Goal: Task Accomplishment & Management: Manage account settings

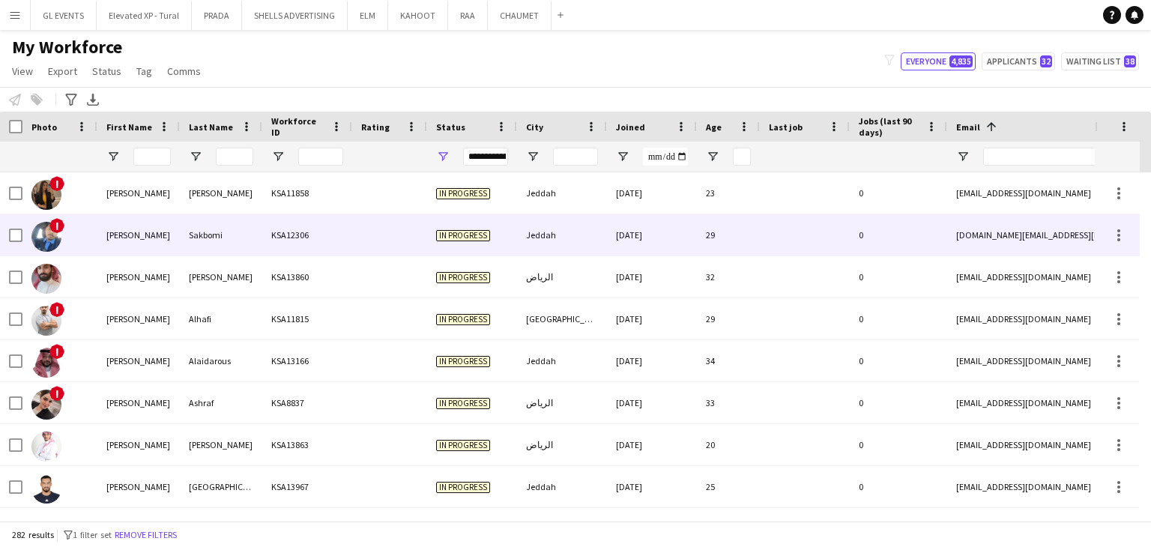
click at [144, 217] on div "Majed mohammed" at bounding box center [138, 234] width 82 height 41
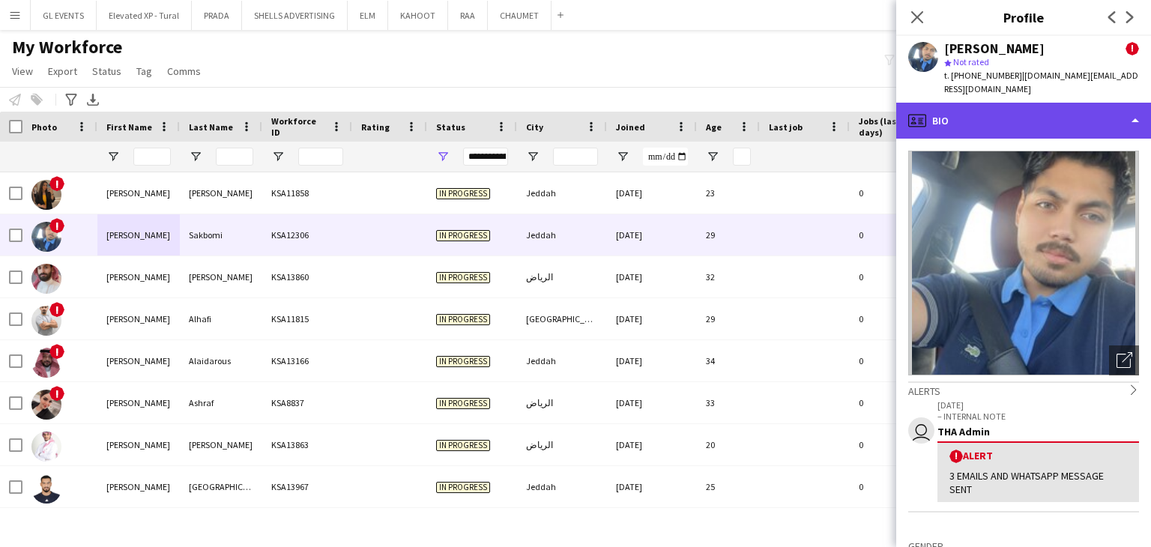
click at [944, 107] on div "profile Bio" at bounding box center [1023, 121] width 255 height 36
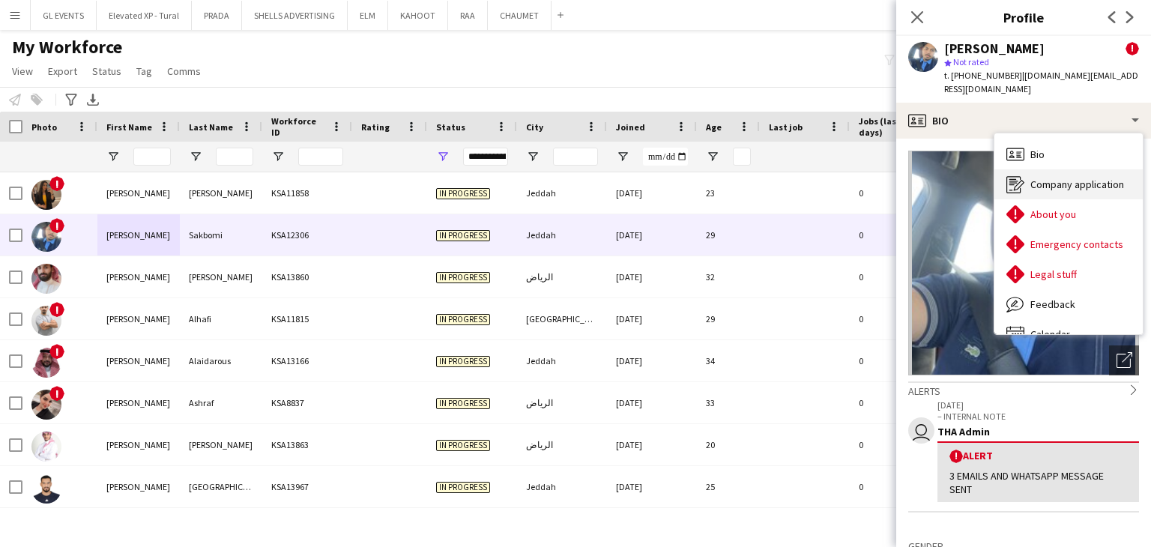
click at [1061, 178] on span "Company application" at bounding box center [1078, 184] width 94 height 13
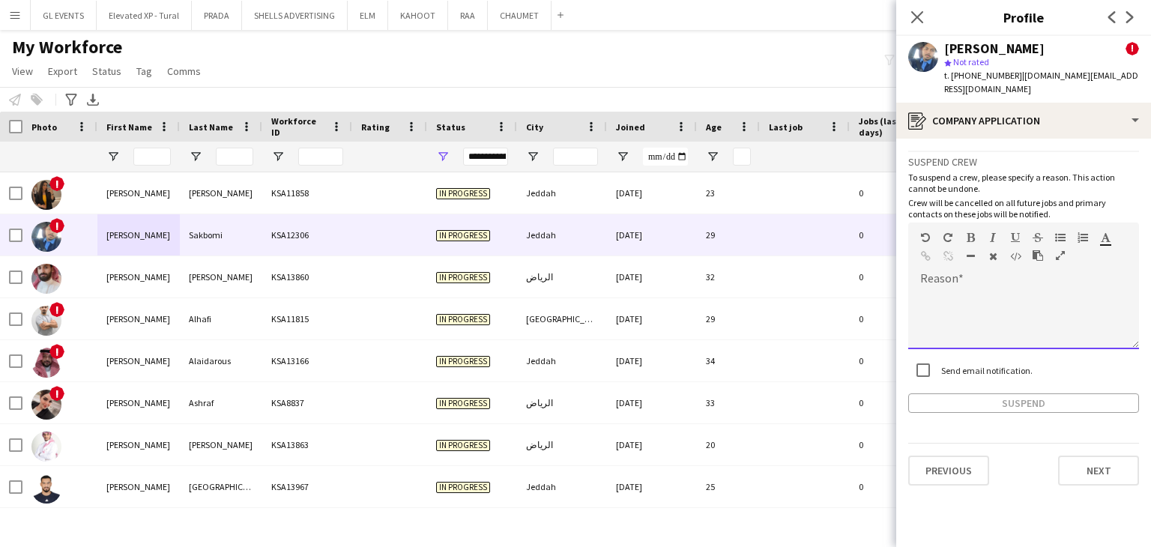
click at [958, 295] on div at bounding box center [1023, 319] width 231 height 60
paste div
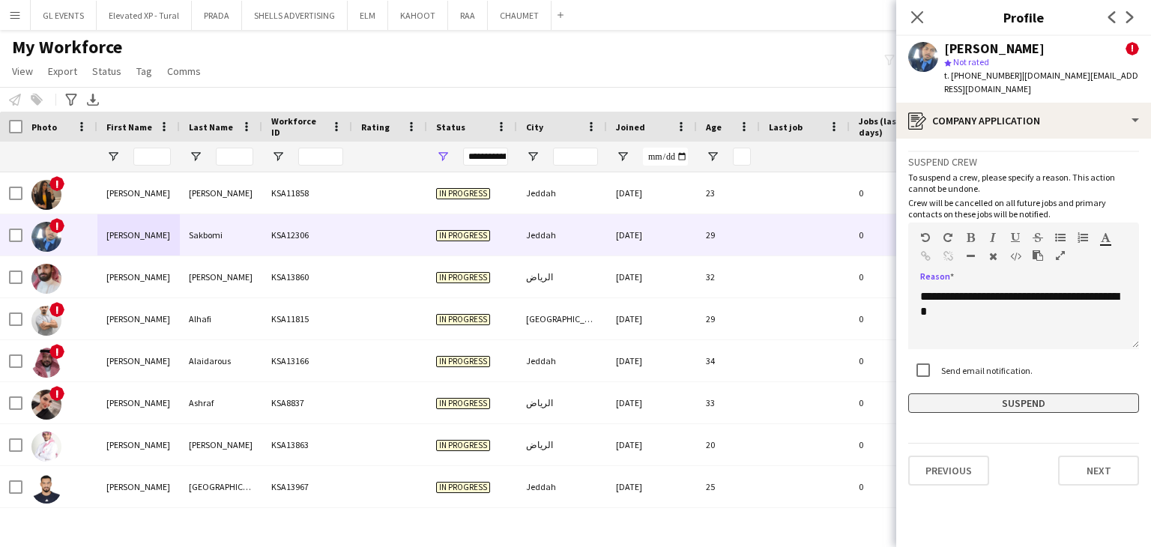
click at [991, 394] on button "Suspend" at bounding box center [1023, 403] width 231 height 19
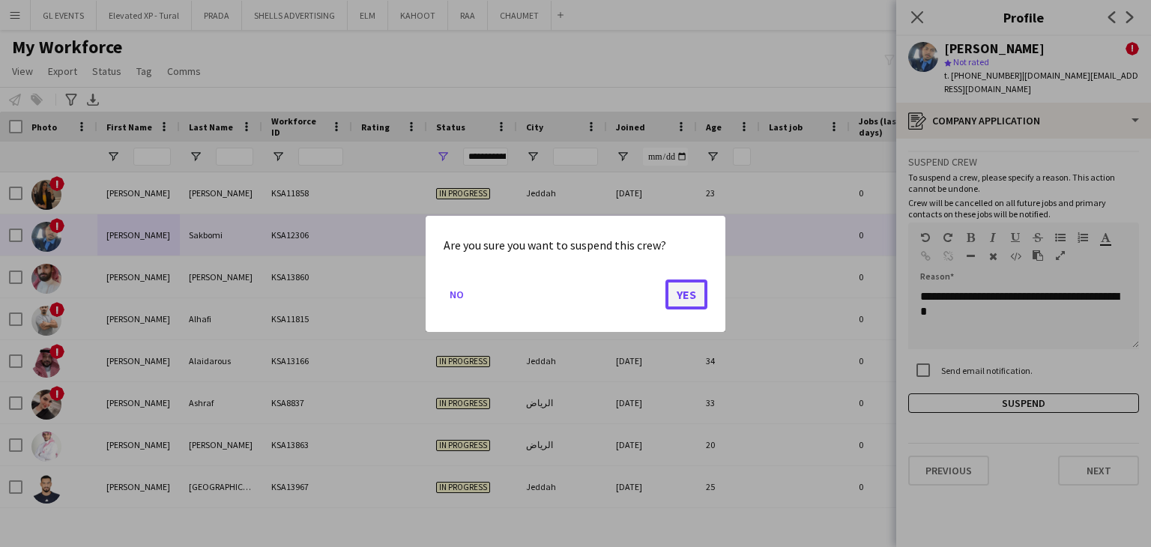
click at [694, 296] on button "Yes" at bounding box center [687, 294] width 42 height 30
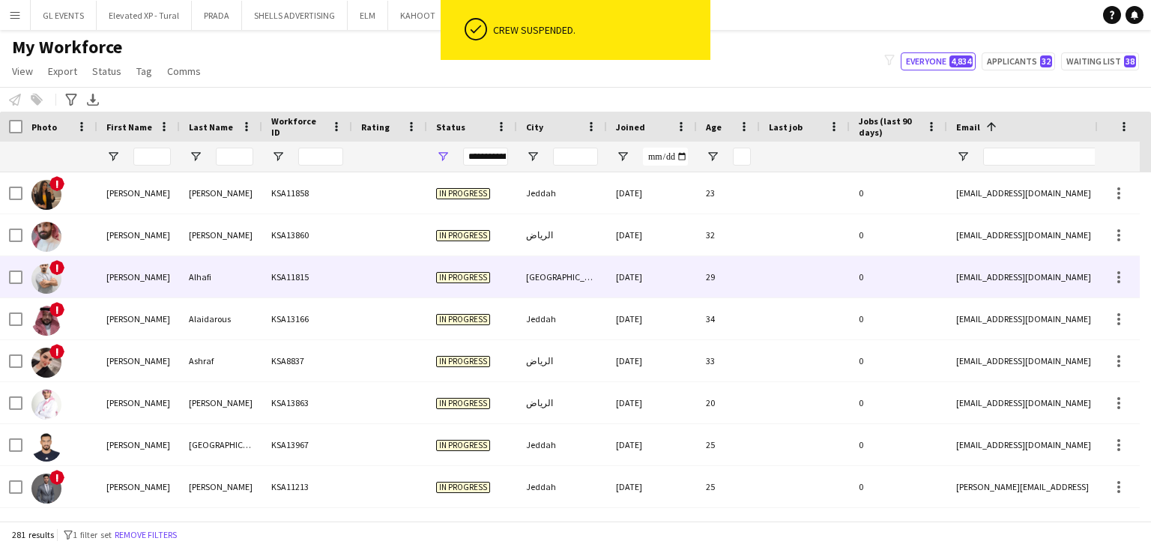
click at [220, 286] on div "Alhafi" at bounding box center [221, 276] width 82 height 41
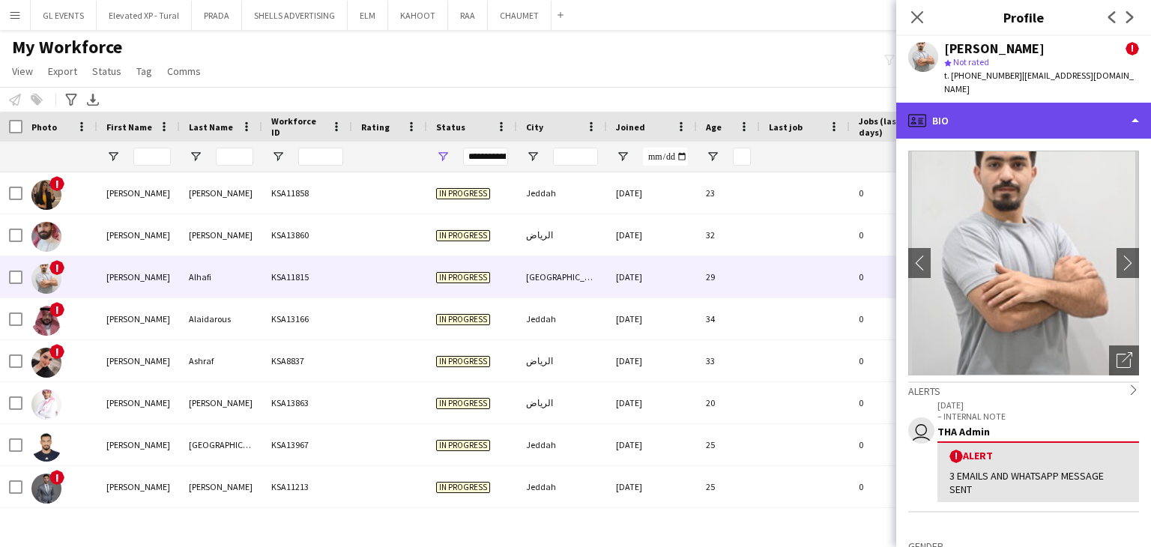
click at [965, 105] on div "profile Bio" at bounding box center [1023, 121] width 255 height 36
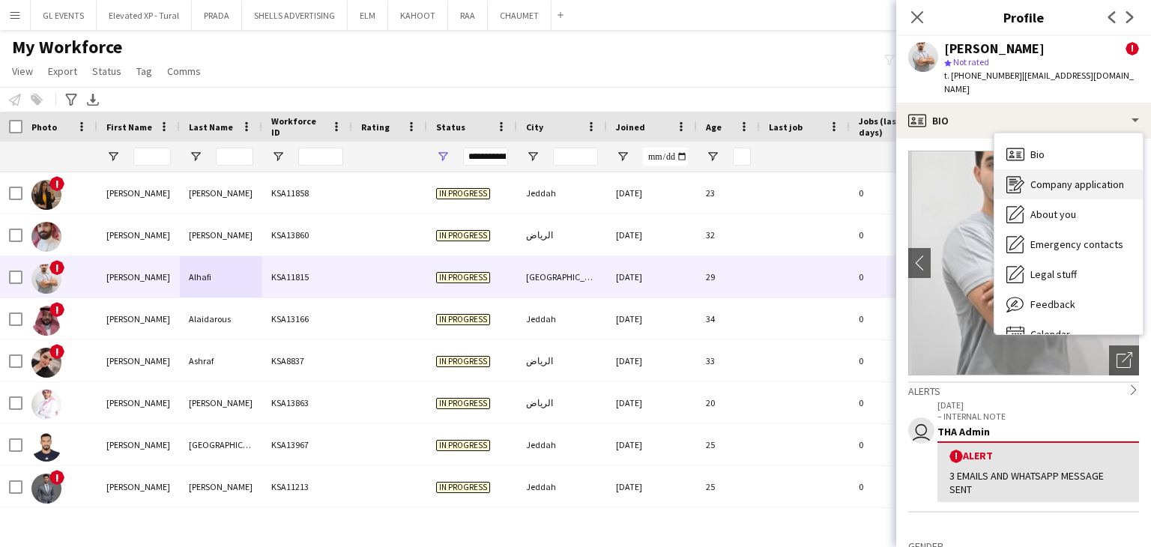
click at [1046, 178] on span "Company application" at bounding box center [1078, 184] width 94 height 13
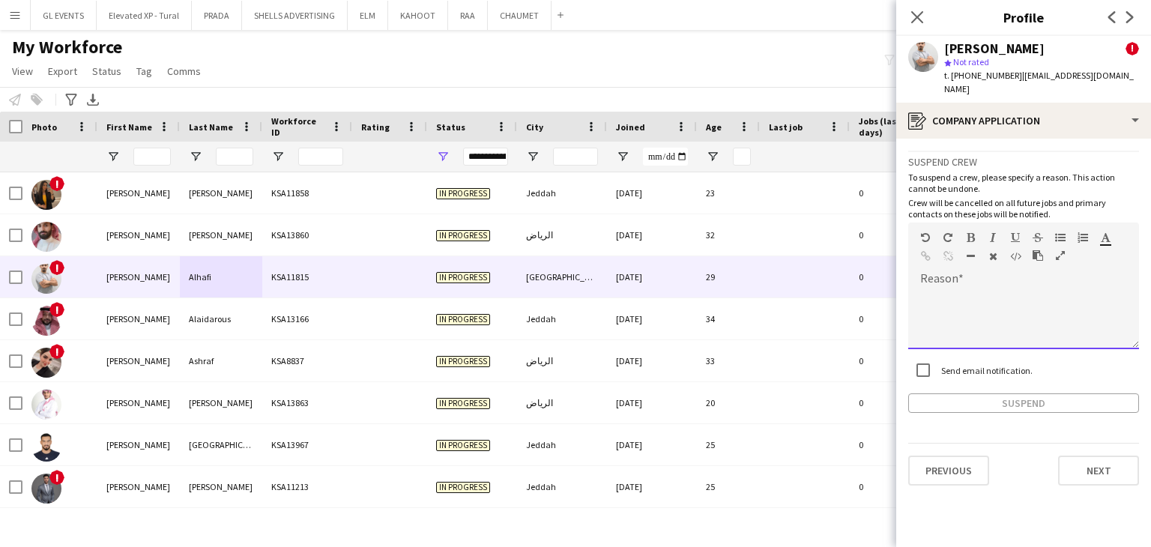
click at [959, 289] on div at bounding box center [1023, 319] width 231 height 60
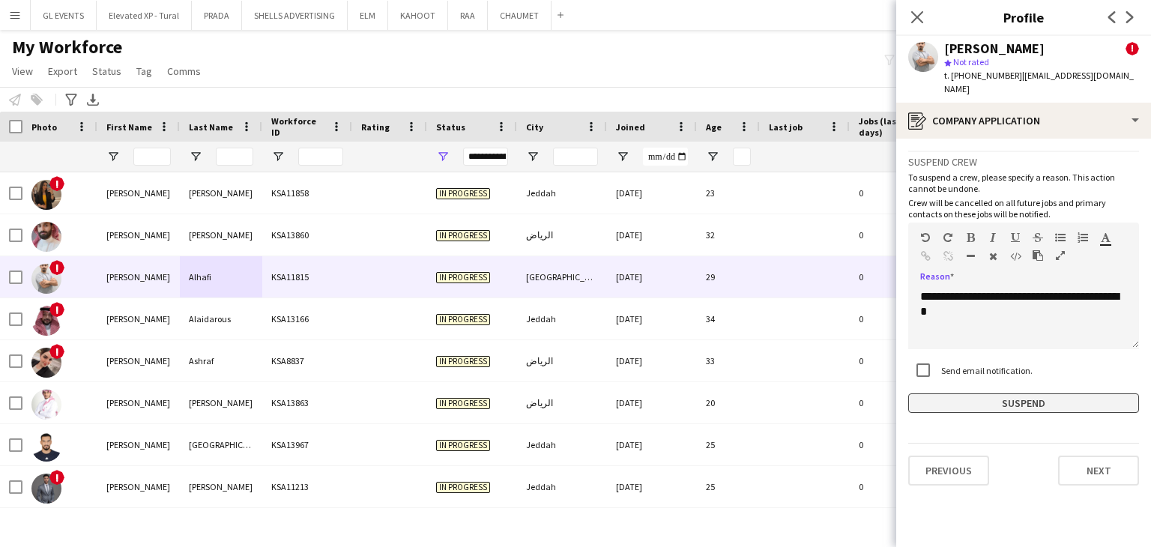
click at [1045, 394] on button "Suspend" at bounding box center [1023, 403] width 231 height 19
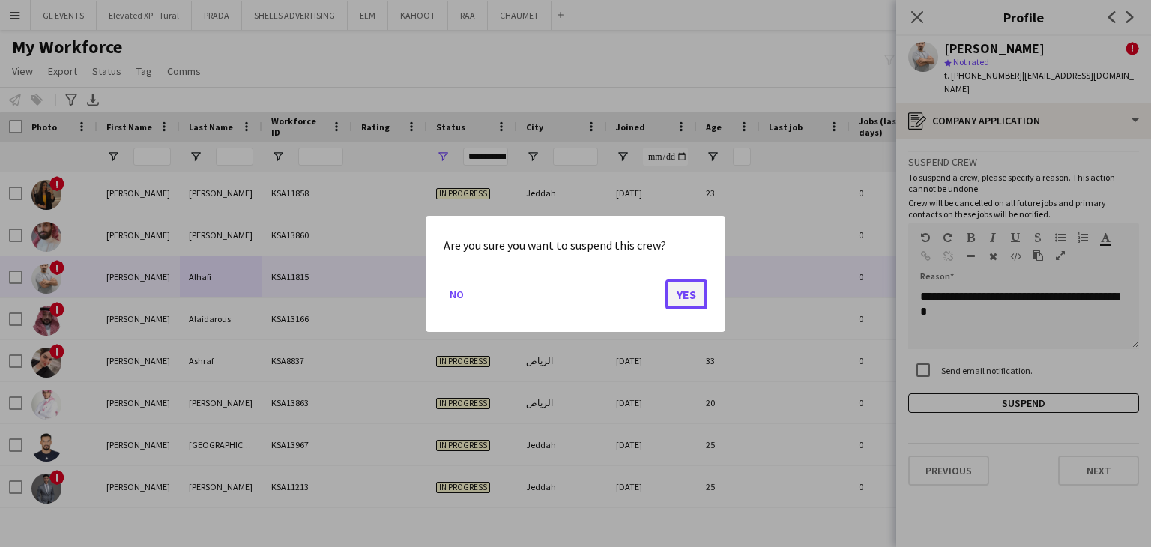
click at [684, 292] on button "Yes" at bounding box center [687, 294] width 42 height 30
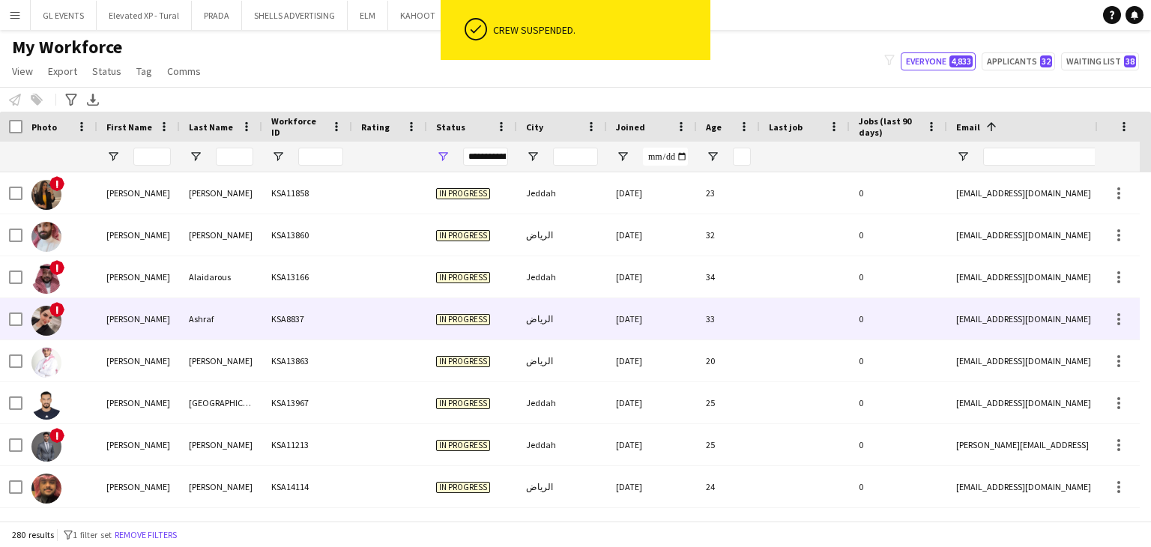
click at [266, 334] on div "KSA8837" at bounding box center [307, 318] width 90 height 41
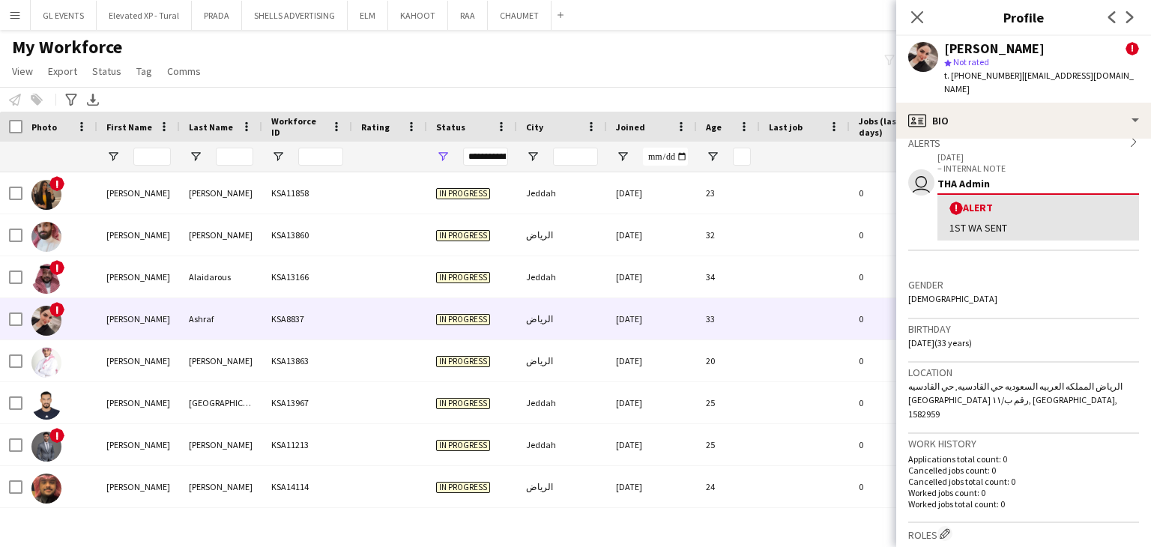
scroll to position [300, 0]
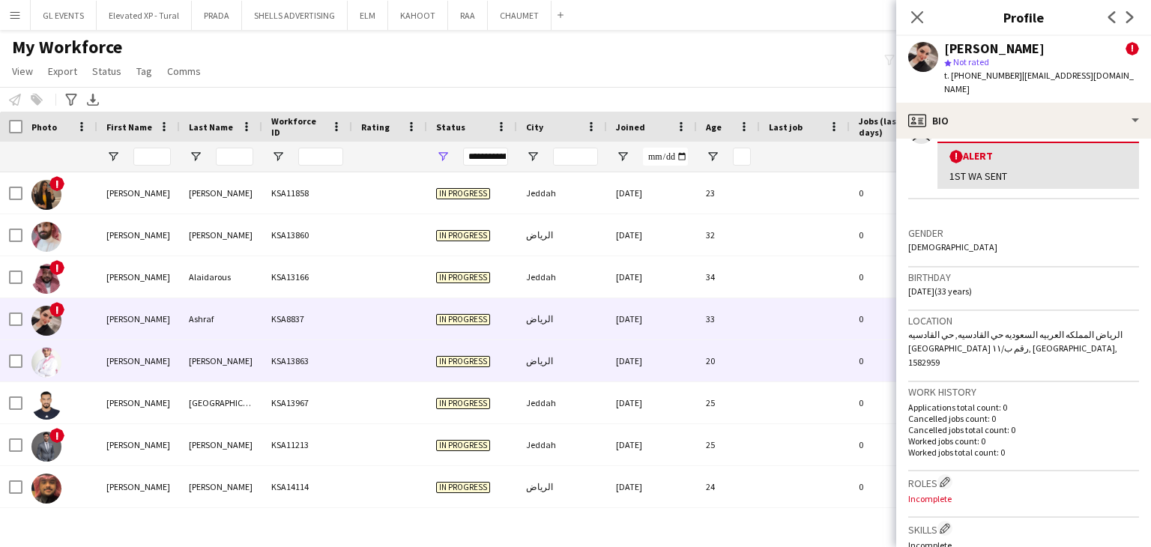
click at [432, 367] on div "In progress" at bounding box center [472, 360] width 90 height 41
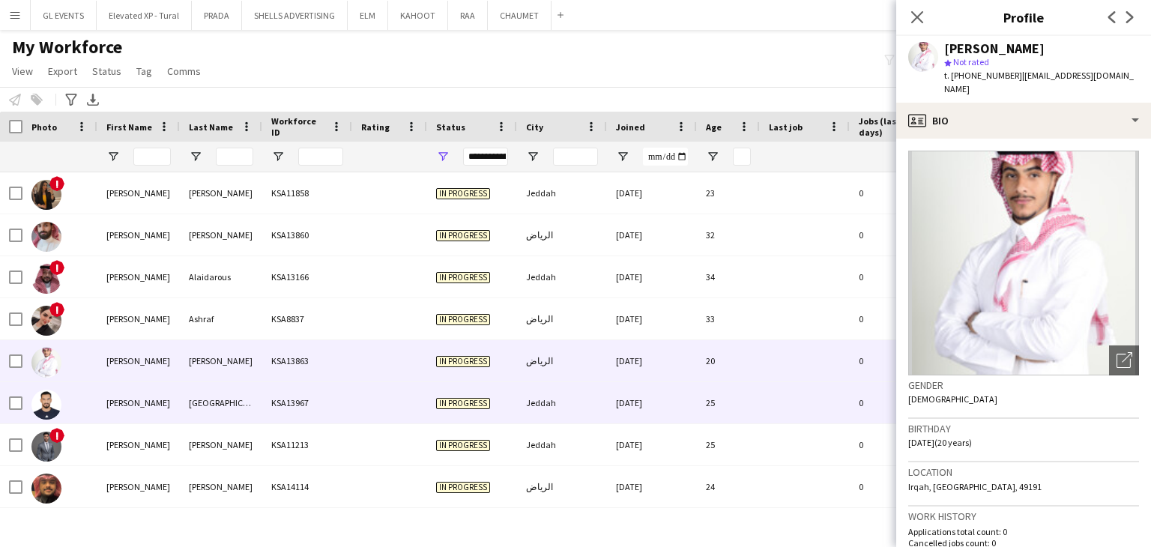
click at [387, 403] on div at bounding box center [389, 402] width 75 height 41
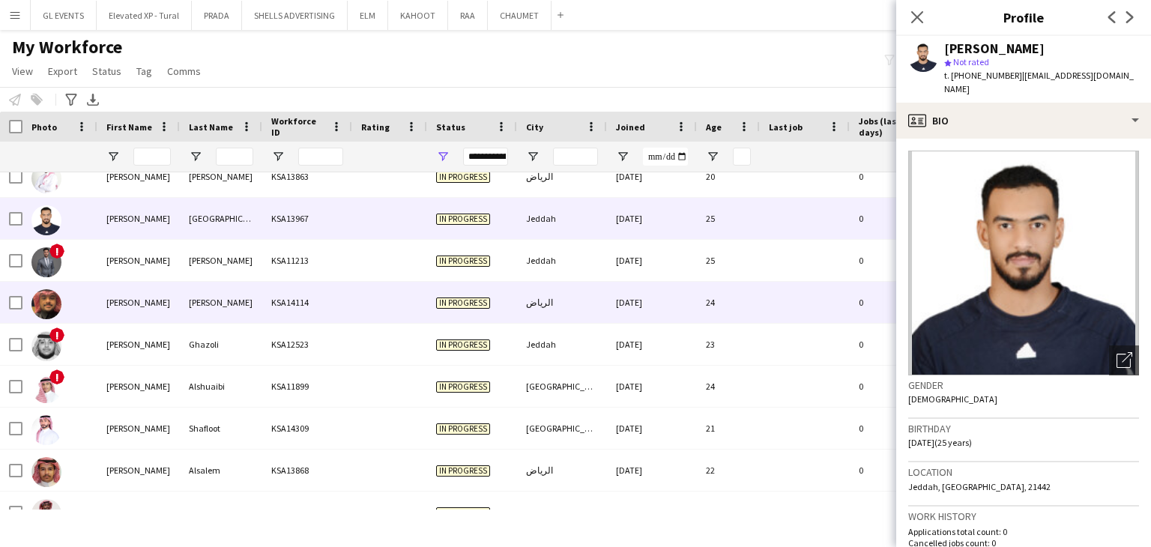
scroll to position [225, 0]
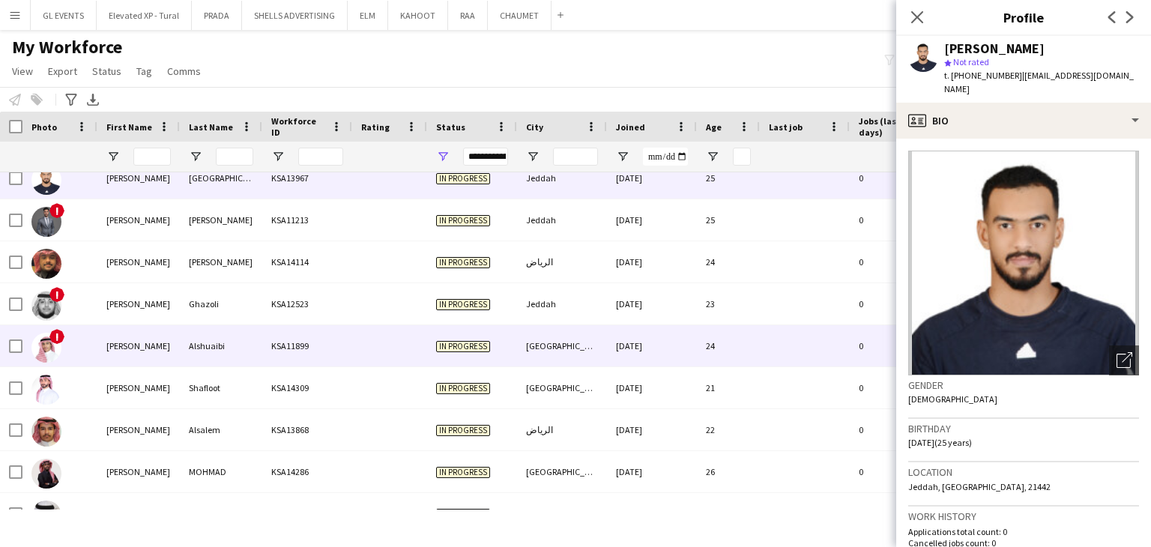
click at [274, 357] on div "KSA11899" at bounding box center [307, 345] width 90 height 41
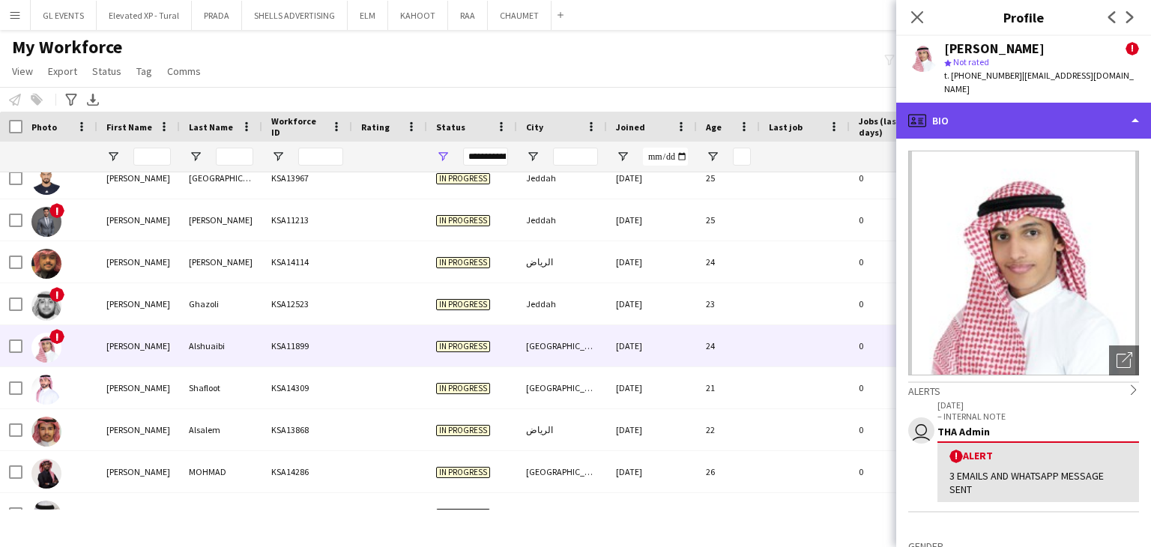
click at [957, 103] on div "profile Bio" at bounding box center [1023, 121] width 255 height 36
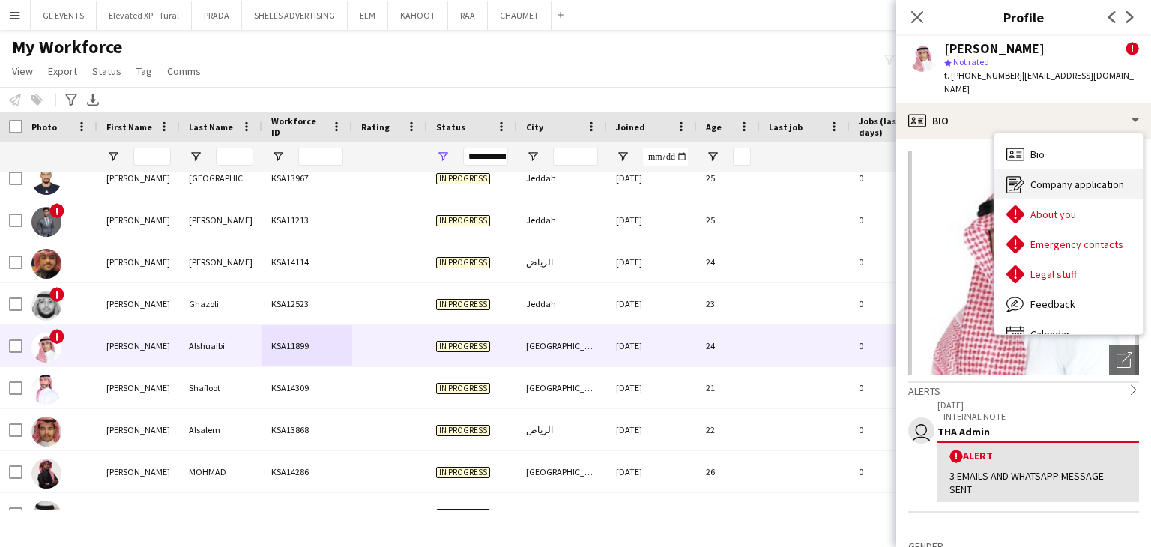
click at [1057, 178] on span "Company application" at bounding box center [1078, 184] width 94 height 13
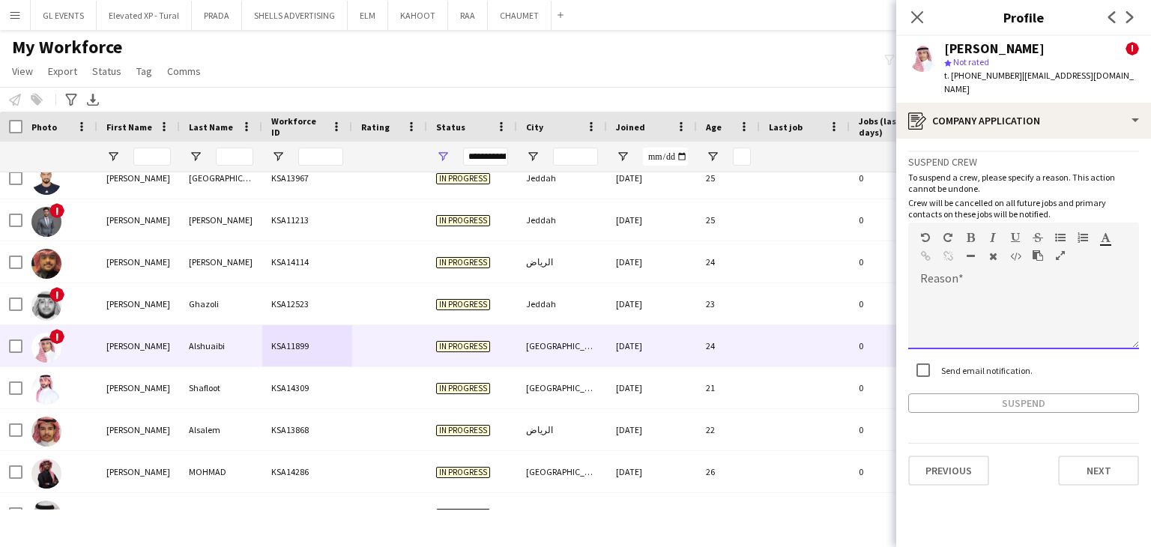
click at [1005, 259] on div "default Heading 1 Heading 2 Heading 3 Heading 4 Heading 5 Heading 6 Heading 7 P…" at bounding box center [1023, 251] width 231 height 56
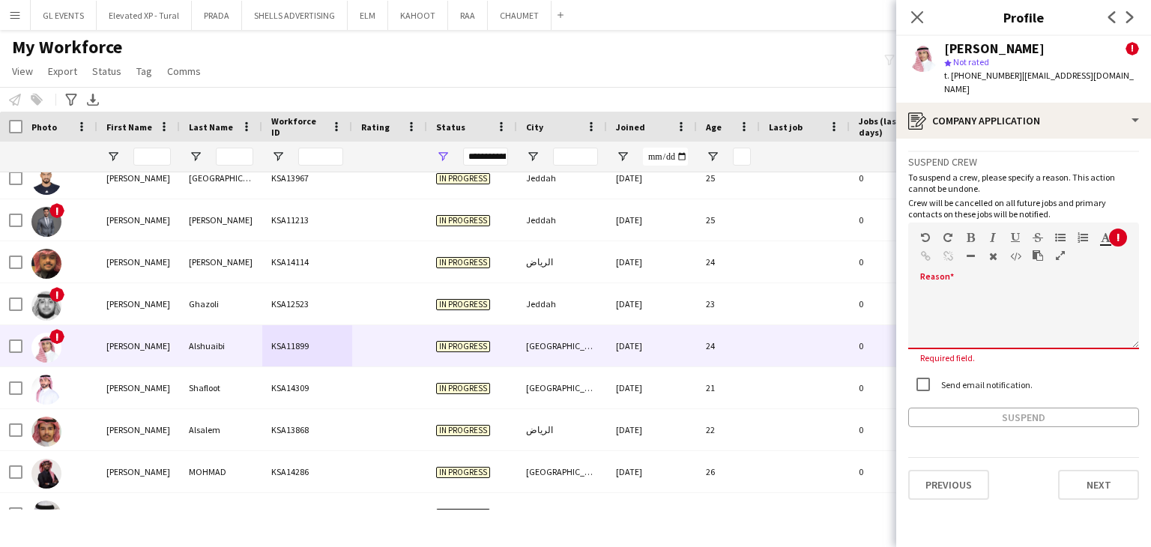
paste div
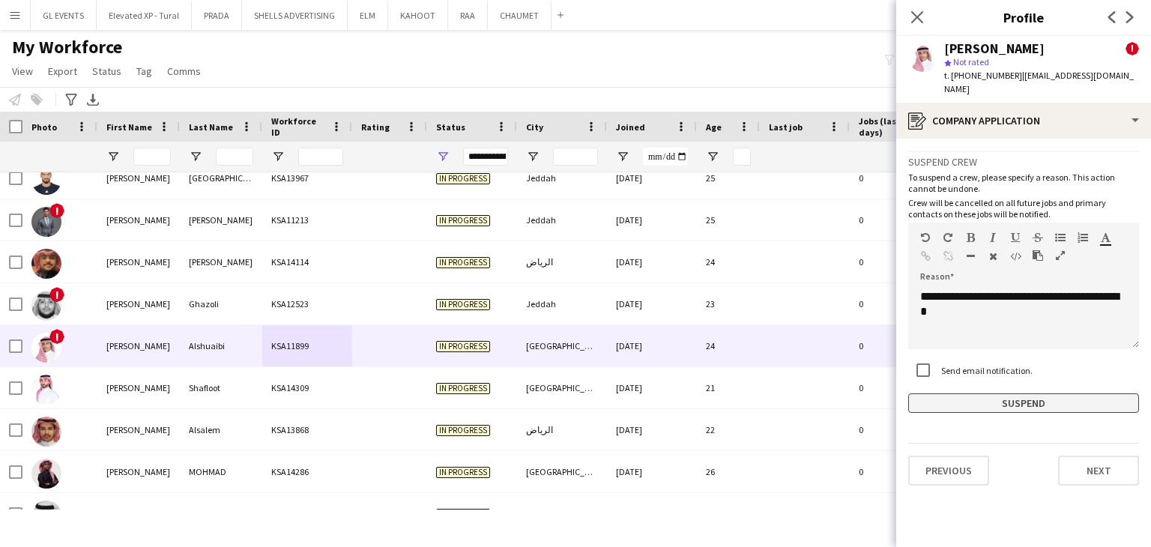
click at [1019, 394] on button "Suspend" at bounding box center [1023, 403] width 231 height 19
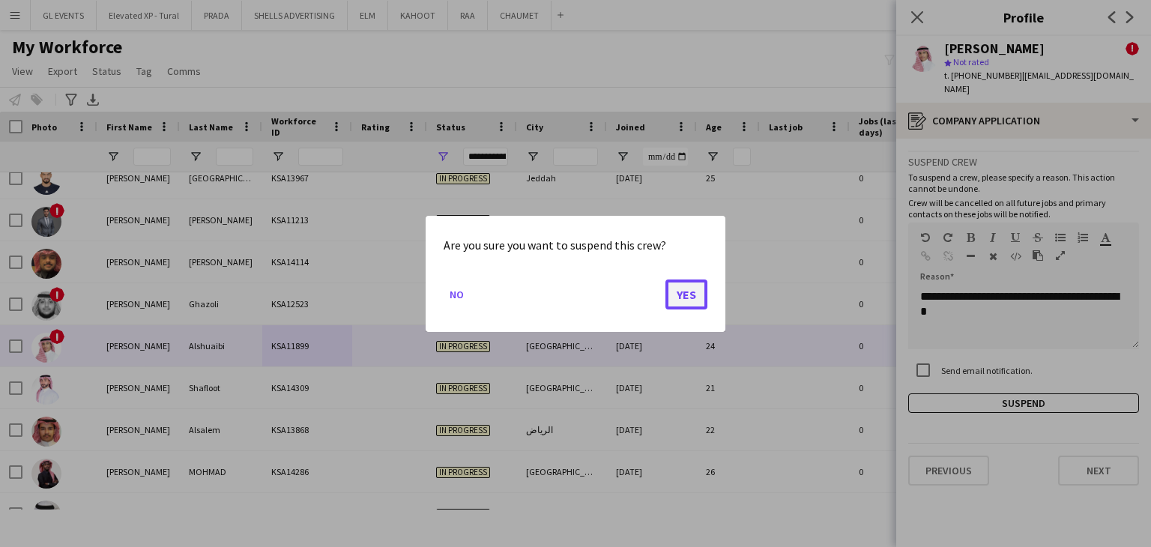
click at [693, 292] on button "Yes" at bounding box center [687, 294] width 42 height 30
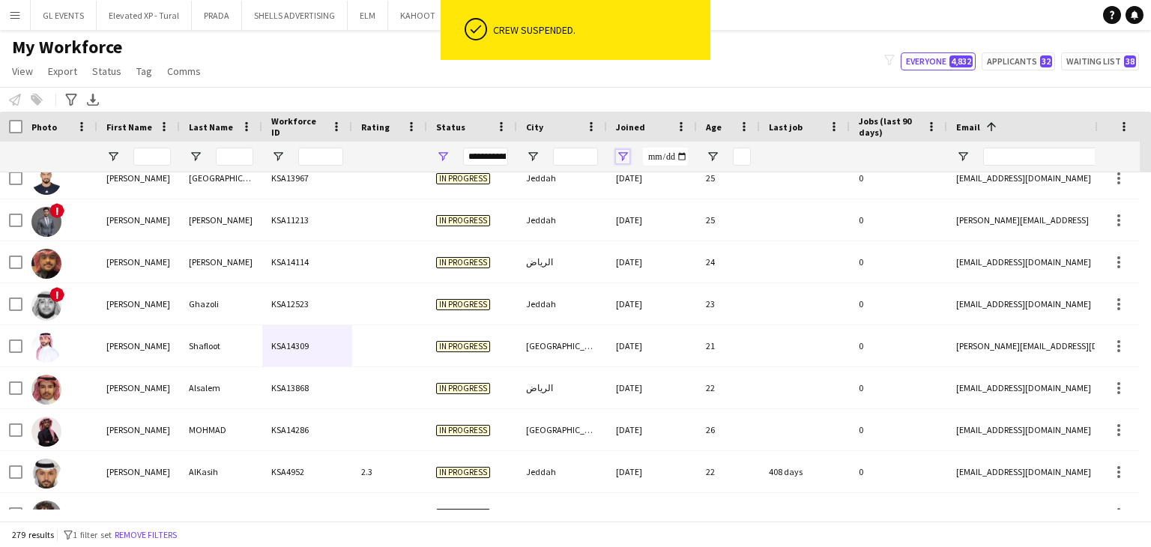
click at [626, 154] on span "Open Filter Menu" at bounding box center [622, 156] width 13 height 13
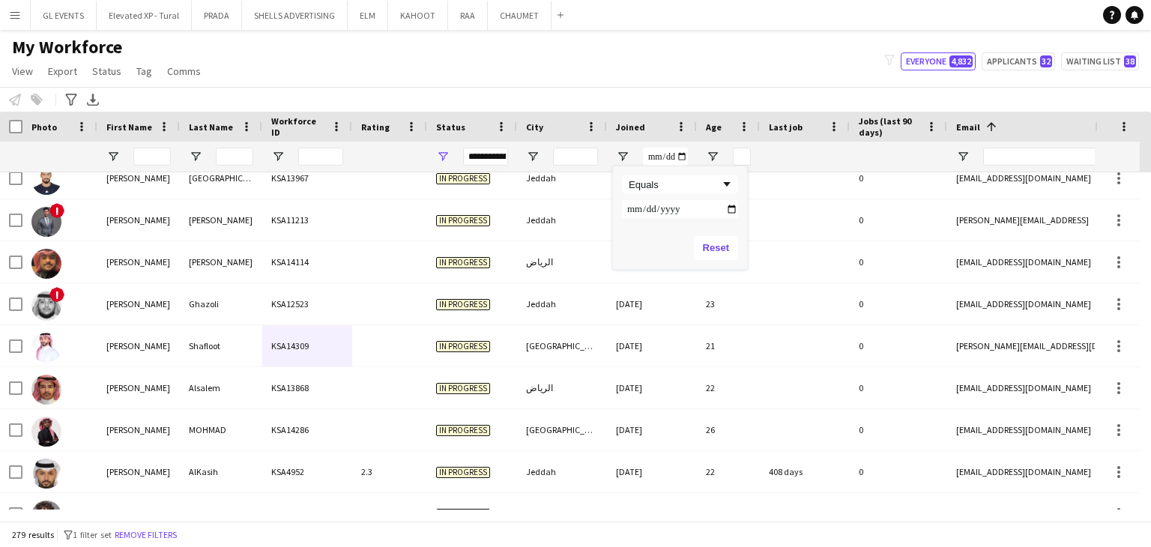
click at [732, 209] on input "Filter Value" at bounding box center [680, 209] width 116 height 18
type input "**********"
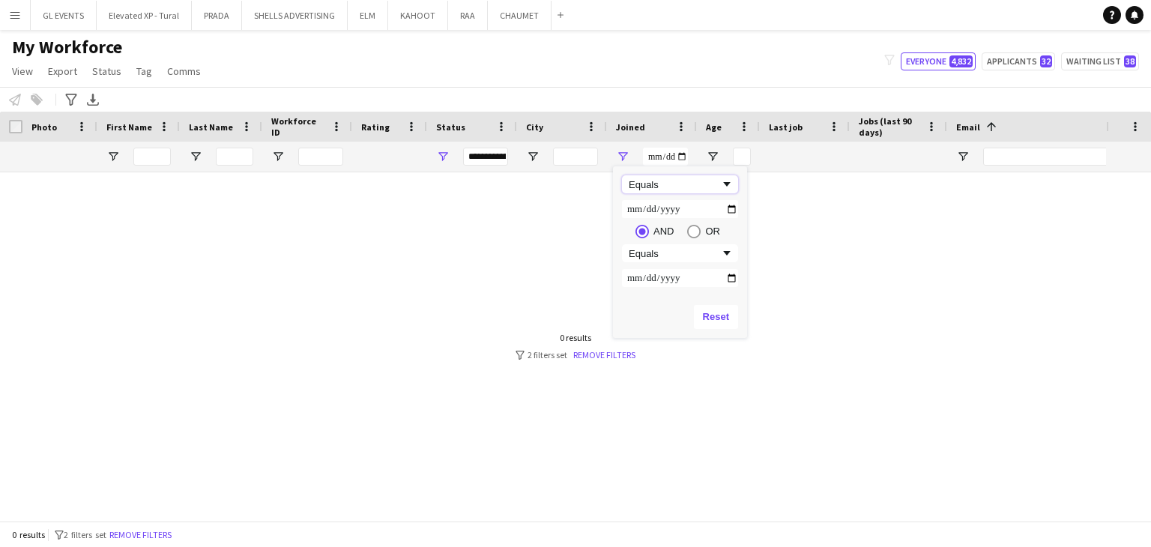
click at [688, 184] on div "Equals" at bounding box center [674, 184] width 91 height 11
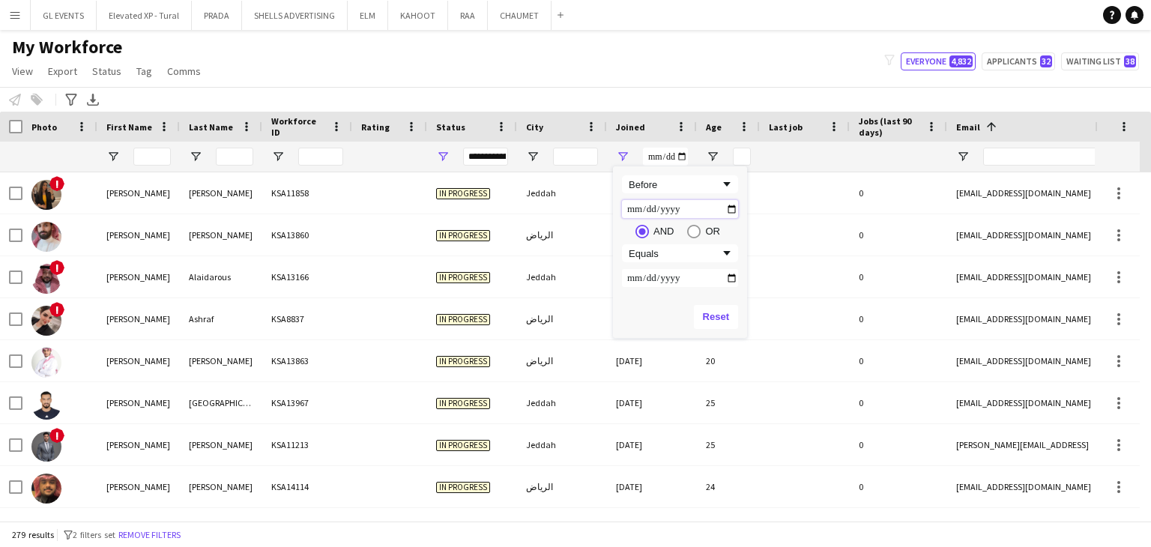
click at [729, 209] on input "**********" at bounding box center [680, 209] width 116 height 18
type input "**********"
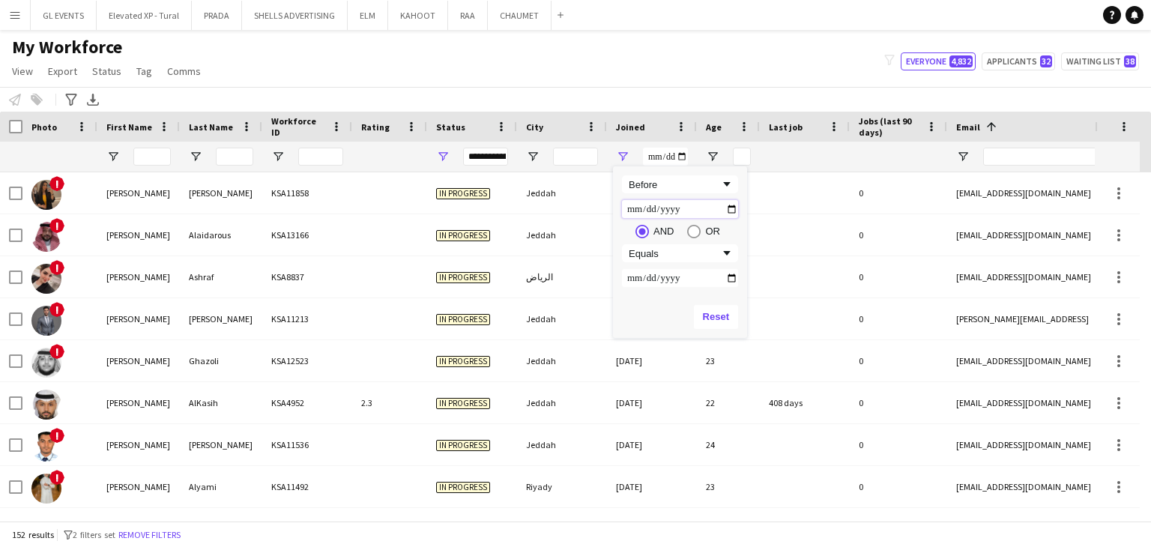
type input "**********"
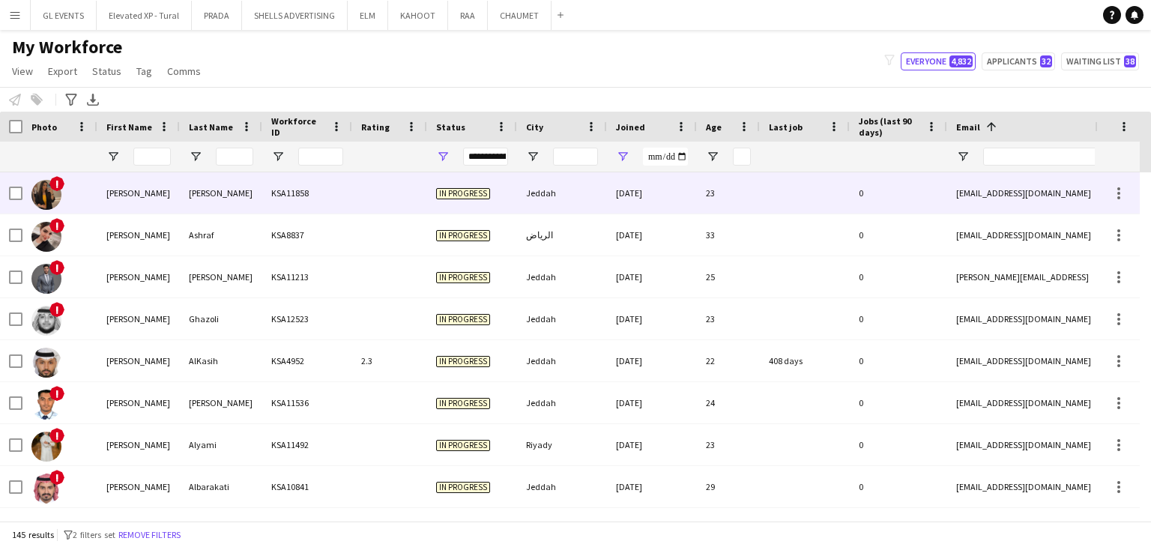
click at [522, 185] on div "Jeddah" at bounding box center [562, 192] width 90 height 41
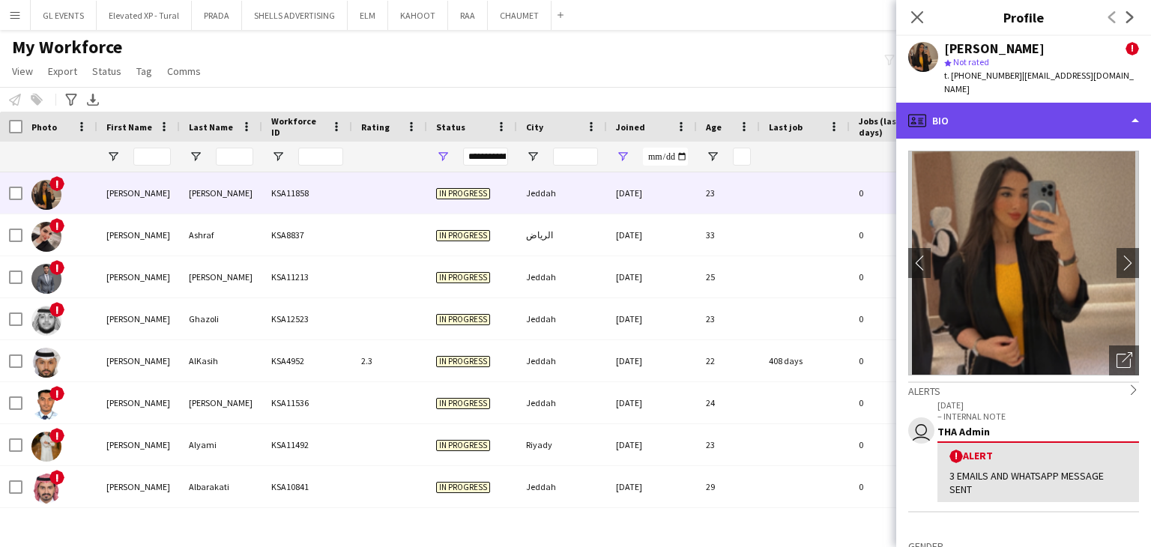
click at [953, 115] on div "profile Bio" at bounding box center [1023, 121] width 255 height 36
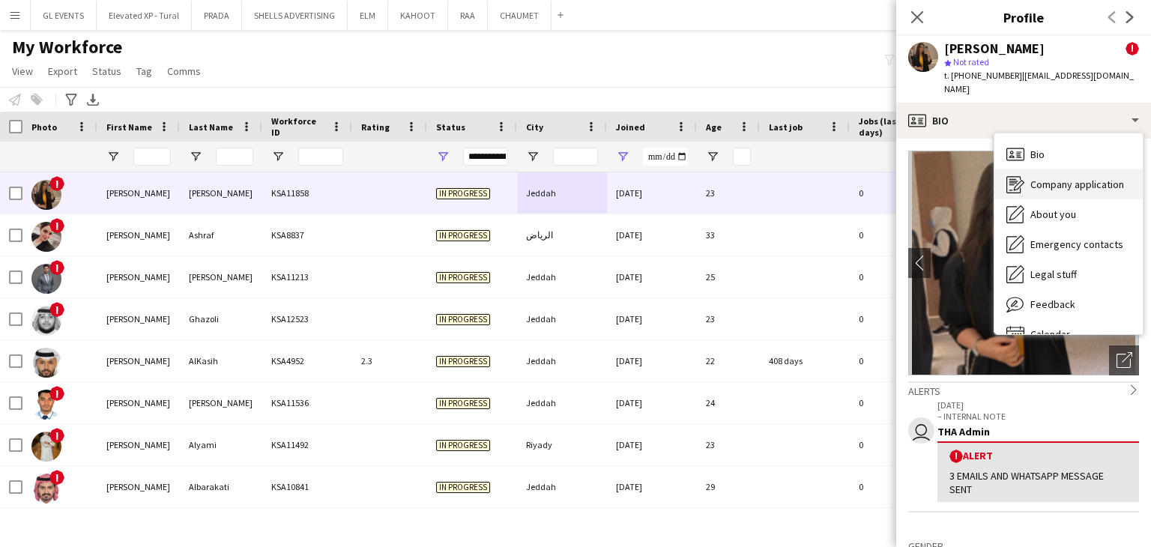
click at [1022, 175] on icon "Company application" at bounding box center [1016, 184] width 18 height 18
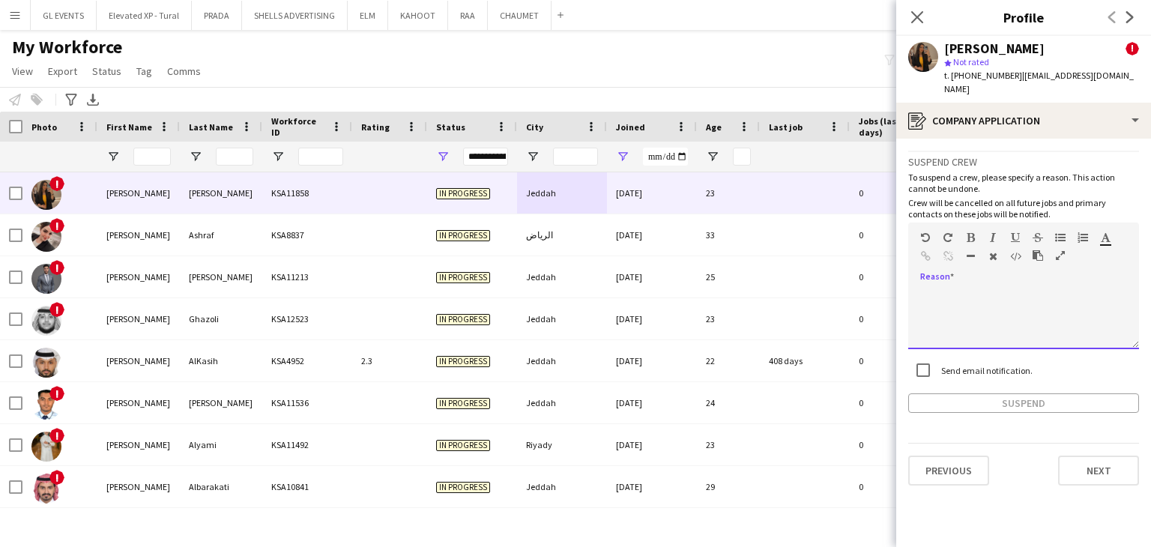
click at [950, 300] on div at bounding box center [1023, 319] width 231 height 60
paste div
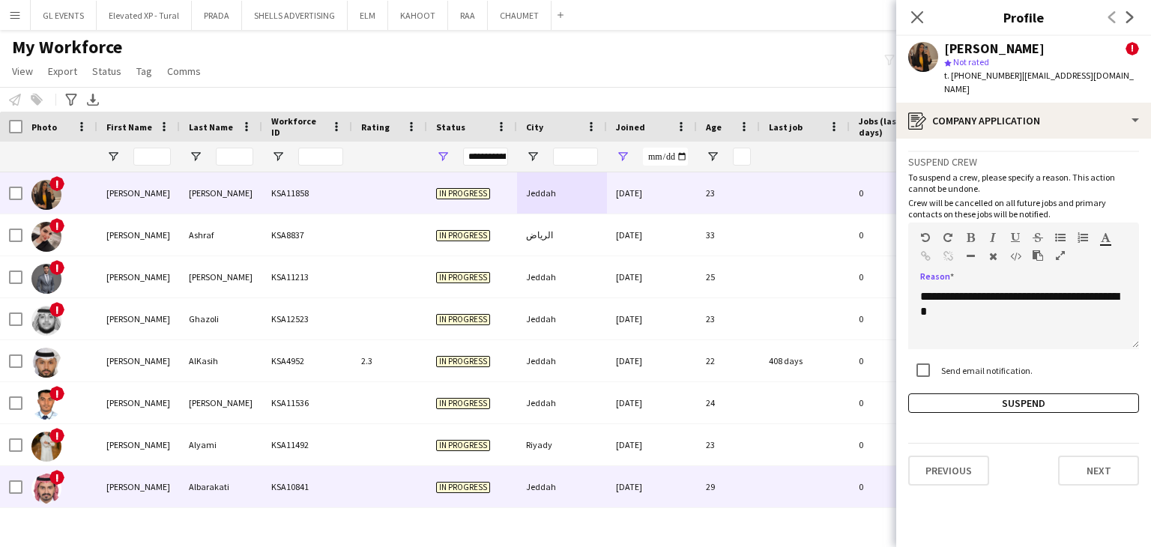
click at [227, 498] on div "Albarakati" at bounding box center [221, 486] width 82 height 41
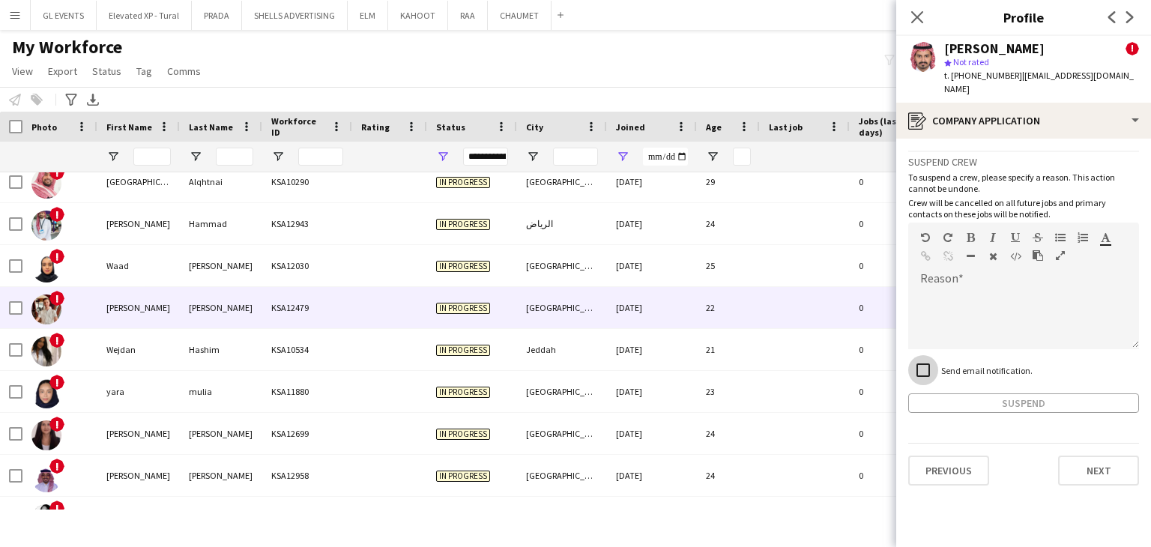
scroll to position [5749, 0]
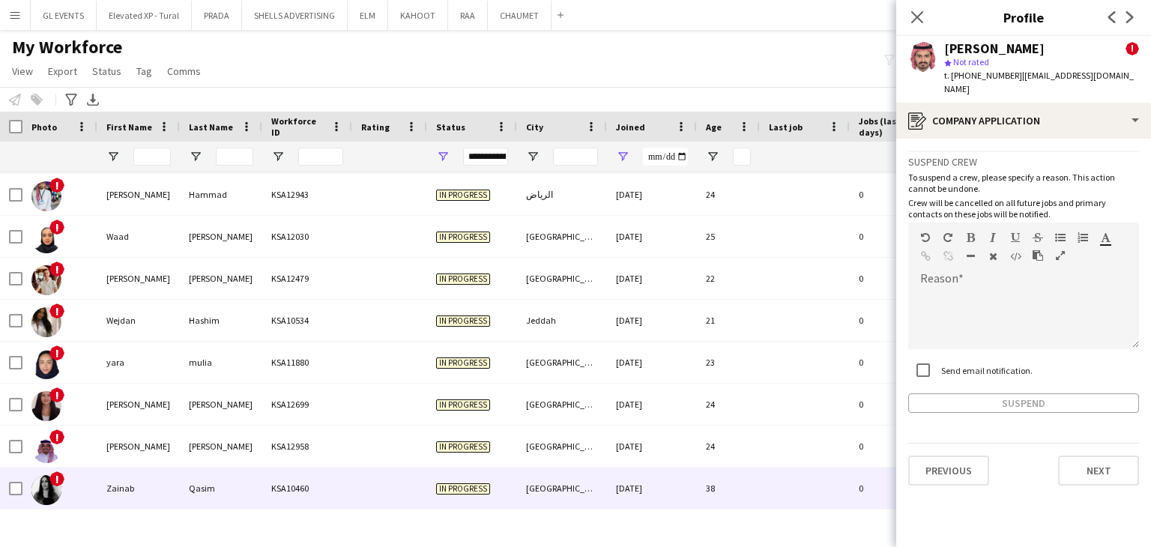
click at [678, 483] on div "25-09-2024" at bounding box center [652, 488] width 90 height 41
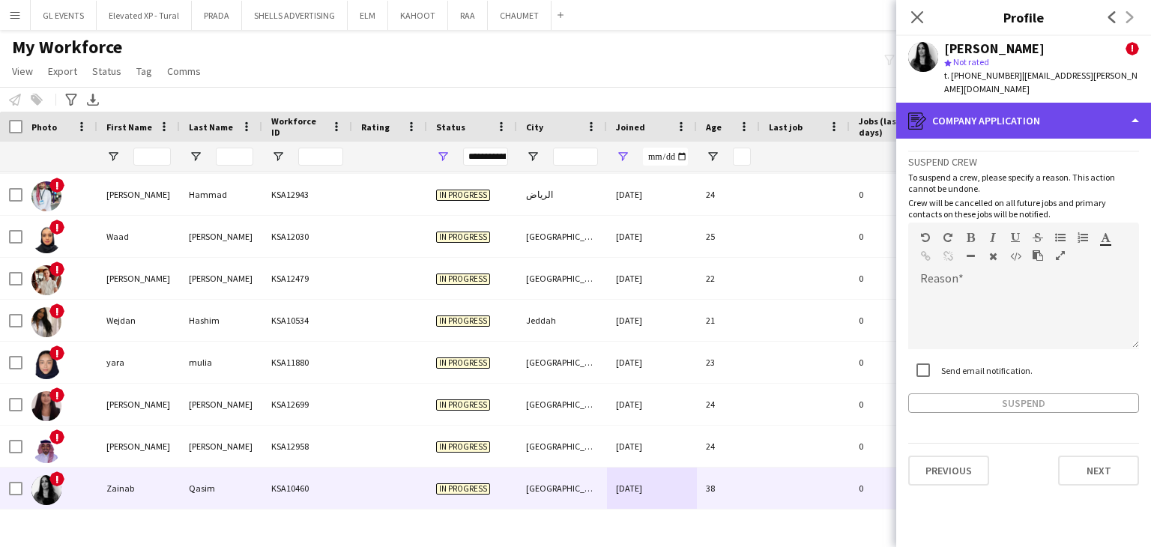
click at [981, 118] on div "register Company application" at bounding box center [1023, 121] width 255 height 36
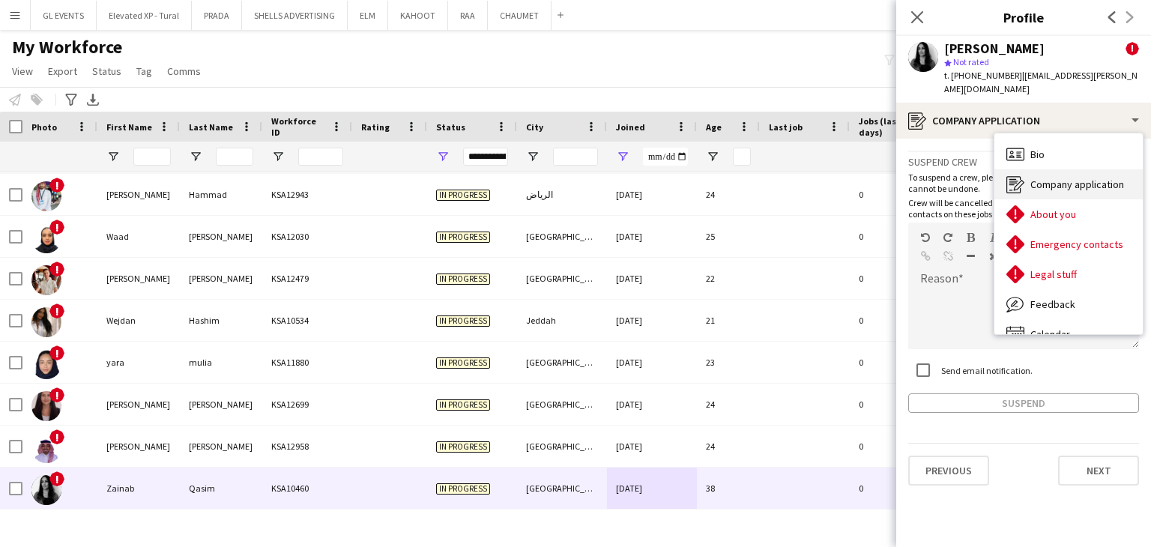
click at [1037, 178] on span "Company application" at bounding box center [1078, 184] width 94 height 13
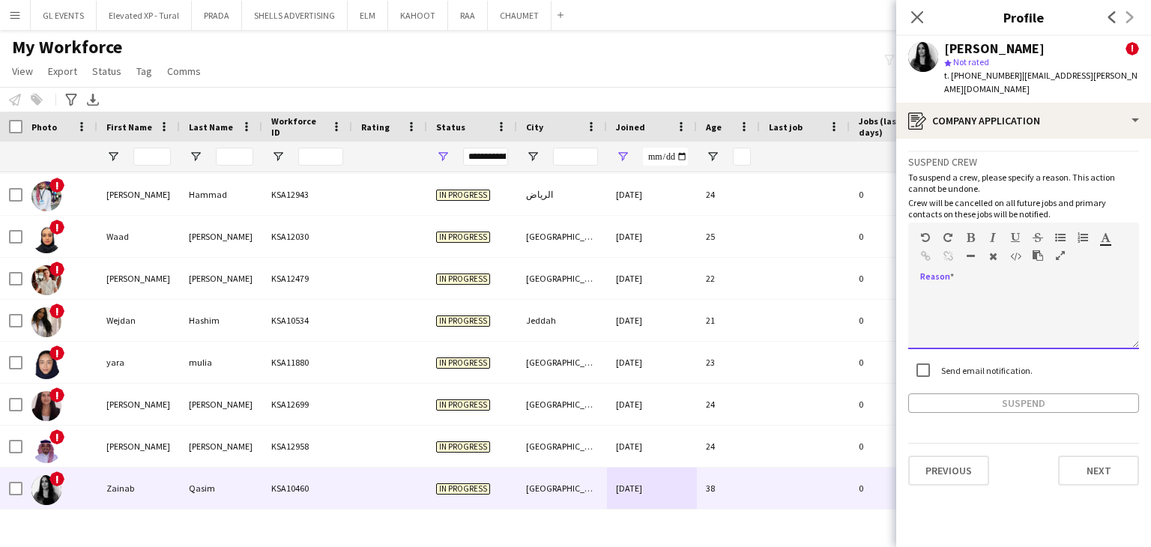
click at [986, 289] on div at bounding box center [1023, 319] width 231 height 60
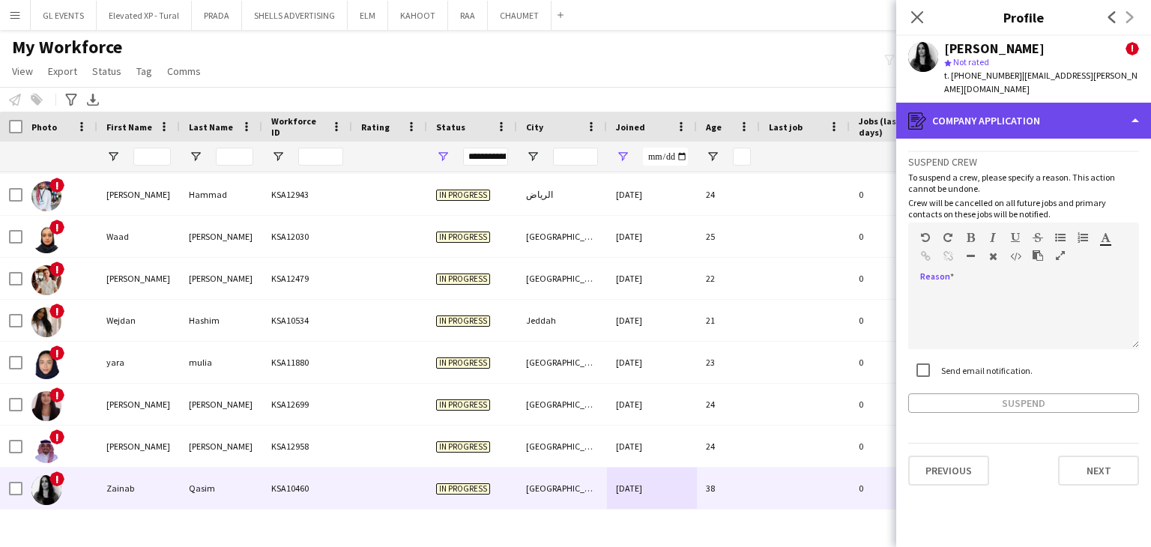
click at [985, 103] on div "register Company application" at bounding box center [1023, 121] width 255 height 36
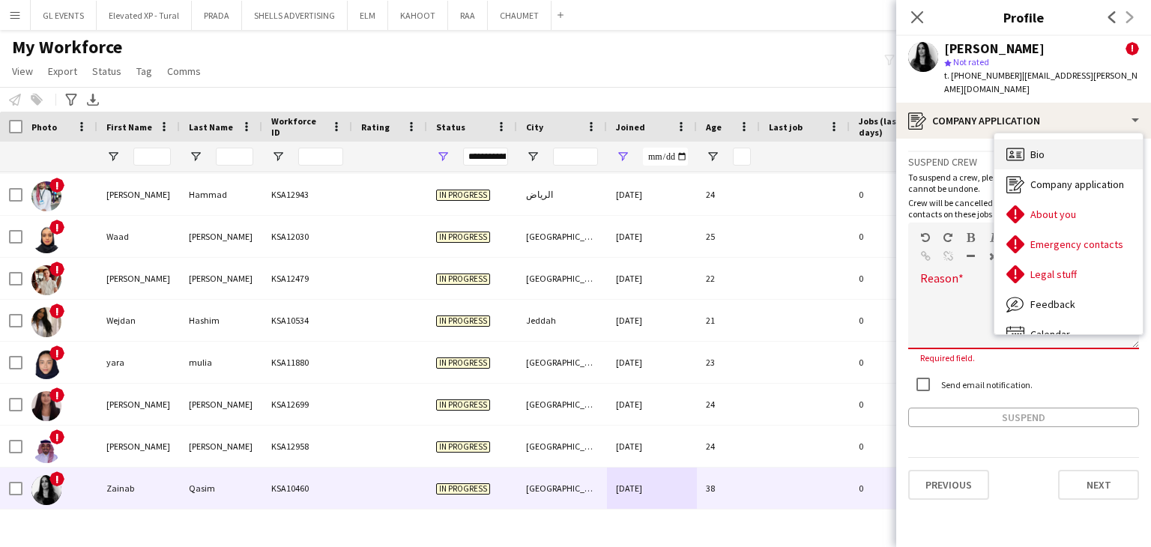
click at [1045, 142] on div "Bio Bio" at bounding box center [1069, 154] width 148 height 30
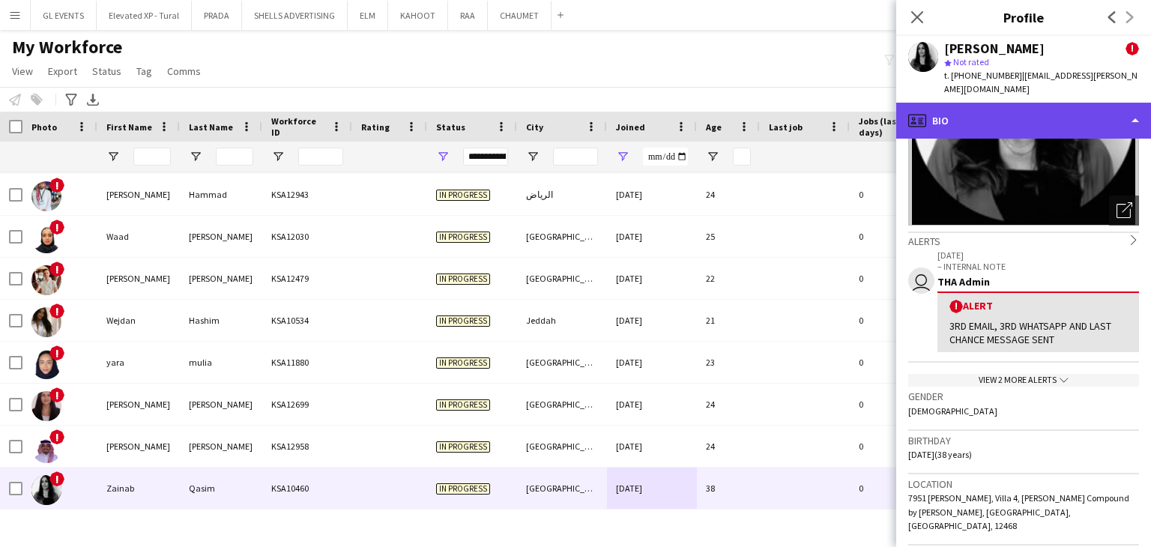
click at [965, 103] on div "profile Bio" at bounding box center [1023, 121] width 255 height 36
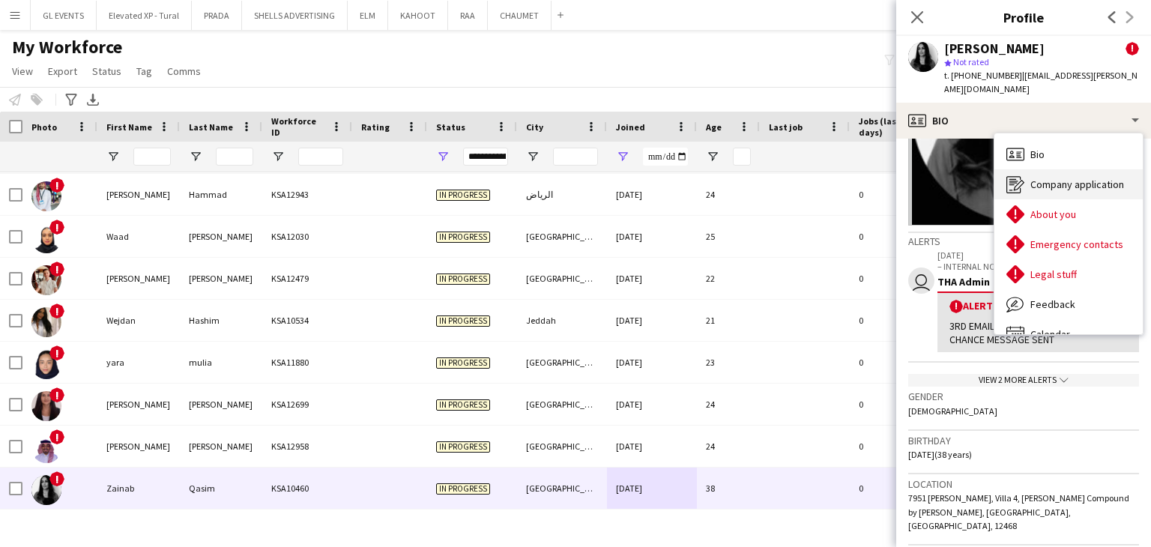
click at [1021, 175] on icon "Company application" at bounding box center [1016, 184] width 18 height 18
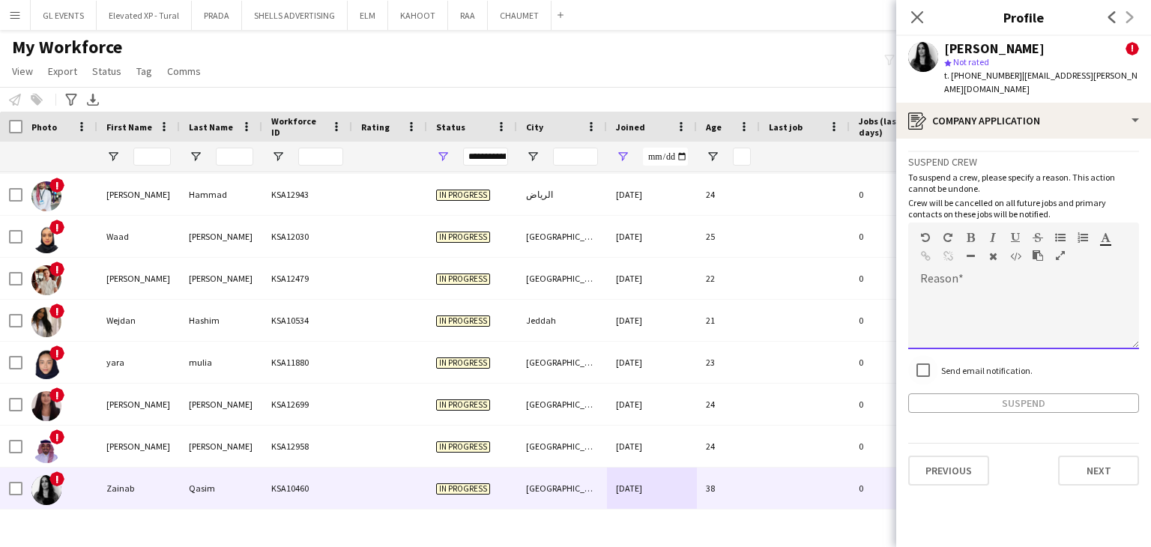
click at [959, 289] on div at bounding box center [1023, 319] width 231 height 60
paste div
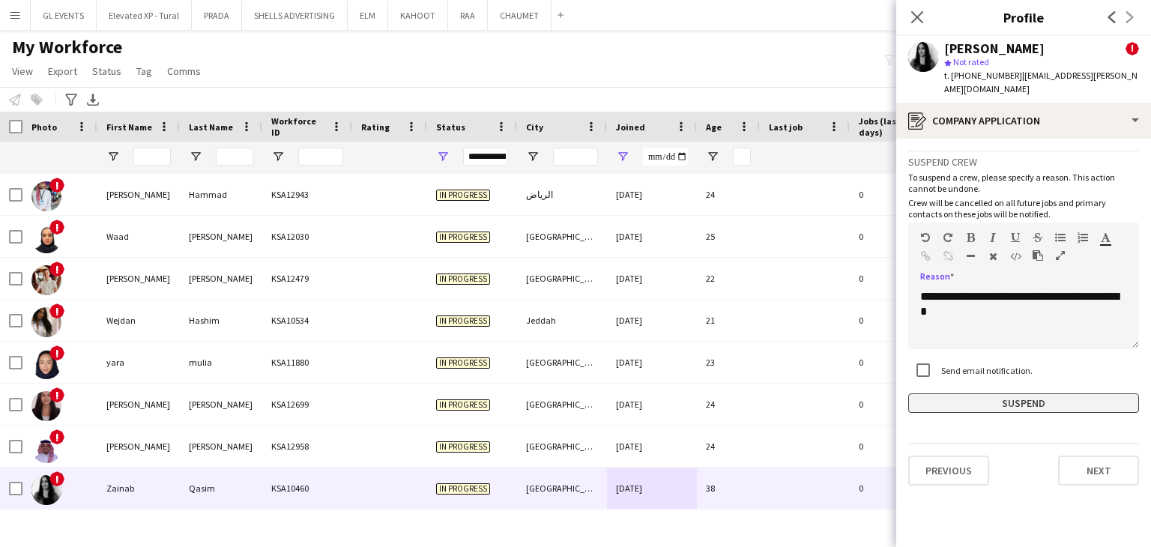
click at [988, 394] on button "Suspend" at bounding box center [1023, 403] width 231 height 19
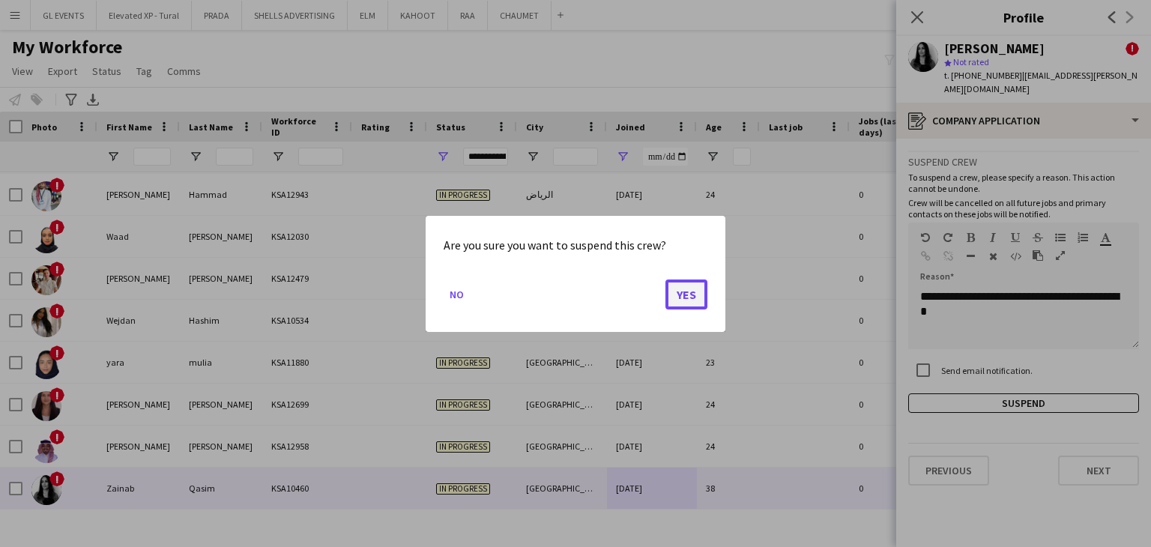
click at [687, 301] on button "Yes" at bounding box center [687, 294] width 42 height 30
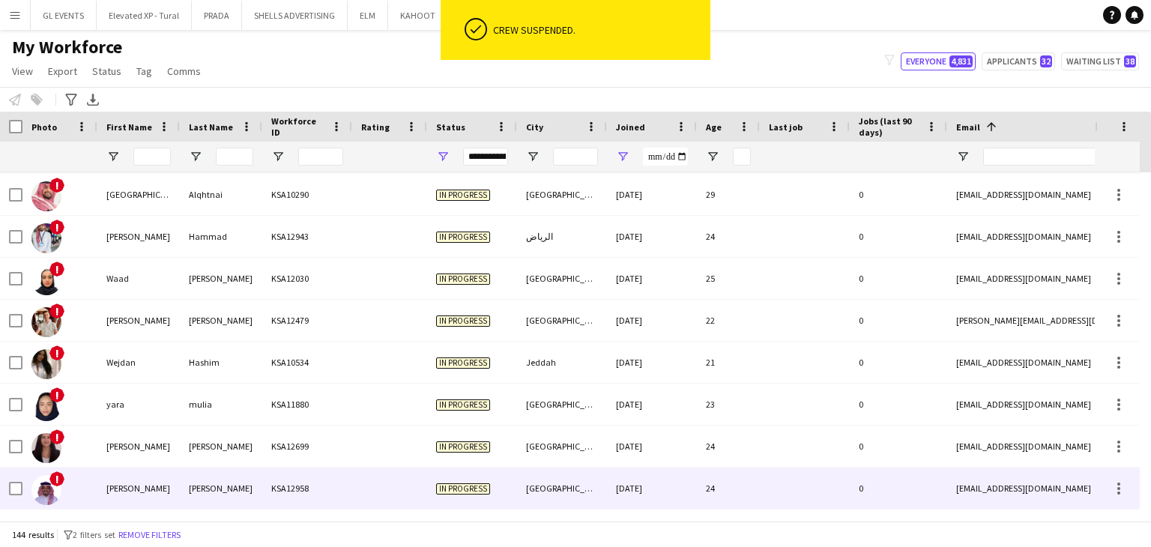
click at [362, 488] on div at bounding box center [389, 488] width 75 height 41
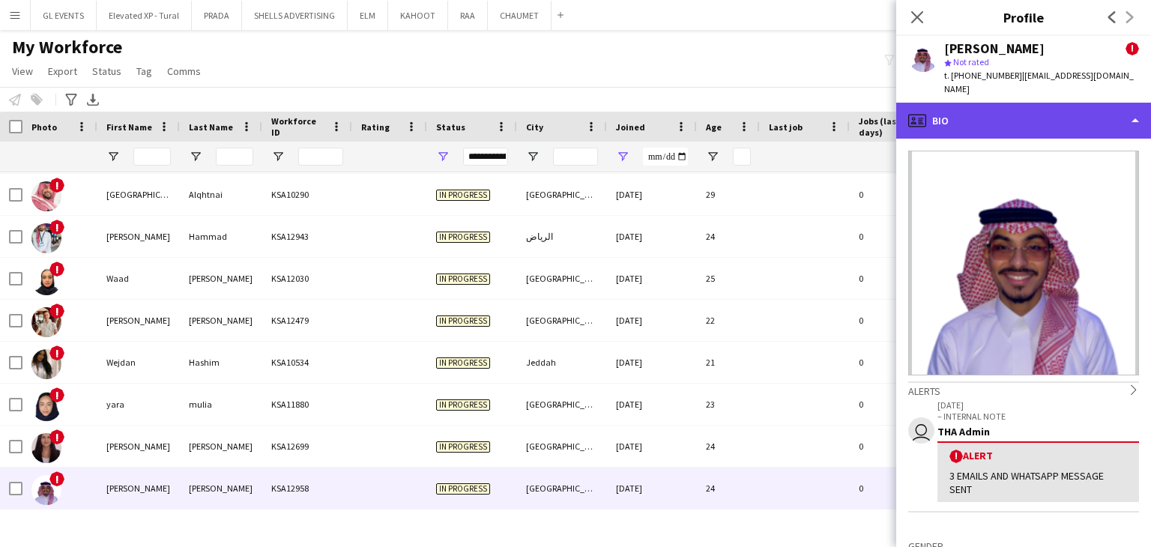
click at [974, 103] on div "profile Bio" at bounding box center [1023, 121] width 255 height 36
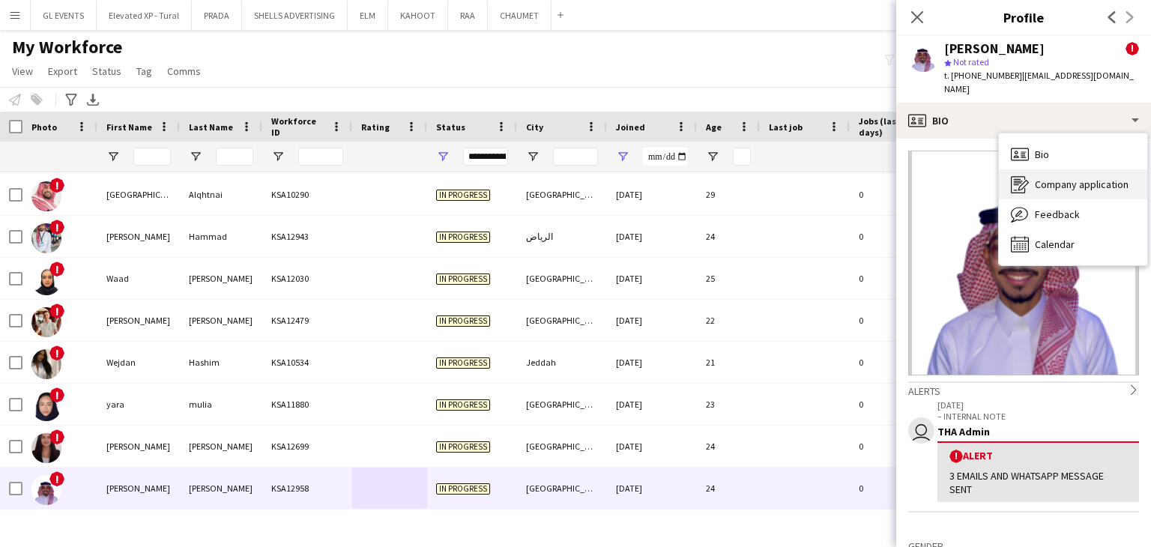
click at [1031, 169] on div "Company application Company application" at bounding box center [1073, 184] width 148 height 30
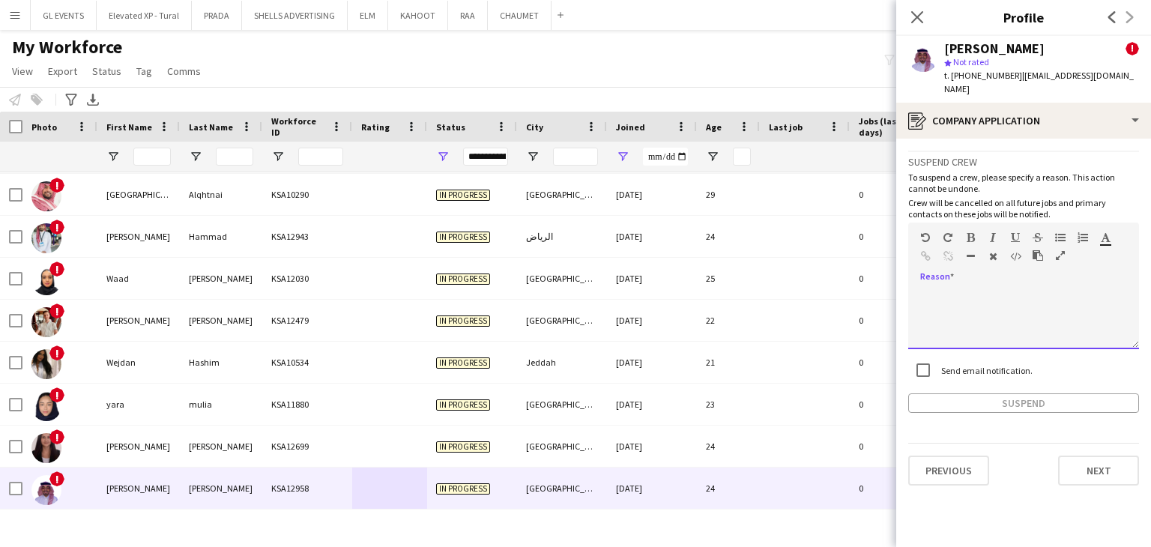
click at [989, 289] on div at bounding box center [1023, 319] width 231 height 60
paste div
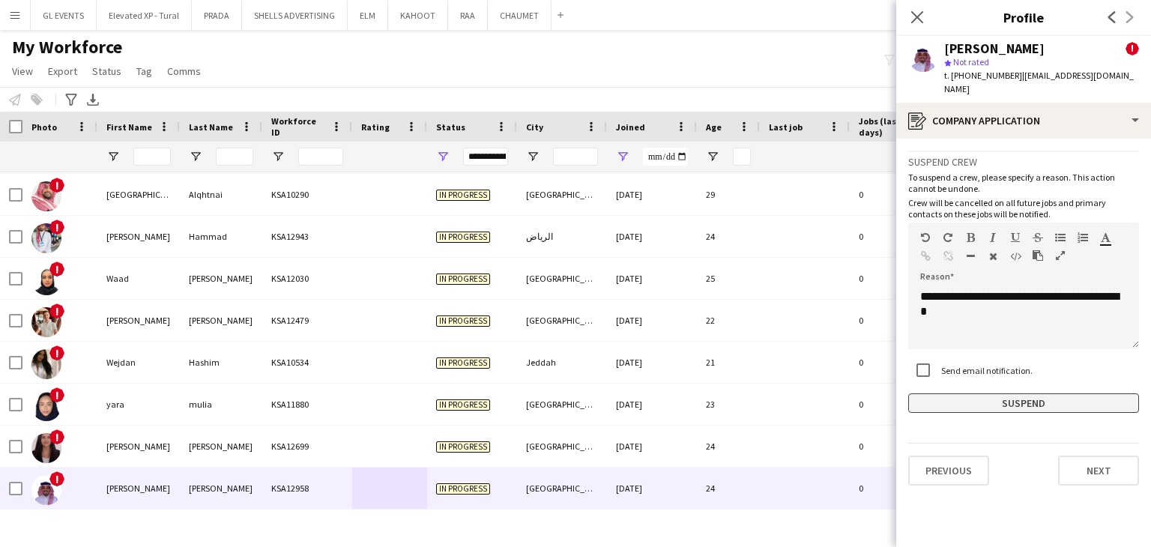
click at [1008, 394] on button "Suspend" at bounding box center [1023, 403] width 231 height 19
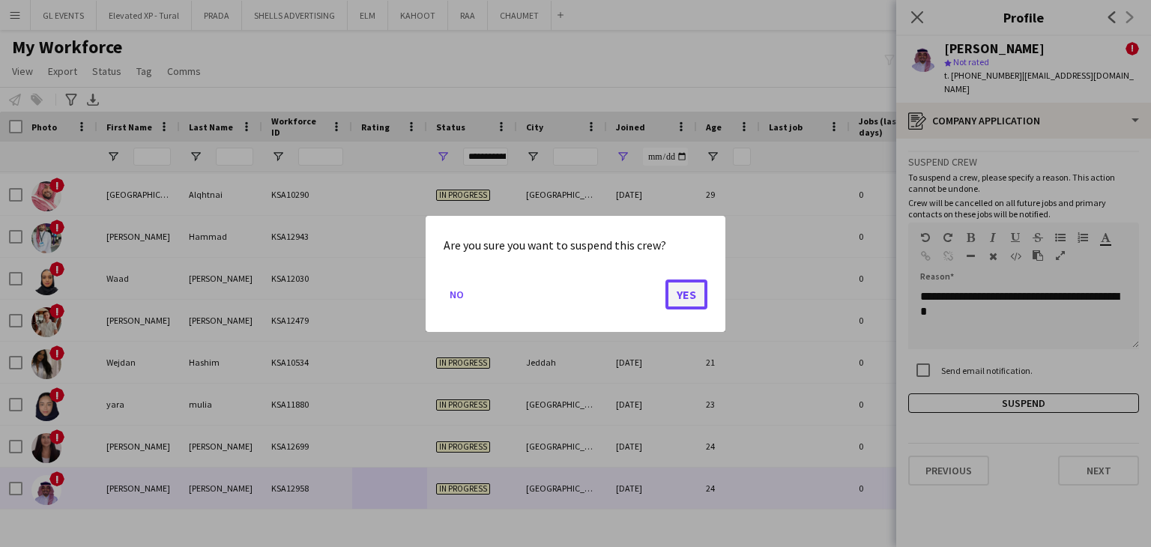
click at [687, 289] on button "Yes" at bounding box center [687, 294] width 42 height 30
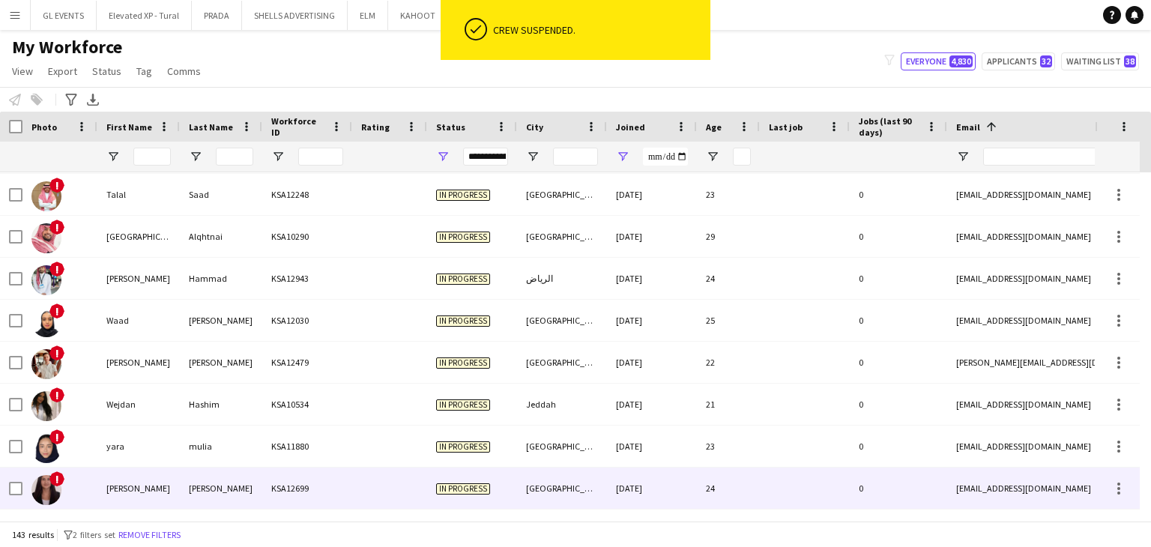
click at [417, 499] on div at bounding box center [389, 488] width 75 height 41
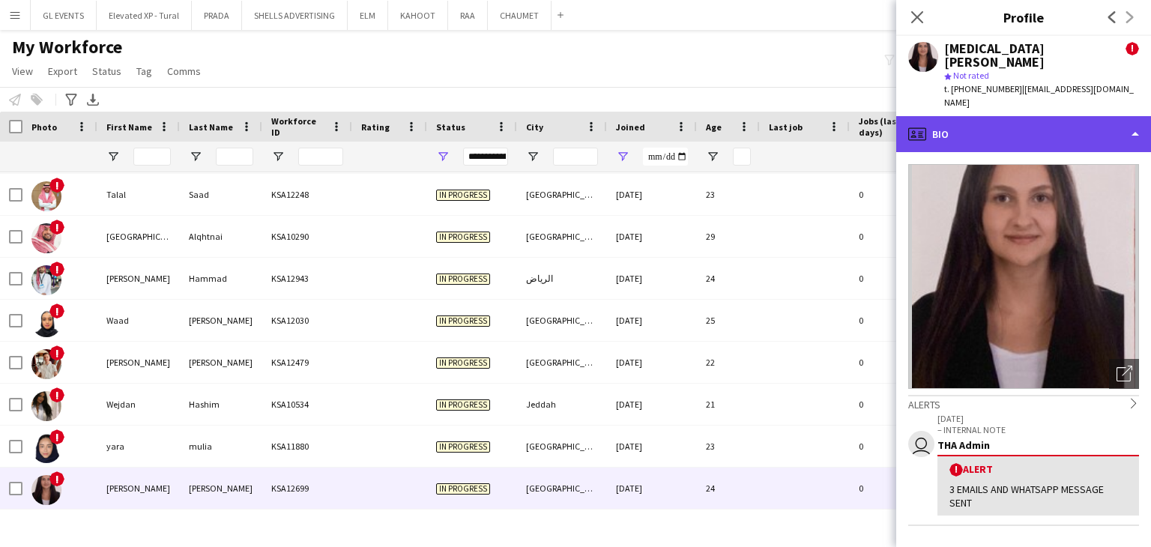
click at [977, 116] on div "profile Bio" at bounding box center [1023, 134] width 255 height 36
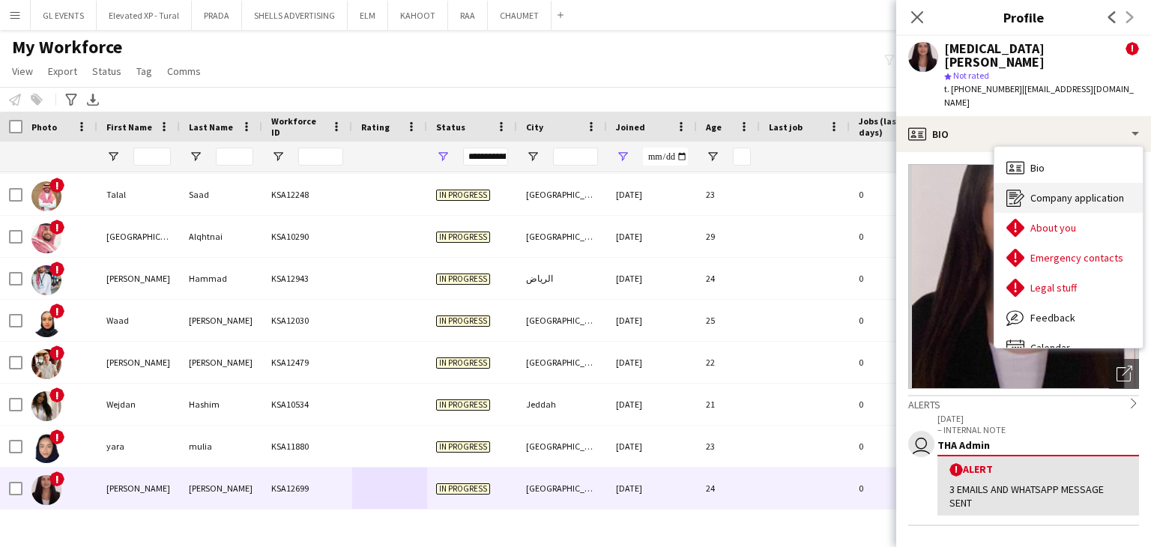
click at [1031, 183] on div "Company application Company application" at bounding box center [1069, 198] width 148 height 30
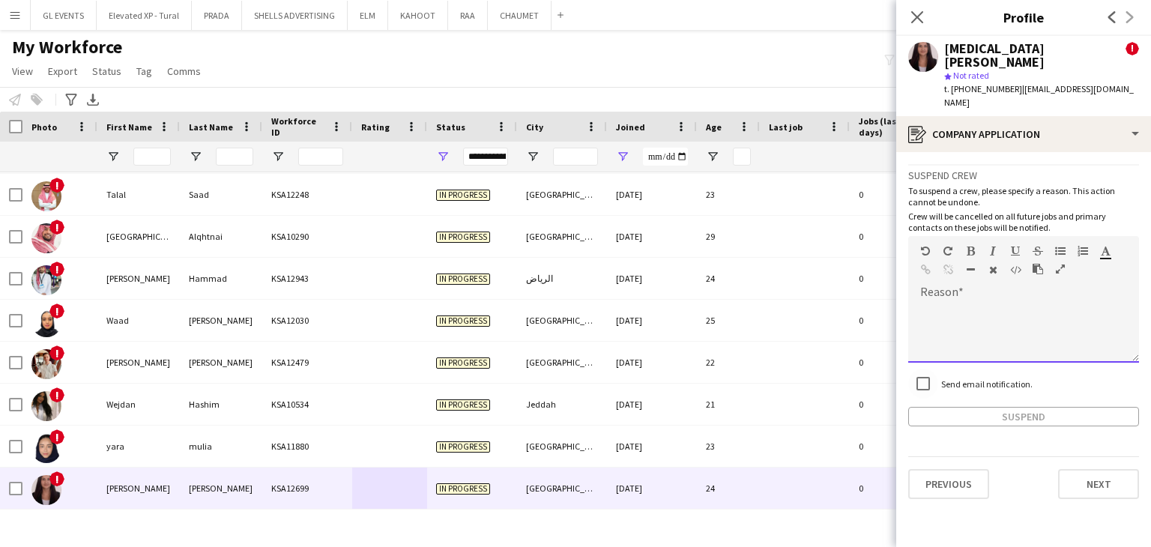
click at [947, 303] on div at bounding box center [1023, 333] width 231 height 60
paste div
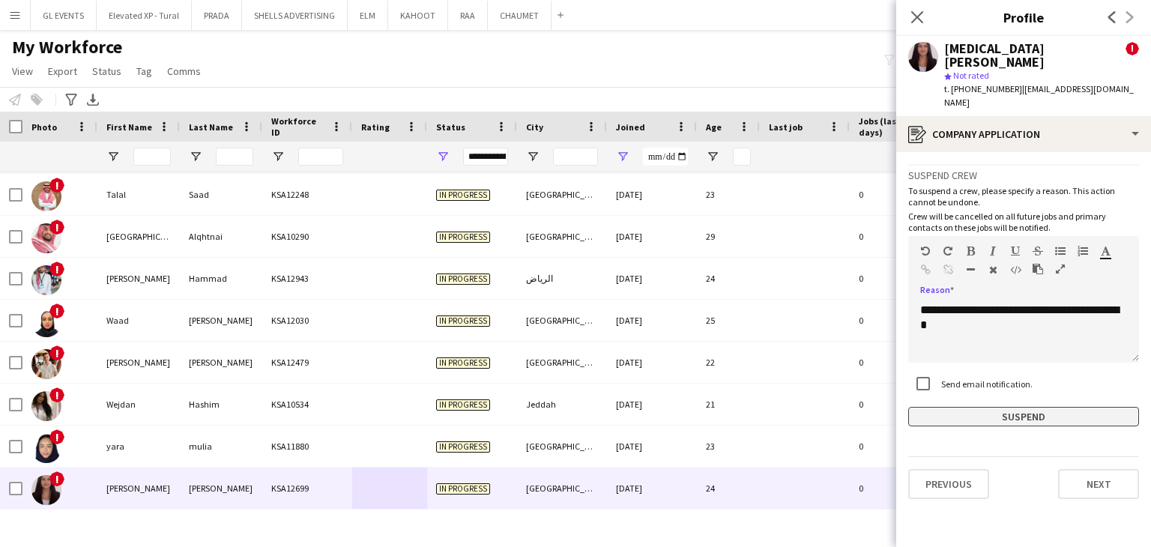
click at [985, 407] on button "Suspend" at bounding box center [1023, 416] width 231 height 19
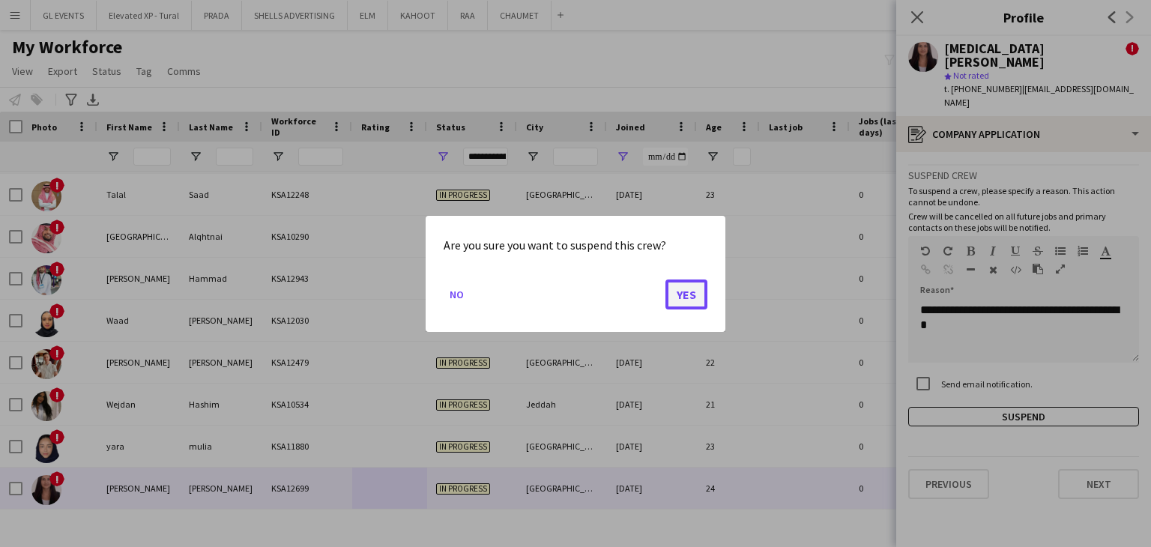
click at [686, 292] on button "Yes" at bounding box center [687, 294] width 42 height 30
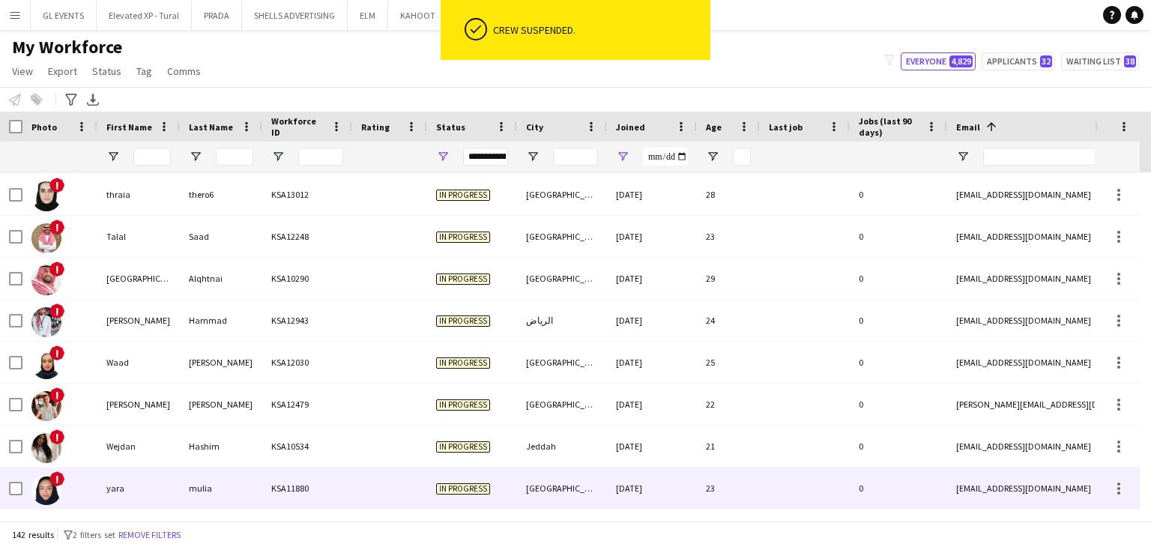
click at [385, 480] on div at bounding box center [389, 488] width 75 height 41
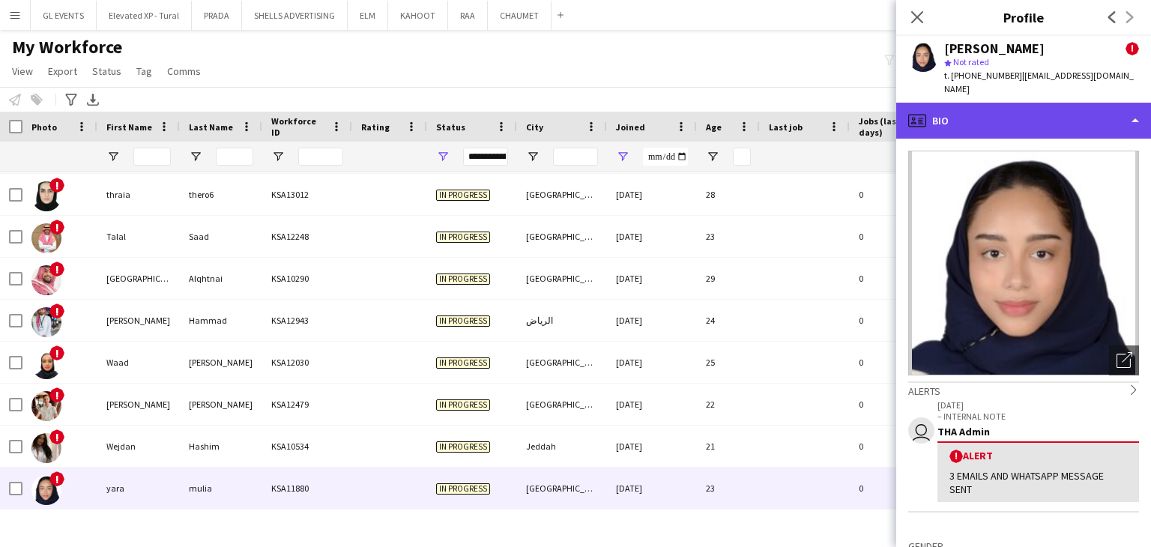
click at [950, 103] on div "profile Bio" at bounding box center [1023, 121] width 255 height 36
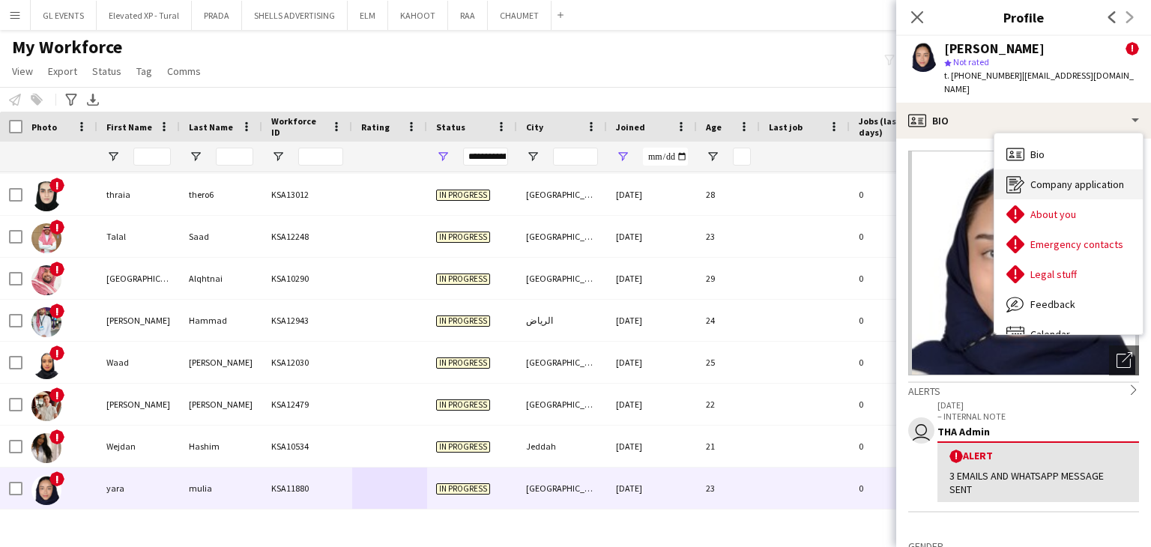
click at [1026, 169] on div "Company application Company application" at bounding box center [1069, 184] width 148 height 30
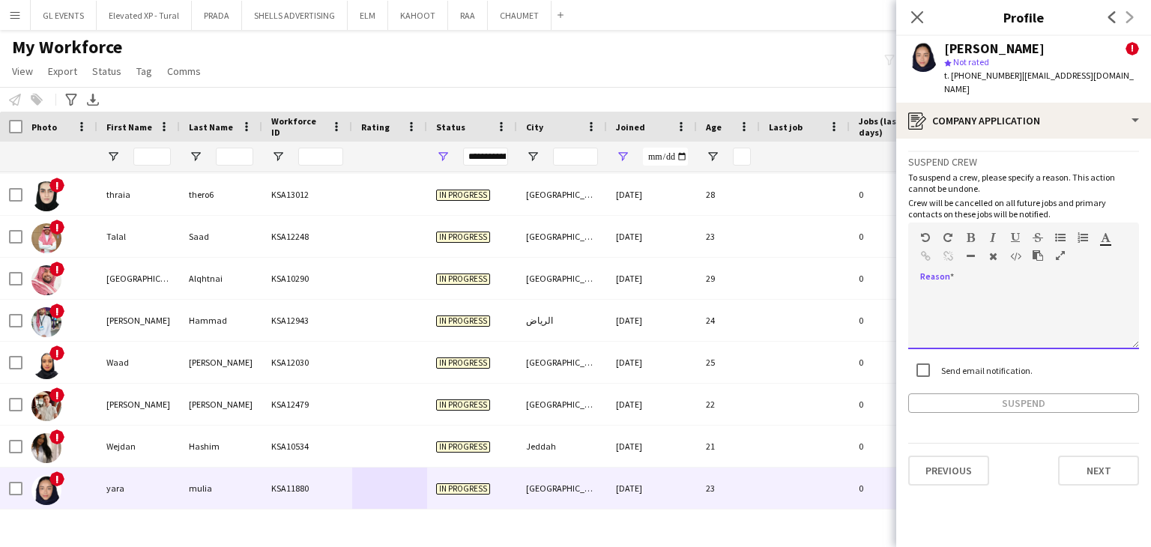
click at [948, 299] on div at bounding box center [1023, 319] width 231 height 60
paste div
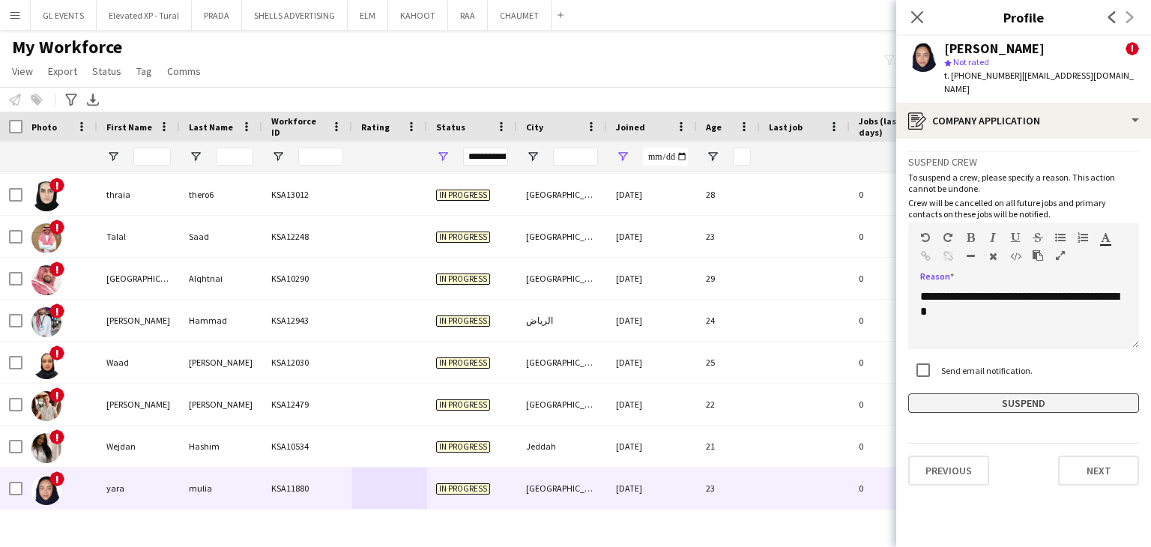
click at [992, 394] on button "Suspend" at bounding box center [1023, 403] width 231 height 19
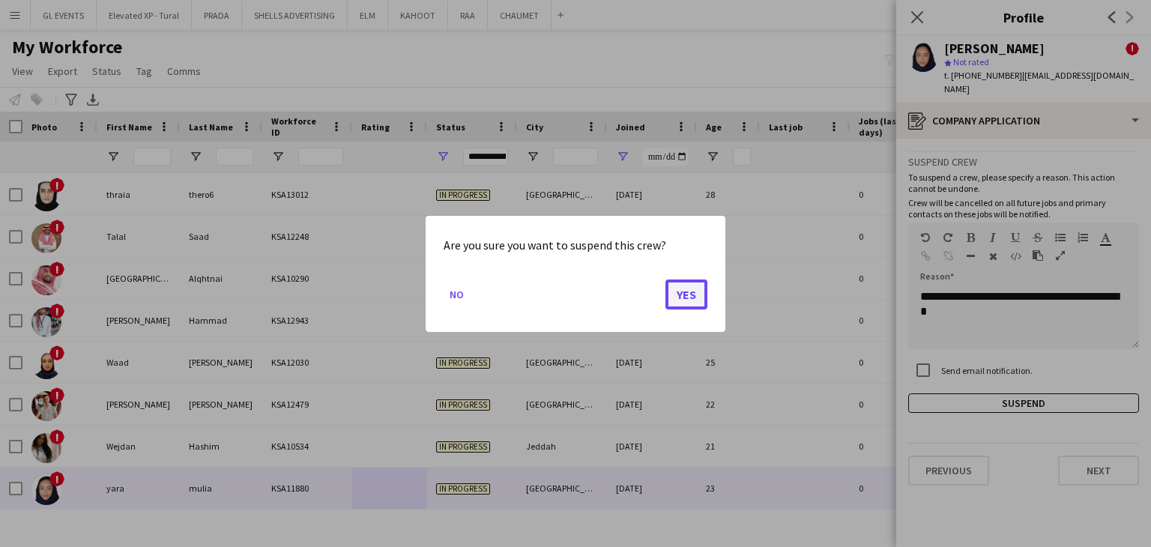
click at [696, 304] on button "Yes" at bounding box center [687, 294] width 42 height 30
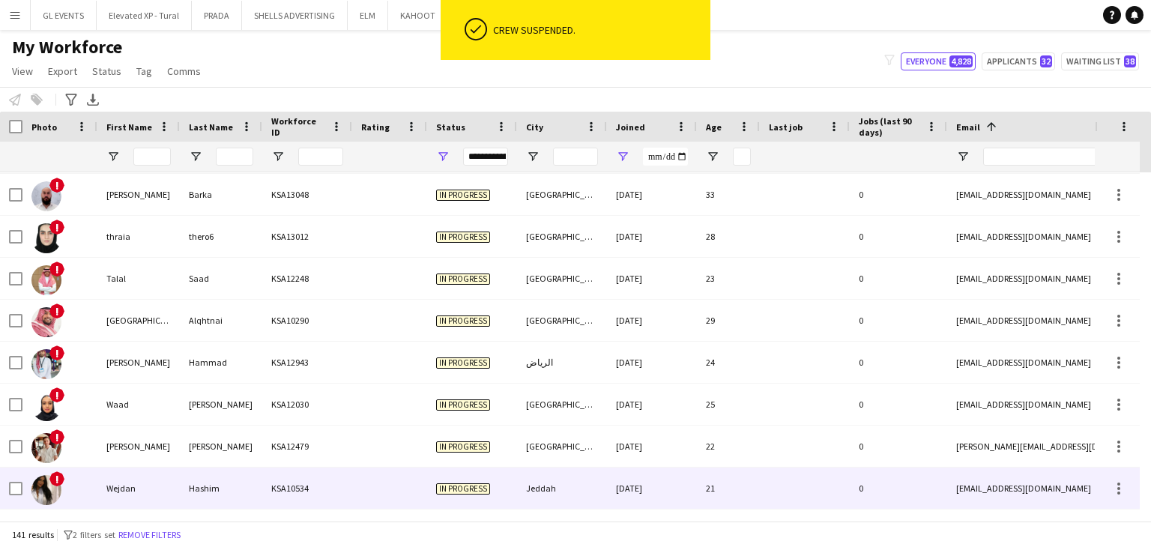
click at [244, 492] on div "Hashim" at bounding box center [221, 488] width 82 height 41
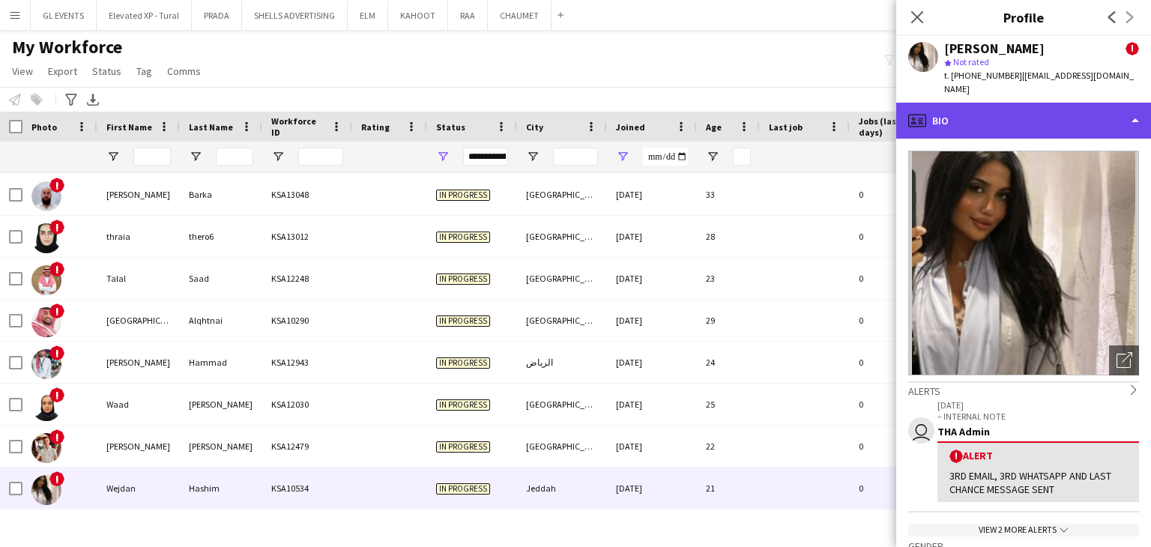
click at [930, 103] on div "profile Bio" at bounding box center [1023, 121] width 255 height 36
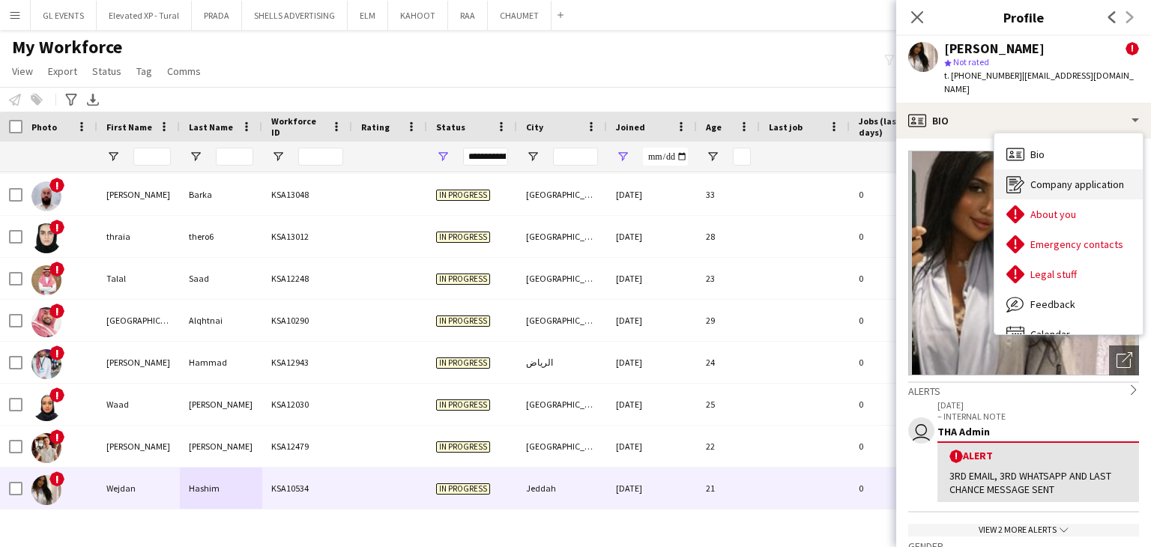
click at [1025, 169] on div "Company application Company application" at bounding box center [1069, 184] width 148 height 30
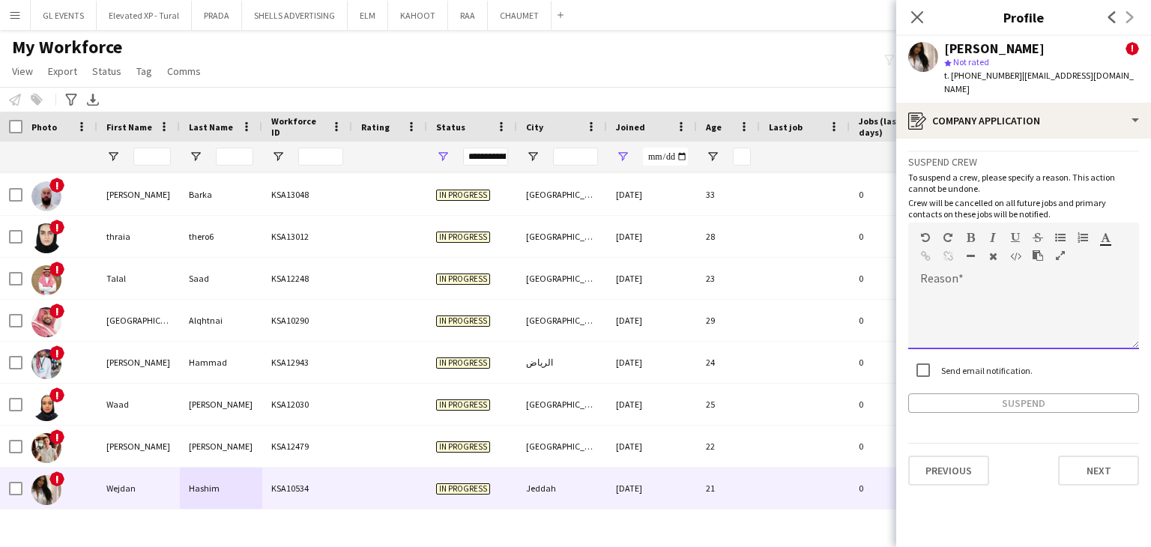
click at [938, 289] on div at bounding box center [1023, 319] width 231 height 60
paste div
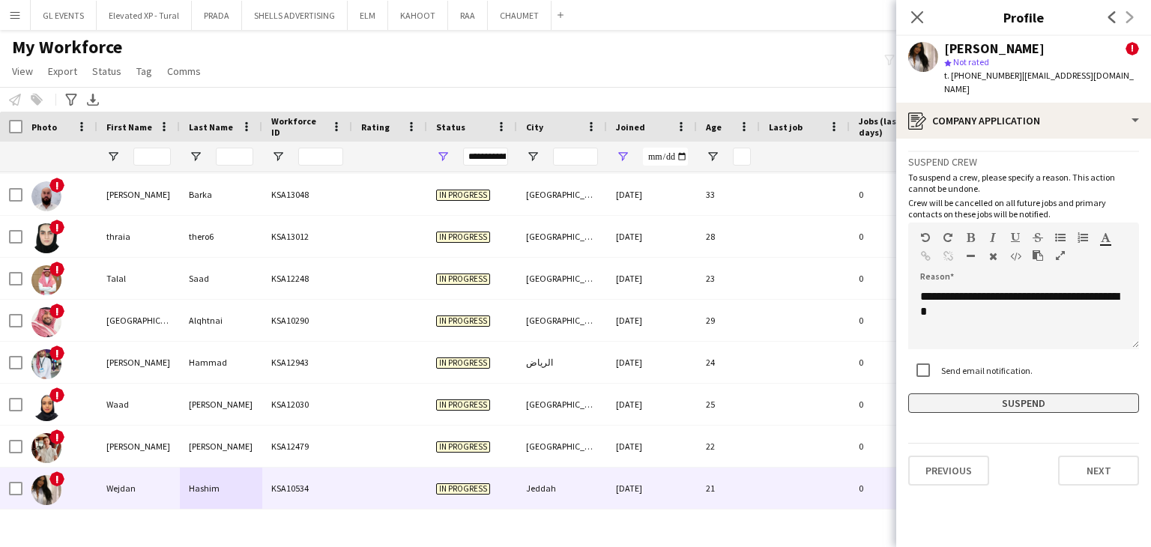
click at [968, 394] on button "Suspend" at bounding box center [1023, 403] width 231 height 19
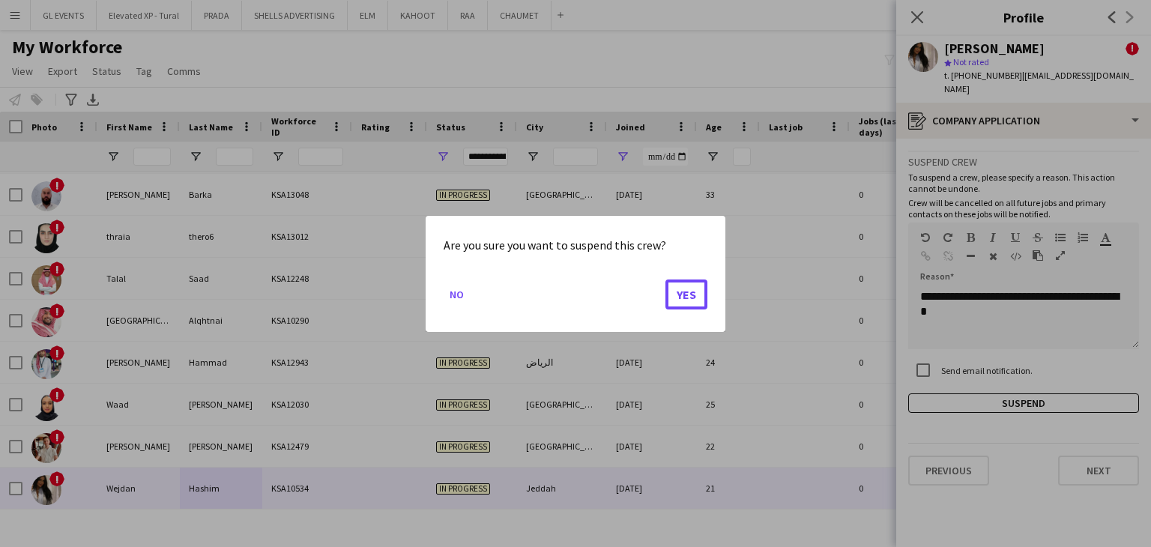
drag, startPoint x: 693, startPoint y: 292, endPoint x: 654, endPoint y: 338, distance: 60.2
click at [693, 292] on button "Yes" at bounding box center [687, 294] width 42 height 30
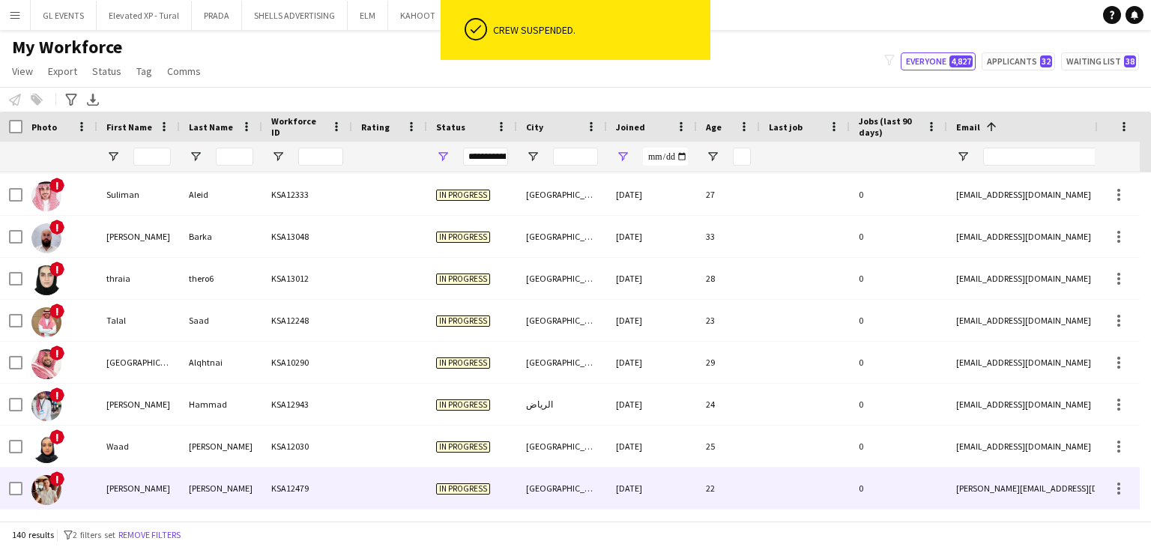
click at [285, 495] on div "KSA12479" at bounding box center [307, 488] width 90 height 41
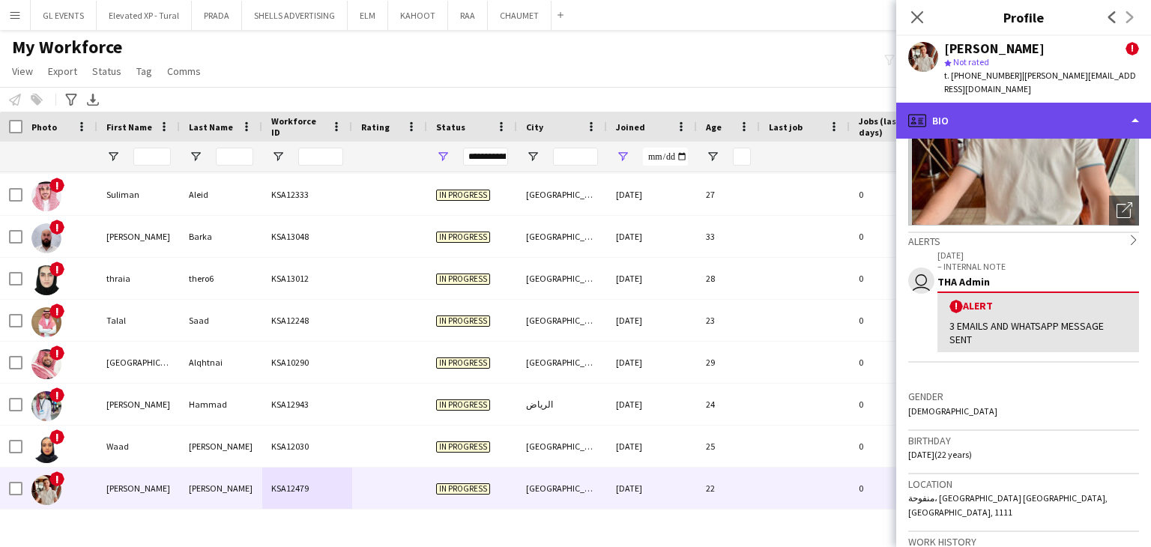
click at [980, 103] on div "profile Bio" at bounding box center [1023, 121] width 255 height 36
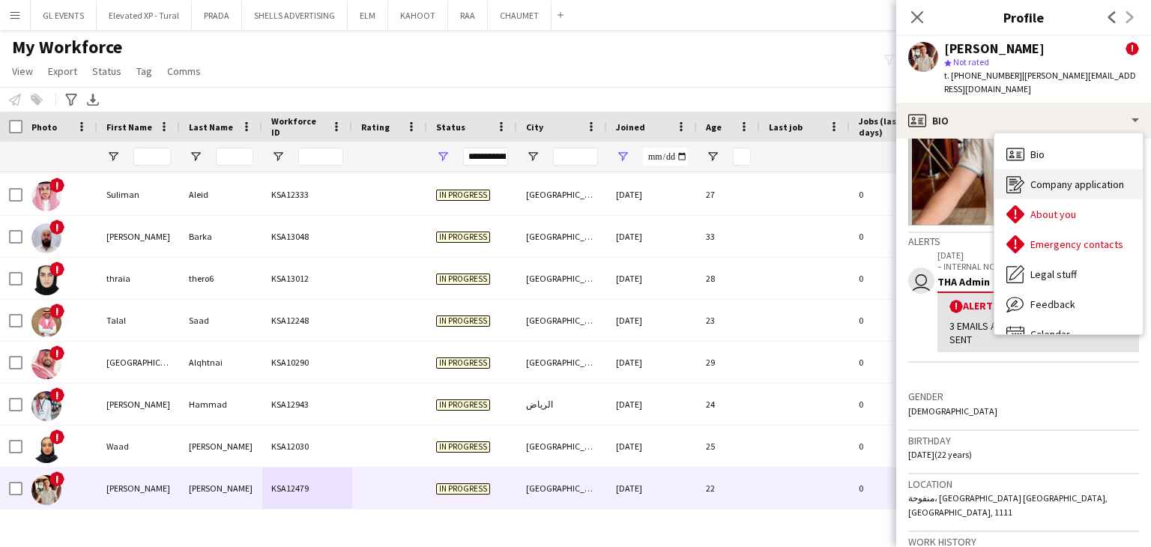
click at [1016, 176] on icon "Company application" at bounding box center [1016, 184] width 18 height 18
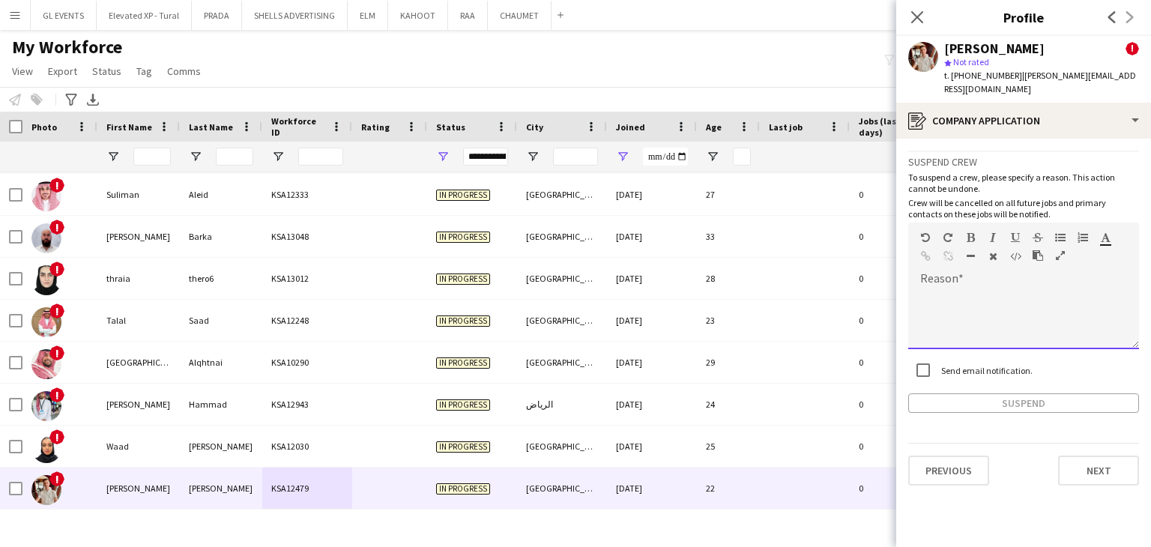
click at [944, 297] on div at bounding box center [1023, 319] width 231 height 60
paste div
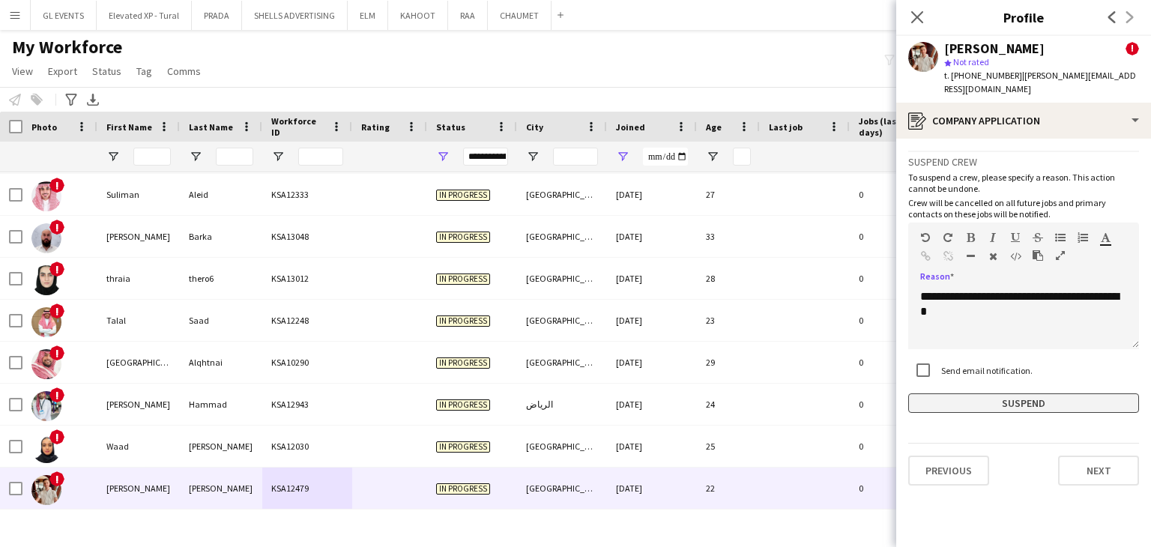
click at [971, 394] on button "Suspend" at bounding box center [1023, 403] width 231 height 19
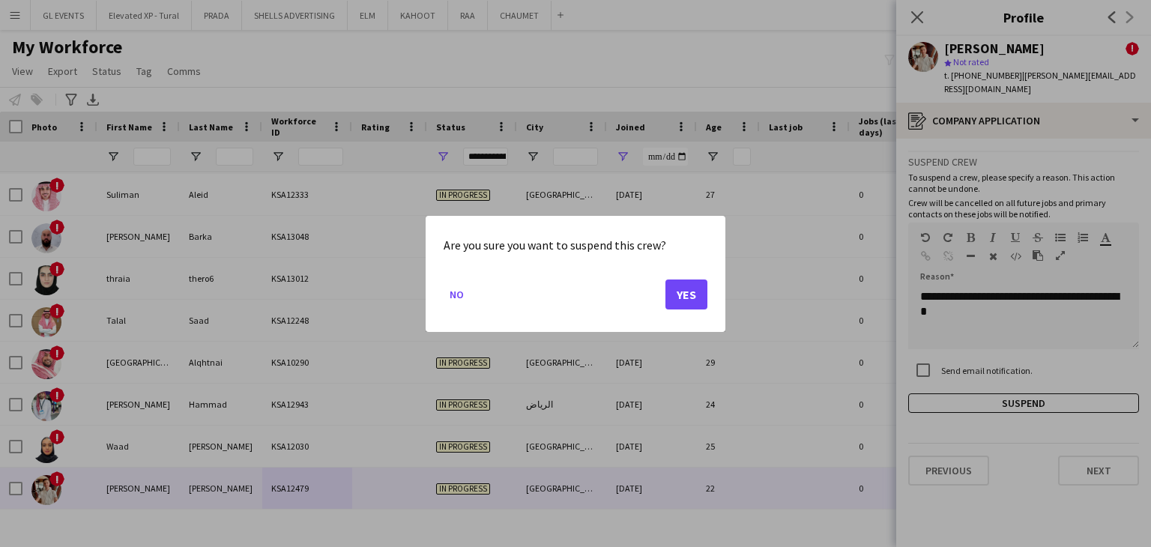
click at [708, 301] on div "Are you sure you want to suspend this crew? No Yes" at bounding box center [576, 274] width 300 height 116
click at [689, 286] on button "Yes" at bounding box center [687, 294] width 42 height 30
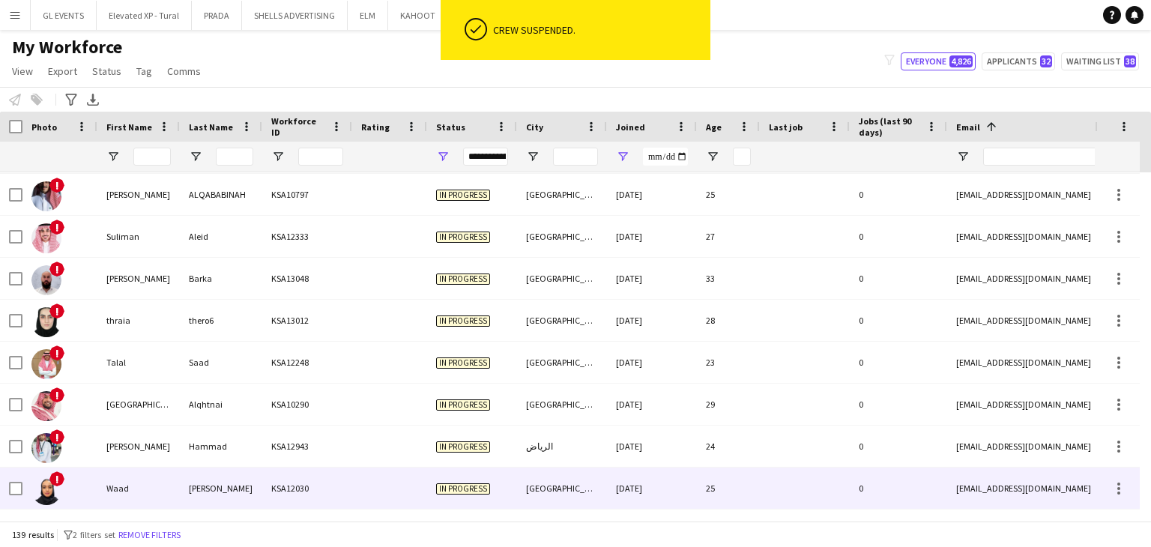
click at [247, 477] on div "[PERSON_NAME]" at bounding box center [221, 488] width 82 height 41
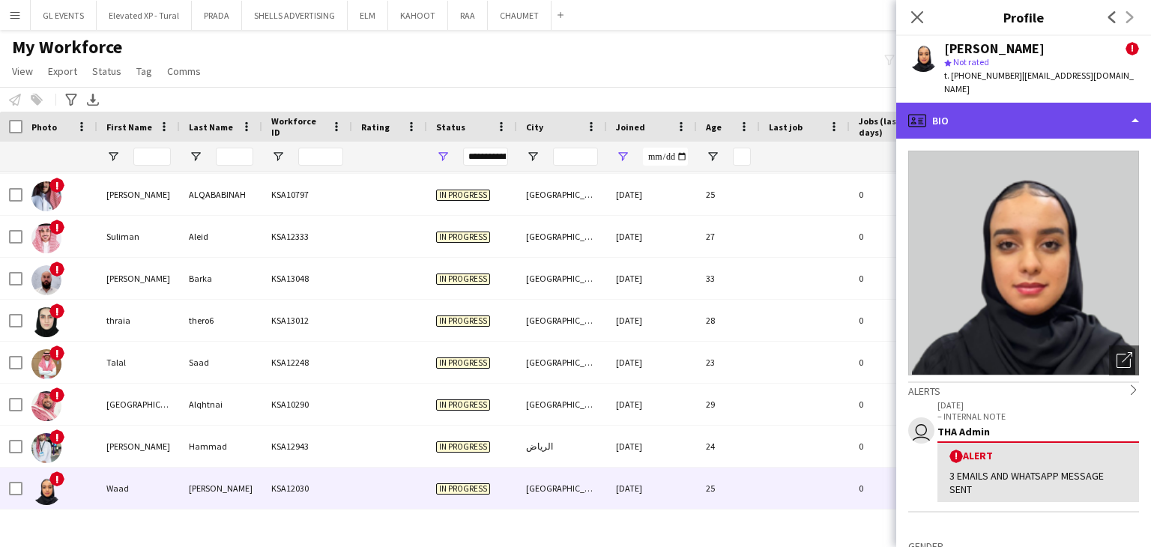
click at [974, 123] on div "profile Bio" at bounding box center [1023, 121] width 255 height 36
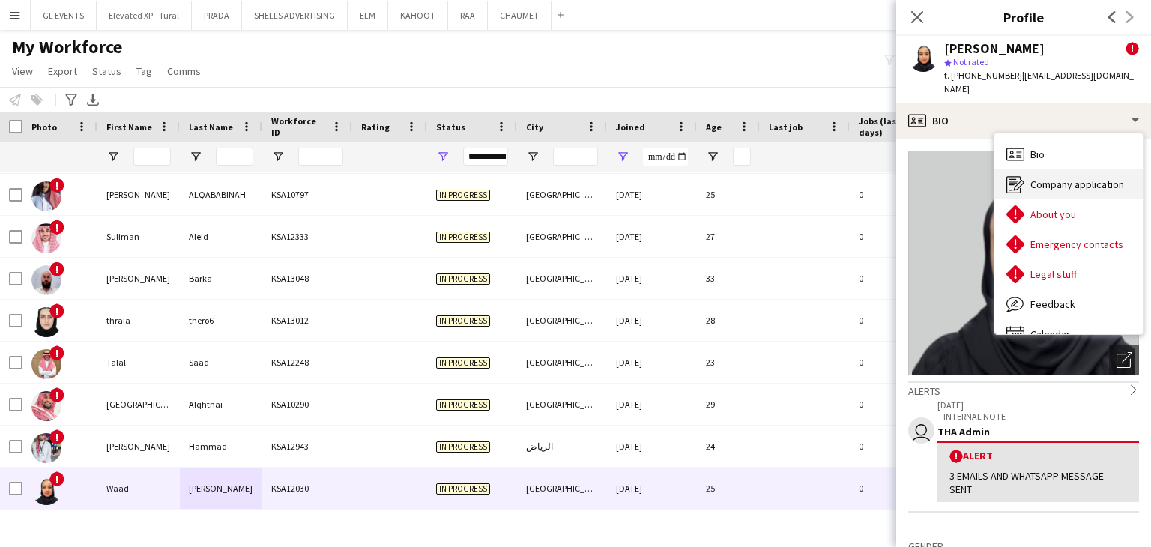
click at [1028, 186] on div "Company application Company application" at bounding box center [1069, 184] width 148 height 30
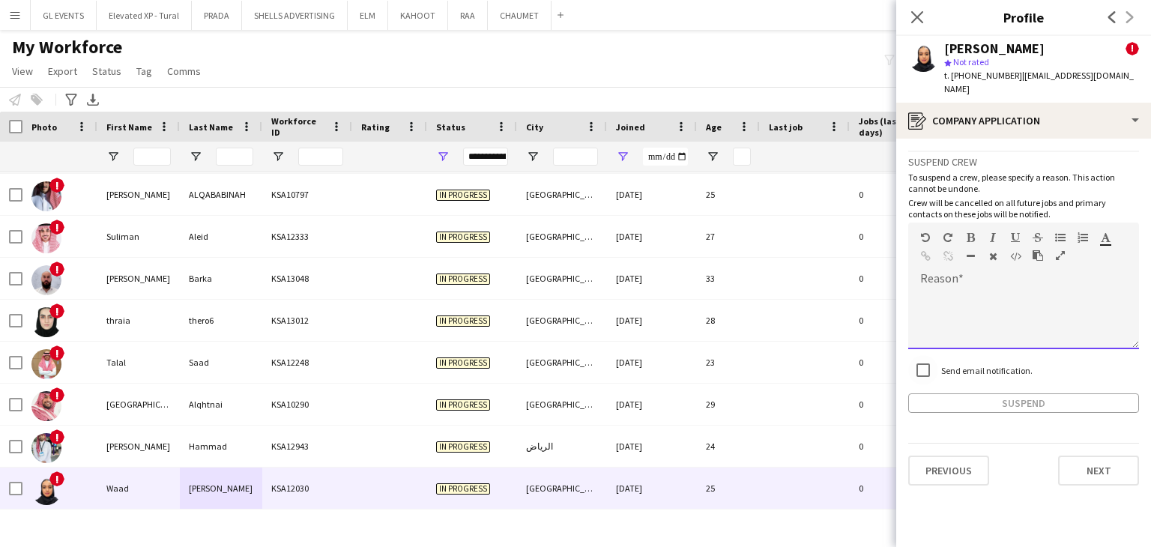
click at [947, 298] on div at bounding box center [1023, 319] width 231 height 60
paste div
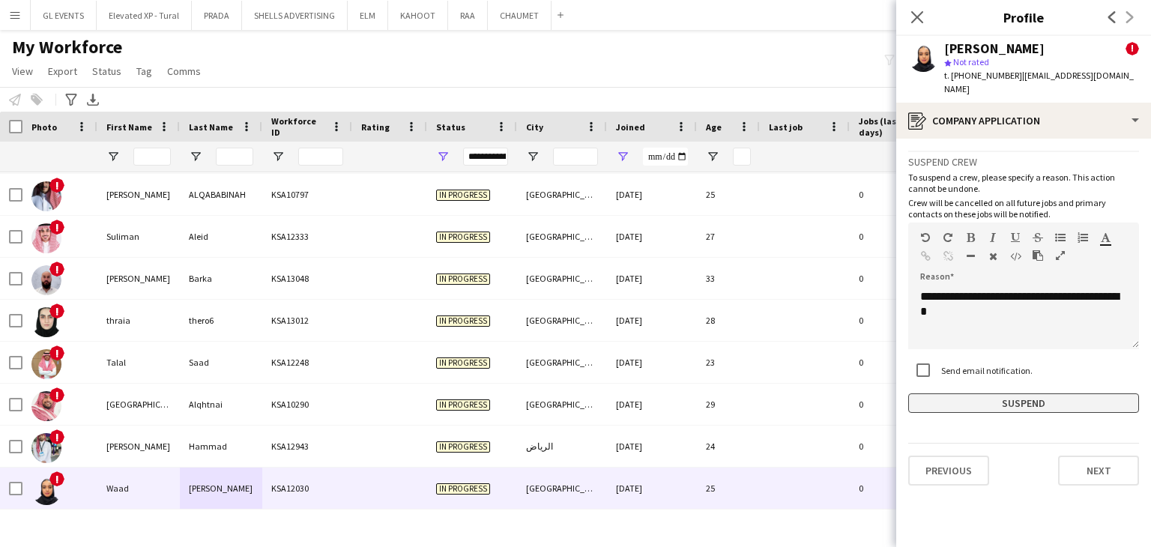
click at [987, 404] on button "Suspend" at bounding box center [1023, 403] width 231 height 19
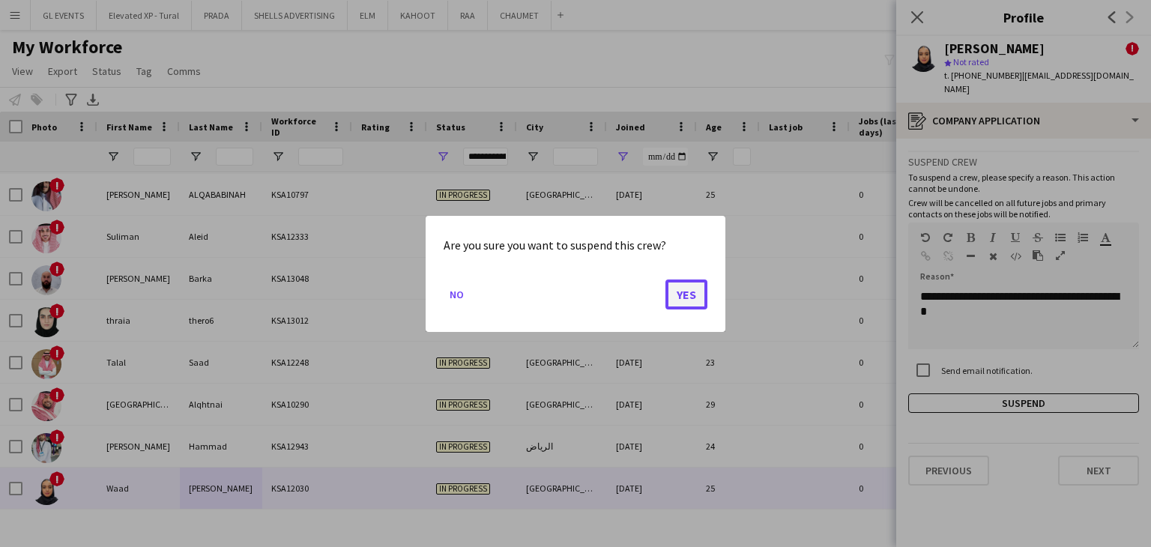
click at [689, 299] on button "Yes" at bounding box center [687, 294] width 42 height 30
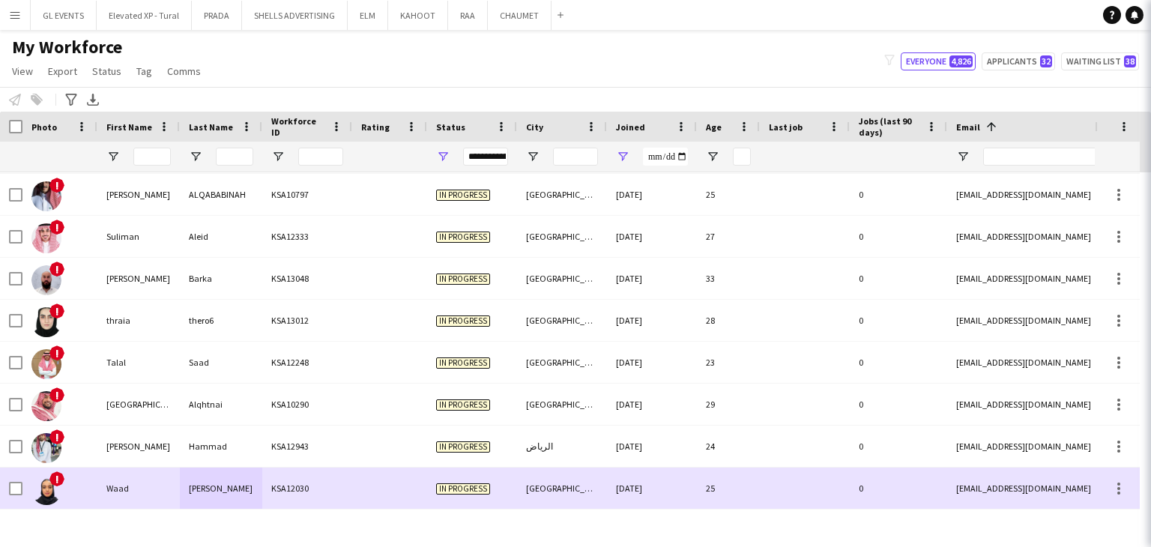
scroll to position [5455, 0]
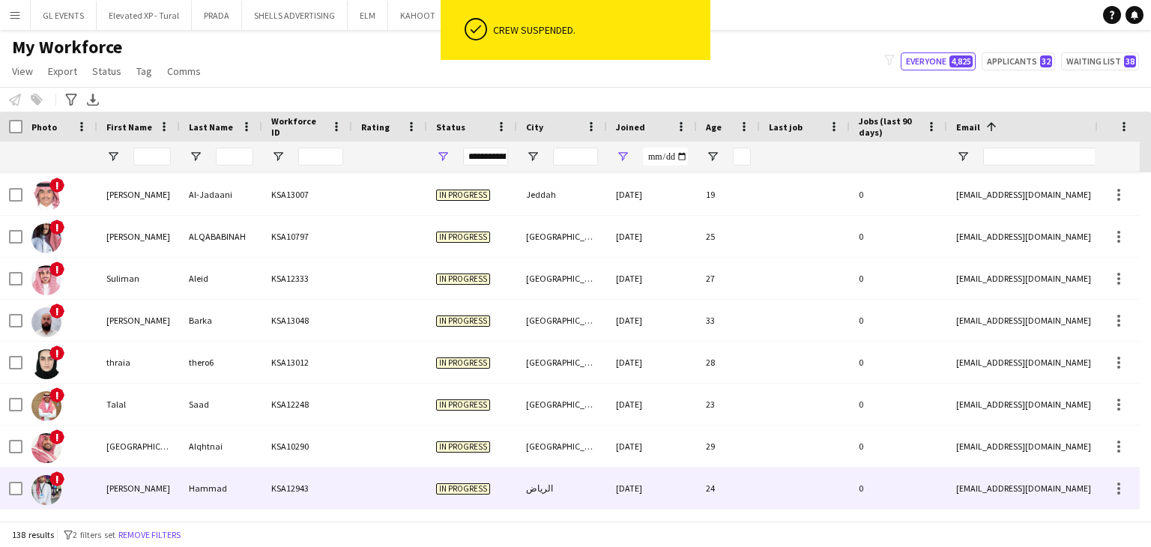
click at [308, 489] on div "KSA12943" at bounding box center [307, 488] width 90 height 41
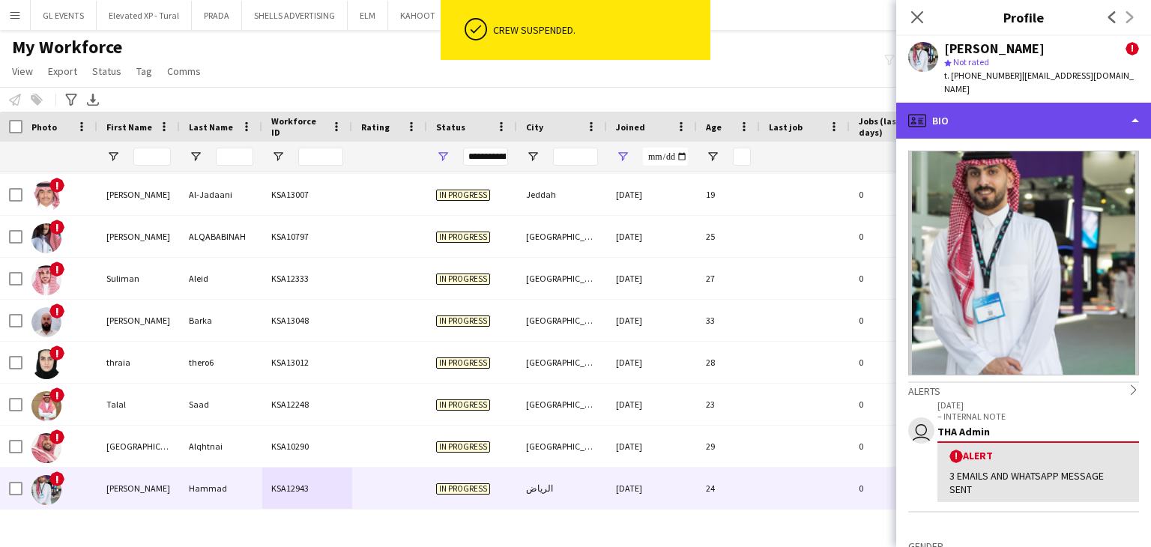
click at [956, 118] on div "profile Bio" at bounding box center [1023, 121] width 255 height 36
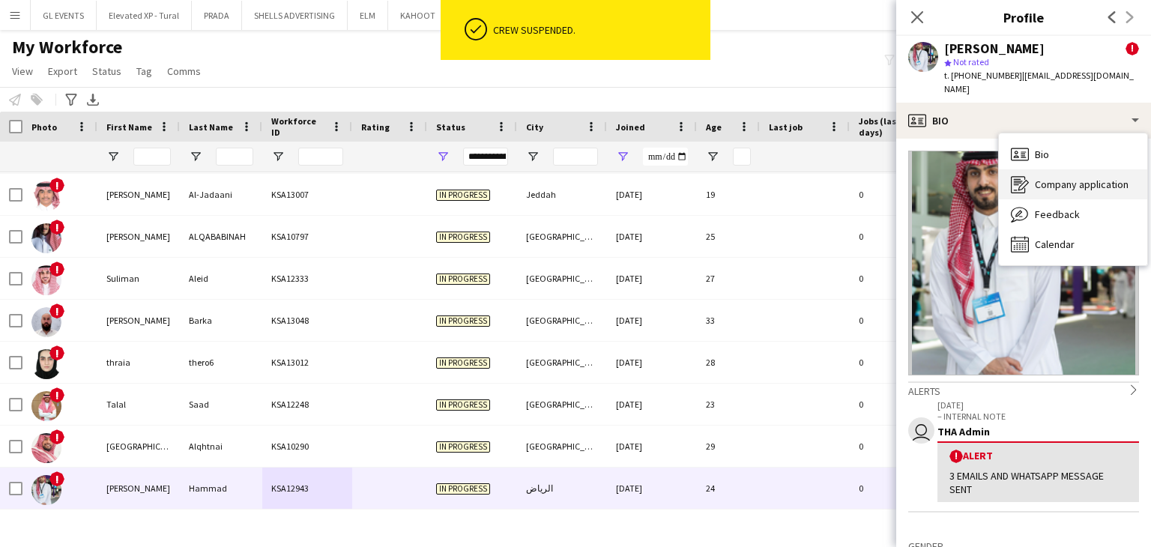
click at [1039, 178] on span "Company application" at bounding box center [1082, 184] width 94 height 13
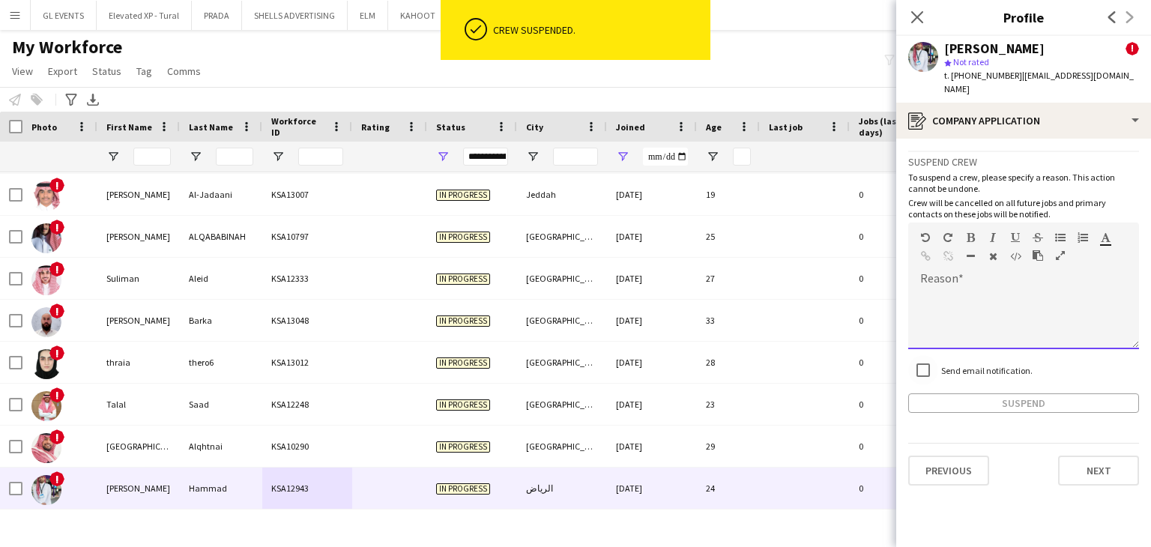
click at [953, 262] on div "default Heading 1 Heading 2 Heading 3 Heading 4 Heading 5 Heading 6 Heading 7 P…" at bounding box center [1023, 251] width 231 height 56
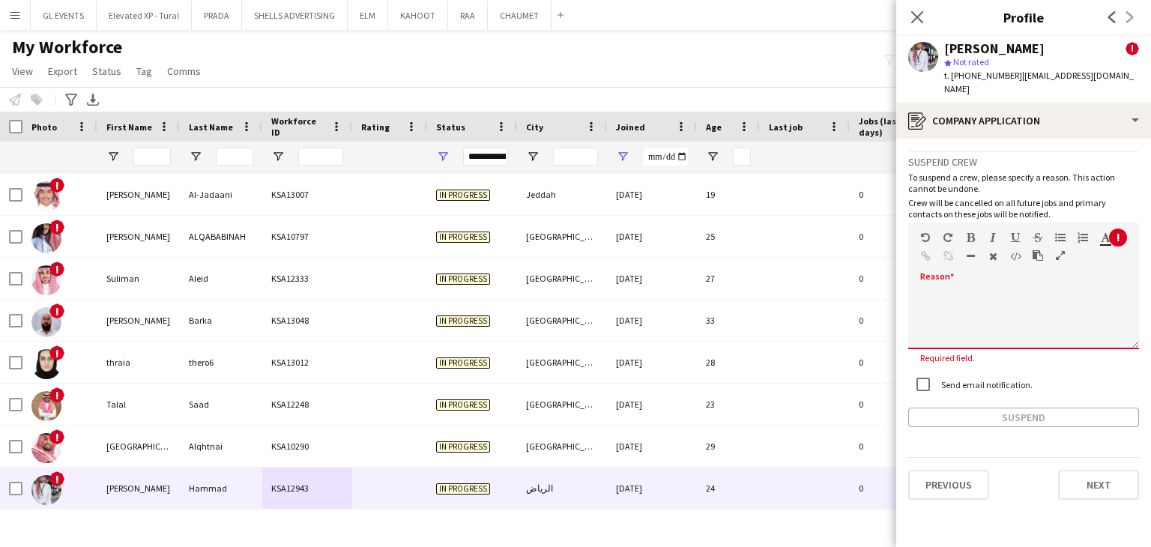
paste div
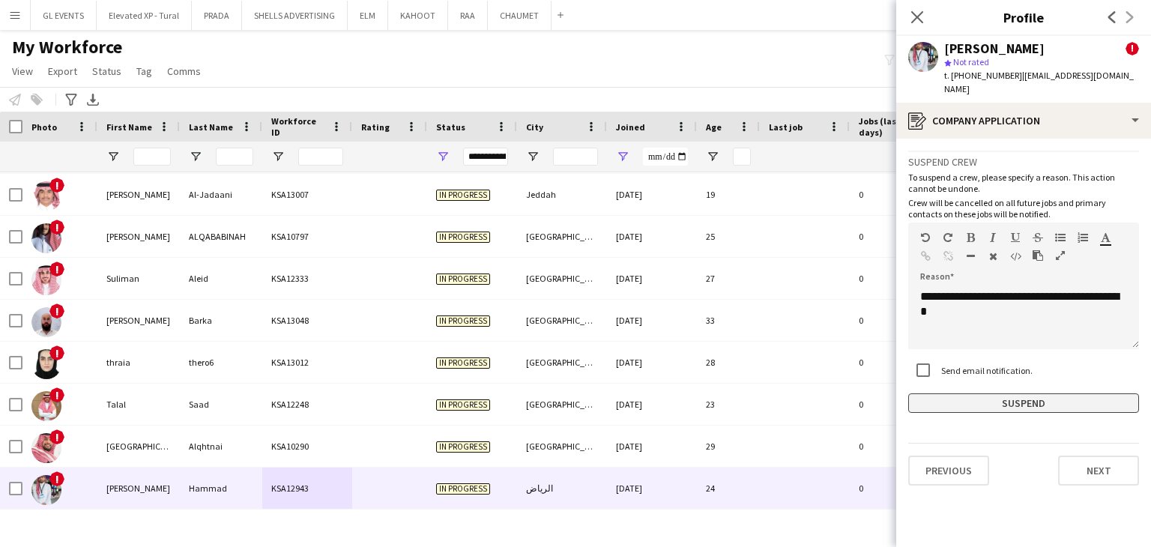
click at [983, 394] on button "Suspend" at bounding box center [1023, 403] width 231 height 19
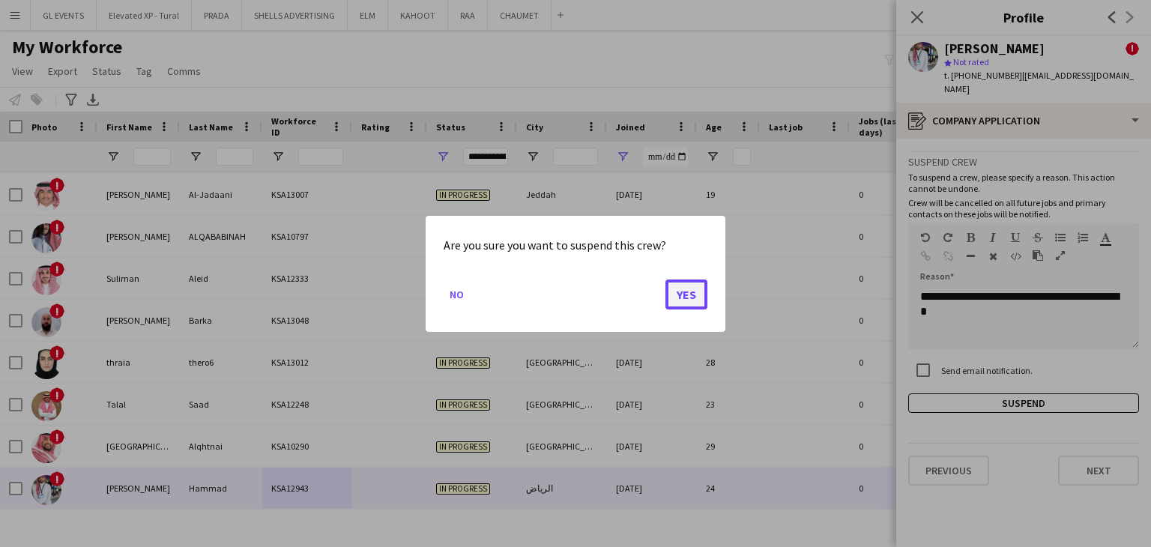
click at [695, 292] on button "Yes" at bounding box center [687, 294] width 42 height 30
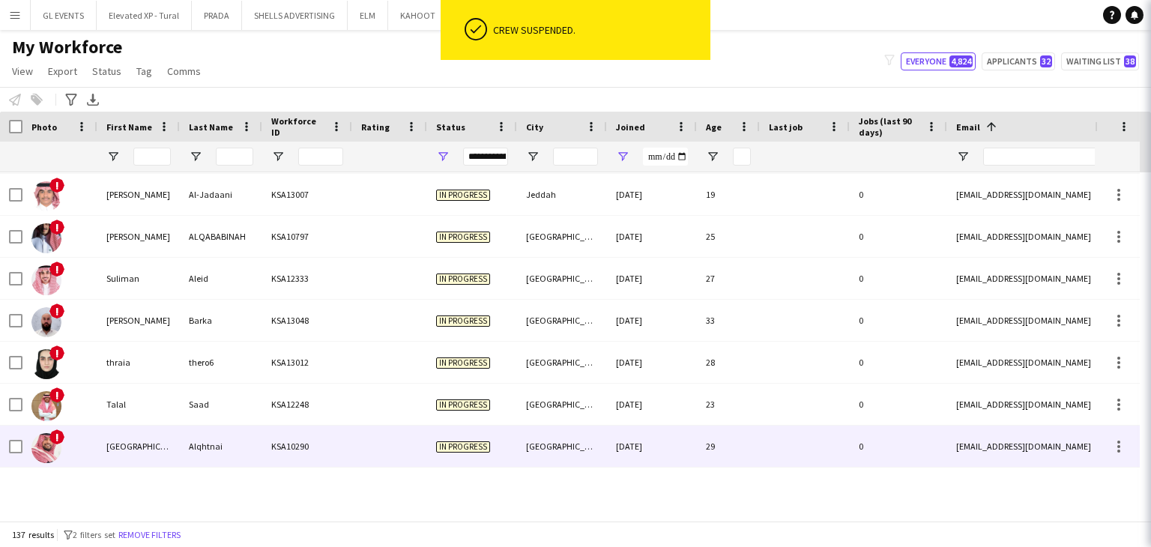
scroll to position [5413, 0]
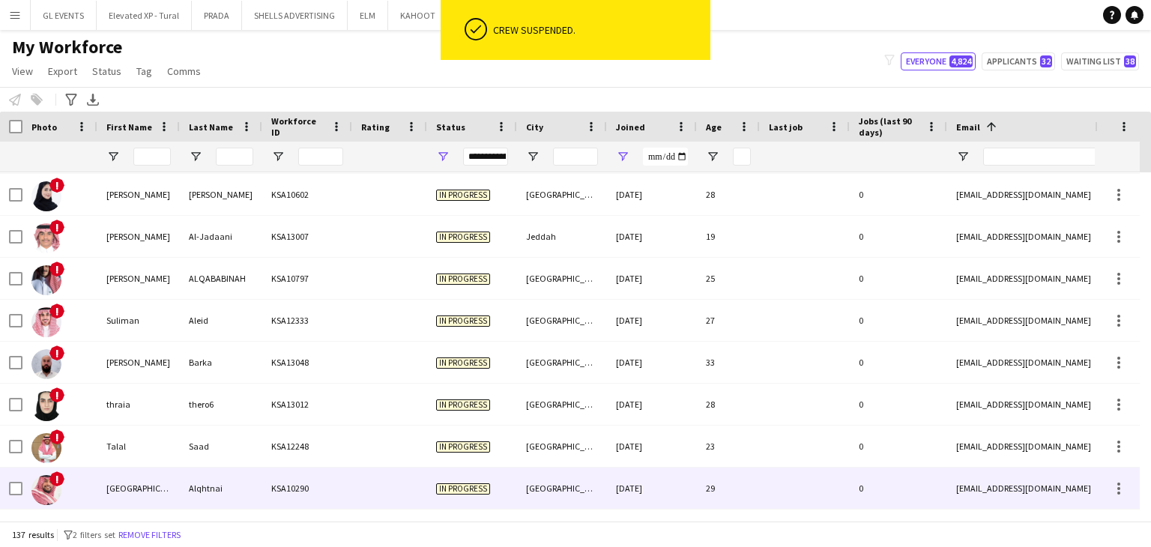
drag, startPoint x: 306, startPoint y: 489, endPoint x: 358, endPoint y: 466, distance: 56.4
click at [305, 489] on div "KSA10290" at bounding box center [307, 488] width 90 height 41
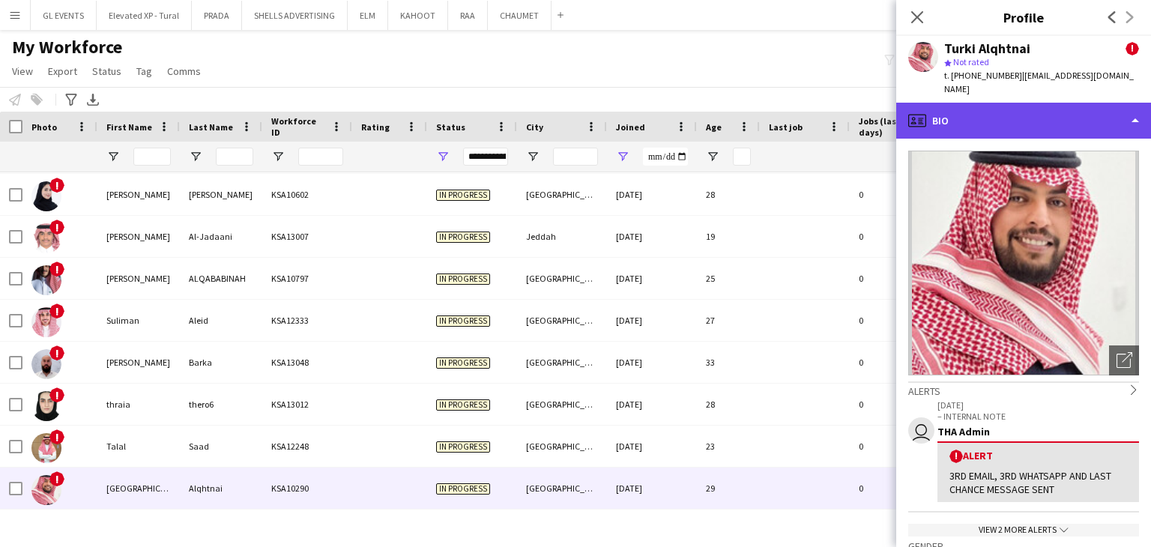
click at [958, 110] on div "profile Bio" at bounding box center [1023, 121] width 255 height 36
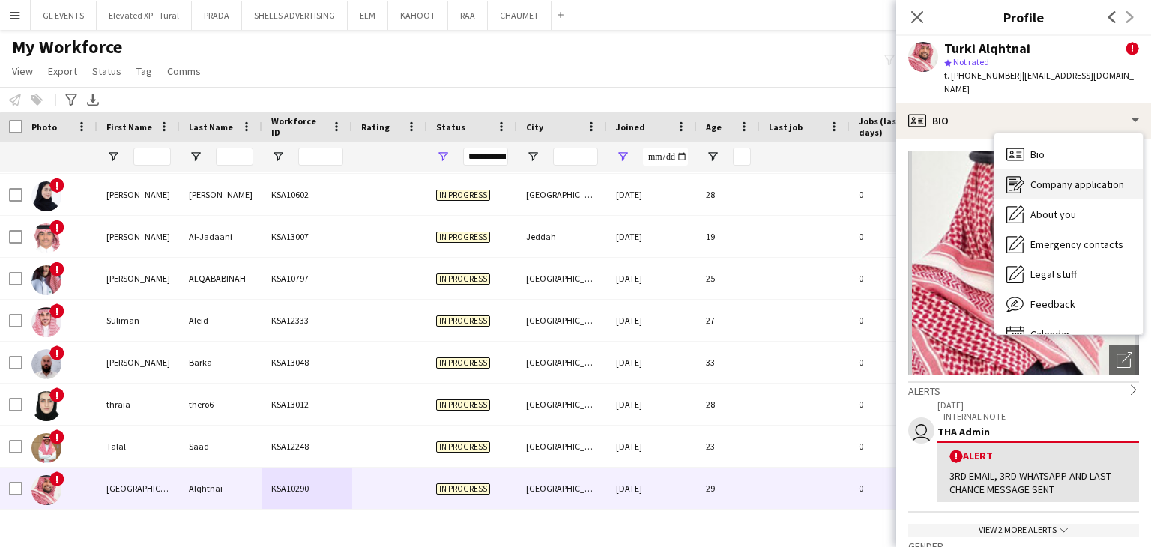
click at [1031, 178] on span "Company application" at bounding box center [1078, 184] width 94 height 13
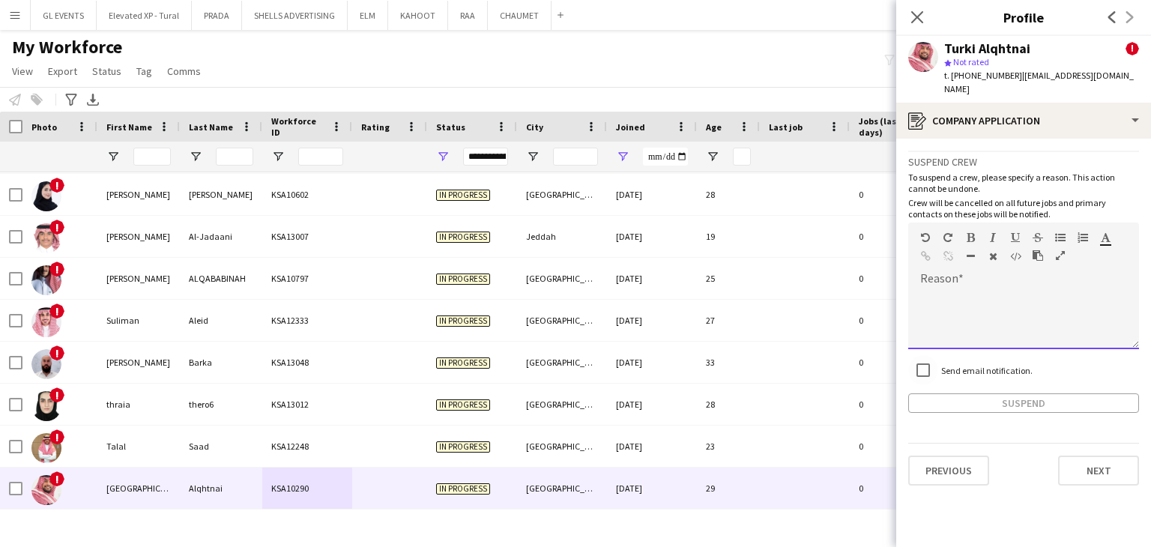
click at [957, 289] on div at bounding box center [1023, 319] width 231 height 60
paste div
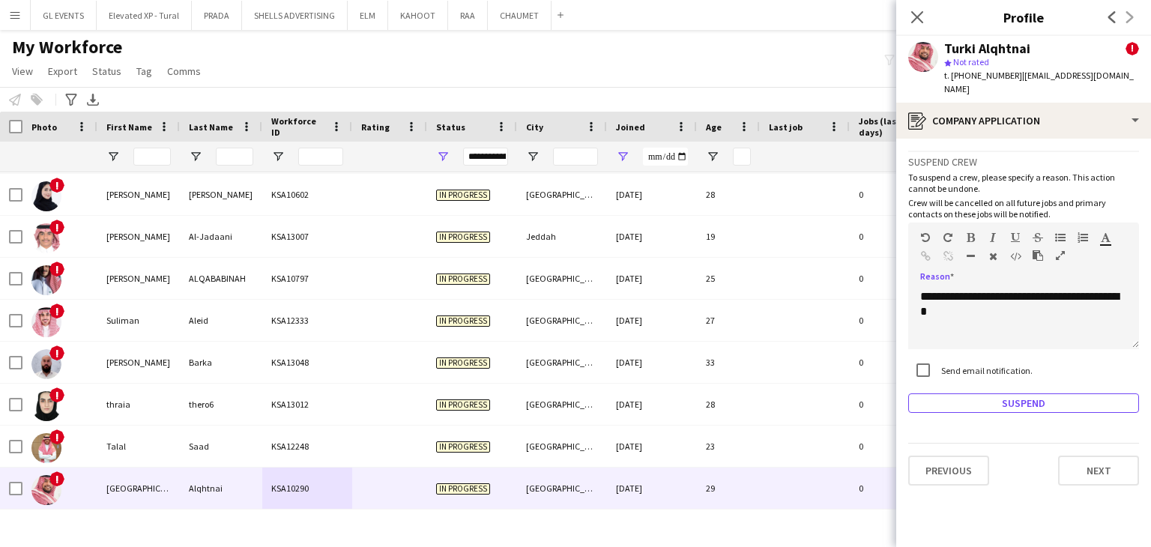
click at [973, 394] on button "Suspend" at bounding box center [1023, 403] width 231 height 19
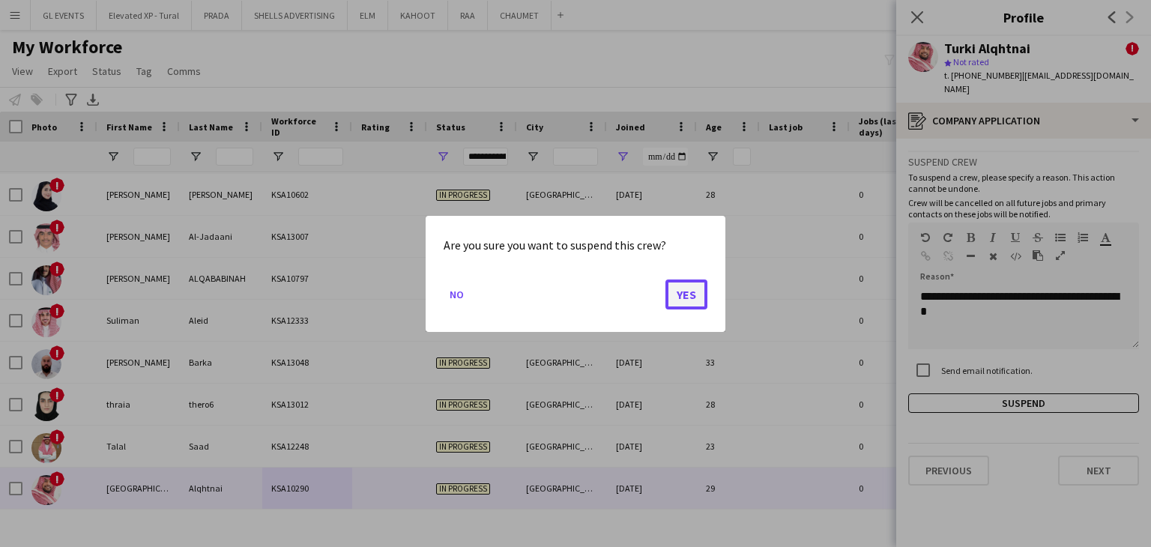
click at [699, 292] on button "Yes" at bounding box center [687, 294] width 42 height 30
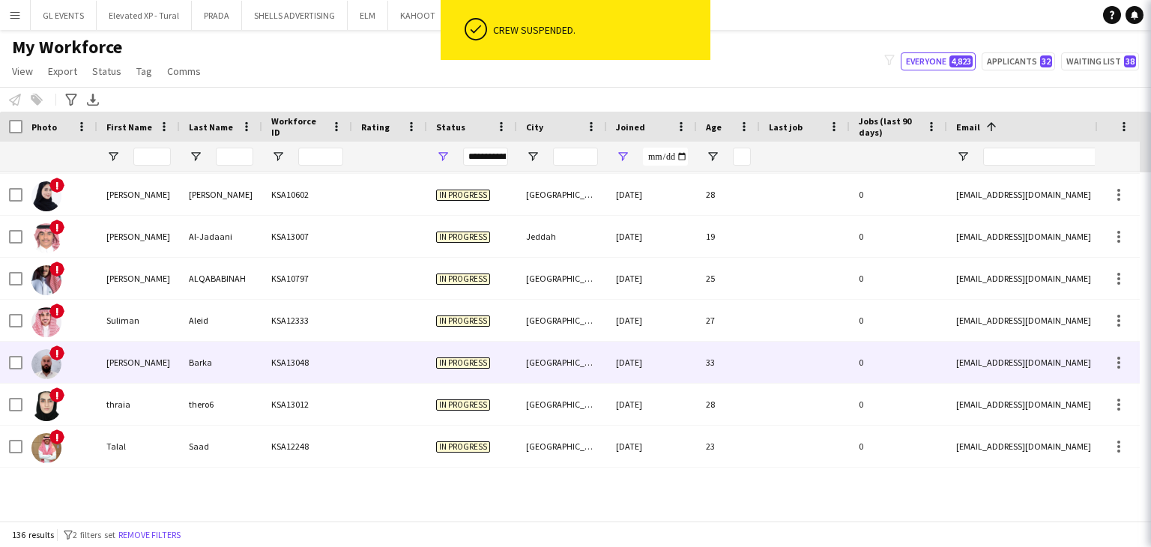
scroll to position [5371, 0]
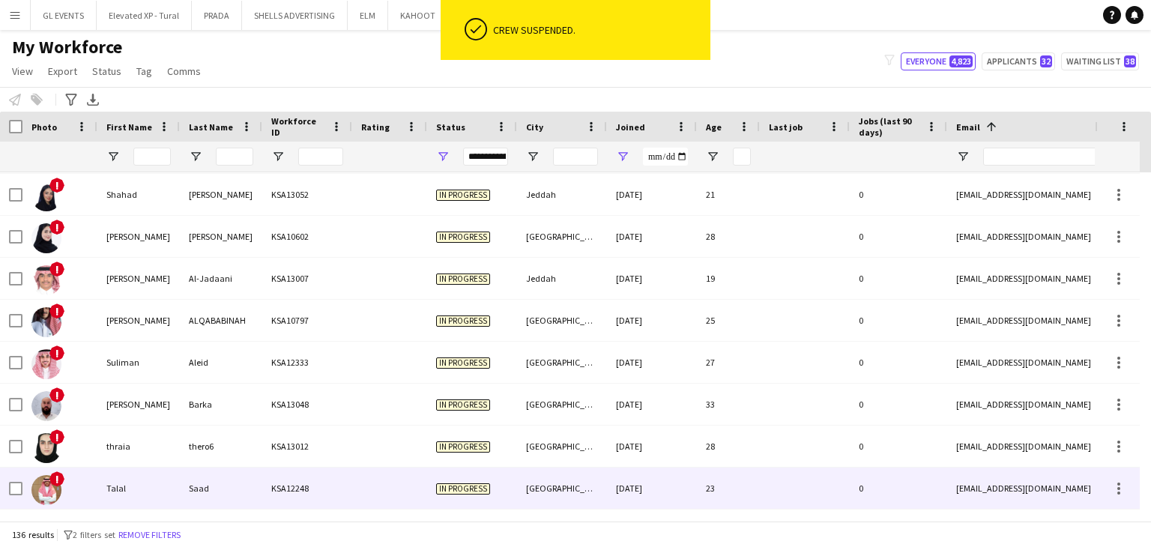
click at [300, 500] on div "KSA12248" at bounding box center [307, 488] width 90 height 41
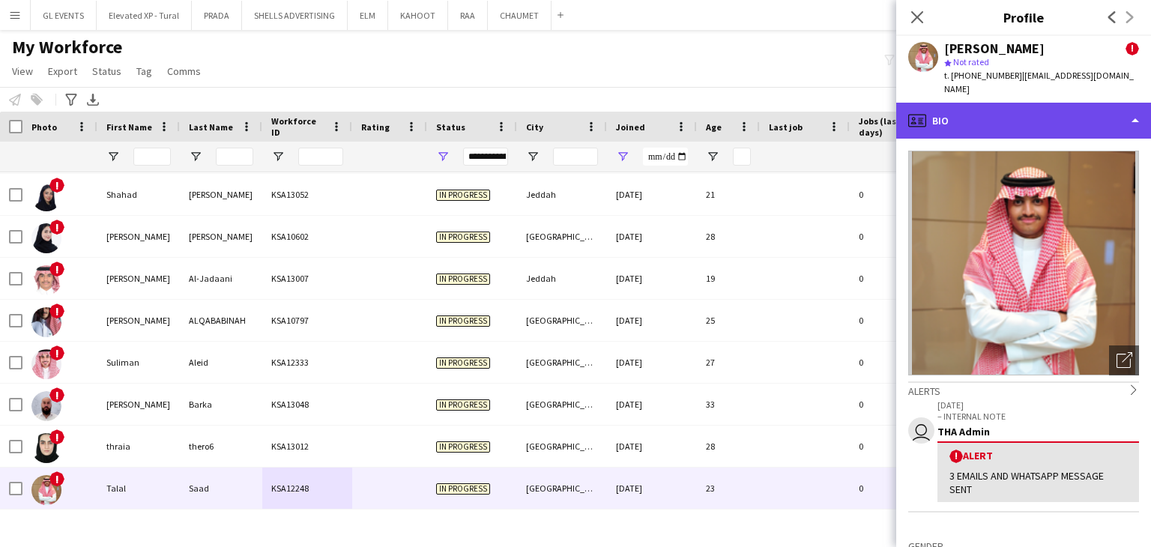
click at [932, 109] on div "profile Bio" at bounding box center [1023, 121] width 255 height 36
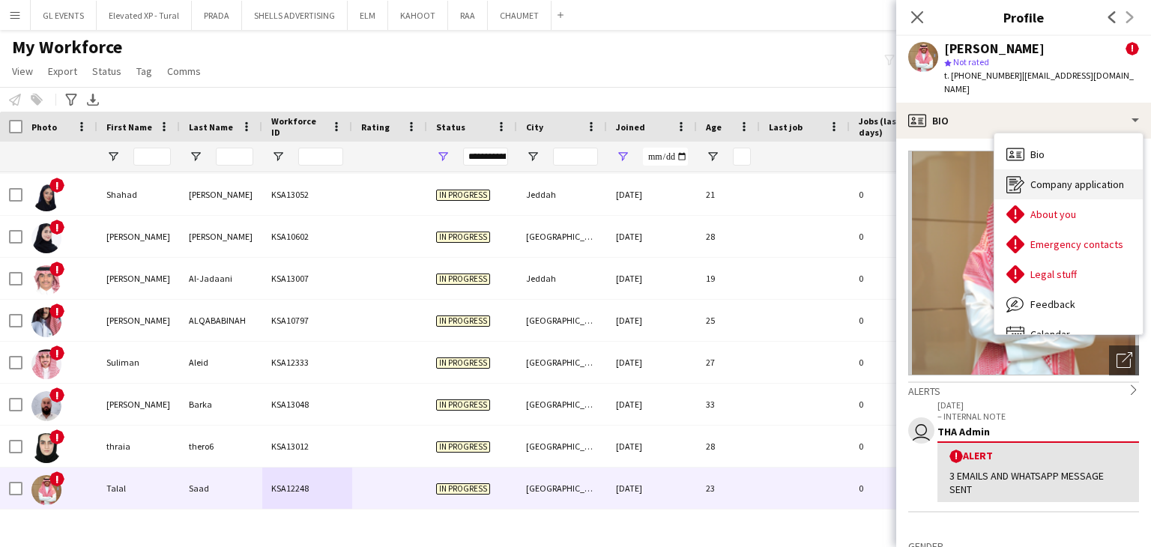
click at [1025, 176] on div "Company application Company application" at bounding box center [1069, 184] width 148 height 30
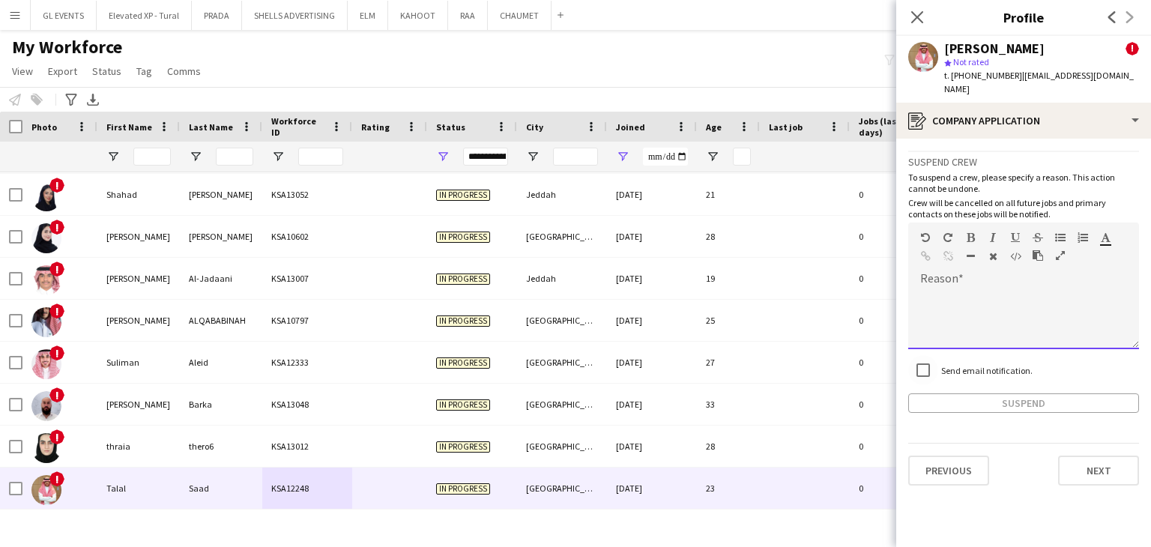
click at [942, 292] on div at bounding box center [1023, 319] width 231 height 60
paste div
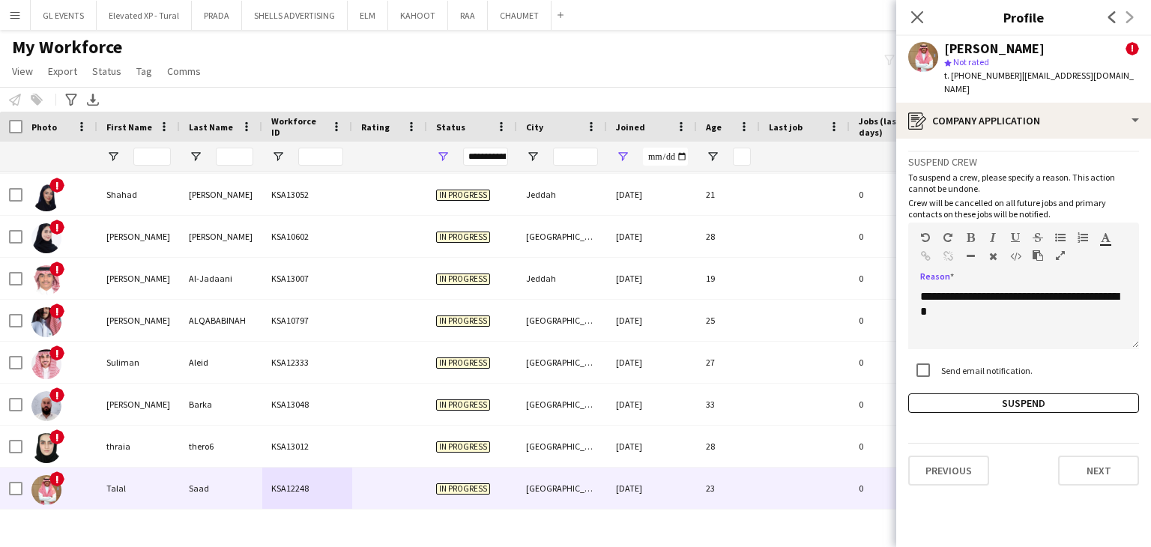
click at [975, 376] on div "**********" at bounding box center [1023, 282] width 231 height 262
click at [975, 394] on button "Suspend" at bounding box center [1023, 403] width 231 height 19
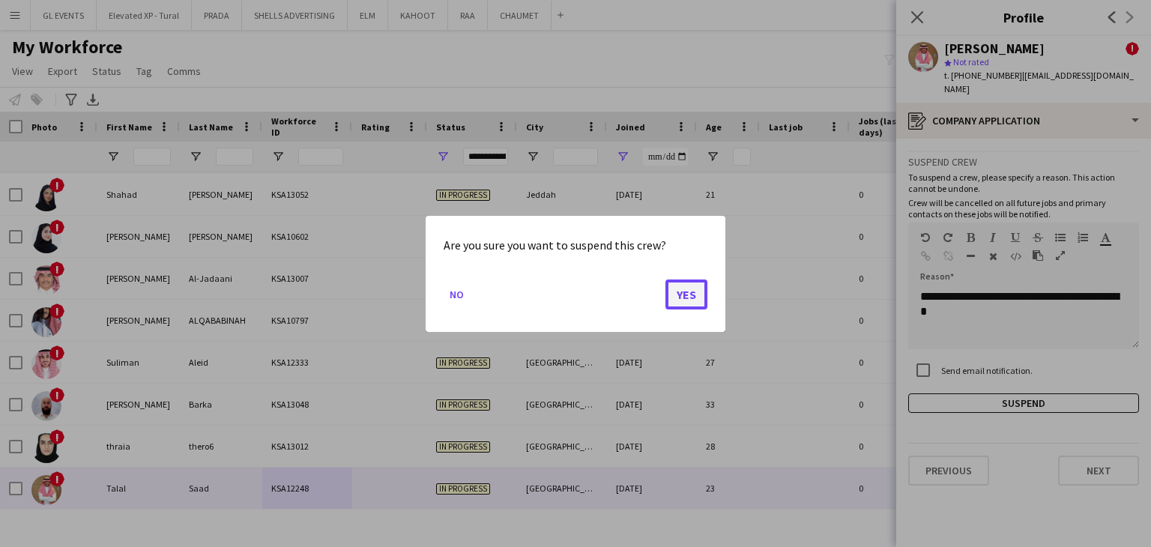
click at [692, 292] on button "Yes" at bounding box center [687, 294] width 42 height 30
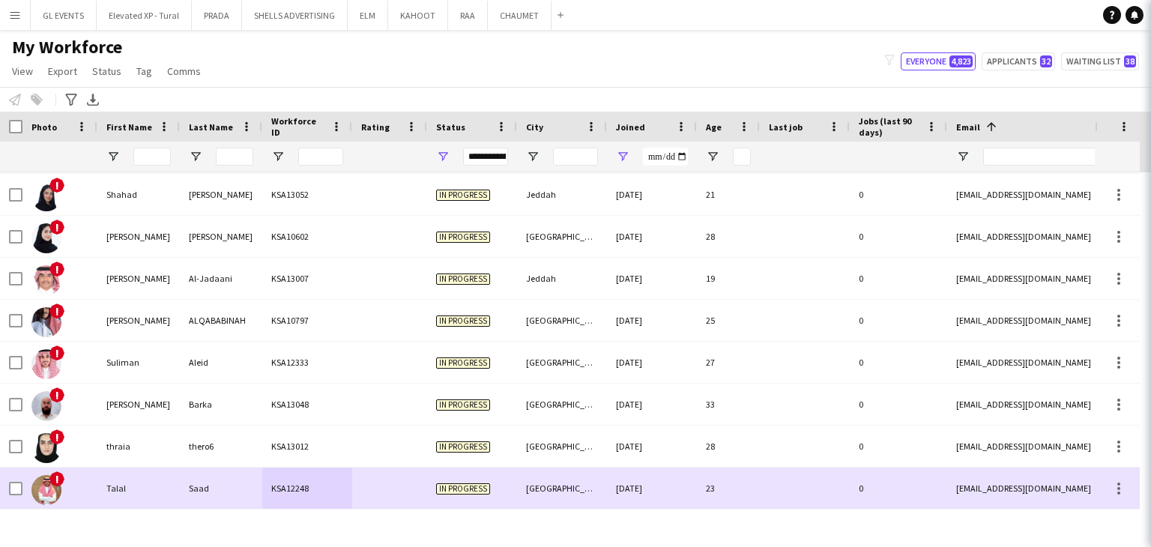
scroll to position [5329, 0]
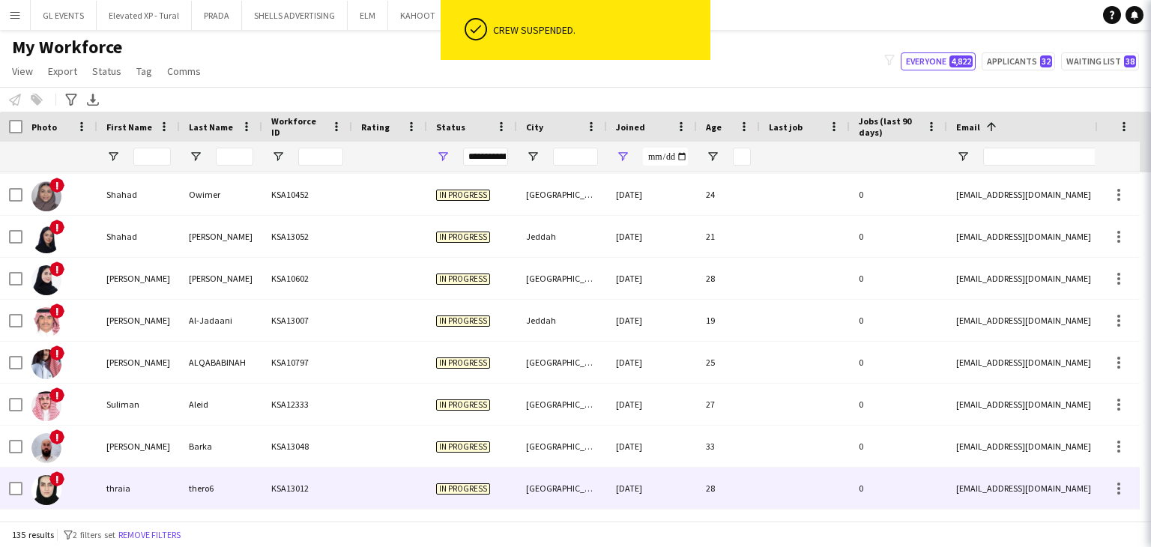
click at [310, 487] on div "KSA13012" at bounding box center [307, 488] width 90 height 41
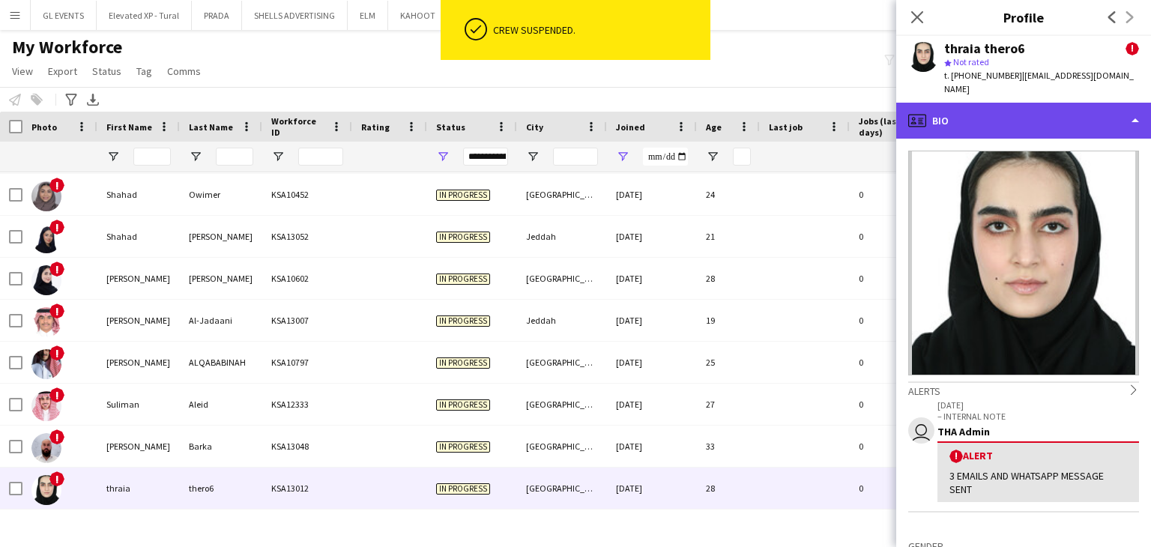
click at [953, 113] on div "profile Bio" at bounding box center [1023, 121] width 255 height 36
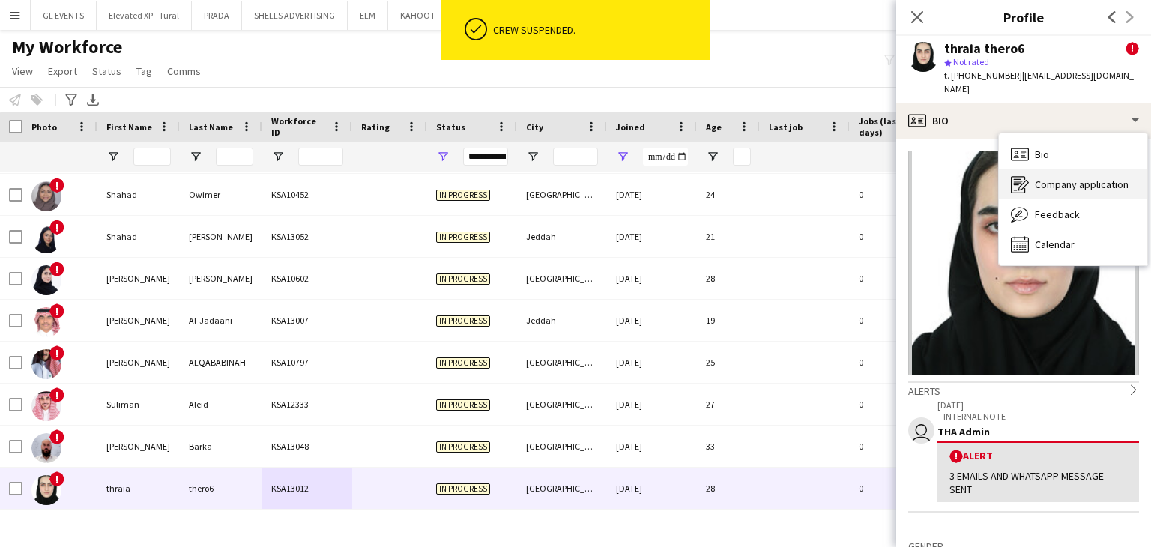
click at [1032, 170] on div "Company application Company application" at bounding box center [1073, 184] width 148 height 30
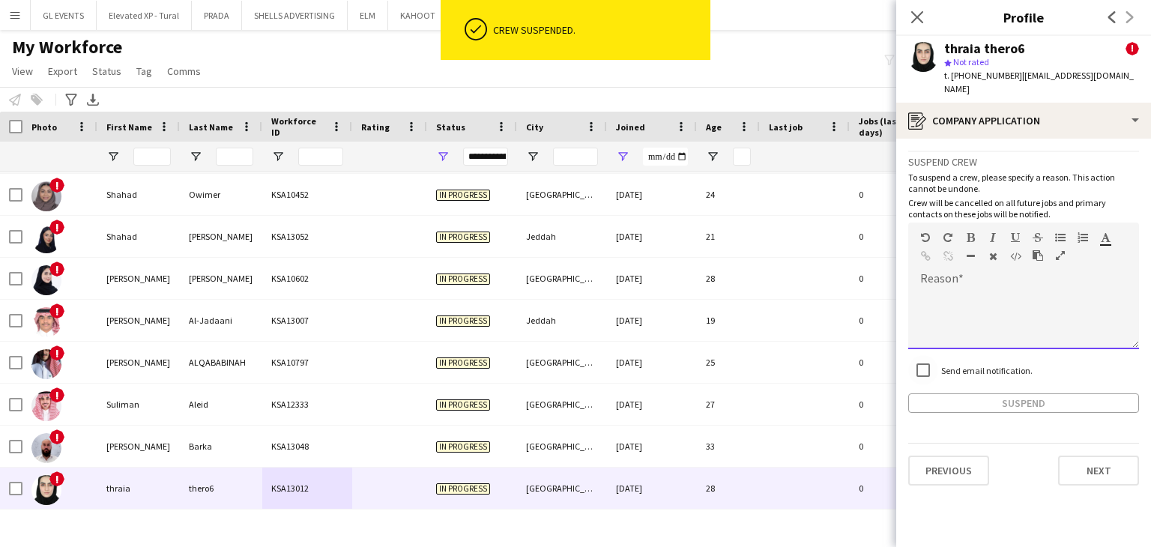
click at [957, 298] on div at bounding box center [1023, 319] width 231 height 60
paste div
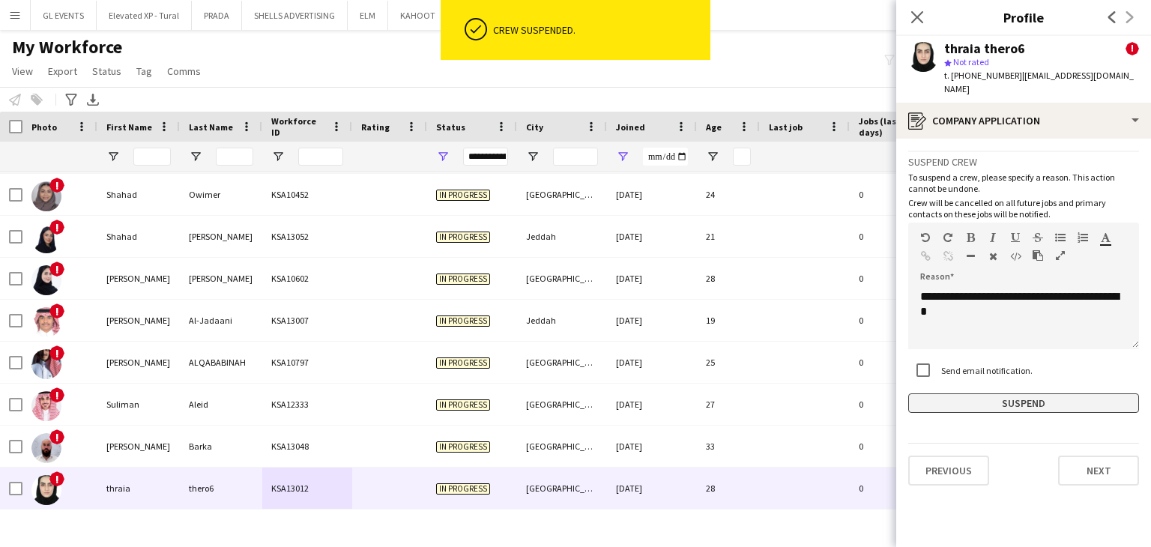
click at [972, 394] on button "Suspend" at bounding box center [1023, 403] width 231 height 19
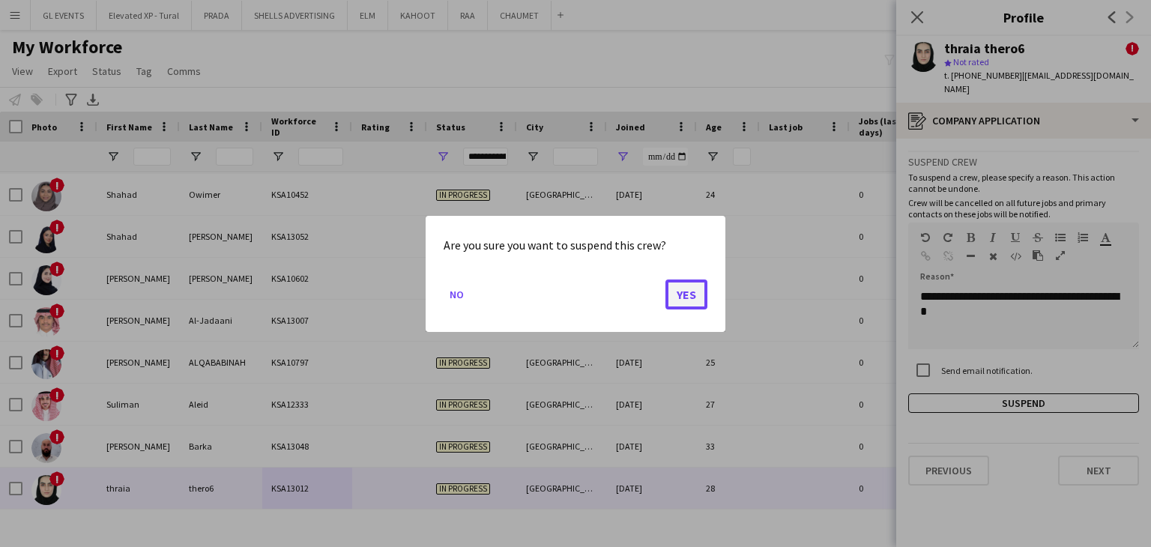
click at [698, 293] on button "Yes" at bounding box center [687, 294] width 42 height 30
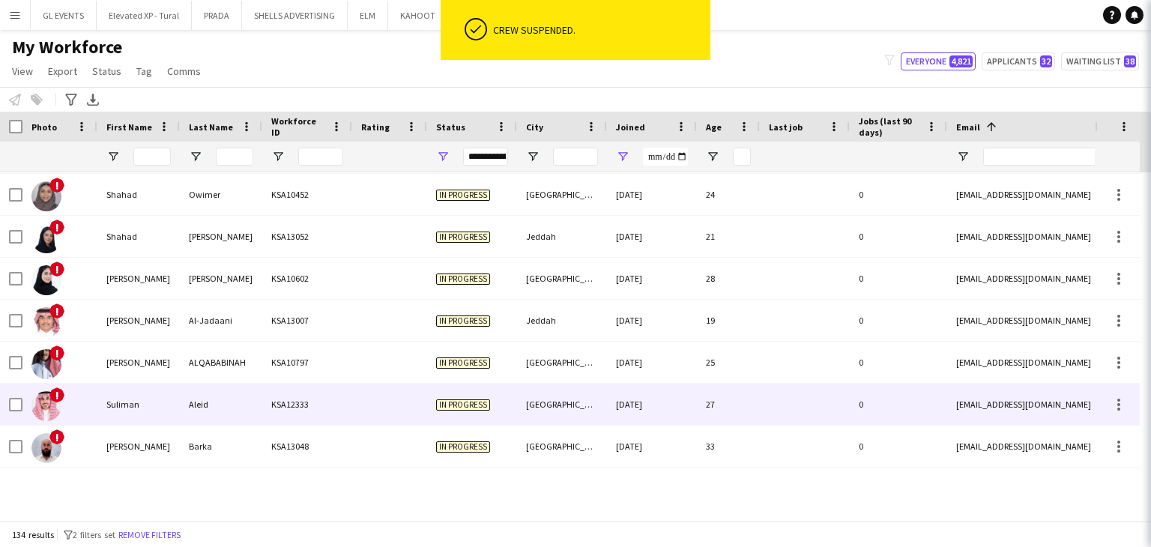
scroll to position [5287, 0]
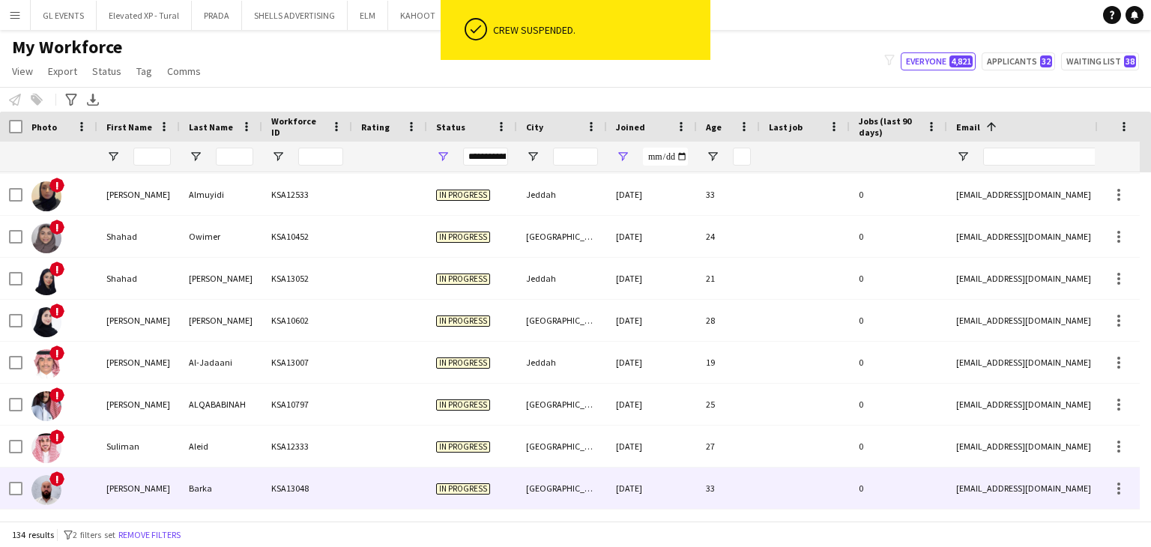
click at [370, 474] on div at bounding box center [389, 488] width 75 height 41
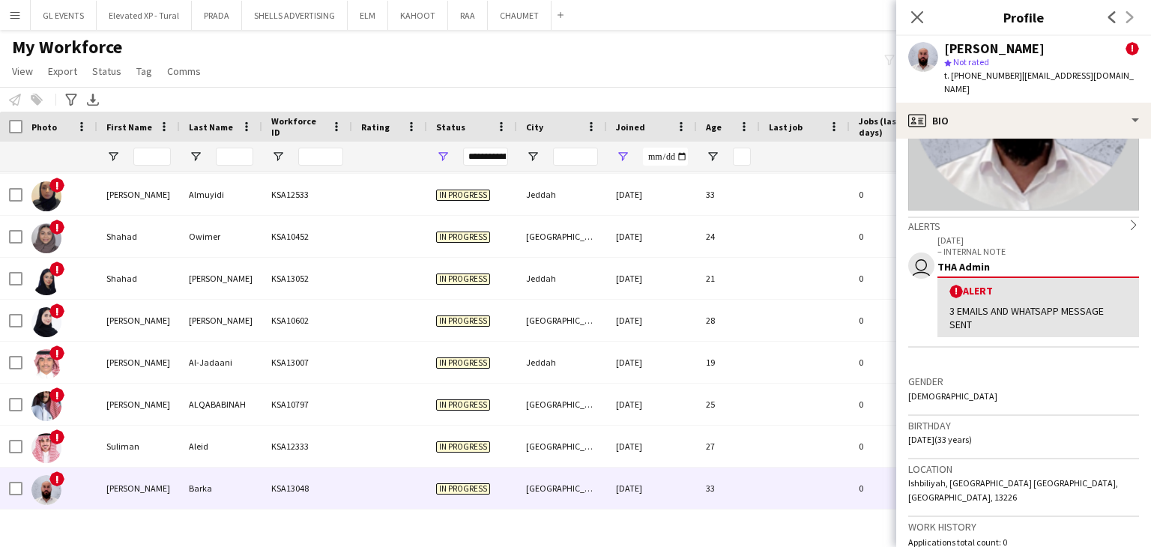
scroll to position [0, 0]
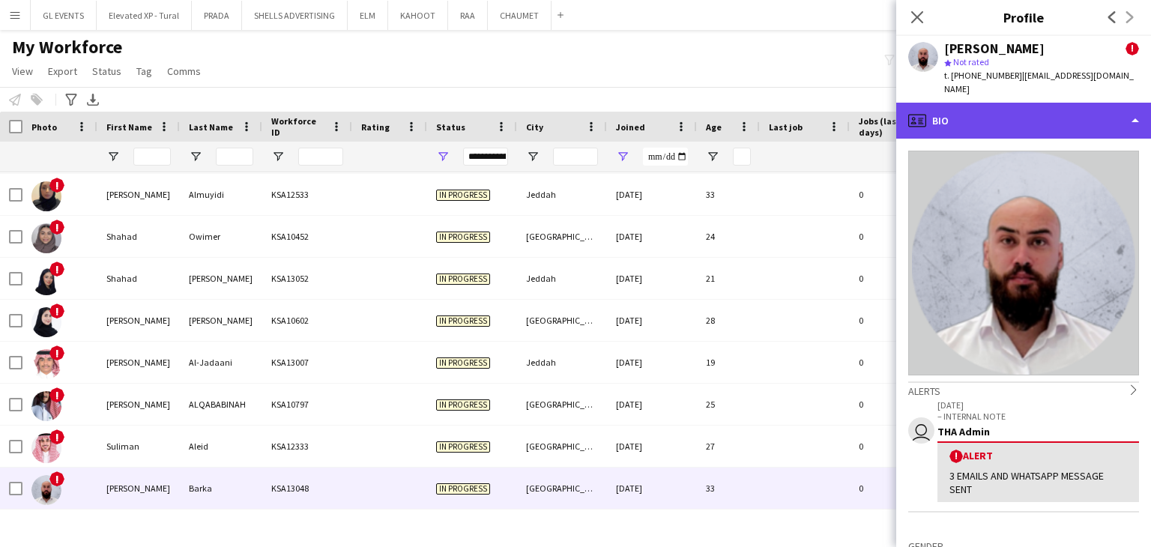
click at [945, 104] on div "profile Bio" at bounding box center [1023, 121] width 255 height 36
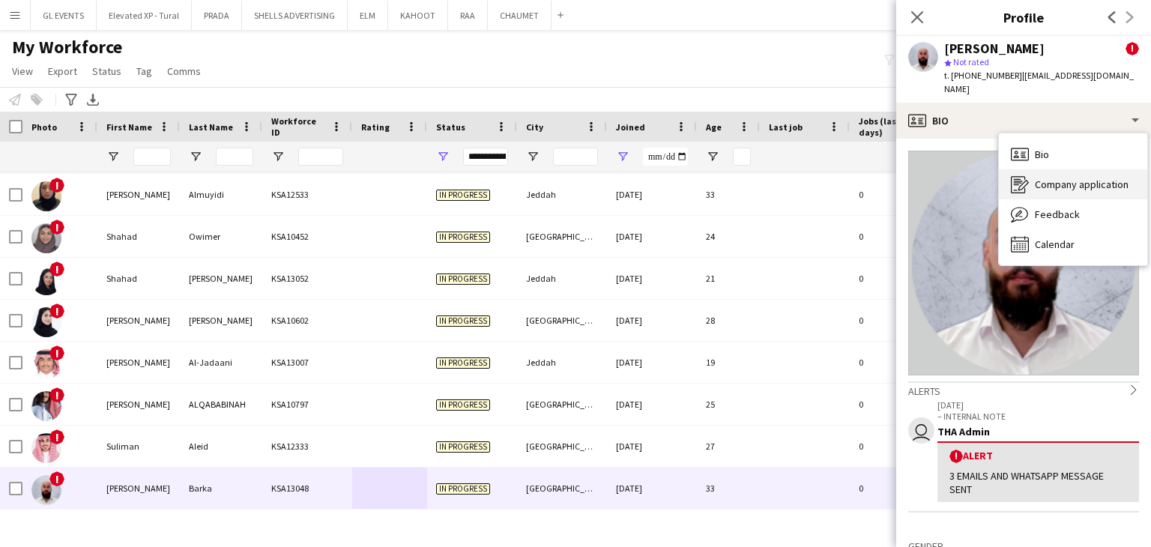
click at [1038, 178] on span "Company application" at bounding box center [1082, 184] width 94 height 13
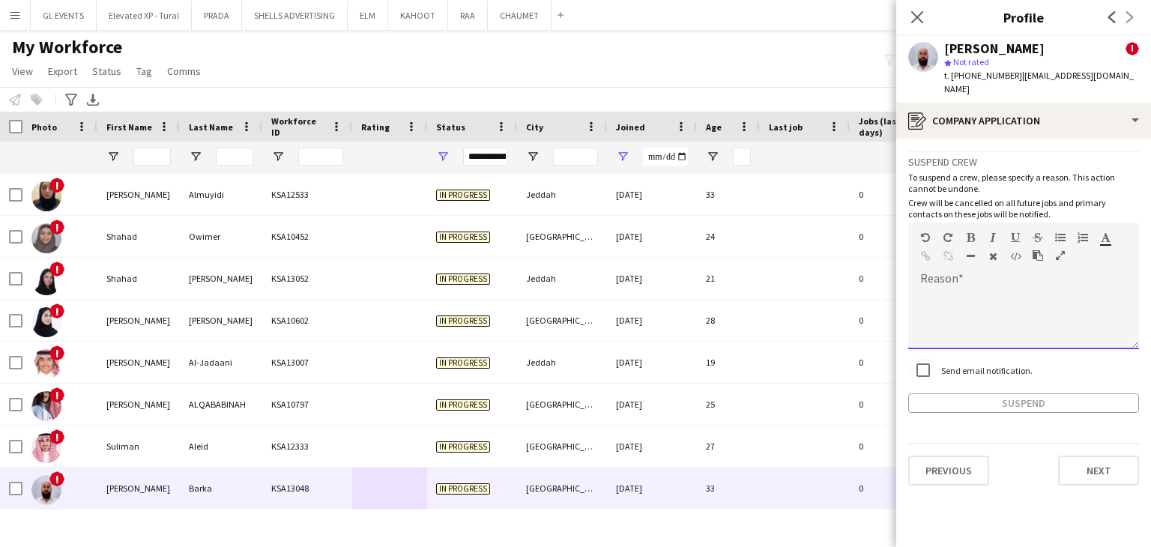
click at [941, 289] on div at bounding box center [1023, 319] width 231 height 60
paste div
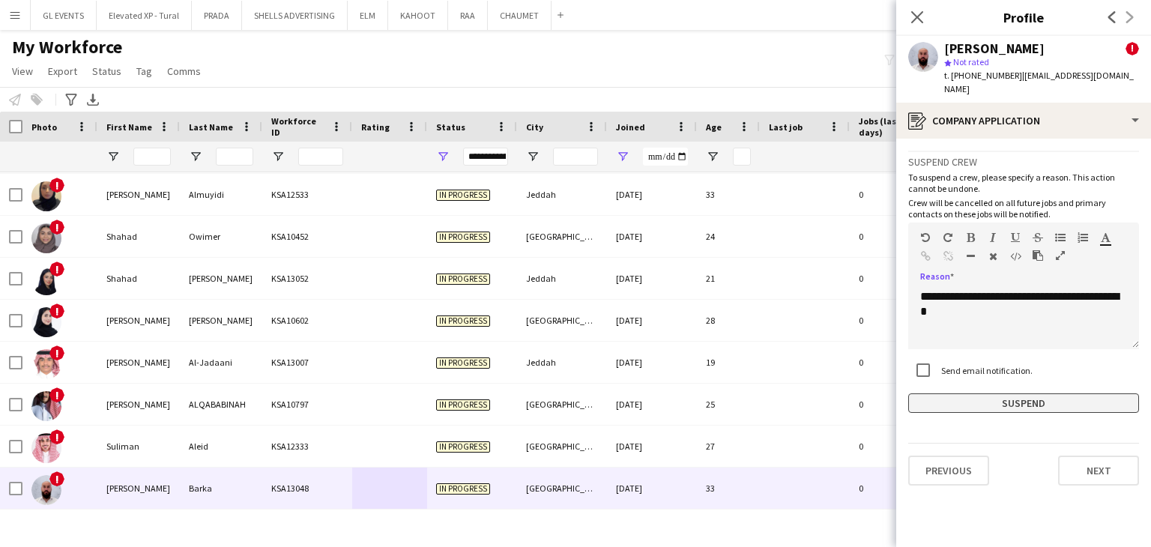
click at [1004, 394] on button "Suspend" at bounding box center [1023, 403] width 231 height 19
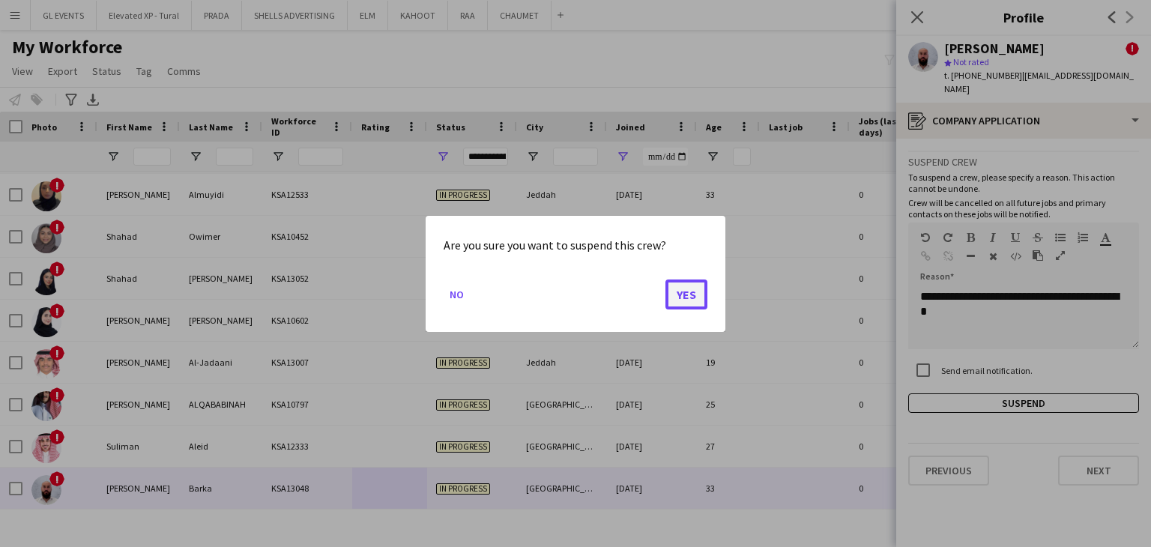
click at [692, 306] on button "Yes" at bounding box center [687, 294] width 42 height 30
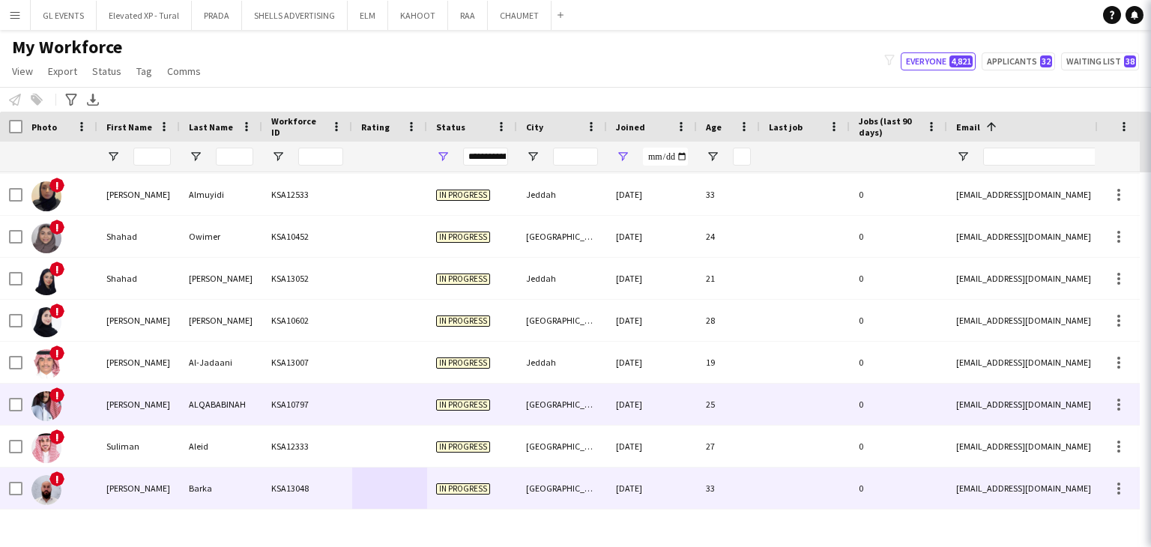
scroll to position [5245, 0]
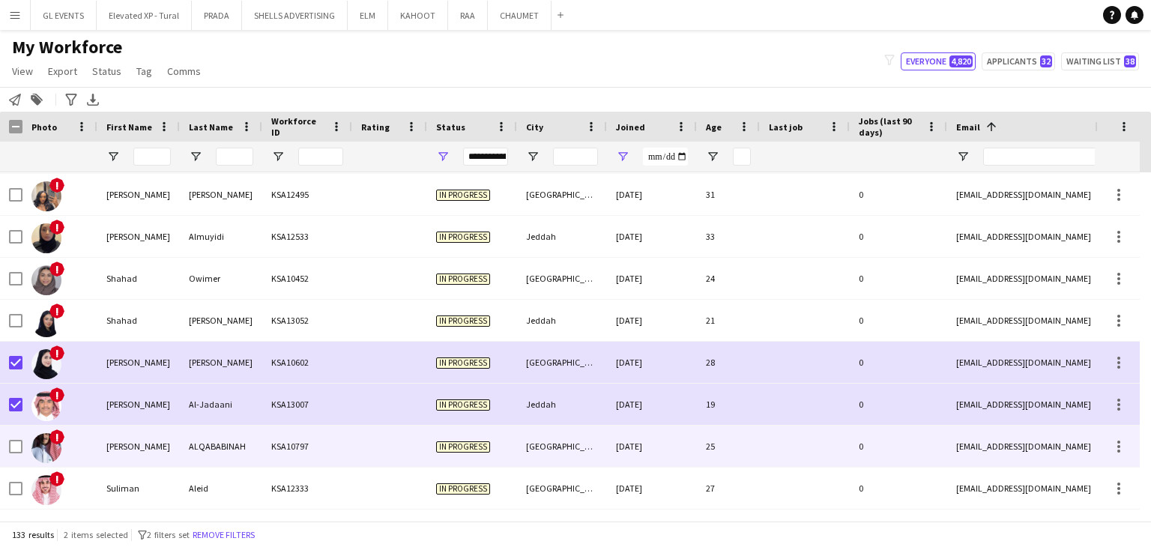
click at [15, 456] on div at bounding box center [15, 447] width 13 height 42
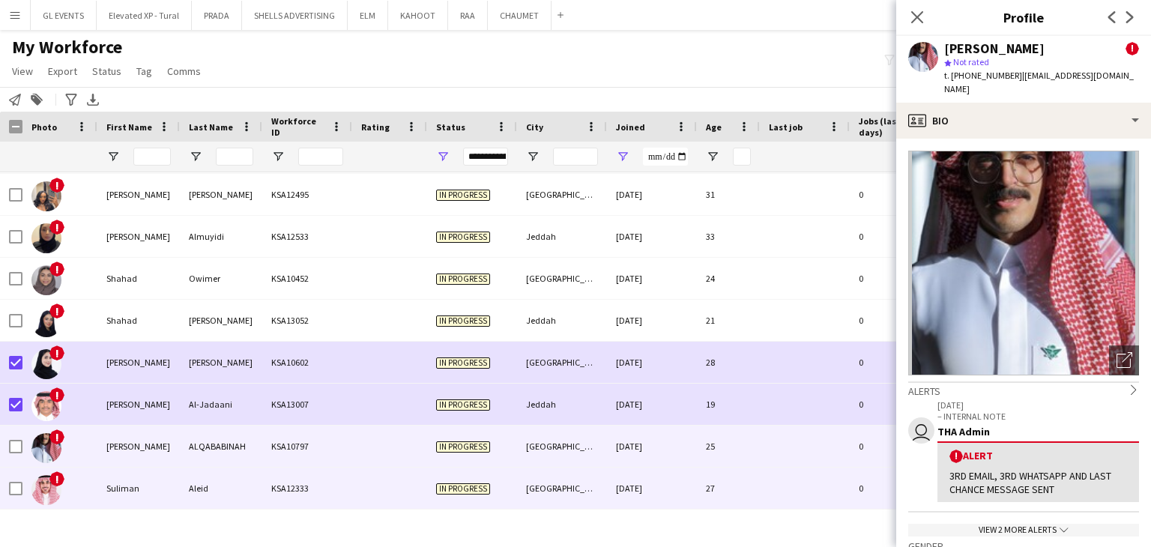
click at [23, 487] on div "!" at bounding box center [59, 488] width 75 height 41
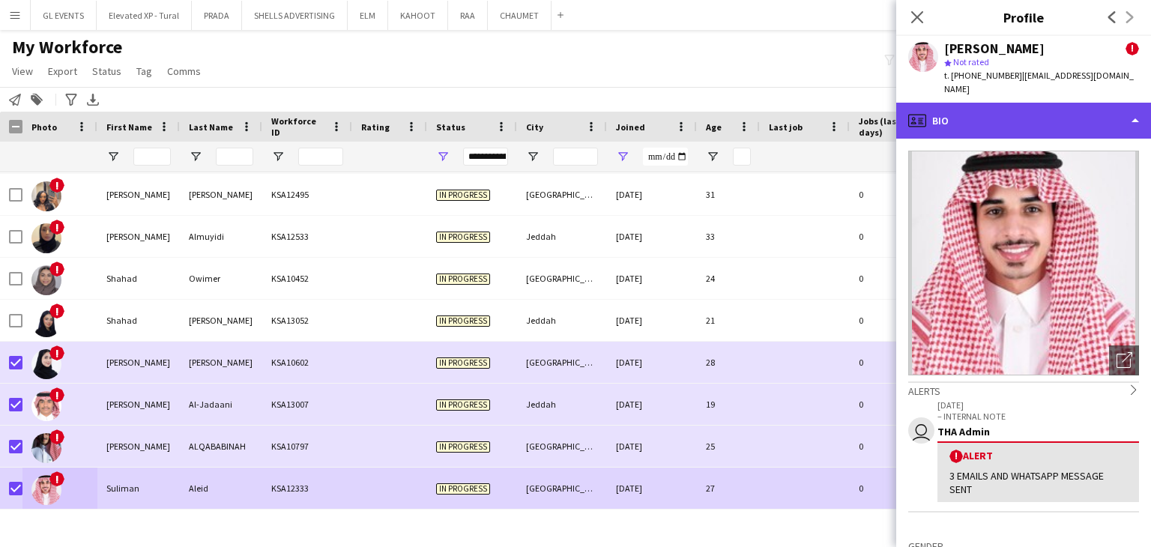
click at [955, 112] on div "profile Bio" at bounding box center [1023, 121] width 255 height 36
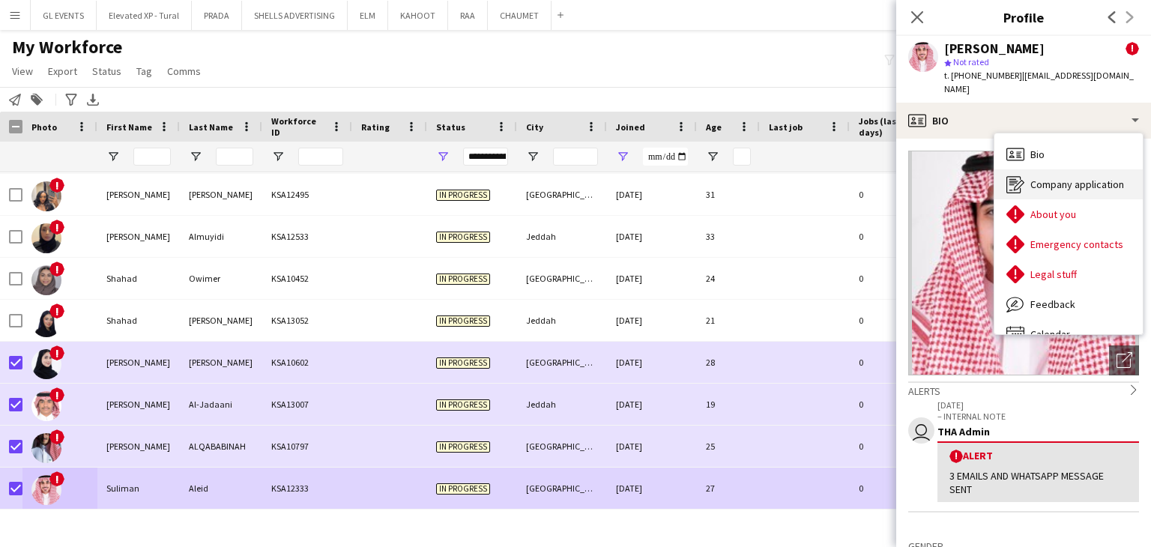
click at [1034, 178] on span "Company application" at bounding box center [1078, 184] width 94 height 13
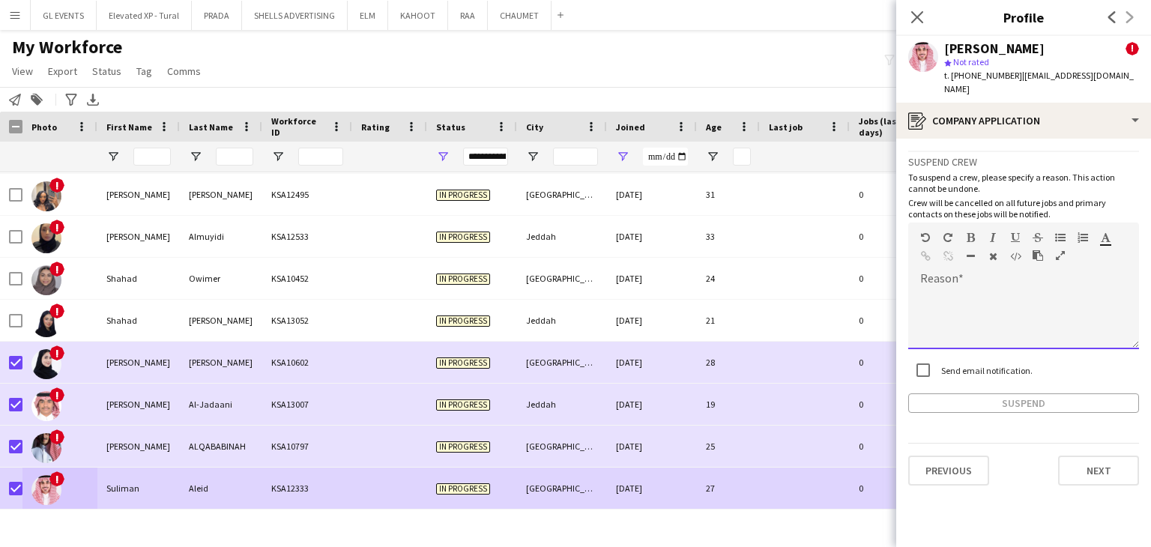
click at [960, 289] on div at bounding box center [1023, 319] width 231 height 60
paste div
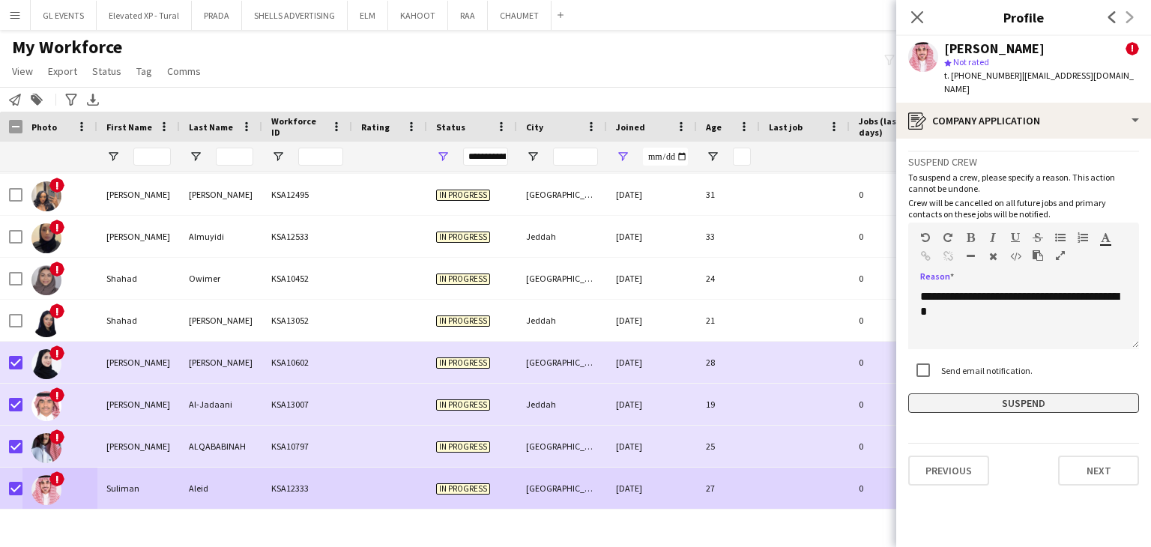
click at [983, 394] on button "Suspend" at bounding box center [1023, 403] width 231 height 19
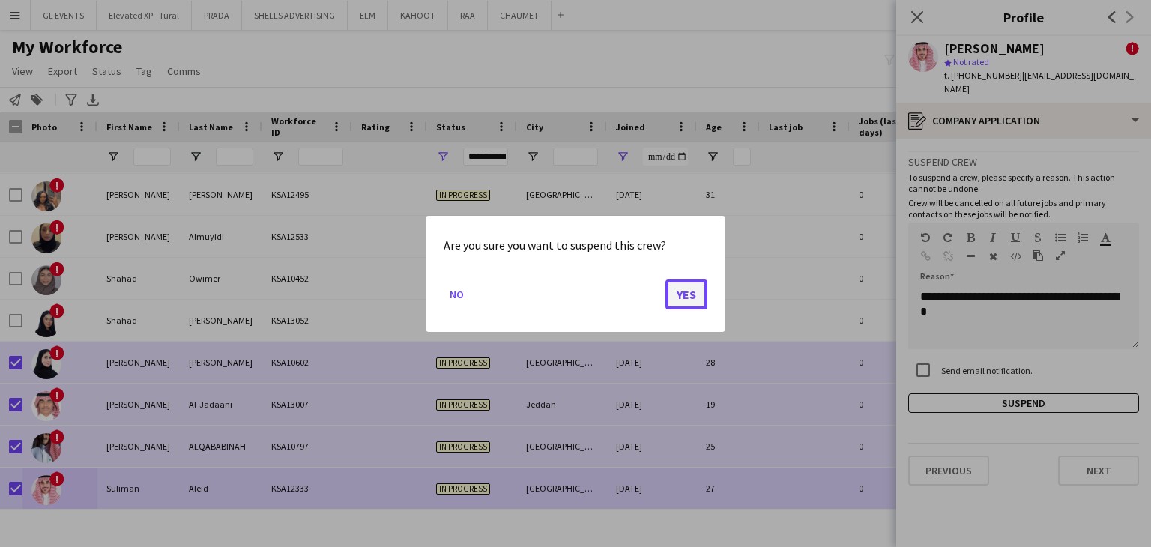
click at [696, 297] on button "Yes" at bounding box center [687, 294] width 42 height 30
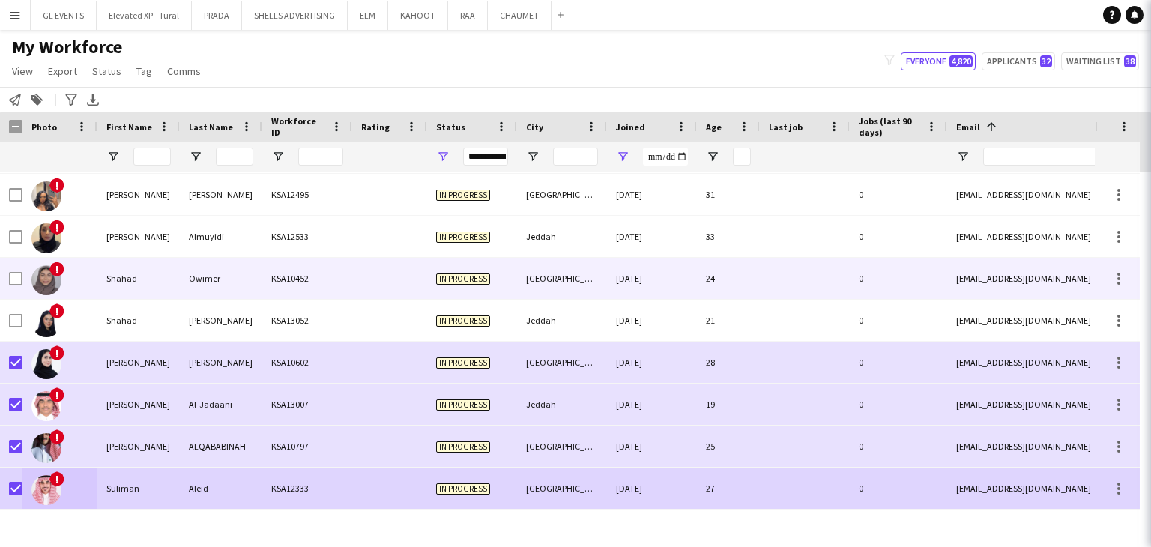
scroll to position [5203, 0]
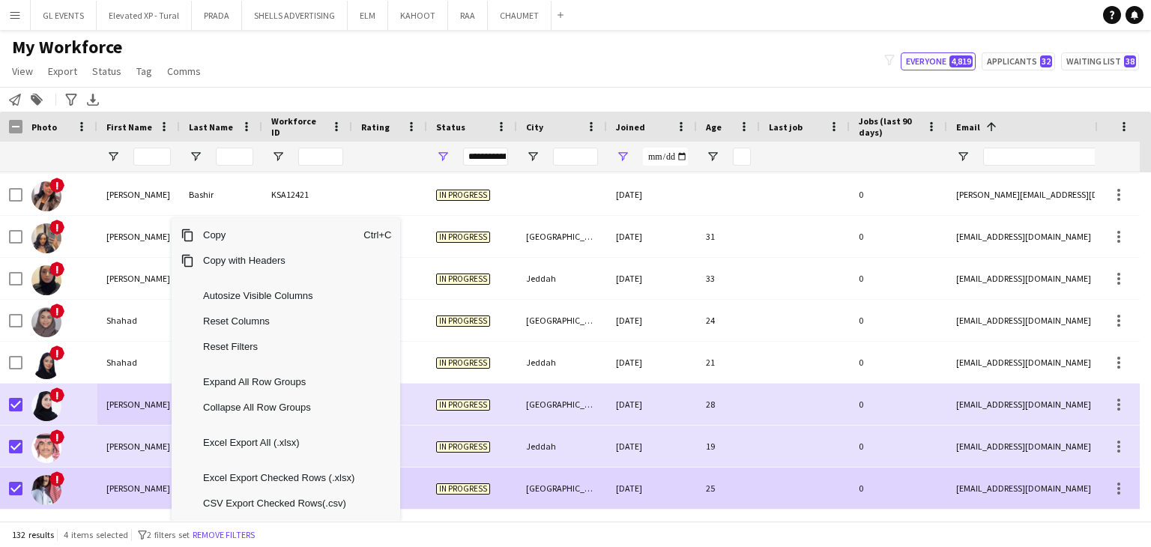
click at [412, 489] on div at bounding box center [389, 488] width 75 height 41
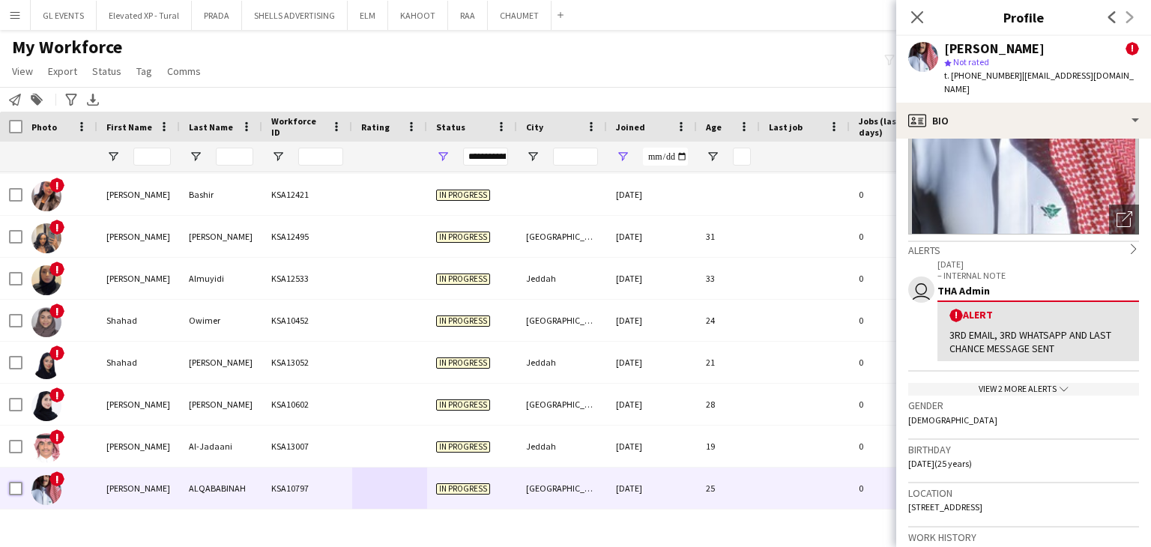
scroll to position [150, 0]
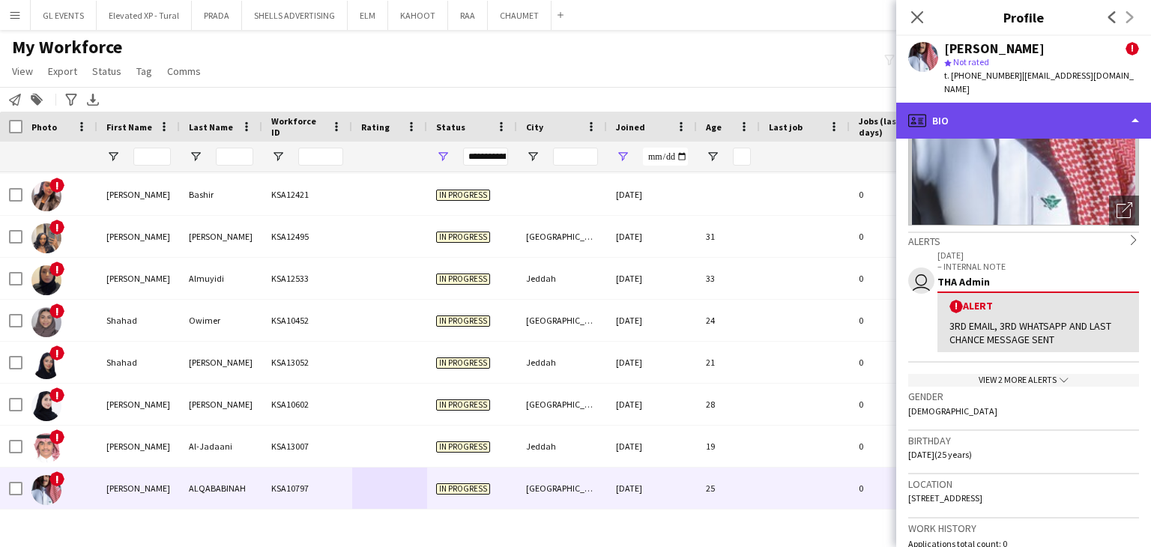
click at [1000, 109] on div "profile Bio" at bounding box center [1023, 121] width 255 height 36
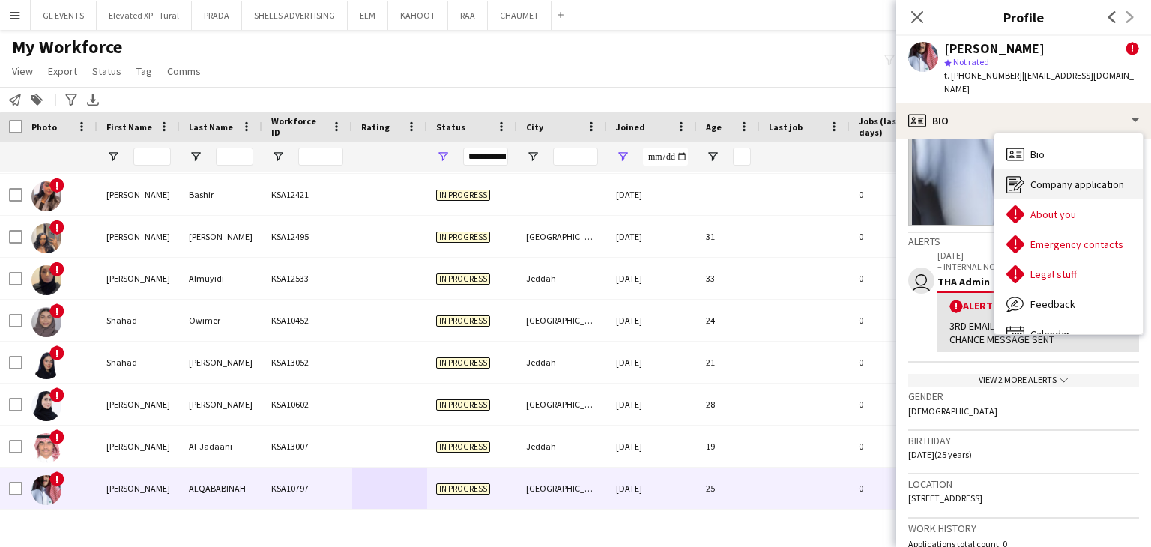
click at [1058, 178] on span "Company application" at bounding box center [1078, 184] width 94 height 13
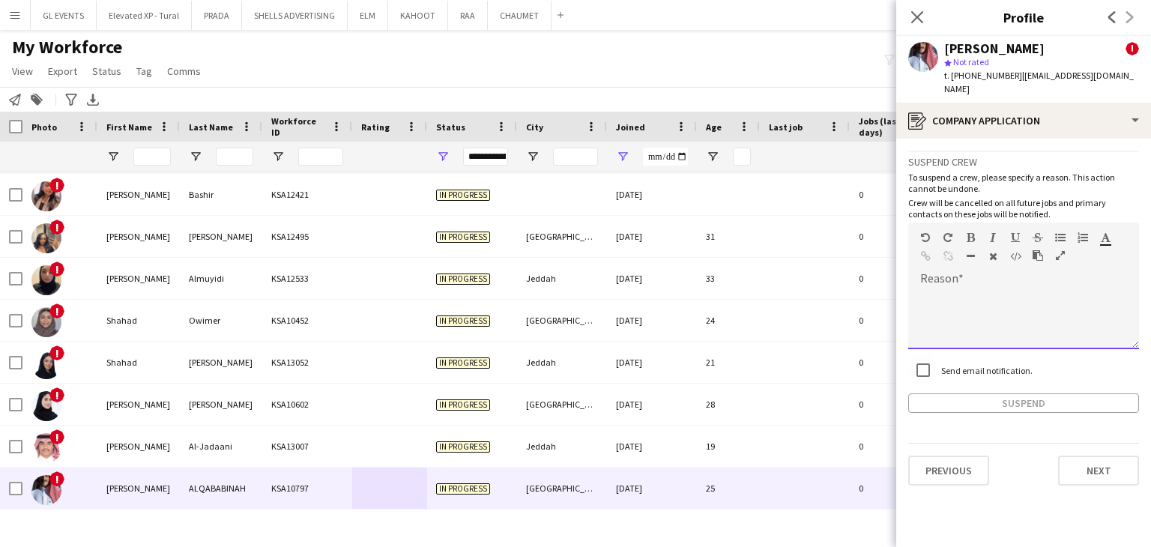
click at [965, 300] on div at bounding box center [1023, 319] width 231 height 60
paste div
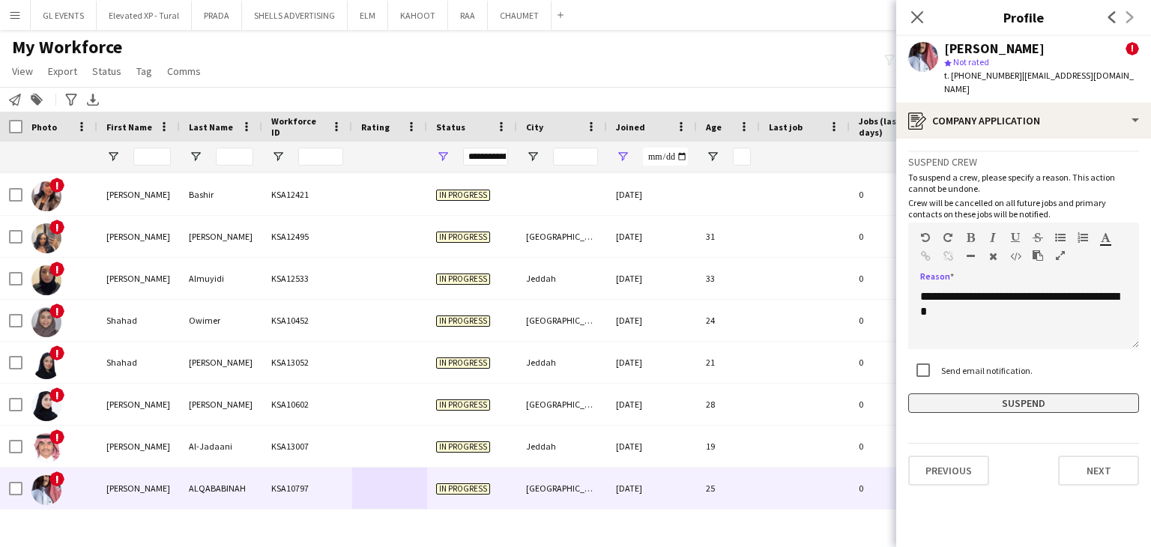
click at [998, 394] on button "Suspend" at bounding box center [1023, 403] width 231 height 19
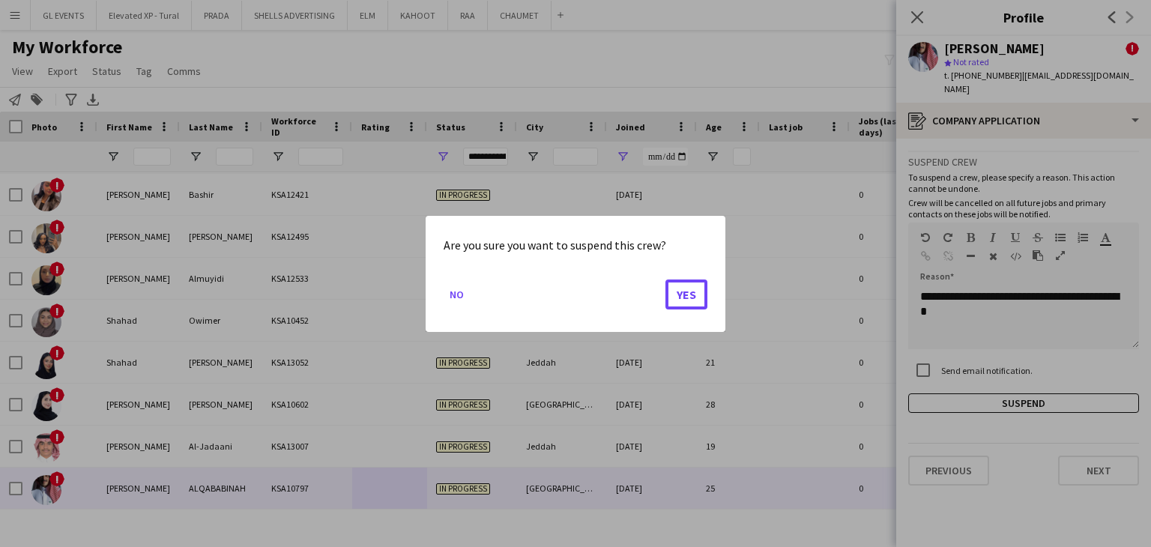
drag, startPoint x: 702, startPoint y: 304, endPoint x: 684, endPoint y: 316, distance: 21.6
click at [702, 303] on button "Yes" at bounding box center [687, 294] width 42 height 30
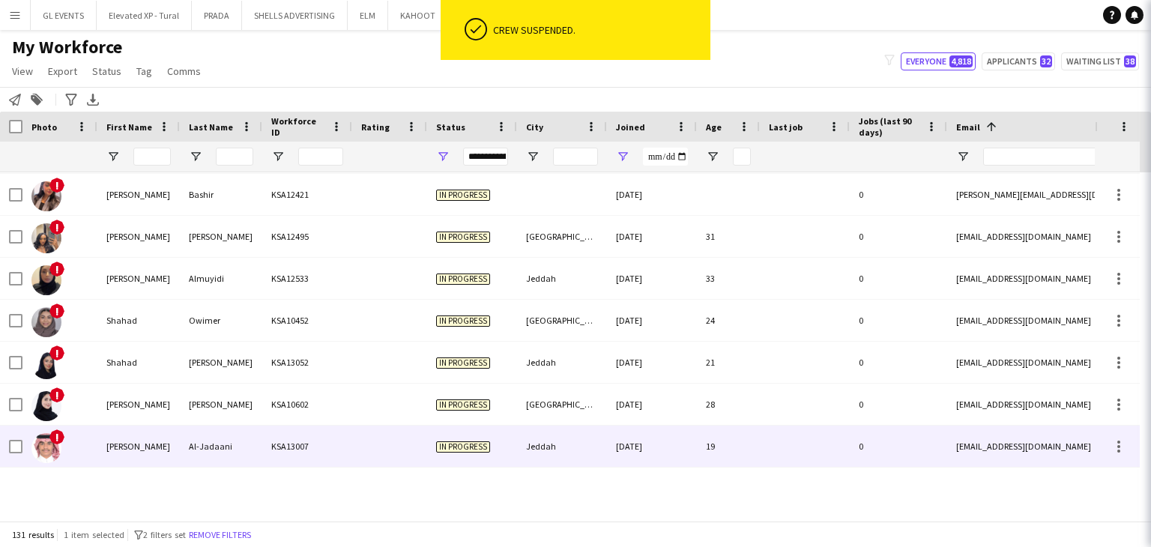
scroll to position [5161, 0]
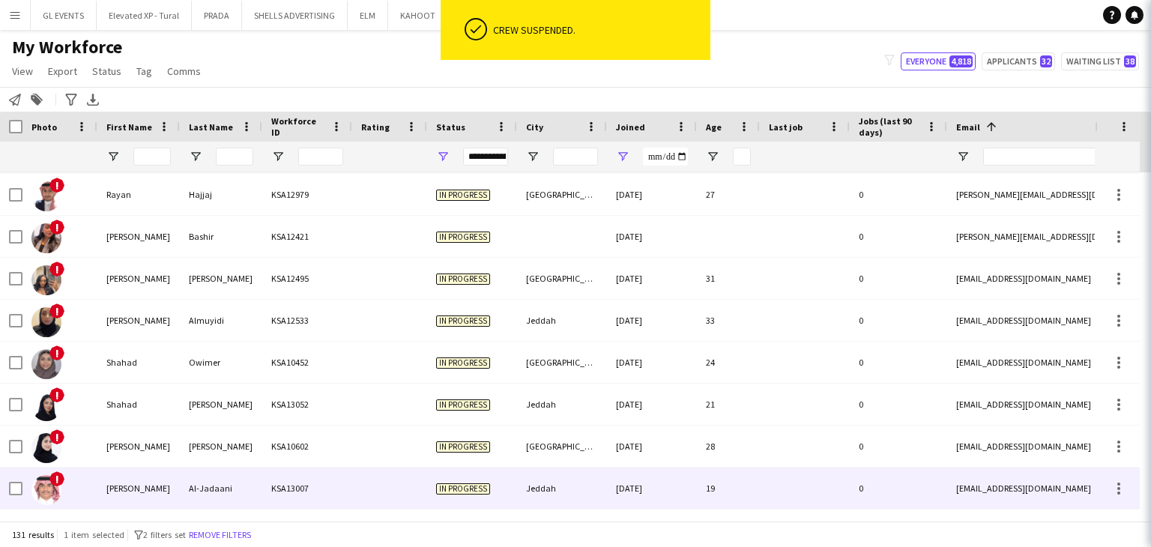
click at [291, 487] on div "KSA13007" at bounding box center [307, 488] width 90 height 41
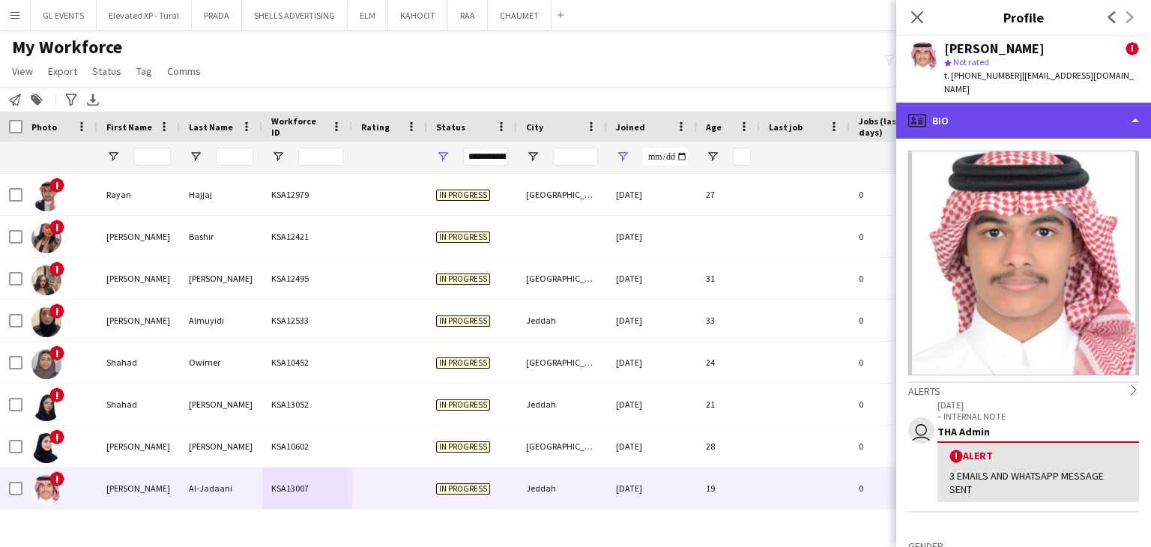
click at [991, 118] on div "profile Bio" at bounding box center [1023, 121] width 255 height 36
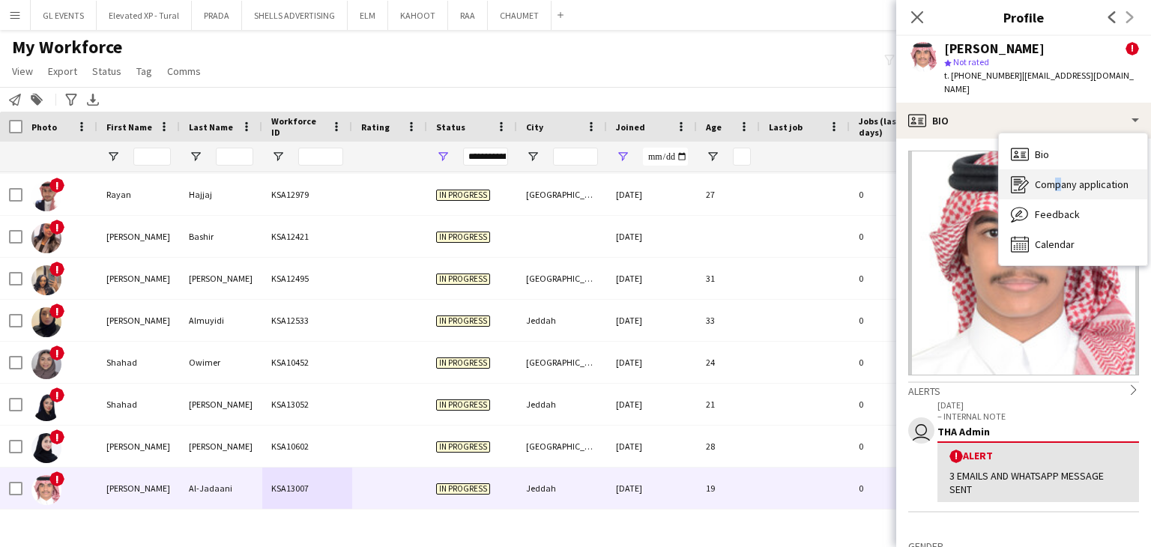
click at [1051, 178] on span "Company application" at bounding box center [1082, 184] width 94 height 13
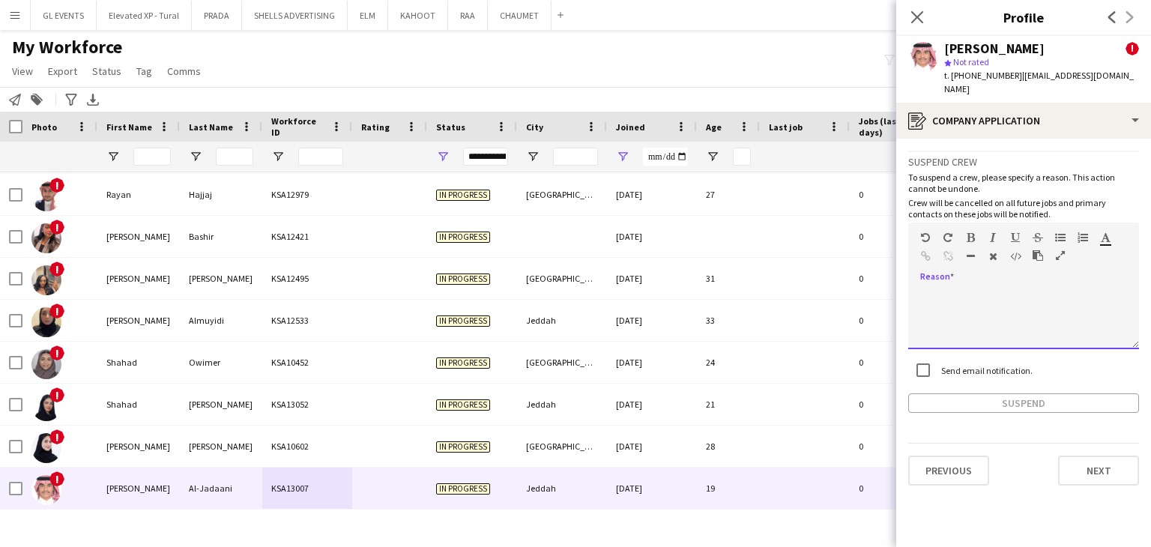
click at [962, 289] on div at bounding box center [1023, 319] width 231 height 60
paste div
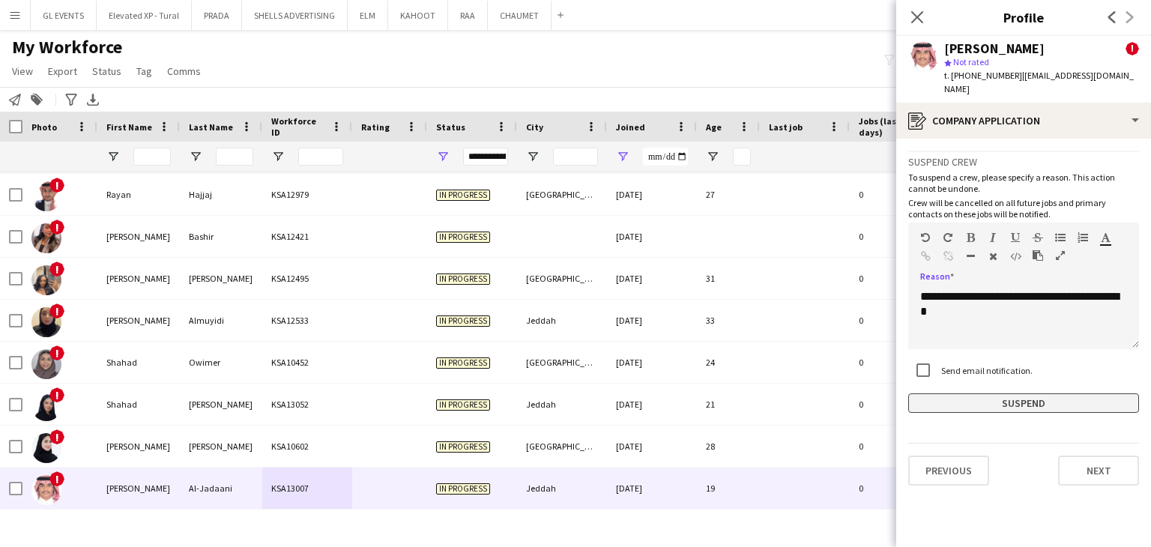
click at [1019, 394] on button "Suspend" at bounding box center [1023, 403] width 231 height 19
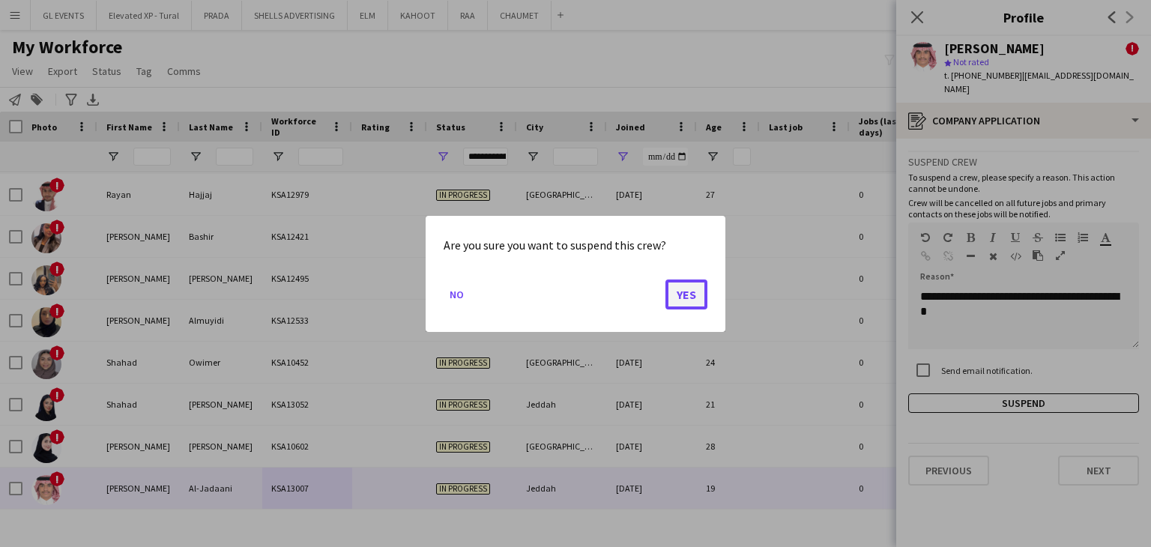
click at [681, 293] on button "Yes" at bounding box center [687, 294] width 42 height 30
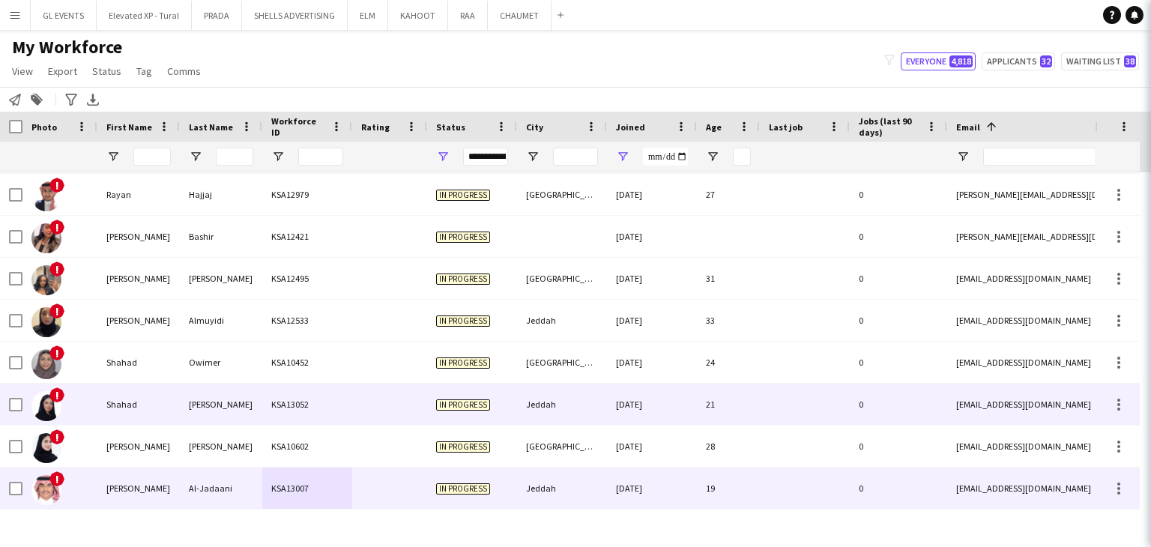
scroll to position [5119, 0]
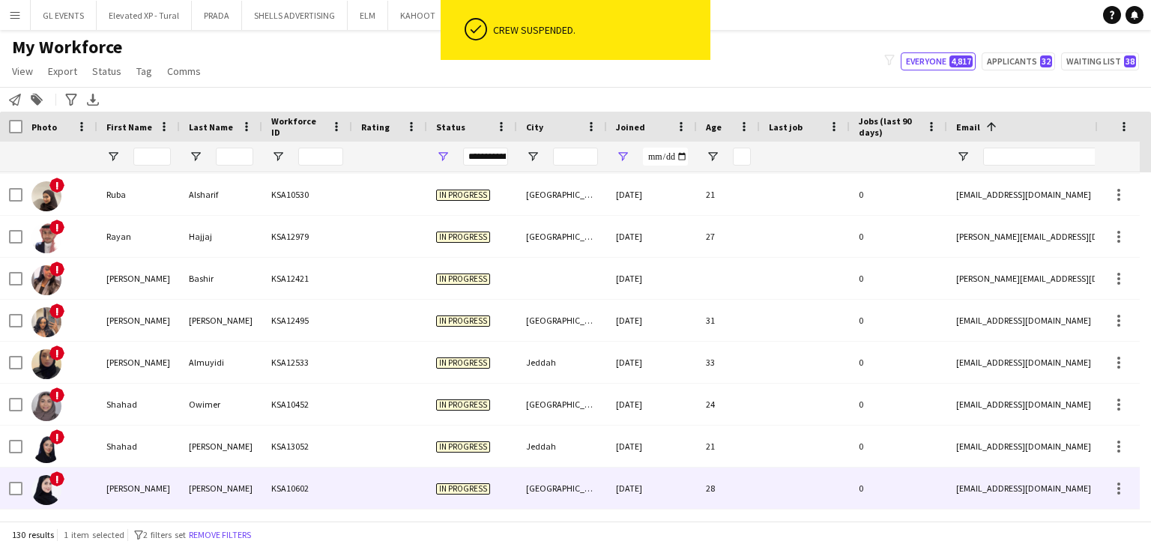
click at [243, 493] on div "khalid" at bounding box center [221, 488] width 82 height 41
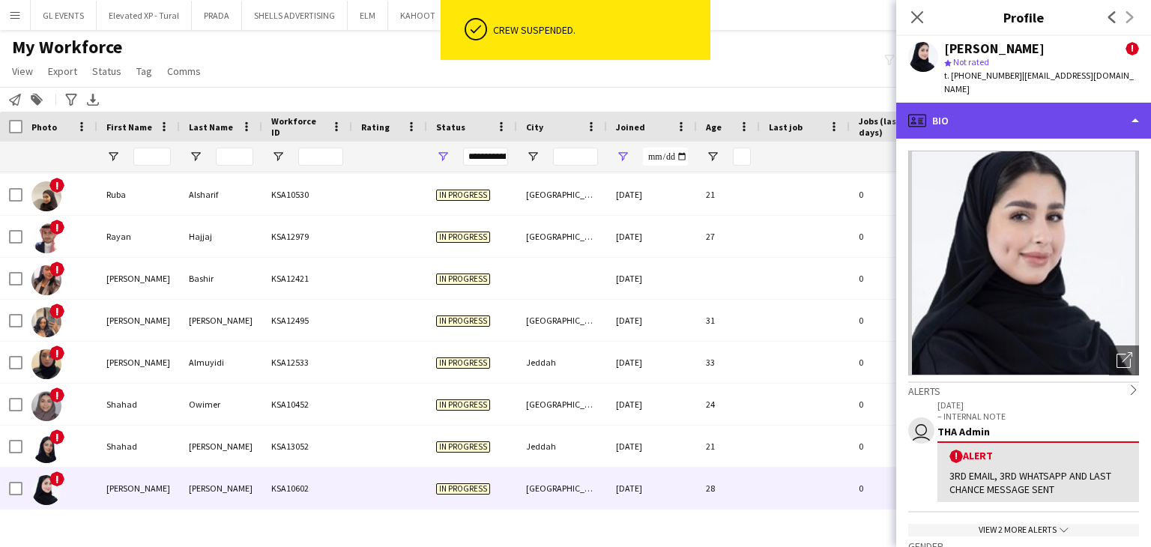
click at [945, 103] on div "profile Bio" at bounding box center [1023, 121] width 255 height 36
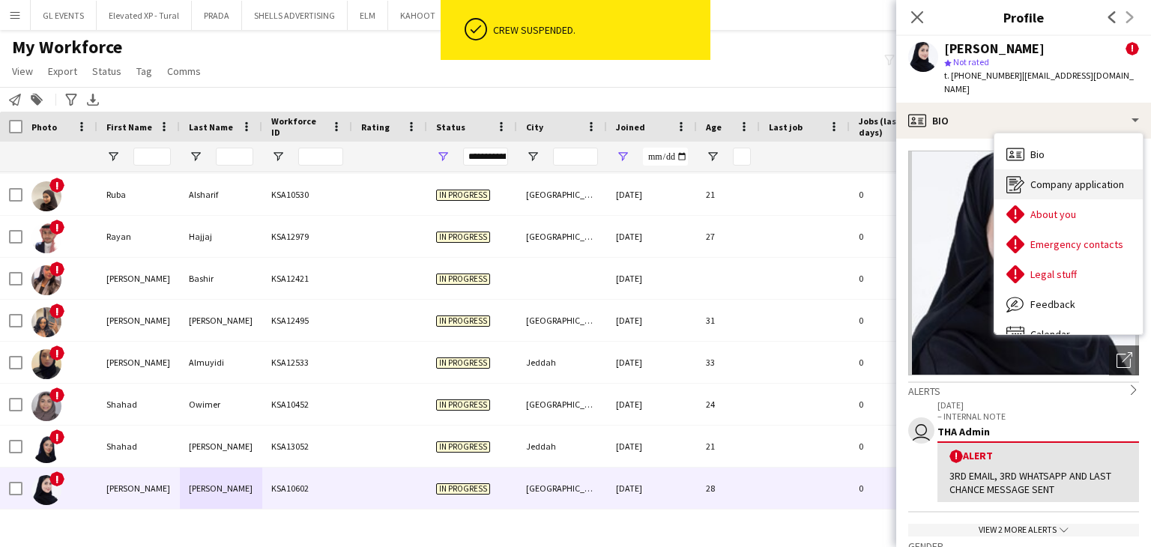
click at [1058, 178] on span "Company application" at bounding box center [1078, 184] width 94 height 13
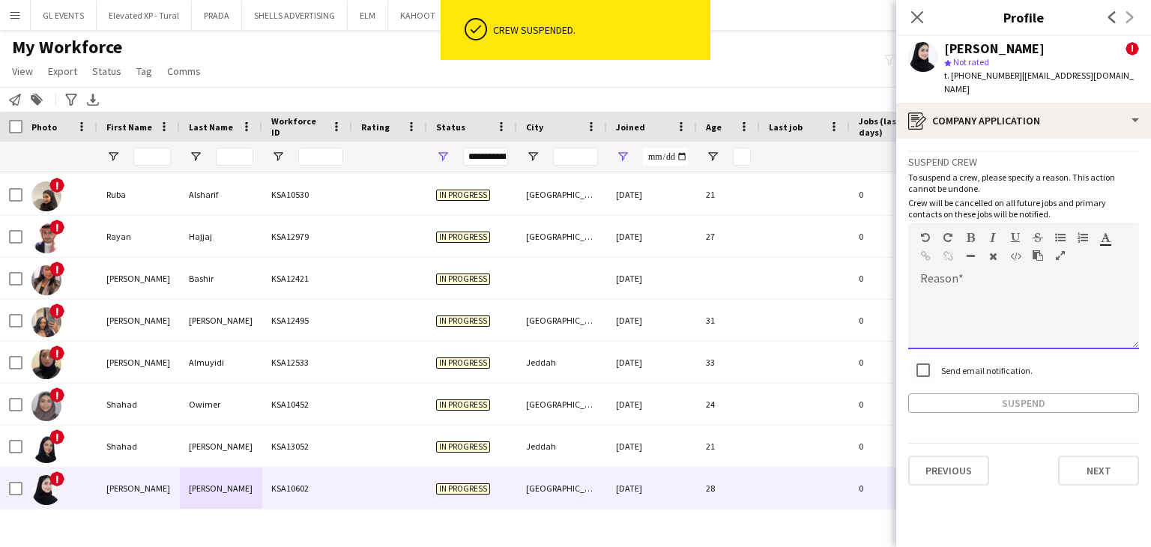
click at [951, 296] on div at bounding box center [1023, 319] width 231 height 60
paste div
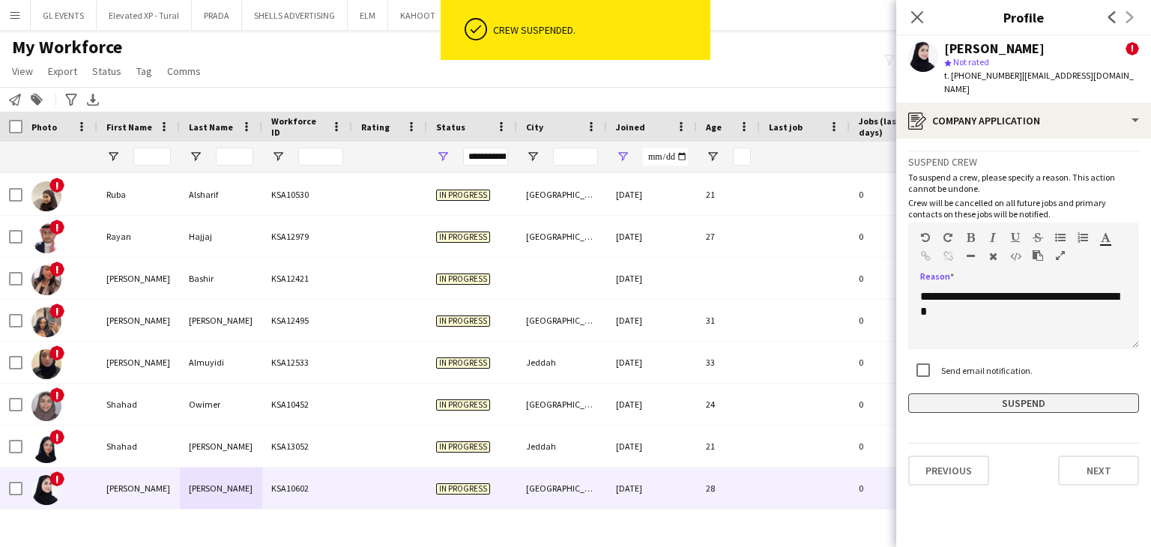
click at [996, 394] on button "Suspend" at bounding box center [1023, 403] width 231 height 19
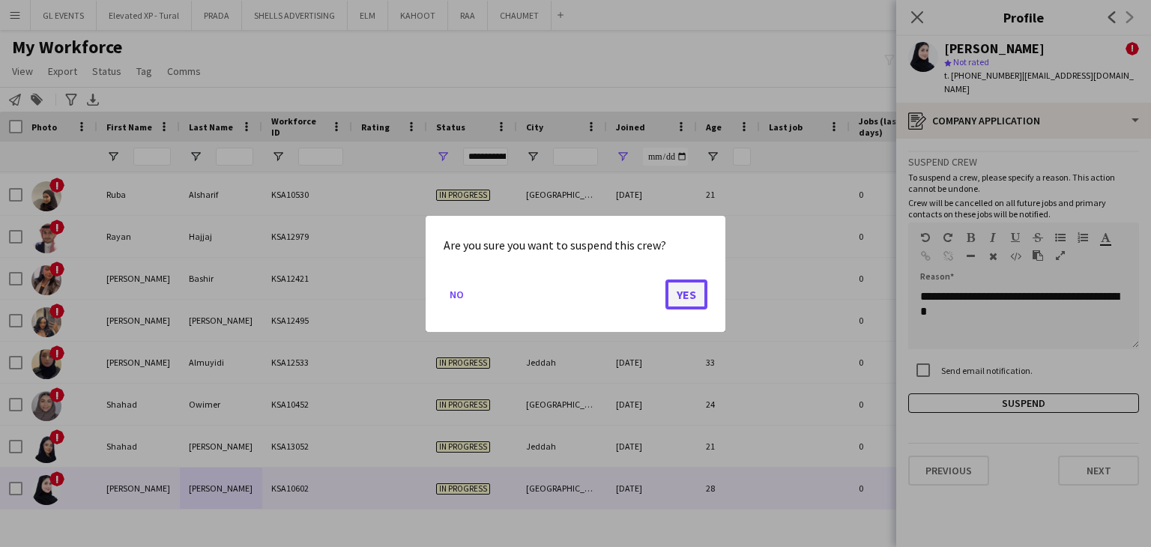
click at [691, 306] on button "Yes" at bounding box center [687, 294] width 42 height 30
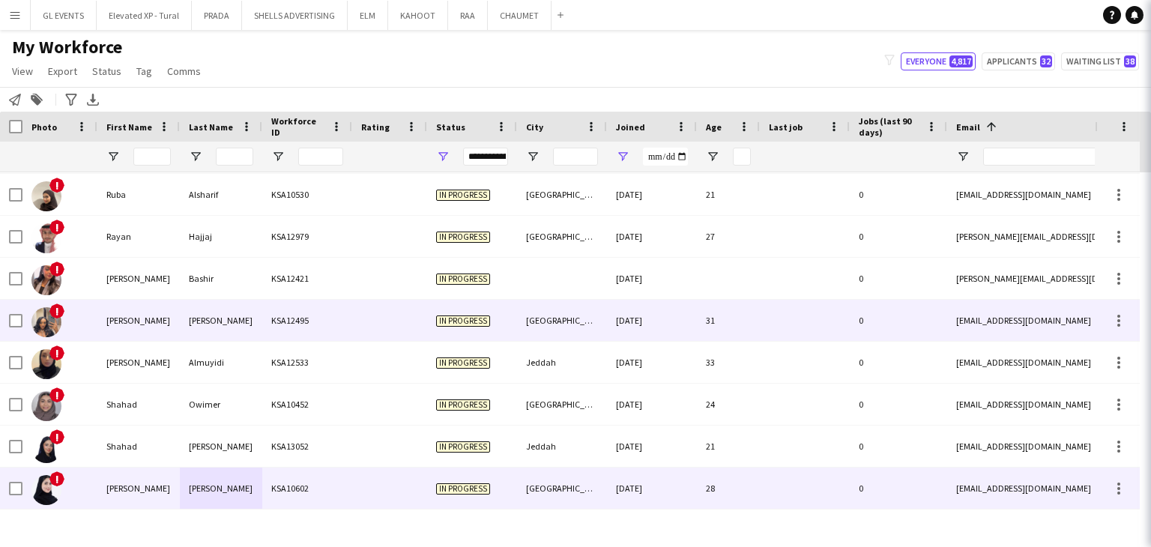
scroll to position [5077, 0]
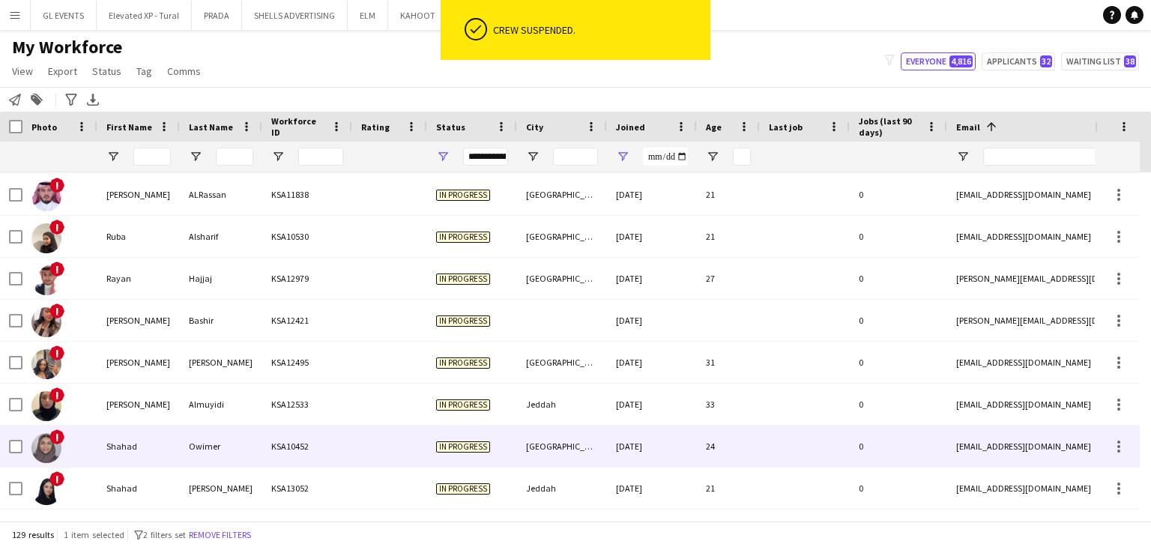
click at [524, 462] on div "[GEOGRAPHIC_DATA]" at bounding box center [562, 446] width 90 height 41
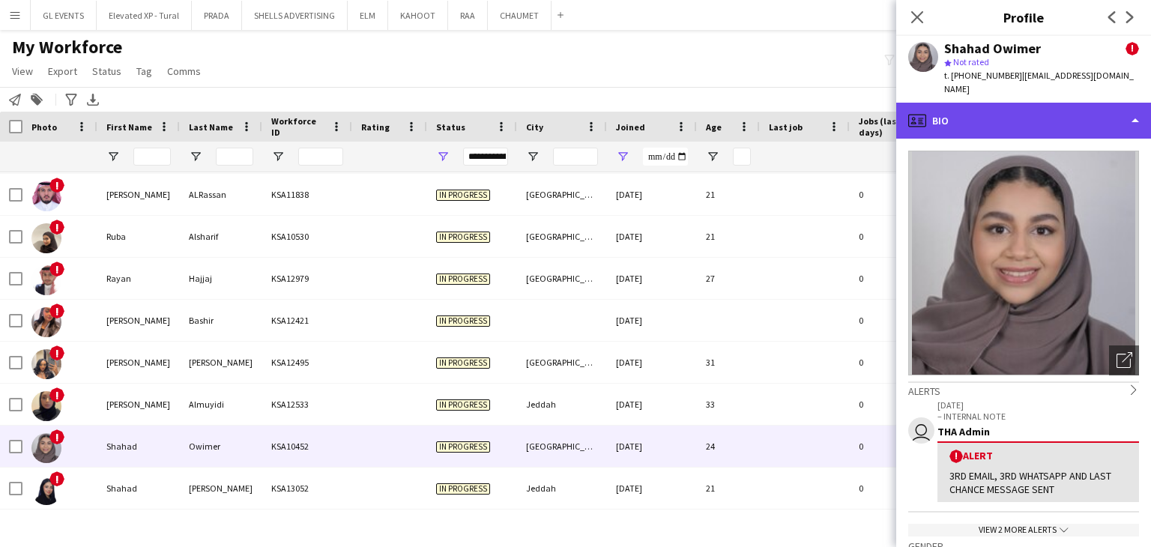
click at [991, 109] on div "profile Bio" at bounding box center [1023, 121] width 255 height 36
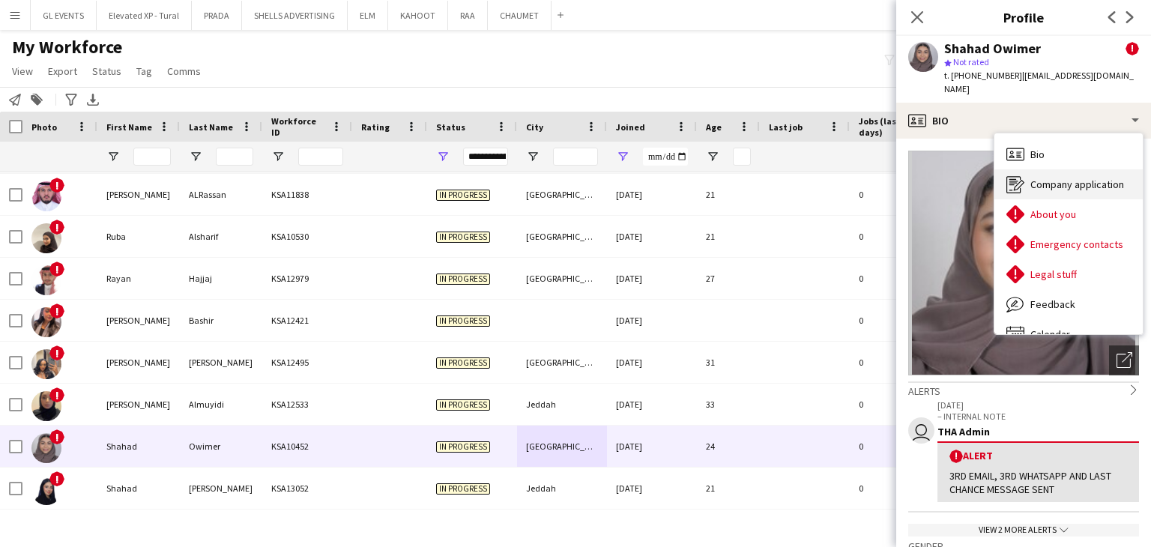
click at [1052, 178] on span "Company application" at bounding box center [1078, 184] width 94 height 13
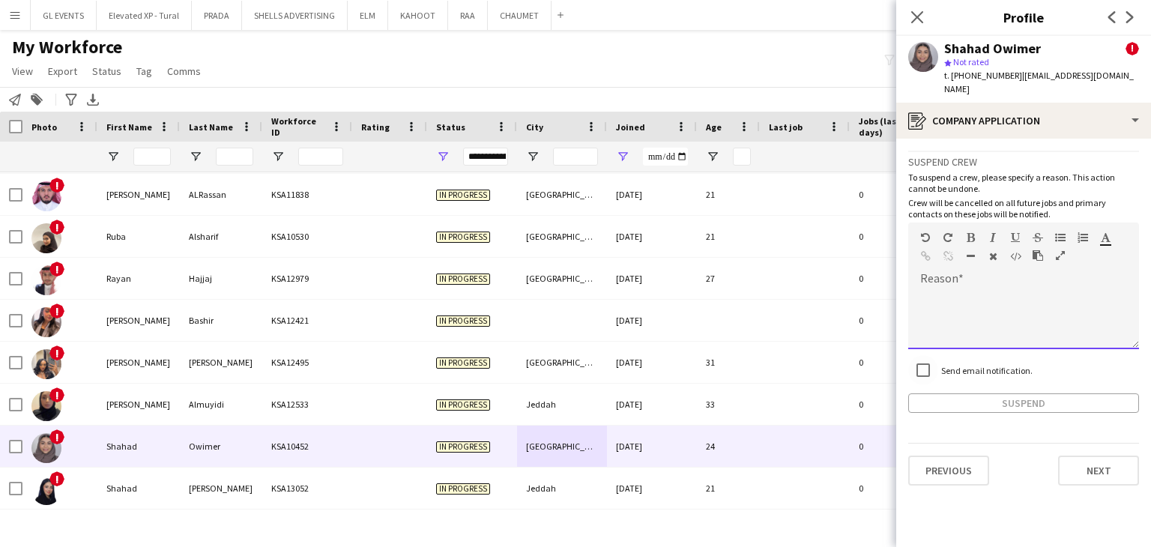
click at [961, 289] on div at bounding box center [1023, 319] width 231 height 60
paste div
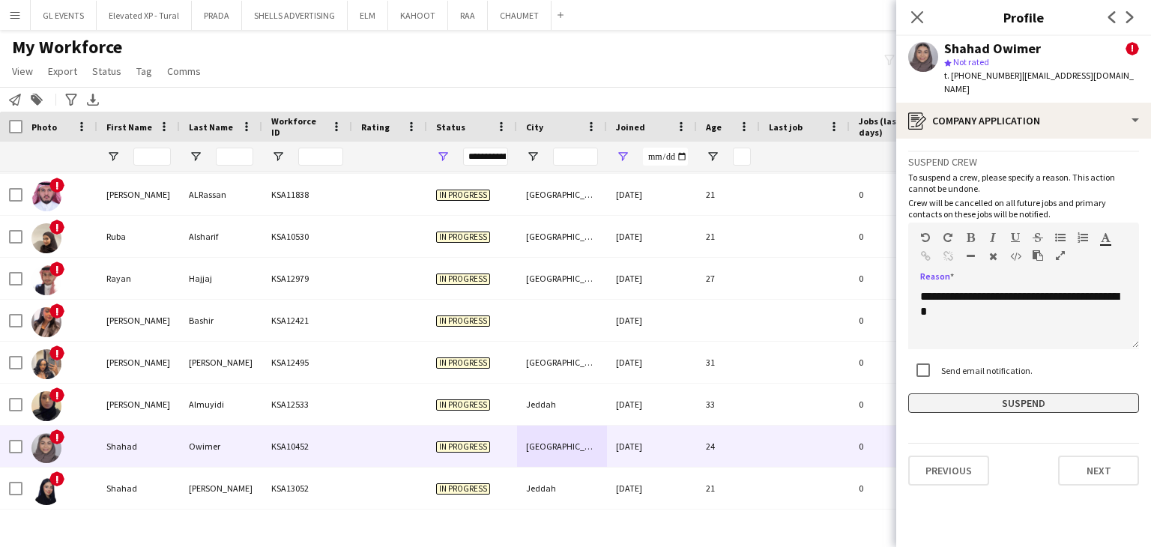
click at [981, 394] on button "Suspend" at bounding box center [1023, 403] width 231 height 19
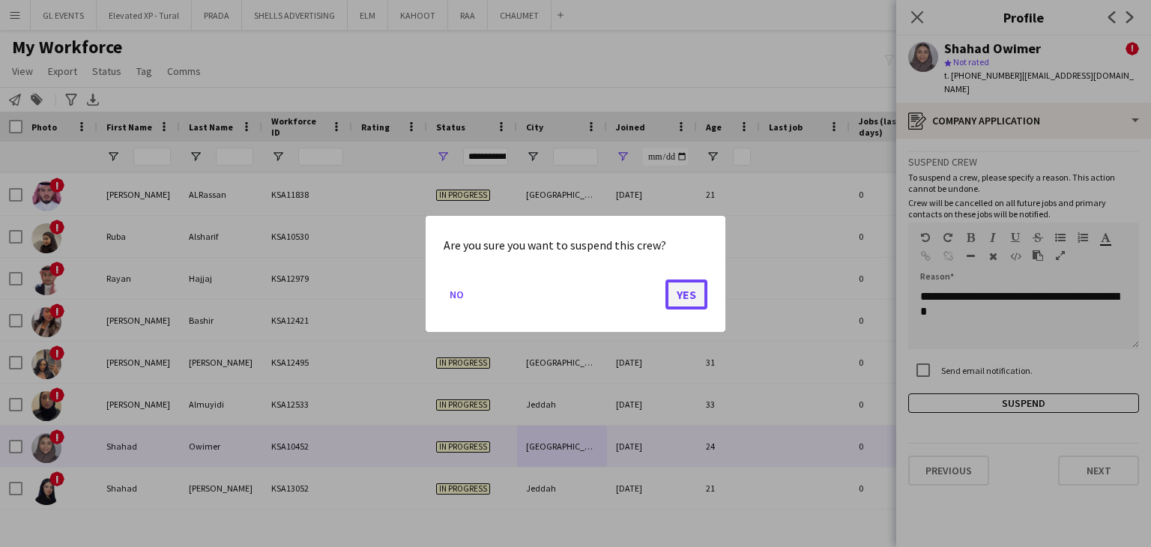
click at [699, 300] on button "Yes" at bounding box center [687, 294] width 42 height 30
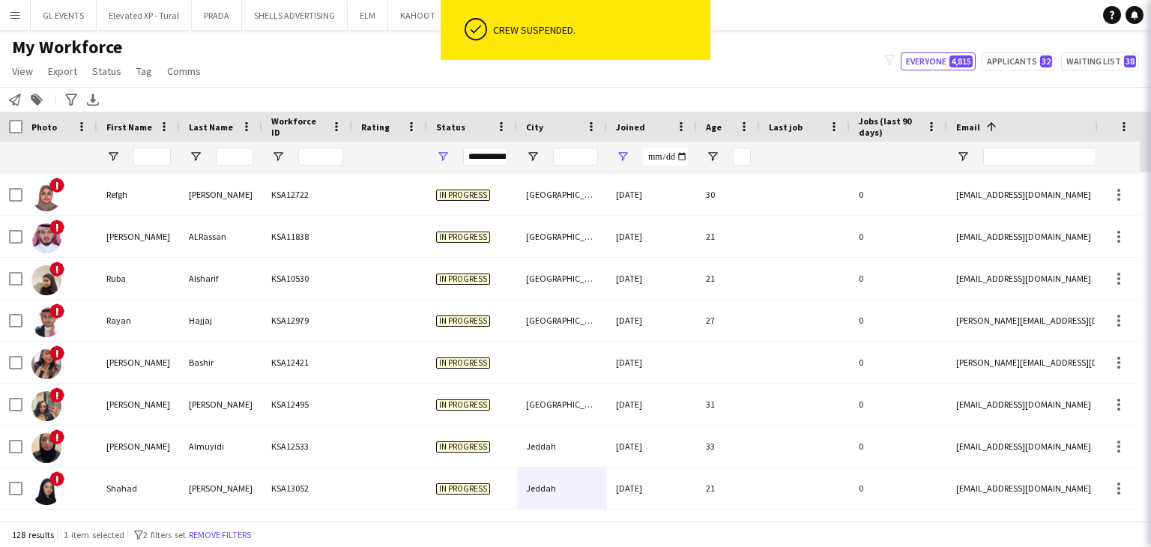
scroll to position [5035, 0]
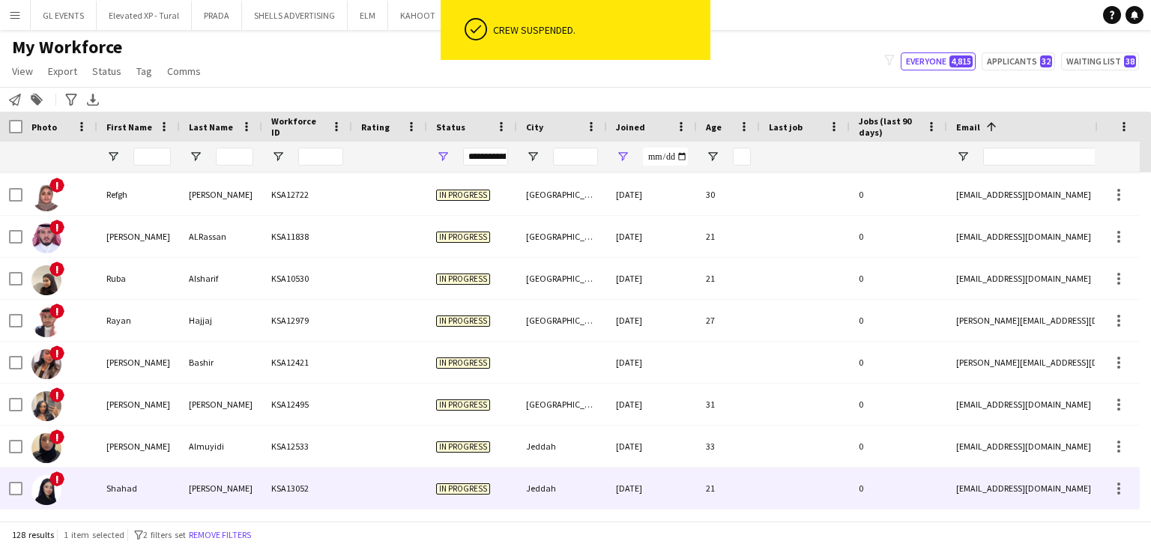
click at [219, 504] on div "Bin Mahfouz" at bounding box center [221, 488] width 82 height 41
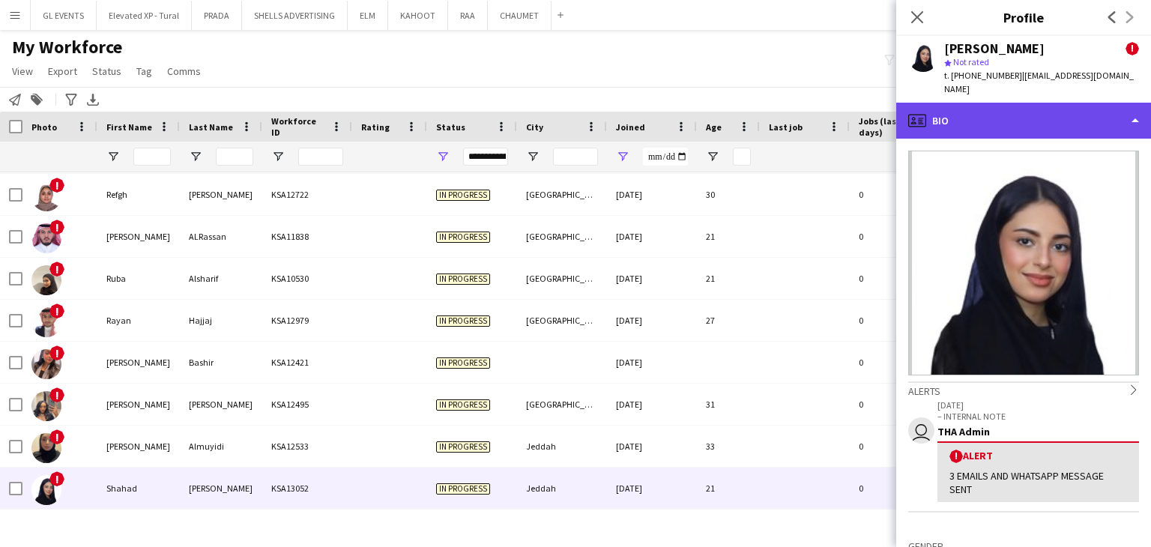
click at [982, 124] on div "profile Bio" at bounding box center [1023, 121] width 255 height 36
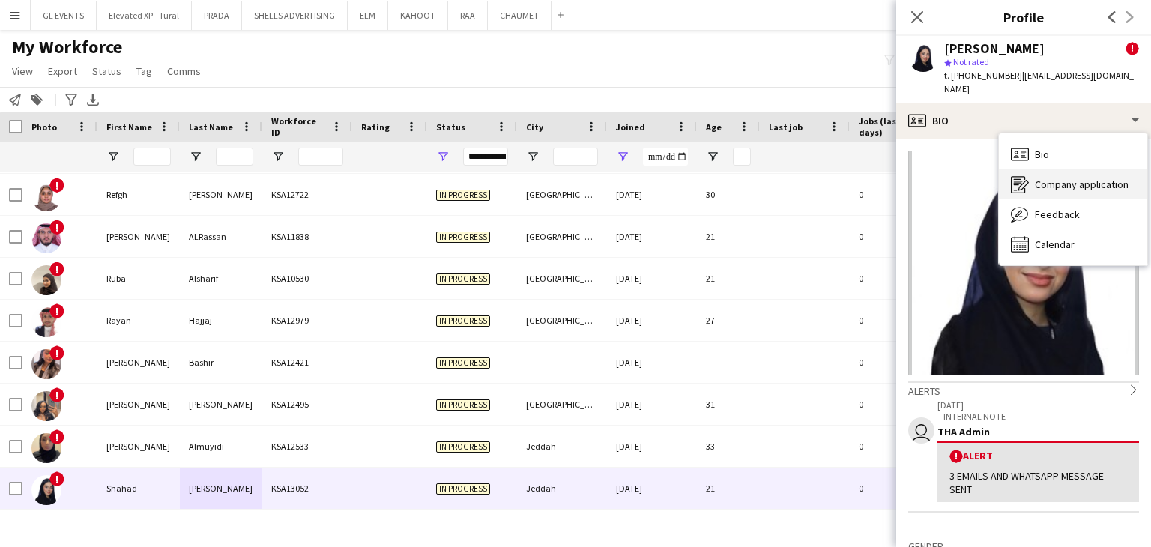
click at [1034, 187] on div "Company application Company application" at bounding box center [1073, 184] width 148 height 30
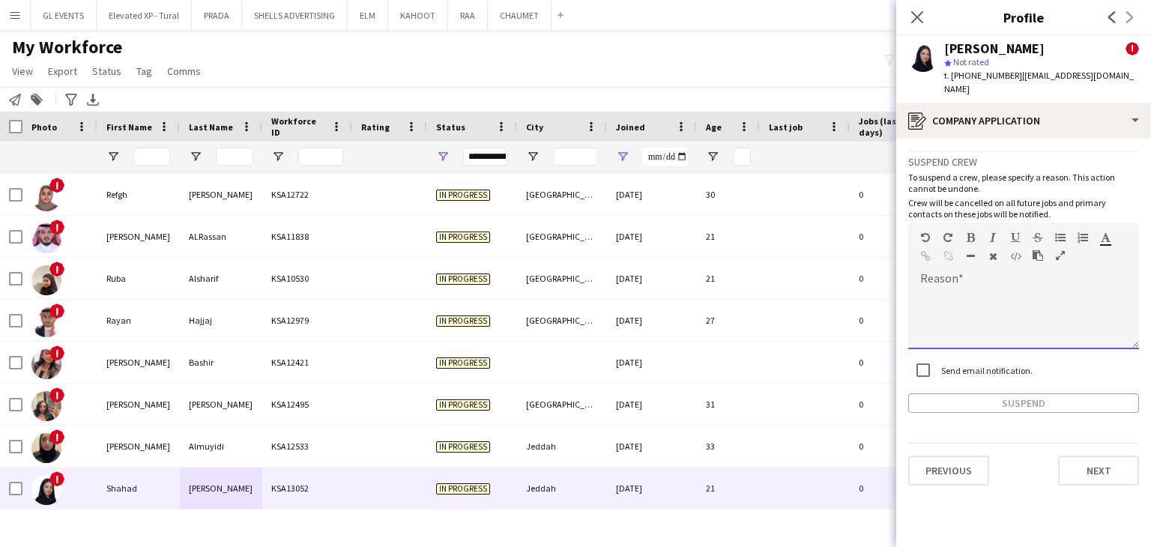
click at [929, 295] on span at bounding box center [920, 289] width 24 height 21
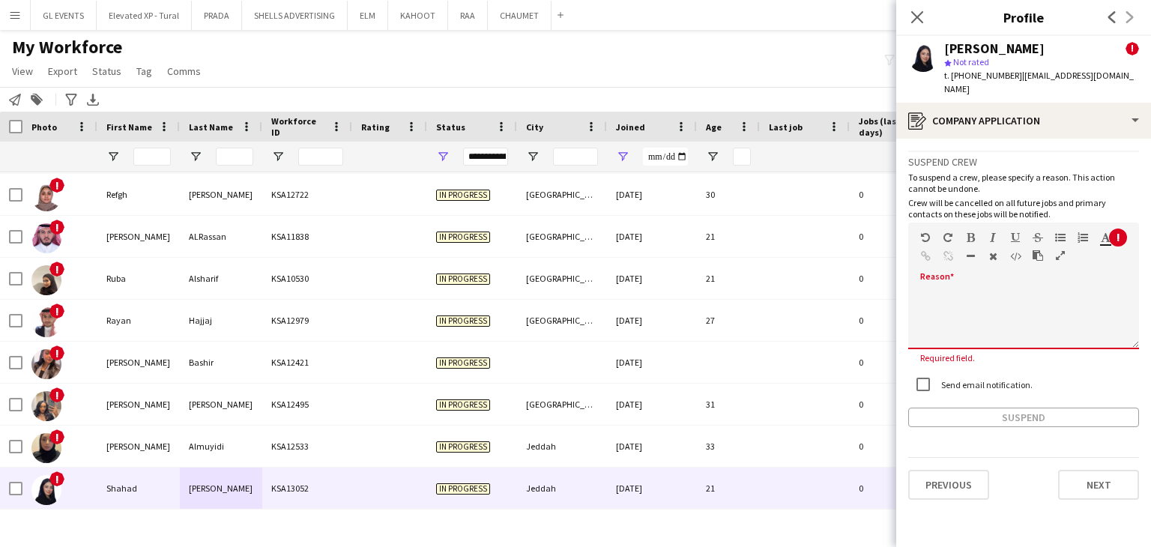
paste div
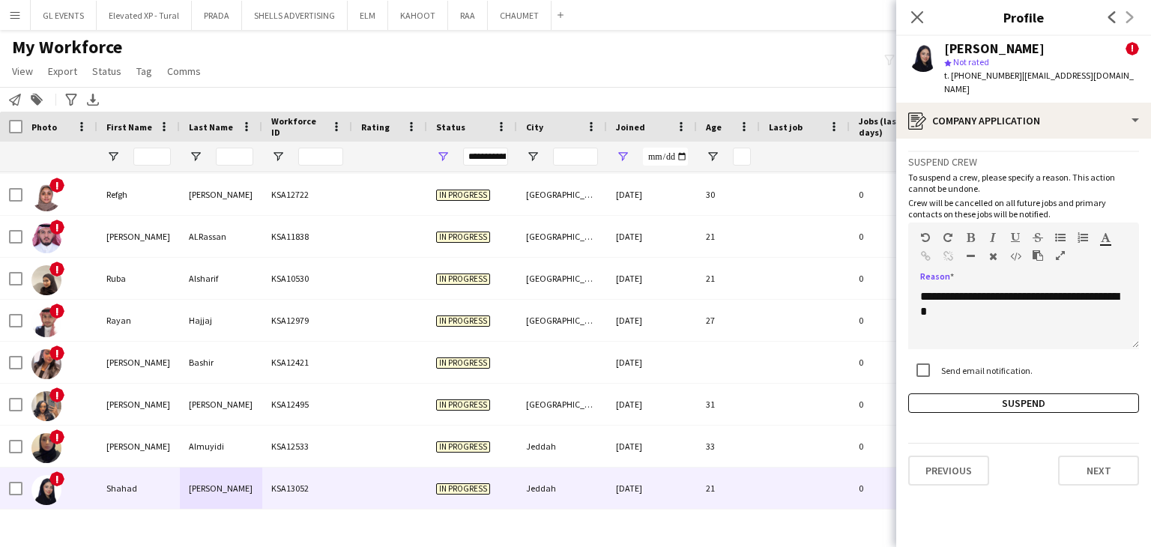
click at [992, 414] on app-crew-profile-application "**********" at bounding box center [1023, 343] width 255 height 408
click at [995, 403] on button "Suspend" at bounding box center [1023, 403] width 231 height 19
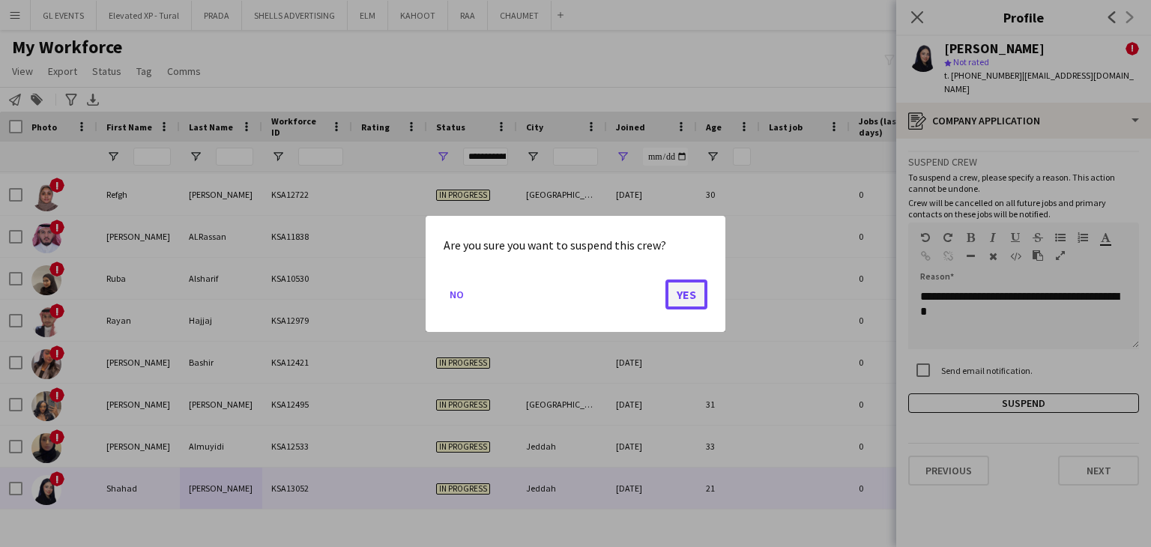
click at [699, 293] on button "Yes" at bounding box center [687, 294] width 42 height 30
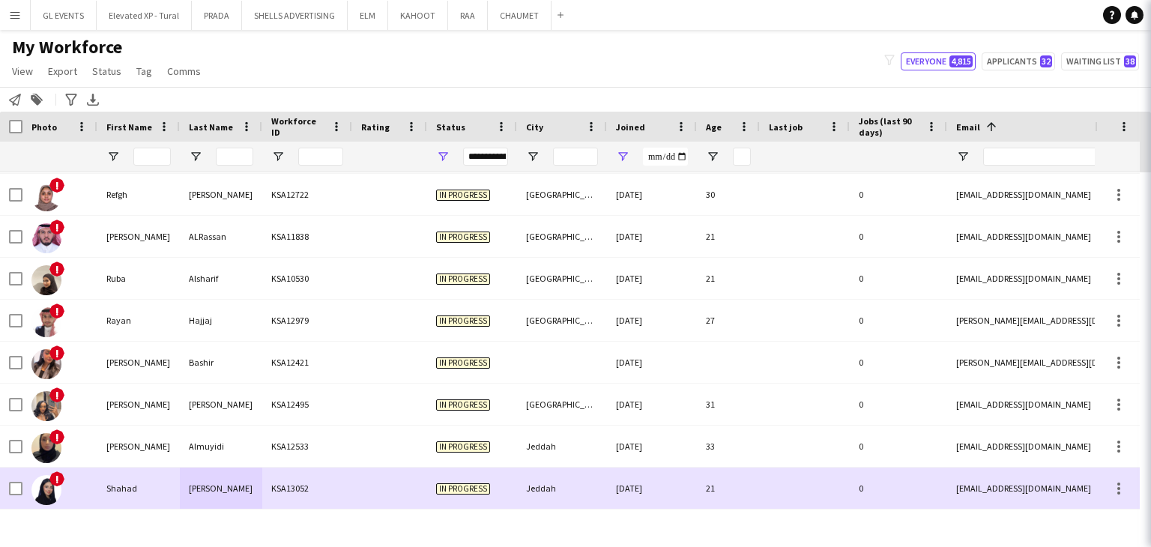
scroll to position [4993, 0]
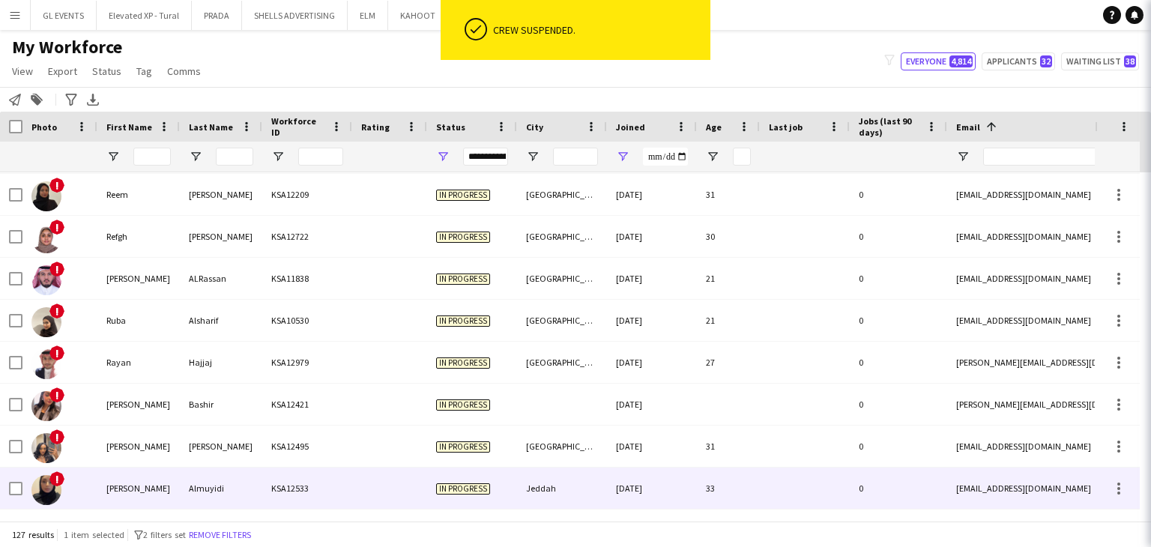
click at [321, 492] on div "KSA12533" at bounding box center [307, 488] width 90 height 41
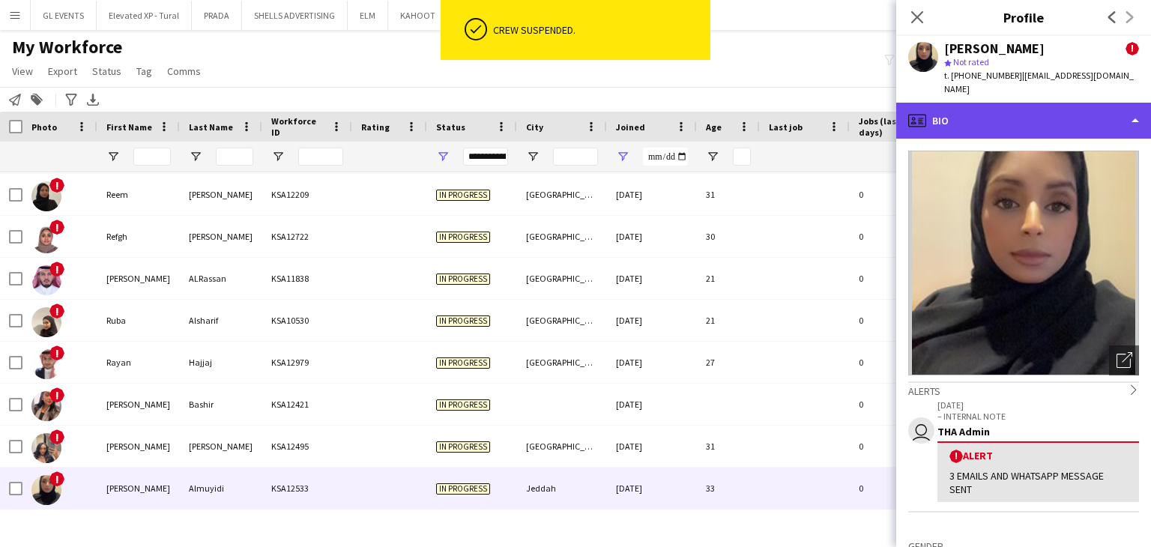
click at [1005, 110] on div "profile Bio" at bounding box center [1023, 121] width 255 height 36
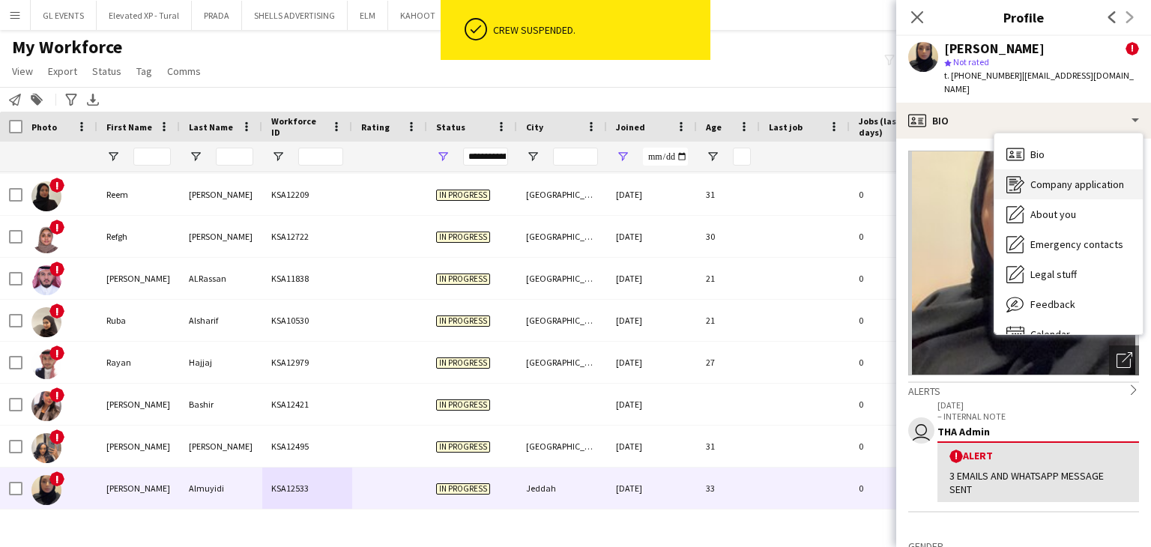
click at [1061, 178] on span "Company application" at bounding box center [1078, 184] width 94 height 13
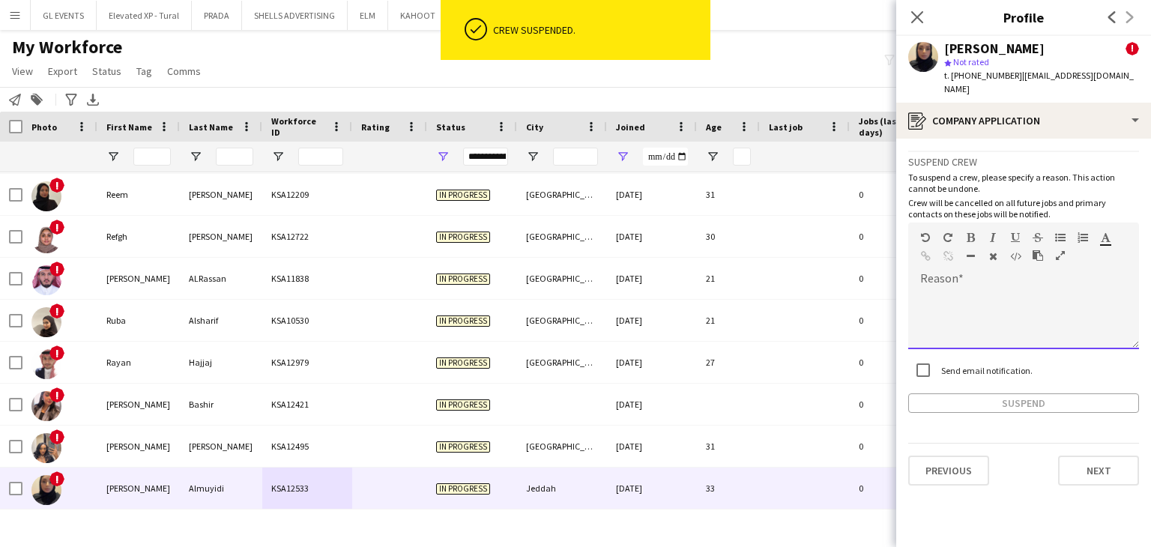
click at [949, 289] on div at bounding box center [1023, 319] width 231 height 60
paste div
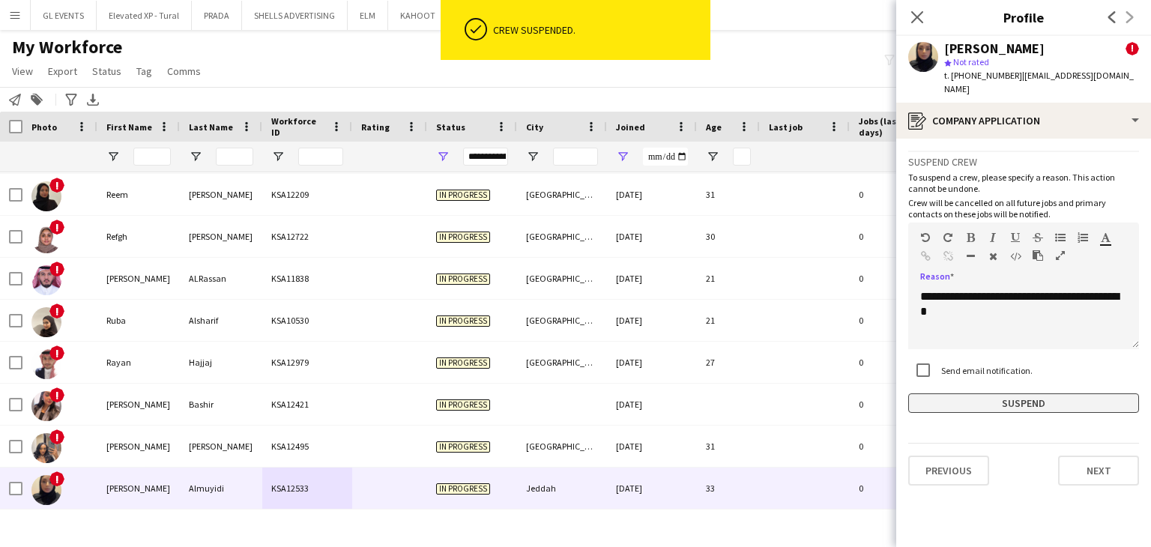
click at [985, 394] on button "Suspend" at bounding box center [1023, 403] width 231 height 19
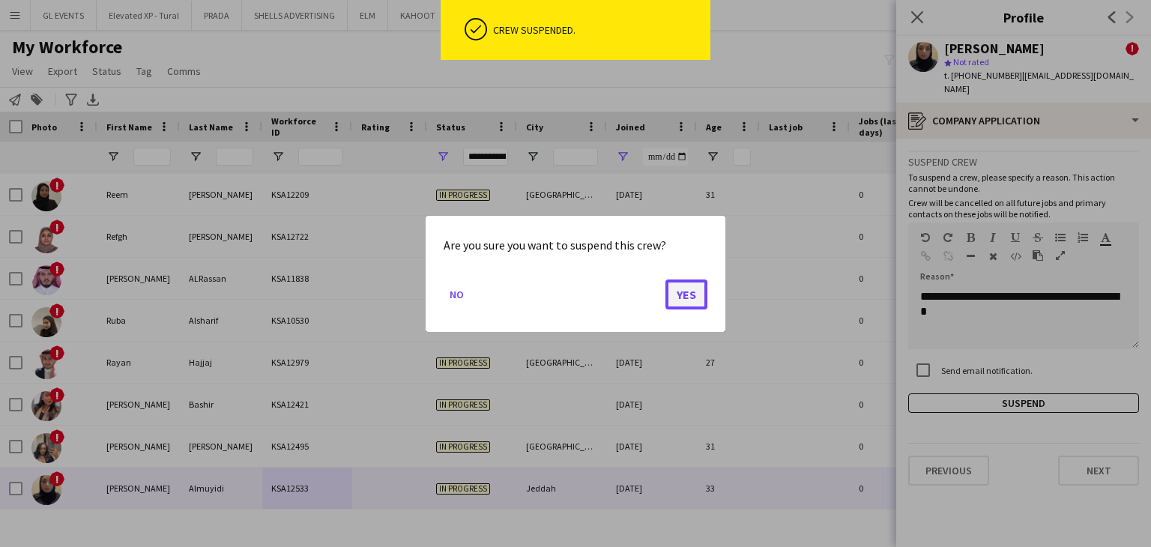
click at [690, 283] on button "Yes" at bounding box center [687, 294] width 42 height 30
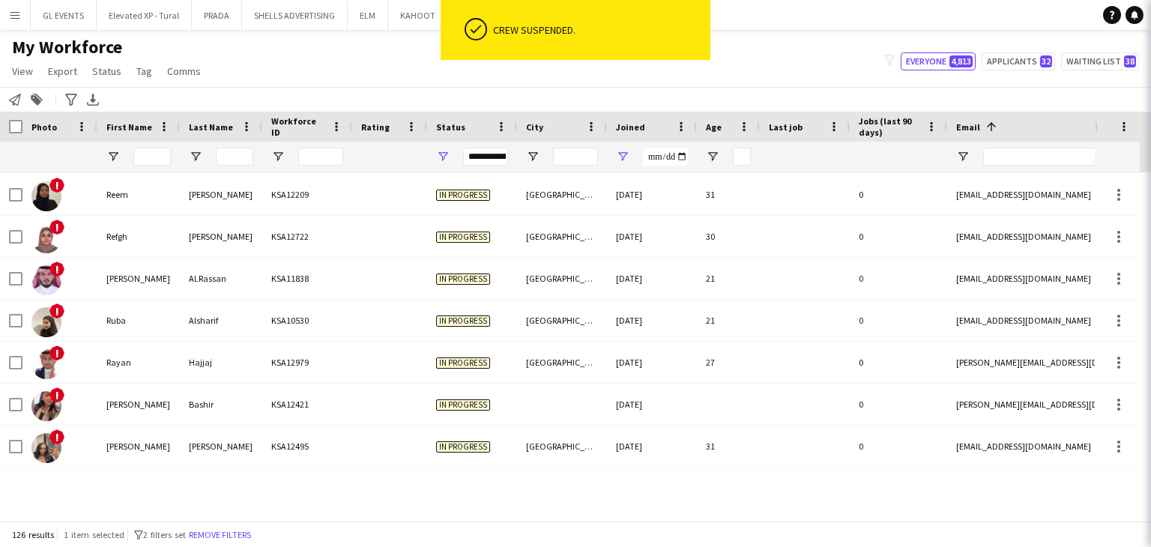
scroll to position [4951, 0]
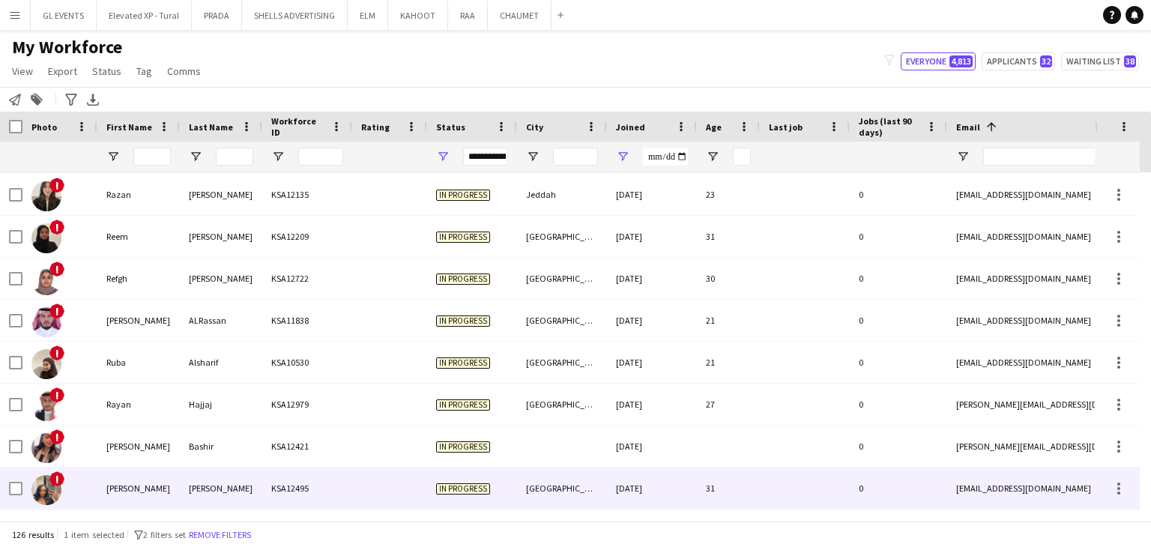
click at [205, 481] on div "Joseph" at bounding box center [221, 488] width 82 height 41
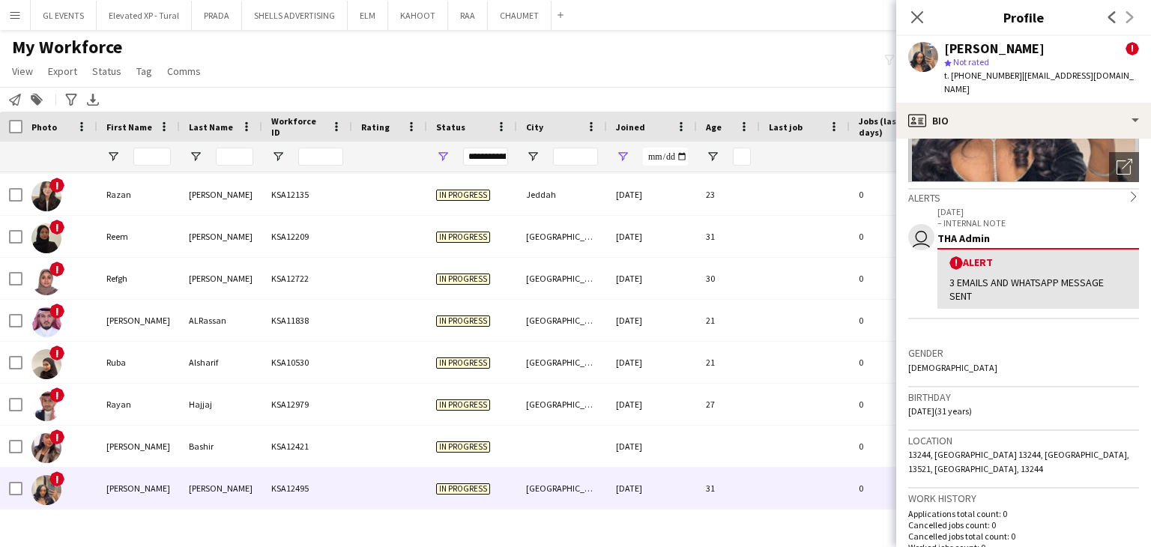
scroll to position [225, 0]
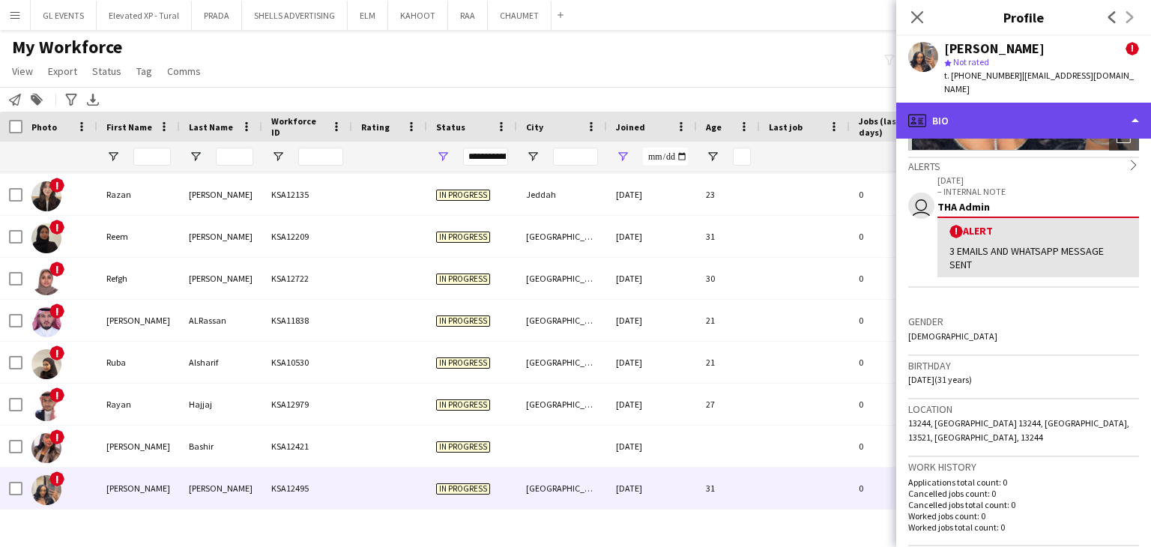
click at [983, 120] on div "profile Bio" at bounding box center [1023, 121] width 255 height 36
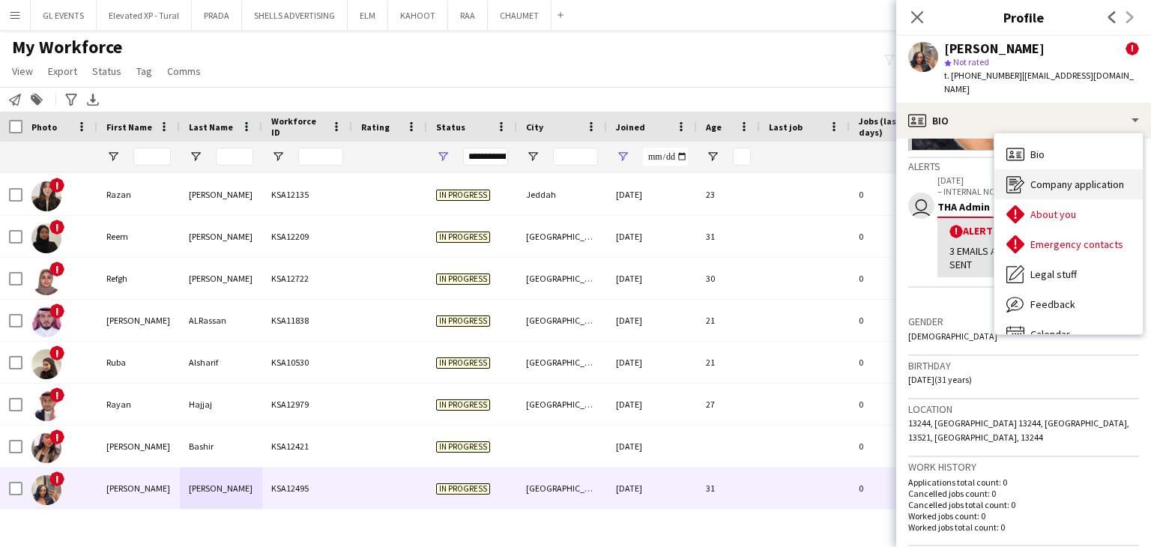
click at [1057, 178] on span "Company application" at bounding box center [1078, 184] width 94 height 13
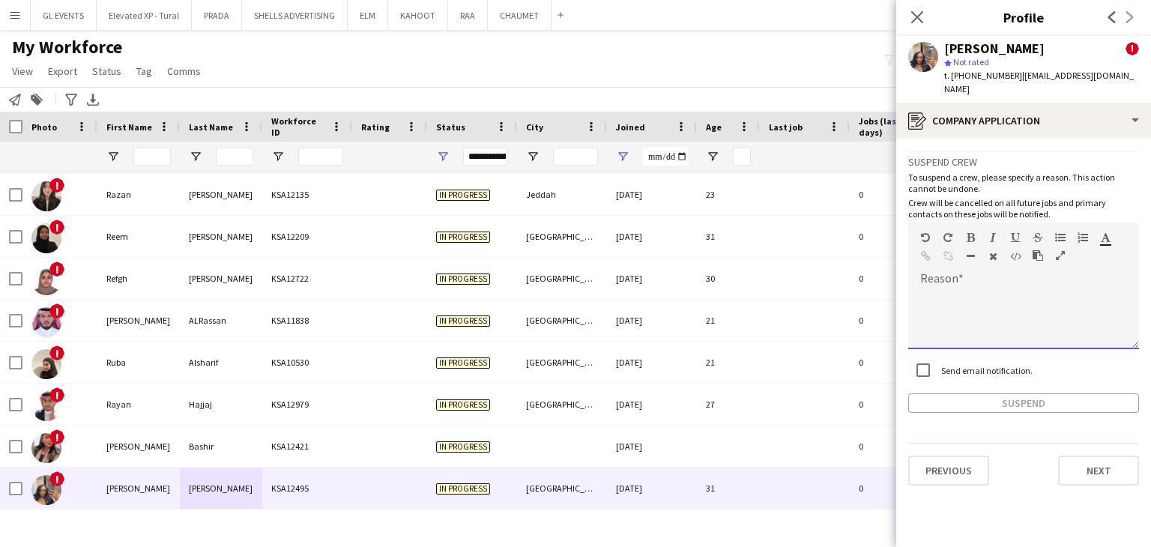
click at [960, 313] on div at bounding box center [1023, 319] width 231 height 60
paste div
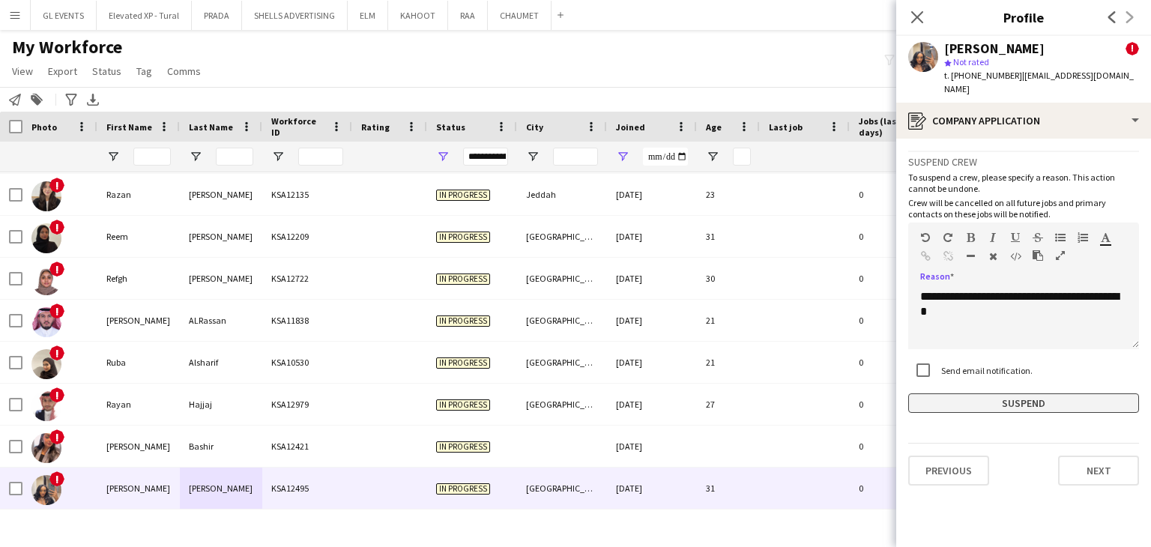
click at [1050, 394] on button "Suspend" at bounding box center [1023, 403] width 231 height 19
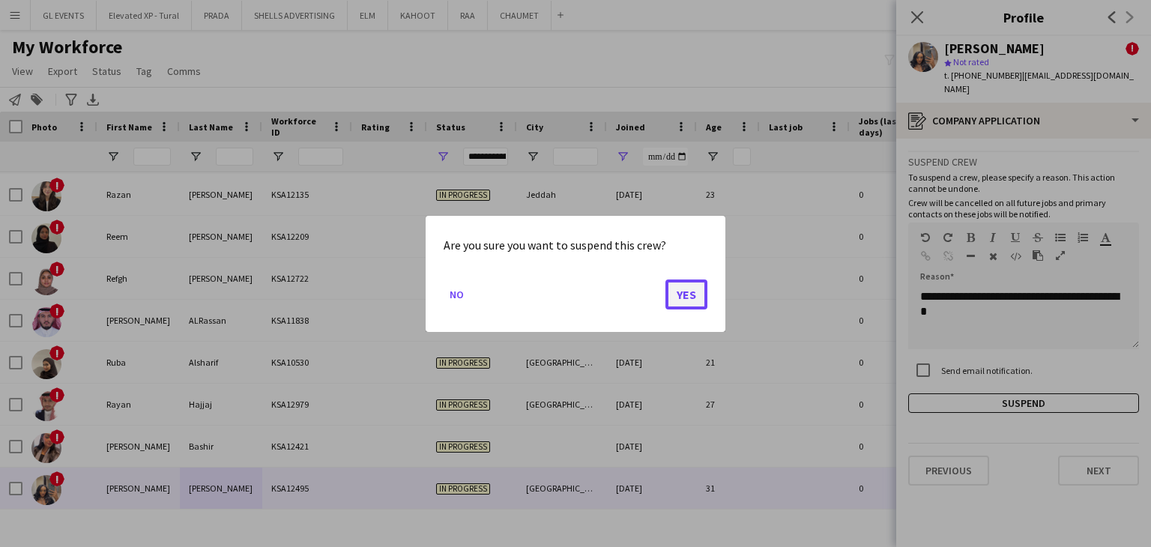
click at [687, 297] on button "Yes" at bounding box center [687, 294] width 42 height 30
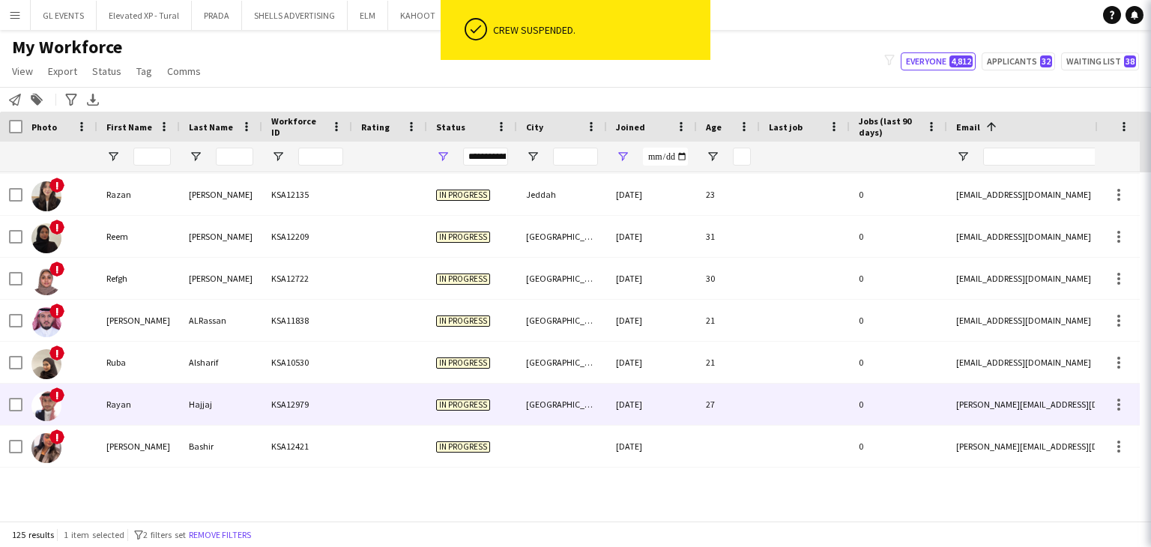
scroll to position [4909, 0]
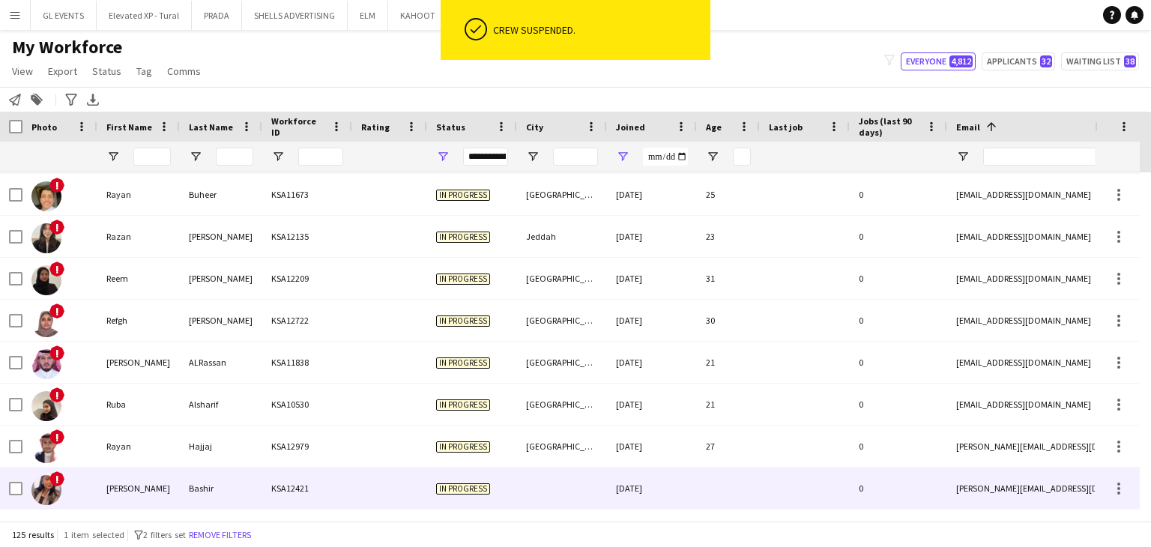
click at [304, 492] on div "KSA12421" at bounding box center [307, 488] width 90 height 41
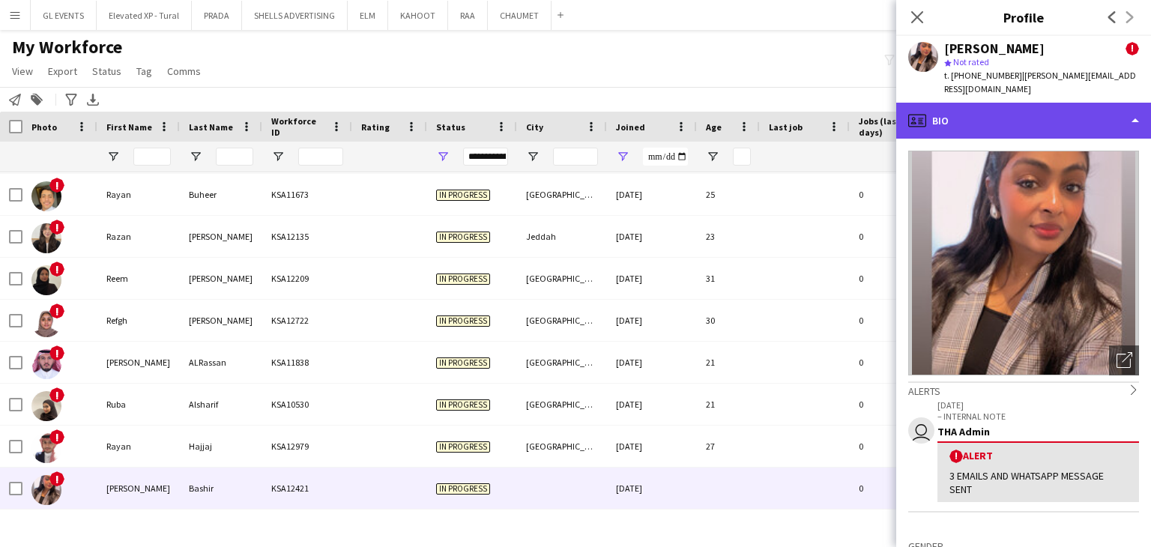
click at [1022, 115] on div "profile Bio" at bounding box center [1023, 121] width 255 height 36
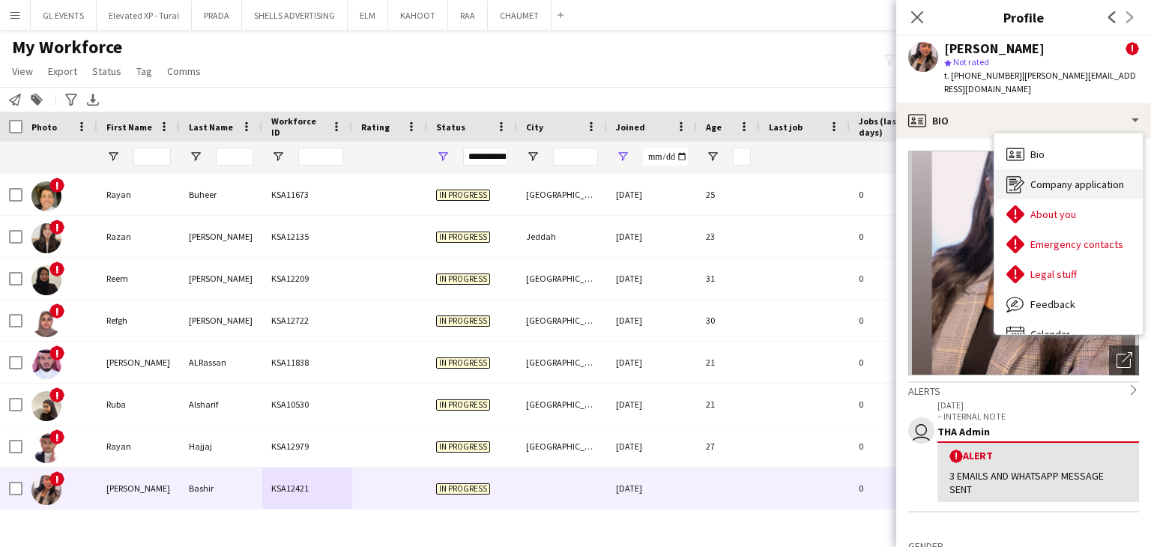
click at [1048, 178] on span "Company application" at bounding box center [1078, 184] width 94 height 13
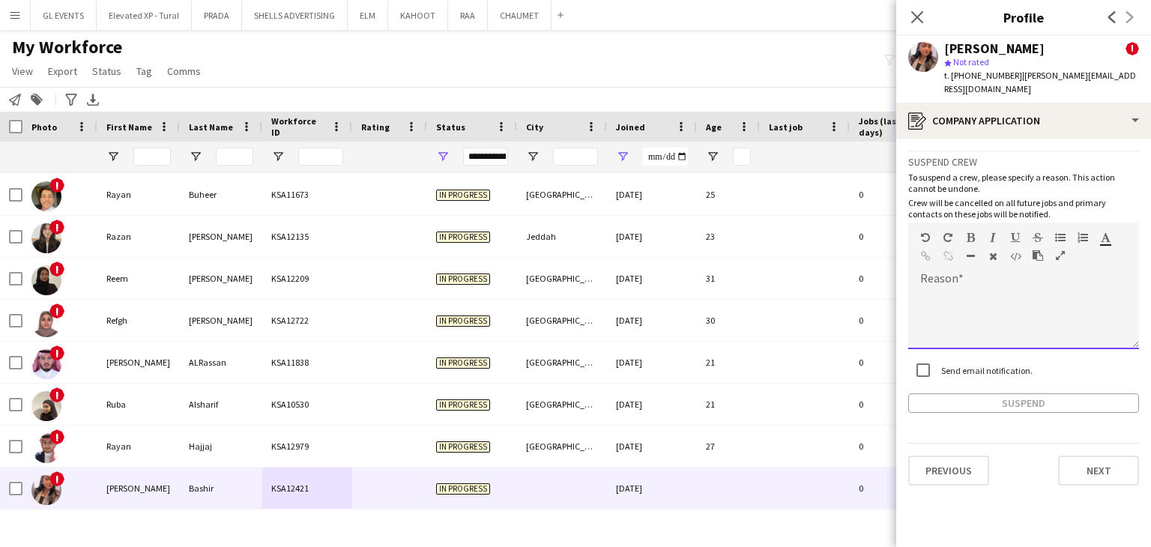
click at [961, 289] on div at bounding box center [1023, 319] width 231 height 60
paste div
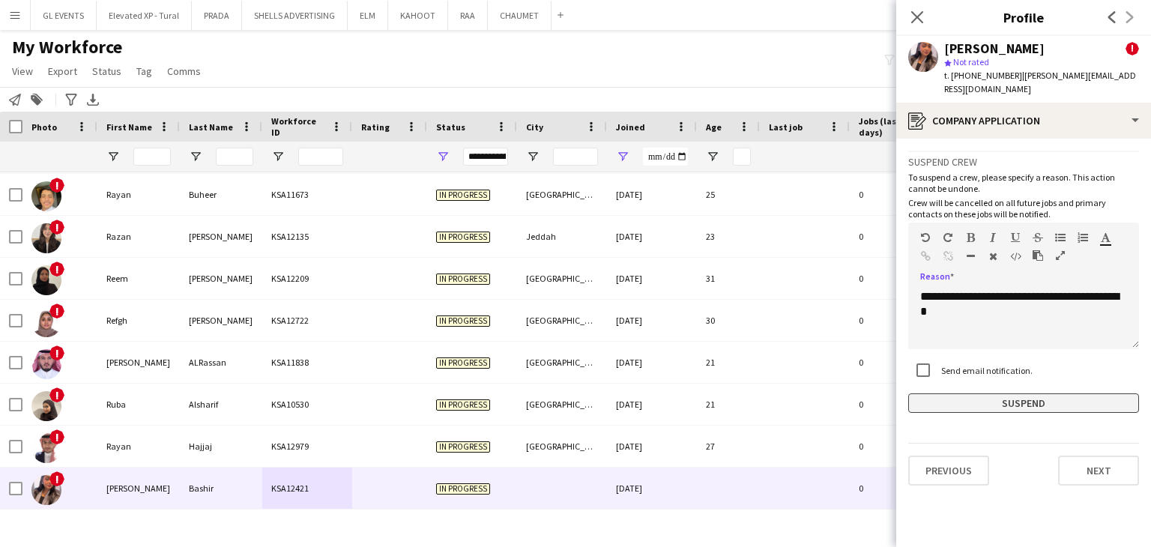
click at [980, 394] on button "Suspend" at bounding box center [1023, 403] width 231 height 19
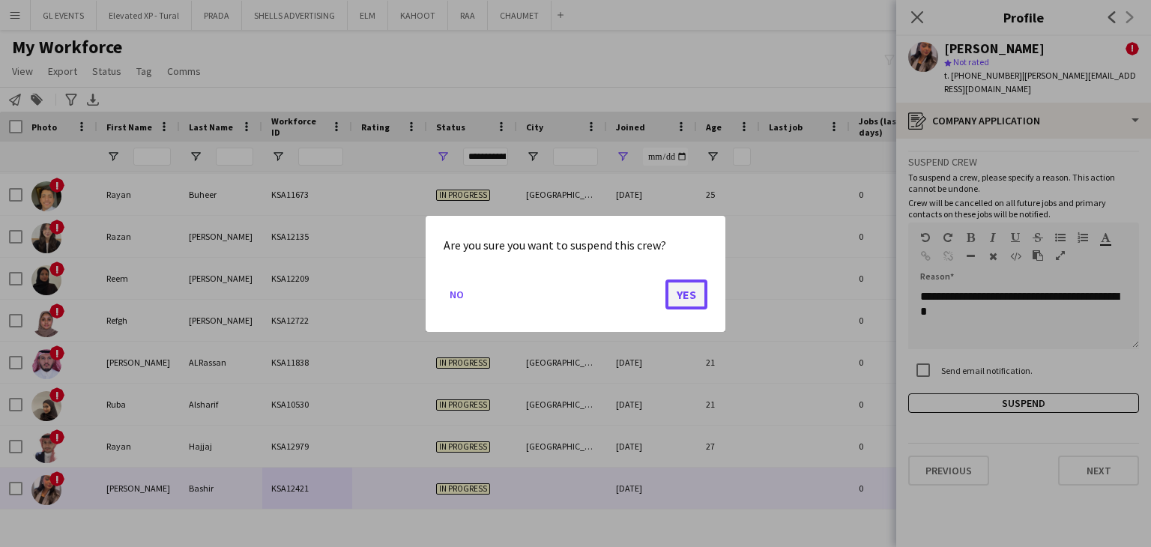
drag, startPoint x: 683, startPoint y: 291, endPoint x: 671, endPoint y: 305, distance: 18.6
click at [683, 290] on button "Yes" at bounding box center [687, 294] width 42 height 30
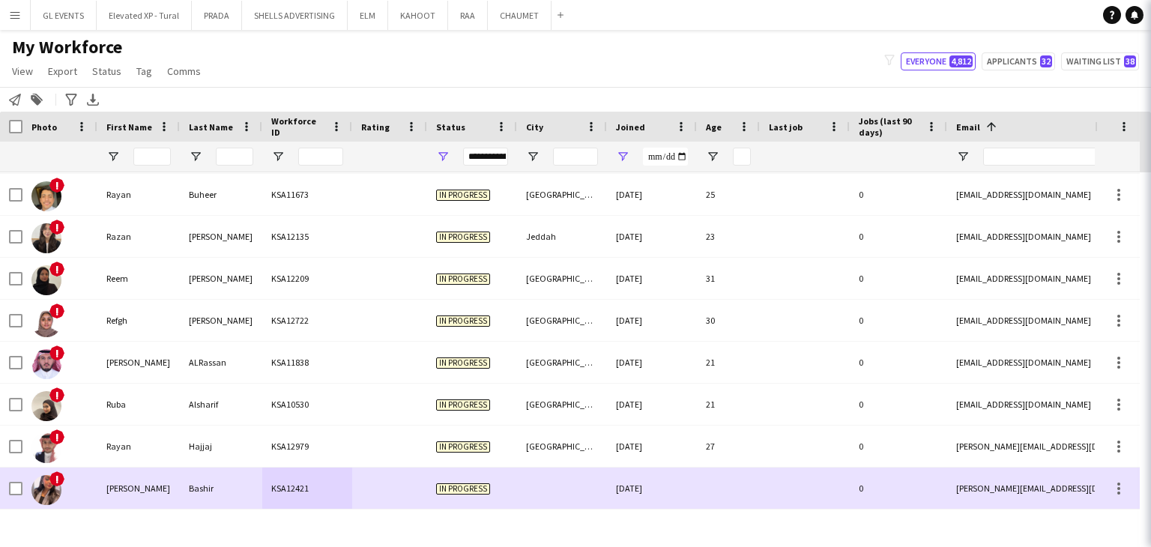
scroll to position [4867, 0]
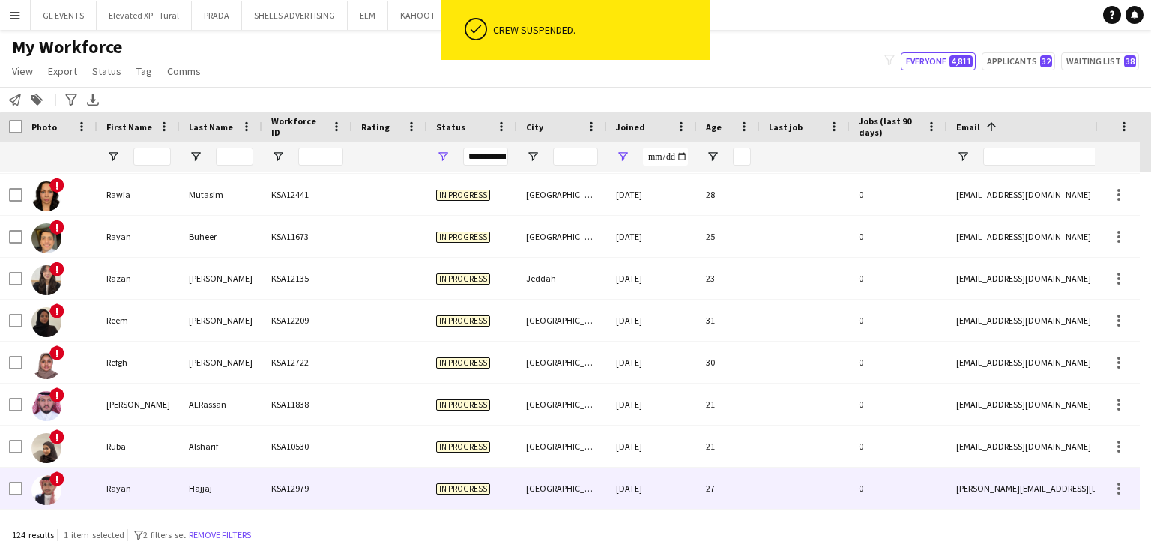
click at [181, 487] on div "Hajjaj" at bounding box center [221, 488] width 82 height 41
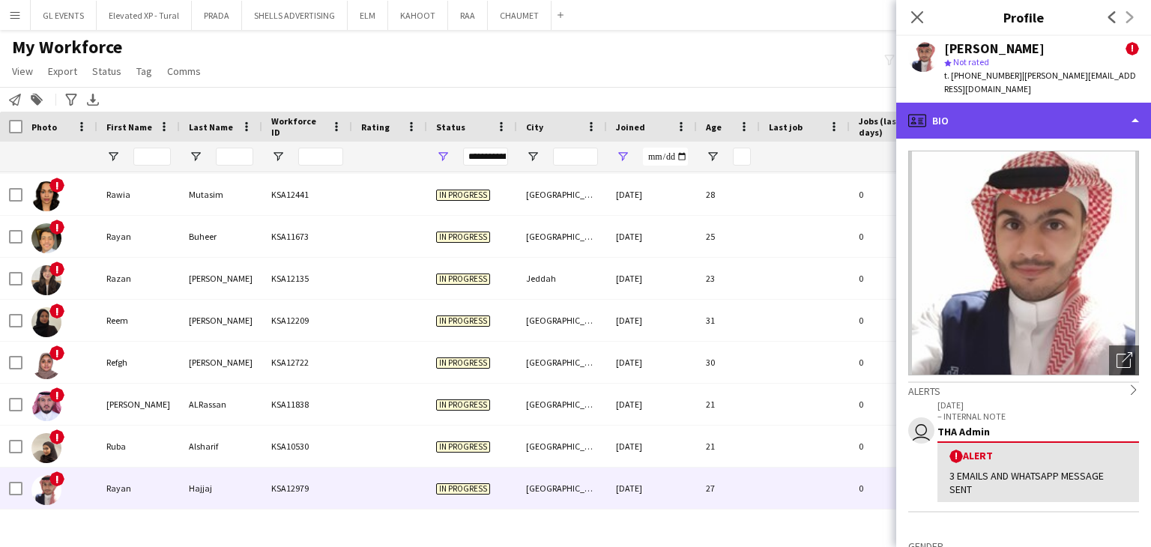
click at [953, 108] on div "profile Bio" at bounding box center [1023, 121] width 255 height 36
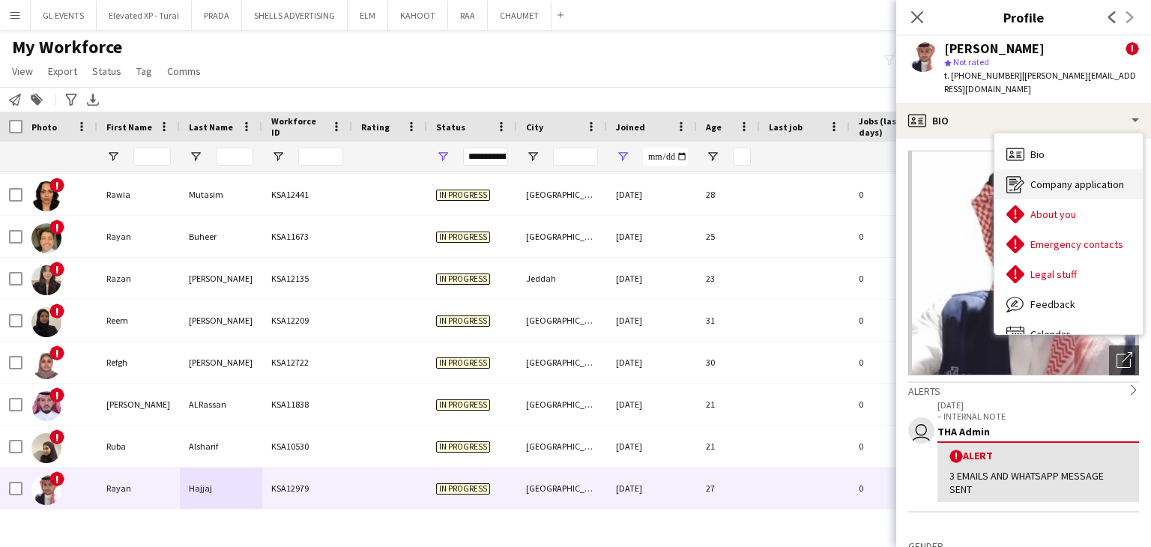
click at [1016, 175] on icon "Company application" at bounding box center [1016, 184] width 18 height 18
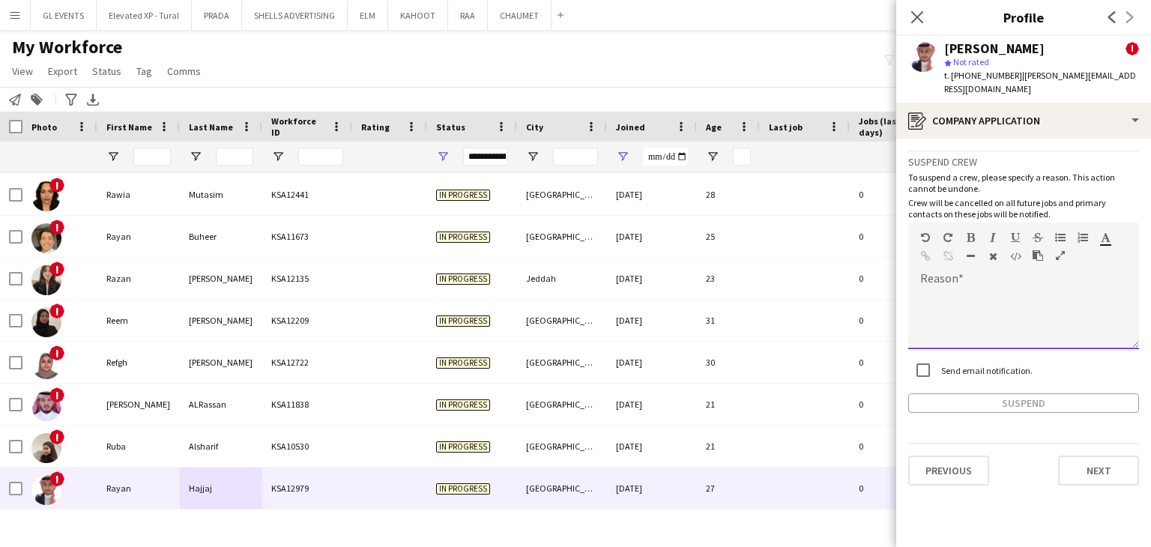
click at [949, 279] on div at bounding box center [1023, 314] width 231 height 70
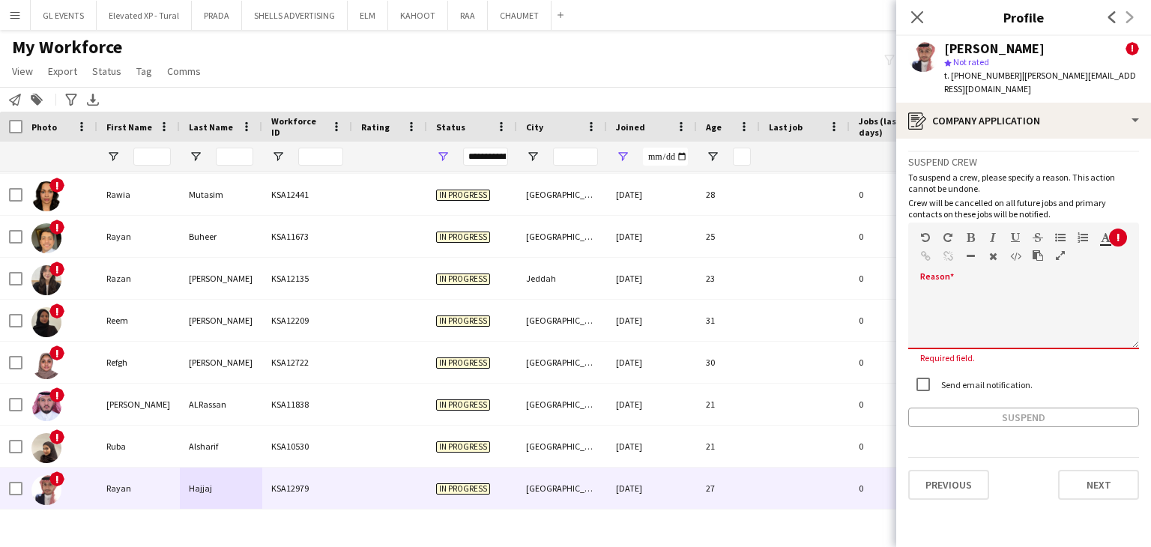
paste div
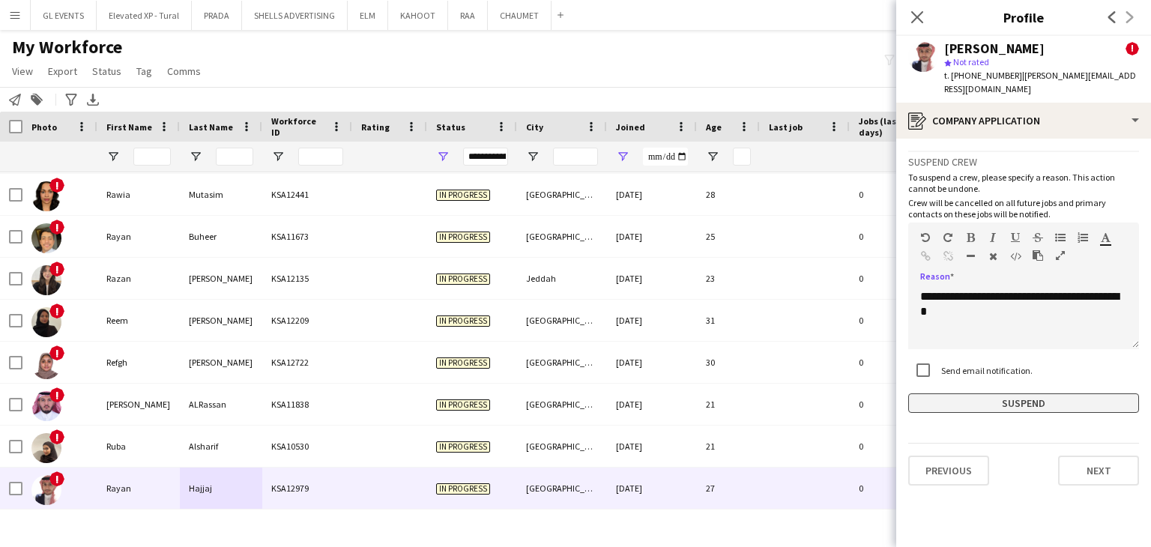
click at [1003, 394] on button "Suspend" at bounding box center [1023, 403] width 231 height 19
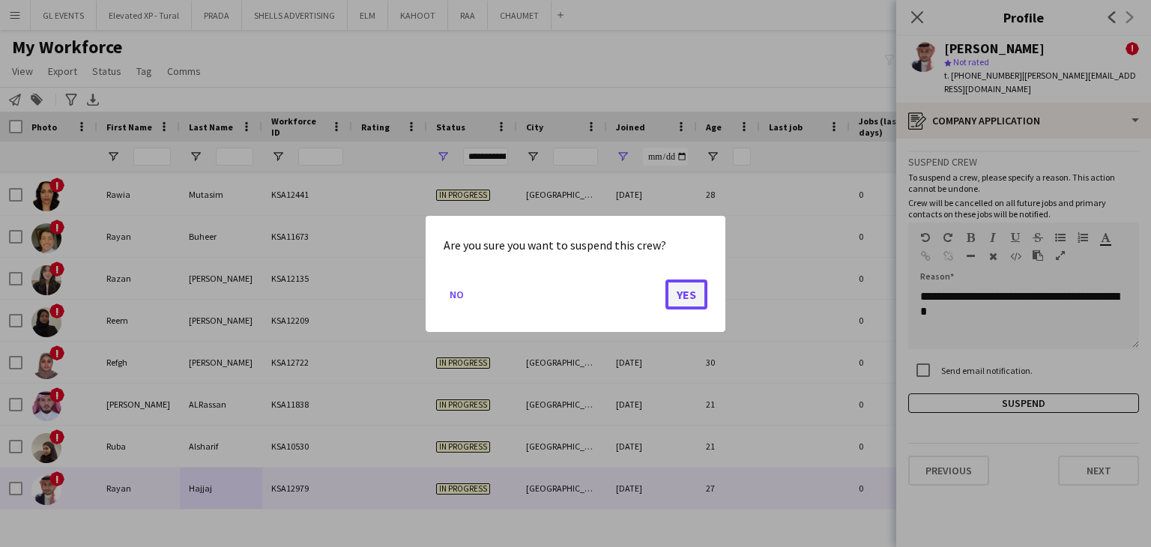
click at [693, 292] on button "Yes" at bounding box center [687, 294] width 42 height 30
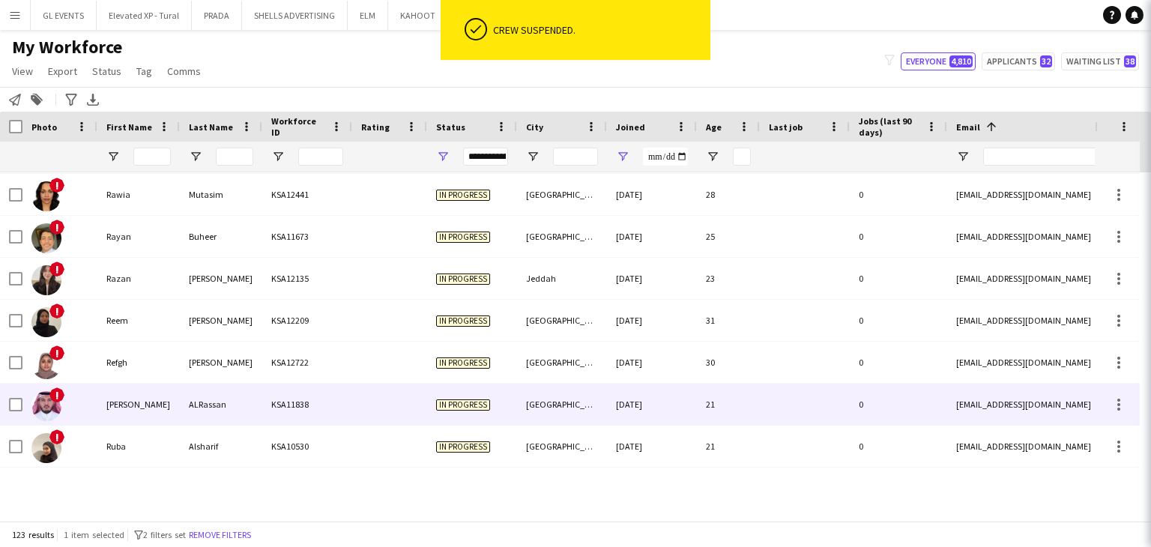
scroll to position [4826, 0]
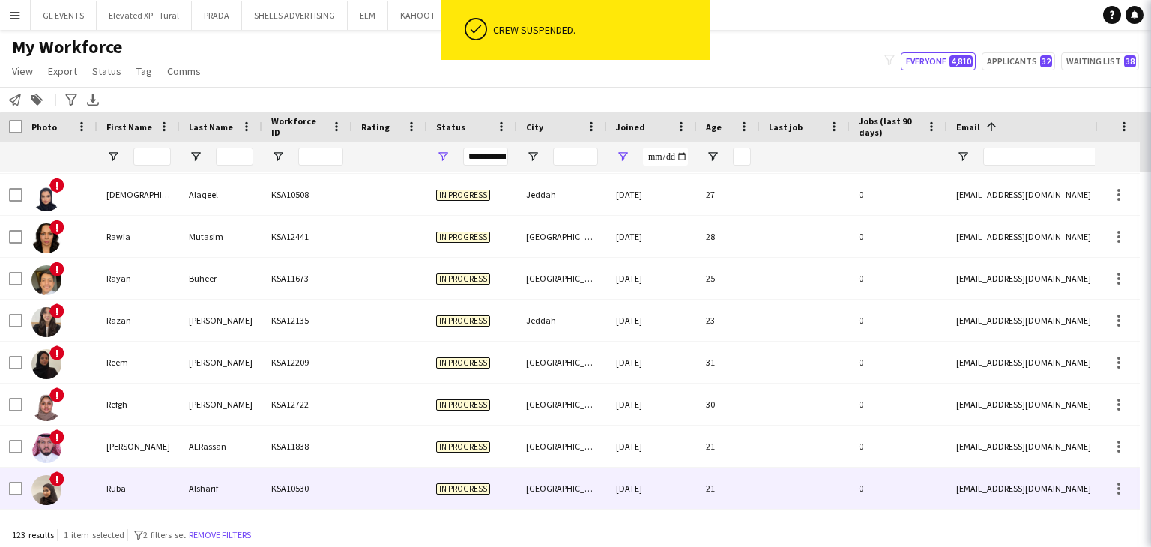
click at [375, 495] on div at bounding box center [389, 488] width 75 height 41
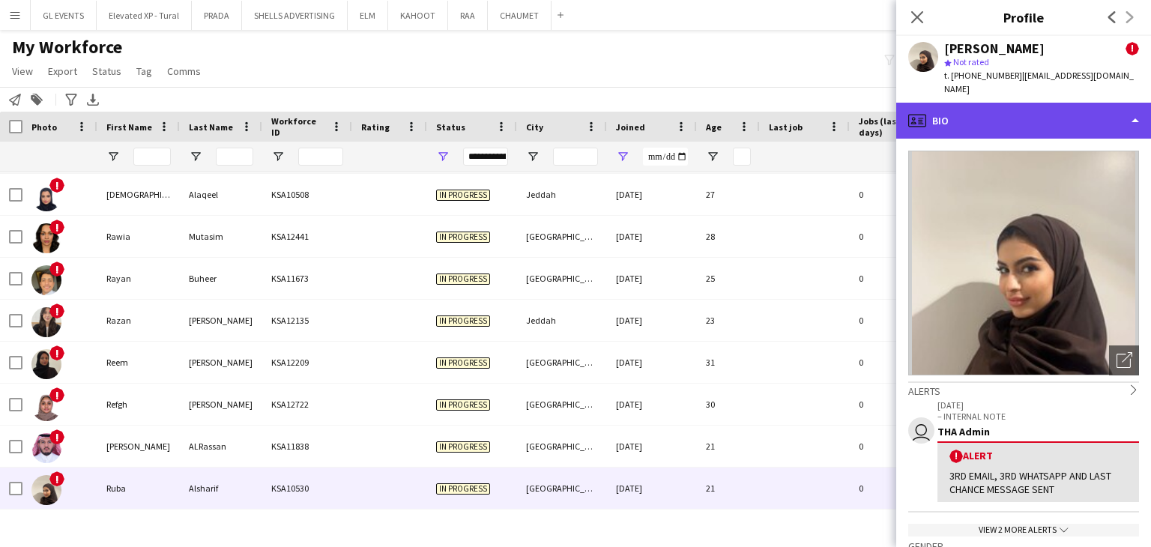
click at [951, 103] on div "profile Bio" at bounding box center [1023, 121] width 255 height 36
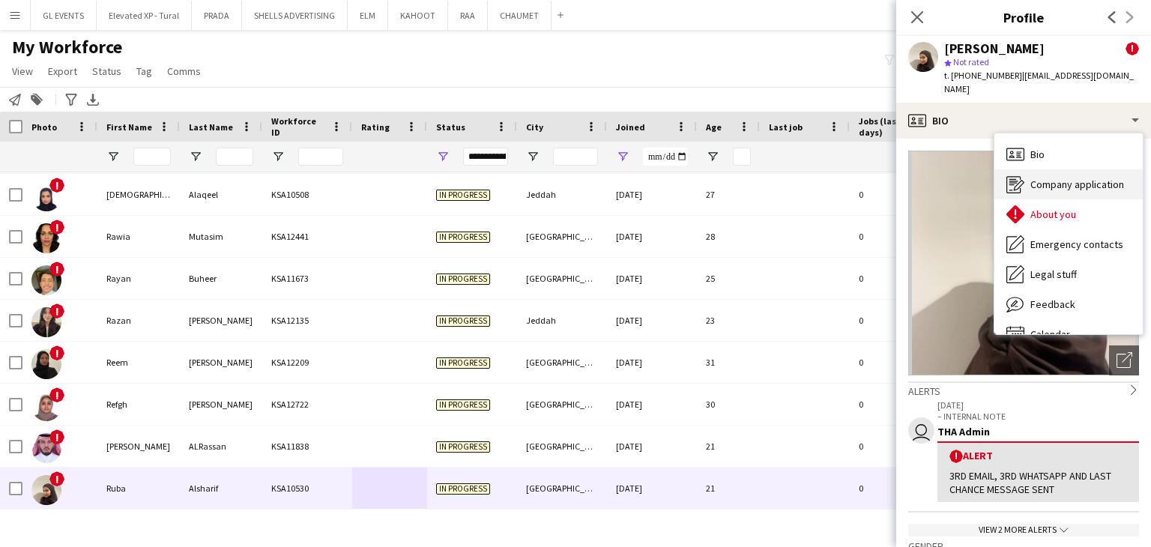
click at [1022, 175] on icon "Company application" at bounding box center [1016, 184] width 18 height 18
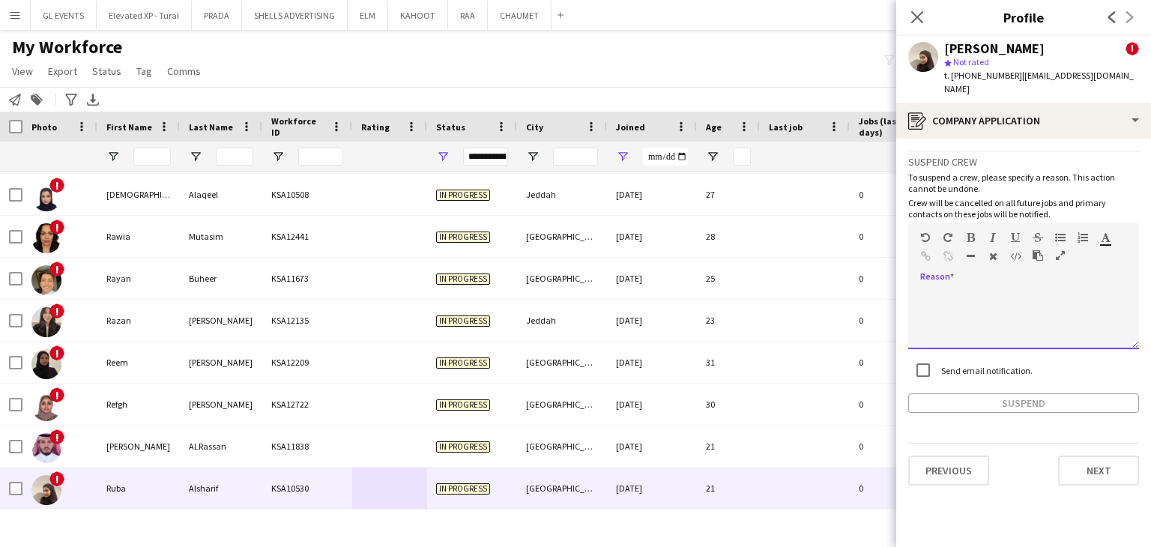
click at [956, 289] on div at bounding box center [1023, 319] width 231 height 60
paste div
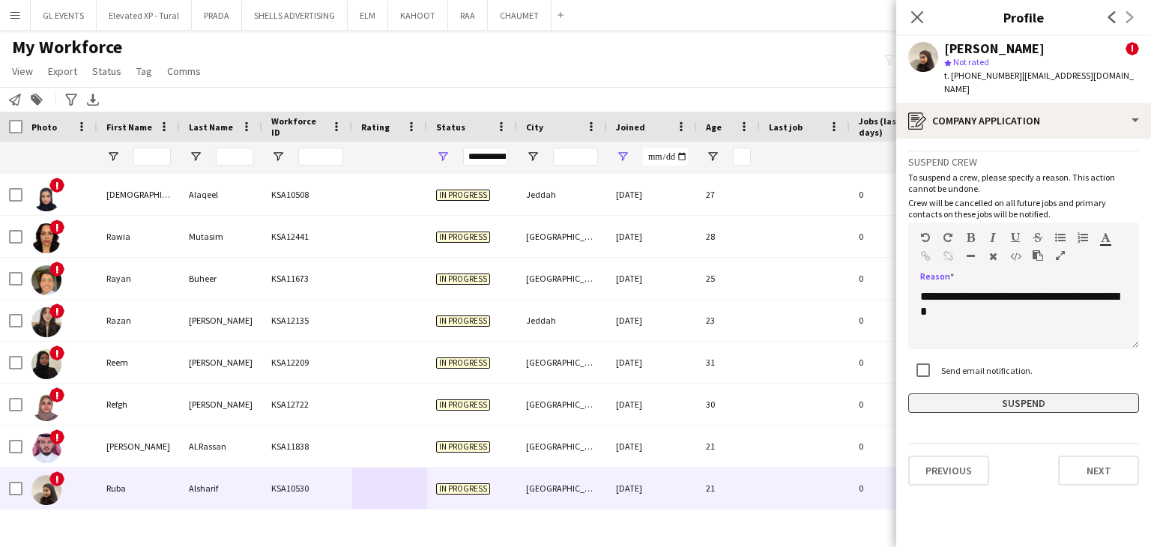
click at [965, 394] on button "Suspend" at bounding box center [1023, 403] width 231 height 19
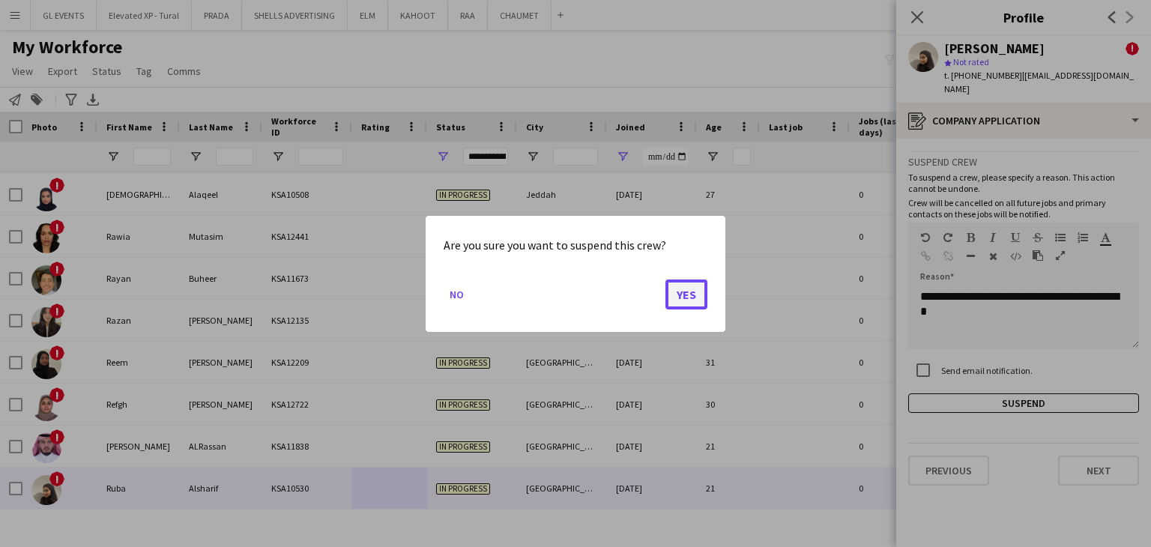
click at [699, 295] on button "Yes" at bounding box center [687, 294] width 42 height 30
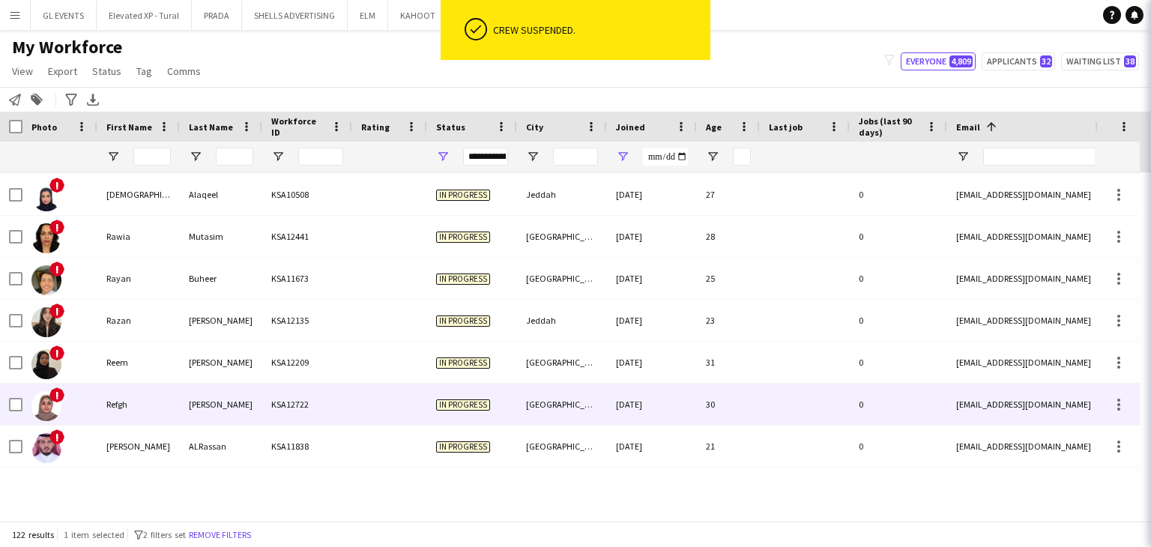
scroll to position [4784, 0]
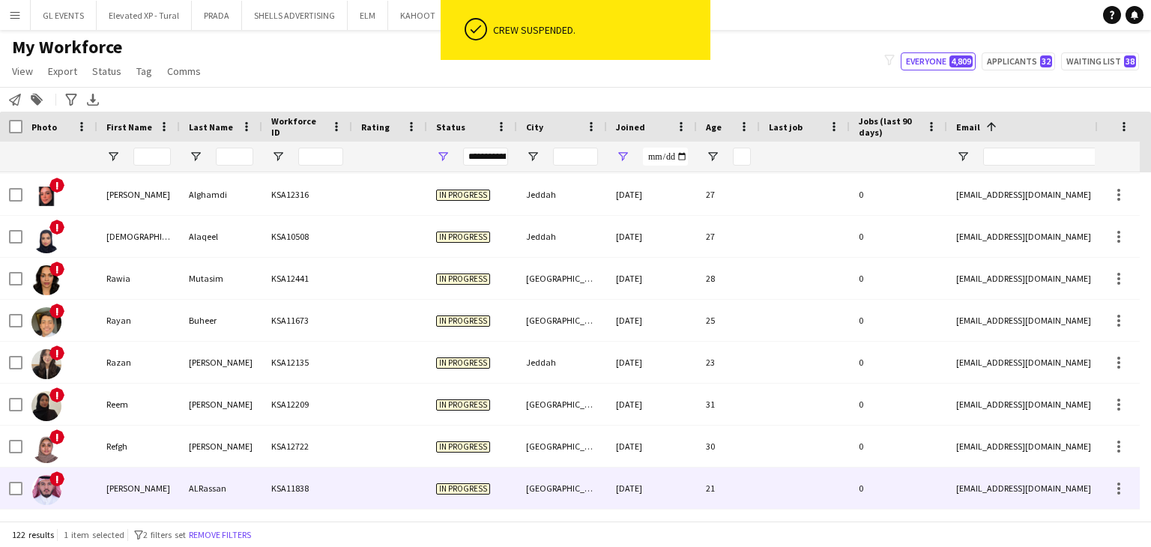
click at [322, 487] on div "KSA11838" at bounding box center [307, 488] width 90 height 41
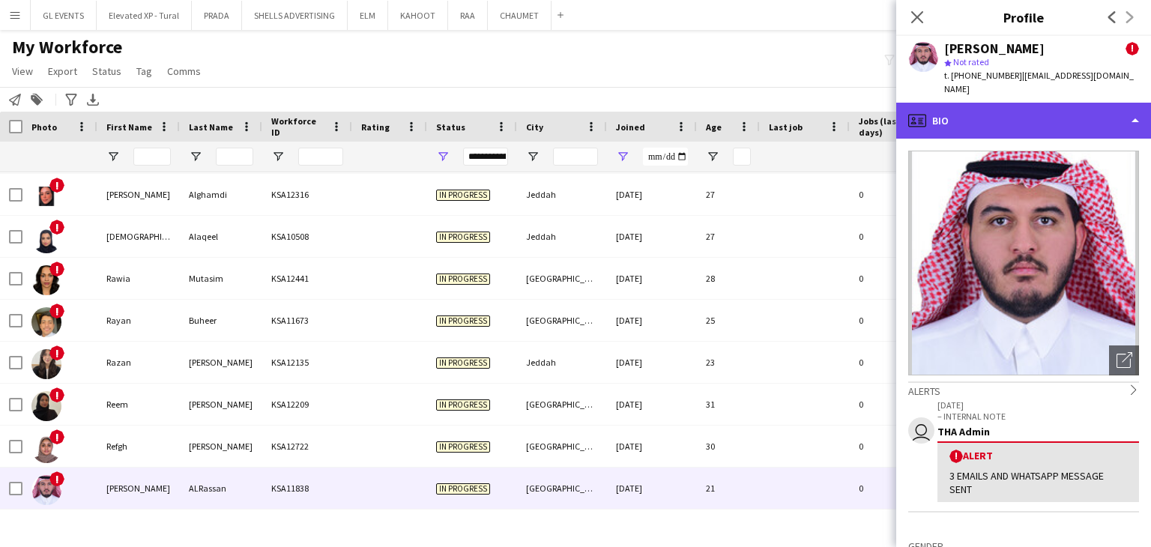
click at [982, 104] on div "profile Bio" at bounding box center [1023, 121] width 255 height 36
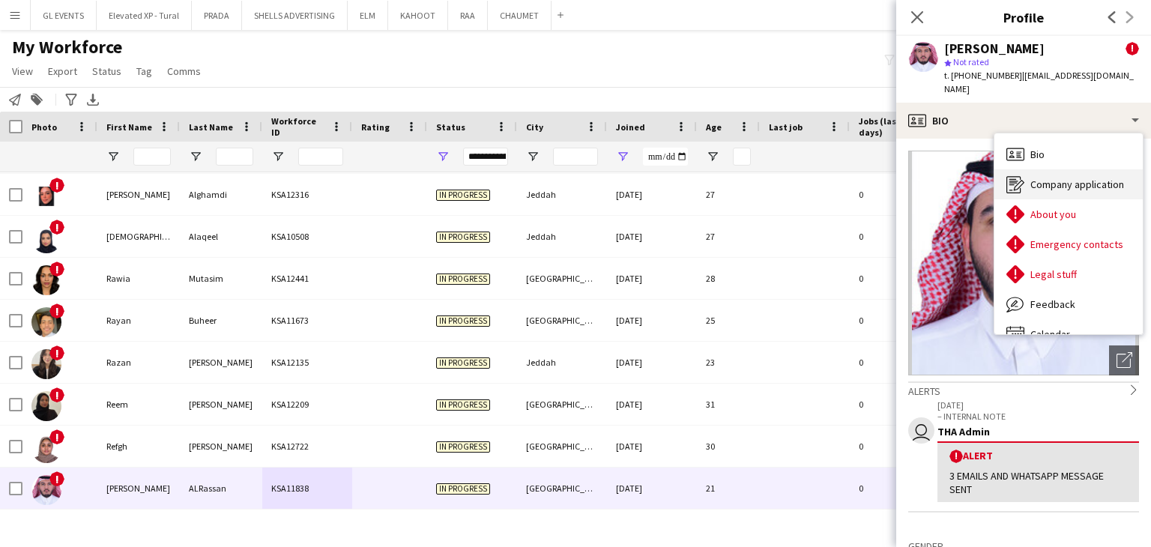
click at [1019, 175] on icon "Company application" at bounding box center [1016, 184] width 18 height 18
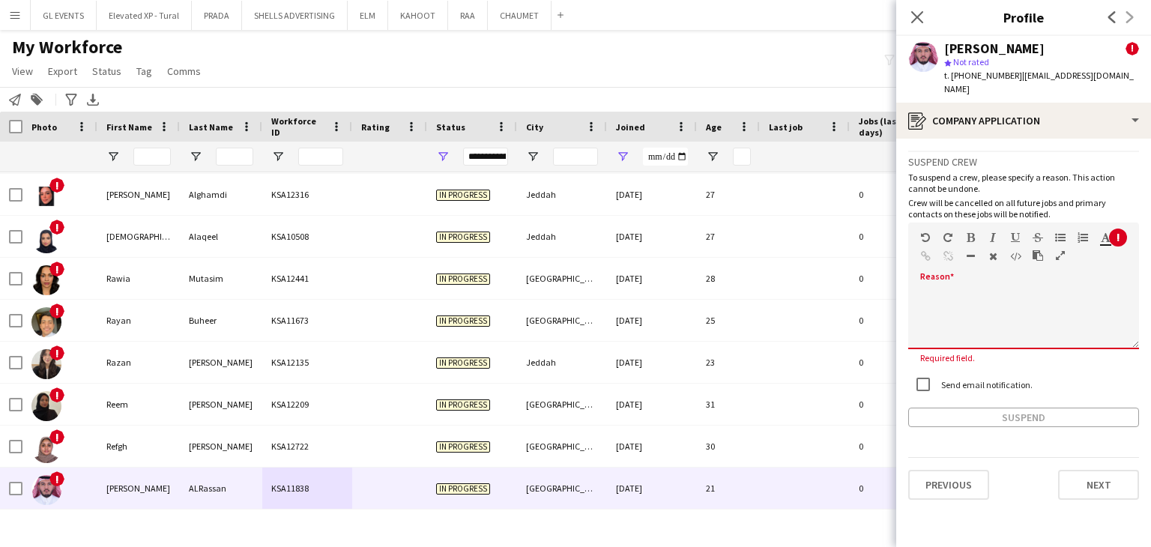
click at [959, 279] on div at bounding box center [1023, 314] width 231 height 70
paste div
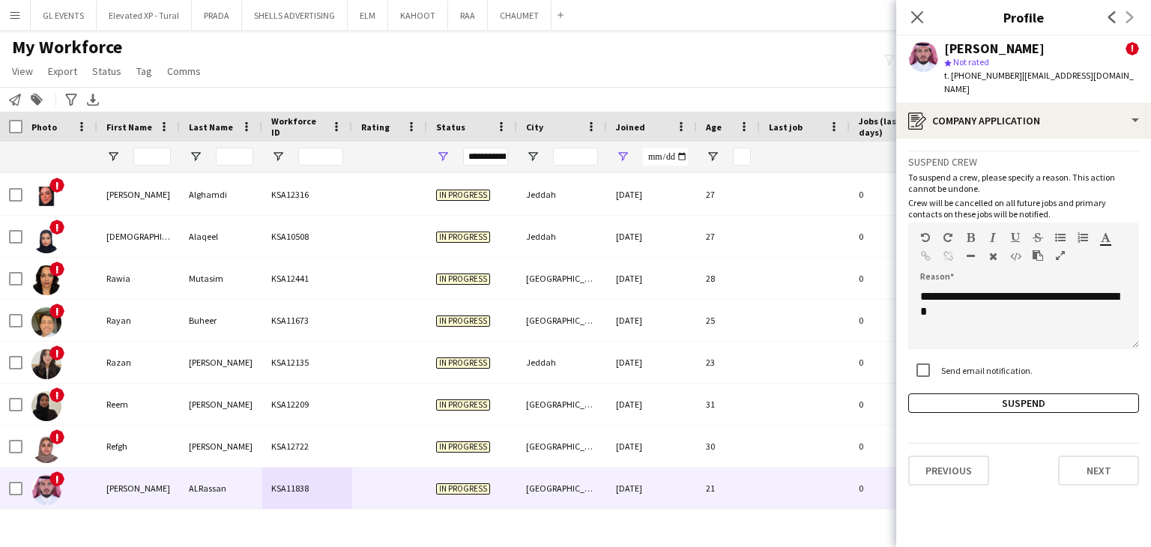
click at [984, 375] on div "**********" at bounding box center [1023, 282] width 231 height 262
click at [979, 395] on button "Suspend" at bounding box center [1023, 403] width 231 height 19
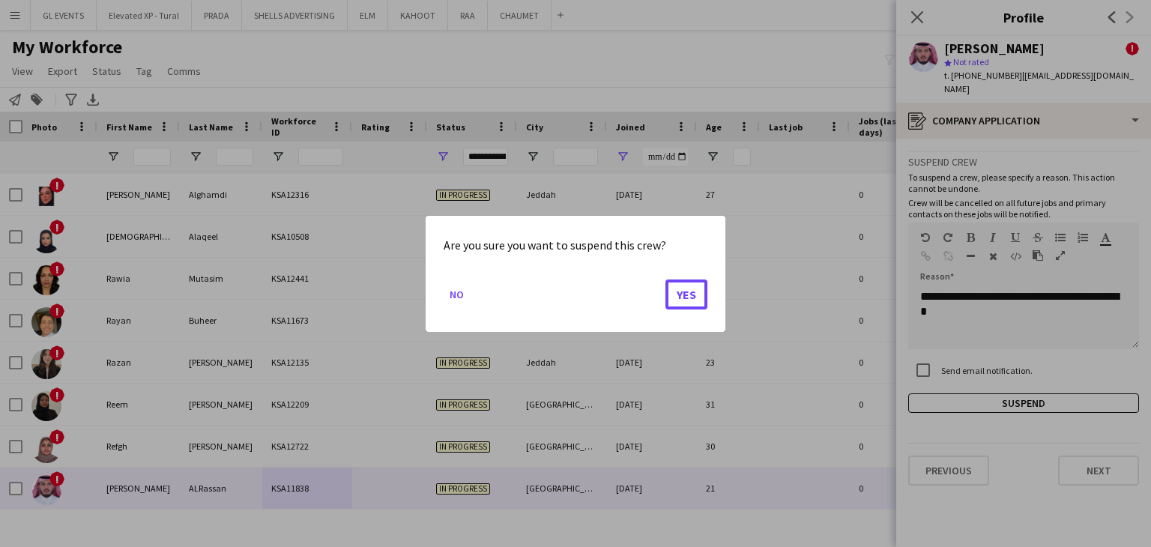
drag, startPoint x: 678, startPoint y: 298, endPoint x: 654, endPoint y: 313, distance: 29.3
click at [679, 298] on button "Yes" at bounding box center [687, 294] width 42 height 30
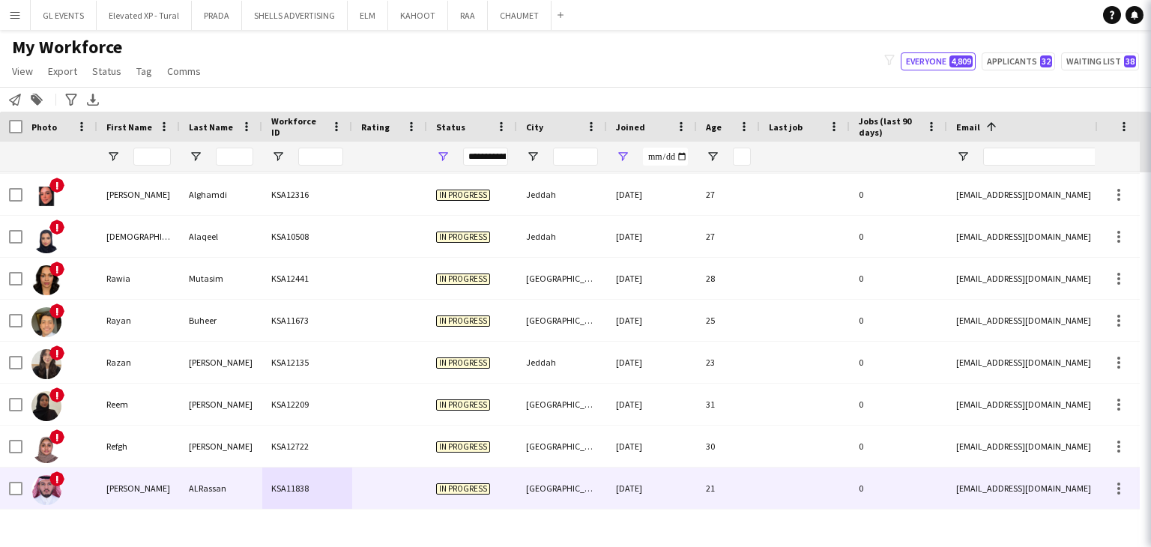
scroll to position [4742, 0]
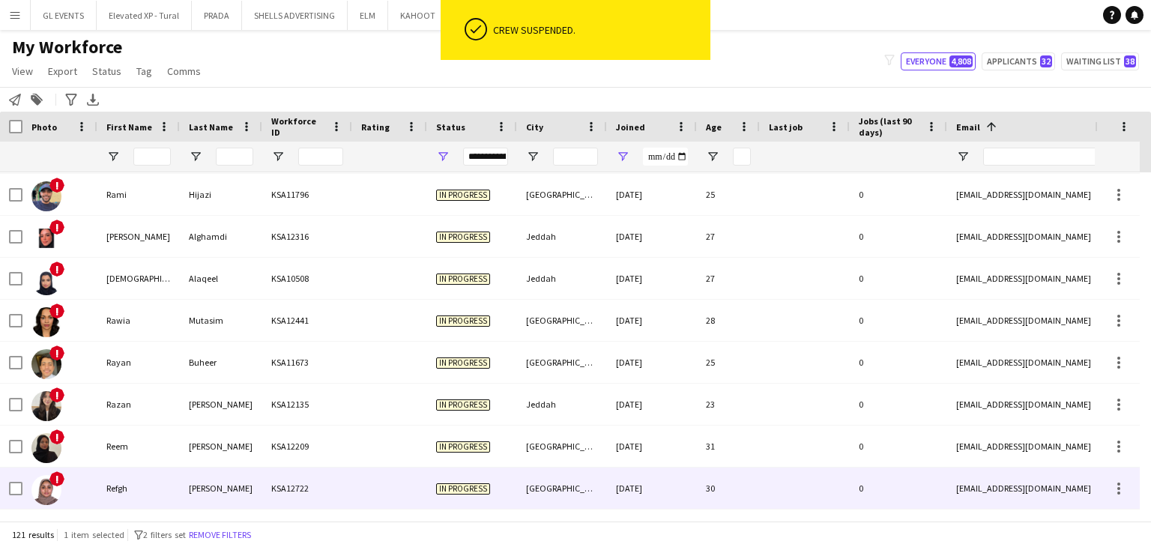
click at [181, 486] on div "Alhady" at bounding box center [221, 488] width 82 height 41
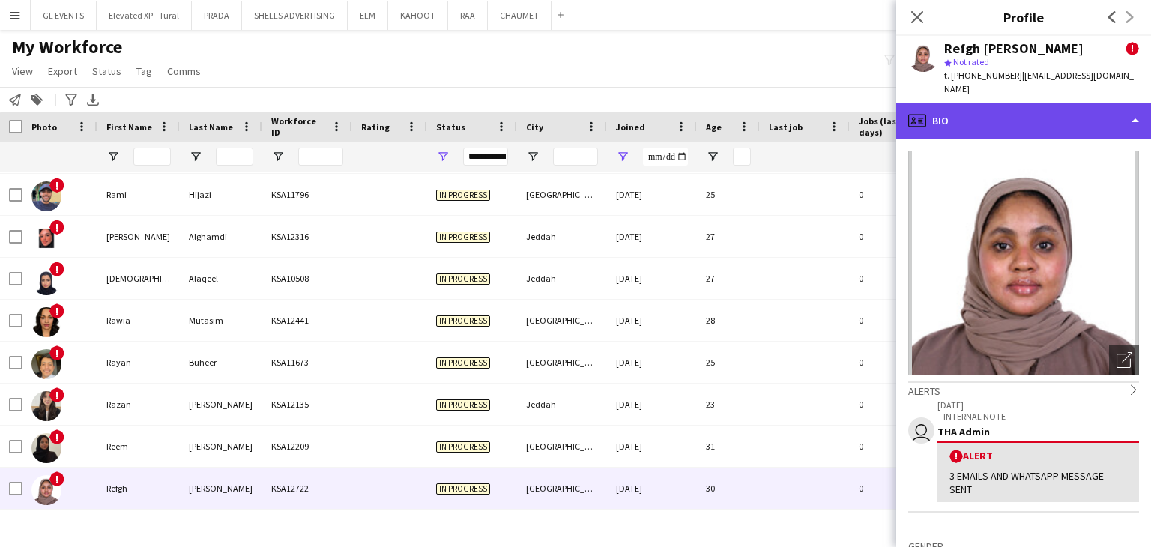
click at [986, 118] on div "profile Bio" at bounding box center [1023, 121] width 255 height 36
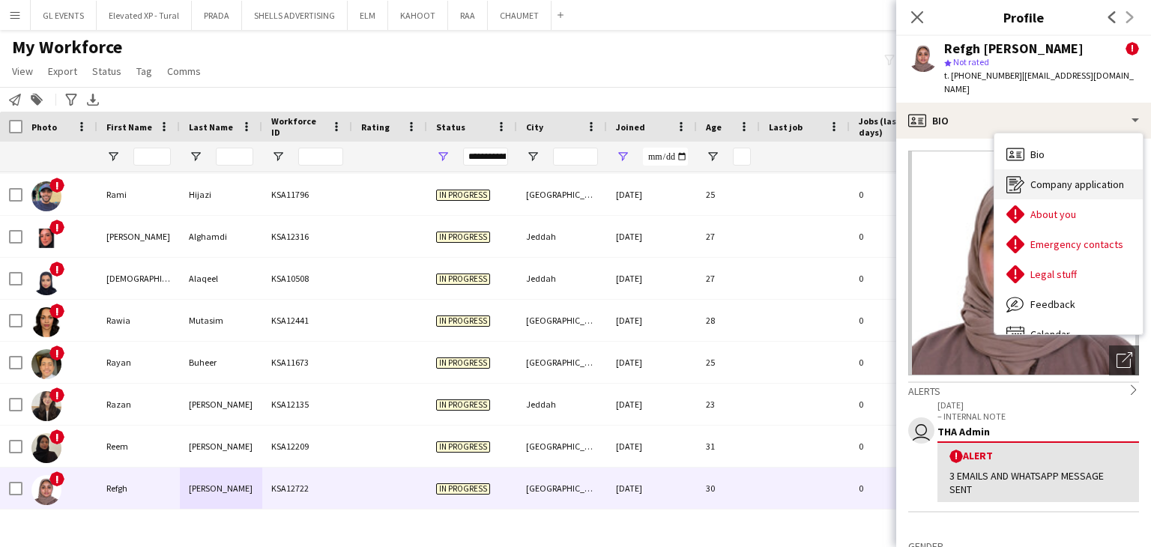
click at [1028, 169] on div "Company application Company application" at bounding box center [1069, 184] width 148 height 30
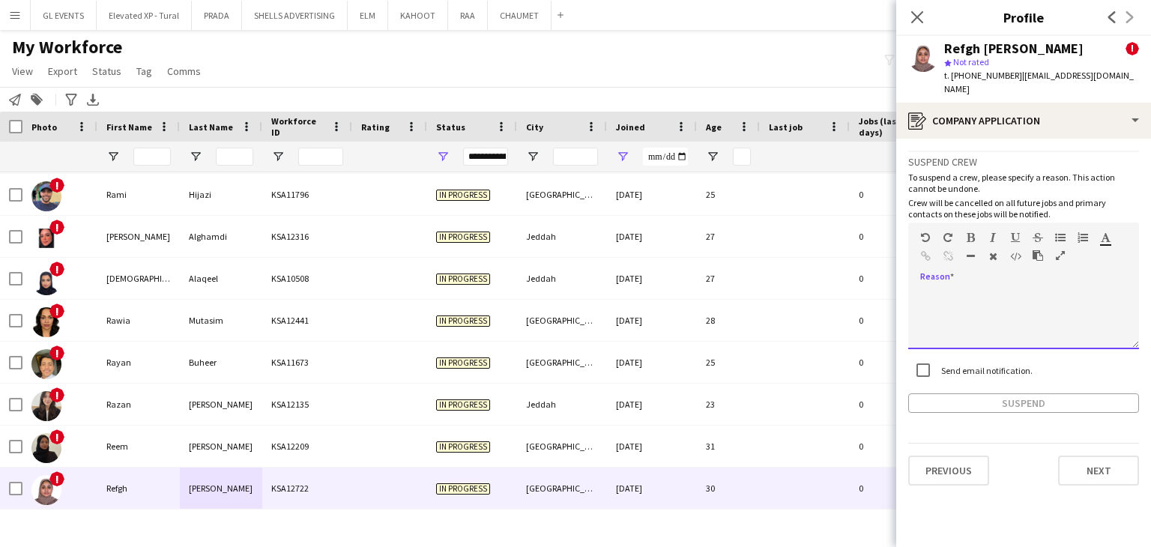
click at [932, 289] on div at bounding box center [1023, 319] width 231 height 60
paste div
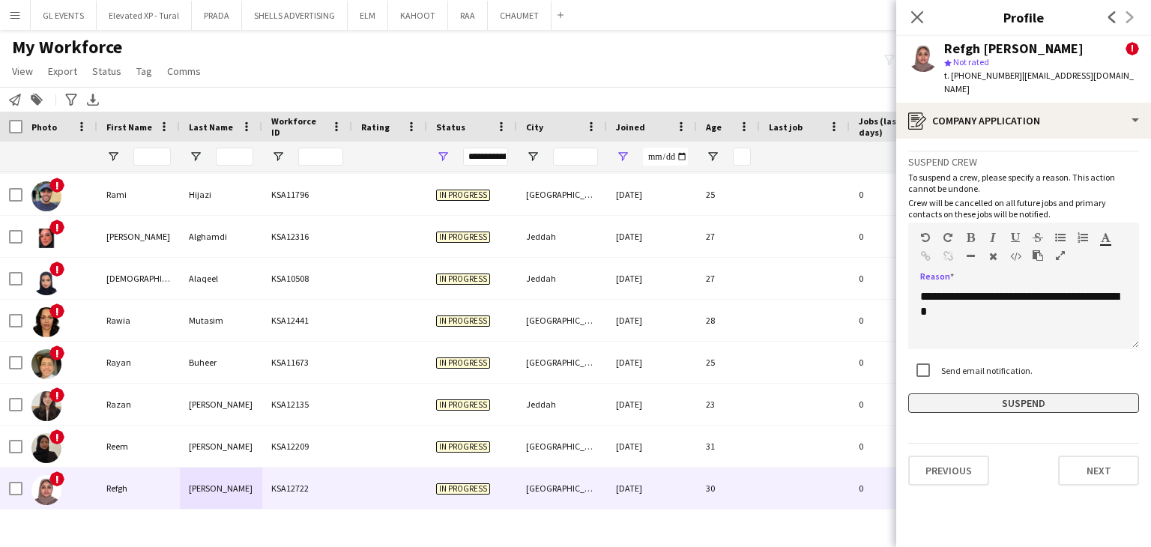
click at [991, 394] on button "Suspend" at bounding box center [1023, 403] width 231 height 19
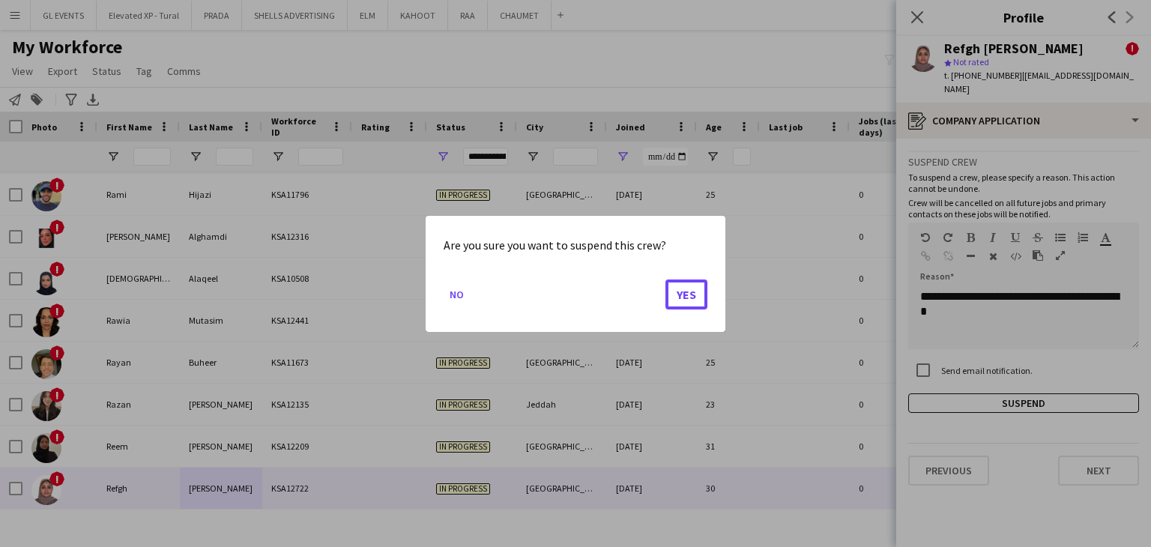
drag, startPoint x: 690, startPoint y: 299, endPoint x: 618, endPoint y: 351, distance: 88.0
click at [687, 300] on button "Yes" at bounding box center [687, 294] width 42 height 30
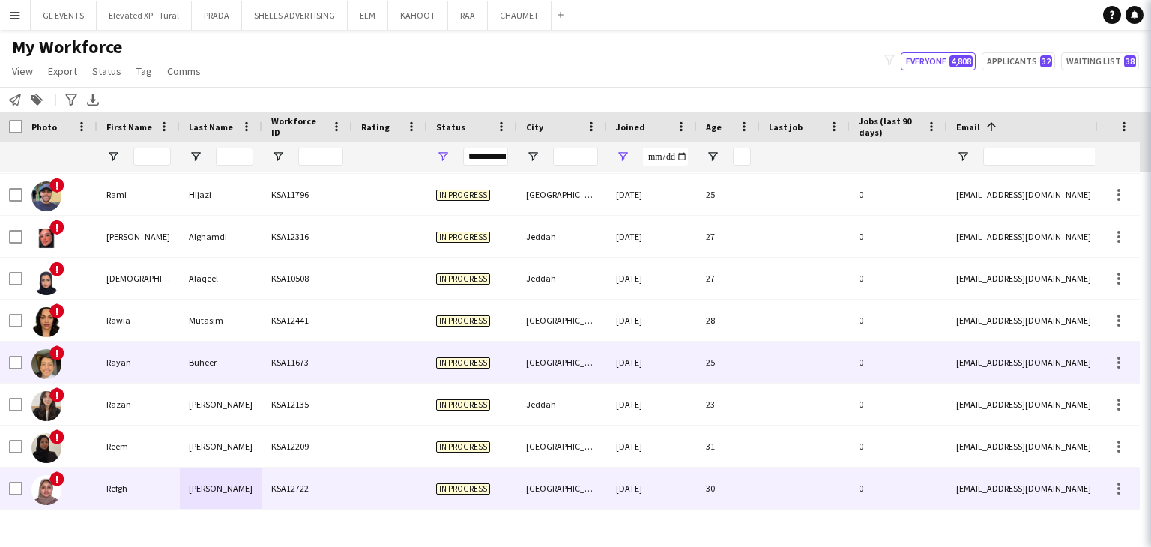
scroll to position [4700, 0]
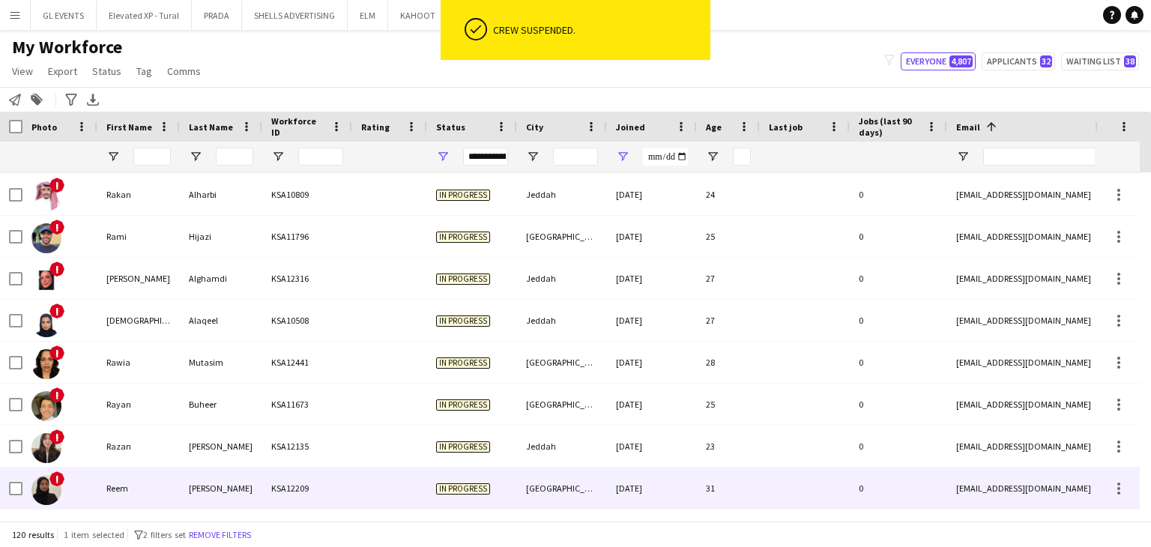
click at [392, 476] on div at bounding box center [389, 488] width 75 height 41
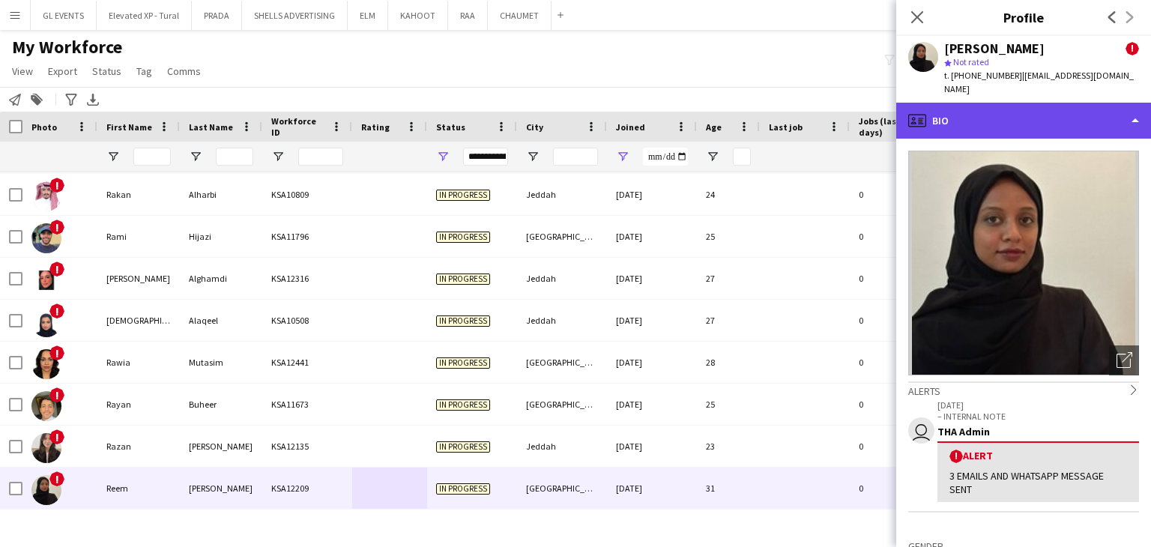
click at [973, 103] on div "profile Bio" at bounding box center [1023, 121] width 255 height 36
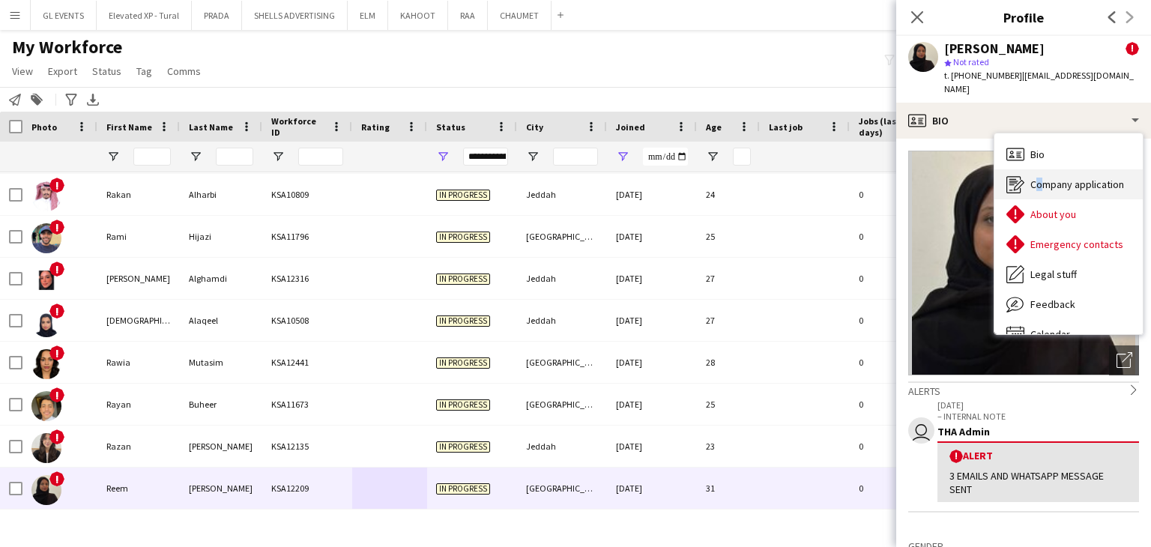
click at [1034, 178] on span "Company application" at bounding box center [1078, 184] width 94 height 13
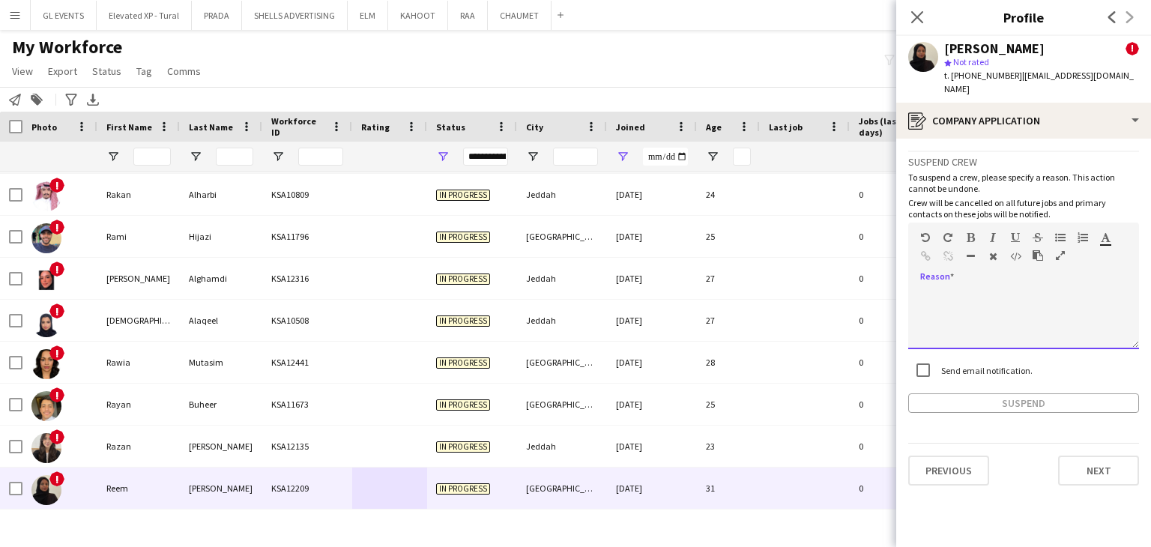
click at [965, 289] on div at bounding box center [1023, 319] width 231 height 60
paste div
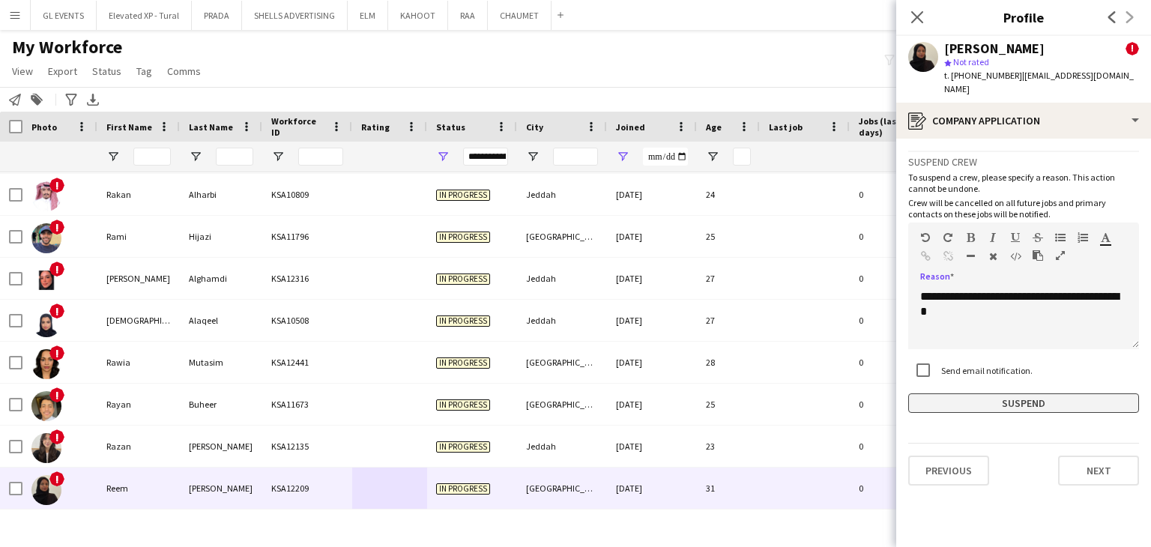
click at [979, 394] on button "Suspend" at bounding box center [1023, 403] width 231 height 19
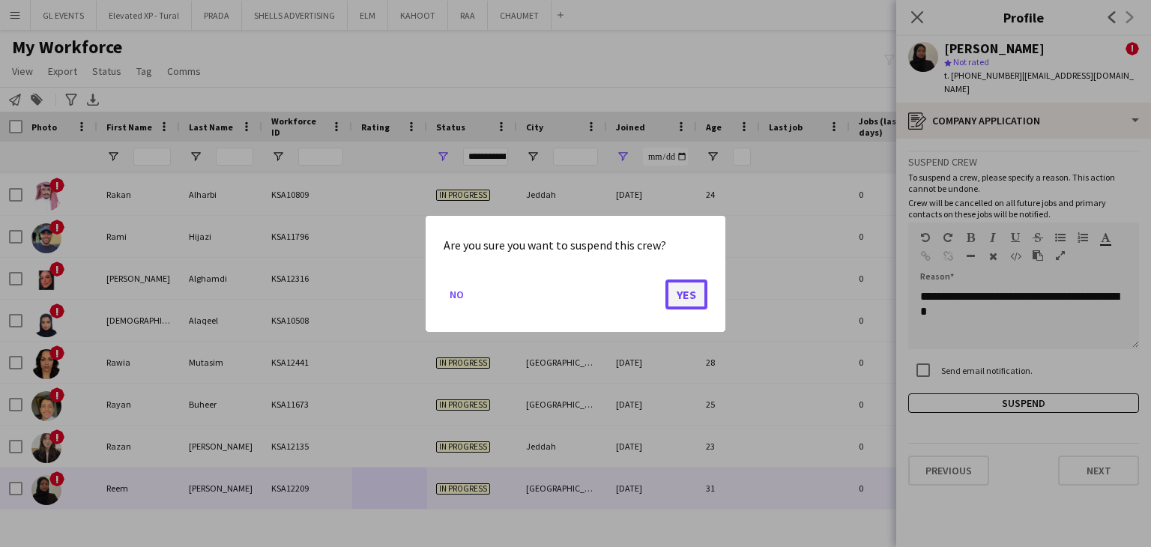
click at [693, 296] on button "Yes" at bounding box center [687, 294] width 42 height 30
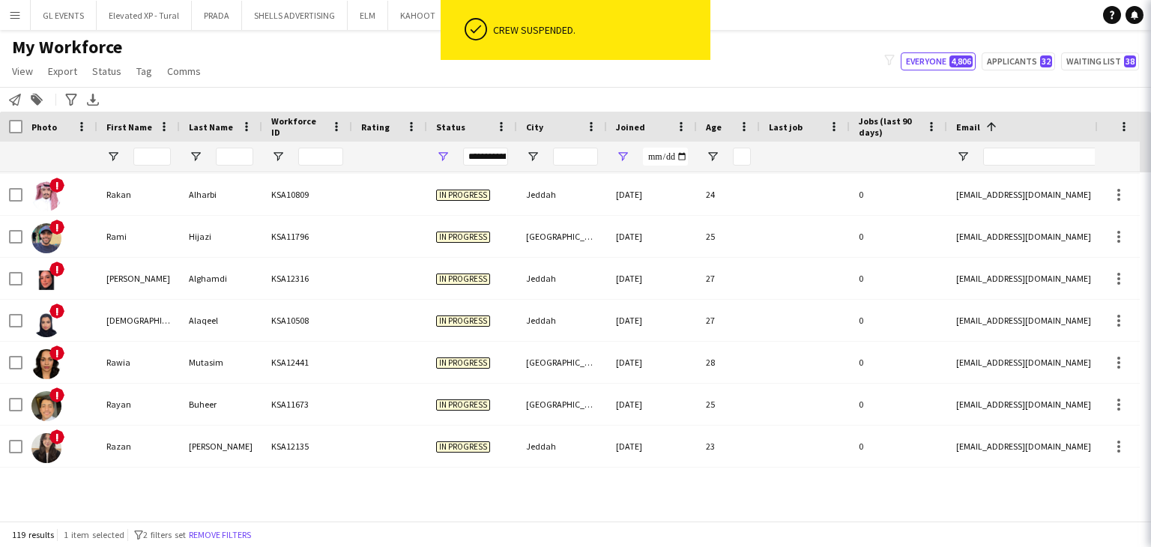
scroll to position [4658, 0]
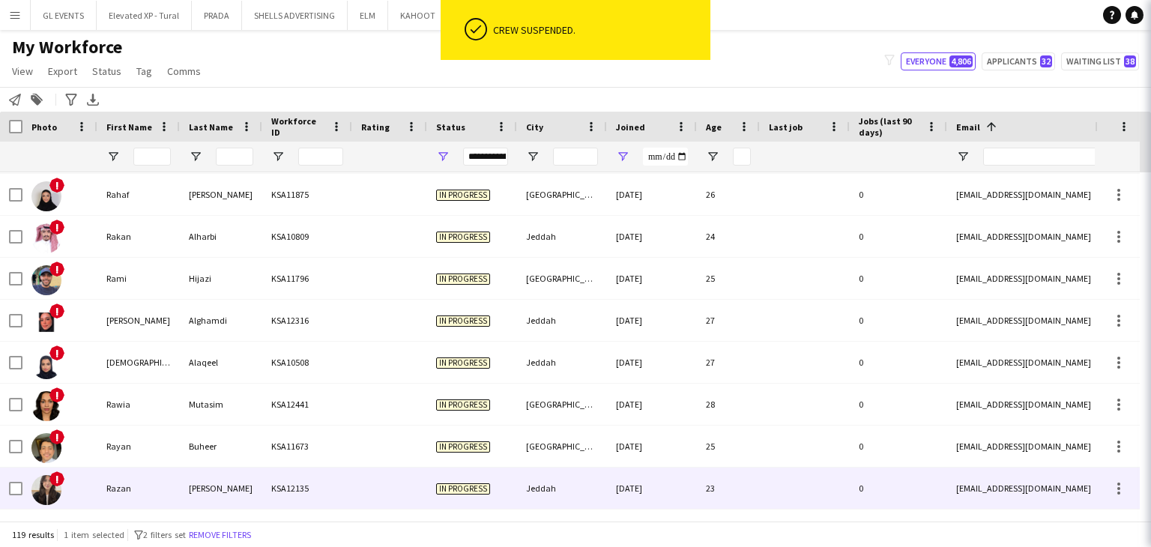
click at [378, 492] on div at bounding box center [389, 488] width 75 height 41
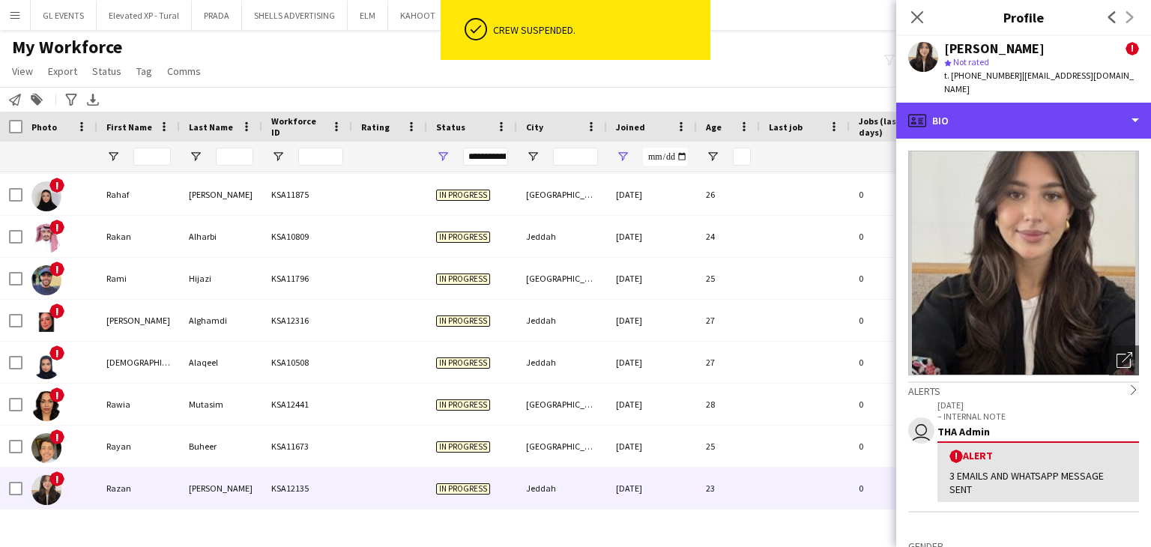
drag, startPoint x: 970, startPoint y: 109, endPoint x: 983, endPoint y: 126, distance: 21.9
click at [970, 109] on div "profile Bio" at bounding box center [1023, 121] width 255 height 36
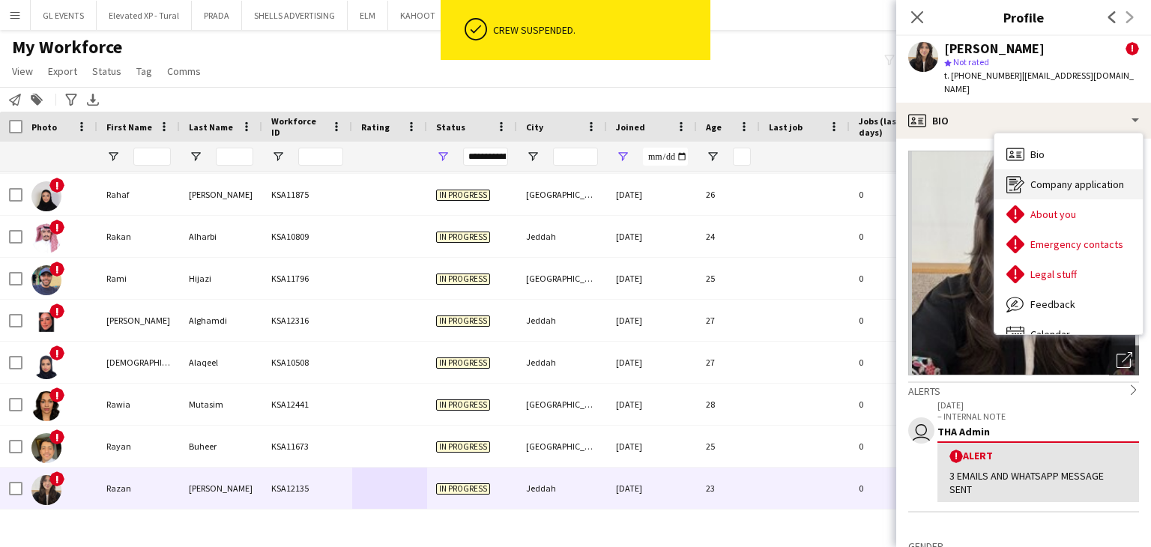
click at [1025, 169] on div "Company application Company application" at bounding box center [1069, 184] width 148 height 30
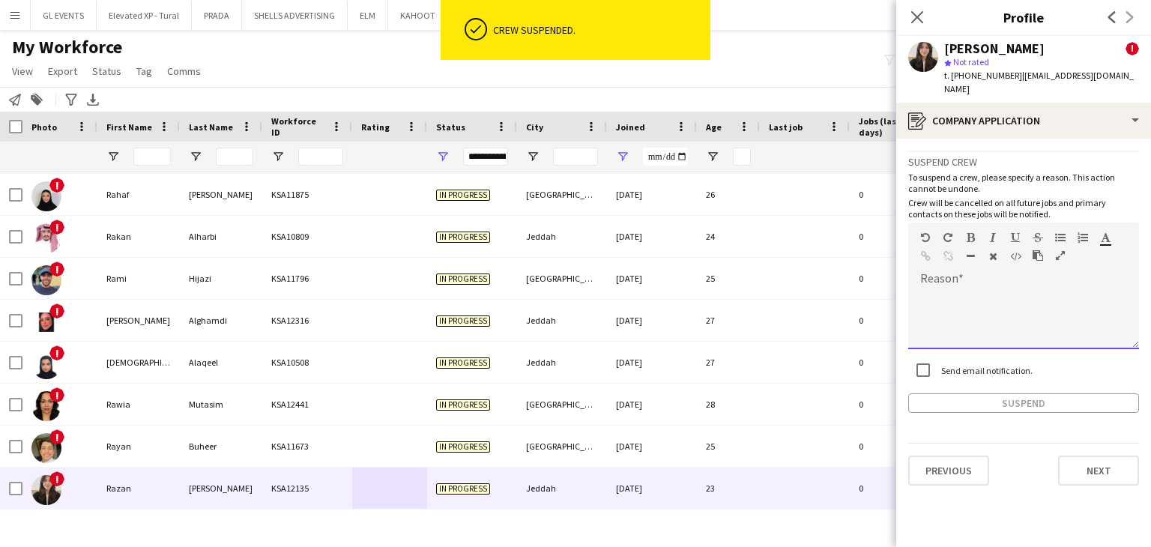
click at [946, 289] on div at bounding box center [1023, 319] width 231 height 60
paste div
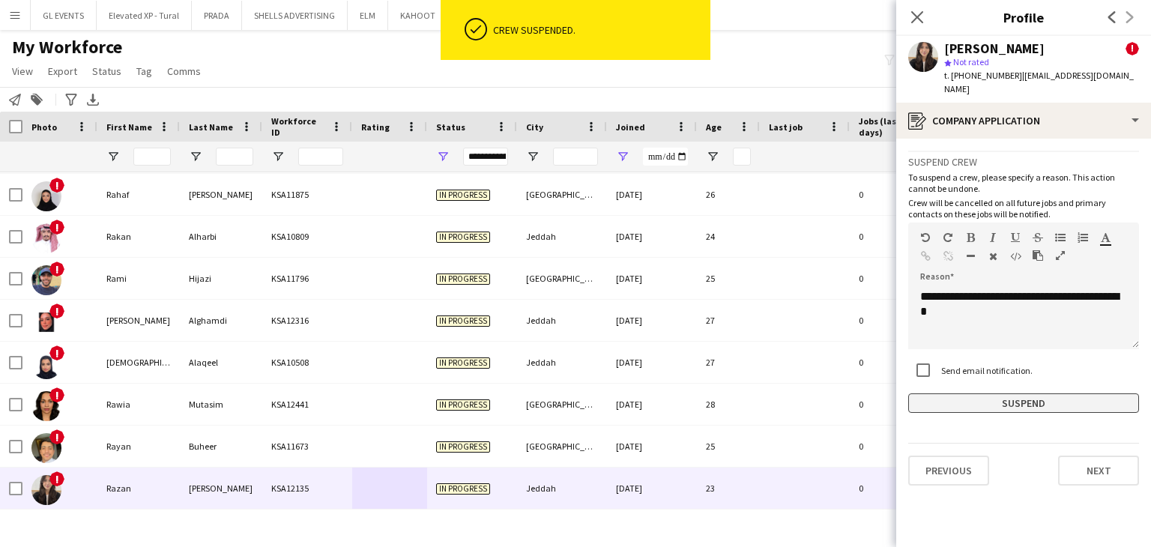
click at [974, 394] on button "Suspend" at bounding box center [1023, 403] width 231 height 19
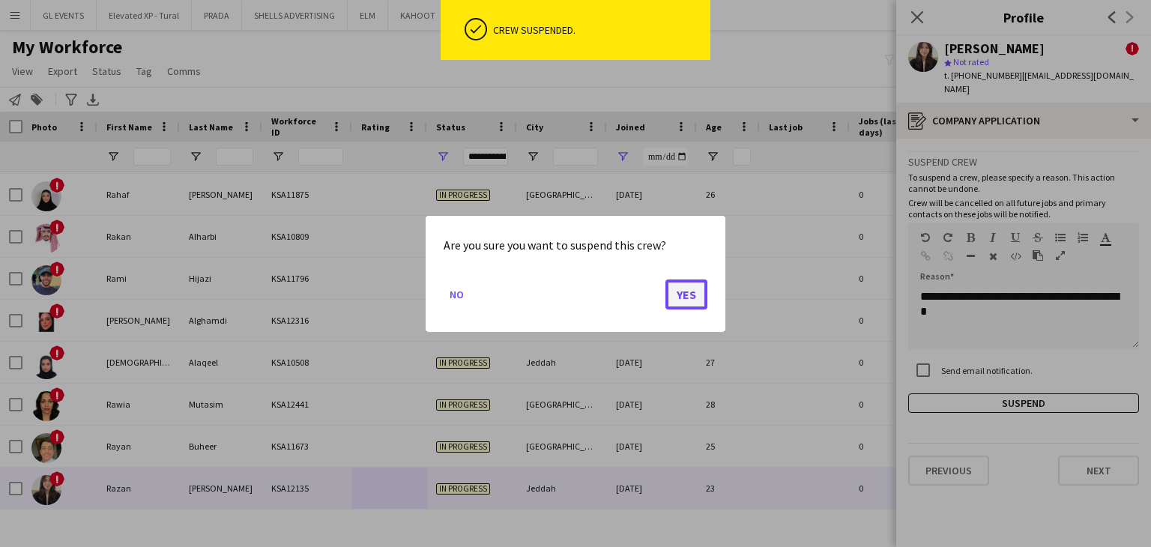
click at [688, 298] on button "Yes" at bounding box center [687, 294] width 42 height 30
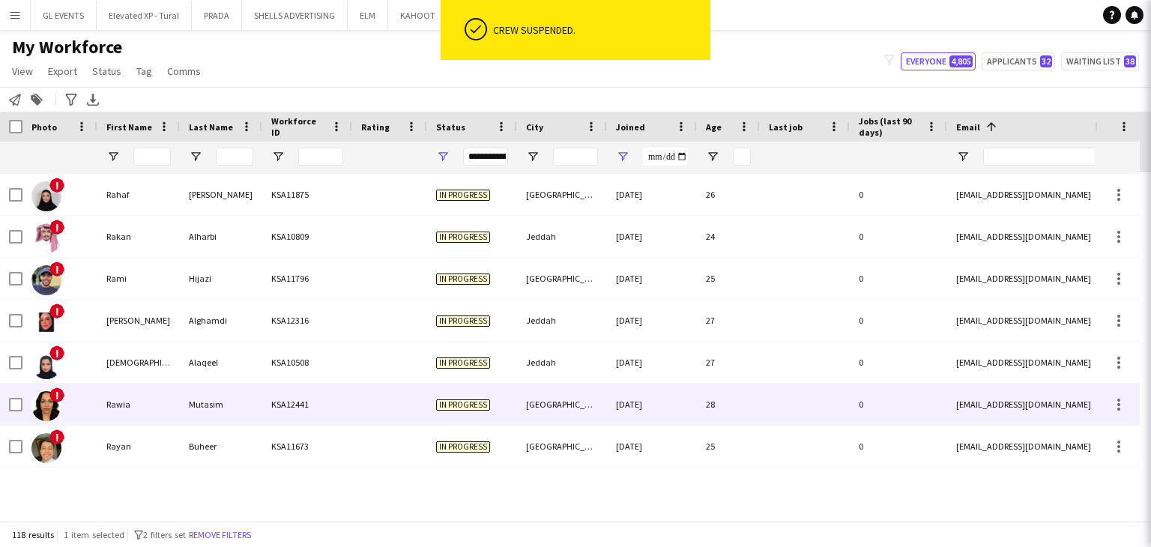
scroll to position [4616, 0]
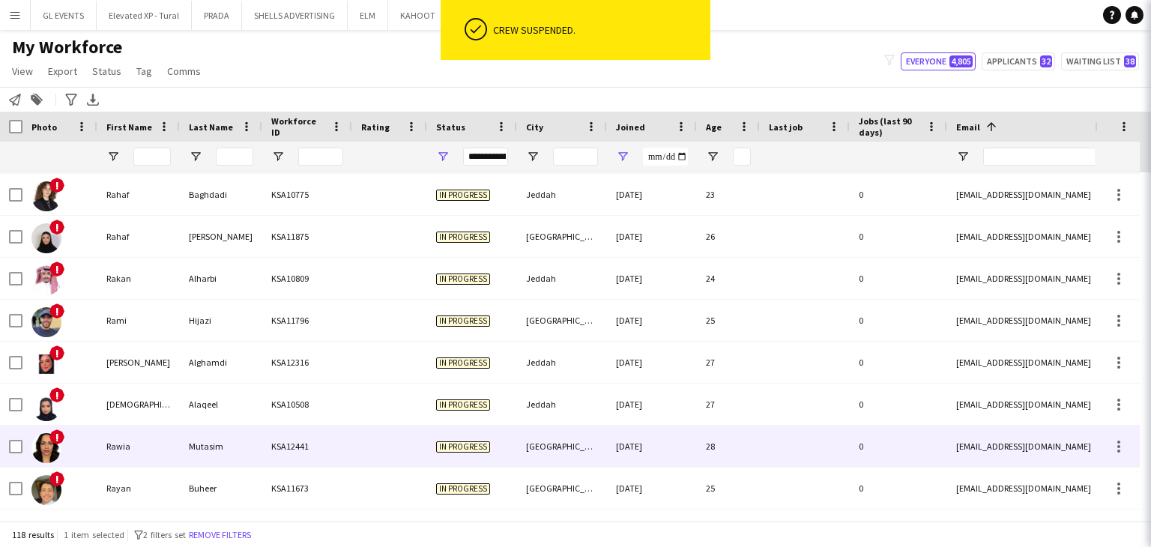
click at [184, 473] on div "Buheer" at bounding box center [221, 488] width 82 height 41
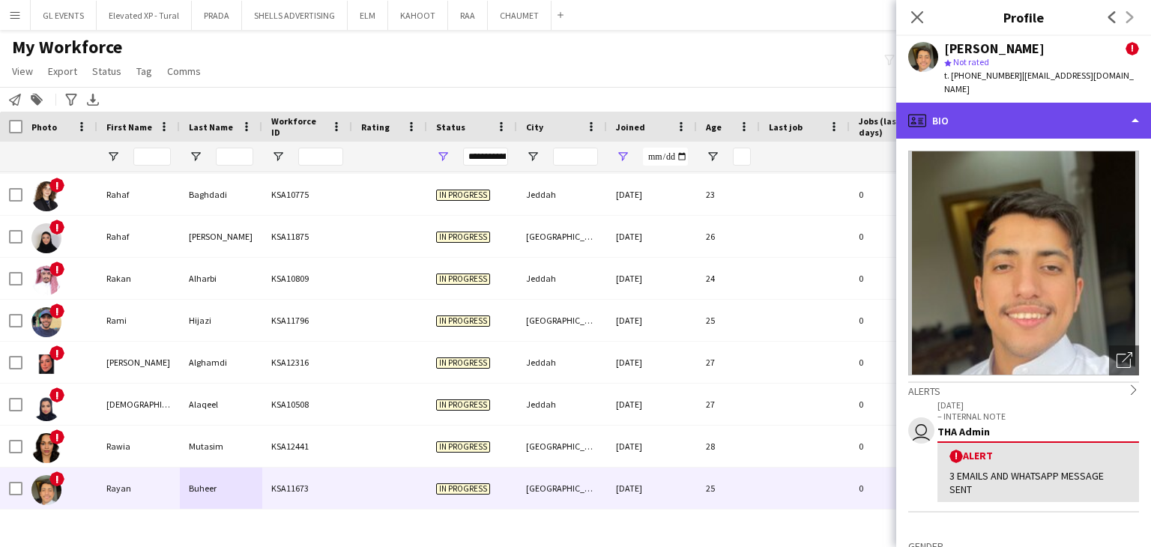
click at [977, 103] on div "profile Bio" at bounding box center [1023, 121] width 255 height 36
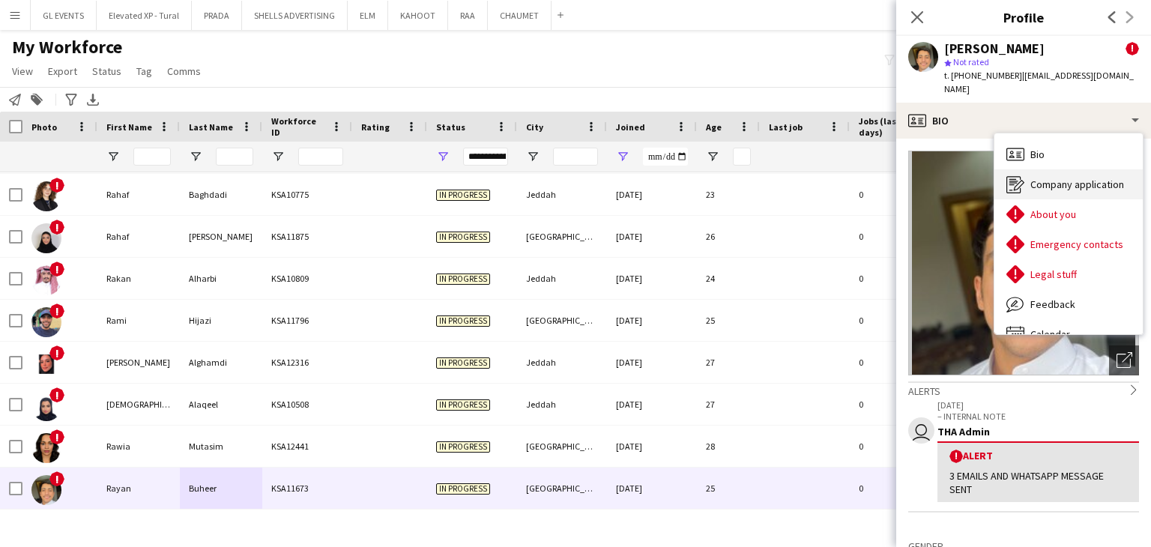
click at [1028, 169] on div "Company application Company application" at bounding box center [1069, 184] width 148 height 30
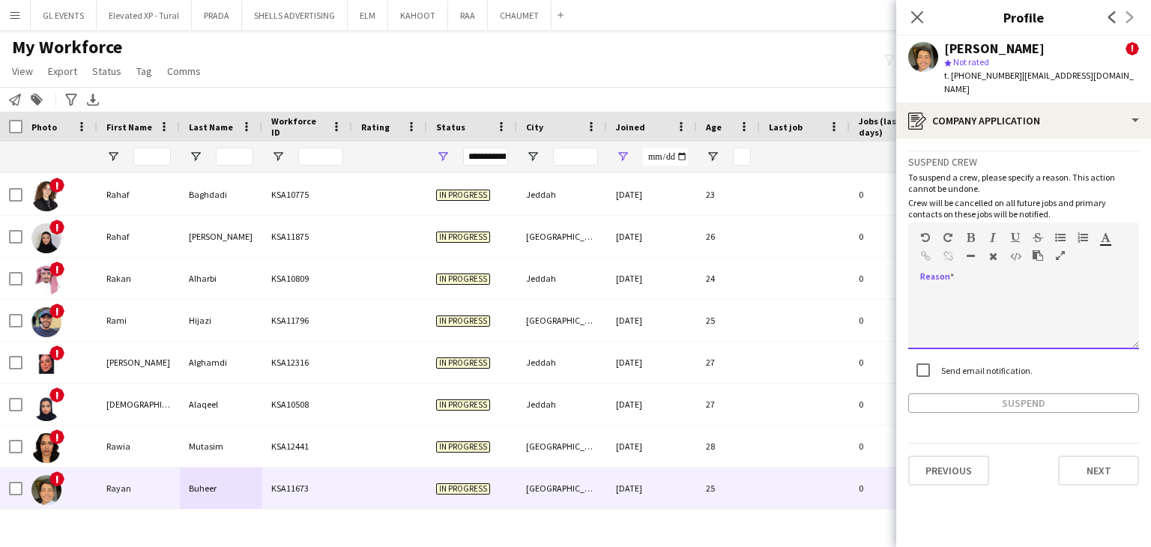
click at [944, 307] on div at bounding box center [1023, 319] width 231 height 60
paste div
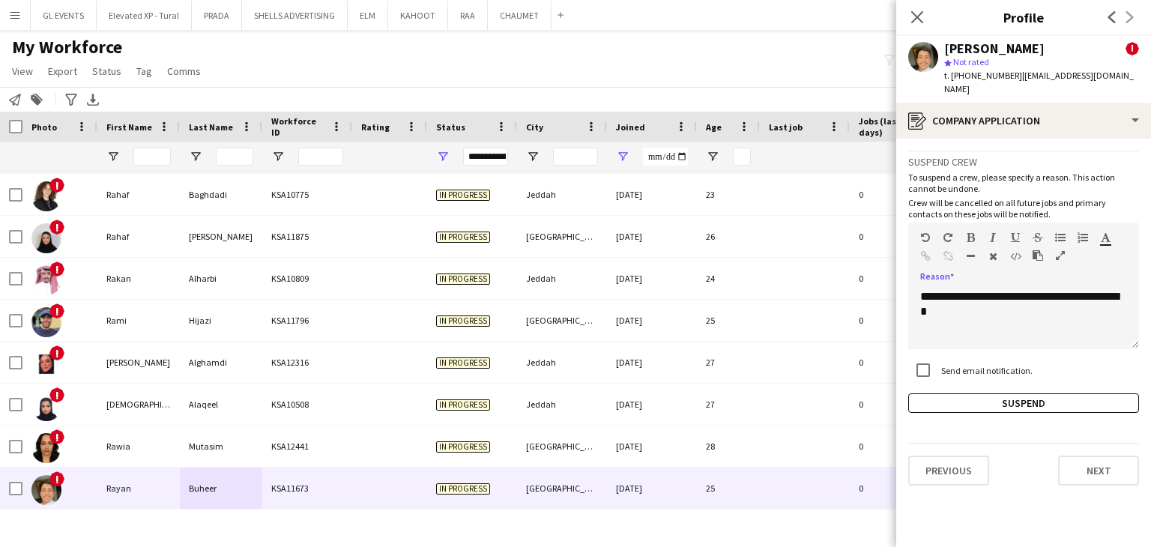
click at [989, 408] on app-crew-profile-application "**********" at bounding box center [1023, 343] width 255 height 408
click at [986, 394] on button "Suspend" at bounding box center [1023, 403] width 231 height 19
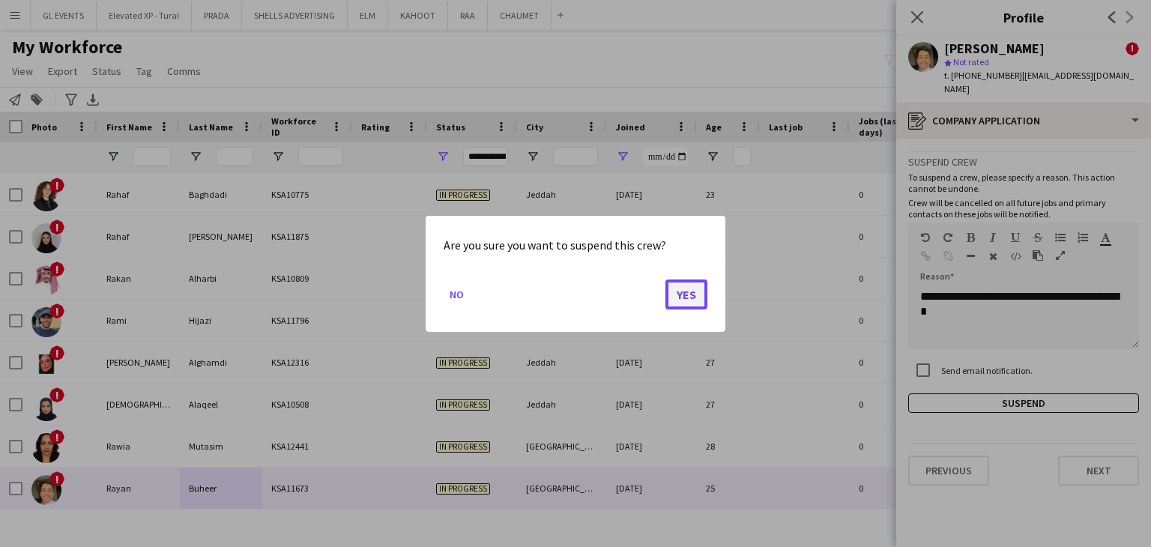
click at [696, 301] on button "Yes" at bounding box center [687, 294] width 42 height 30
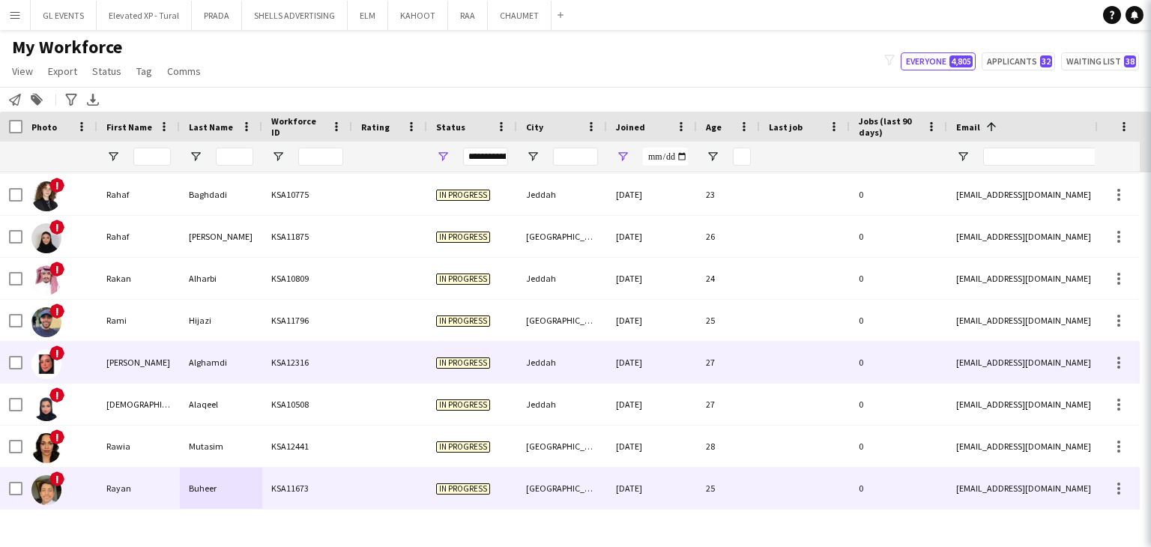
scroll to position [4574, 0]
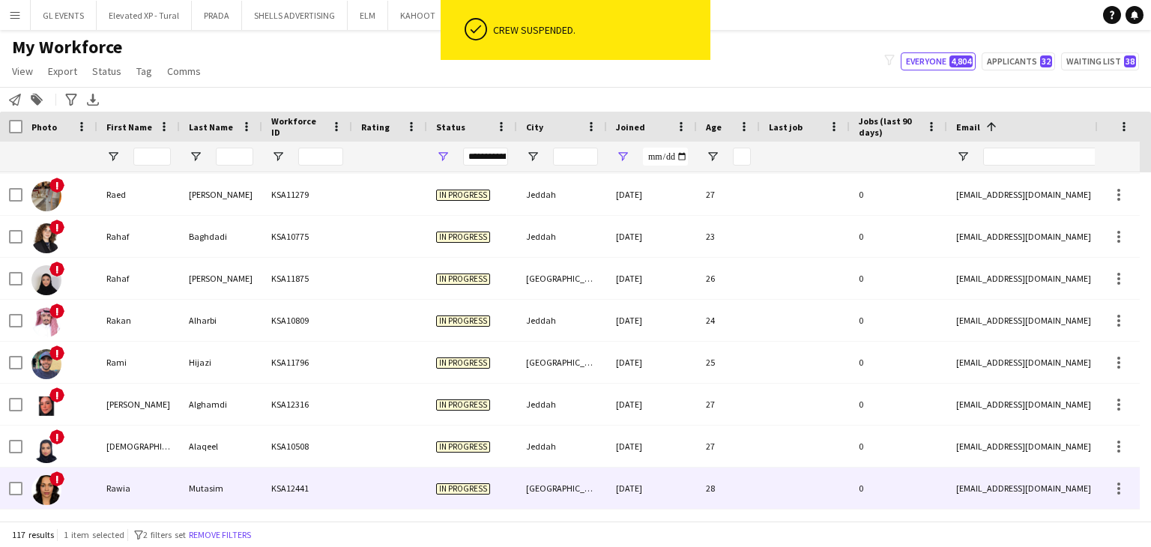
click at [269, 477] on div "KSA12441" at bounding box center [307, 488] width 90 height 41
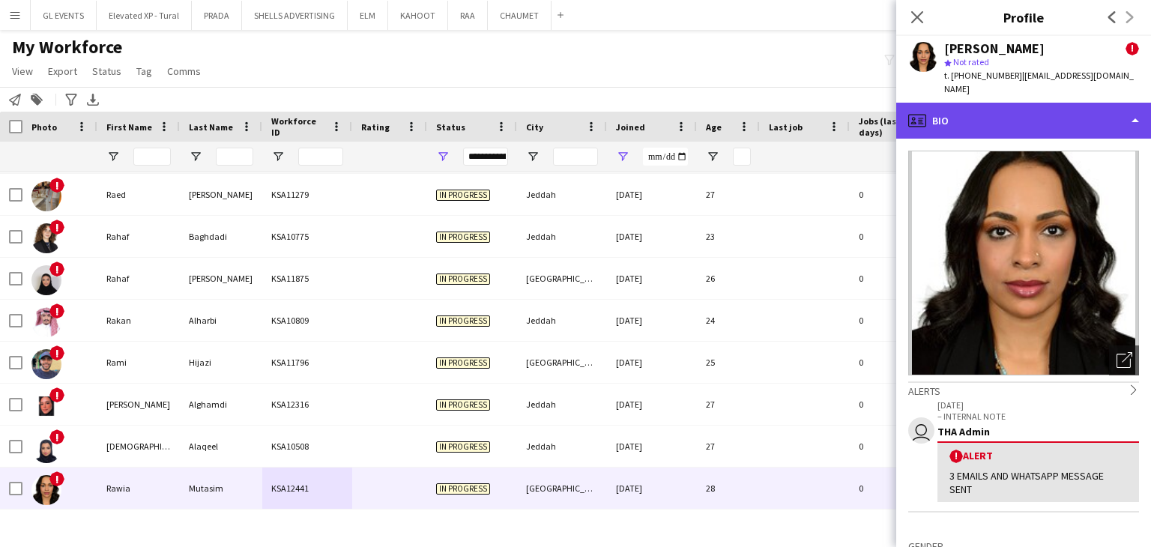
click at [974, 114] on div "profile Bio" at bounding box center [1023, 121] width 255 height 36
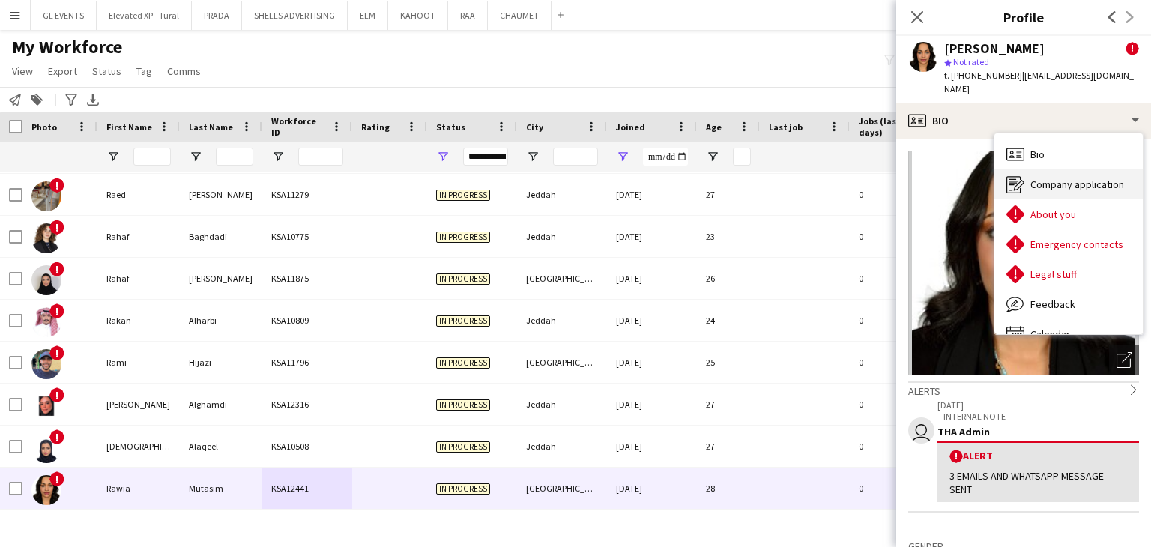
click at [1016, 175] on icon "Company application" at bounding box center [1016, 184] width 18 height 18
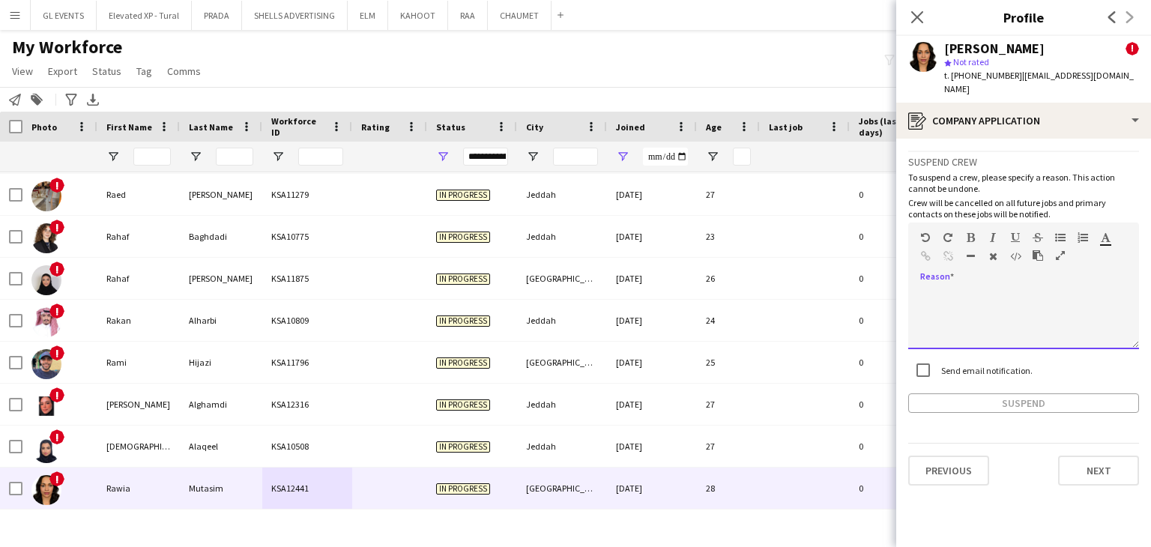
click at [953, 289] on div at bounding box center [1023, 319] width 231 height 60
paste div
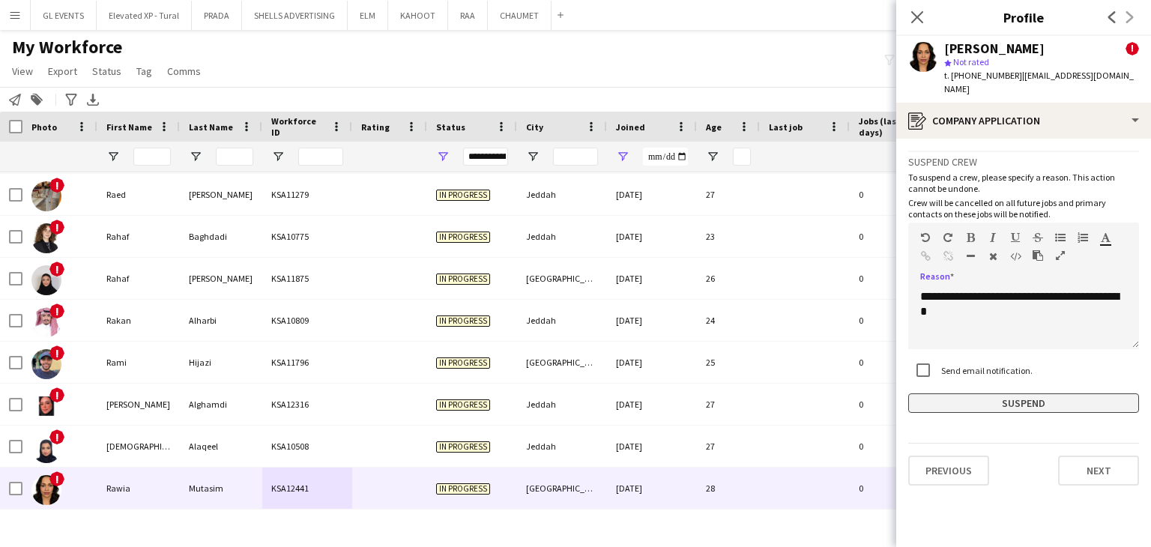
click at [972, 394] on button "Suspend" at bounding box center [1023, 403] width 231 height 19
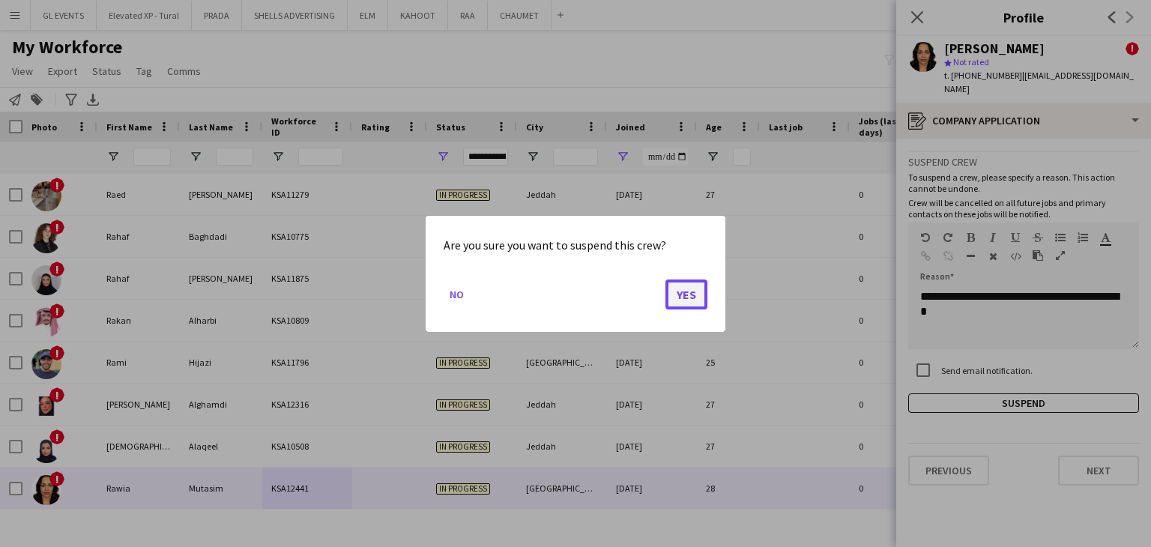
click at [702, 300] on button "Yes" at bounding box center [687, 294] width 42 height 30
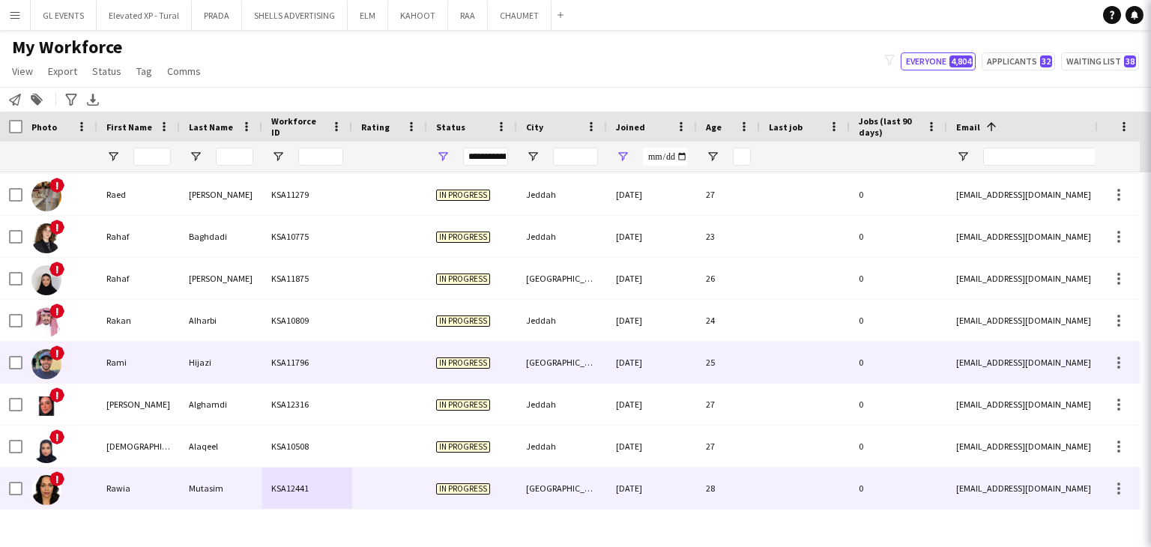
scroll to position [4532, 0]
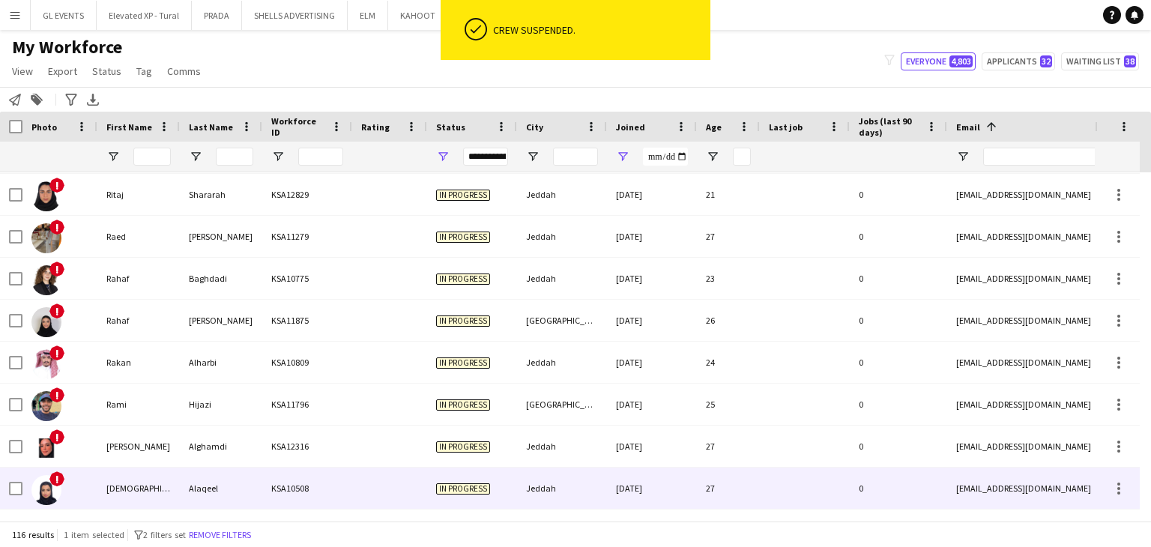
click at [407, 477] on div at bounding box center [389, 488] width 75 height 41
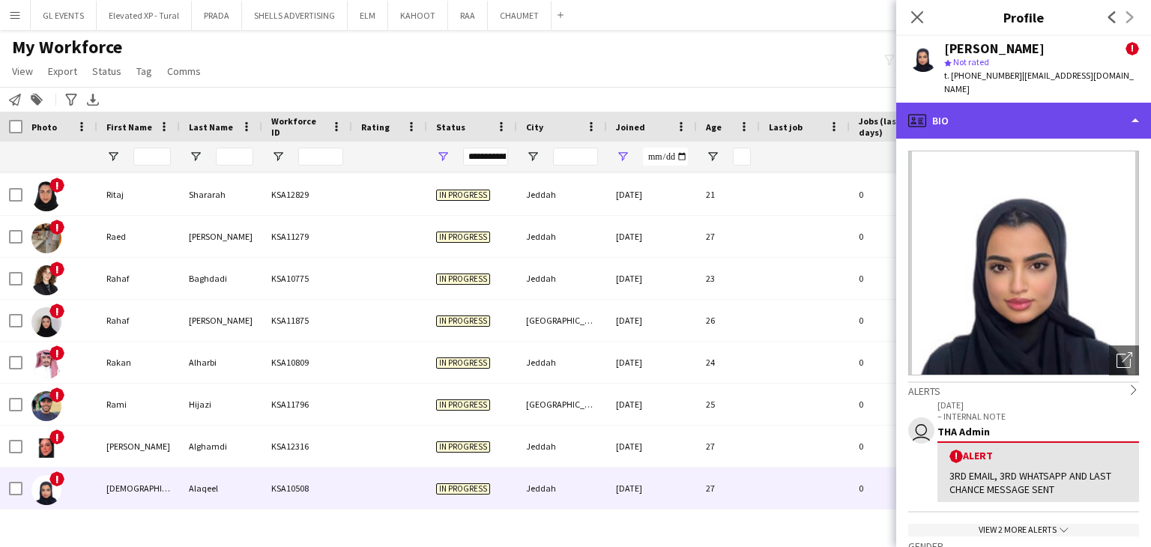
click at [998, 103] on div "profile Bio" at bounding box center [1023, 121] width 255 height 36
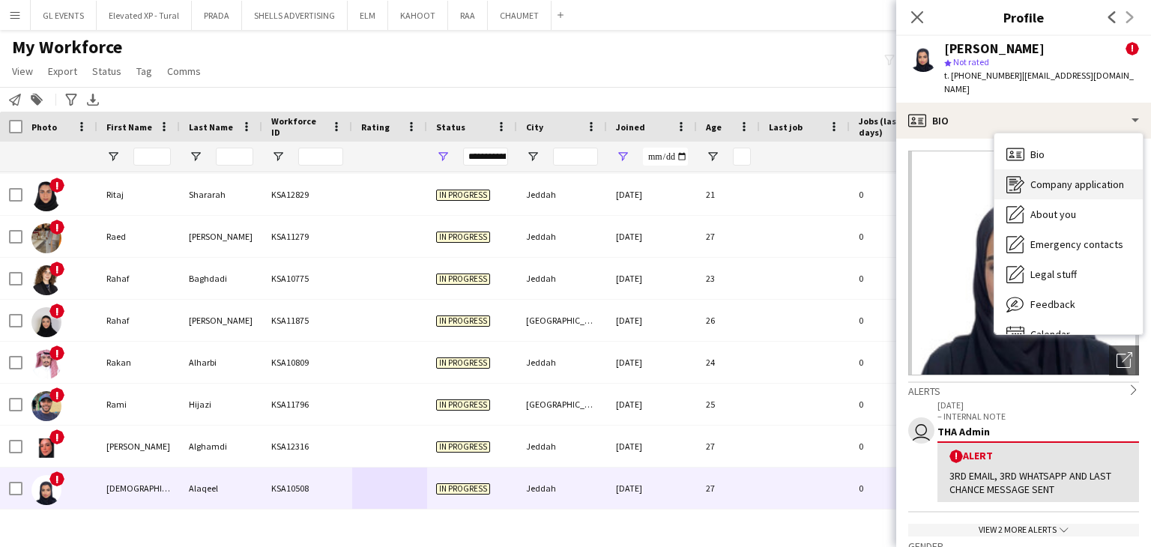
click at [1049, 181] on div "Company application Company application" at bounding box center [1069, 184] width 148 height 30
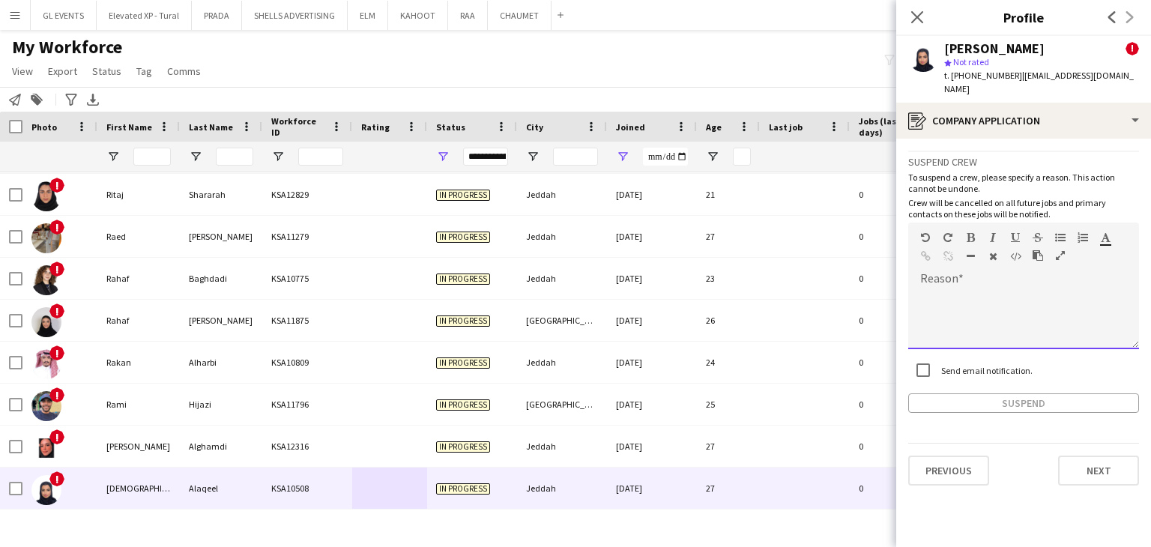
click at [950, 289] on div at bounding box center [1023, 319] width 231 height 60
paste div
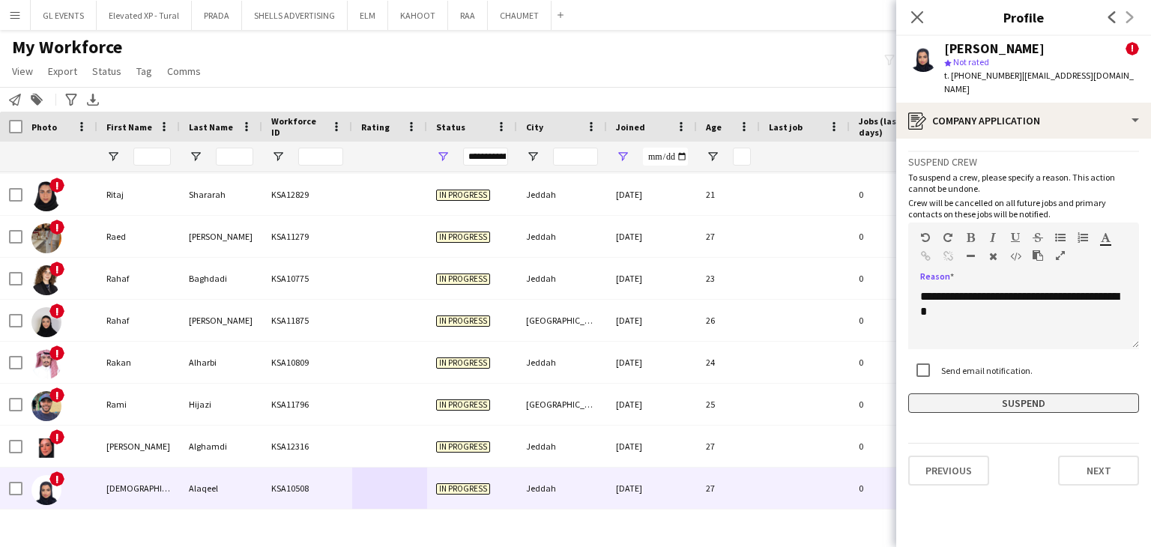
click at [977, 394] on button "Suspend" at bounding box center [1023, 403] width 231 height 19
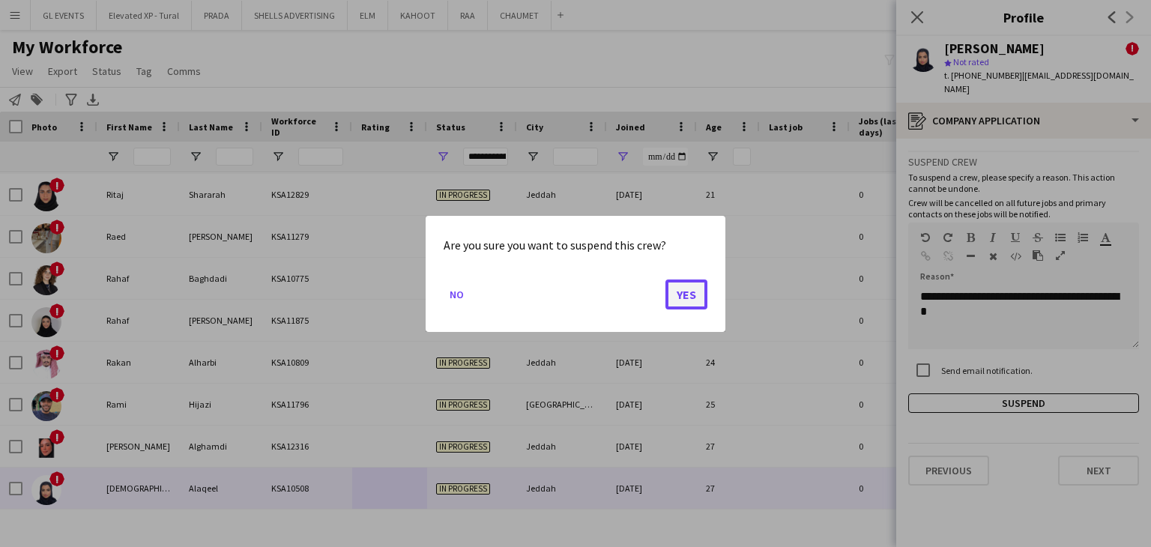
click at [691, 298] on button "Yes" at bounding box center [687, 294] width 42 height 30
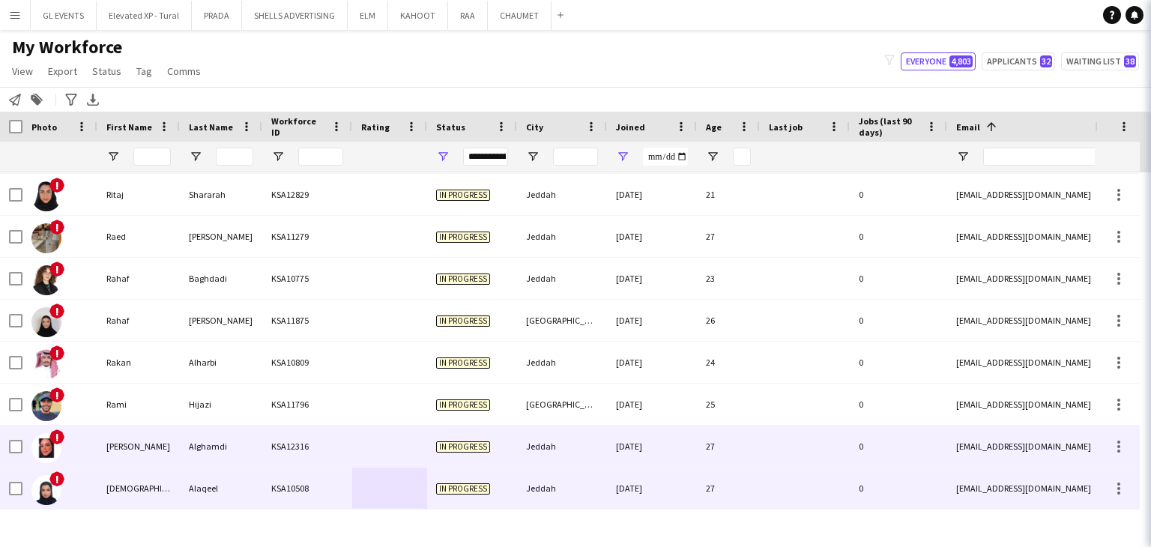
scroll to position [4490, 0]
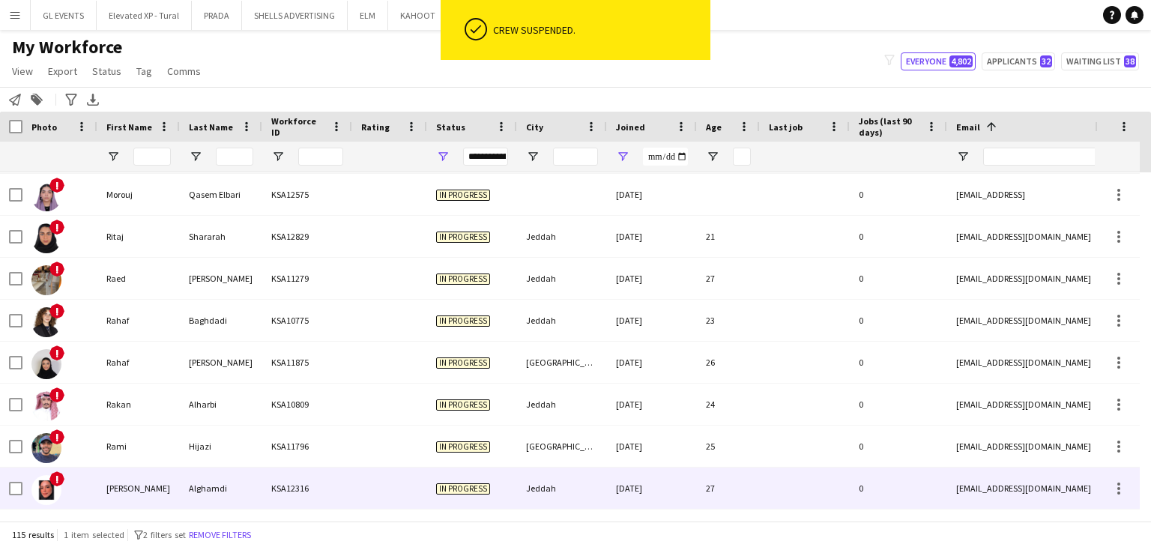
click at [196, 489] on div "Alghamdi" at bounding box center [221, 488] width 82 height 41
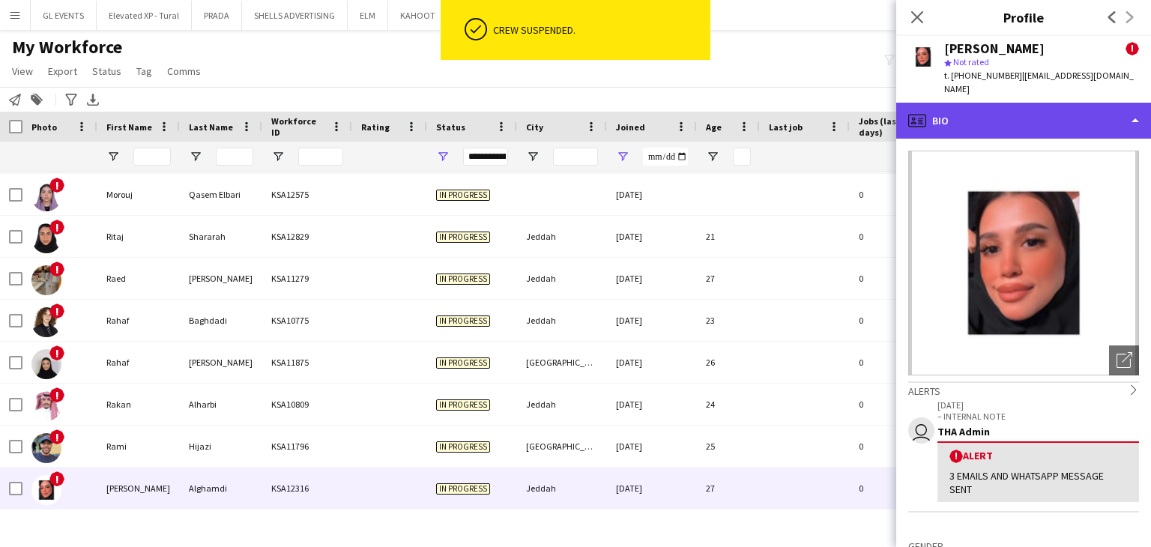
click at [973, 106] on div "profile Bio" at bounding box center [1023, 121] width 255 height 36
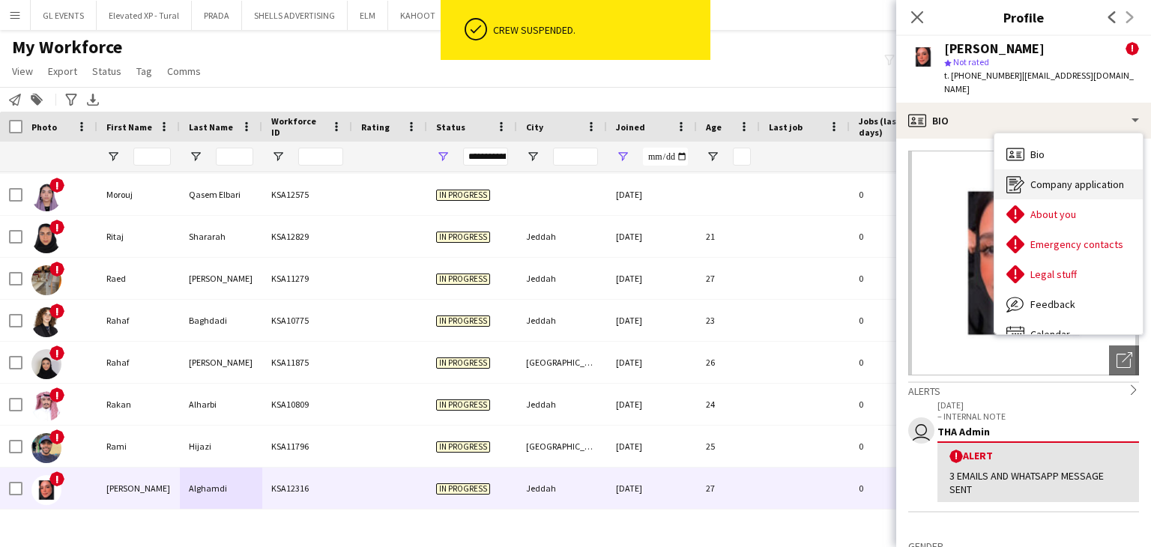
click at [1038, 178] on span "Company application" at bounding box center [1078, 184] width 94 height 13
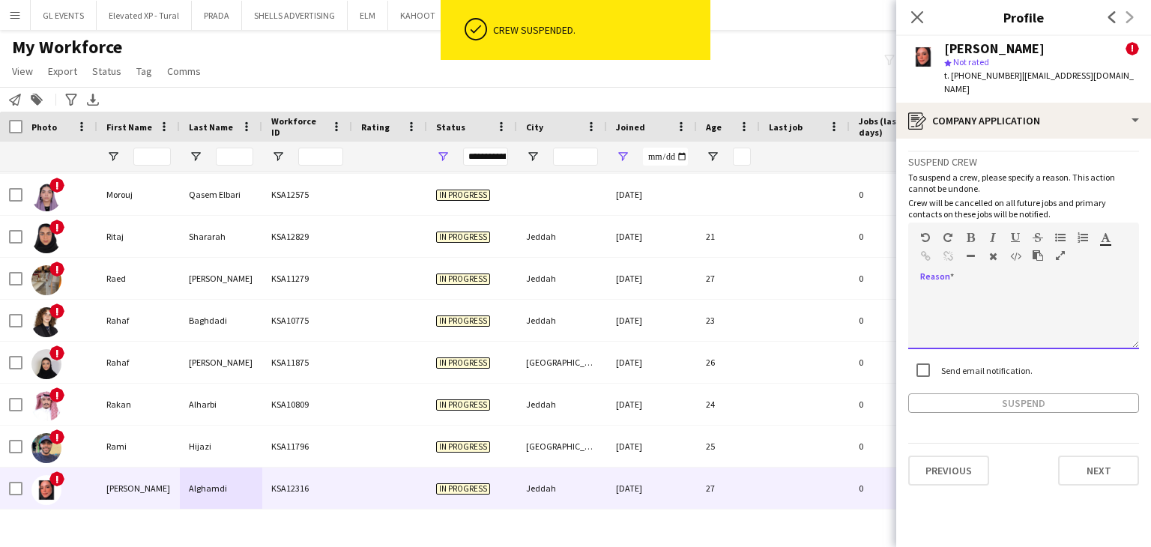
click at [938, 295] on div at bounding box center [1023, 319] width 231 height 60
paste div
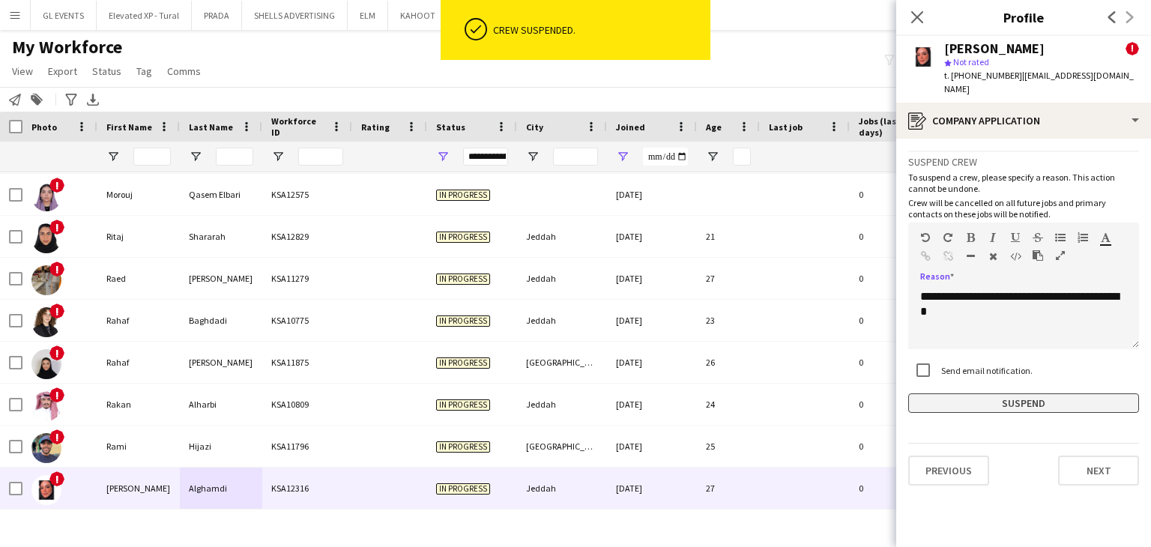
click at [976, 394] on button "Suspend" at bounding box center [1023, 403] width 231 height 19
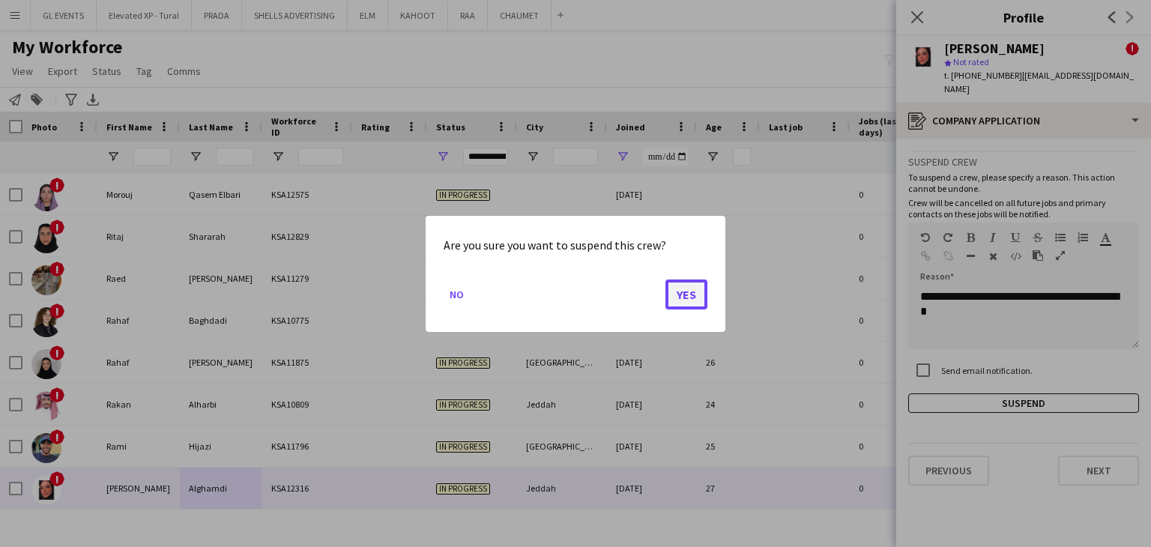
click at [687, 297] on button "Yes" at bounding box center [687, 294] width 42 height 30
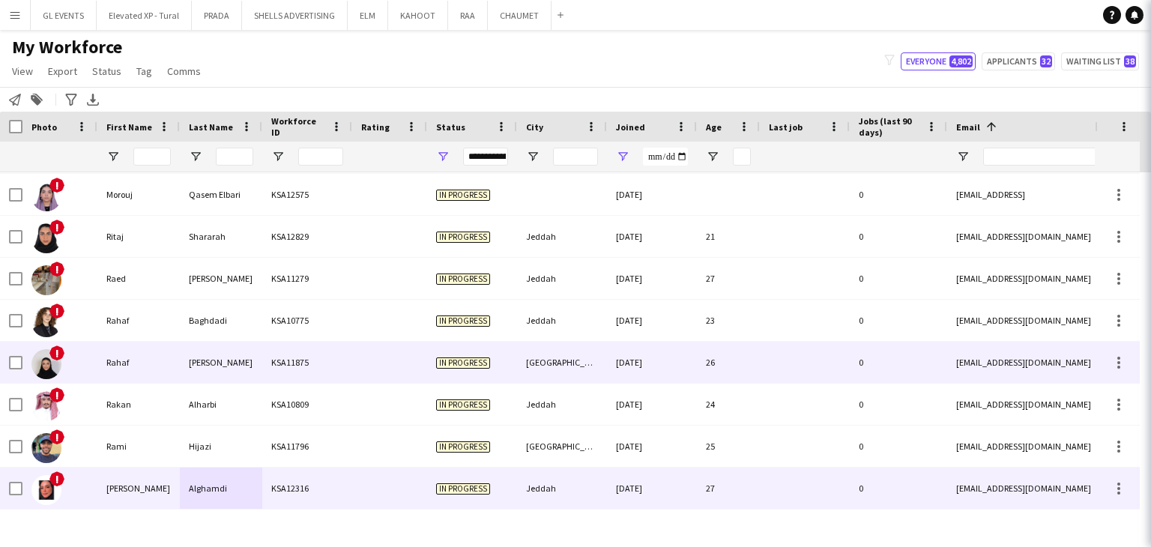
scroll to position [4448, 0]
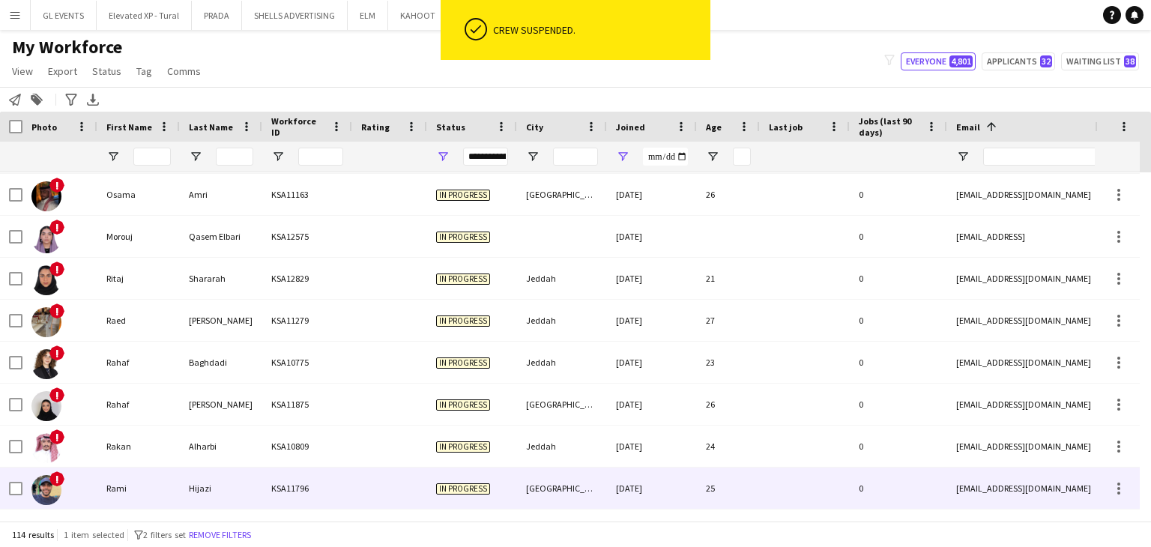
click at [208, 478] on div "Hijazi" at bounding box center [221, 488] width 82 height 41
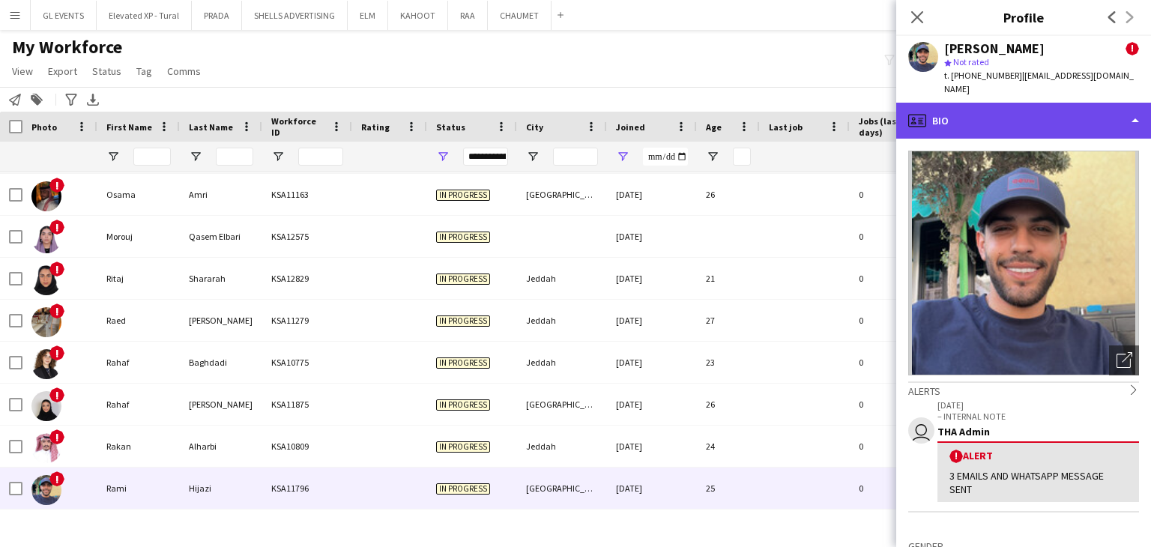
click at [974, 112] on div "profile Bio" at bounding box center [1023, 121] width 255 height 36
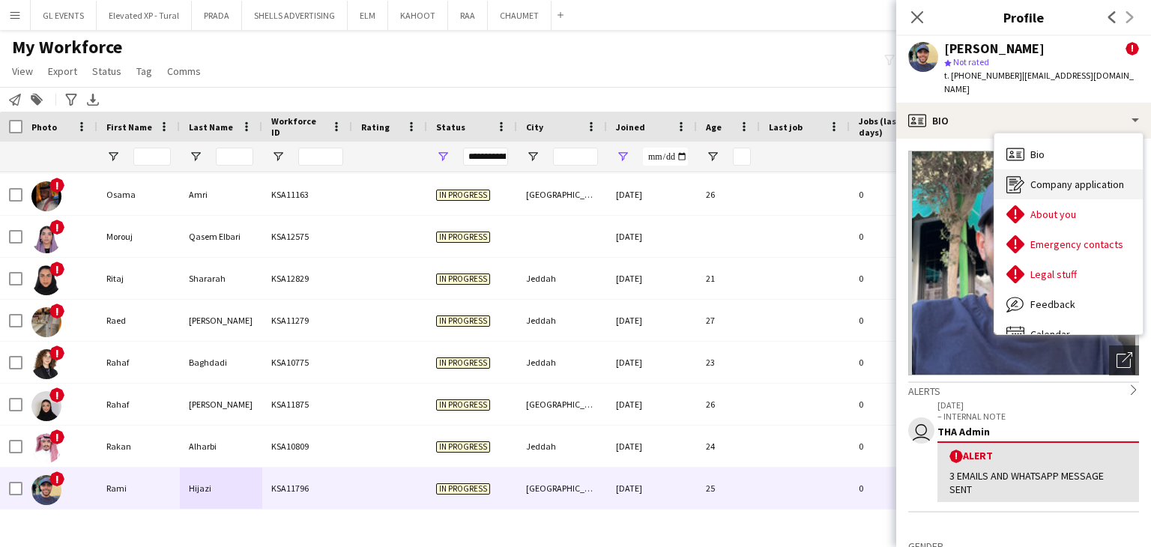
click at [1010, 176] on icon at bounding box center [1014, 184] width 14 height 17
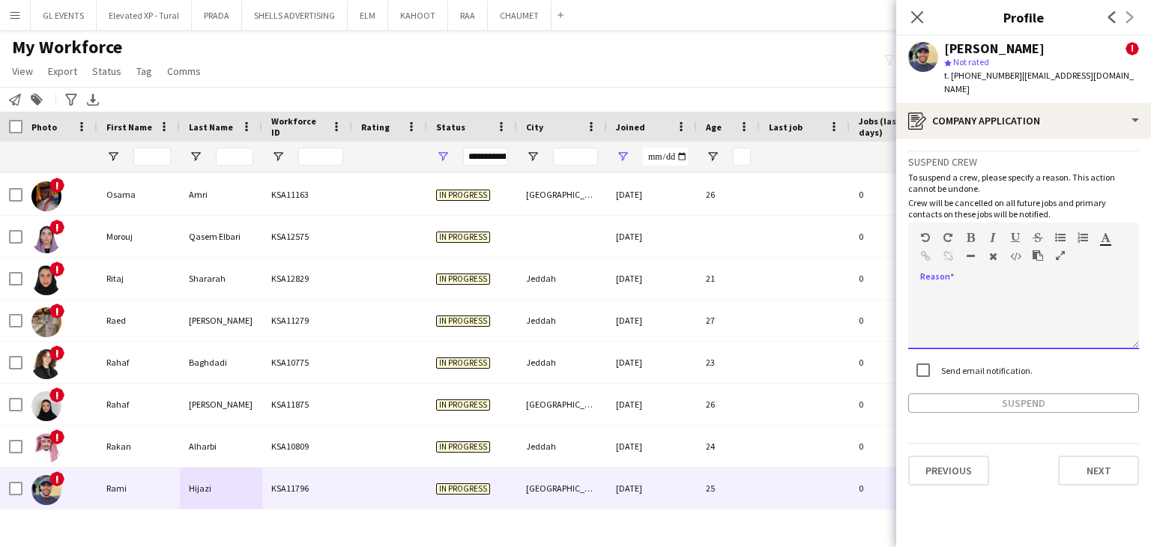
click at [946, 289] on div at bounding box center [1023, 319] width 231 height 60
paste div
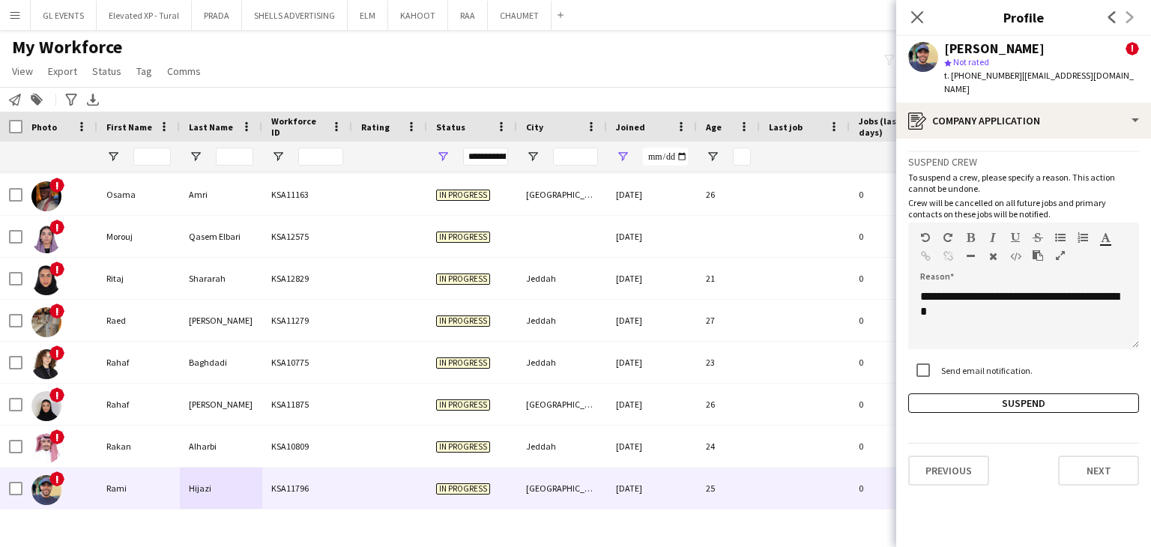
click at [971, 376] on div "**********" at bounding box center [1023, 282] width 231 height 262
click at [971, 394] on button "Suspend" at bounding box center [1023, 403] width 231 height 19
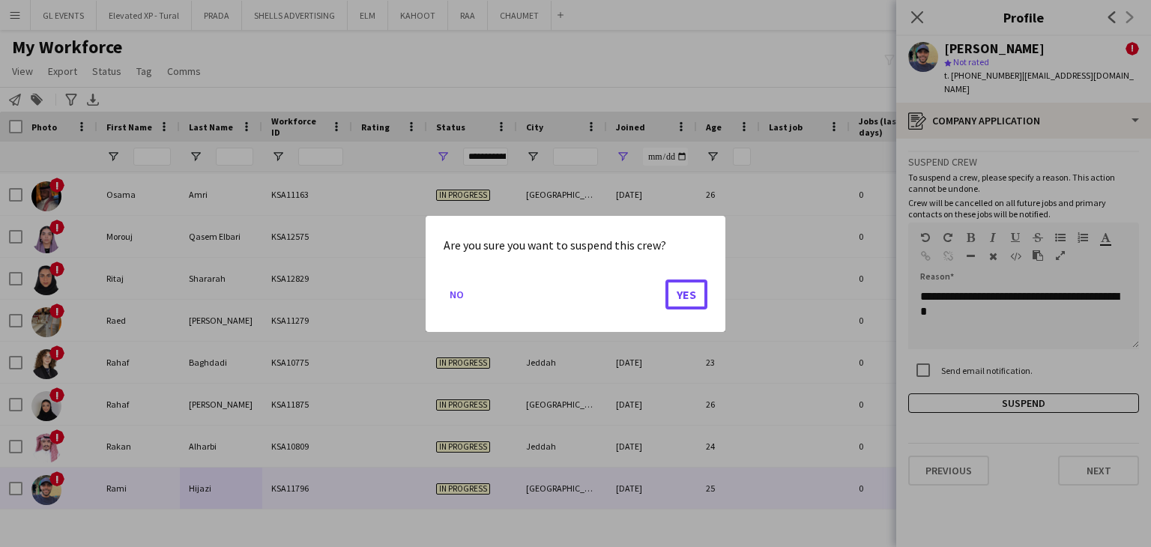
drag, startPoint x: 693, startPoint y: 295, endPoint x: 573, endPoint y: 340, distance: 129.0
click at [693, 294] on button "Yes" at bounding box center [687, 294] width 42 height 30
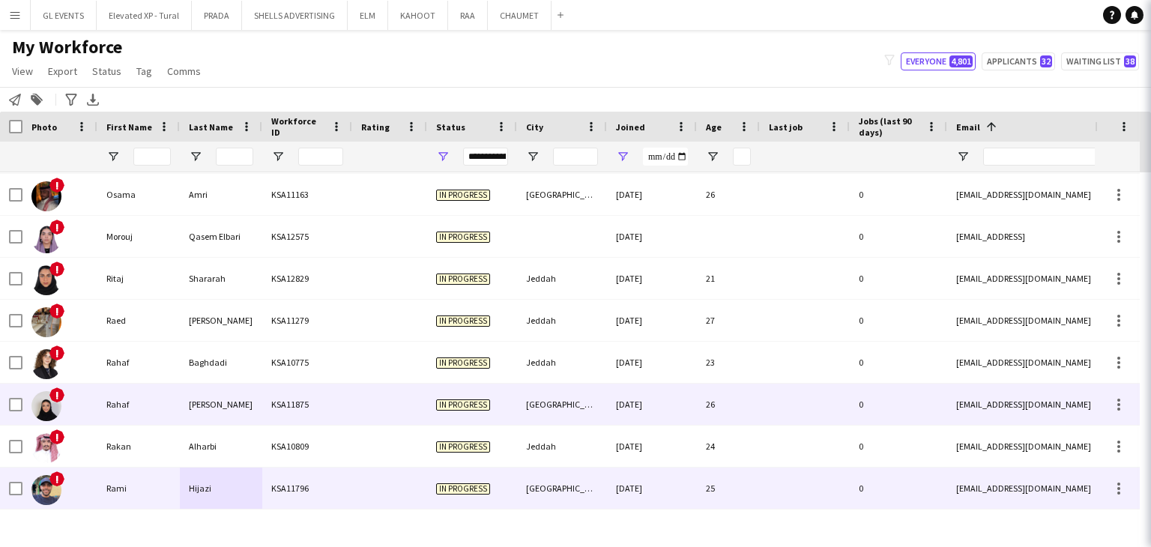
scroll to position [4406, 0]
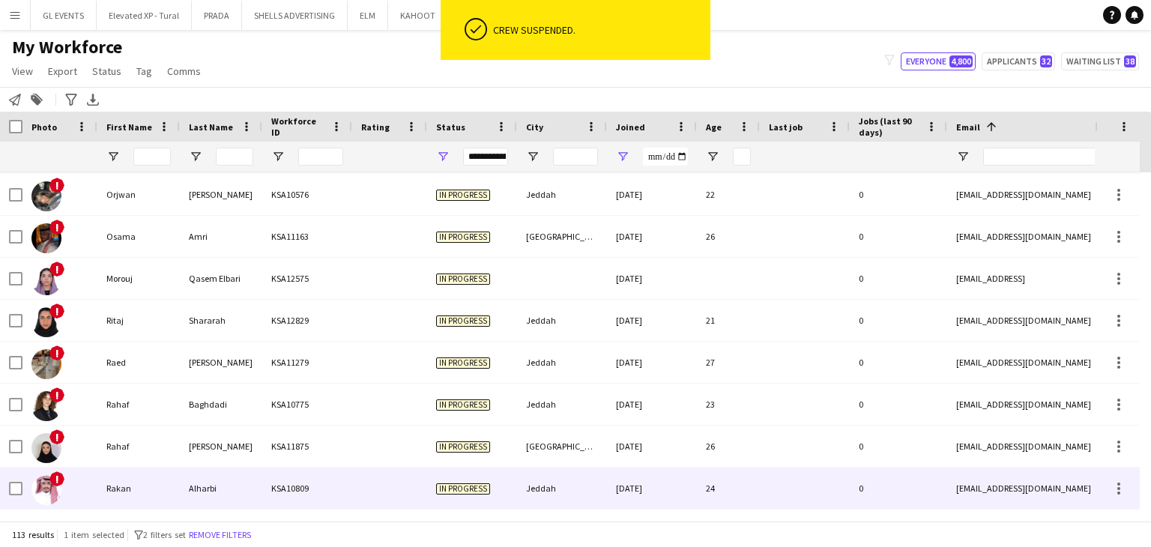
click at [174, 486] on div "Rakan" at bounding box center [138, 488] width 82 height 41
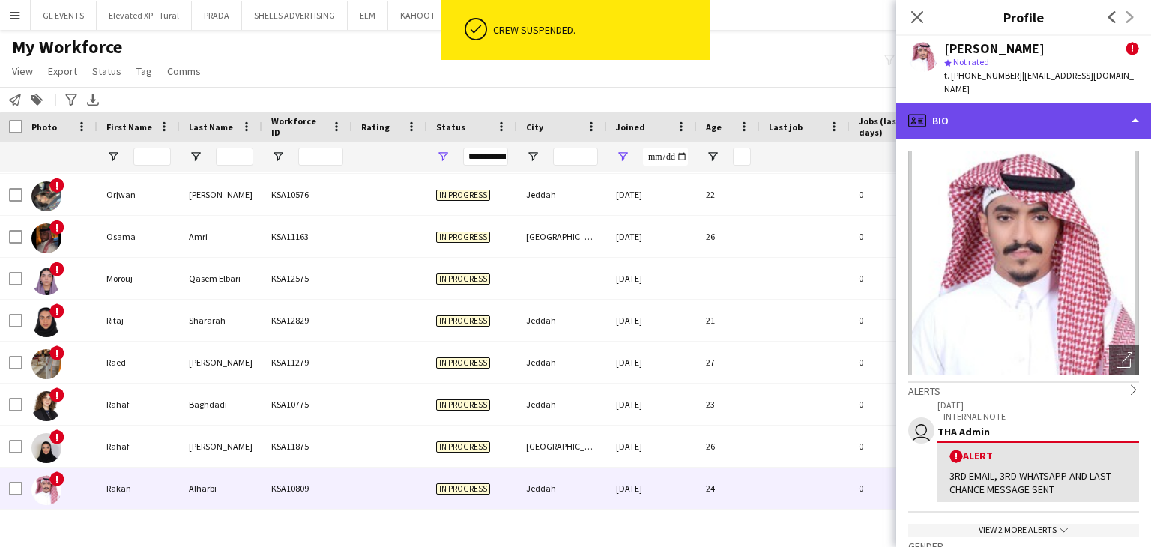
click at [952, 103] on div "profile Bio" at bounding box center [1023, 121] width 255 height 36
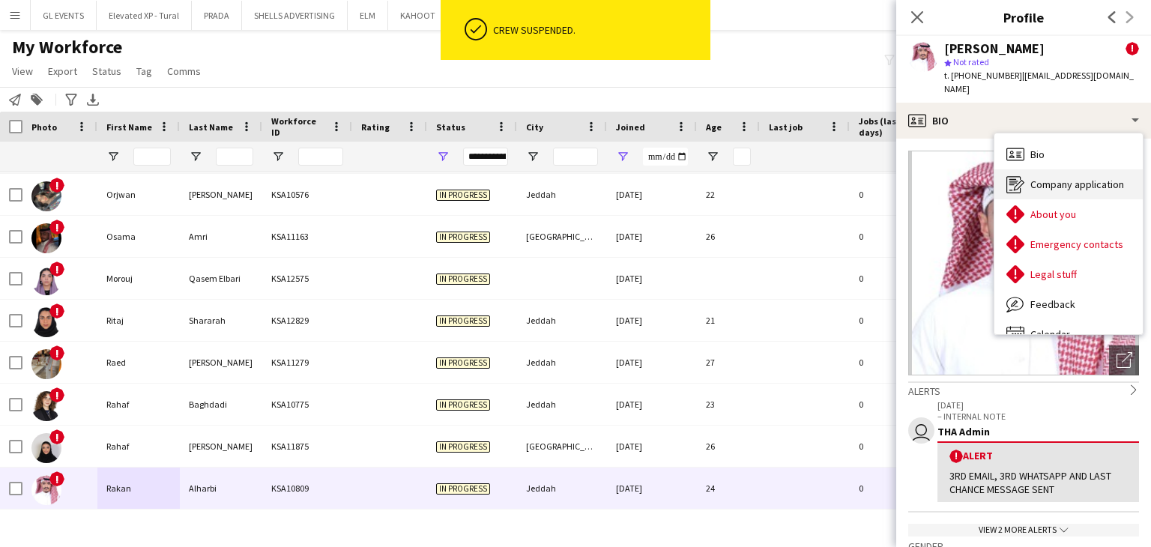
click at [1018, 169] on div "Company application Company application" at bounding box center [1069, 184] width 148 height 30
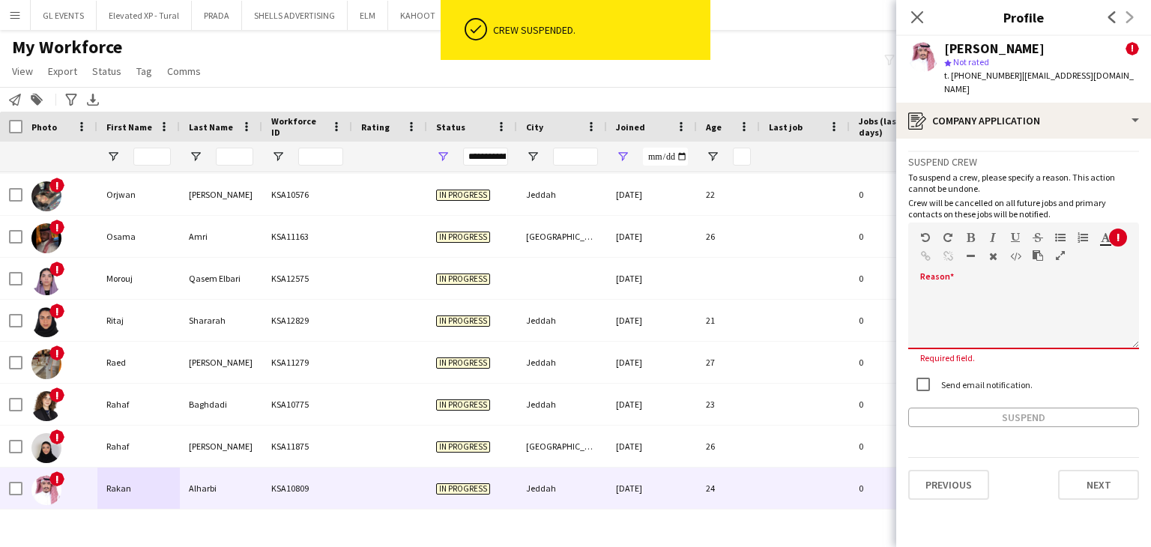
click at [977, 279] on div at bounding box center [1023, 314] width 231 height 70
paste div
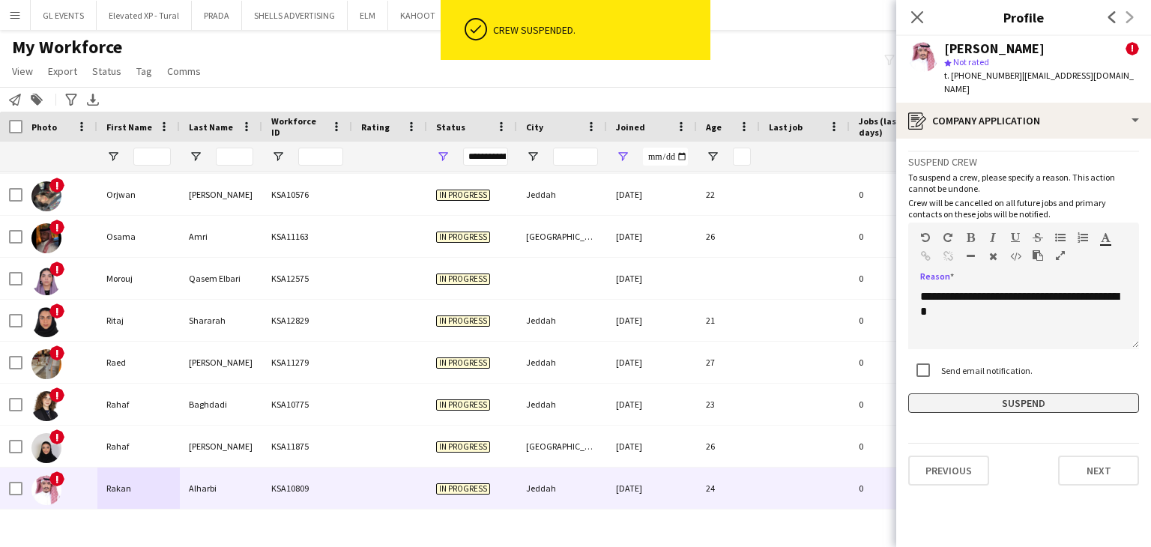
click at [977, 394] on button "Suspend" at bounding box center [1023, 403] width 231 height 19
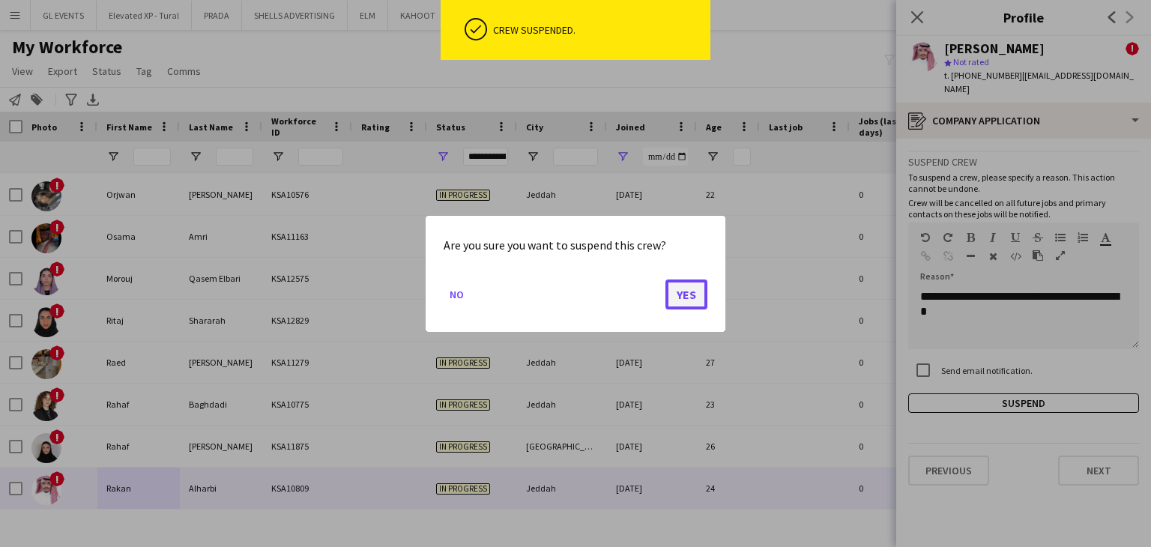
click at [690, 307] on button "Yes" at bounding box center [687, 294] width 42 height 30
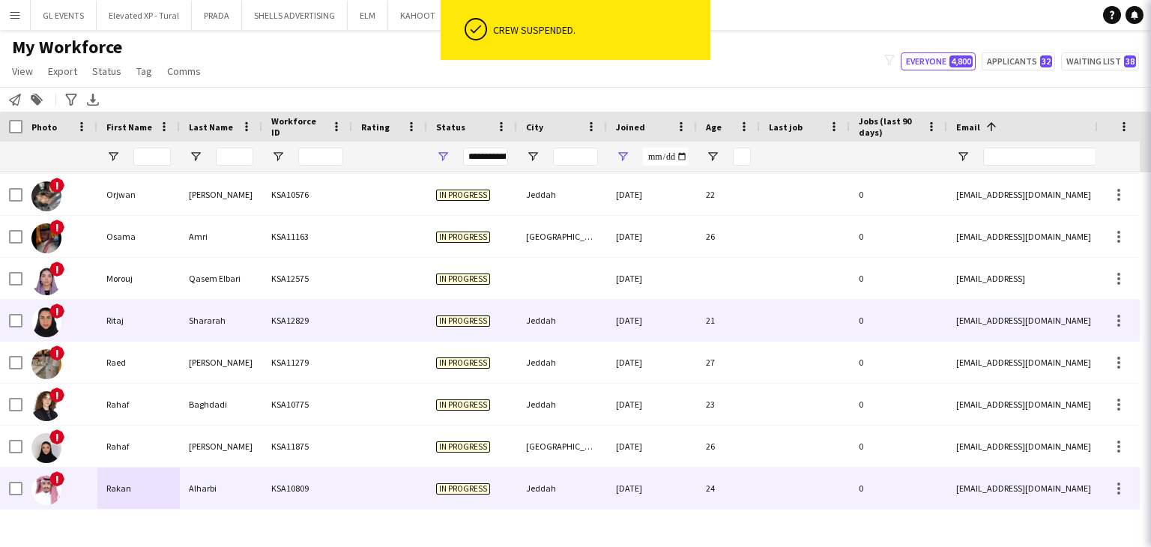
scroll to position [4364, 0]
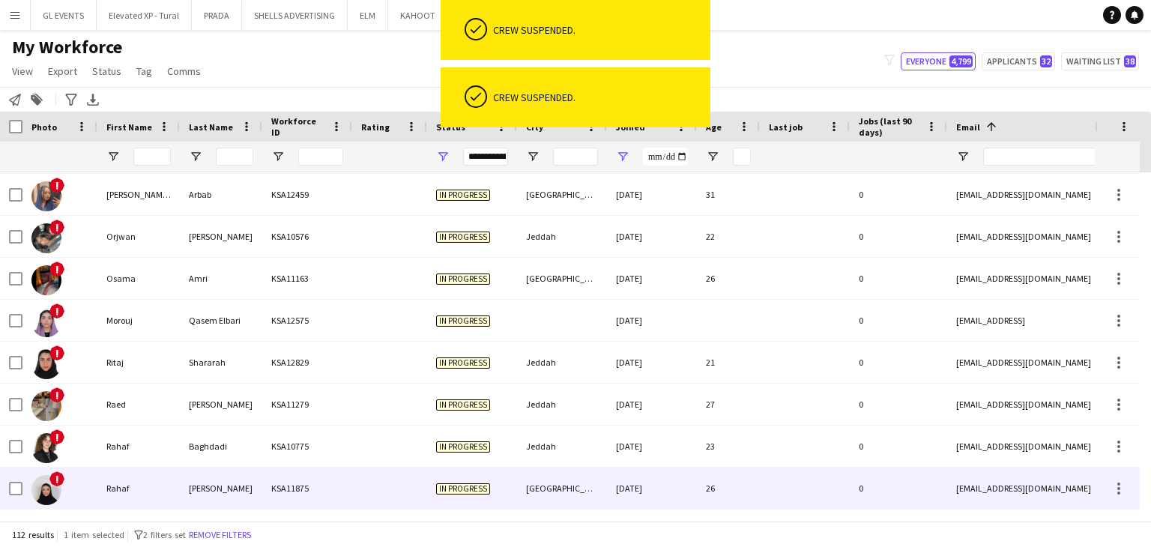
click at [300, 507] on div "KSA11875" at bounding box center [307, 488] width 90 height 41
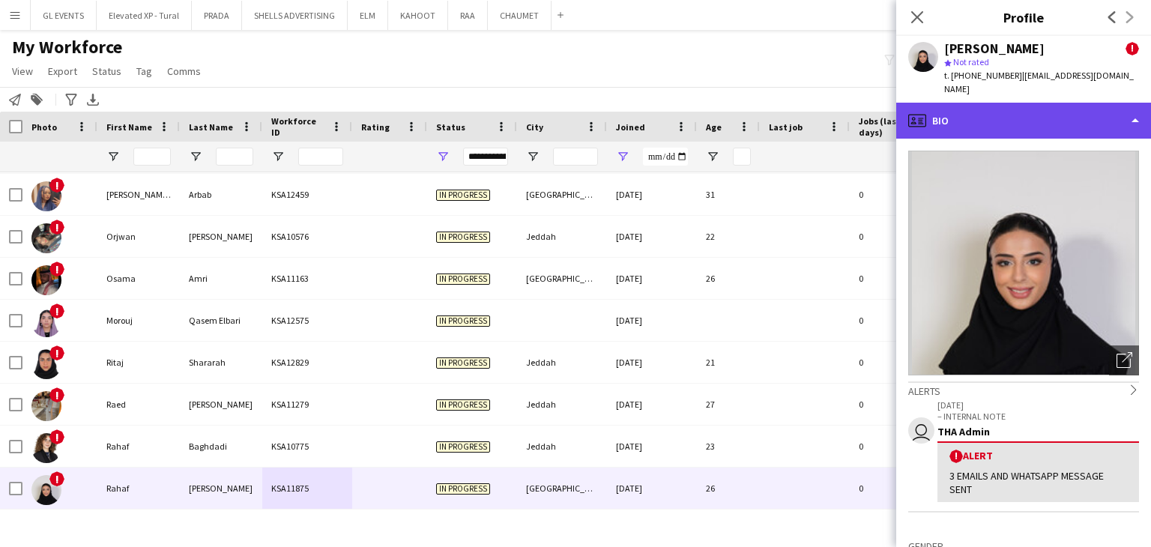
click at [970, 115] on div "profile Bio" at bounding box center [1023, 121] width 255 height 36
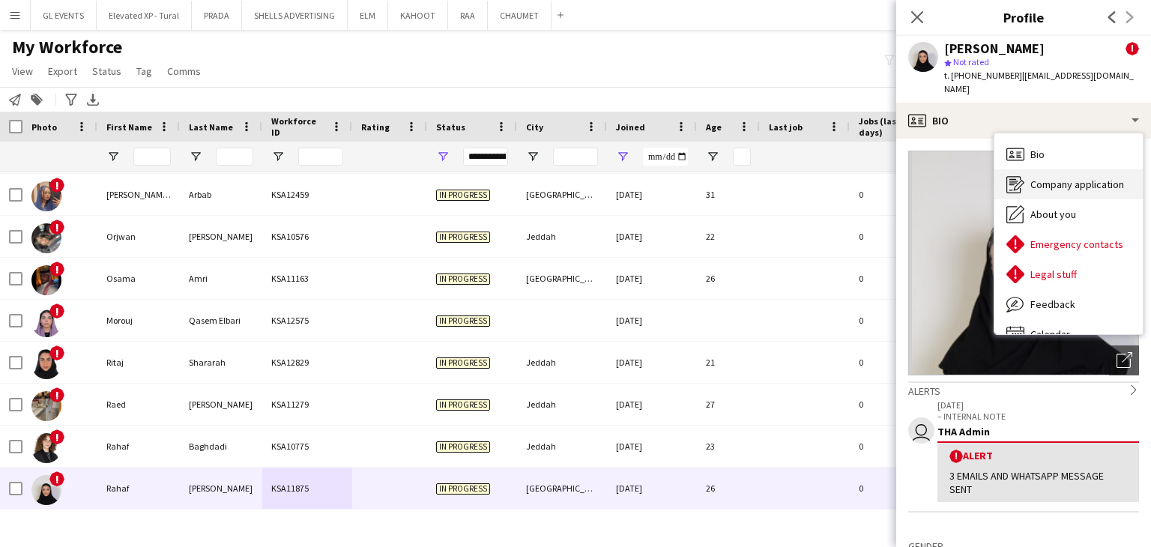
click at [1031, 178] on span "Company application" at bounding box center [1078, 184] width 94 height 13
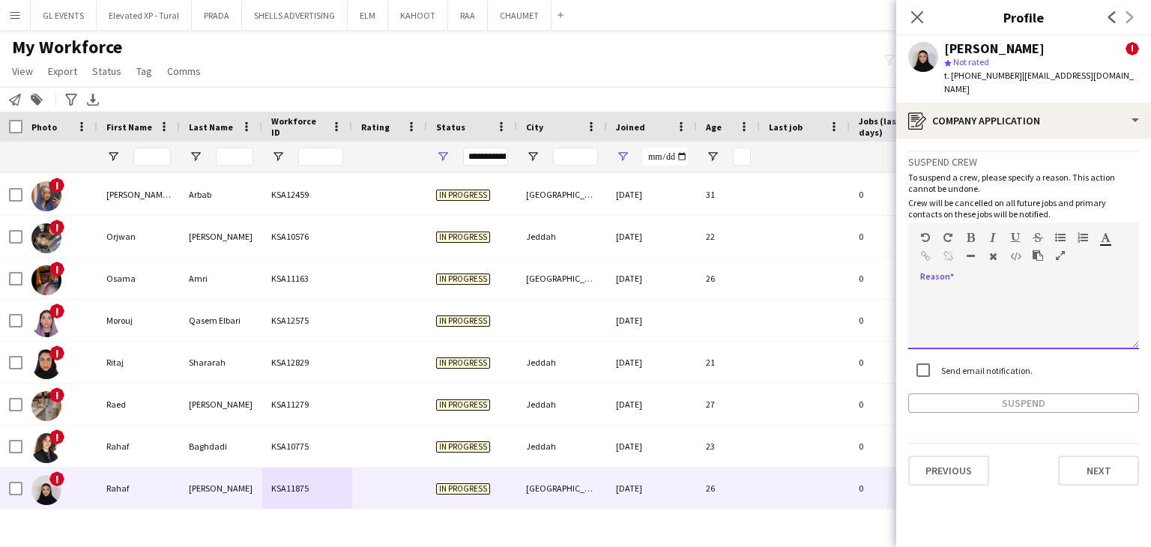
click at [971, 289] on div at bounding box center [1023, 319] width 231 height 60
paste div
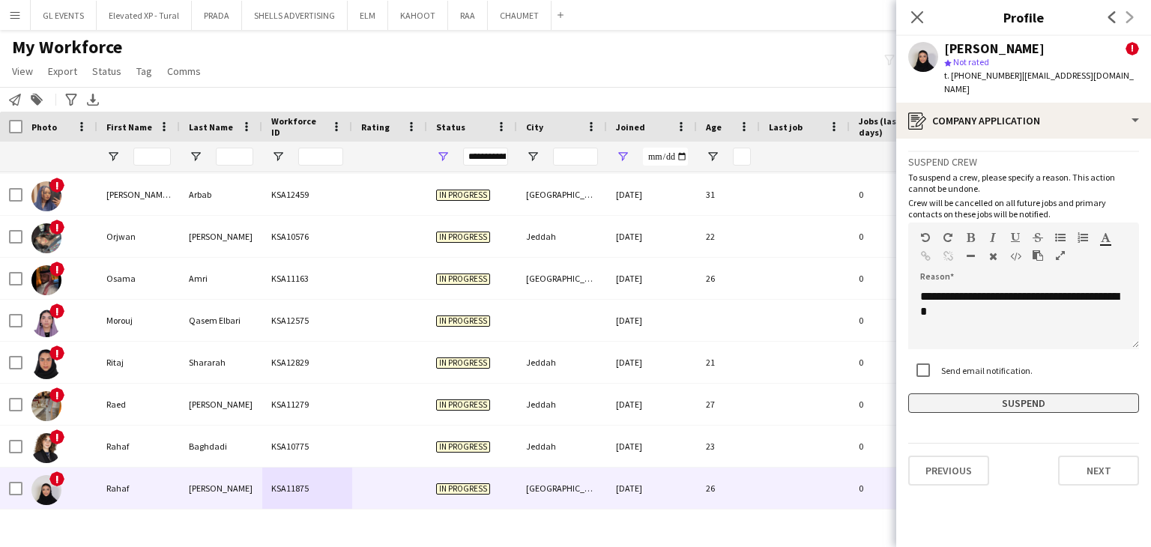
click at [989, 394] on button "Suspend" at bounding box center [1023, 403] width 231 height 19
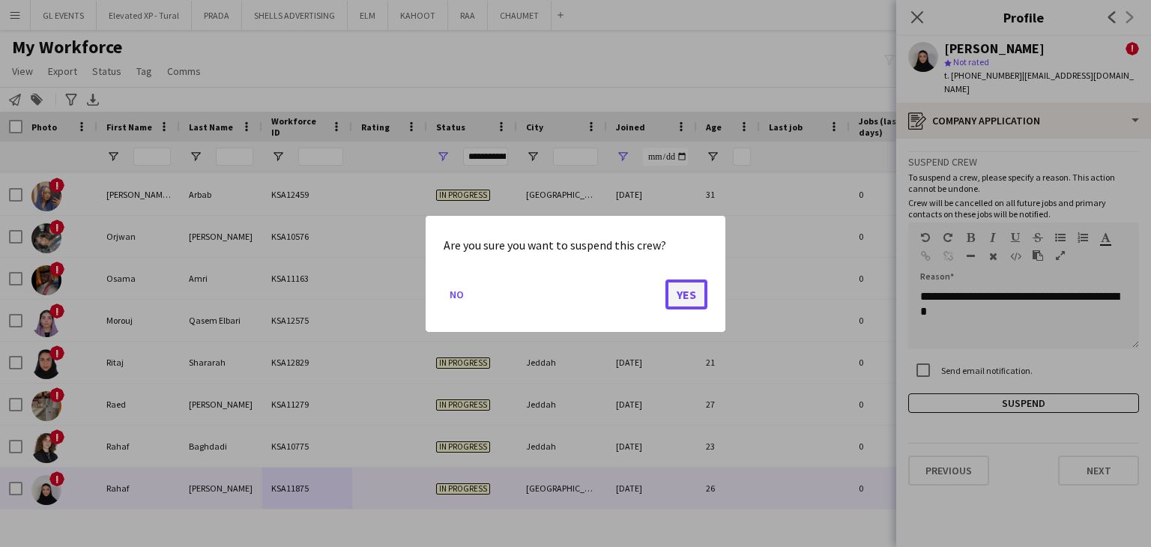
click at [672, 292] on button "Yes" at bounding box center [687, 294] width 42 height 30
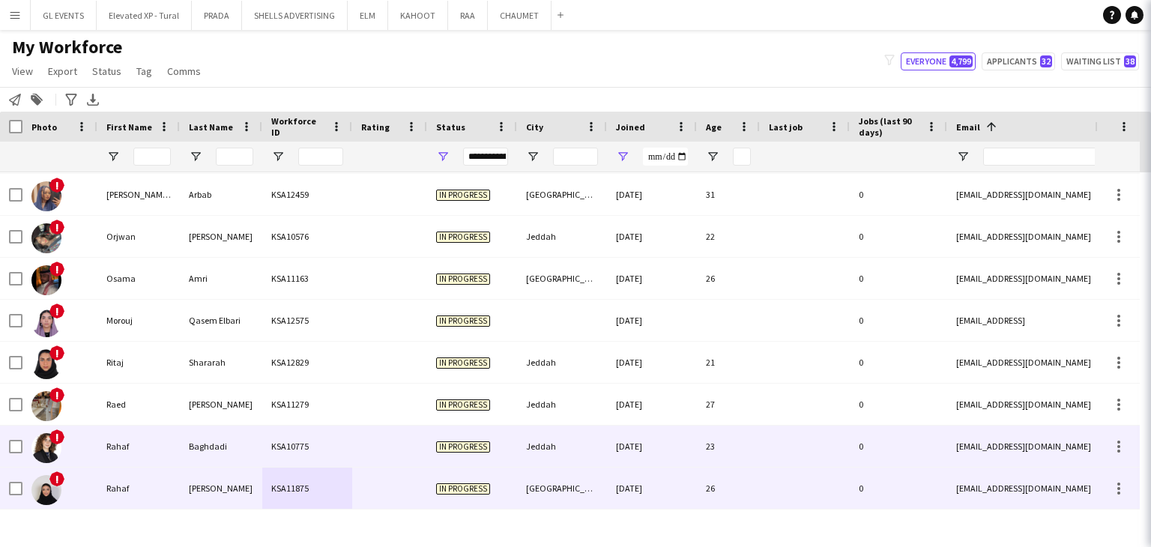
scroll to position [4322, 0]
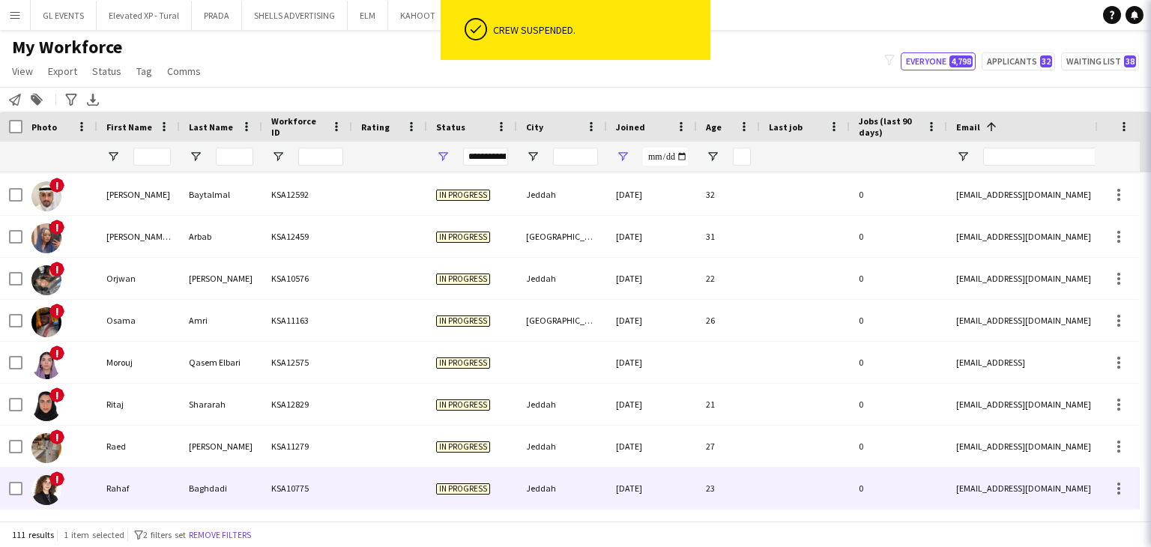
click at [351, 477] on div "KSA10775" at bounding box center [307, 488] width 90 height 41
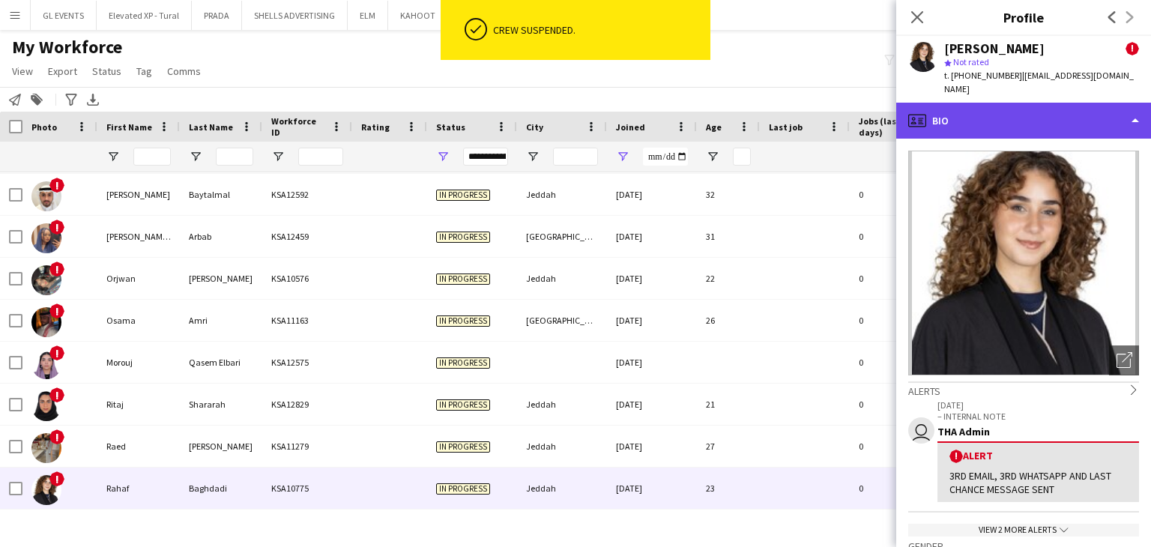
click at [1031, 106] on div "profile Bio" at bounding box center [1023, 121] width 255 height 36
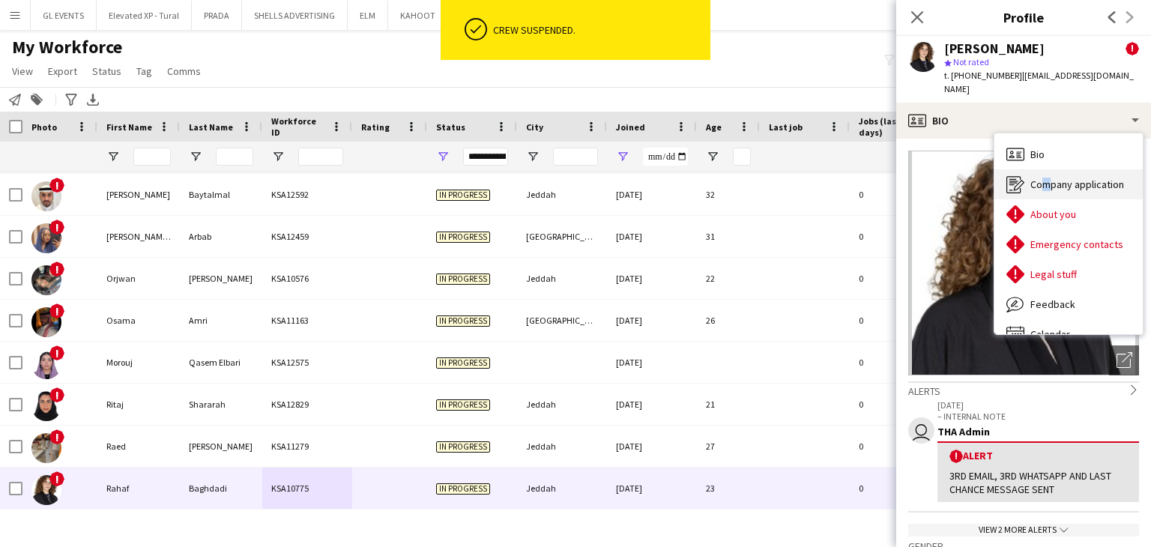
click at [1040, 178] on span "Company application" at bounding box center [1078, 184] width 94 height 13
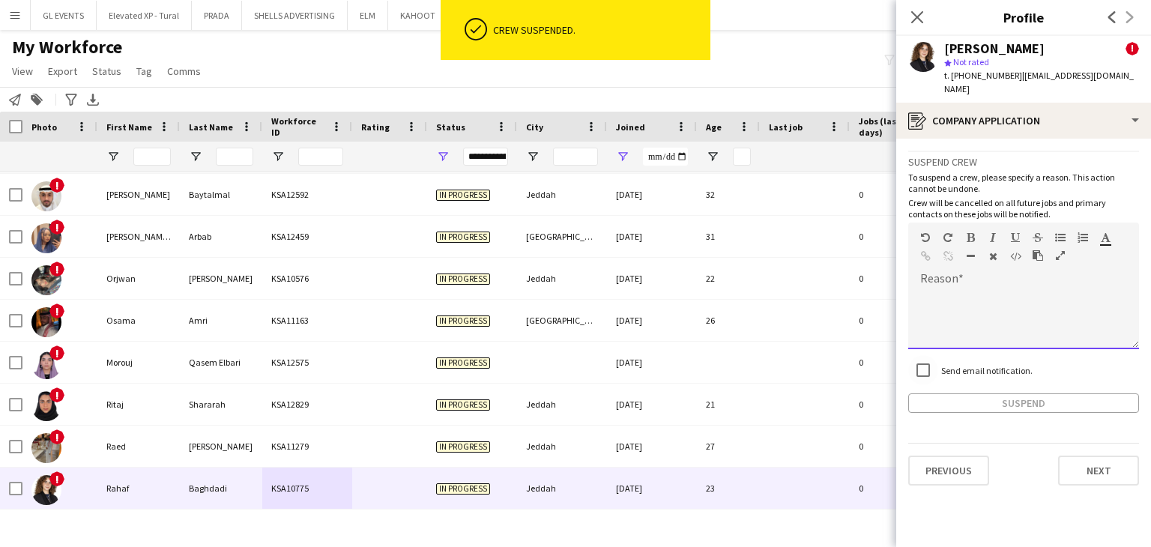
click at [956, 289] on div at bounding box center [1023, 319] width 231 height 60
paste div
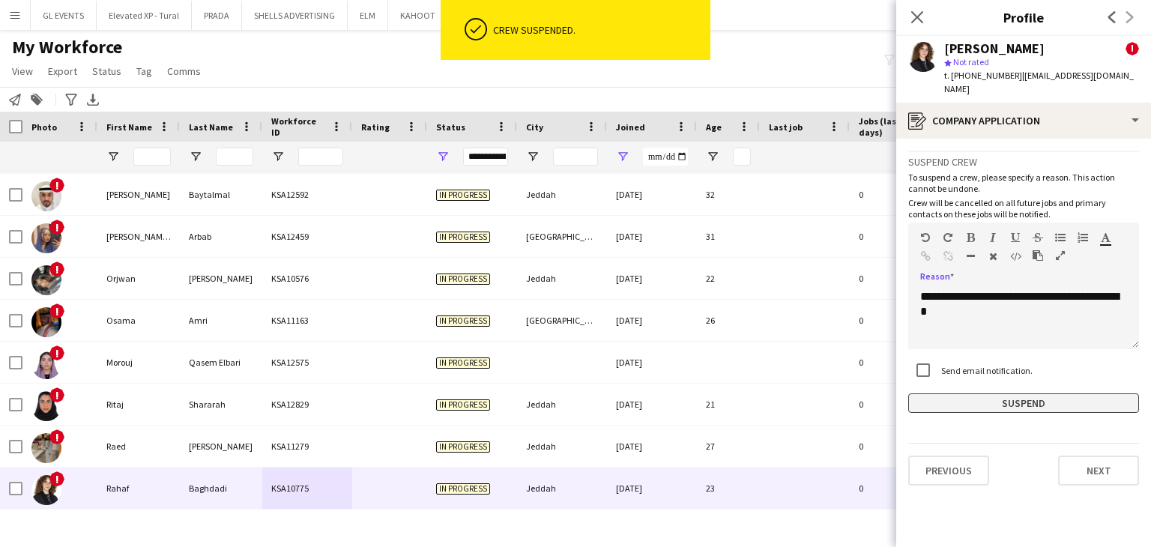
click at [992, 394] on button "Suspend" at bounding box center [1023, 403] width 231 height 19
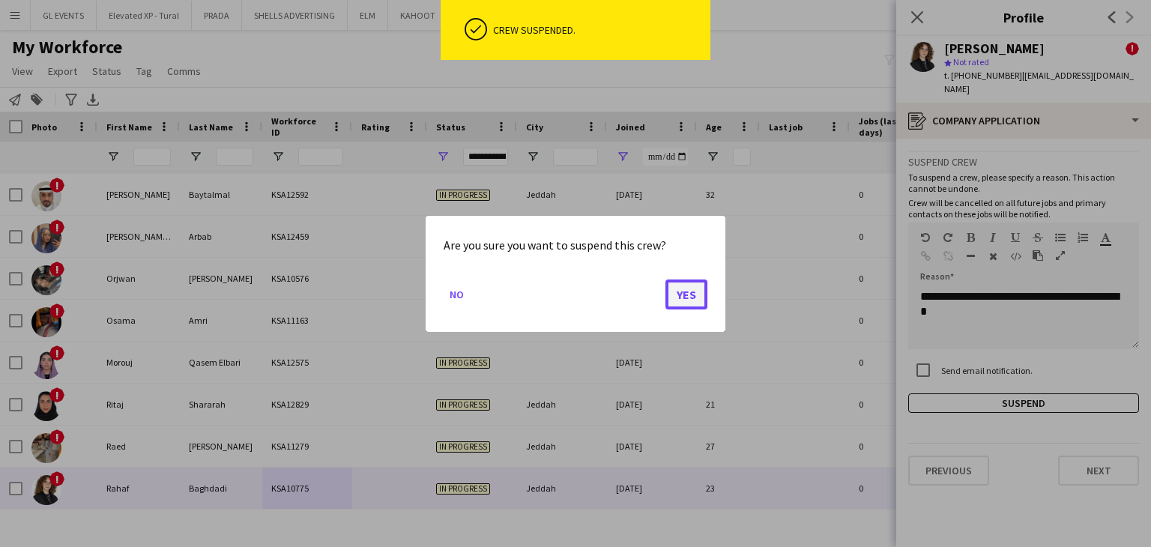
click at [687, 292] on button "Yes" at bounding box center [687, 294] width 42 height 30
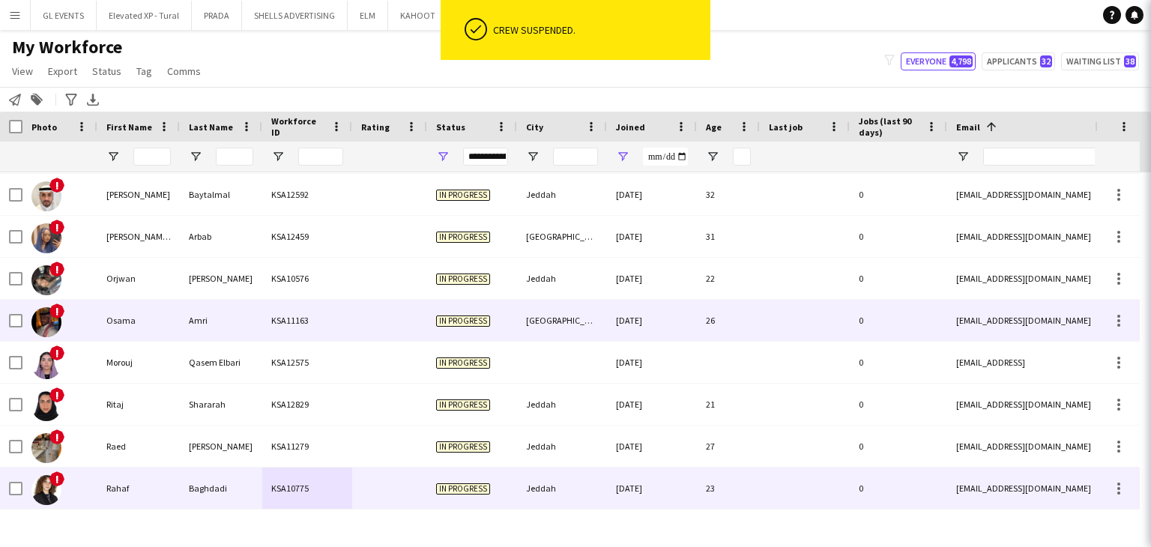
scroll to position [4280, 0]
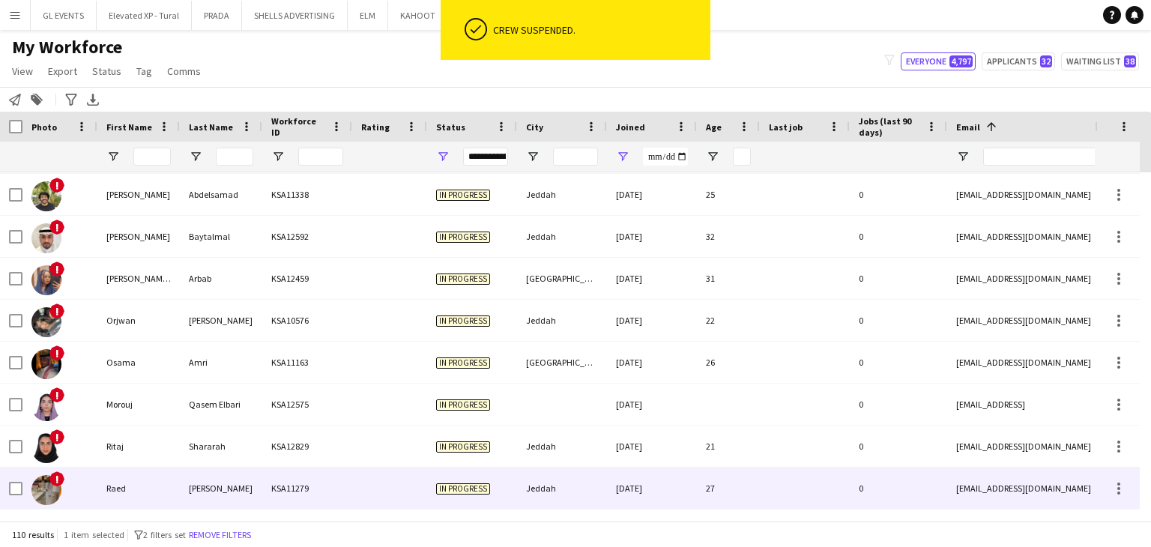
click at [252, 480] on div "Mohamed" at bounding box center [221, 488] width 82 height 41
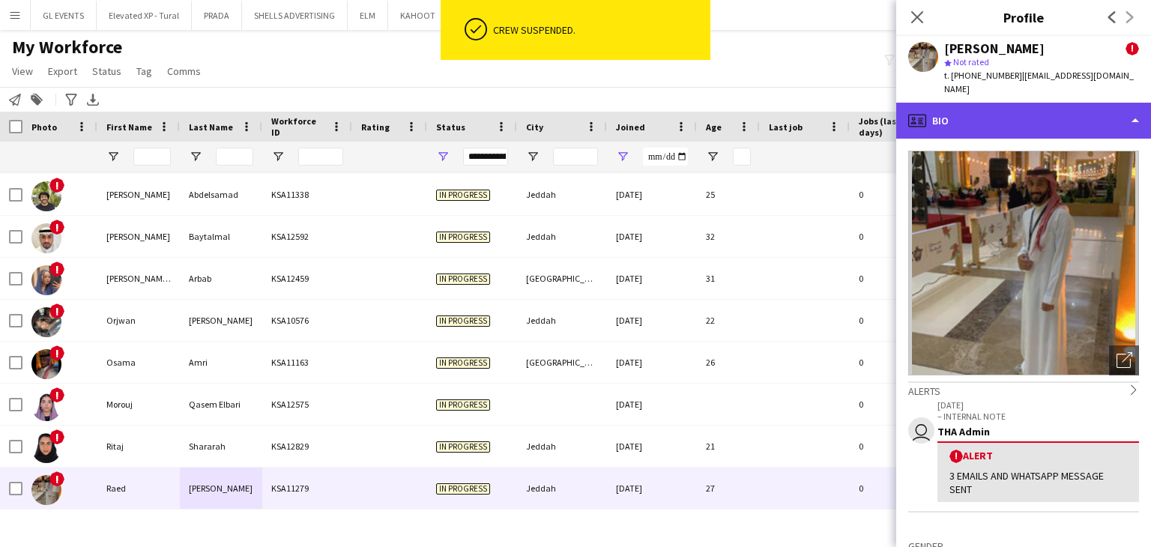
click at [986, 110] on div "profile Bio" at bounding box center [1023, 121] width 255 height 36
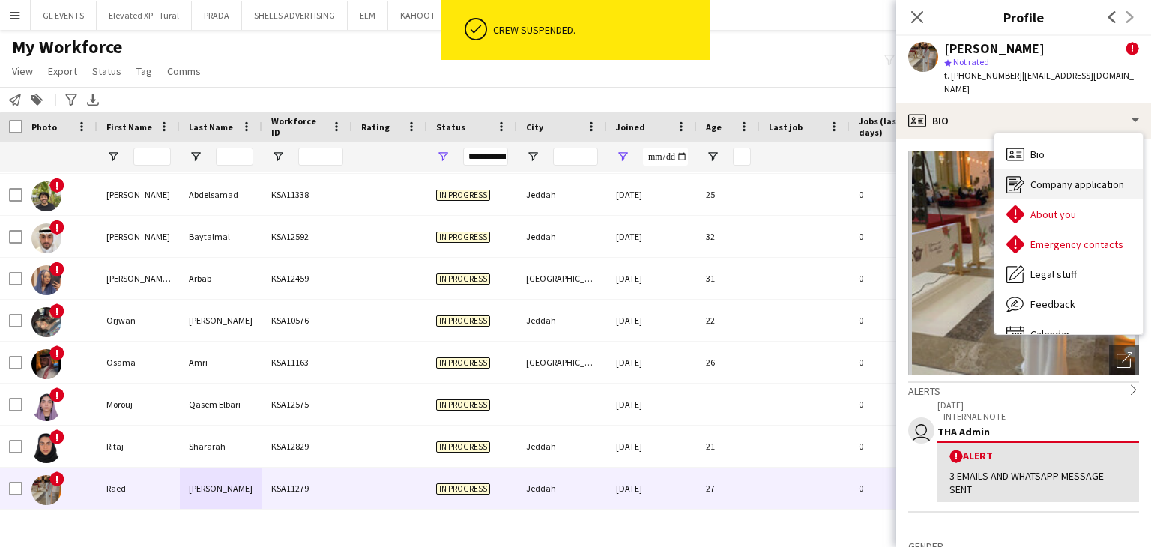
click at [1036, 178] on span "Company application" at bounding box center [1078, 184] width 94 height 13
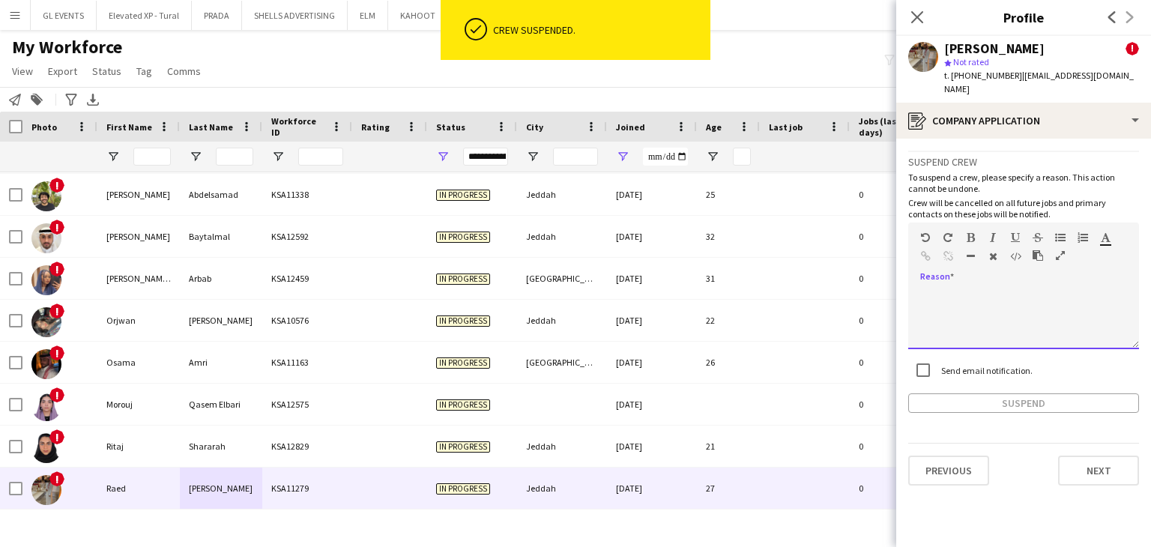
click at [957, 302] on div at bounding box center [1023, 319] width 231 height 60
paste div
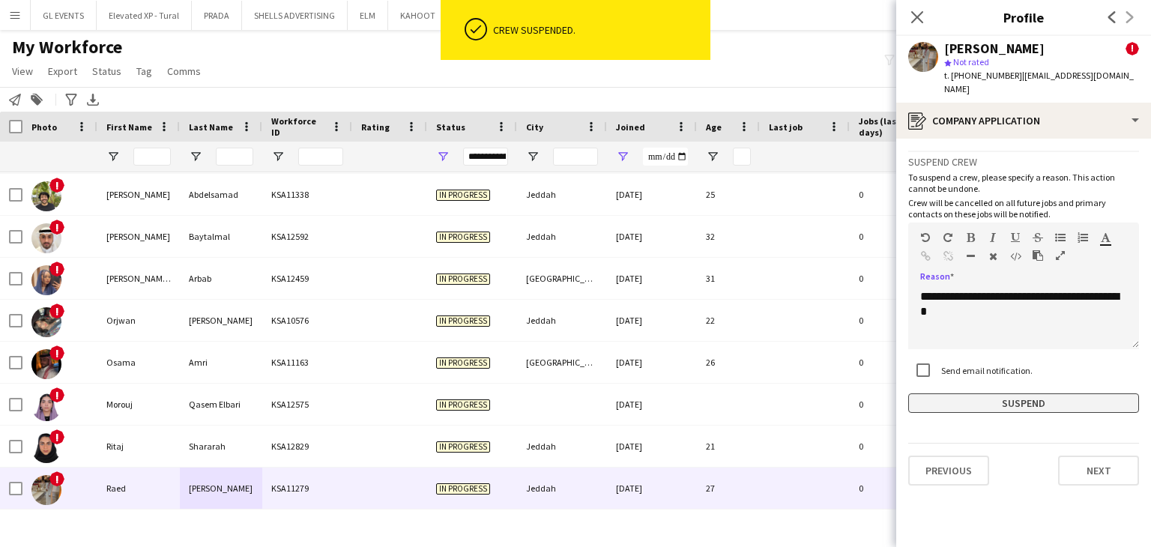
click at [965, 394] on button "Suspend" at bounding box center [1023, 403] width 231 height 19
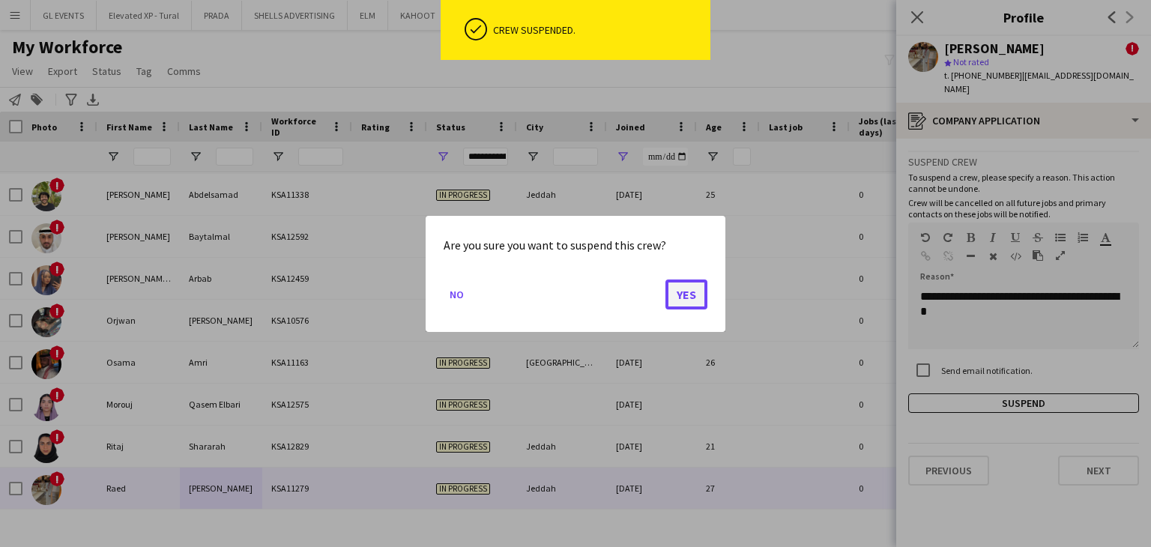
click at [699, 301] on button "Yes" at bounding box center [687, 294] width 42 height 30
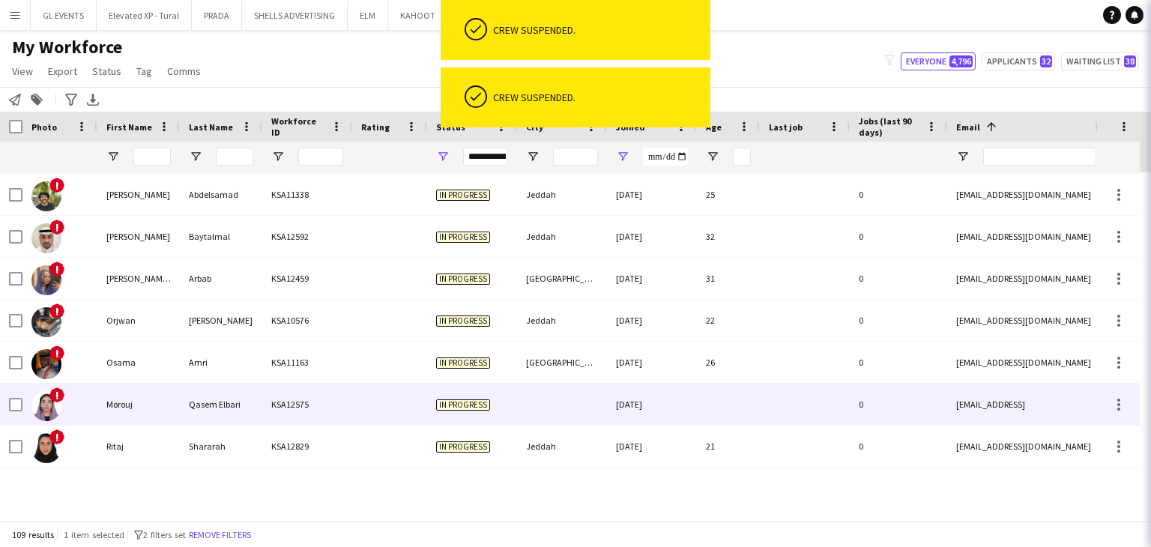
scroll to position [4238, 0]
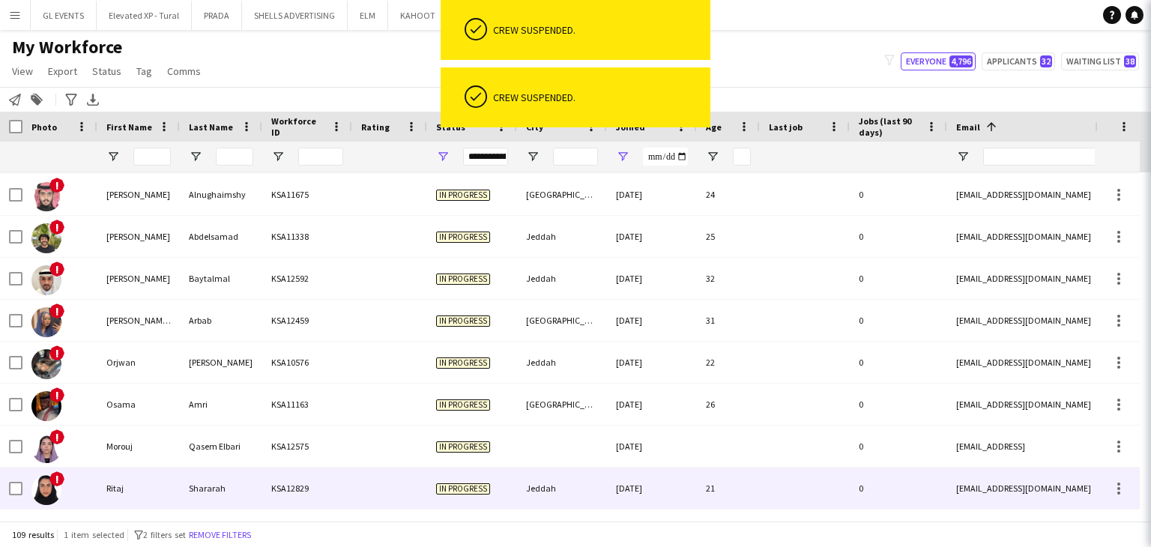
click at [368, 483] on div at bounding box center [389, 488] width 75 height 41
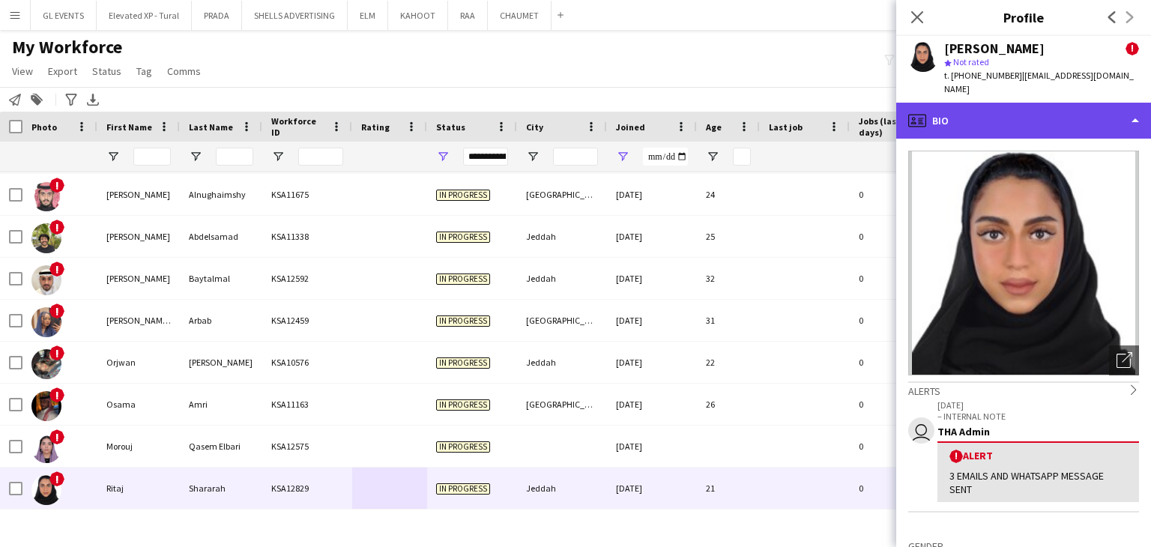
click at [962, 114] on div "profile Bio" at bounding box center [1023, 121] width 255 height 36
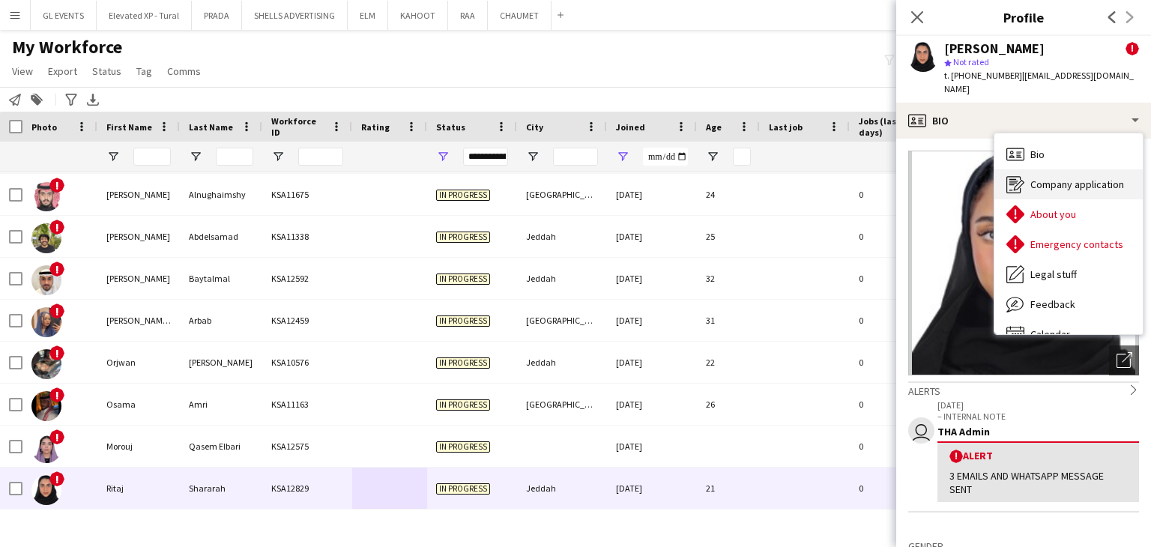
click at [1018, 175] on icon "Company application" at bounding box center [1016, 184] width 18 height 18
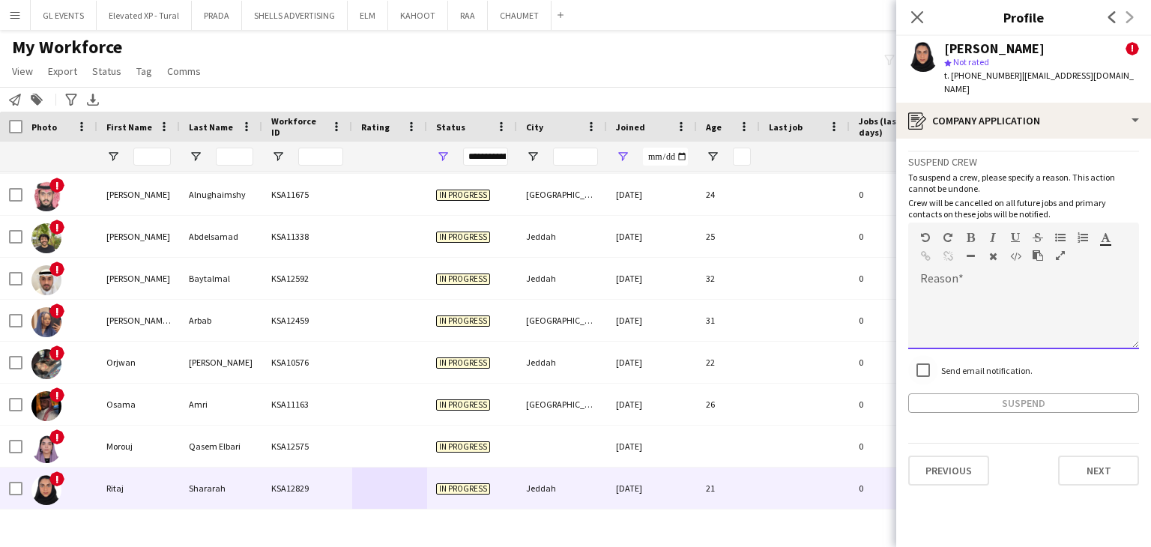
click at [971, 261] on div "default Heading 1 Heading 2 Heading 3 Heading 4 Heading 5 Heading 6 Heading 7 P…" at bounding box center [1023, 251] width 231 height 56
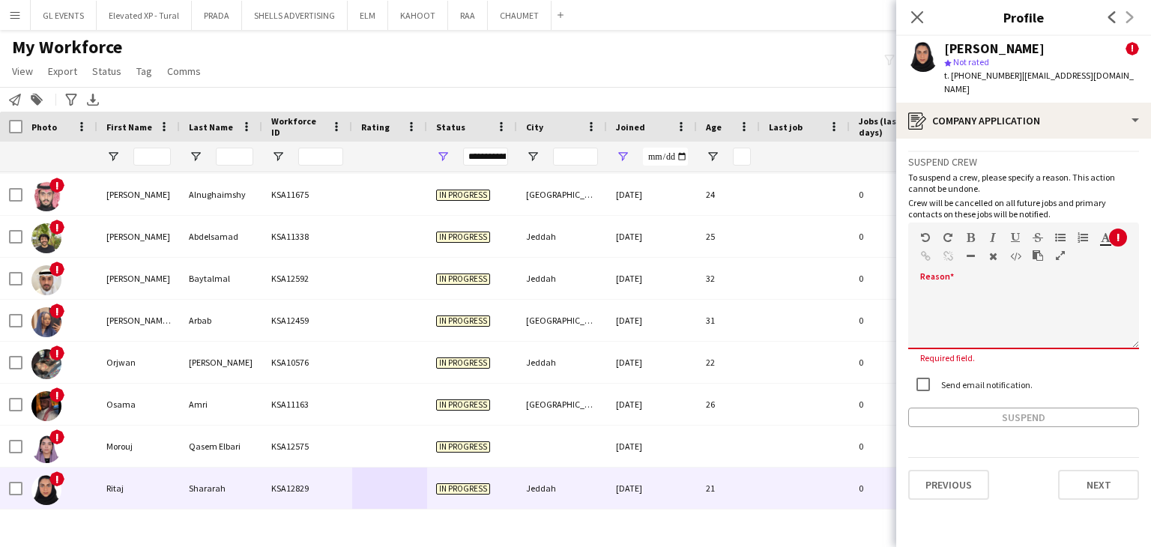
paste div
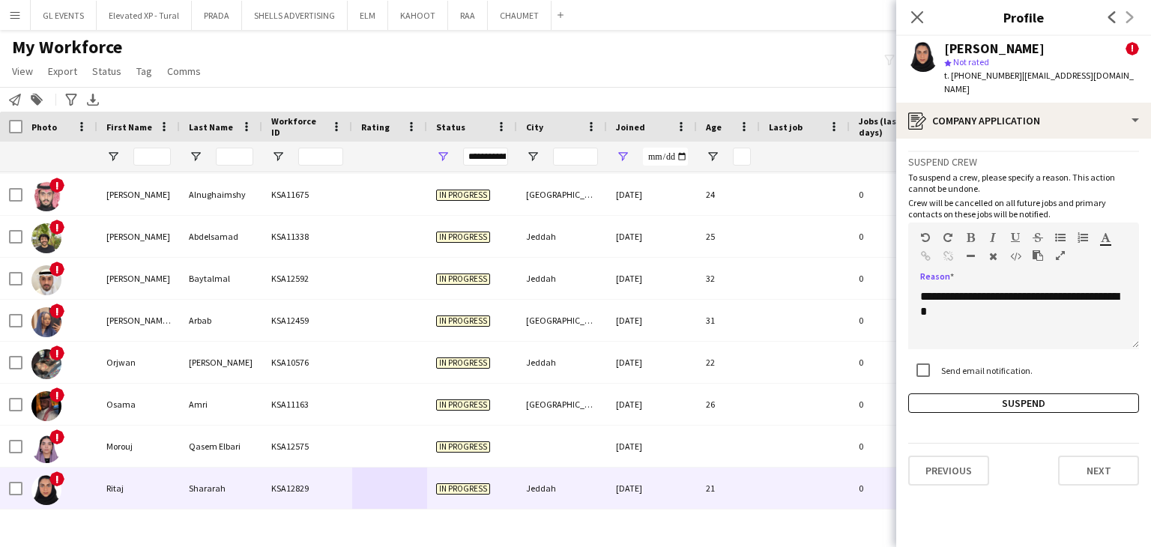
click at [972, 373] on div "Send email notification." at bounding box center [1023, 371] width 231 height 32
click at [968, 394] on button "Suspend" at bounding box center [1023, 403] width 231 height 19
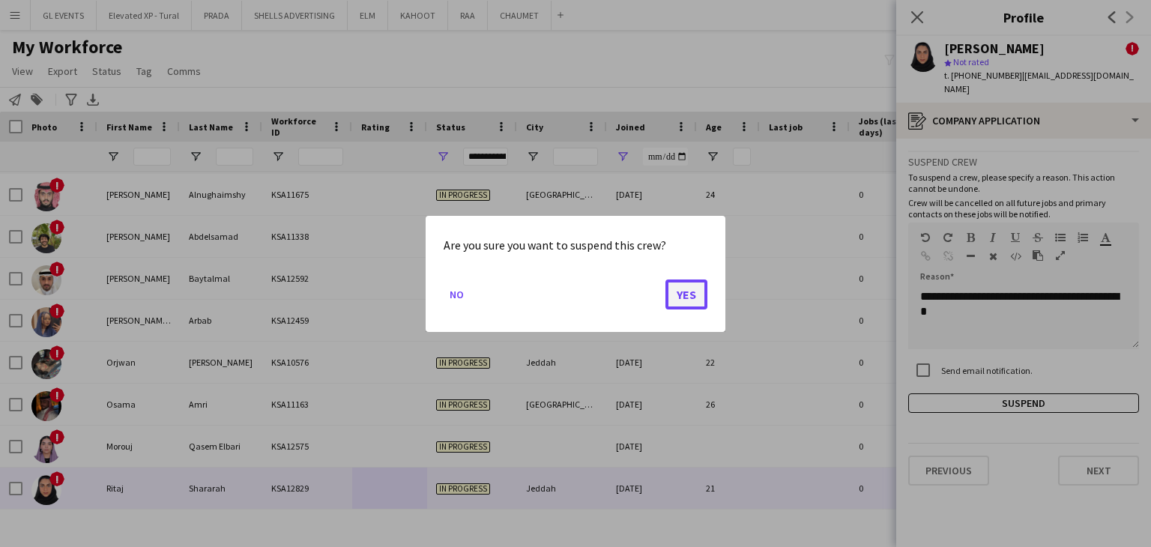
click at [681, 289] on button "Yes" at bounding box center [687, 294] width 42 height 30
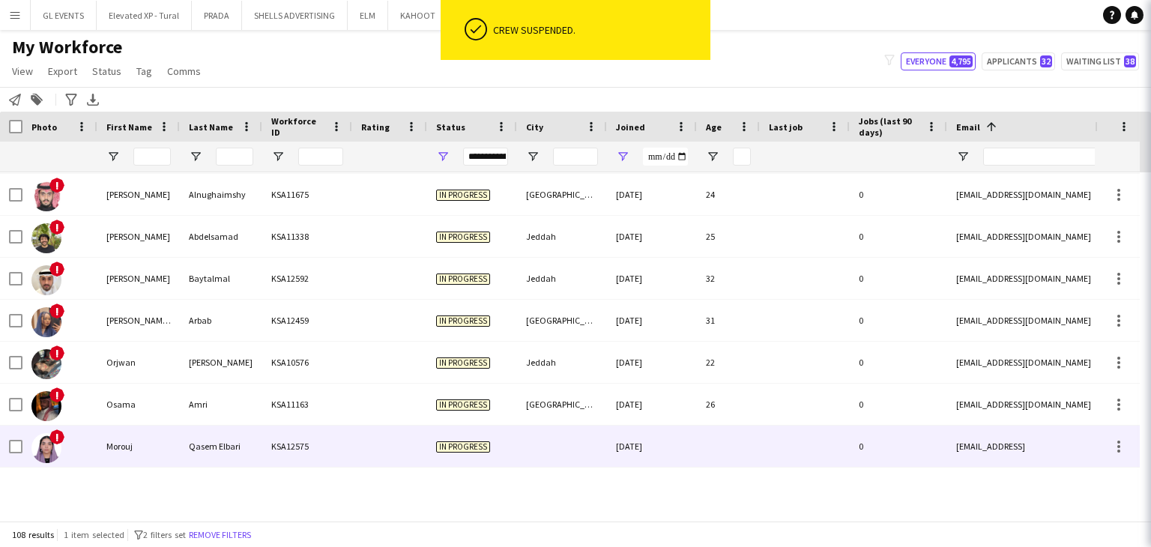
scroll to position [4196, 0]
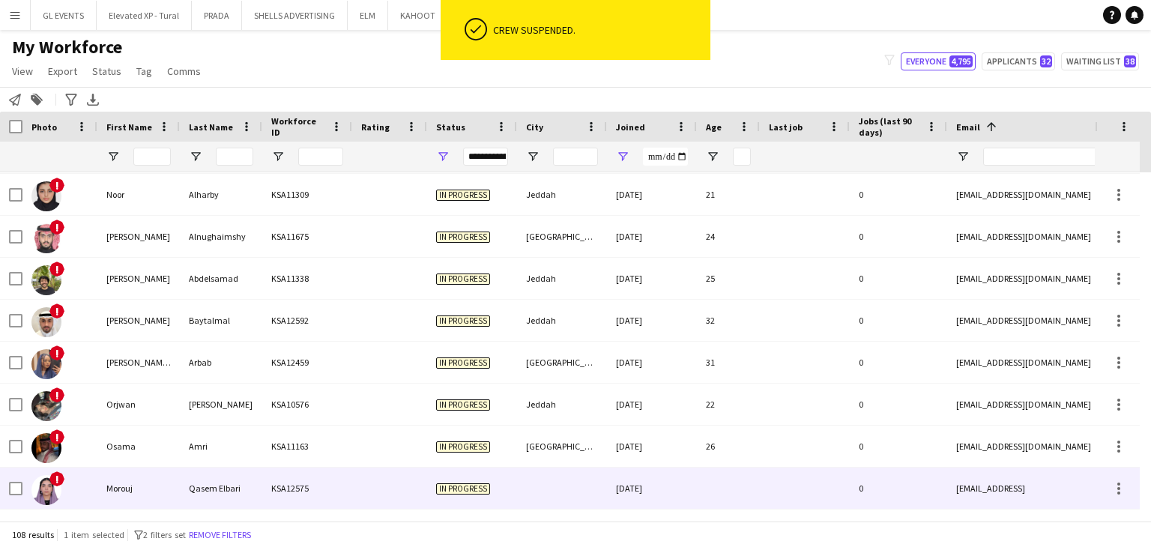
click at [171, 495] on div "Morouj" at bounding box center [138, 488] width 82 height 41
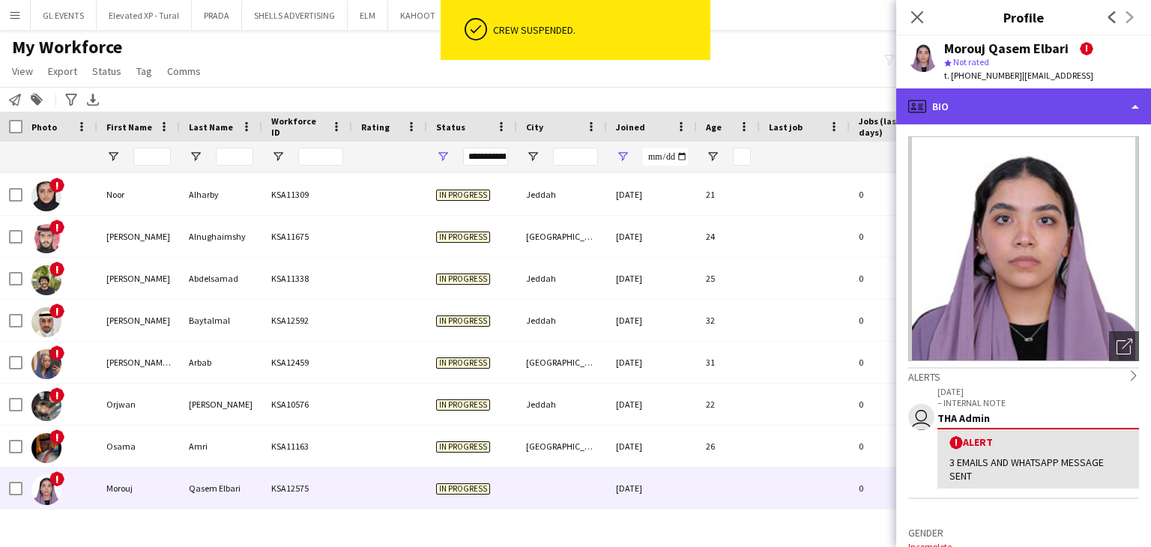
click at [934, 100] on div "profile Bio" at bounding box center [1023, 106] width 255 height 36
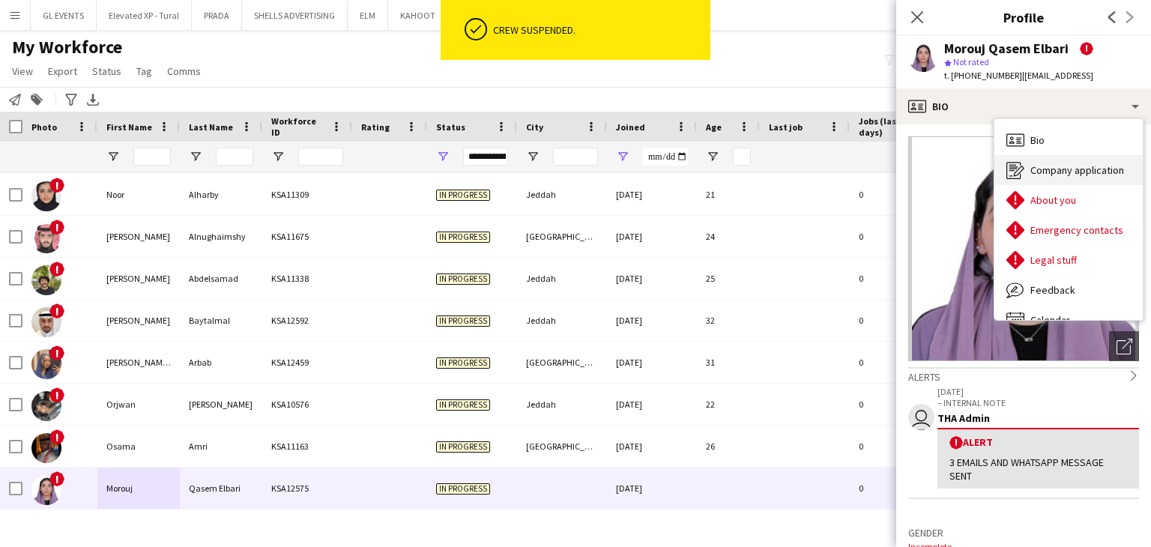
click at [1031, 166] on div "Company application Company application" at bounding box center [1069, 170] width 148 height 30
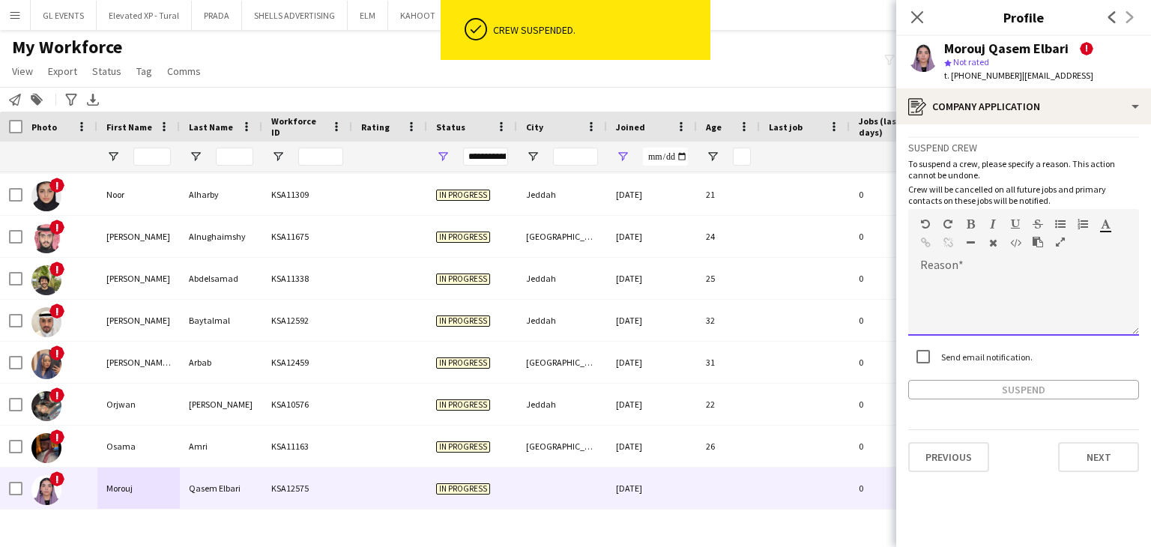
click at [947, 282] on div at bounding box center [1023, 306] width 231 height 60
paste div
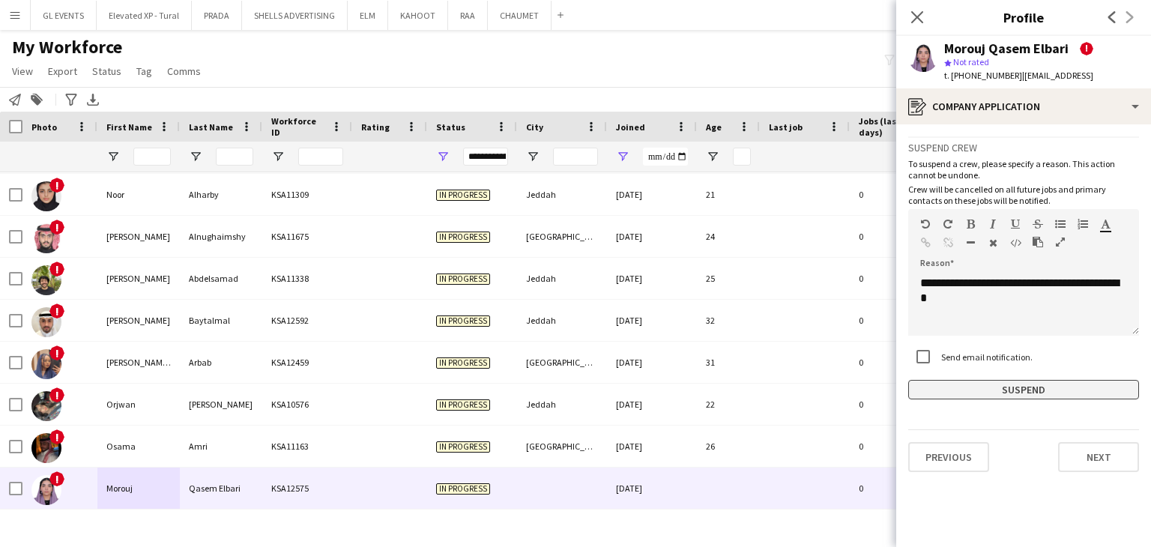
click at [969, 385] on button "Suspend" at bounding box center [1023, 389] width 231 height 19
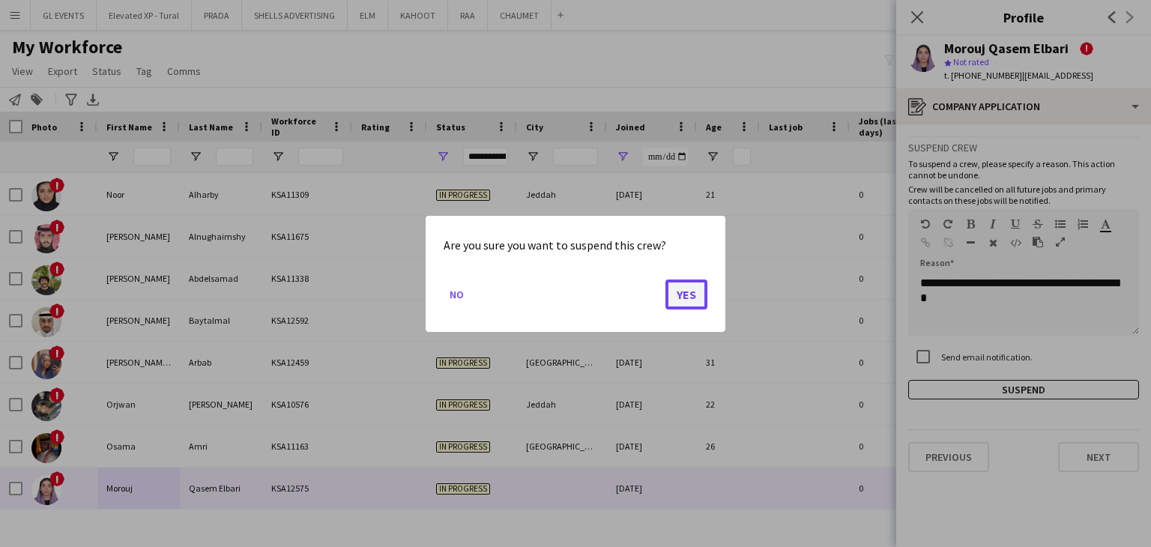
click at [682, 294] on button "Yes" at bounding box center [687, 294] width 42 height 30
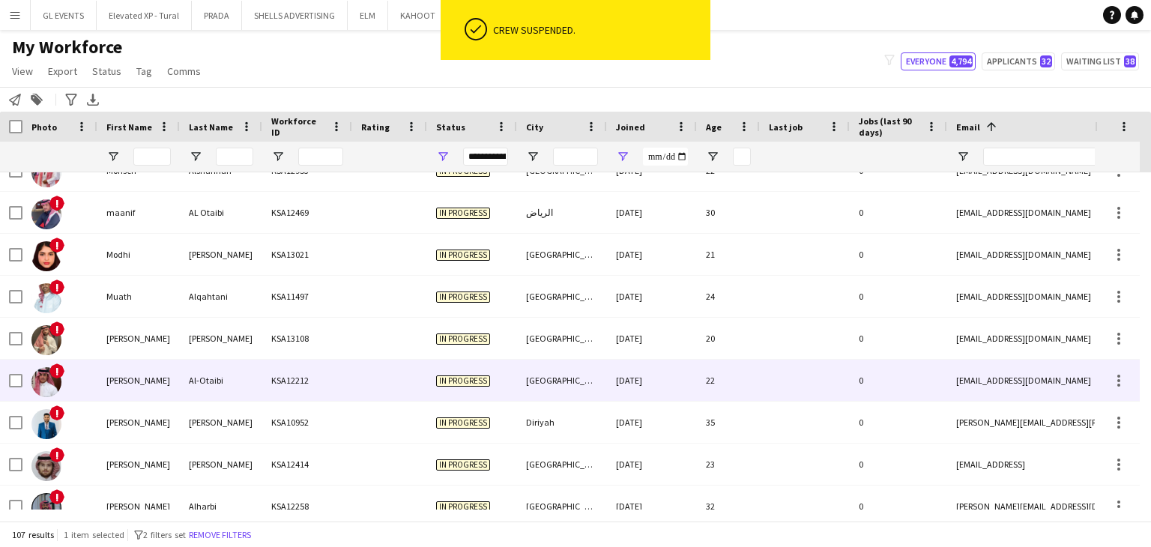
scroll to position [3075, 0]
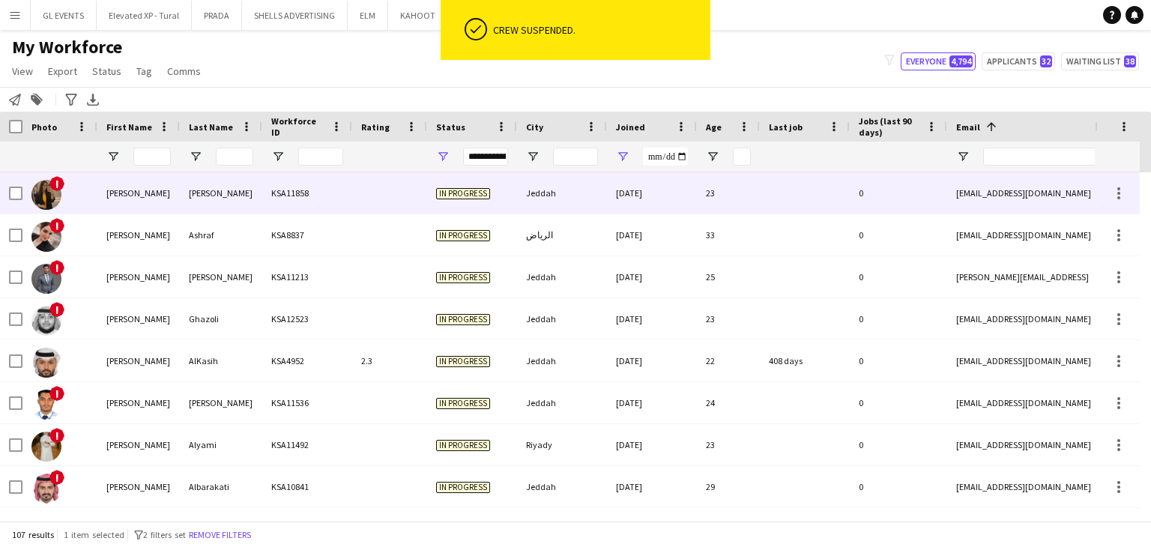
click at [220, 202] on div "Mohammed" at bounding box center [221, 192] width 82 height 41
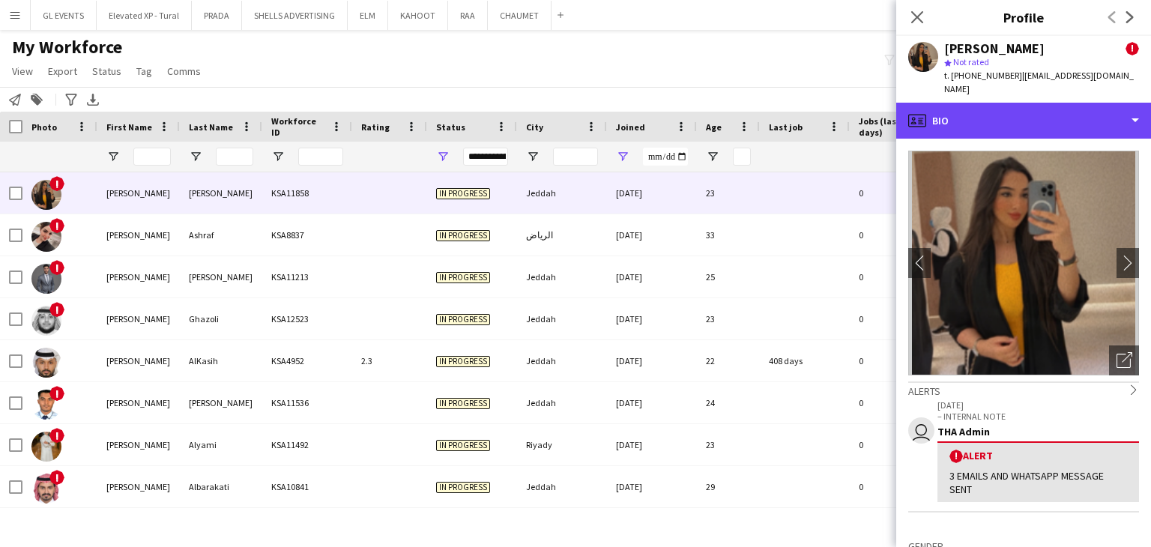
drag, startPoint x: 935, startPoint y: 103, endPoint x: 1010, endPoint y: 144, distance: 85.5
click at [935, 103] on div "profile Bio" at bounding box center [1023, 121] width 255 height 36
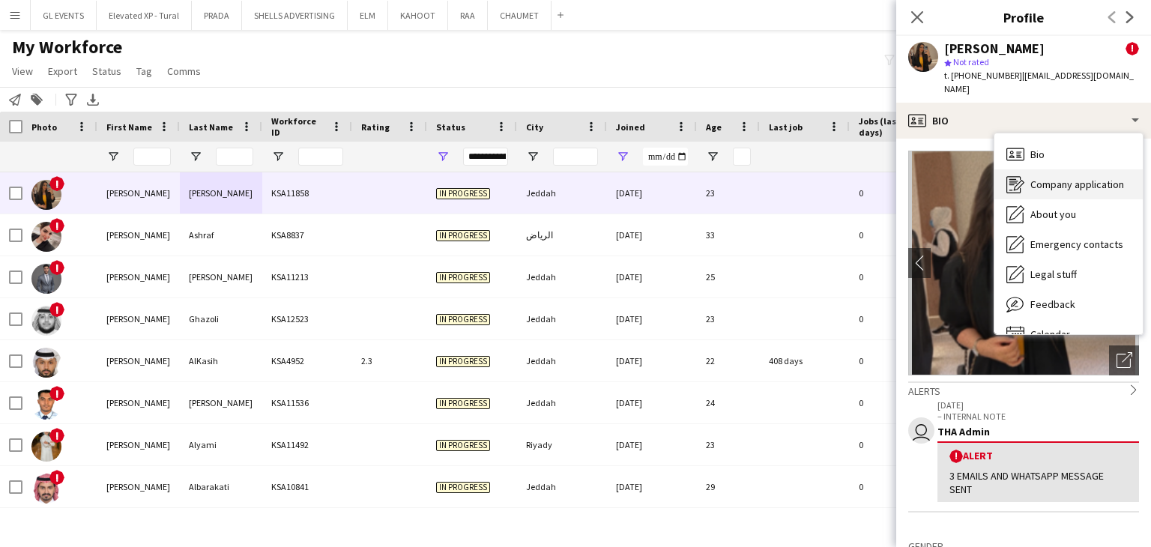
click at [1054, 178] on span "Company application" at bounding box center [1078, 184] width 94 height 13
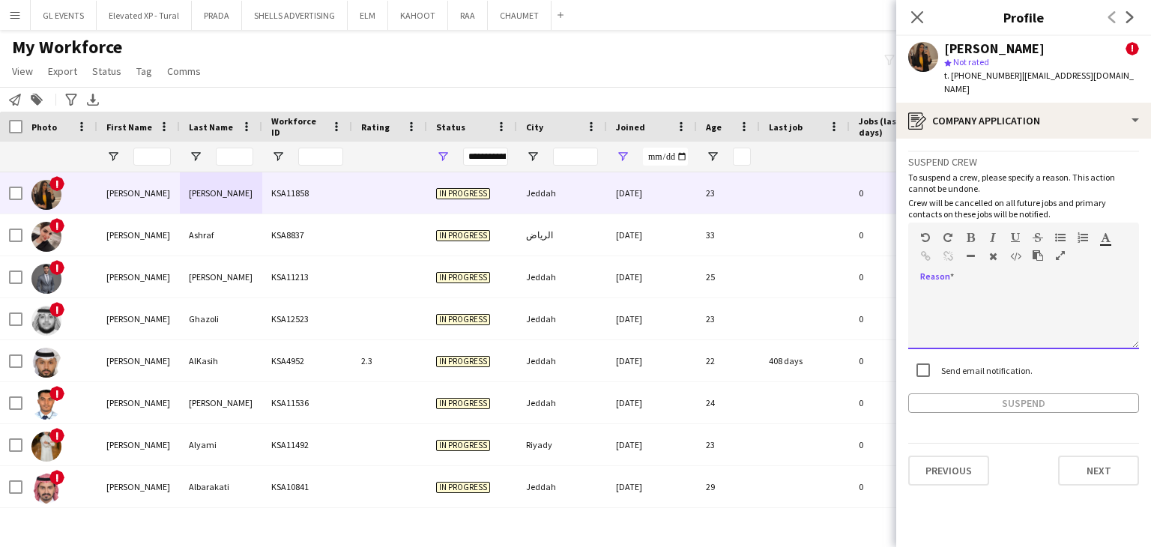
click at [950, 290] on div at bounding box center [1023, 319] width 231 height 60
paste div
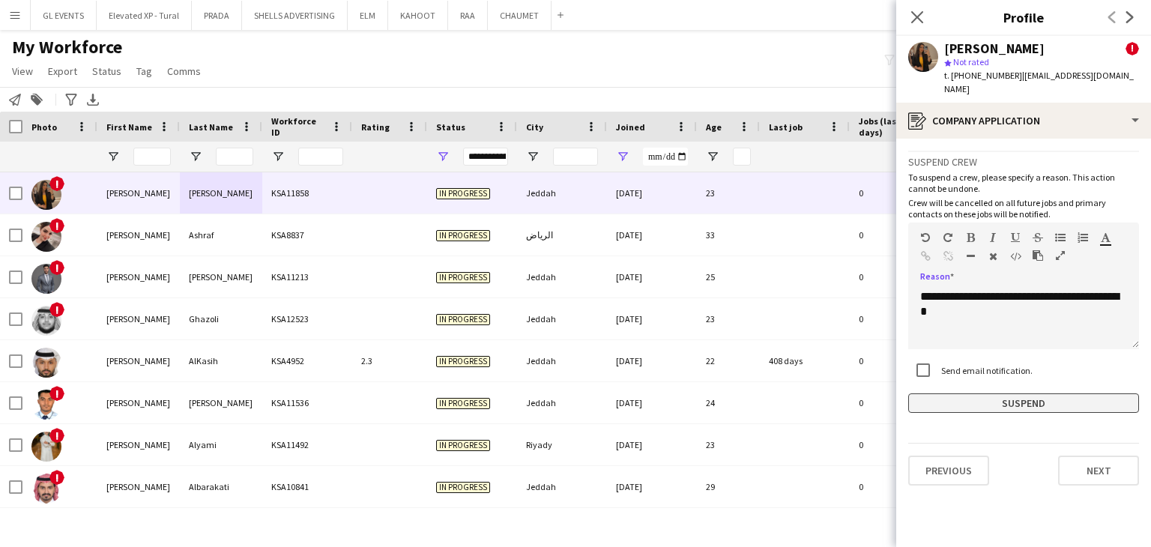
click at [984, 394] on button "Suspend" at bounding box center [1023, 403] width 231 height 19
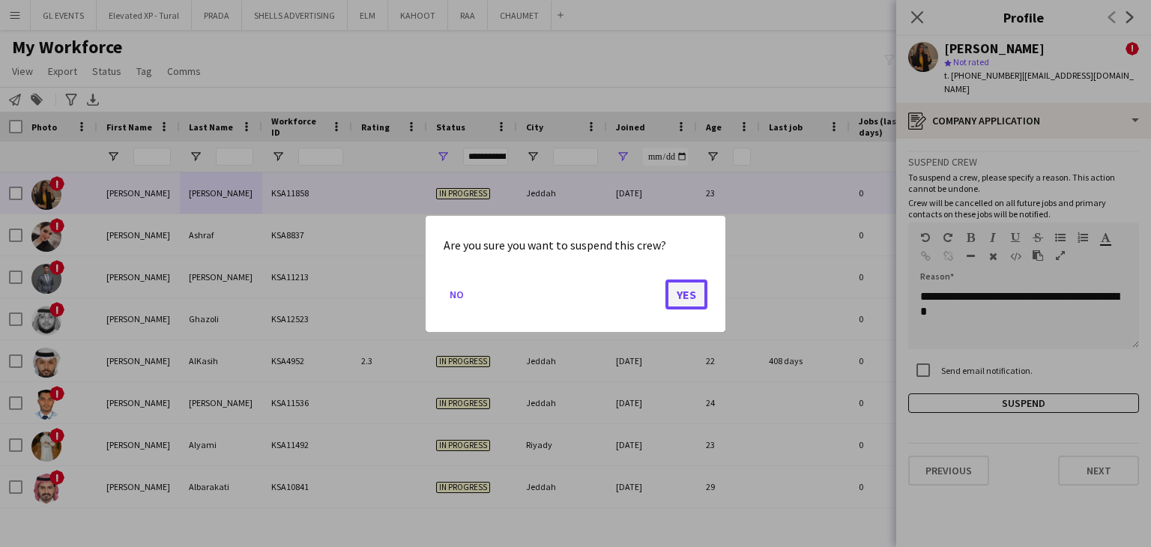
click at [687, 298] on button "Yes" at bounding box center [687, 294] width 42 height 30
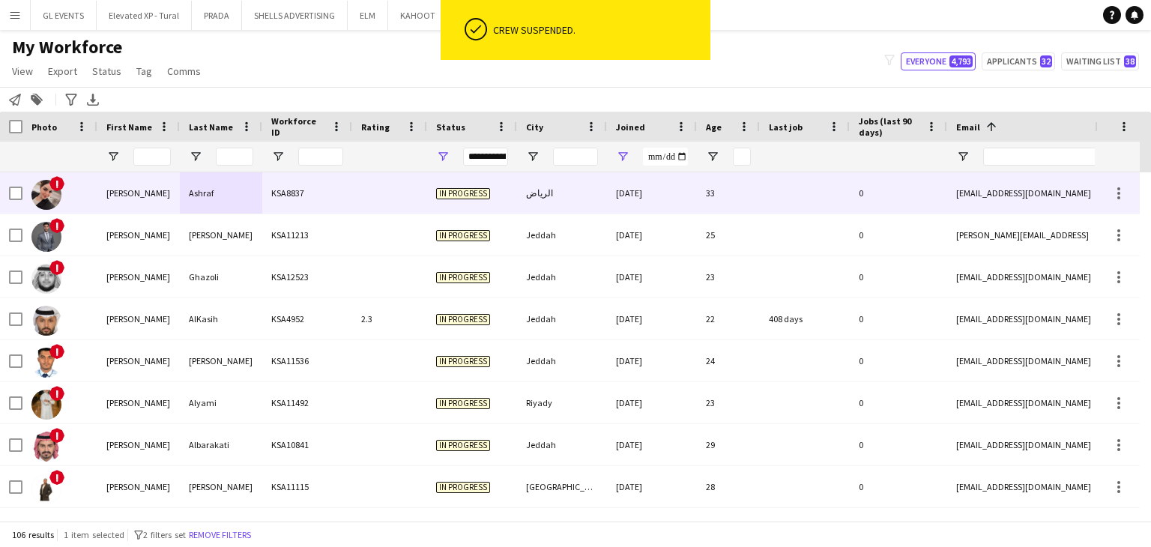
click at [271, 196] on div "KSA8837" at bounding box center [307, 192] width 90 height 41
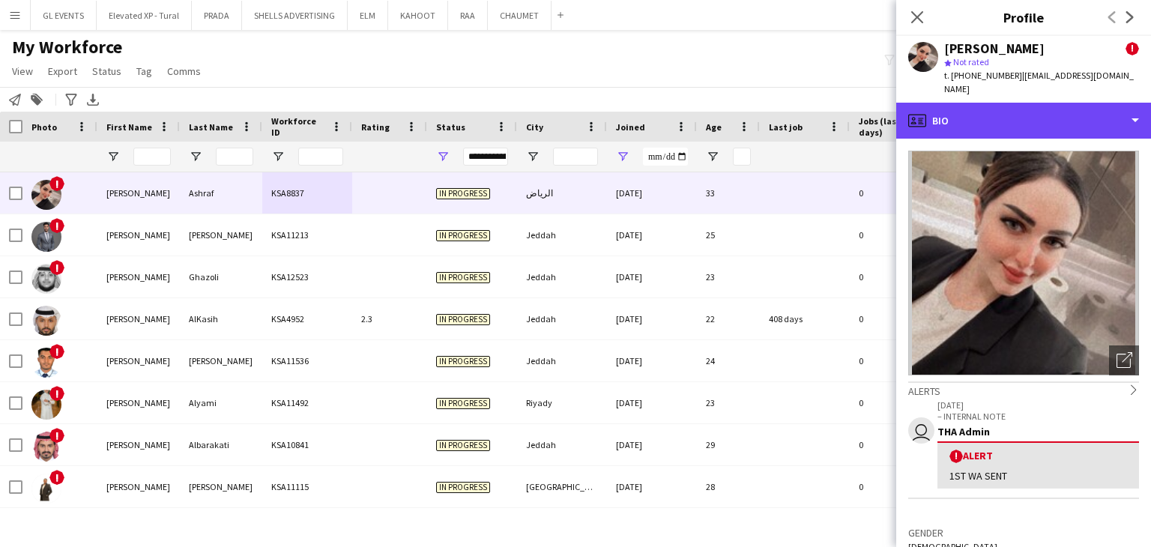
drag, startPoint x: 990, startPoint y: 106, endPoint x: 994, endPoint y: 124, distance: 18.4
click at [990, 105] on div "profile Bio" at bounding box center [1023, 121] width 255 height 36
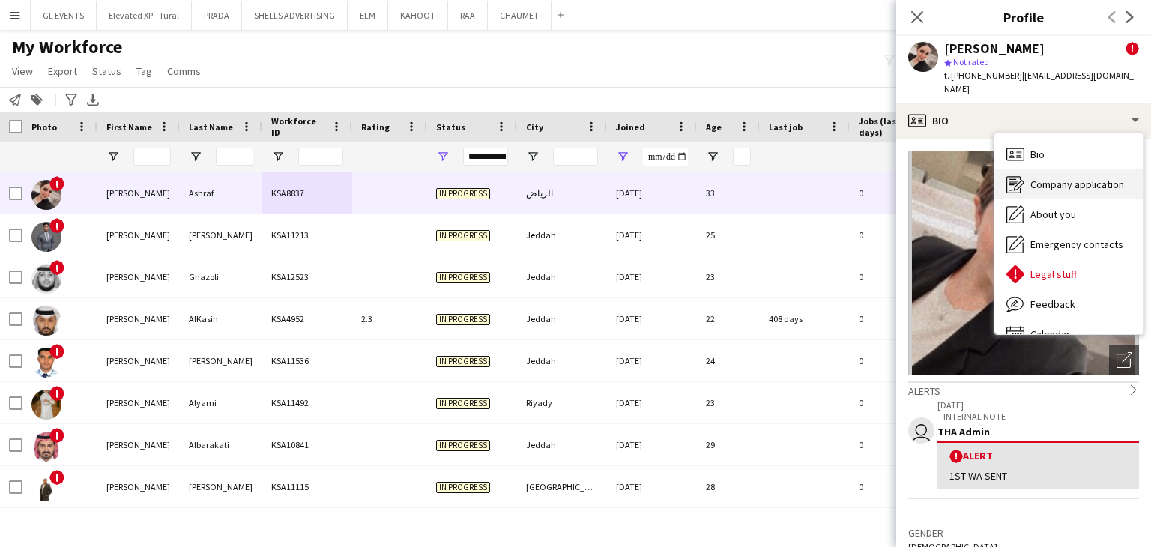
click at [1037, 178] on span "Company application" at bounding box center [1078, 184] width 94 height 13
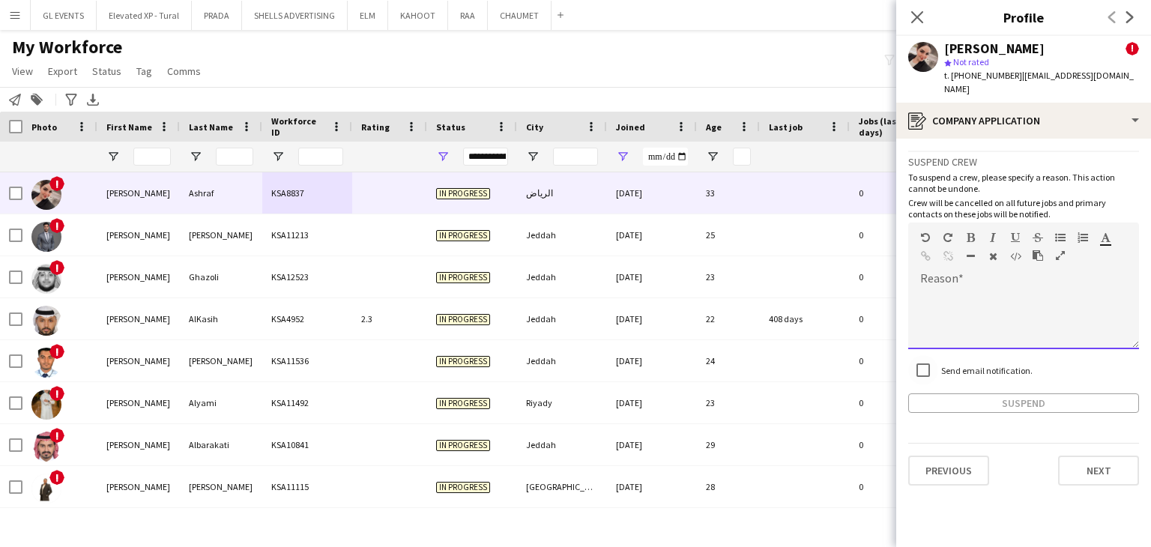
click at [953, 289] on div at bounding box center [1023, 319] width 231 height 60
paste div
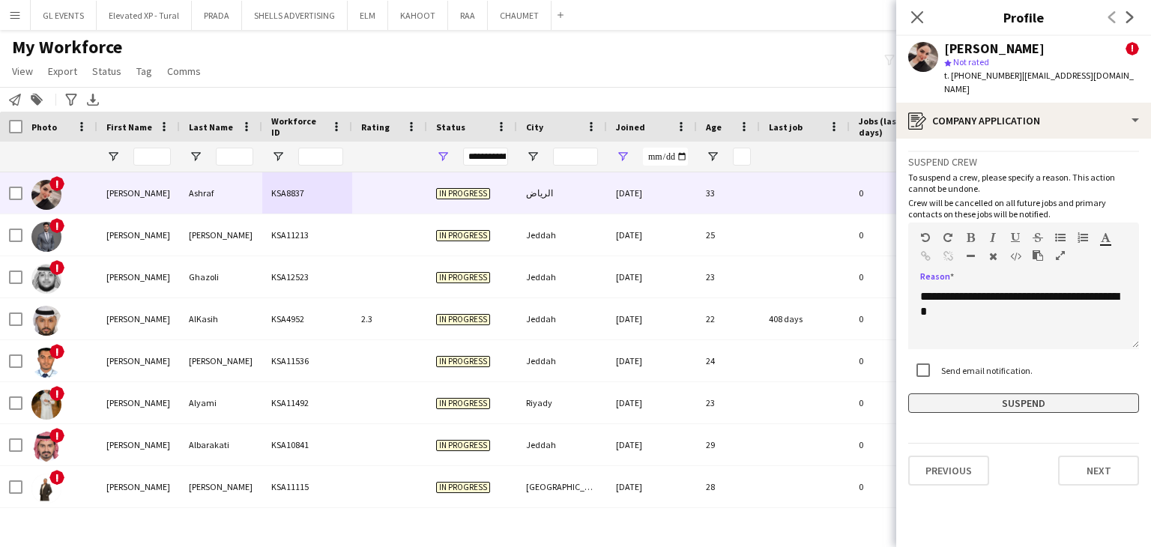
click at [984, 394] on button "Suspend" at bounding box center [1023, 403] width 231 height 19
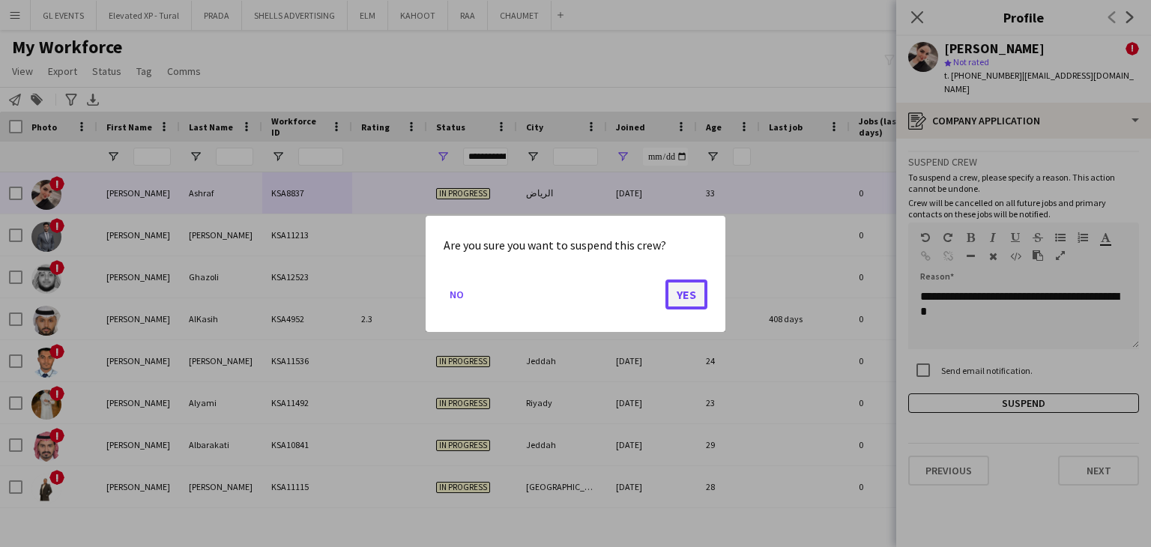
click at [699, 291] on button "Yes" at bounding box center [687, 294] width 42 height 30
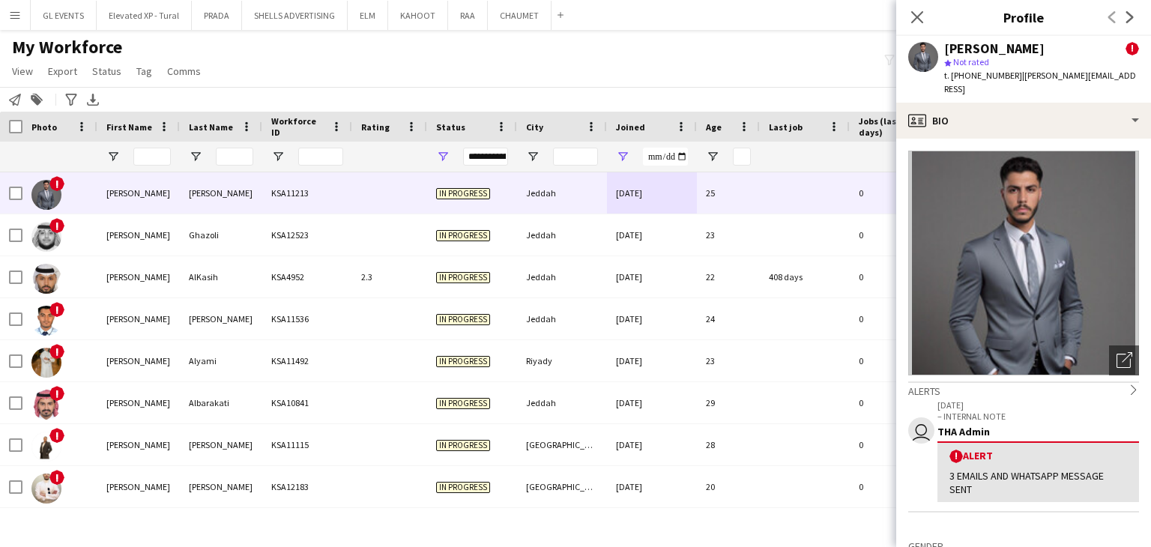
click at [992, 139] on app-crew-profile-bio "Open photos pop-in Alerts chevron-right user 10-07-2025 – INTERNAL NOTE THA Adm…" at bounding box center [1023, 343] width 255 height 408
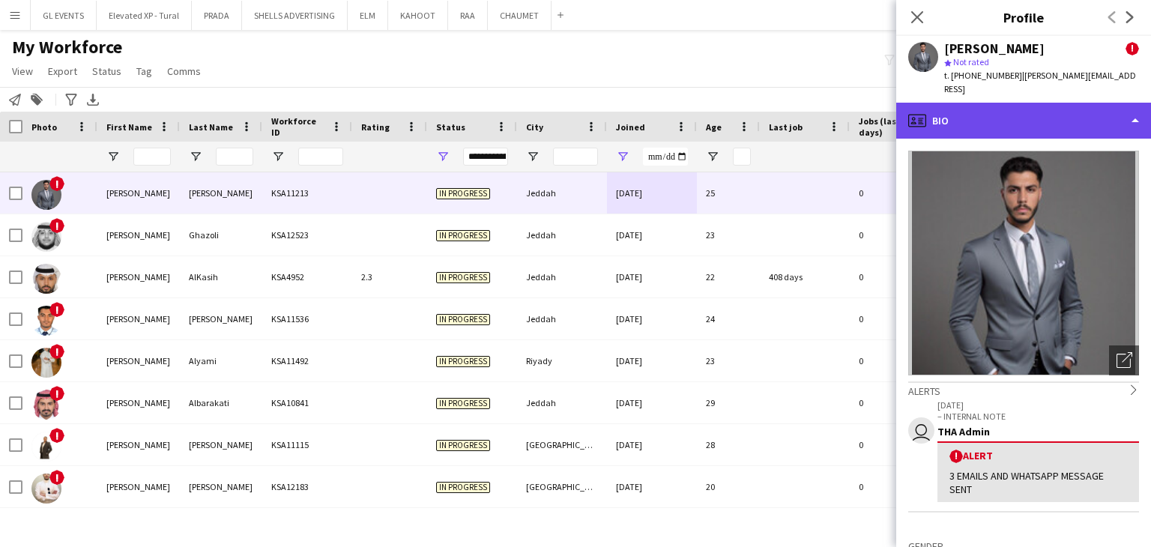
click at [1001, 117] on div "profile Bio" at bounding box center [1023, 121] width 255 height 36
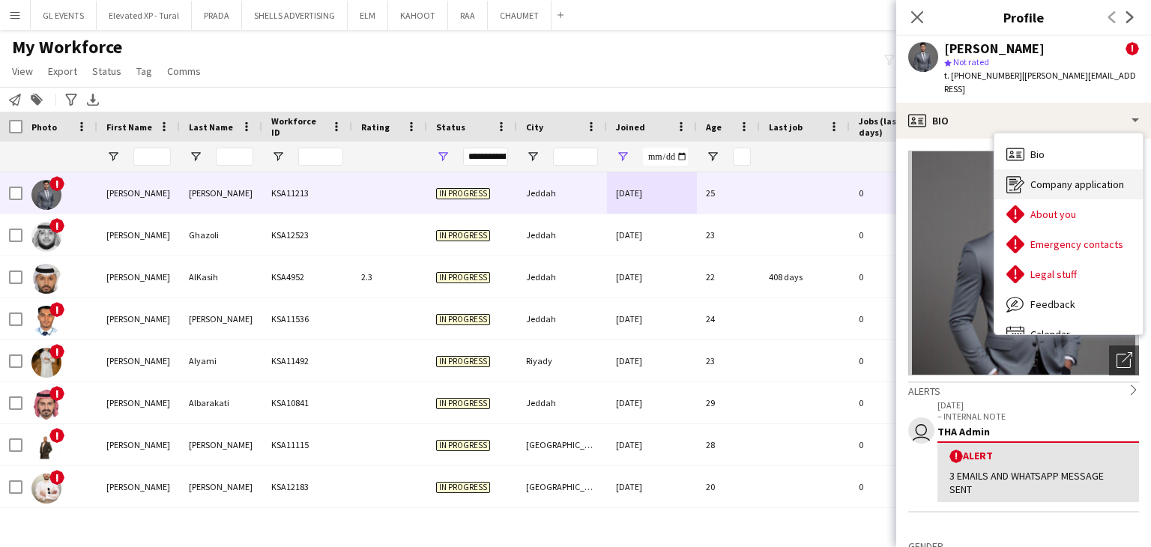
click at [1058, 178] on span "Company application" at bounding box center [1078, 184] width 94 height 13
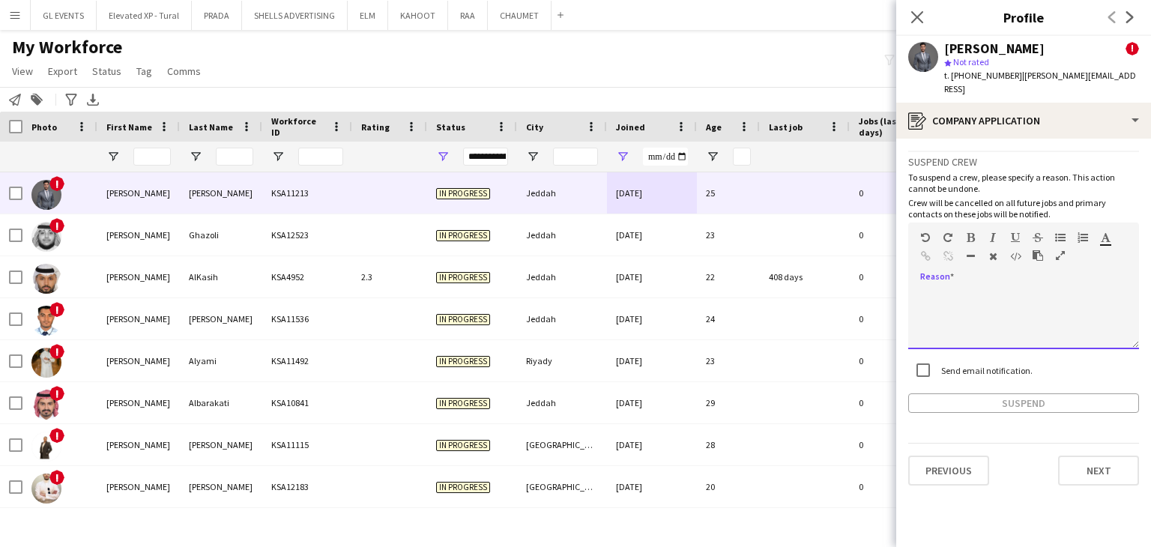
click at [951, 289] on div at bounding box center [1023, 319] width 231 height 60
paste div
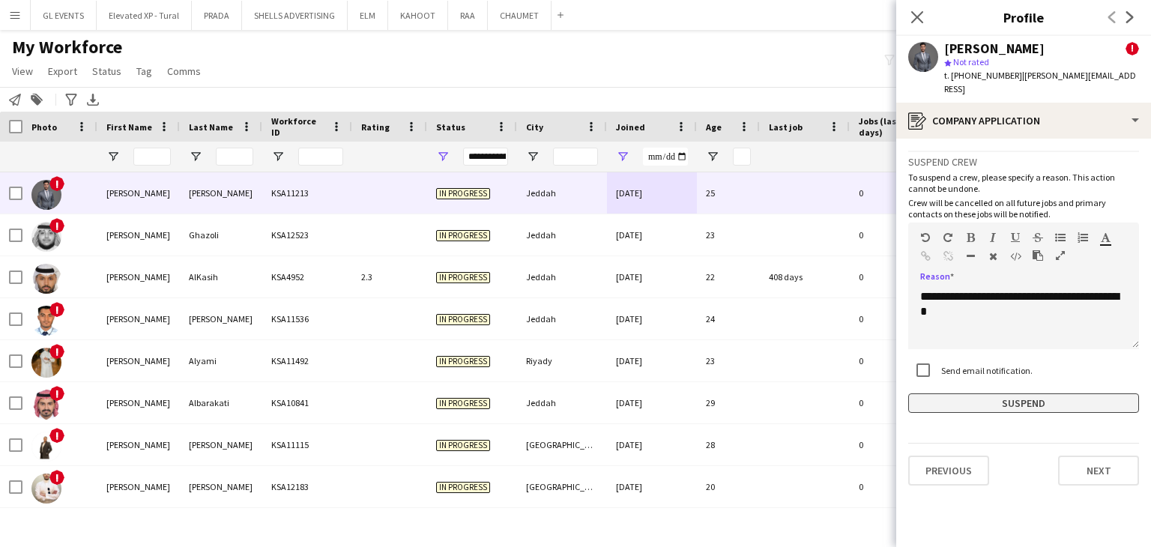
click at [978, 394] on button "Suspend" at bounding box center [1023, 403] width 231 height 19
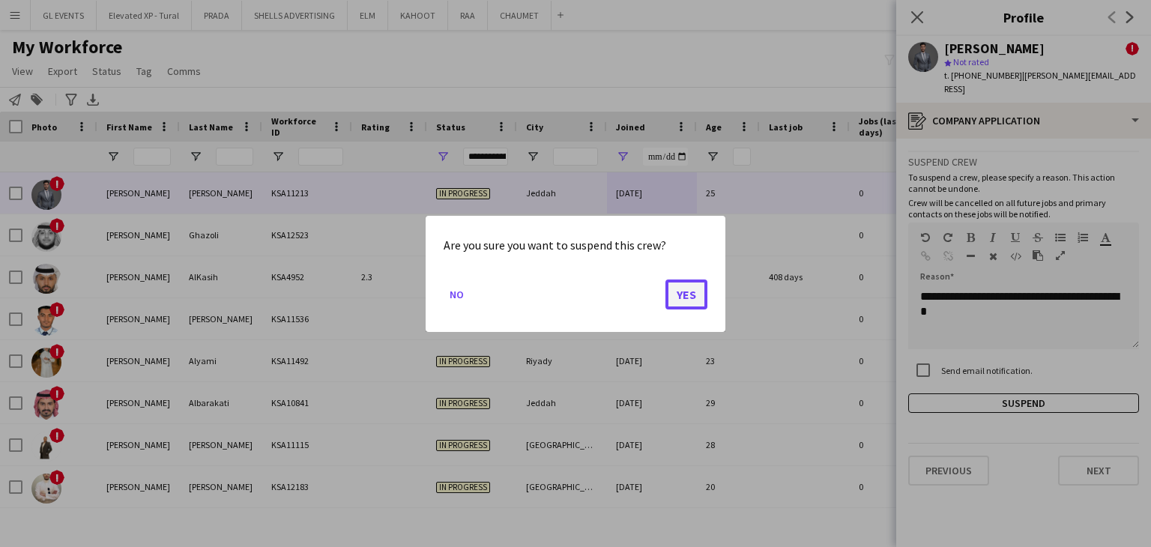
click at [694, 298] on button "Yes" at bounding box center [687, 294] width 42 height 30
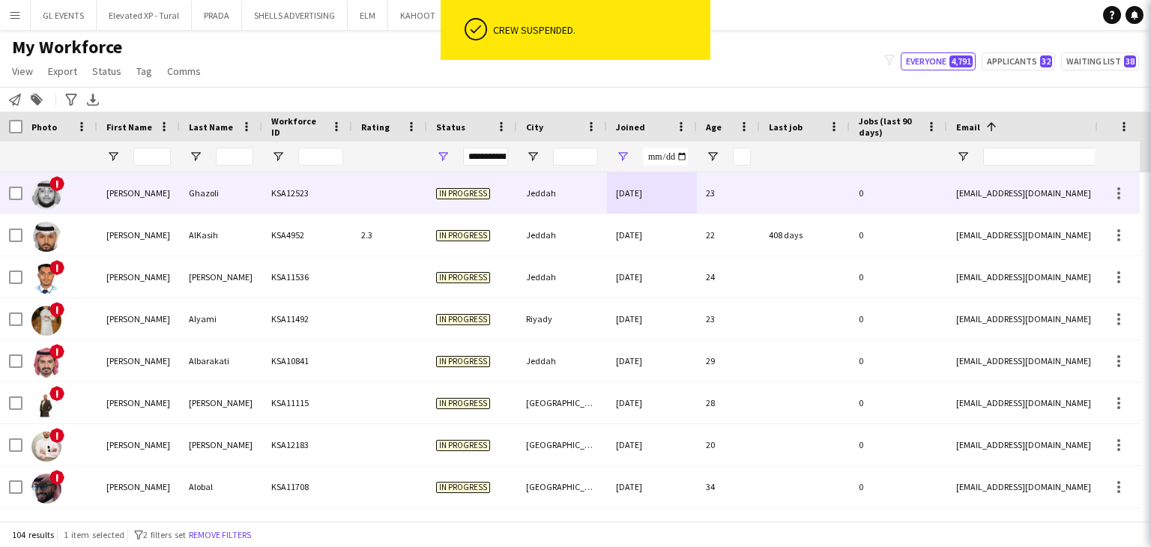
click at [255, 199] on div "Ghazoli" at bounding box center [221, 192] width 82 height 41
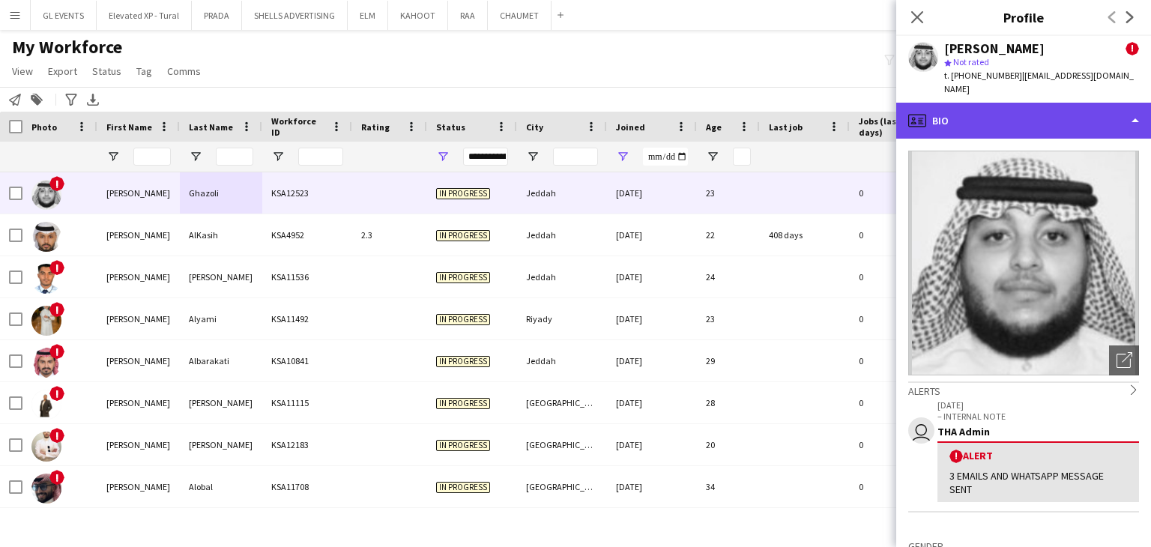
click at [938, 112] on div "profile Bio" at bounding box center [1023, 121] width 255 height 36
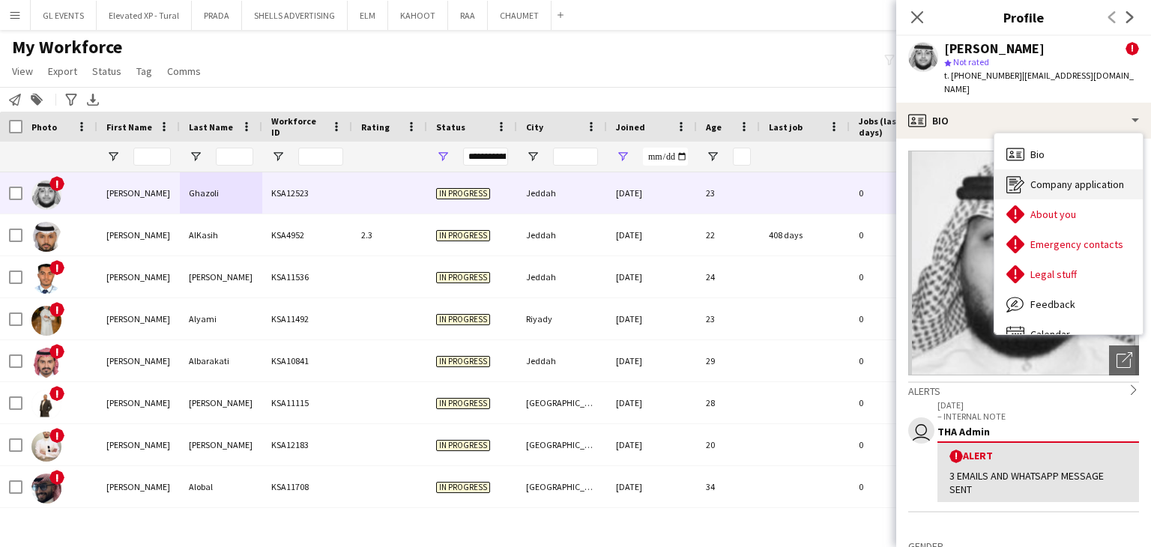
click at [1020, 176] on icon at bounding box center [1014, 184] width 14 height 17
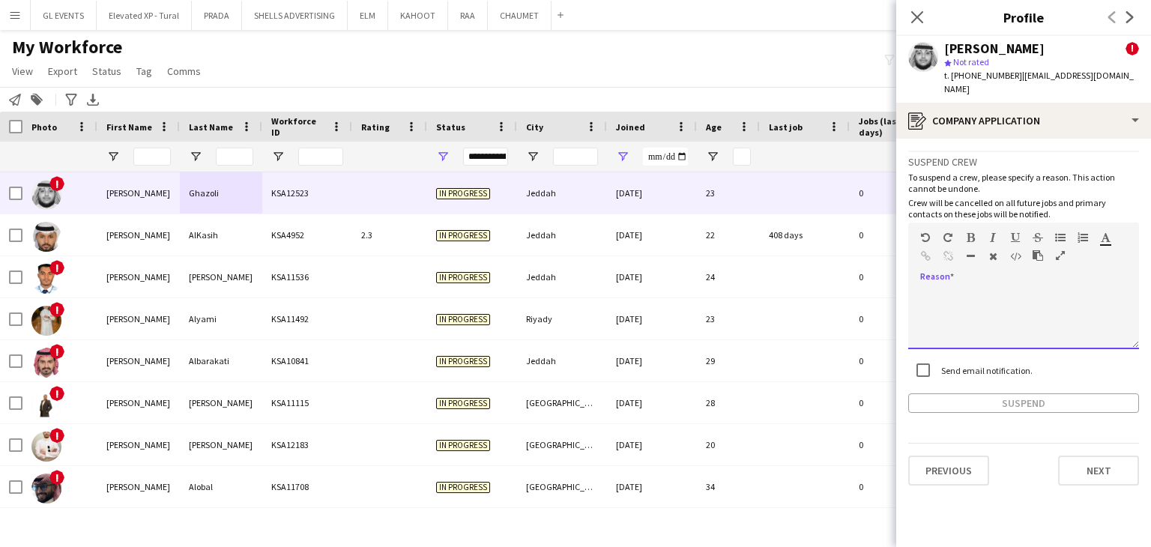
click at [960, 305] on div at bounding box center [1023, 319] width 231 height 60
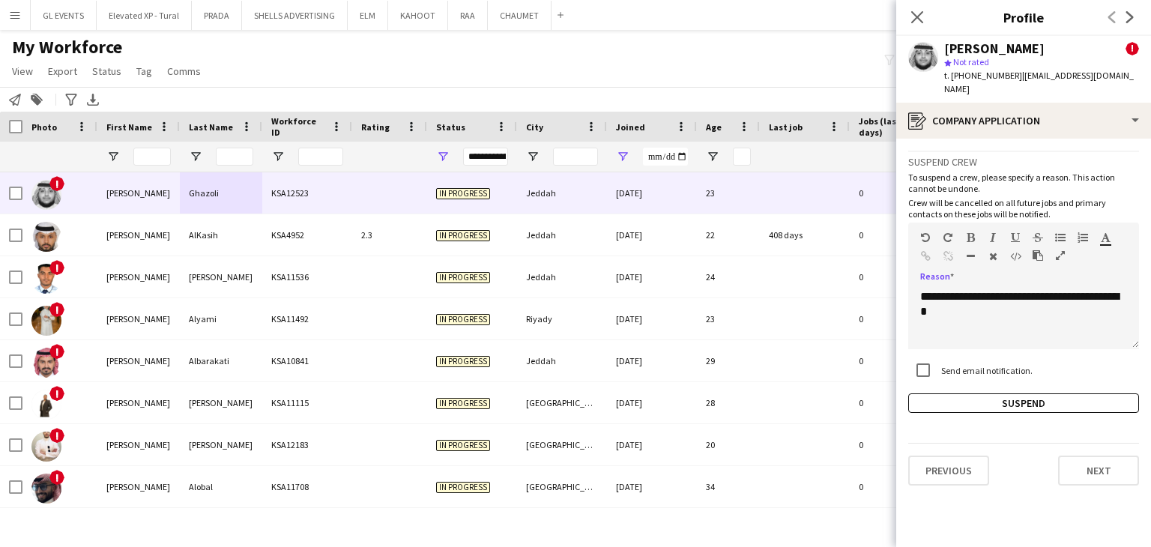
click at [1037, 376] on div "**********" at bounding box center [1023, 282] width 231 height 262
click at [1036, 394] on button "Suspend" at bounding box center [1023, 403] width 231 height 19
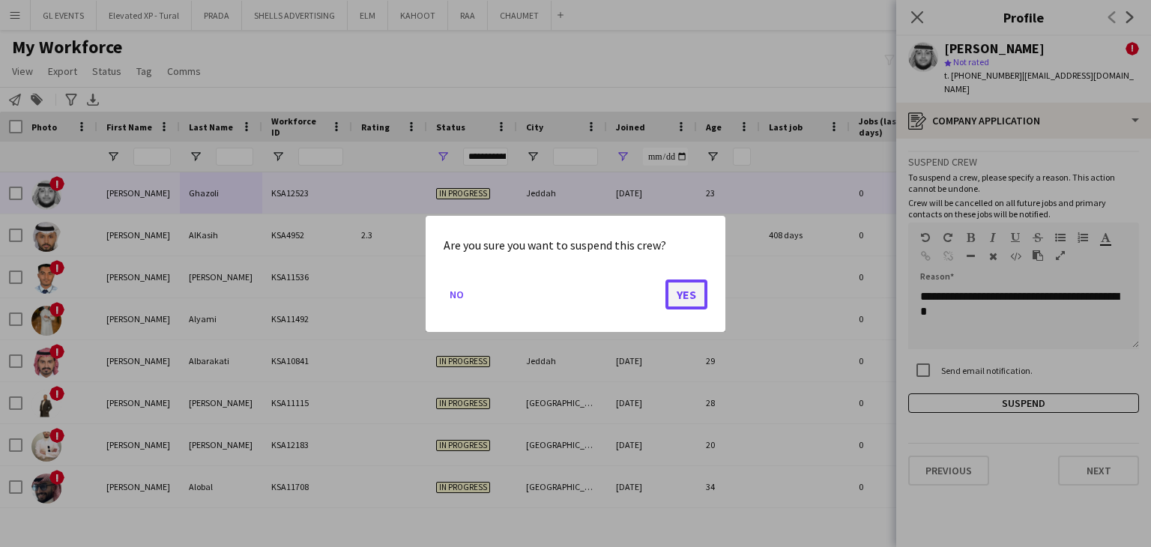
click at [678, 301] on button "Yes" at bounding box center [687, 294] width 42 height 30
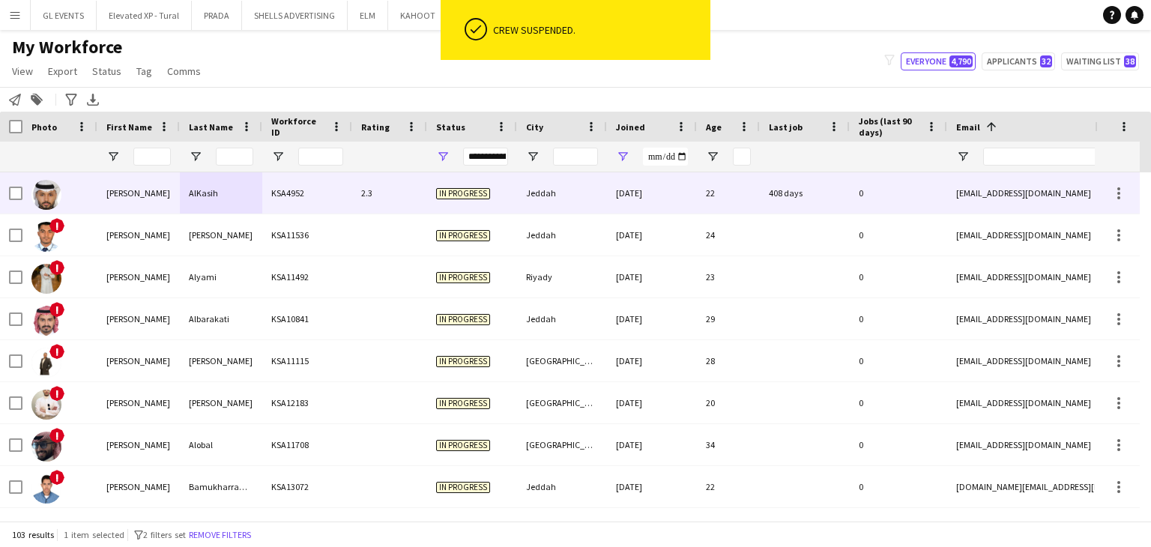
click at [240, 202] on div "AlKasih" at bounding box center [221, 192] width 82 height 41
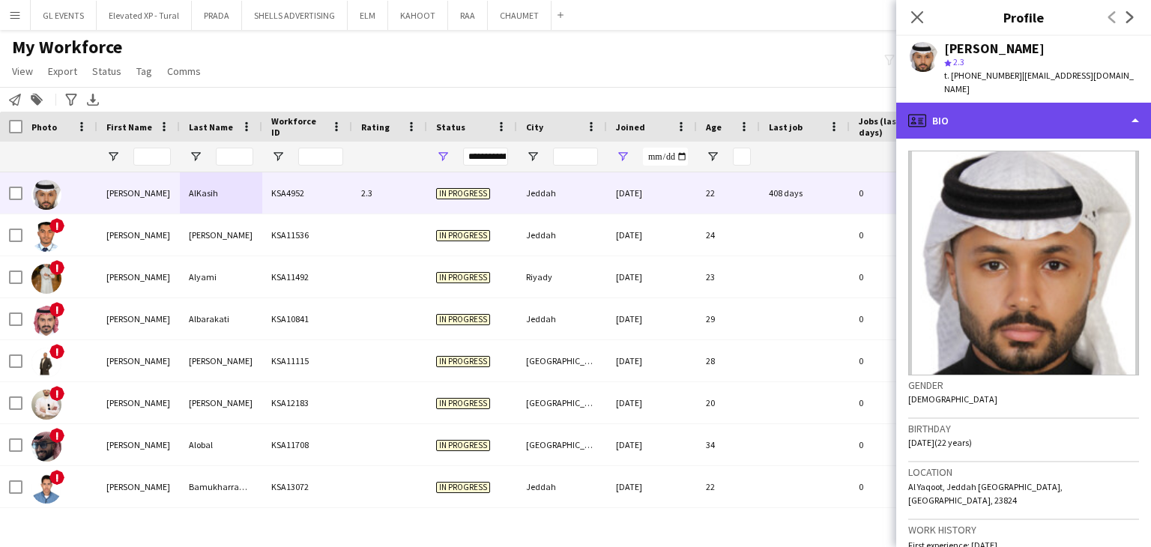
click at [961, 103] on div "profile Bio" at bounding box center [1023, 121] width 255 height 36
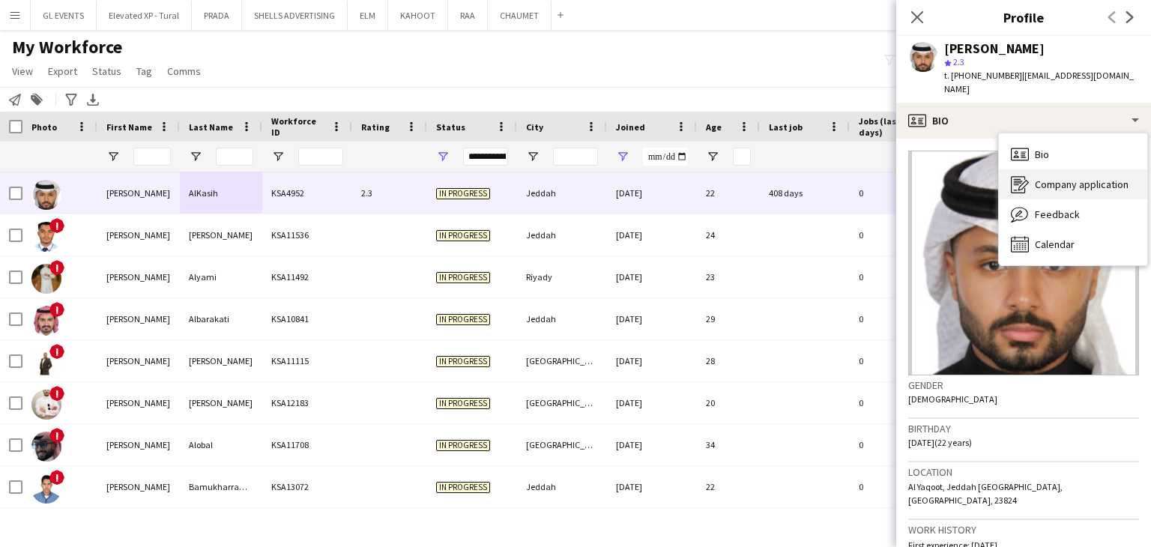
click at [1034, 169] on div "Company application Company application" at bounding box center [1073, 184] width 148 height 30
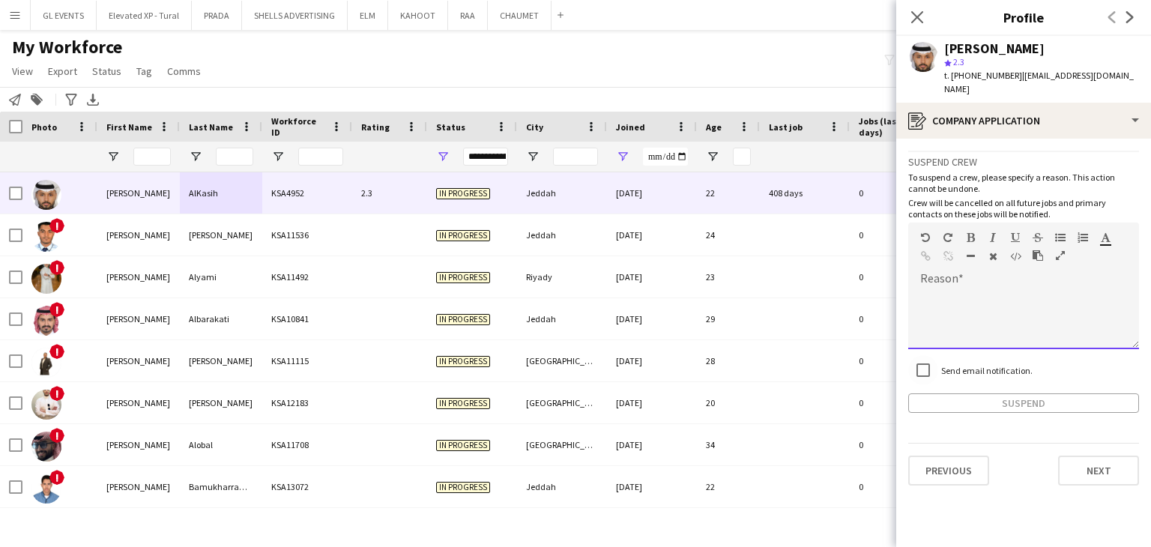
click at [953, 305] on div at bounding box center [1023, 319] width 231 height 60
paste div
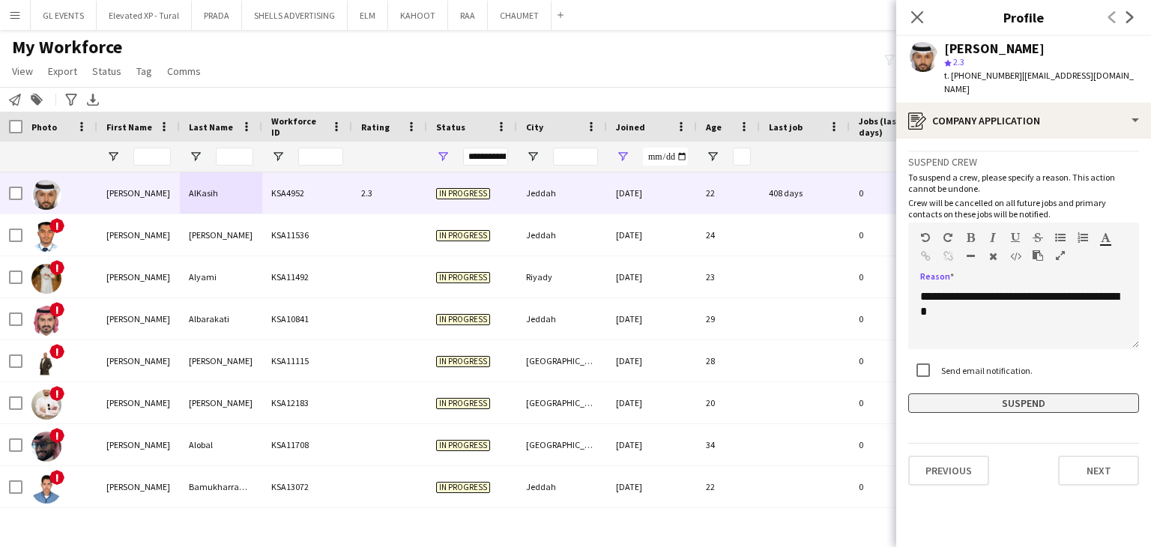
click at [968, 394] on button "Suspend" at bounding box center [1023, 403] width 231 height 19
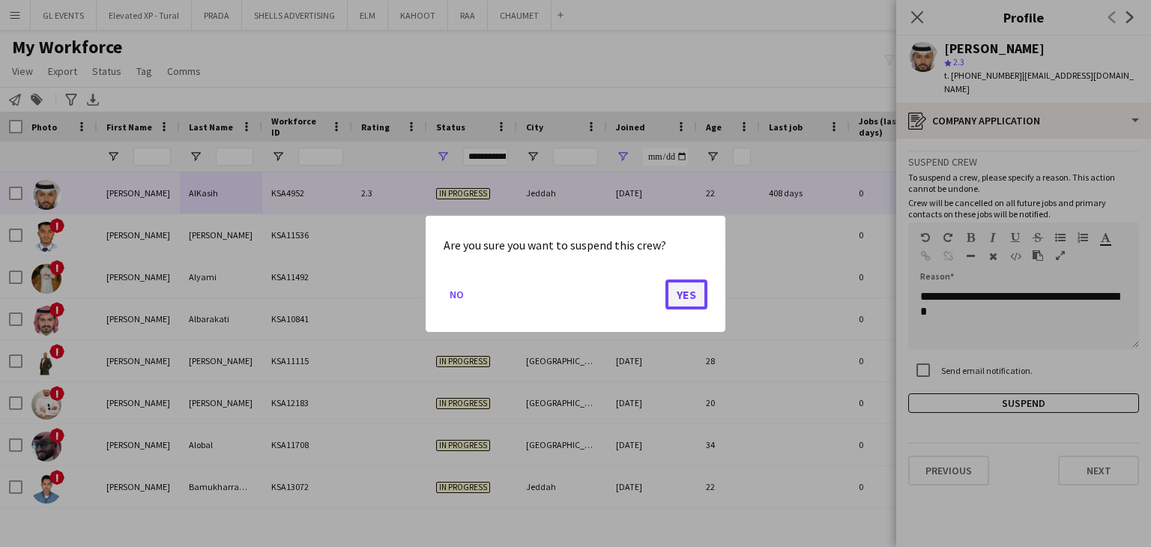
click at [683, 292] on button "Yes" at bounding box center [687, 294] width 42 height 30
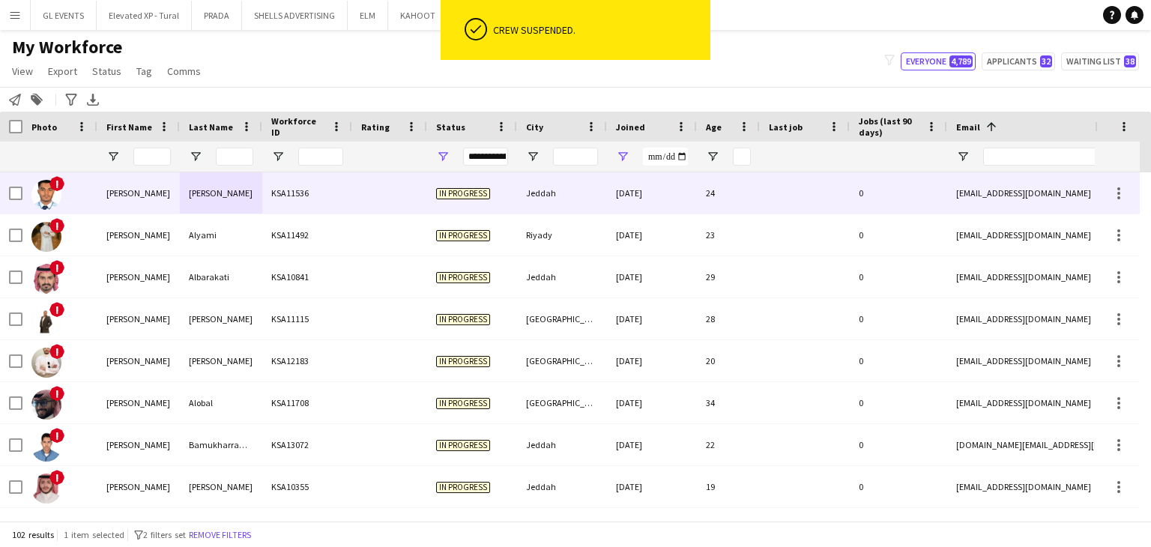
click at [328, 202] on div "KSA11536" at bounding box center [307, 192] width 90 height 41
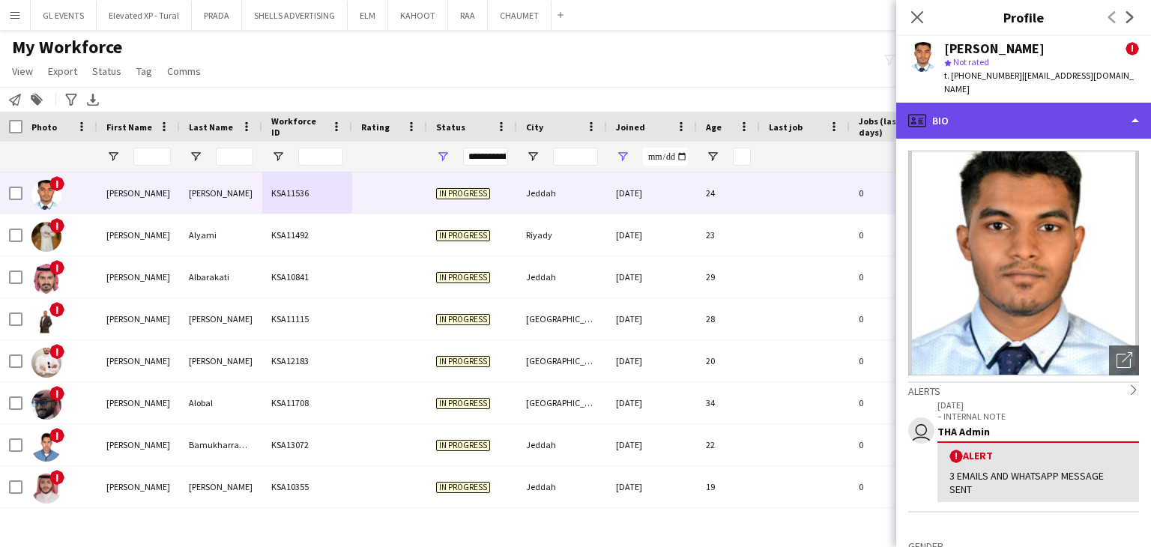
click at [943, 112] on div "profile Bio" at bounding box center [1023, 121] width 255 height 36
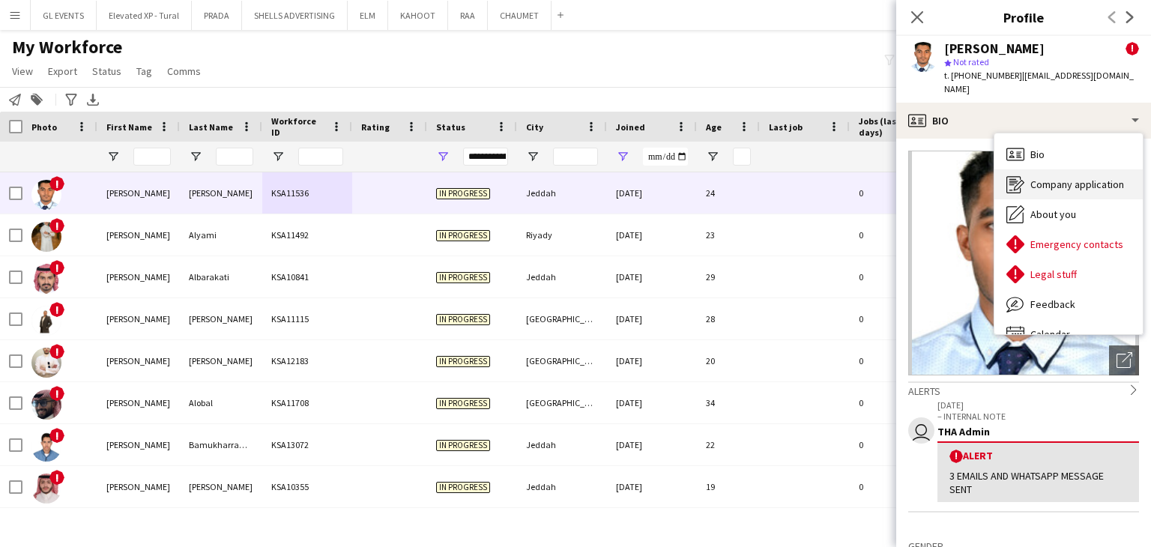
click at [1028, 169] on div "Company application Company application" at bounding box center [1069, 184] width 148 height 30
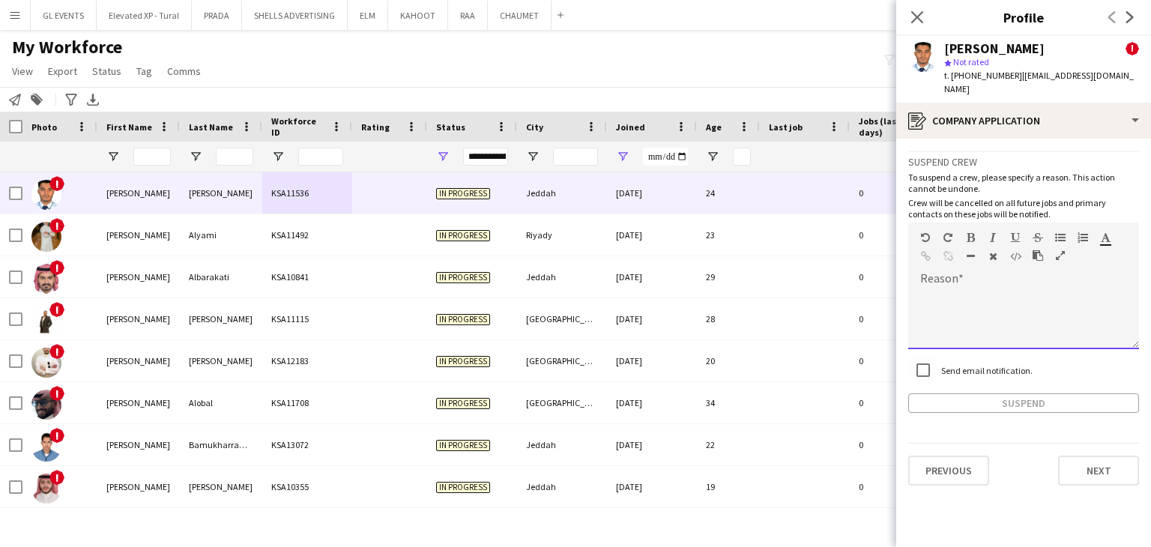
click at [959, 279] on div at bounding box center [1023, 314] width 231 height 70
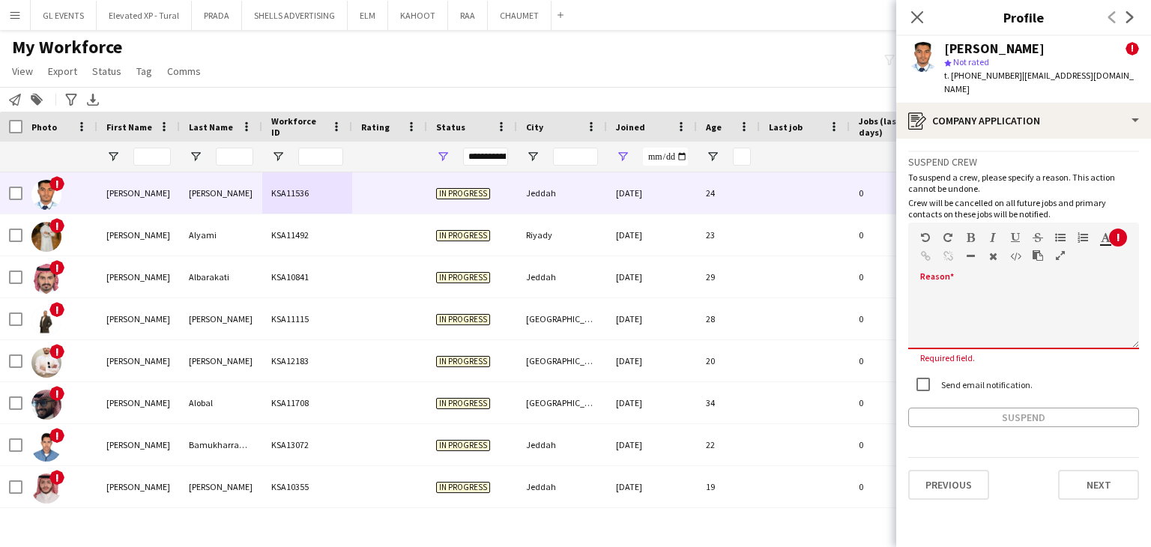
paste div
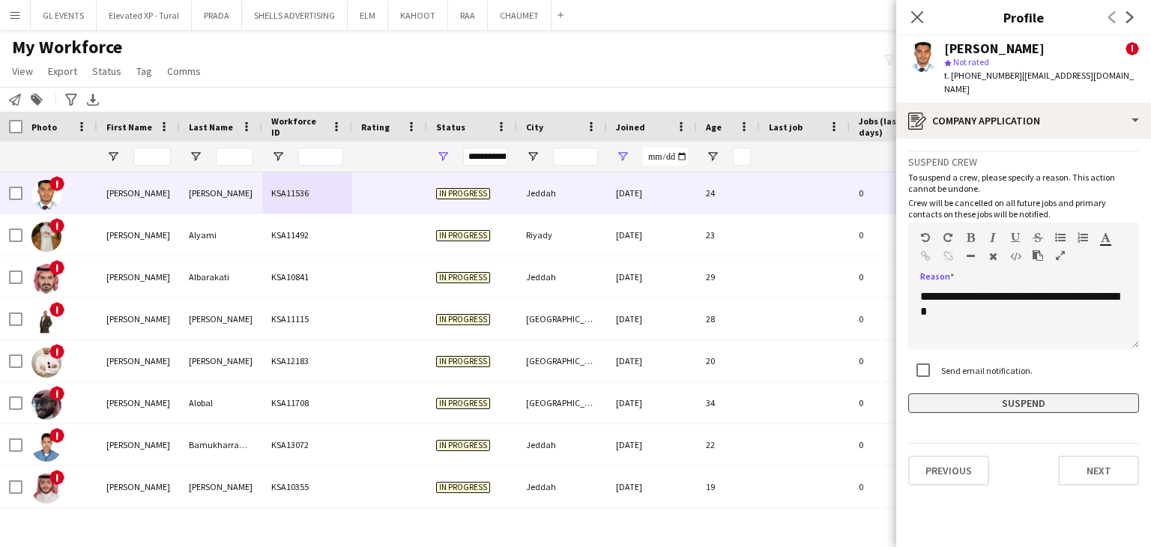
click at [989, 394] on button "Suspend" at bounding box center [1023, 403] width 231 height 19
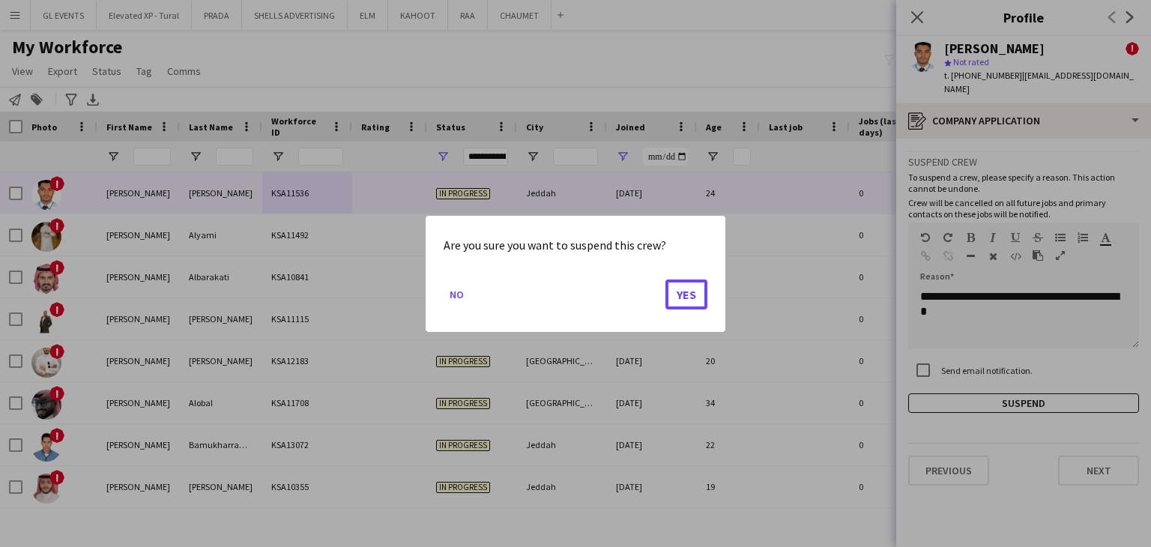
drag, startPoint x: 690, startPoint y: 295, endPoint x: 663, endPoint y: 298, distance: 27.1
click at [690, 294] on button "Yes" at bounding box center [687, 294] width 42 height 30
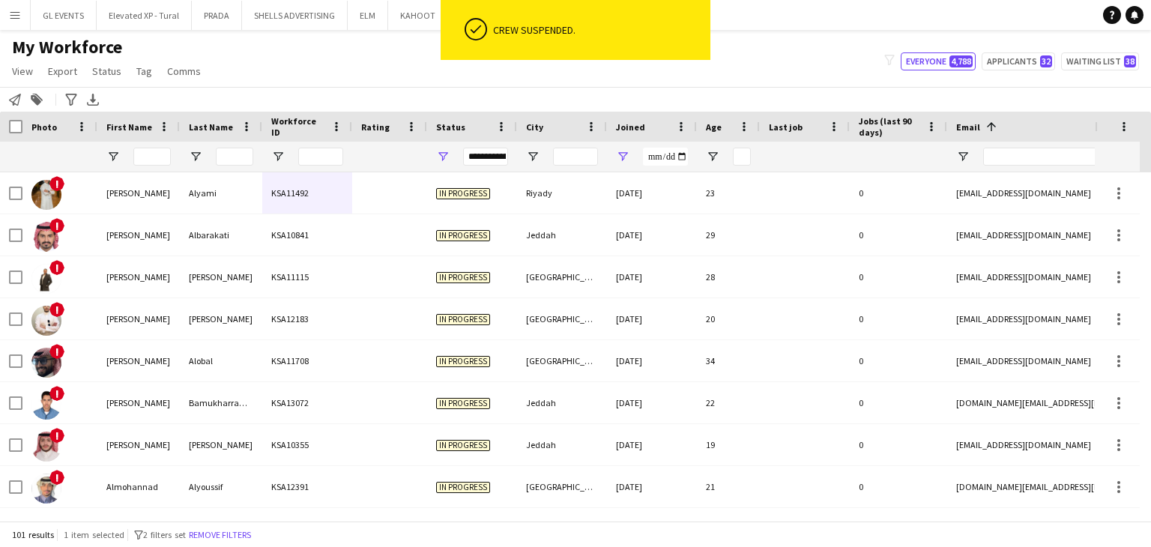
click at [301, 206] on div "KSA11492" at bounding box center [307, 192] width 90 height 41
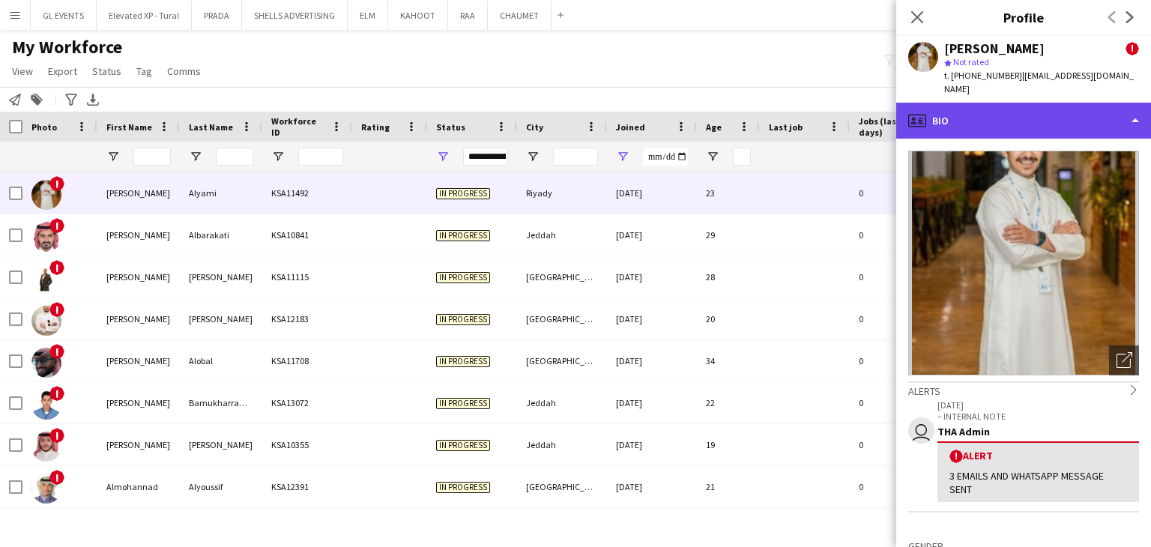
click at [920, 112] on icon "profile" at bounding box center [917, 121] width 18 height 18
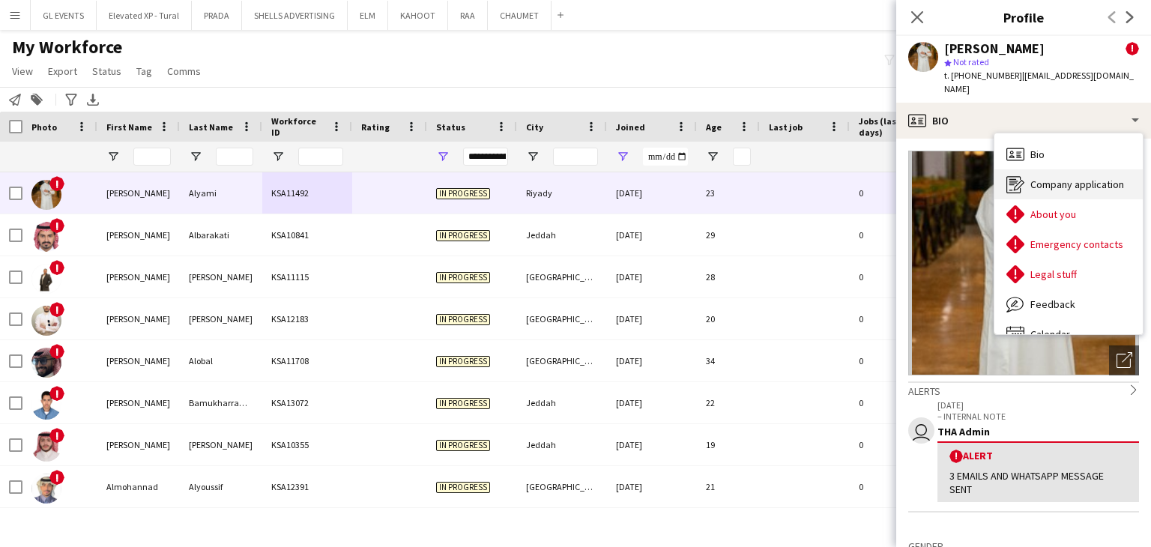
click at [1019, 175] on icon "Company application" at bounding box center [1016, 184] width 18 height 18
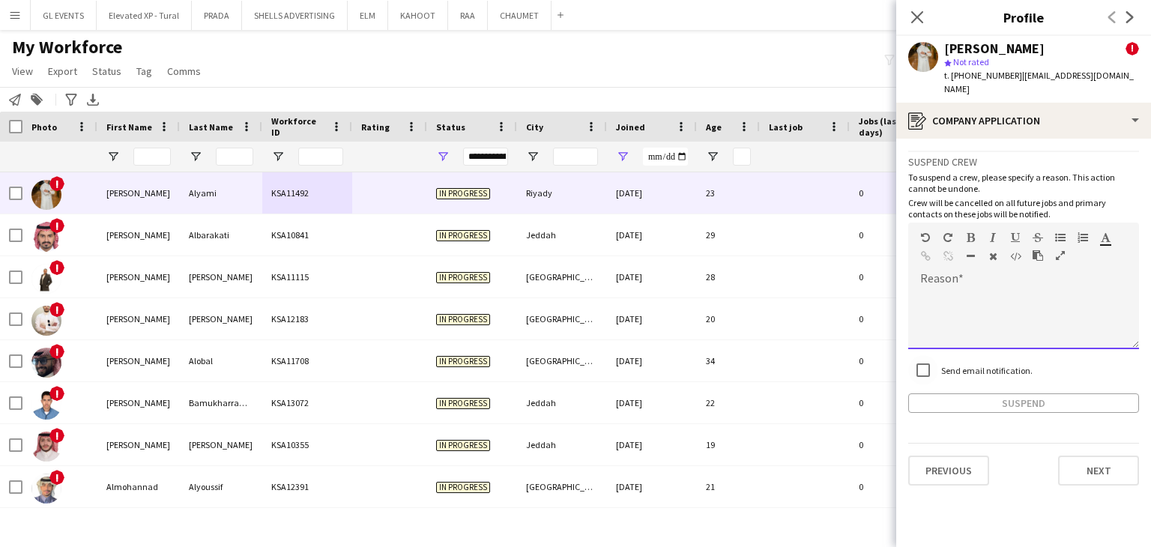
click at [950, 279] on div at bounding box center [1023, 314] width 231 height 70
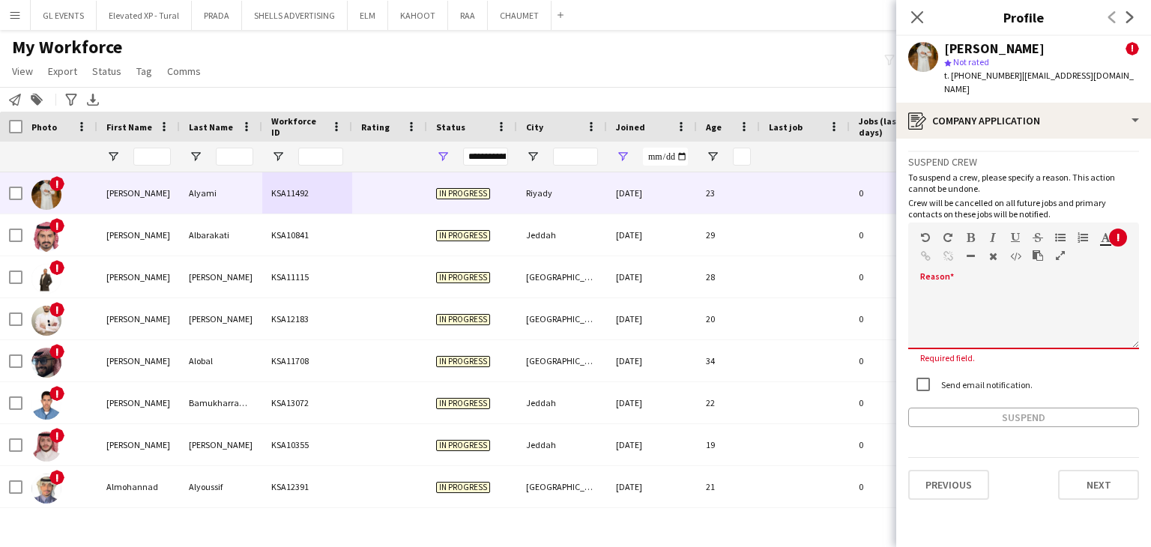
paste div
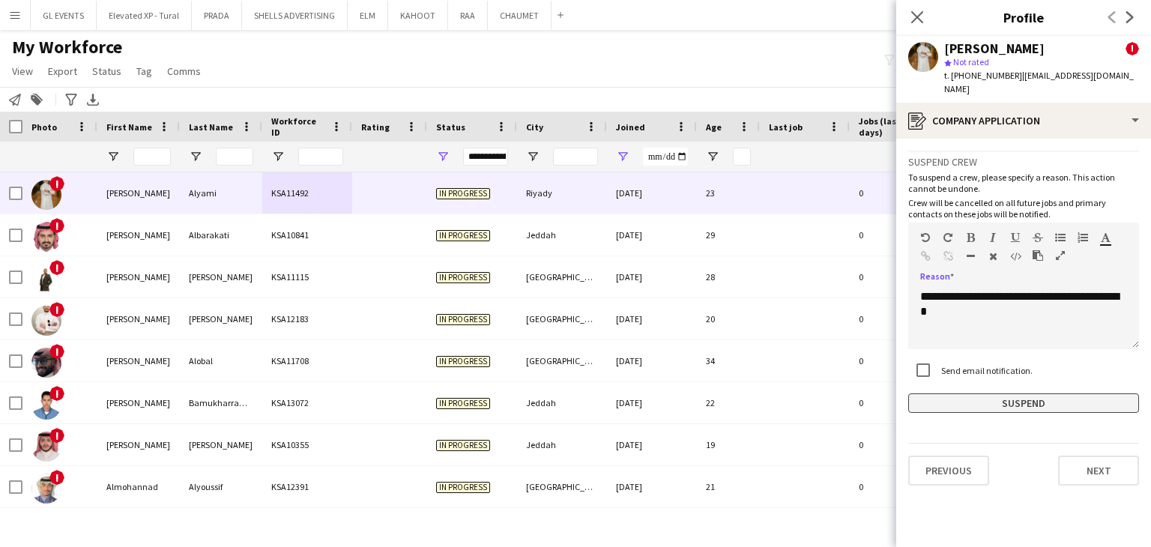
click at [995, 394] on button "Suspend" at bounding box center [1023, 403] width 231 height 19
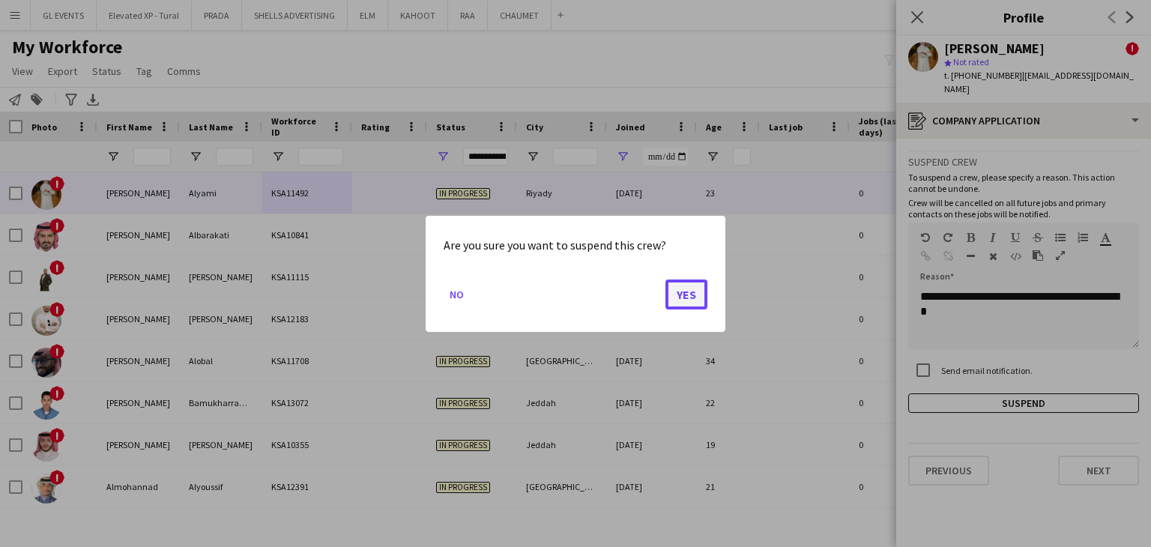
click at [684, 298] on button "Yes" at bounding box center [687, 294] width 42 height 30
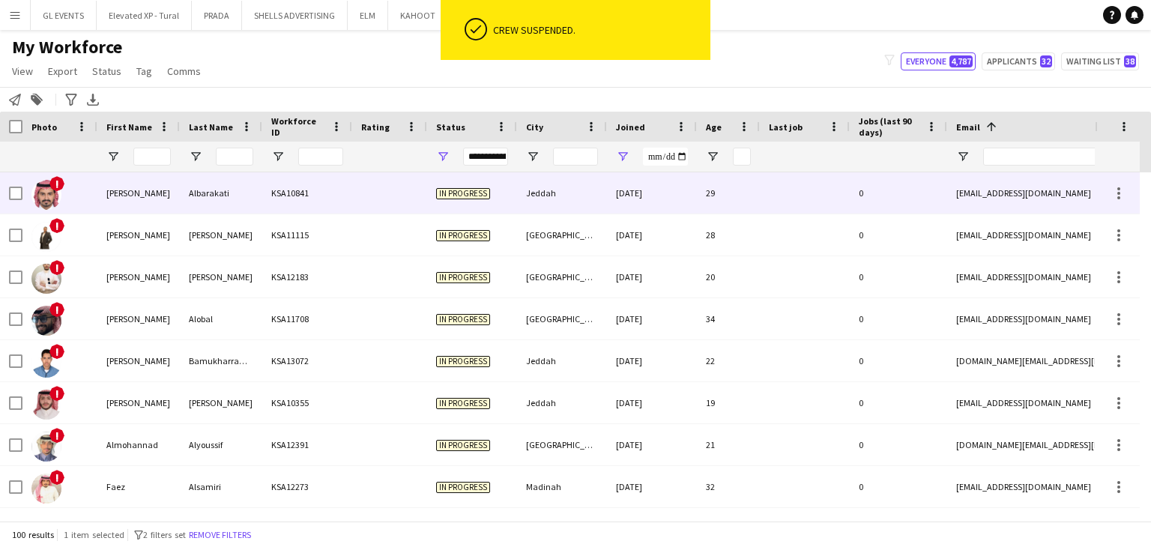
click at [352, 202] on div "! Ahmed Albarakati KSA10841 In progress Jeddah 16-10-2024 29 0 ahmed.albarakati…" at bounding box center [812, 193] width 1625 height 42
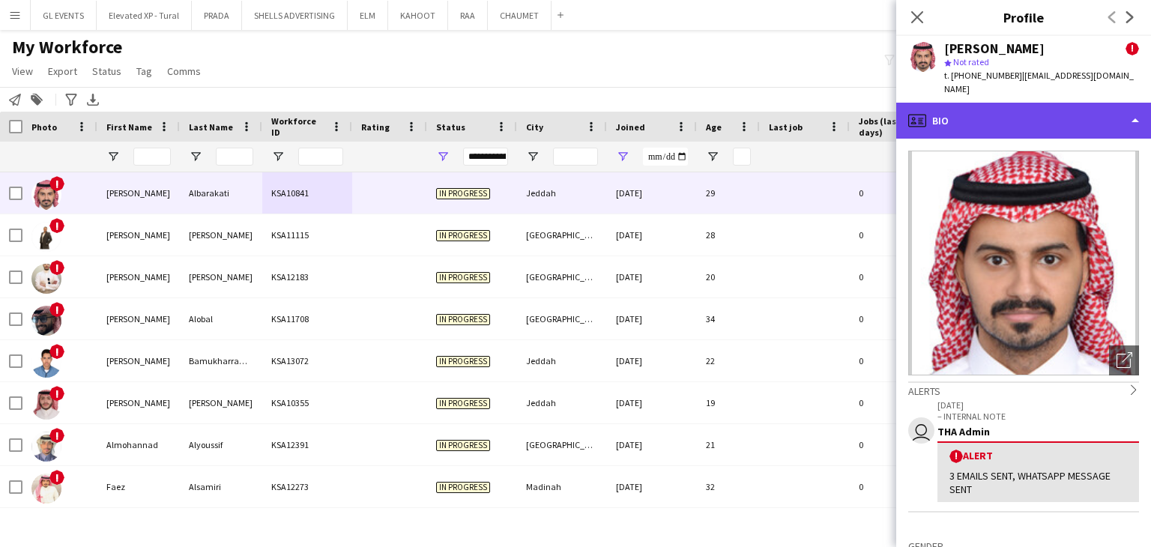
click at [972, 103] on div "profile Bio" at bounding box center [1023, 121] width 255 height 36
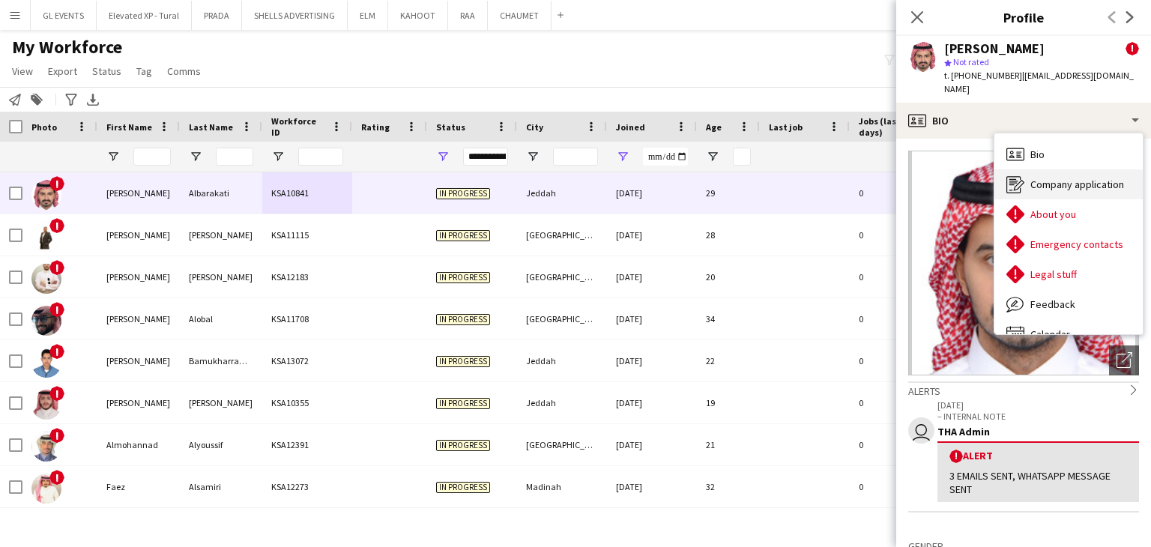
click at [1042, 178] on span "Company application" at bounding box center [1078, 184] width 94 height 13
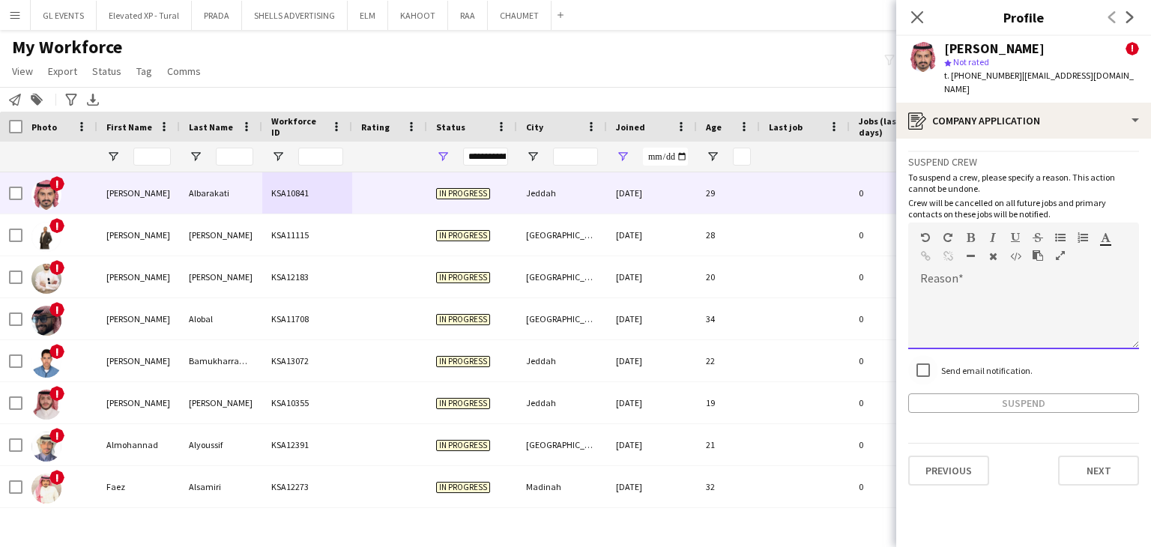
click at [949, 295] on div at bounding box center [1023, 319] width 231 height 60
paste div
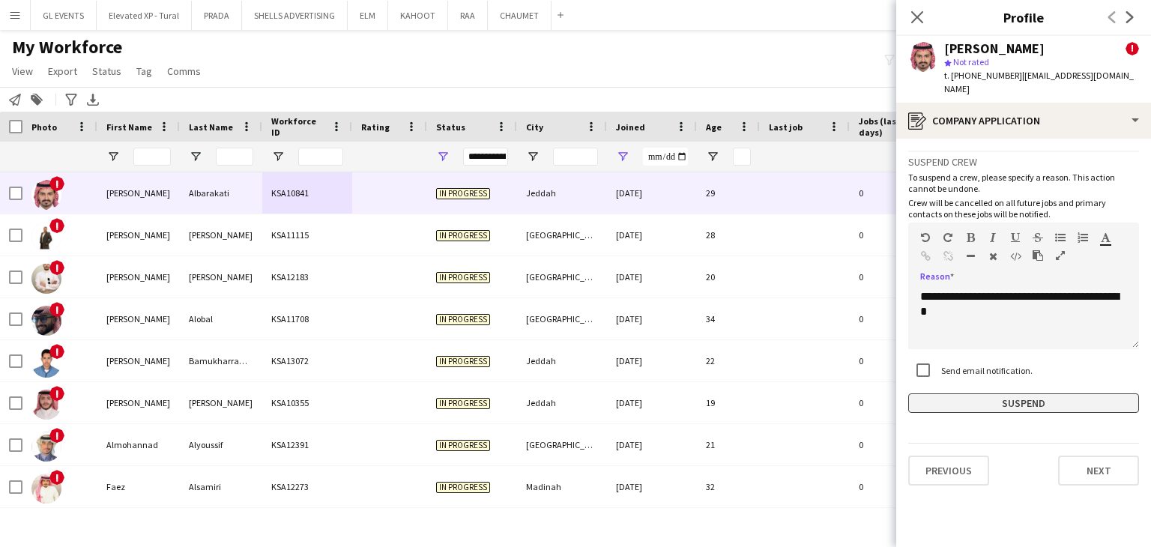
click at [979, 394] on button "Suspend" at bounding box center [1023, 403] width 231 height 19
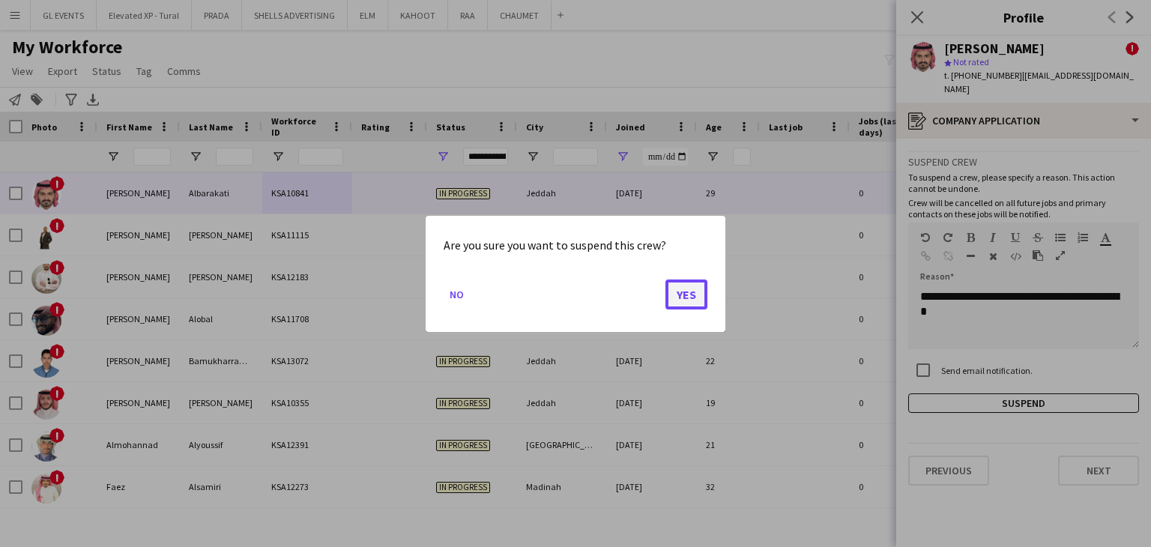
click at [694, 291] on button "Yes" at bounding box center [687, 294] width 42 height 30
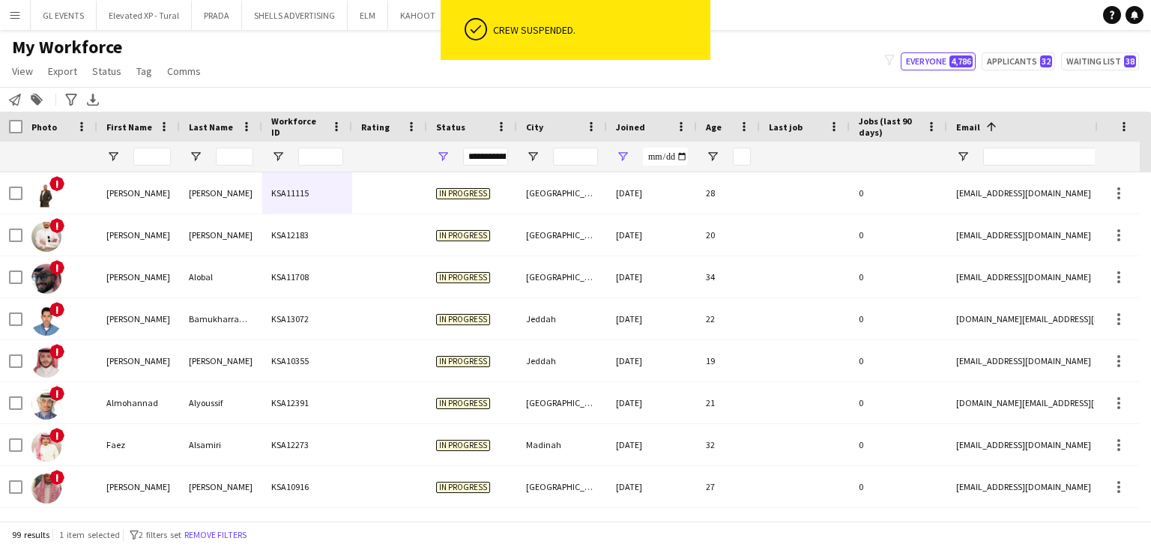
click at [431, 199] on div "In progress" at bounding box center [472, 192] width 90 height 41
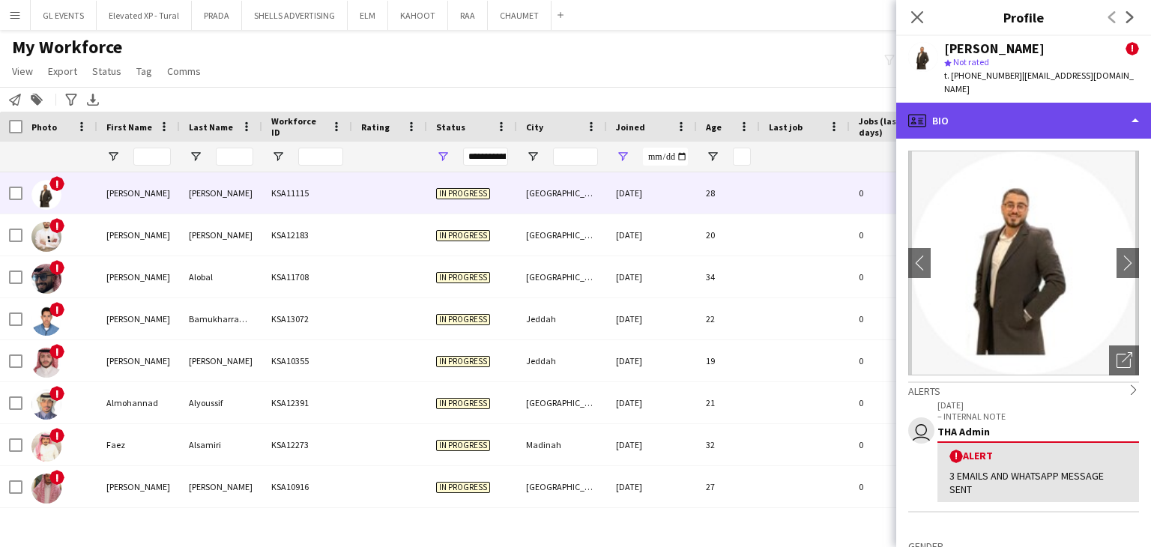
click at [959, 111] on div "profile Bio" at bounding box center [1023, 121] width 255 height 36
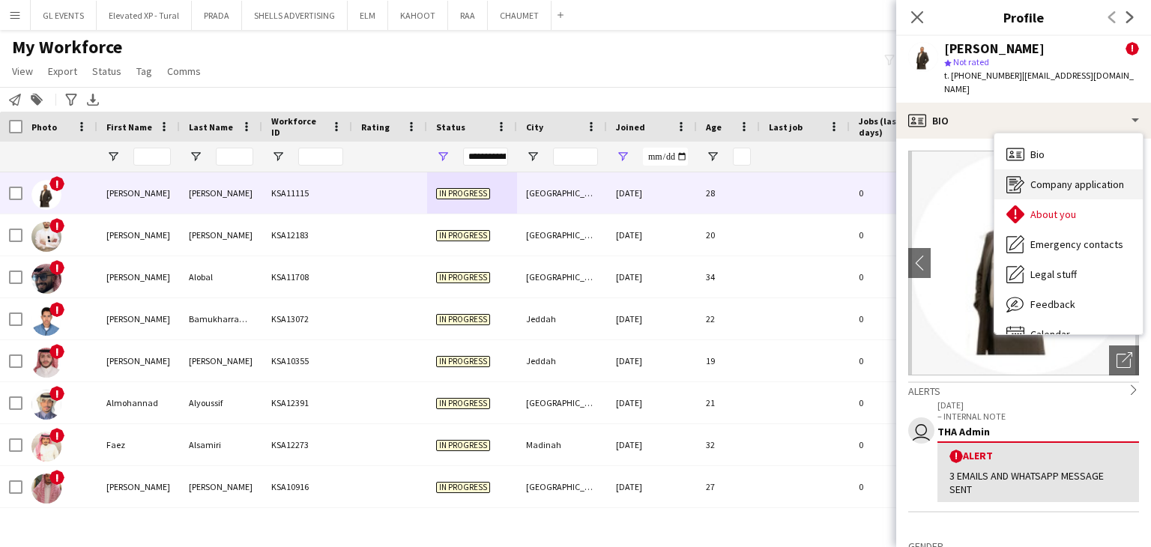
click at [1028, 169] on div "Company application Company application" at bounding box center [1069, 184] width 148 height 30
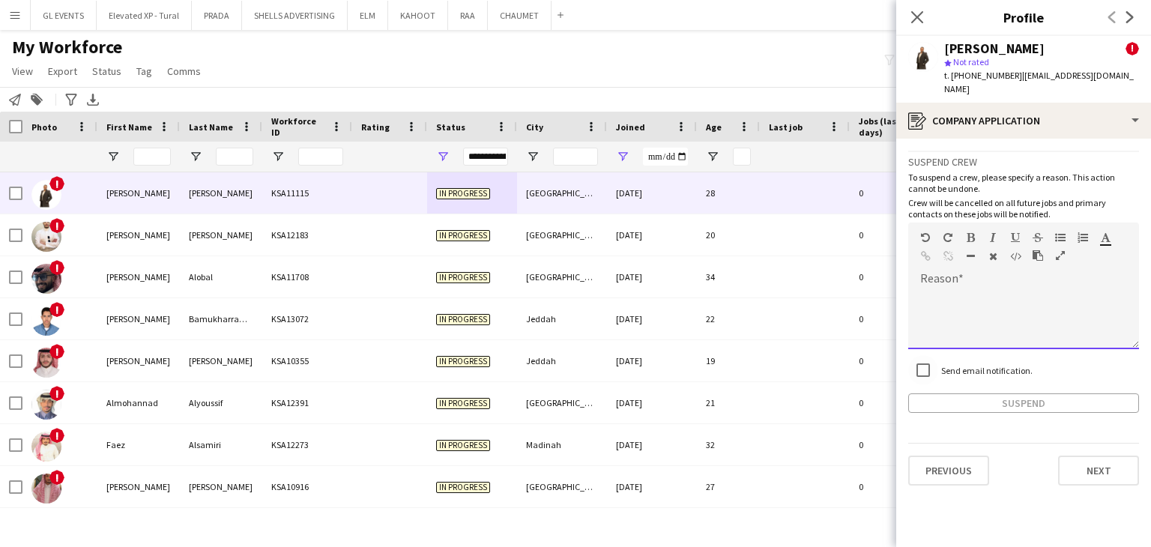
click at [977, 279] on div at bounding box center [1023, 314] width 231 height 70
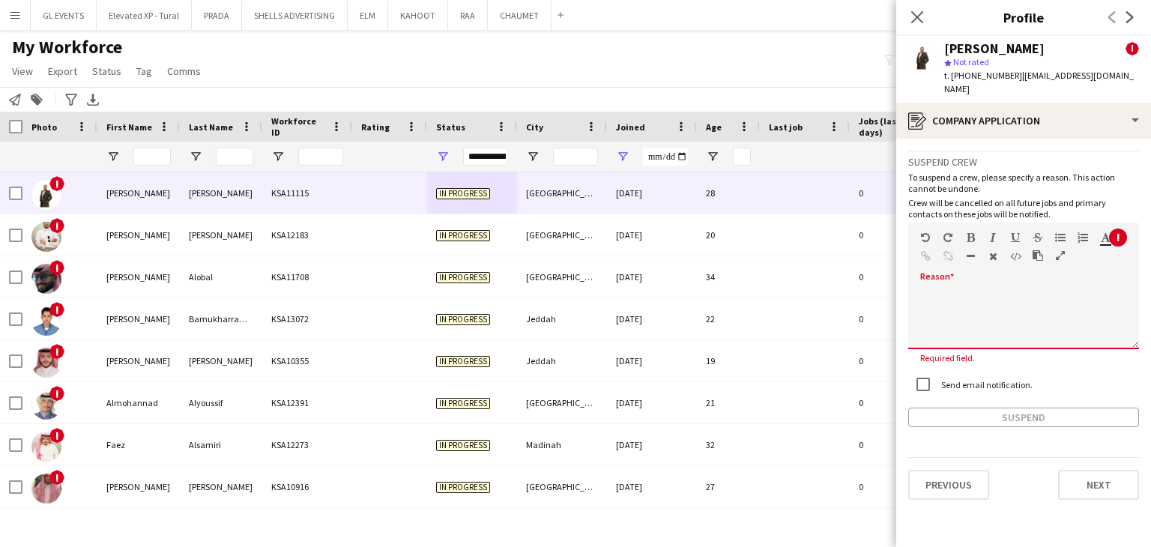
paste div
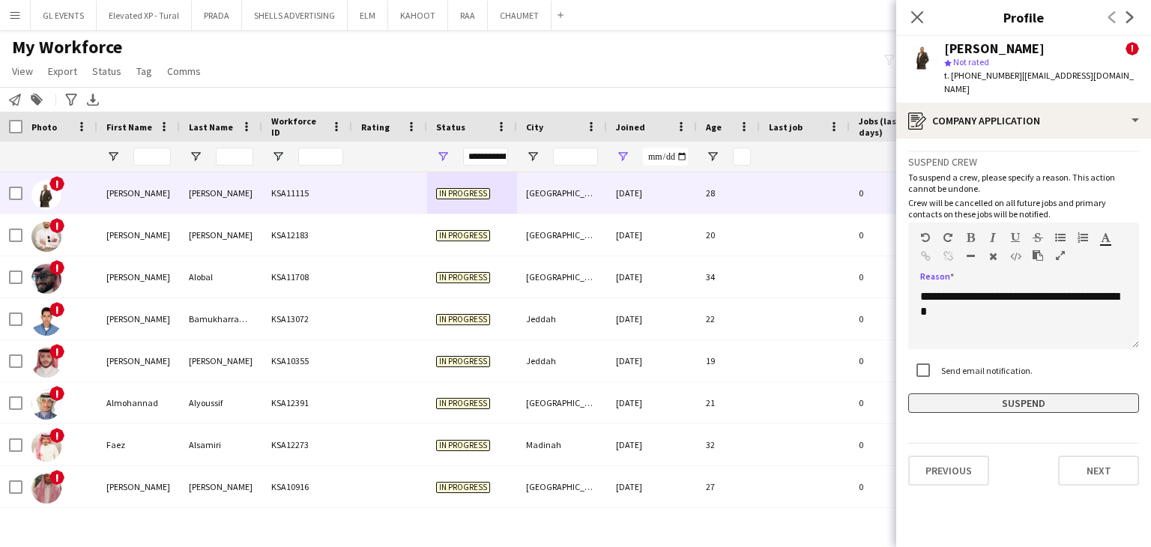
click at [993, 394] on button "Suspend" at bounding box center [1023, 403] width 231 height 19
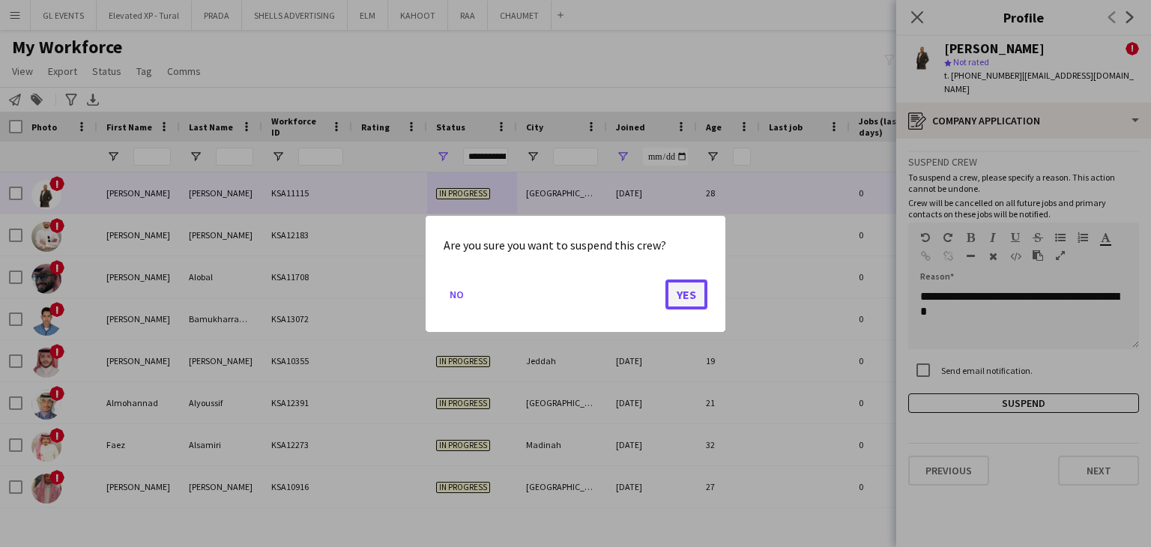
click at [684, 295] on button "Yes" at bounding box center [687, 294] width 42 height 30
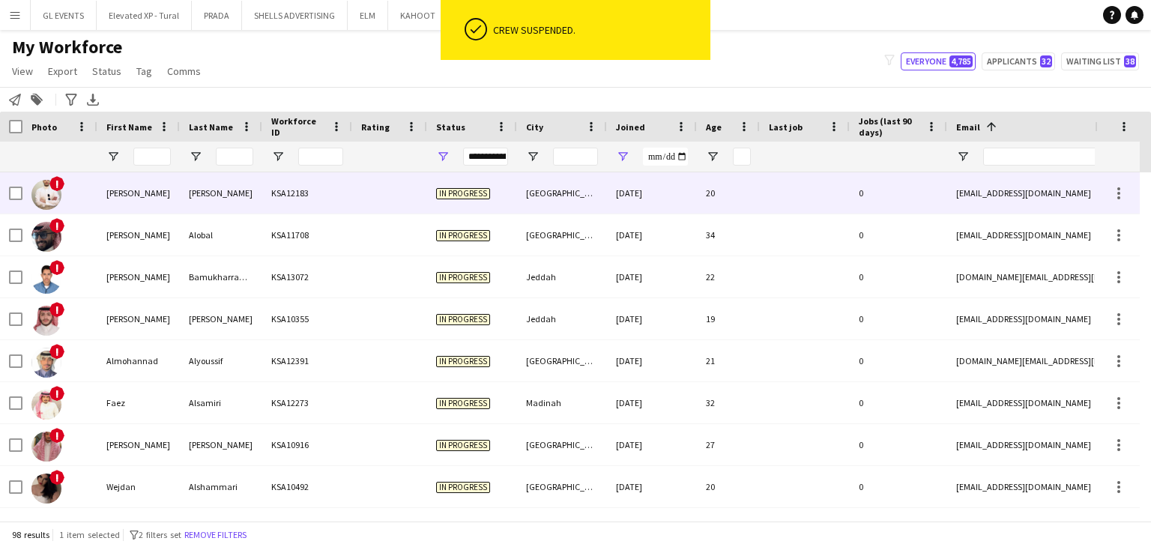
click at [332, 199] on div "KSA12183" at bounding box center [307, 192] width 90 height 41
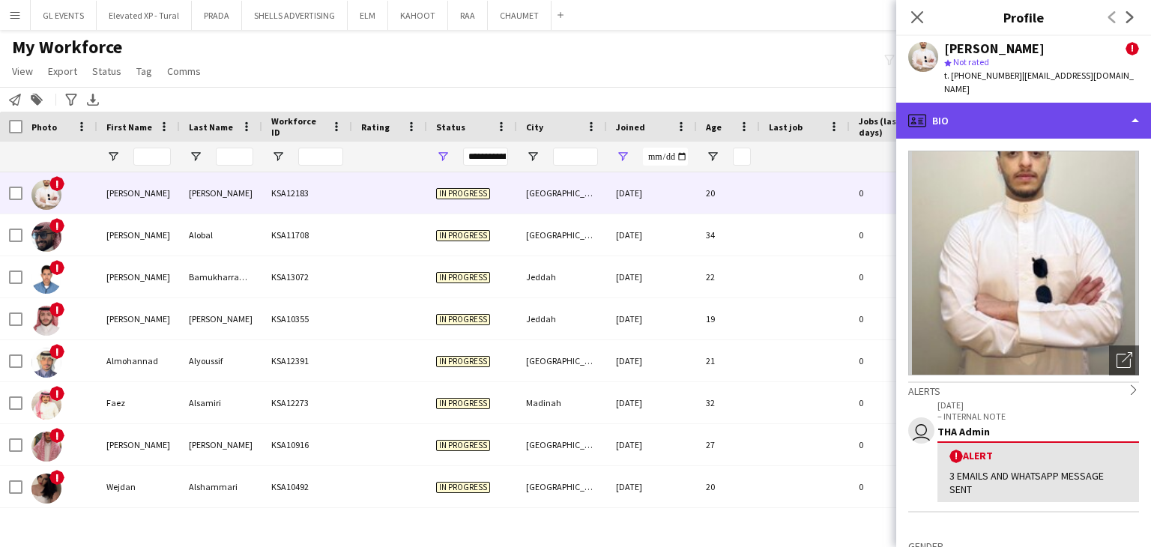
click at [969, 103] on div "profile Bio" at bounding box center [1023, 121] width 255 height 36
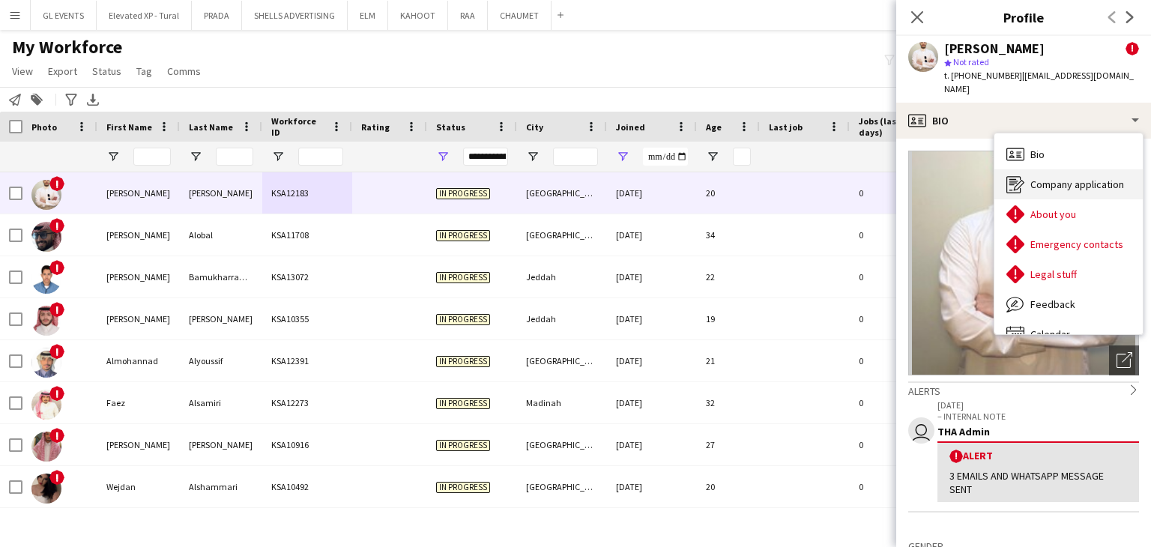
click at [1028, 170] on div "Company application Company application" at bounding box center [1069, 184] width 148 height 30
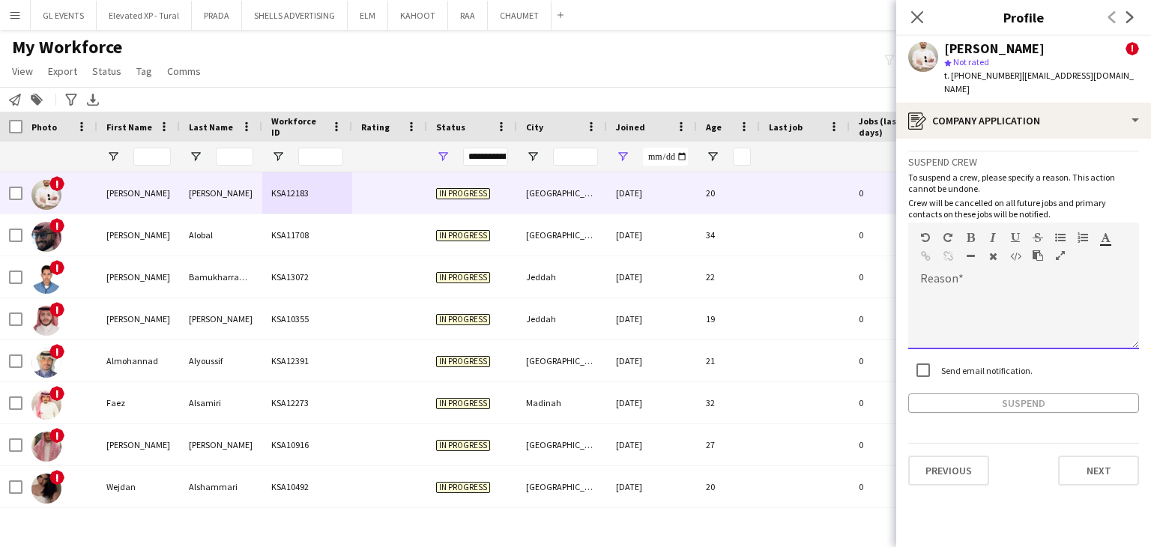
click at [954, 295] on div at bounding box center [1023, 319] width 231 height 60
paste div
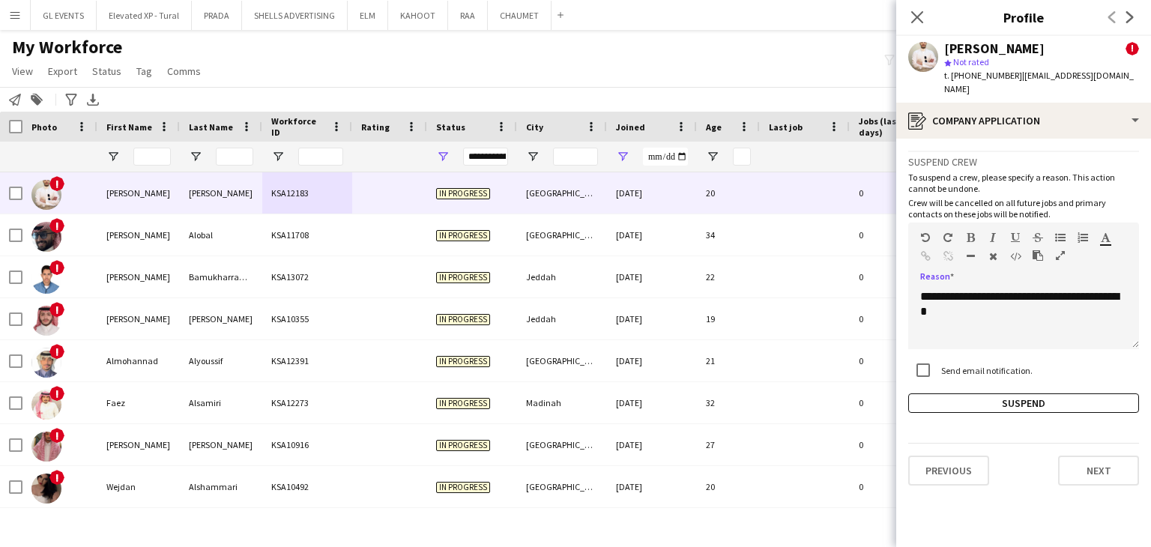
click at [989, 400] on app-crew-profile-application "**********" at bounding box center [1023, 343] width 255 height 408
click at [989, 399] on app-crew-profile-application "**********" at bounding box center [1023, 343] width 255 height 408
click at [979, 394] on button "Suspend" at bounding box center [1023, 403] width 231 height 19
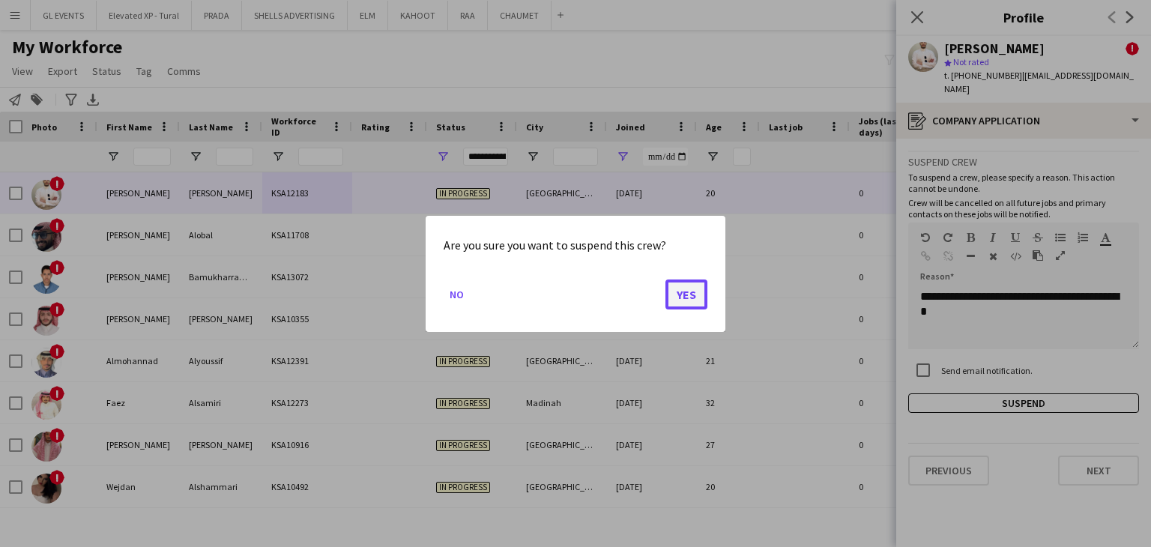
click at [687, 295] on button "Yes" at bounding box center [687, 294] width 42 height 30
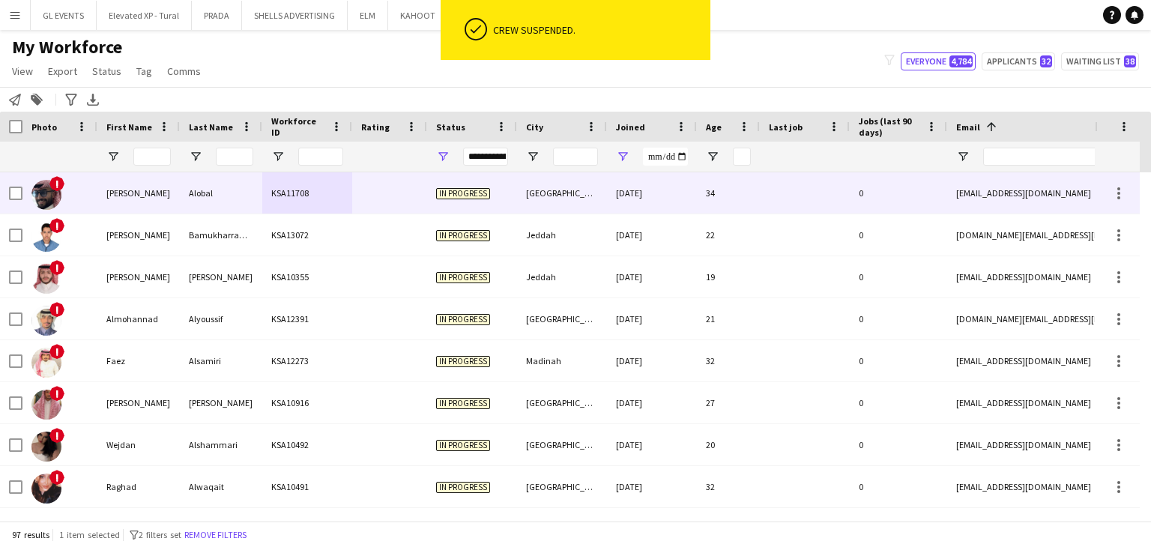
click at [357, 202] on div at bounding box center [389, 192] width 75 height 41
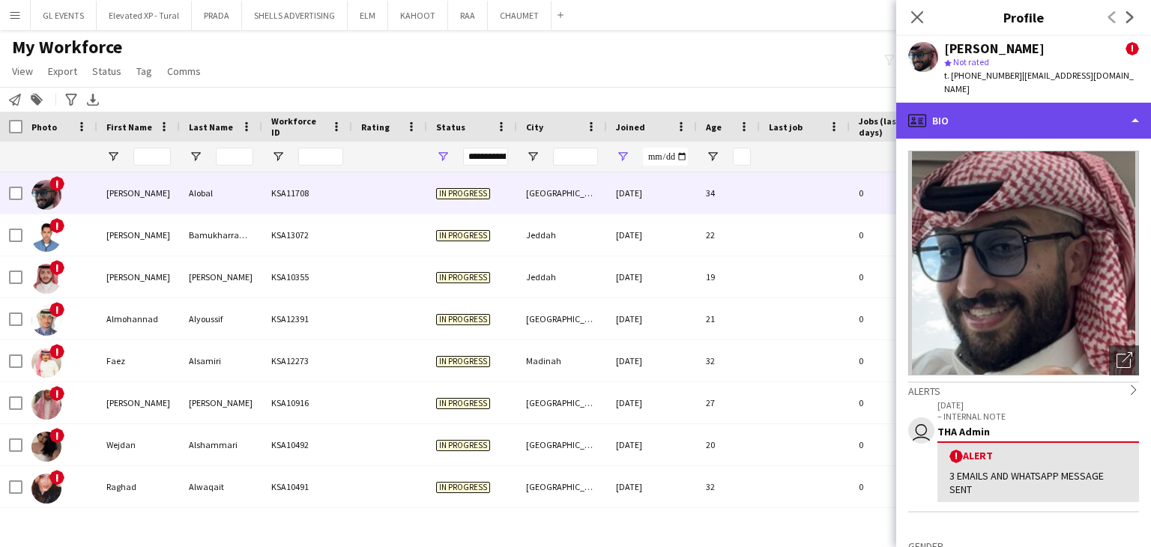
click at [965, 116] on div "profile Bio" at bounding box center [1023, 121] width 255 height 36
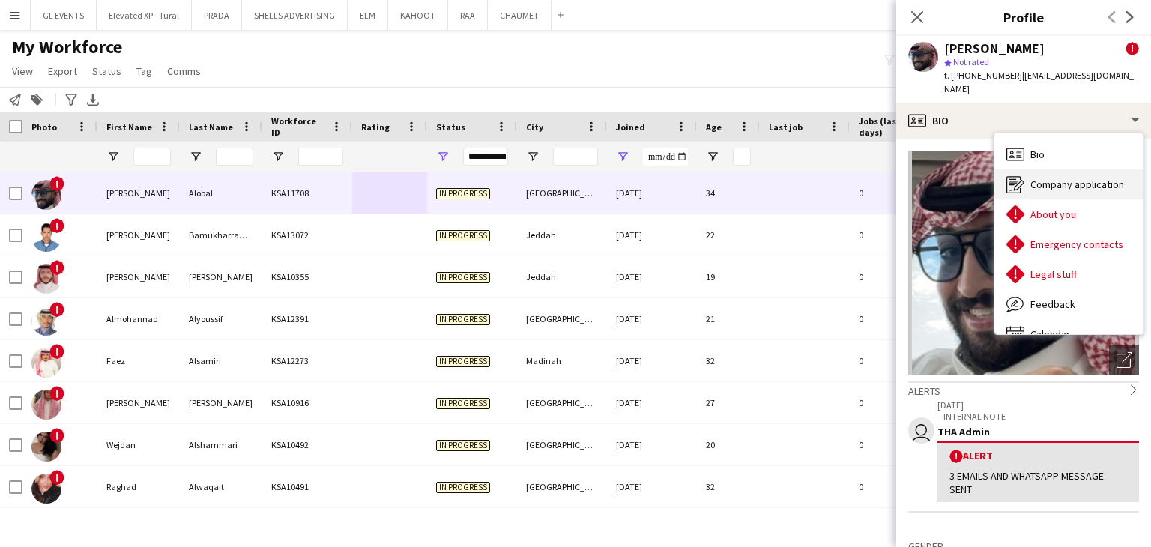
click at [1034, 178] on span "Company application" at bounding box center [1078, 184] width 94 height 13
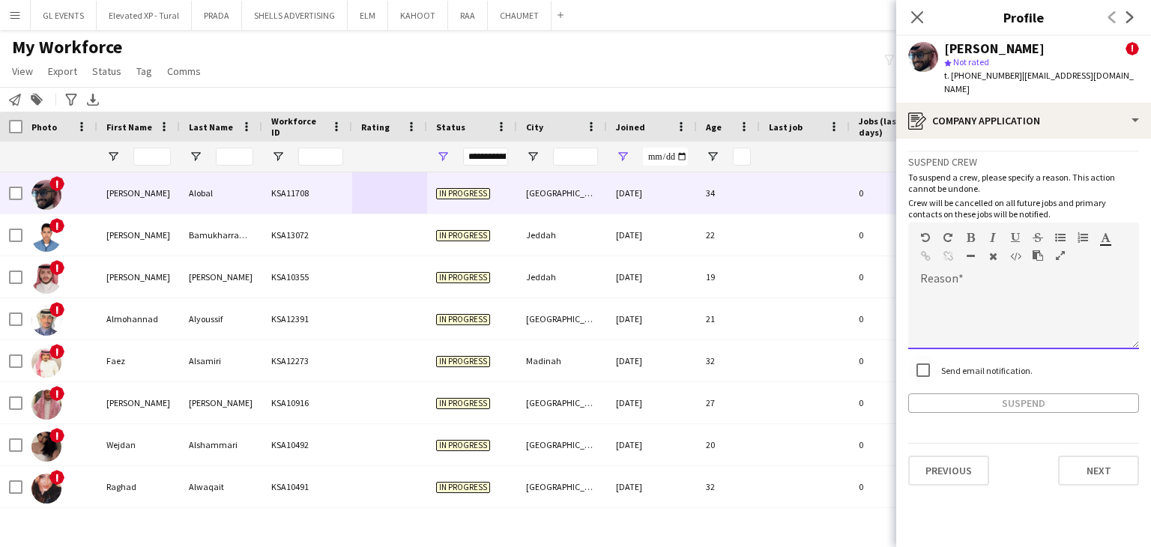
click at [956, 289] on div at bounding box center [1023, 319] width 231 height 60
paste div
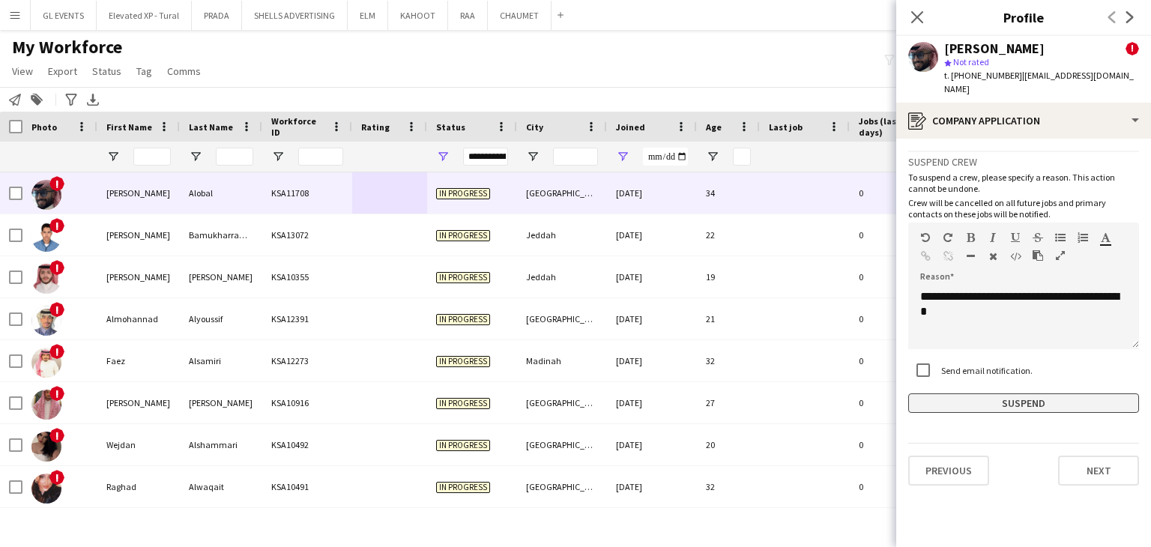
click at [992, 394] on button "Suspend" at bounding box center [1023, 403] width 231 height 19
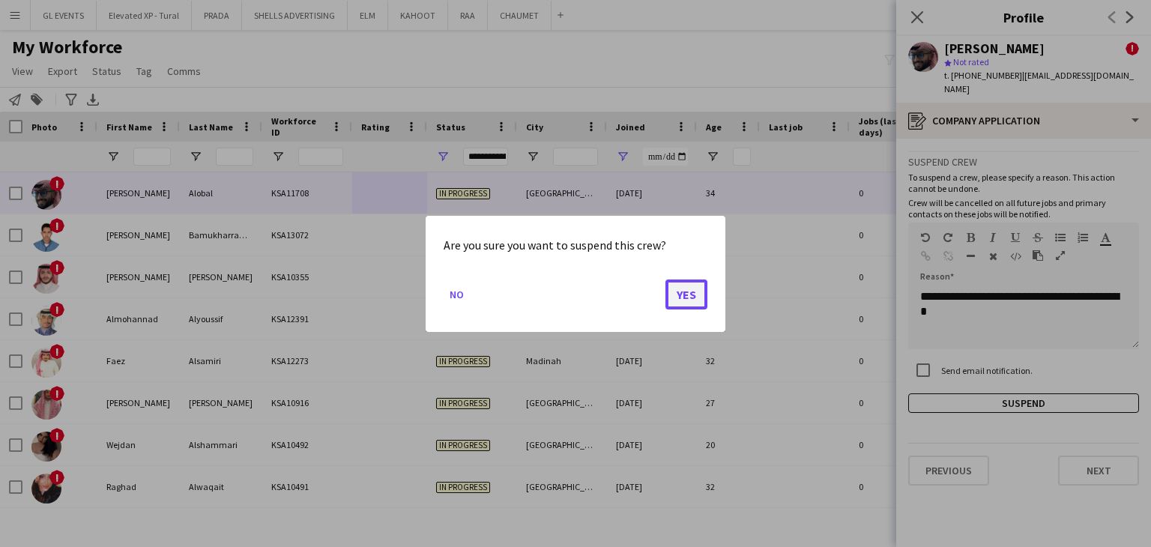
click at [694, 301] on button "Yes" at bounding box center [687, 294] width 42 height 30
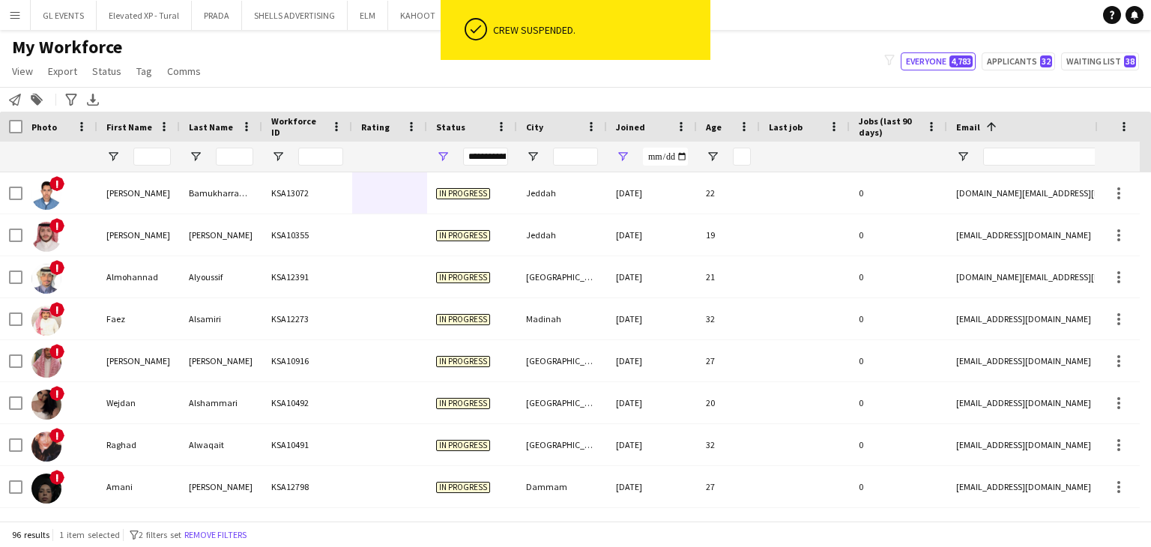
click at [459, 195] on span "In progress" at bounding box center [463, 193] width 54 height 11
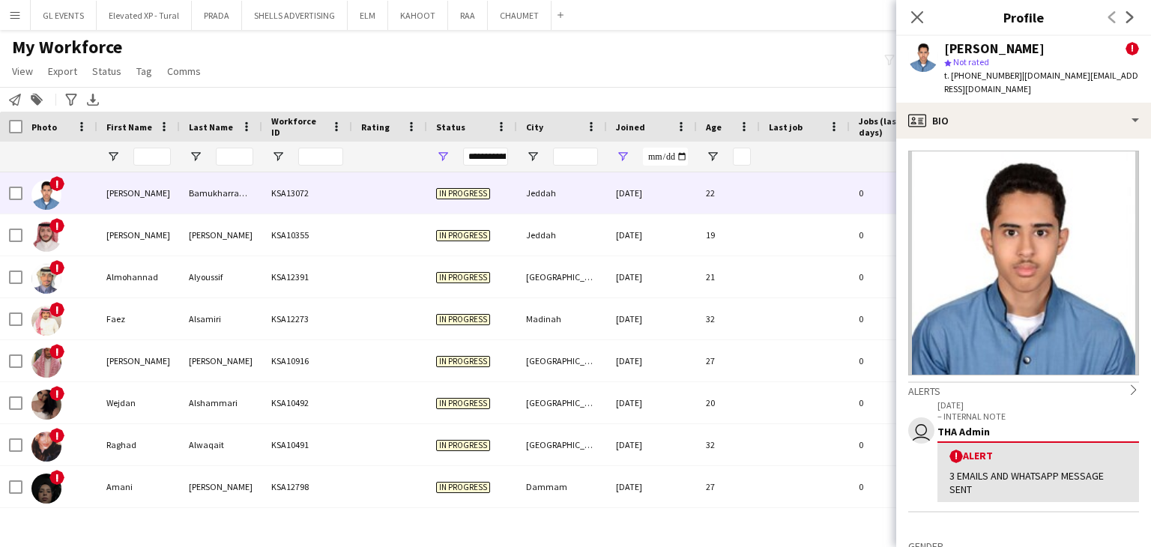
click at [959, 139] on app-crew-profile-bio "Alerts chevron-right user 10-07-2025 – INTERNAL NOTE THA Admin ! Alert 3 EMAILS…" at bounding box center [1023, 343] width 255 height 408
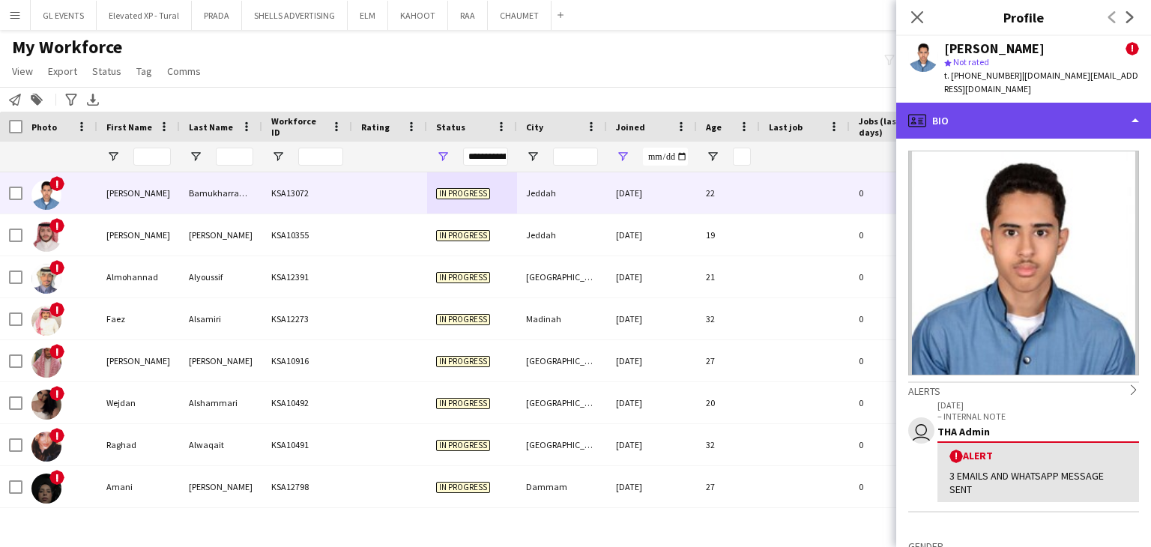
click at [956, 103] on div "profile Bio" at bounding box center [1023, 121] width 255 height 36
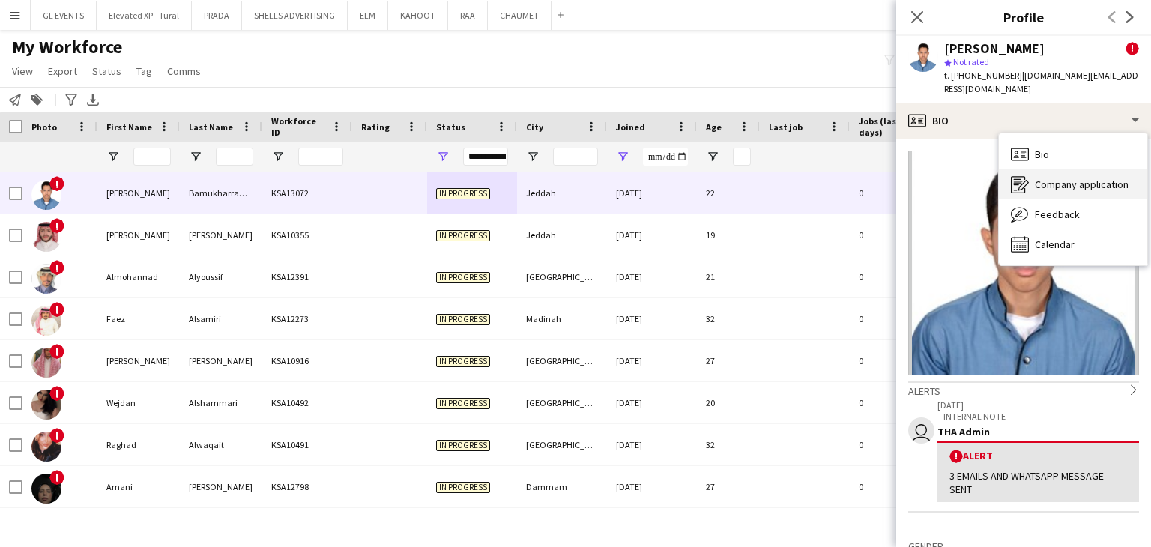
click at [1034, 169] on div "Company application Company application" at bounding box center [1073, 184] width 148 height 30
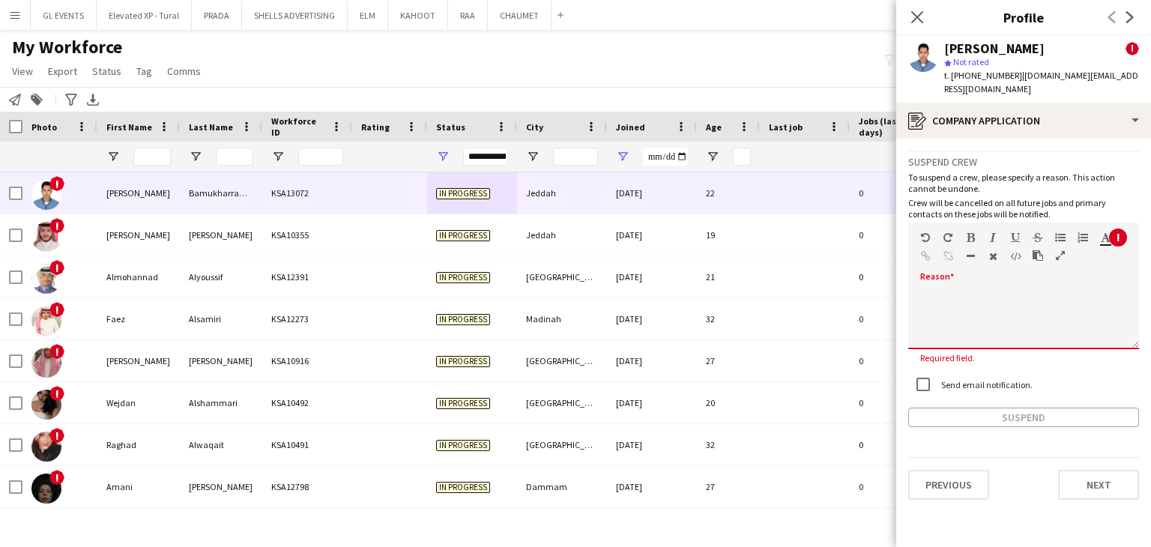
click at [955, 262] on div "default Heading 1 Heading 2 Heading 3 Heading 4 Heading 5 Heading 6 Heading 7 P…" at bounding box center [1023, 251] width 231 height 56
paste div
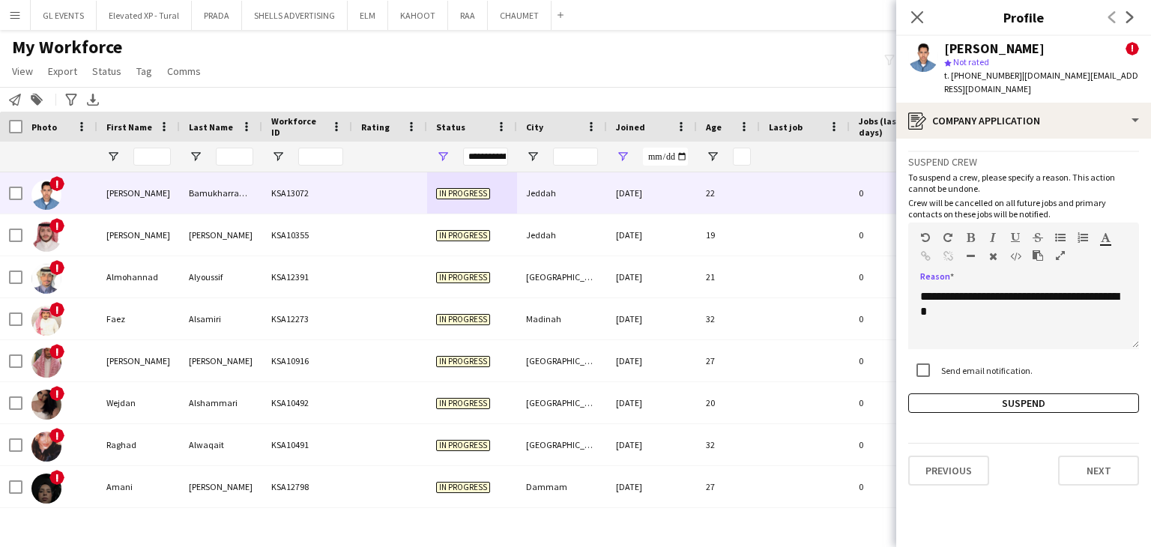
click at [984, 400] on app-crew-profile-application "**********" at bounding box center [1023, 343] width 255 height 408
click at [982, 394] on button "Suspend" at bounding box center [1023, 403] width 231 height 19
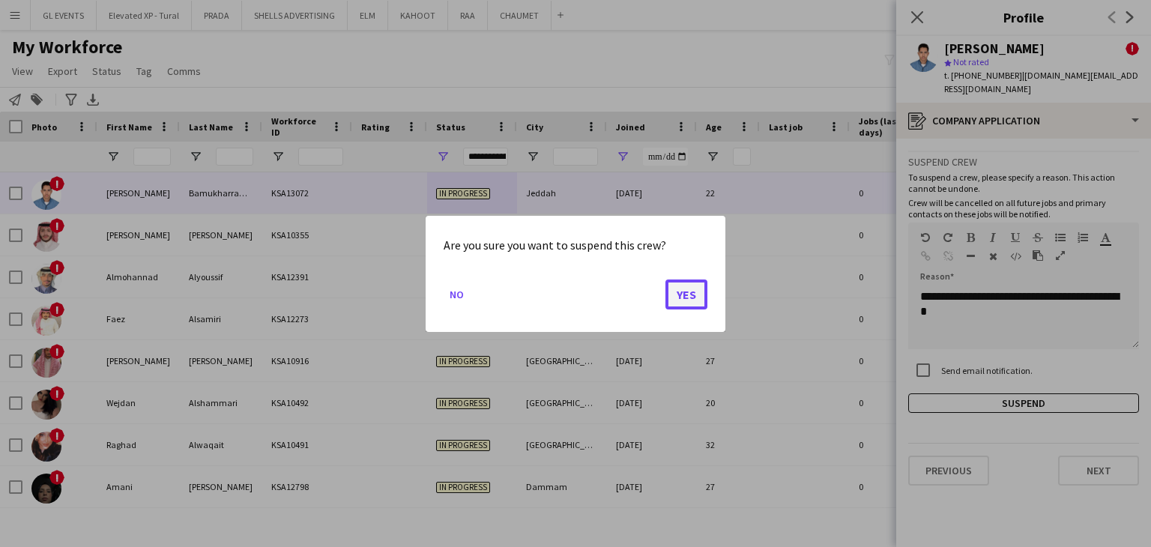
click at [686, 298] on button "Yes" at bounding box center [687, 294] width 42 height 30
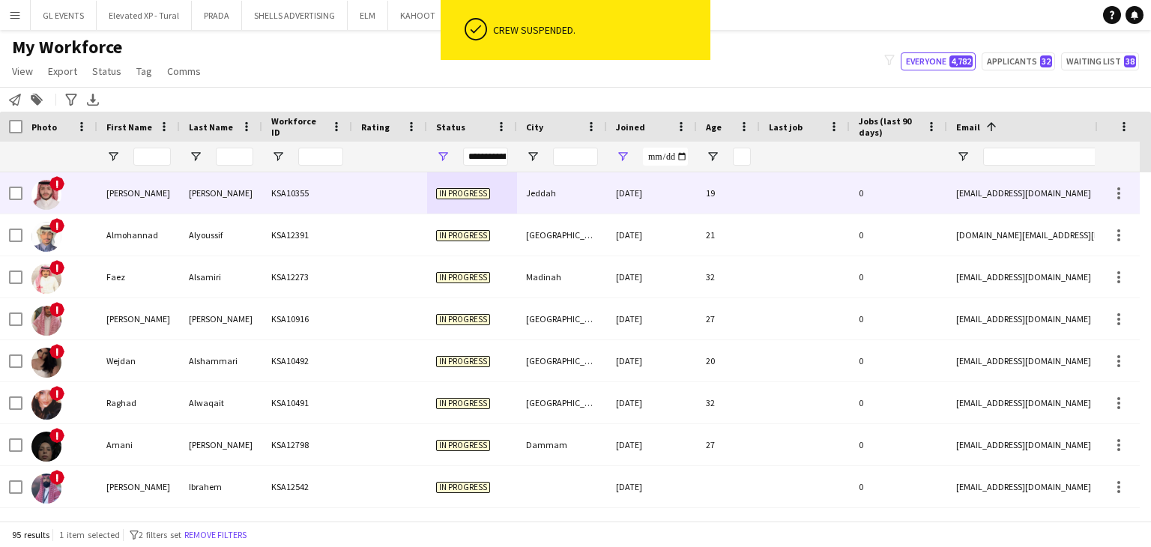
click at [327, 187] on div "KSA10355" at bounding box center [307, 192] width 90 height 41
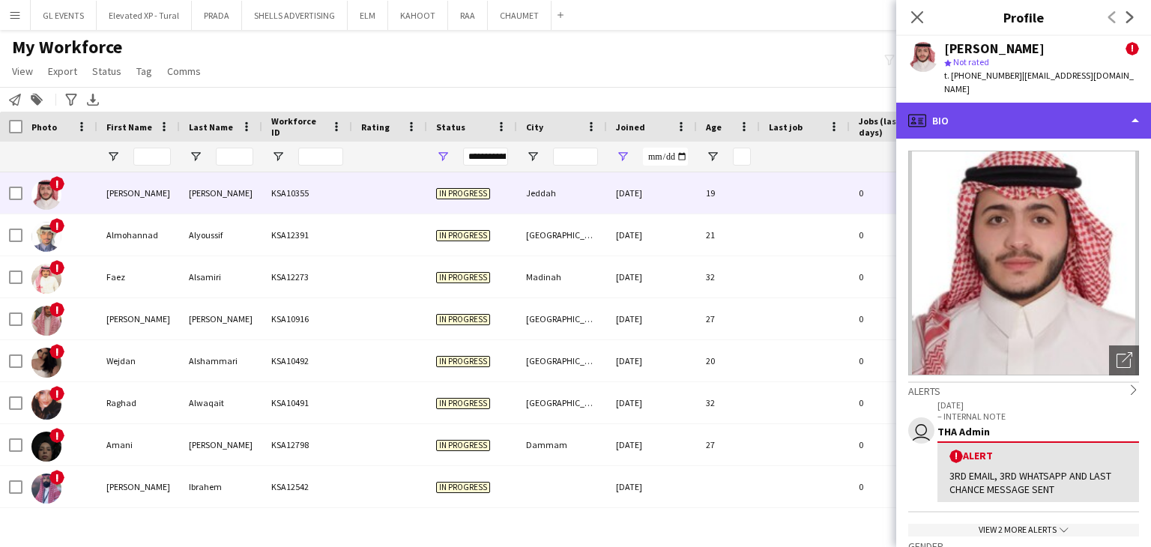
click at [987, 103] on div "profile Bio" at bounding box center [1023, 121] width 255 height 36
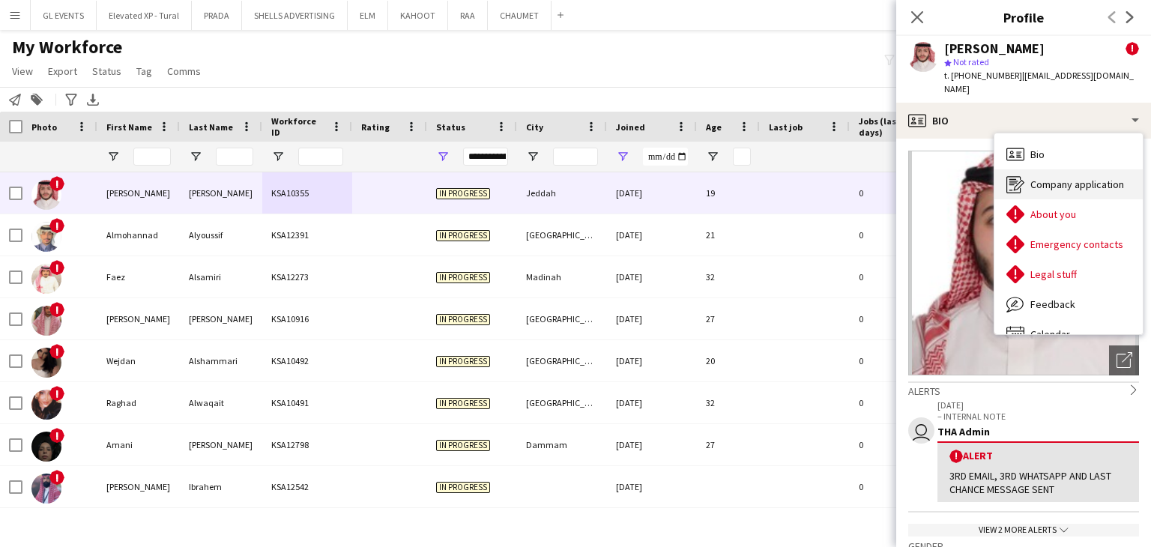
click at [1031, 169] on div "Company application Company application" at bounding box center [1069, 184] width 148 height 30
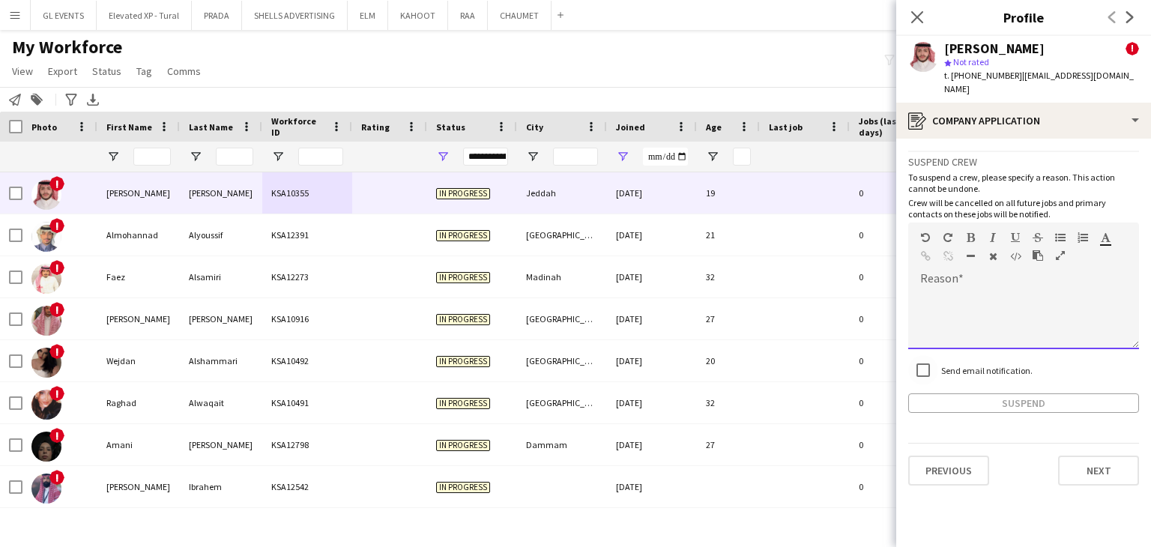
click at [956, 279] on div at bounding box center [1023, 314] width 231 height 70
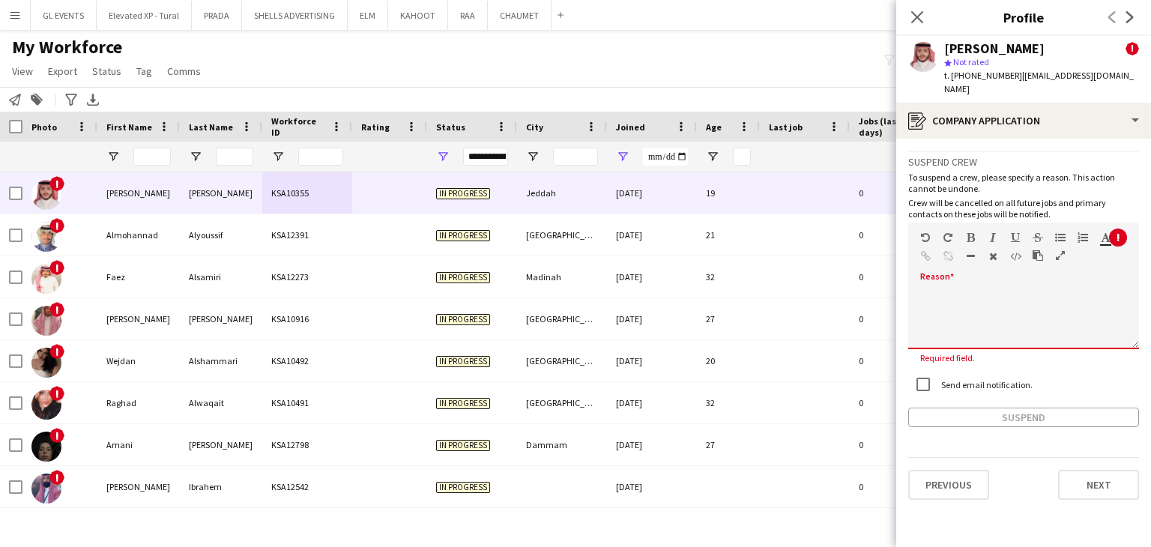
paste div
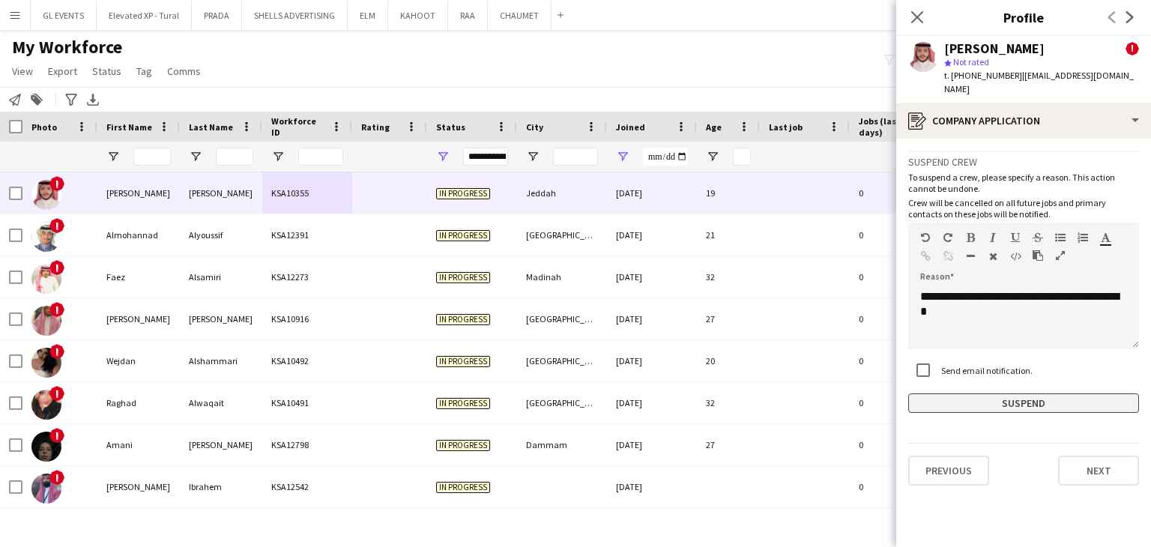
click at [981, 394] on button "Suspend" at bounding box center [1023, 403] width 231 height 19
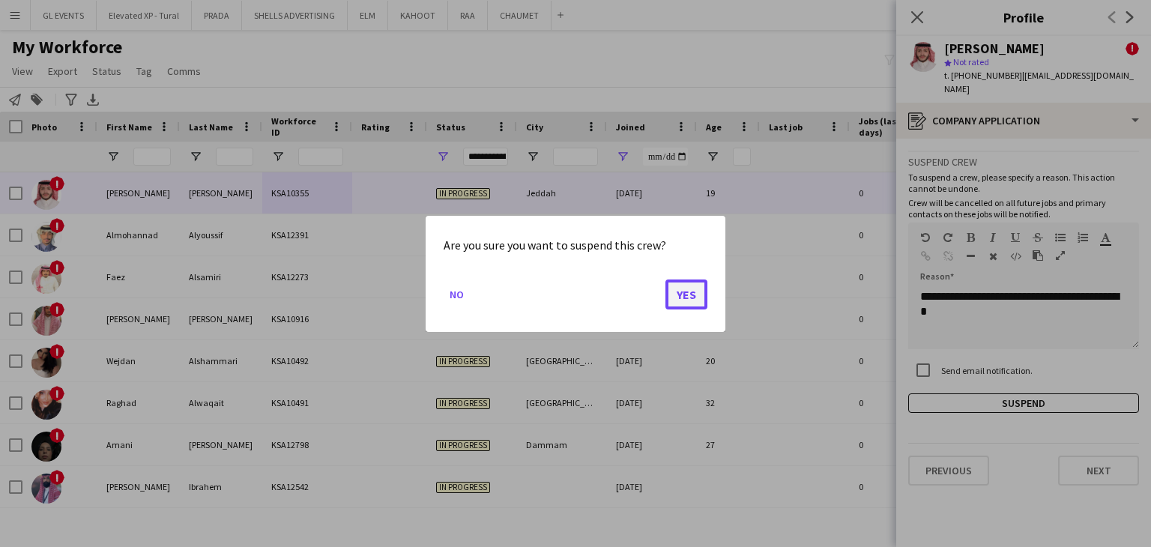
click at [684, 292] on button "Yes" at bounding box center [687, 294] width 42 height 30
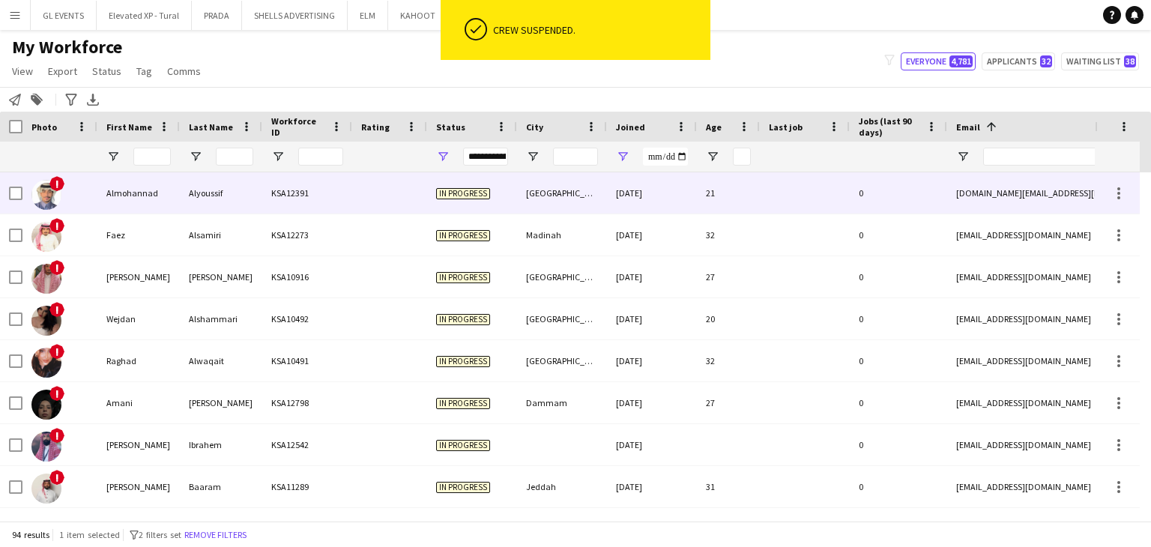
click at [606, 202] on div "[GEOGRAPHIC_DATA]" at bounding box center [562, 192] width 90 height 41
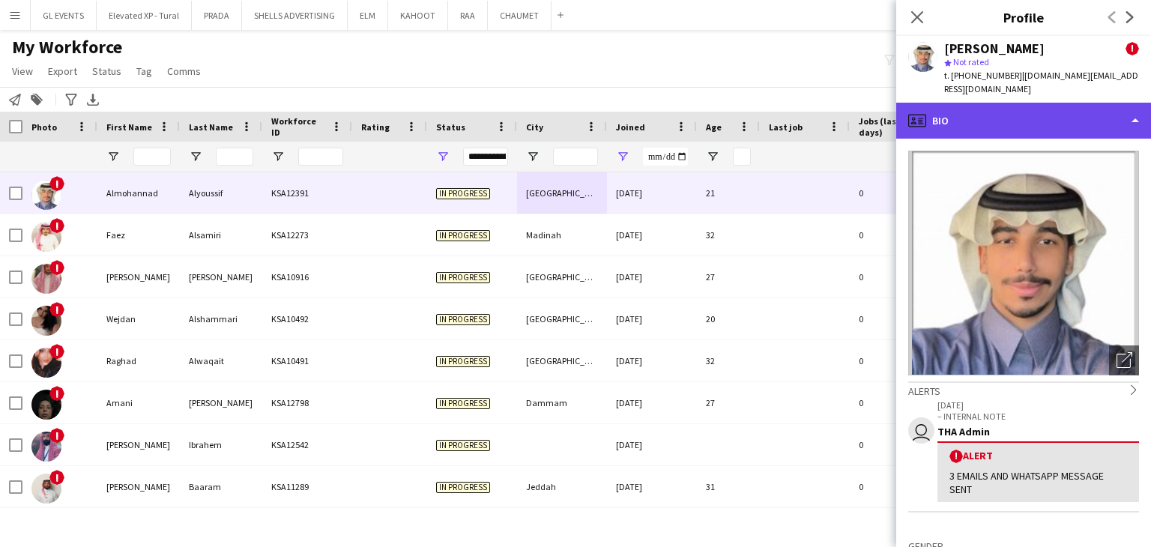
click at [965, 126] on div "profile Bio" at bounding box center [1023, 121] width 255 height 36
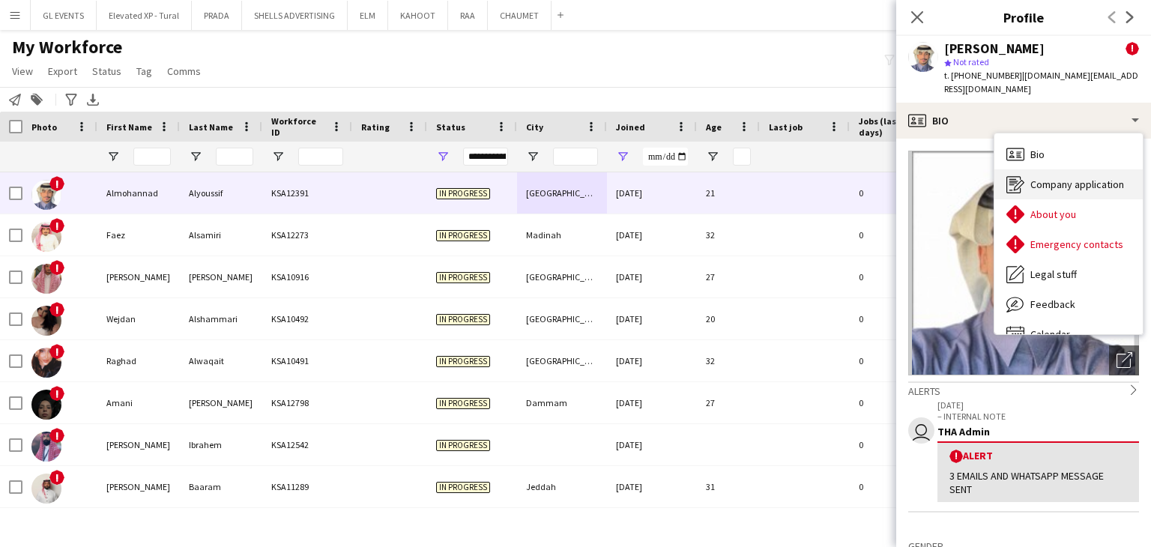
click at [1022, 190] on icon "Company application" at bounding box center [1016, 184] width 18 height 18
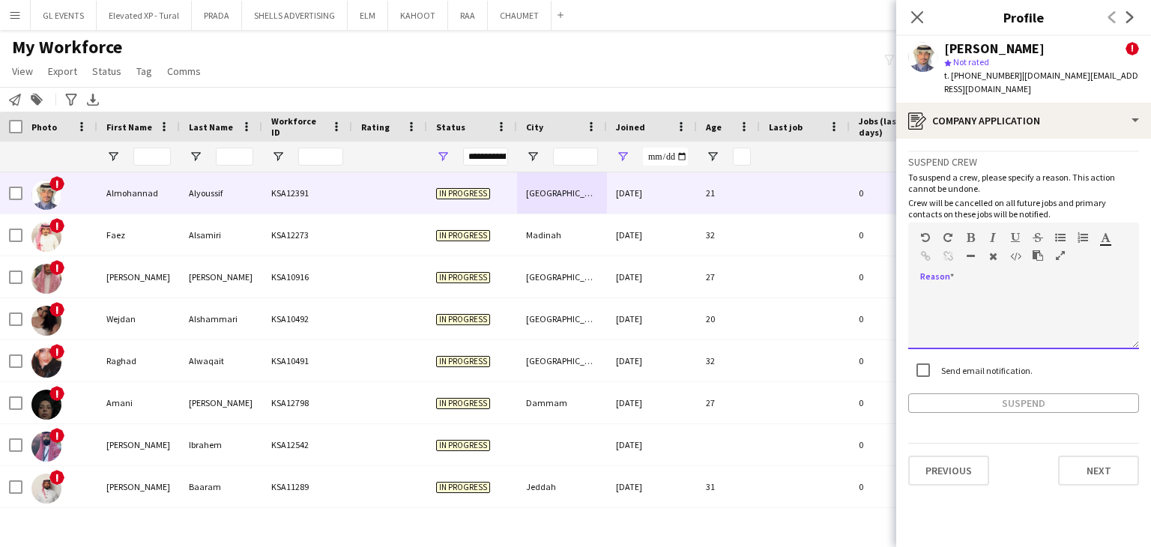
click at [952, 289] on div at bounding box center [1023, 319] width 231 height 60
paste div
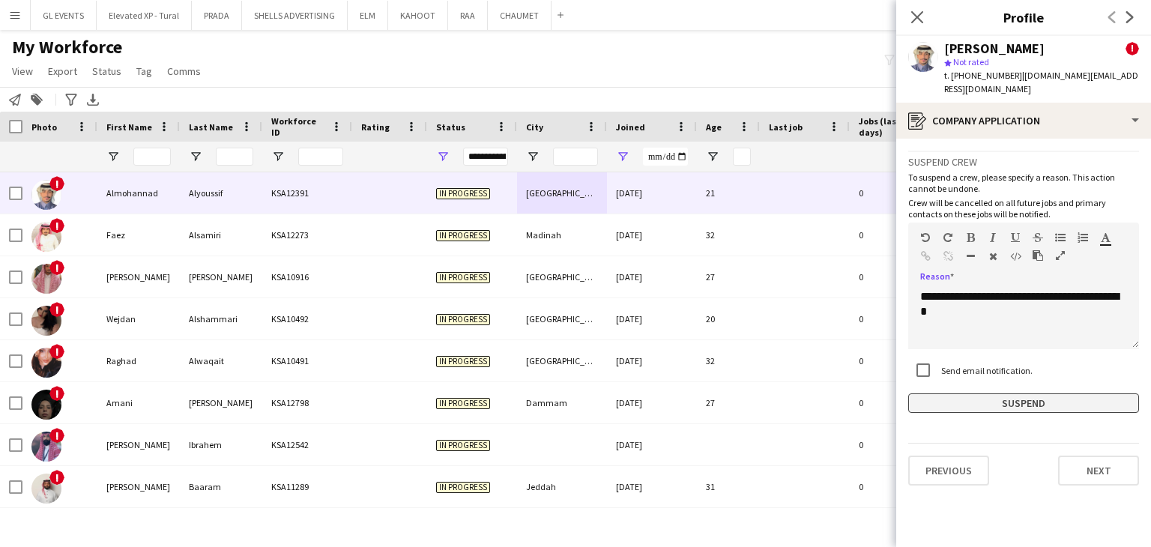
click at [998, 408] on button "Suspend" at bounding box center [1023, 403] width 231 height 19
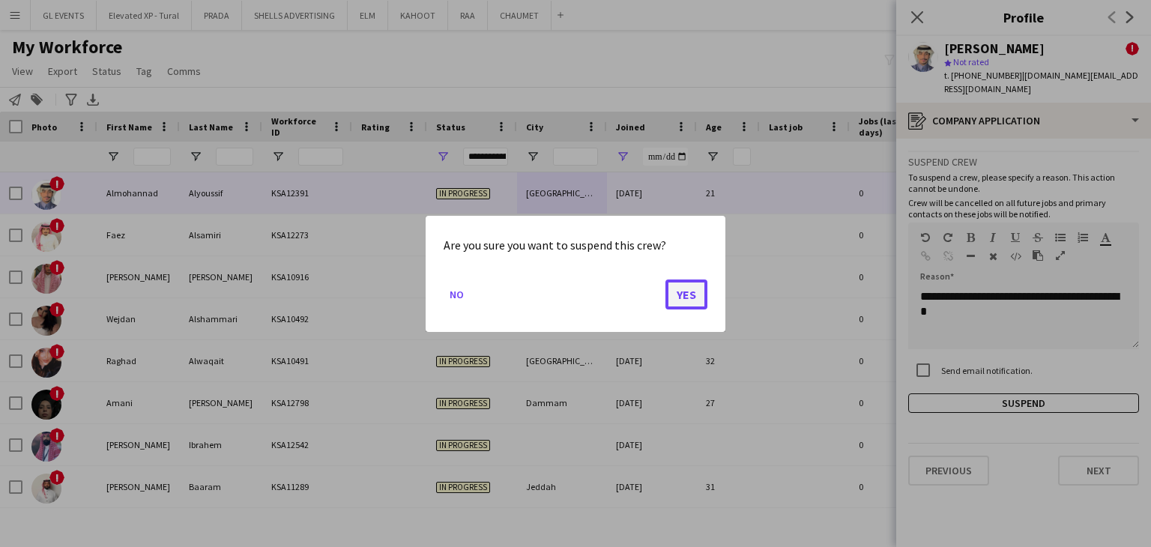
click at [699, 298] on button "Yes" at bounding box center [687, 294] width 42 height 30
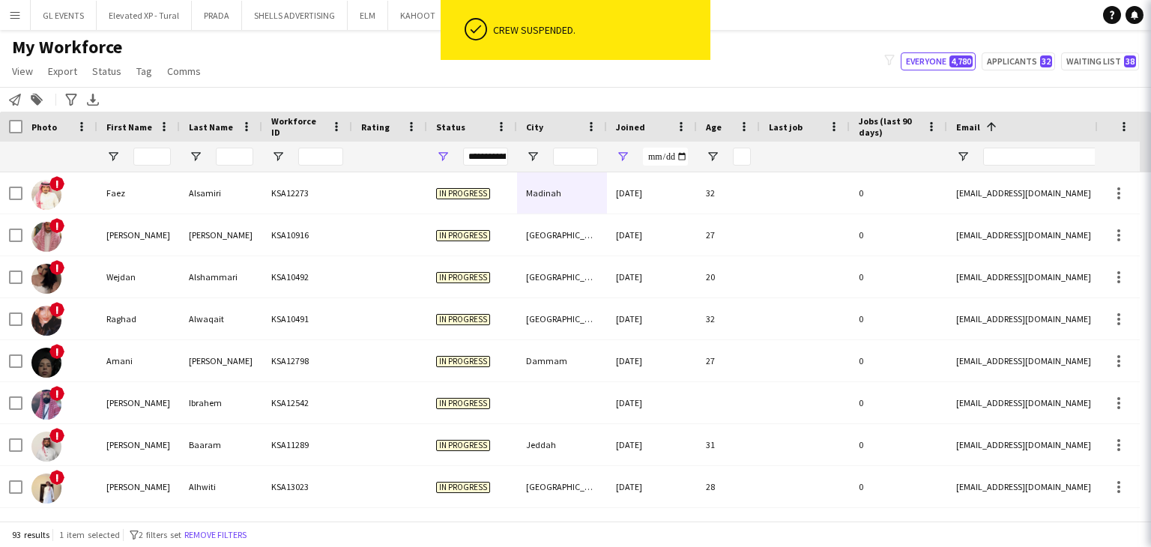
click at [250, 190] on div "Alsamiri" at bounding box center [221, 192] width 82 height 41
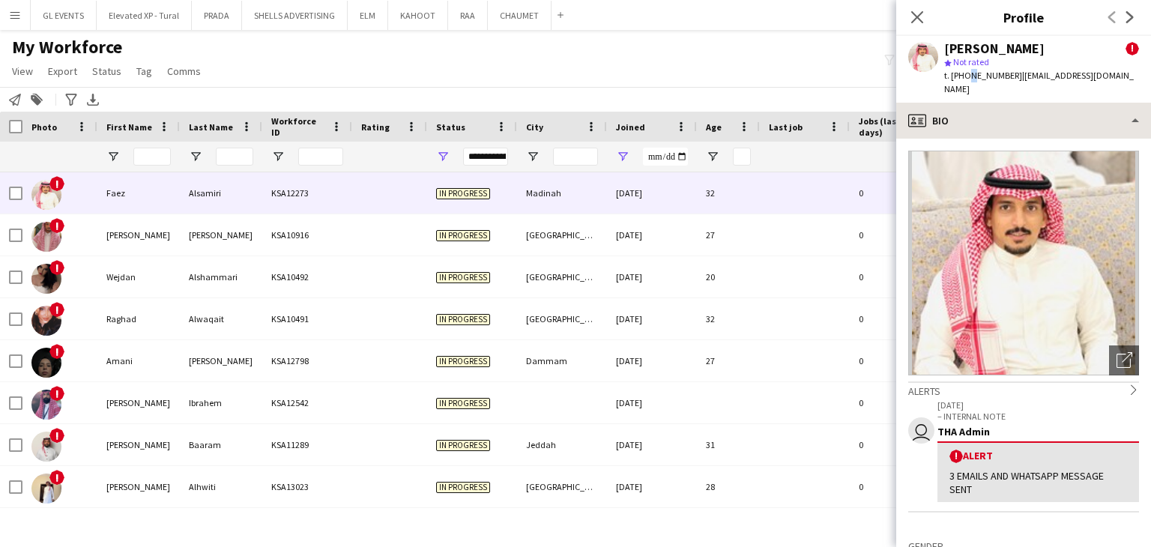
click at [968, 87] on div "Faez Alsamiri ! star Not rated t. +966562749891 | alsamirifaez@gmail.com" at bounding box center [1023, 69] width 255 height 67
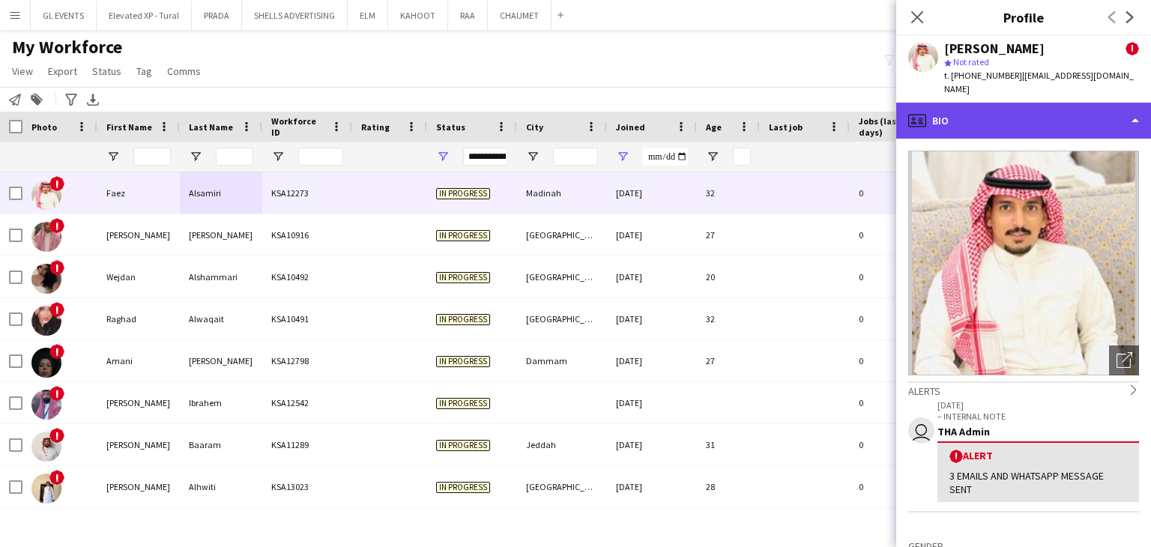
click at [971, 103] on div "profile Bio" at bounding box center [1023, 121] width 255 height 36
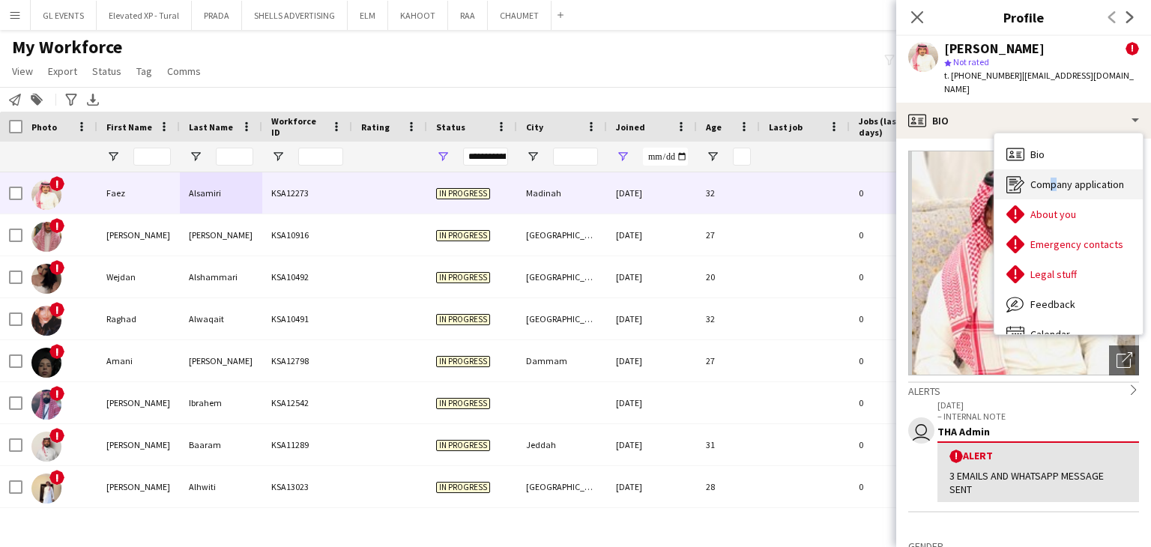
click at [1047, 178] on span "Company application" at bounding box center [1078, 184] width 94 height 13
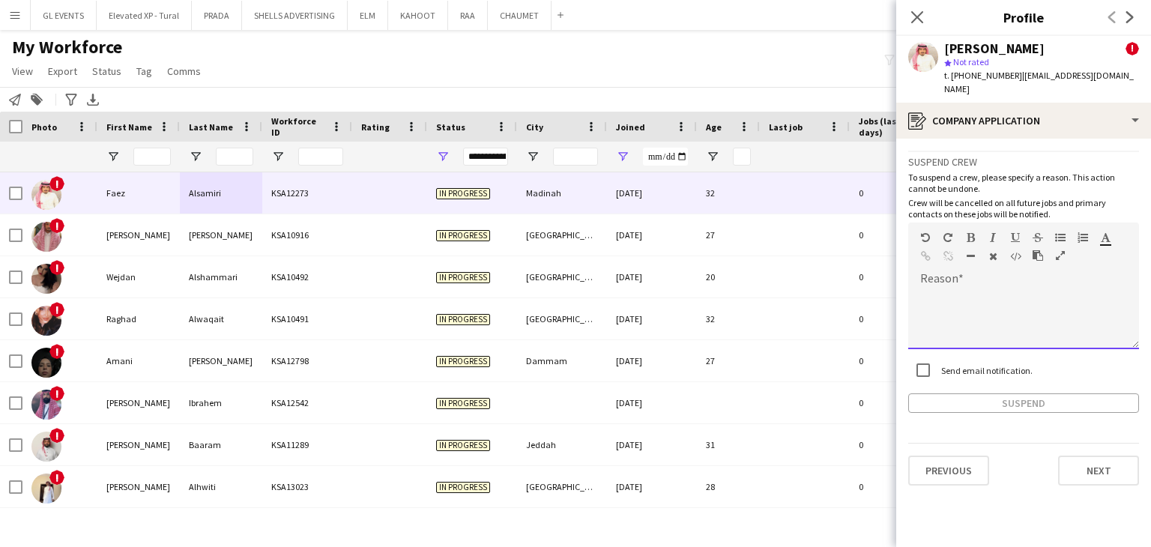
click at [959, 289] on div at bounding box center [1023, 319] width 231 height 60
paste div
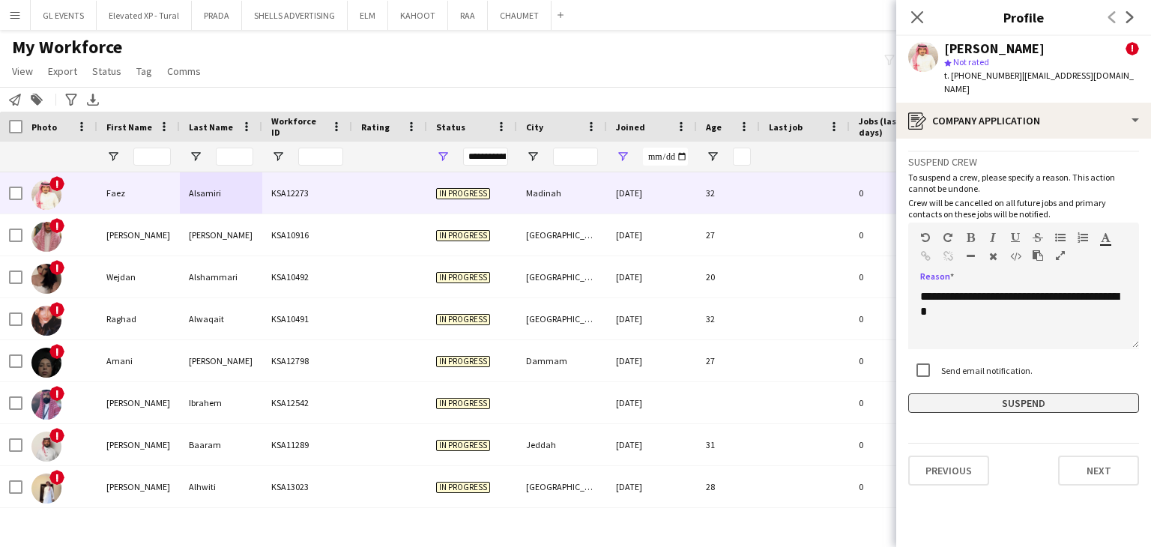
click at [976, 394] on button "Suspend" at bounding box center [1023, 403] width 231 height 19
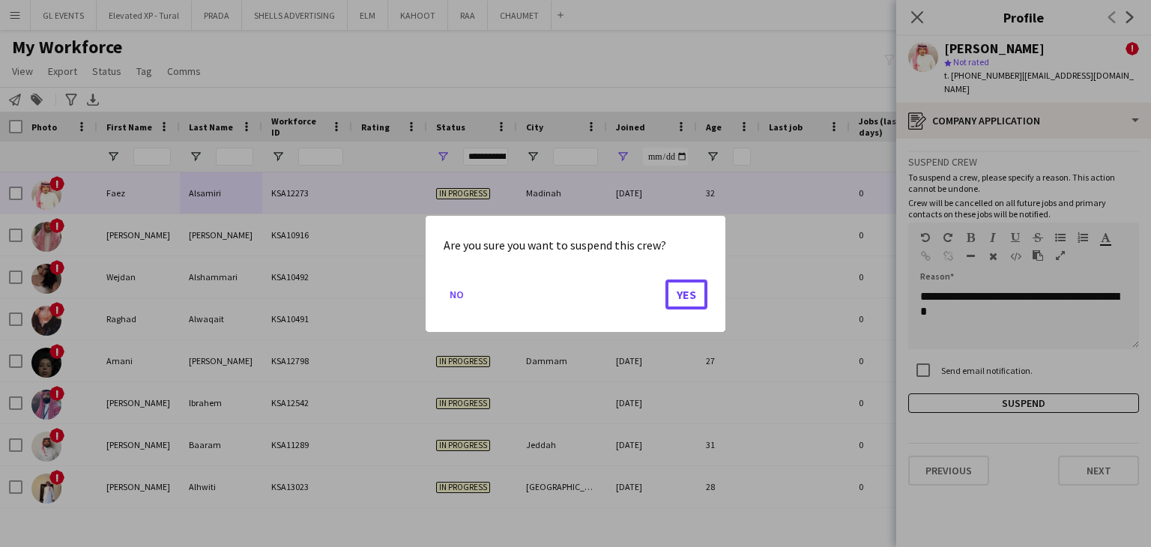
drag, startPoint x: 684, startPoint y: 295, endPoint x: 608, endPoint y: 313, distance: 78.0
click at [684, 294] on button "Yes" at bounding box center [687, 294] width 42 height 30
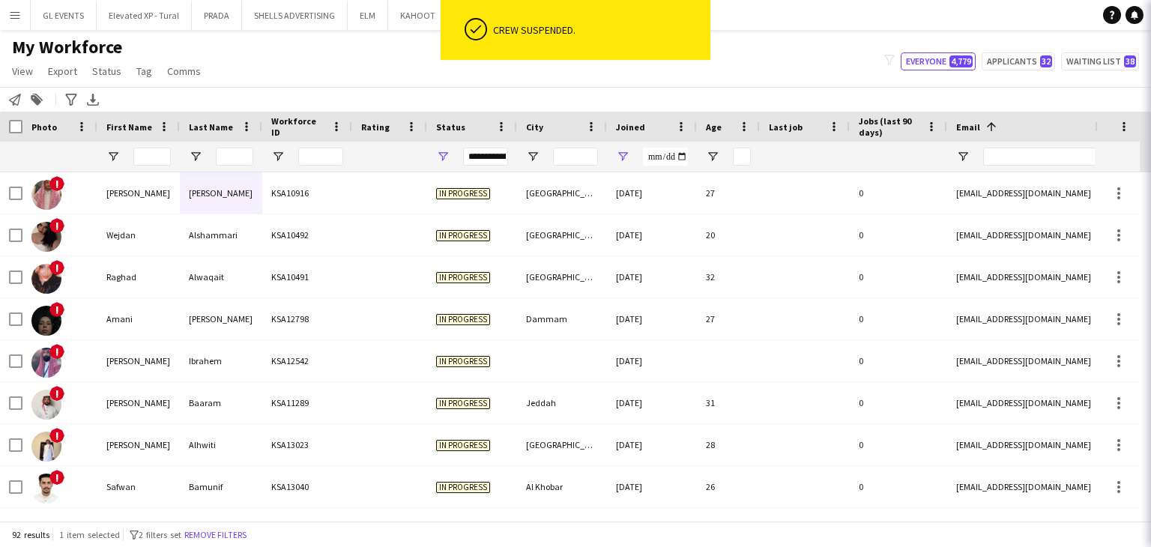
click at [284, 205] on div "KSA10916" at bounding box center [307, 192] width 90 height 41
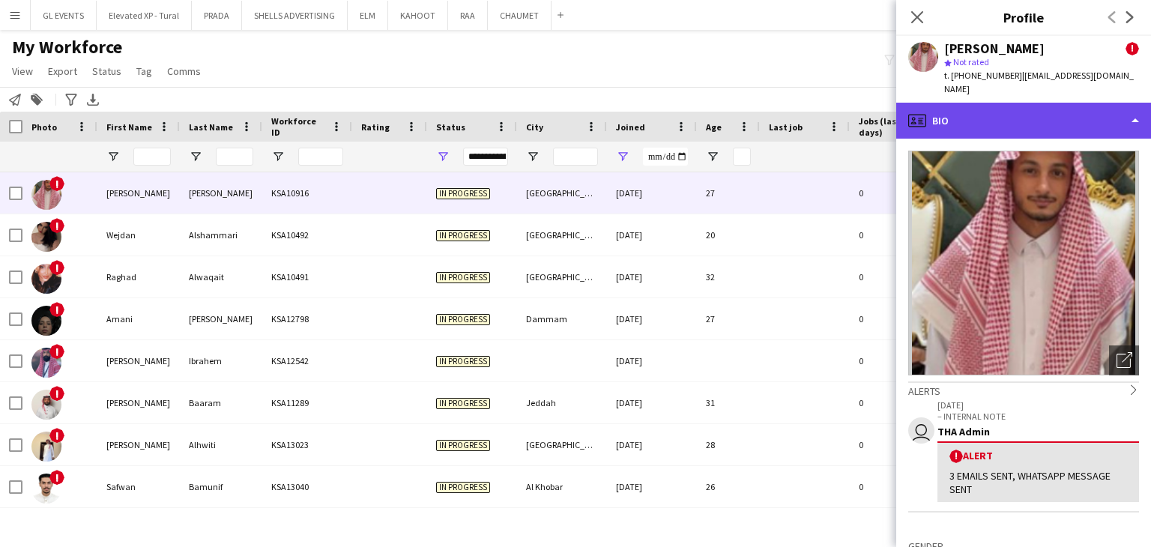
click at [956, 110] on div "profile Bio" at bounding box center [1023, 121] width 255 height 36
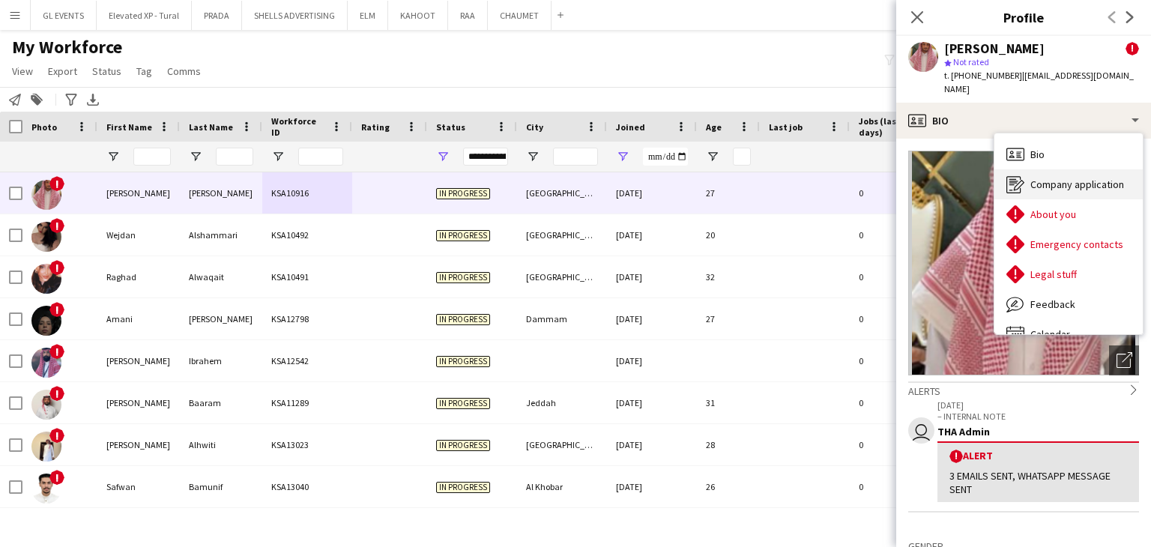
click at [1016, 175] on icon "Company application" at bounding box center [1016, 184] width 18 height 18
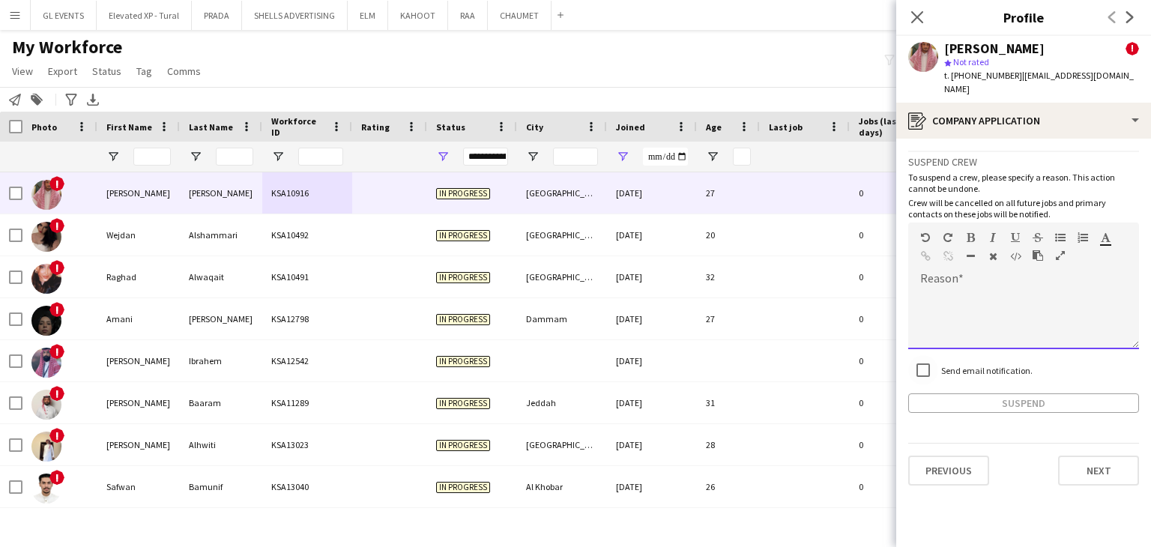
click at [951, 289] on div at bounding box center [1023, 319] width 231 height 60
paste div
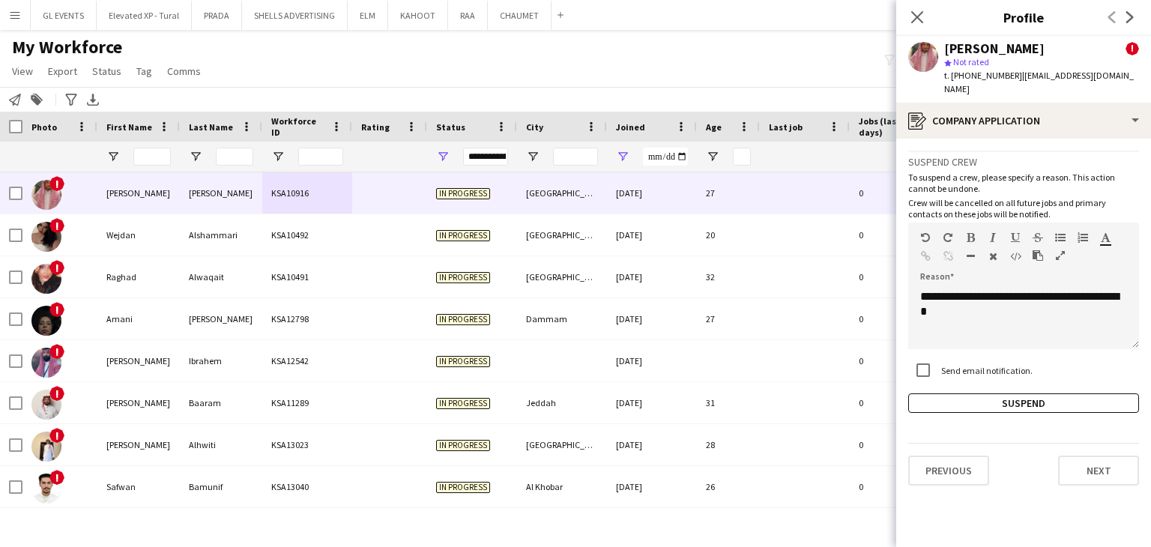
click at [977, 373] on div "Send email notification." at bounding box center [1023, 371] width 231 height 32
click at [977, 394] on button "Suspend" at bounding box center [1023, 403] width 231 height 19
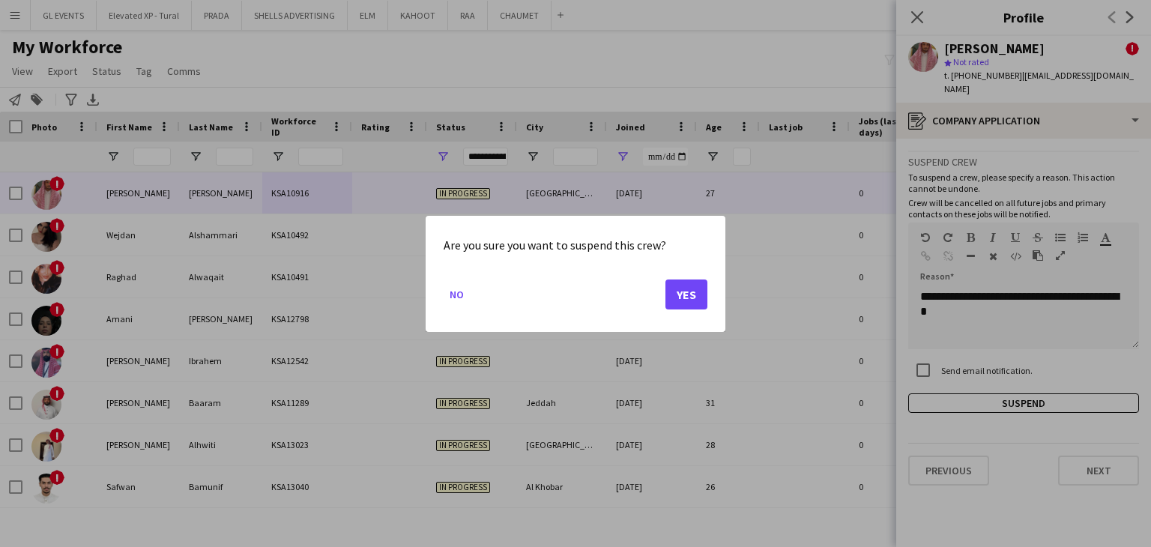
click at [663, 303] on mat-dialog-actions "No Yes" at bounding box center [576, 300] width 264 height 64
click at [695, 298] on button "Yes" at bounding box center [687, 294] width 42 height 30
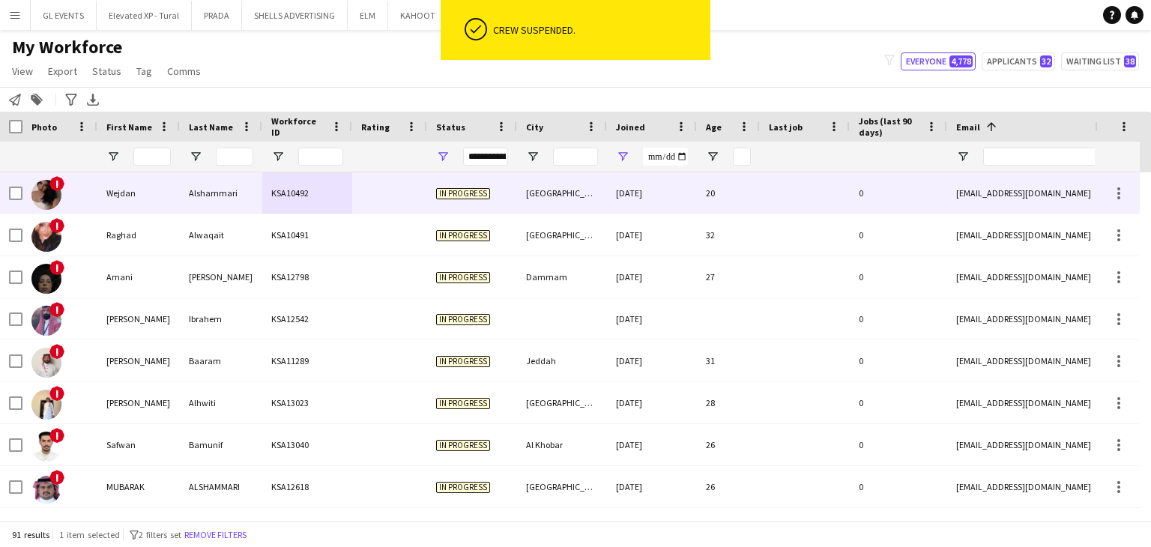
drag, startPoint x: 364, startPoint y: 208, endPoint x: 402, endPoint y: 208, distance: 37.5
click at [365, 208] on div at bounding box center [389, 192] width 75 height 41
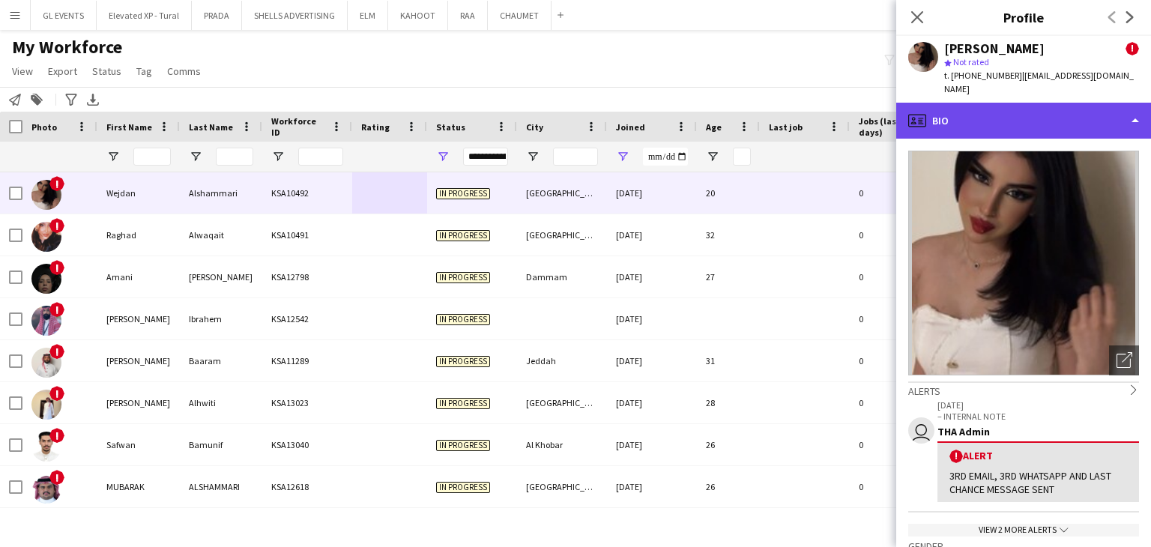
click at [977, 119] on div "profile Bio" at bounding box center [1023, 121] width 255 height 36
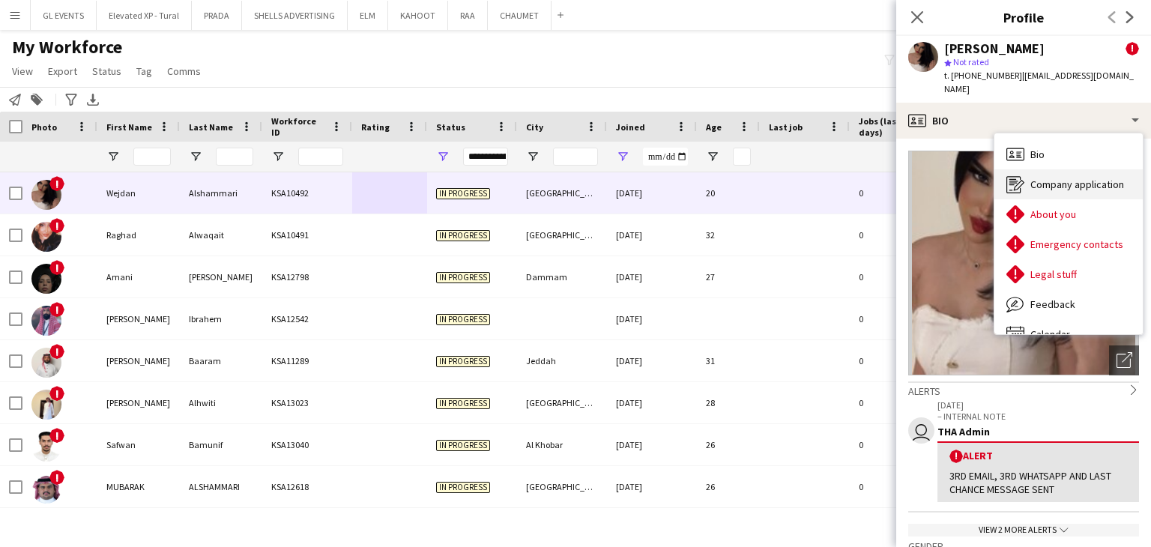
click at [1058, 178] on span "Company application" at bounding box center [1078, 184] width 94 height 13
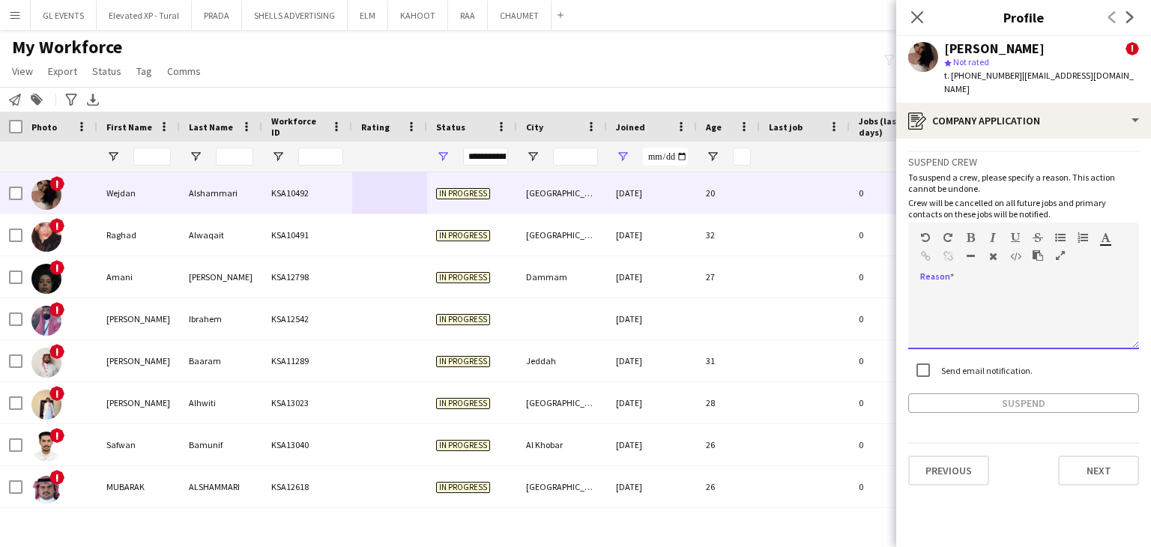
click at [953, 289] on div at bounding box center [1023, 319] width 231 height 60
paste div
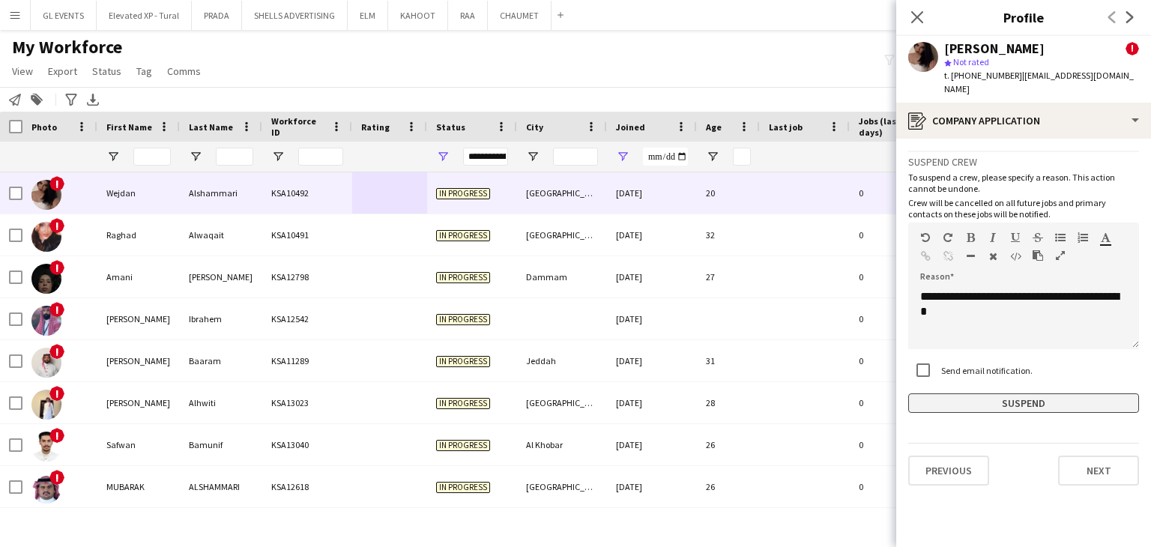
click at [989, 394] on button "Suspend" at bounding box center [1023, 403] width 231 height 19
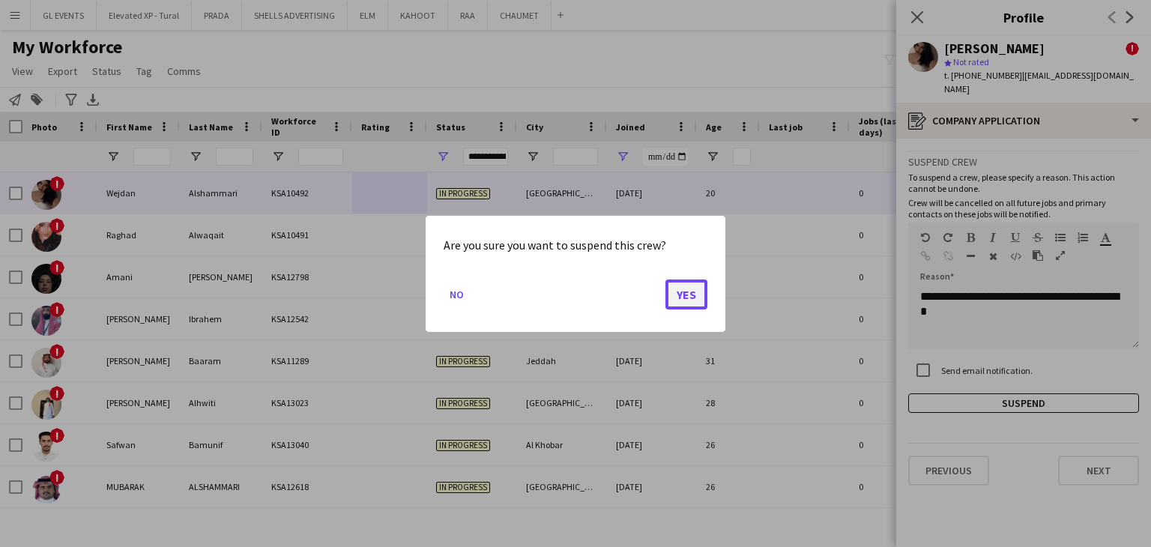
click at [691, 301] on button "Yes" at bounding box center [687, 294] width 42 height 30
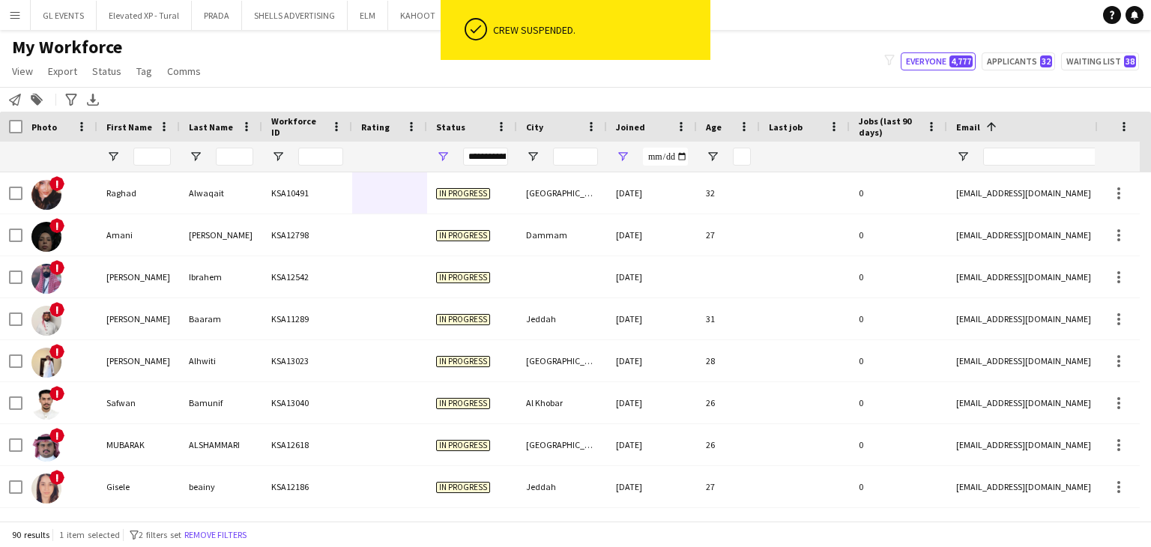
click at [539, 209] on div "[GEOGRAPHIC_DATA]" at bounding box center [562, 192] width 90 height 41
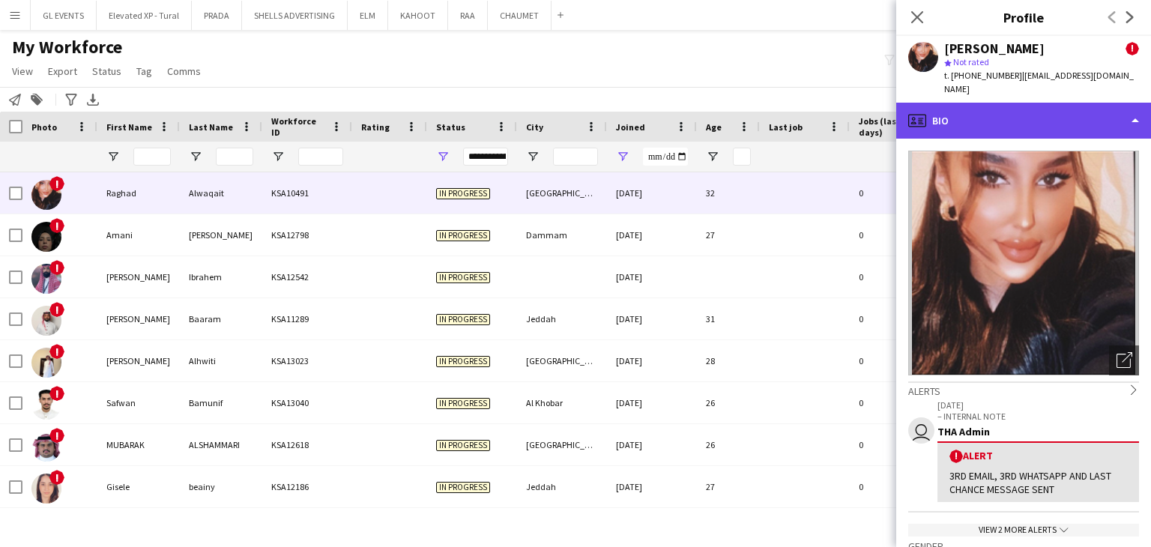
click at [1011, 115] on div "profile Bio" at bounding box center [1023, 121] width 255 height 36
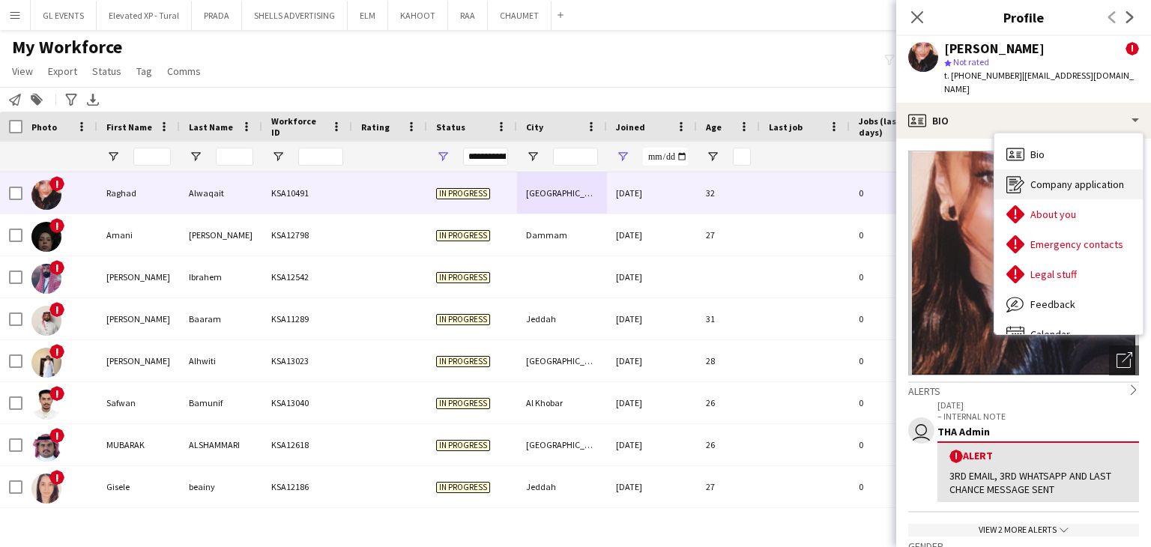
click at [1055, 178] on span "Company application" at bounding box center [1078, 184] width 94 height 13
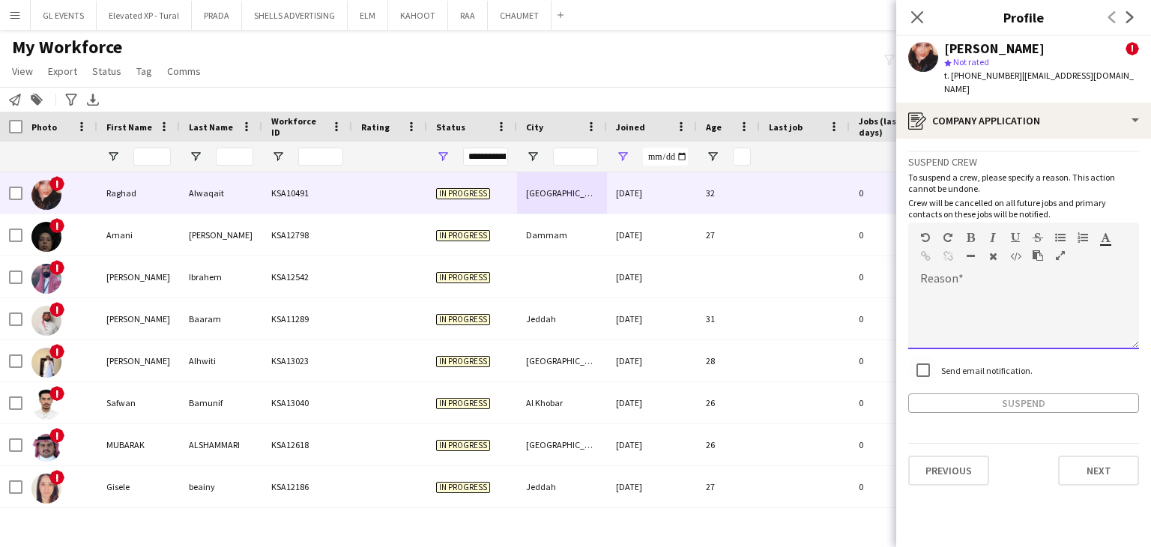
click at [947, 303] on div at bounding box center [1023, 319] width 231 height 60
paste div
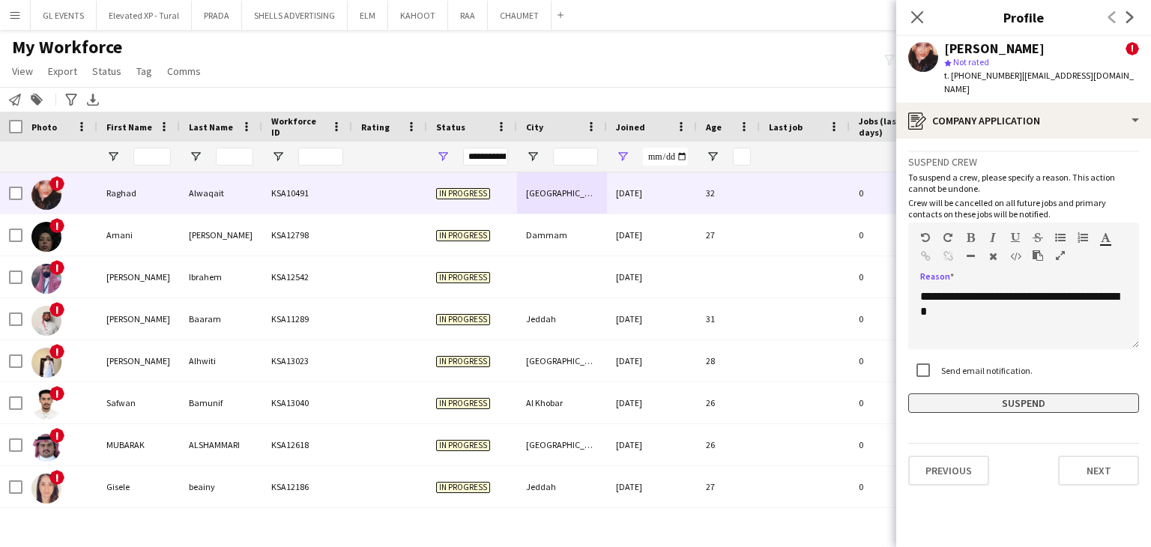
click at [986, 394] on button "Suspend" at bounding box center [1023, 403] width 231 height 19
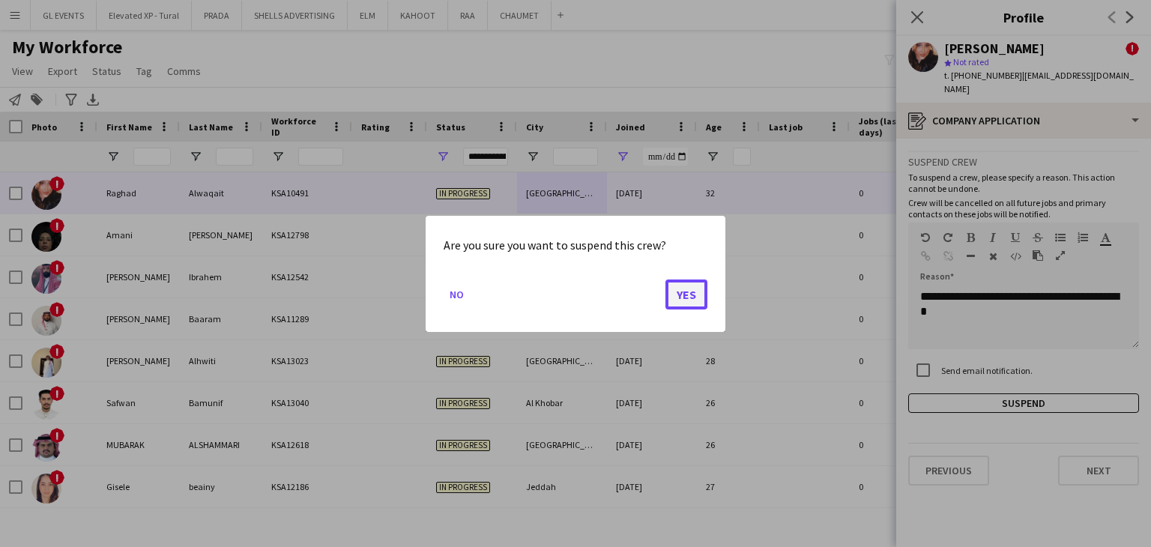
click at [683, 291] on button "Yes" at bounding box center [687, 294] width 42 height 30
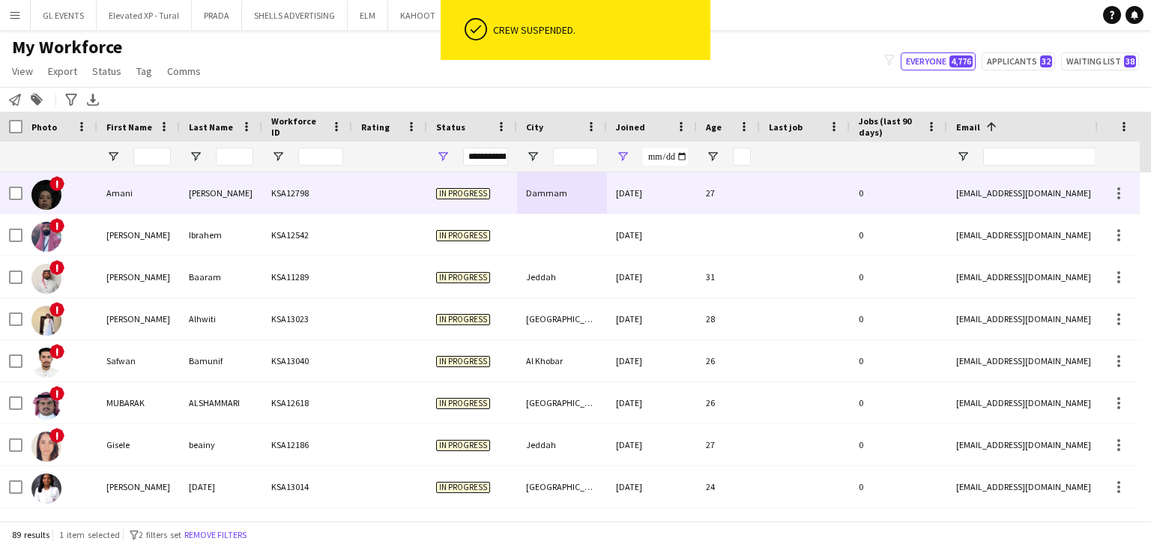
click at [519, 194] on div "Dammam" at bounding box center [562, 192] width 90 height 41
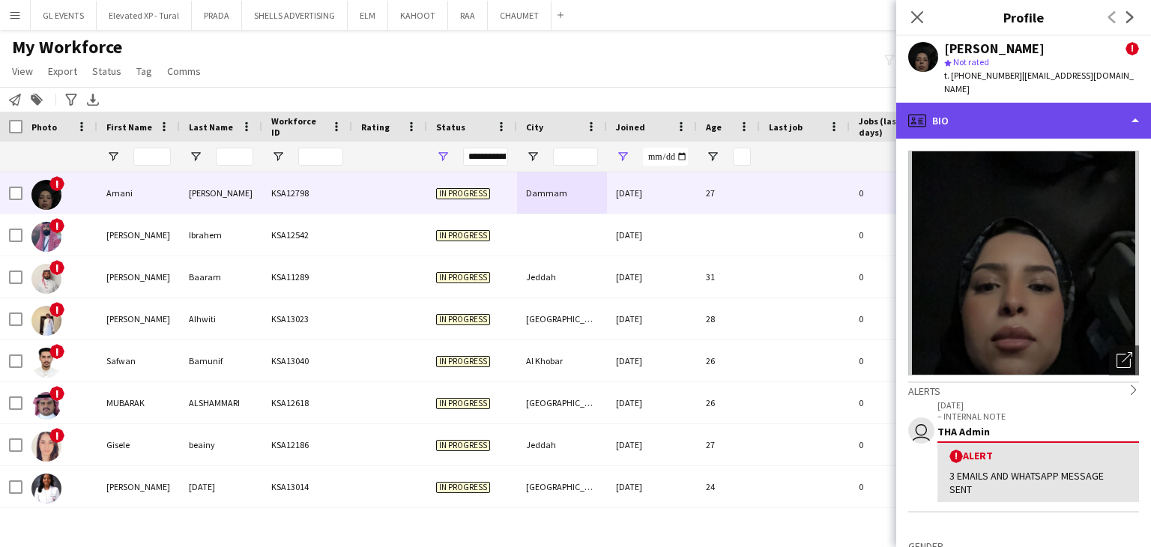
click at [956, 115] on div "profile Bio" at bounding box center [1023, 121] width 255 height 36
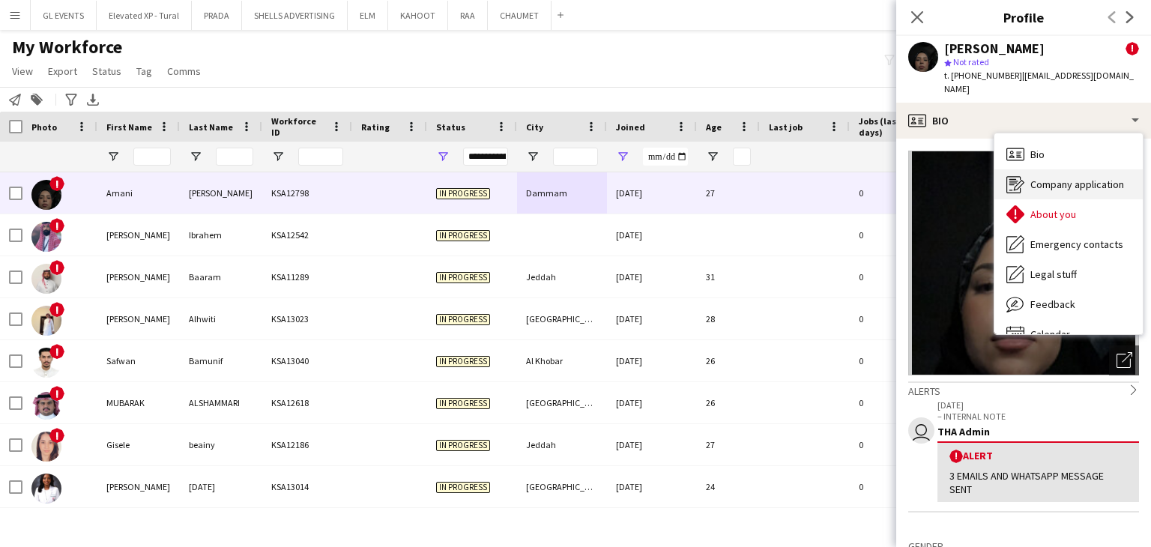
click at [1023, 177] on icon "Company application" at bounding box center [1016, 184] width 18 height 18
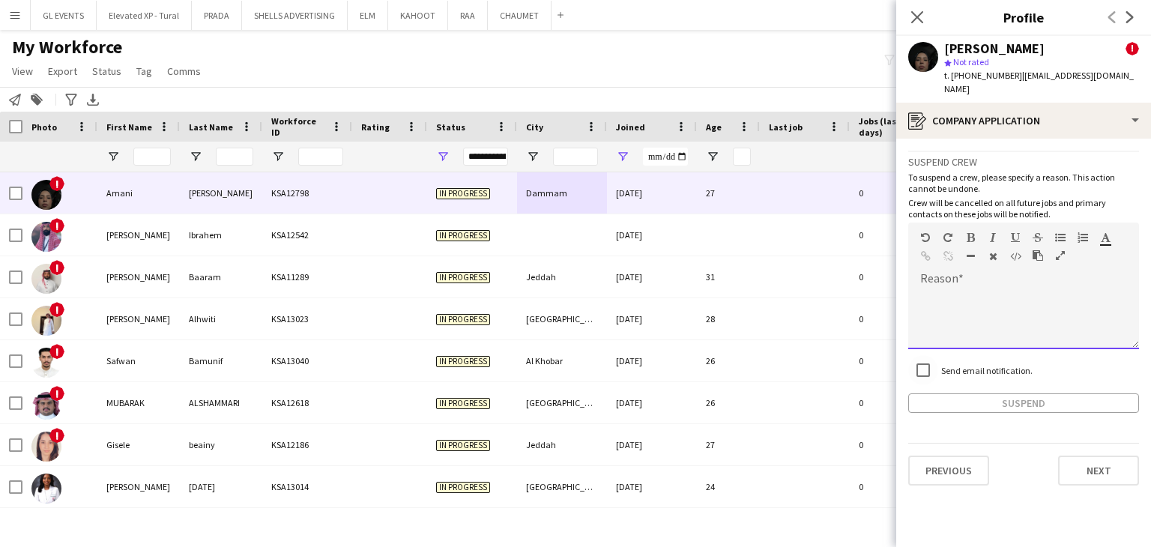
click at [979, 289] on div at bounding box center [1023, 319] width 231 height 60
paste div
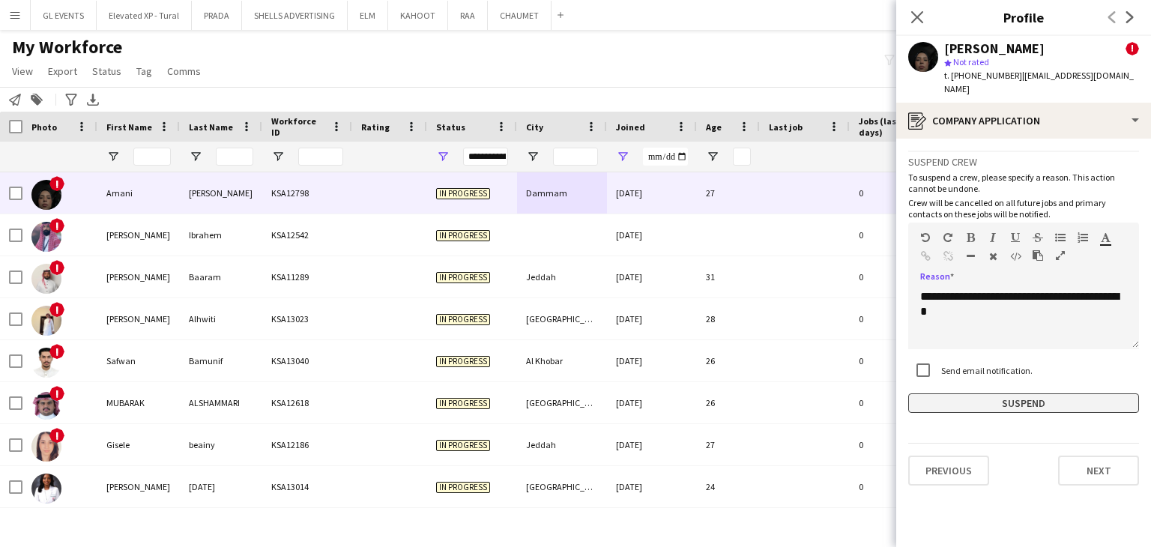
click at [995, 394] on button "Suspend" at bounding box center [1023, 403] width 231 height 19
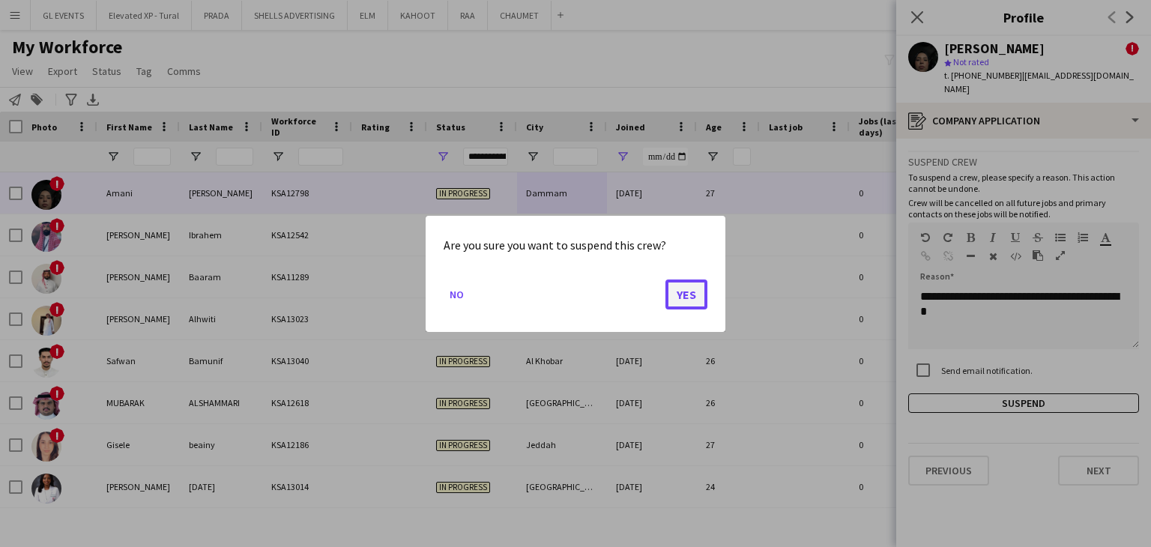
click at [678, 286] on button "Yes" at bounding box center [687, 294] width 42 height 30
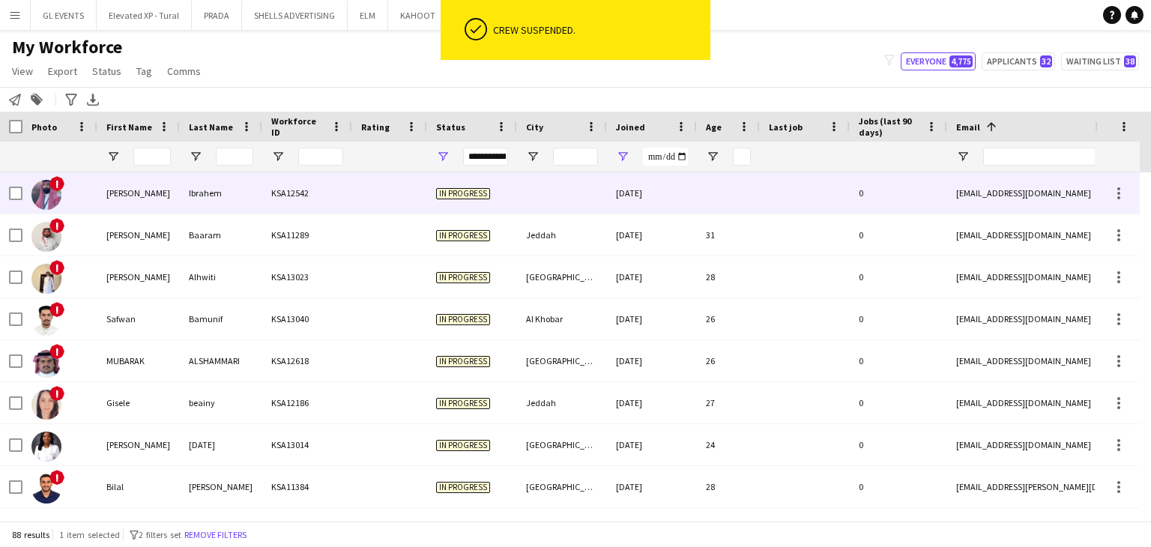
click at [383, 195] on div at bounding box center [389, 192] width 75 height 41
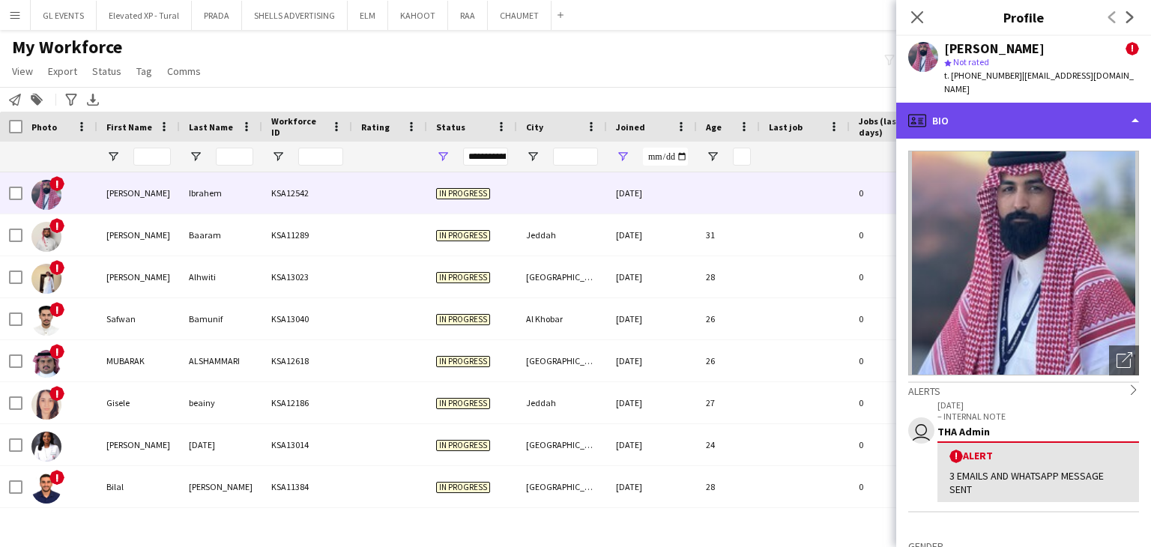
click at [975, 111] on div "profile Bio" at bounding box center [1023, 121] width 255 height 36
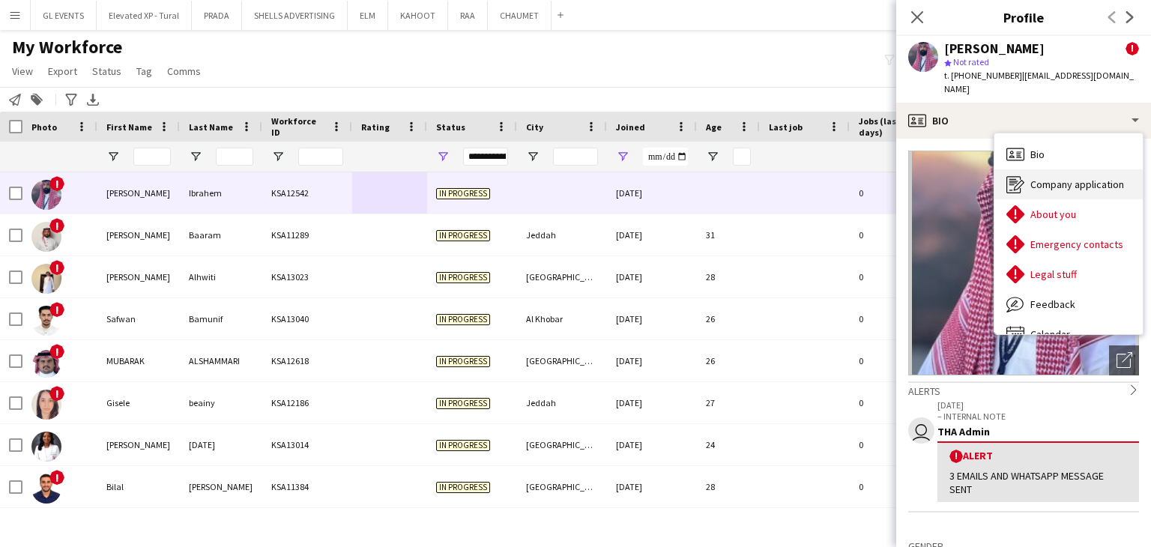
click at [1031, 178] on span "Company application" at bounding box center [1078, 184] width 94 height 13
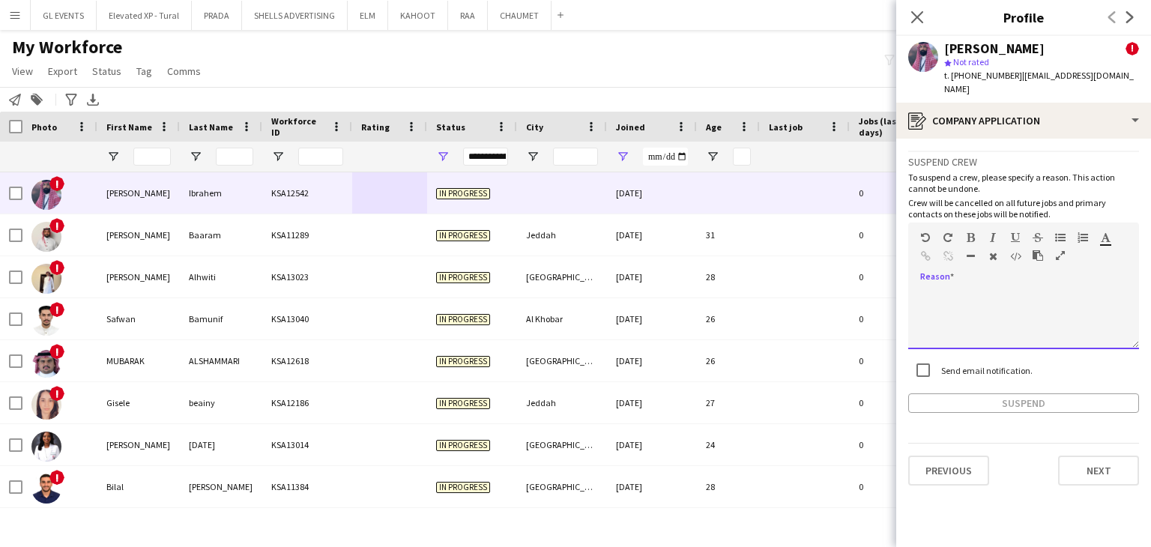
click at [965, 289] on div at bounding box center [1023, 319] width 231 height 60
paste div
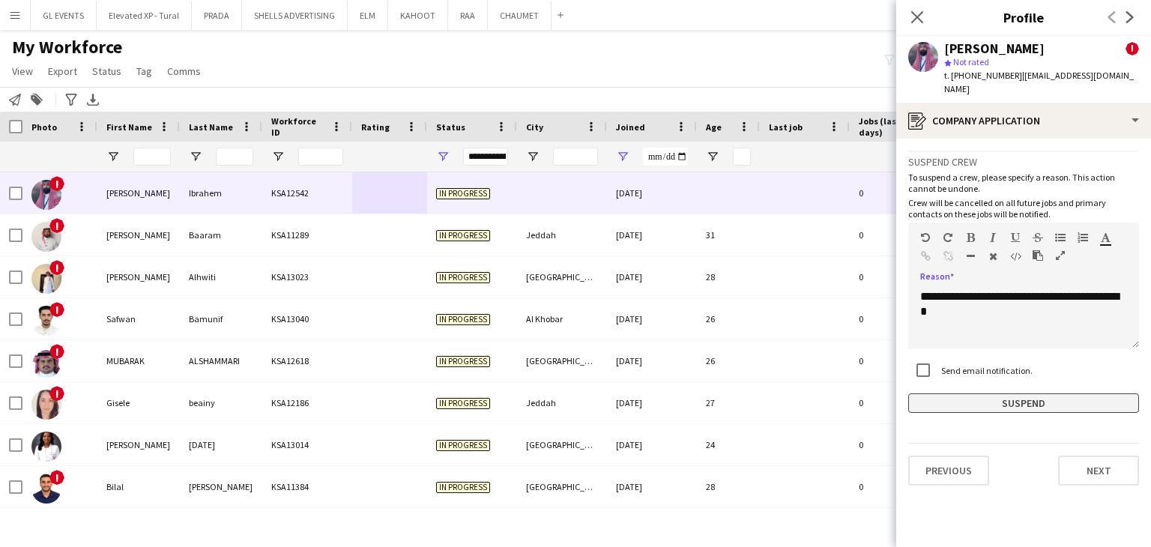
click at [995, 394] on button "Suspend" at bounding box center [1023, 403] width 231 height 19
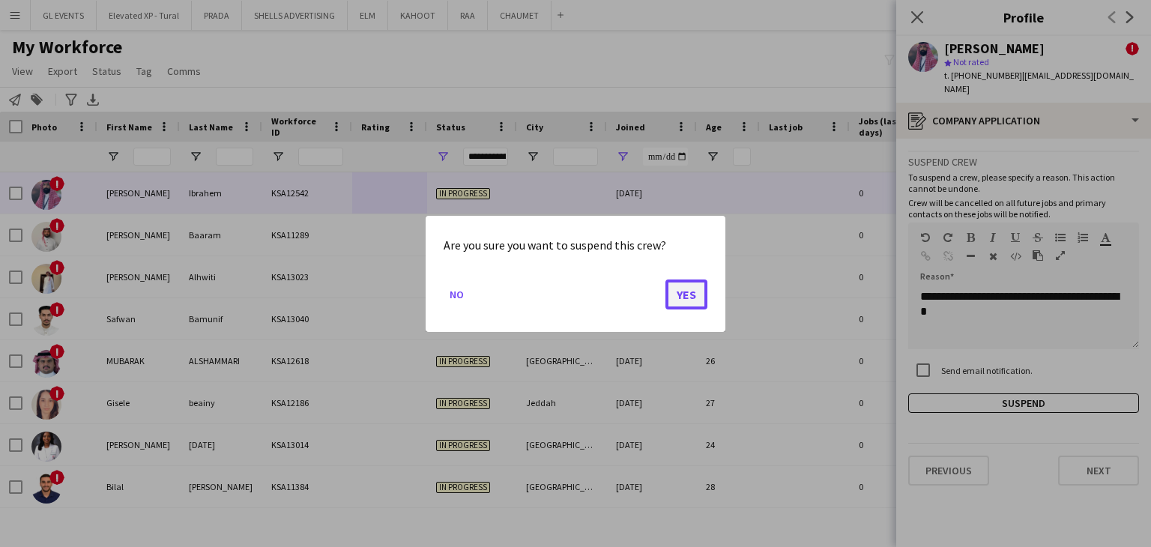
click at [702, 296] on button "Yes" at bounding box center [687, 294] width 42 height 30
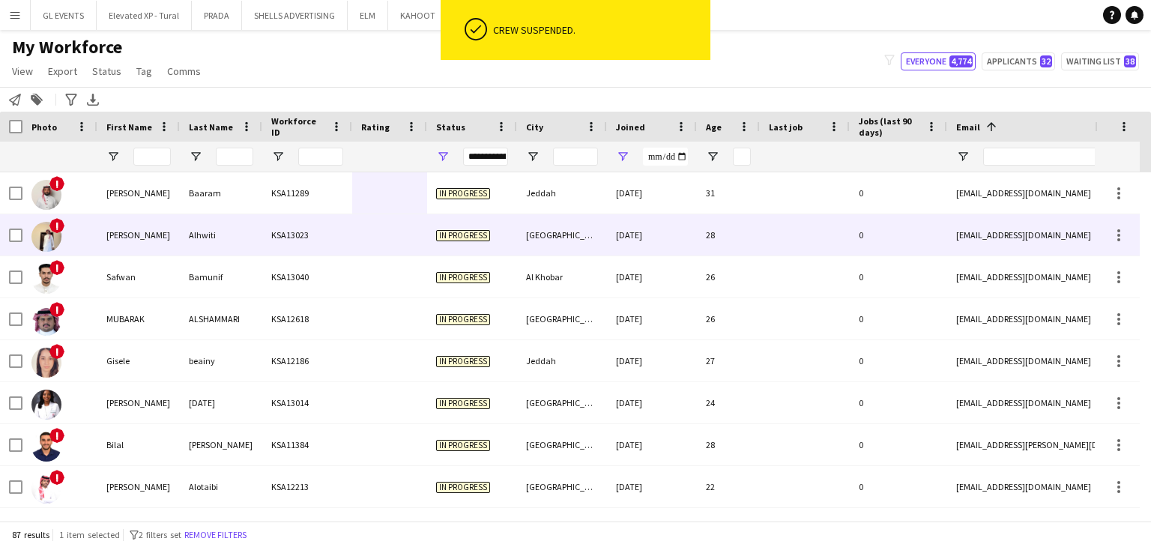
click at [420, 209] on div at bounding box center [389, 192] width 75 height 41
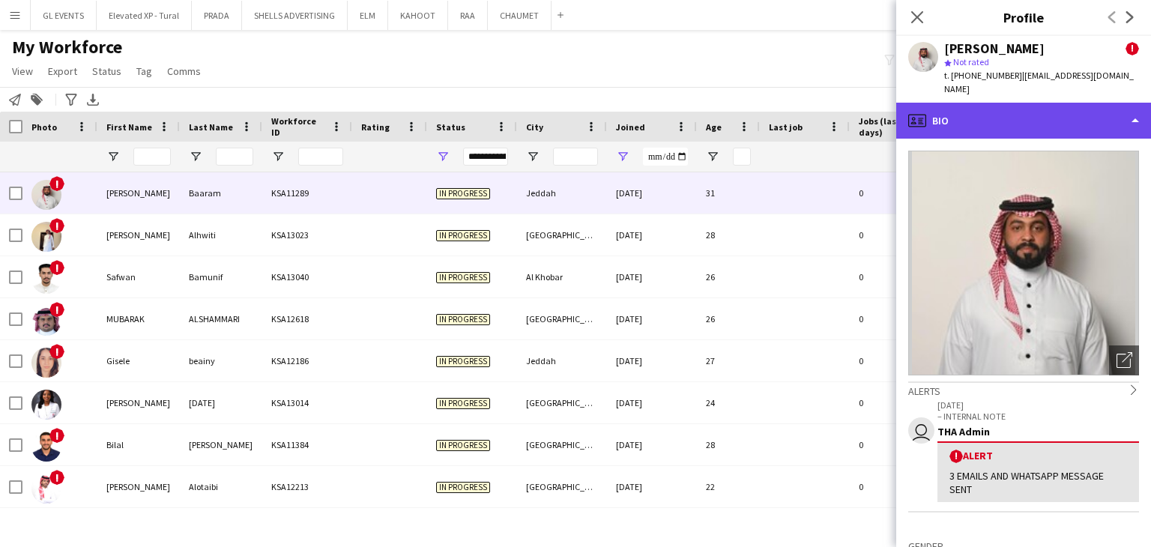
click at [1023, 121] on div "profile Bio" at bounding box center [1023, 121] width 255 height 36
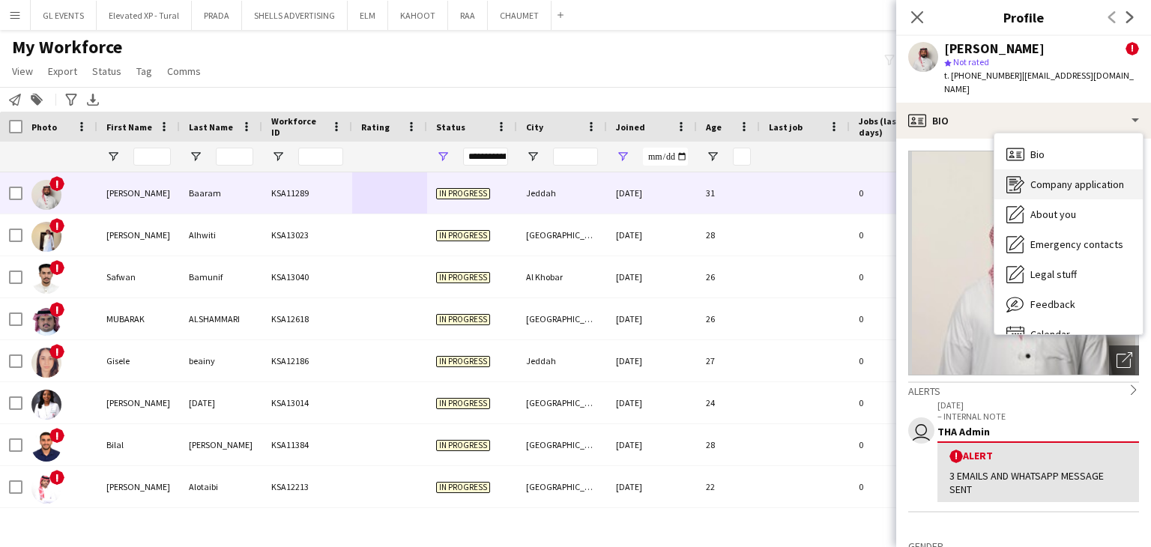
click at [1073, 178] on span "Company application" at bounding box center [1078, 184] width 94 height 13
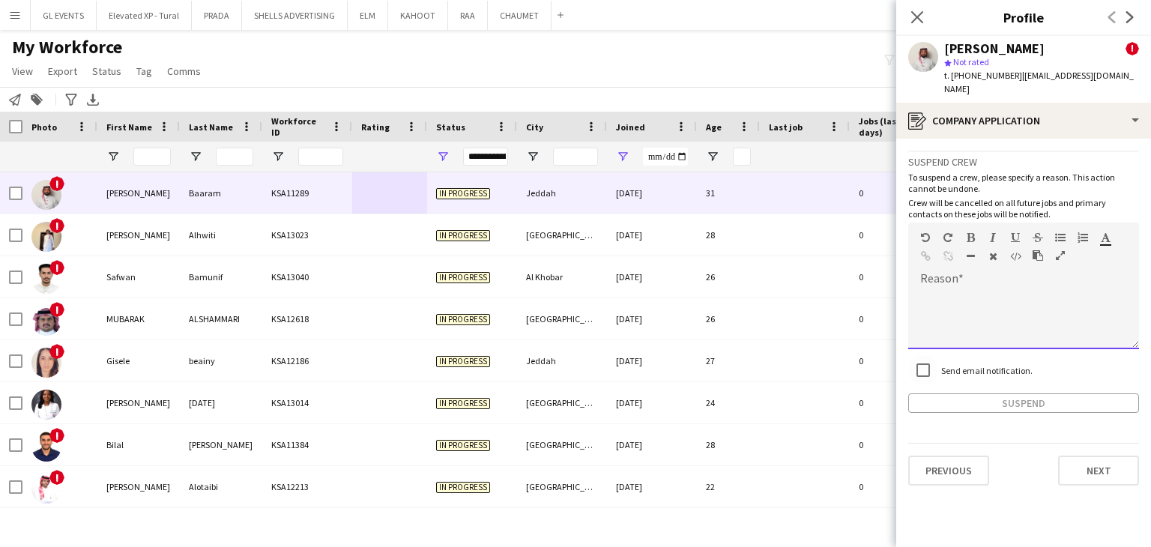
click at [965, 298] on div at bounding box center [1023, 319] width 231 height 60
paste div
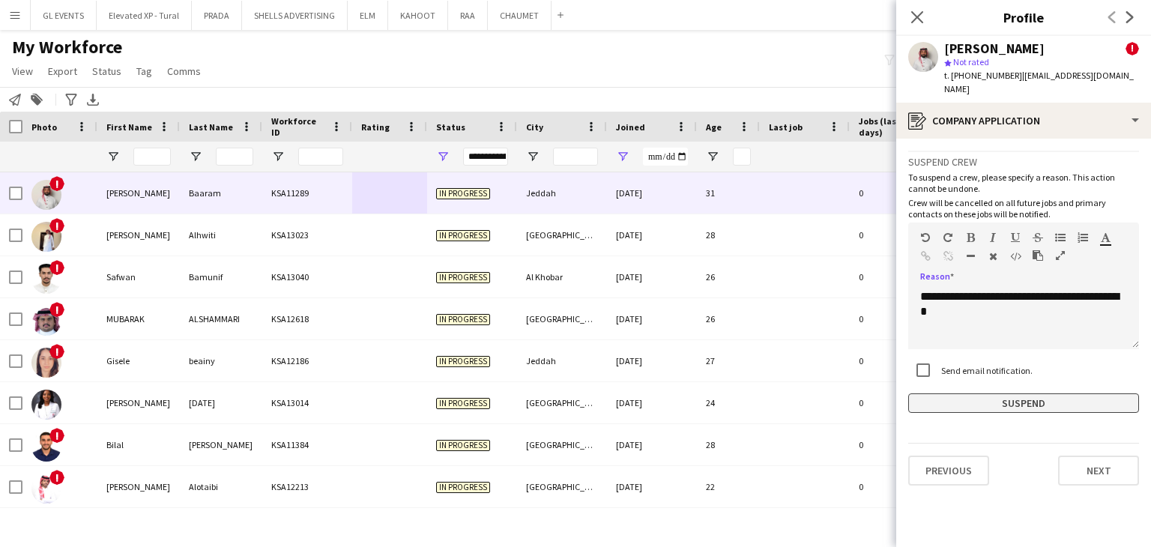
click at [1001, 394] on button "Suspend" at bounding box center [1023, 403] width 231 height 19
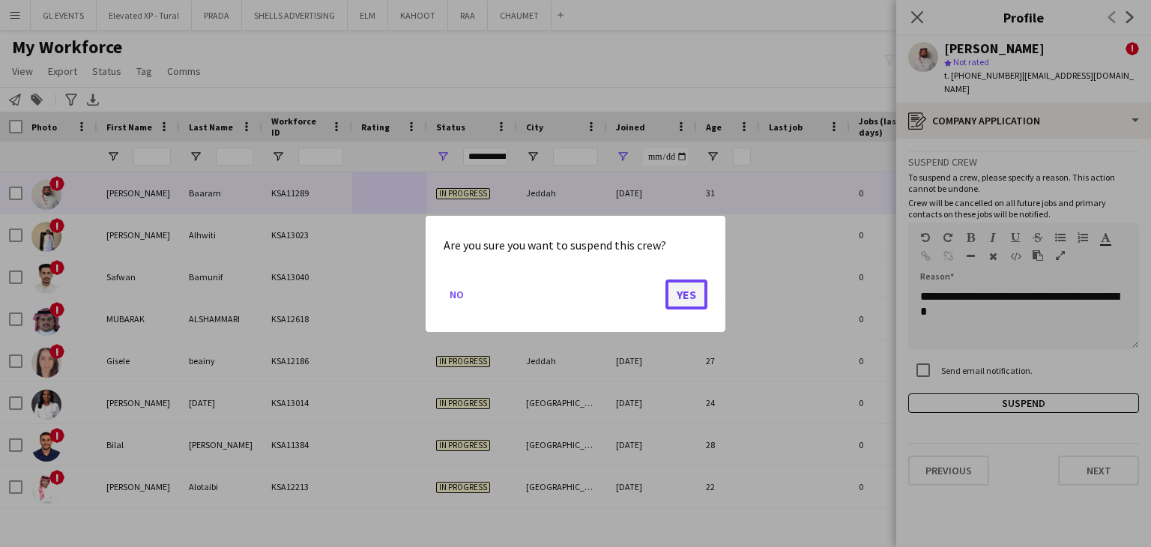
click at [698, 289] on button "Yes" at bounding box center [687, 294] width 42 height 30
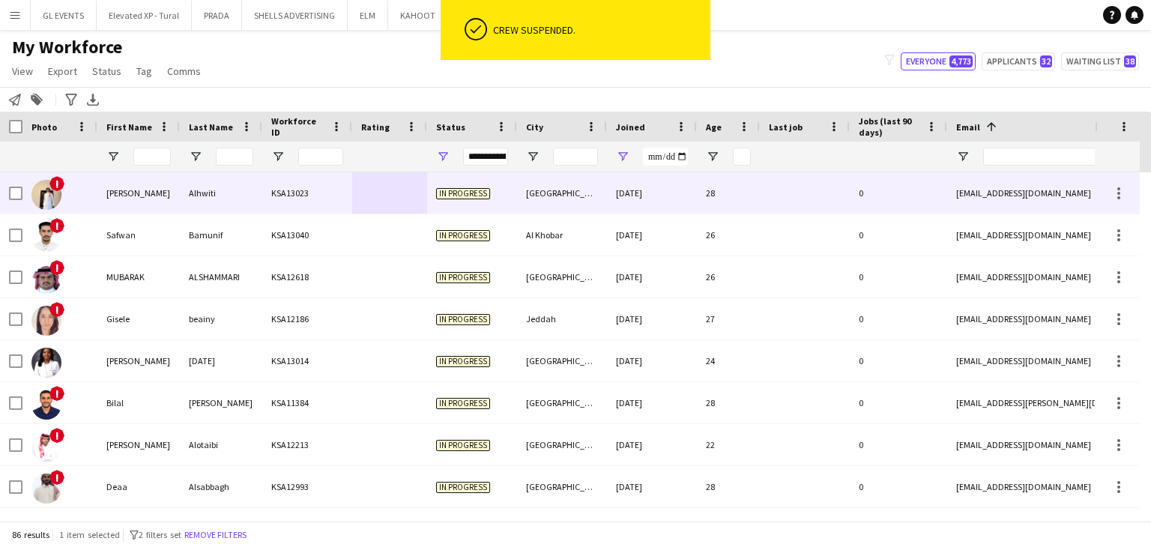
click at [466, 202] on div "In progress" at bounding box center [472, 192] width 90 height 41
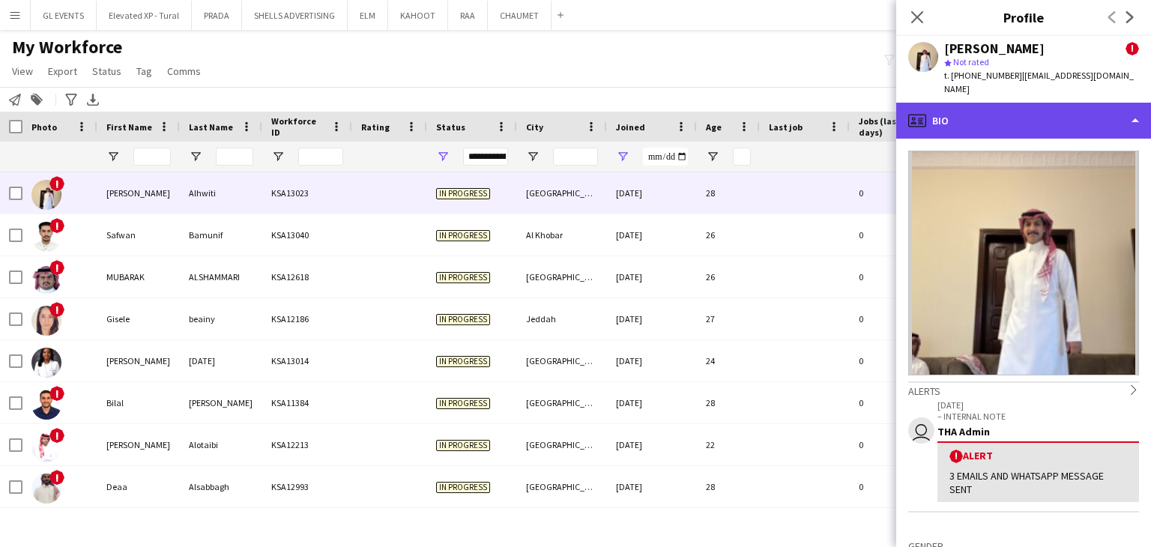
click at [989, 106] on div "profile Bio" at bounding box center [1023, 121] width 255 height 36
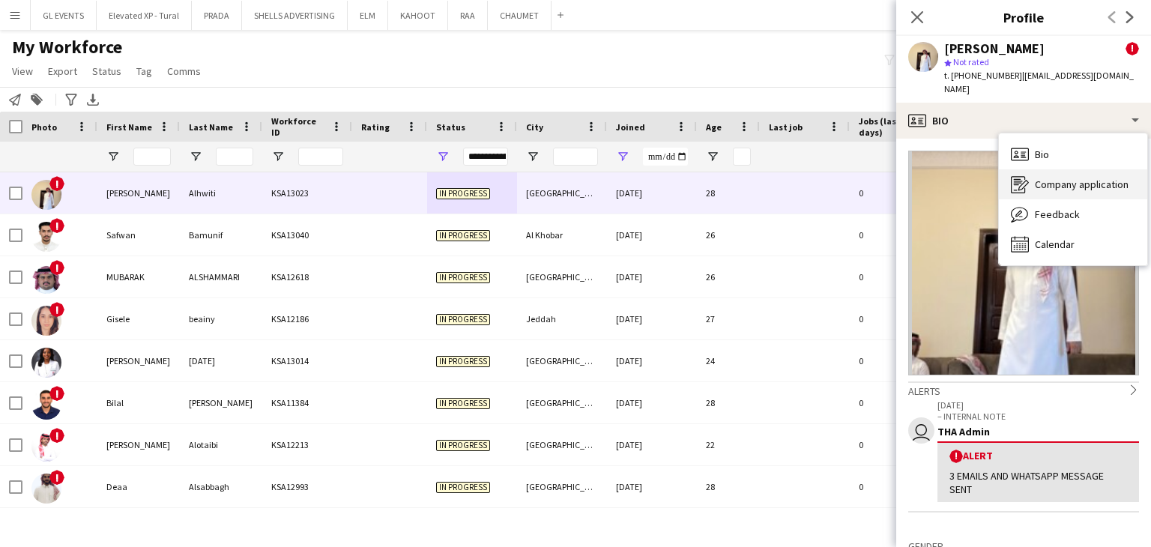
click at [1028, 169] on div "Company application Company application" at bounding box center [1073, 184] width 148 height 30
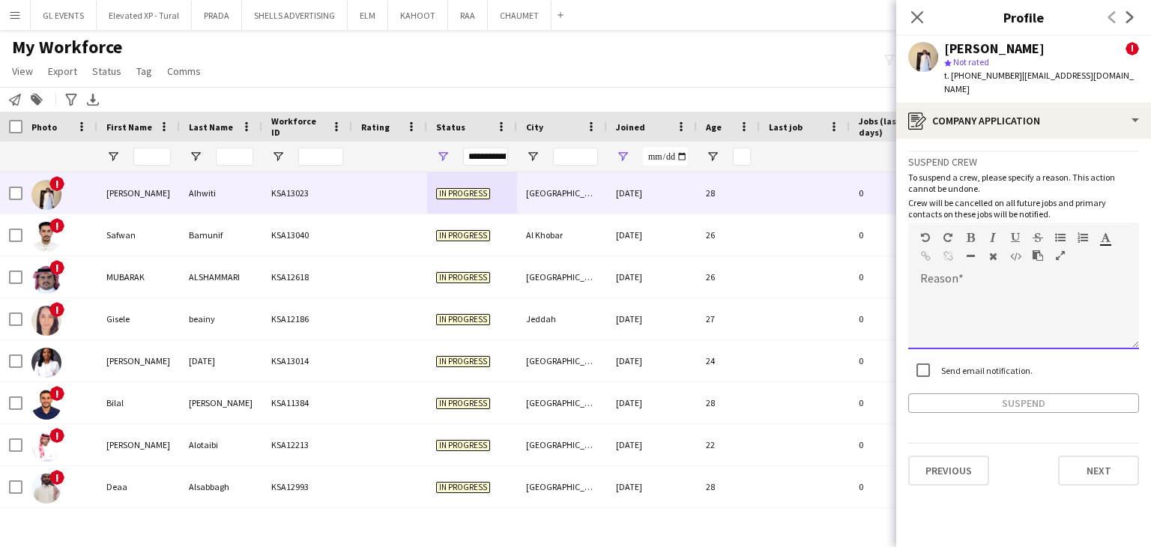
click at [965, 289] on div at bounding box center [1023, 319] width 231 height 60
paste div
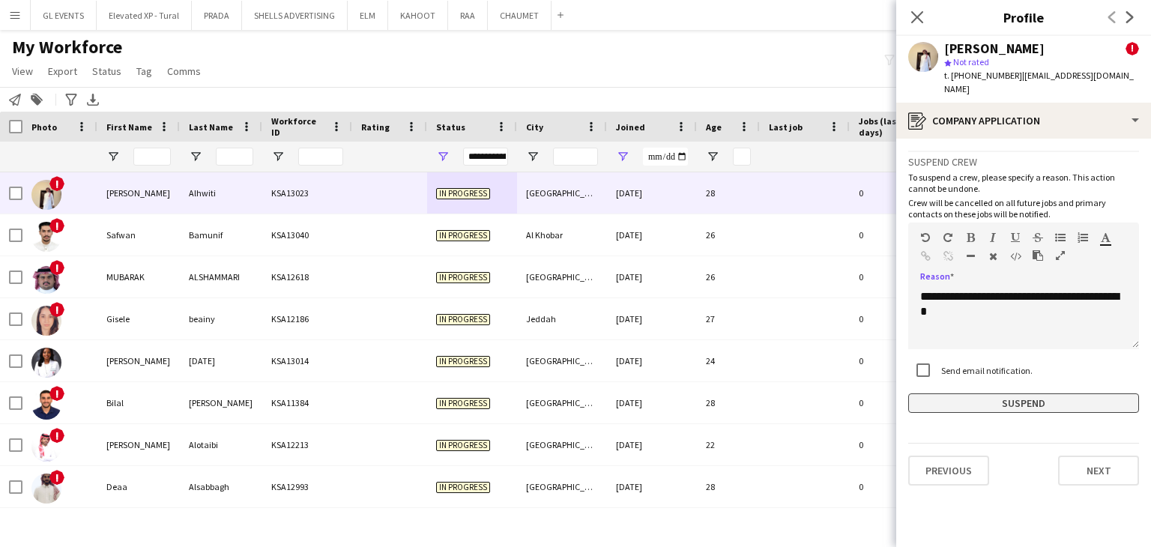
click at [1007, 394] on button "Suspend" at bounding box center [1023, 403] width 231 height 19
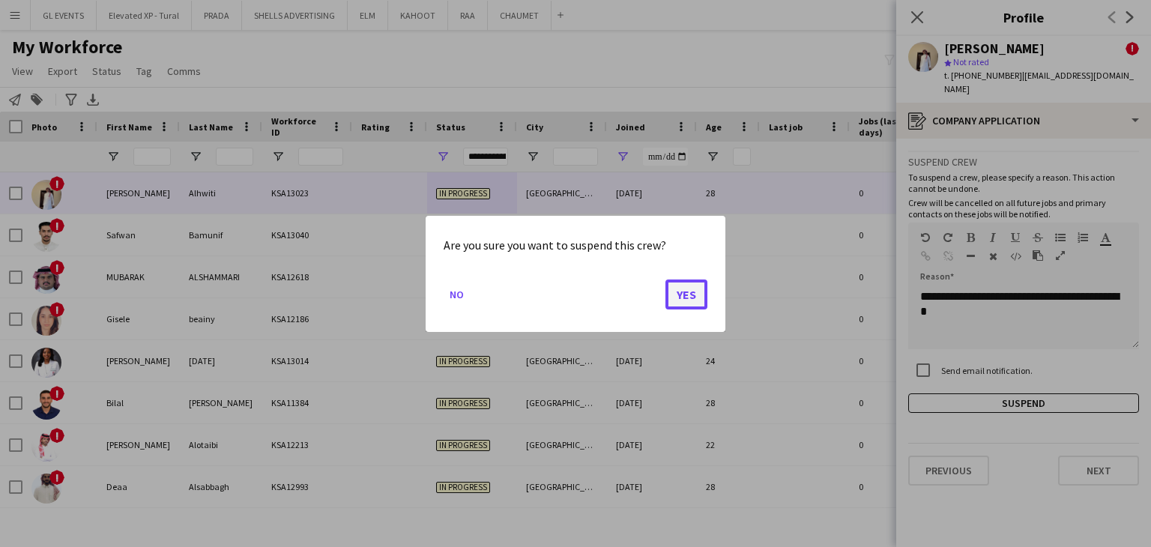
click at [702, 289] on button "Yes" at bounding box center [687, 294] width 42 height 30
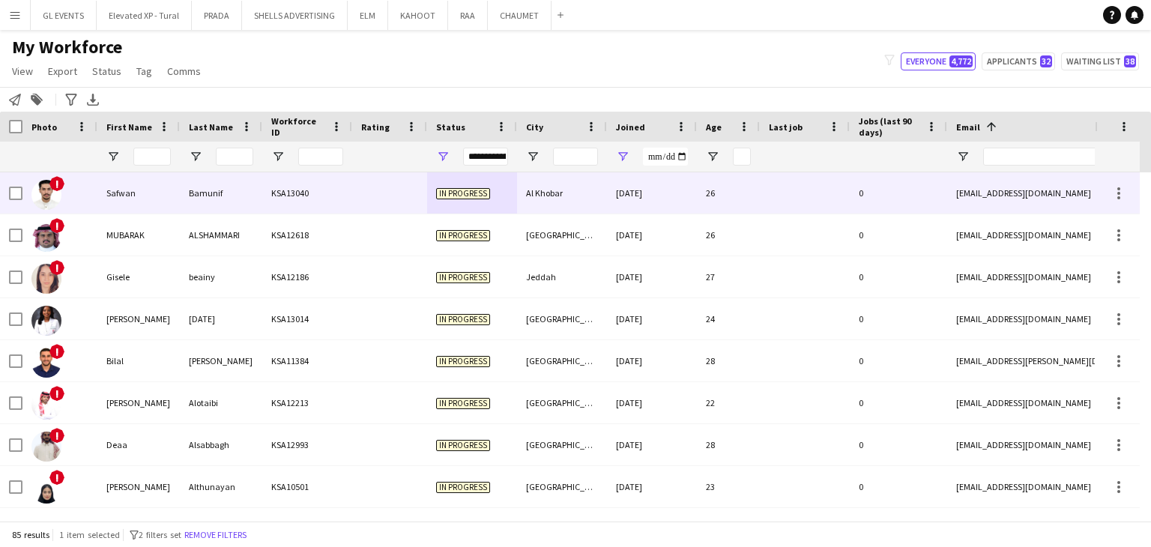
click at [390, 202] on div at bounding box center [389, 192] width 75 height 41
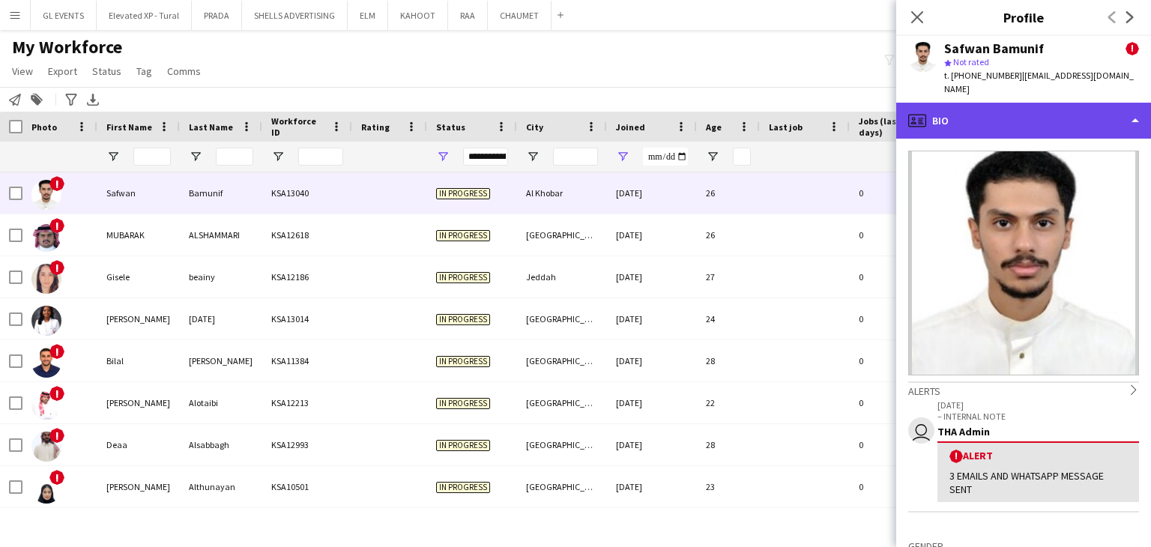
click at [962, 103] on div "profile Bio" at bounding box center [1023, 121] width 255 height 36
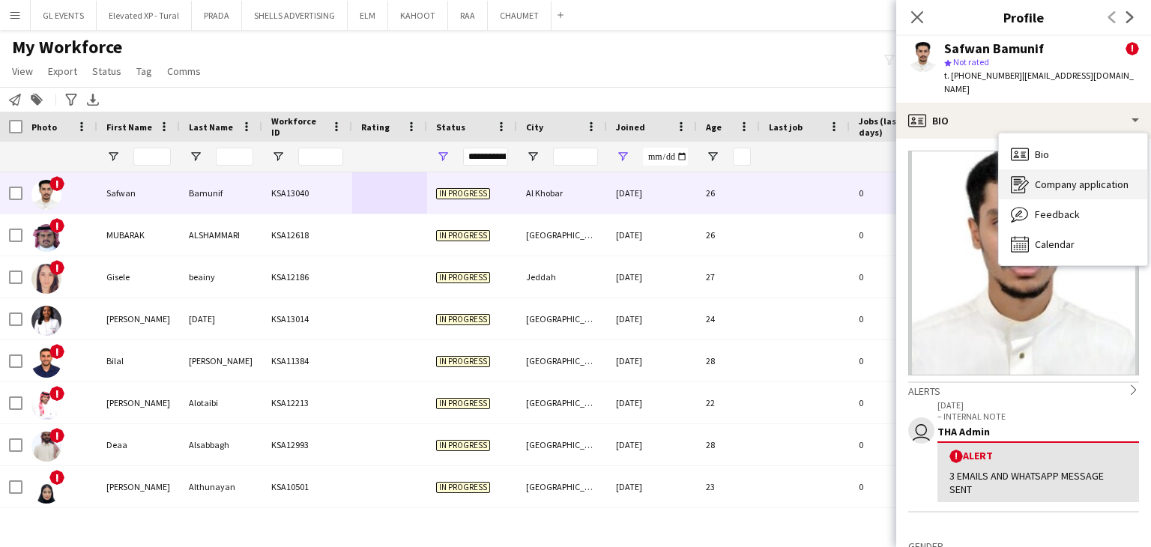
click at [1067, 178] on span "Company application" at bounding box center [1082, 184] width 94 height 13
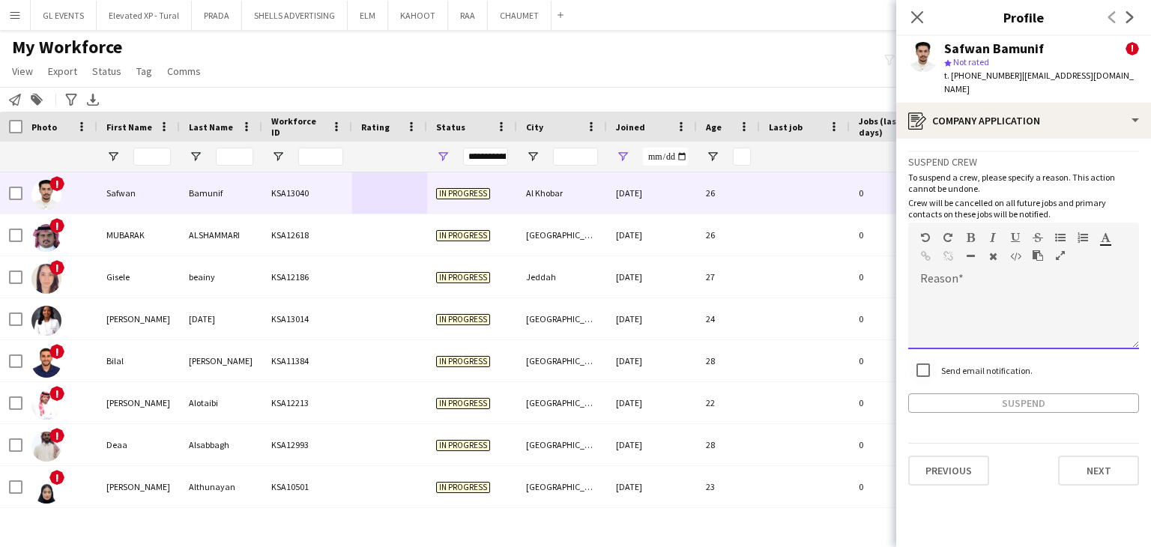
click at [957, 289] on div at bounding box center [1023, 319] width 231 height 60
paste div
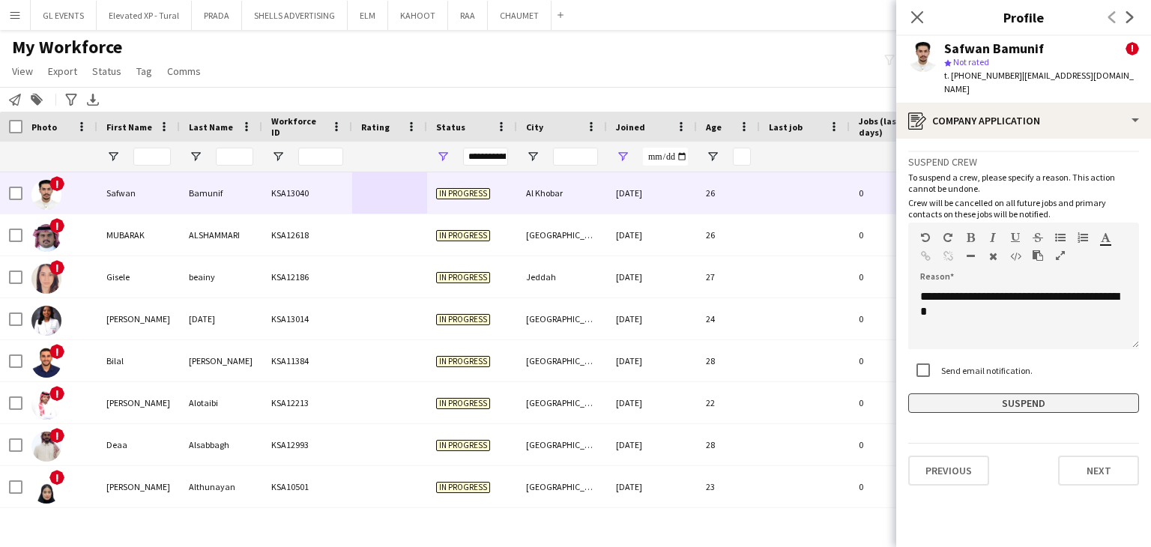
click at [995, 394] on button "Suspend" at bounding box center [1023, 403] width 231 height 19
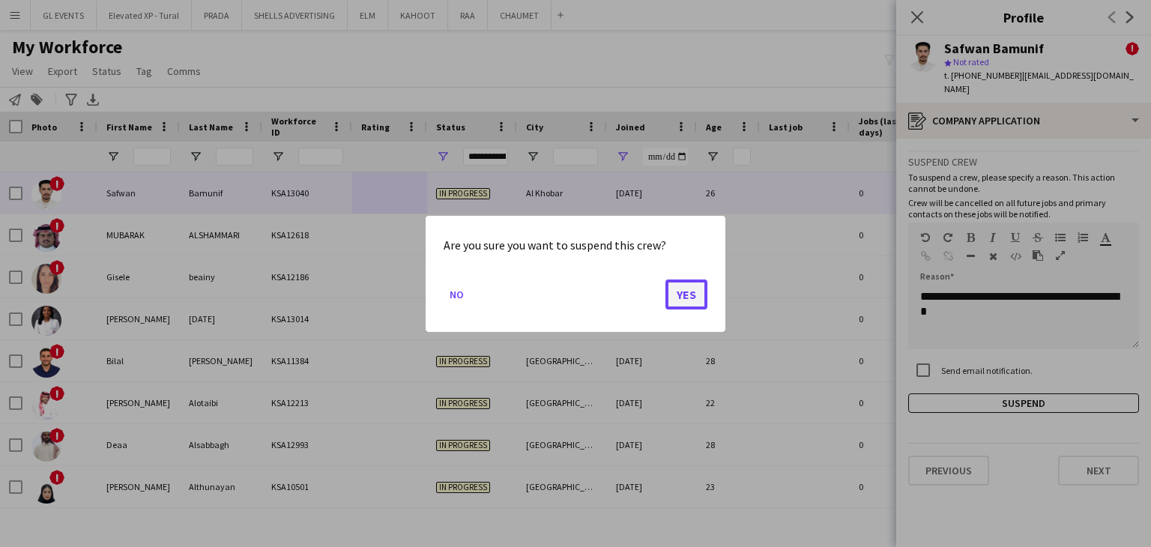
click at [694, 292] on button "Yes" at bounding box center [687, 294] width 42 height 30
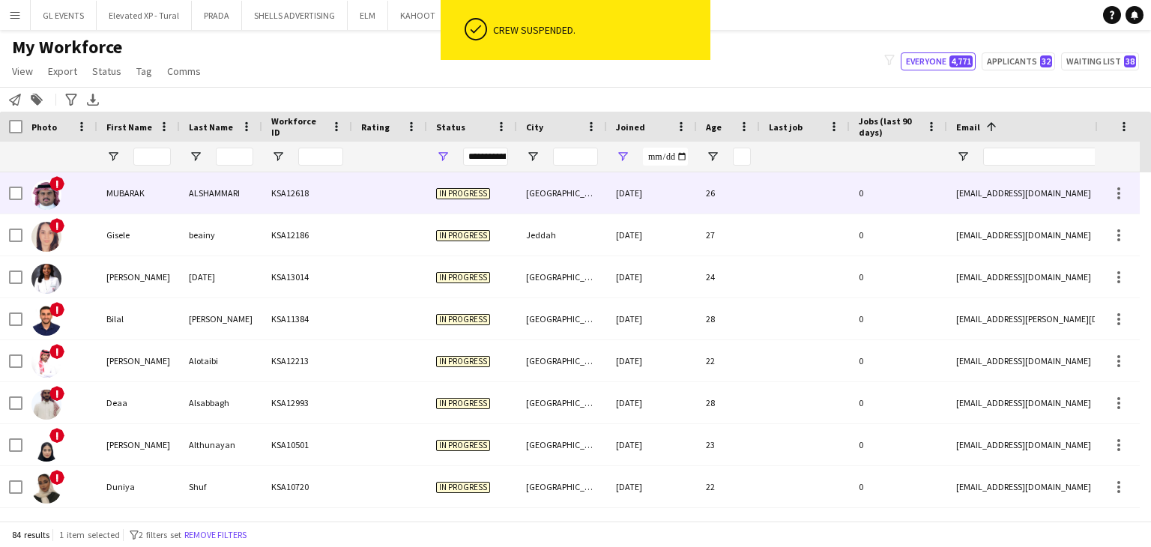
click at [309, 205] on div "KSA12618" at bounding box center [307, 192] width 90 height 41
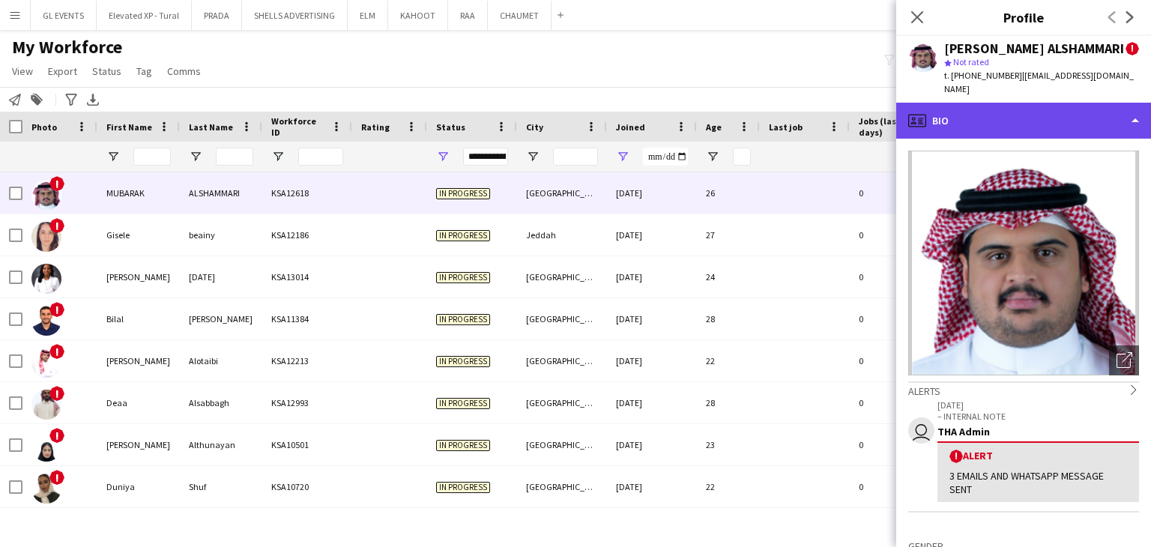
click at [941, 103] on div "profile Bio" at bounding box center [1023, 121] width 255 height 36
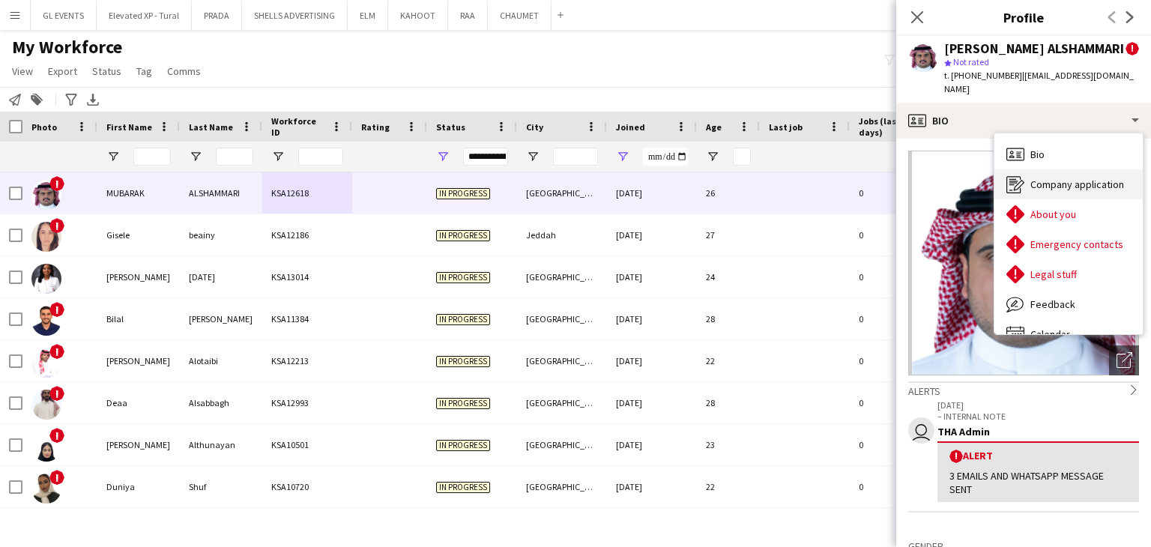
click at [1015, 169] on div "Company application Company application" at bounding box center [1069, 184] width 148 height 30
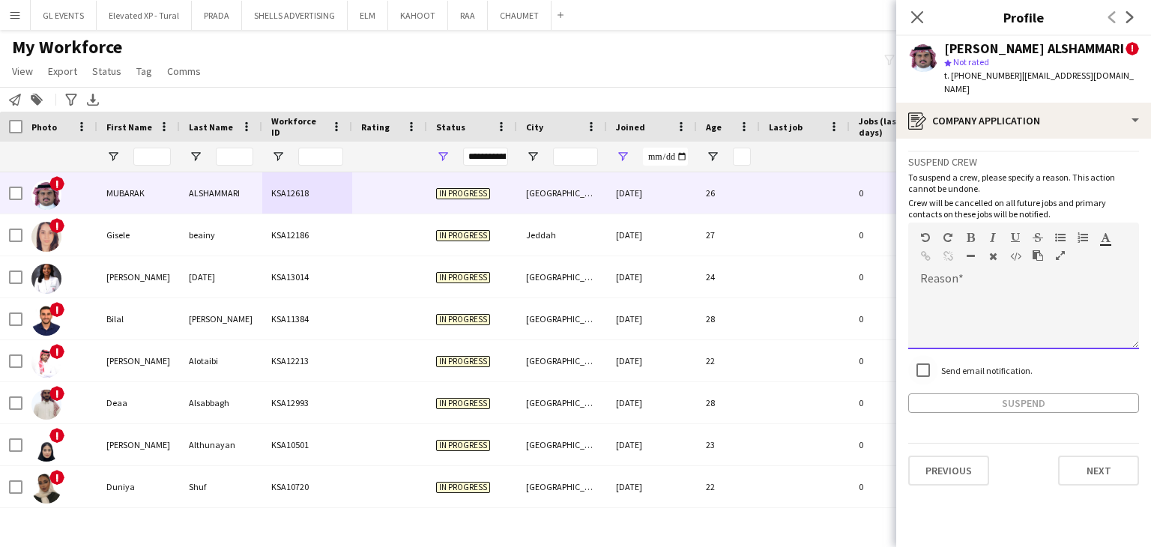
click at [953, 289] on div at bounding box center [1023, 319] width 231 height 60
paste div
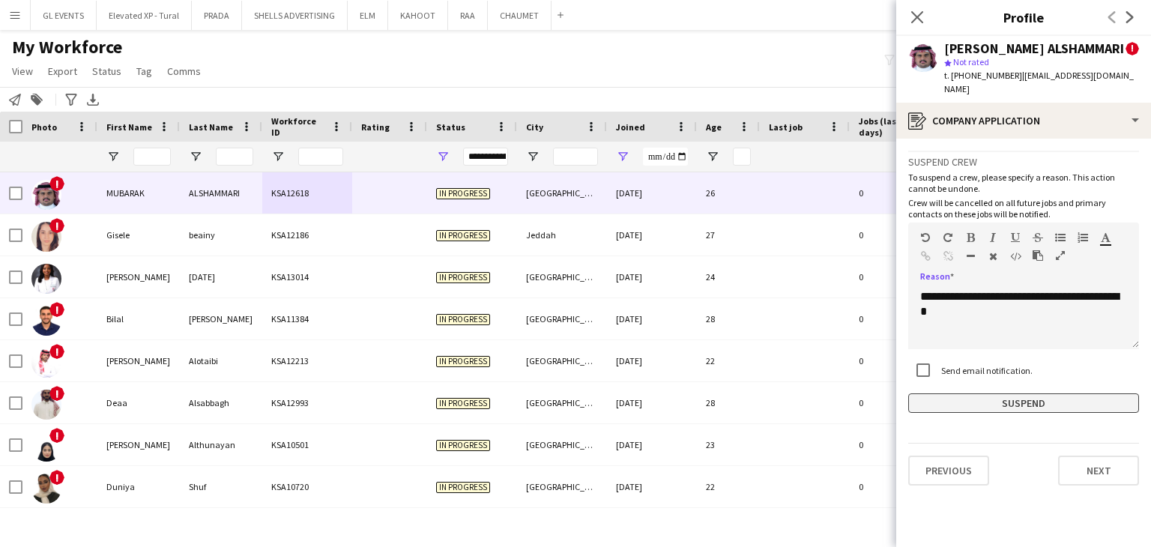
click at [1000, 394] on button "Suspend" at bounding box center [1023, 403] width 231 height 19
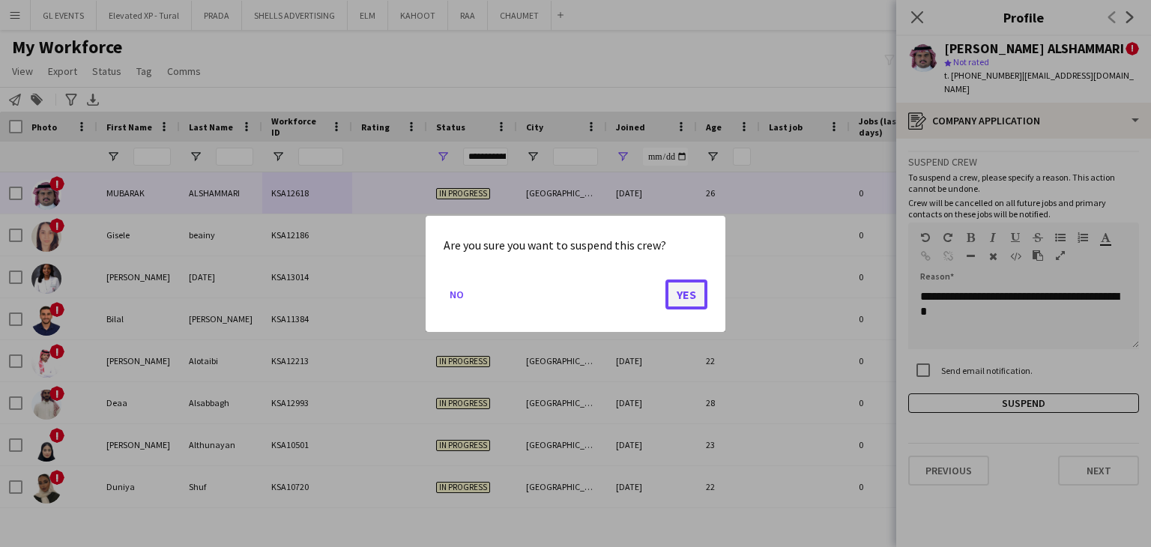
click at [702, 298] on button "Yes" at bounding box center [687, 294] width 42 height 30
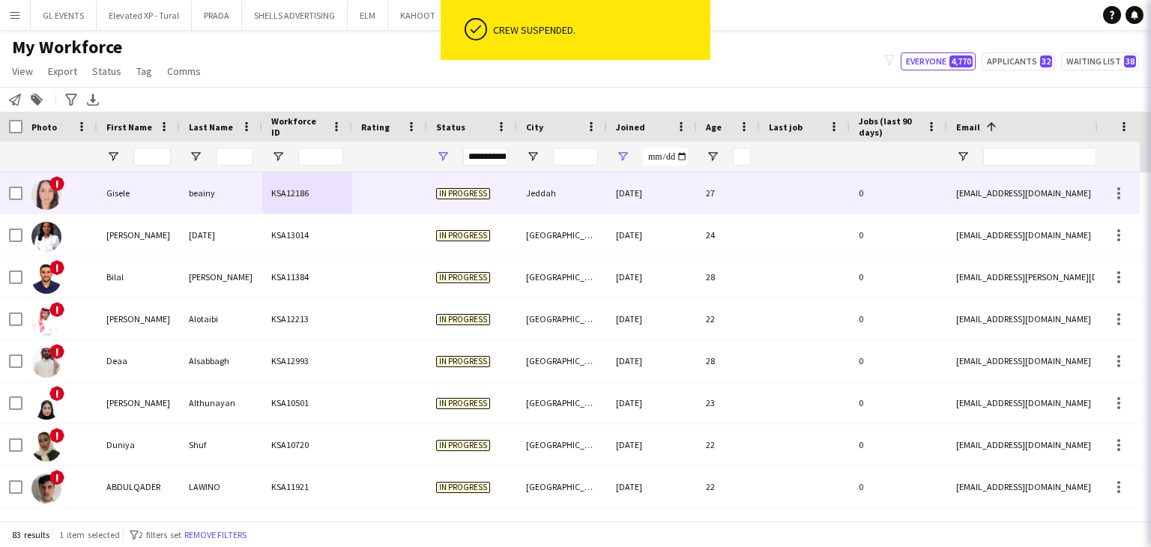
click at [358, 202] on div at bounding box center [389, 192] width 75 height 41
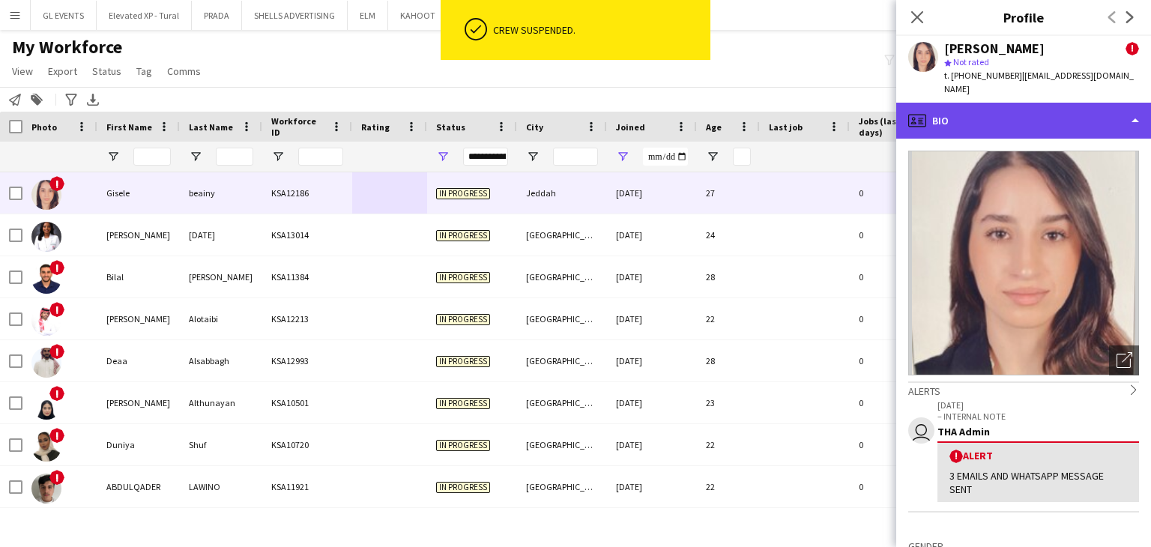
click at [944, 103] on div "profile Bio" at bounding box center [1023, 121] width 255 height 36
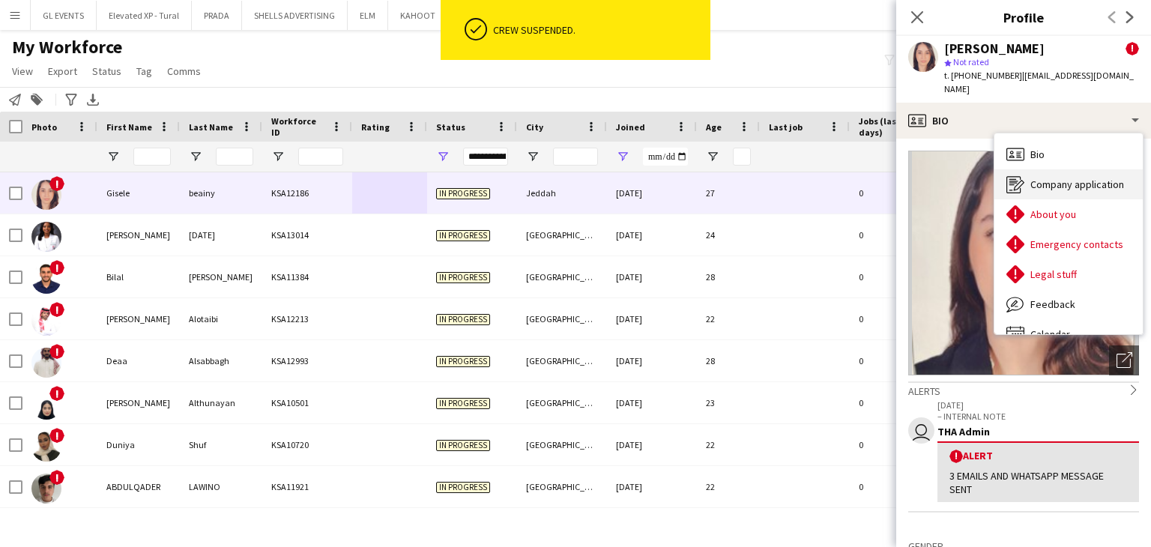
click at [1013, 175] on icon "Company application" at bounding box center [1016, 184] width 18 height 18
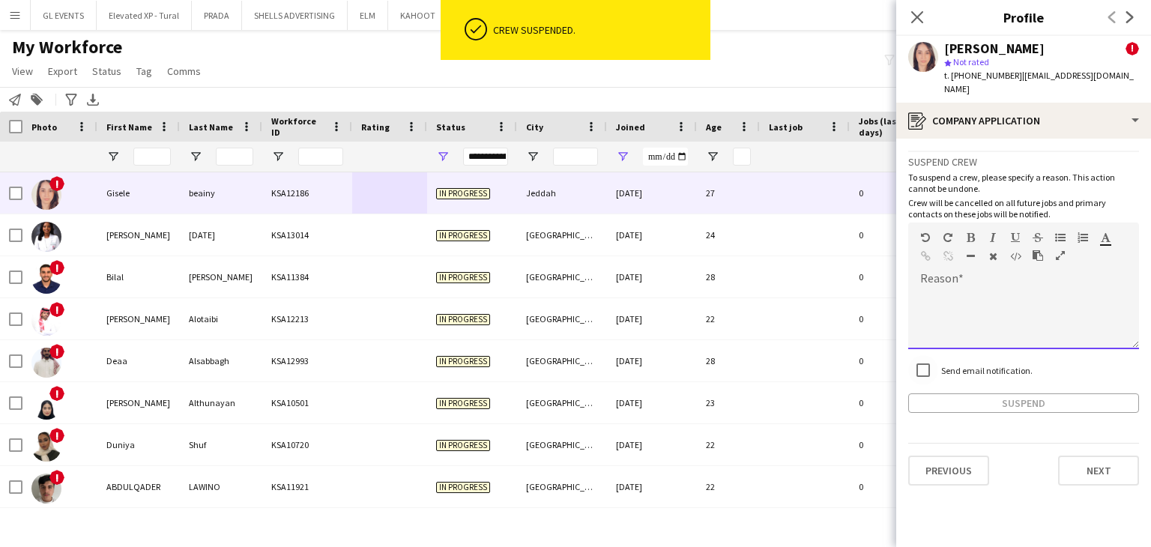
click at [974, 289] on div at bounding box center [1023, 319] width 231 height 60
paste div
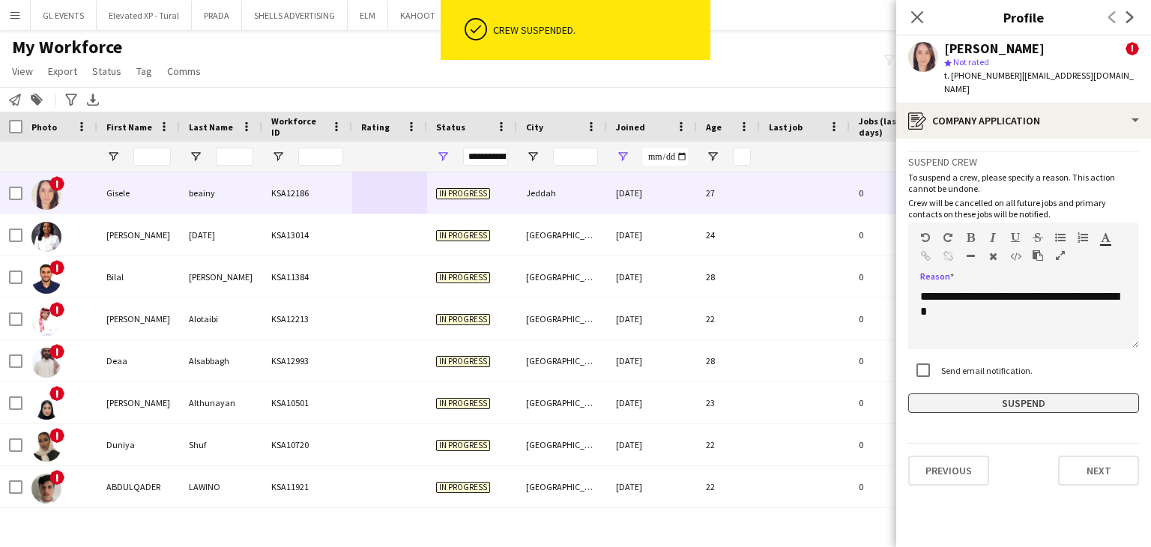
click at [996, 394] on button "Suspend" at bounding box center [1023, 403] width 231 height 19
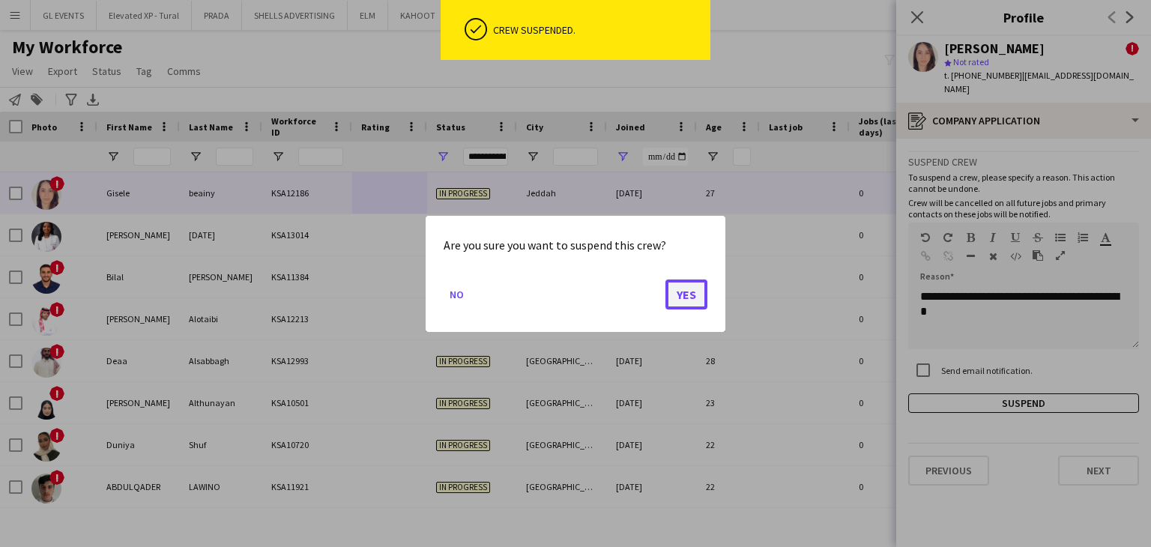
click at [683, 289] on button "Yes" at bounding box center [687, 294] width 42 height 30
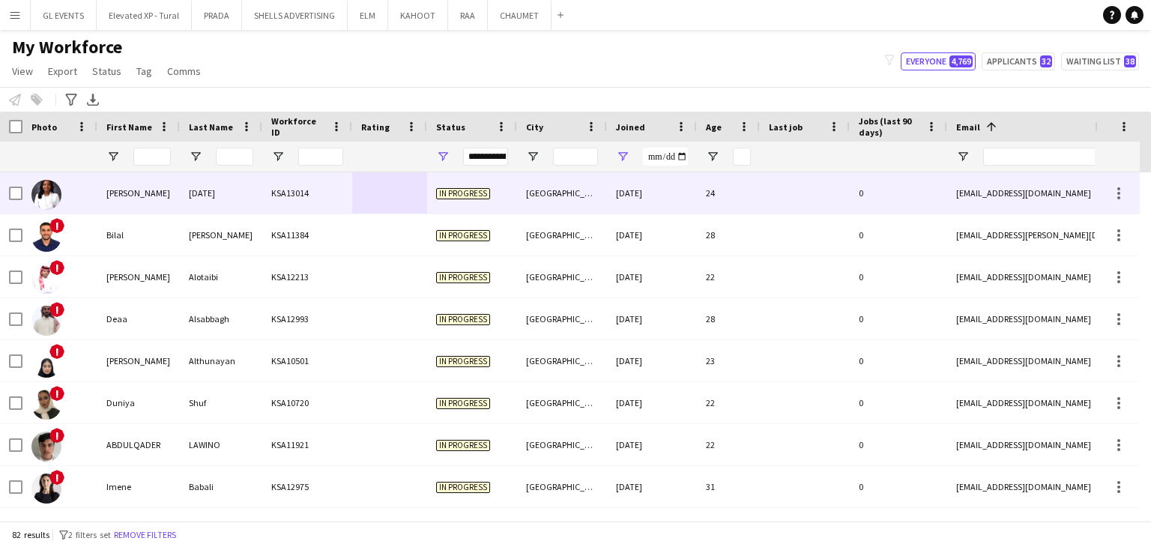
click at [174, 193] on div "[PERSON_NAME]" at bounding box center [138, 192] width 82 height 41
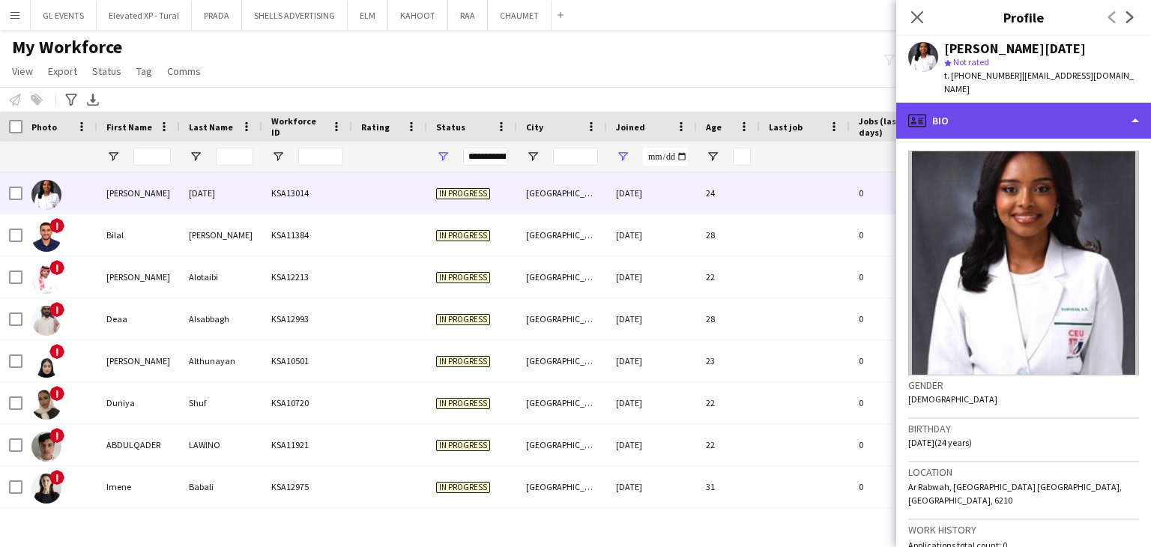
click at [967, 104] on div "profile Bio" at bounding box center [1023, 121] width 255 height 36
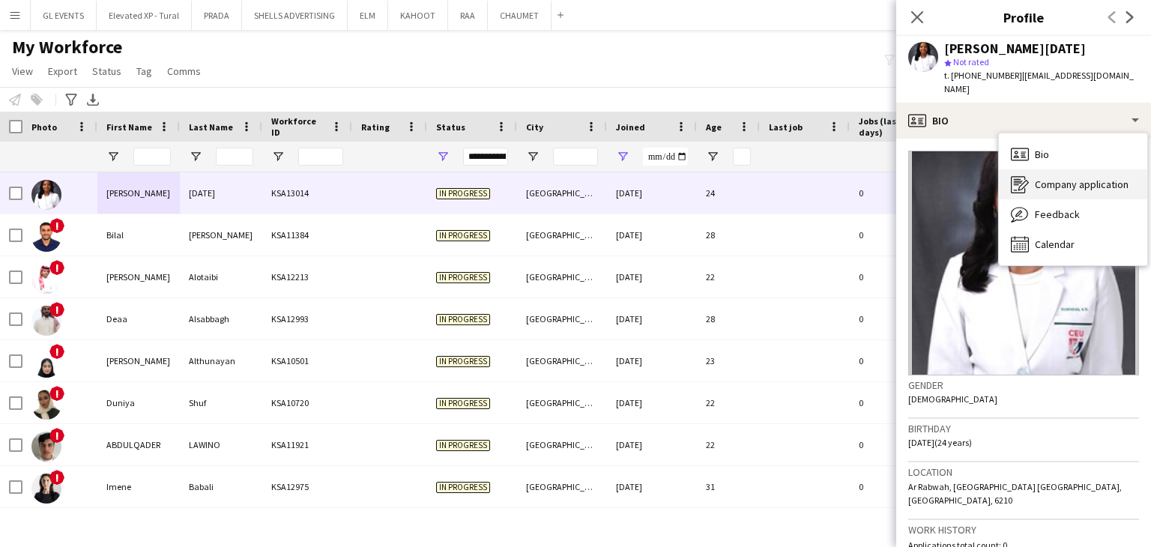
click at [1060, 178] on span "Company application" at bounding box center [1082, 184] width 94 height 13
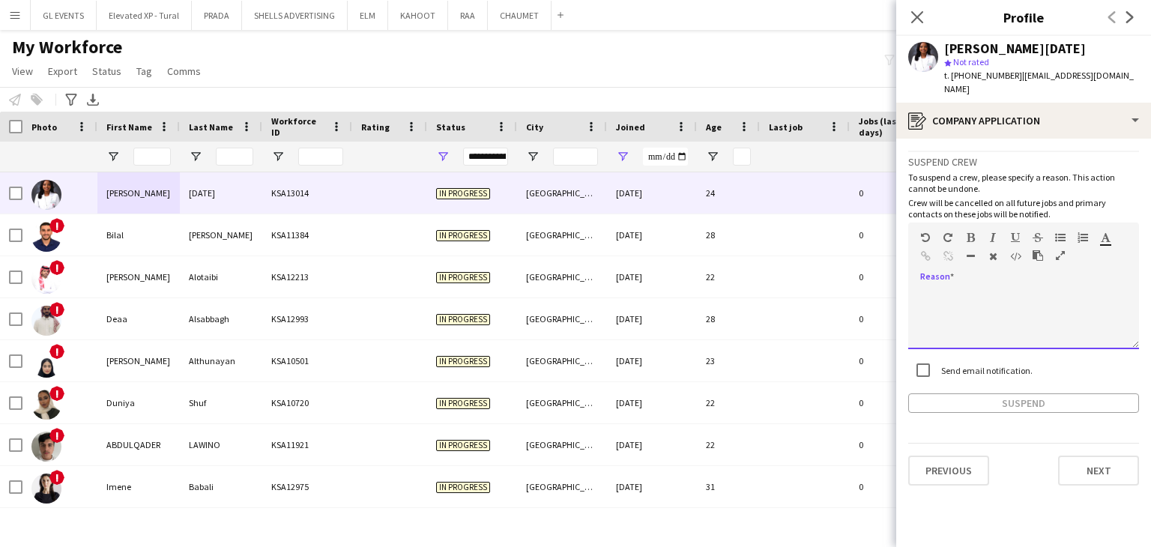
click at [948, 303] on div at bounding box center [1023, 319] width 231 height 60
paste div
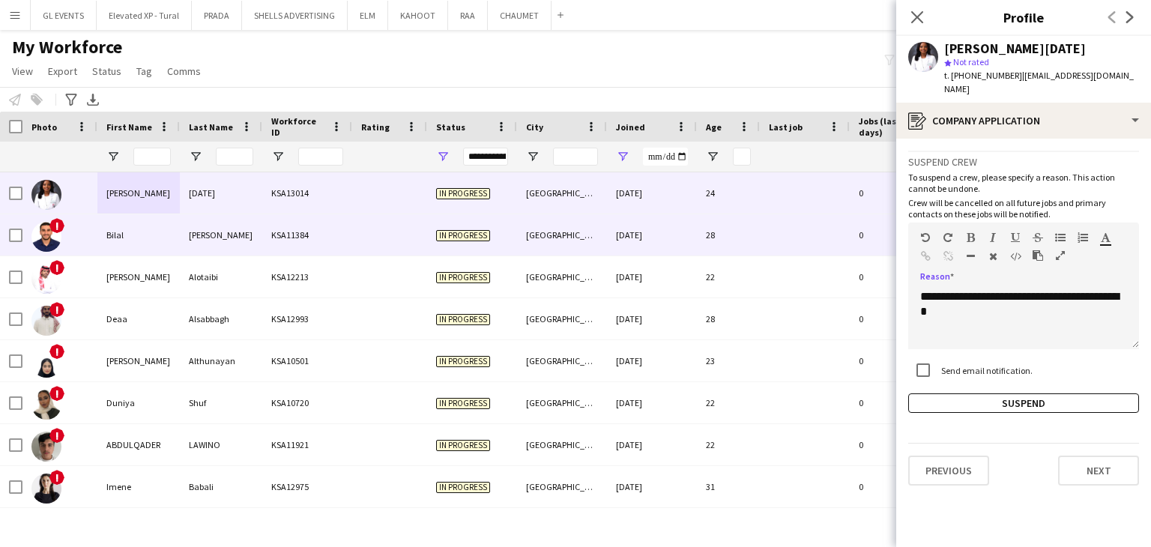
click at [439, 244] on div "In progress" at bounding box center [472, 234] width 90 height 41
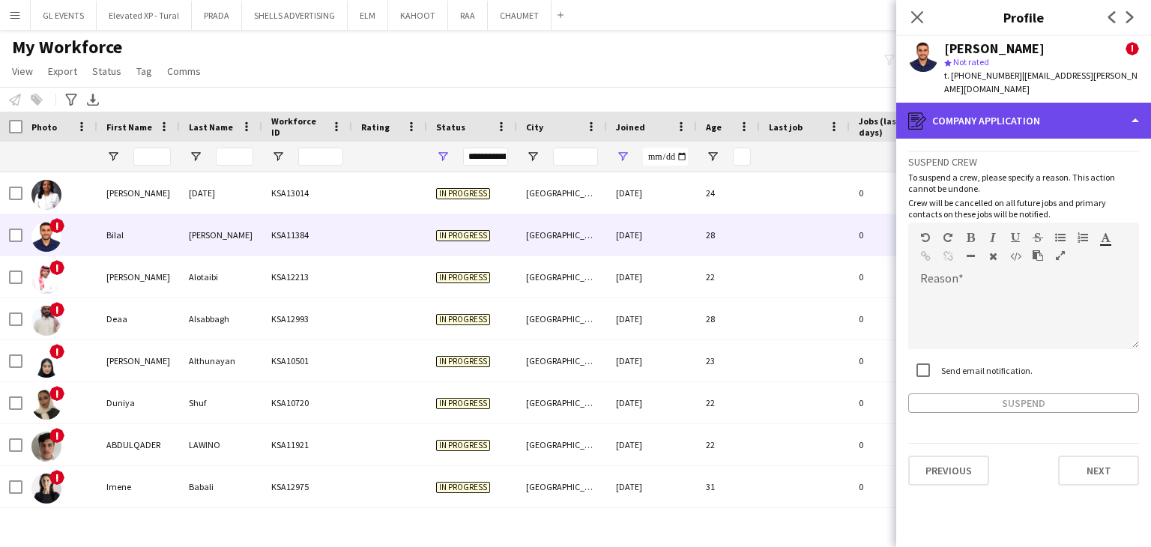
click at [932, 109] on div "register Company application" at bounding box center [1023, 121] width 255 height 36
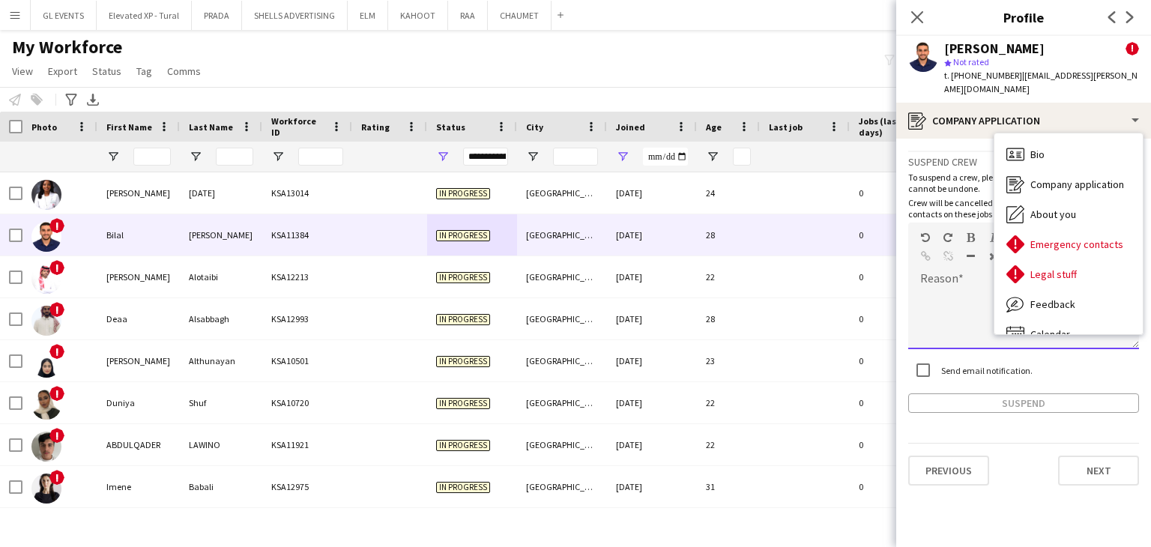
drag, startPoint x: 925, startPoint y: 284, endPoint x: 926, endPoint y: 349, distance: 65.2
click at [925, 286] on div at bounding box center [1023, 314] width 231 height 70
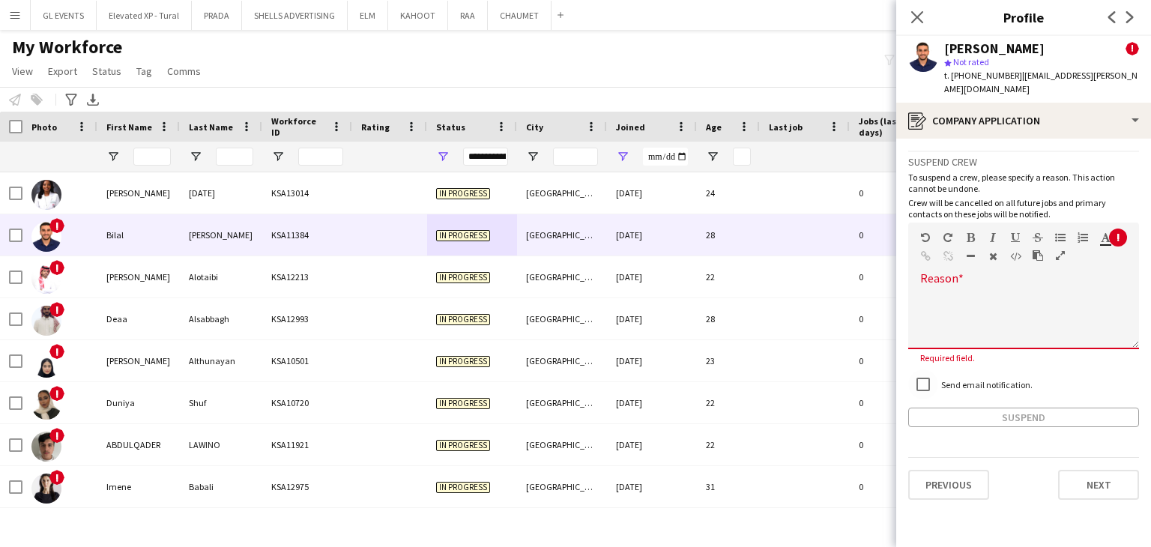
click at [944, 290] on div at bounding box center [1023, 319] width 231 height 60
paste div
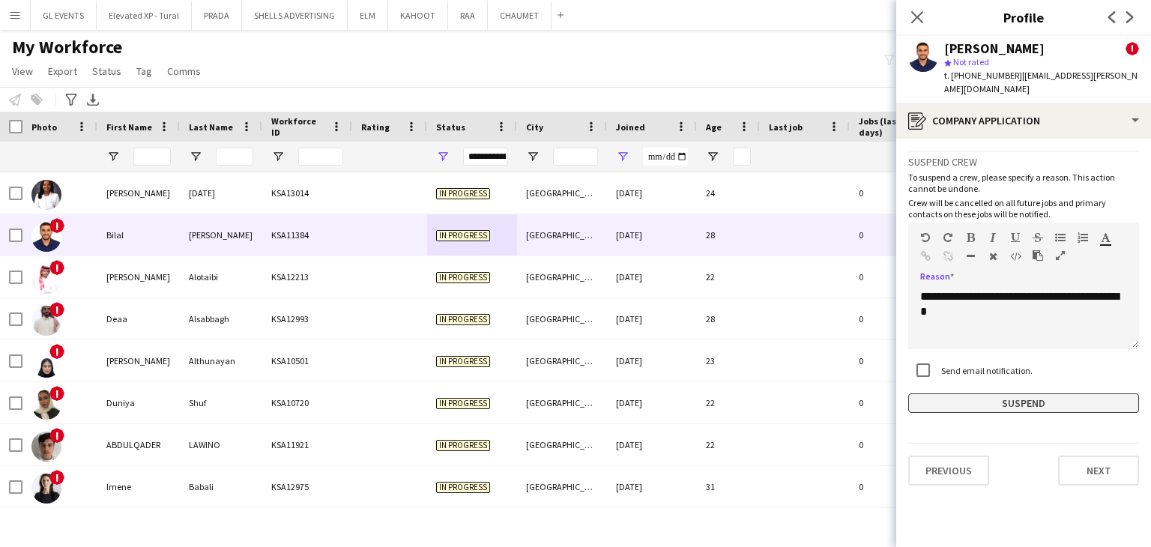
click at [986, 394] on button "Suspend" at bounding box center [1023, 403] width 231 height 19
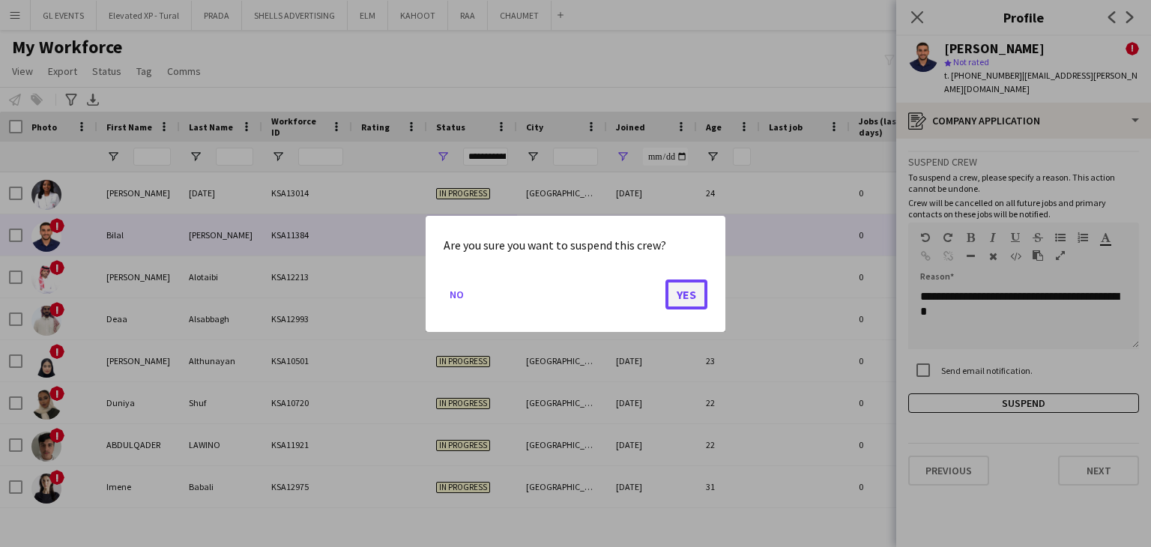
click at [699, 293] on button "Yes" at bounding box center [687, 294] width 42 height 30
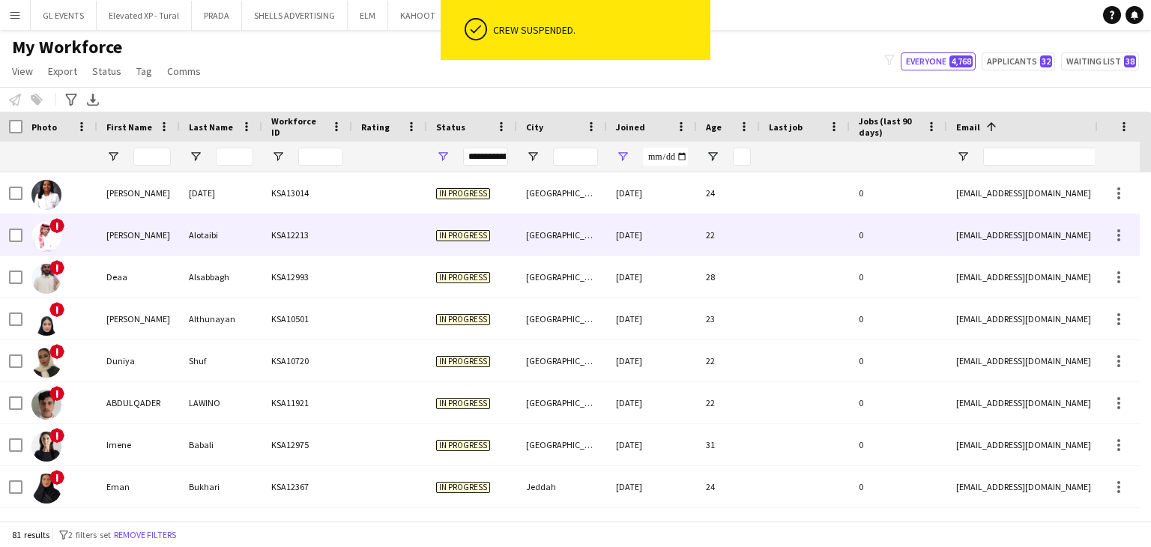
click at [186, 241] on div "Alotaibi" at bounding box center [221, 234] width 82 height 41
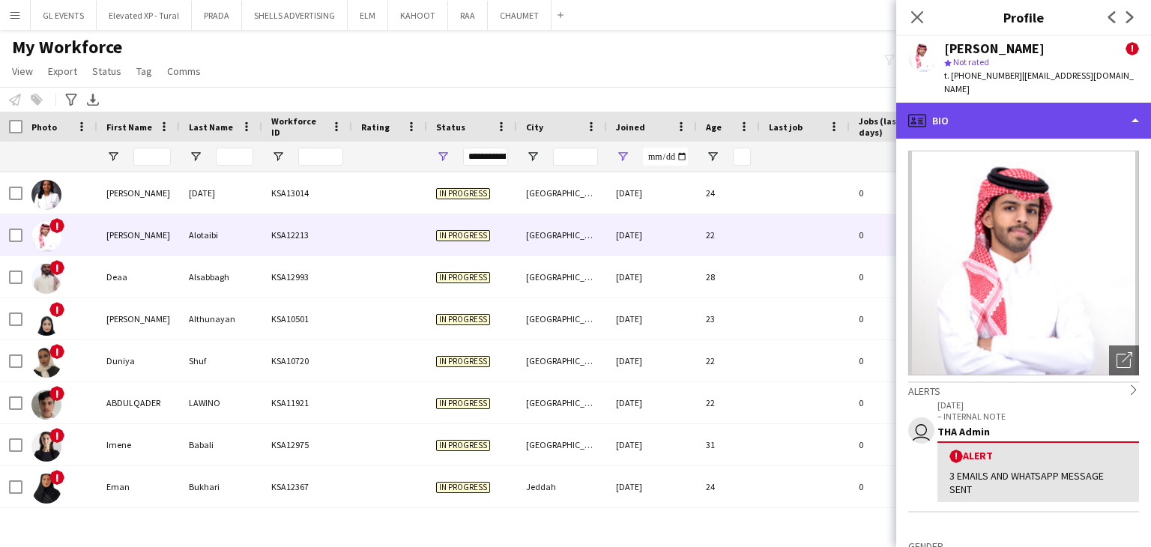
click at [977, 111] on div "profile Bio" at bounding box center [1023, 121] width 255 height 36
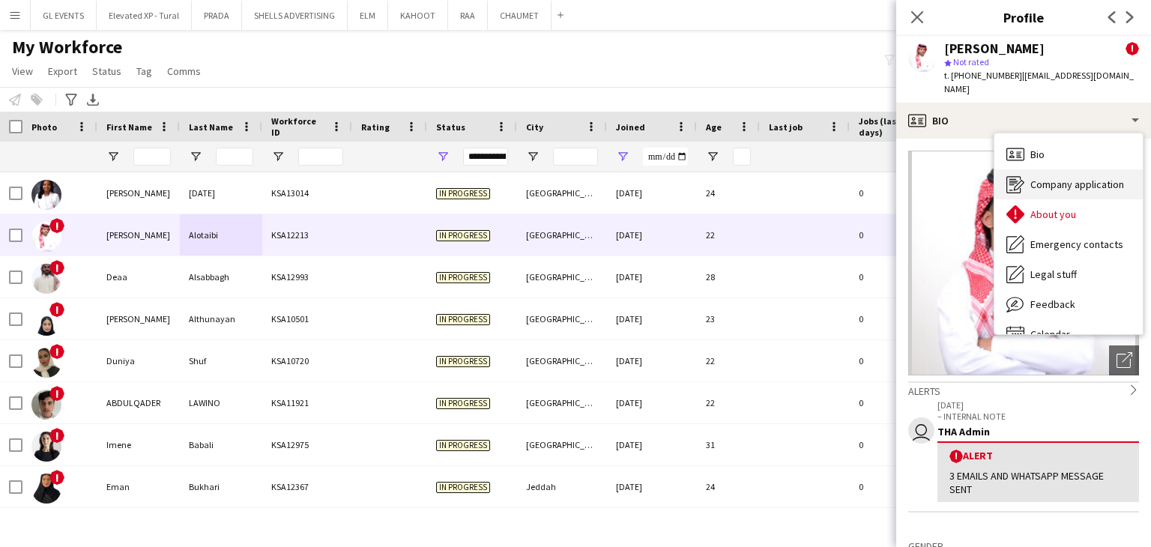
click at [1037, 178] on span "Company application" at bounding box center [1078, 184] width 94 height 13
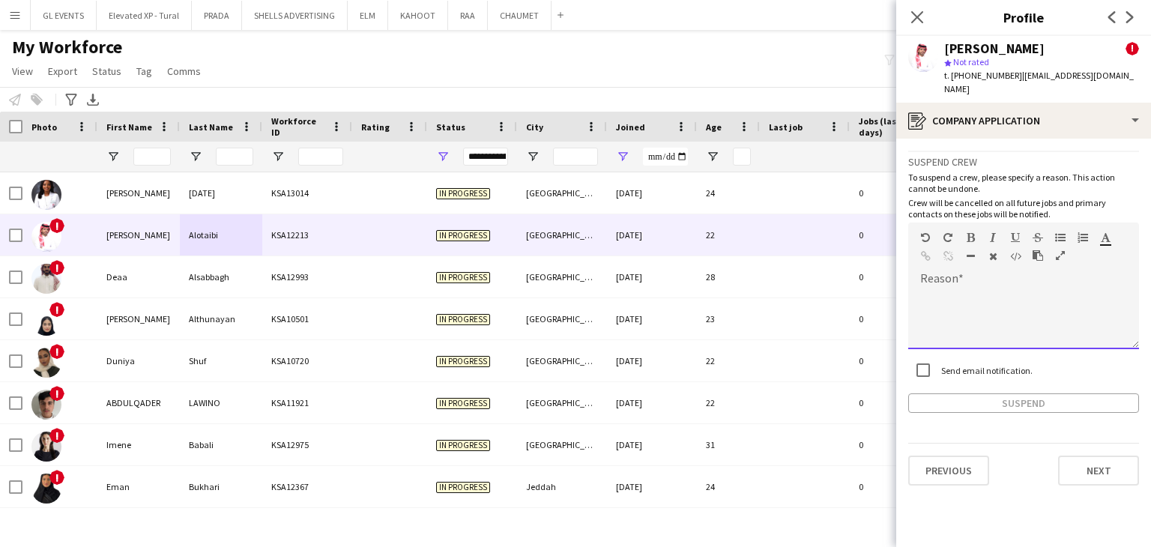
click at [945, 289] on div at bounding box center [1023, 319] width 231 height 60
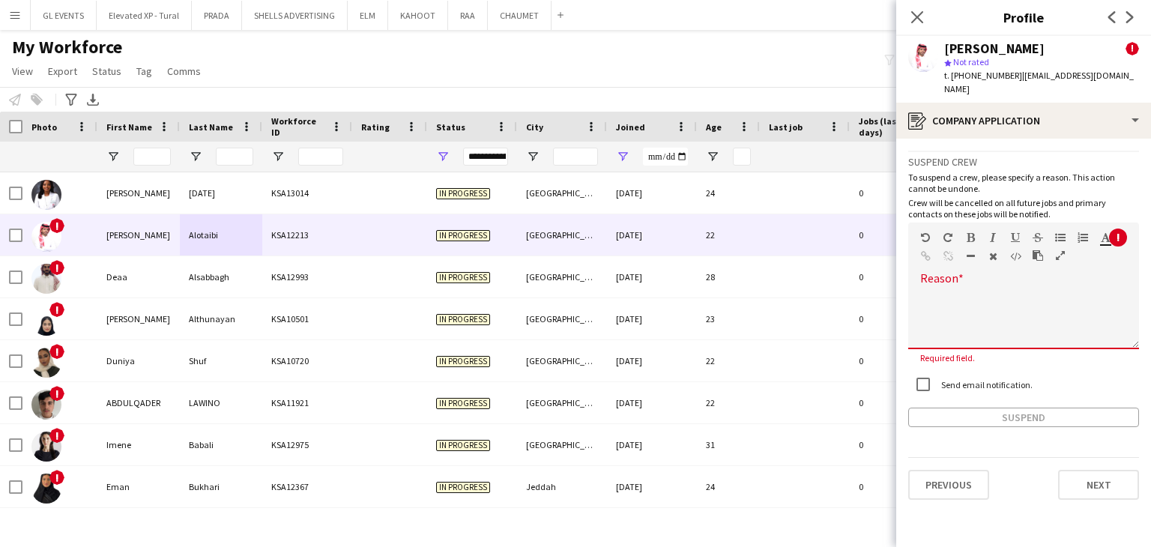
click at [965, 279] on div at bounding box center [1023, 314] width 231 height 70
paste div
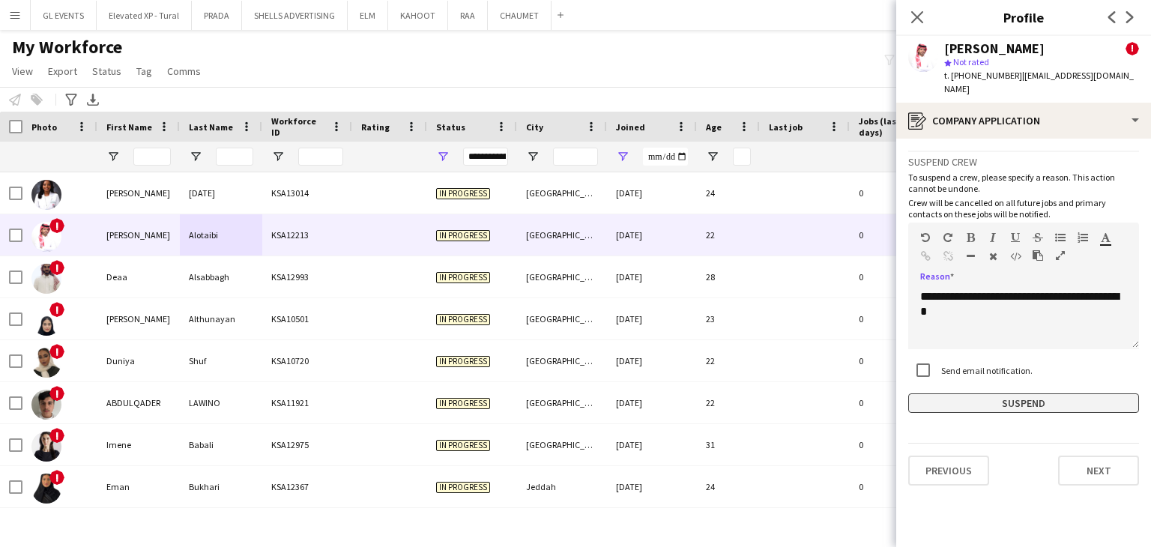
click at [995, 394] on button "Suspend" at bounding box center [1023, 403] width 231 height 19
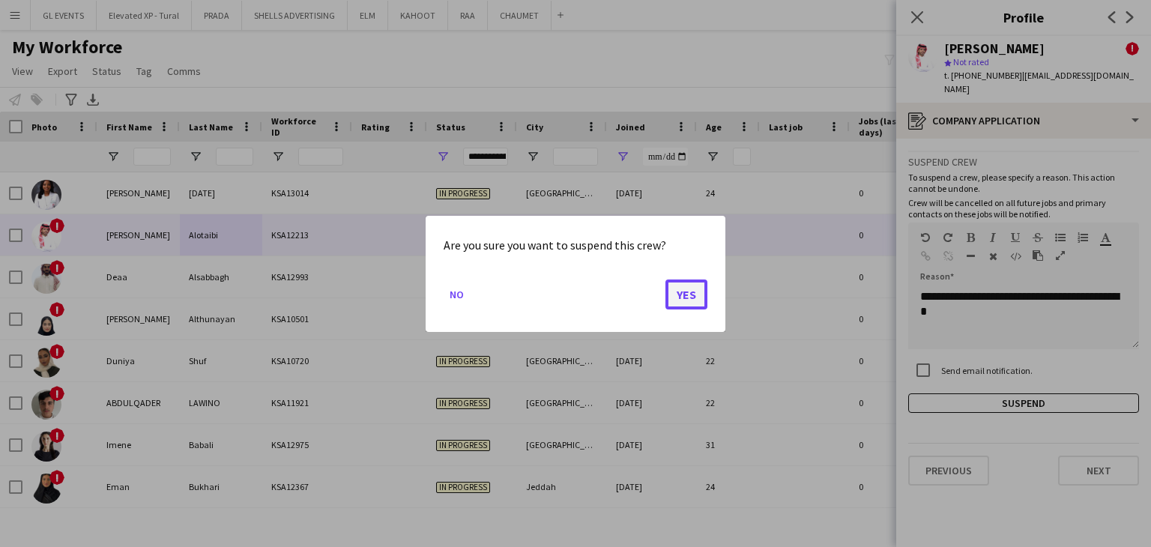
click at [699, 295] on button "Yes" at bounding box center [687, 294] width 42 height 30
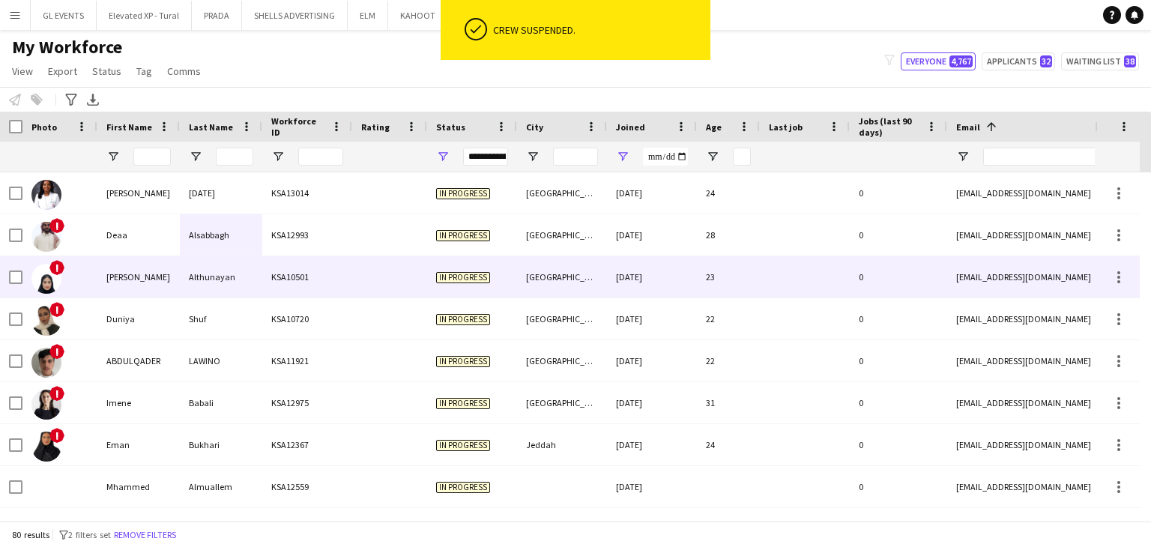
click at [175, 279] on div "Dona" at bounding box center [138, 276] width 82 height 41
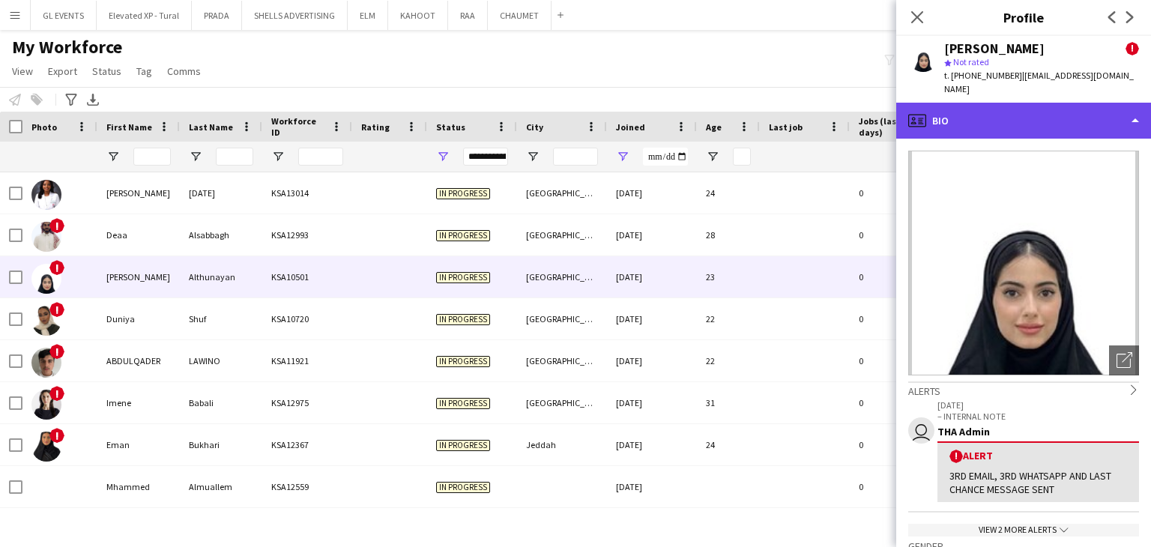
click at [923, 123] on icon at bounding box center [920, 123] width 5 height 1
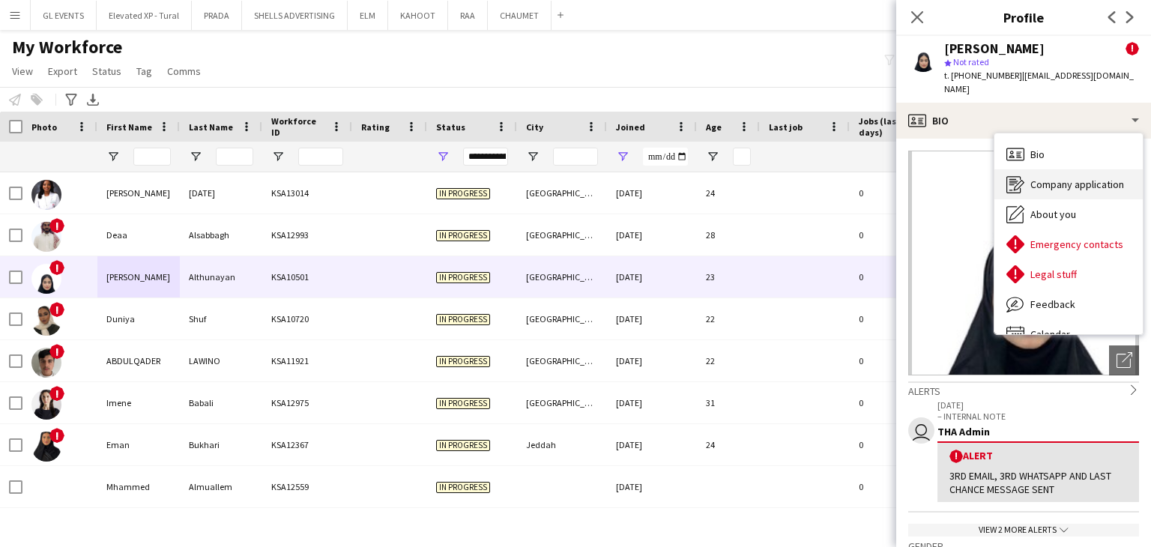
click at [1028, 178] on div "Company application Company application" at bounding box center [1069, 184] width 148 height 30
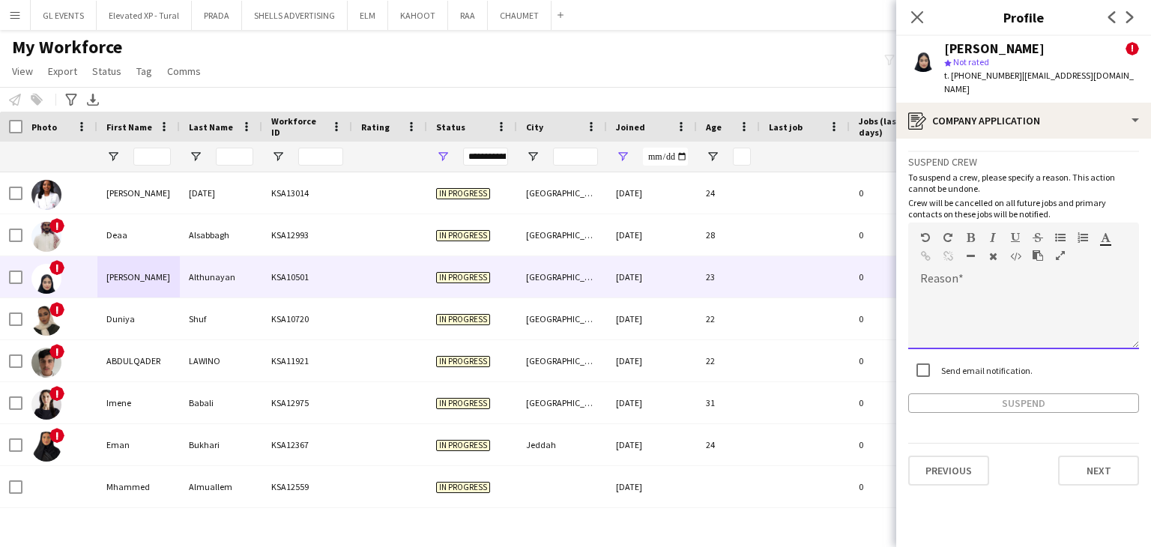
click at [951, 262] on div "default Heading 1 Heading 2 Heading 3 Heading 4 Heading 5 Heading 6 Heading 7 P…" at bounding box center [1023, 251] width 231 height 56
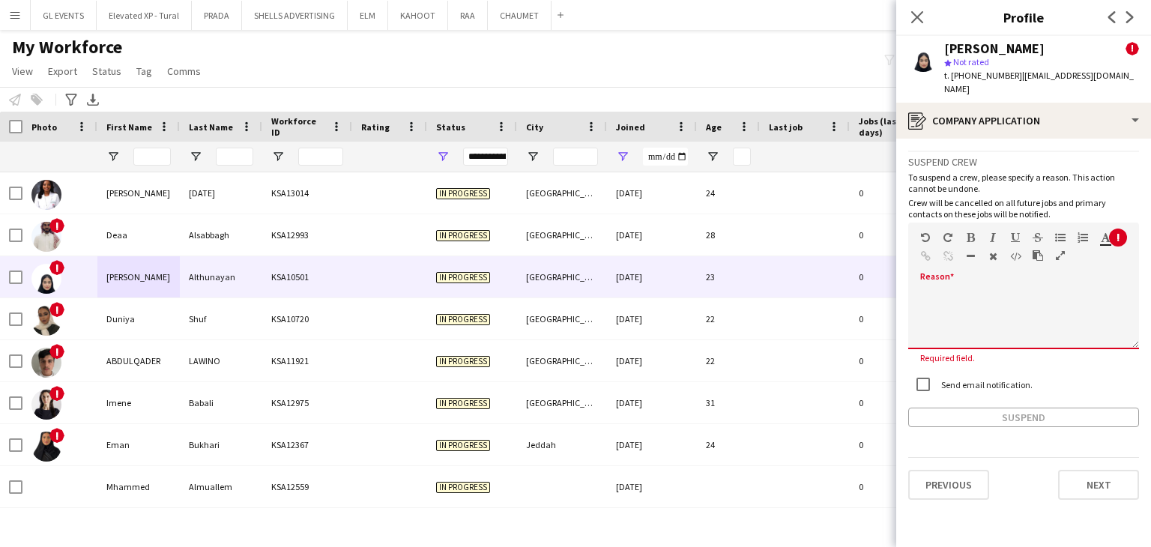
paste div
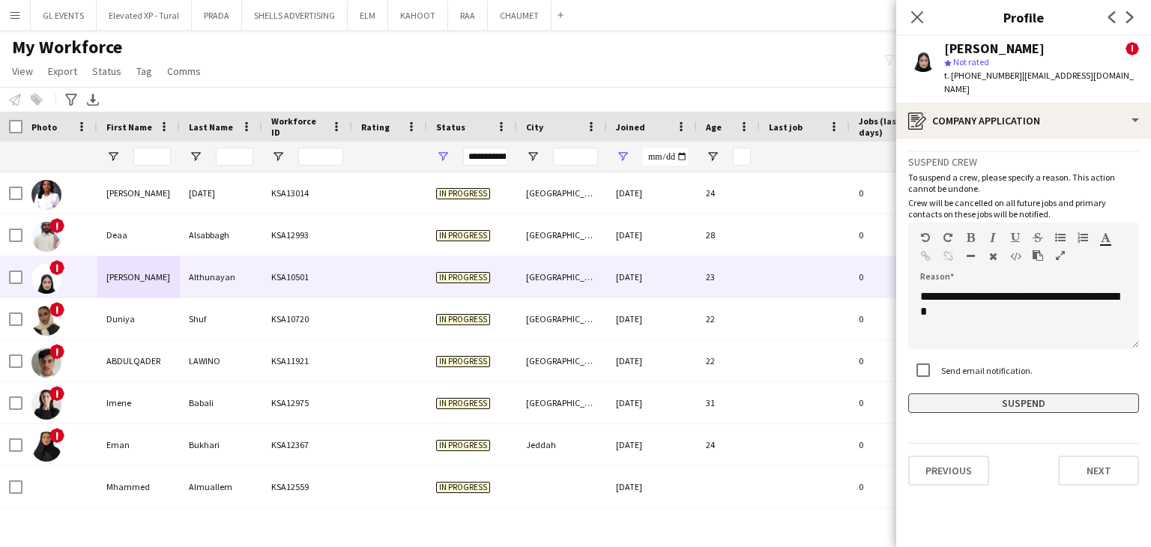
click at [986, 394] on button "Suspend" at bounding box center [1023, 403] width 231 height 19
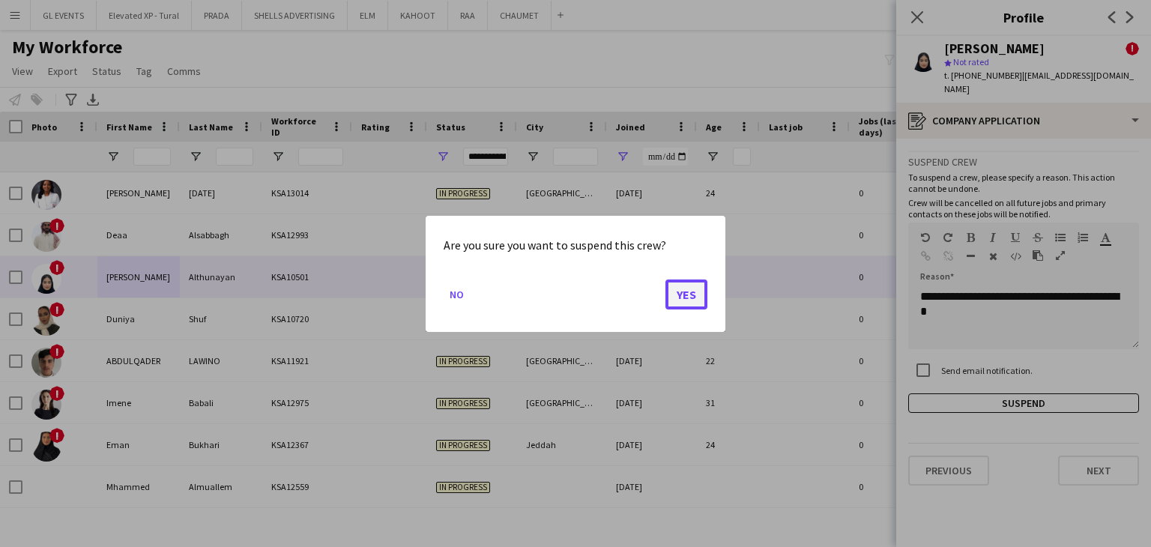
click at [689, 304] on button "Yes" at bounding box center [687, 294] width 42 height 30
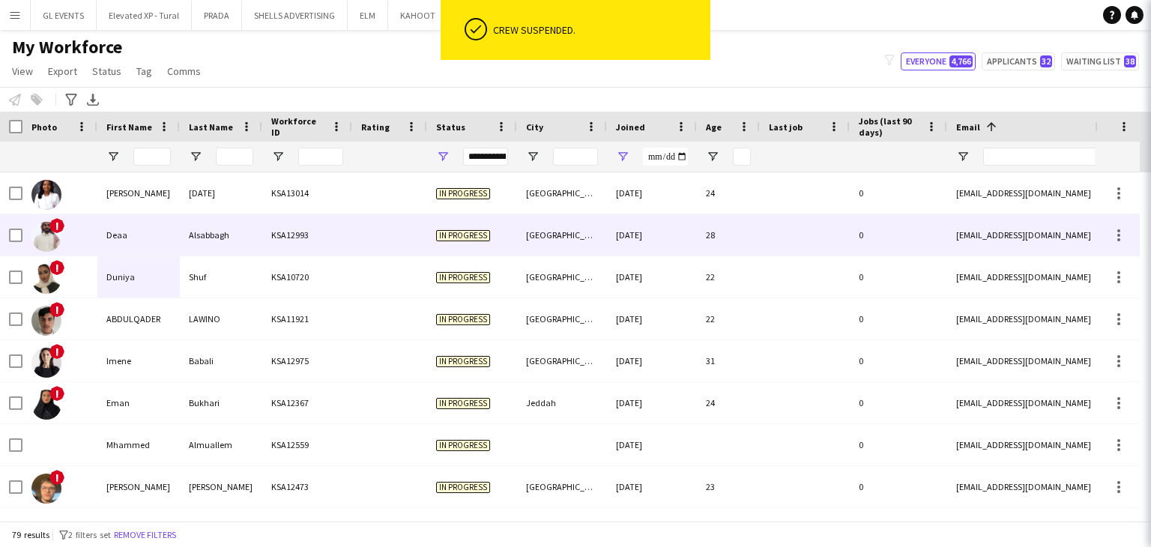
click at [453, 217] on div "In progress" at bounding box center [472, 234] width 90 height 41
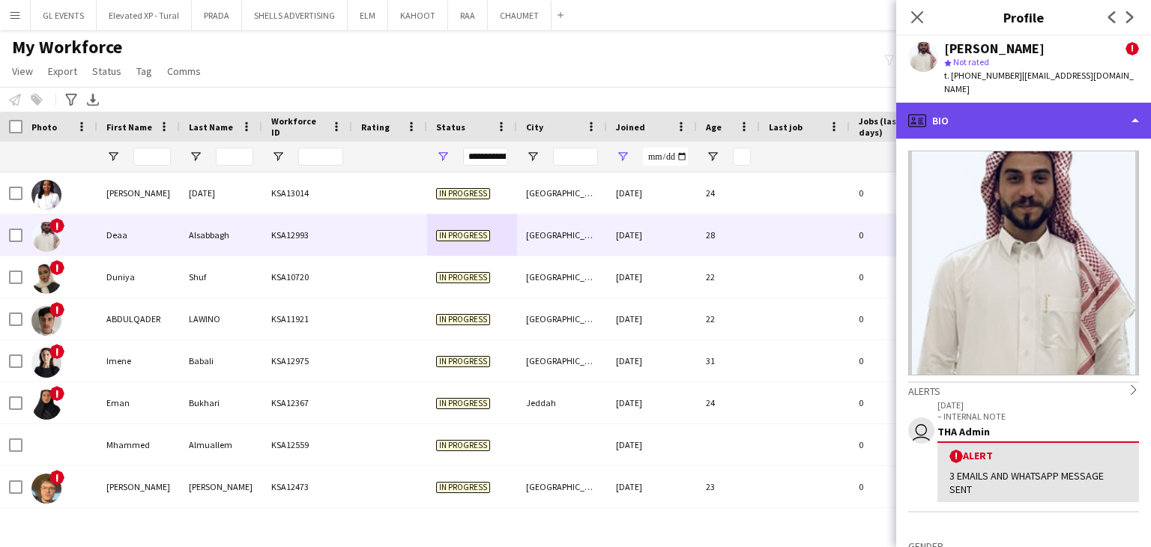
click at [953, 111] on div "profile Bio" at bounding box center [1023, 121] width 255 height 36
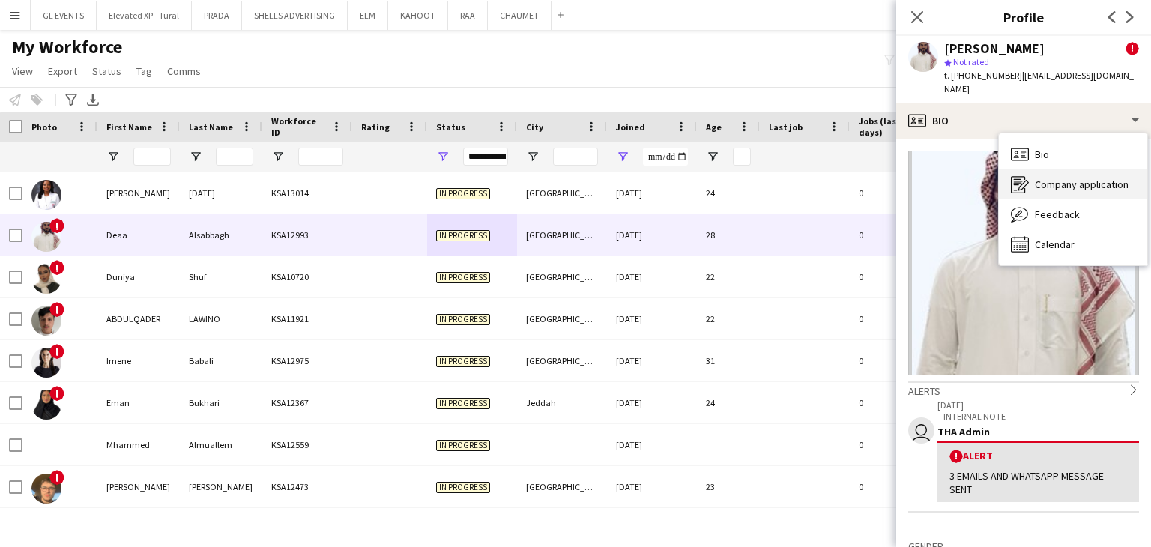
click at [1010, 172] on div "Company application Company application" at bounding box center [1073, 184] width 148 height 30
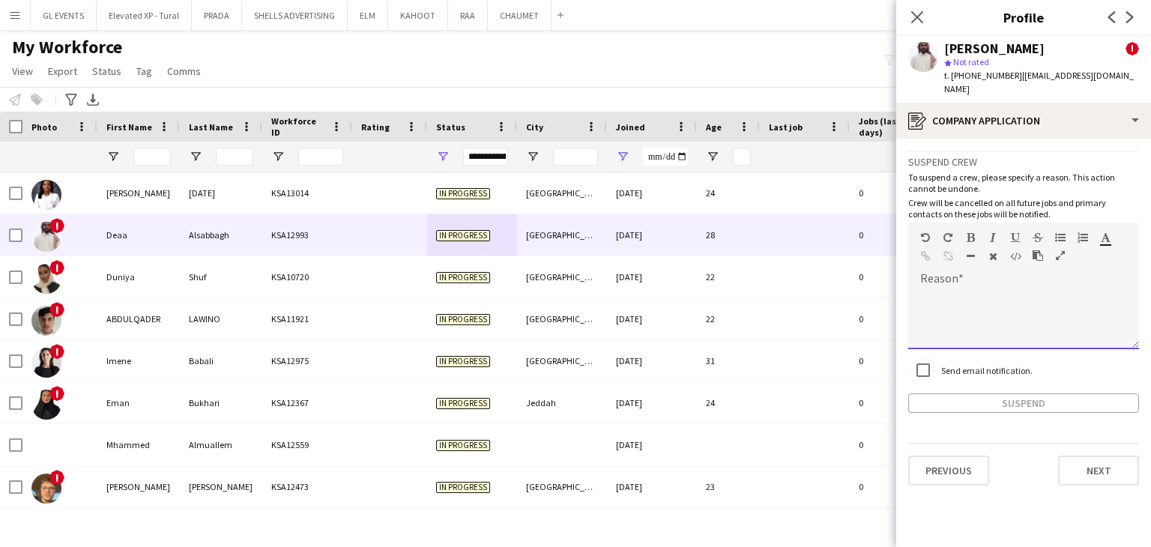
click at [960, 295] on div at bounding box center [1023, 319] width 231 height 60
paste div
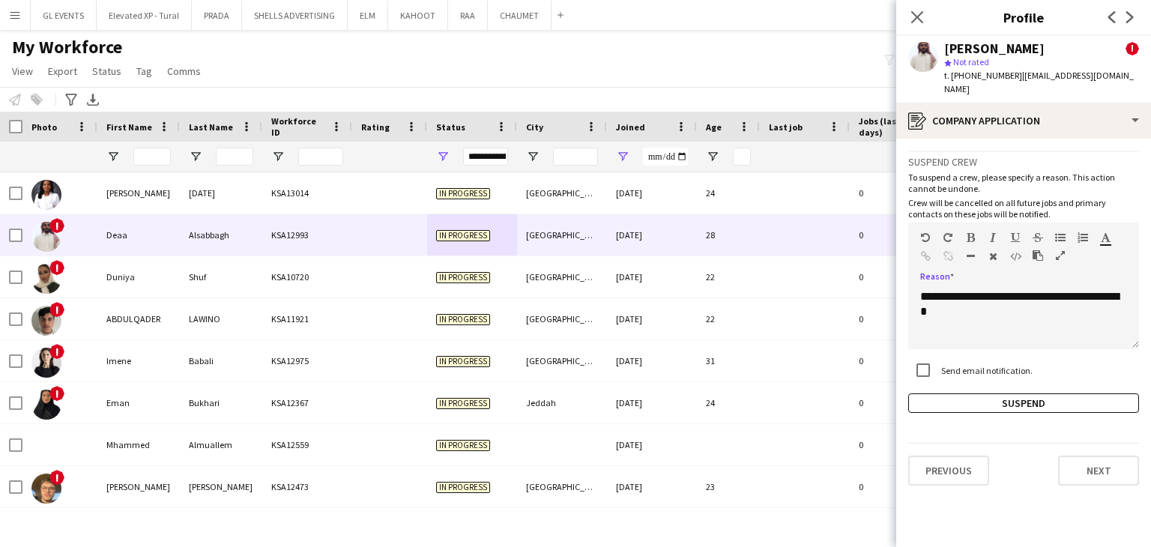
click at [986, 378] on div "**********" at bounding box center [1023, 282] width 231 height 262
click at [947, 394] on button "Suspend" at bounding box center [1023, 403] width 231 height 19
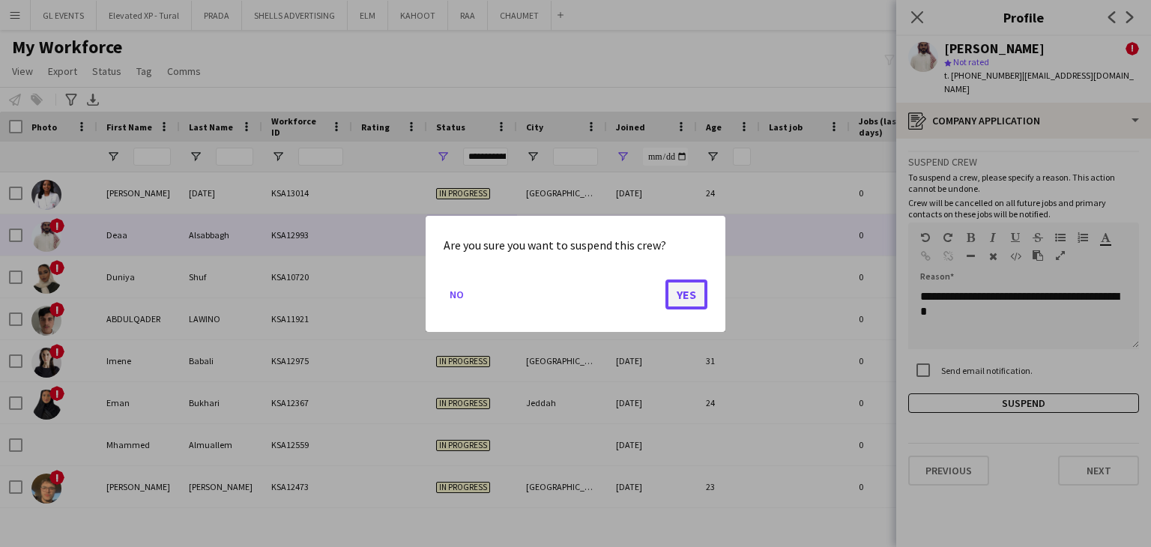
click at [697, 289] on button "Yes" at bounding box center [687, 294] width 42 height 30
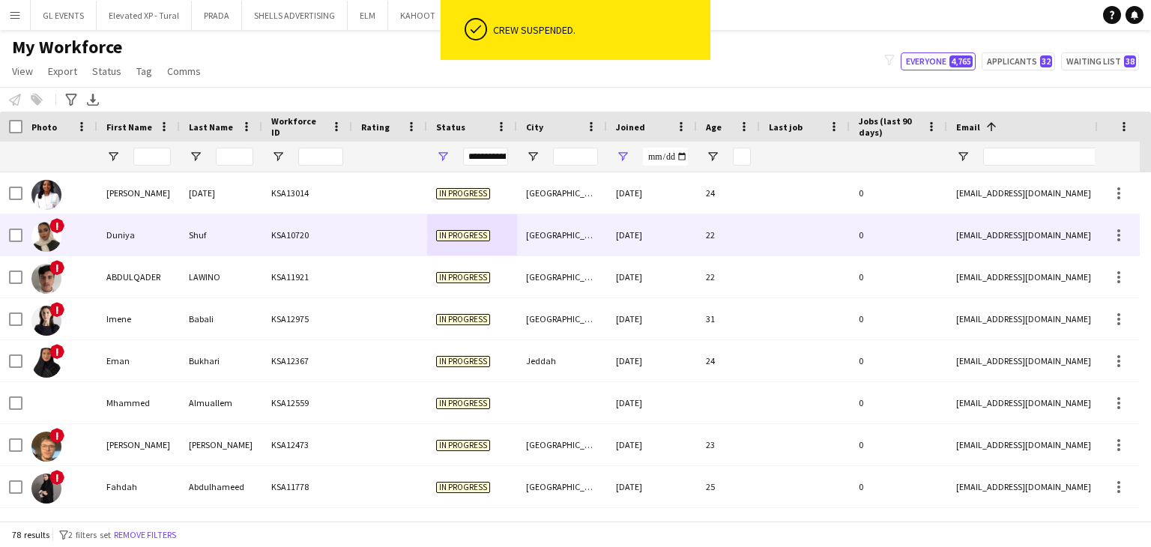
click at [432, 245] on div "In progress" at bounding box center [472, 234] width 90 height 41
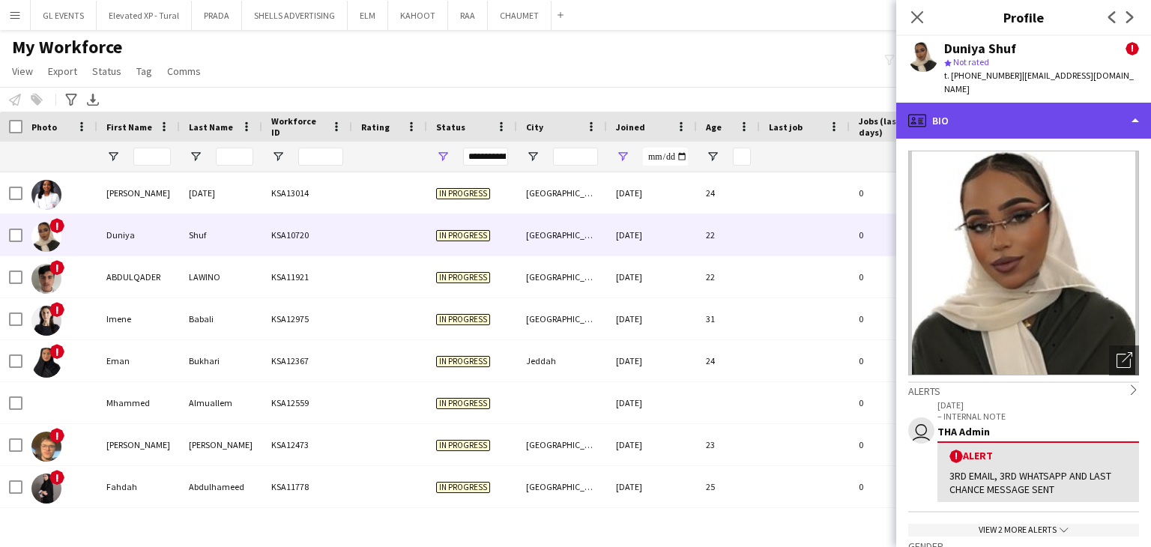
drag, startPoint x: 977, startPoint y: 106, endPoint x: 989, endPoint y: 124, distance: 21.0
click at [977, 106] on div "profile Bio" at bounding box center [1023, 121] width 255 height 36
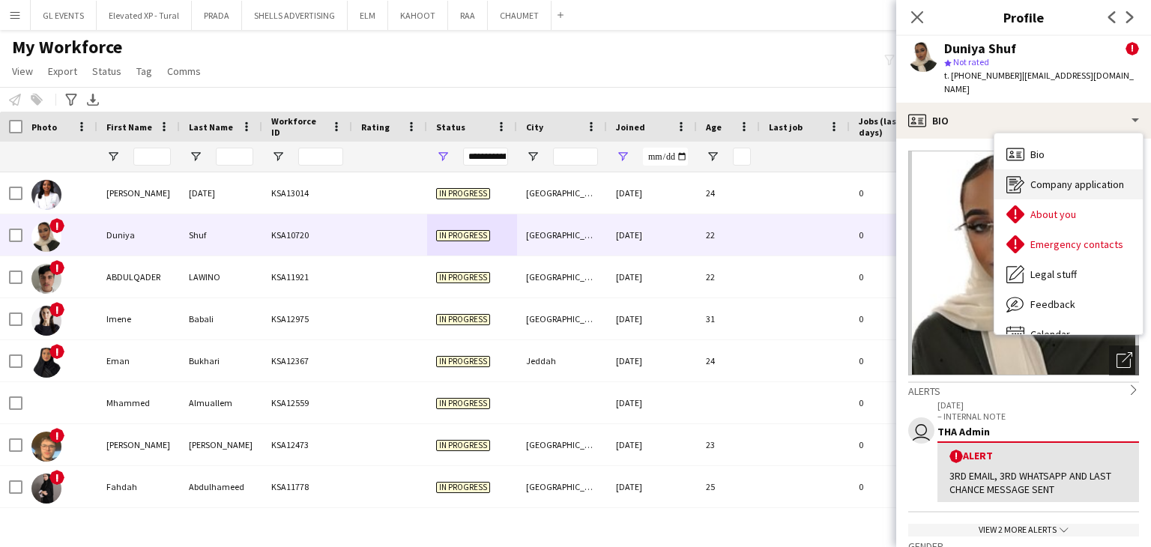
click at [1040, 178] on span "Company application" at bounding box center [1078, 184] width 94 height 13
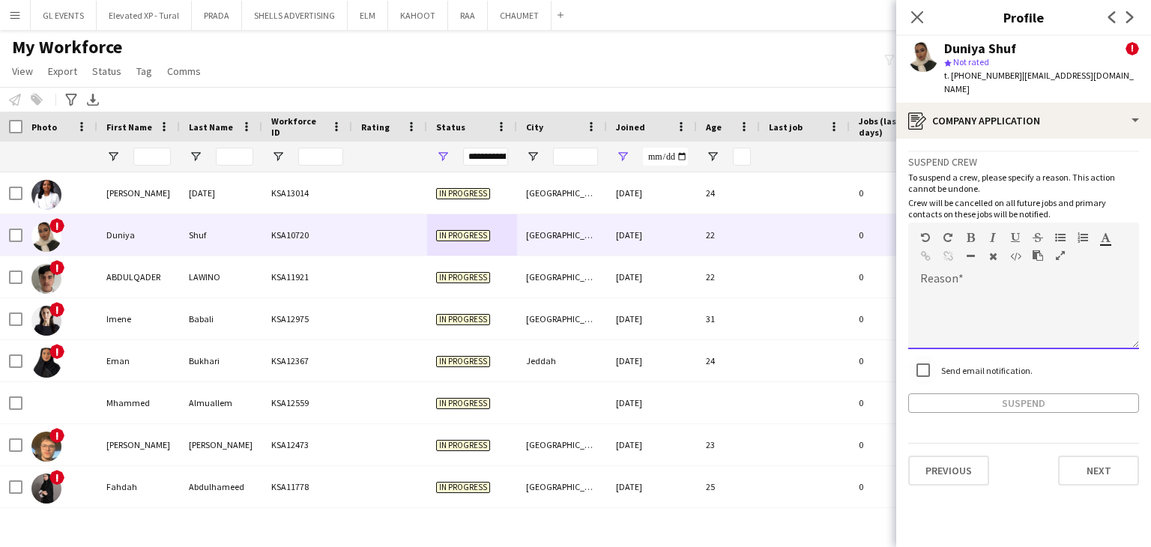
click at [935, 295] on div at bounding box center [1023, 319] width 231 height 60
paste div
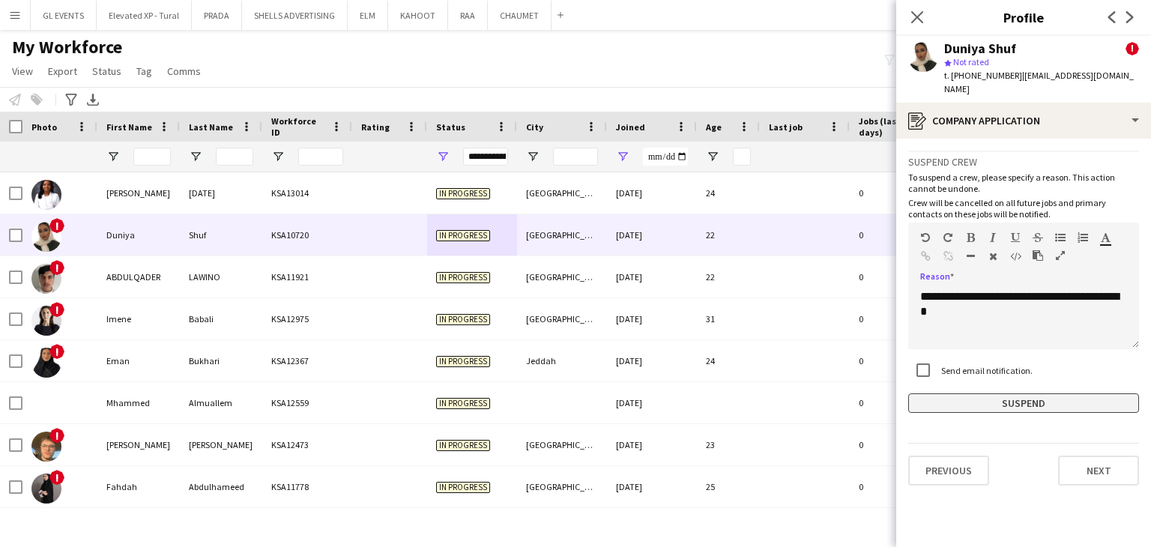
click at [974, 394] on button "Suspend" at bounding box center [1023, 403] width 231 height 19
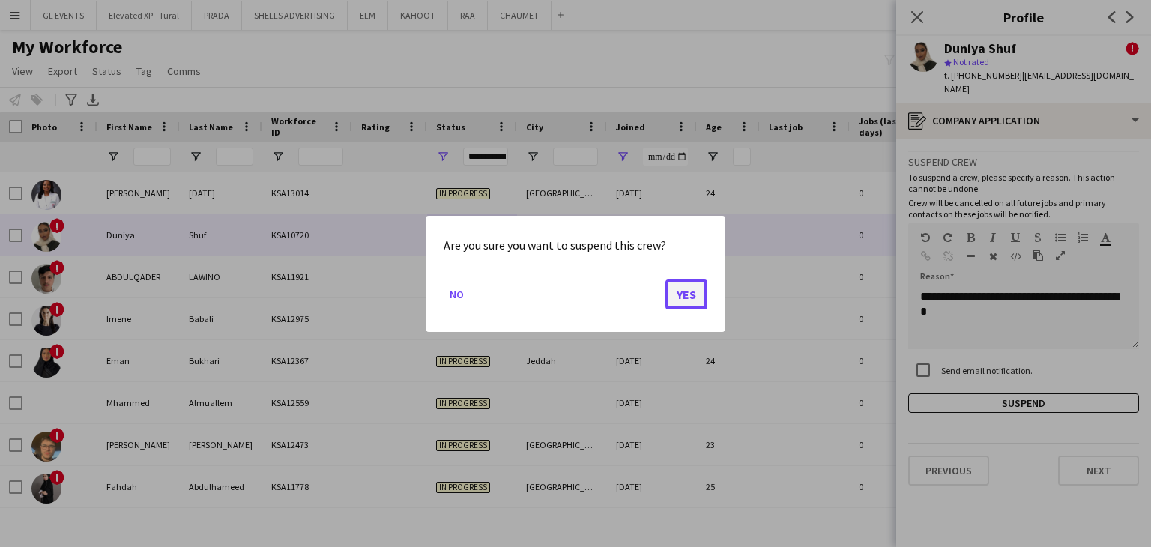
click at [691, 286] on button "Yes" at bounding box center [687, 294] width 42 height 30
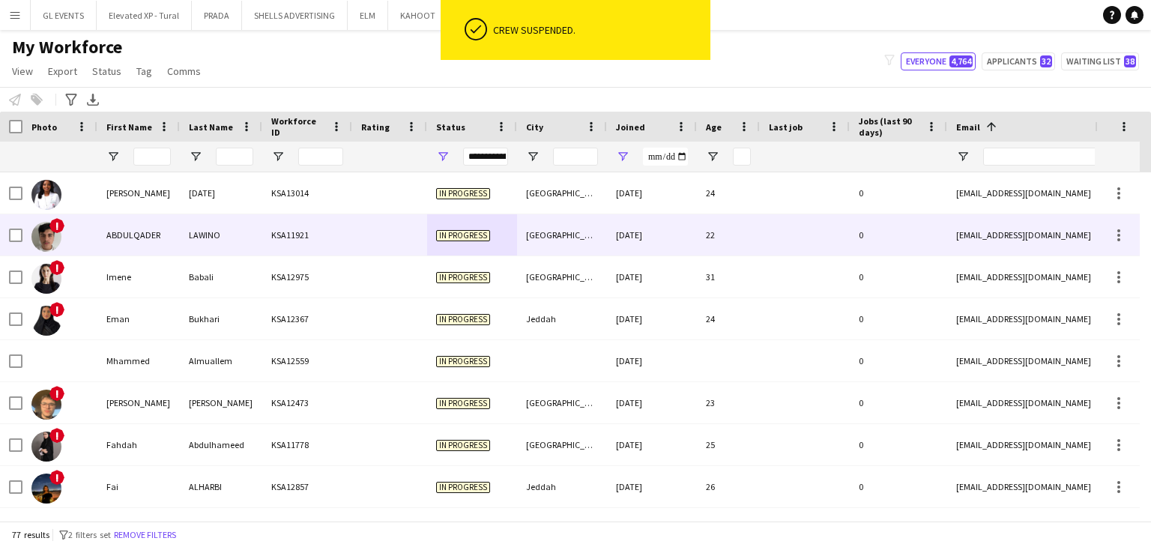
click at [371, 250] on div at bounding box center [389, 234] width 75 height 41
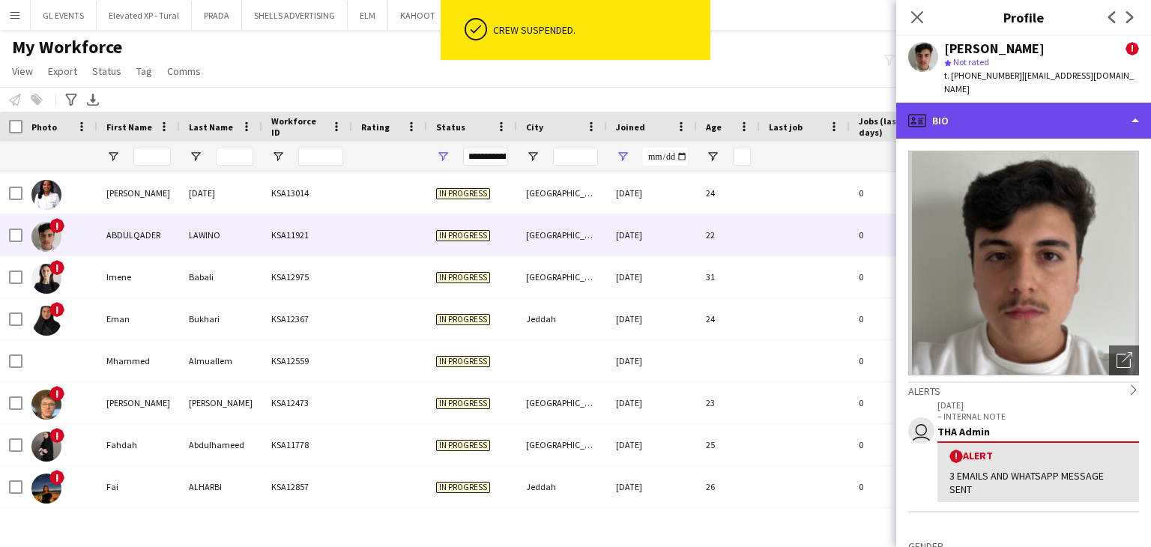
click at [982, 118] on div "profile Bio" at bounding box center [1023, 121] width 255 height 36
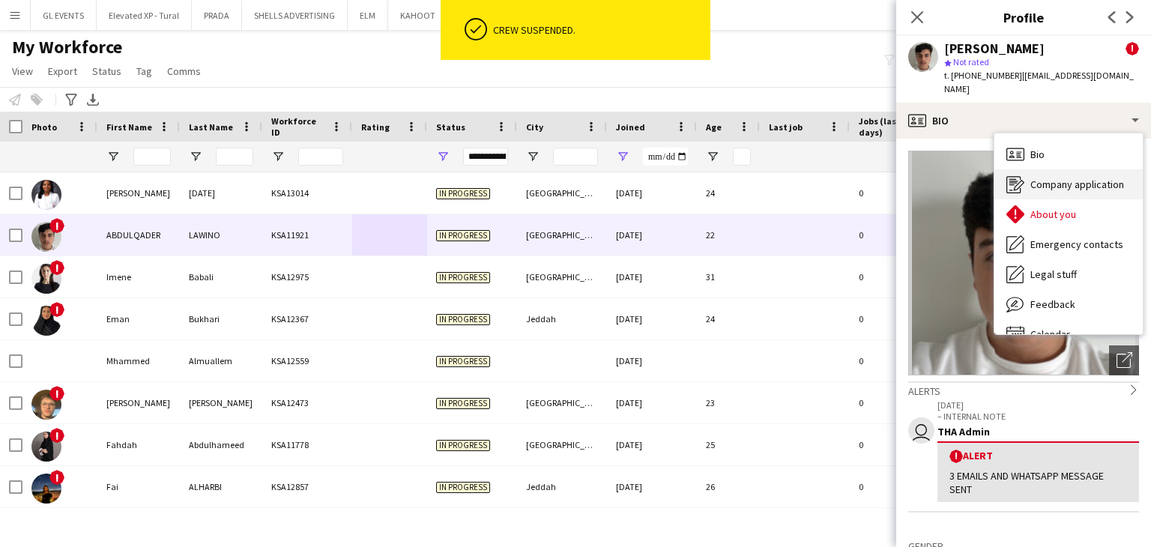
click at [1054, 178] on div "Company application Company application" at bounding box center [1069, 184] width 148 height 30
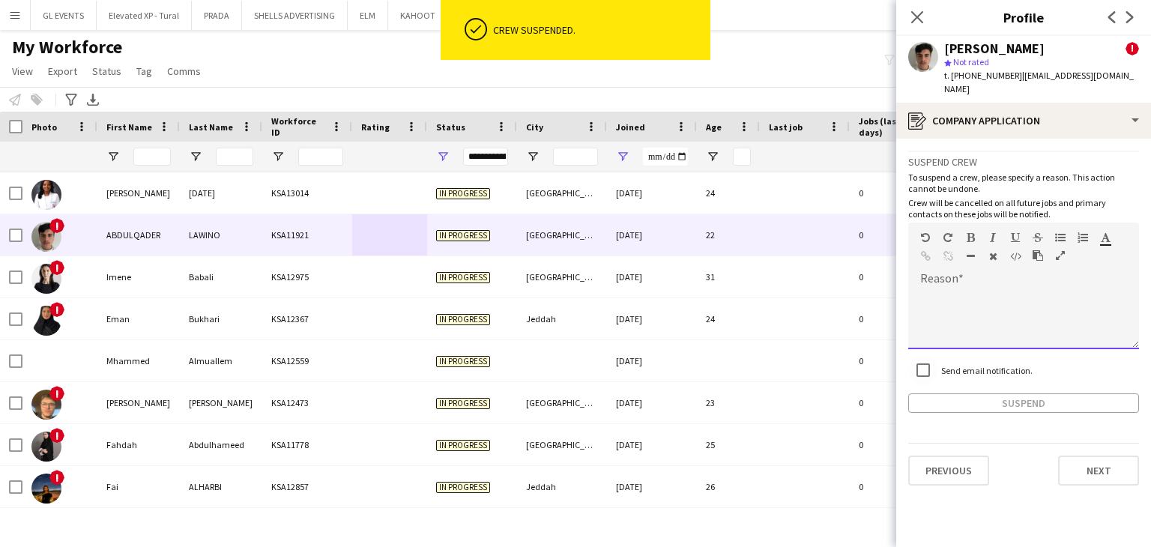
click at [955, 279] on div at bounding box center [1023, 314] width 231 height 70
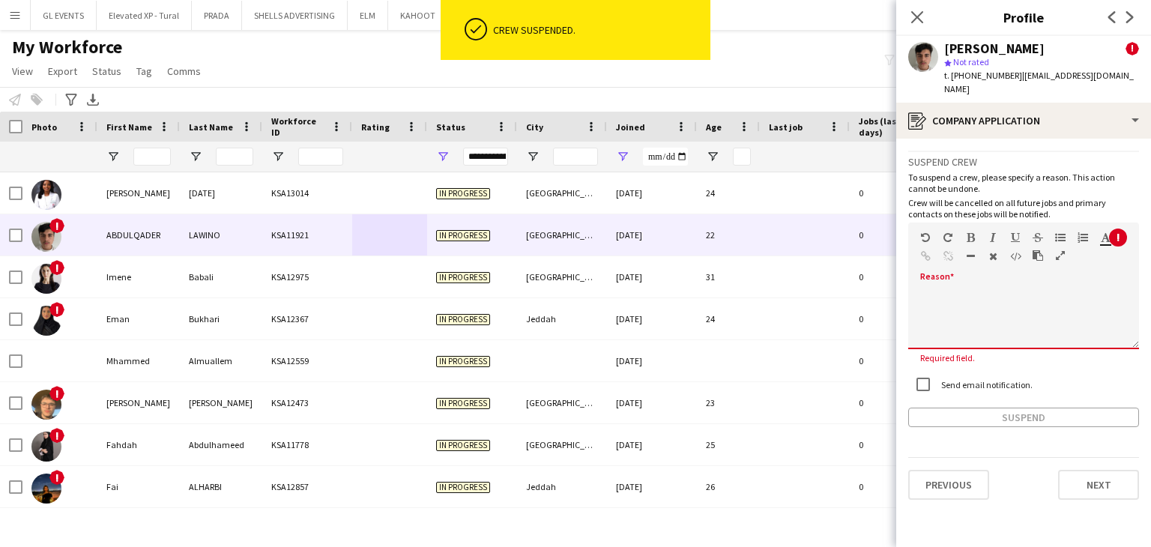
paste div
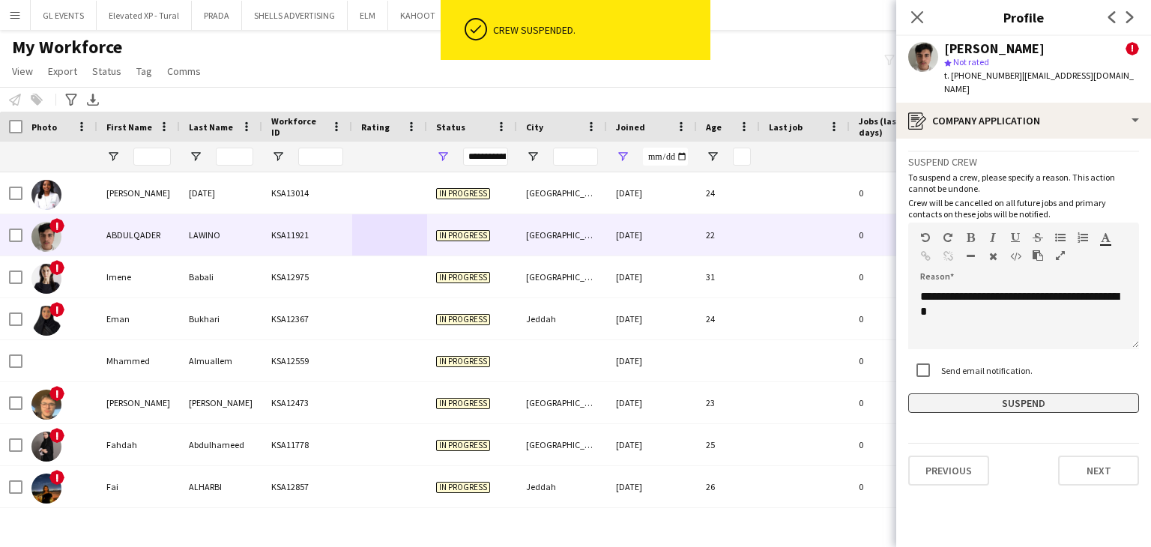
click at [982, 394] on button "Suspend" at bounding box center [1023, 403] width 231 height 19
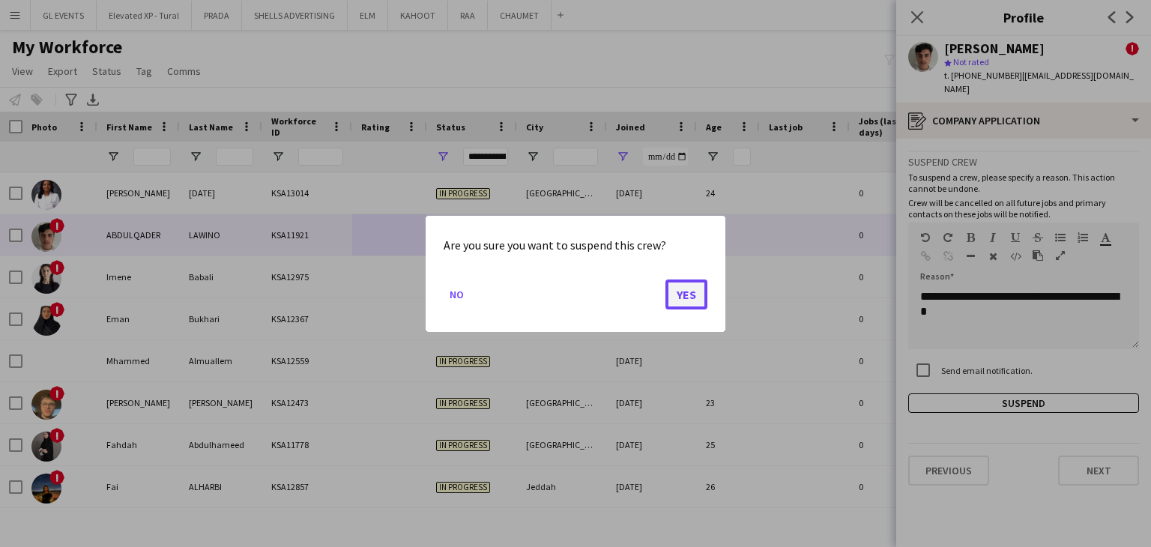
click at [692, 293] on button "Yes" at bounding box center [687, 294] width 42 height 30
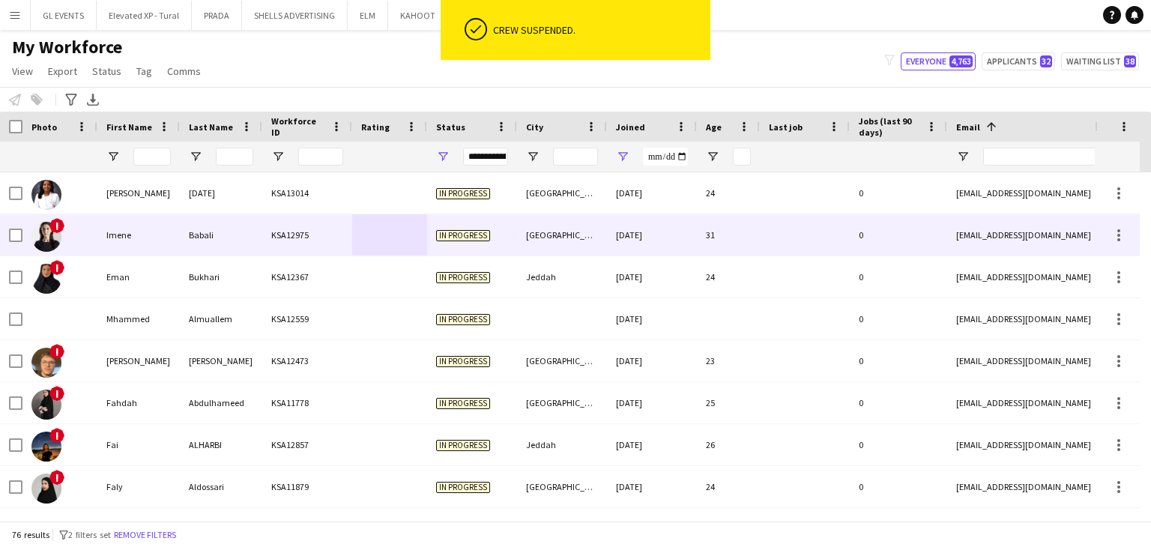
click at [417, 234] on div at bounding box center [389, 234] width 75 height 41
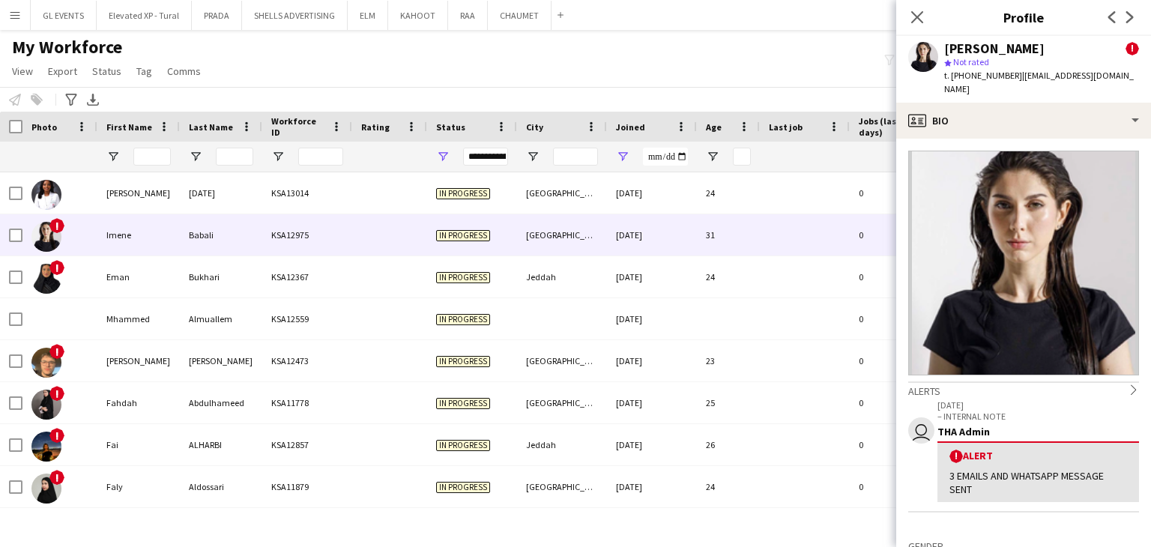
click at [991, 139] on app-crew-profile-bio "Alerts chevron-right user 10-07-2025 – INTERNAL NOTE THA Admin ! Alert 3 EMAILS…" at bounding box center [1023, 343] width 255 height 408
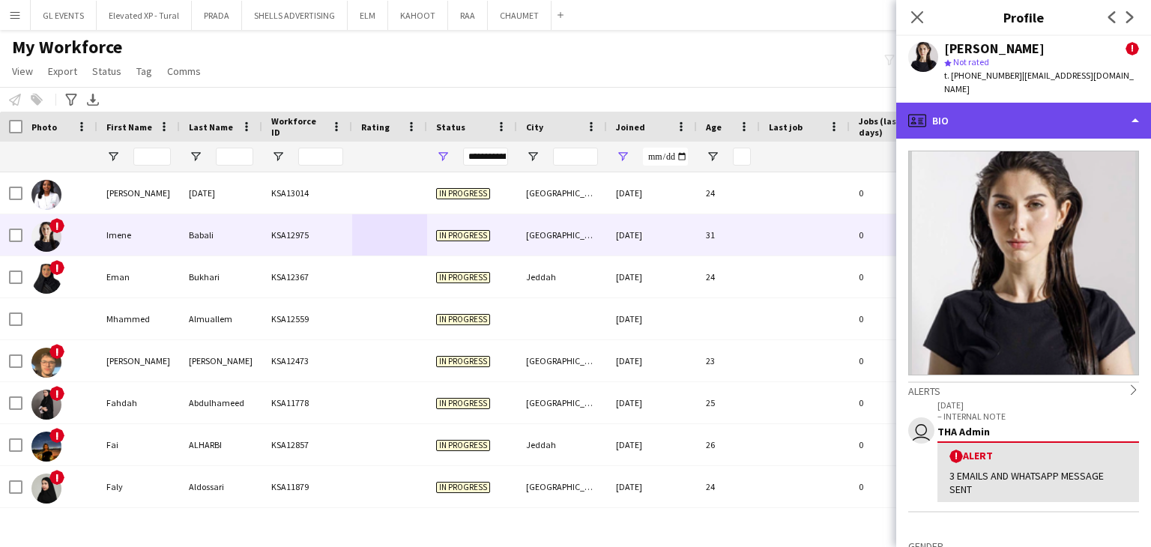
click at [1001, 118] on div "profile Bio" at bounding box center [1023, 121] width 255 height 36
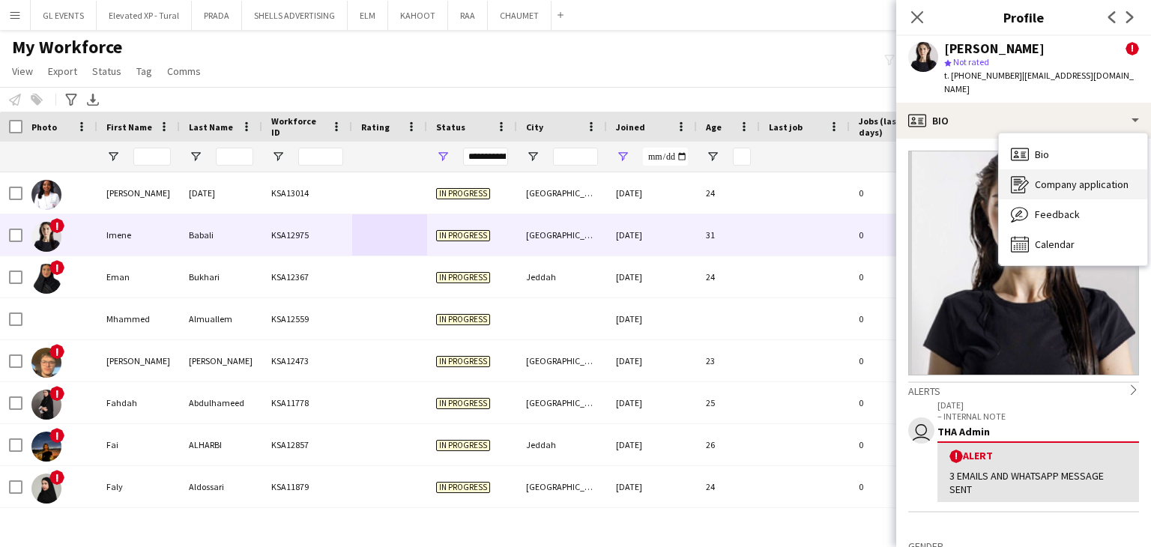
click at [1053, 178] on span "Company application" at bounding box center [1082, 184] width 94 height 13
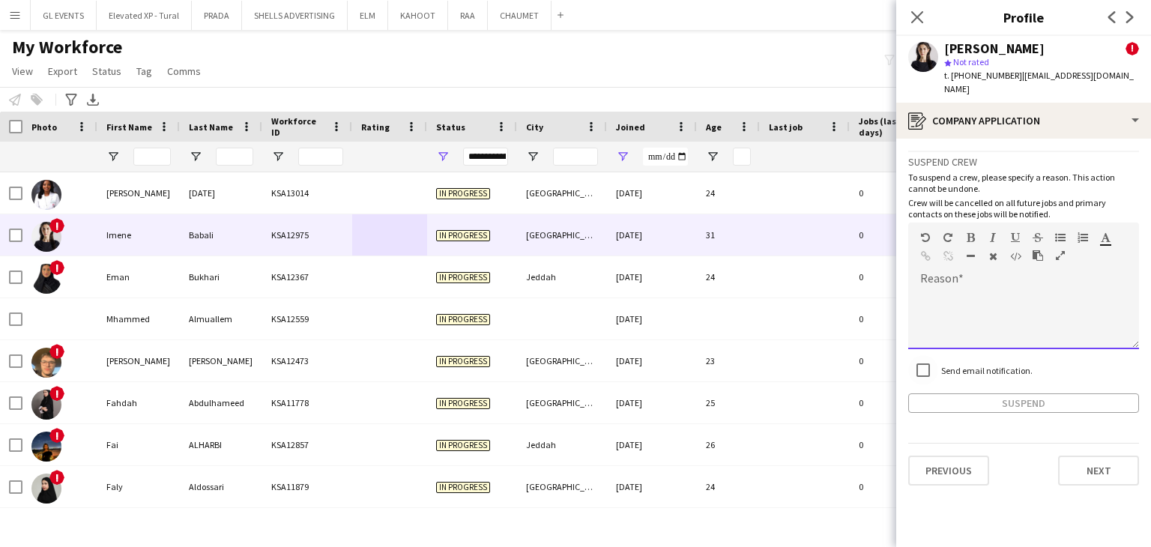
click at [956, 279] on div at bounding box center [1023, 314] width 231 height 70
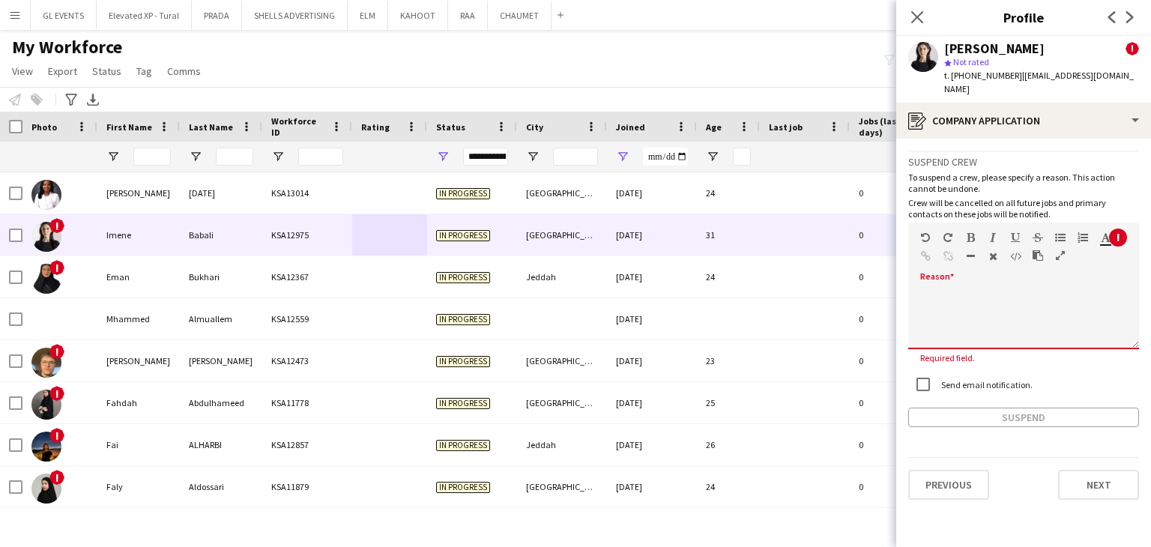
paste div
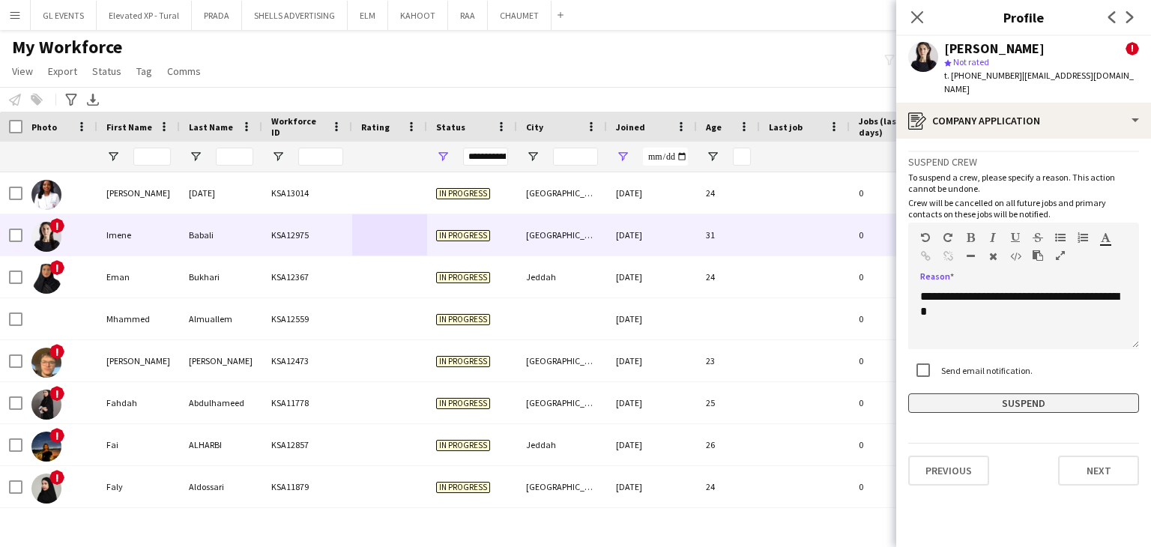
click at [990, 394] on button "Suspend" at bounding box center [1023, 403] width 231 height 19
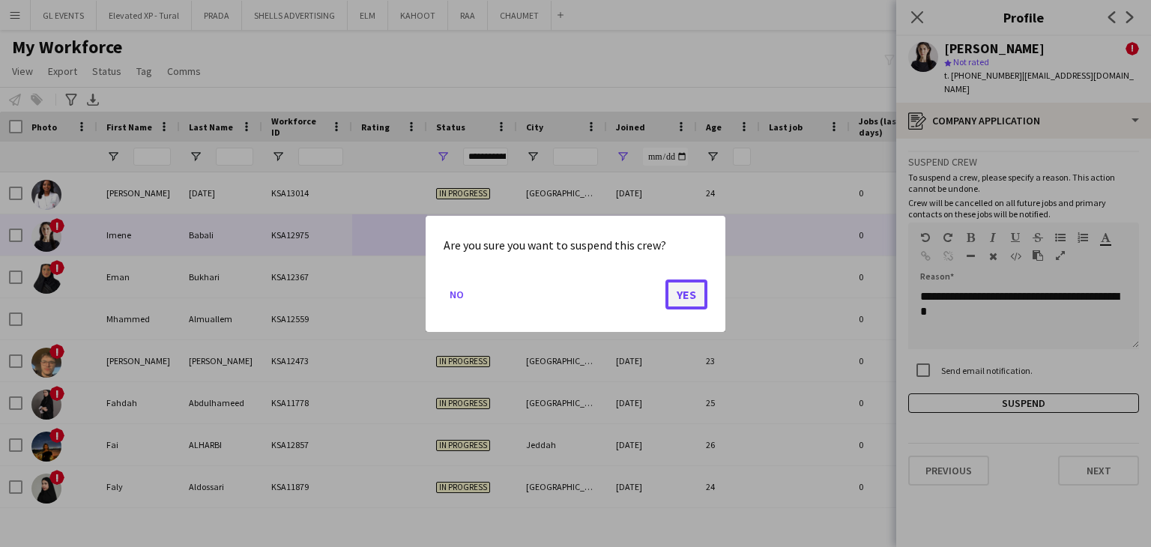
click at [696, 292] on button "Yes" at bounding box center [687, 294] width 42 height 30
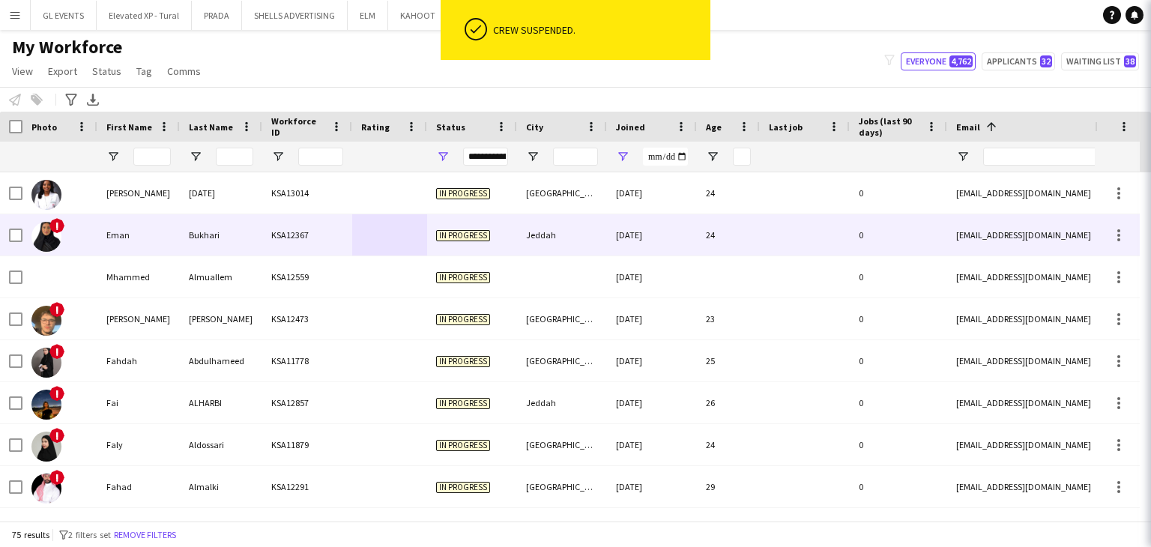
click at [405, 240] on div at bounding box center [389, 234] width 75 height 41
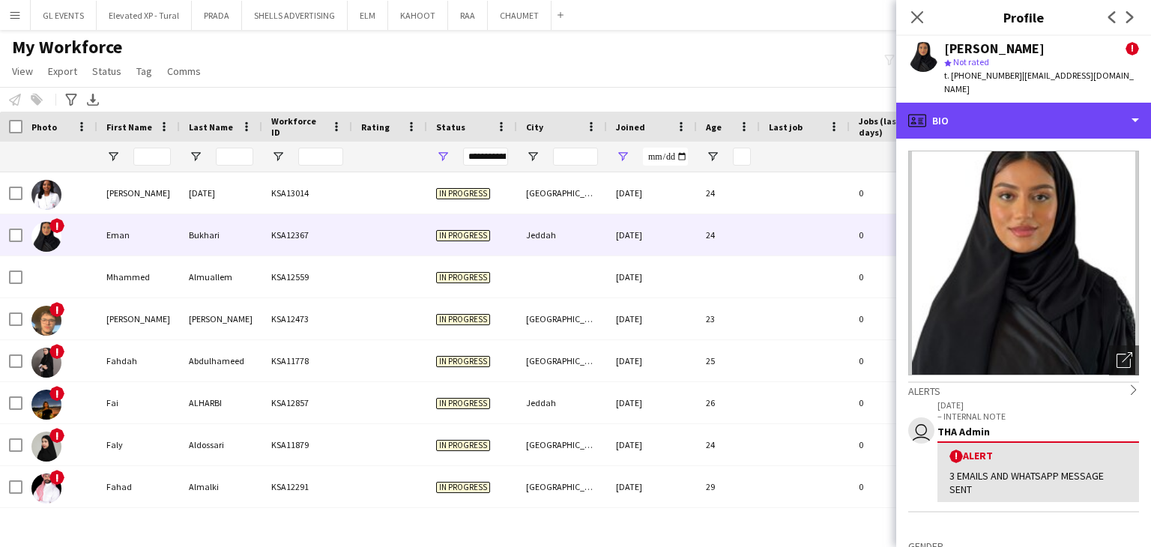
drag, startPoint x: 992, startPoint y: 118, endPoint x: 998, endPoint y: 134, distance: 17.5
click at [992, 118] on div "profile Bio" at bounding box center [1023, 121] width 255 height 36
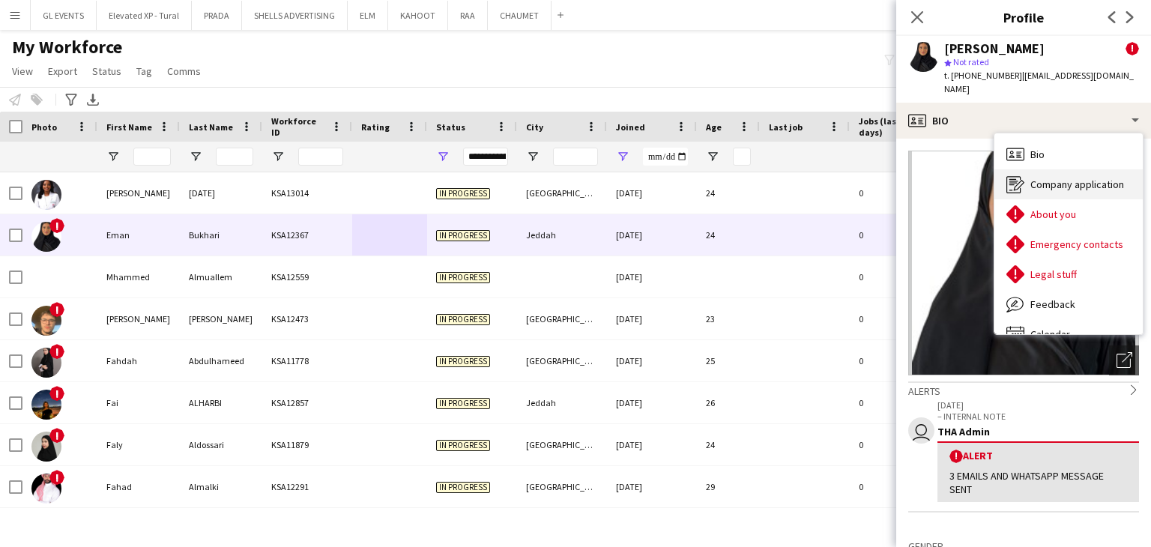
click at [1037, 178] on span "Company application" at bounding box center [1078, 184] width 94 height 13
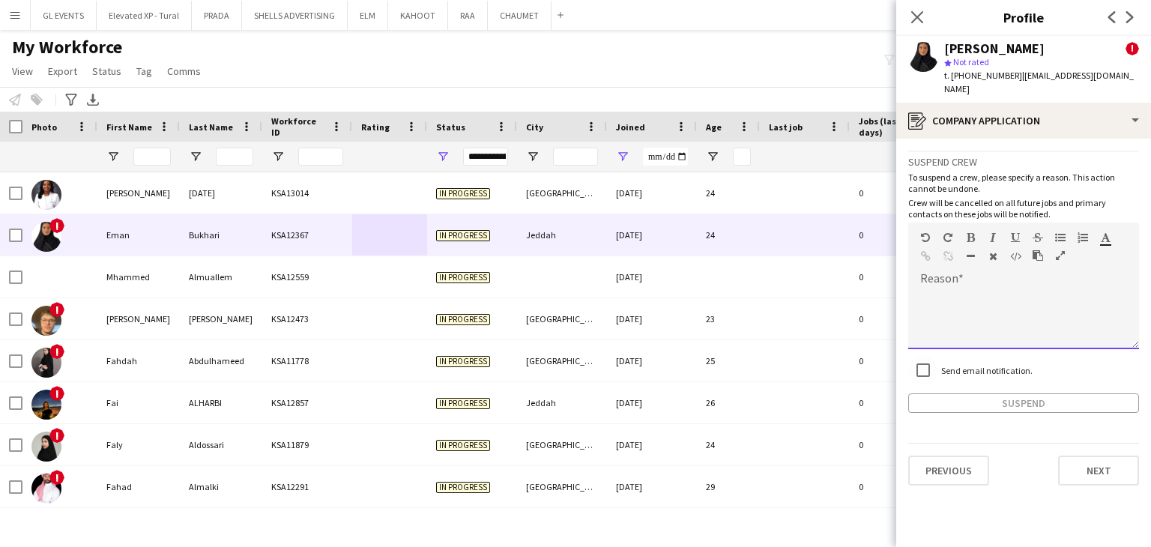
click at [946, 289] on div at bounding box center [1023, 319] width 231 height 60
paste div
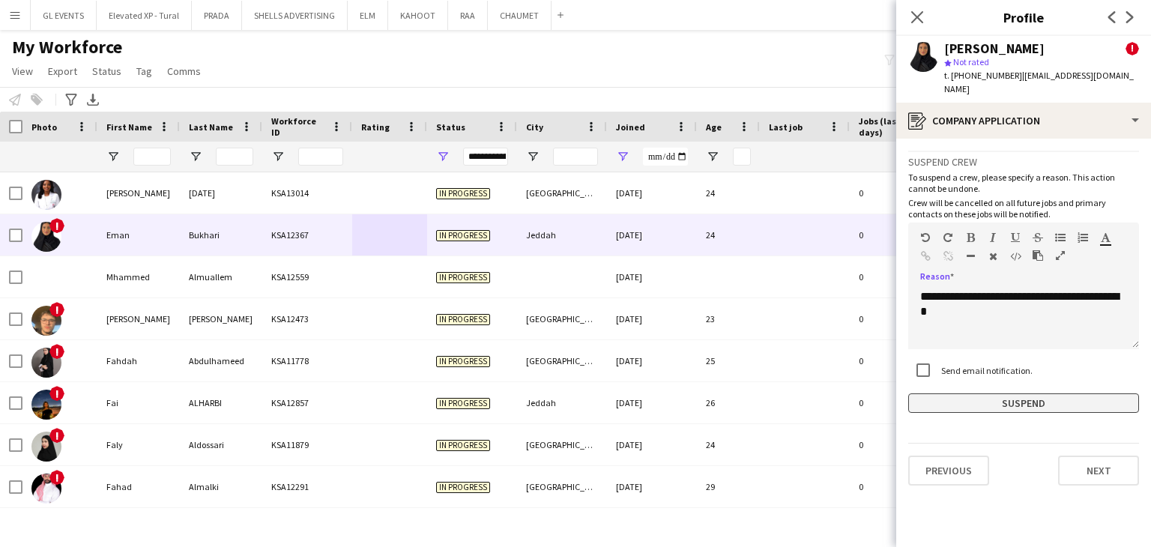
click at [1008, 394] on button "Suspend" at bounding box center [1023, 403] width 231 height 19
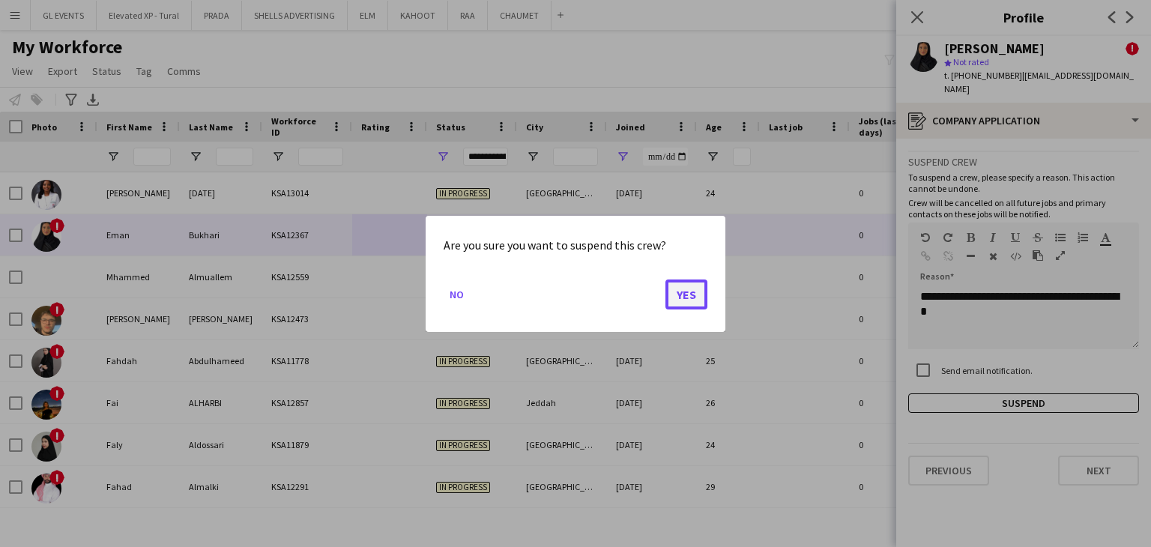
click at [698, 288] on button "Yes" at bounding box center [687, 294] width 42 height 30
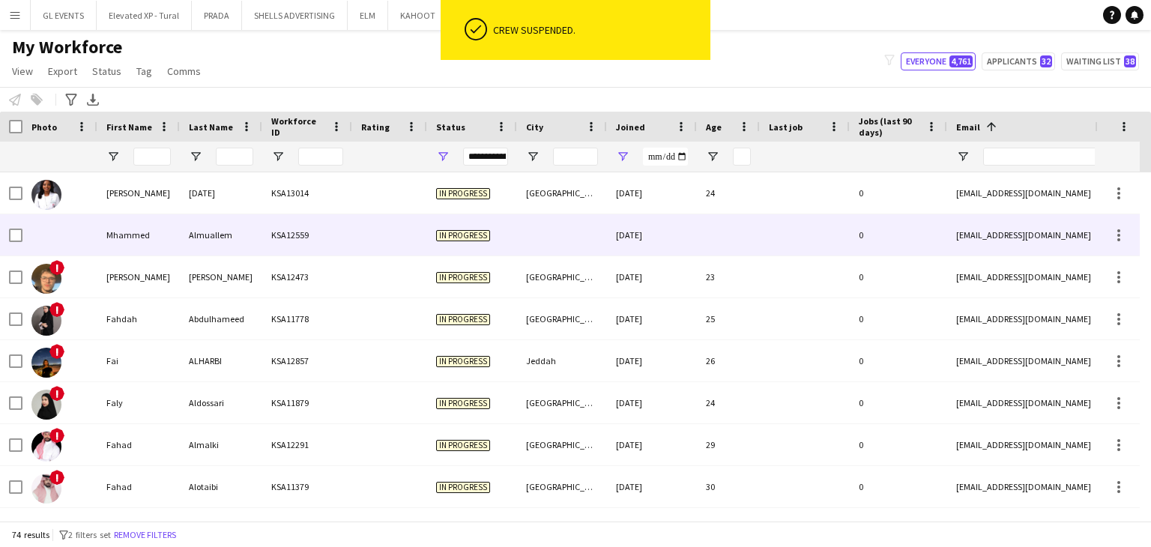
click at [403, 254] on div at bounding box center [389, 234] width 75 height 41
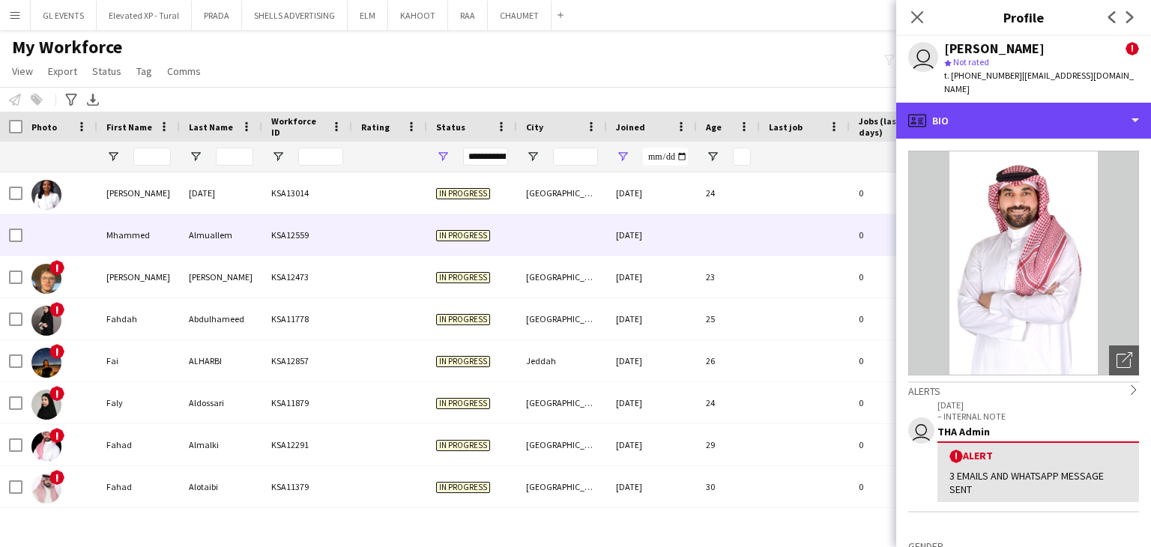
drag, startPoint x: 999, startPoint y: 109, endPoint x: 1021, endPoint y: 148, distance: 44.6
click at [999, 108] on div "profile Bio" at bounding box center [1023, 121] width 255 height 36
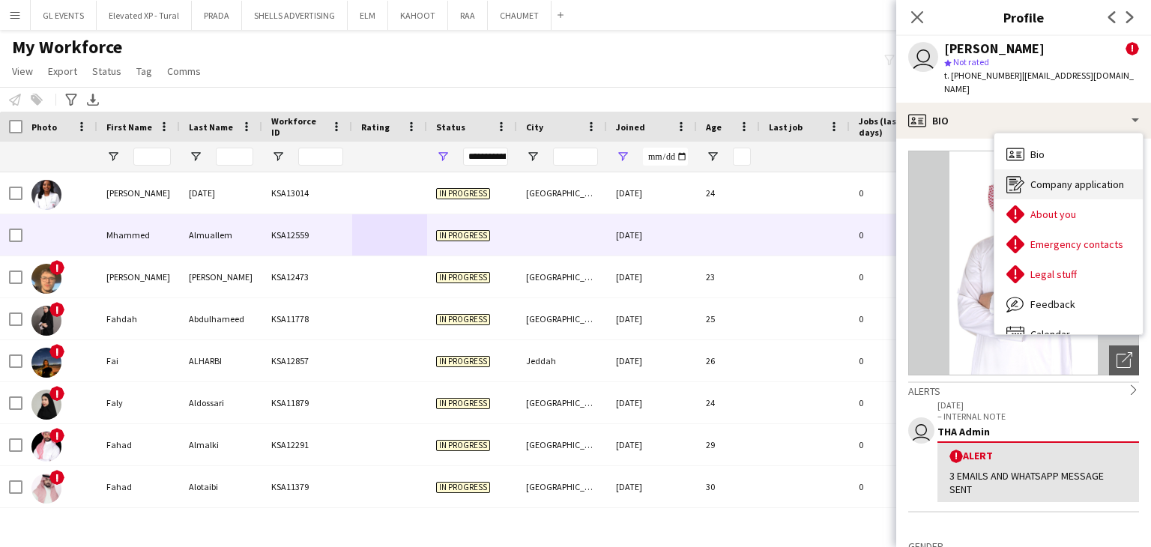
click at [1049, 178] on div "Company application Company application" at bounding box center [1069, 184] width 148 height 30
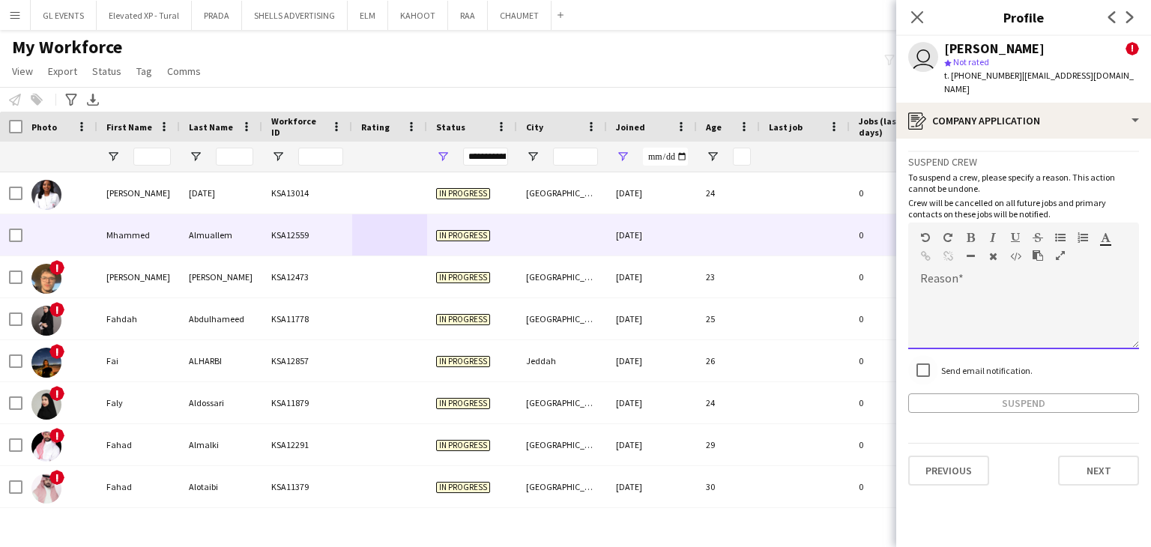
click at [966, 289] on div at bounding box center [1023, 319] width 231 height 60
paste div
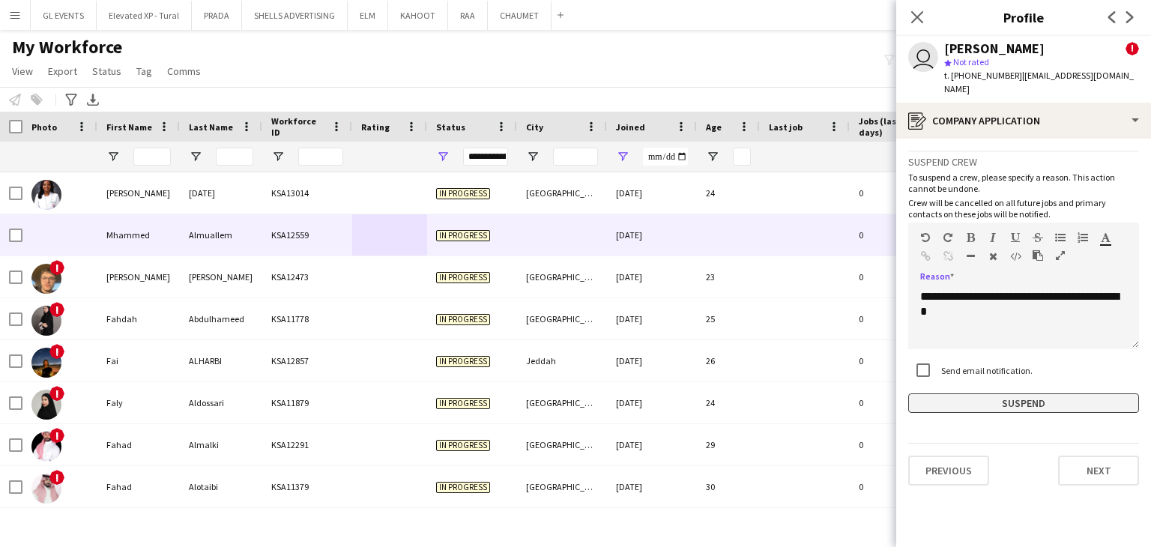
click at [989, 394] on button "Suspend" at bounding box center [1023, 403] width 231 height 19
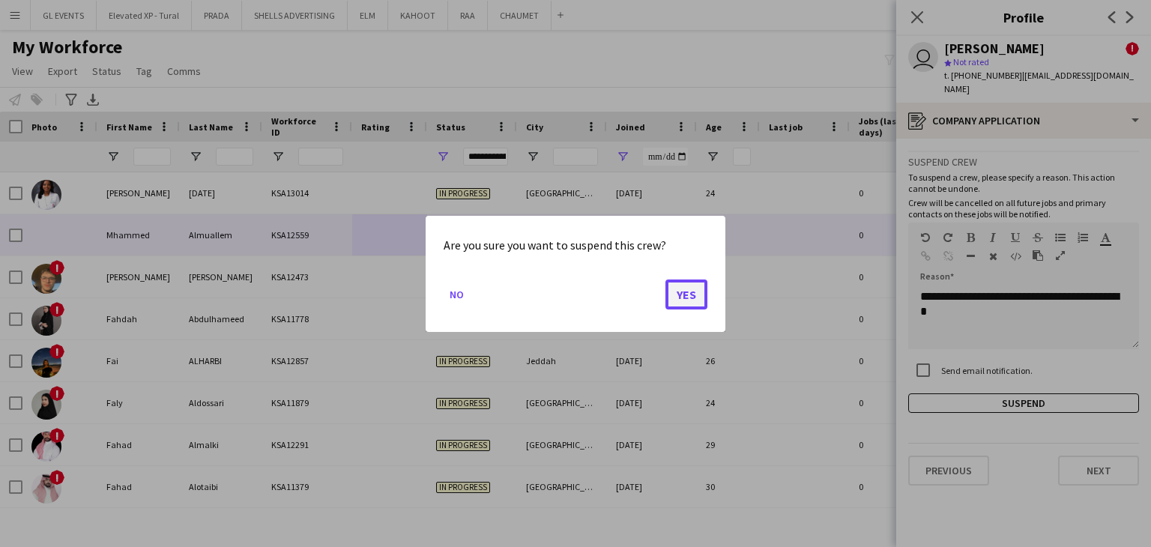
click at [699, 292] on button "Yes" at bounding box center [687, 294] width 42 height 30
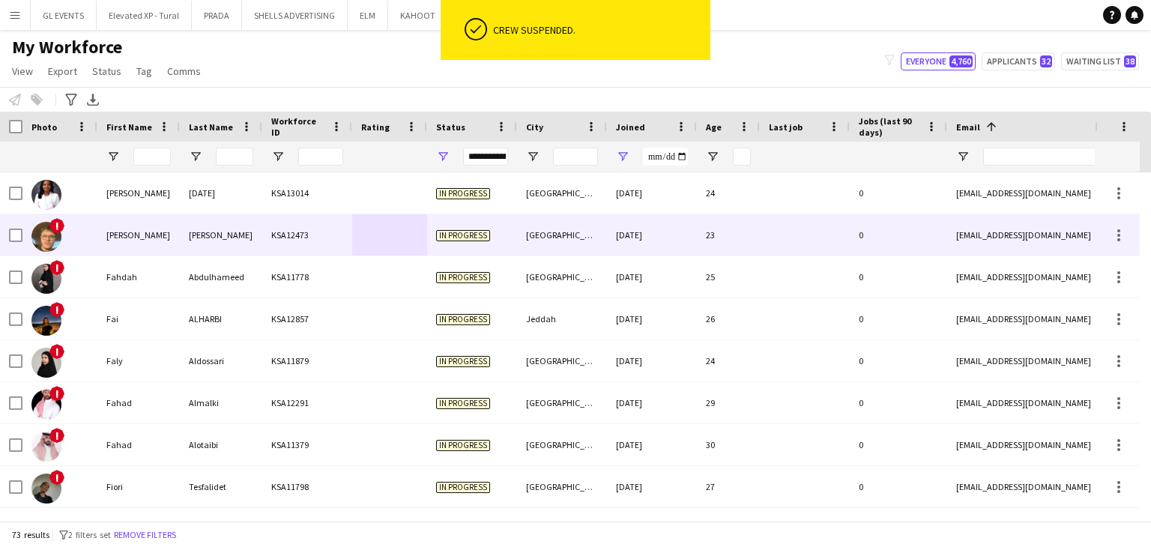
click at [348, 226] on div "KSA12473" at bounding box center [307, 234] width 90 height 41
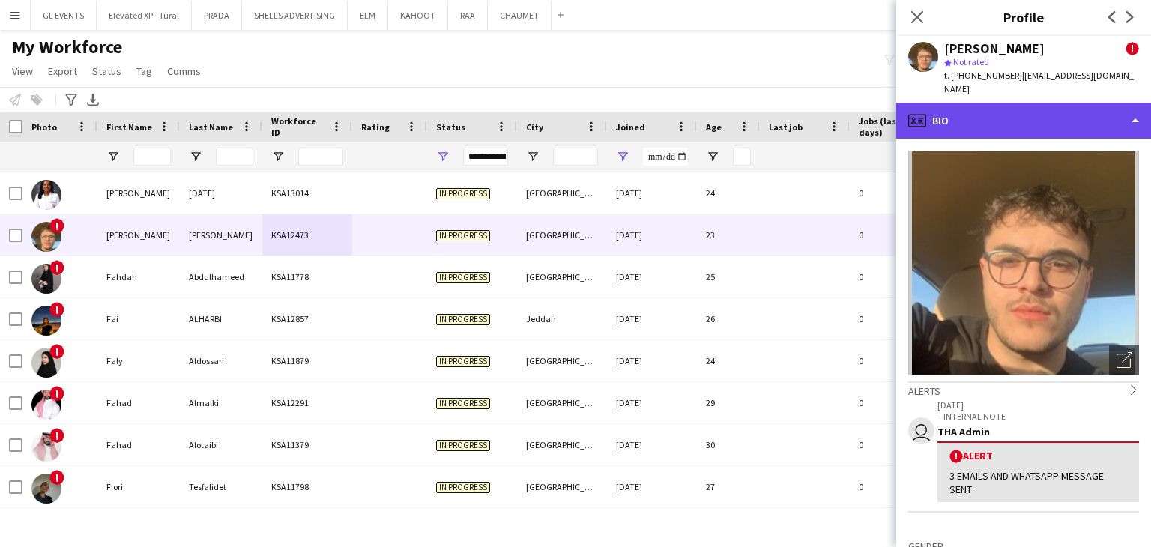
click at [971, 109] on div "profile Bio" at bounding box center [1023, 121] width 255 height 36
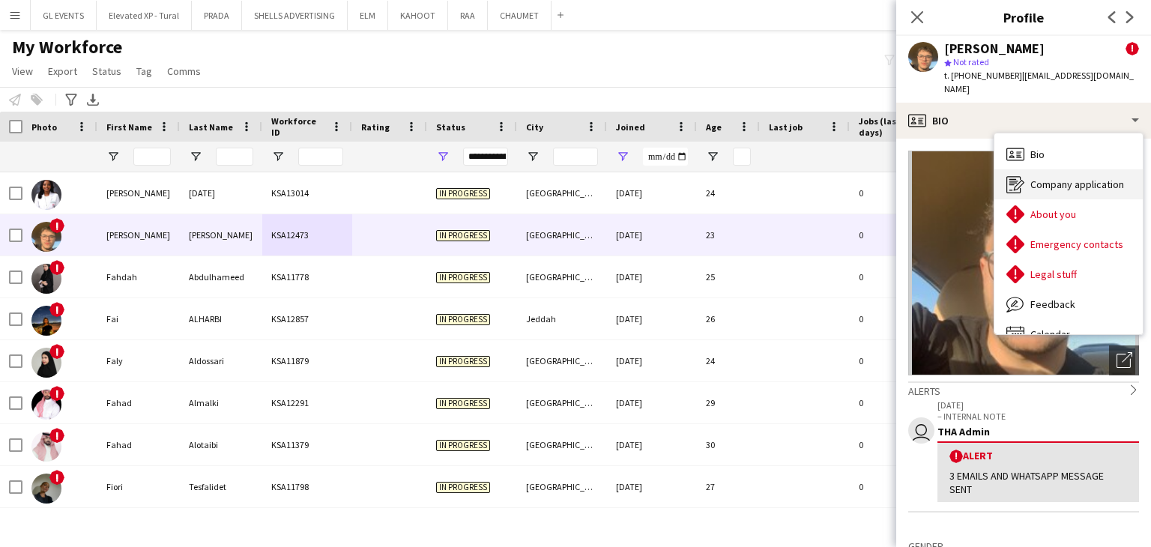
click at [1026, 169] on div "Company application Company application" at bounding box center [1069, 184] width 148 height 30
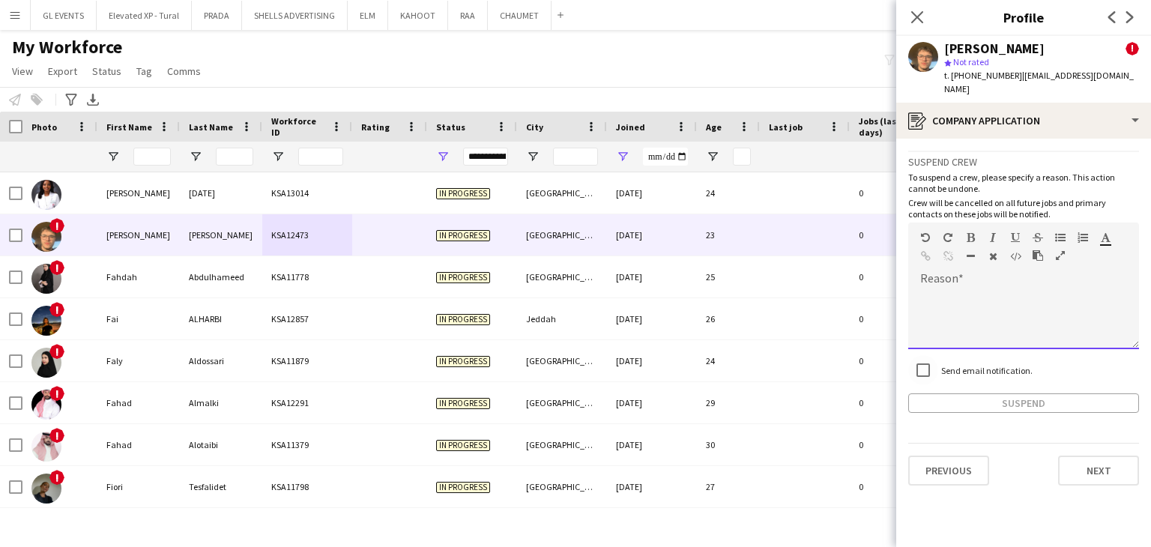
click at [964, 289] on div at bounding box center [1023, 319] width 231 height 60
paste div
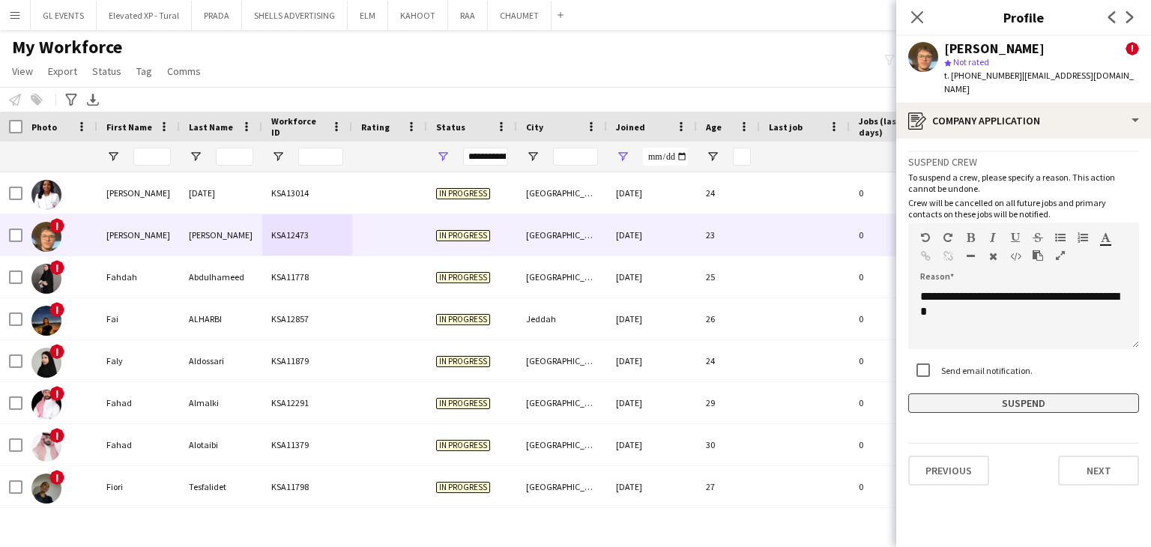
drag, startPoint x: 986, startPoint y: 373, endPoint x: 986, endPoint y: 385, distance: 12.0
click at [986, 373] on div "Send email notification." at bounding box center [1023, 371] width 231 height 32
click at [987, 394] on button "Suspend" at bounding box center [1023, 403] width 231 height 19
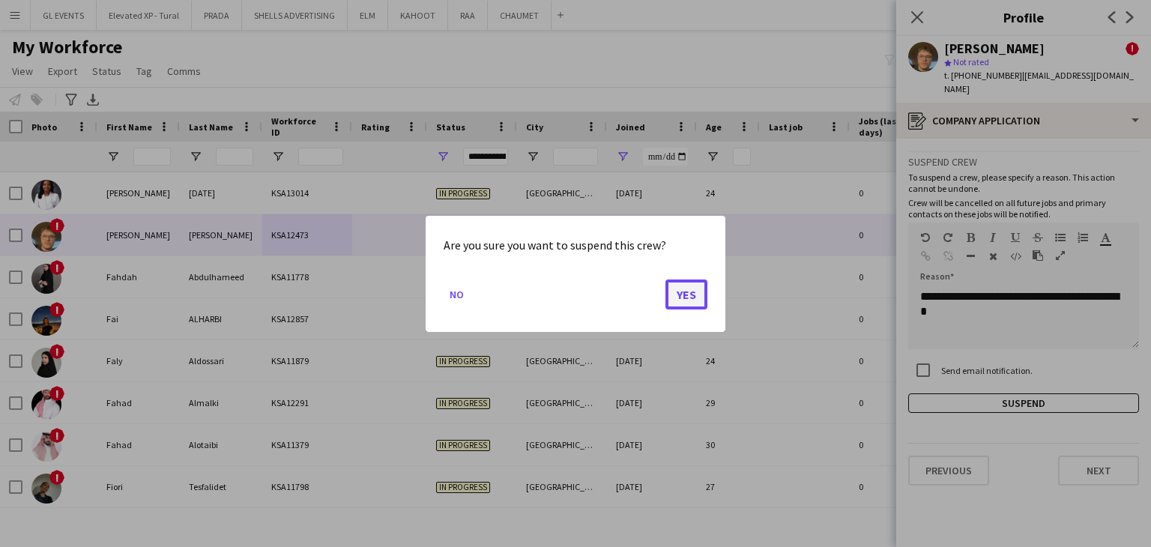
click at [684, 283] on button "Yes" at bounding box center [687, 294] width 42 height 30
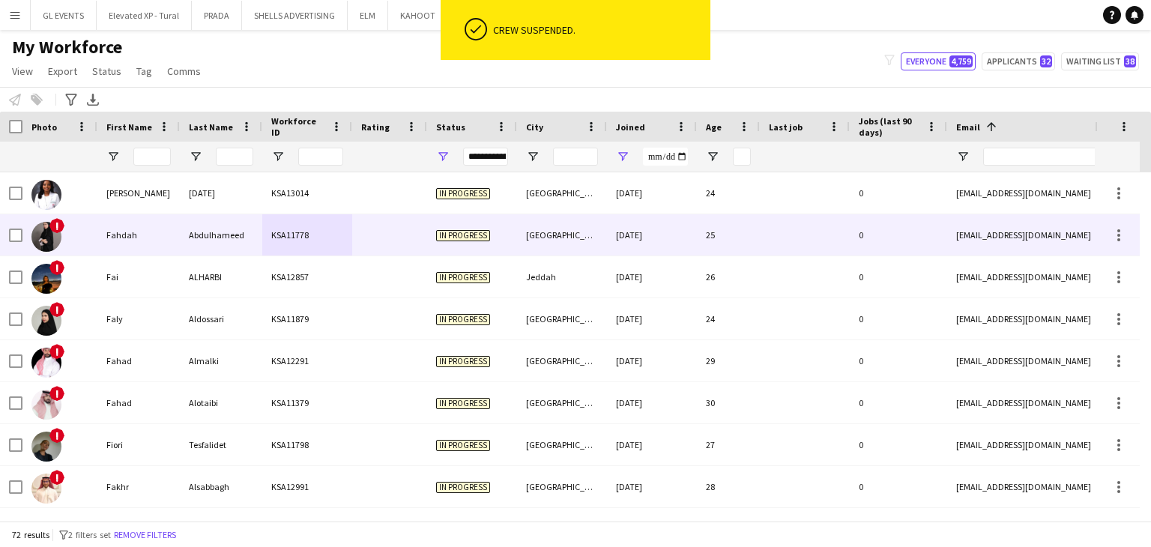
click at [465, 248] on div "In progress" at bounding box center [472, 234] width 90 height 41
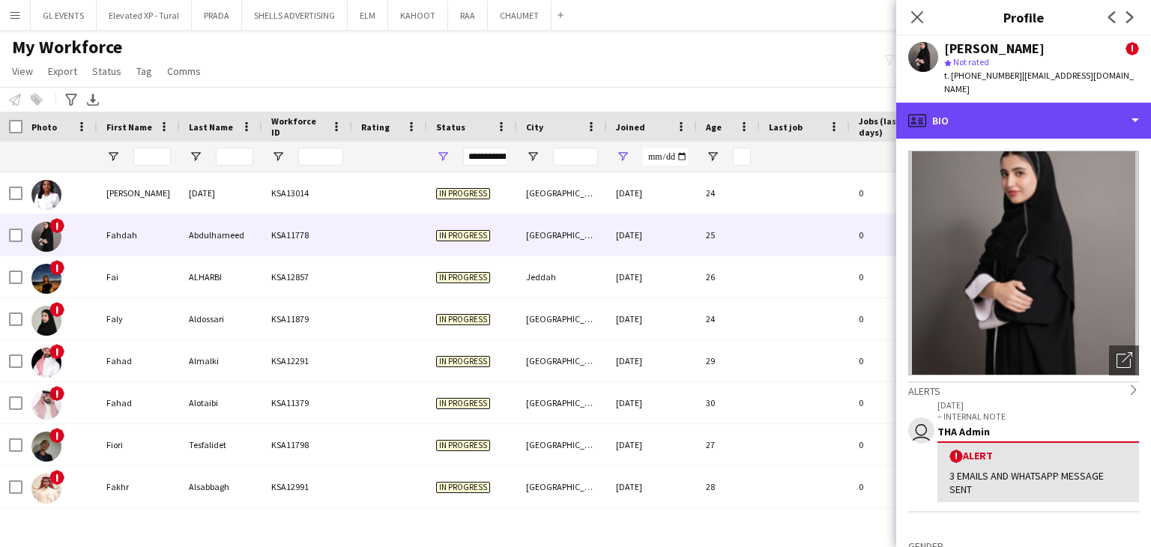
drag, startPoint x: 1015, startPoint y: 106, endPoint x: 1024, endPoint y: 133, distance: 27.7
click at [1016, 106] on div "profile Bio" at bounding box center [1023, 121] width 255 height 36
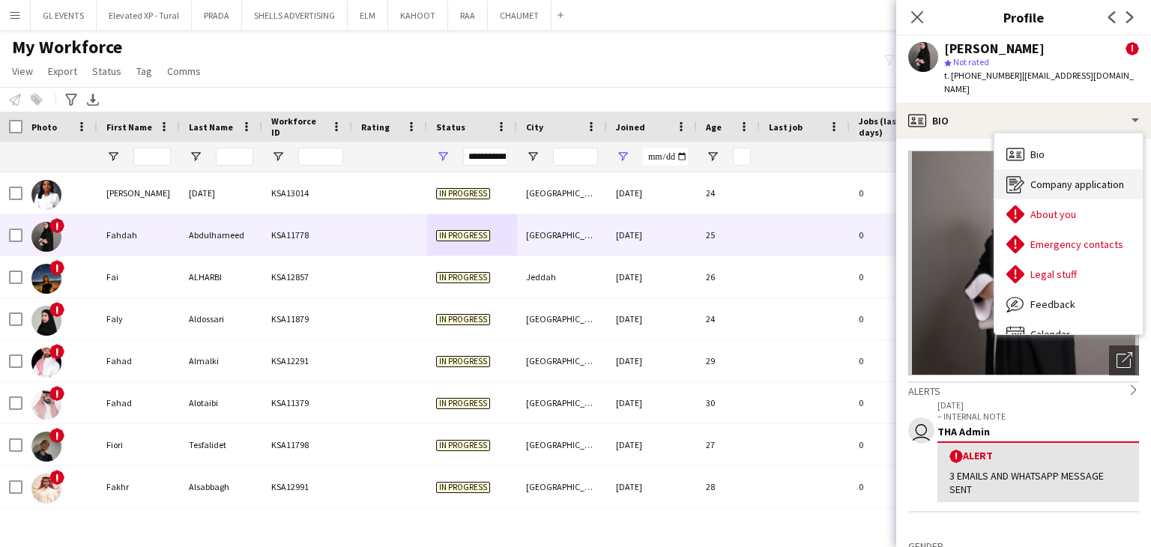
click at [1038, 178] on span "Company application" at bounding box center [1078, 184] width 94 height 13
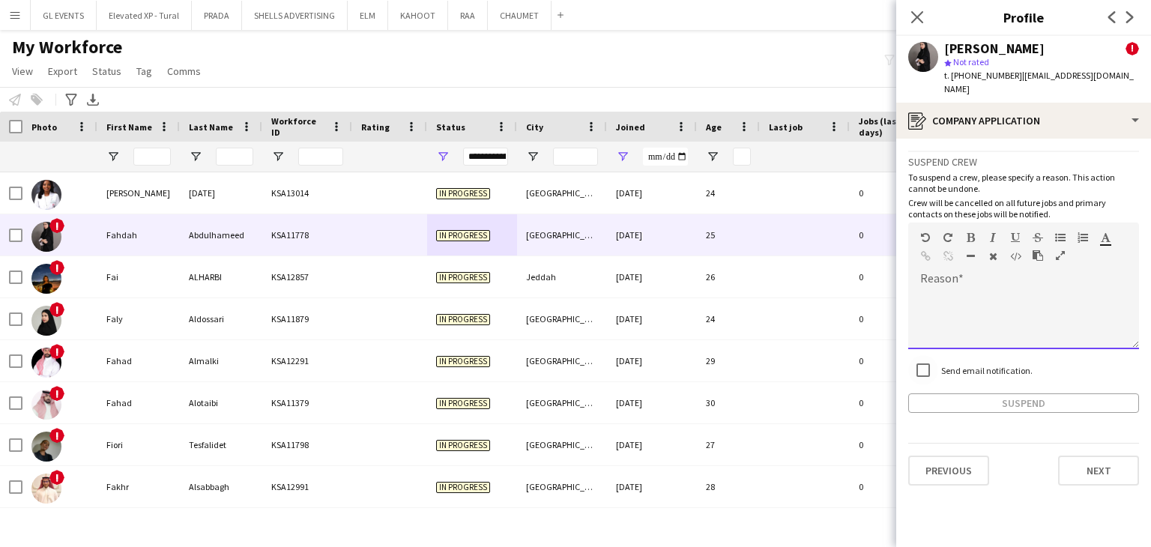
click at [959, 289] on div at bounding box center [1023, 319] width 231 height 60
paste div
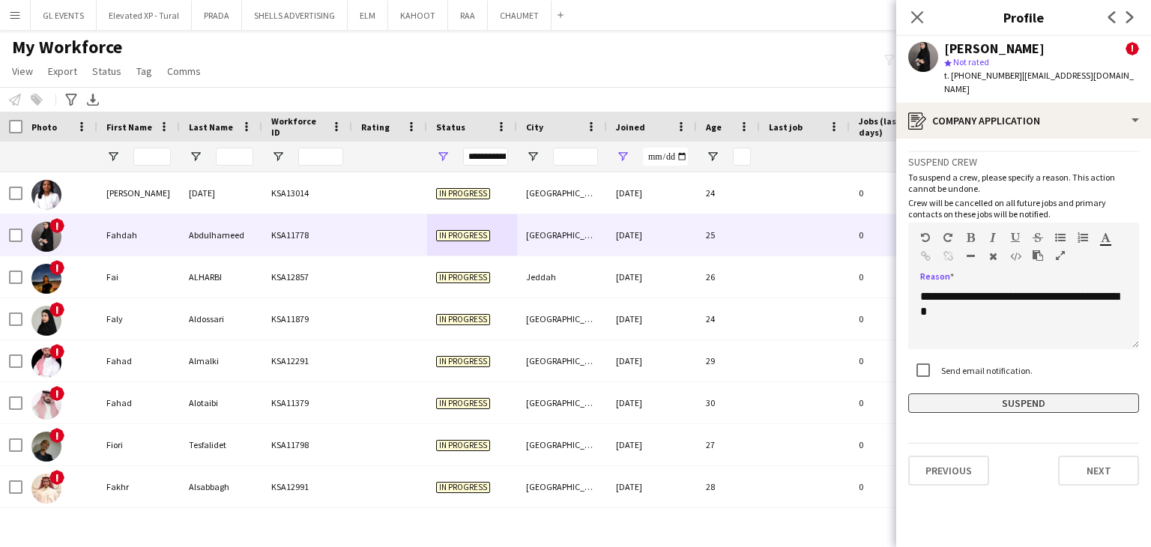
click at [996, 394] on button "Suspend" at bounding box center [1023, 403] width 231 height 19
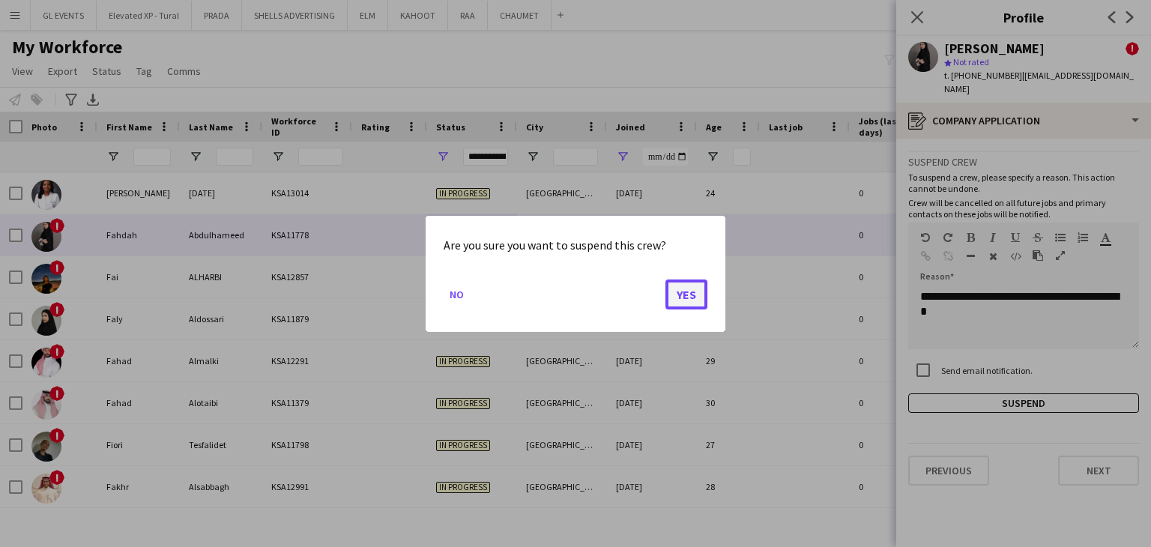
click at [681, 280] on button "Yes" at bounding box center [687, 294] width 42 height 30
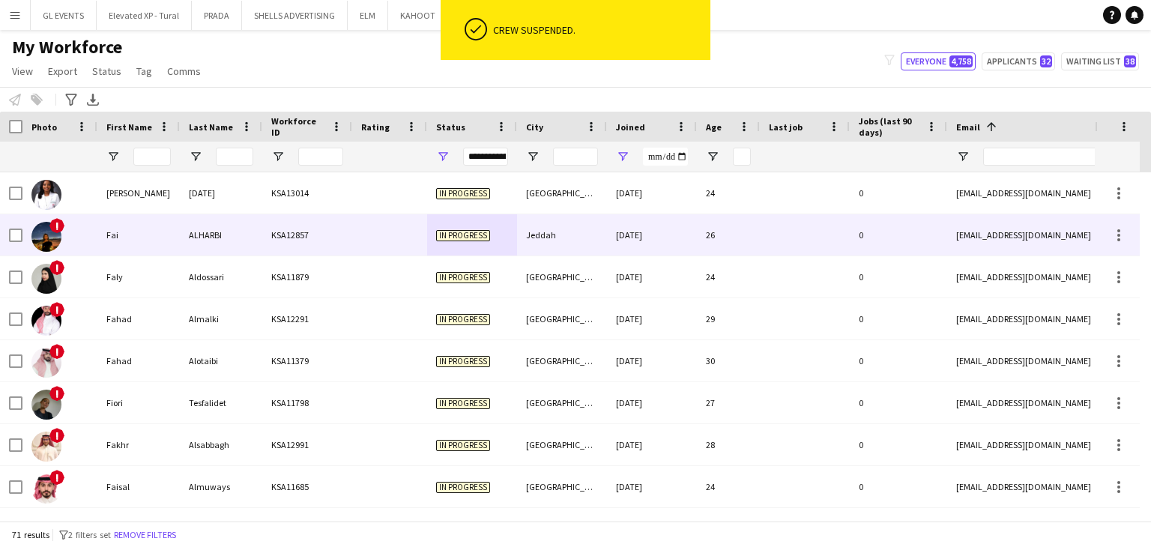
click at [404, 227] on div at bounding box center [389, 234] width 75 height 41
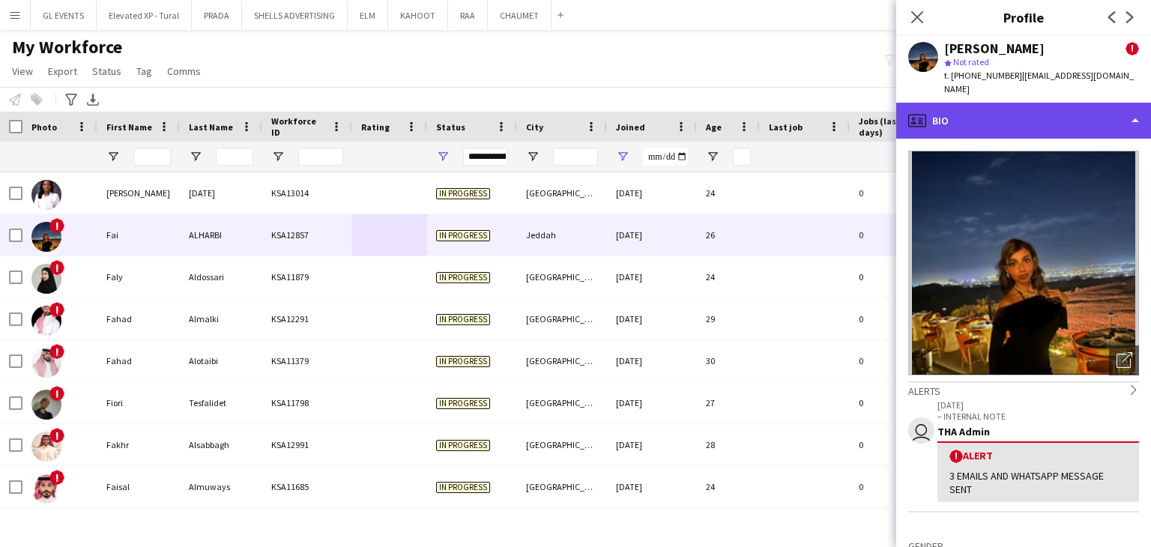
click at [971, 103] on div "profile Bio" at bounding box center [1023, 121] width 255 height 36
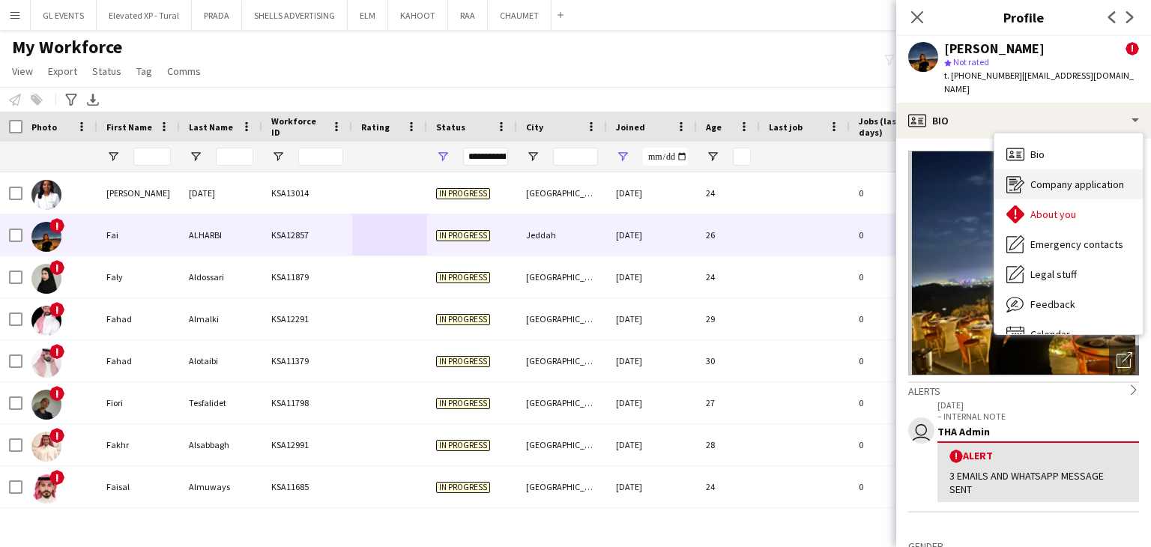
click at [1040, 178] on span "Company application" at bounding box center [1078, 184] width 94 height 13
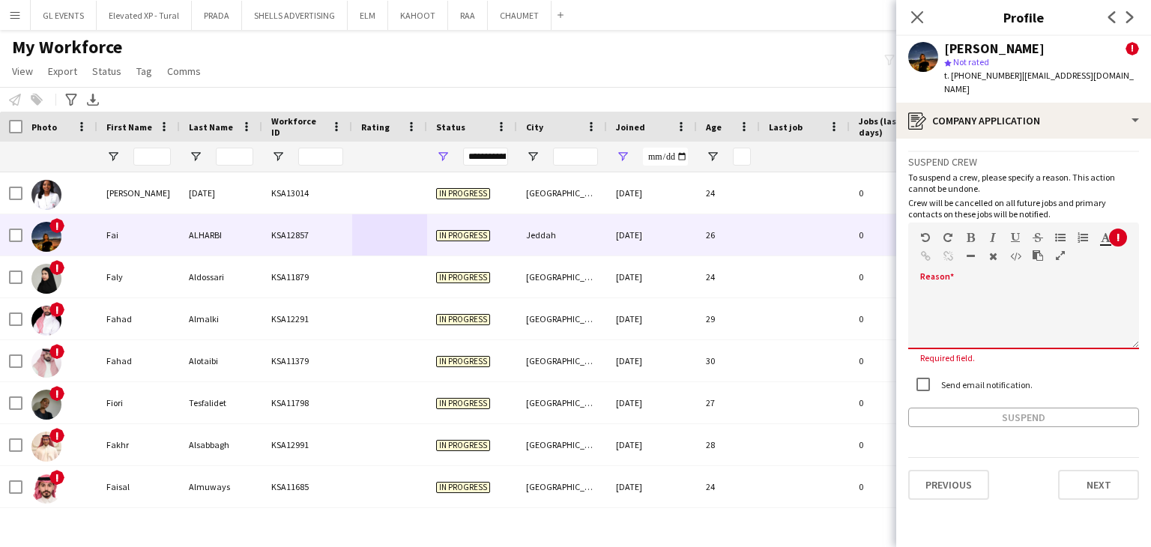
click at [973, 279] on div at bounding box center [1023, 314] width 231 height 70
paste div
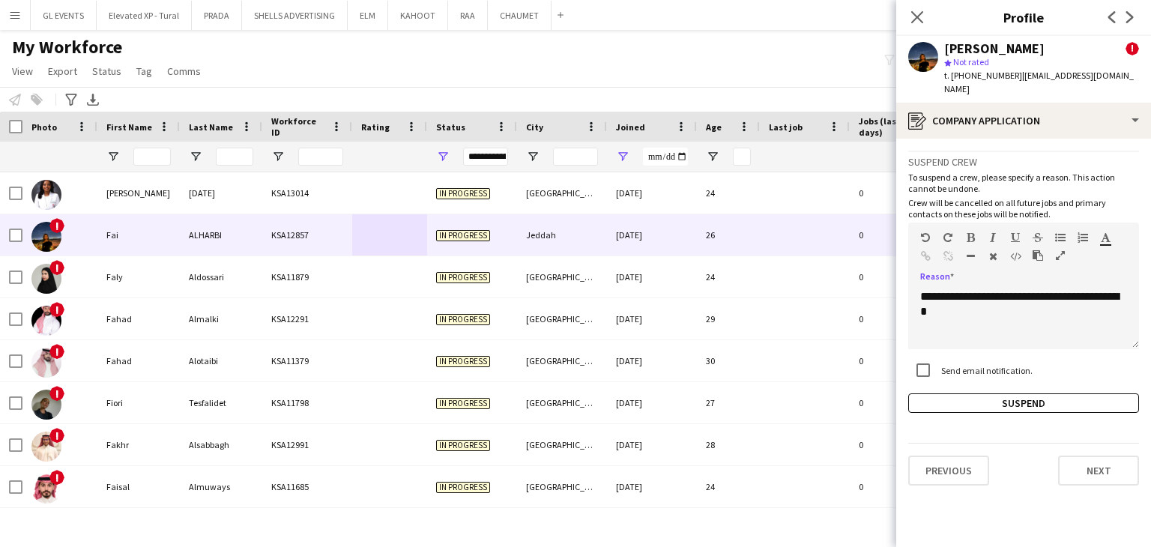
click at [989, 402] on app-crew-profile-application "**********" at bounding box center [1023, 343] width 255 height 408
click at [985, 394] on button "Suspend" at bounding box center [1023, 403] width 231 height 19
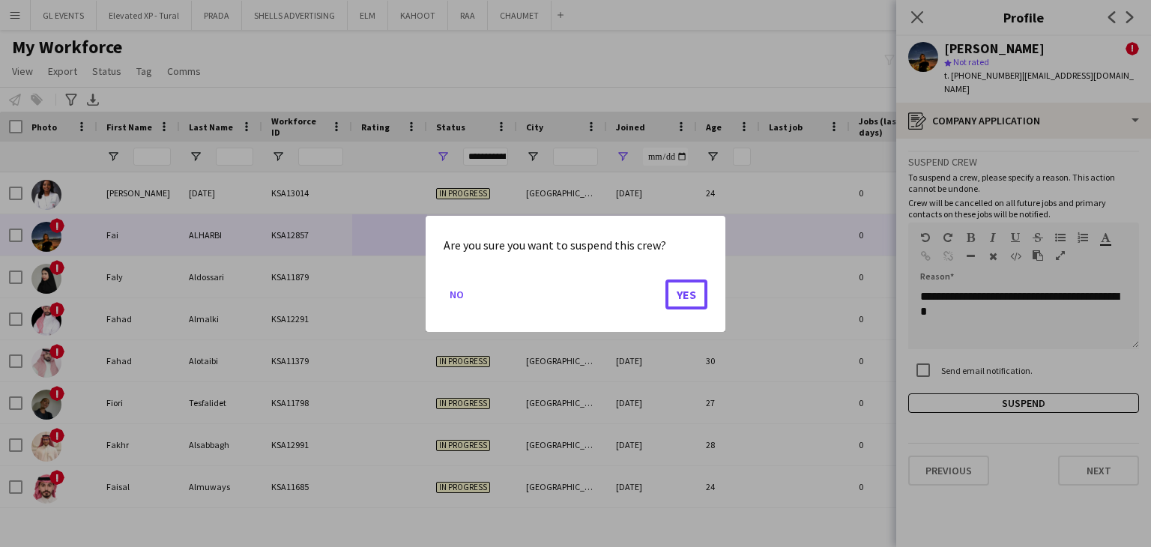
drag, startPoint x: 702, startPoint y: 294, endPoint x: 603, endPoint y: 291, distance: 98.2
click at [702, 293] on button "Yes" at bounding box center [687, 294] width 42 height 30
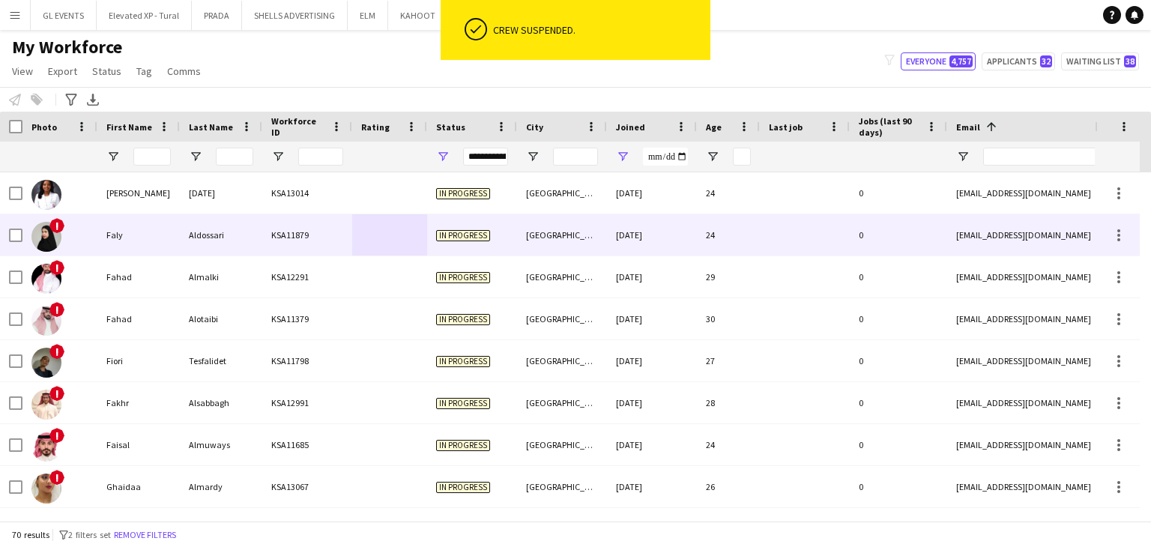
click at [360, 239] on div at bounding box center [389, 234] width 75 height 41
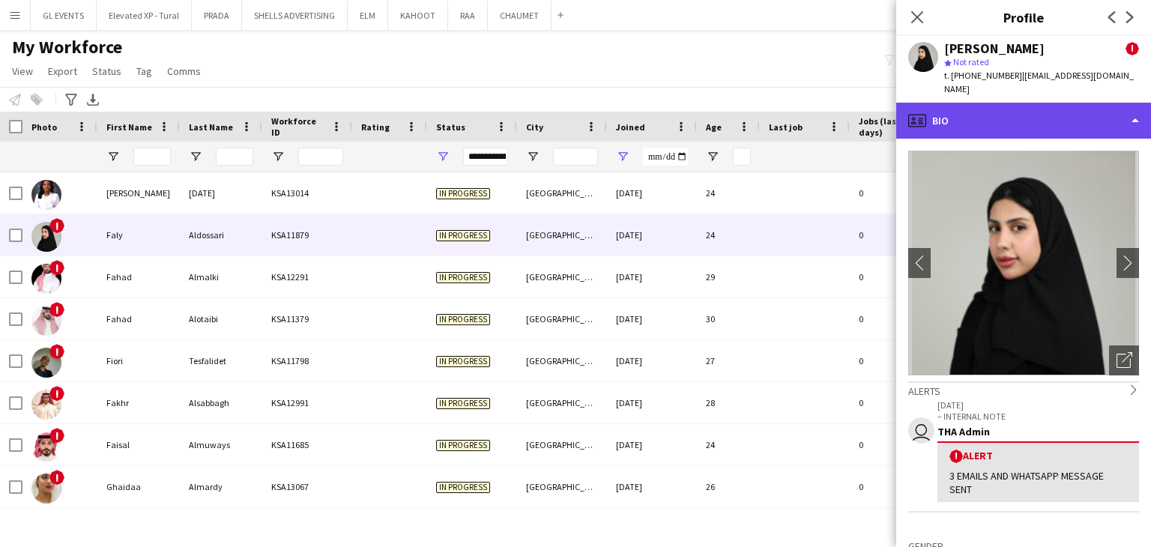
click at [1028, 116] on div "profile Bio" at bounding box center [1023, 121] width 255 height 36
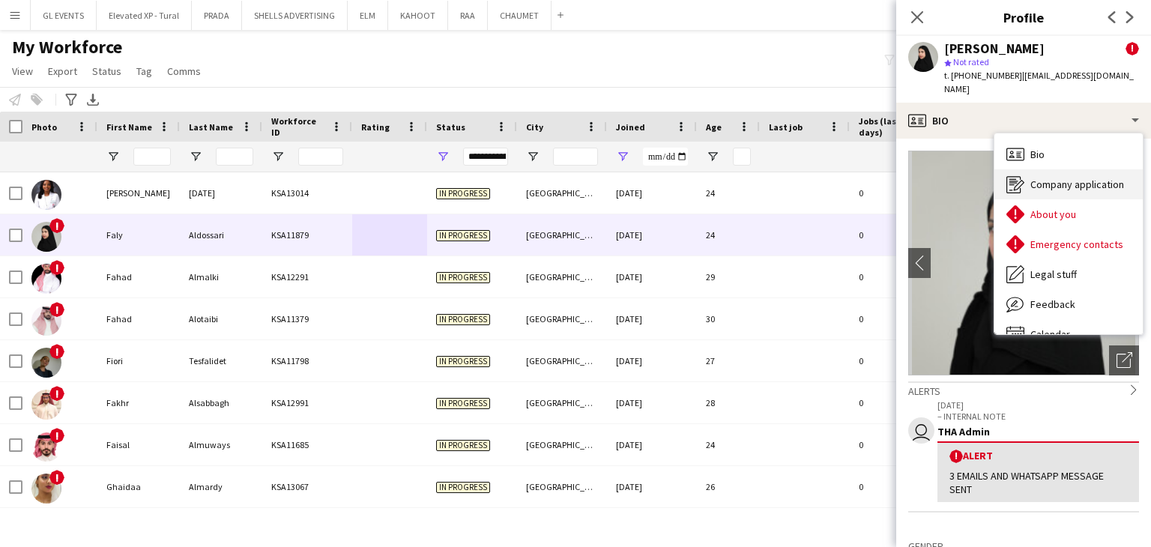
click at [1064, 178] on span "Company application" at bounding box center [1078, 184] width 94 height 13
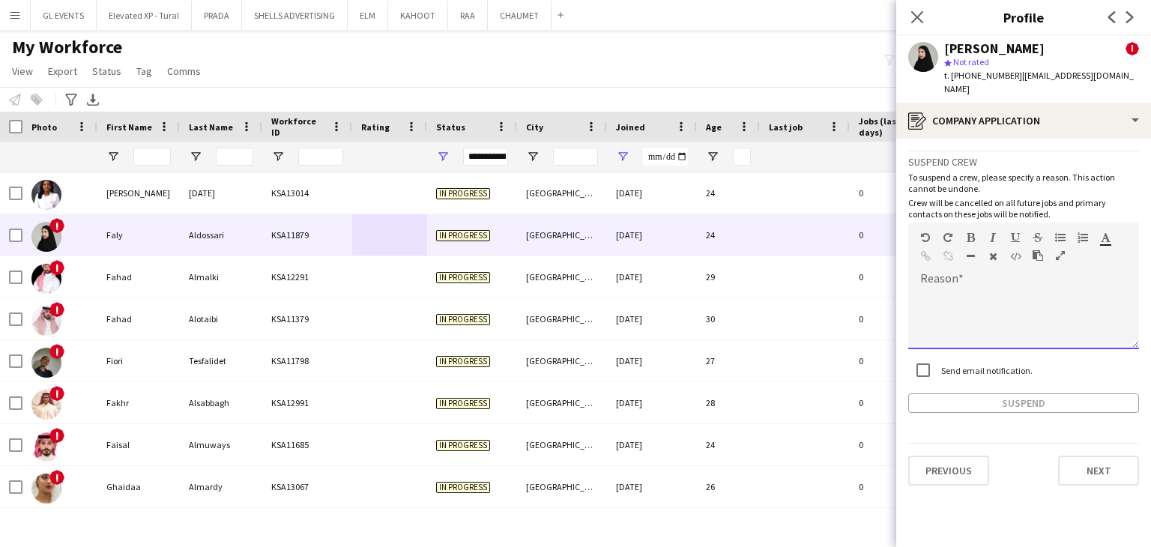
click at [962, 295] on div at bounding box center [1023, 319] width 231 height 60
paste div
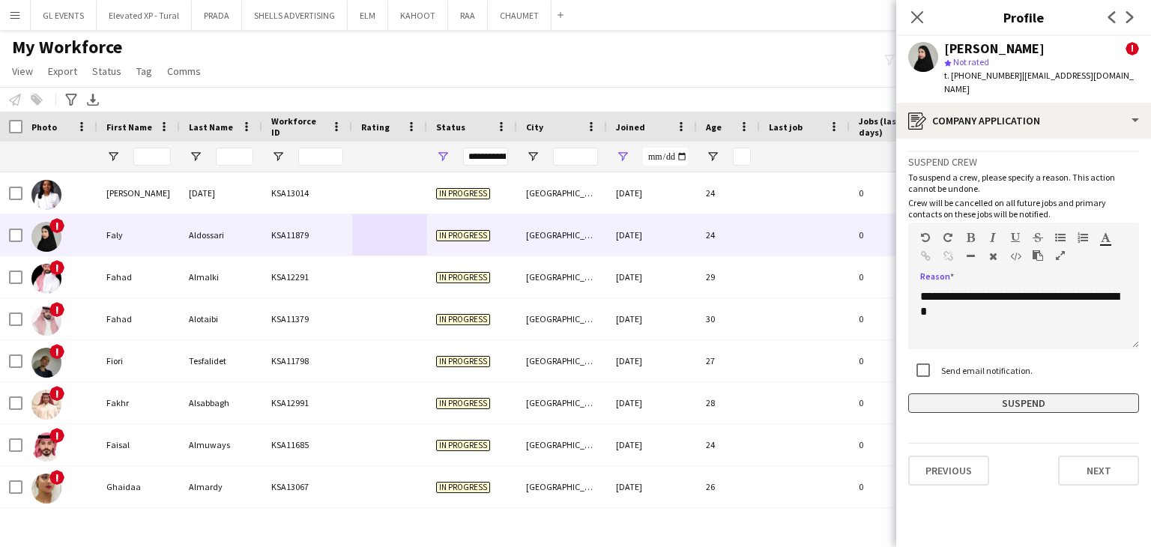
click at [995, 394] on button "Suspend" at bounding box center [1023, 403] width 231 height 19
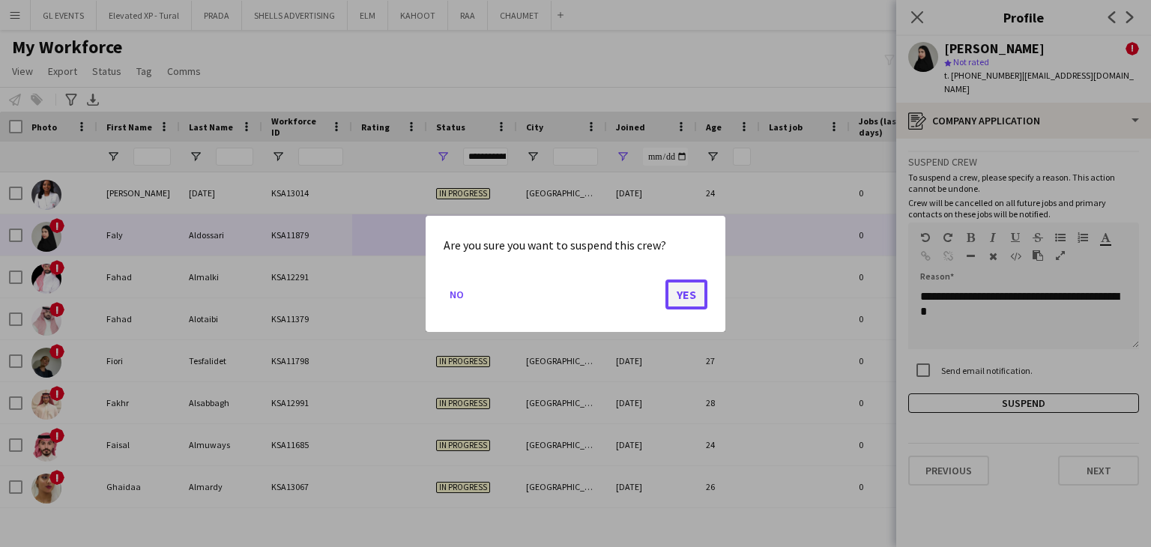
click at [699, 291] on button "Yes" at bounding box center [687, 294] width 42 height 30
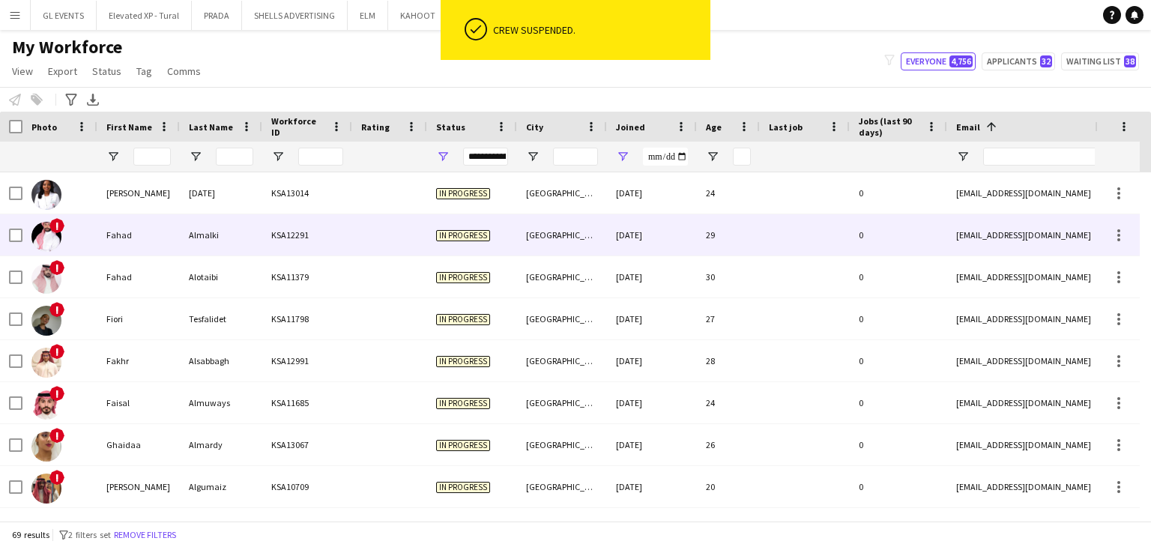
click at [447, 256] on div "In progress" at bounding box center [472, 234] width 90 height 41
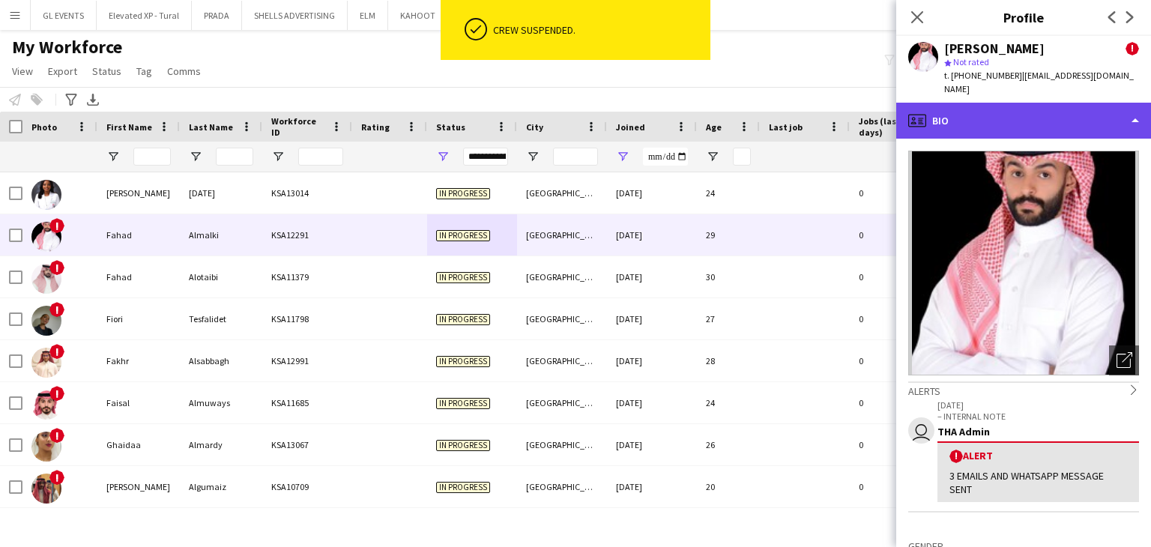
click at [989, 121] on div "profile Bio" at bounding box center [1023, 121] width 255 height 36
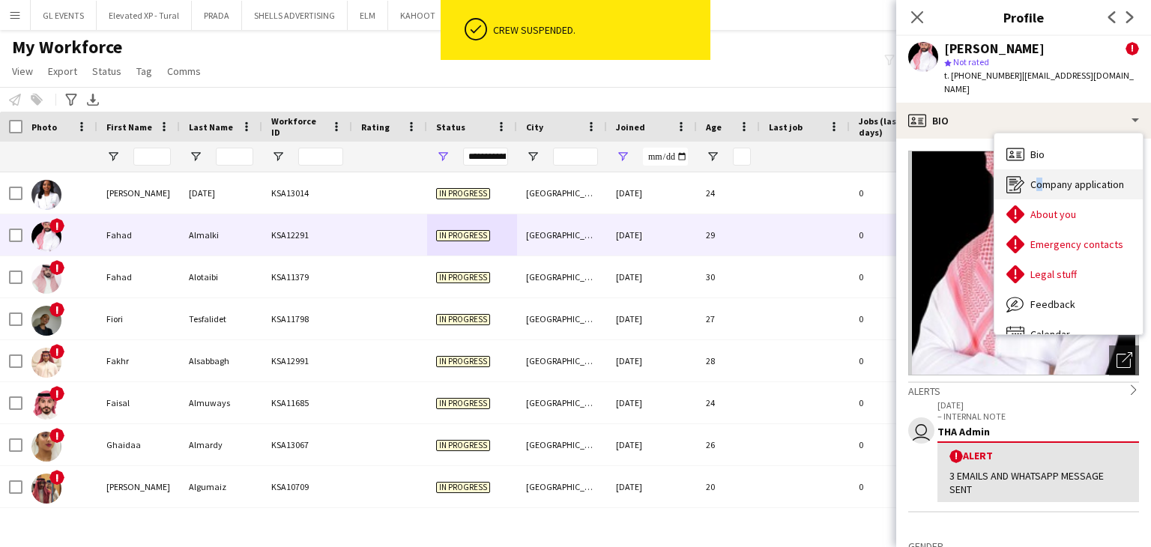
click at [1034, 179] on div "Company application Company application" at bounding box center [1069, 184] width 148 height 30
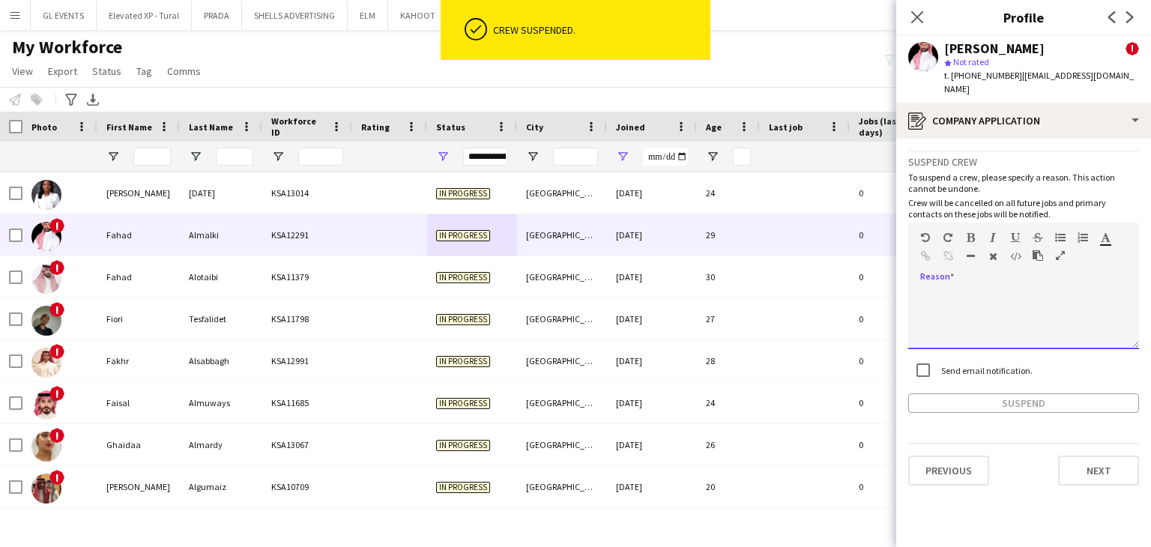
click at [962, 289] on div at bounding box center [1023, 319] width 231 height 60
paste div
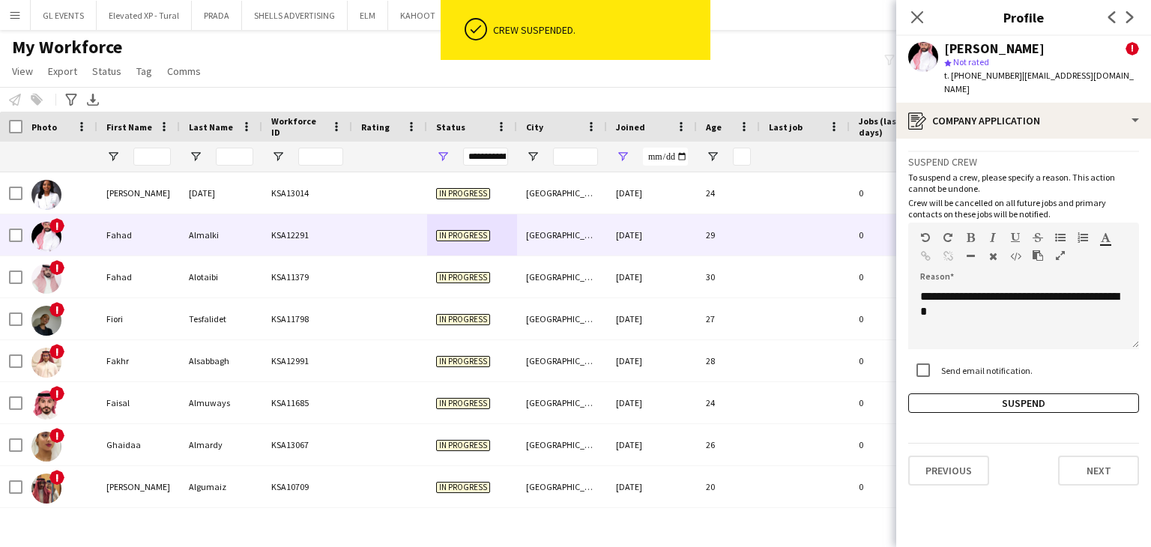
click at [992, 376] on div "**********" at bounding box center [1023, 282] width 231 height 262
click at [988, 394] on button "Suspend" at bounding box center [1023, 403] width 231 height 19
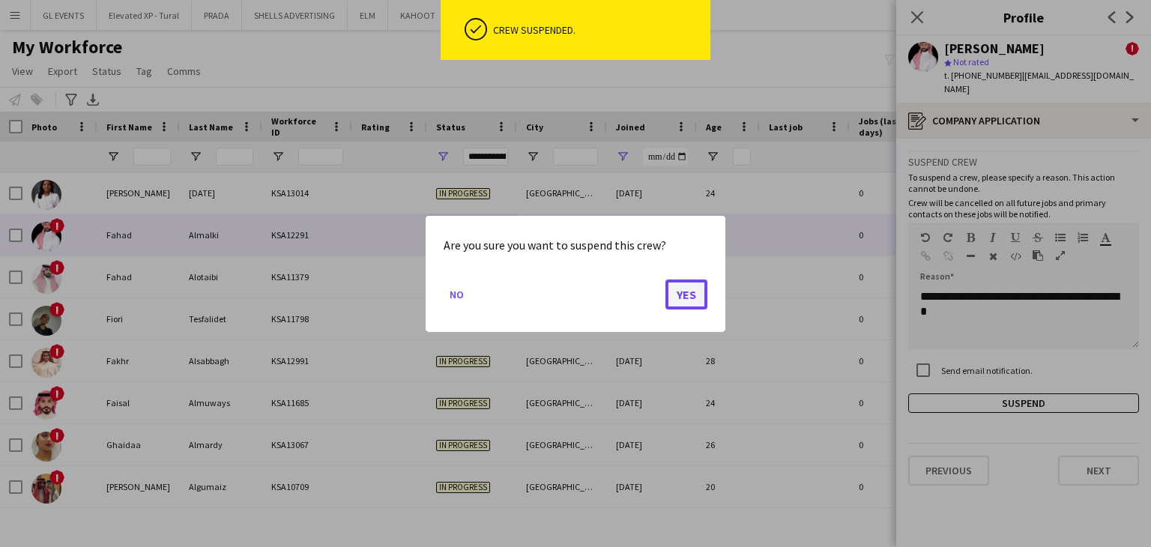
click at [693, 298] on button "Yes" at bounding box center [687, 294] width 42 height 30
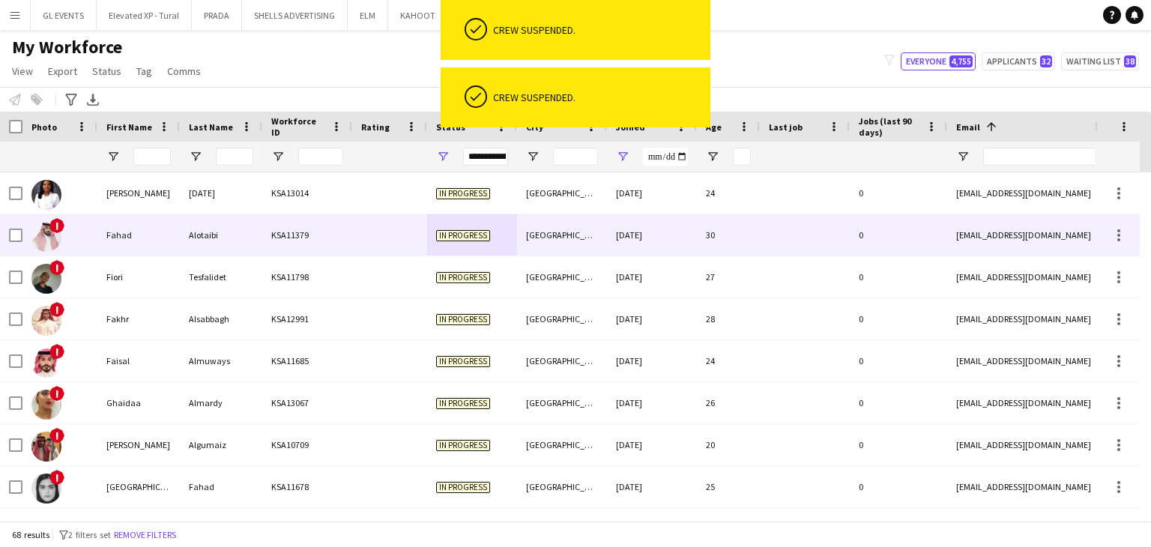
click at [379, 235] on div at bounding box center [389, 234] width 75 height 41
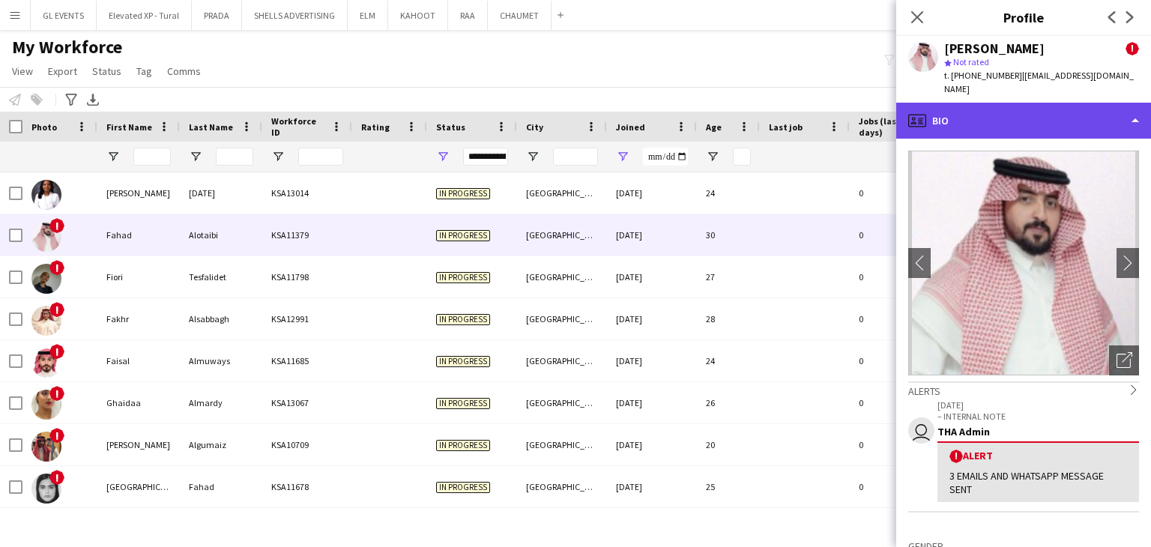
click at [947, 105] on div "profile Bio" at bounding box center [1023, 121] width 255 height 36
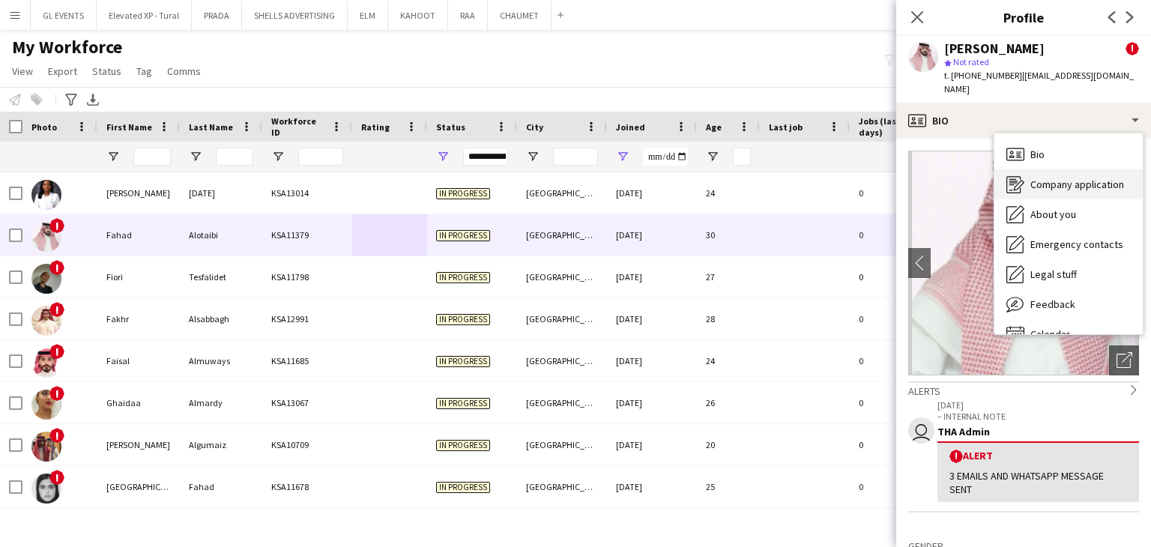
click at [1027, 169] on div "Company application Company application" at bounding box center [1069, 184] width 148 height 30
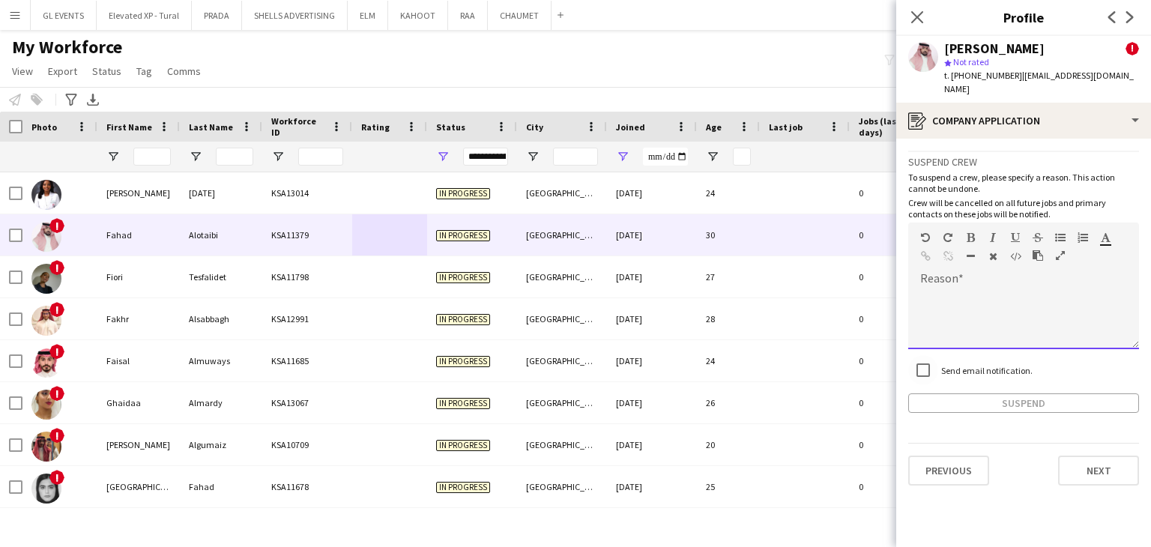
click at [964, 289] on div at bounding box center [1023, 319] width 231 height 60
paste div
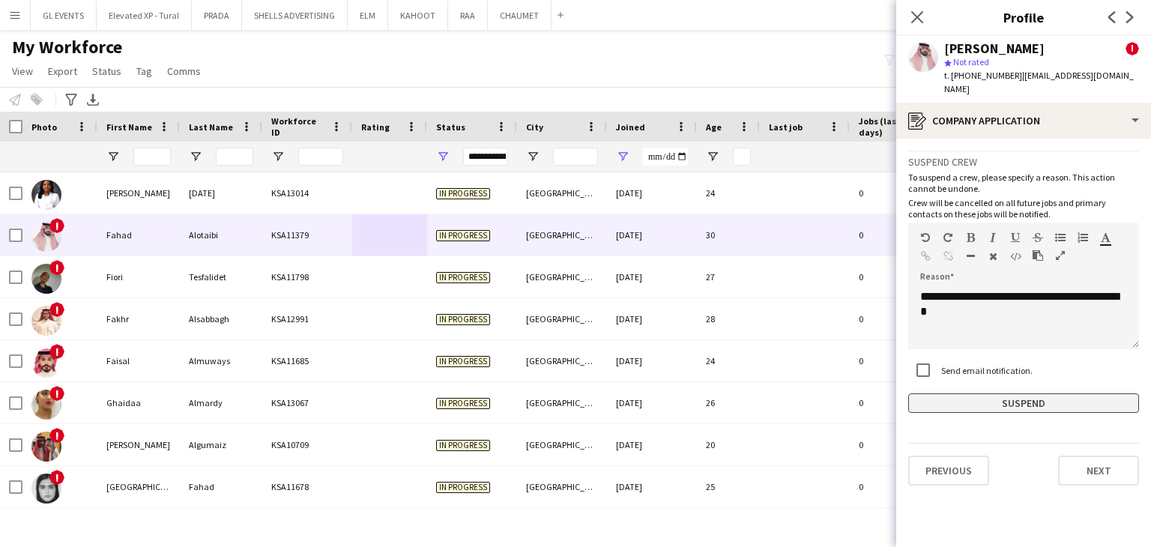
click at [988, 394] on button "Suspend" at bounding box center [1023, 403] width 231 height 19
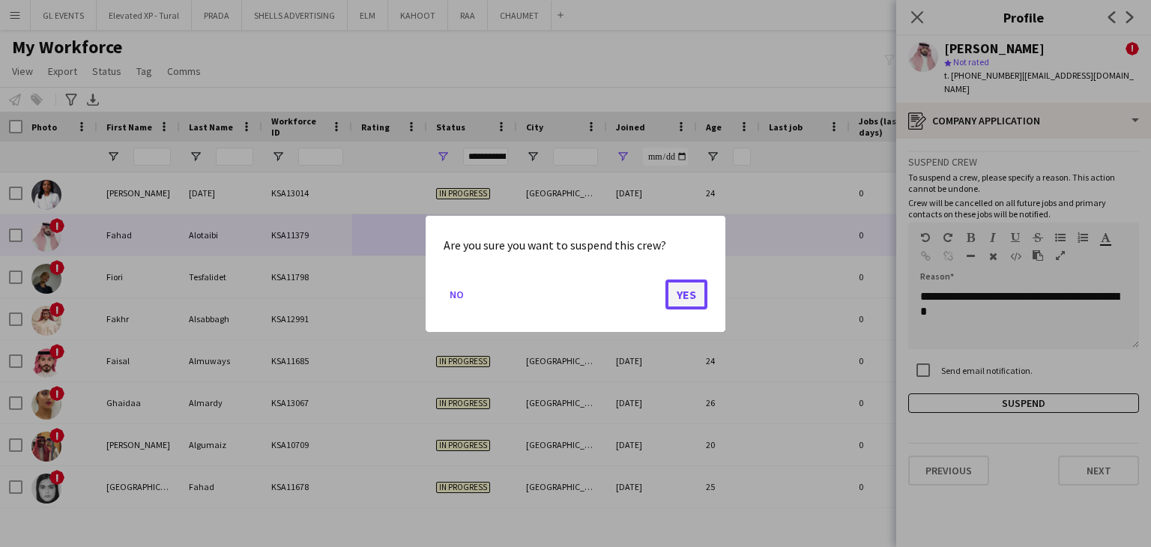
click at [684, 292] on button "Yes" at bounding box center [687, 294] width 42 height 30
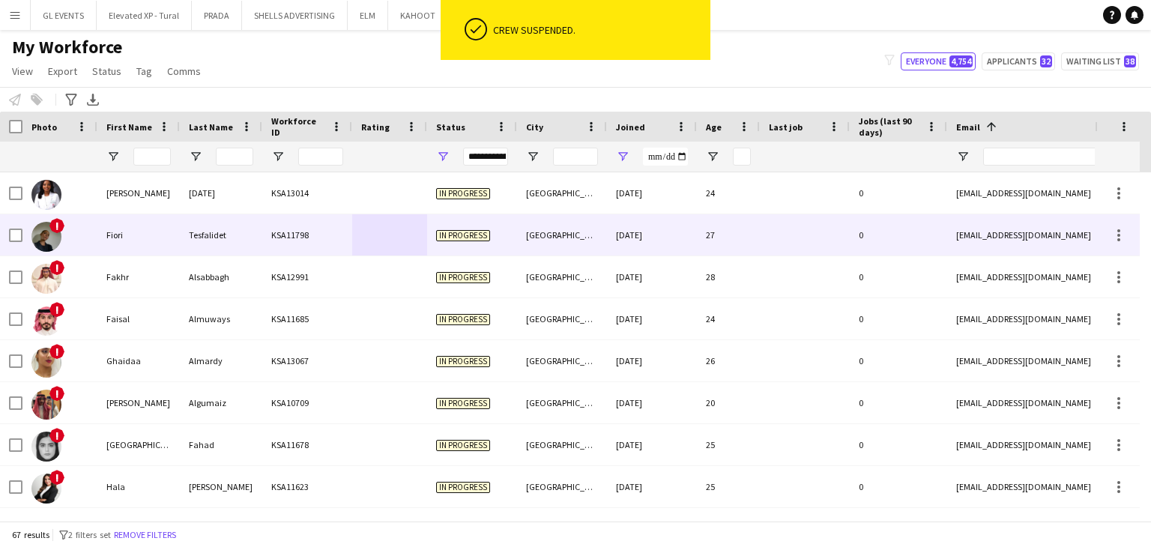
click at [509, 250] on div "In progress" at bounding box center [472, 234] width 90 height 41
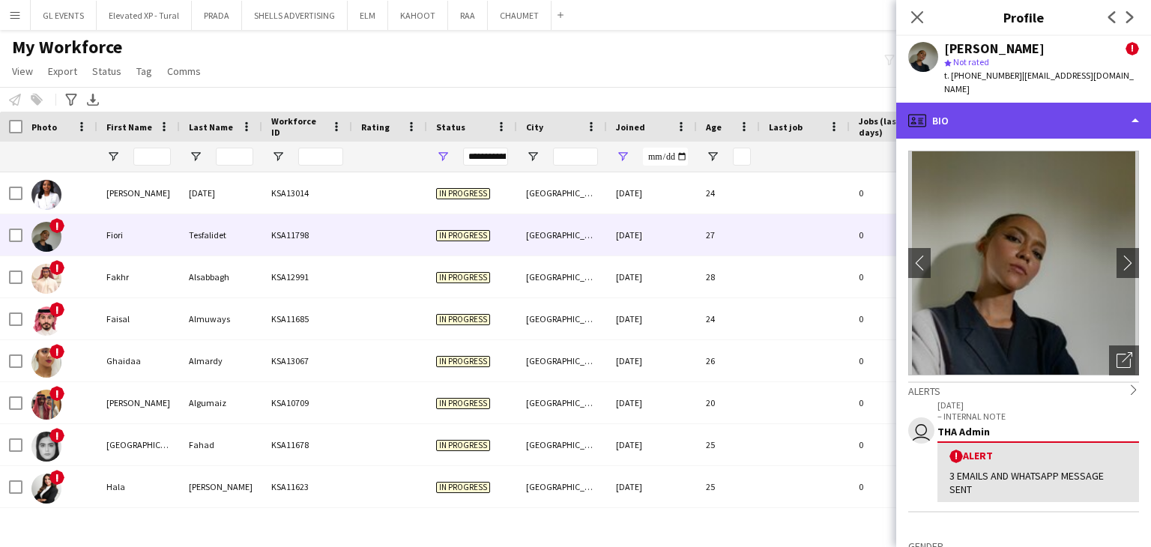
click at [974, 110] on div "profile Bio" at bounding box center [1023, 121] width 255 height 36
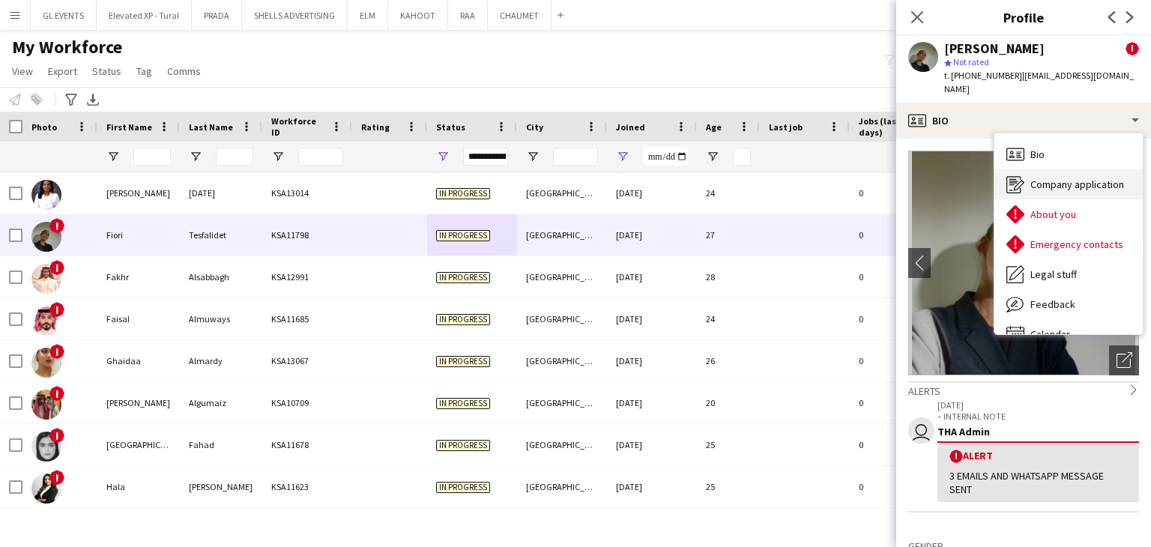
click at [1027, 178] on div "Company application Company application" at bounding box center [1069, 184] width 148 height 30
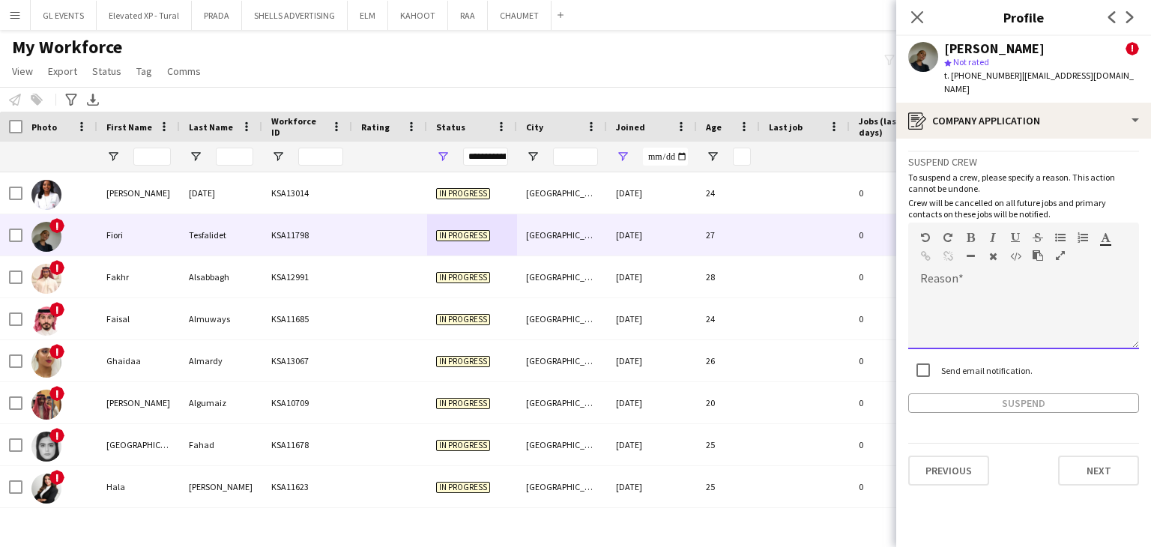
click at [944, 289] on div at bounding box center [1023, 319] width 231 height 60
paste div
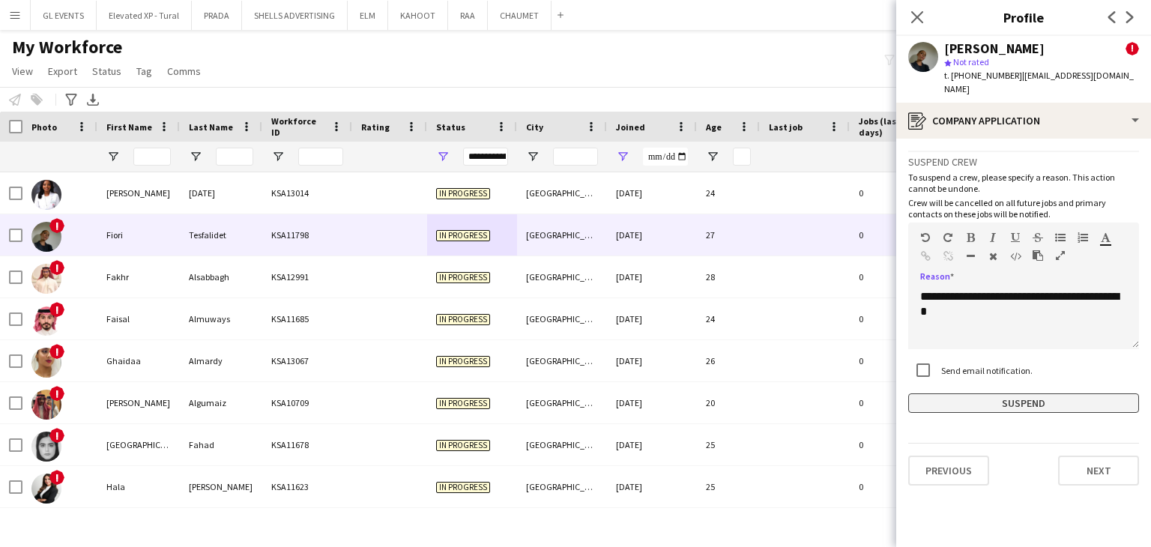
click at [969, 394] on button "Suspend" at bounding box center [1023, 403] width 231 height 19
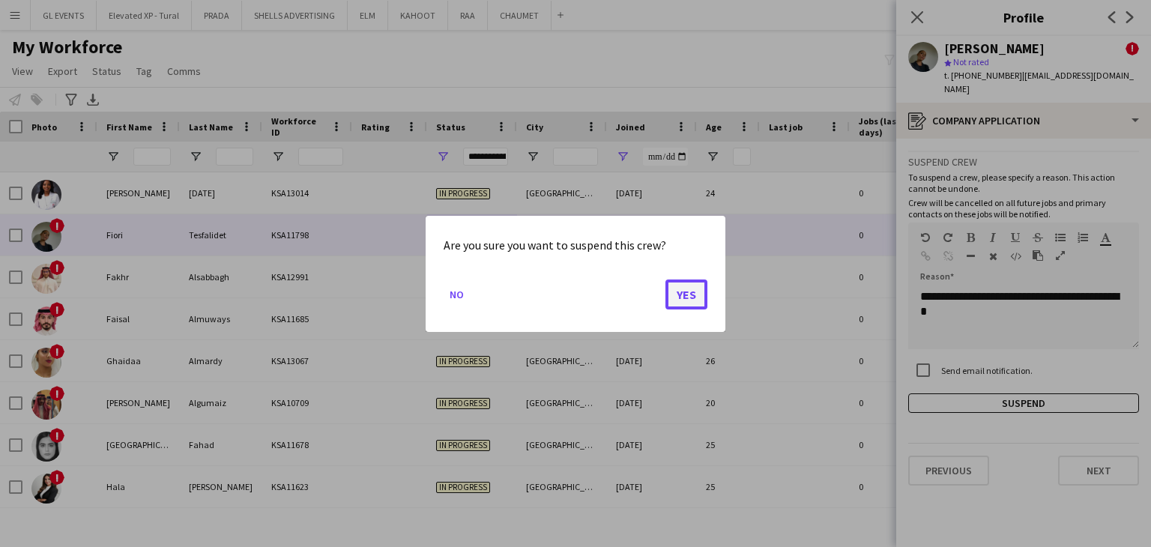
click at [691, 297] on button "Yes" at bounding box center [687, 294] width 42 height 30
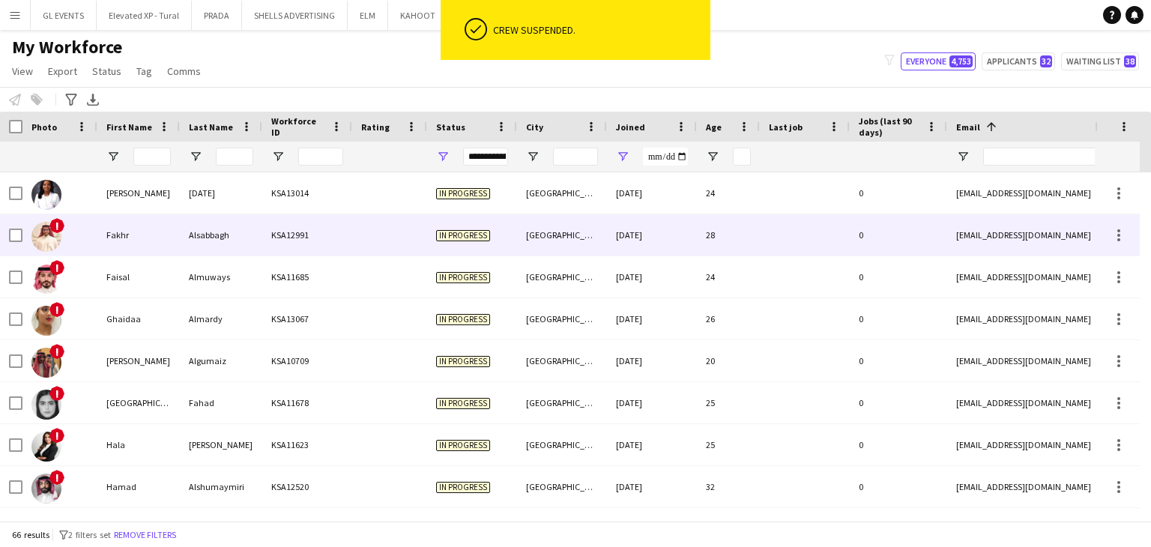
drag, startPoint x: 387, startPoint y: 238, endPoint x: 446, endPoint y: 238, distance: 59.2
click at [387, 238] on div at bounding box center [389, 234] width 75 height 41
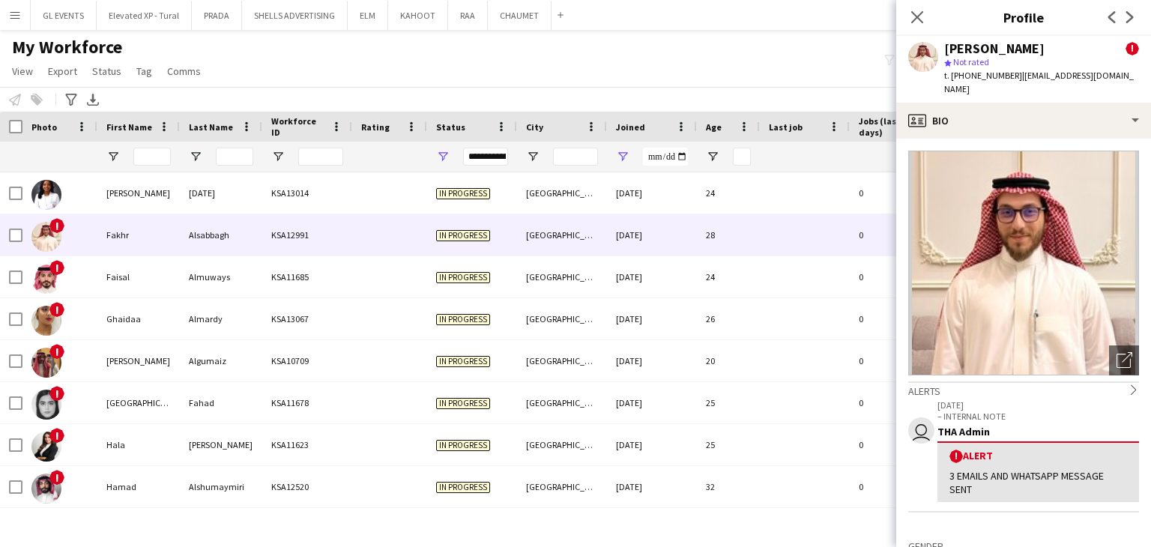
click at [992, 139] on app-crew-profile-bio "Open photos pop-in Alerts chevron-right user 10-07-2025 – INTERNAL NOTE THA Adm…" at bounding box center [1023, 343] width 255 height 408
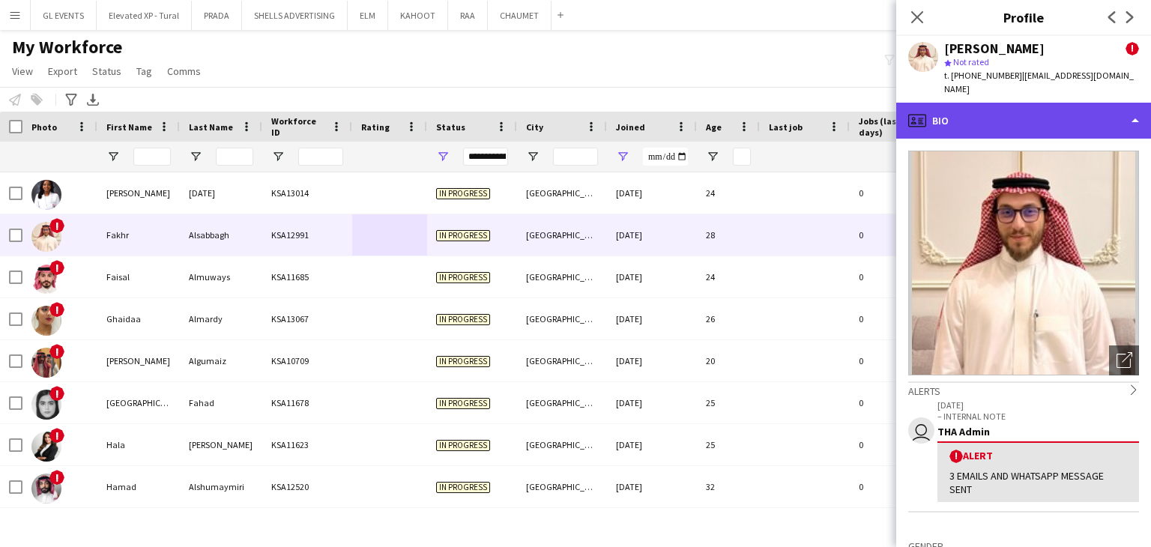
click at [998, 112] on div "profile Bio" at bounding box center [1023, 121] width 255 height 36
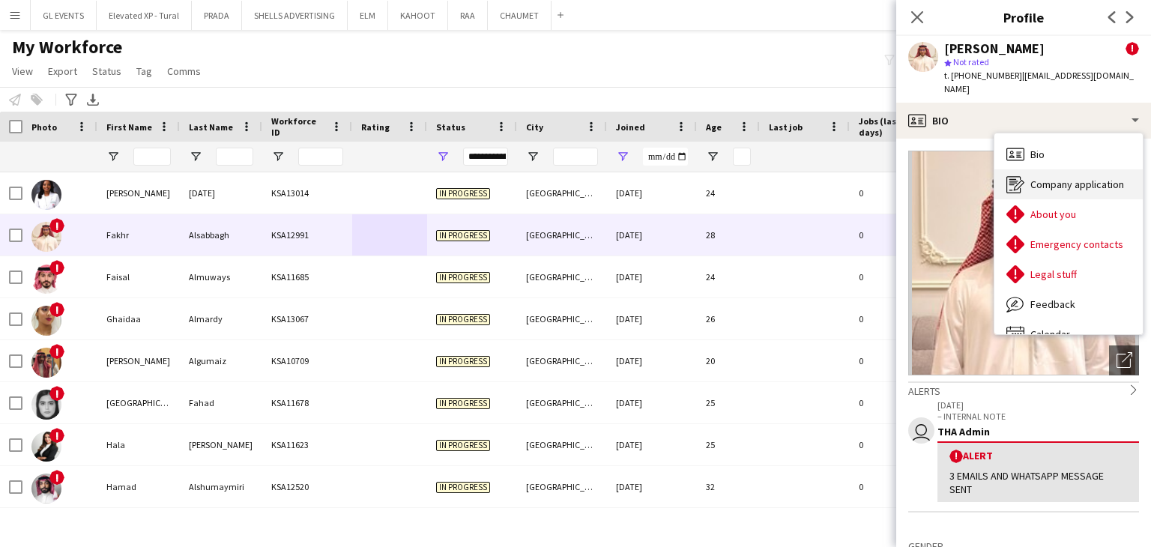
click at [1028, 171] on div "Company application Company application" at bounding box center [1069, 184] width 148 height 30
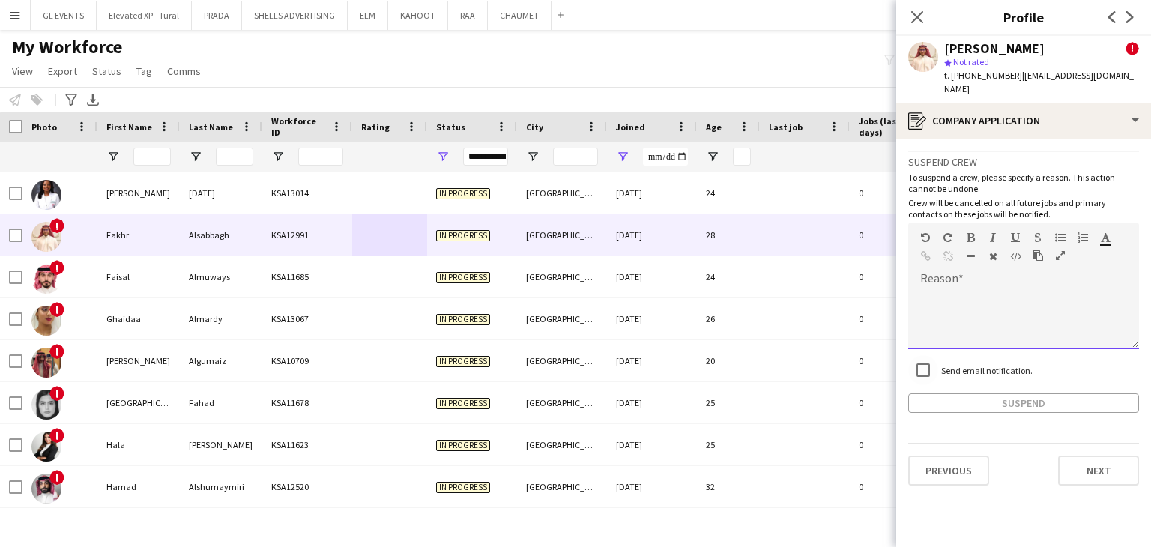
click at [969, 289] on div at bounding box center [1023, 319] width 231 height 60
paste div
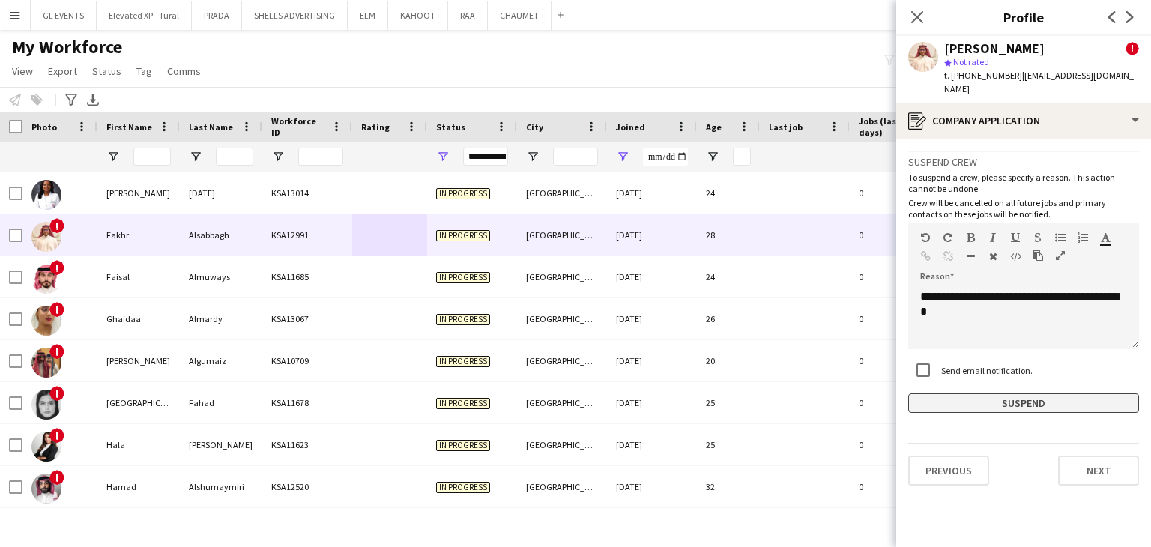
click at [980, 394] on button "Suspend" at bounding box center [1023, 403] width 231 height 19
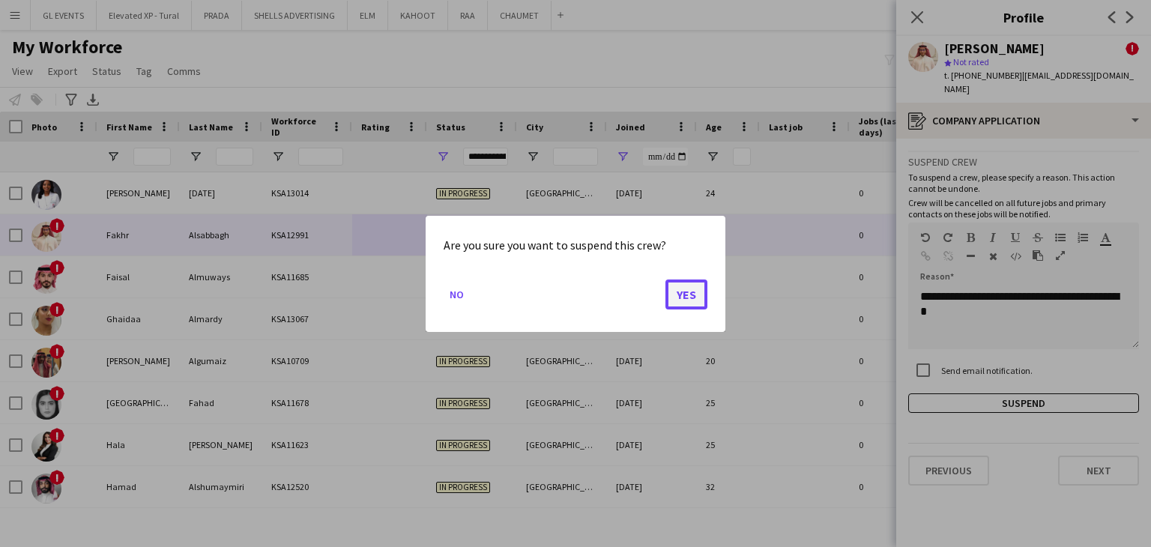
click at [694, 301] on button "Yes" at bounding box center [687, 294] width 42 height 30
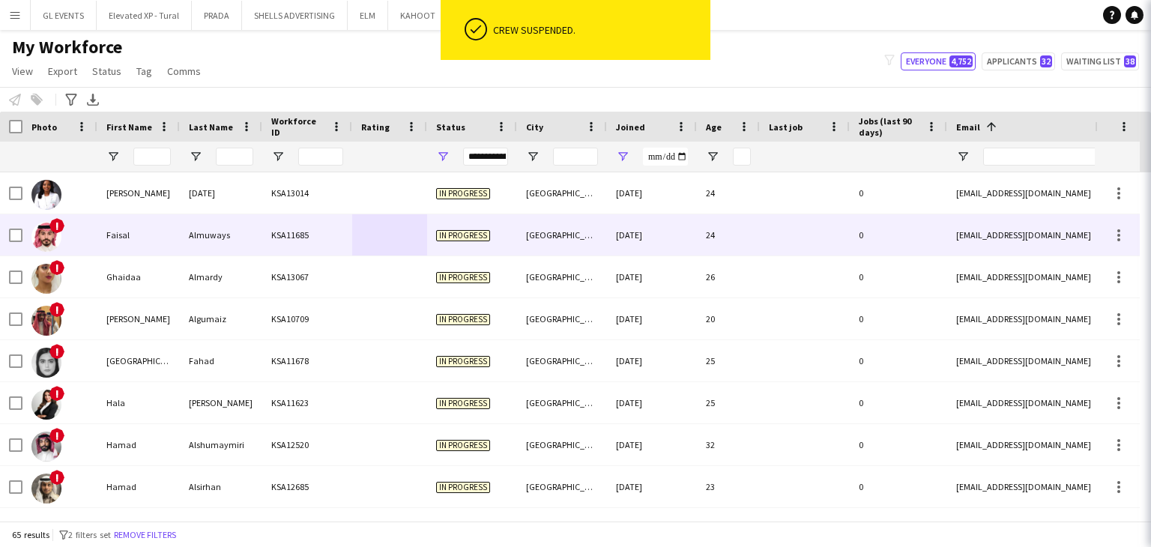
click at [261, 253] on div "Almuways" at bounding box center [221, 234] width 82 height 41
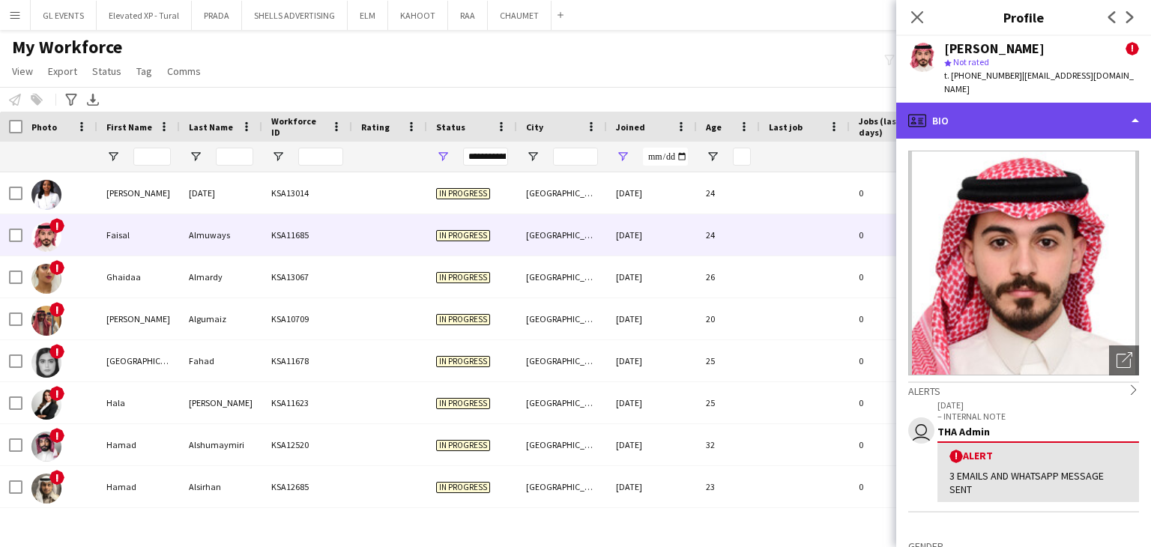
click at [971, 106] on div "profile Bio" at bounding box center [1023, 121] width 255 height 36
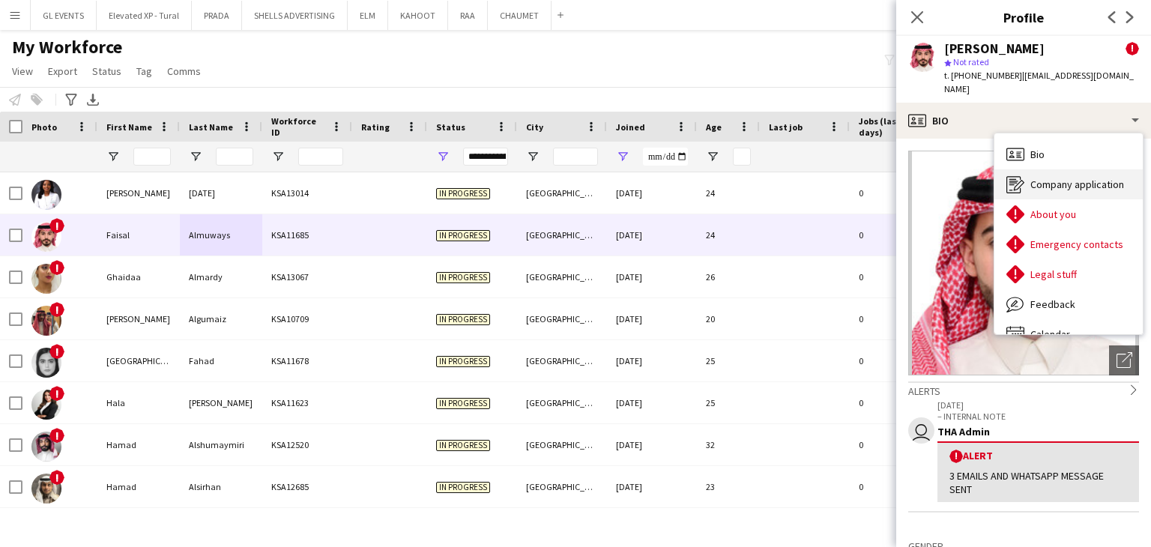
click at [1028, 169] on div "Company application Company application" at bounding box center [1069, 184] width 148 height 30
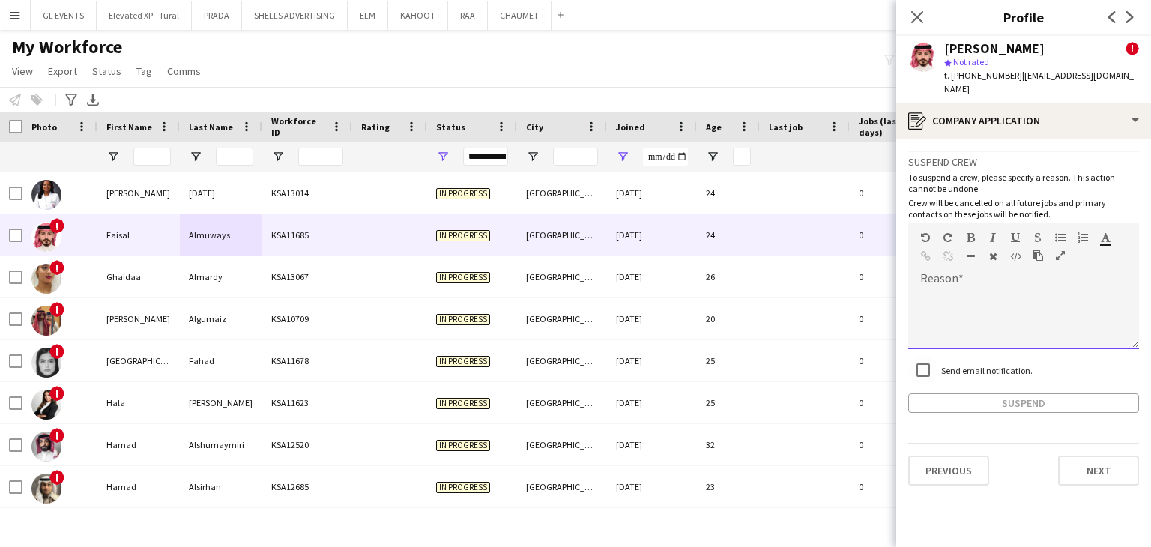
click at [932, 292] on div at bounding box center [1023, 319] width 231 height 60
paste div
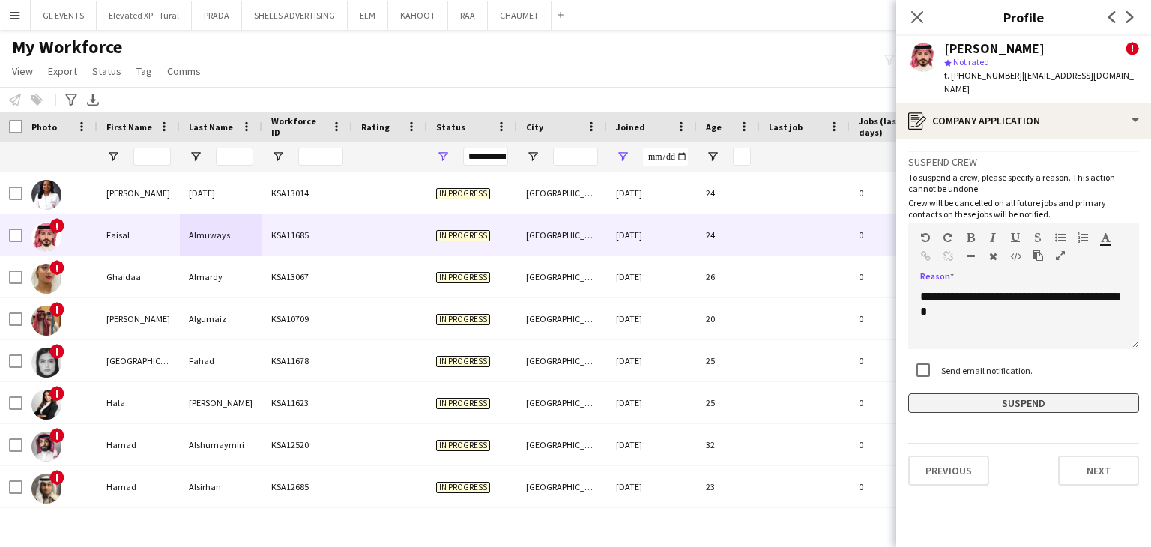
click at [986, 394] on button "Suspend" at bounding box center [1023, 403] width 231 height 19
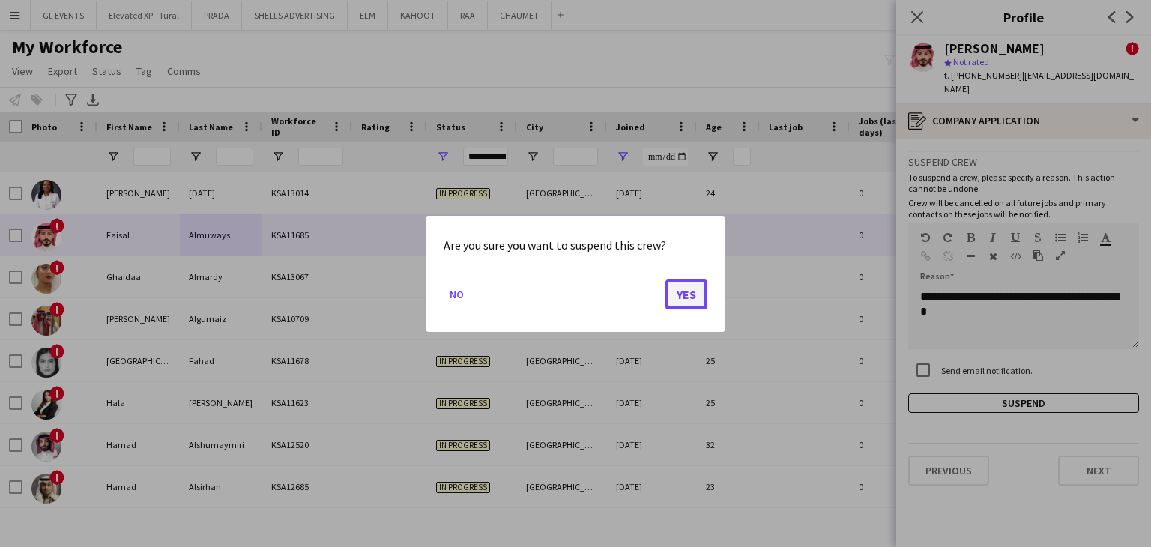
click at [702, 293] on button "Yes" at bounding box center [687, 294] width 42 height 30
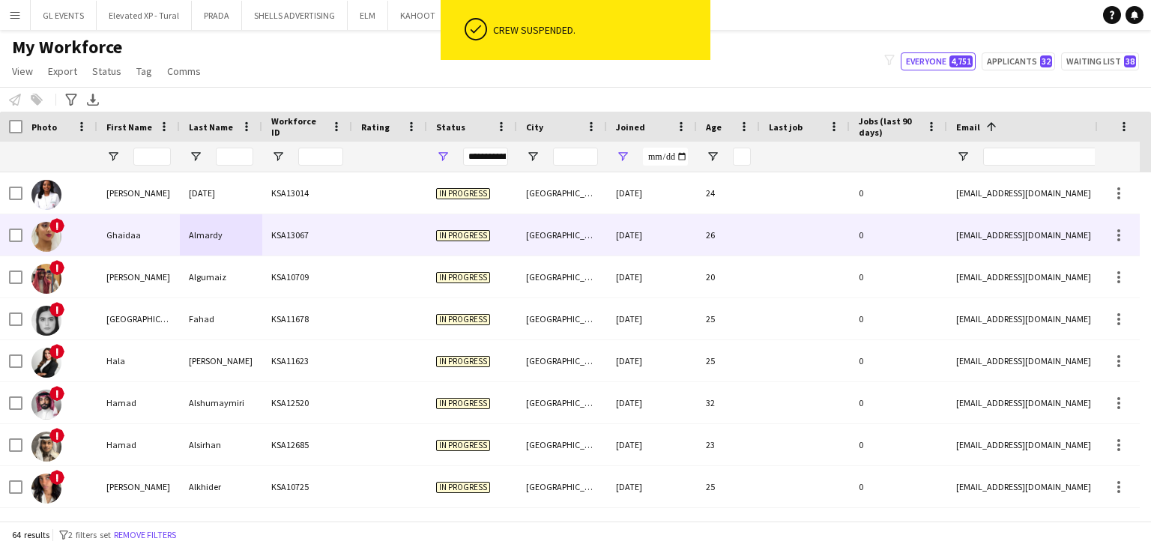
click at [360, 250] on div at bounding box center [389, 234] width 75 height 41
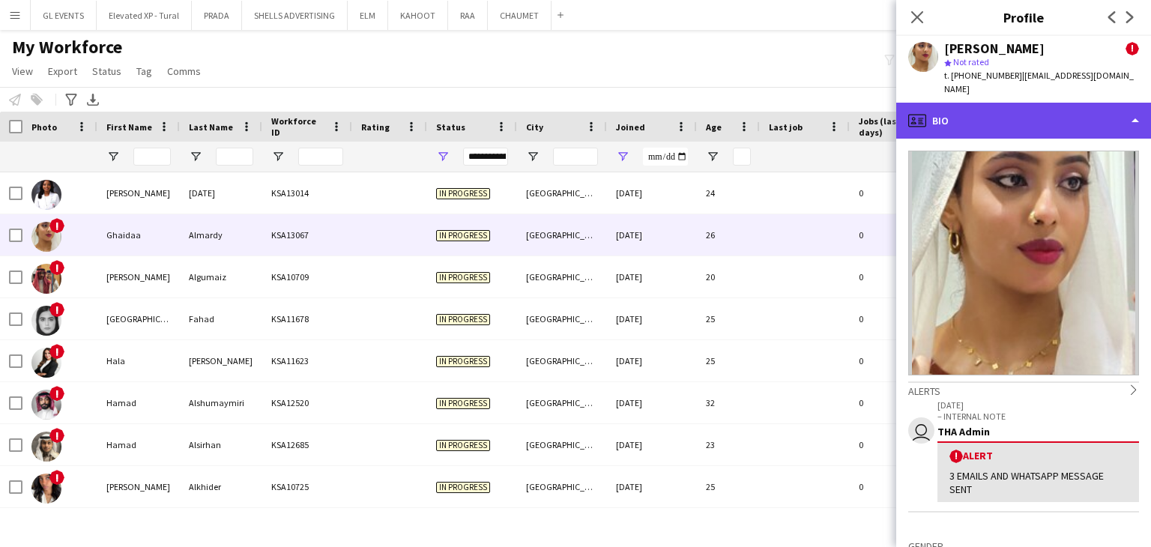
click at [989, 110] on div "profile Bio" at bounding box center [1023, 121] width 255 height 36
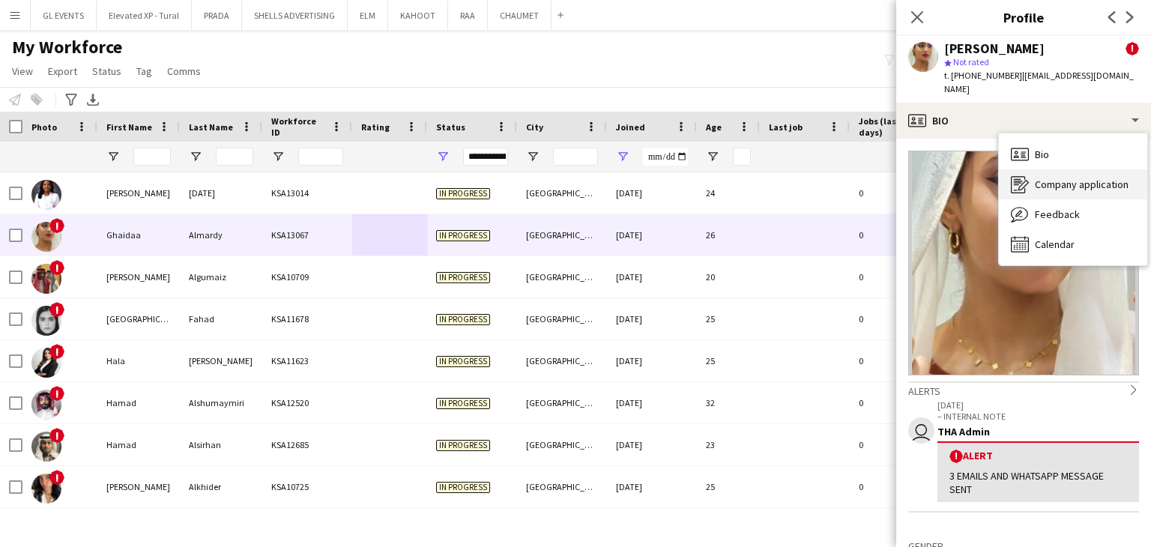
click at [1039, 178] on span "Company application" at bounding box center [1082, 184] width 94 height 13
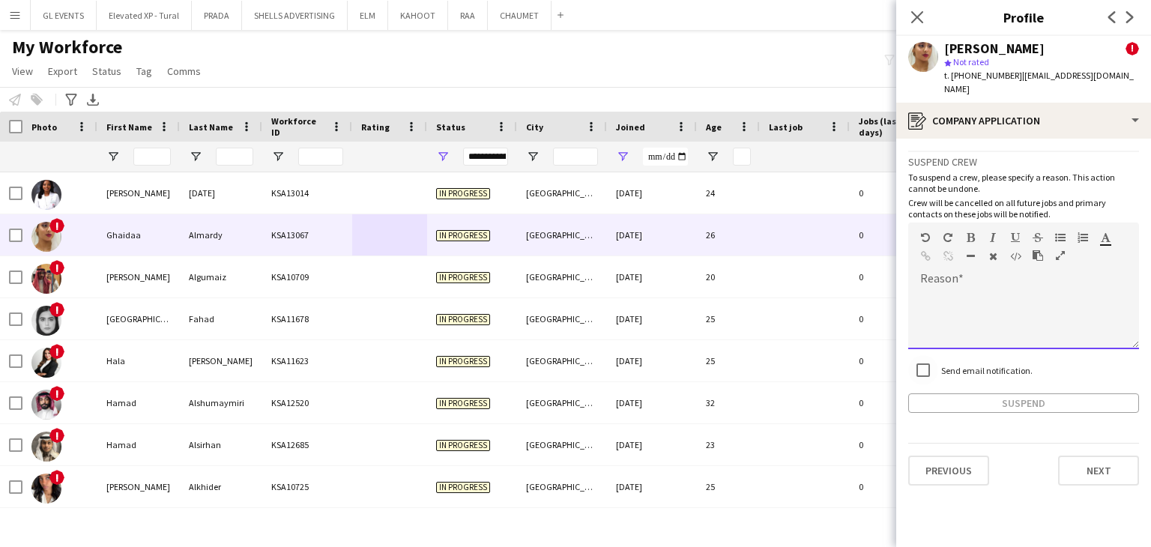
click at [953, 250] on div at bounding box center [953, 259] width 67 height 18
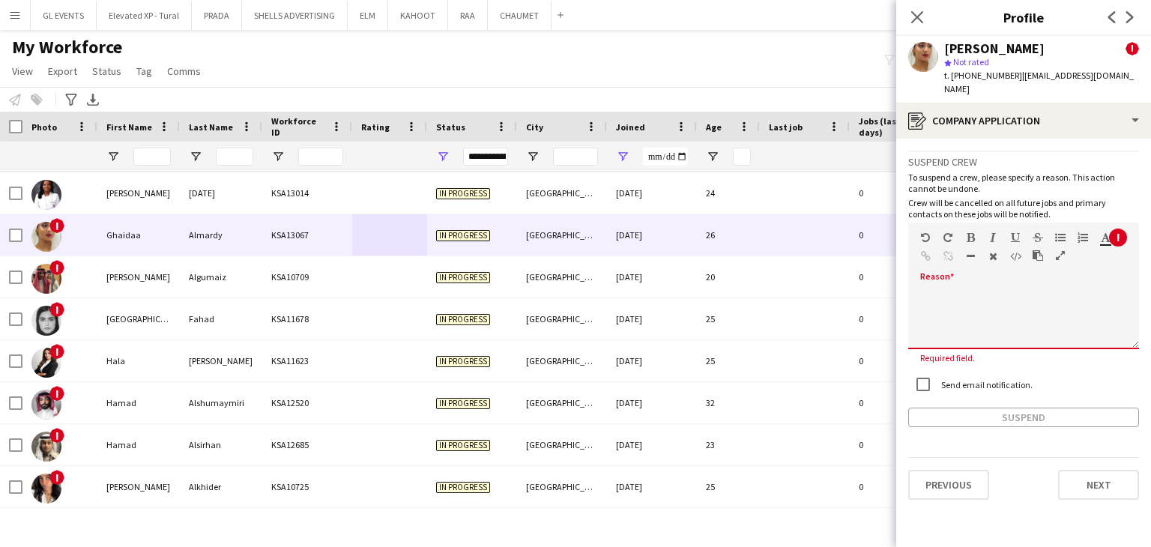
paste div
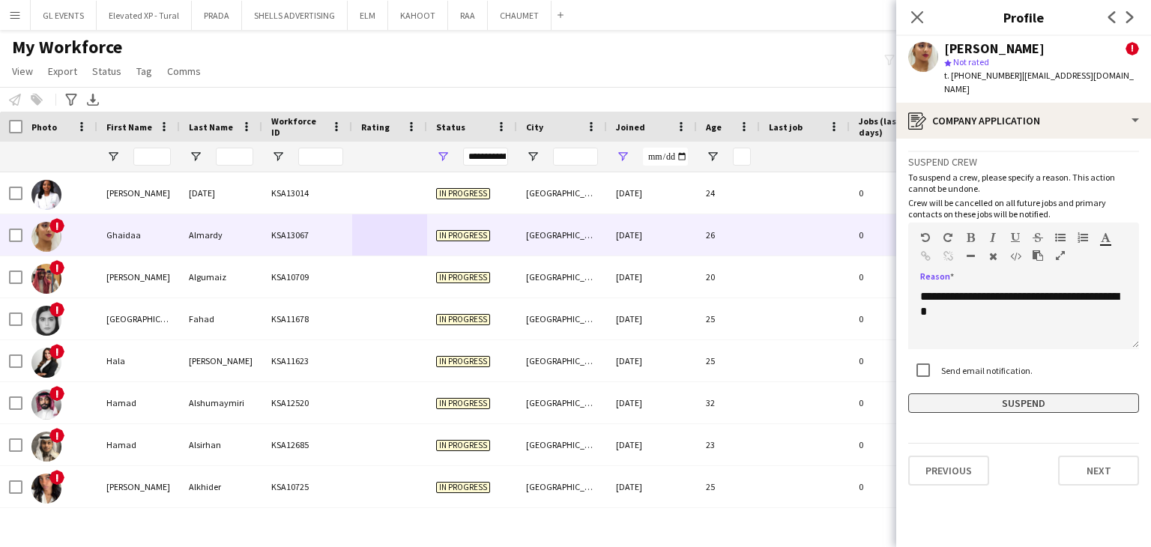
click at [988, 394] on button "Suspend" at bounding box center [1023, 403] width 231 height 19
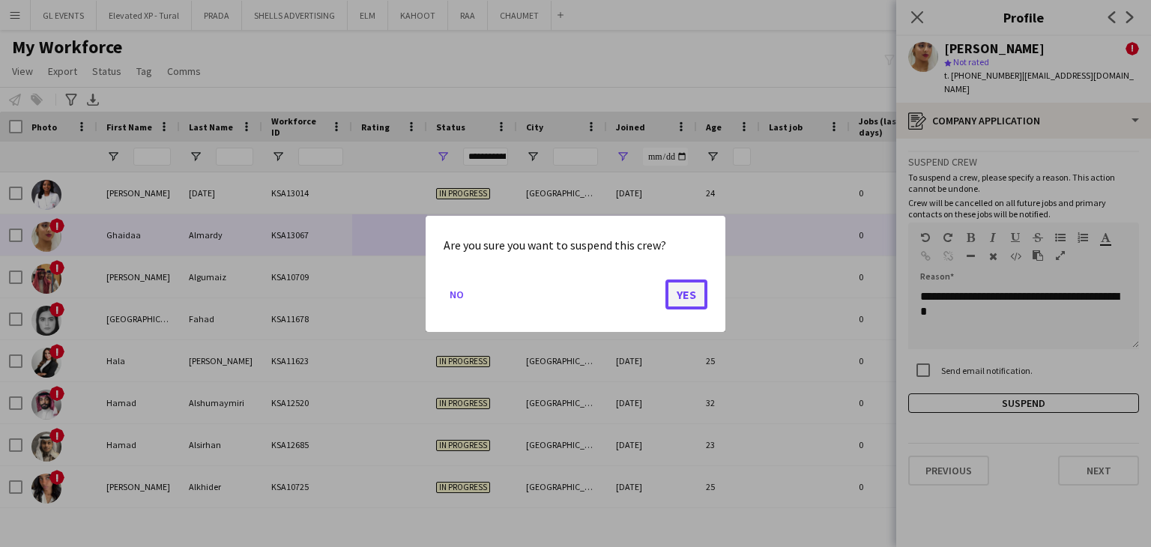
click at [675, 298] on button "Yes" at bounding box center [687, 294] width 42 height 30
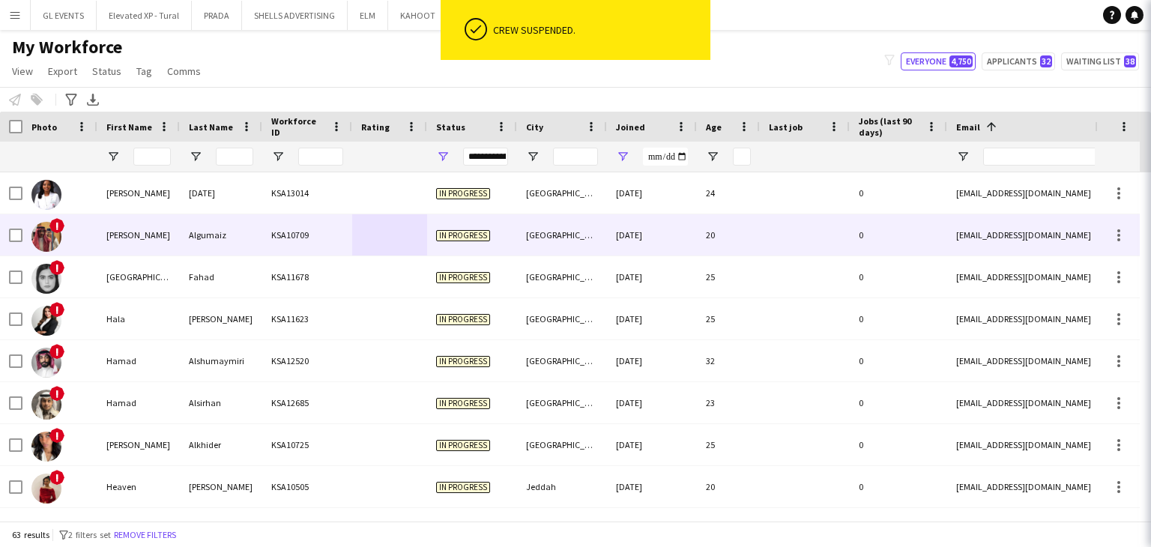
click at [313, 250] on div "KSA10709" at bounding box center [307, 234] width 90 height 41
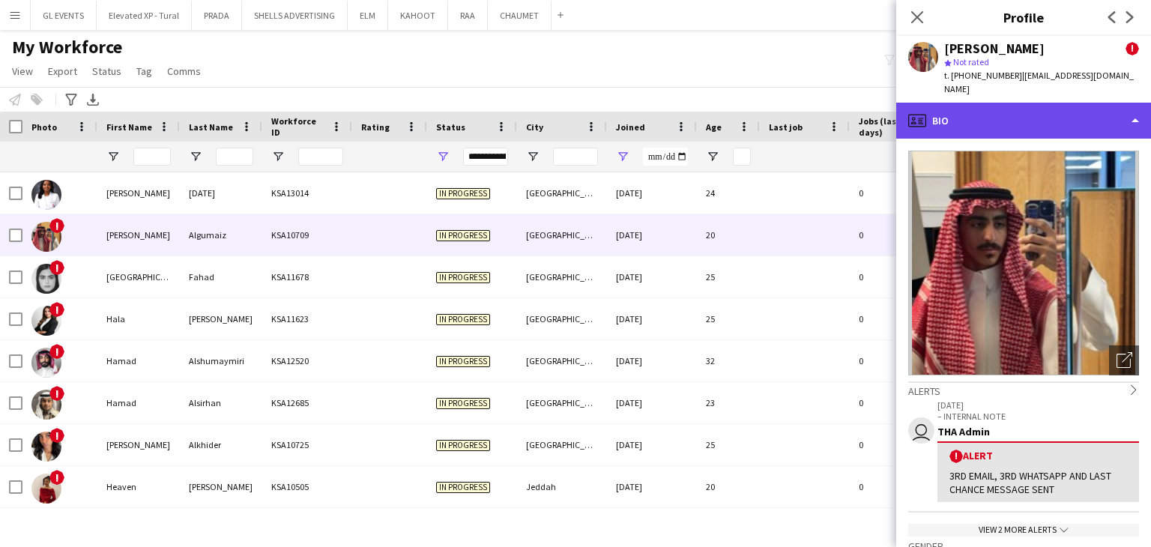
click at [965, 119] on div "profile Bio" at bounding box center [1023, 121] width 255 height 36
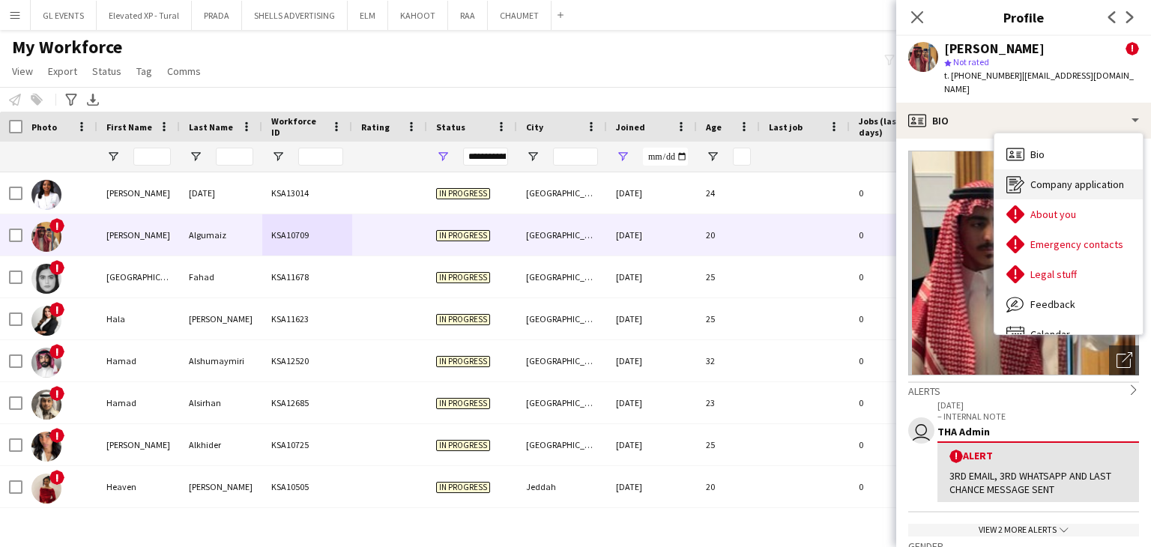
click at [1043, 178] on span "Company application" at bounding box center [1078, 184] width 94 height 13
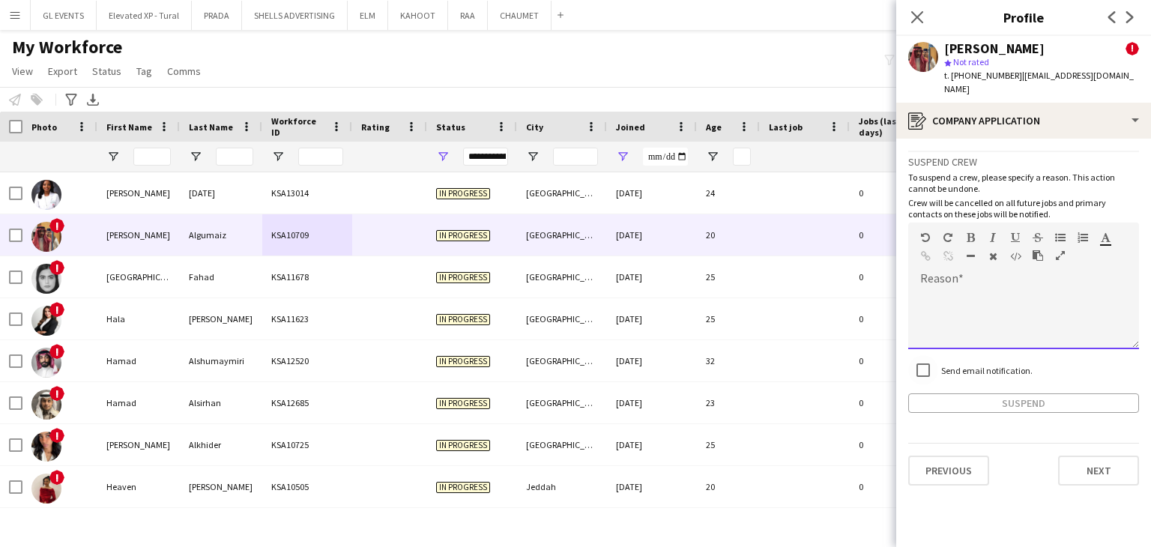
drag, startPoint x: 935, startPoint y: 298, endPoint x: 957, endPoint y: 308, distance: 24.8
click at [935, 298] on div at bounding box center [1023, 319] width 231 height 60
paste div
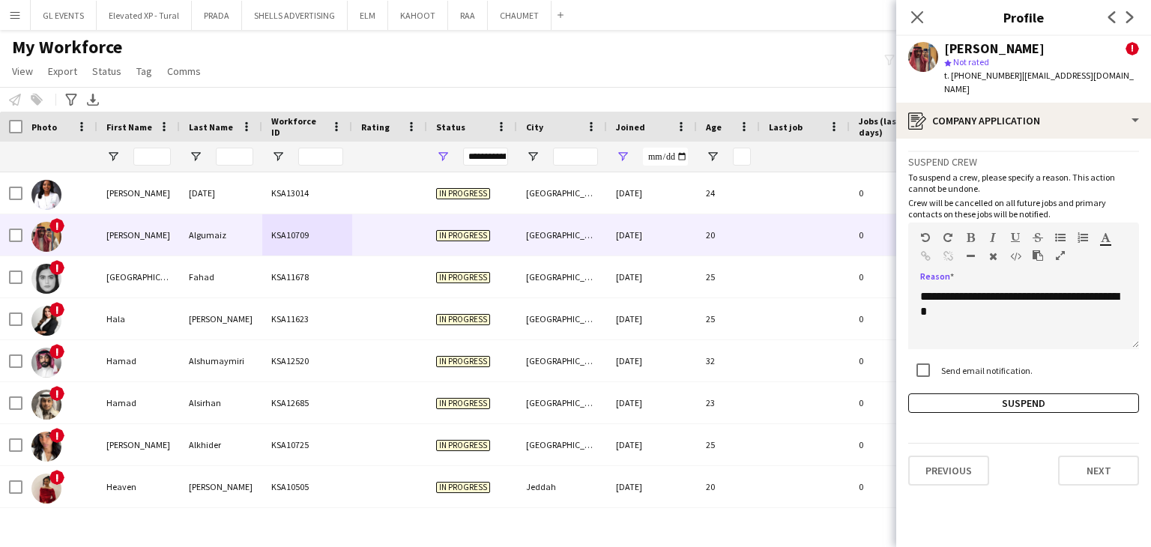
click at [983, 379] on div "**********" at bounding box center [1023, 282] width 231 height 262
click at [974, 394] on button "Suspend" at bounding box center [1023, 403] width 231 height 19
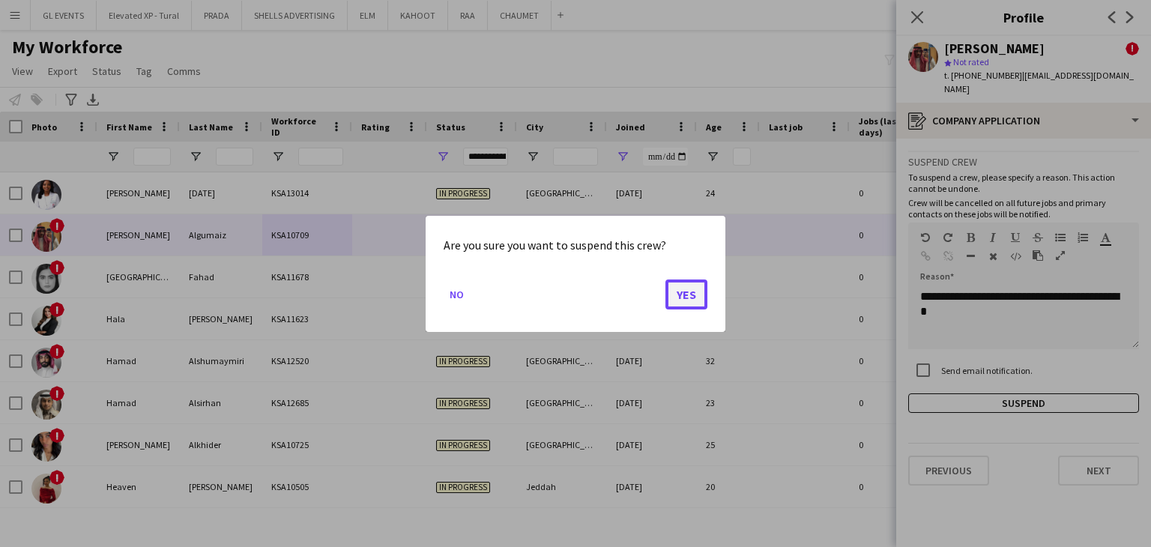
click at [693, 295] on button "Yes" at bounding box center [687, 294] width 42 height 30
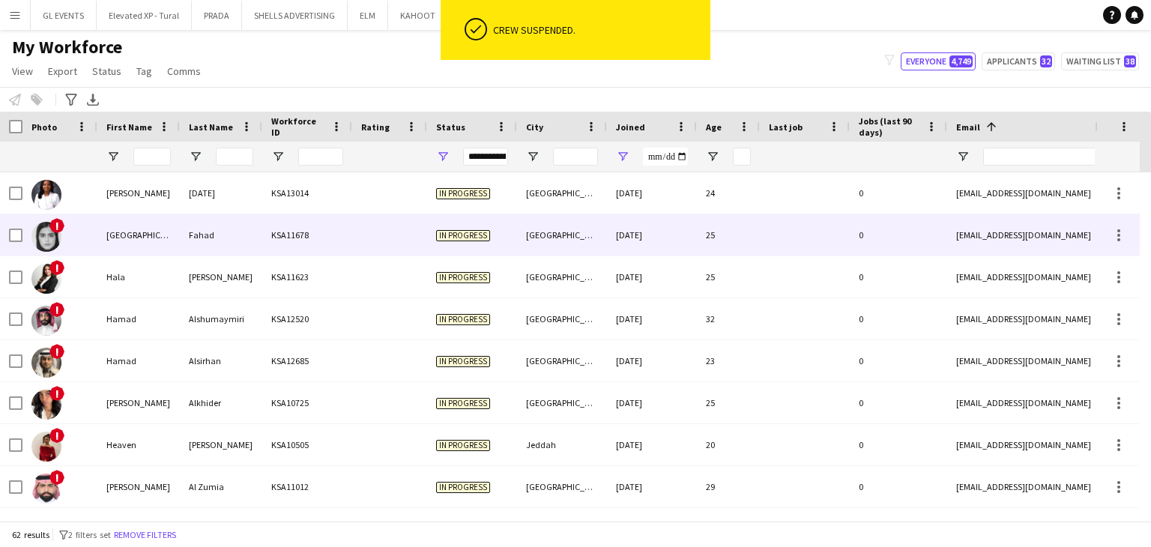
click at [386, 234] on div at bounding box center [389, 234] width 75 height 41
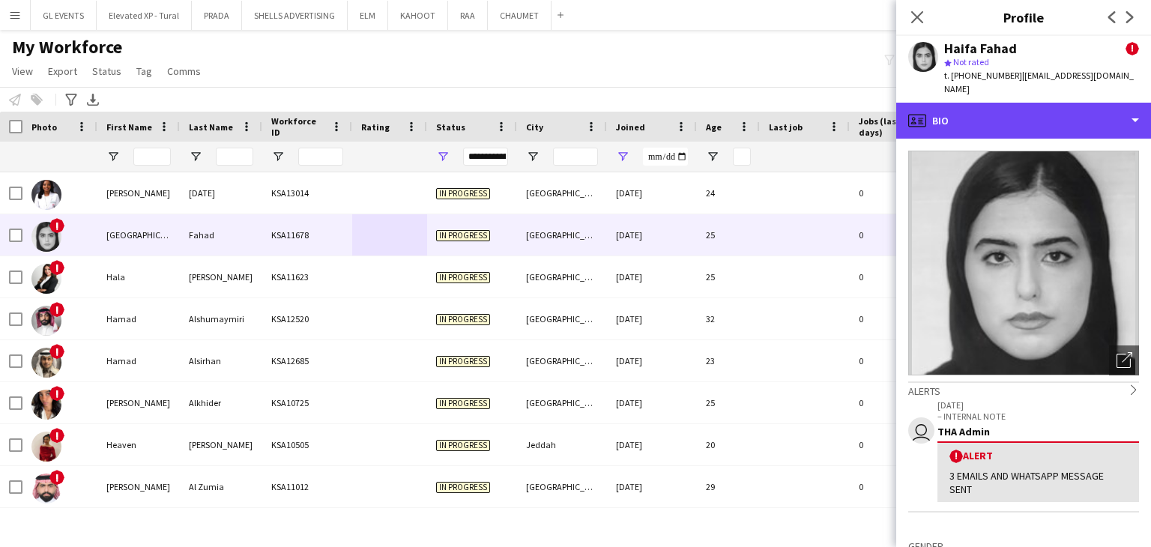
drag, startPoint x: 959, startPoint y: 103, endPoint x: 980, endPoint y: 82, distance: 29.2
click at [959, 103] on div "profile Bio" at bounding box center [1023, 121] width 255 height 36
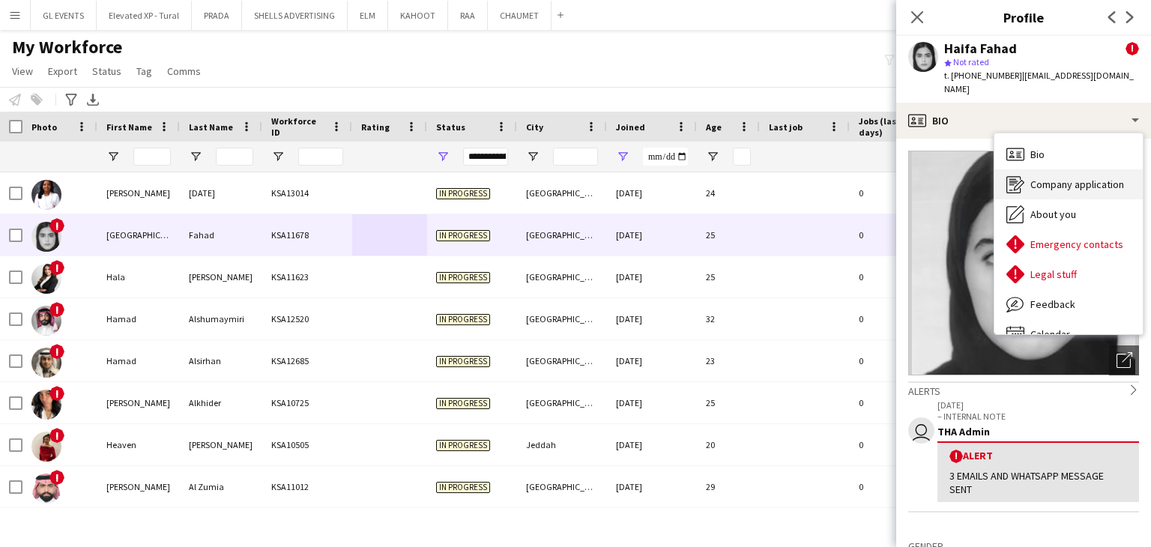
click at [1077, 180] on div "Company application Company application" at bounding box center [1069, 184] width 148 height 30
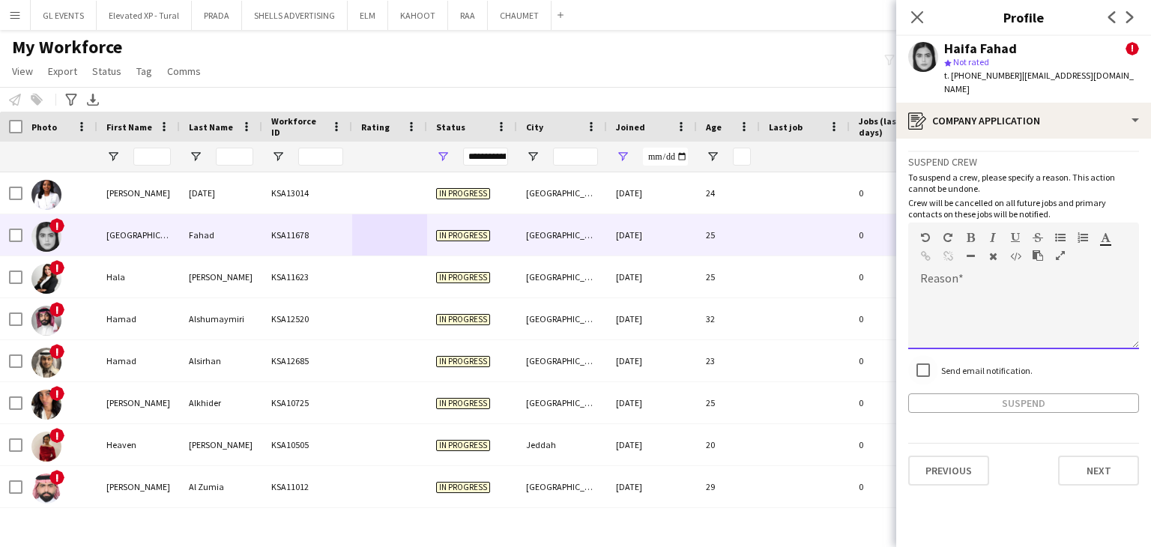
click at [971, 279] on div at bounding box center [1023, 314] width 231 height 70
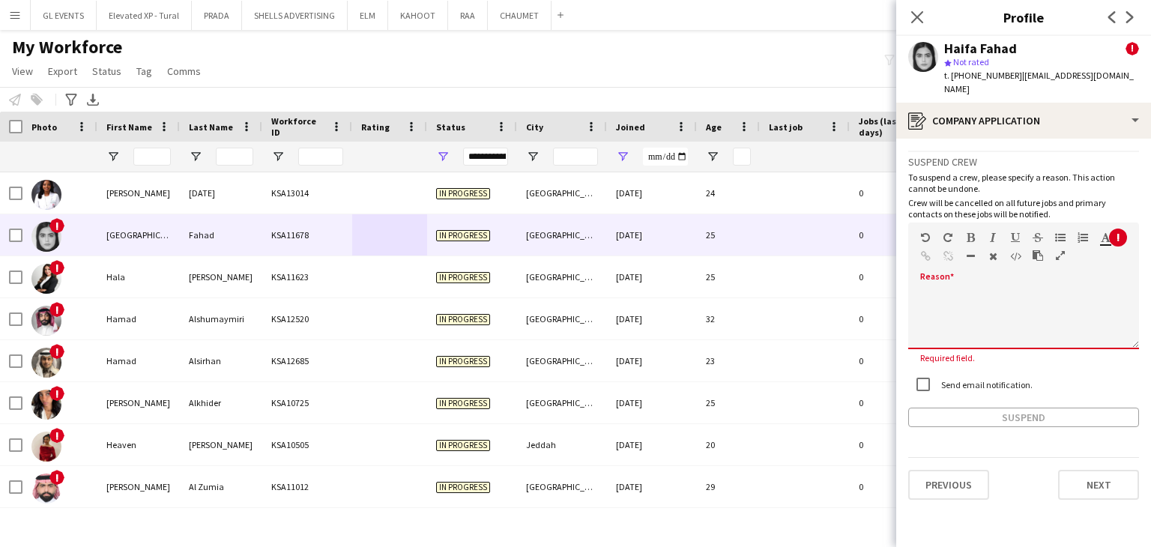
paste div
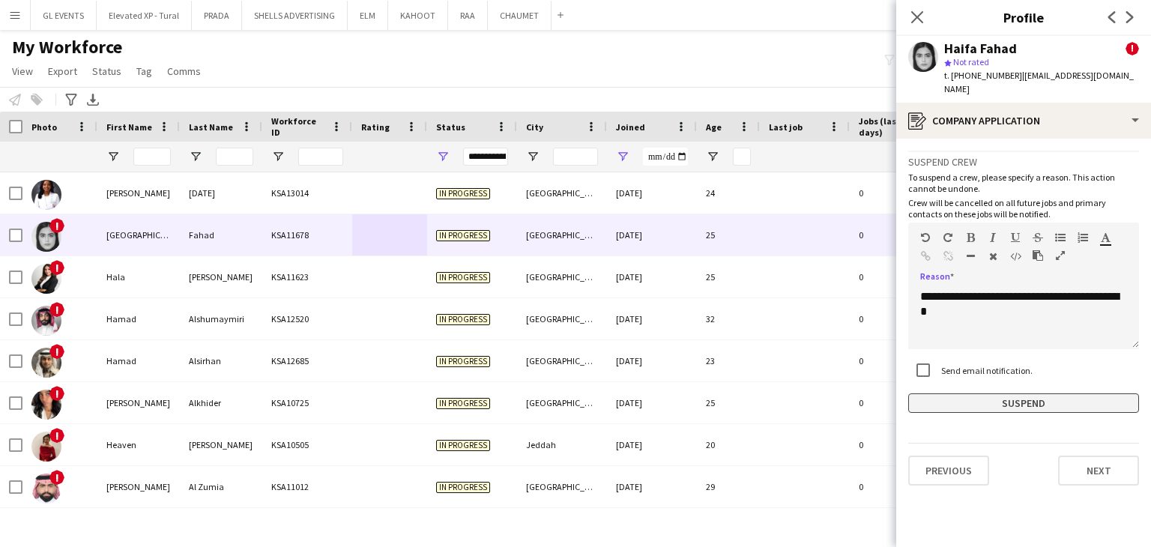
click at [1016, 394] on button "Suspend" at bounding box center [1023, 403] width 231 height 19
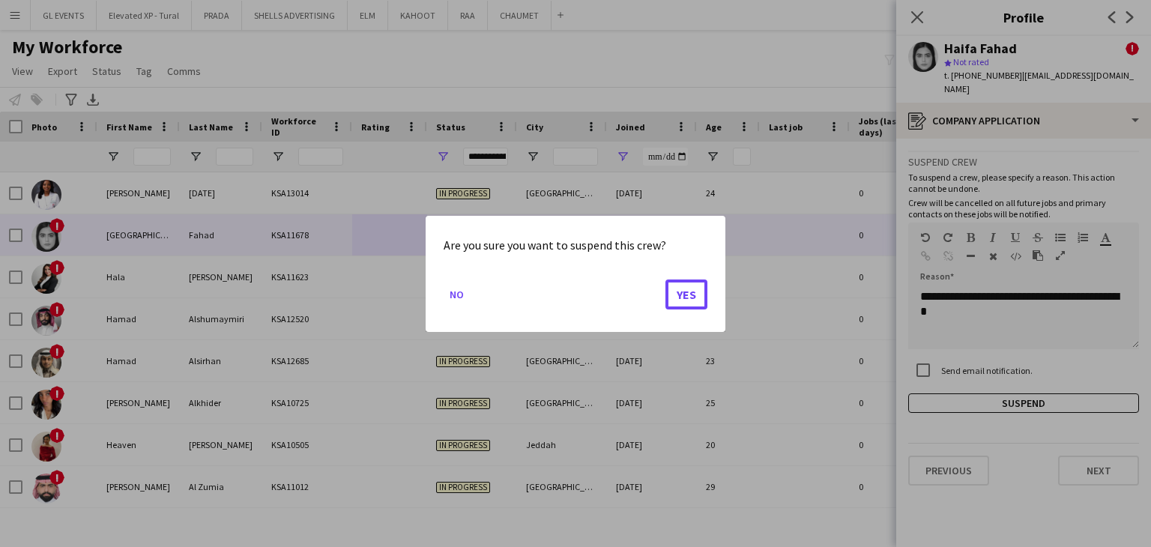
drag, startPoint x: 684, startPoint y: 292, endPoint x: 663, endPoint y: 304, distance: 24.2
click at [684, 291] on button "Yes" at bounding box center [687, 294] width 42 height 30
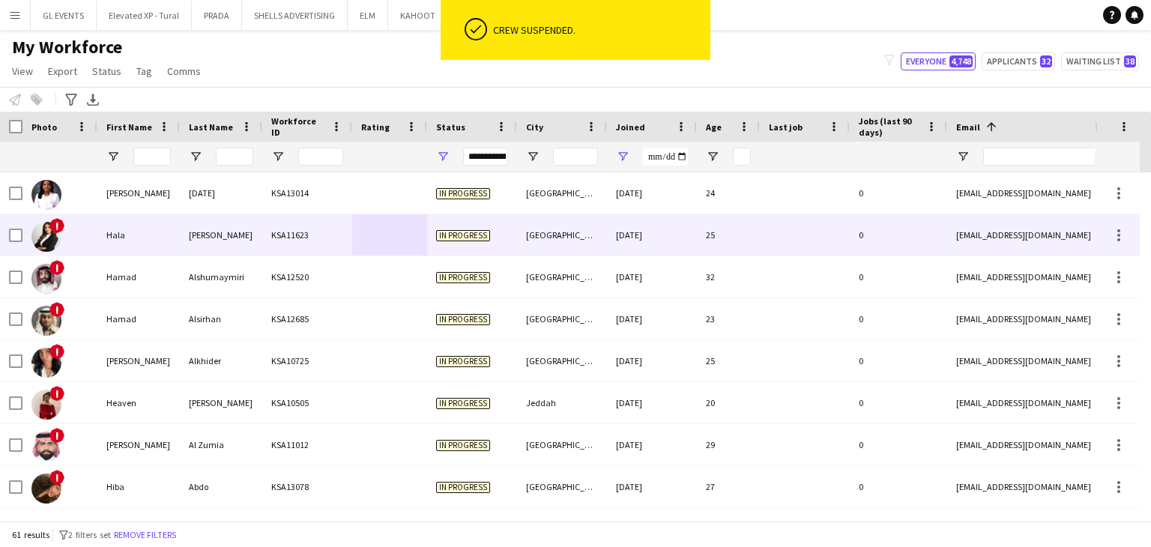
click at [240, 235] on div "Jomaa" at bounding box center [221, 234] width 82 height 41
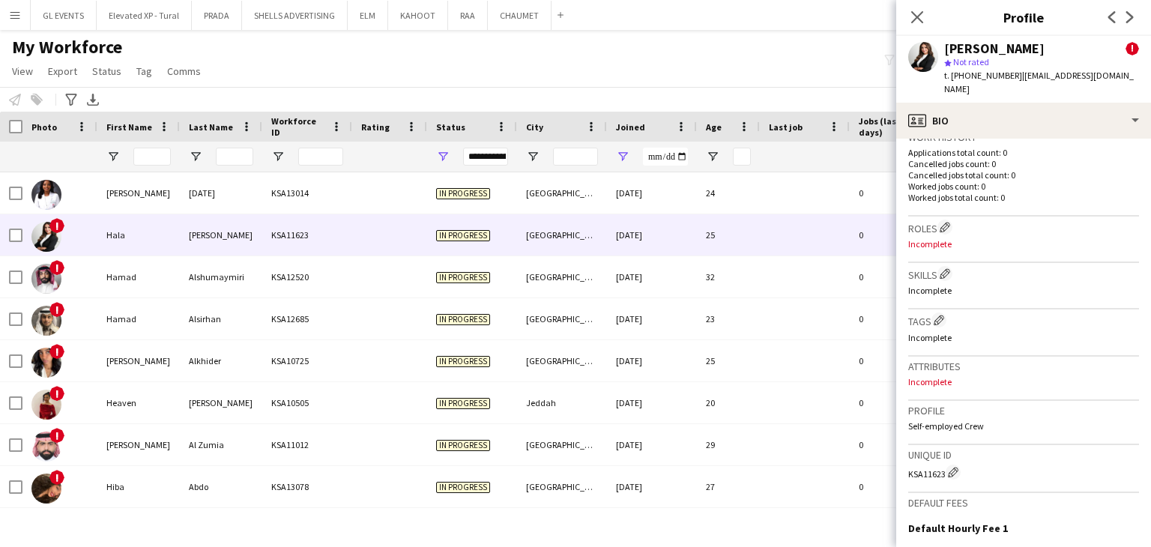
scroll to position [210, 0]
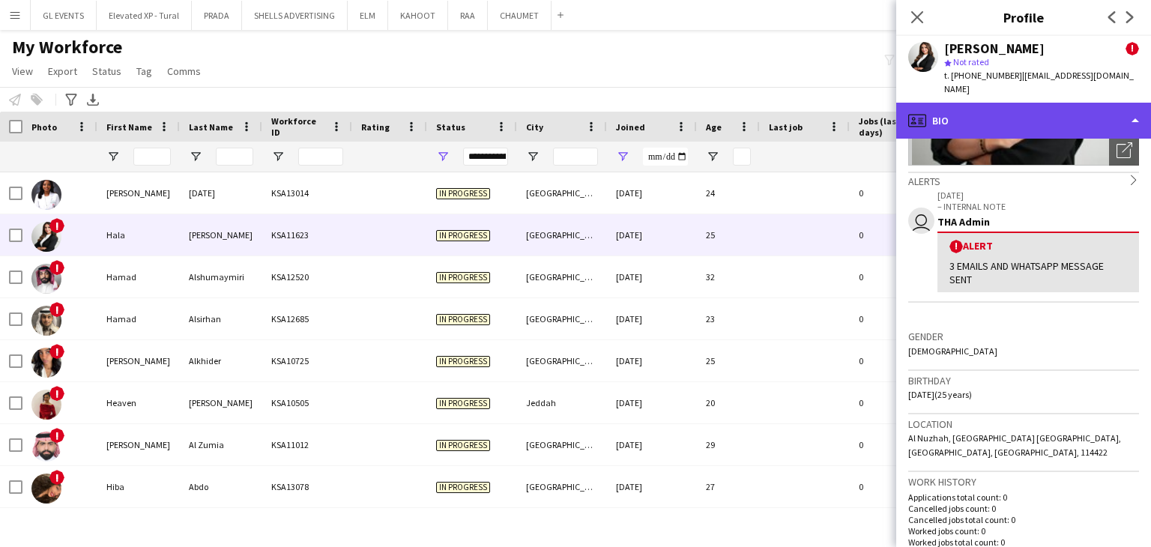
click at [938, 111] on div "profile Bio" at bounding box center [1023, 121] width 255 height 36
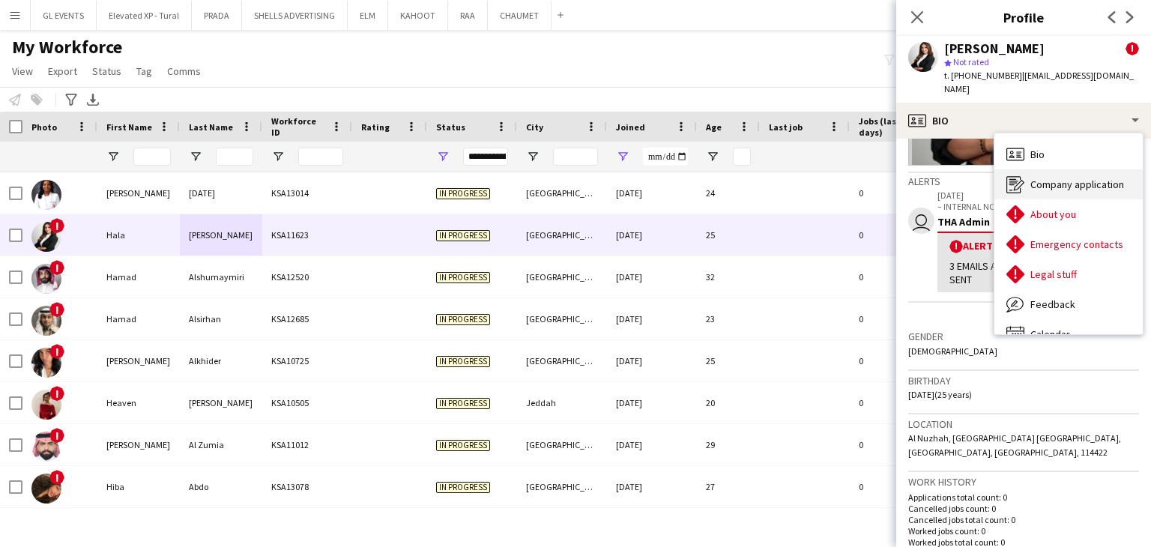
click at [1066, 178] on div "Company application Company application" at bounding box center [1069, 184] width 148 height 30
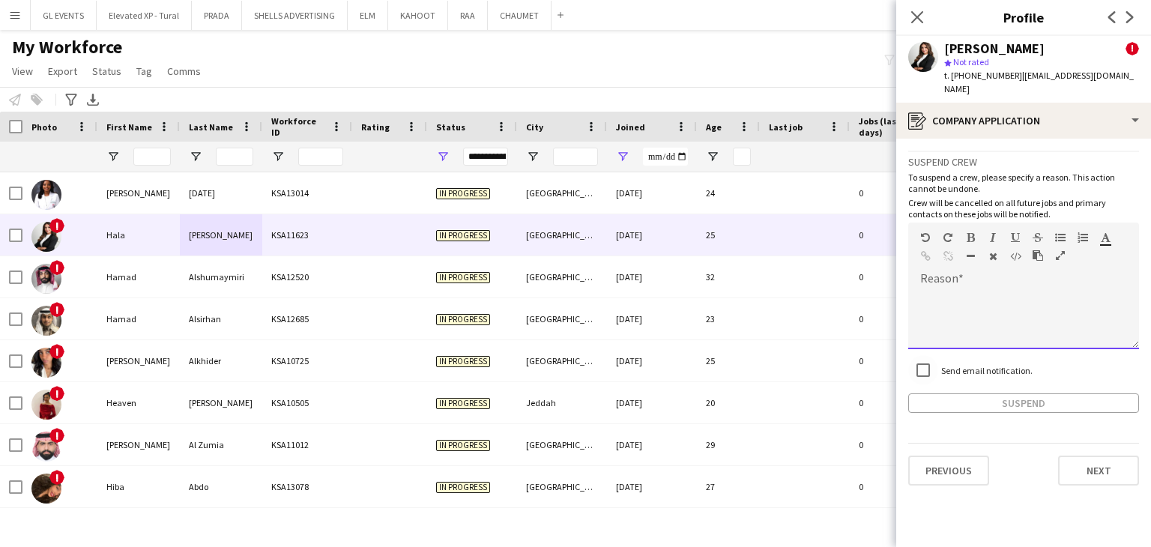
click at [947, 295] on div at bounding box center [1023, 319] width 231 height 60
paste div
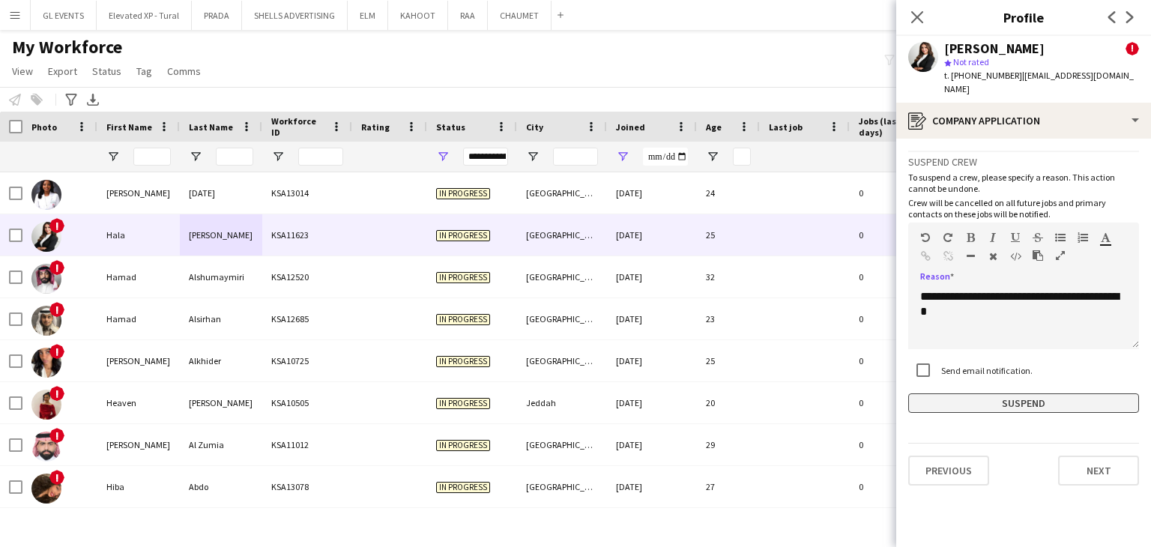
click at [986, 394] on button "Suspend" at bounding box center [1023, 403] width 231 height 19
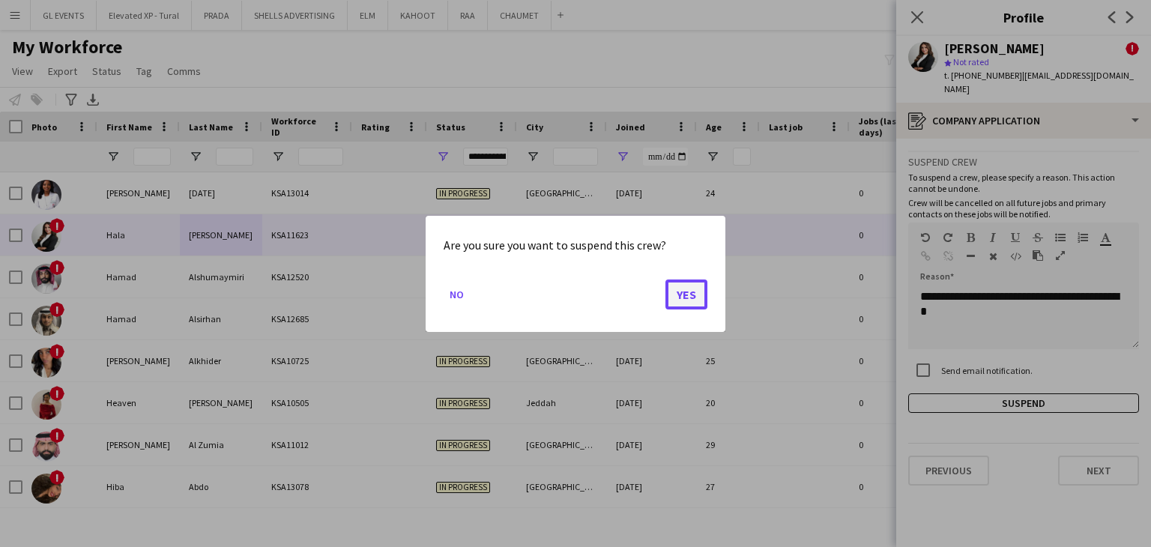
click at [690, 295] on button "Yes" at bounding box center [687, 294] width 42 height 30
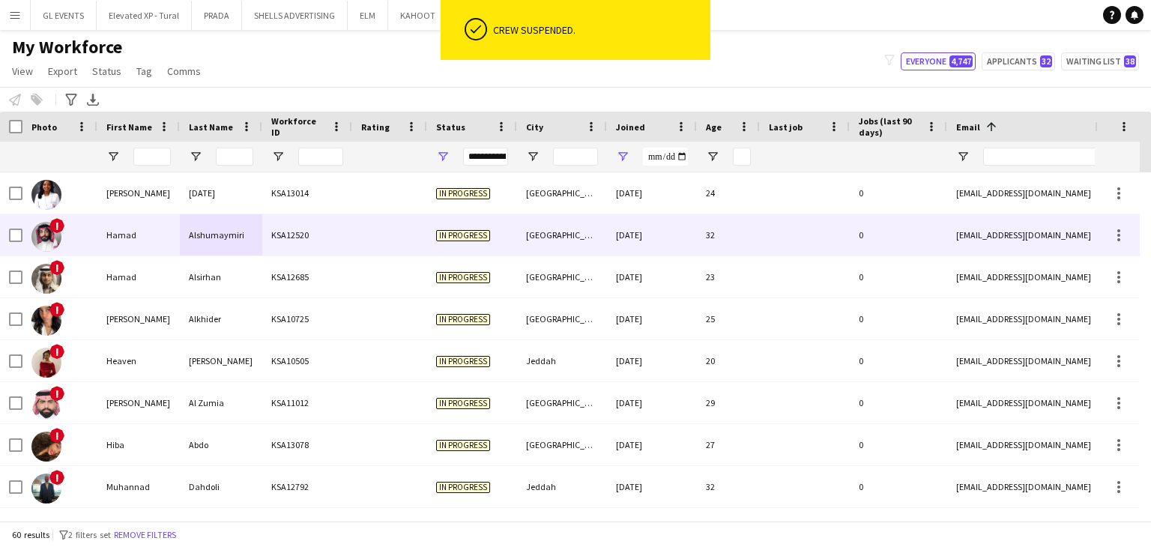
click at [276, 247] on div "KSA12520" at bounding box center [307, 234] width 90 height 41
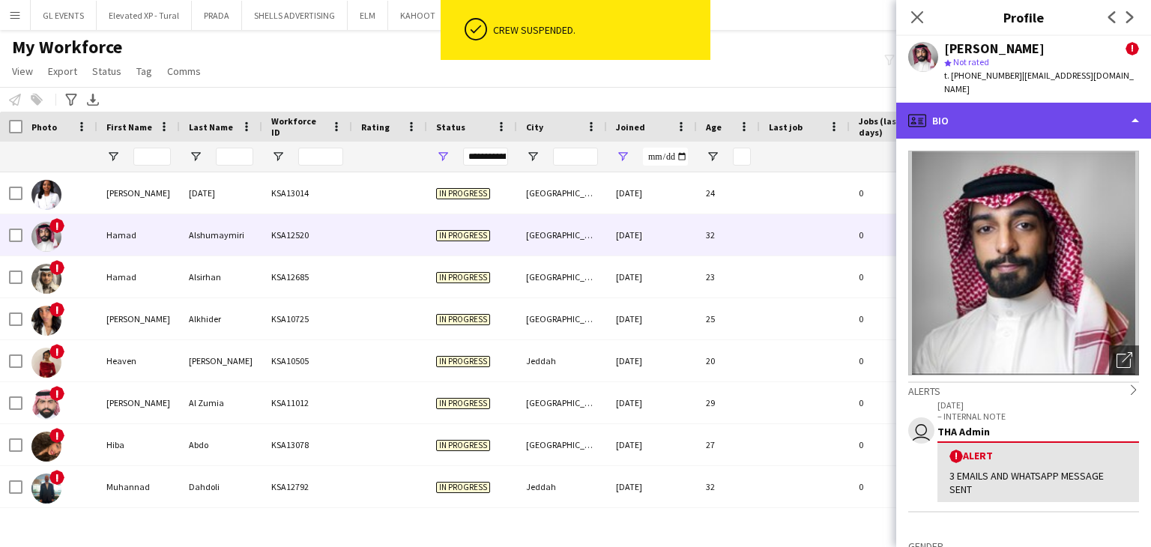
click at [965, 121] on div "profile Bio" at bounding box center [1023, 121] width 255 height 36
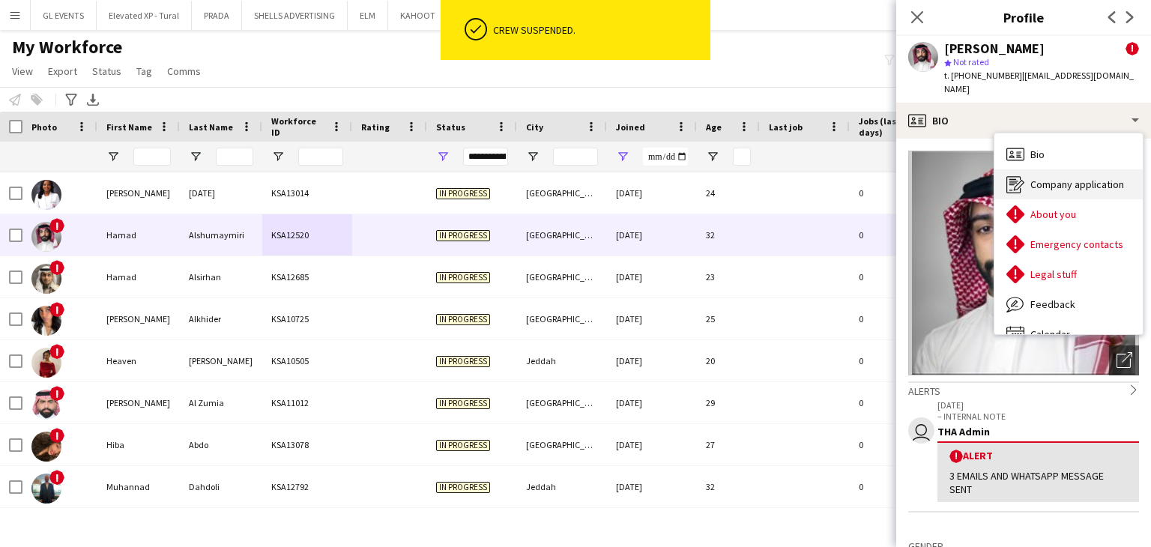
click at [1022, 182] on div "Company application Company application" at bounding box center [1069, 184] width 148 height 30
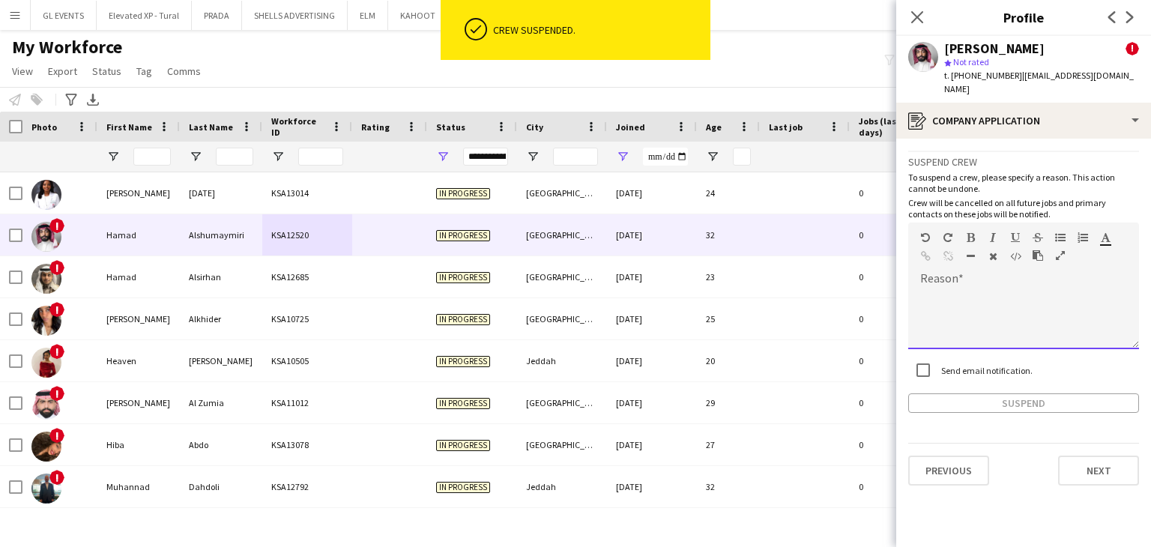
click at [968, 262] on div "default Heading 1 Heading 2 Heading 3 Heading 4 Heading 5 Heading 6 Heading 7 P…" at bounding box center [1023, 251] width 231 height 56
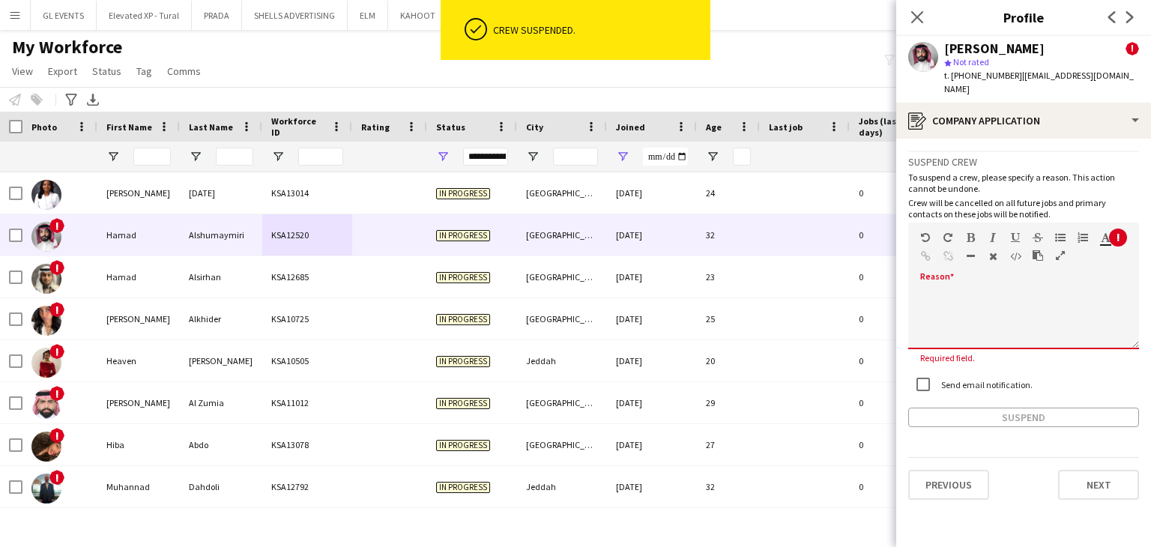
paste div
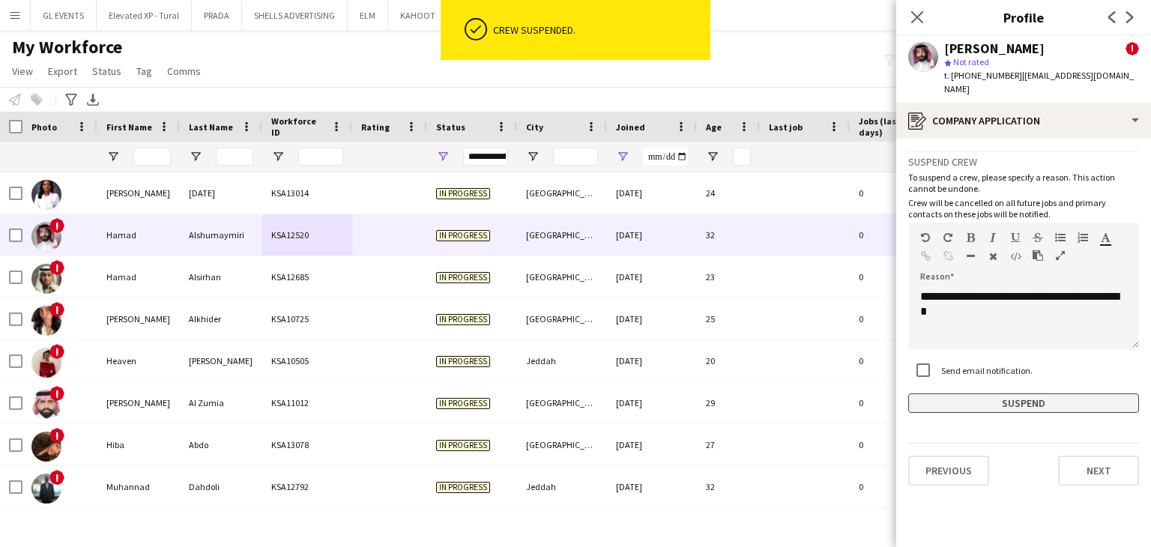
click at [956, 394] on button "Suspend" at bounding box center [1023, 403] width 231 height 19
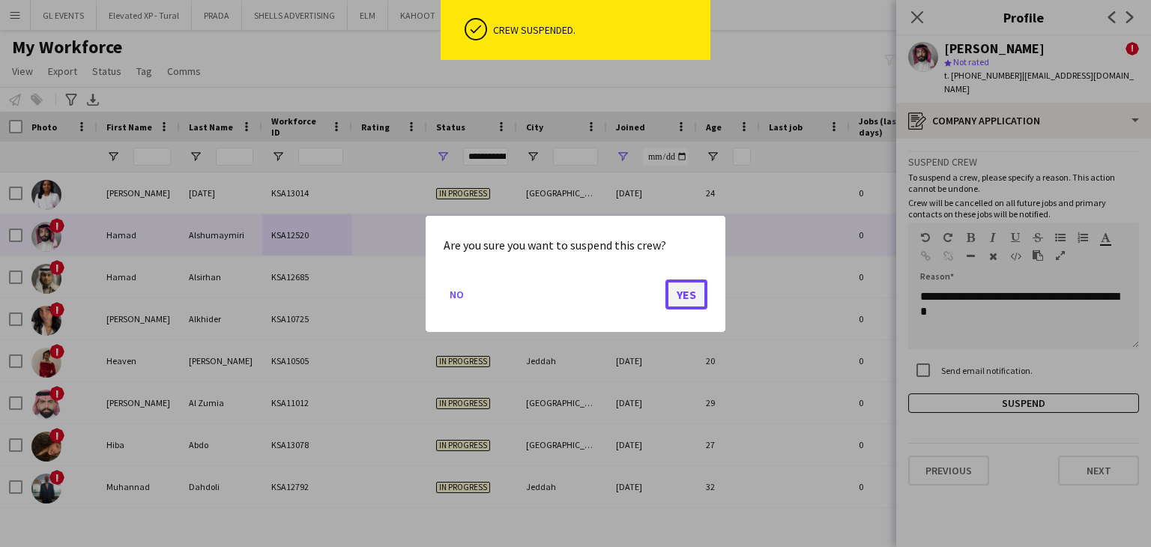
click at [678, 289] on button "Yes" at bounding box center [687, 294] width 42 height 30
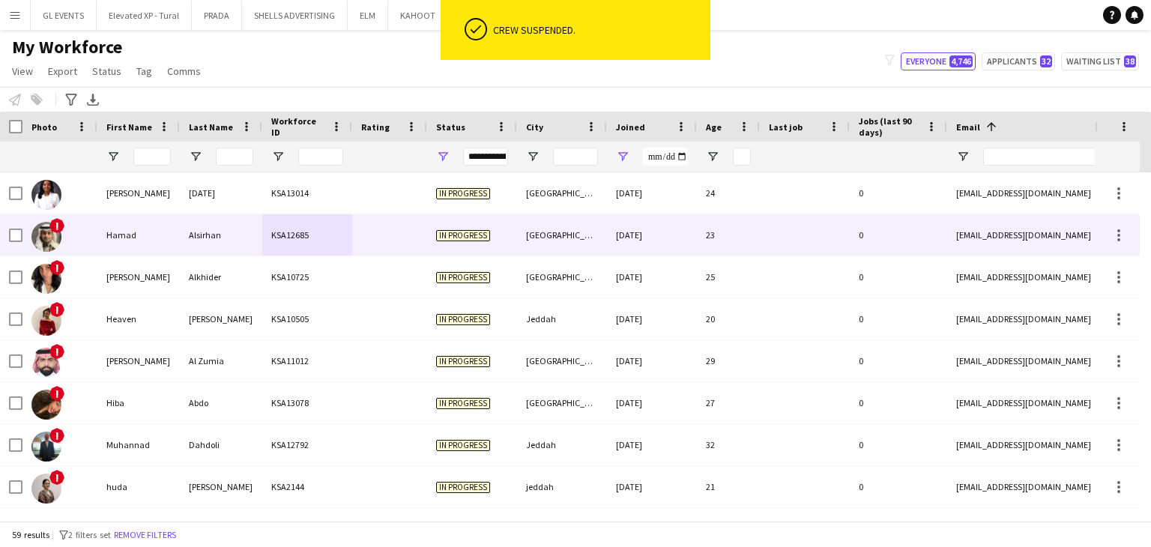
click at [324, 247] on div "KSA12685" at bounding box center [307, 234] width 90 height 41
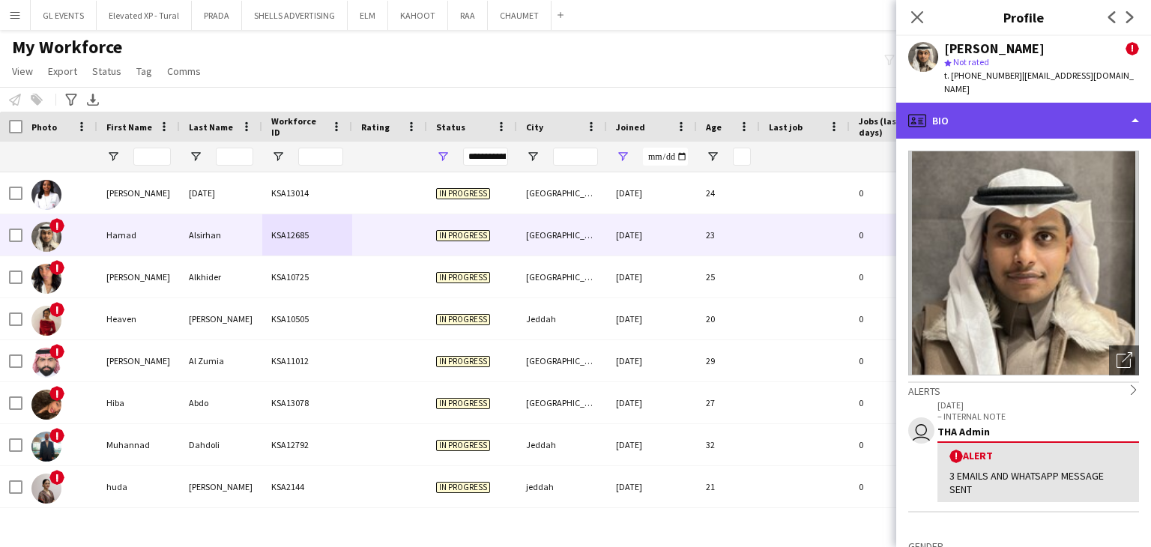
click at [974, 108] on div "profile Bio" at bounding box center [1023, 121] width 255 height 36
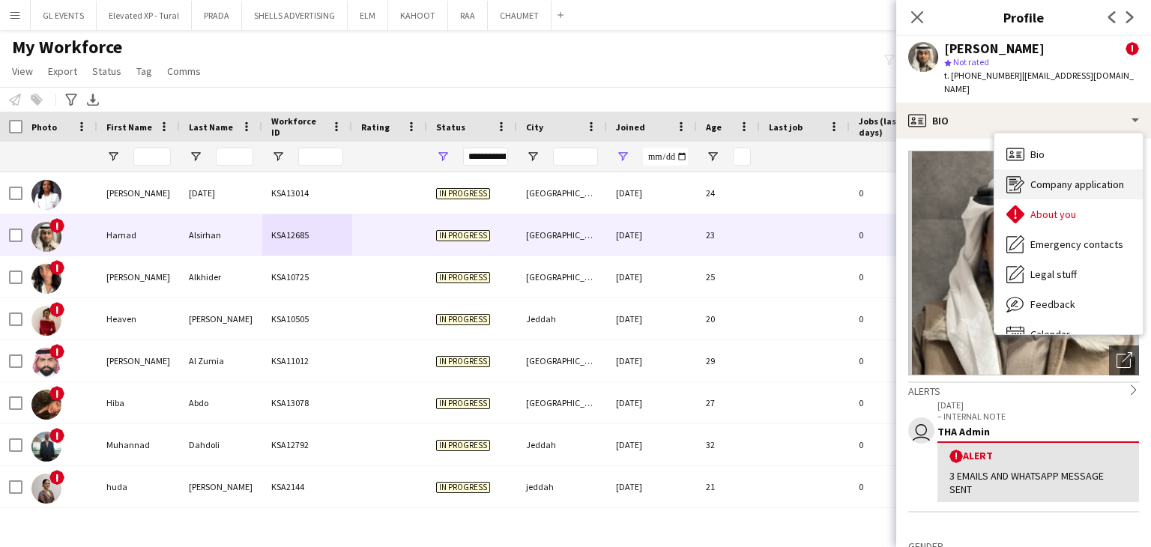
click at [1032, 178] on span "Company application" at bounding box center [1078, 184] width 94 height 13
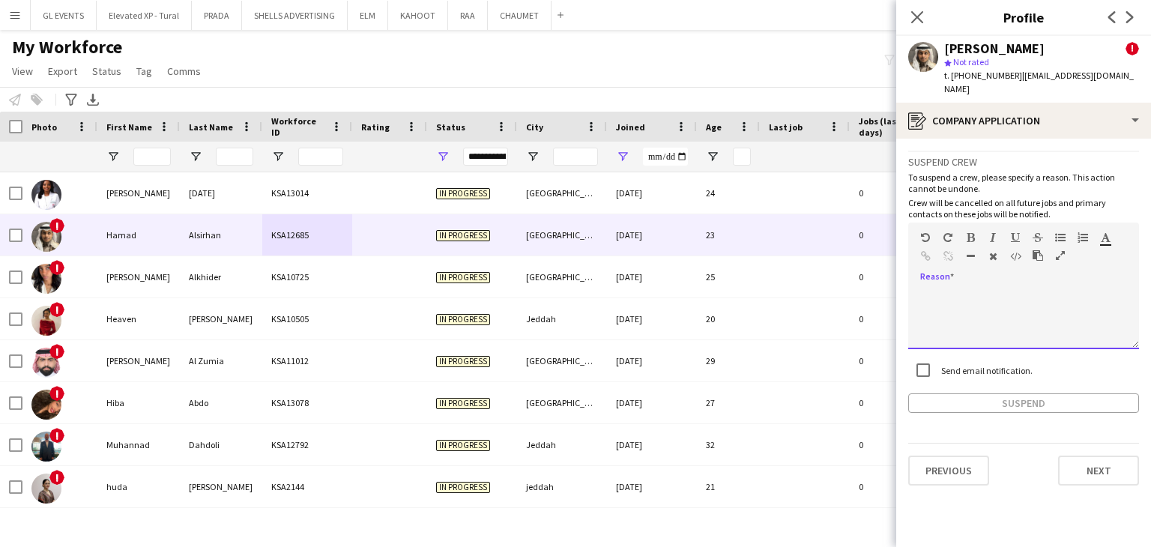
click at [933, 305] on div at bounding box center [1023, 319] width 231 height 60
paste div
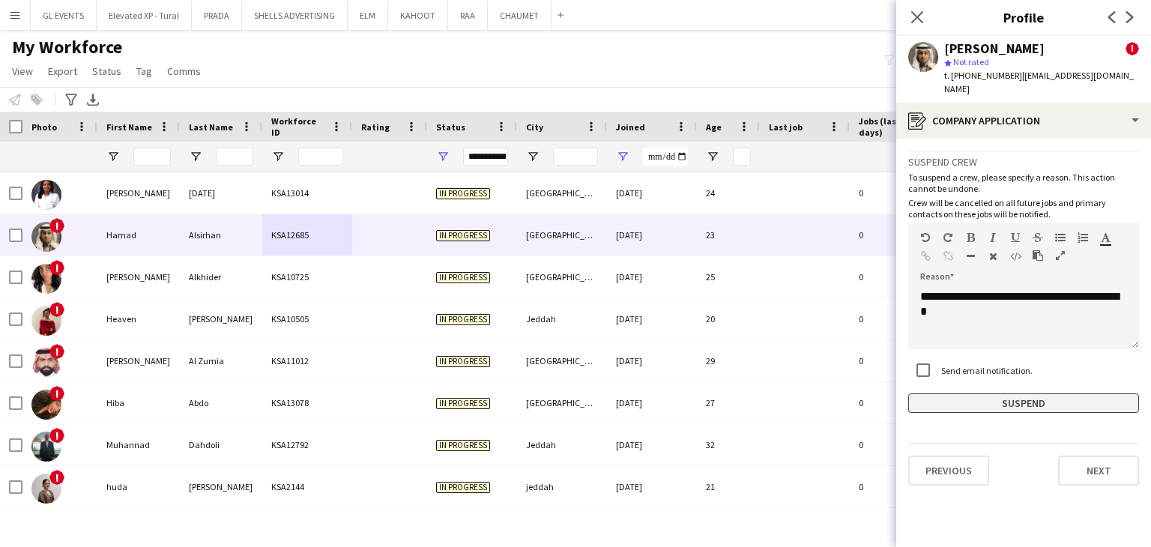
click at [947, 394] on button "Suspend" at bounding box center [1023, 403] width 231 height 19
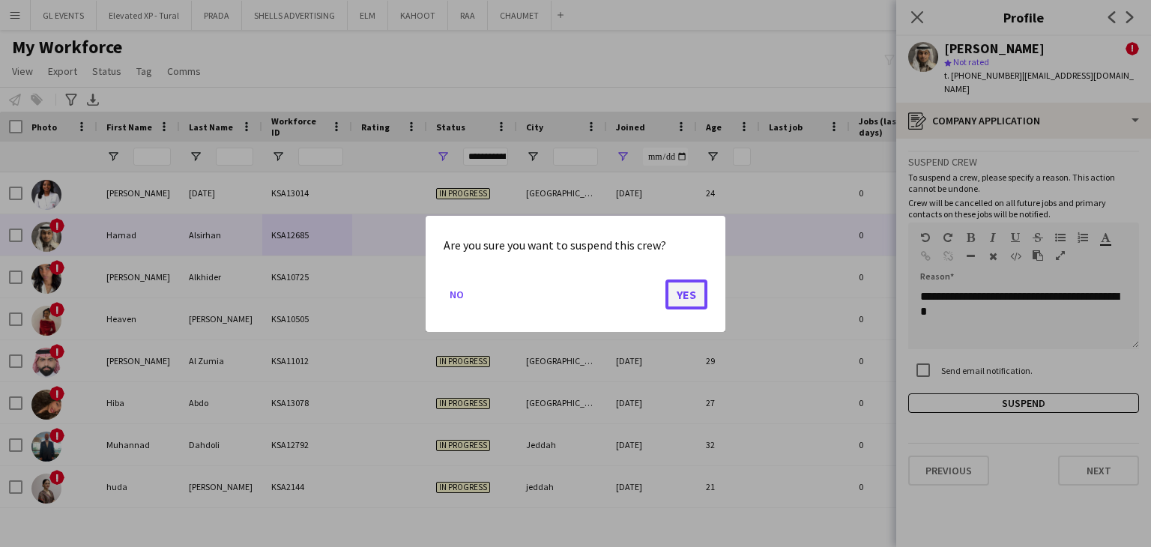
click at [691, 291] on button "Yes" at bounding box center [687, 294] width 42 height 30
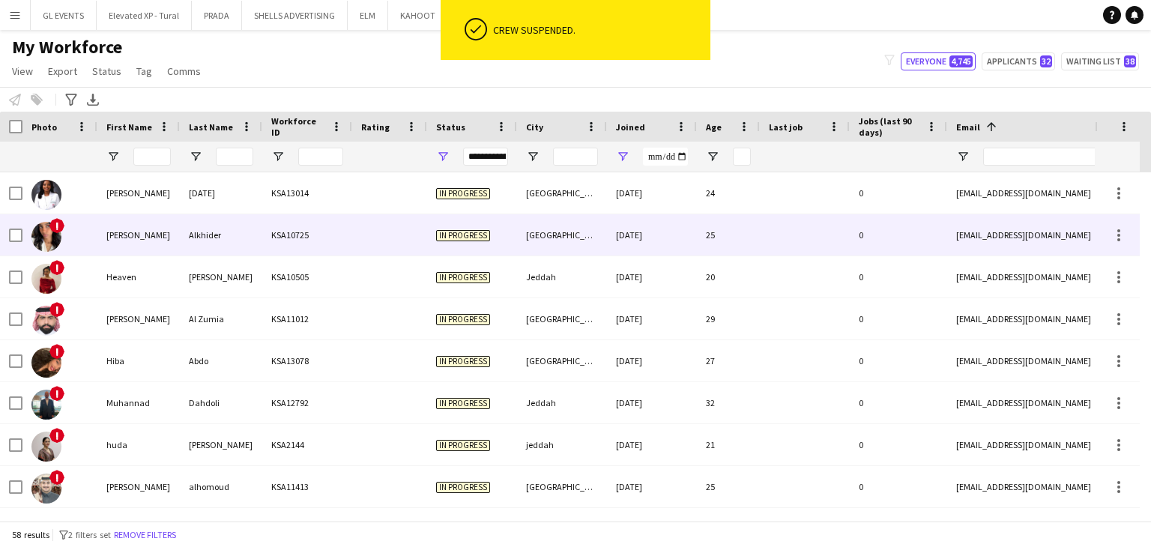
click at [373, 246] on div at bounding box center [389, 234] width 75 height 41
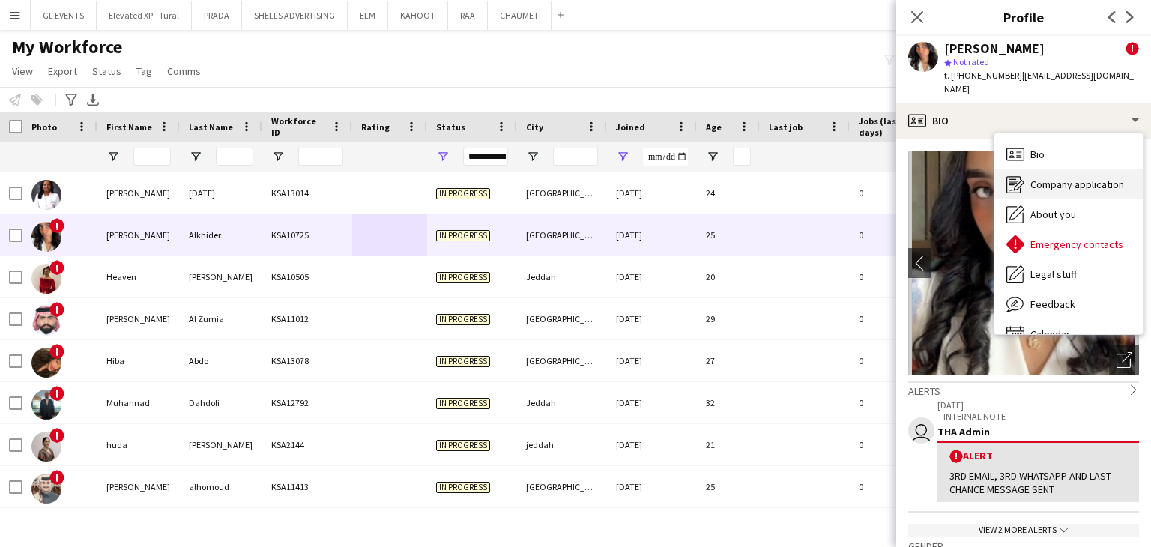
click at [1009, 175] on icon "Company application" at bounding box center [1016, 184] width 18 height 18
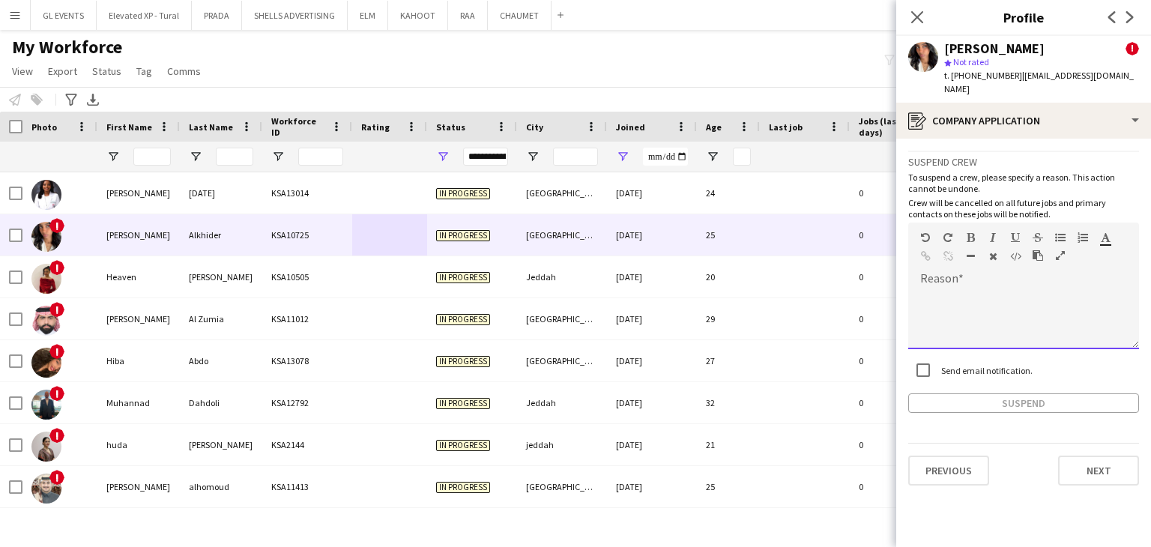
click at [956, 289] on div at bounding box center [1023, 319] width 231 height 60
paste div
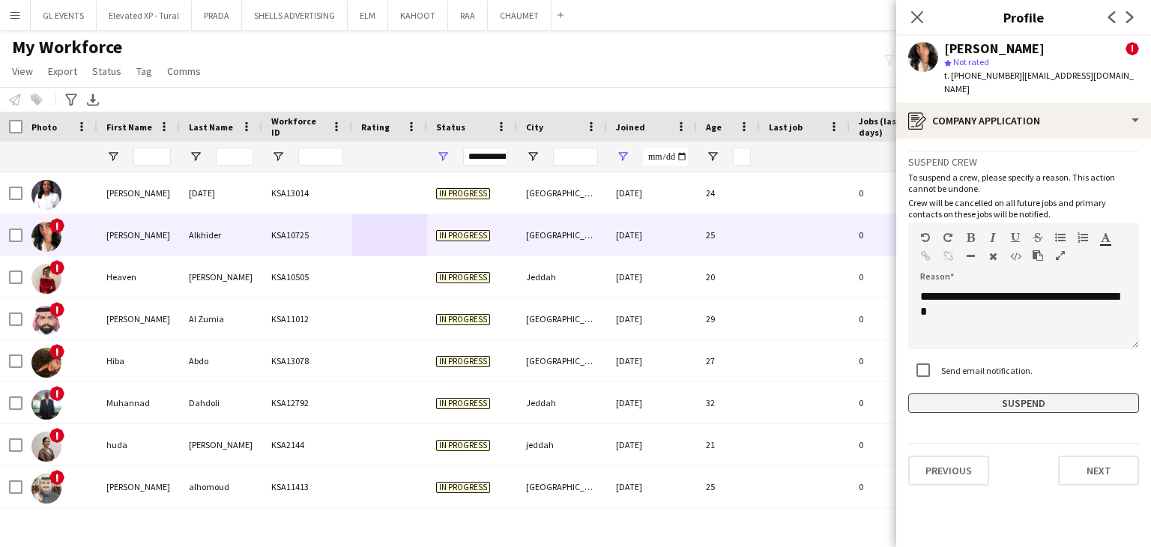
click at [955, 394] on button "Suspend" at bounding box center [1023, 403] width 231 height 19
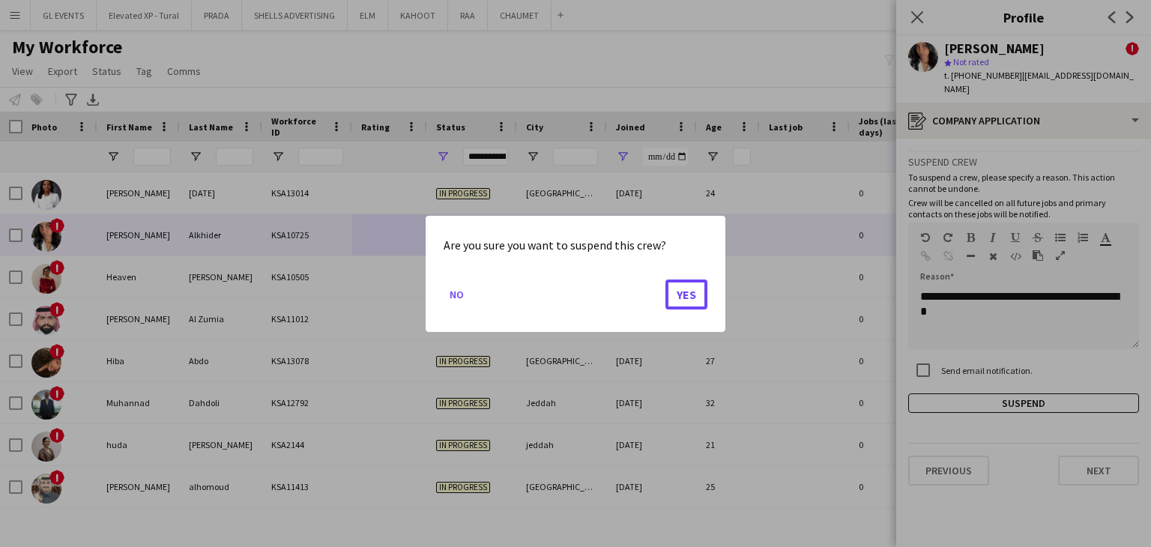
drag, startPoint x: 677, startPoint y: 298, endPoint x: 649, endPoint y: 305, distance: 28.7
click at [678, 298] on button "Yes" at bounding box center [687, 294] width 42 height 30
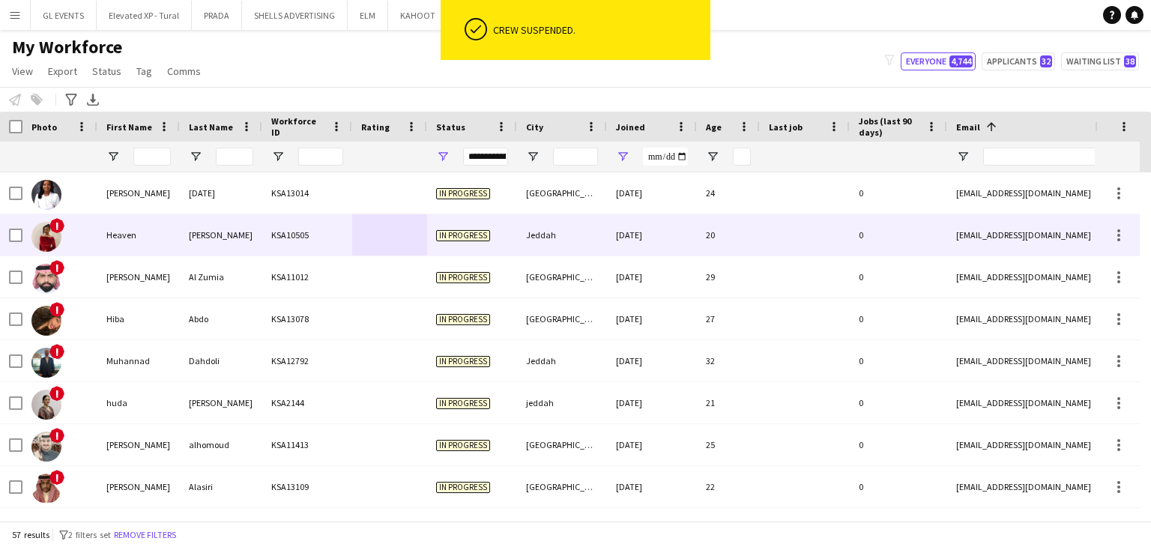
click at [309, 241] on div "KSA10505" at bounding box center [307, 234] width 90 height 41
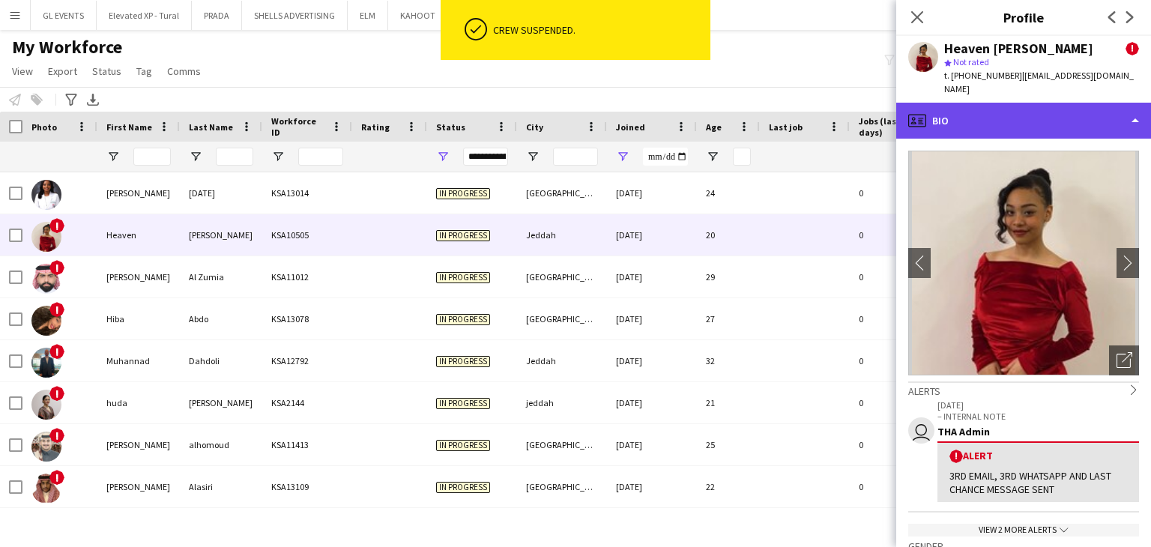
click at [984, 103] on div "profile Bio" at bounding box center [1023, 121] width 255 height 36
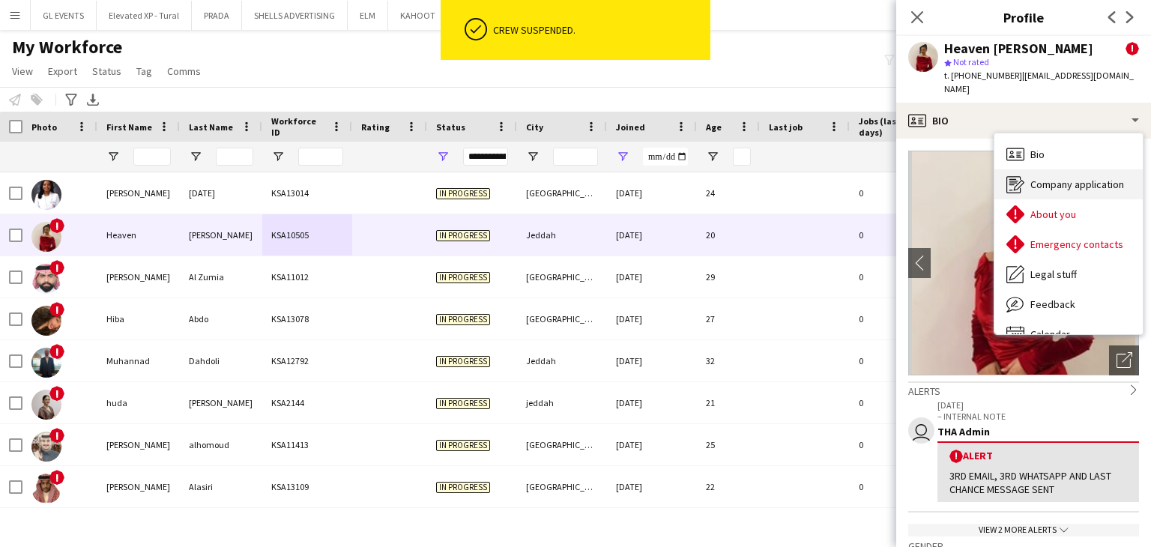
click at [1030, 169] on div "Company application Company application" at bounding box center [1069, 184] width 148 height 30
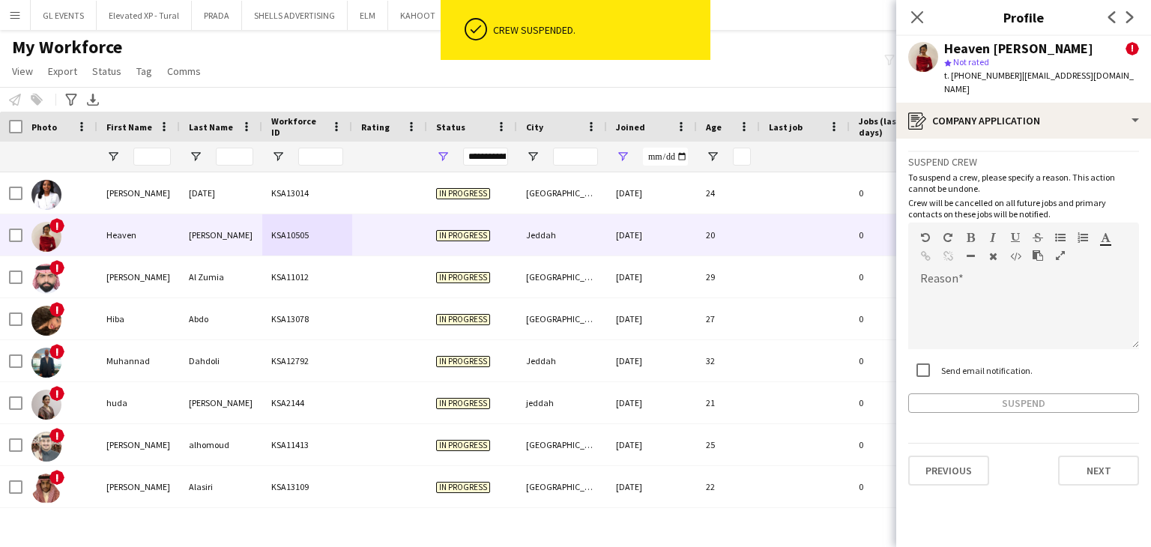
click at [952, 364] on label "Send email notification." at bounding box center [985, 369] width 94 height 11
click at [971, 289] on div at bounding box center [1023, 319] width 231 height 60
paste div
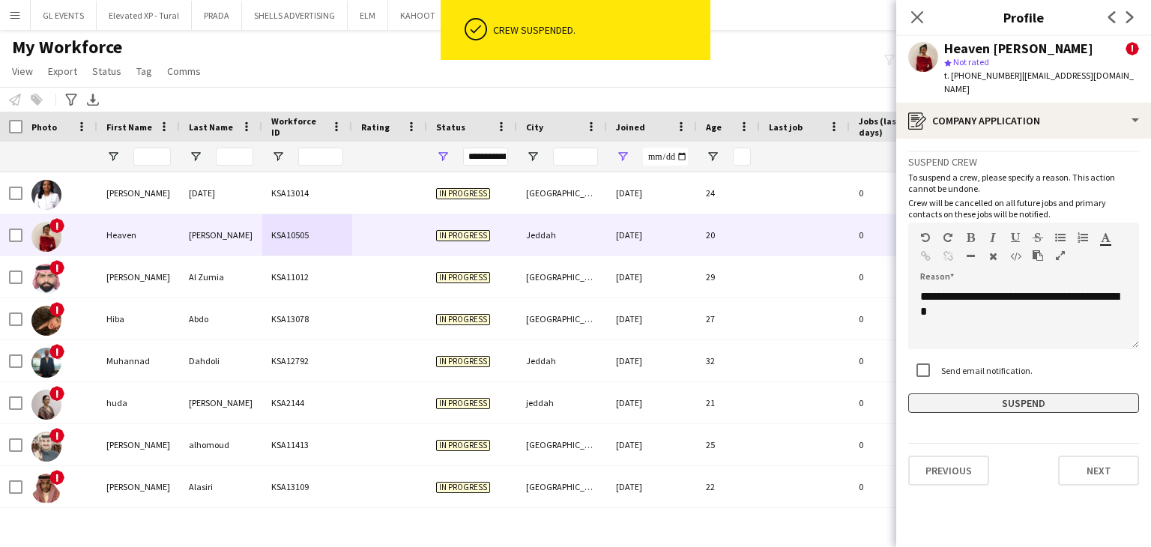
click at [996, 394] on button "Suspend" at bounding box center [1023, 403] width 231 height 19
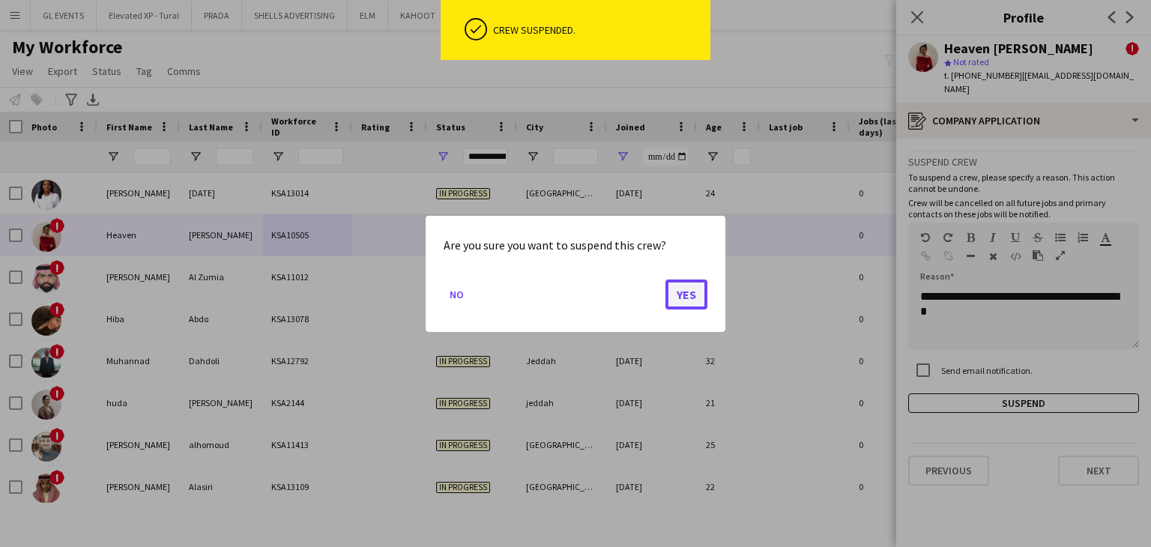
click at [686, 283] on button "Yes" at bounding box center [687, 294] width 42 height 30
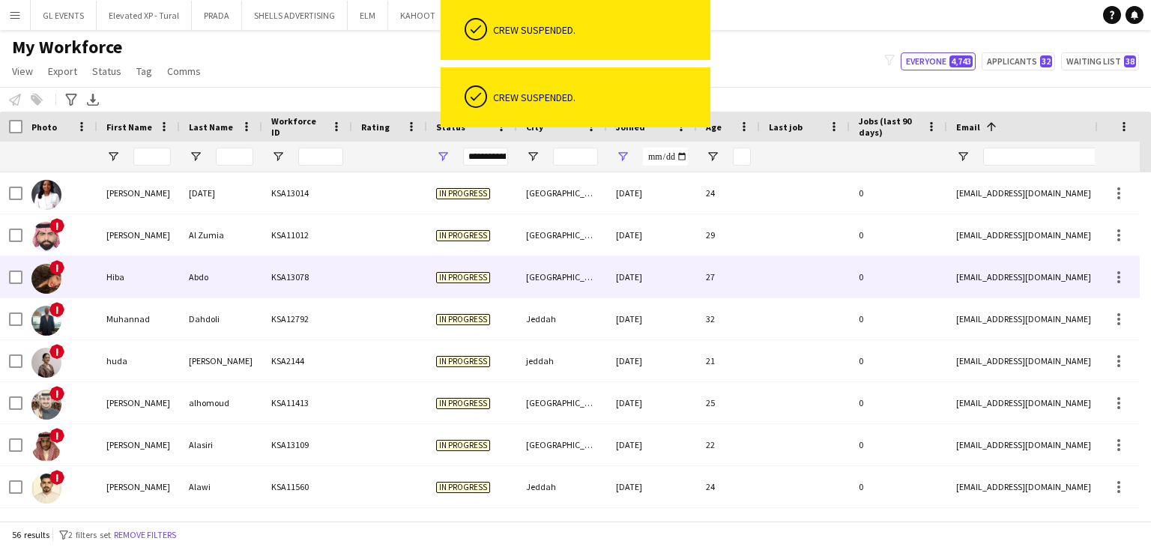
click at [444, 257] on div "In progress" at bounding box center [472, 276] width 90 height 41
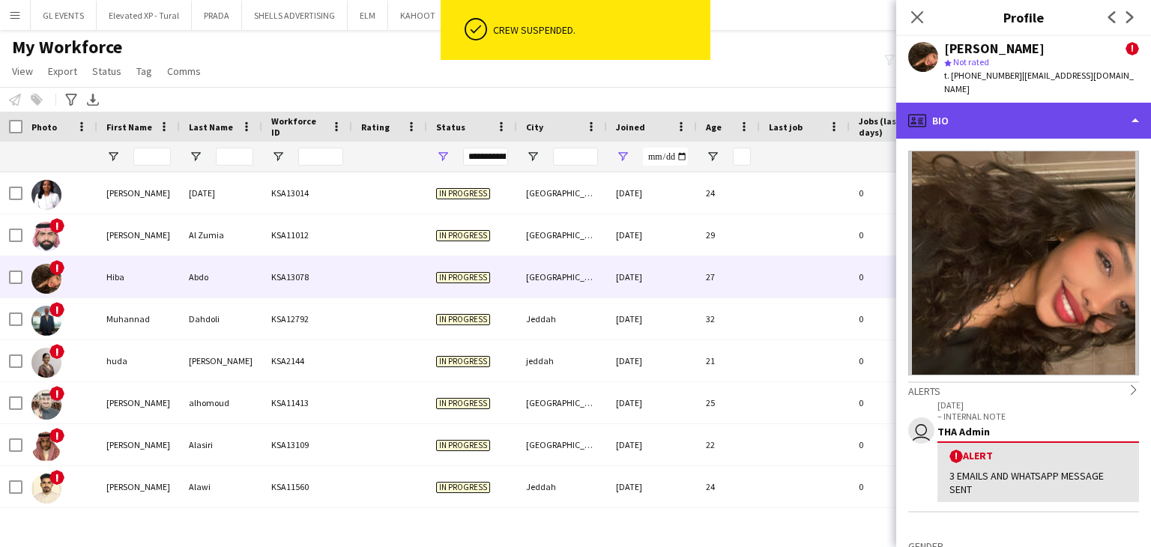
click at [947, 103] on div "profile Bio" at bounding box center [1023, 121] width 255 height 36
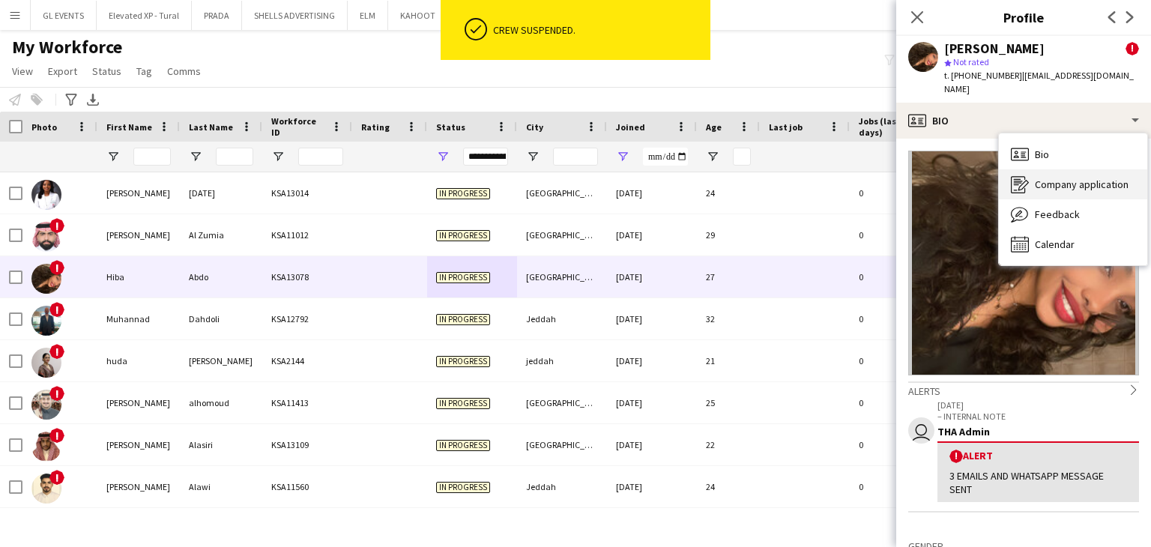
click at [1023, 175] on icon "Company application" at bounding box center [1020, 184] width 18 height 18
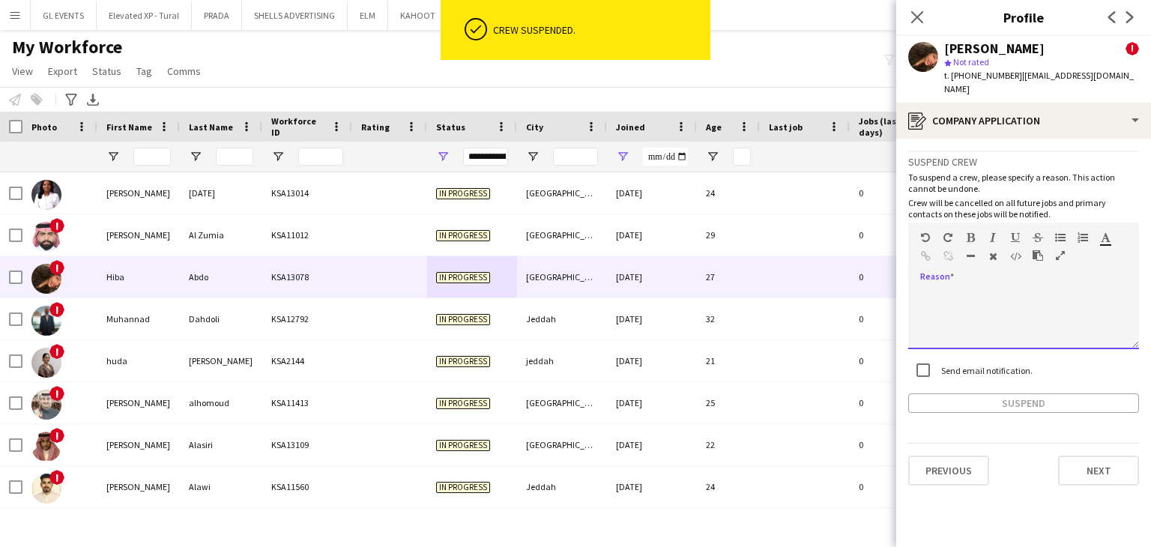
click at [972, 289] on div at bounding box center [1023, 319] width 231 height 60
paste div
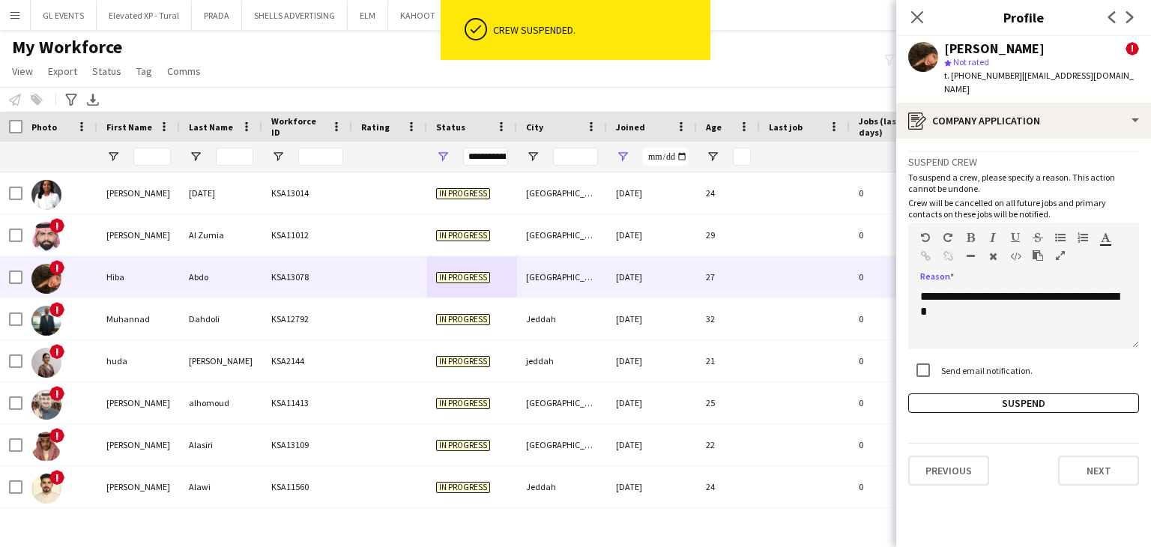
click at [980, 370] on div "Send email notification." at bounding box center [1023, 371] width 231 height 32
click at [982, 394] on button "Suspend" at bounding box center [1023, 403] width 231 height 19
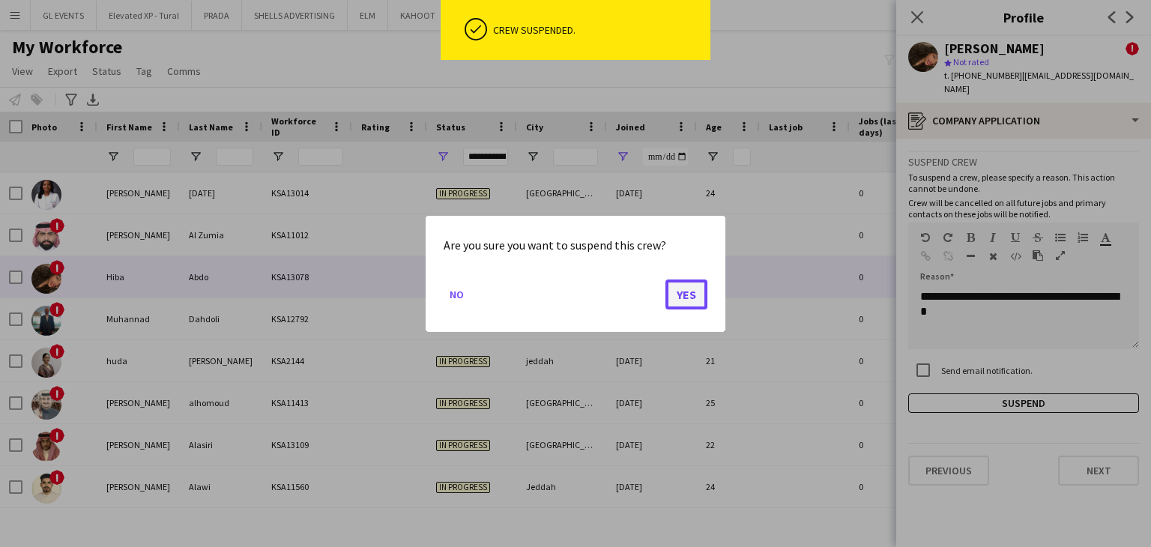
click at [696, 301] on button "Yes" at bounding box center [687, 294] width 42 height 30
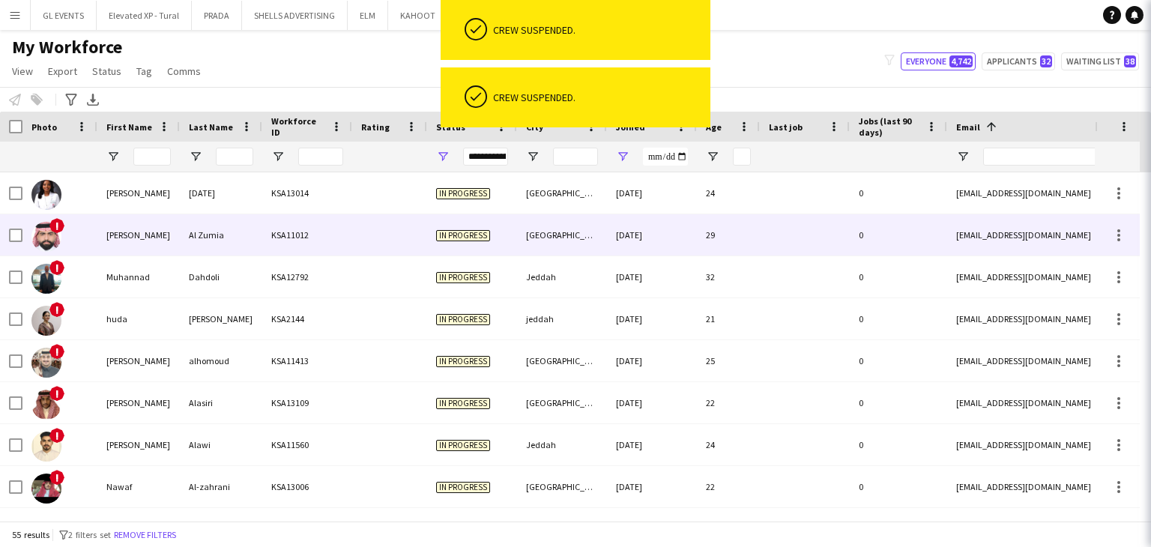
drag, startPoint x: 350, startPoint y: 234, endPoint x: 359, endPoint y: 233, distance: 9.0
click at [350, 233] on div "KSA11012" at bounding box center [307, 234] width 90 height 41
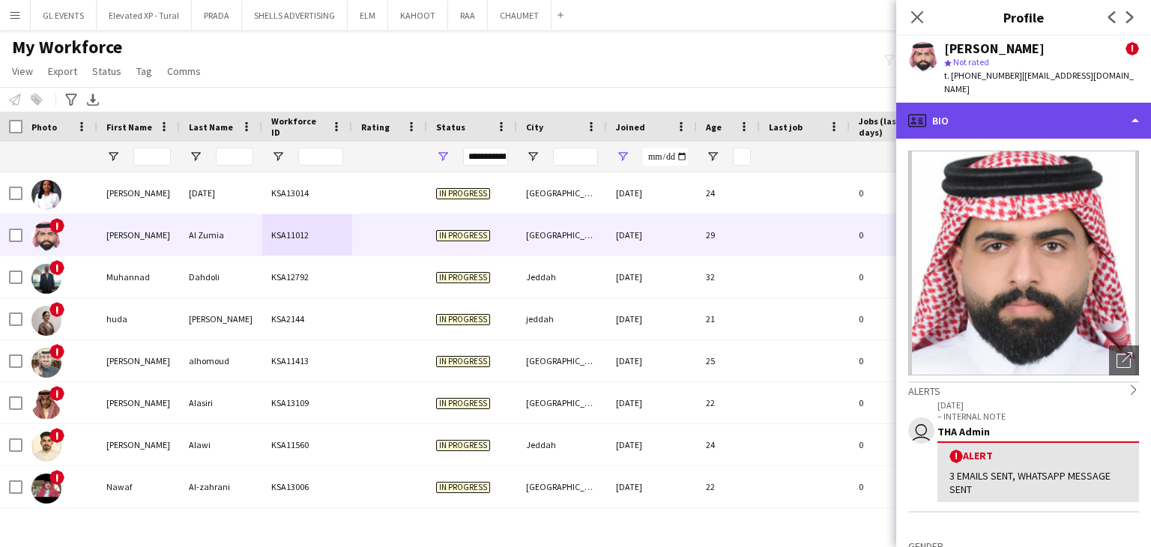
click at [938, 116] on div "profile Bio" at bounding box center [1023, 121] width 255 height 36
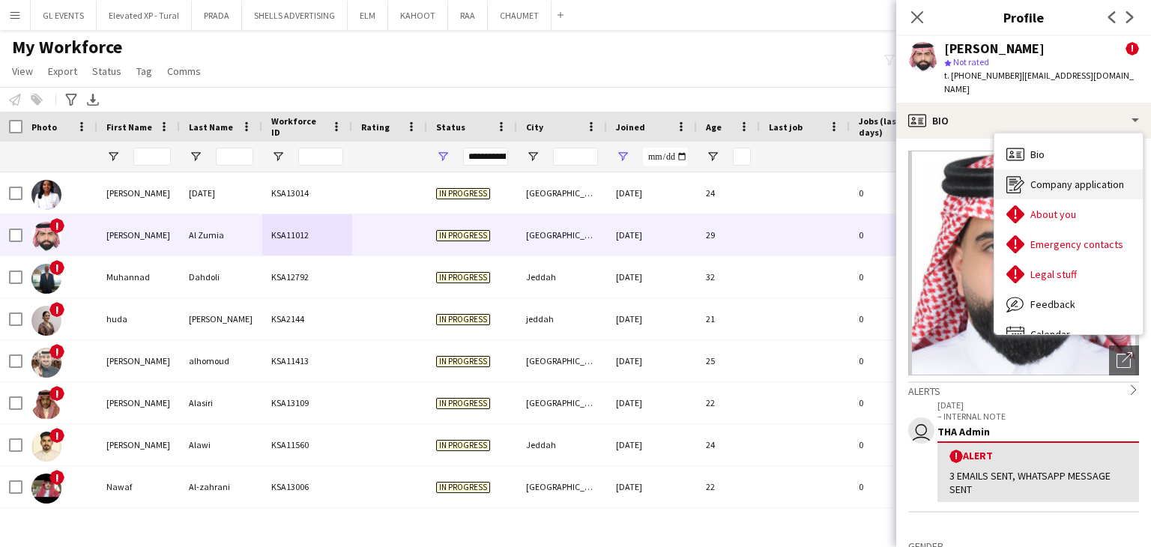
click at [1007, 176] on icon at bounding box center [1014, 184] width 14 height 17
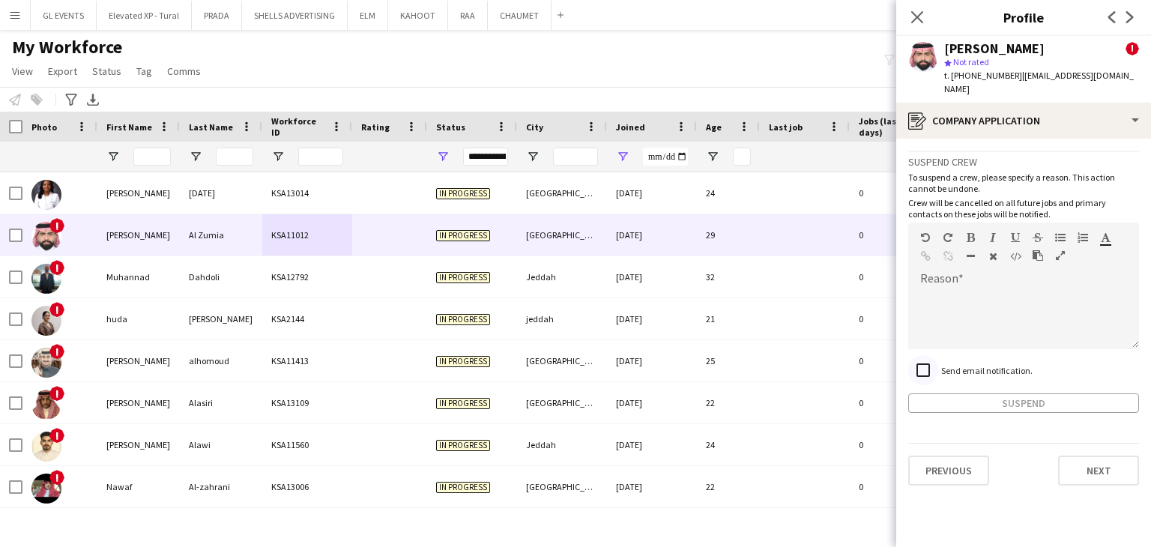
click at [940, 364] on div at bounding box center [923, 370] width 36 height 36
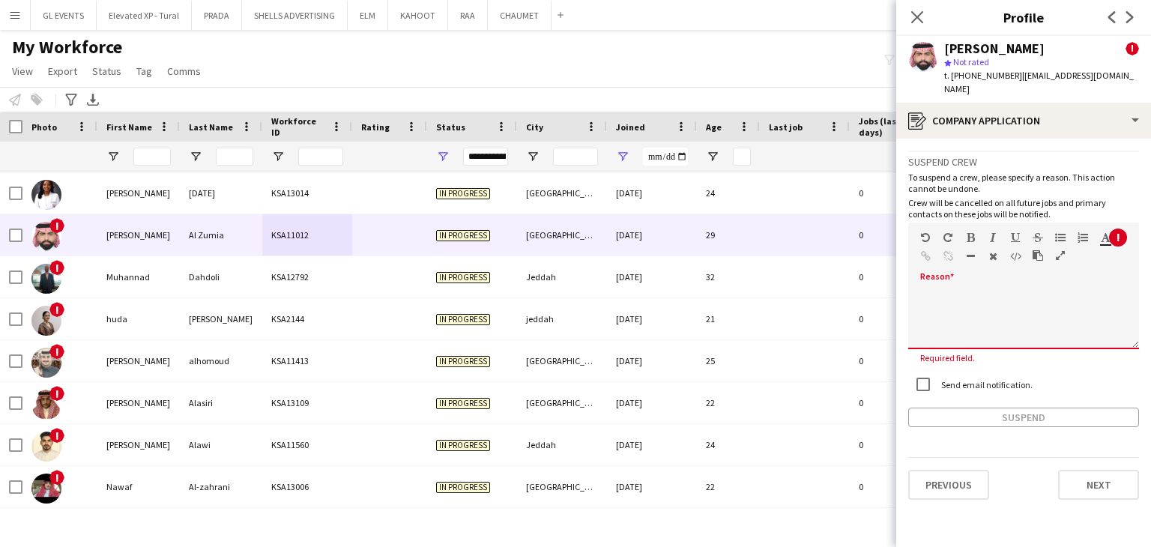
click at [961, 279] on div at bounding box center [1023, 314] width 231 height 70
paste div
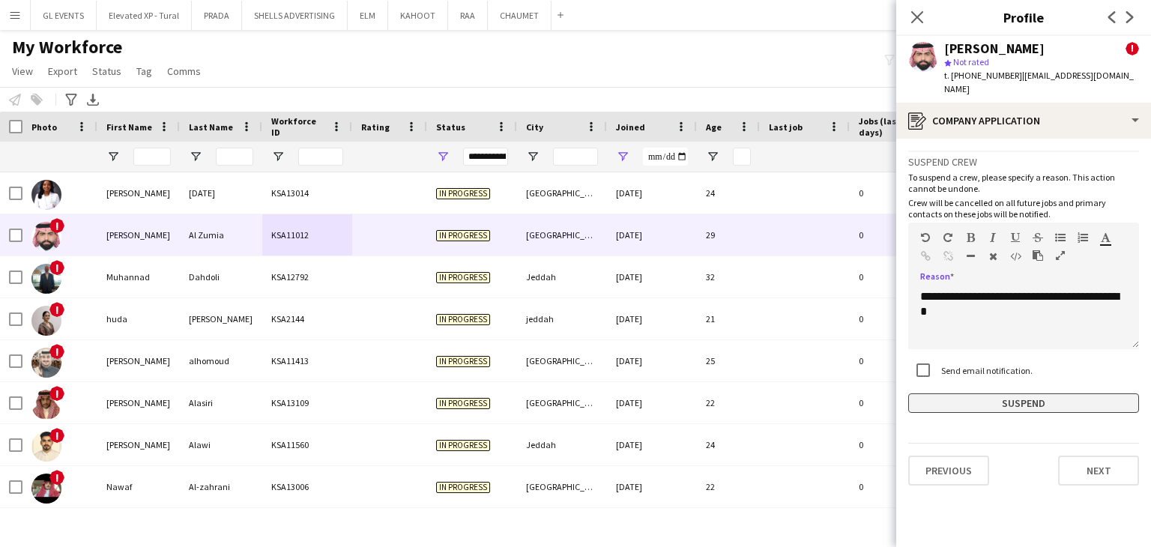
click at [983, 394] on button "Suspend" at bounding box center [1023, 403] width 231 height 19
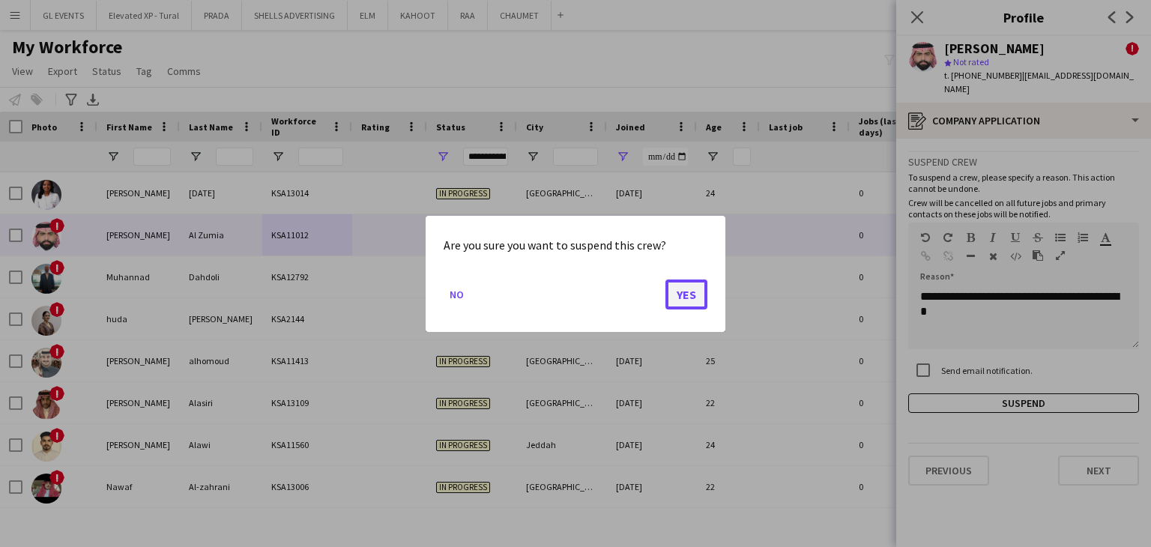
click at [687, 298] on button "Yes" at bounding box center [687, 294] width 42 height 30
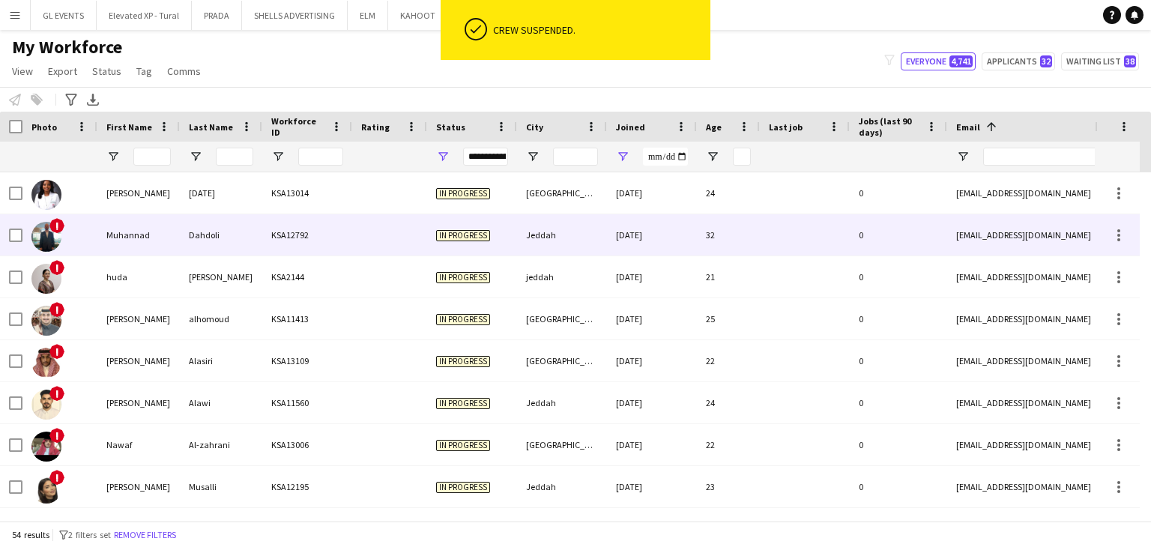
click at [329, 250] on div "KSA12792" at bounding box center [307, 234] width 90 height 41
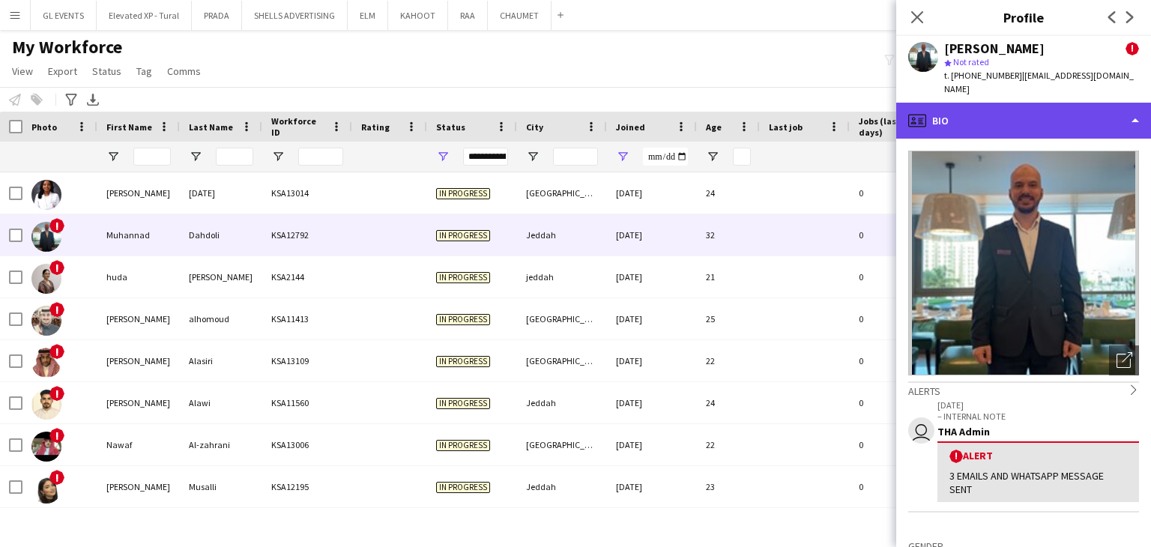
click at [956, 103] on div "profile Bio" at bounding box center [1023, 121] width 255 height 36
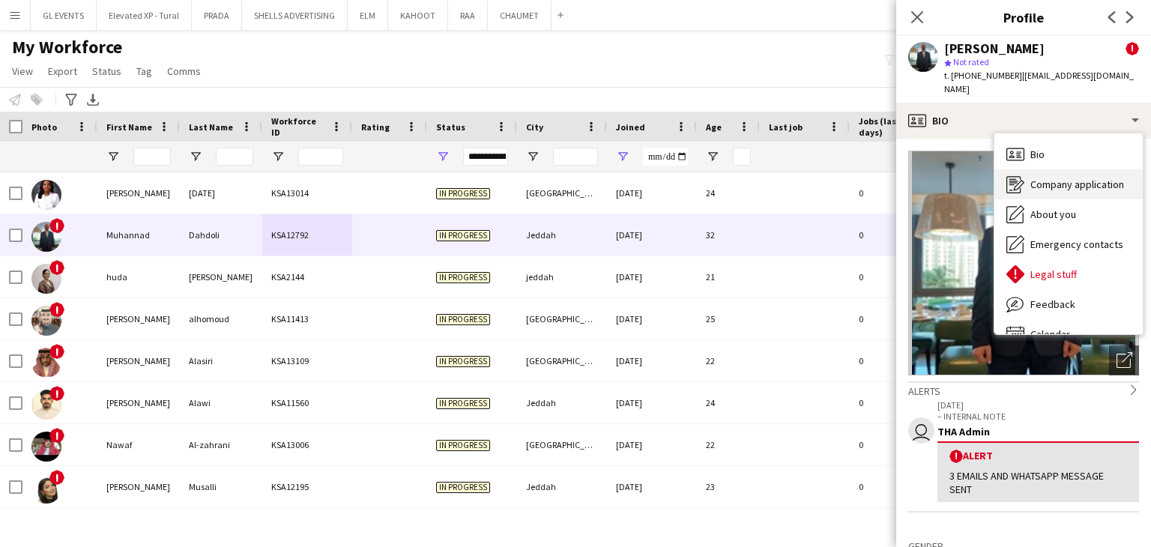
click at [1047, 181] on div "Company application Company application" at bounding box center [1069, 184] width 148 height 30
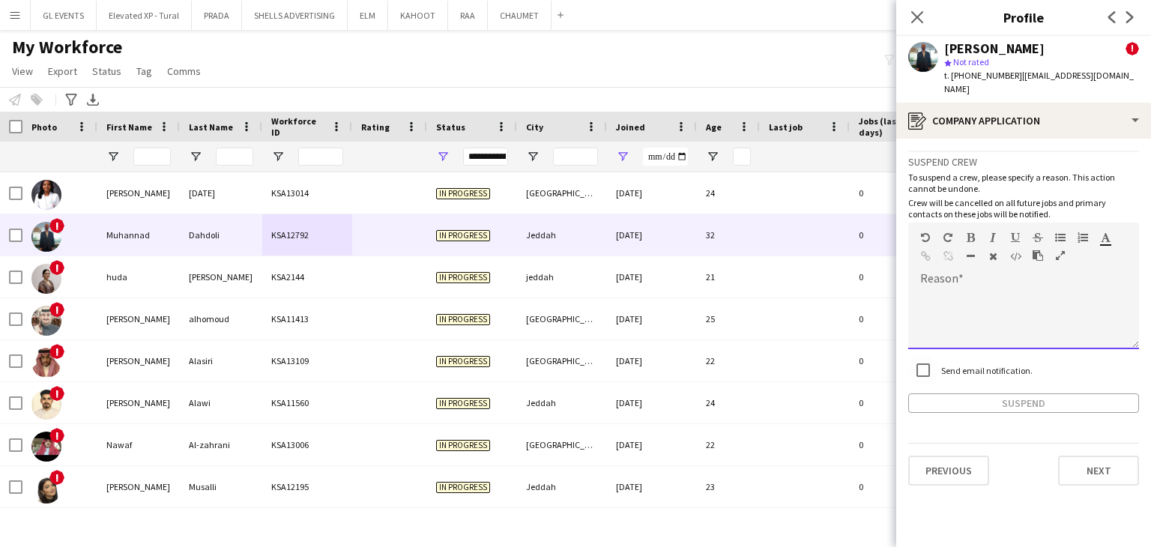
click at [932, 295] on div at bounding box center [1023, 319] width 231 height 60
paste div
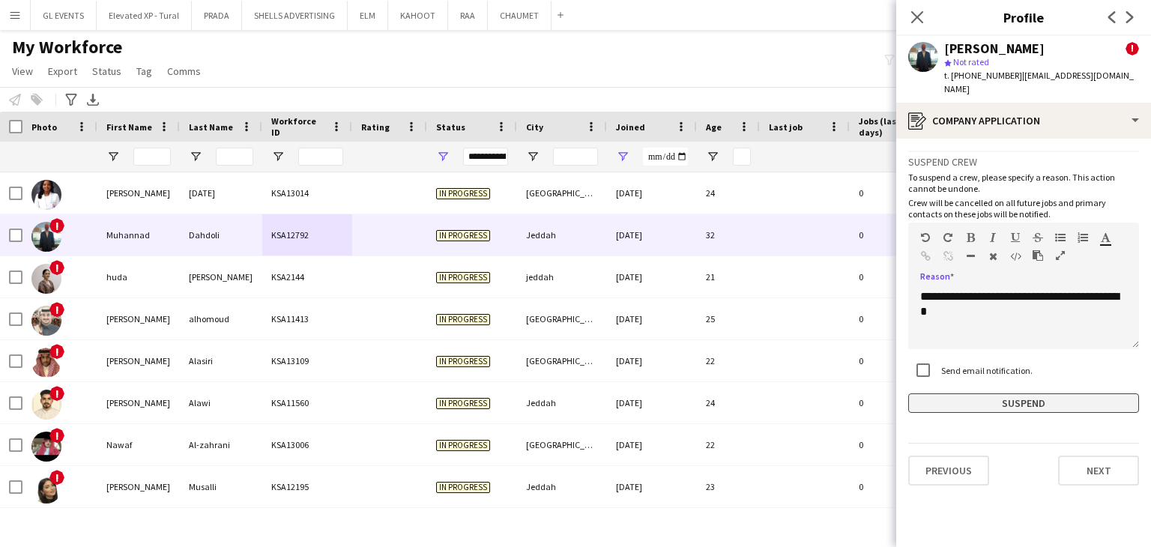
click at [983, 373] on div "Send email notification." at bounding box center [1023, 371] width 231 height 32
click at [981, 394] on button "Suspend" at bounding box center [1023, 403] width 231 height 19
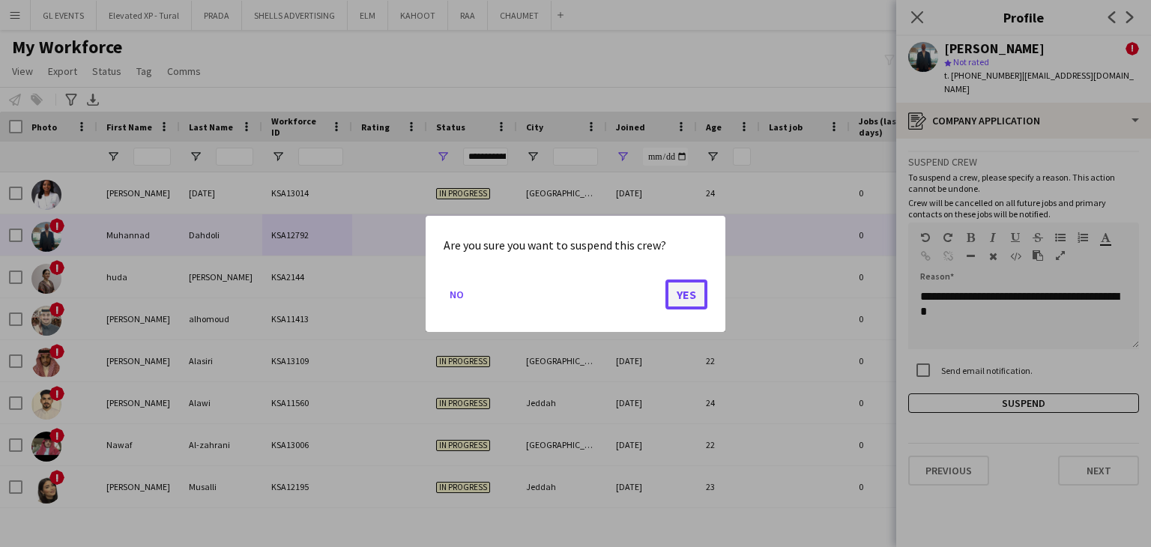
click at [699, 294] on button "Yes" at bounding box center [687, 294] width 42 height 30
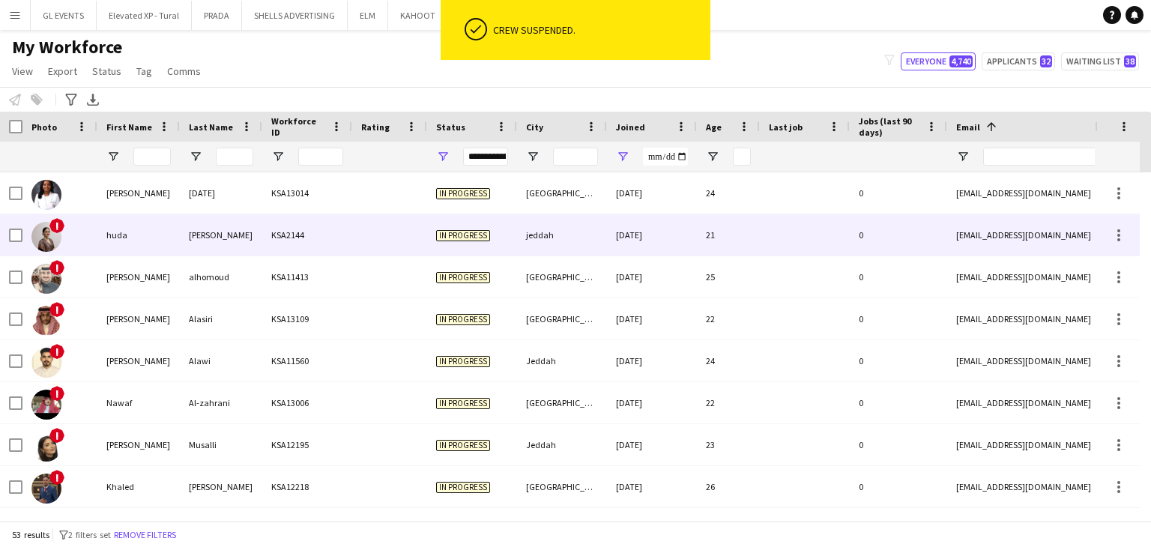
click at [307, 231] on div "KSA2144" at bounding box center [307, 234] width 90 height 41
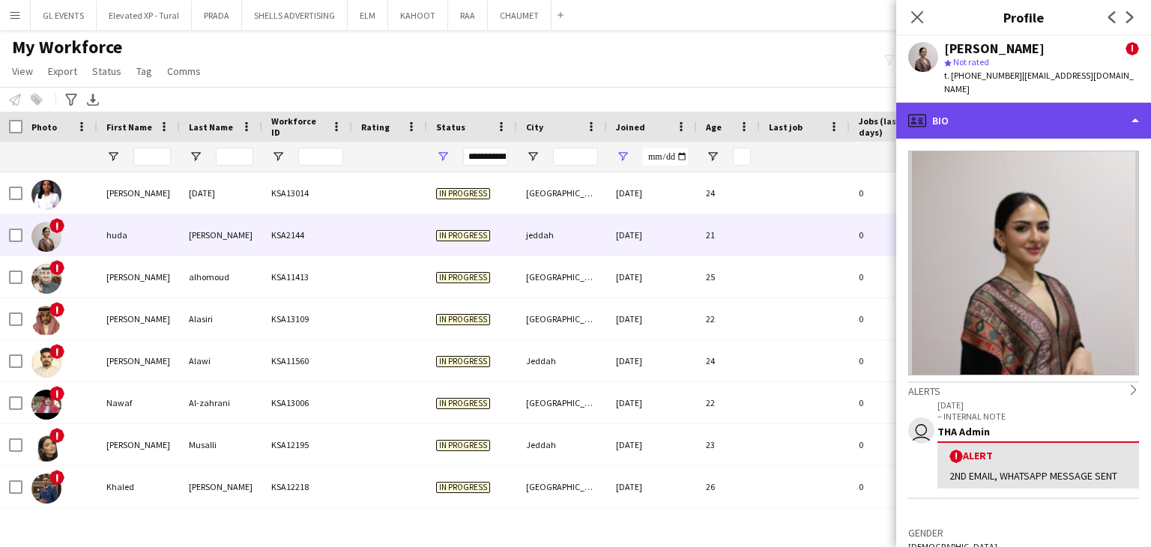
click at [1061, 103] on div "profile Bio" at bounding box center [1023, 121] width 255 height 36
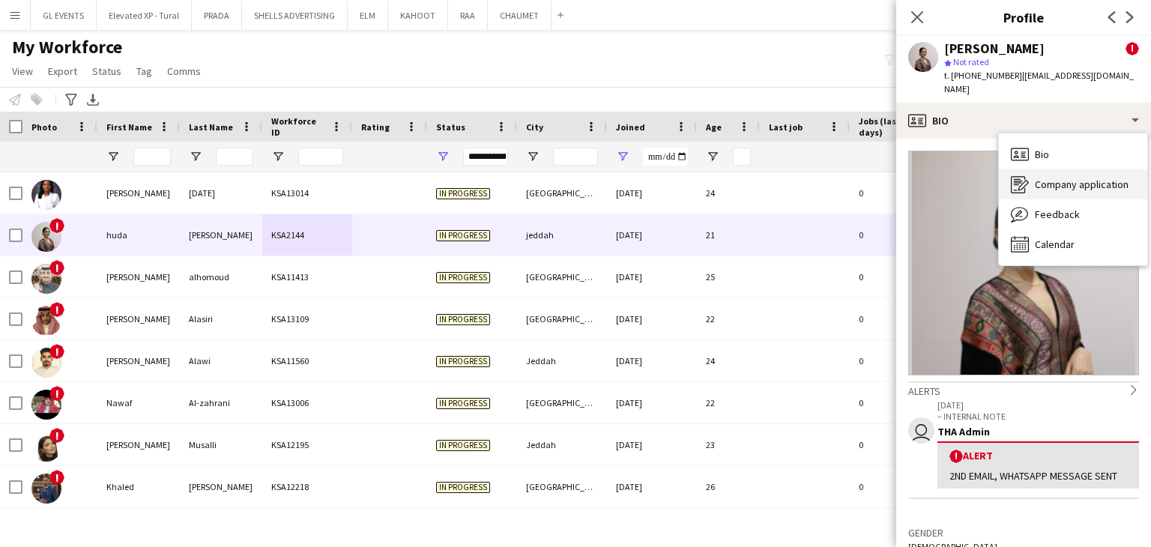
click at [1070, 178] on span "Company application" at bounding box center [1082, 184] width 94 height 13
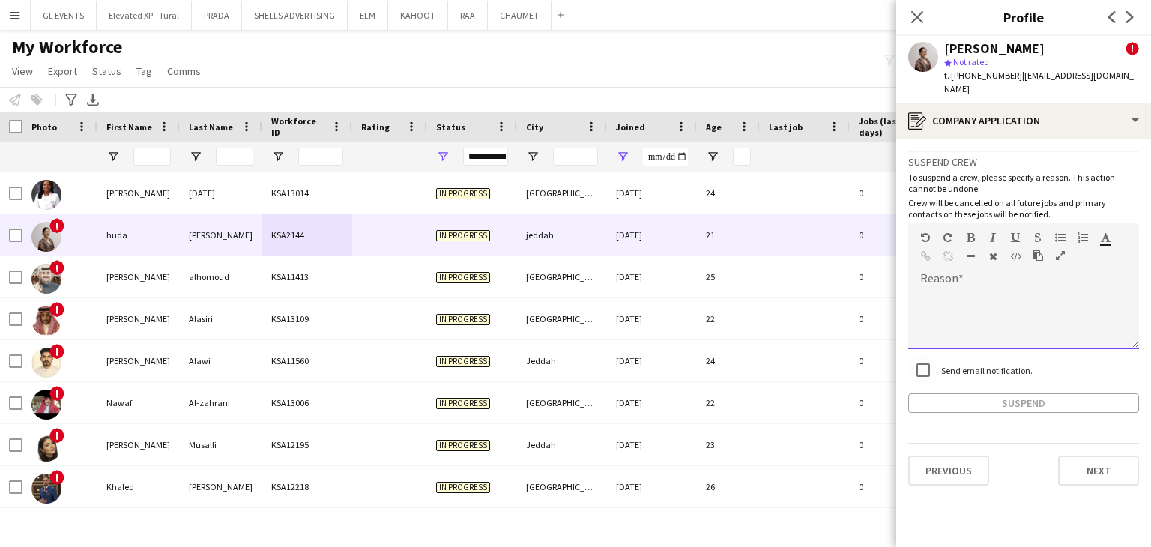
click at [939, 289] on div at bounding box center [1023, 319] width 231 height 60
paste div
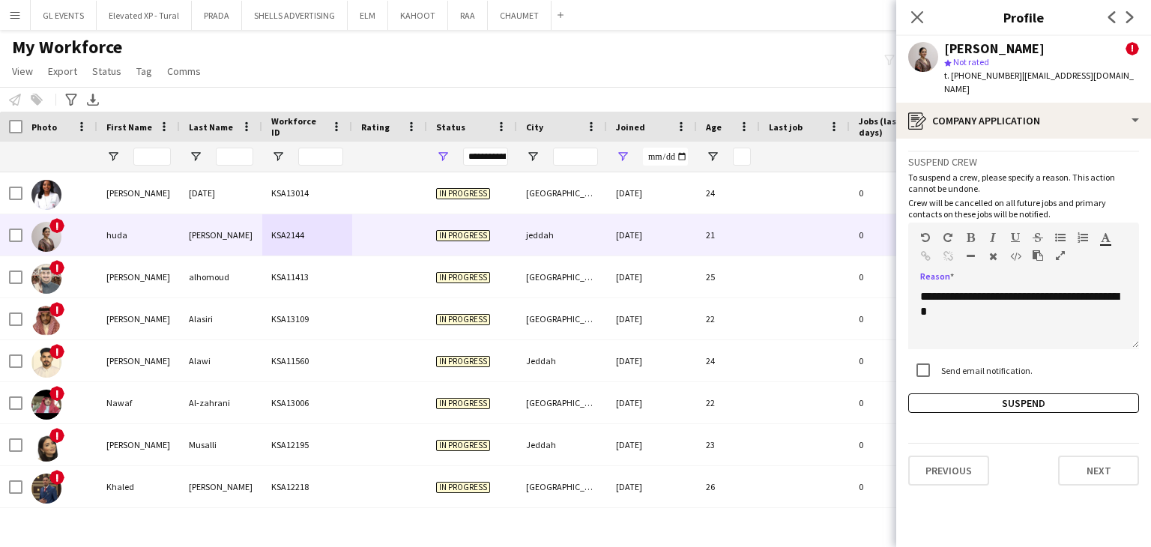
click at [1001, 378] on div "**********" at bounding box center [1023, 282] width 231 height 262
click at [990, 394] on button "Suspend" at bounding box center [1023, 403] width 231 height 19
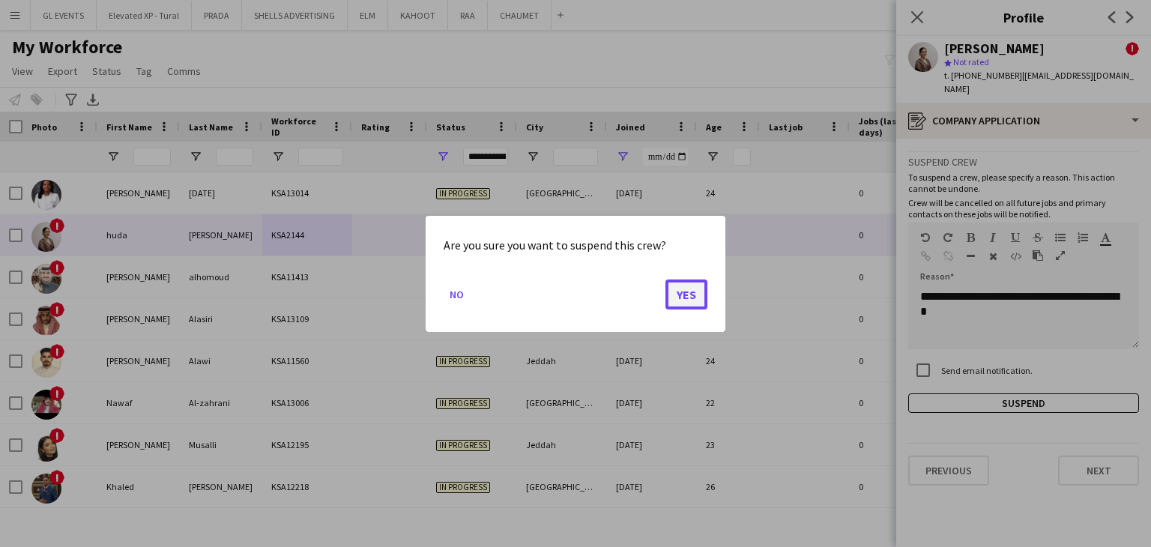
click at [701, 300] on button "Yes" at bounding box center [687, 294] width 42 height 30
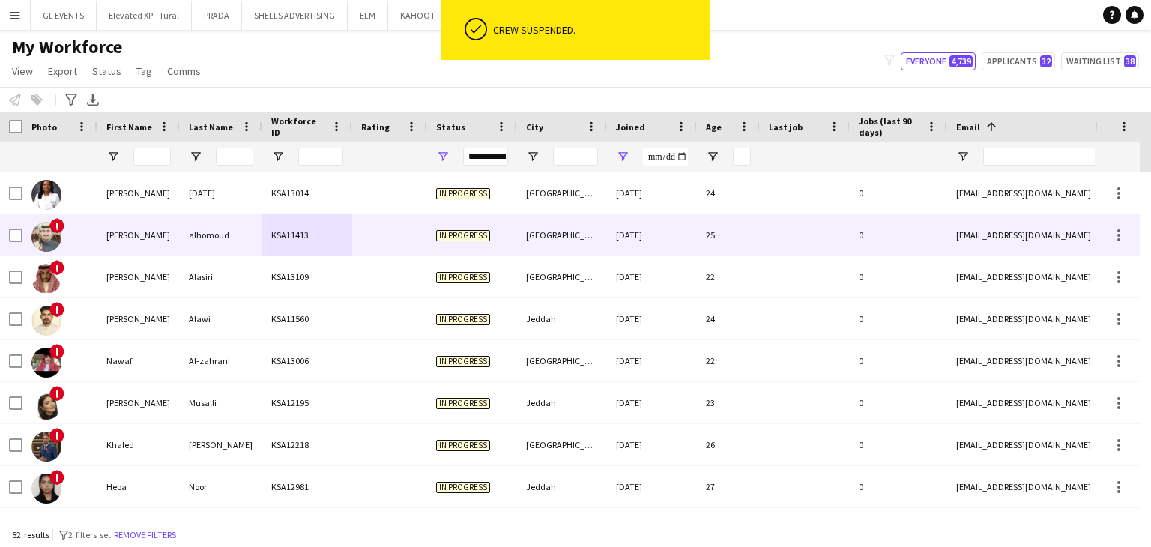
click at [414, 245] on div at bounding box center [389, 234] width 75 height 41
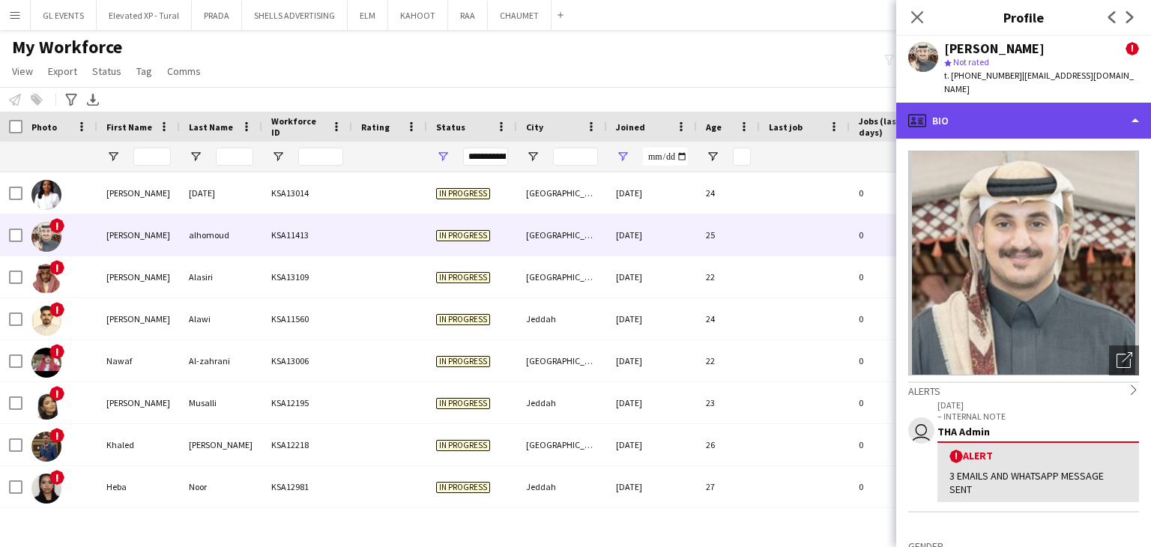
click at [960, 115] on div "profile Bio" at bounding box center [1023, 121] width 255 height 36
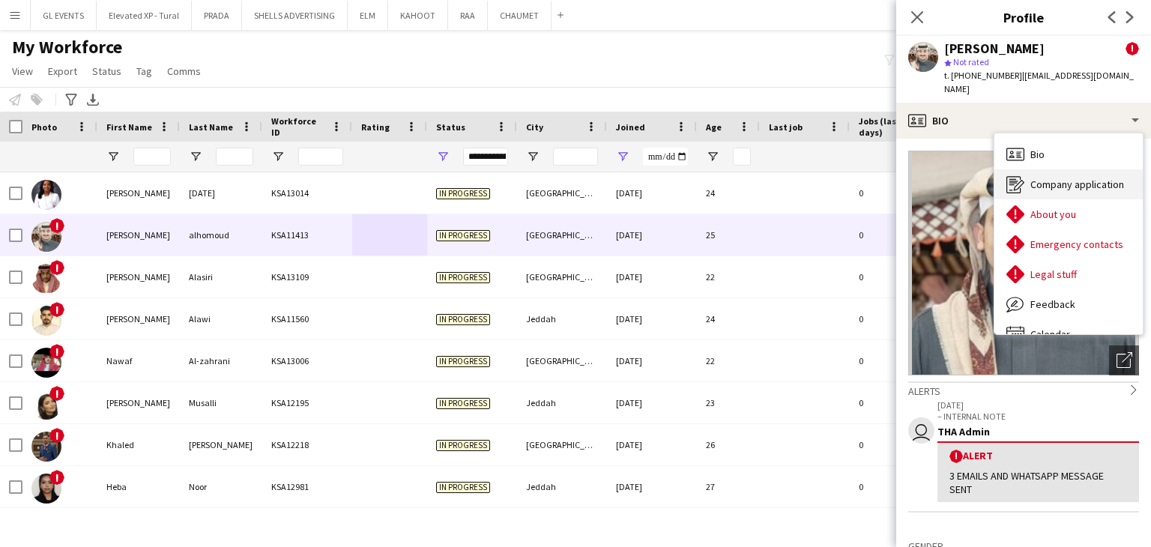
click at [1022, 176] on icon "Company application" at bounding box center [1016, 184] width 18 height 18
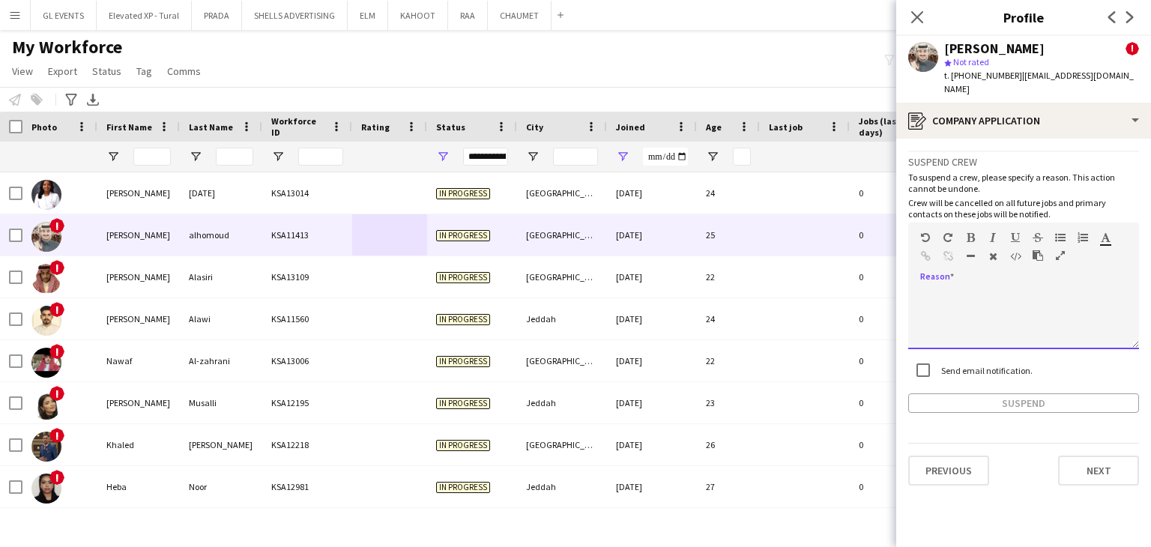
click at [949, 289] on div at bounding box center [1023, 319] width 231 height 60
paste div
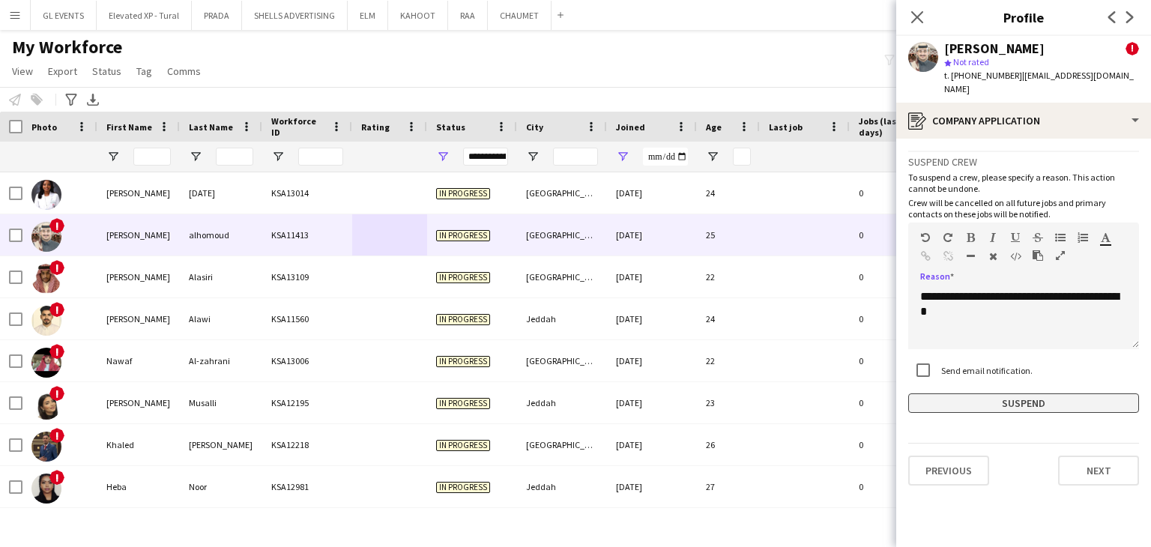
click at [990, 394] on button "Suspend" at bounding box center [1023, 403] width 231 height 19
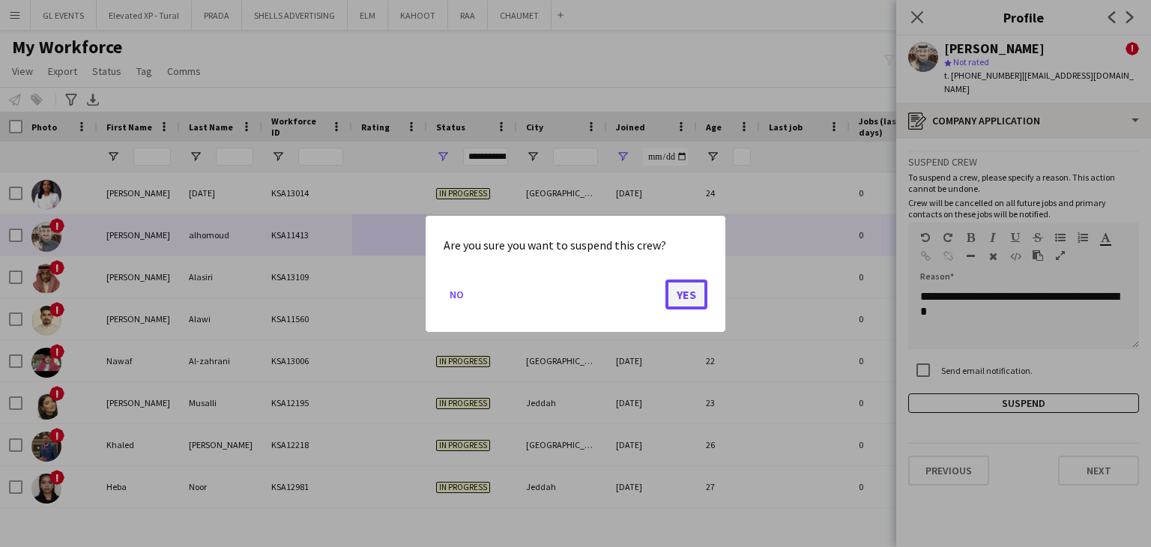
click at [687, 289] on button "Yes" at bounding box center [687, 294] width 42 height 30
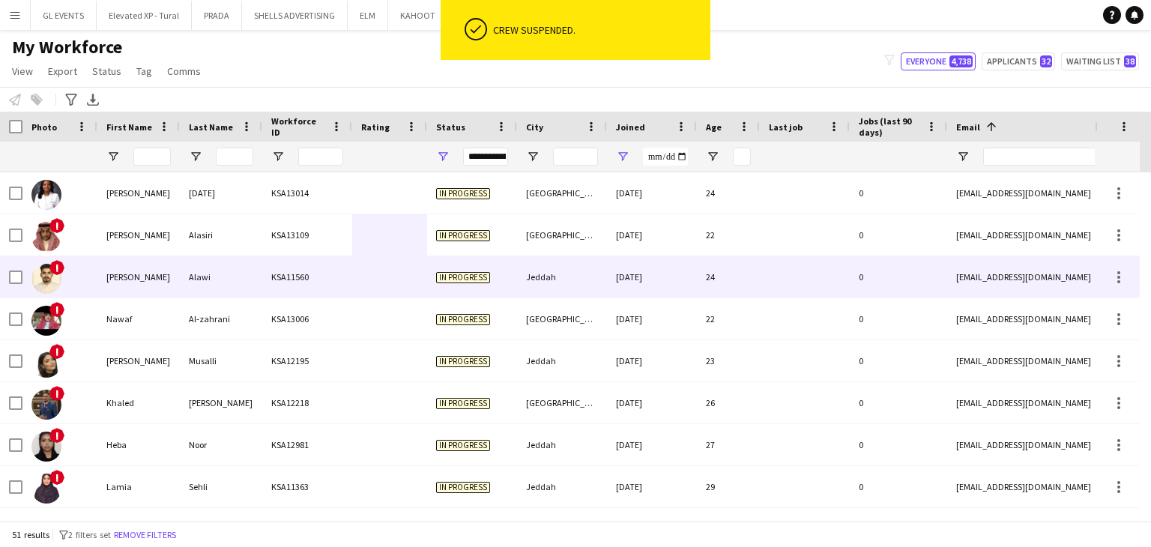
click at [596, 239] on div "[GEOGRAPHIC_DATA]" at bounding box center [562, 234] width 90 height 41
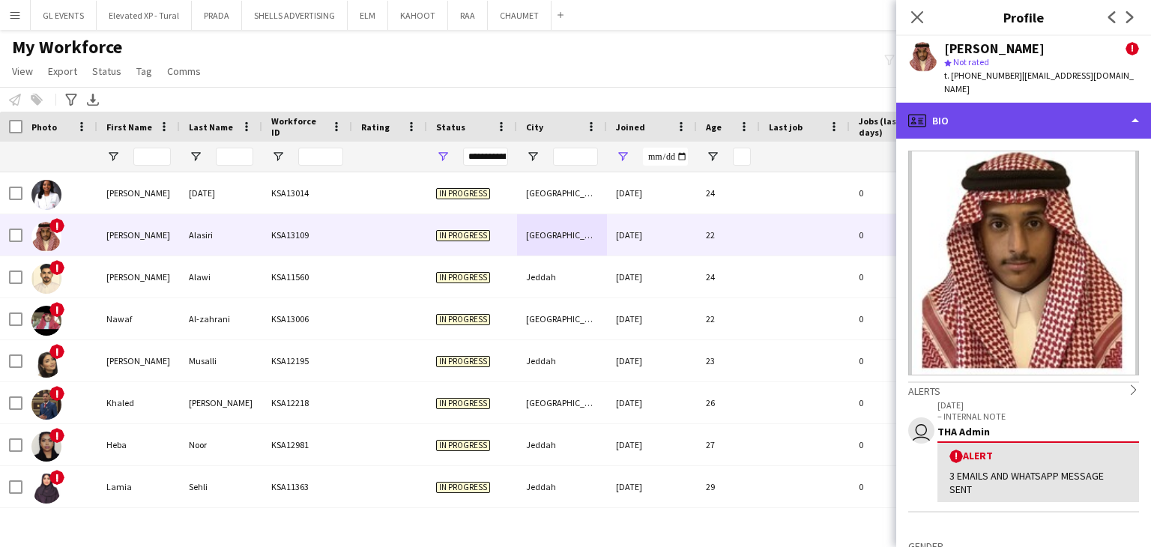
click at [996, 115] on div "profile Bio" at bounding box center [1023, 121] width 255 height 36
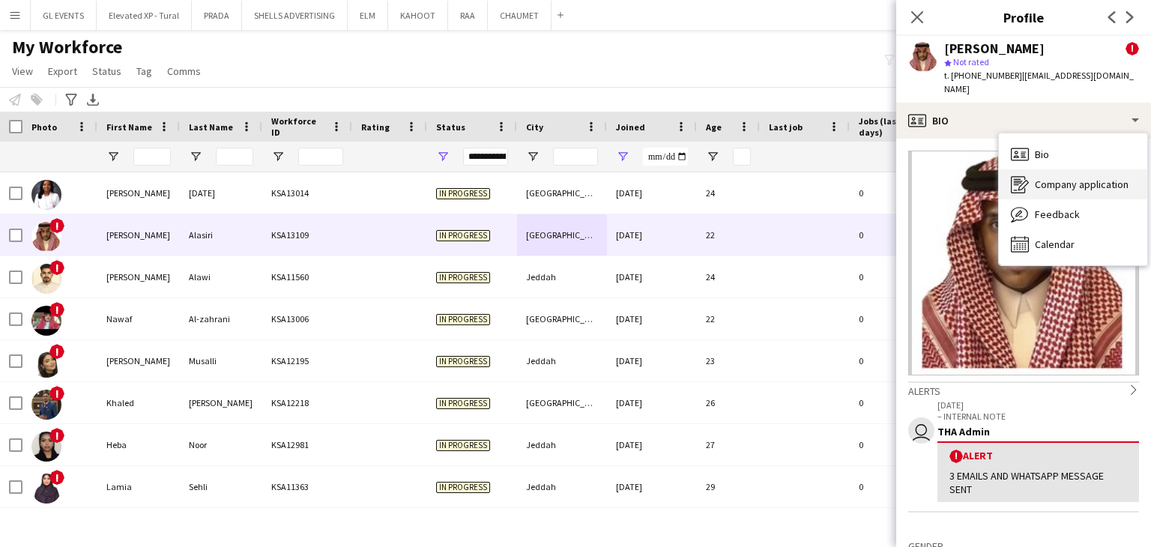
click at [1050, 178] on span "Company application" at bounding box center [1082, 184] width 94 height 13
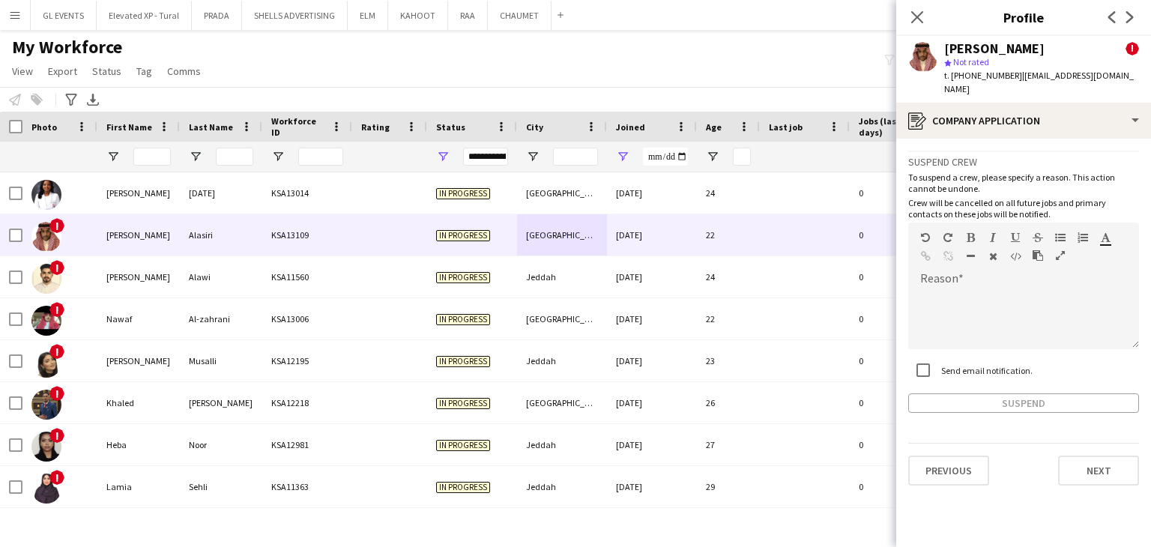
drag, startPoint x: 942, startPoint y: 349, endPoint x: 935, endPoint y: 286, distance: 62.6
click at [941, 355] on div "Send email notification." at bounding box center [970, 370] width 124 height 30
drag, startPoint x: 935, startPoint y: 283, endPoint x: 946, endPoint y: 300, distance: 20.2
click at [936, 289] on div at bounding box center [1023, 319] width 231 height 60
paste div
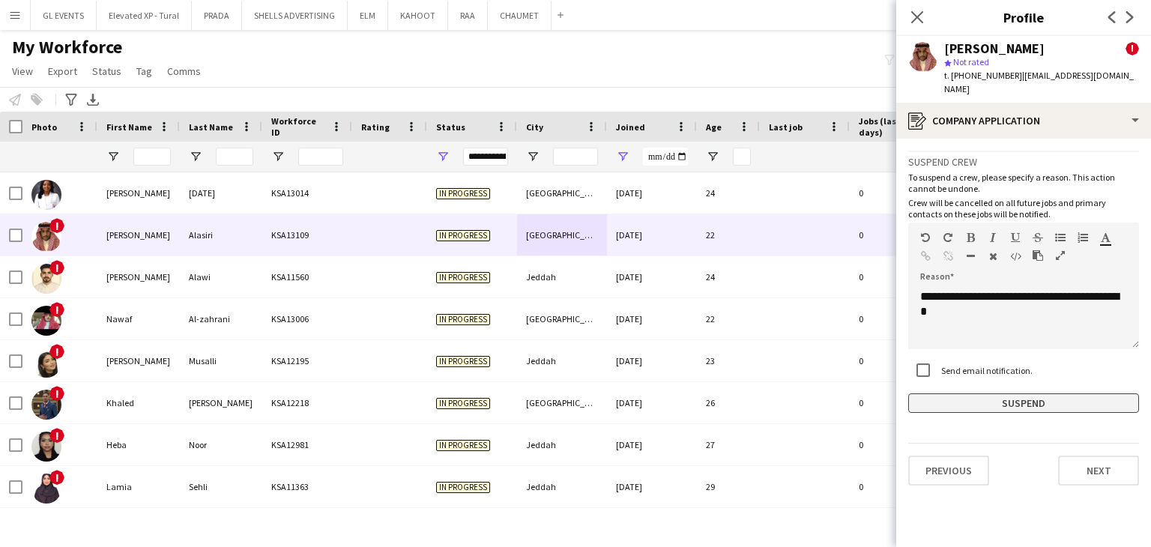
click at [972, 394] on button "Suspend" at bounding box center [1023, 403] width 231 height 19
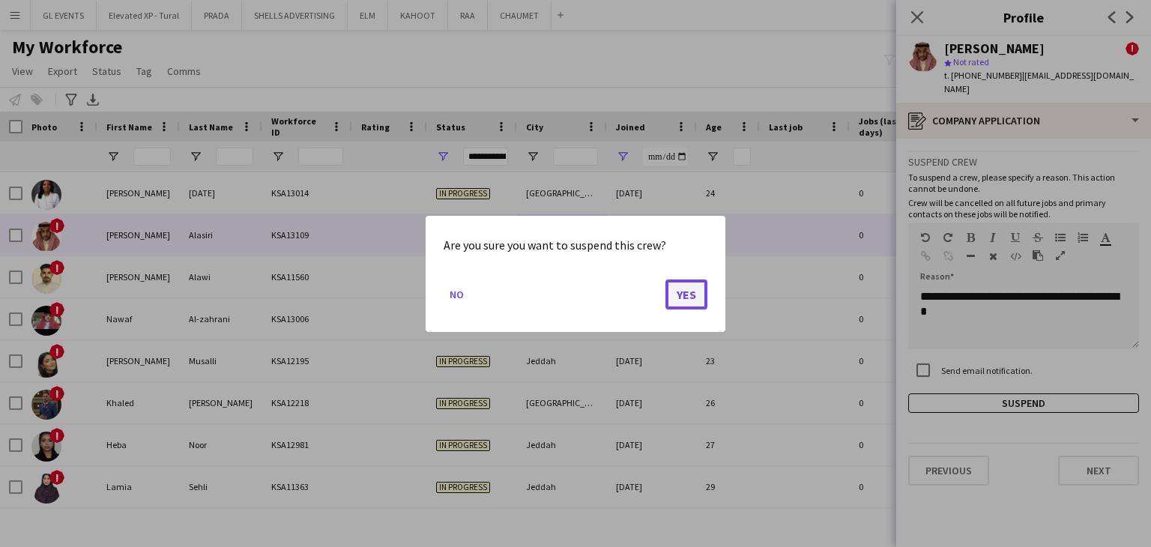
click at [695, 295] on button "Yes" at bounding box center [687, 294] width 42 height 30
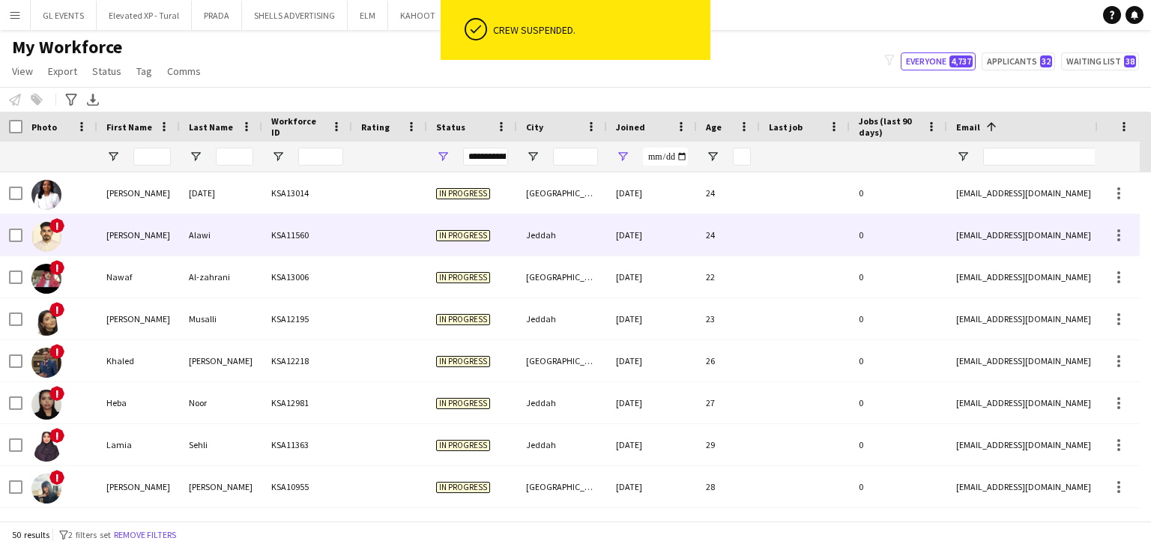
click at [307, 241] on div "KSA11560" at bounding box center [307, 234] width 90 height 41
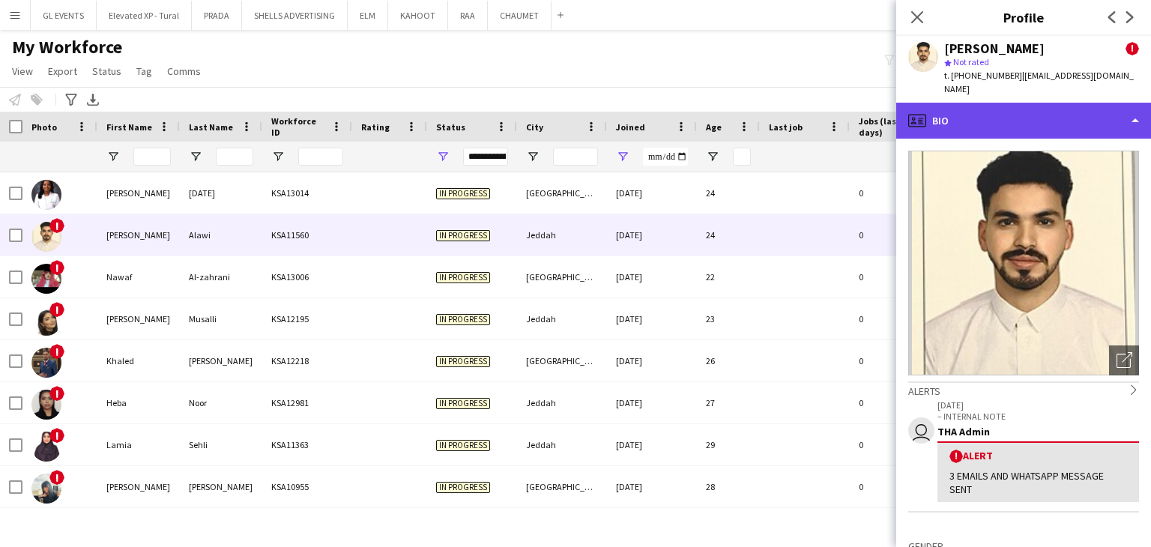
click at [958, 115] on div "profile Bio" at bounding box center [1023, 121] width 255 height 36
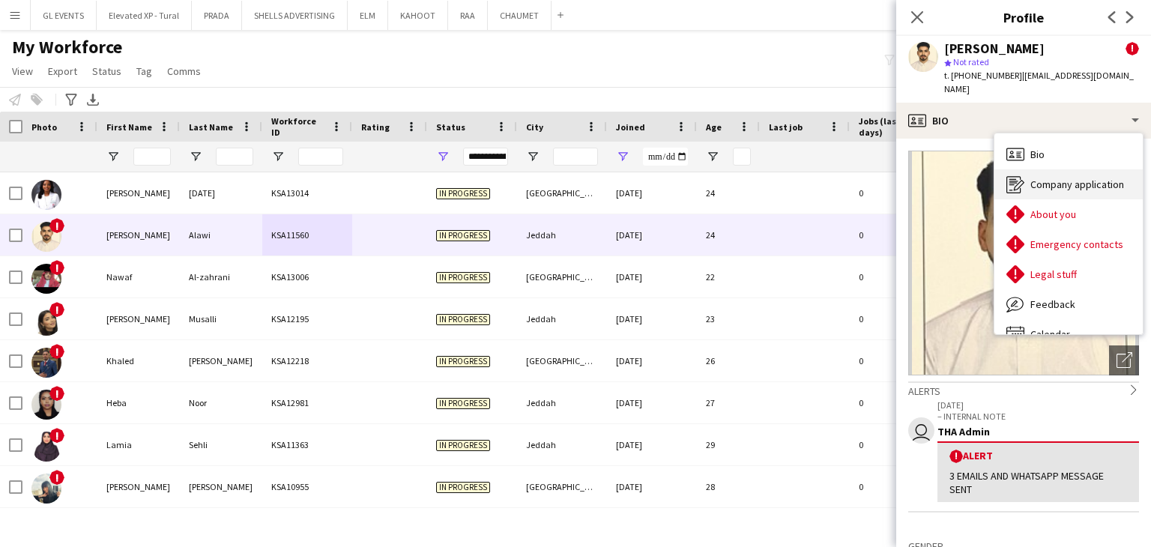
click at [1028, 180] on div "Company application Company application" at bounding box center [1069, 184] width 148 height 30
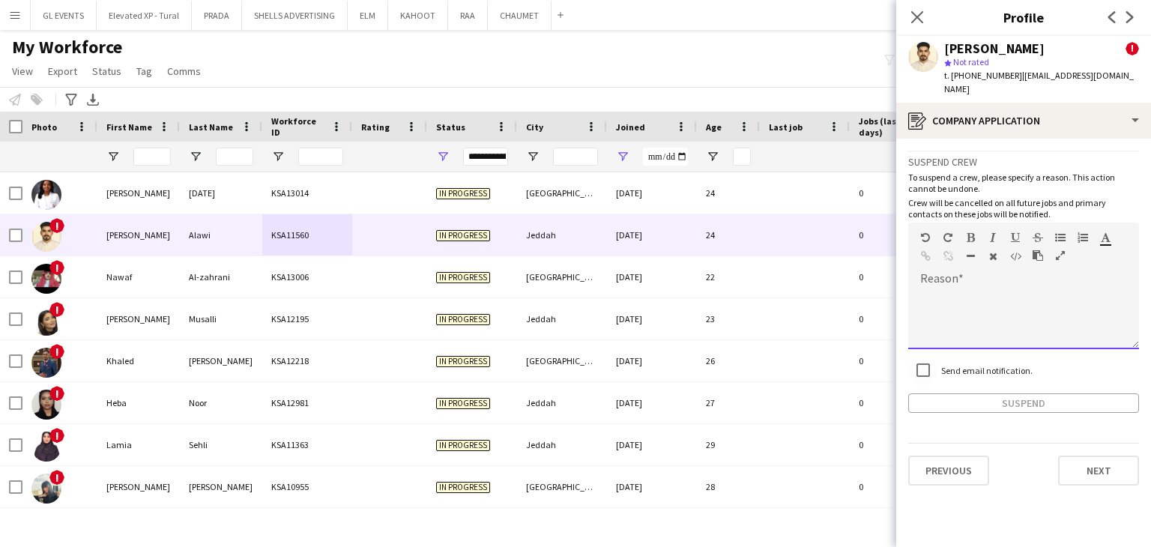
click at [943, 279] on div at bounding box center [1023, 314] width 231 height 70
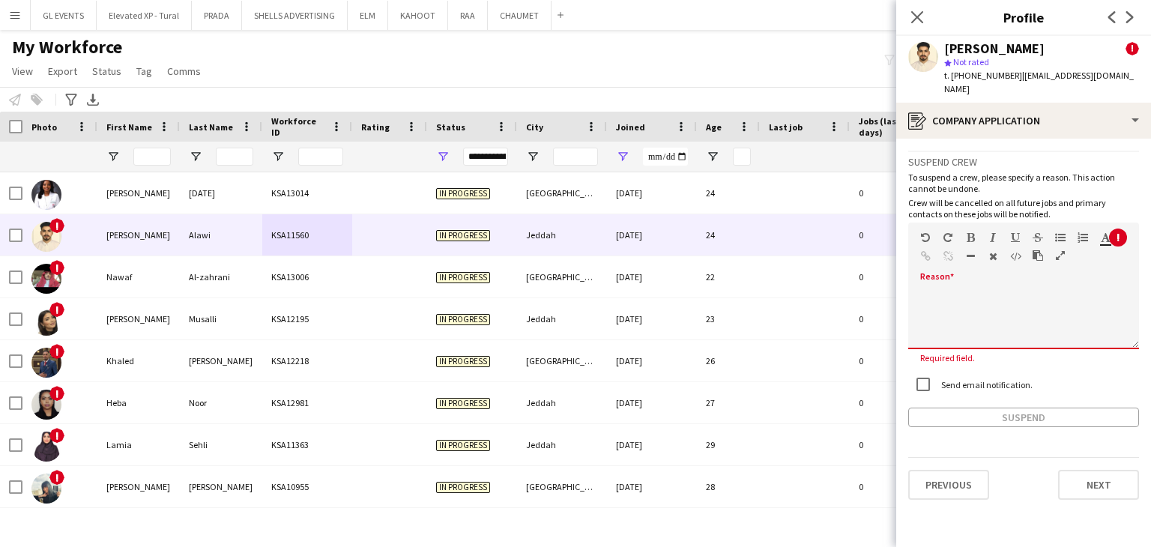
paste div
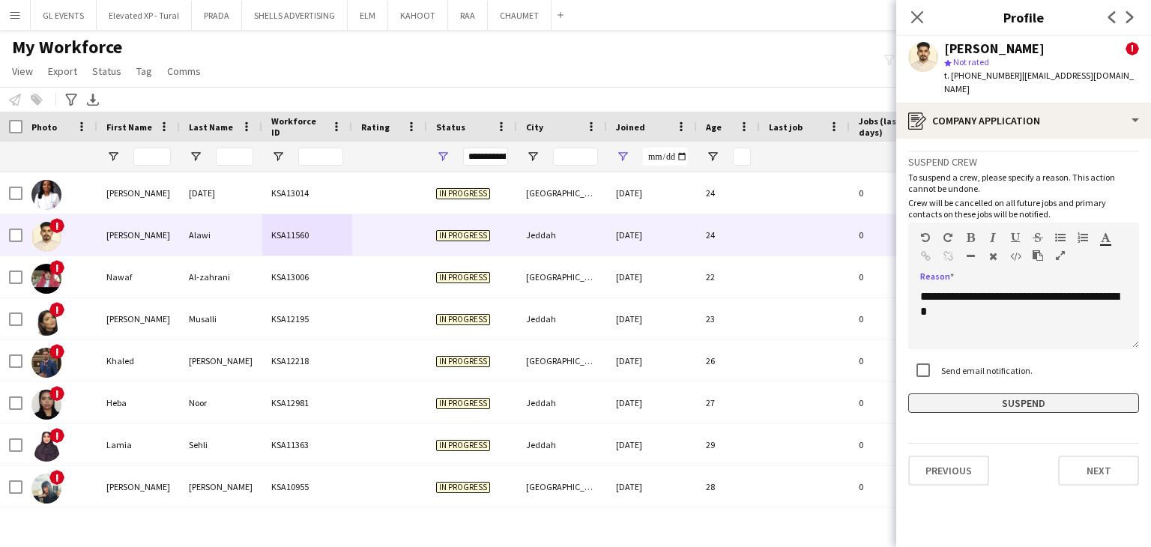
click at [1001, 394] on button "Suspend" at bounding box center [1023, 403] width 231 height 19
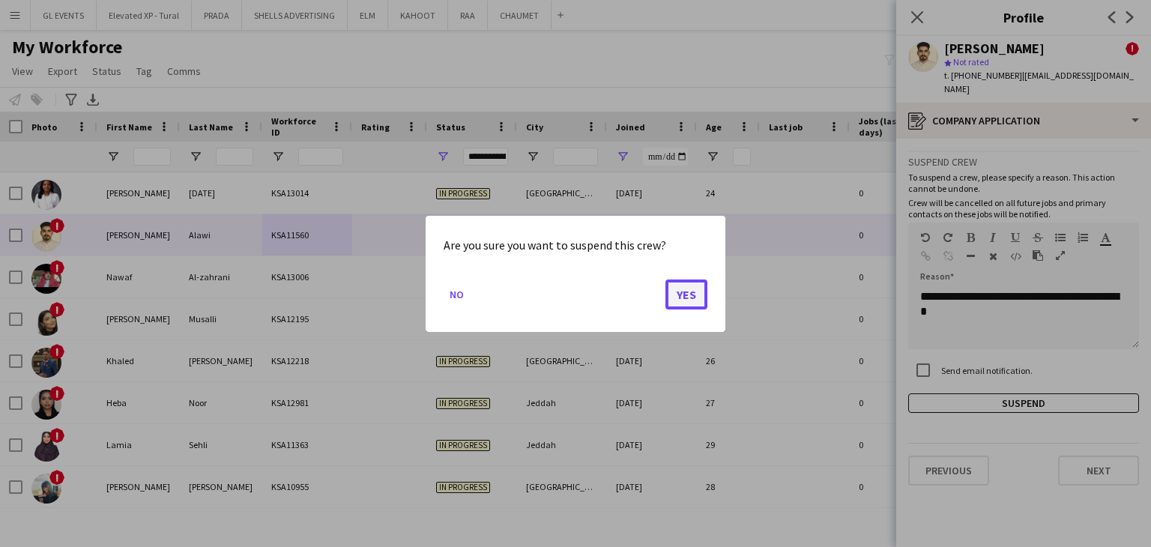
click at [693, 298] on button "Yes" at bounding box center [687, 294] width 42 height 30
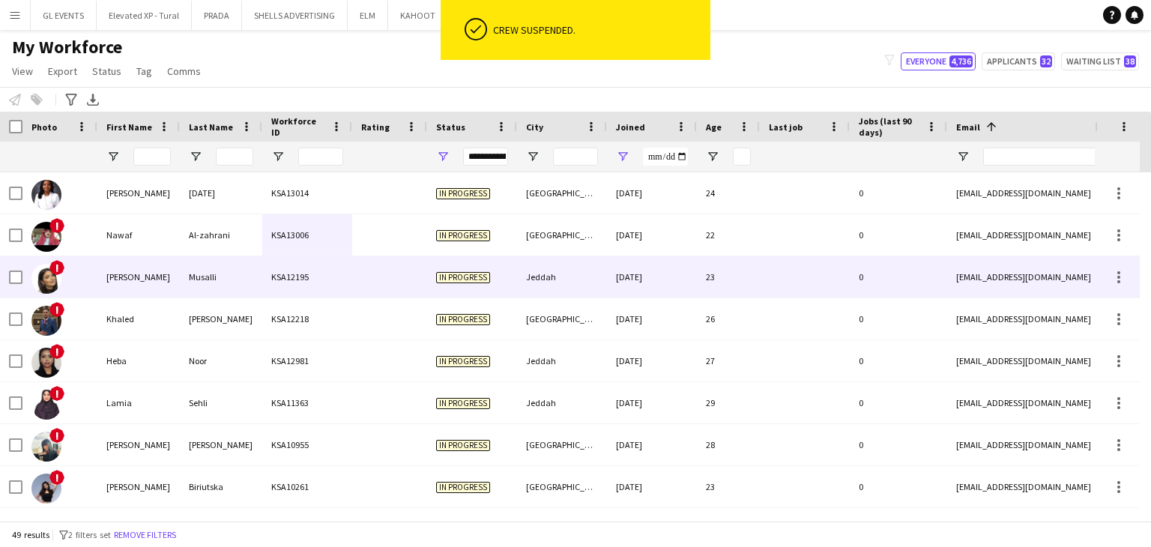
click at [358, 255] on div at bounding box center [389, 234] width 75 height 41
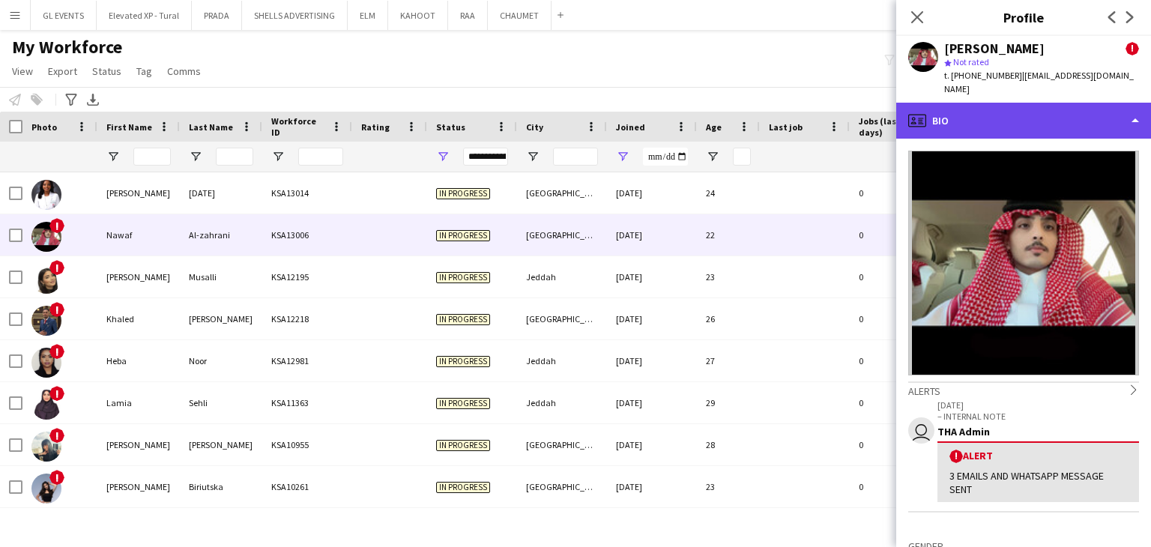
click at [953, 113] on div "profile Bio" at bounding box center [1023, 121] width 255 height 36
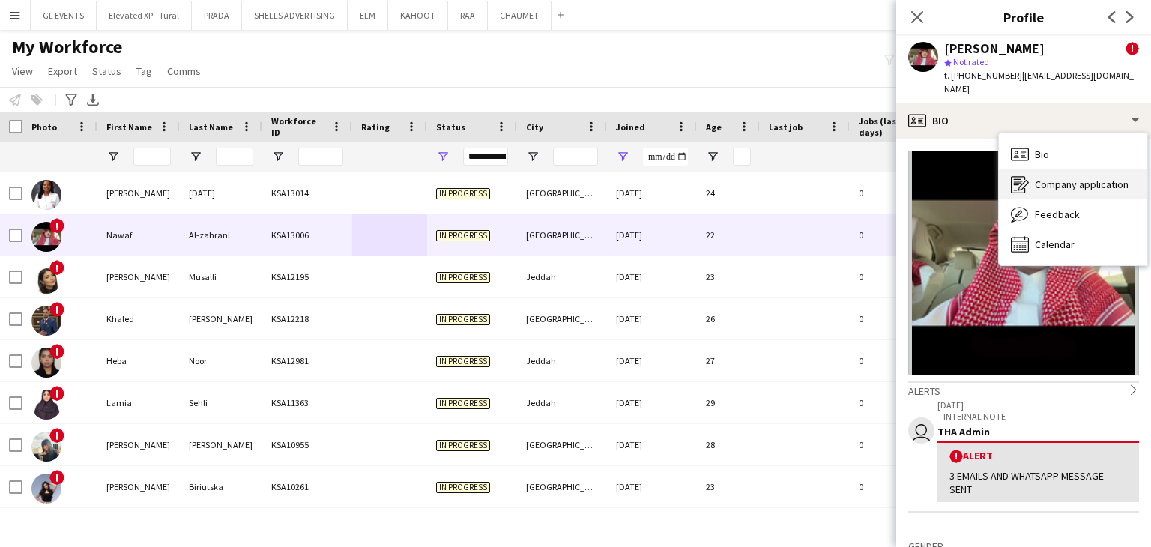
click at [1016, 175] on icon "Company application" at bounding box center [1020, 184] width 18 height 18
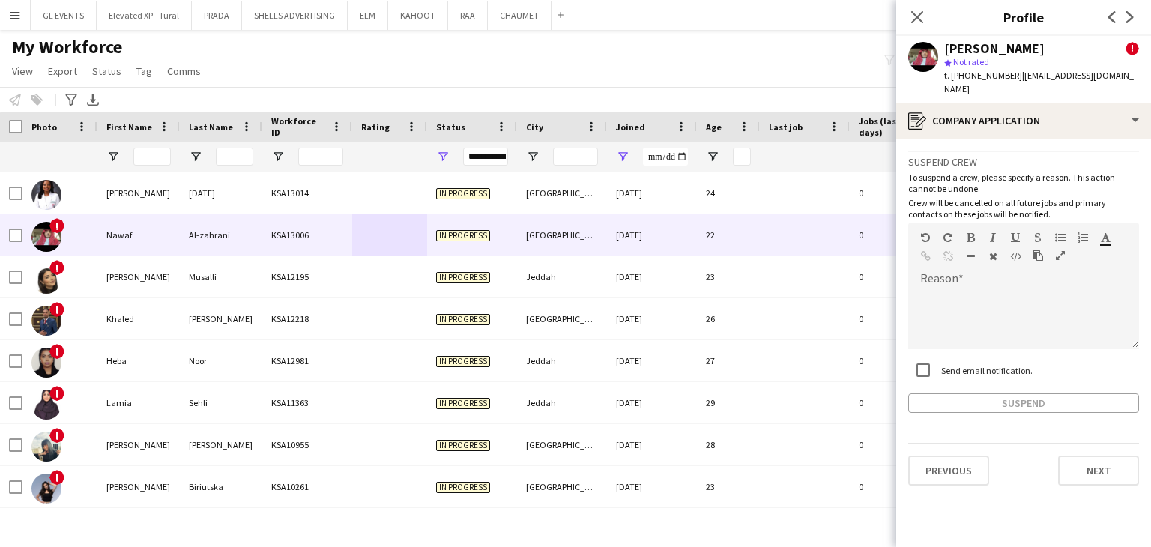
click at [944, 364] on label "Send email notification." at bounding box center [985, 369] width 94 height 11
click at [940, 295] on div at bounding box center [1023, 319] width 231 height 60
paste div
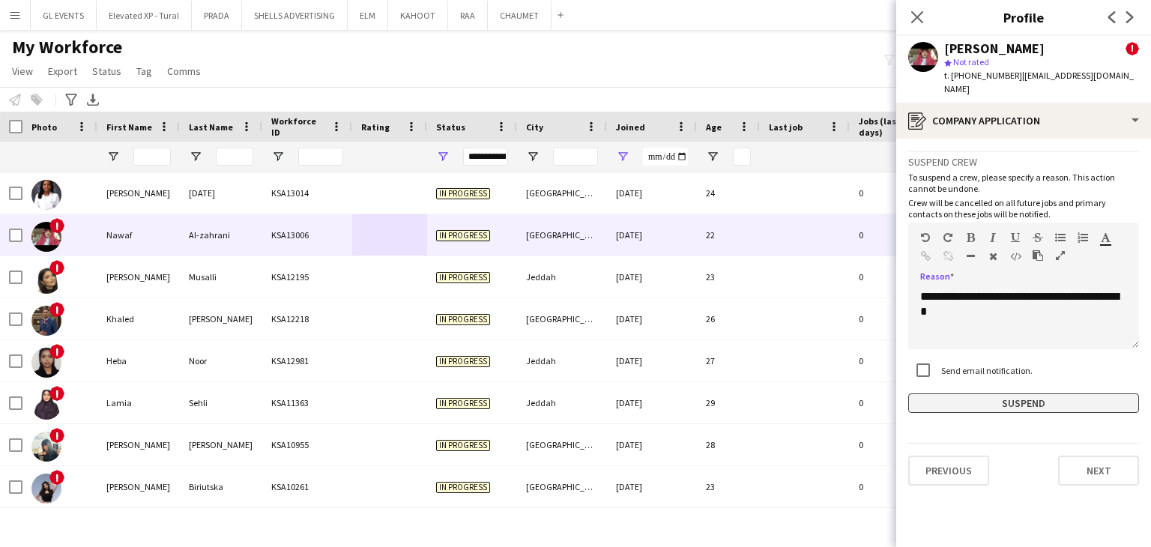
click at [999, 394] on button "Suspend" at bounding box center [1023, 403] width 231 height 19
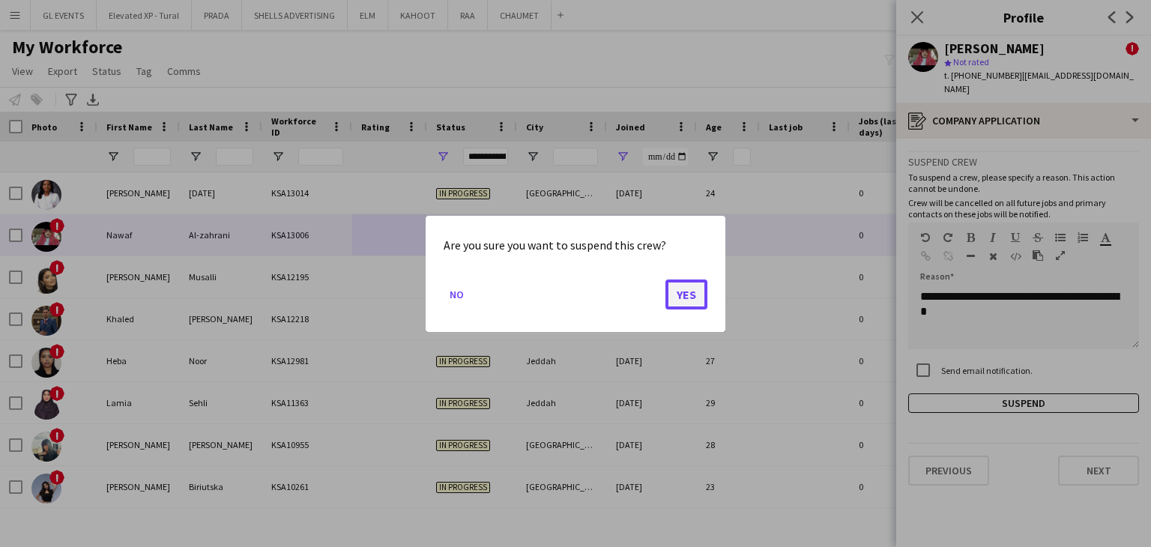
click at [687, 292] on button "Yes" at bounding box center [687, 294] width 42 height 30
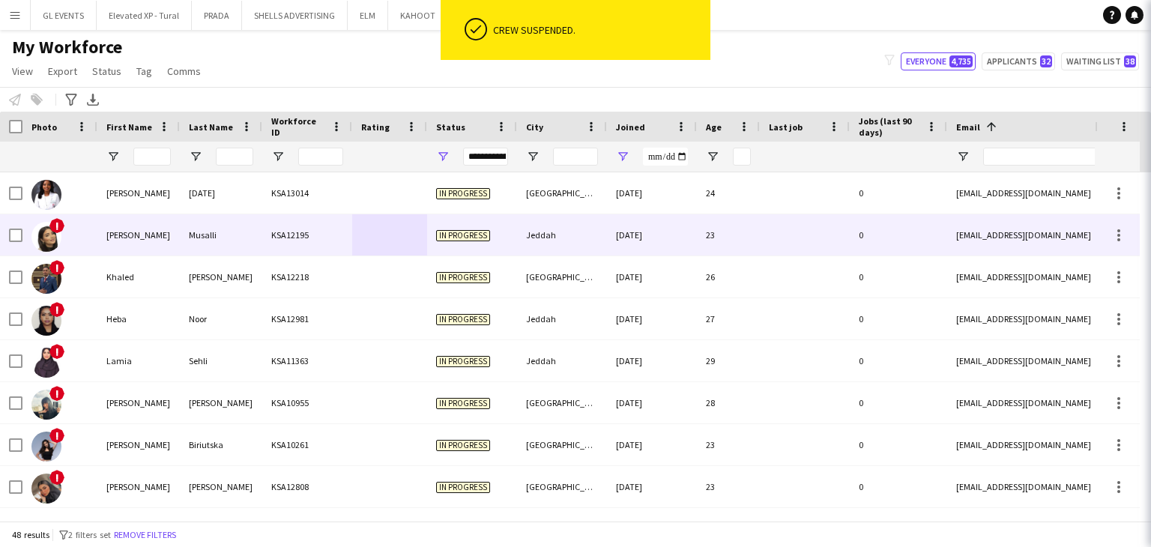
click at [397, 238] on div at bounding box center [389, 234] width 75 height 41
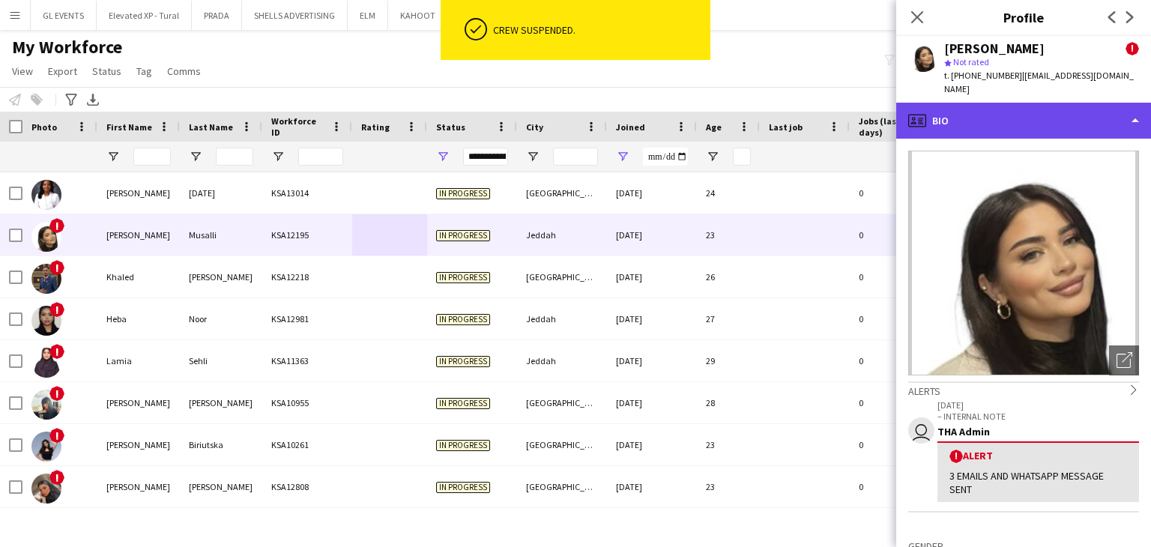
click at [971, 103] on div "profile Bio" at bounding box center [1023, 121] width 255 height 36
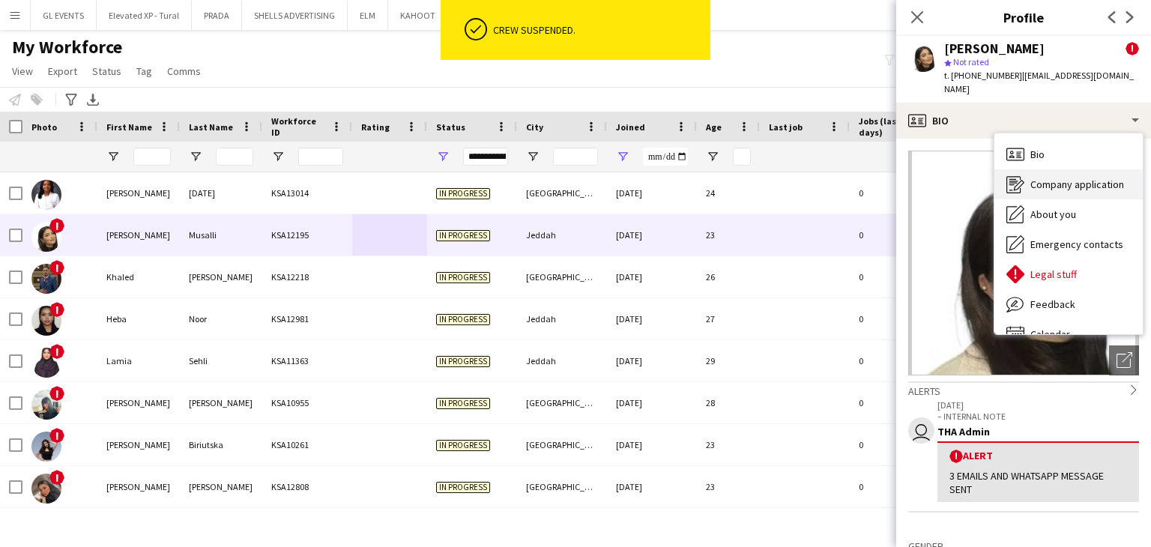
click at [1052, 178] on span "Company application" at bounding box center [1078, 184] width 94 height 13
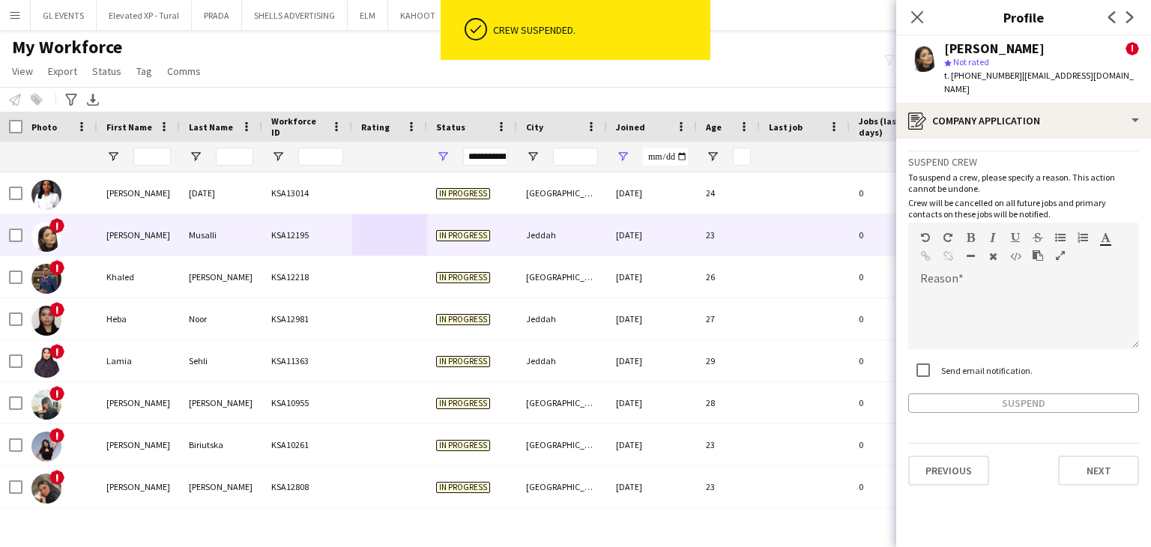
click at [950, 364] on div "Send email notification." at bounding box center [970, 370] width 124 height 30
click at [923, 283] on span at bounding box center [920, 289] width 24 height 21
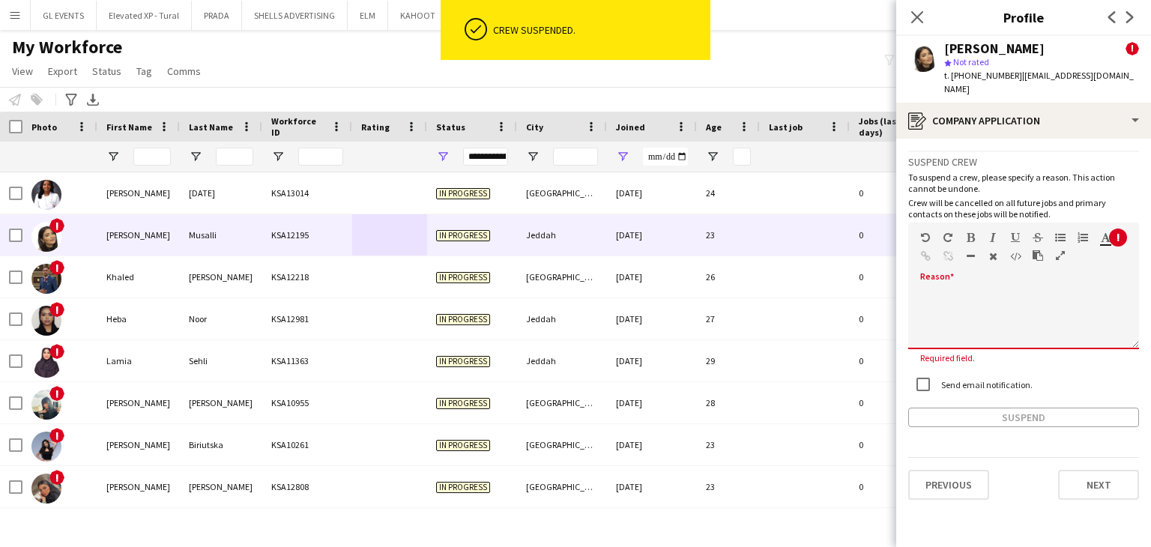
paste div
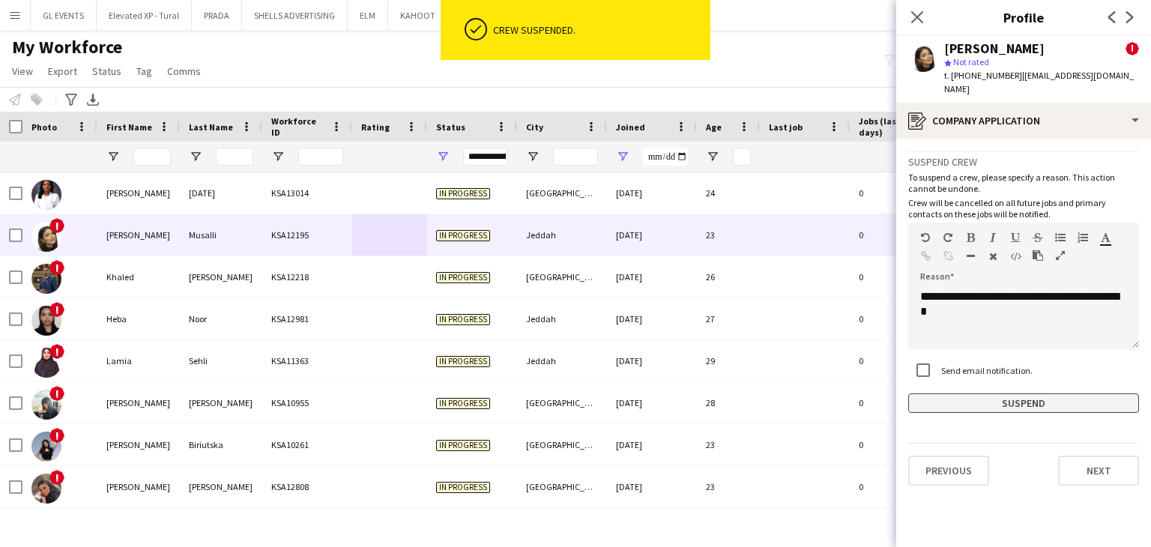
click at [983, 394] on button "Suspend" at bounding box center [1023, 403] width 231 height 19
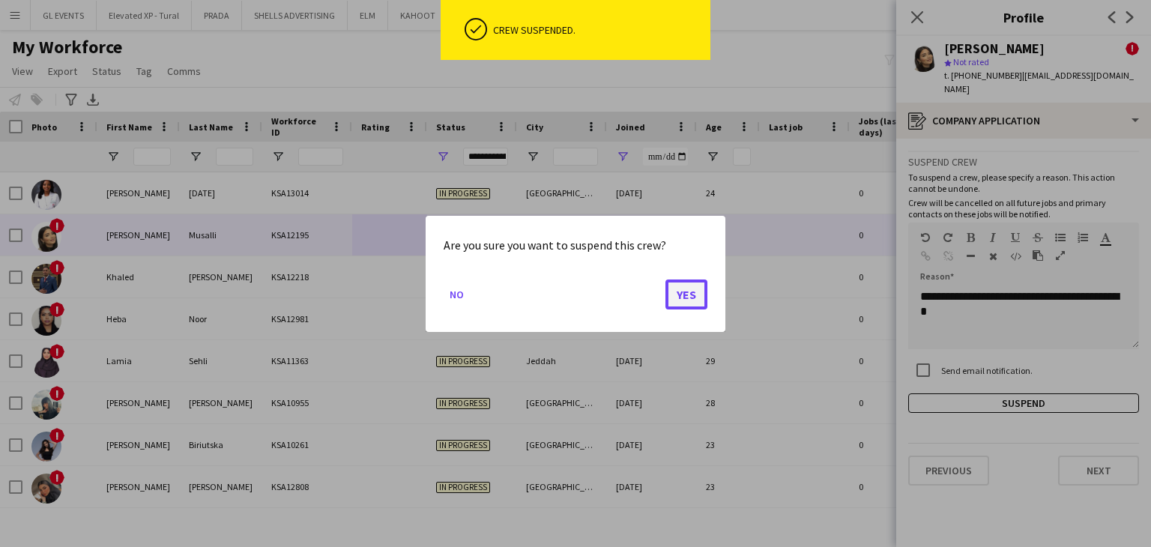
click at [697, 292] on button "Yes" at bounding box center [687, 294] width 42 height 30
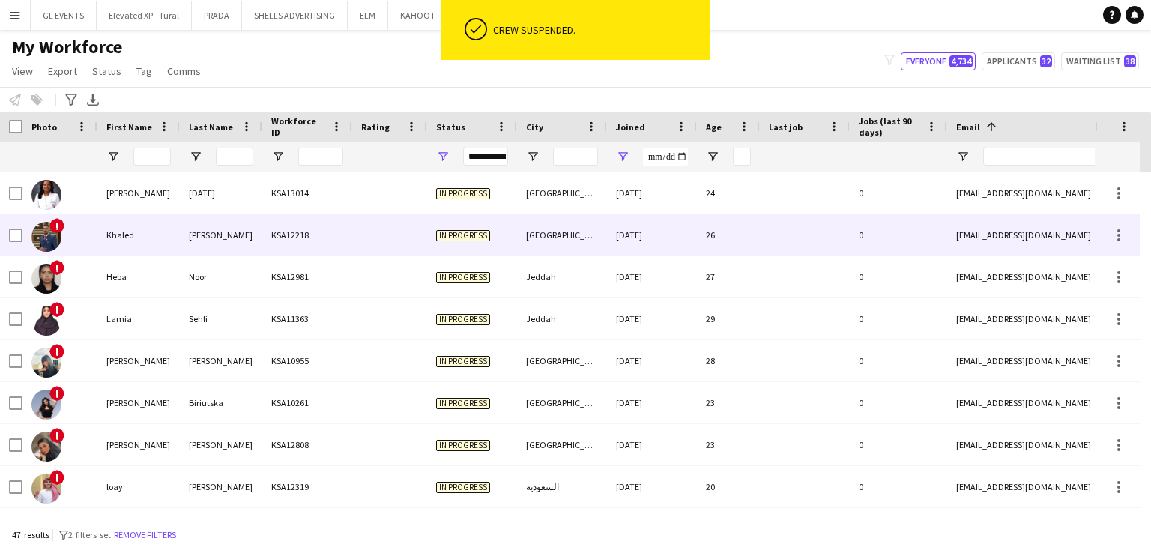
click at [328, 244] on div "KSA12218" at bounding box center [307, 234] width 90 height 41
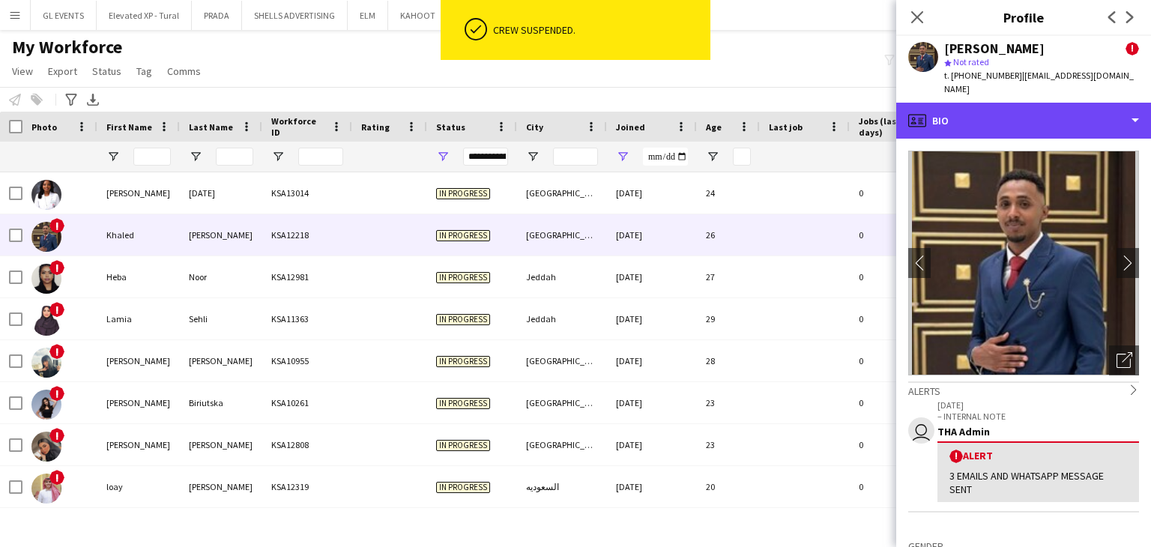
drag, startPoint x: 1004, startPoint y: 120, endPoint x: 1010, endPoint y: 139, distance: 19.9
click at [1004, 119] on div "profile Bio" at bounding box center [1023, 121] width 255 height 36
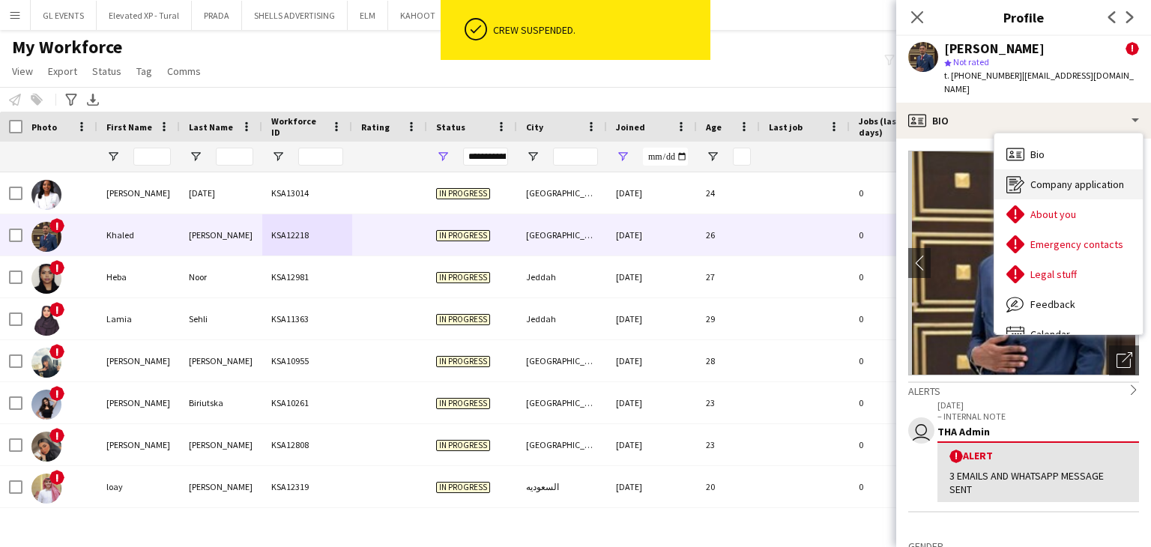
click at [1073, 178] on span "Company application" at bounding box center [1078, 184] width 94 height 13
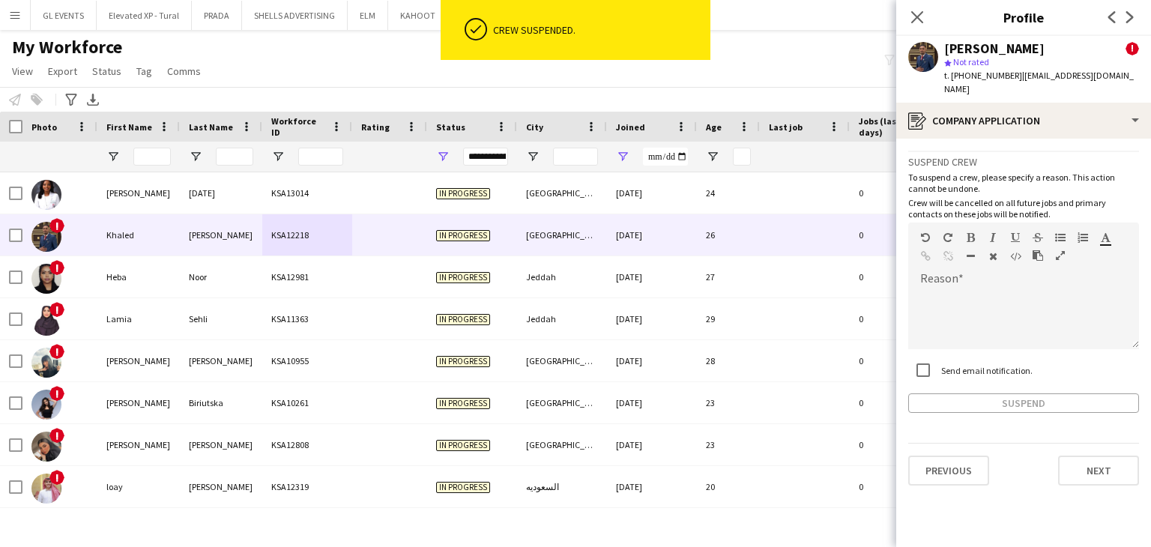
click at [962, 364] on label "Send email notification." at bounding box center [985, 369] width 94 height 11
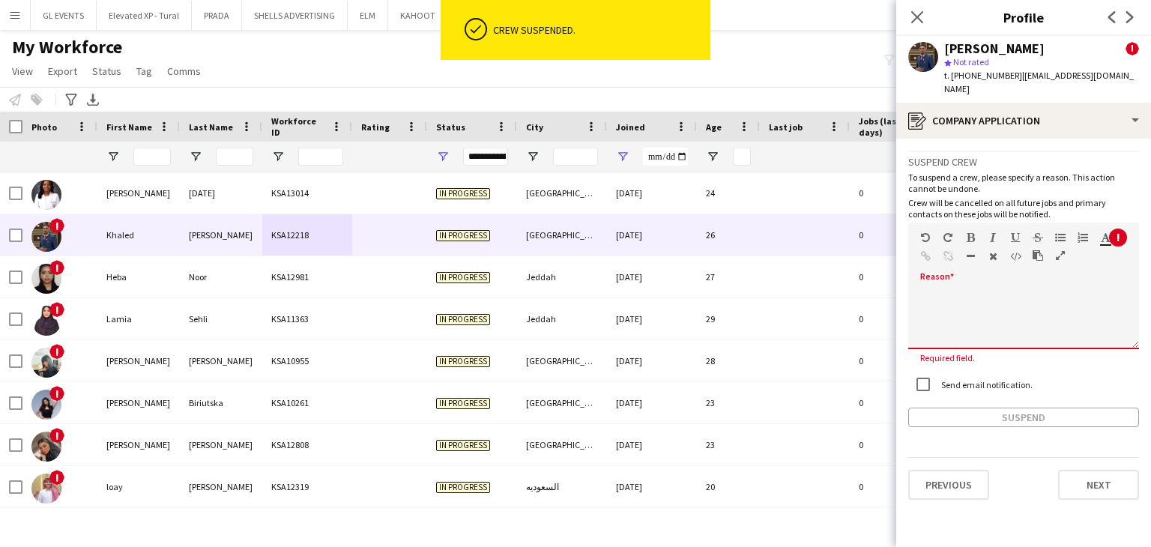
click at [946, 279] on div at bounding box center [1023, 314] width 231 height 70
paste div
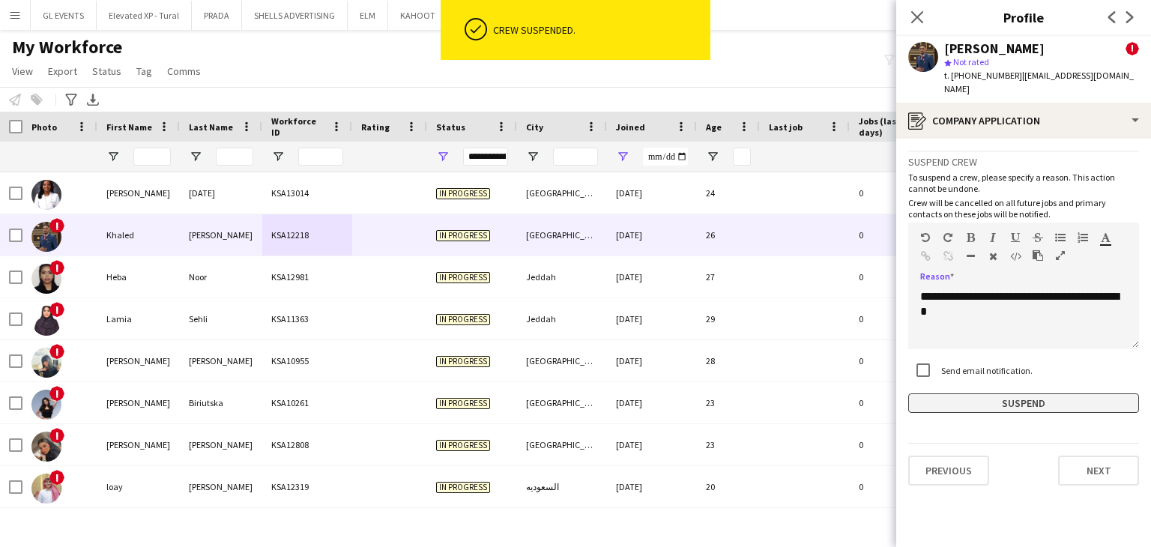
click at [974, 397] on button "Suspend" at bounding box center [1023, 403] width 231 height 19
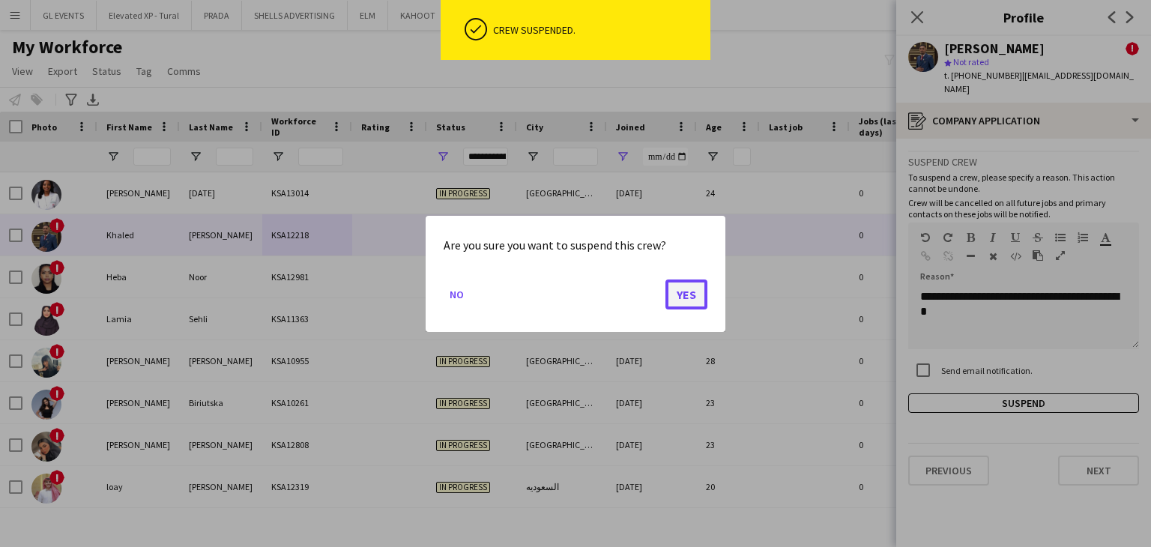
click at [693, 298] on button "Yes" at bounding box center [687, 294] width 42 height 30
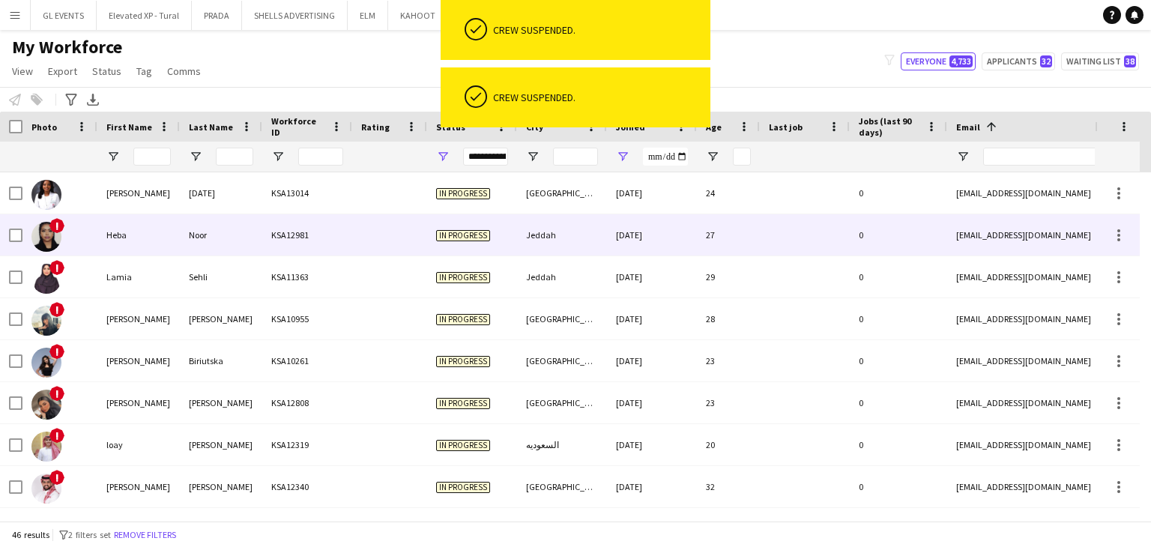
click at [354, 241] on div at bounding box center [389, 234] width 75 height 41
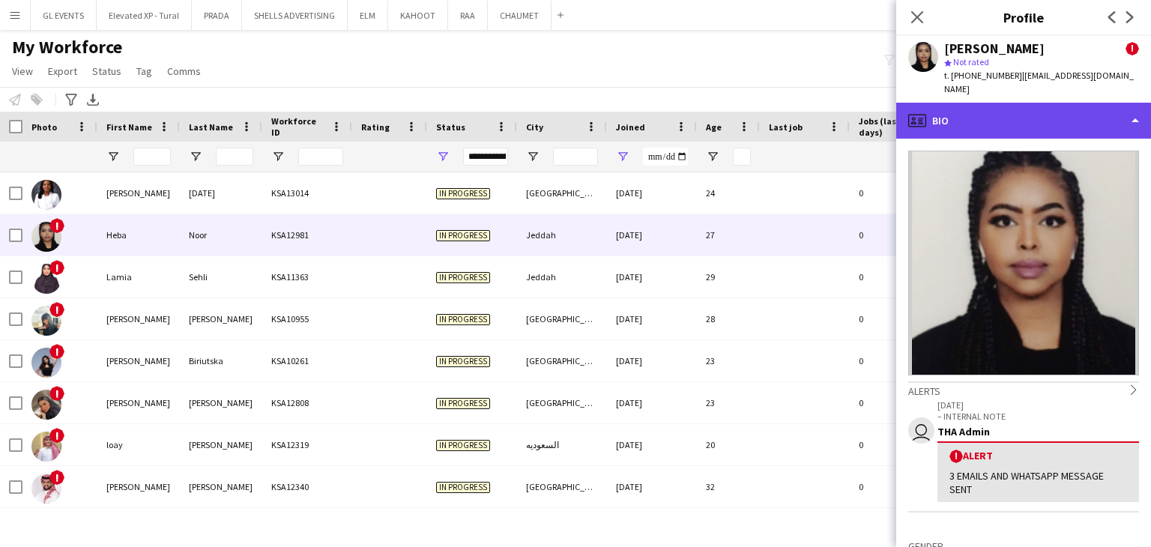
click at [953, 107] on div "profile Bio" at bounding box center [1023, 121] width 255 height 36
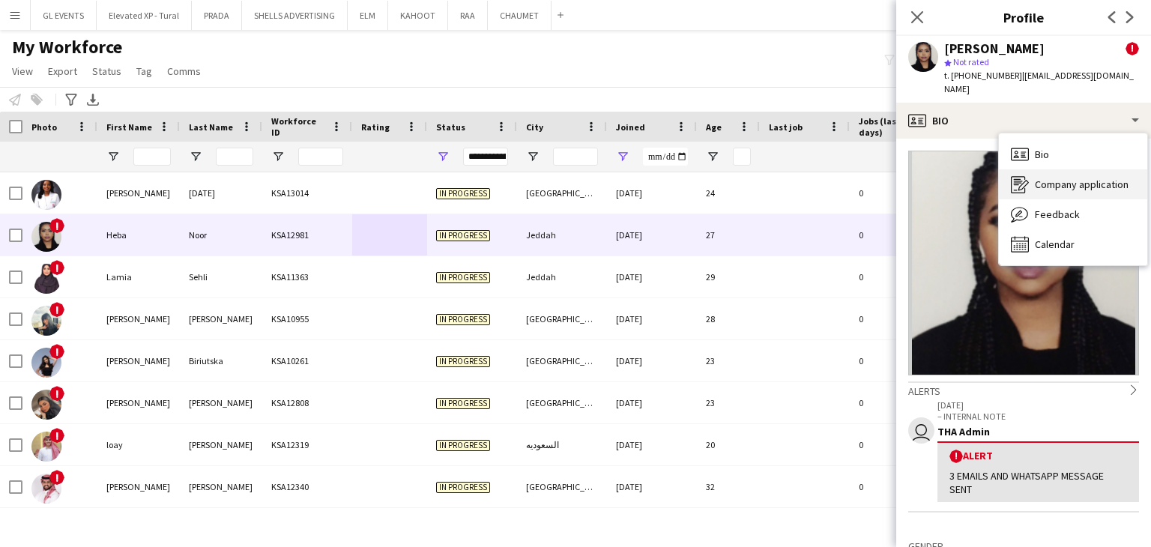
click at [1036, 169] on div "Company application Company application" at bounding box center [1073, 184] width 148 height 30
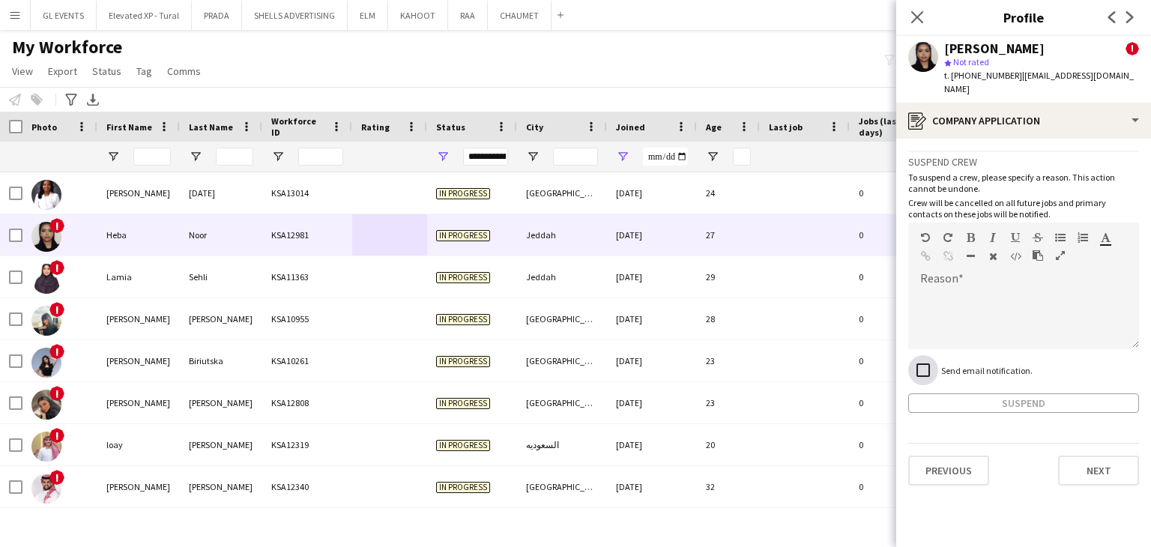
click at [938, 352] on div at bounding box center [923, 370] width 36 height 36
click at [938, 289] on div at bounding box center [1023, 319] width 231 height 60
paste div
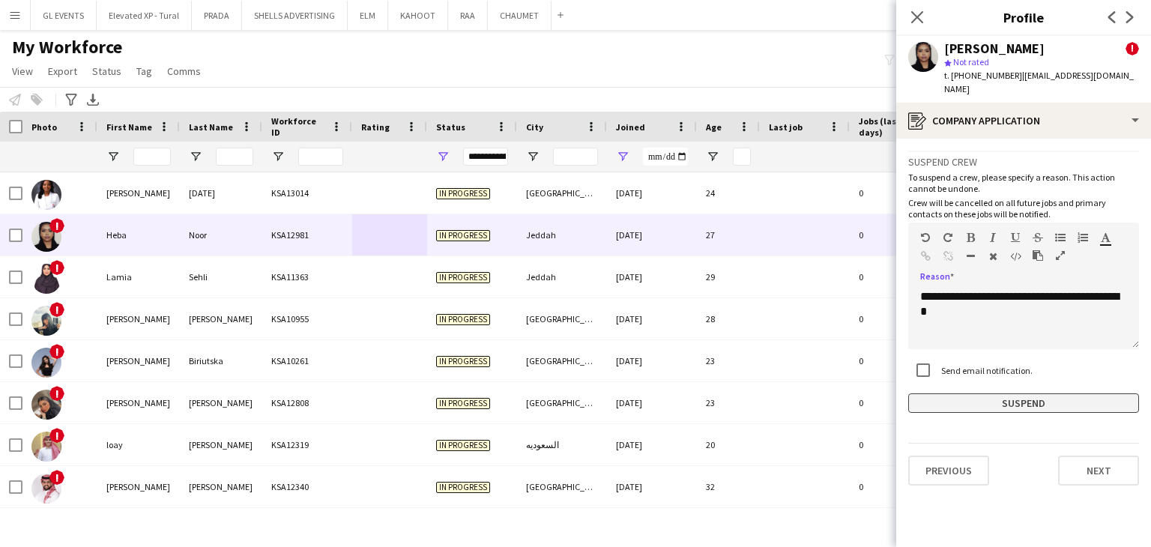
click at [986, 394] on button "Suspend" at bounding box center [1023, 403] width 231 height 19
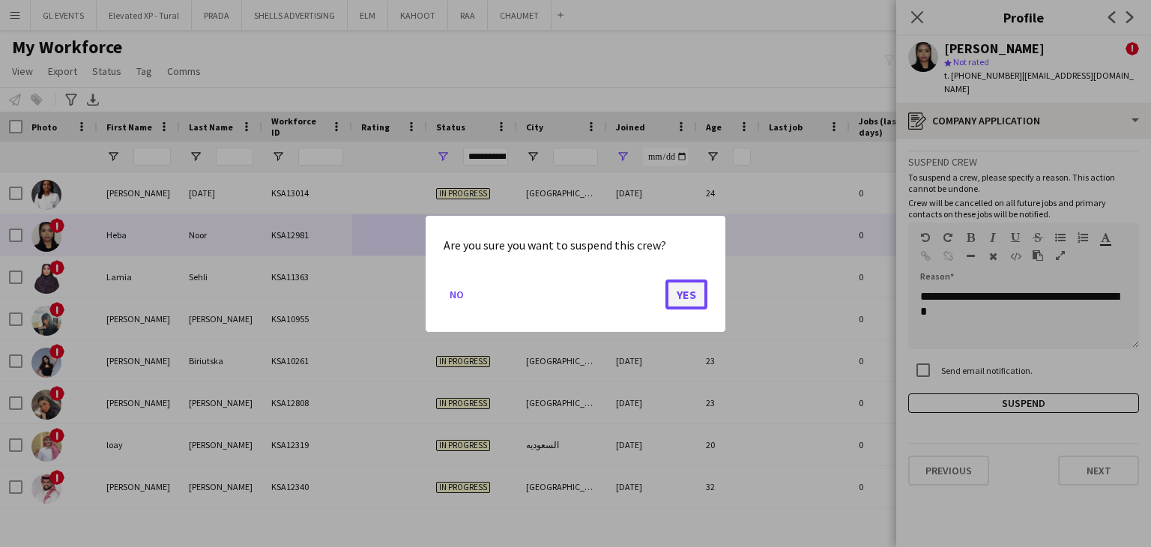
click at [699, 301] on button "Yes" at bounding box center [687, 294] width 42 height 30
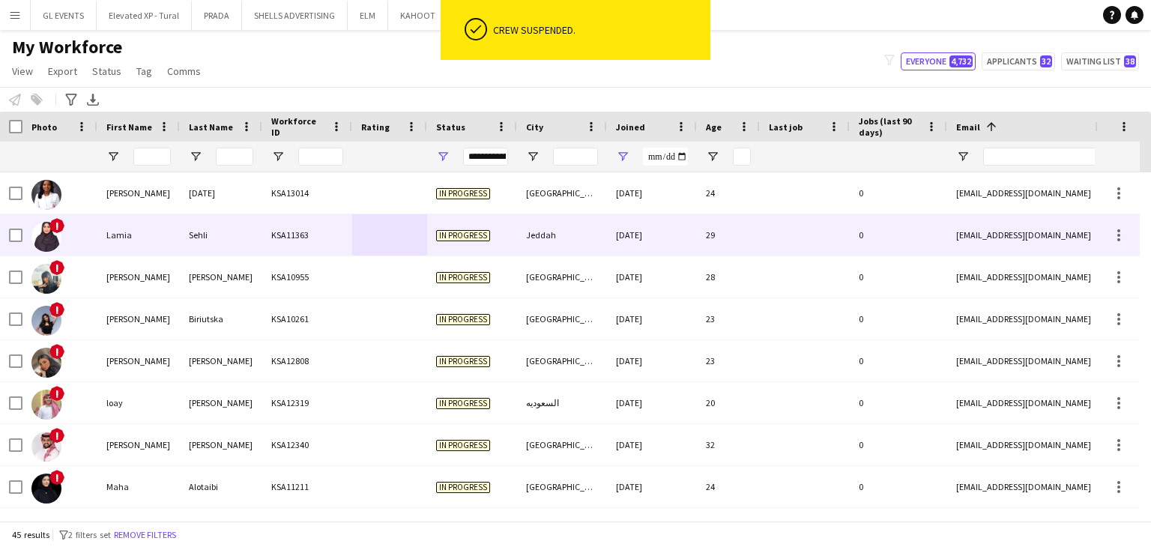
click at [345, 234] on div "KSA11363" at bounding box center [307, 234] width 90 height 41
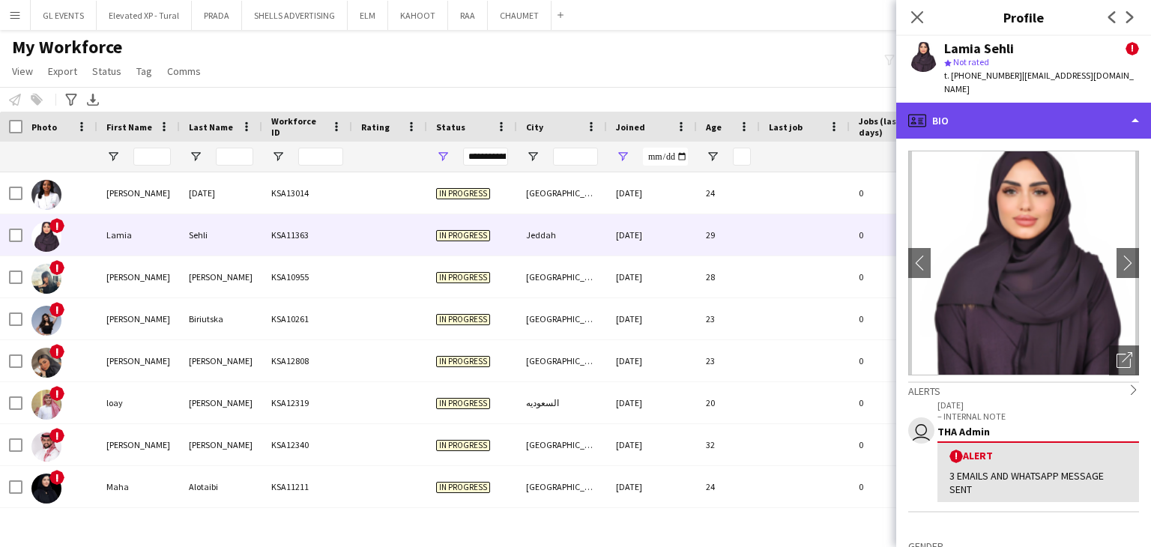
click at [983, 106] on div "profile Bio" at bounding box center [1023, 121] width 255 height 36
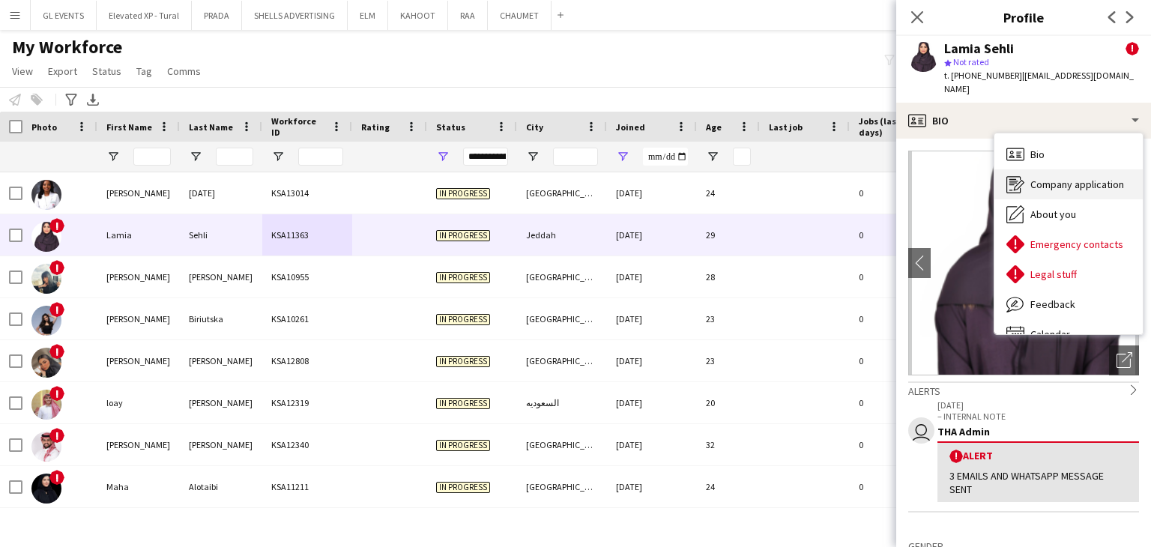
click at [1040, 178] on span "Company application" at bounding box center [1078, 184] width 94 height 13
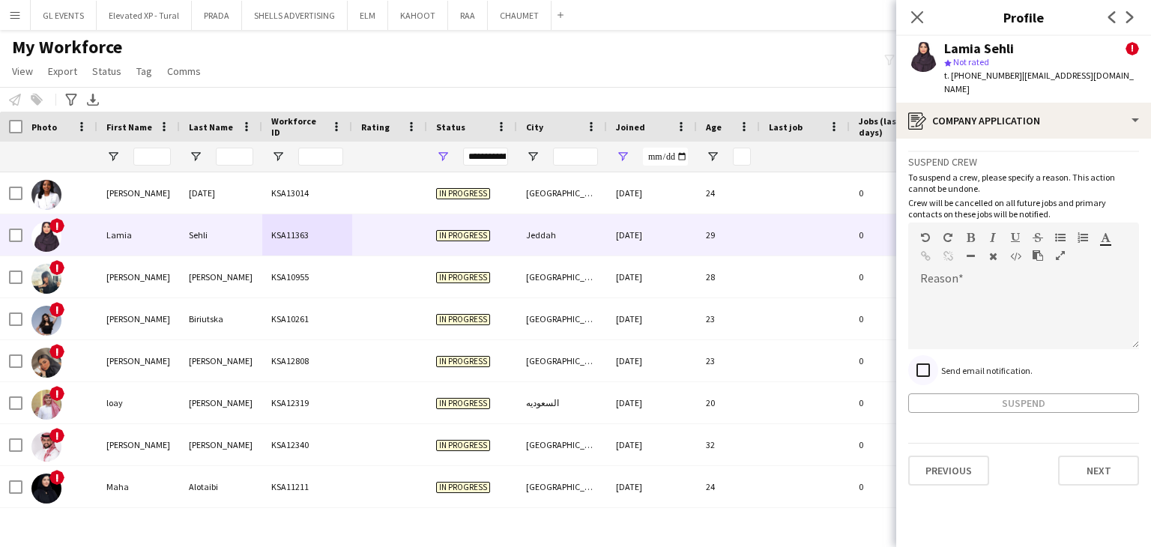
click at [938, 359] on div at bounding box center [923, 370] width 36 height 36
click at [935, 304] on div at bounding box center [1023, 319] width 231 height 60
paste div
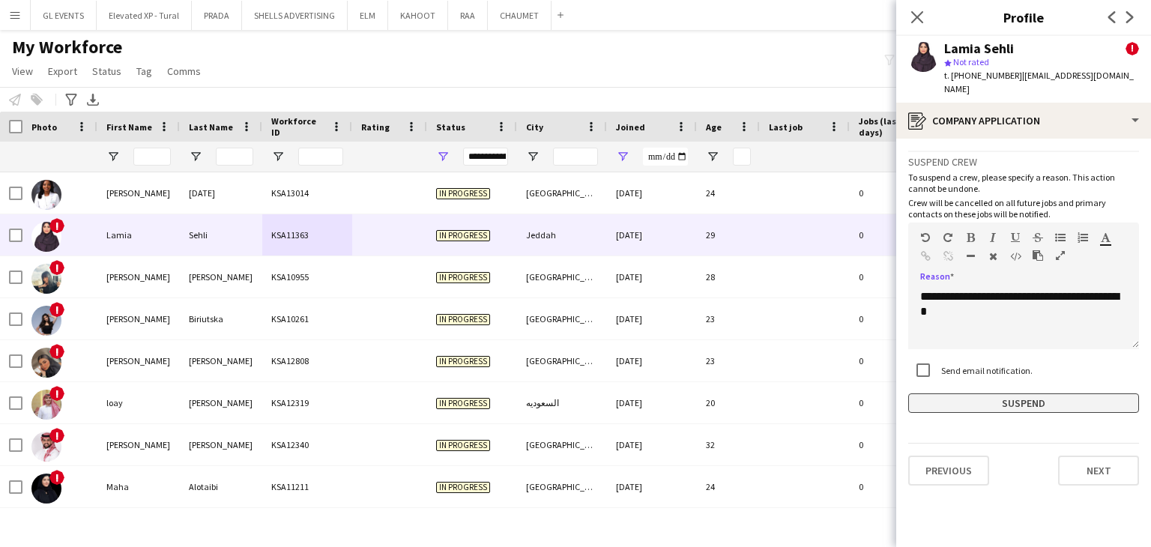
click at [962, 394] on button "Suspend" at bounding box center [1023, 403] width 231 height 19
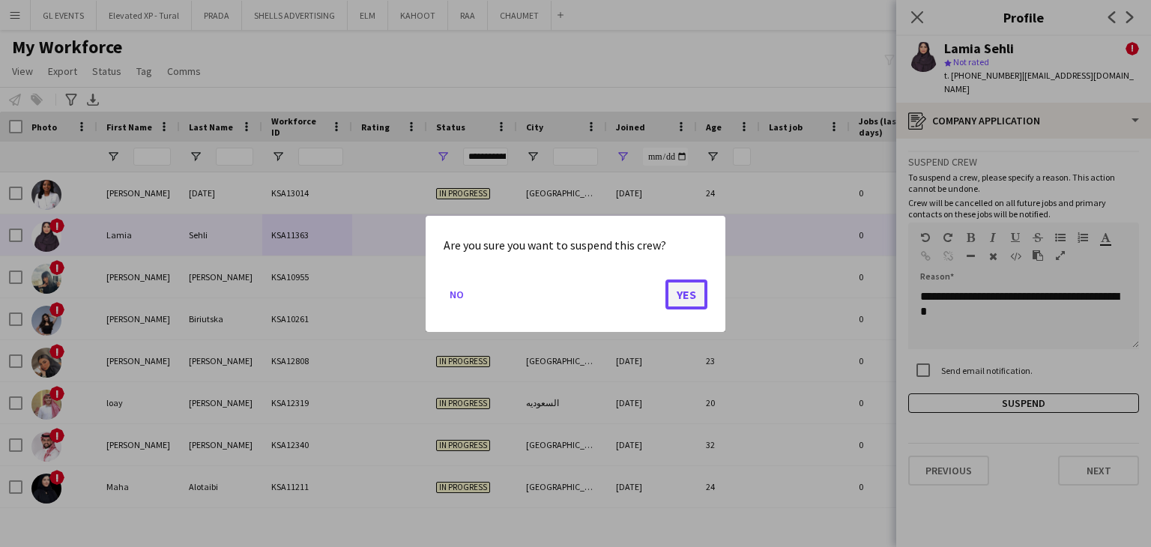
drag, startPoint x: 705, startPoint y: 295, endPoint x: 681, endPoint y: 298, distance: 24.2
click at [705, 294] on button "Yes" at bounding box center [687, 294] width 42 height 30
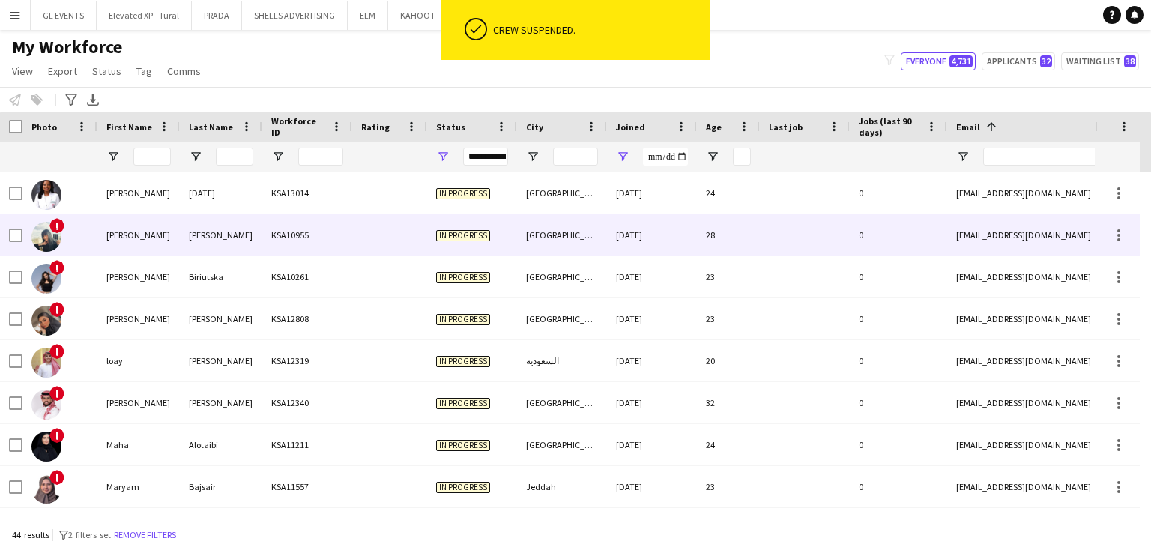
click at [441, 255] on div "In progress" at bounding box center [472, 234] width 90 height 41
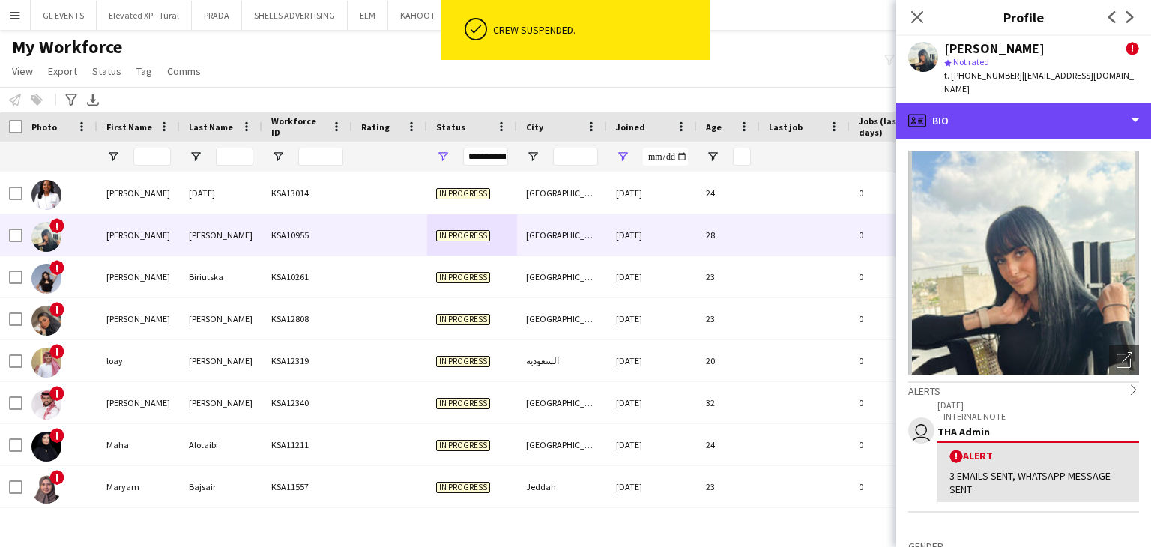
click at [1025, 118] on div "profile Bio" at bounding box center [1023, 121] width 255 height 36
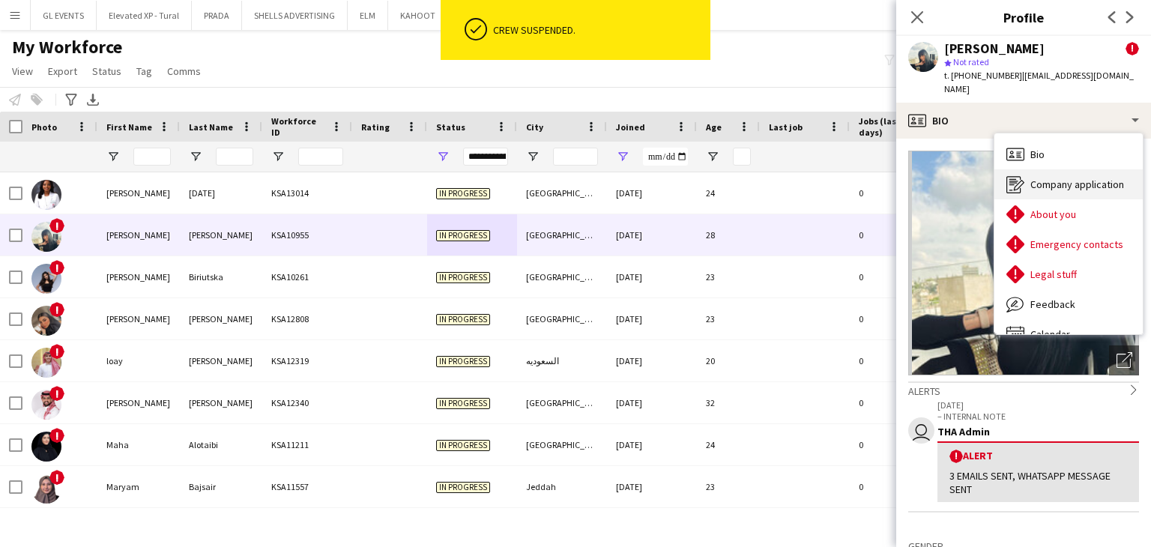
click at [1046, 178] on span "Company application" at bounding box center [1078, 184] width 94 height 13
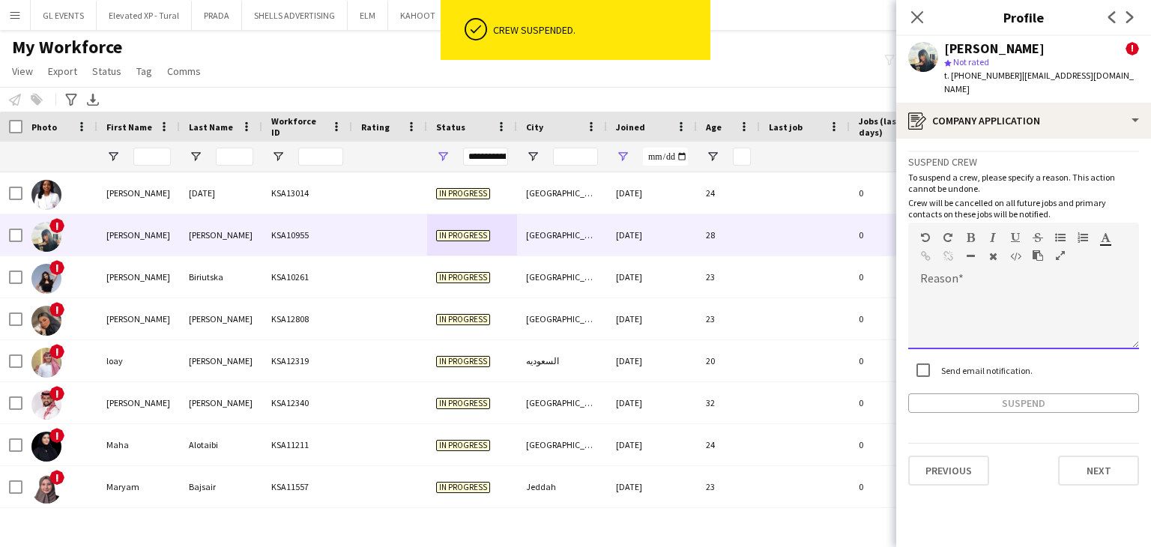
click at [943, 297] on div at bounding box center [1023, 319] width 231 height 60
paste div
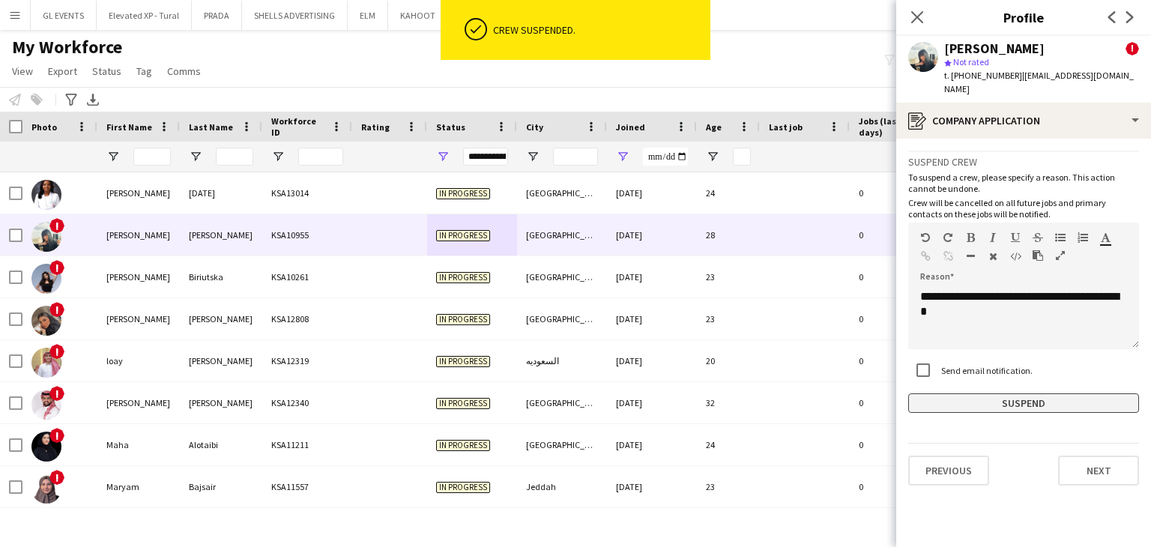
click at [980, 394] on button "Suspend" at bounding box center [1023, 403] width 231 height 19
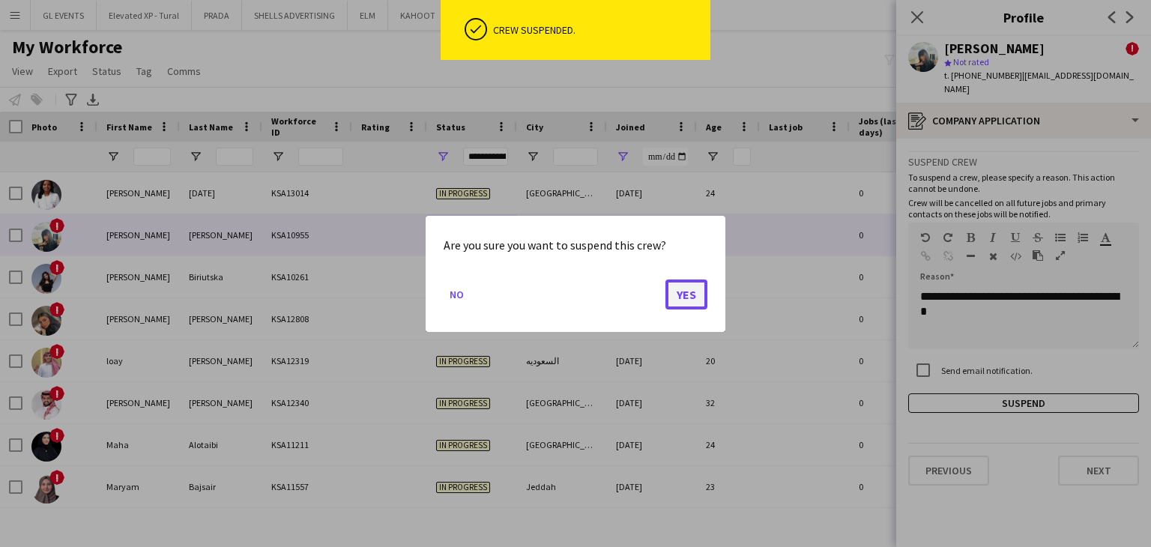
click at [703, 300] on button "Yes" at bounding box center [687, 294] width 42 height 30
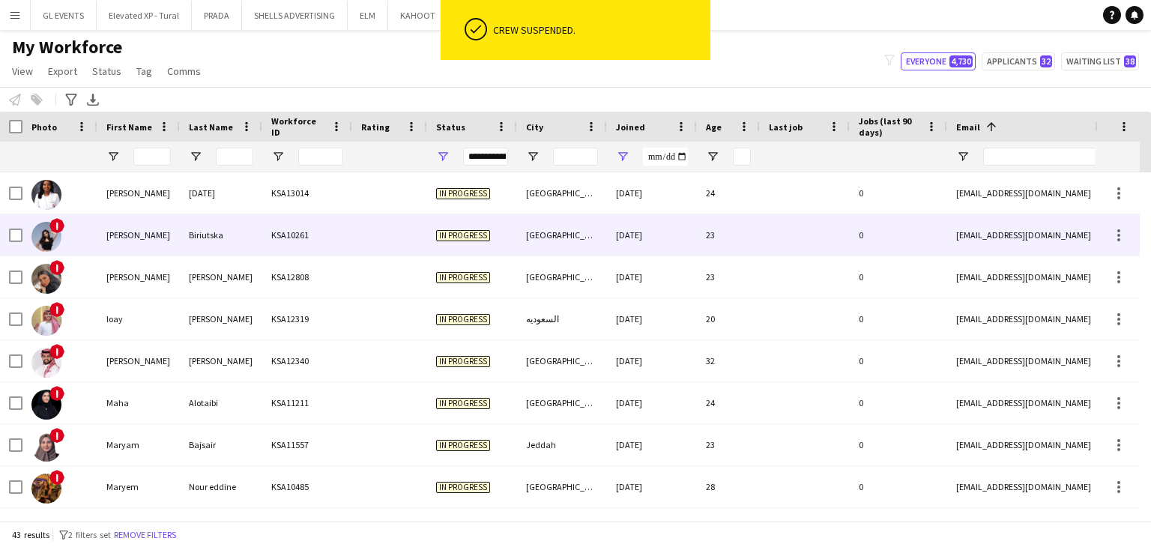
click at [412, 241] on div at bounding box center [389, 234] width 75 height 41
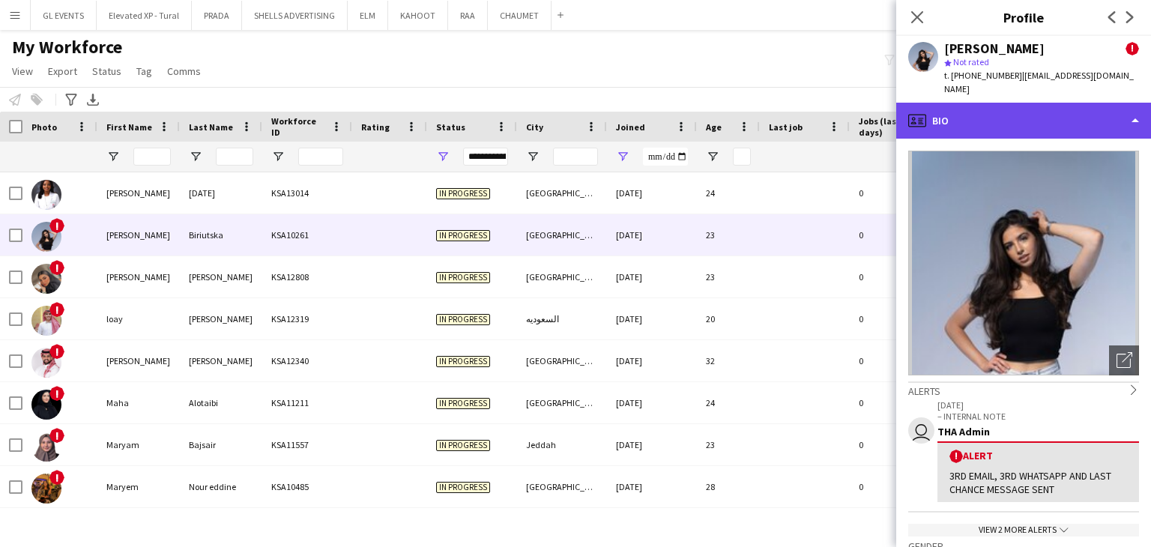
click at [986, 103] on div "profile Bio" at bounding box center [1023, 121] width 255 height 36
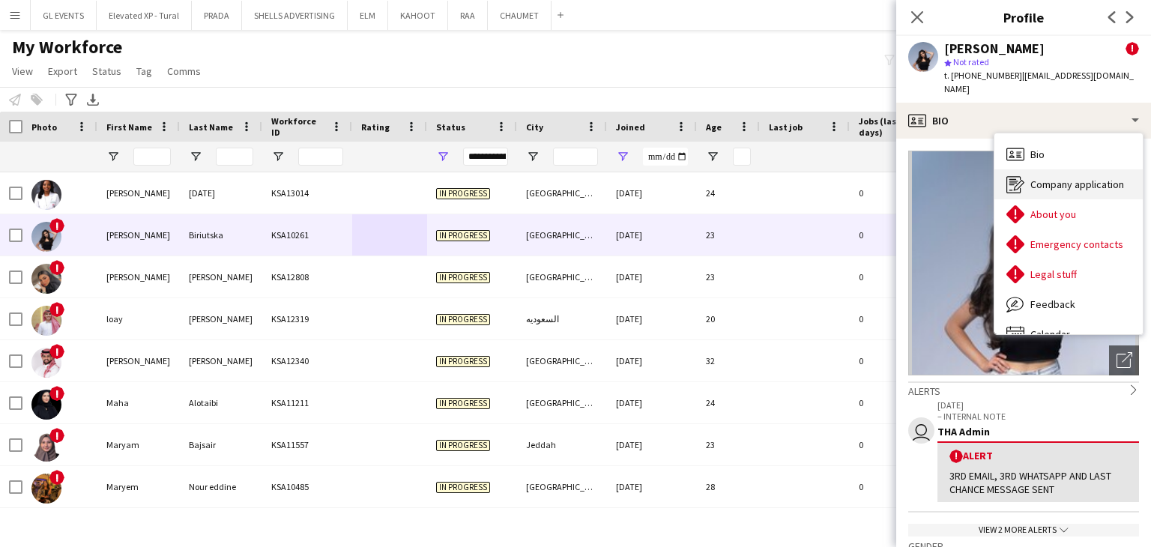
click at [1071, 178] on span "Company application" at bounding box center [1078, 184] width 94 height 13
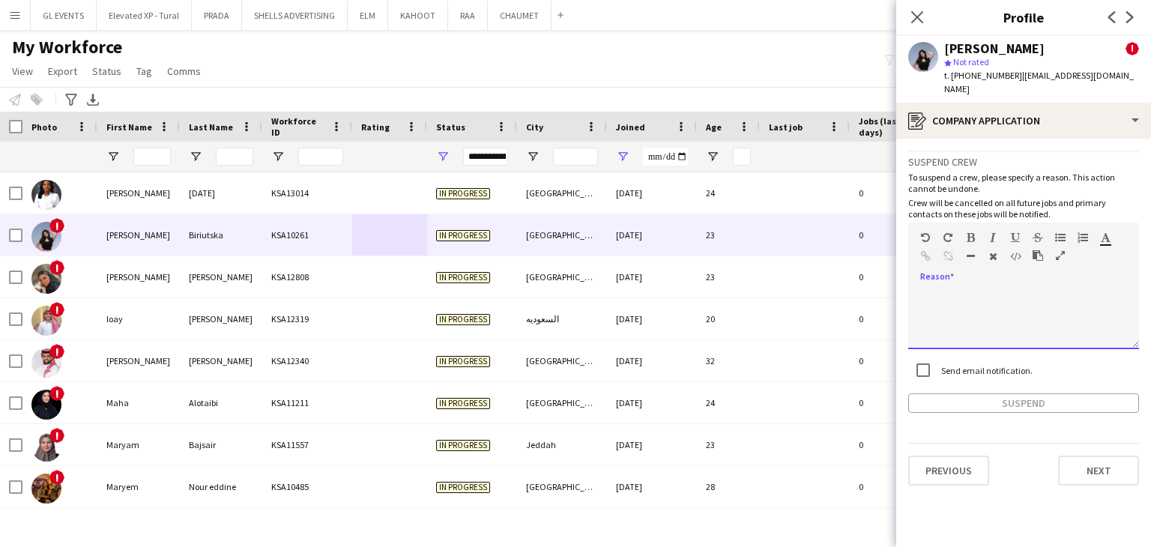
click at [940, 292] on div at bounding box center [1023, 319] width 231 height 60
paste div
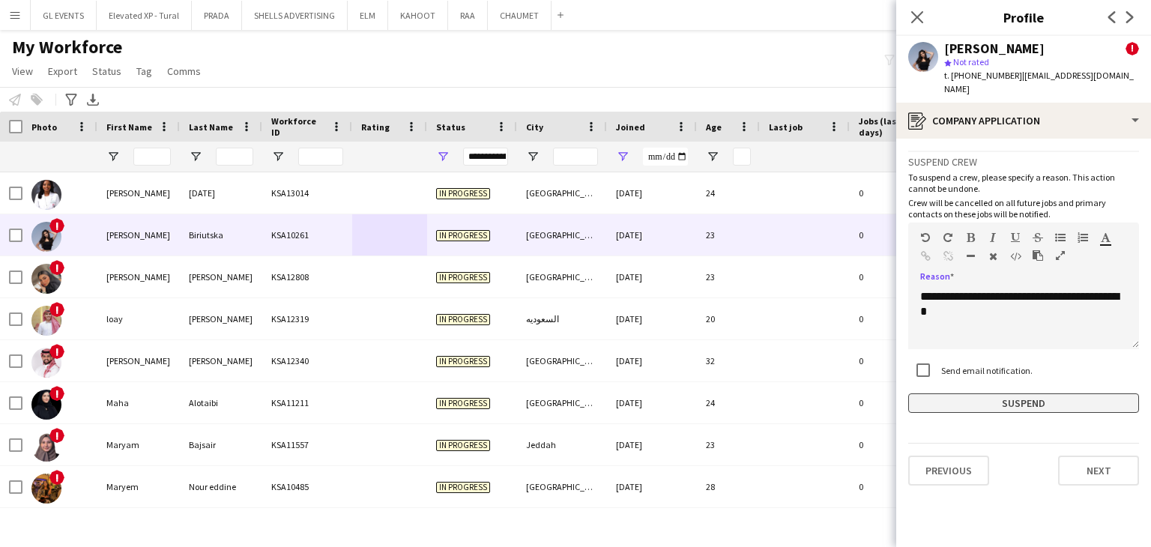
click at [986, 394] on button "Suspend" at bounding box center [1023, 403] width 231 height 19
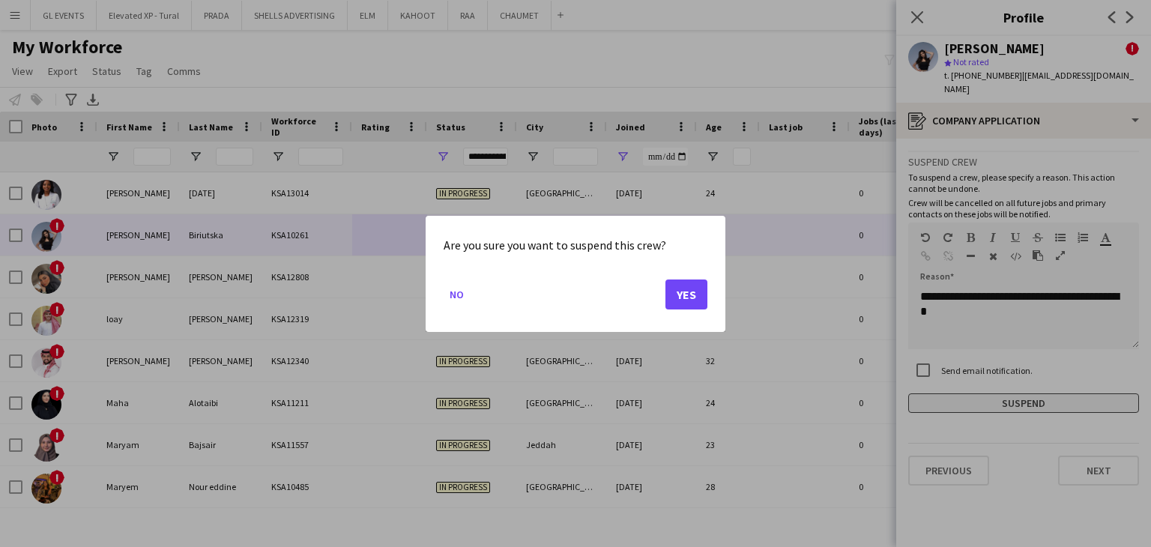
click at [984, 388] on div at bounding box center [575, 273] width 1151 height 547
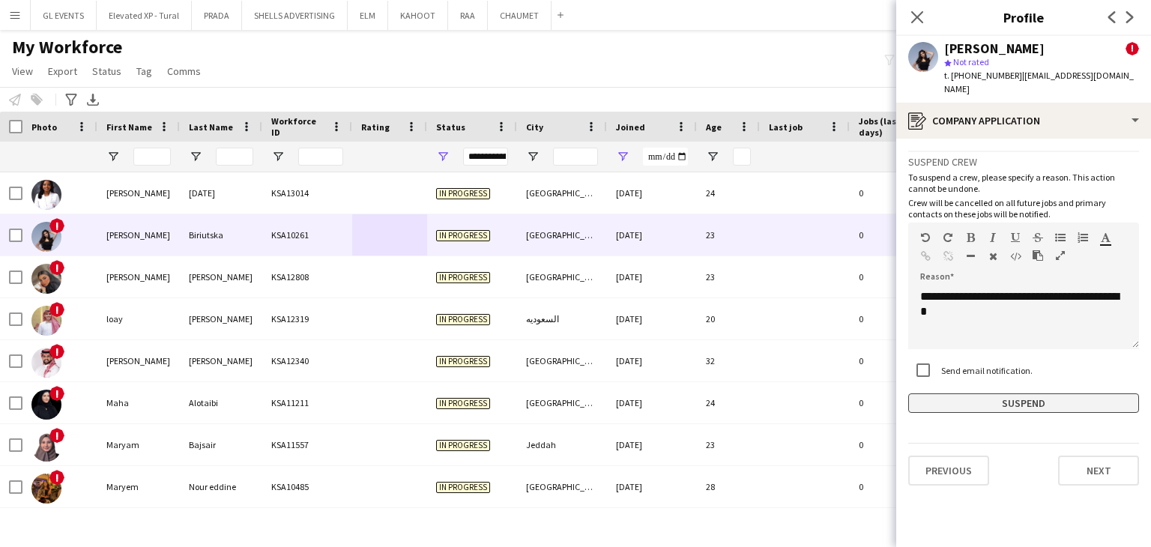
click at [962, 394] on button "Suspend" at bounding box center [1023, 403] width 231 height 19
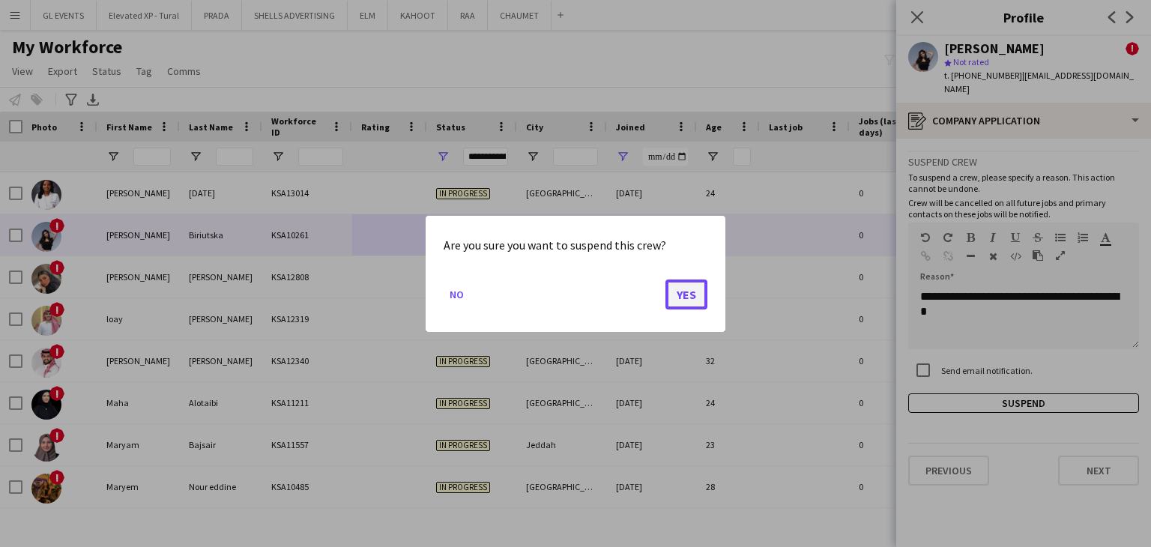
click at [696, 292] on button "Yes" at bounding box center [687, 294] width 42 height 30
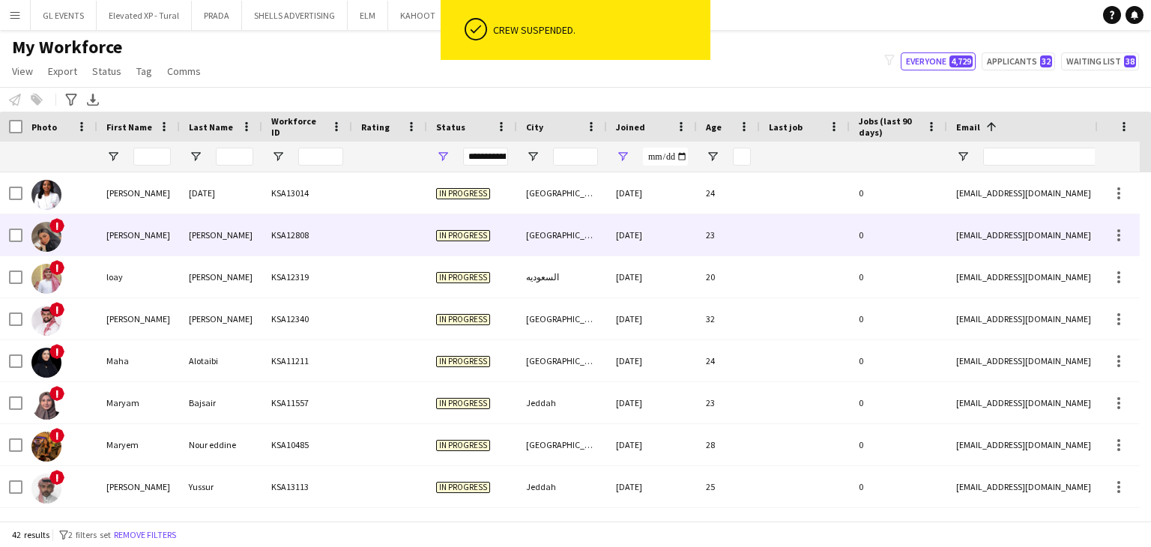
click at [460, 250] on div "In progress" at bounding box center [472, 234] width 90 height 41
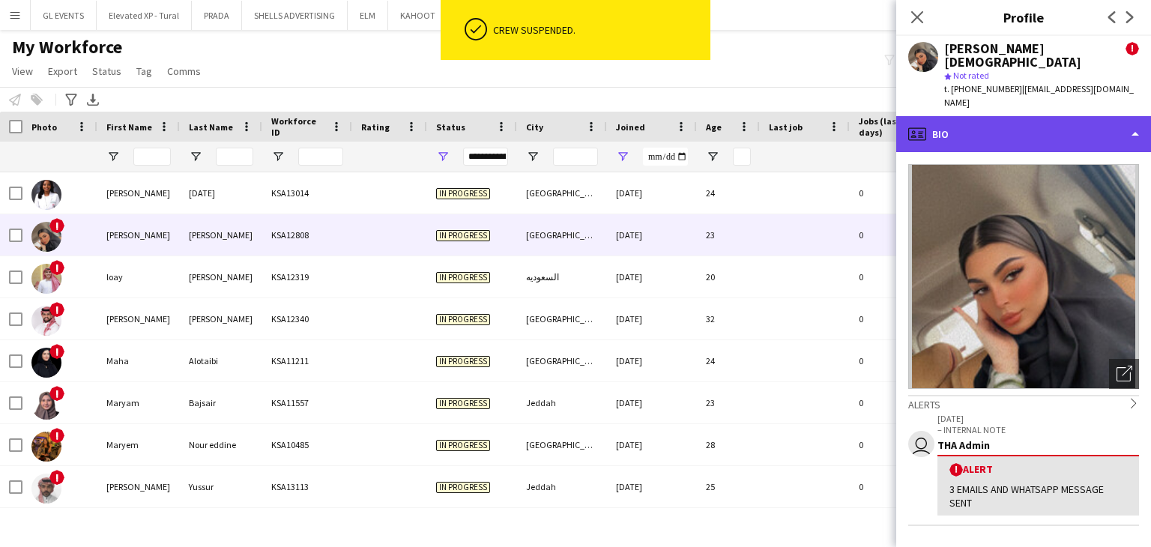
click at [1106, 116] on div "profile Bio" at bounding box center [1023, 134] width 255 height 36
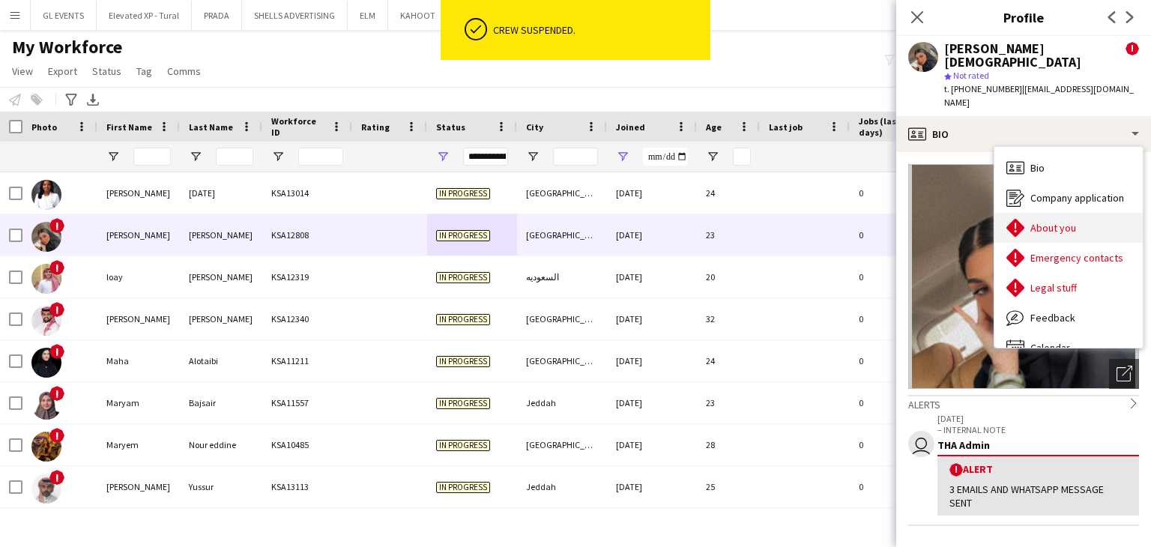
click at [1061, 213] on div "About you About you" at bounding box center [1069, 228] width 148 height 30
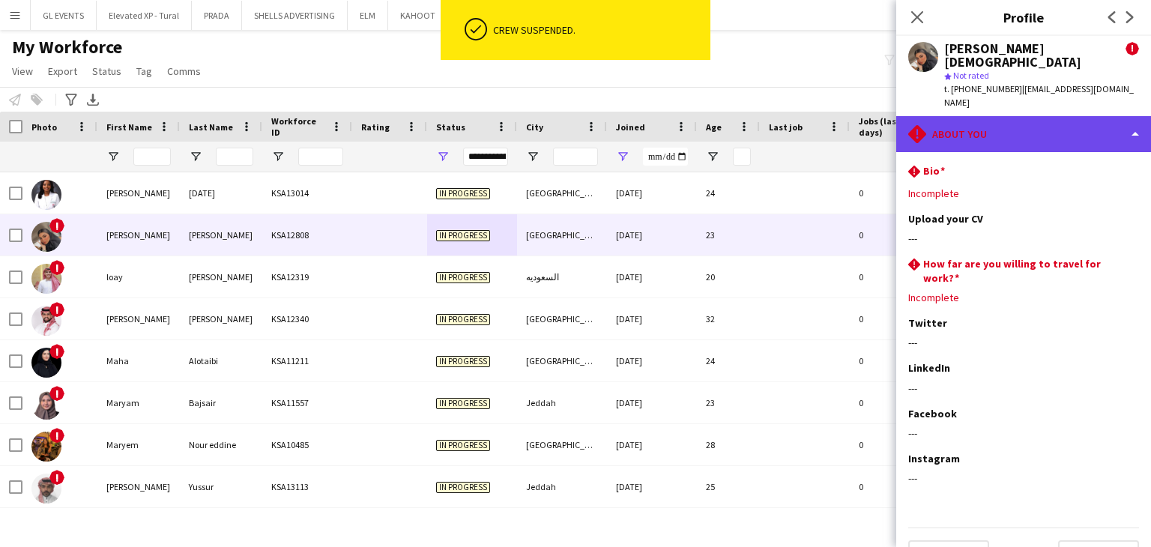
click at [969, 120] on div "rhombus-alert About you" at bounding box center [1023, 134] width 255 height 36
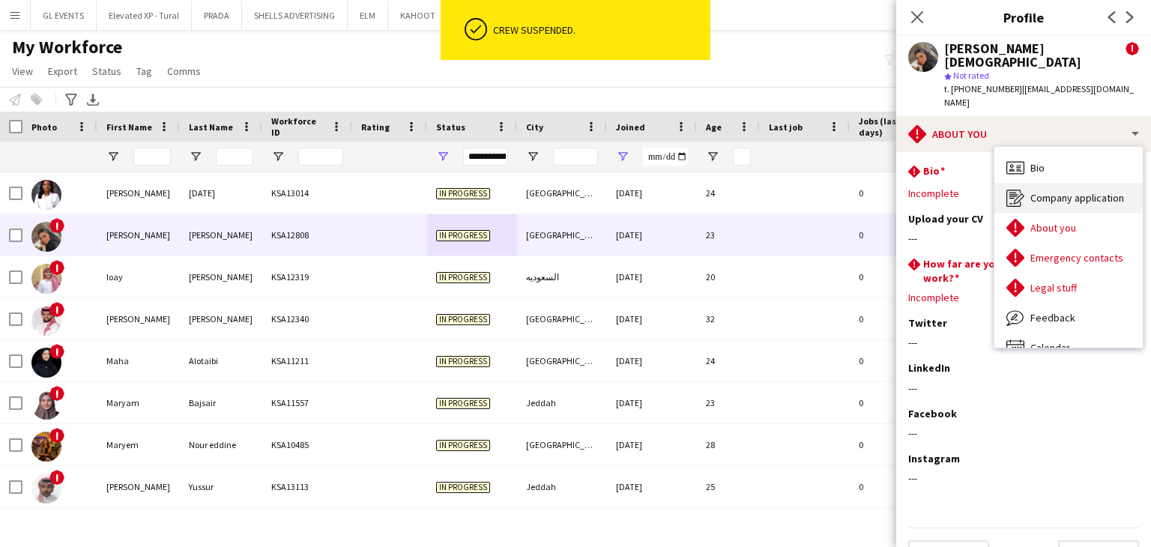
click at [1025, 183] on div "Company application Company application" at bounding box center [1069, 198] width 148 height 30
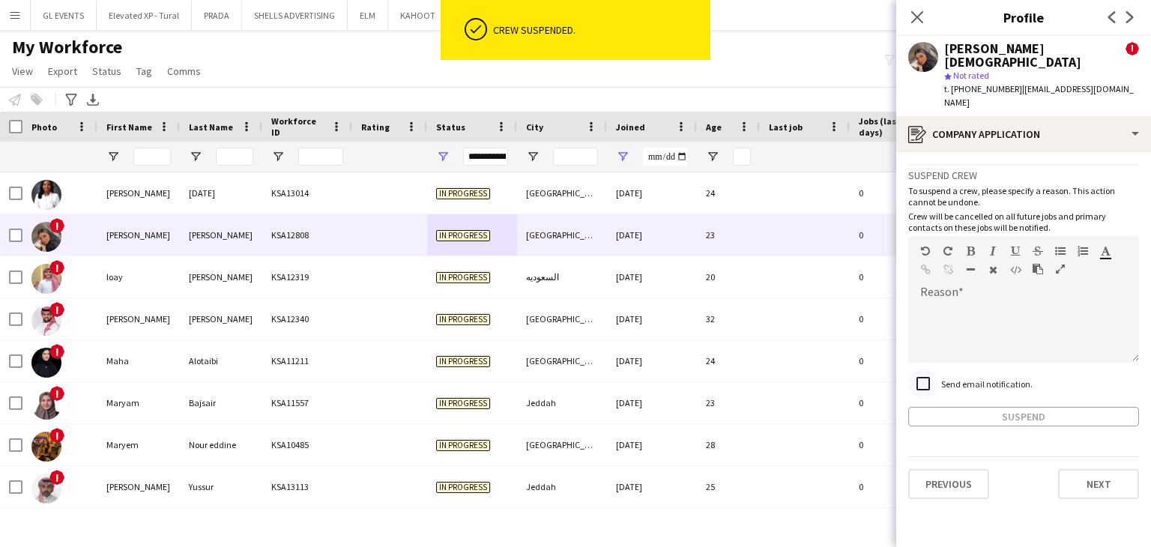
click at [939, 366] on div at bounding box center [923, 384] width 36 height 36
click at [959, 303] on div at bounding box center [1023, 333] width 231 height 60
paste div
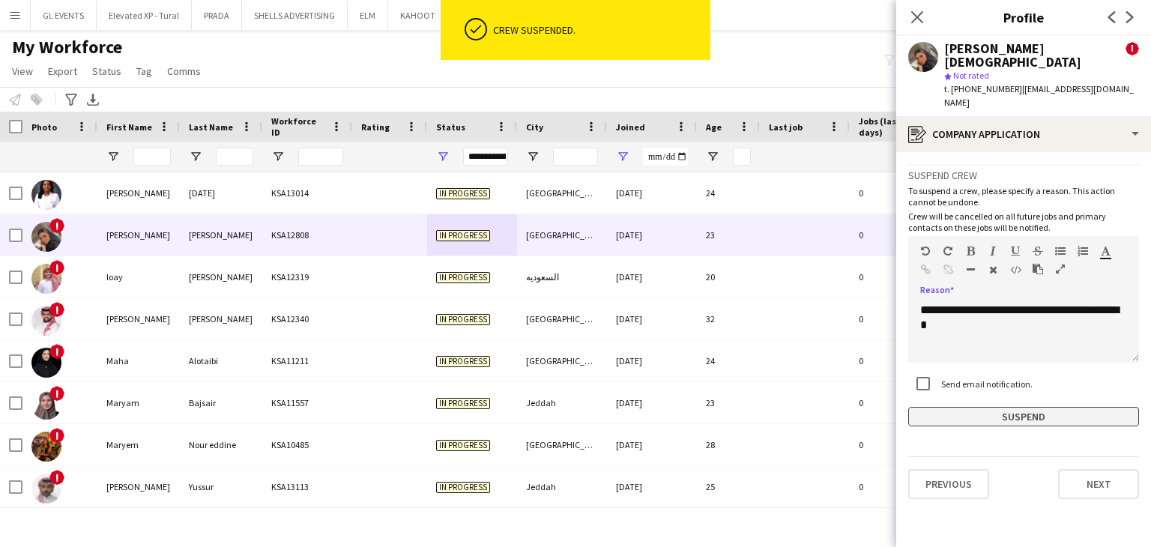
drag, startPoint x: 995, startPoint y: 376, endPoint x: 987, endPoint y: 385, distance: 12.2
click at [995, 376] on div "**********" at bounding box center [1023, 295] width 231 height 262
click at [985, 407] on button "Suspend" at bounding box center [1023, 416] width 231 height 19
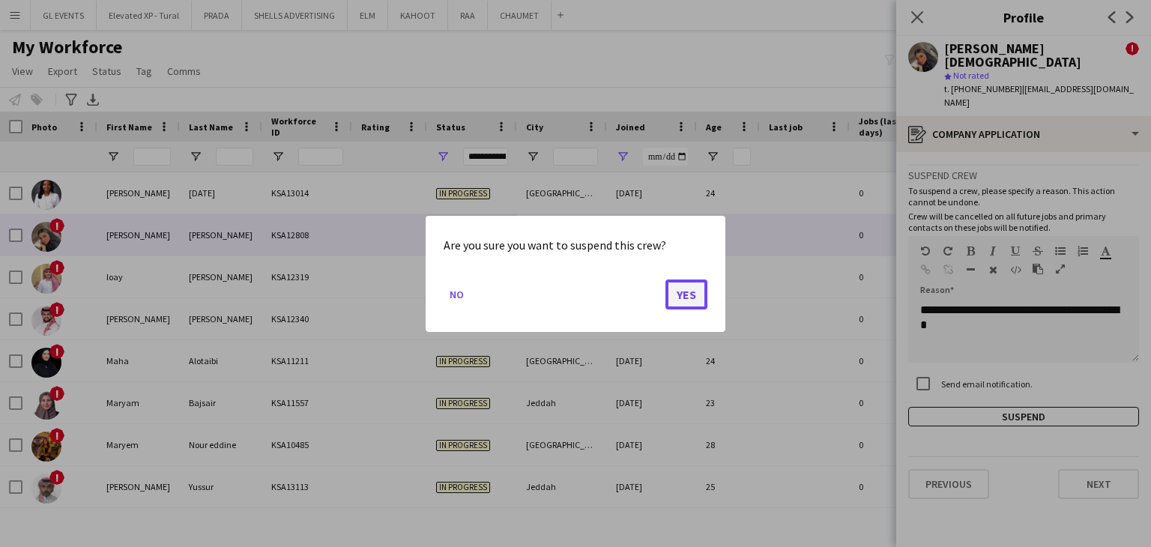
click at [703, 292] on button "Yes" at bounding box center [687, 294] width 42 height 30
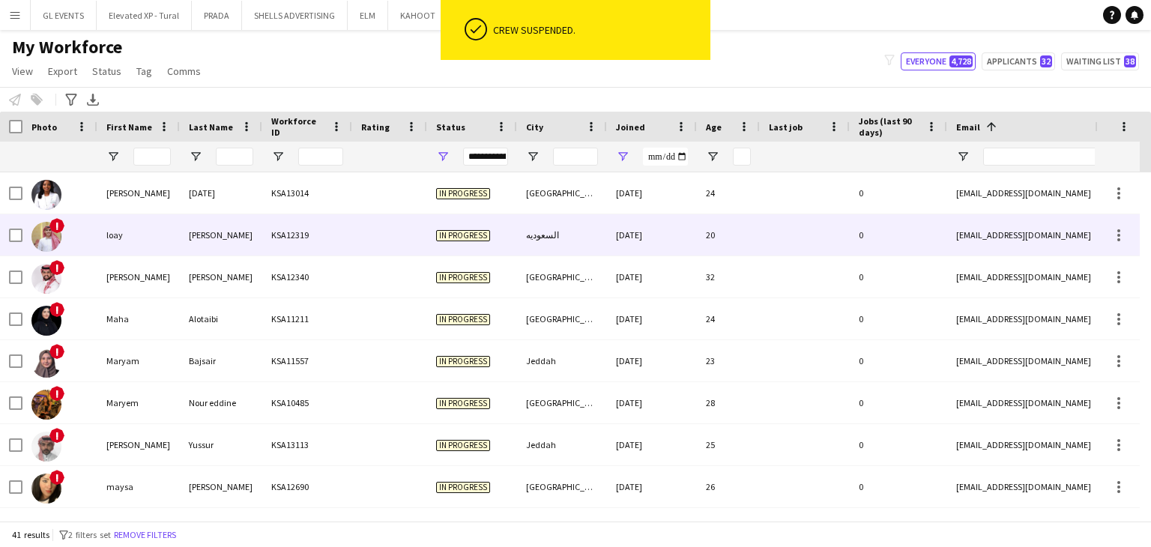
click at [486, 253] on div "In progress" at bounding box center [472, 234] width 90 height 41
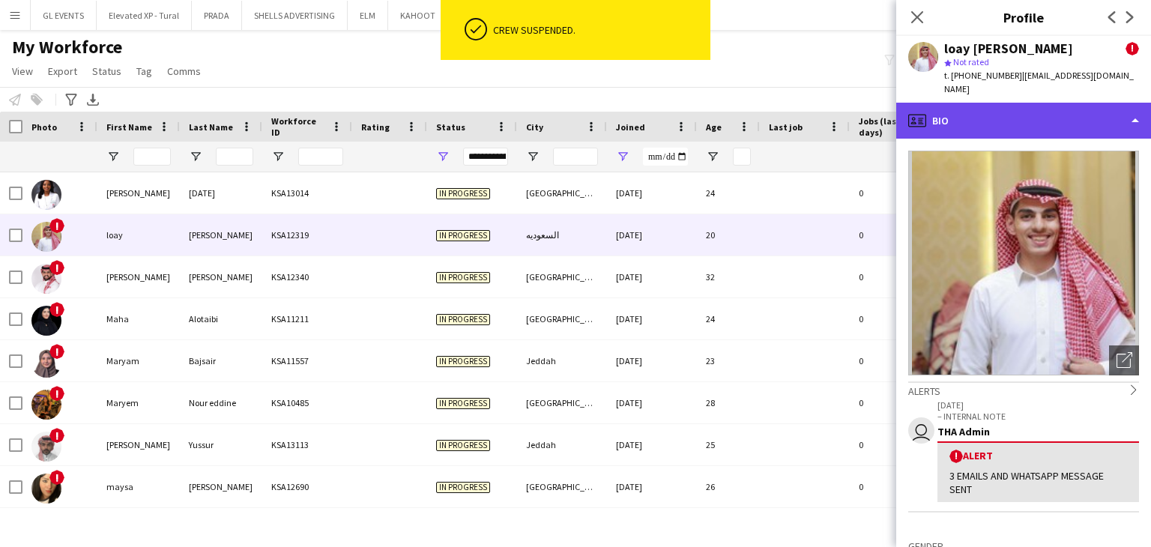
click at [1040, 109] on div "profile Bio" at bounding box center [1023, 121] width 255 height 36
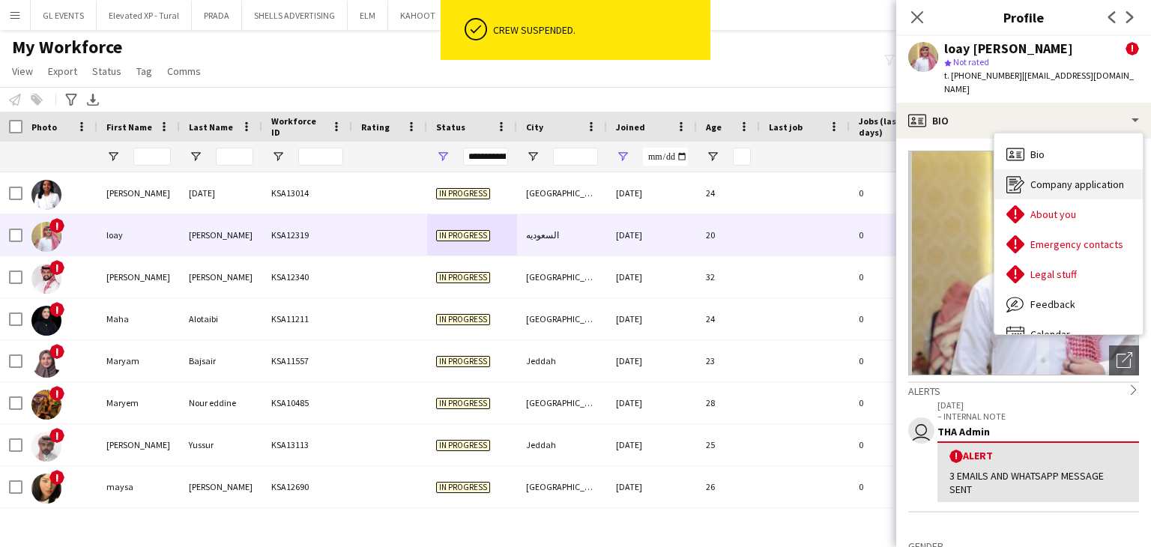
click at [1063, 178] on span "Company application" at bounding box center [1078, 184] width 94 height 13
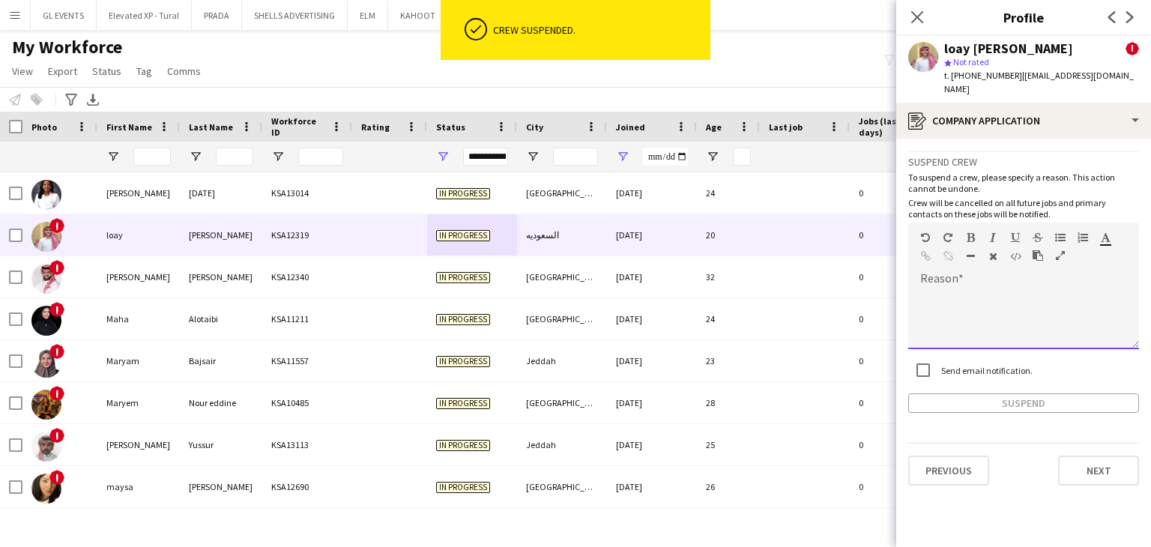
click at [965, 289] on div at bounding box center [1023, 319] width 231 height 60
paste div
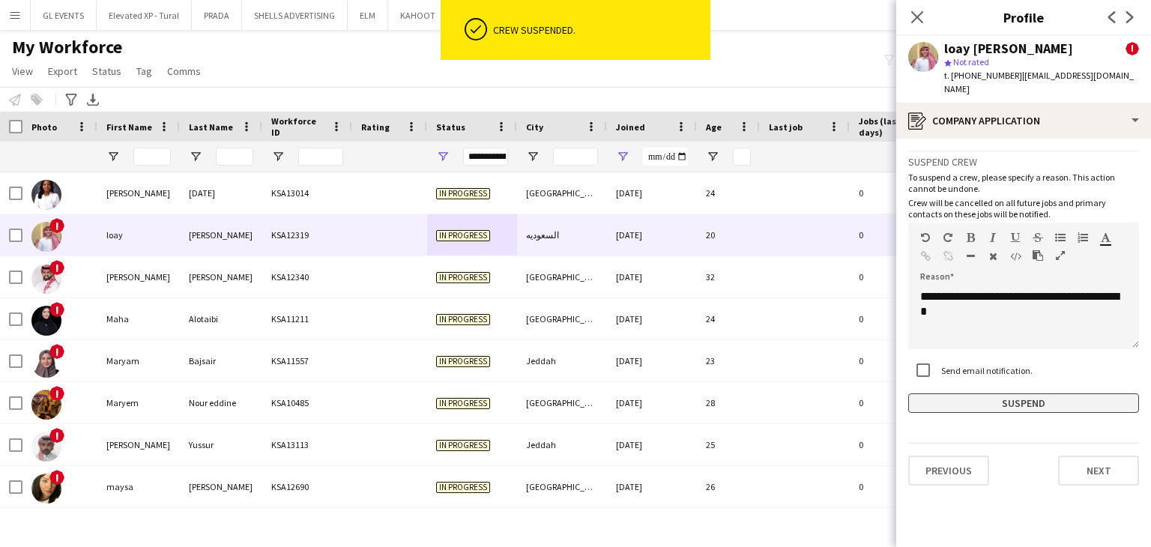
click at [971, 395] on button "Suspend" at bounding box center [1023, 403] width 231 height 19
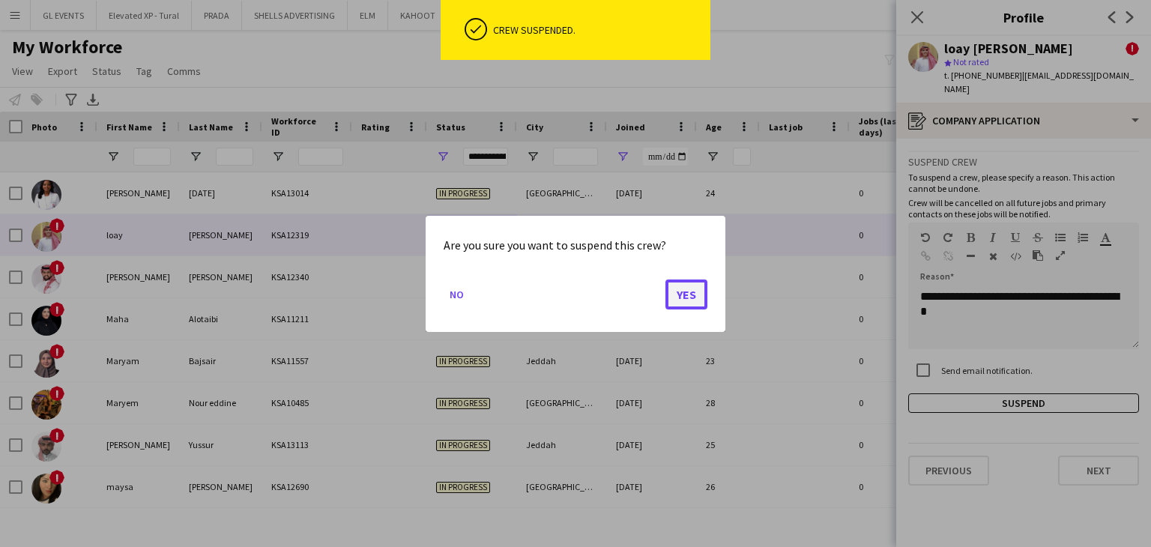
click at [699, 294] on button "Yes" at bounding box center [687, 294] width 42 height 30
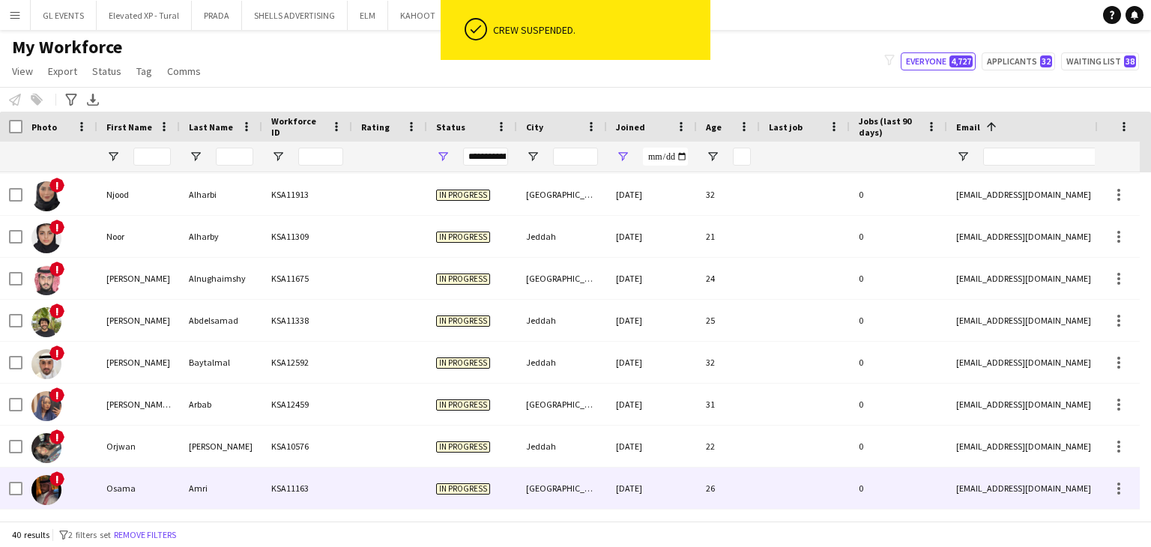
click at [241, 471] on div "Amri" at bounding box center [221, 488] width 82 height 41
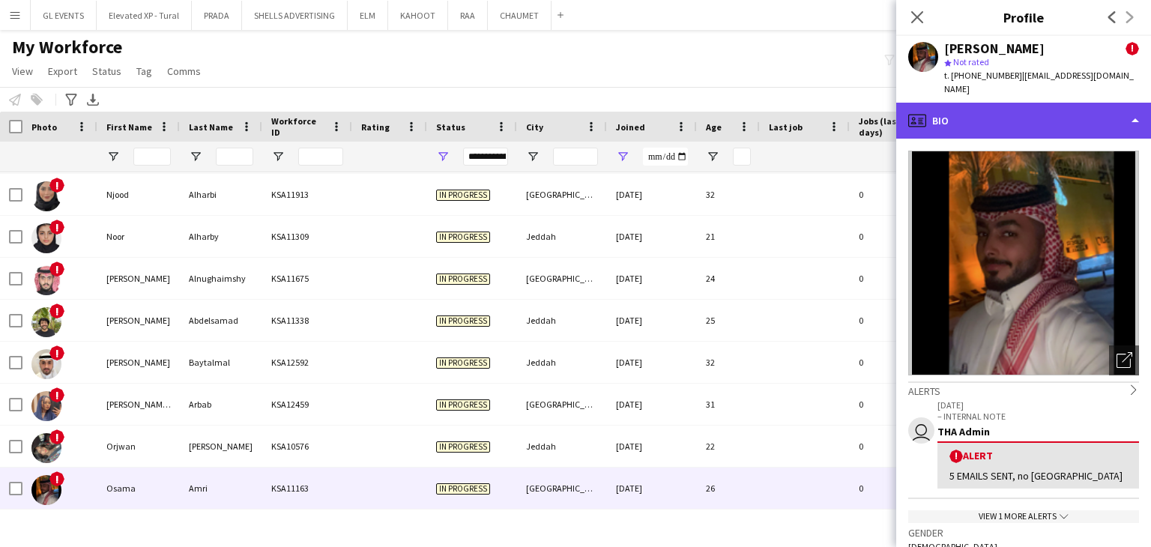
click at [960, 115] on div "profile Bio" at bounding box center [1023, 121] width 255 height 36
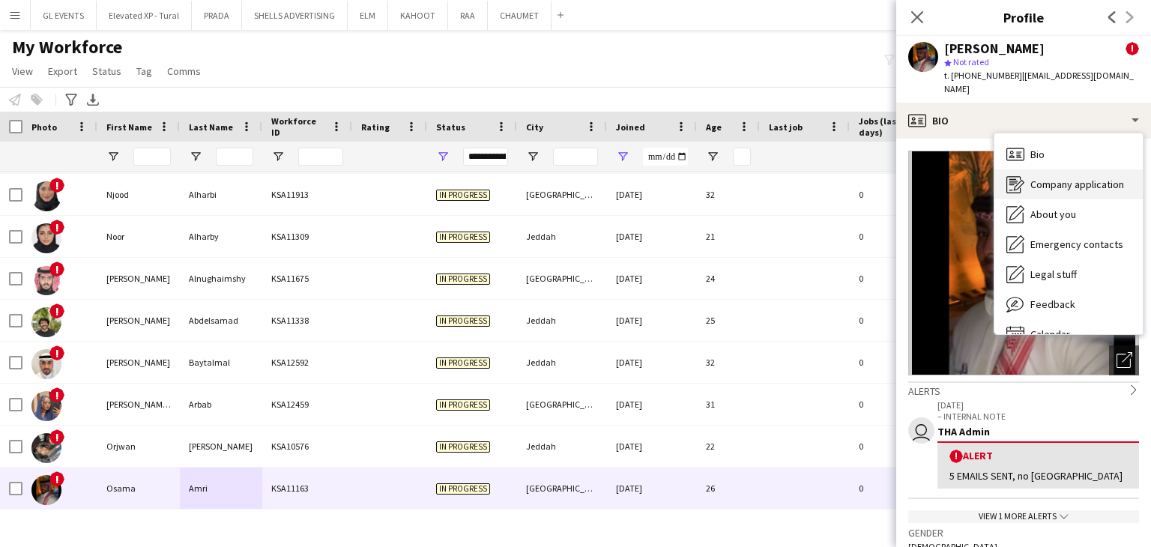
click at [1040, 169] on div "Company application Company application" at bounding box center [1069, 184] width 148 height 30
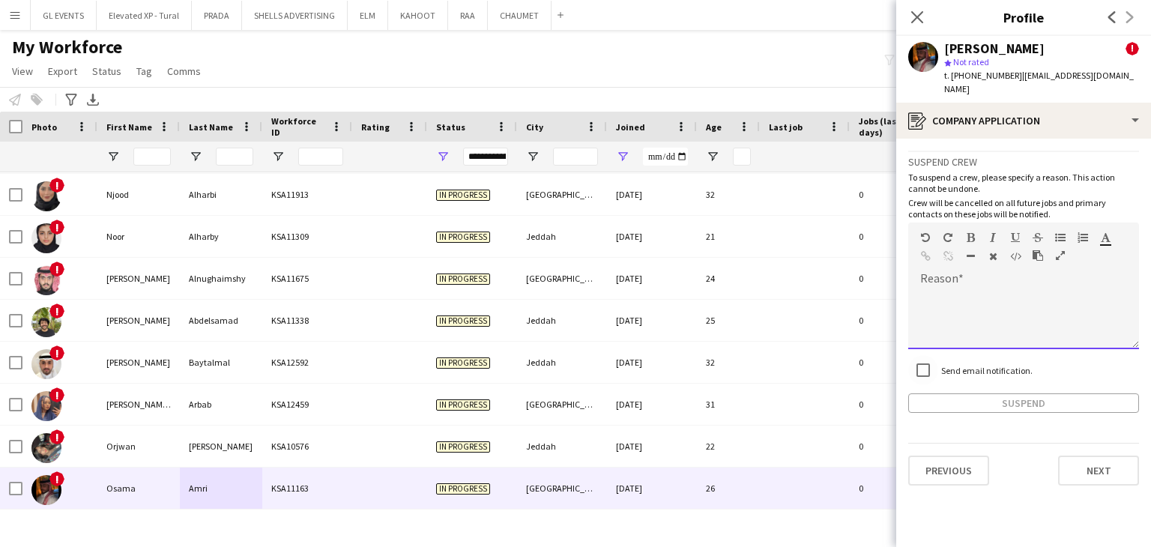
click at [926, 304] on div at bounding box center [1023, 319] width 231 height 60
paste div
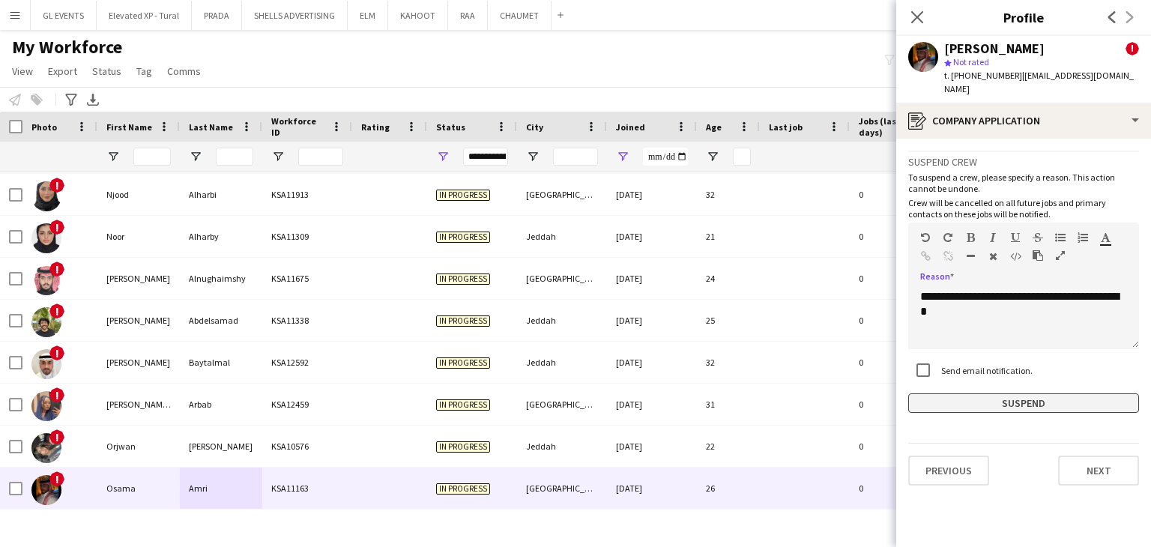
click at [983, 394] on button "Suspend" at bounding box center [1023, 403] width 231 height 19
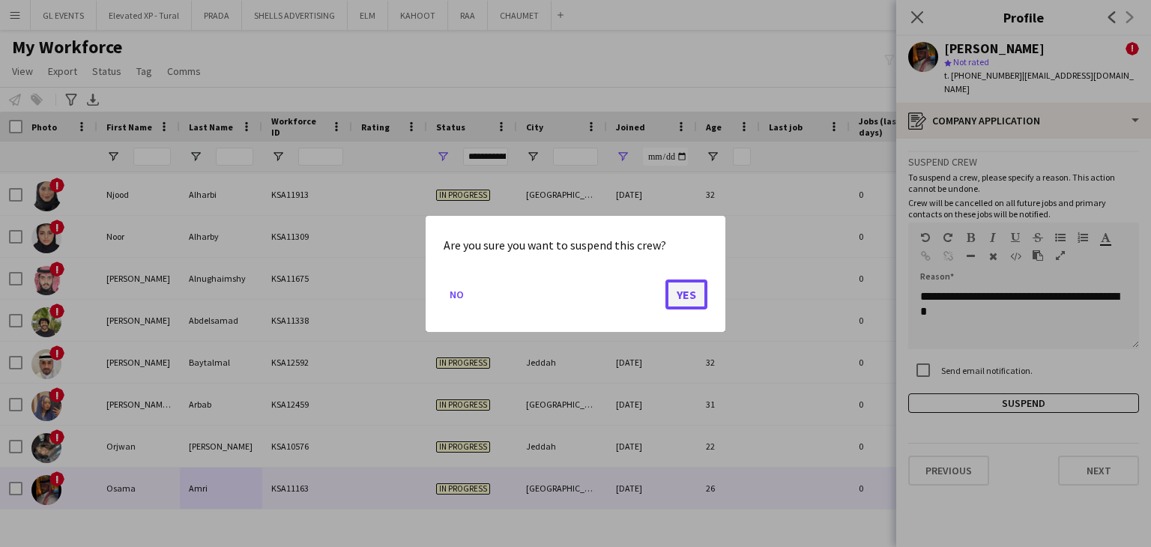
click at [675, 295] on button "Yes" at bounding box center [687, 294] width 42 height 30
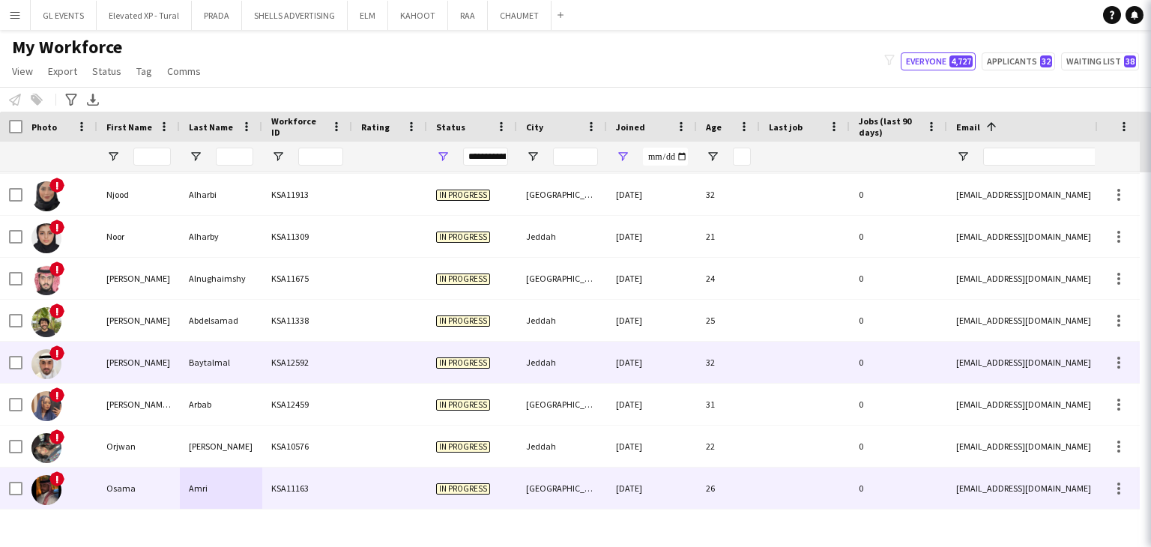
scroll to position [1300, 0]
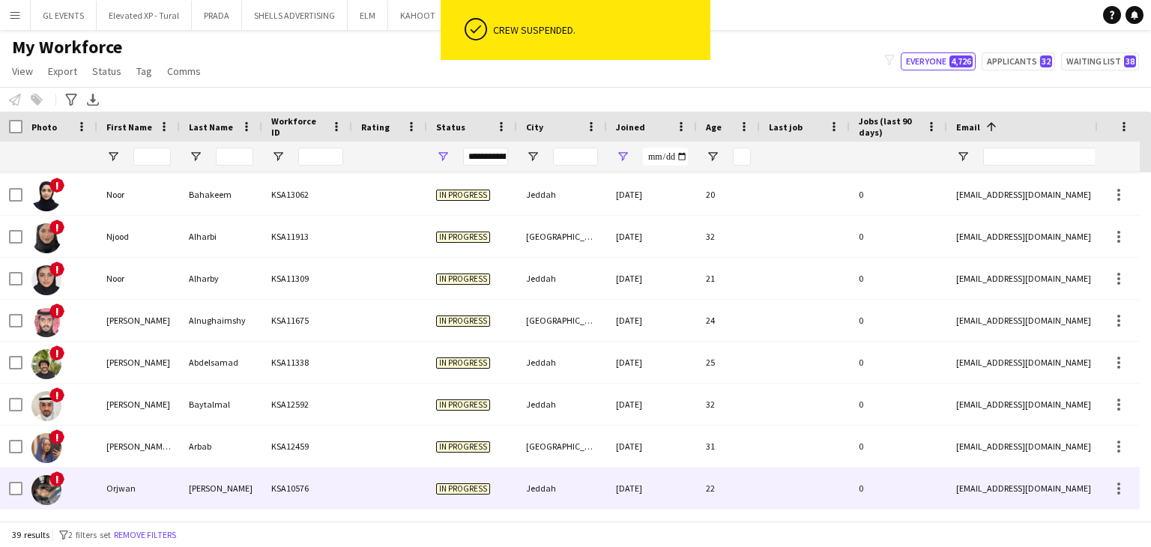
drag, startPoint x: 456, startPoint y: 483, endPoint x: 464, endPoint y: 481, distance: 8.5
click at [456, 483] on span "In progress" at bounding box center [463, 488] width 54 height 11
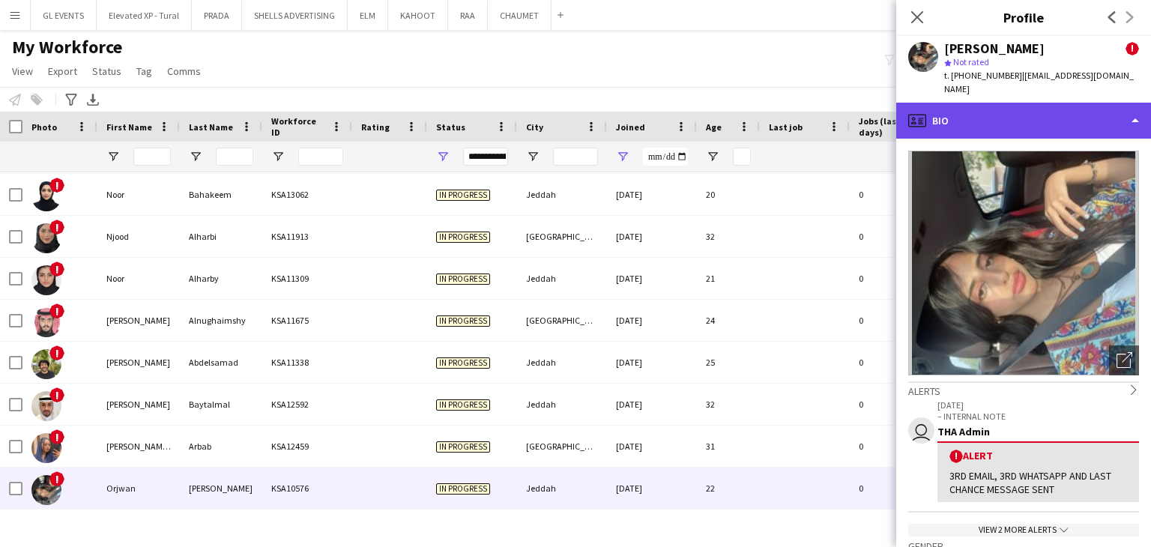
click at [965, 103] on div "profile Bio" at bounding box center [1023, 121] width 255 height 36
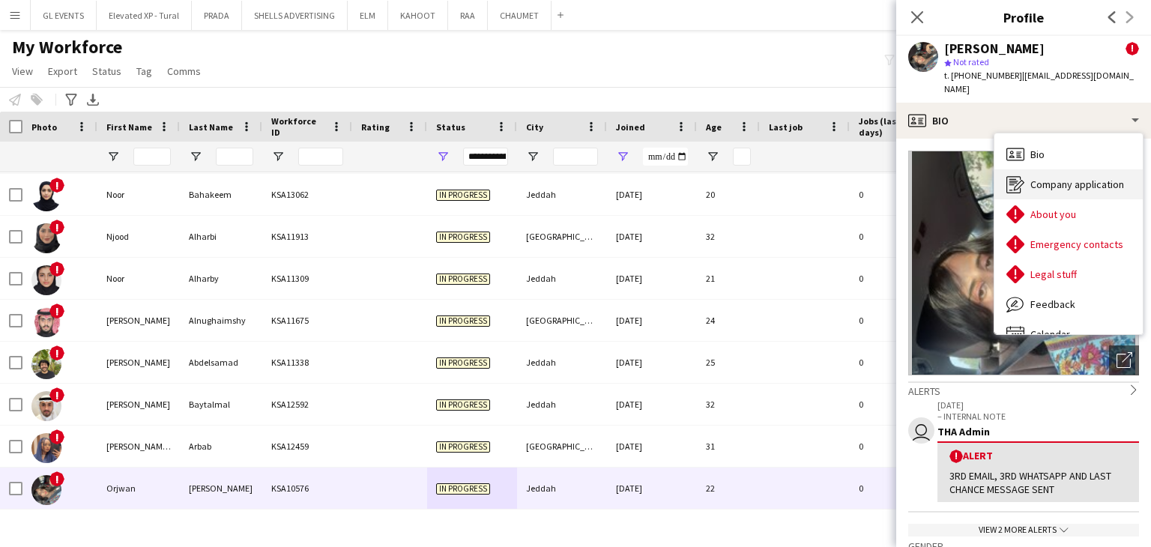
click at [1044, 178] on span "Company application" at bounding box center [1078, 184] width 94 height 13
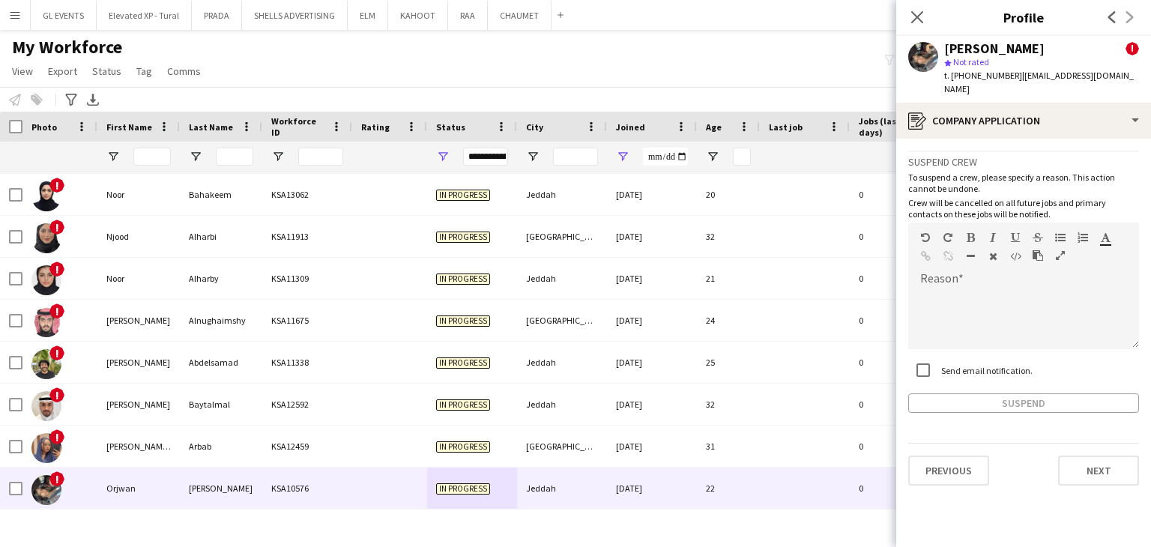
click at [946, 364] on label "Send email notification." at bounding box center [985, 369] width 94 height 11
drag, startPoint x: 943, startPoint y: 307, endPoint x: 950, endPoint y: 310, distance: 8.1
click at [943, 307] on div at bounding box center [1023, 319] width 231 height 60
paste div
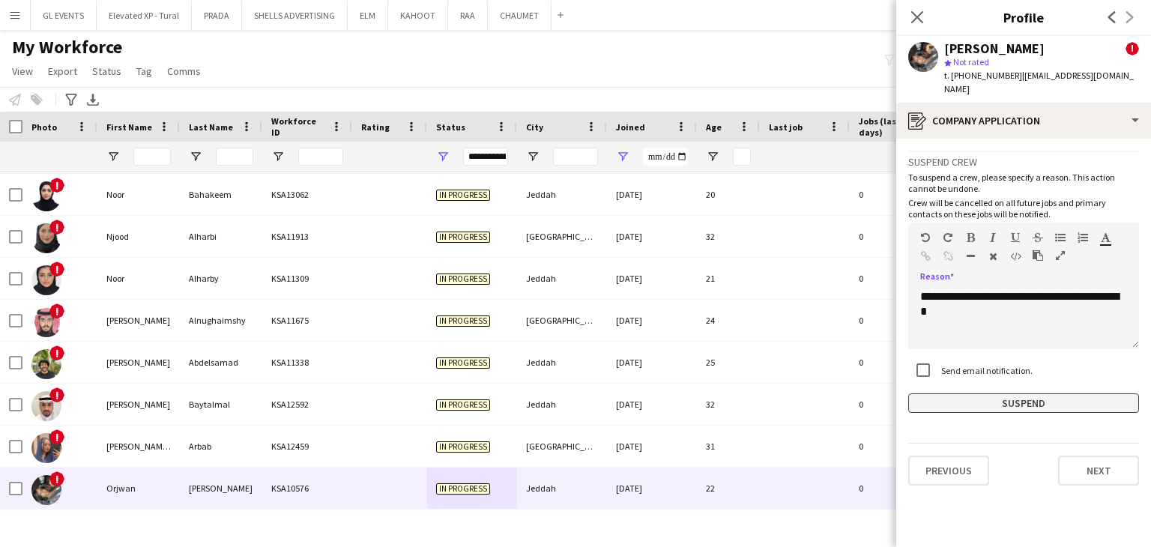
click at [989, 394] on button "Suspend" at bounding box center [1023, 403] width 231 height 19
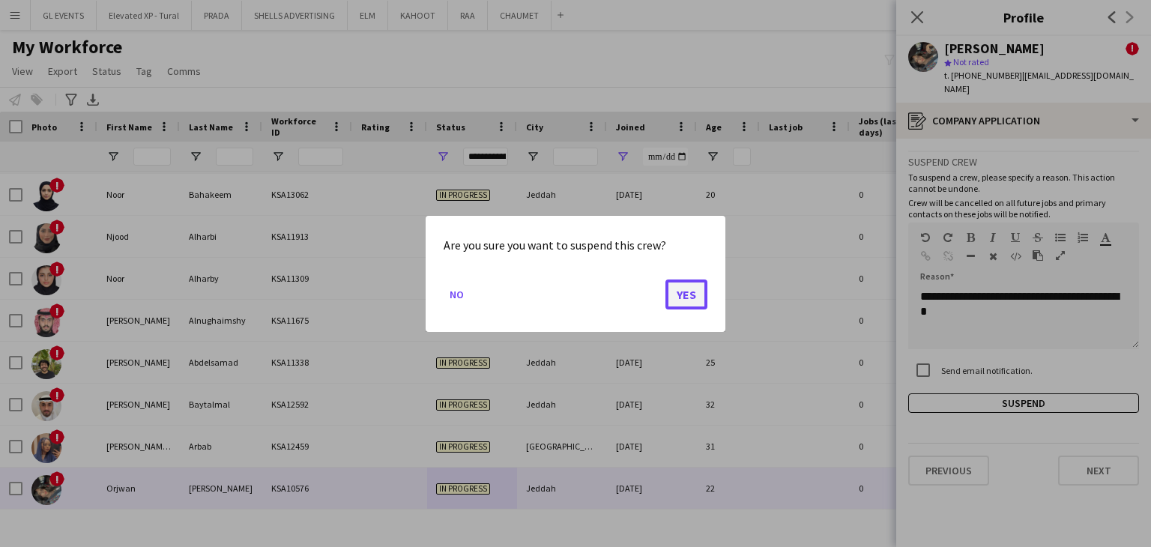
click at [695, 292] on button "Yes" at bounding box center [687, 294] width 42 height 30
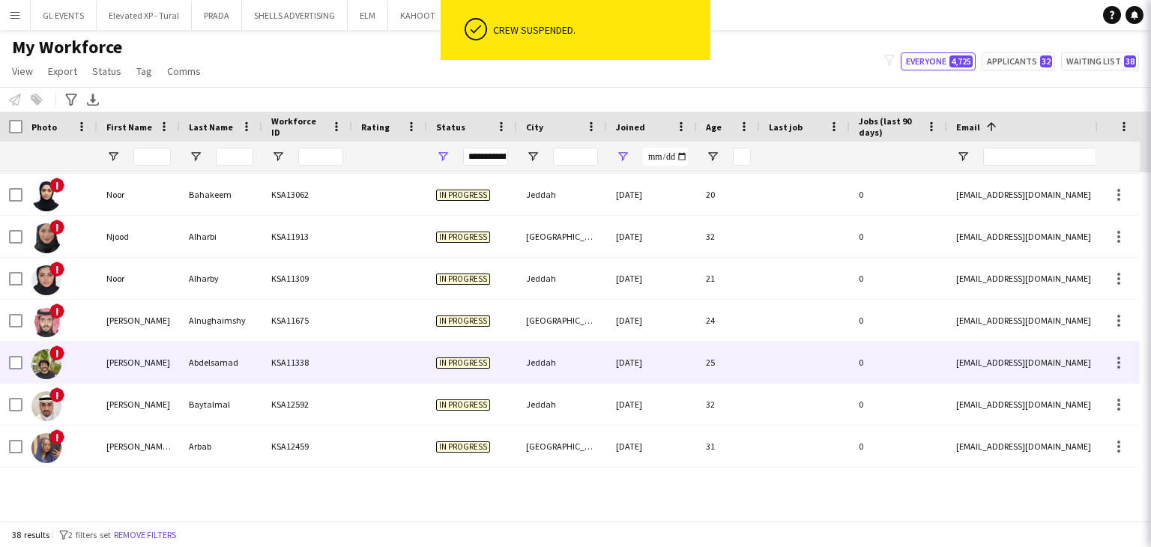
scroll to position [1258, 0]
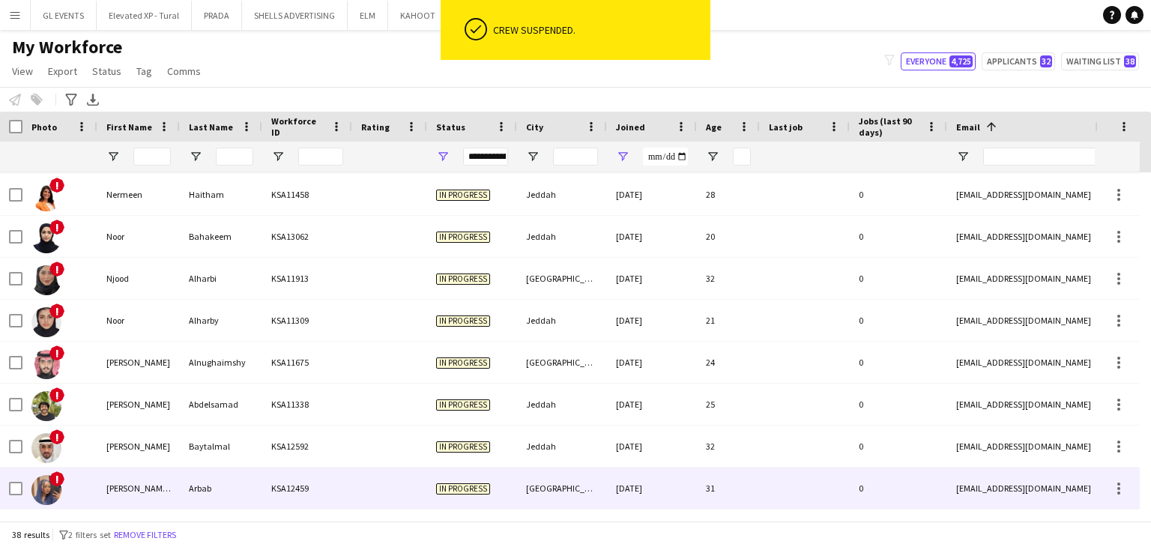
click at [207, 502] on div "Arbab" at bounding box center [221, 488] width 82 height 41
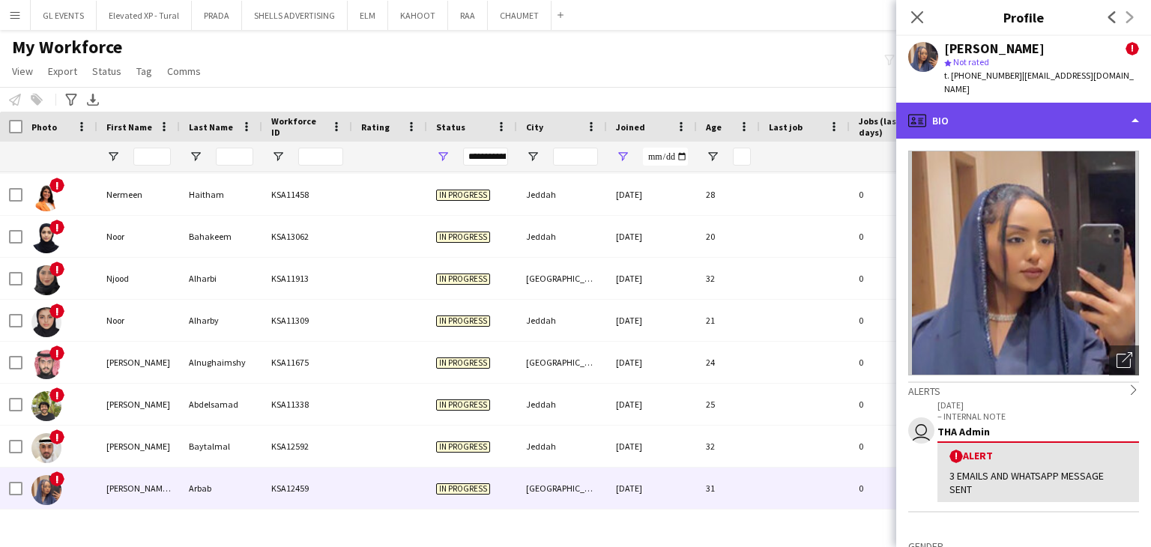
click at [1008, 103] on div "profile Bio" at bounding box center [1023, 121] width 255 height 36
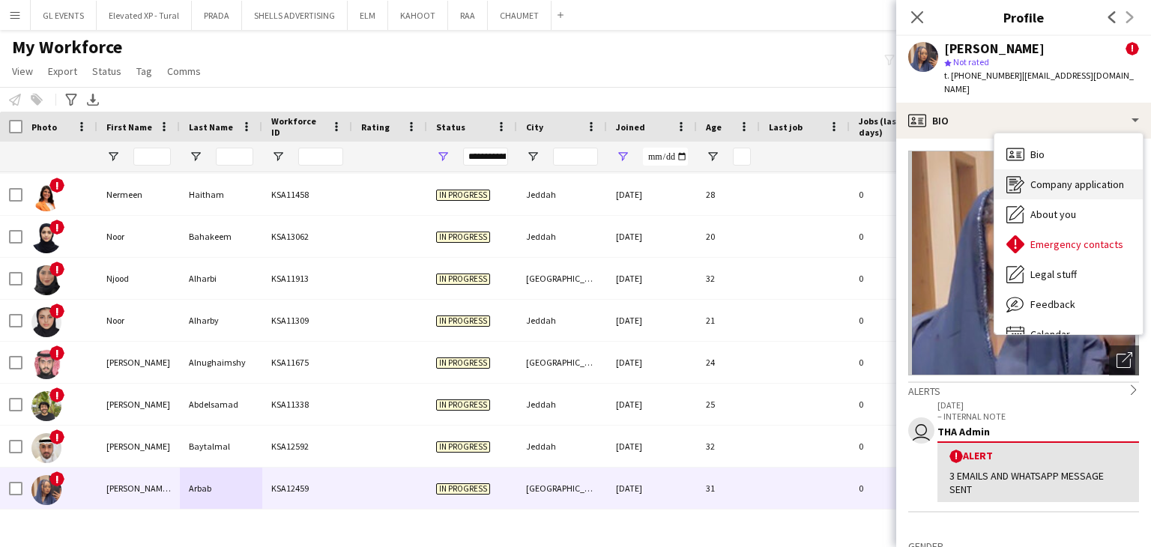
click at [1059, 178] on span "Company application" at bounding box center [1078, 184] width 94 height 13
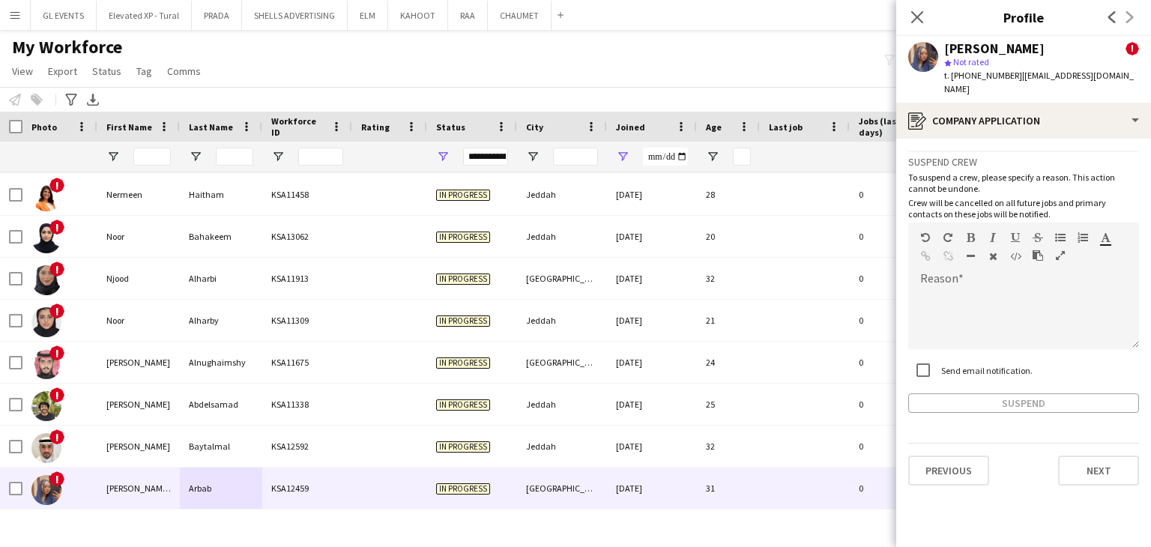
click at [959, 364] on label "Send email notification." at bounding box center [985, 369] width 94 height 11
click at [953, 289] on div at bounding box center [1023, 319] width 231 height 60
paste div
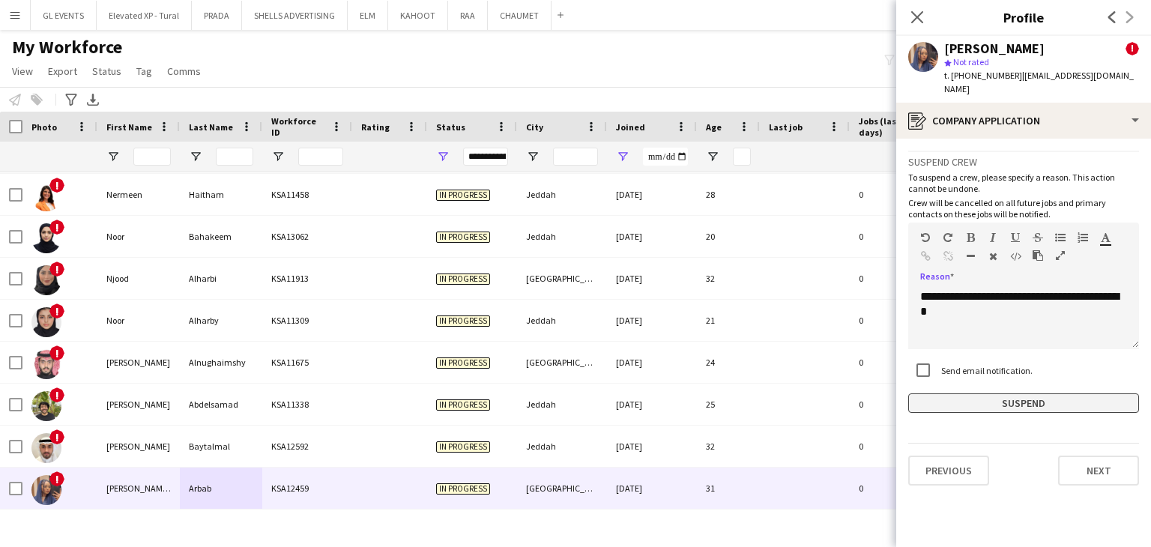
click at [992, 394] on button "Suspend" at bounding box center [1023, 403] width 231 height 19
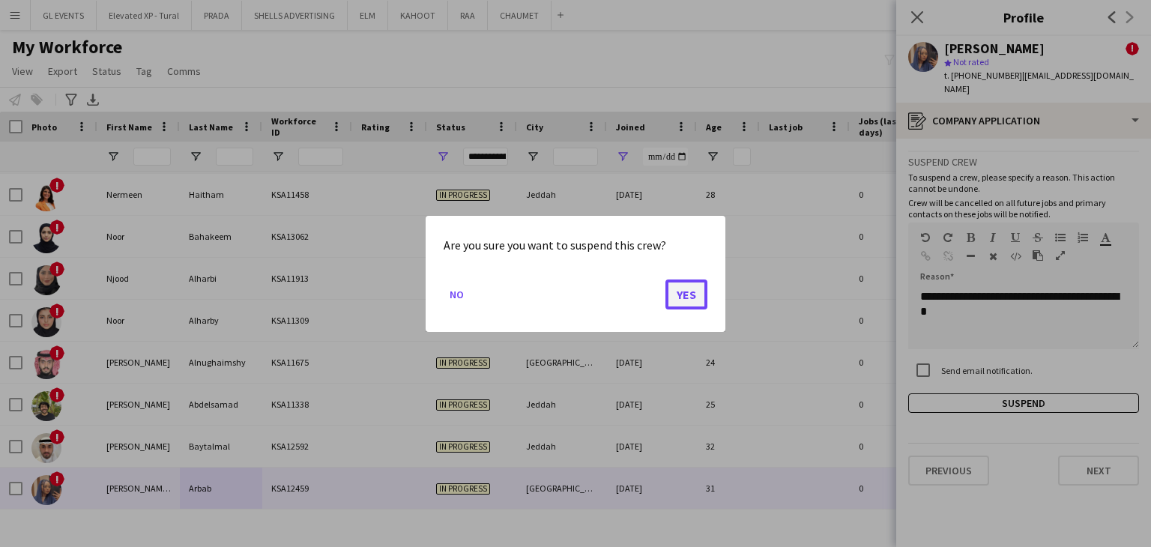
click at [672, 291] on button "Yes" at bounding box center [687, 294] width 42 height 30
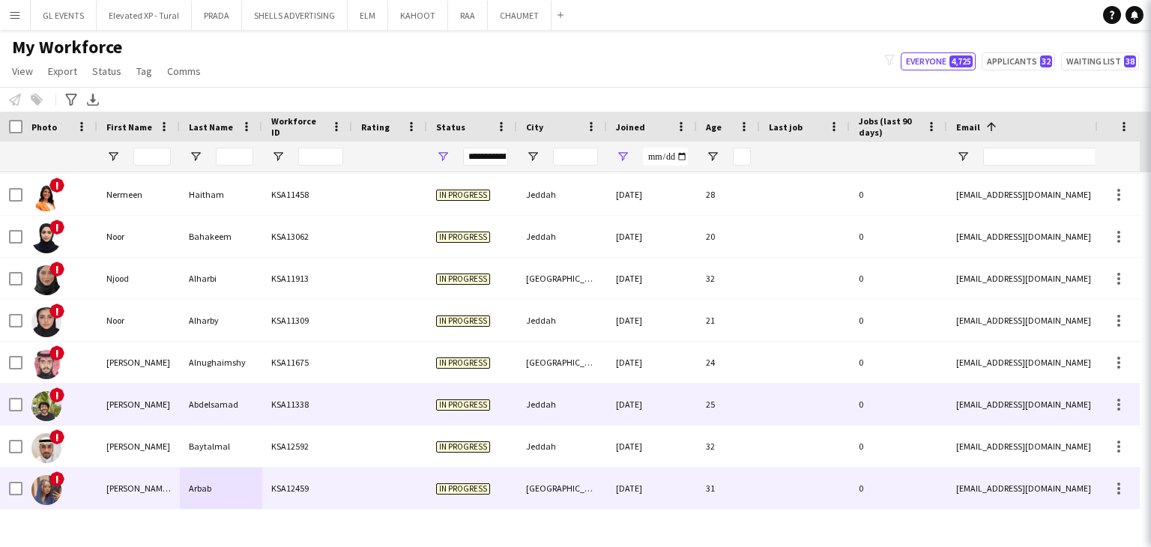
scroll to position [1216, 0]
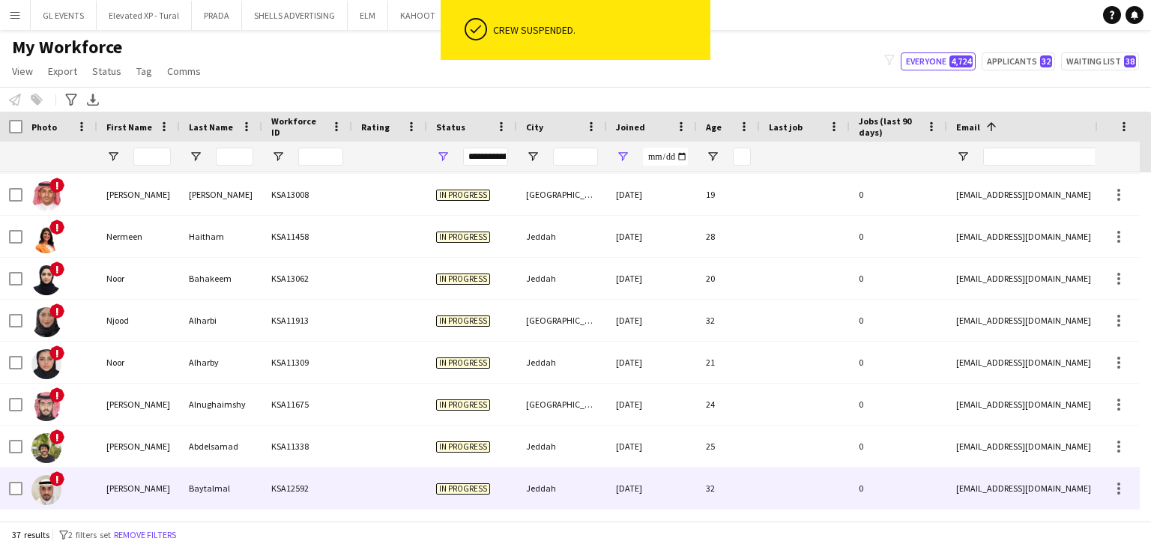
drag, startPoint x: 384, startPoint y: 477, endPoint x: 570, endPoint y: 424, distance: 194.1
click at [385, 477] on div at bounding box center [389, 488] width 75 height 41
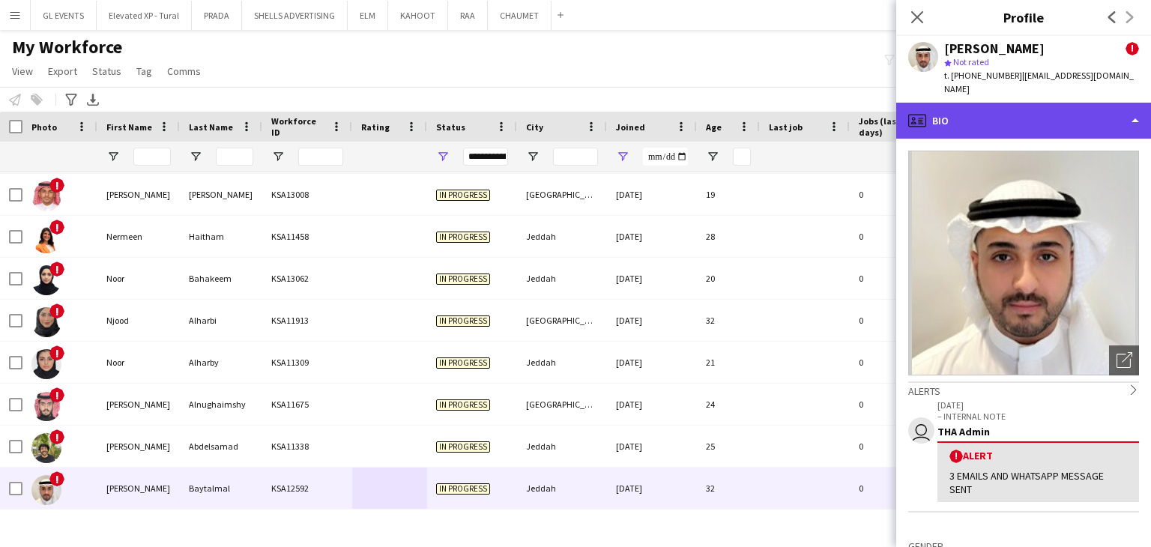
click at [959, 103] on div "profile Bio" at bounding box center [1023, 121] width 255 height 36
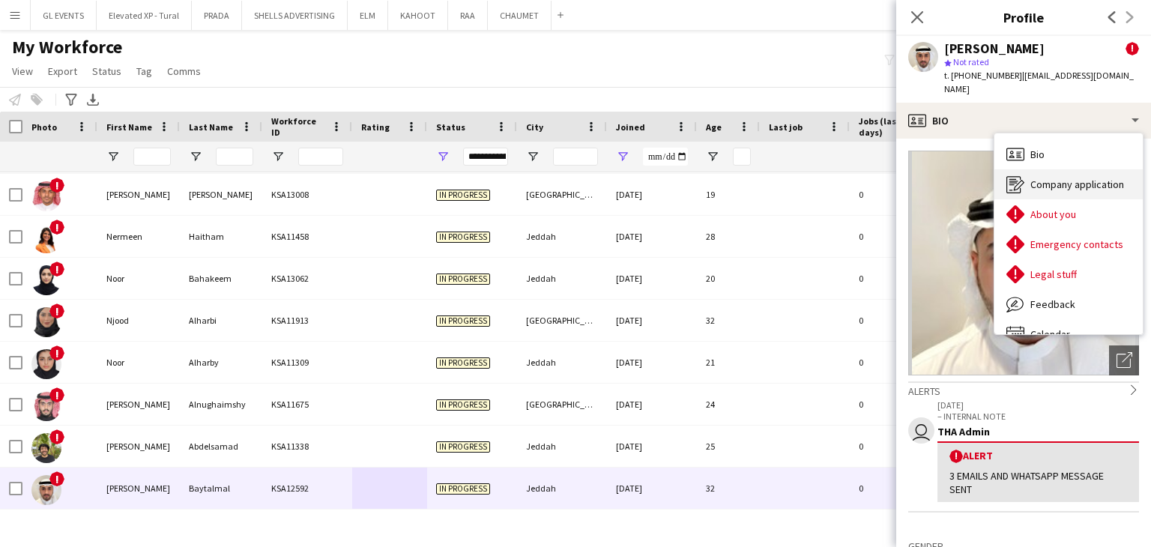
click at [1031, 178] on span "Company application" at bounding box center [1078, 184] width 94 height 13
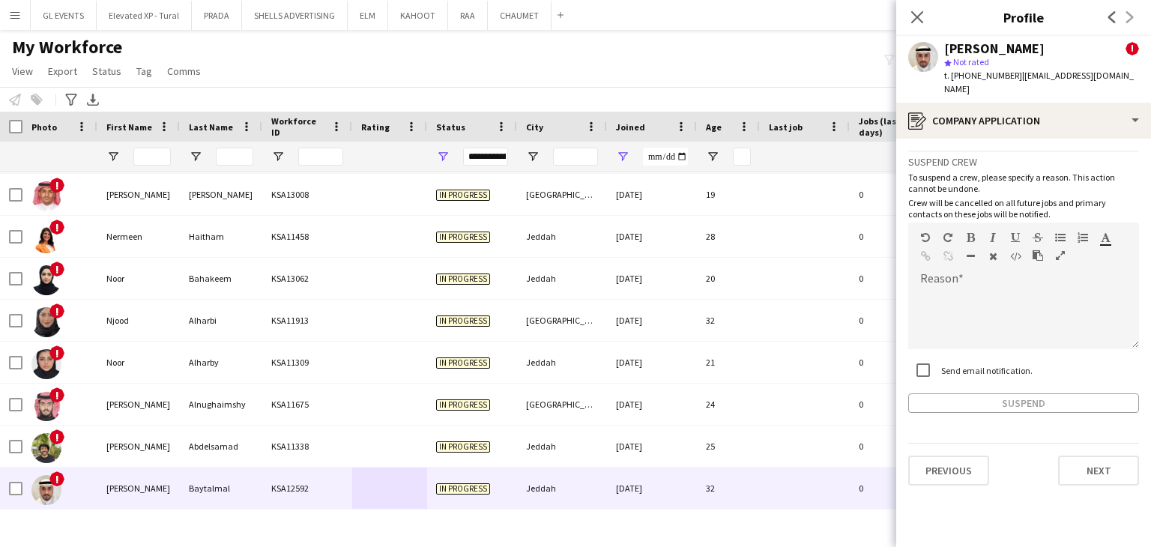
click at [942, 367] on div "Send email notification." at bounding box center [970, 370] width 124 height 30
click at [953, 298] on div at bounding box center [1023, 319] width 231 height 60
paste div
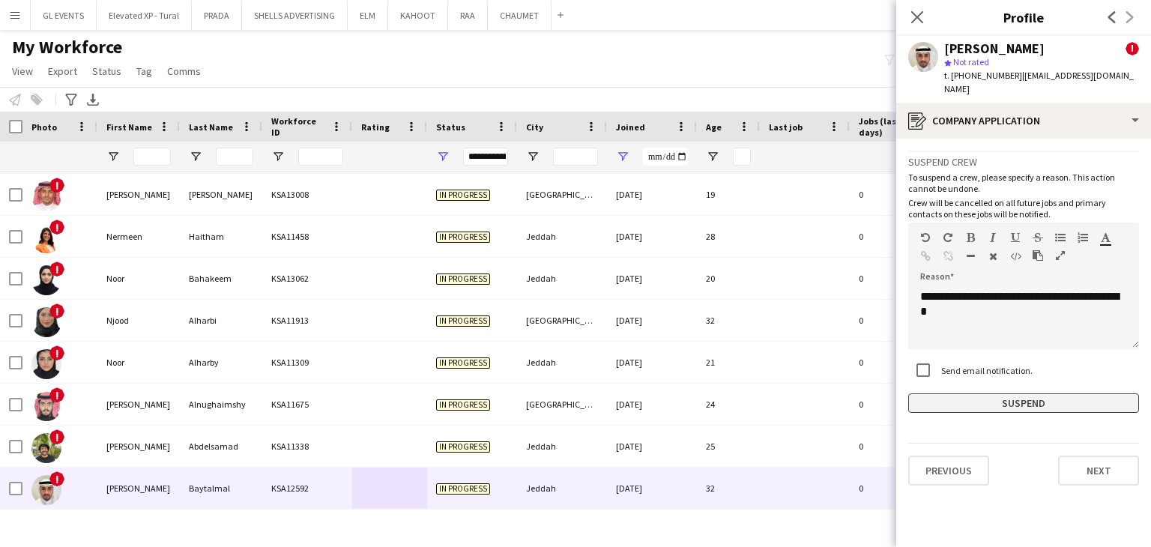
click at [980, 394] on button "Suspend" at bounding box center [1023, 403] width 231 height 19
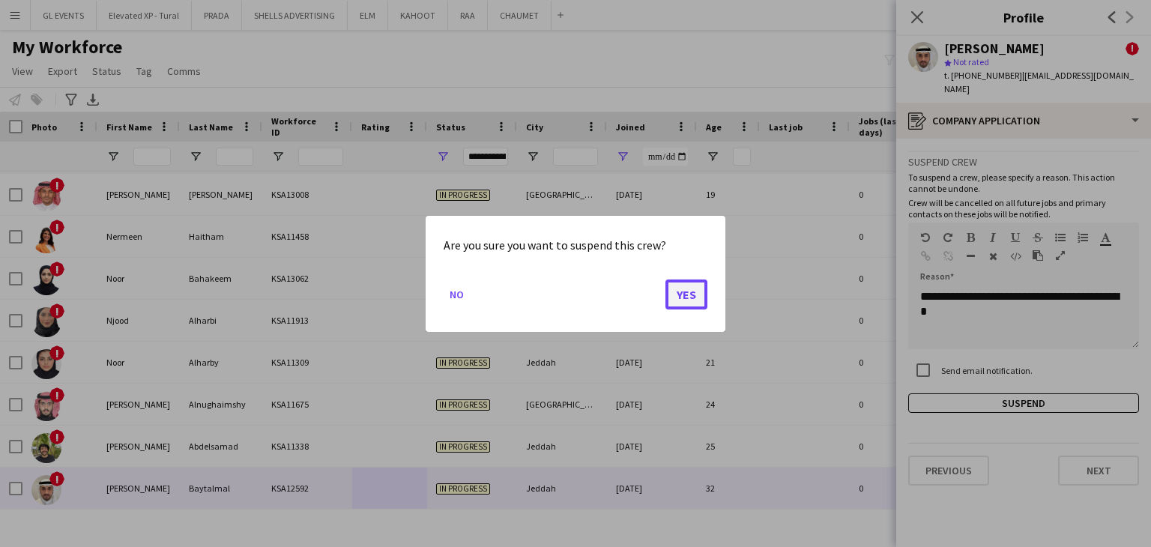
drag, startPoint x: 681, startPoint y: 283, endPoint x: 678, endPoint y: 295, distance: 12.4
click at [681, 283] on button "Yes" at bounding box center [687, 294] width 42 height 30
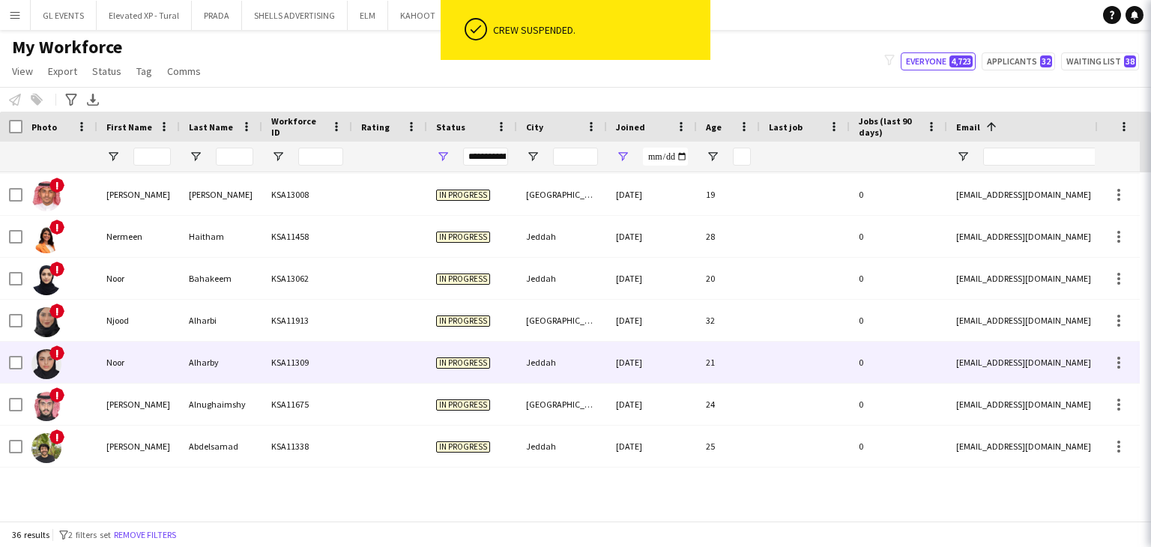
scroll to position [1174, 0]
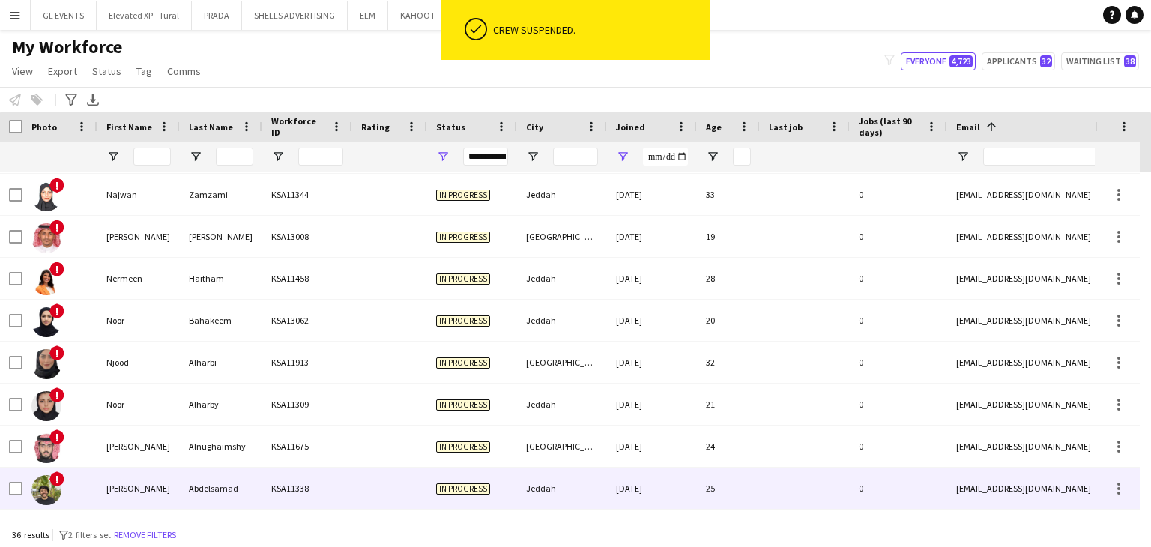
click at [439, 474] on div "In progress" at bounding box center [472, 488] width 90 height 41
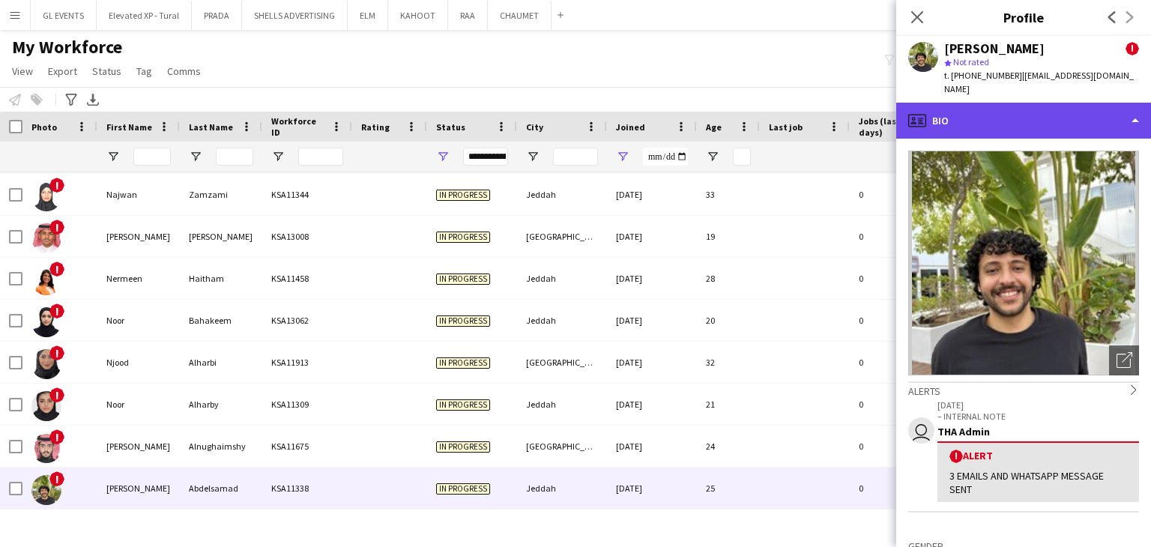
drag, startPoint x: 973, startPoint y: 115, endPoint x: 986, endPoint y: 130, distance: 20.2
click at [974, 115] on div "profile Bio" at bounding box center [1023, 121] width 255 height 36
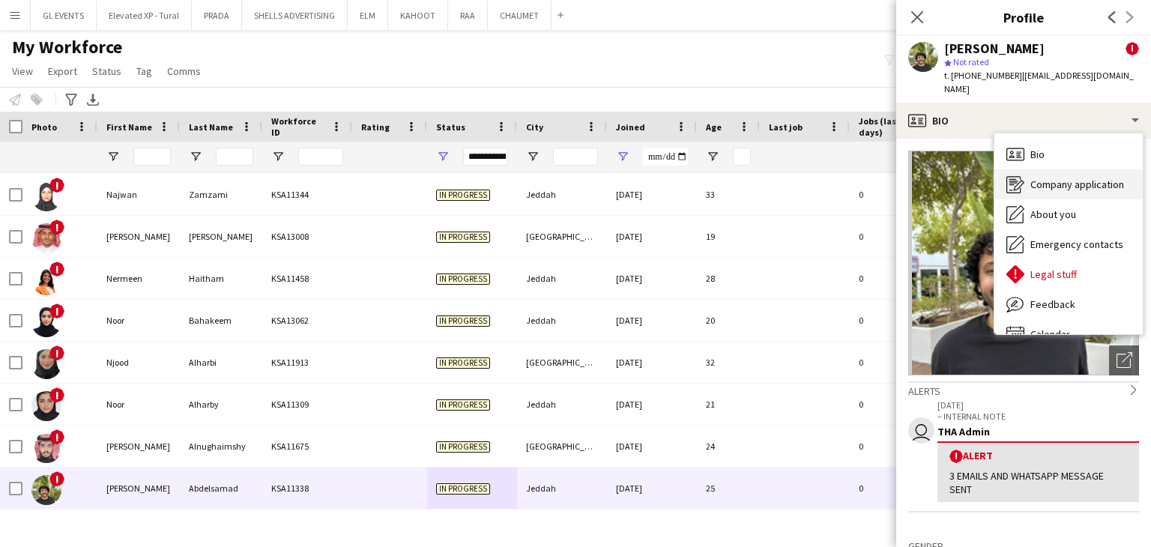
click at [1060, 180] on span "Company application" at bounding box center [1078, 184] width 94 height 13
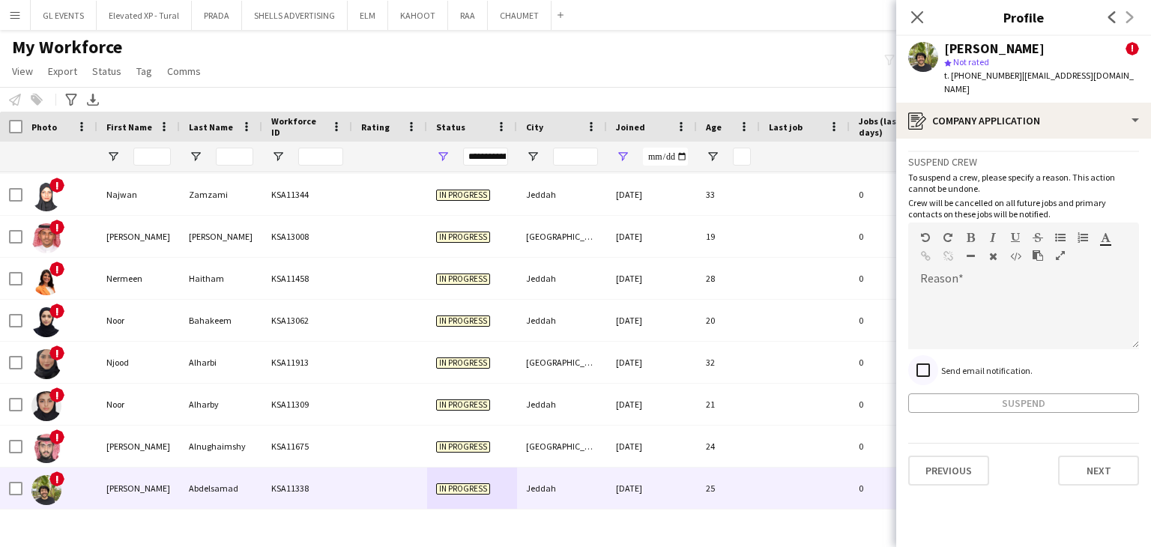
click at [938, 367] on div at bounding box center [923, 370] width 36 height 36
click at [992, 279] on div at bounding box center [1023, 314] width 231 height 70
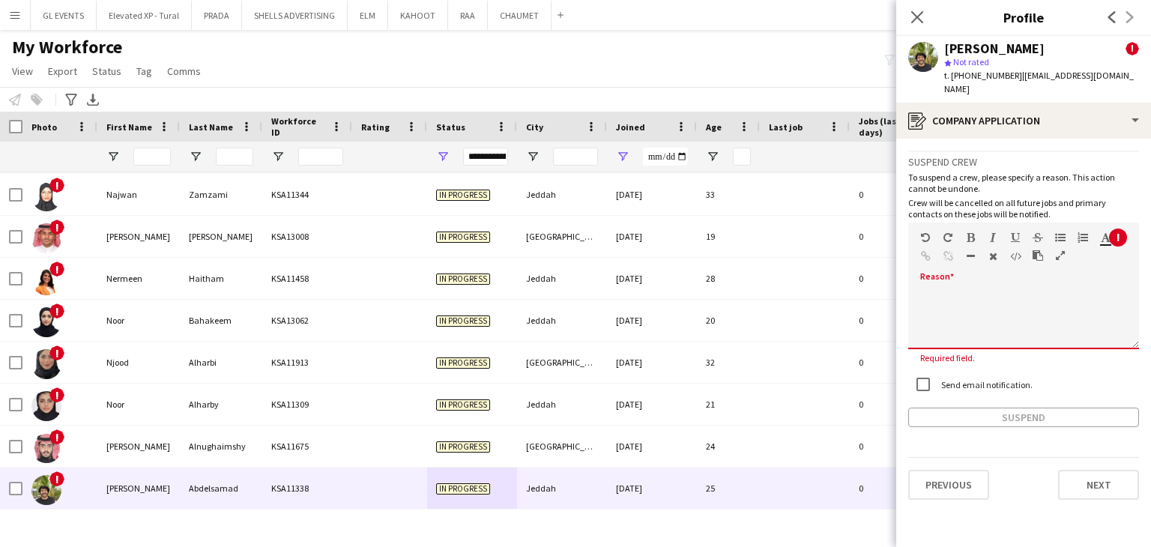
paste div
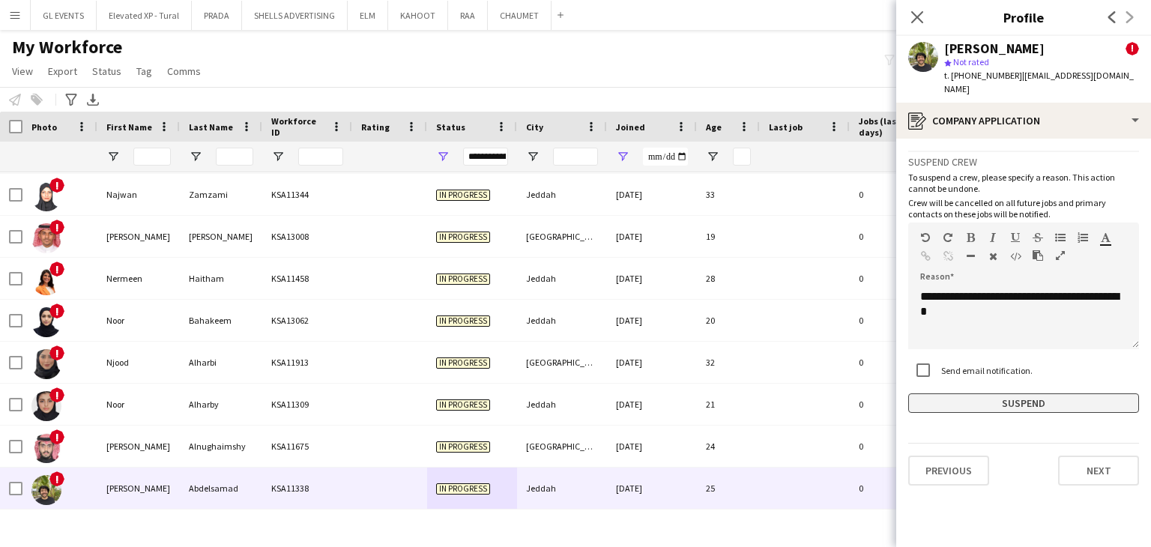
click at [999, 407] on button "Suspend" at bounding box center [1023, 403] width 231 height 19
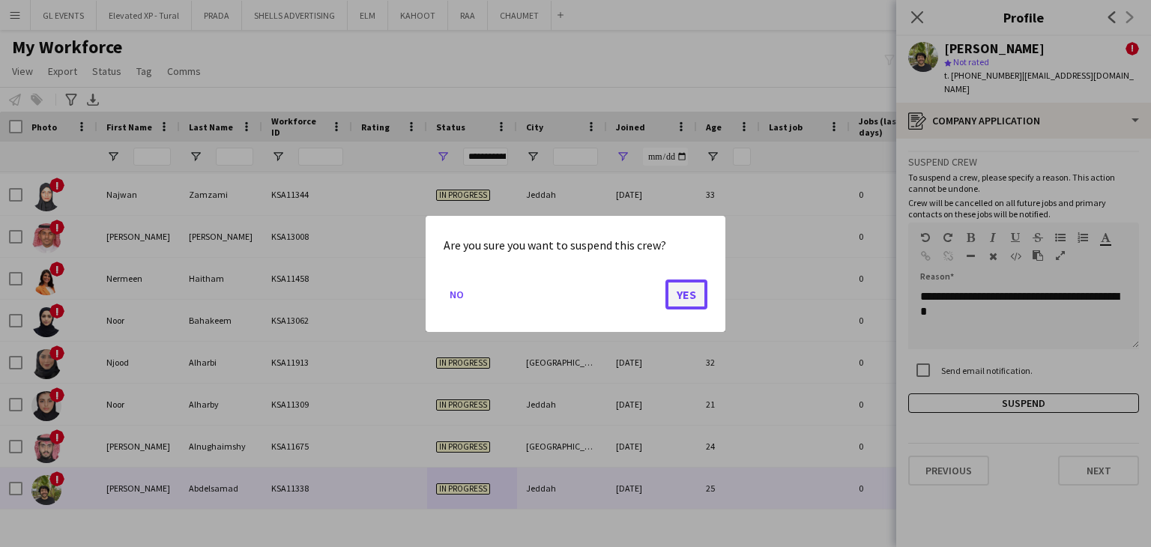
click at [681, 295] on button "Yes" at bounding box center [687, 294] width 42 height 30
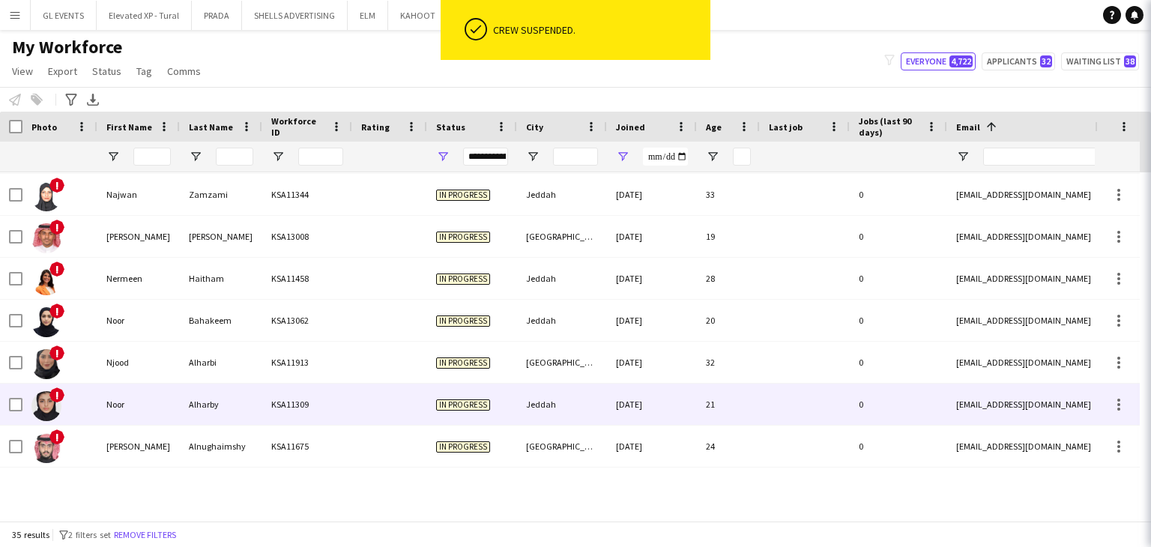
scroll to position [1132, 0]
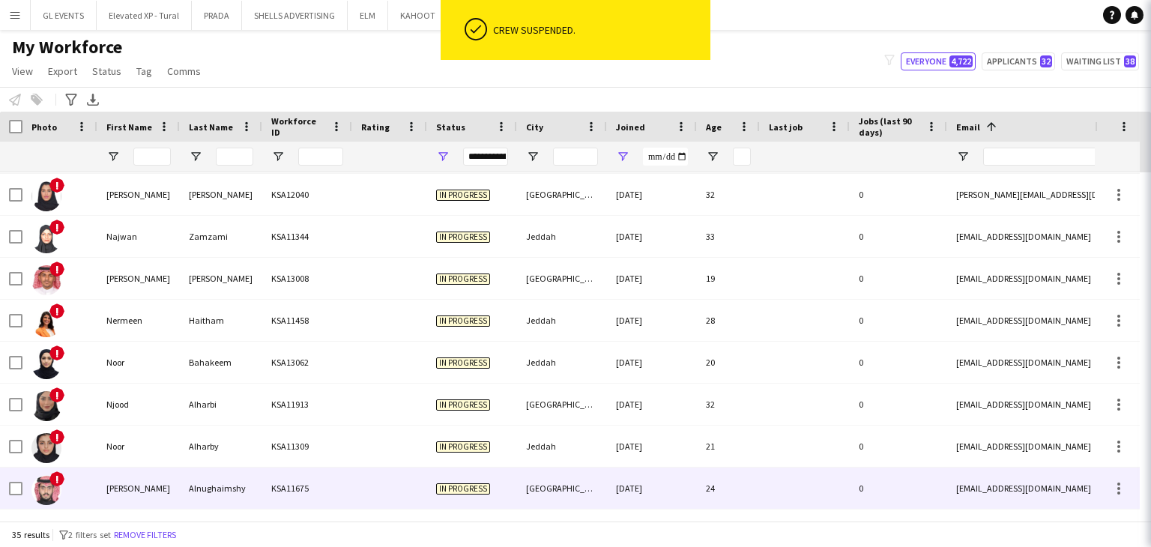
click at [412, 489] on div at bounding box center [389, 488] width 75 height 41
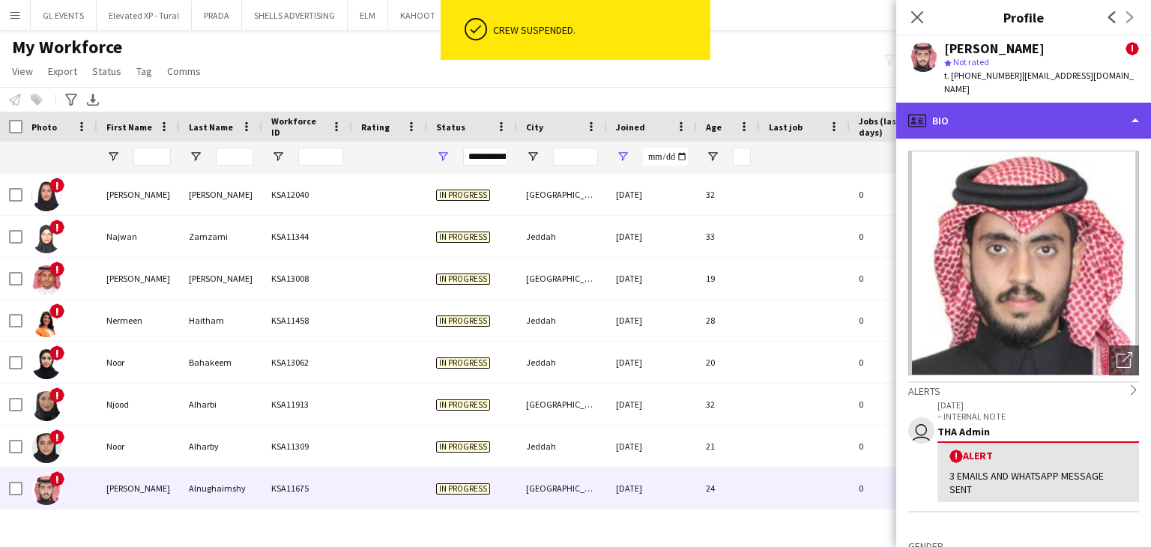
click at [974, 115] on div "profile Bio" at bounding box center [1023, 121] width 255 height 36
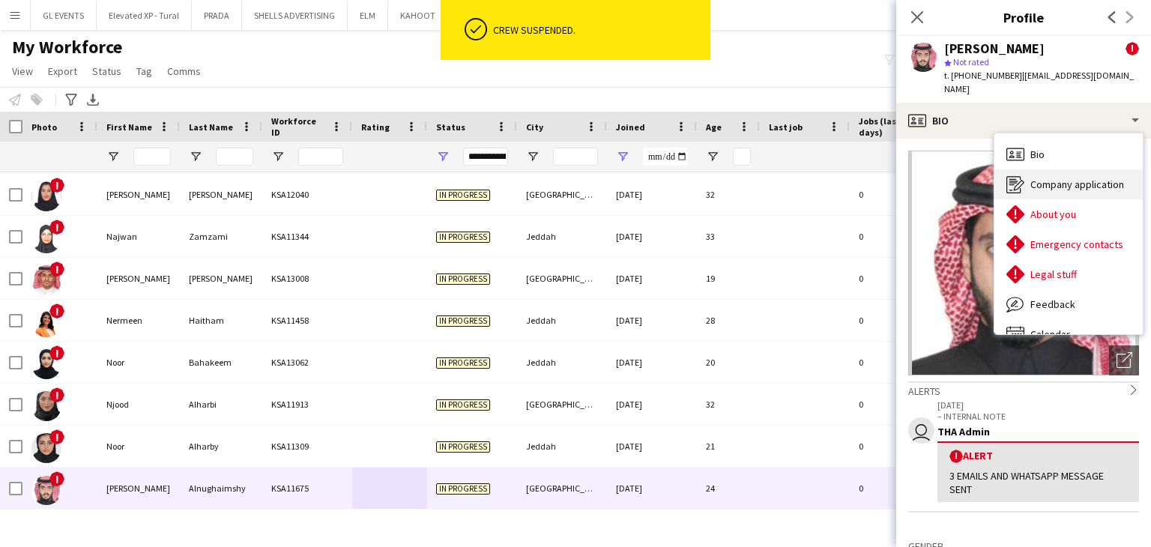
click at [1024, 175] on icon "Company application" at bounding box center [1016, 184] width 18 height 18
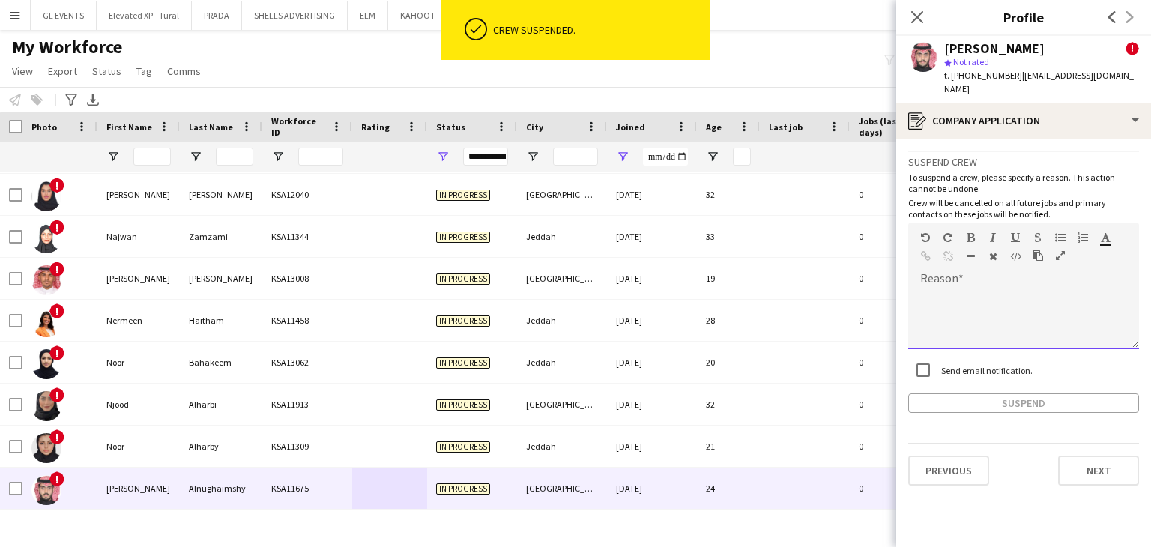
drag, startPoint x: 950, startPoint y: 278, endPoint x: 952, endPoint y: 301, distance: 22.5
click at [952, 289] on div at bounding box center [1023, 319] width 231 height 60
paste div
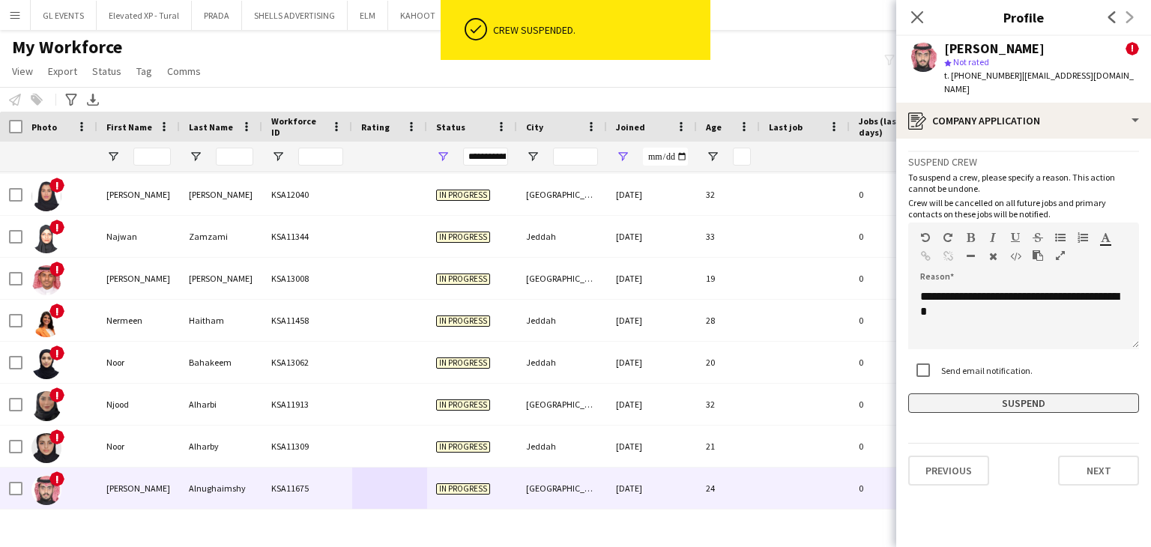
click at [956, 394] on button "Suspend" at bounding box center [1023, 403] width 231 height 19
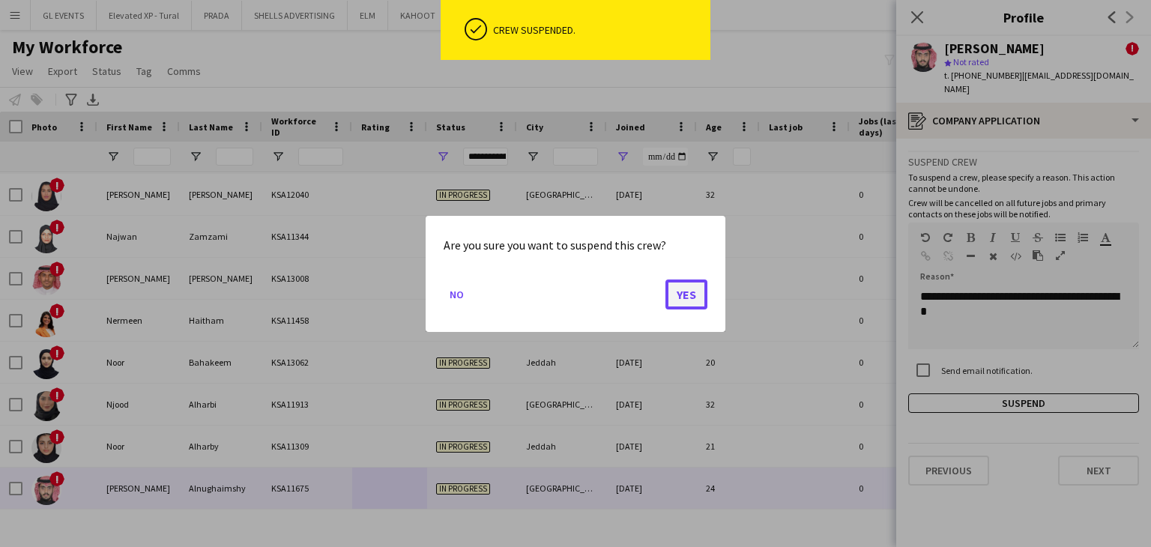
click at [700, 298] on button "Yes" at bounding box center [687, 294] width 42 height 30
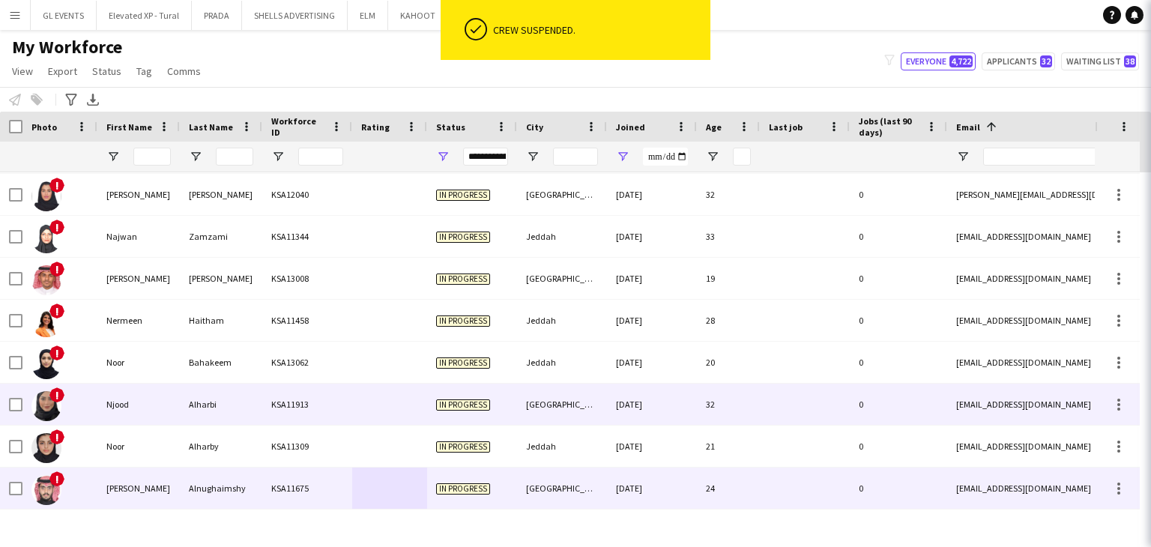
scroll to position [1090, 0]
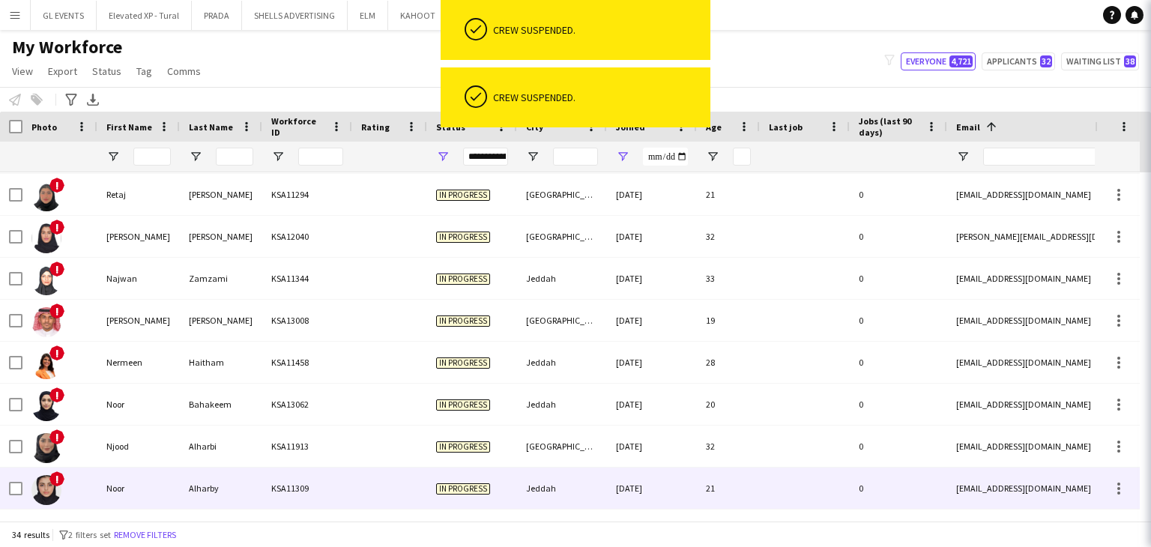
click at [405, 486] on div at bounding box center [389, 488] width 75 height 41
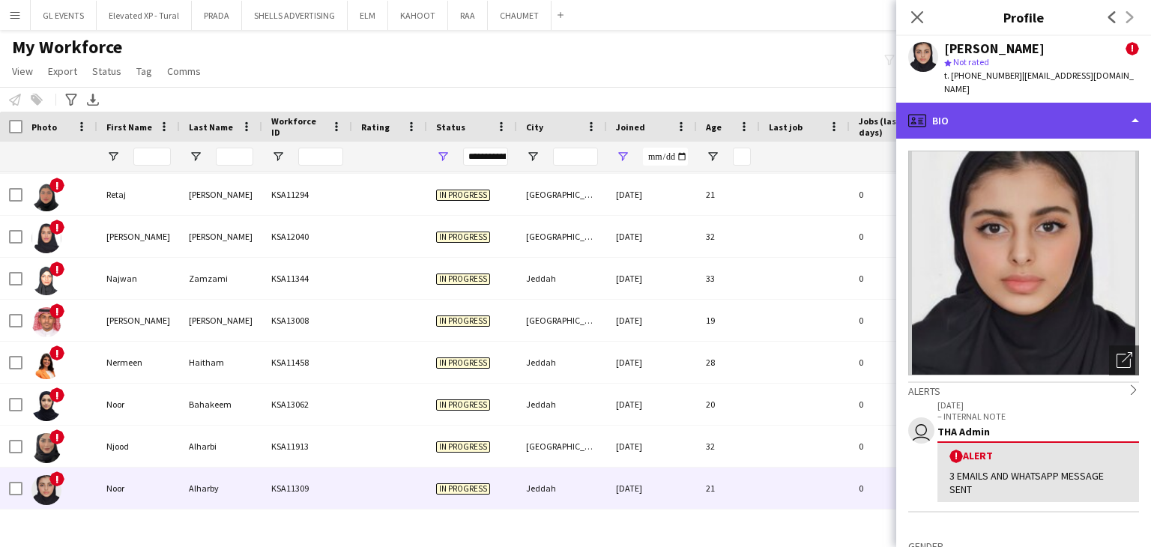
click at [965, 103] on div "profile Bio" at bounding box center [1023, 121] width 255 height 36
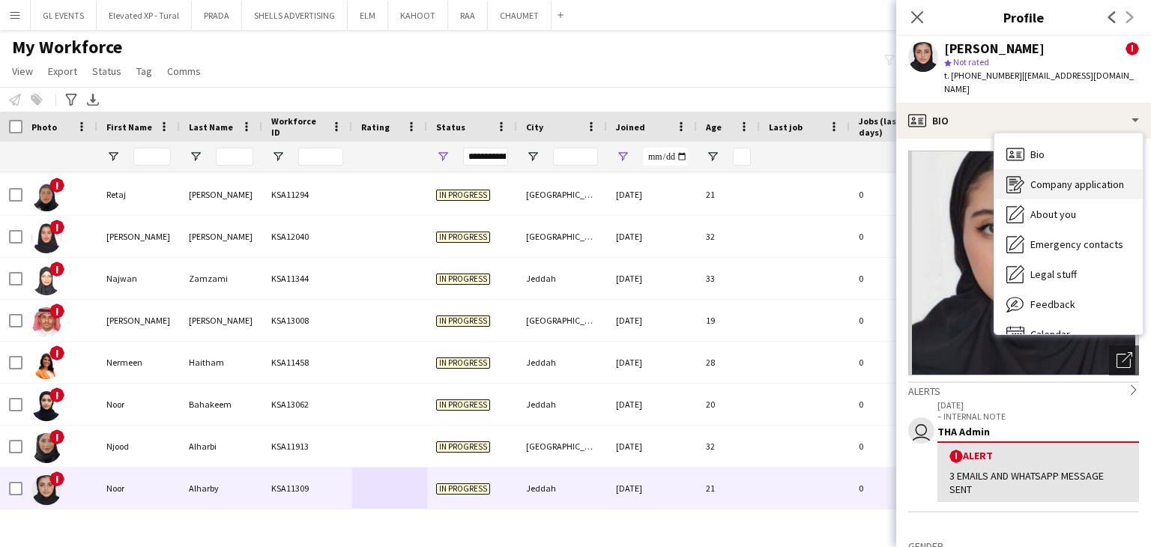
click at [1022, 180] on icon at bounding box center [1019, 185] width 10 height 10
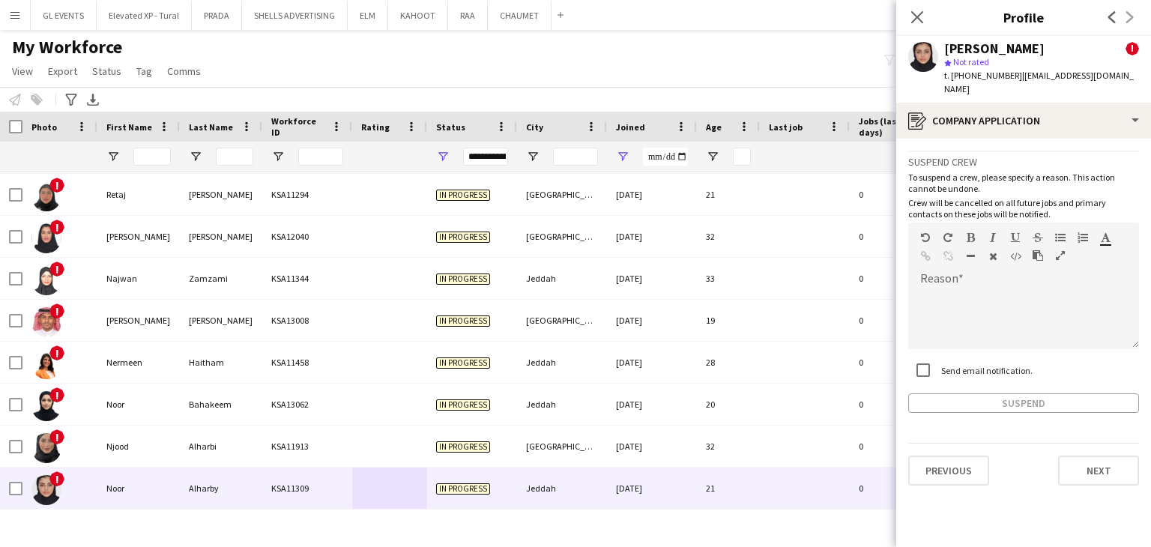
click at [944, 364] on label "Send email notification." at bounding box center [985, 369] width 94 height 11
click at [968, 303] on div at bounding box center [1023, 319] width 231 height 60
paste div
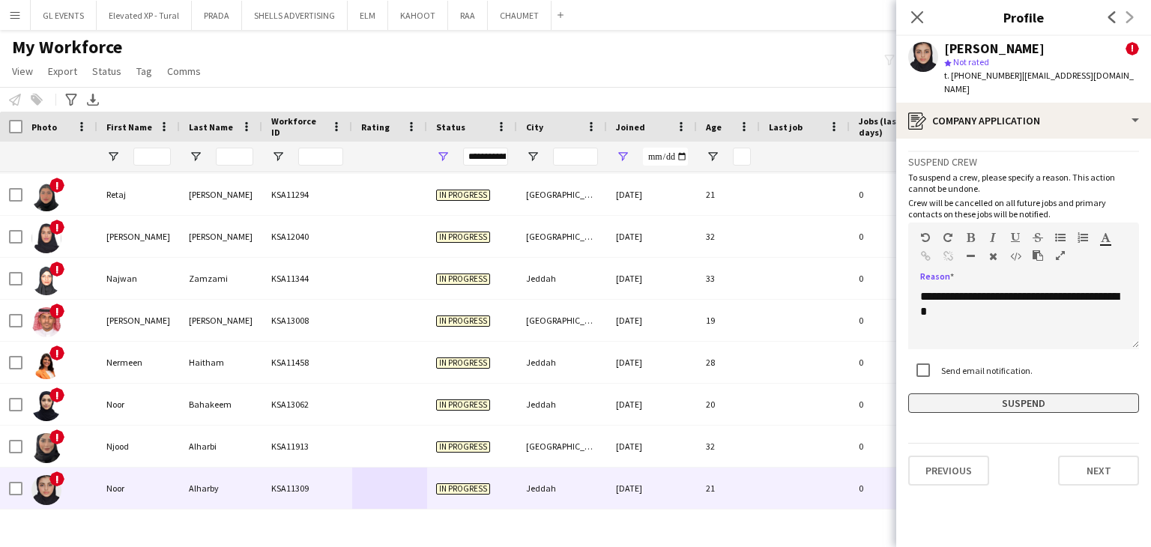
click at [980, 394] on button "Suspend" at bounding box center [1023, 403] width 231 height 19
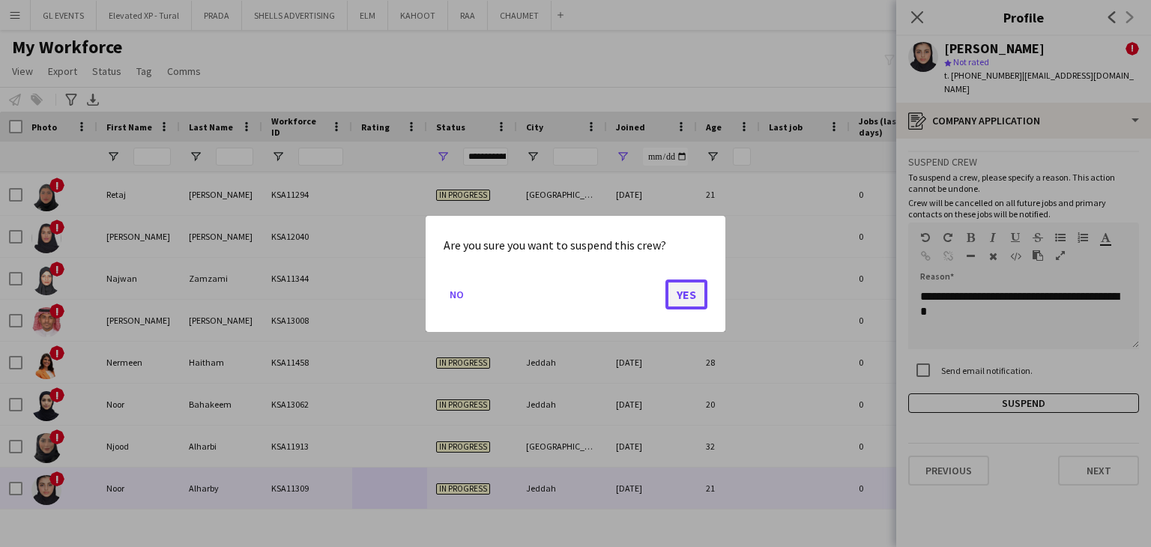
click at [691, 299] on button "Yes" at bounding box center [687, 294] width 42 height 30
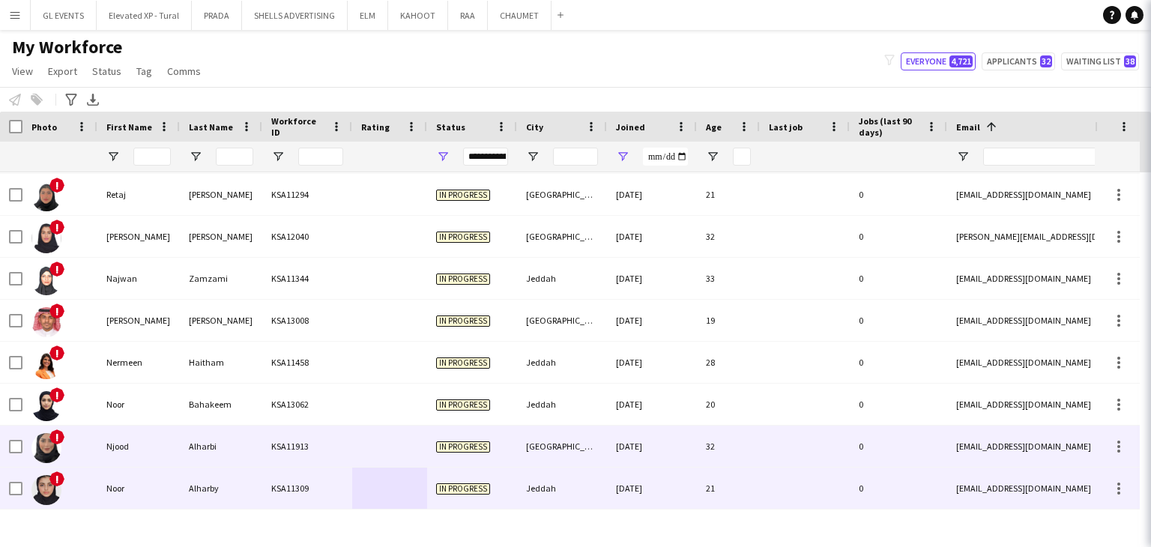
scroll to position [1048, 0]
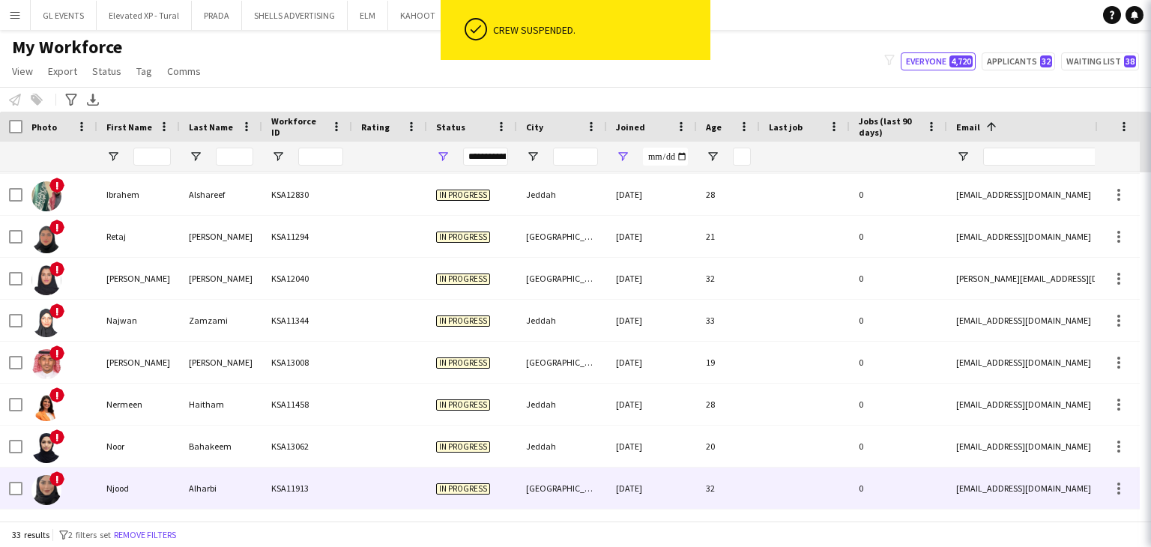
click at [646, 483] on div "11-11-2024" at bounding box center [652, 488] width 90 height 41
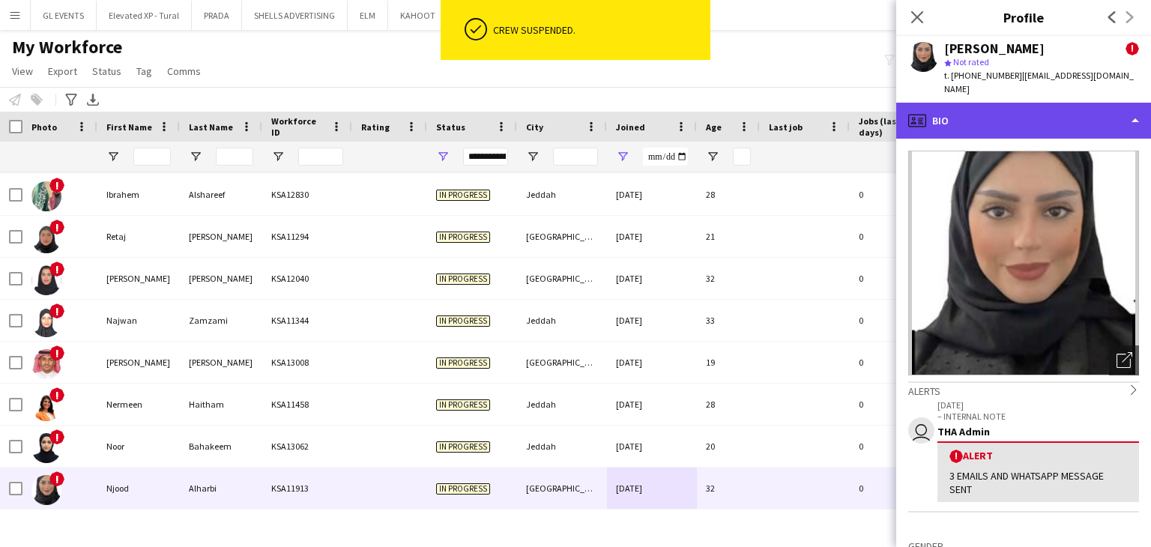
click at [974, 103] on div "profile Bio" at bounding box center [1023, 121] width 255 height 36
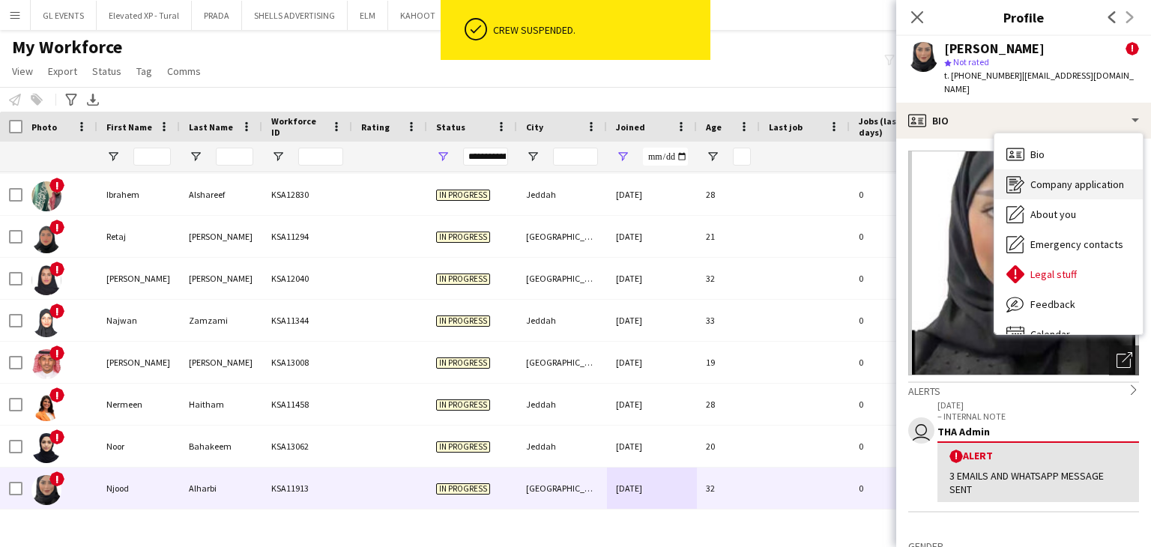
click at [1057, 178] on span "Company application" at bounding box center [1078, 184] width 94 height 13
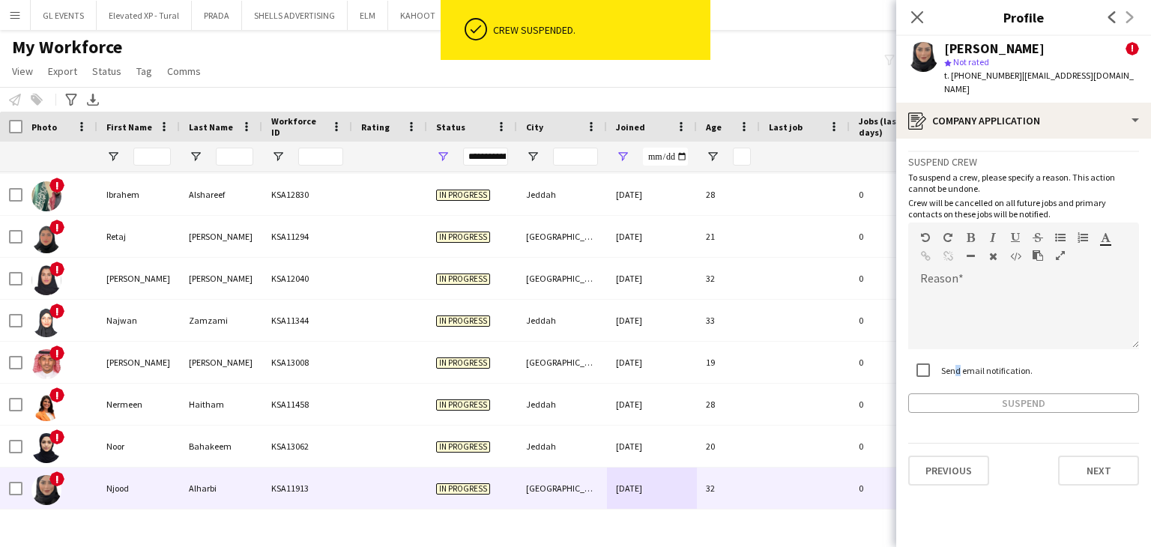
click at [953, 355] on div "Send email notification." at bounding box center [970, 370] width 124 height 30
click at [935, 300] on div at bounding box center [1023, 319] width 231 height 60
paste div
click at [965, 376] on div "**********" at bounding box center [1023, 282] width 231 height 262
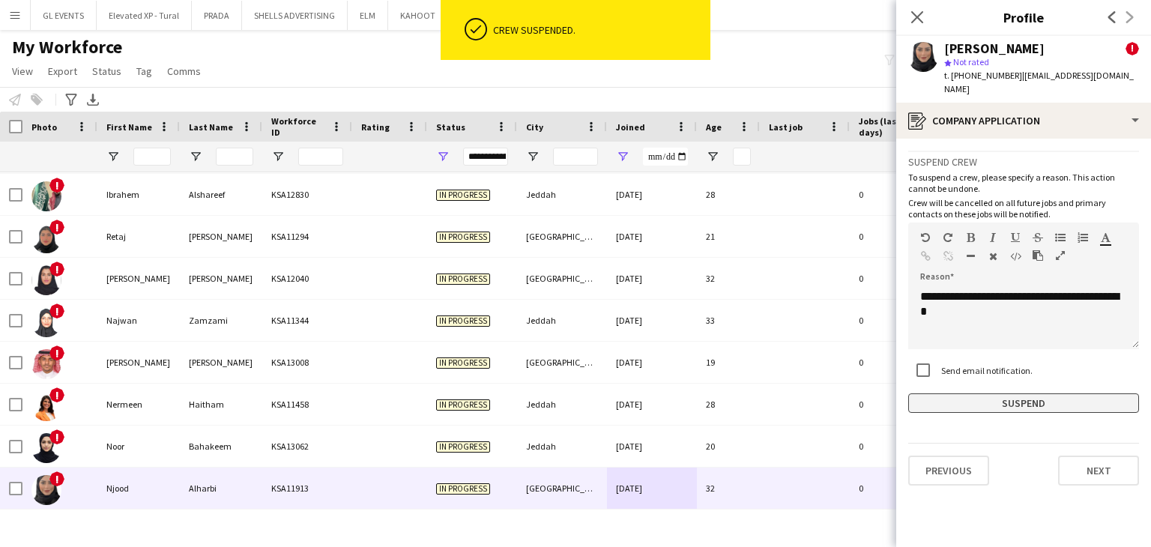
click at [963, 394] on button "Suspend" at bounding box center [1023, 403] width 231 height 19
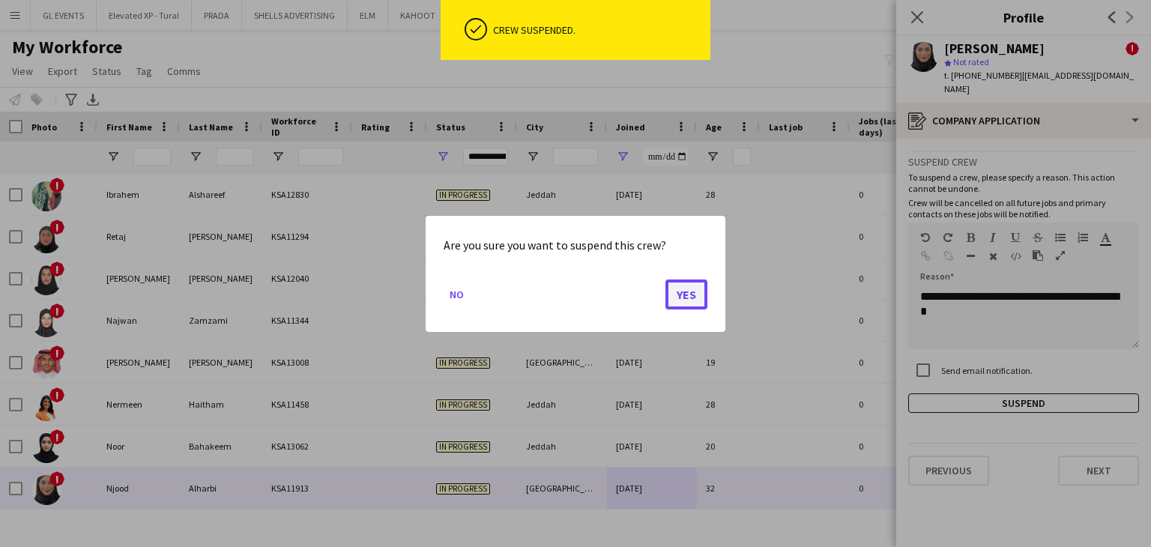
click at [694, 283] on button "Yes" at bounding box center [687, 294] width 42 height 30
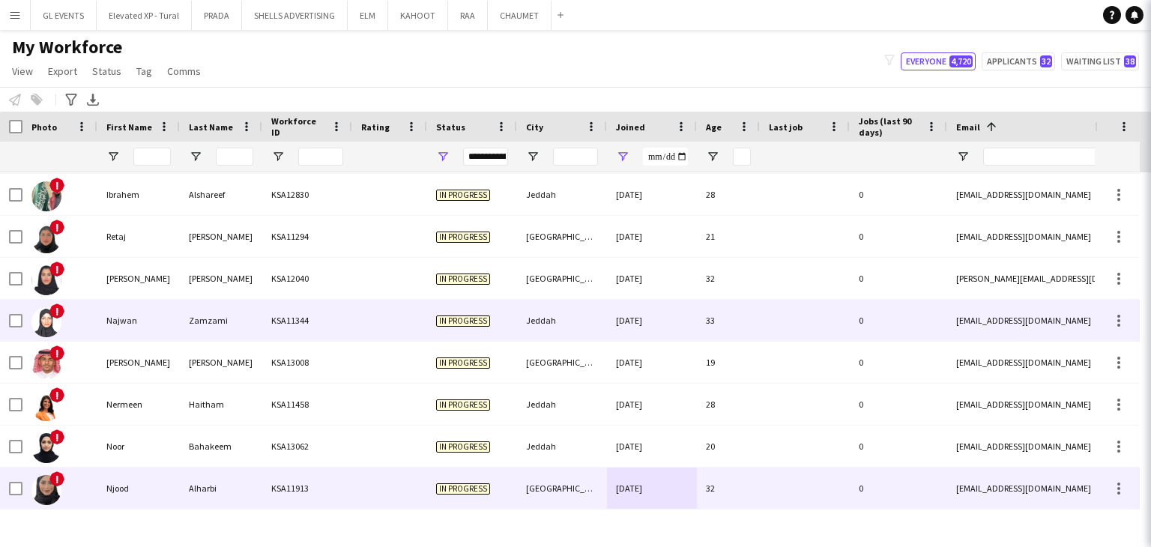
scroll to position [1006, 0]
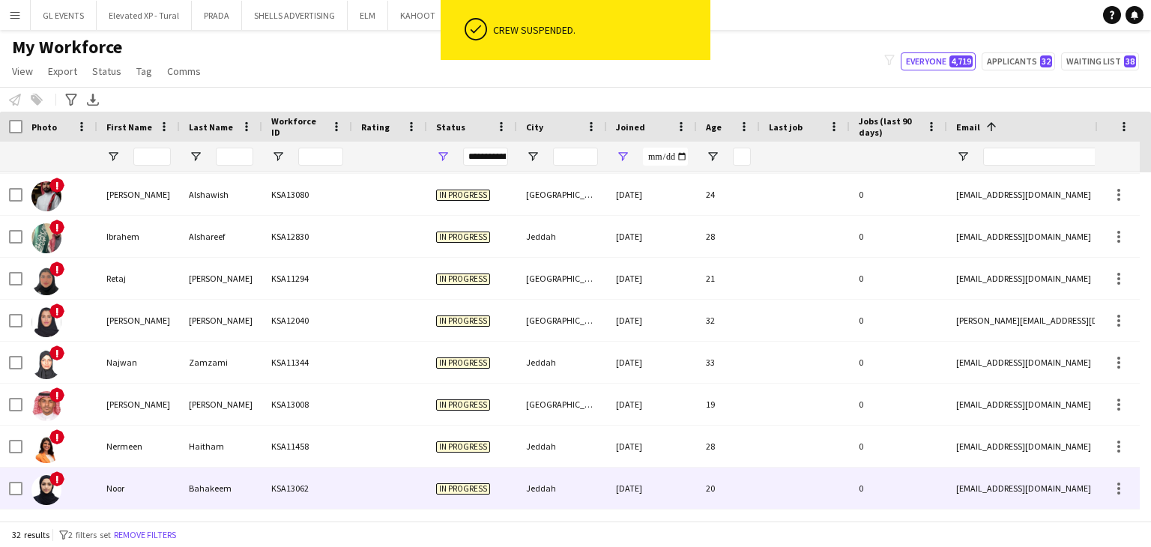
click at [602, 480] on div "Jeddah" at bounding box center [562, 488] width 90 height 41
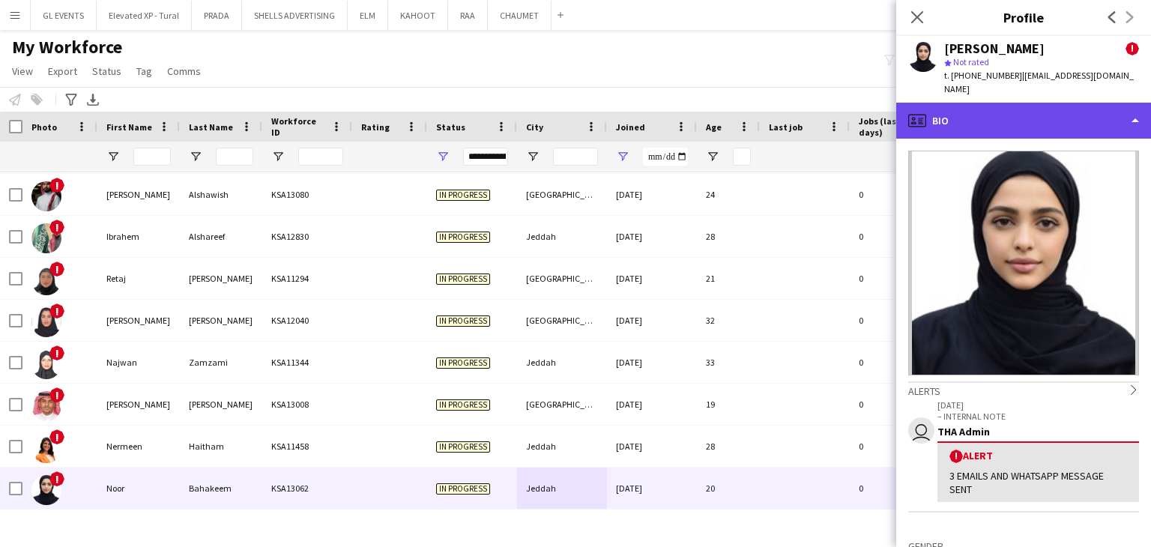
click at [982, 118] on div "profile Bio" at bounding box center [1023, 121] width 255 height 36
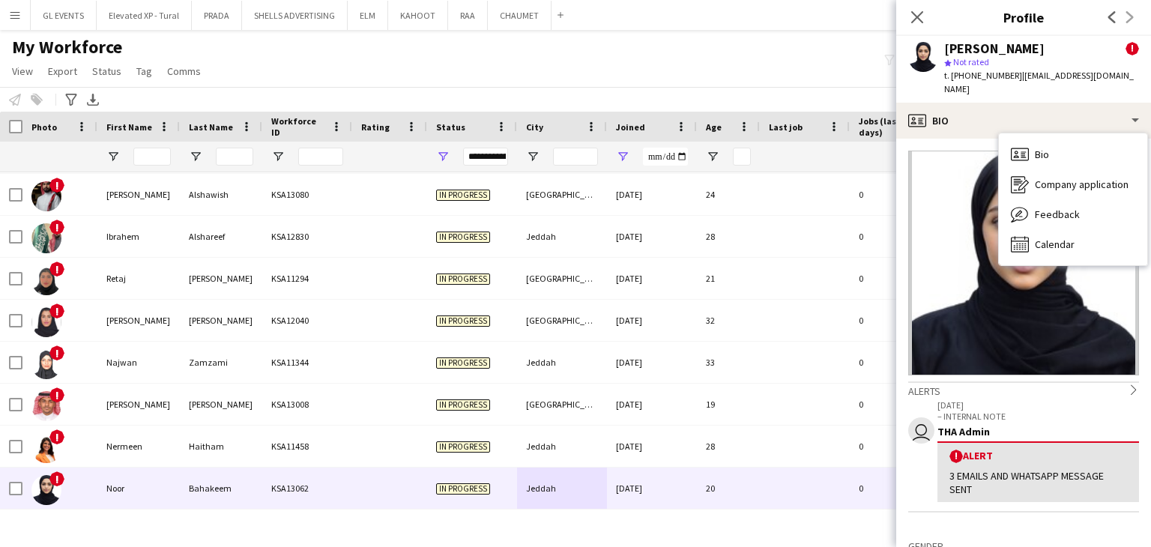
drag, startPoint x: 1059, startPoint y: 168, endPoint x: 877, endPoint y: 355, distance: 260.8
click at [1059, 178] on span "Company application" at bounding box center [1082, 184] width 94 height 13
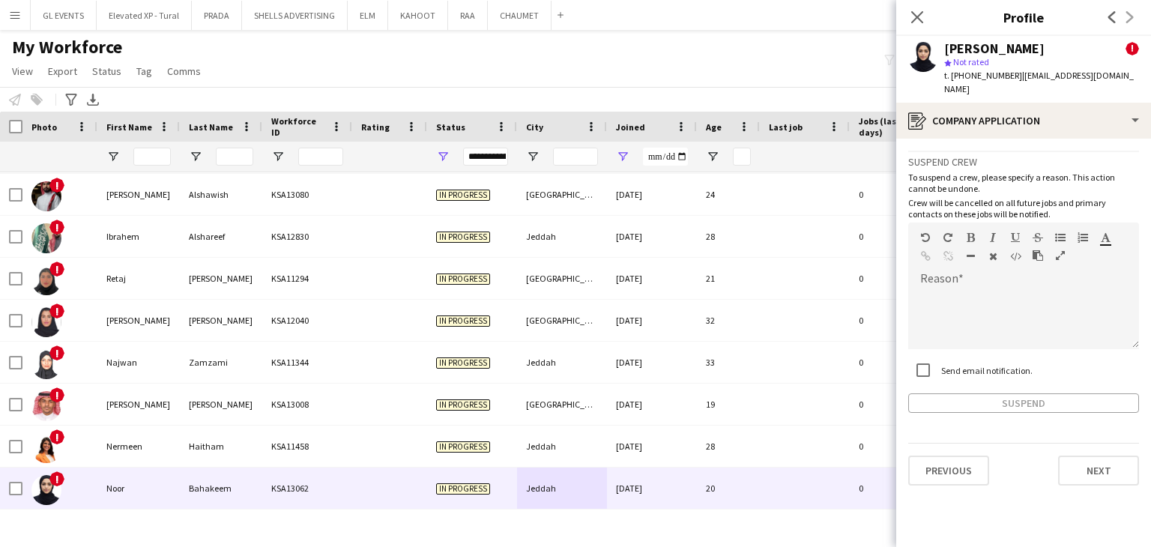
click at [957, 363] on div "Send email notification." at bounding box center [970, 370] width 124 height 30
click at [956, 364] on label "Send email notification." at bounding box center [985, 369] width 94 height 11
click at [953, 310] on div at bounding box center [1023, 319] width 231 height 60
paste div
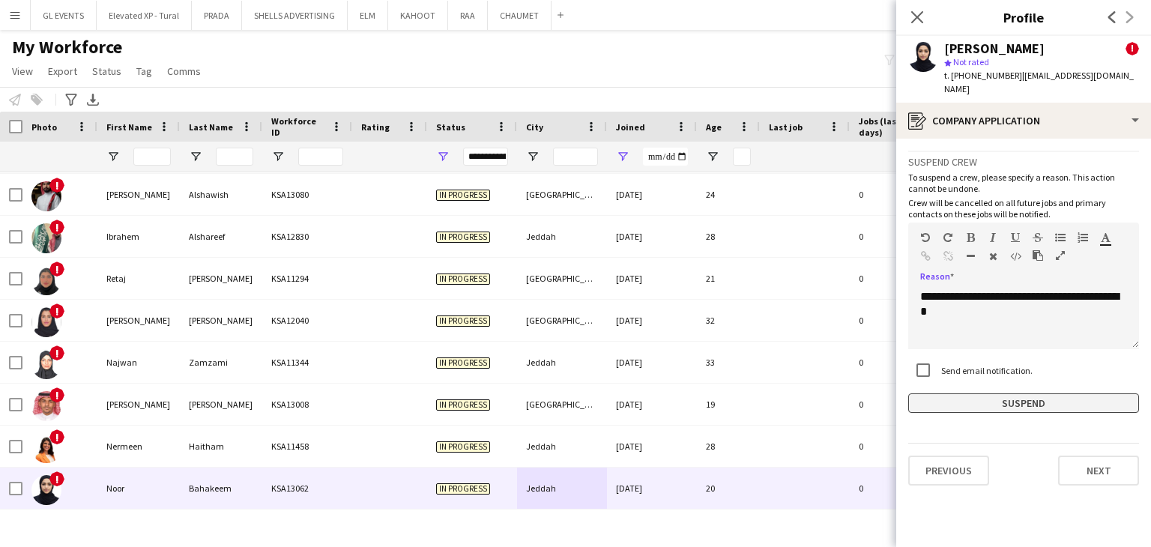
click at [970, 394] on button "Suspend" at bounding box center [1023, 403] width 231 height 19
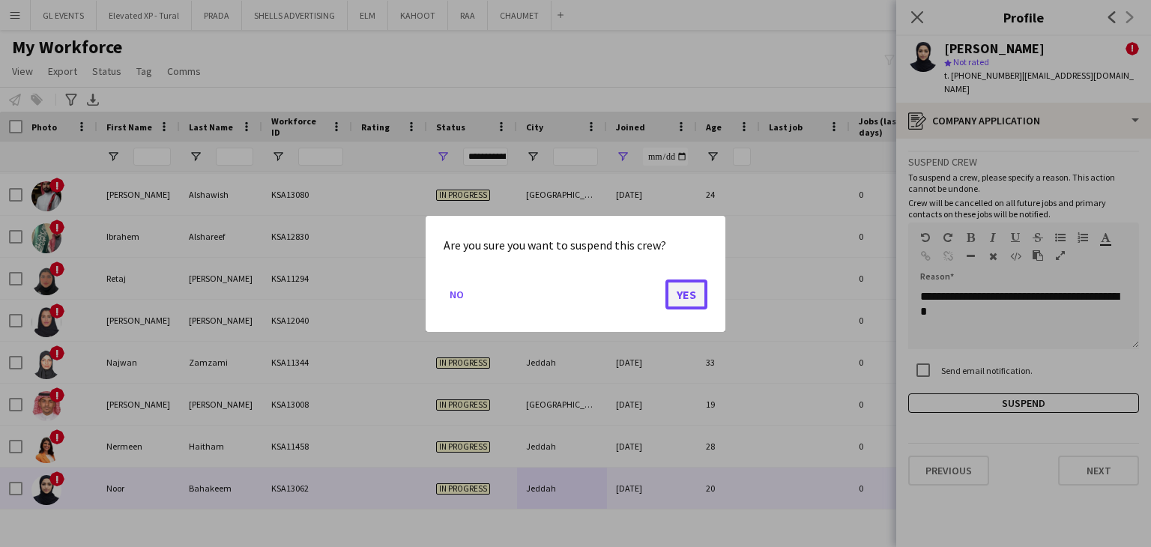
click at [686, 299] on button "Yes" at bounding box center [687, 294] width 42 height 30
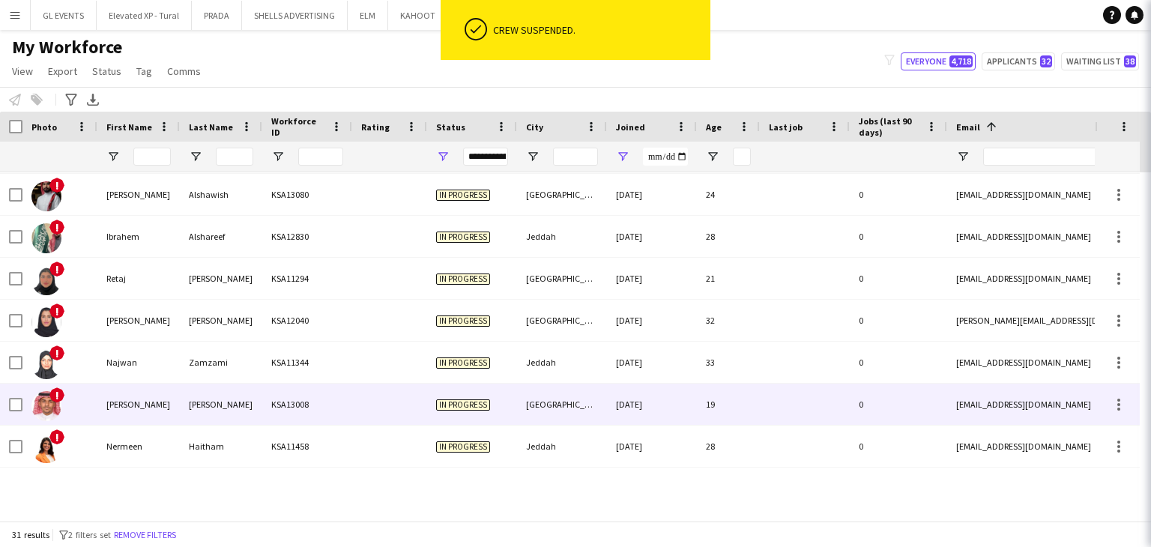
scroll to position [964, 0]
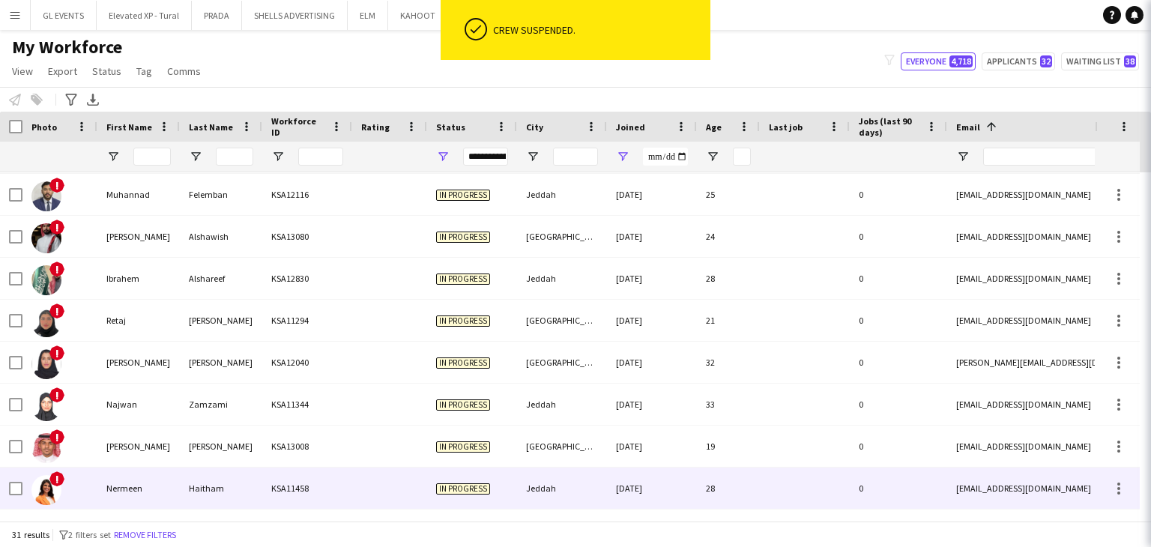
click at [641, 480] on div "01-11-2024" at bounding box center [652, 488] width 90 height 41
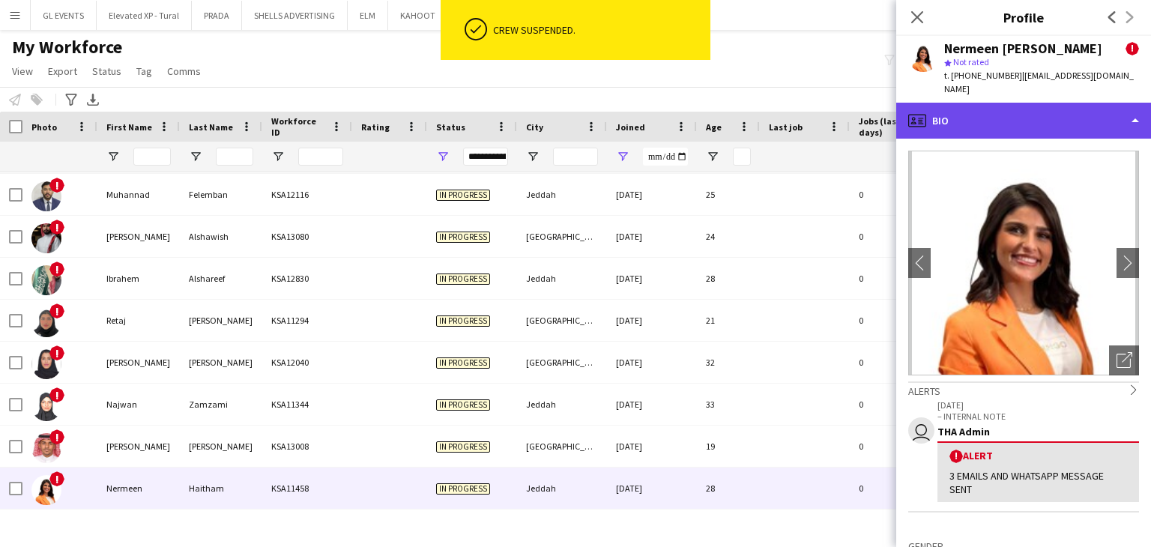
click at [971, 112] on div "profile Bio" at bounding box center [1023, 121] width 255 height 36
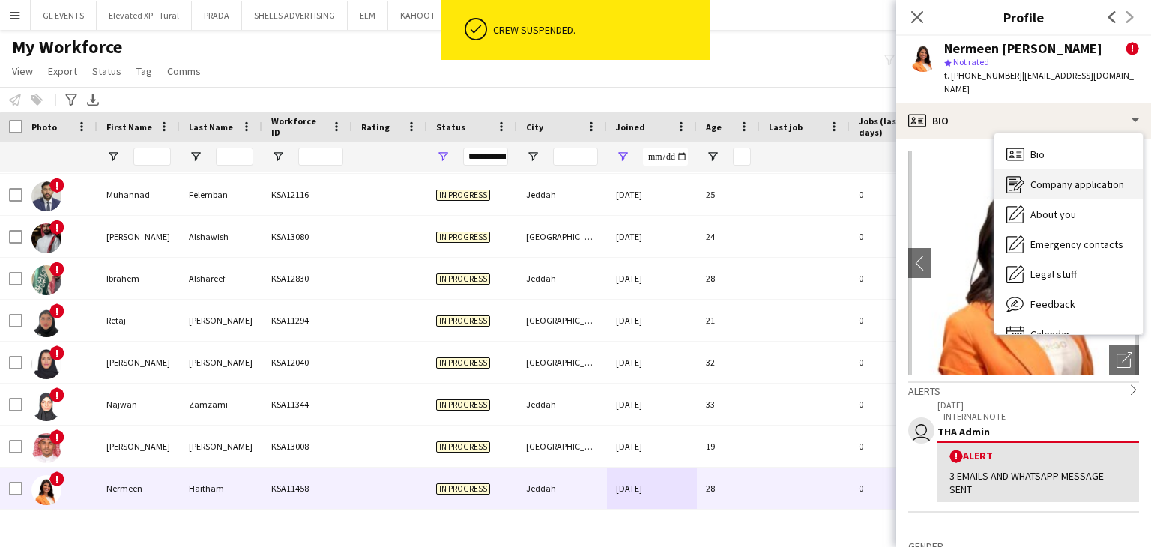
click at [1040, 187] on span "Company application" at bounding box center [1078, 184] width 94 height 13
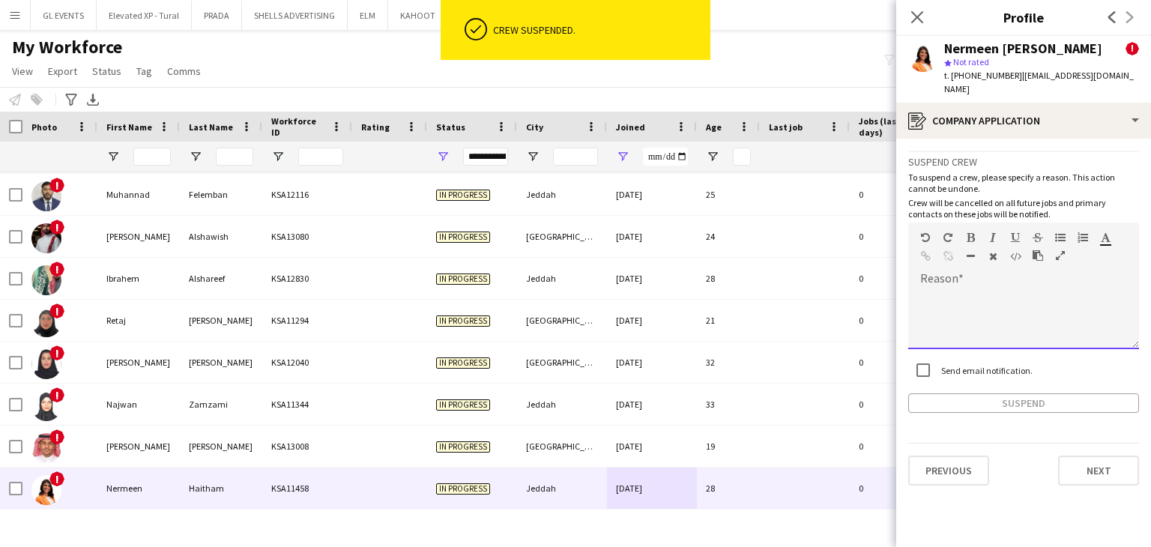
click at [935, 314] on div at bounding box center [1023, 319] width 231 height 60
paste div
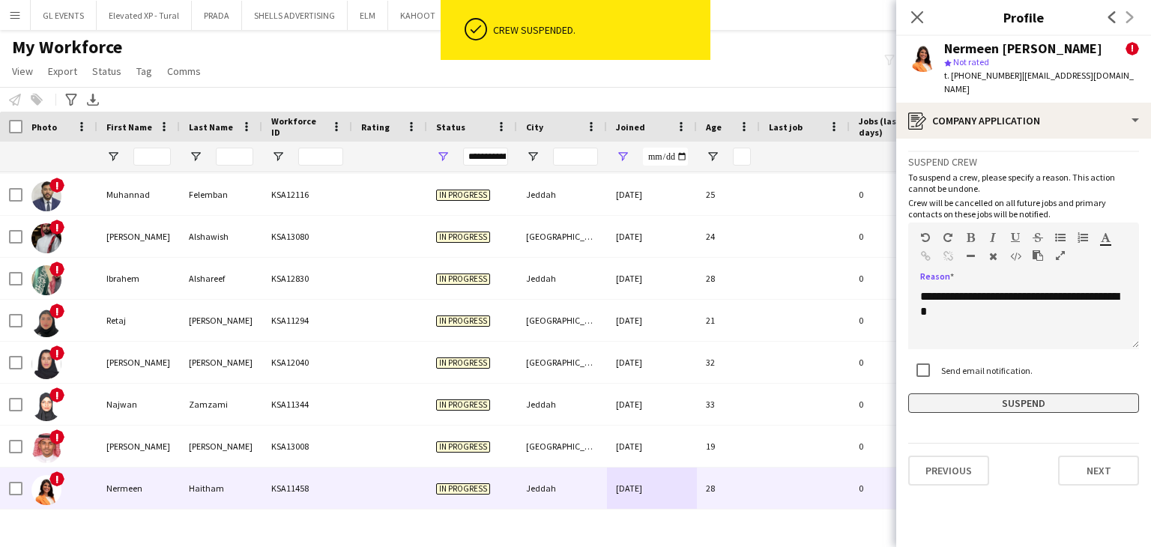
click at [970, 395] on button "Suspend" at bounding box center [1023, 403] width 231 height 19
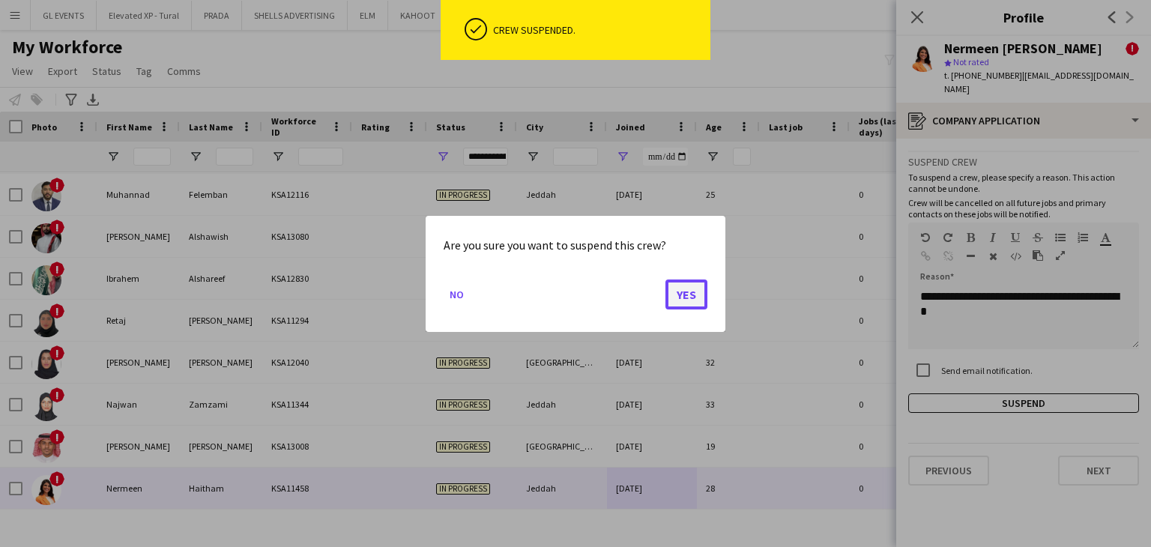
click at [696, 295] on button "Yes" at bounding box center [687, 294] width 42 height 30
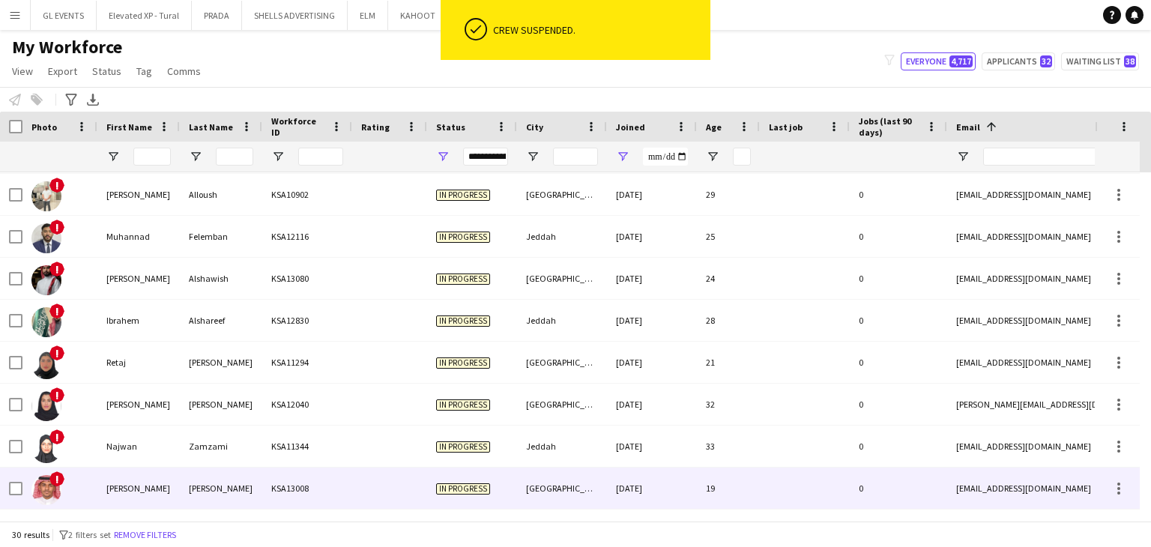
click at [615, 495] on div "14-12-2024" at bounding box center [652, 488] width 90 height 41
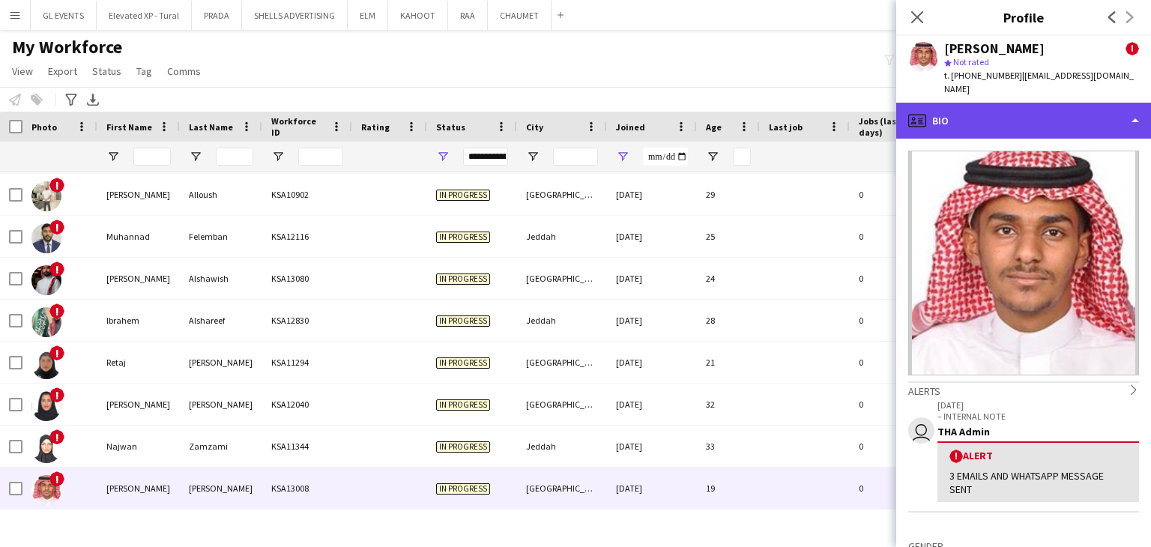
click at [980, 118] on div "profile Bio" at bounding box center [1023, 121] width 255 height 36
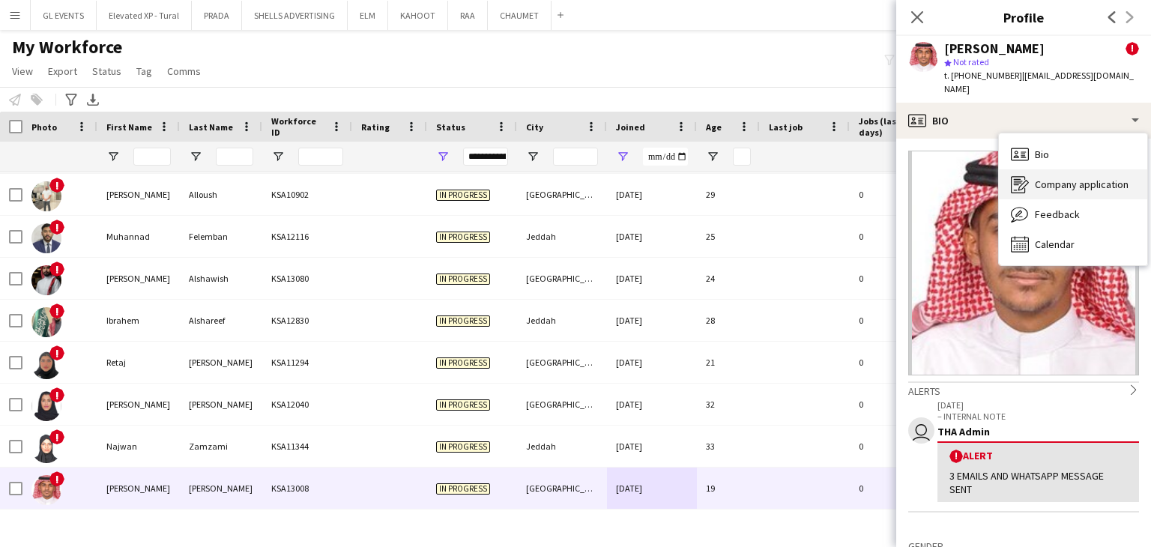
click at [1041, 178] on span "Company application" at bounding box center [1082, 184] width 94 height 13
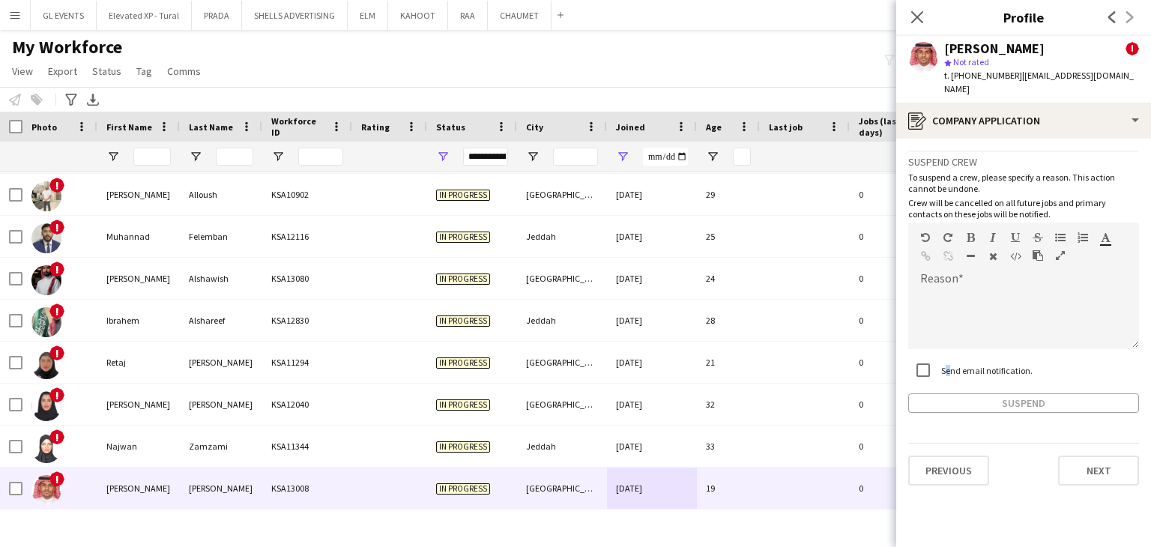
click at [944, 355] on div "Send email notification." at bounding box center [970, 370] width 124 height 30
click at [950, 289] on div at bounding box center [1023, 319] width 231 height 60
paste div
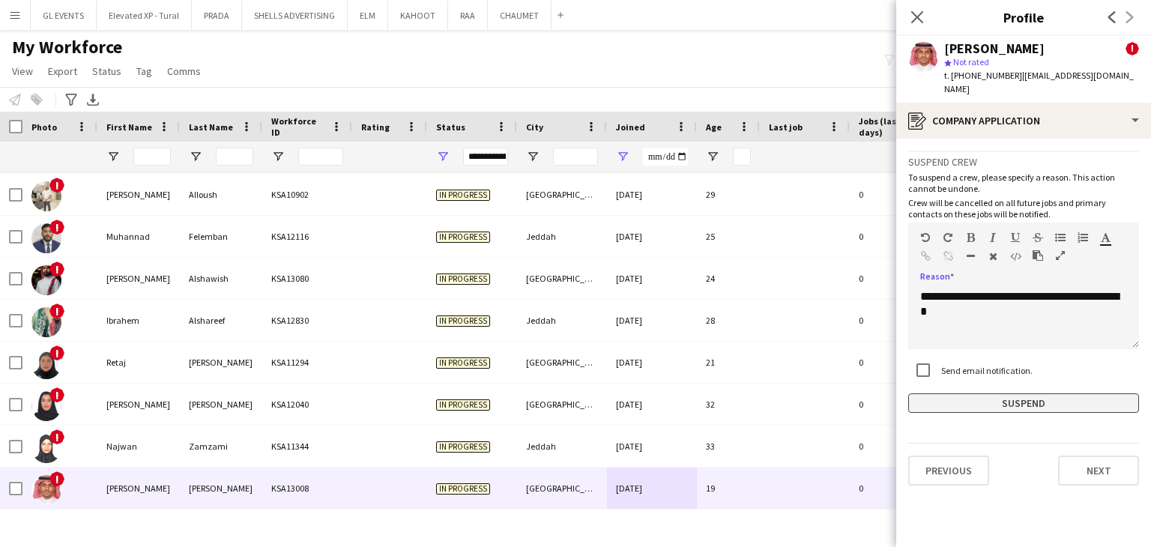
click at [986, 394] on button "Suspend" at bounding box center [1023, 403] width 231 height 19
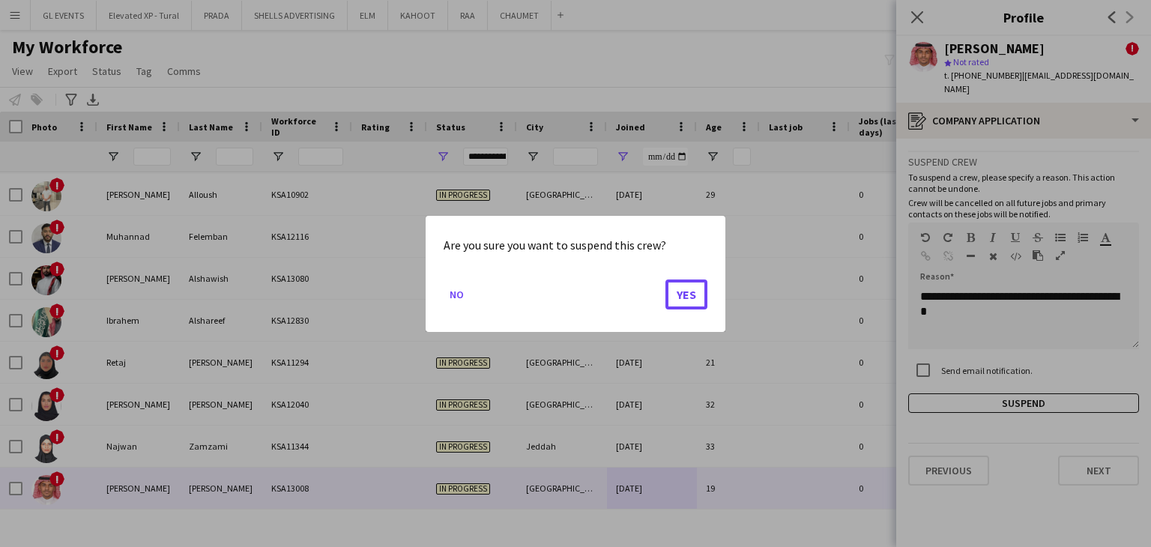
drag, startPoint x: 697, startPoint y: 285, endPoint x: 687, endPoint y: 316, distance: 33.0
click at [697, 284] on button "Yes" at bounding box center [687, 294] width 42 height 30
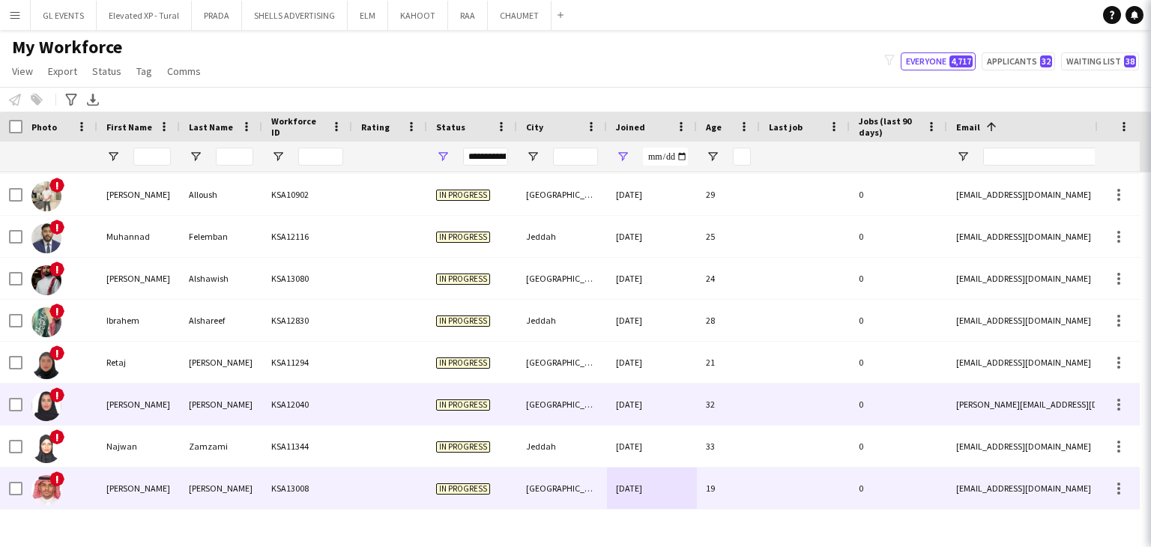
scroll to position [880, 0]
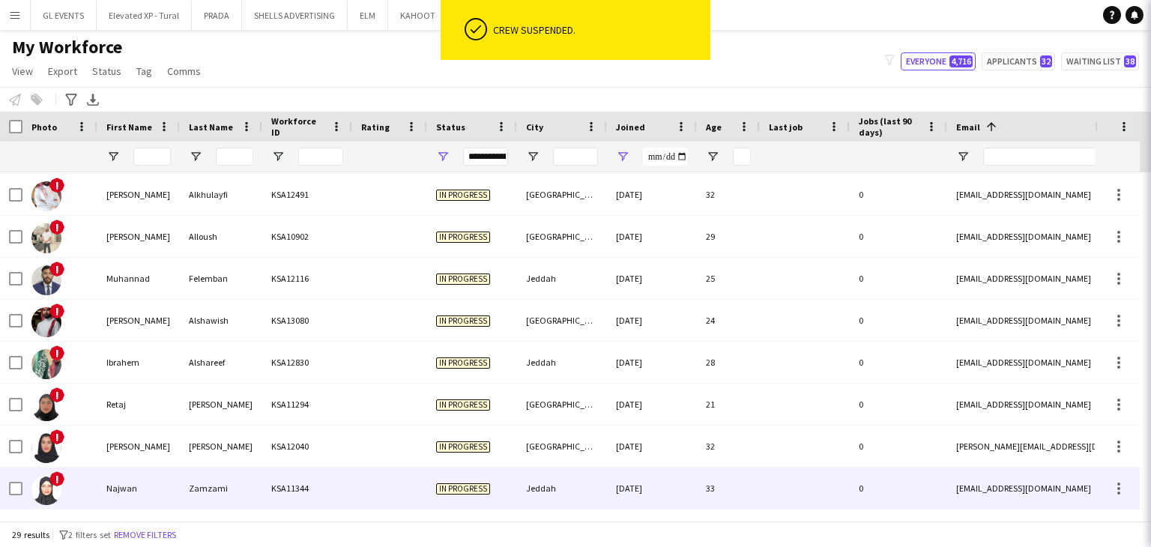
click at [544, 483] on div "Jeddah" at bounding box center [562, 488] width 90 height 41
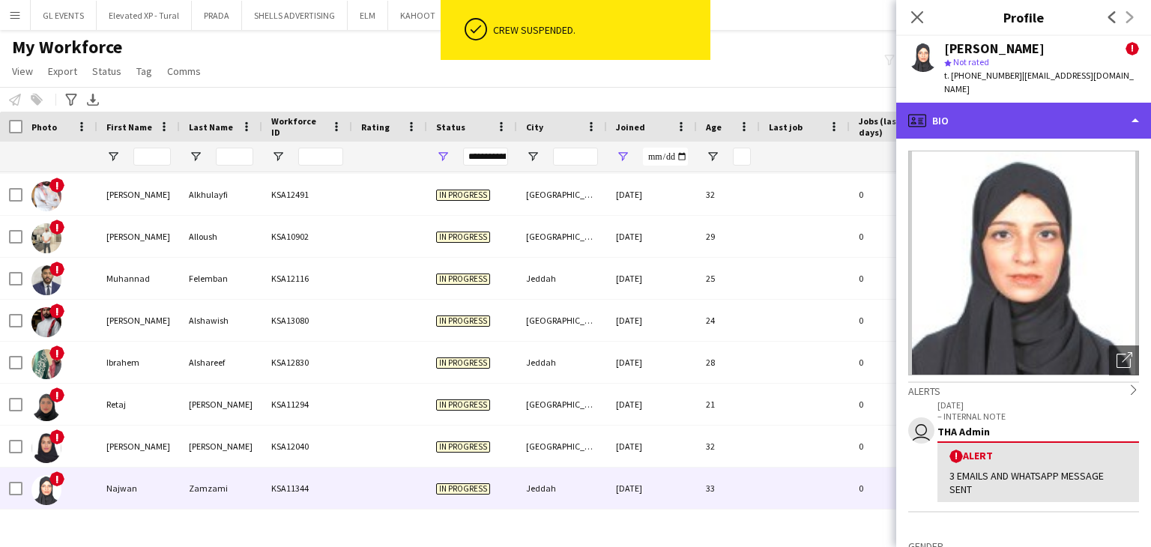
click at [964, 120] on div "profile Bio" at bounding box center [1023, 121] width 255 height 36
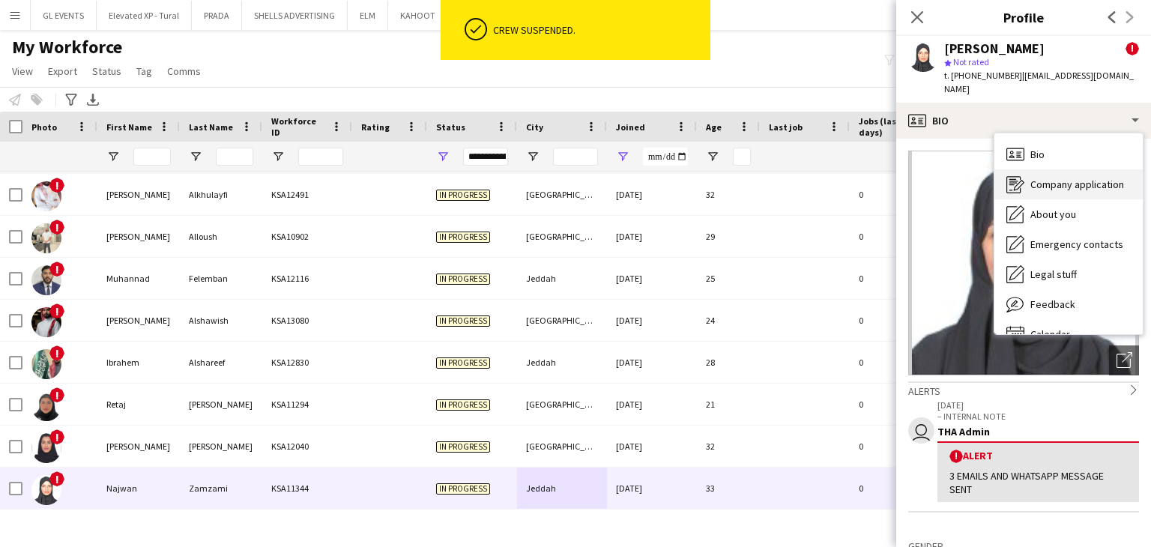
click at [1004, 175] on div "Company application Company application" at bounding box center [1069, 184] width 148 height 30
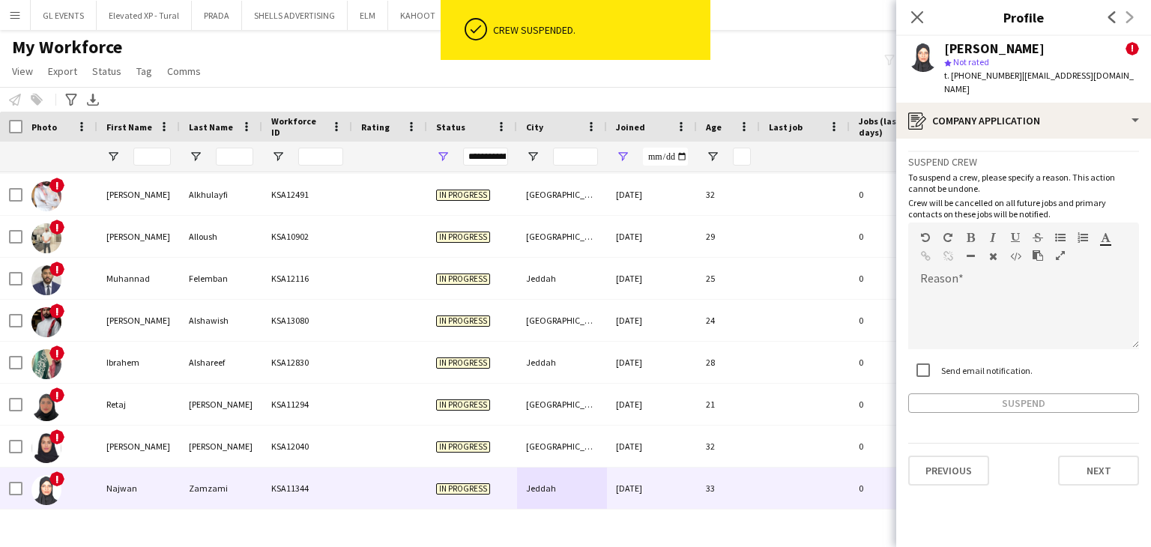
click at [965, 364] on label "Send email notification." at bounding box center [985, 369] width 94 height 11
drag, startPoint x: 967, startPoint y: 287, endPoint x: 965, endPoint y: 297, distance: 9.9
click at [967, 289] on div at bounding box center [1023, 319] width 231 height 60
paste div
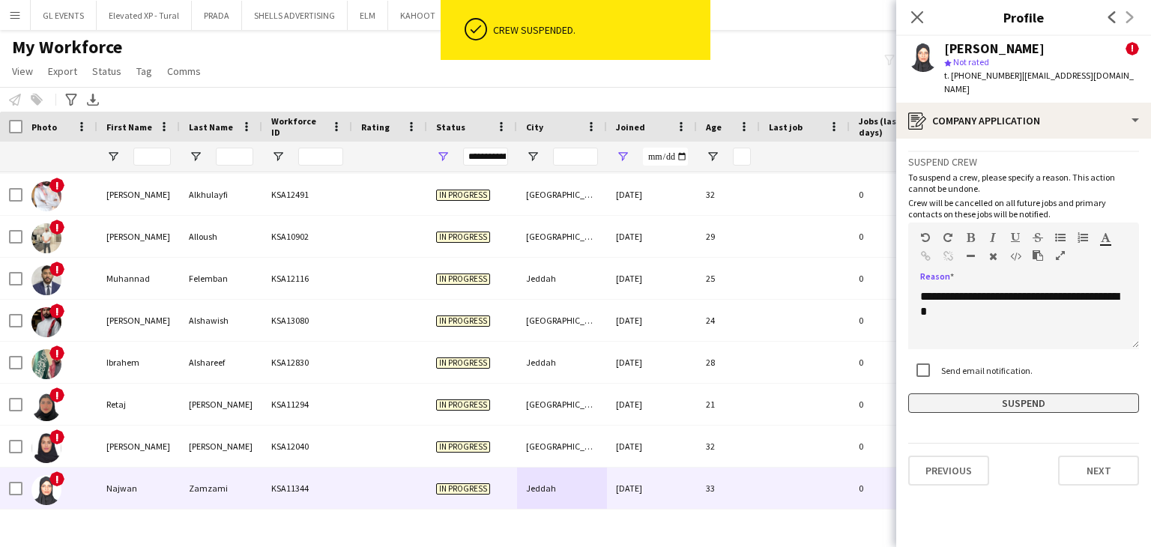
click at [969, 394] on button "Suspend" at bounding box center [1023, 403] width 231 height 19
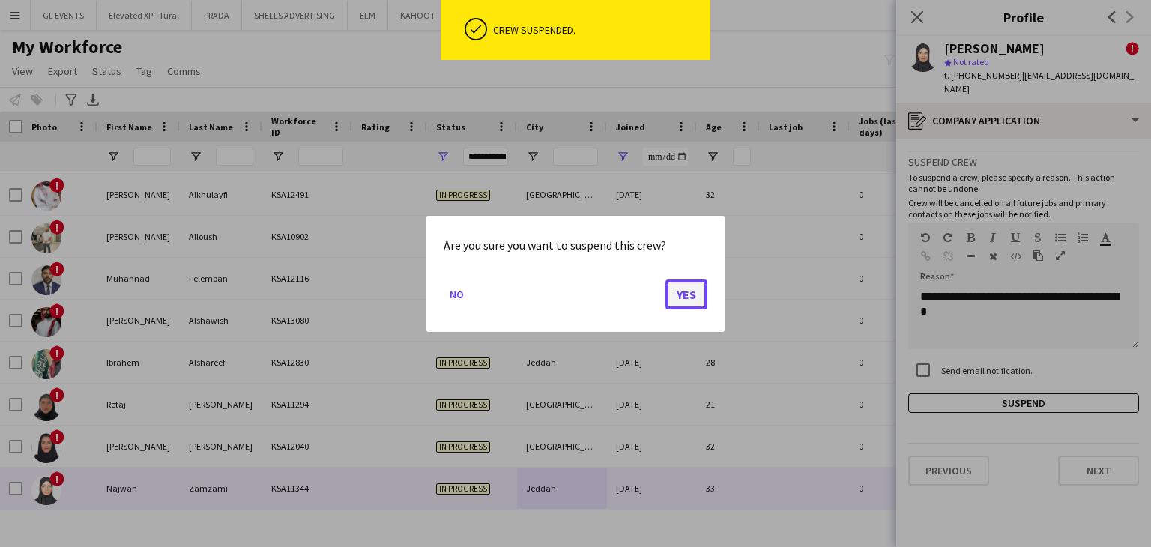
click at [690, 292] on button "Yes" at bounding box center [687, 294] width 42 height 30
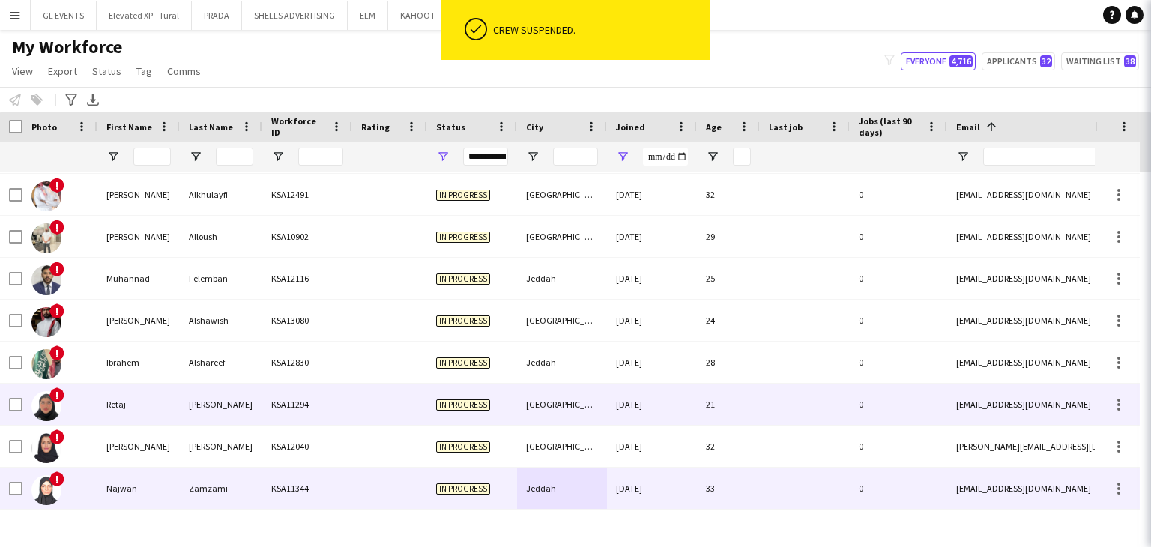
scroll to position [838, 0]
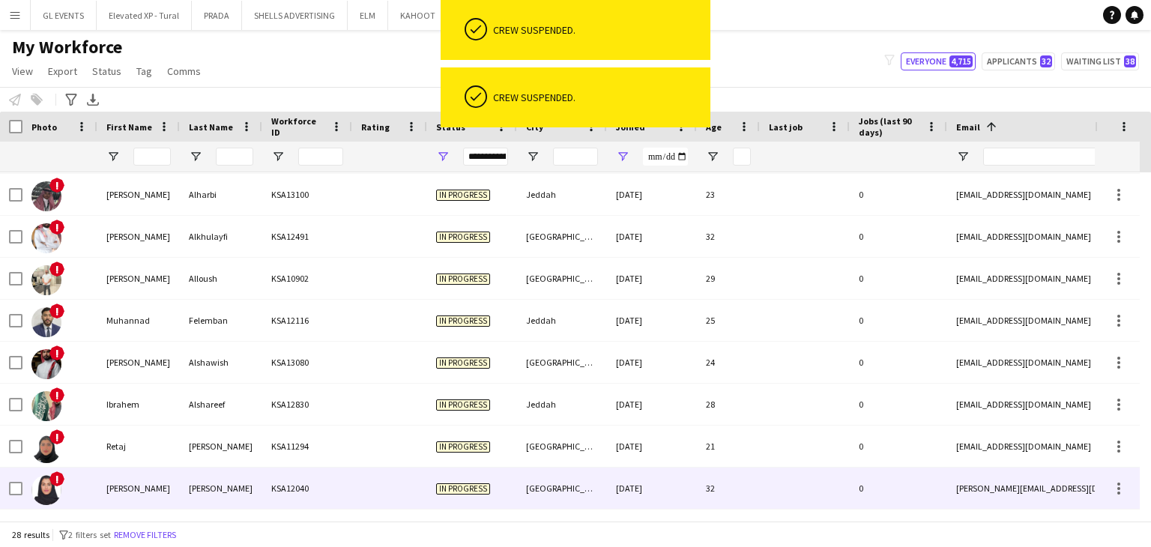
click at [611, 483] on div "13-11-2024" at bounding box center [652, 488] width 90 height 41
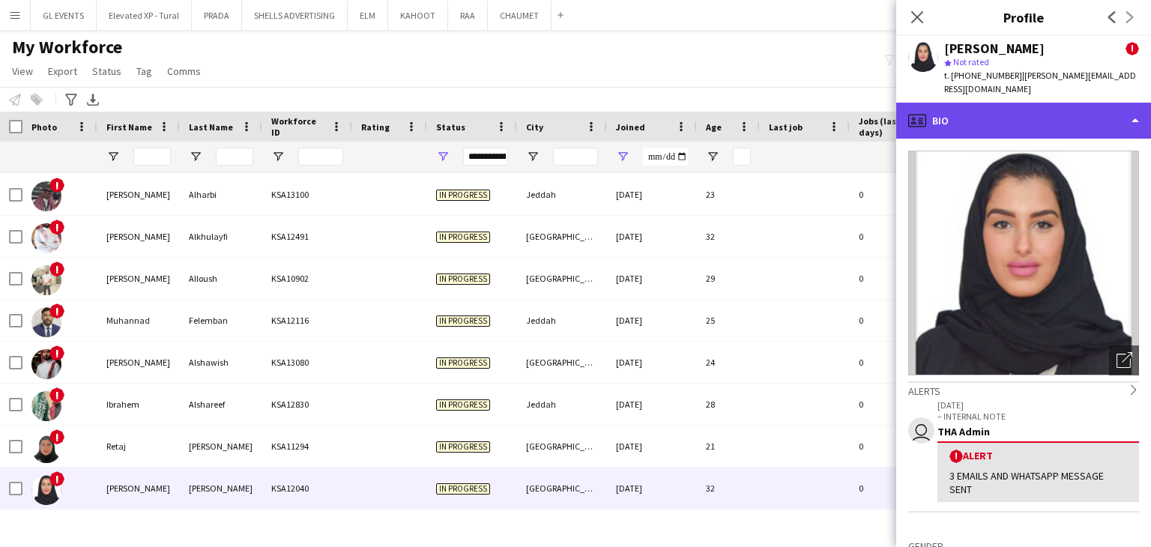
click at [974, 103] on div "profile Bio" at bounding box center [1023, 121] width 255 height 36
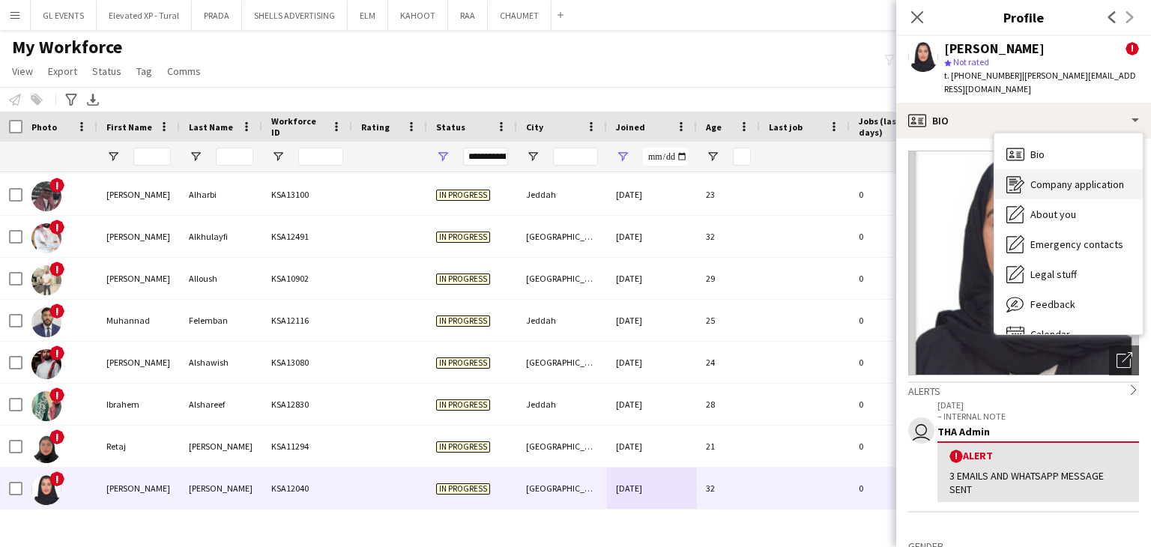
click at [1037, 178] on span "Company application" at bounding box center [1078, 184] width 94 height 13
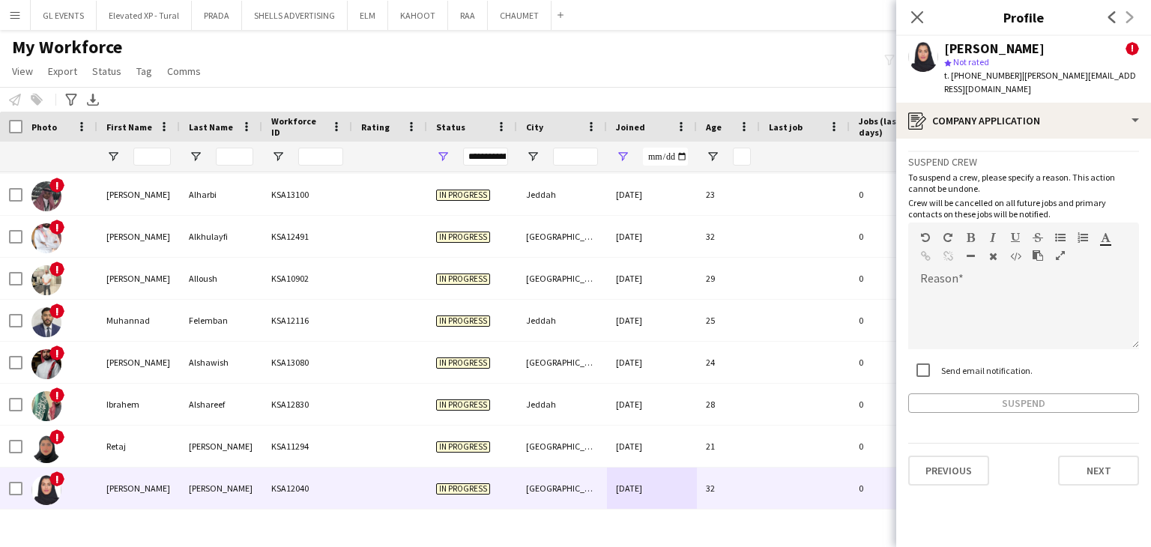
click at [954, 364] on label "Send email notification." at bounding box center [985, 369] width 94 height 11
click at [965, 295] on div at bounding box center [1023, 319] width 231 height 60
paste div
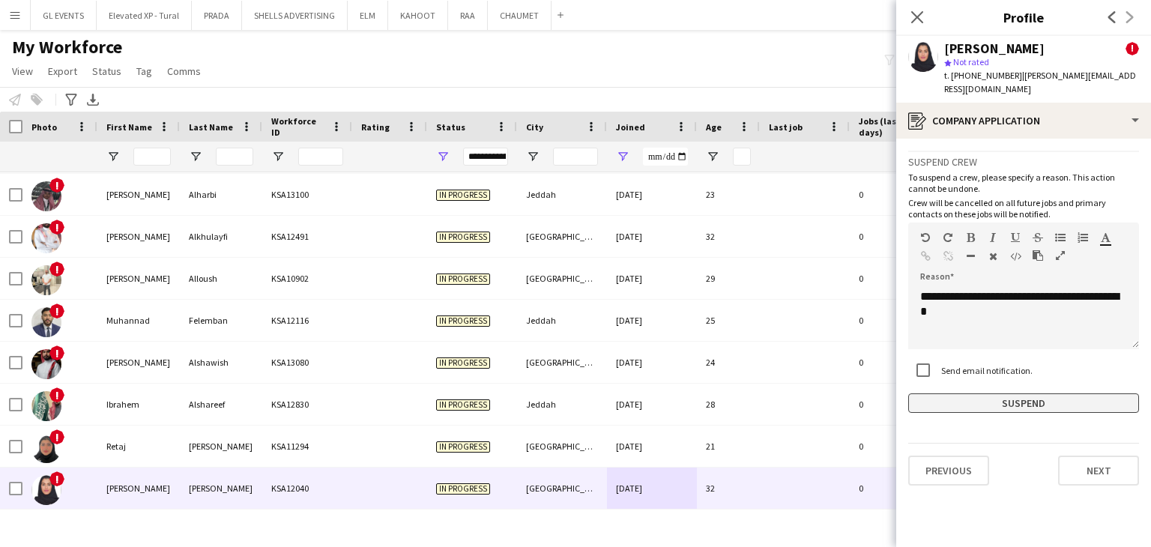
click at [976, 394] on button "Suspend" at bounding box center [1023, 403] width 231 height 19
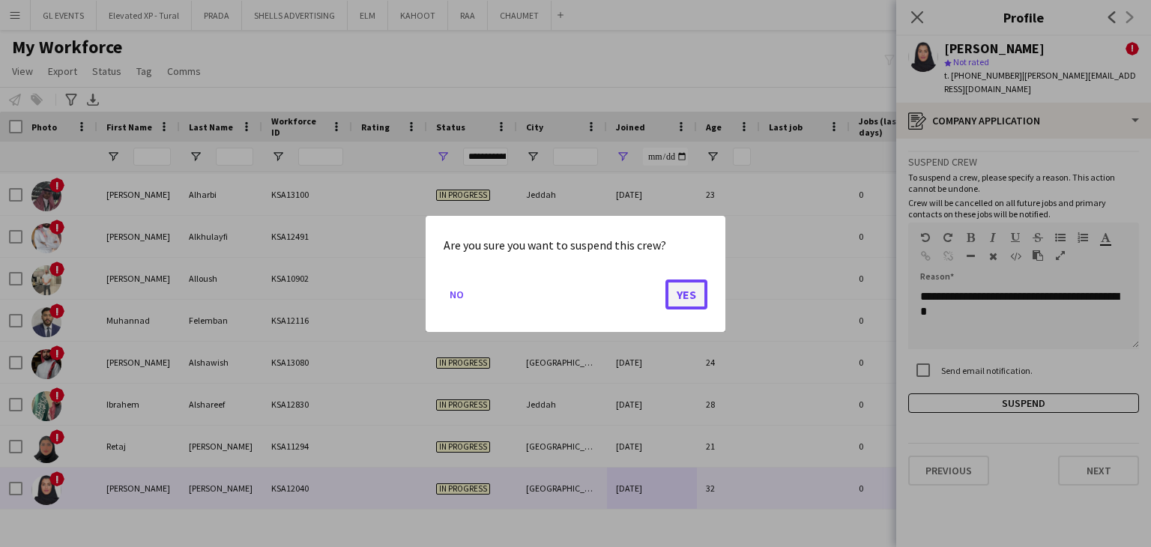
click at [675, 295] on button "Yes" at bounding box center [687, 294] width 42 height 30
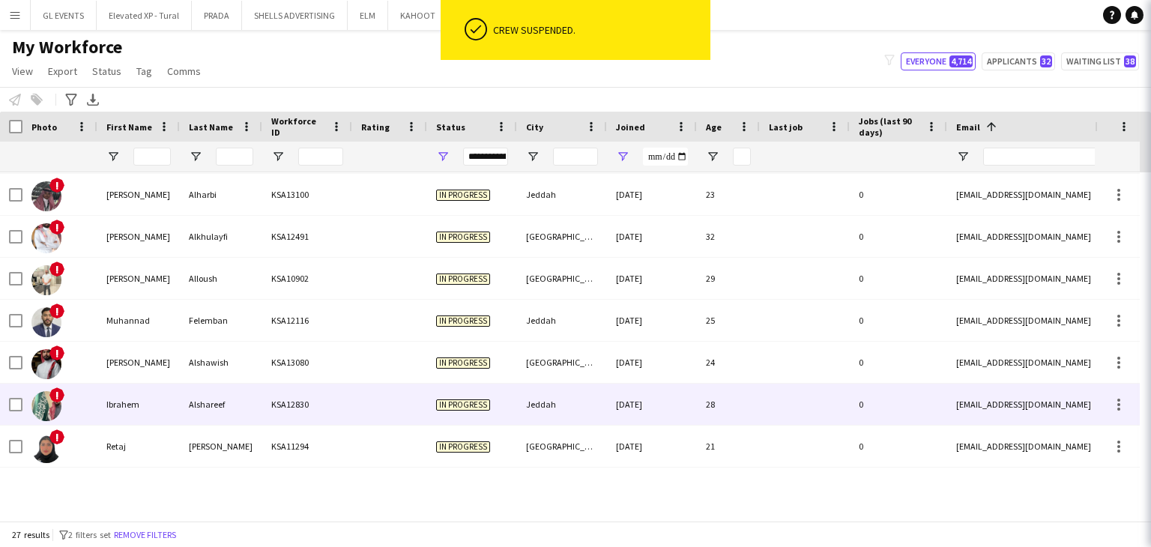
scroll to position [796, 0]
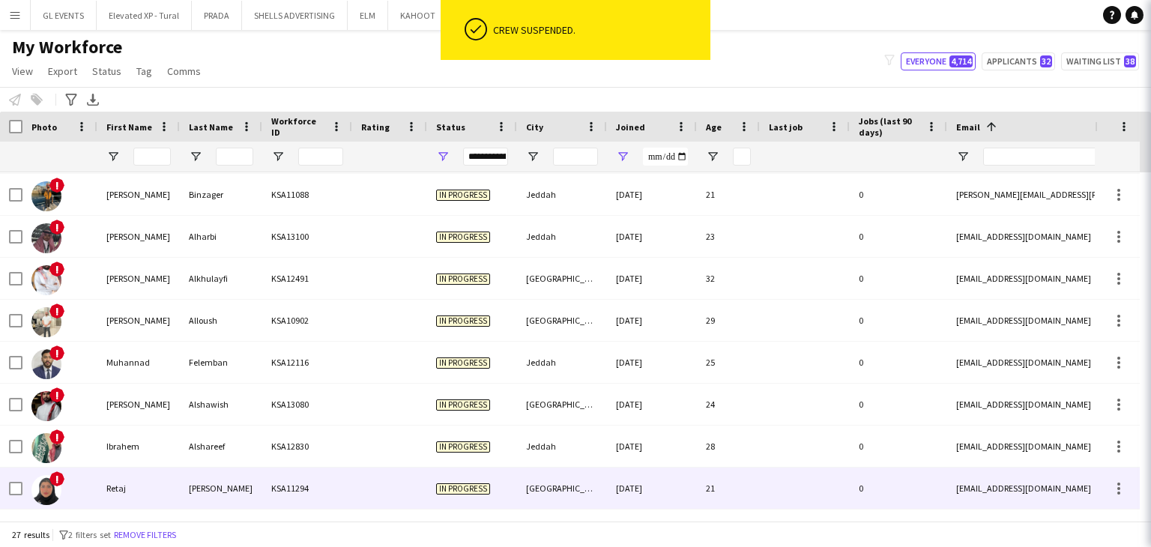
click at [248, 492] on div "Nahas" at bounding box center [221, 488] width 82 height 41
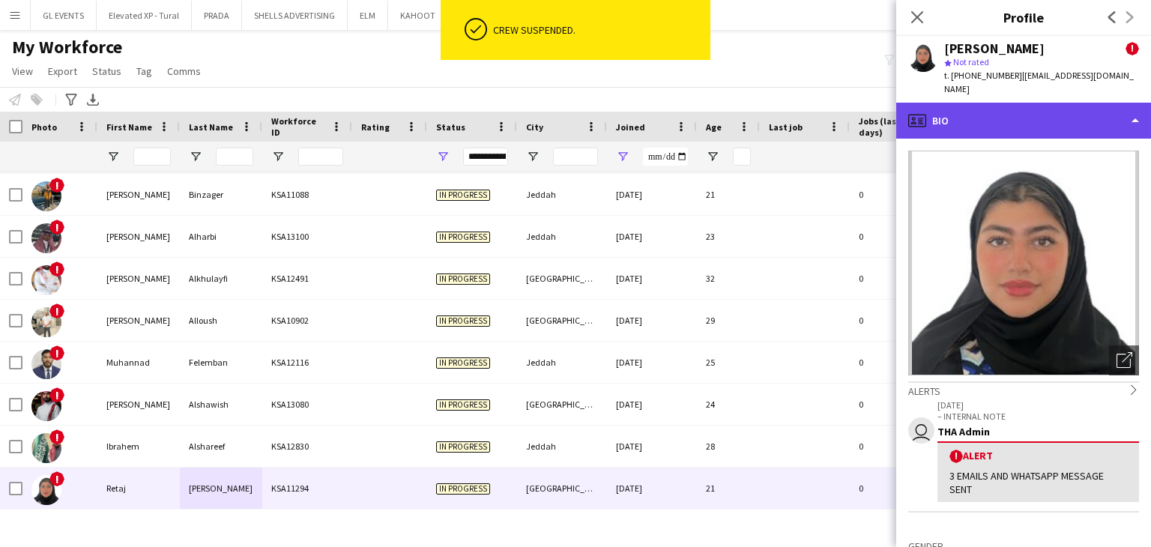
click at [953, 121] on div "profile Bio" at bounding box center [1023, 121] width 255 height 36
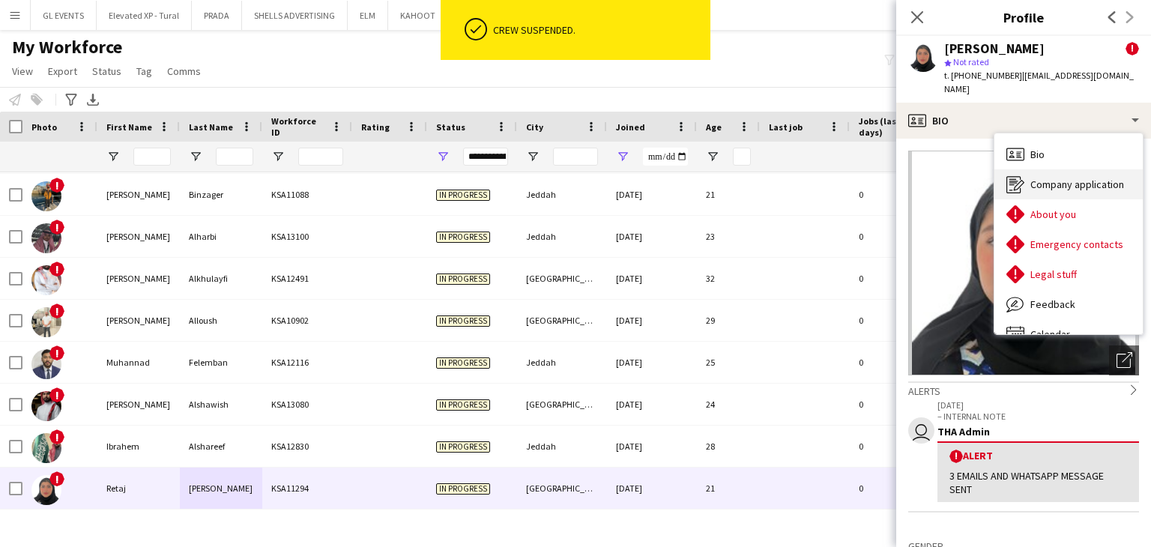
click at [1019, 175] on icon "Company application" at bounding box center [1016, 184] width 18 height 18
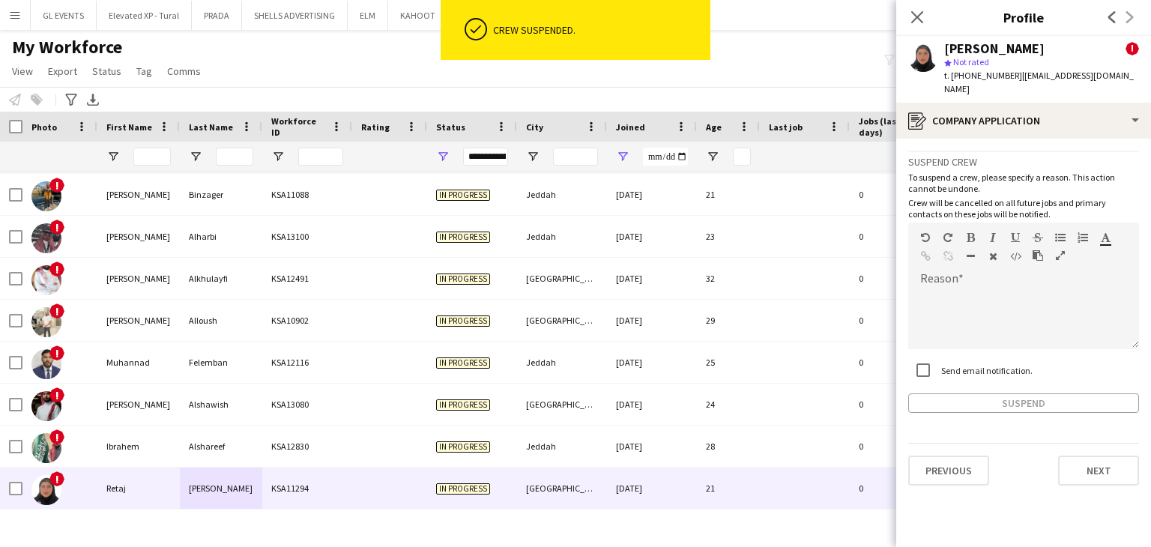
click at [948, 355] on div "Send email notification." at bounding box center [970, 370] width 124 height 30
click at [941, 295] on div at bounding box center [1023, 319] width 231 height 60
paste div
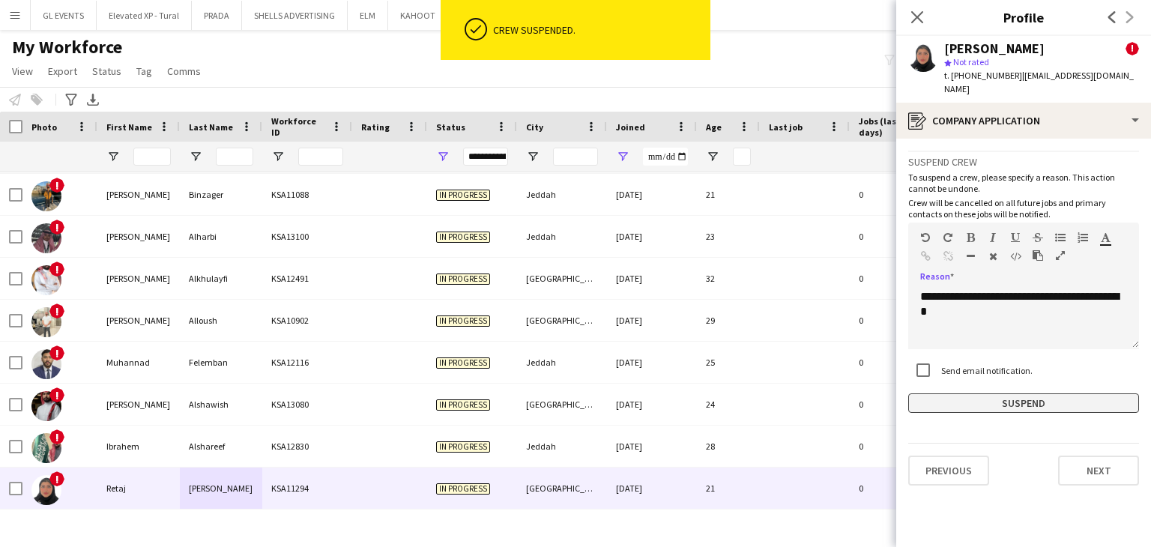
click at [971, 394] on button "Suspend" at bounding box center [1023, 403] width 231 height 19
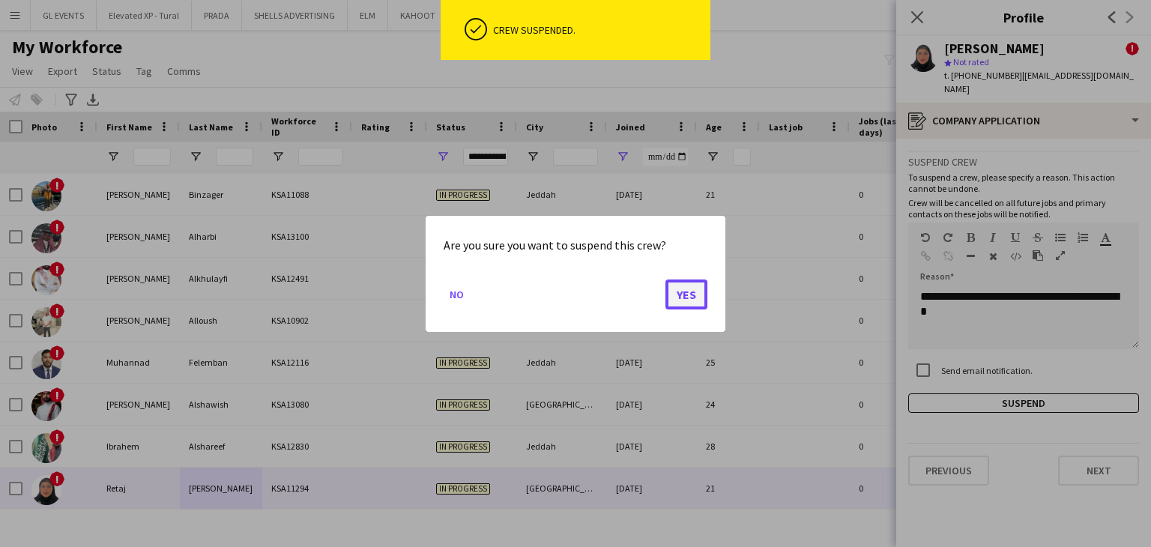
click at [687, 298] on button "Yes" at bounding box center [687, 294] width 42 height 30
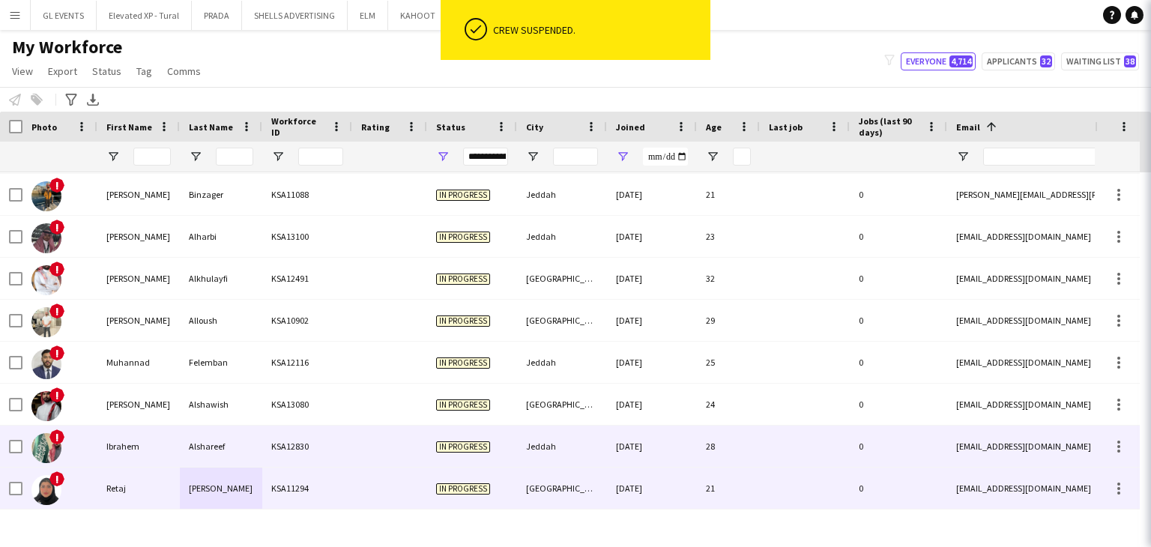
scroll to position [754, 0]
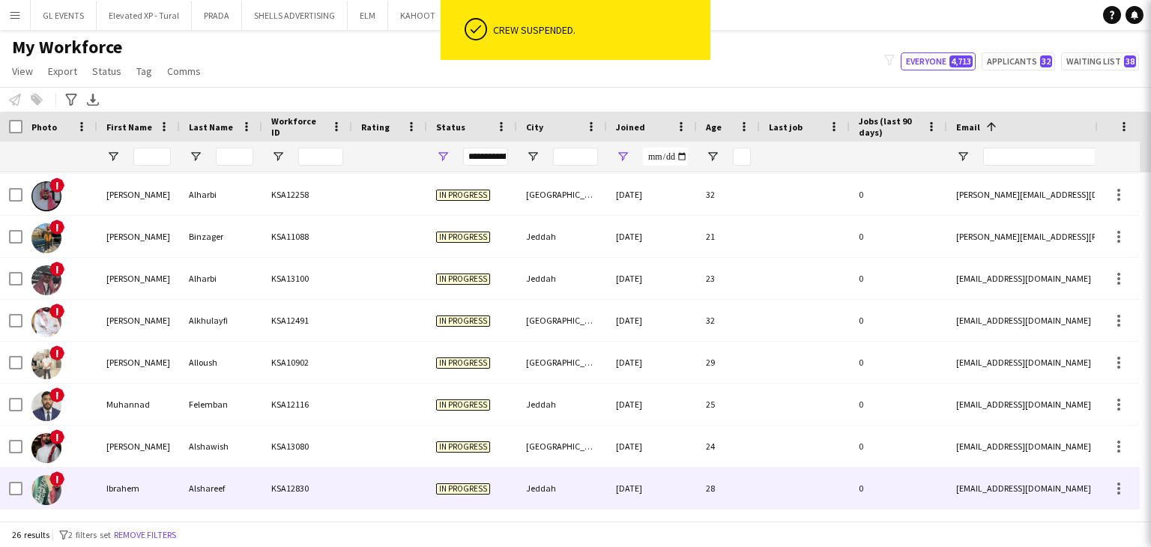
click at [280, 488] on div "KSA12830" at bounding box center [307, 488] width 90 height 41
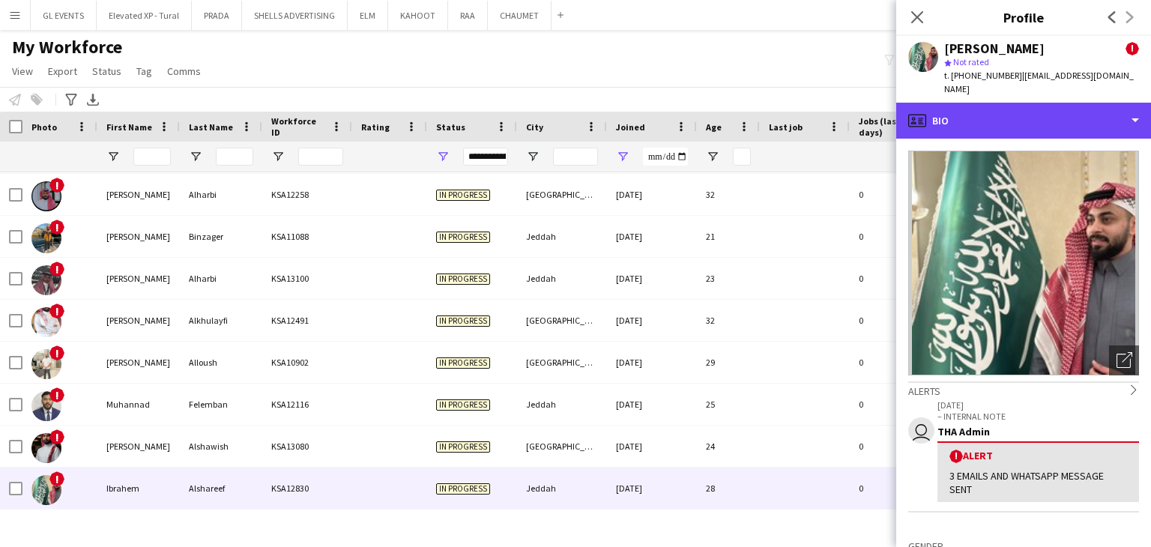
drag, startPoint x: 988, startPoint y: 108, endPoint x: 995, endPoint y: 166, distance: 58.9
click at [988, 107] on div "profile Bio" at bounding box center [1023, 121] width 255 height 36
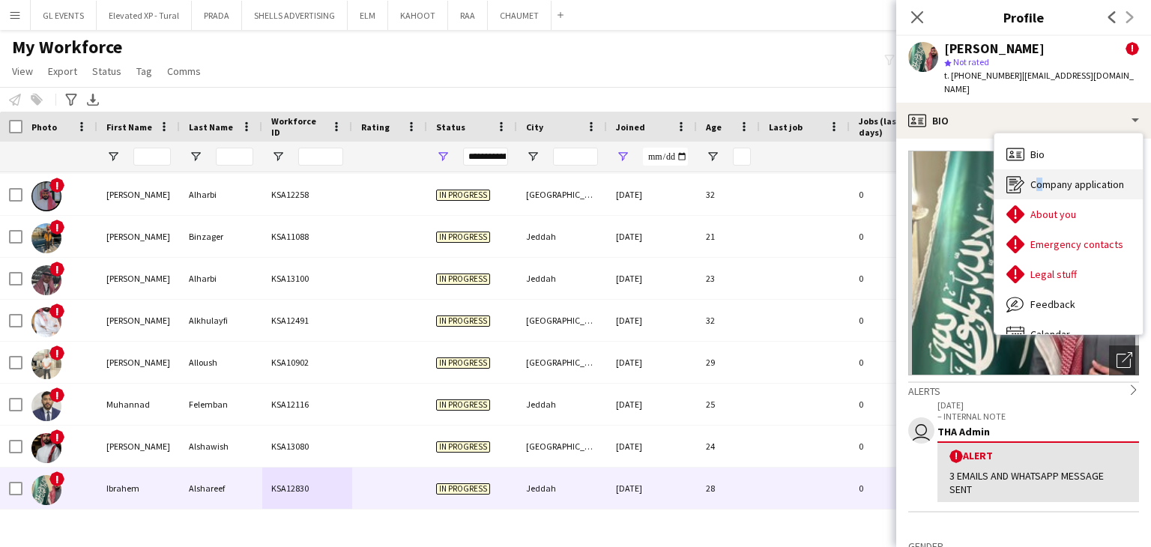
click at [1034, 178] on span "Company application" at bounding box center [1078, 184] width 94 height 13
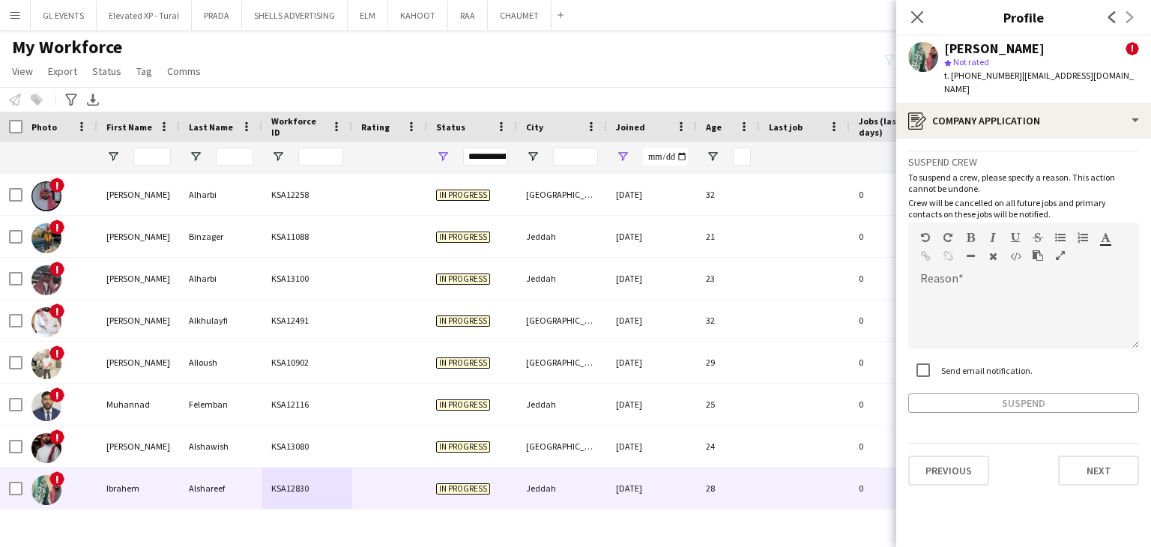
drag, startPoint x: 946, startPoint y: 349, endPoint x: 964, endPoint y: 298, distance: 54.0
click at [947, 355] on div "Send email notification." at bounding box center [970, 370] width 124 height 30
click at [950, 289] on div at bounding box center [1023, 319] width 231 height 60
paste div
click at [983, 377] on div "**********" at bounding box center [1023, 282] width 231 height 262
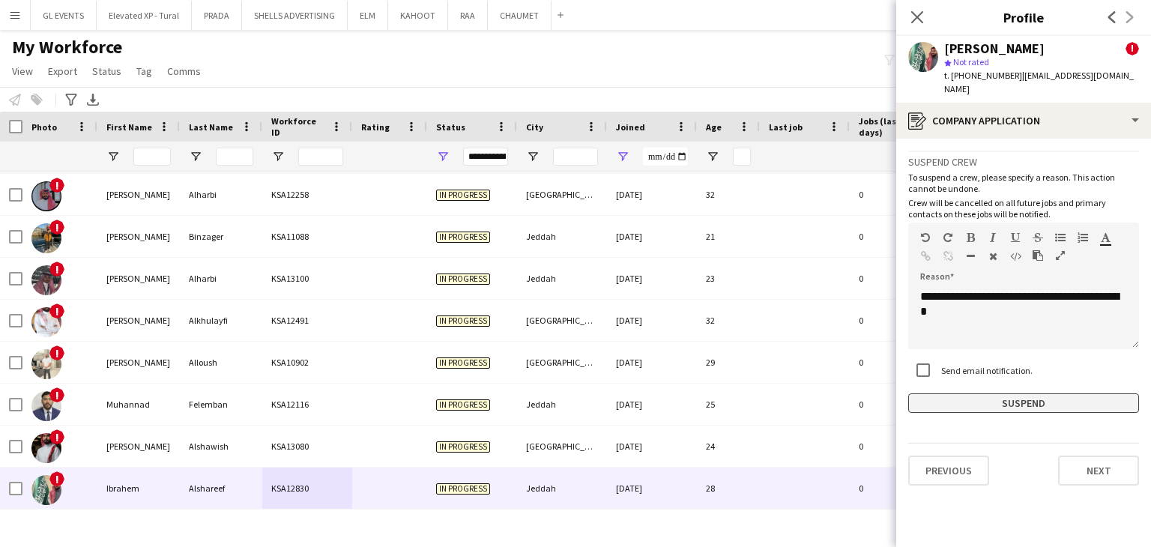
click at [978, 394] on button "Suspend" at bounding box center [1023, 403] width 231 height 19
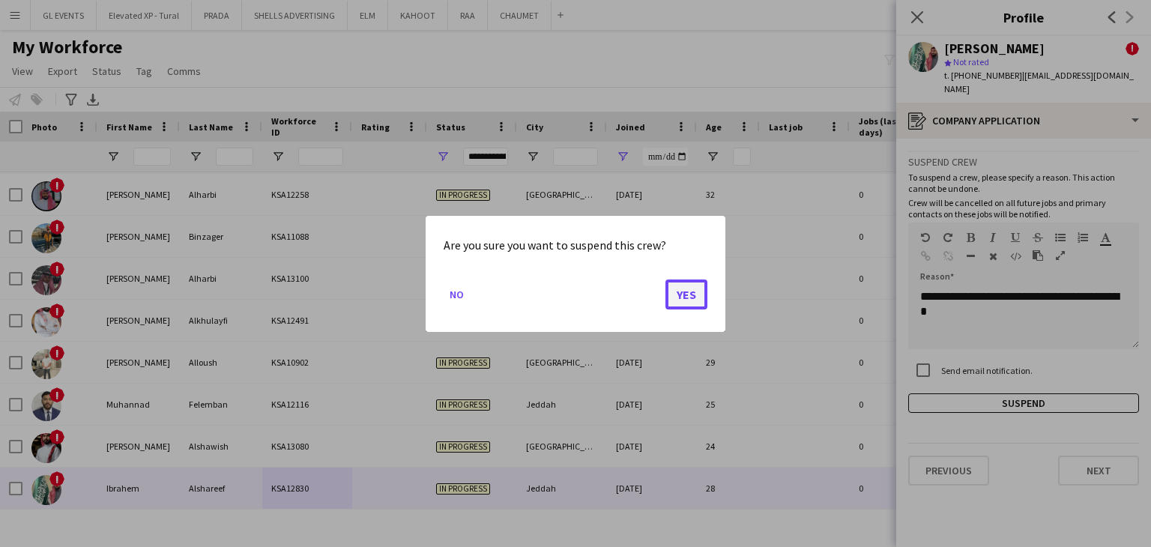
click at [675, 303] on button "Yes" at bounding box center [687, 294] width 42 height 30
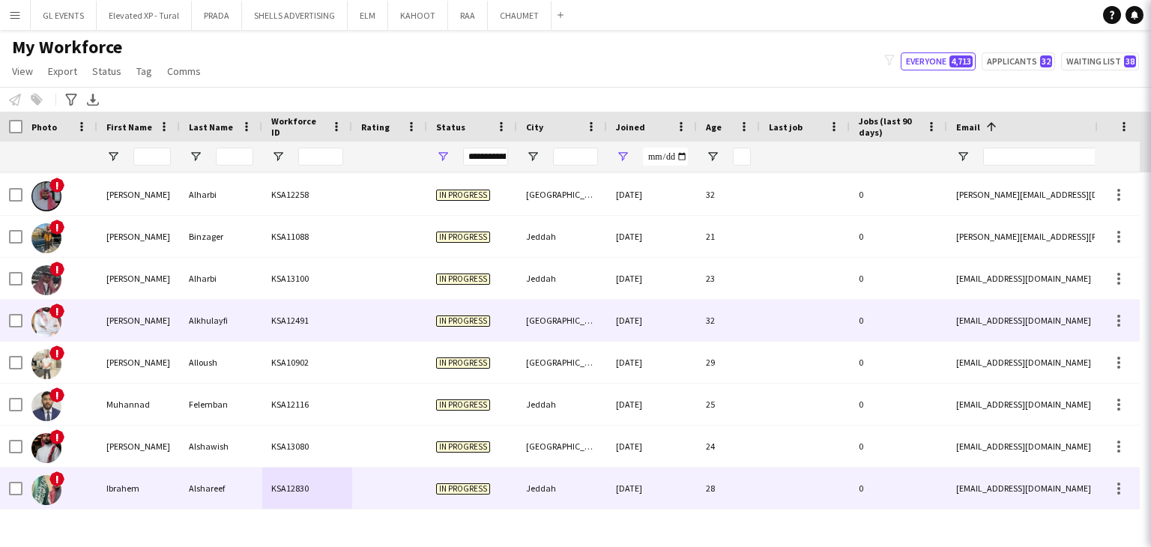
scroll to position [712, 0]
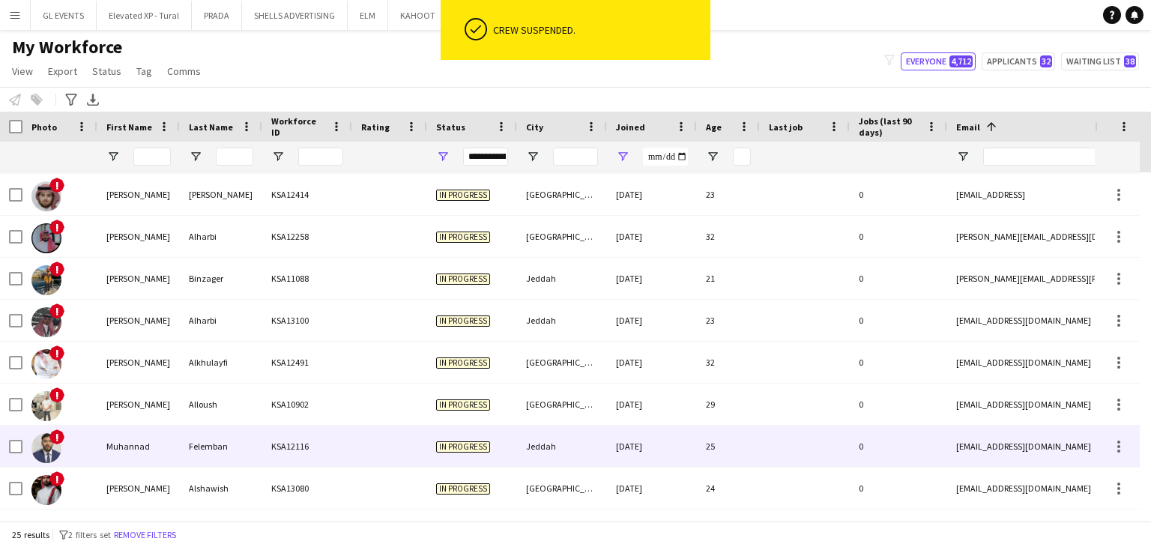
click at [528, 441] on div "Jeddah" at bounding box center [562, 446] width 90 height 41
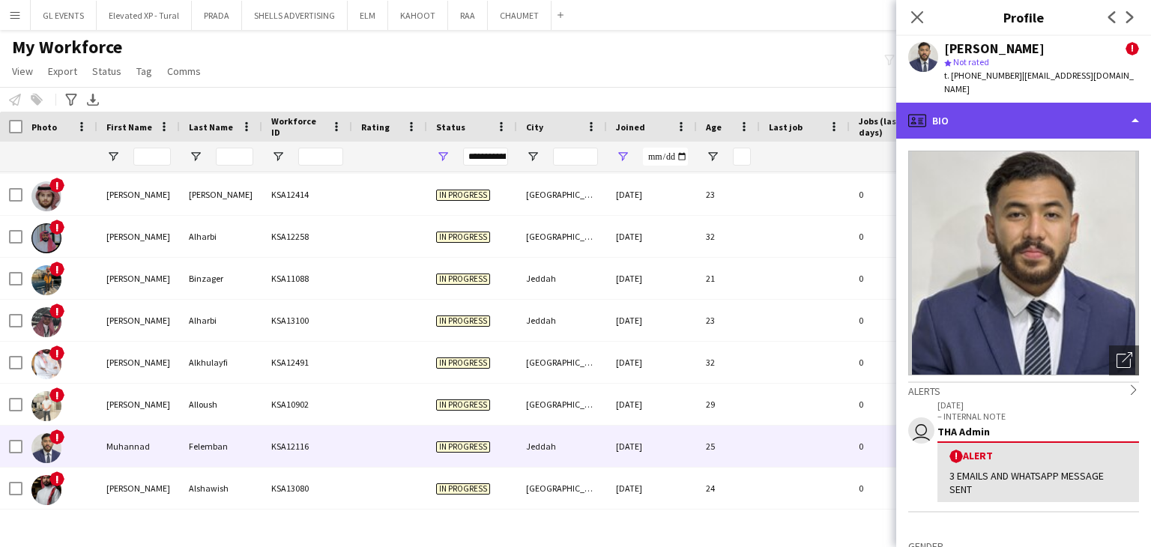
click at [973, 103] on div "profile Bio" at bounding box center [1023, 121] width 255 height 36
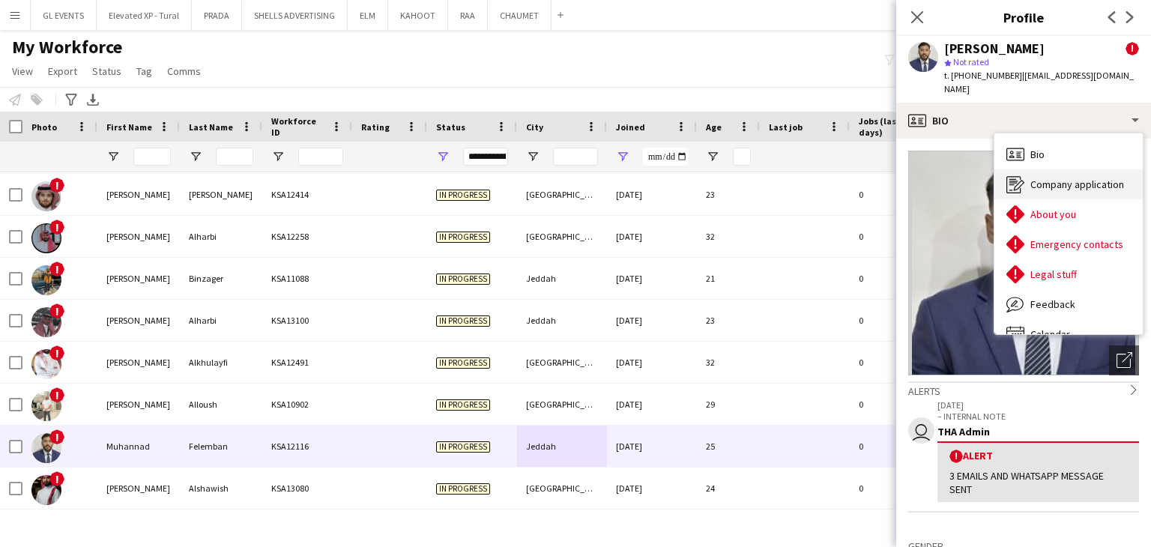
click at [1071, 178] on span "Company application" at bounding box center [1078, 184] width 94 height 13
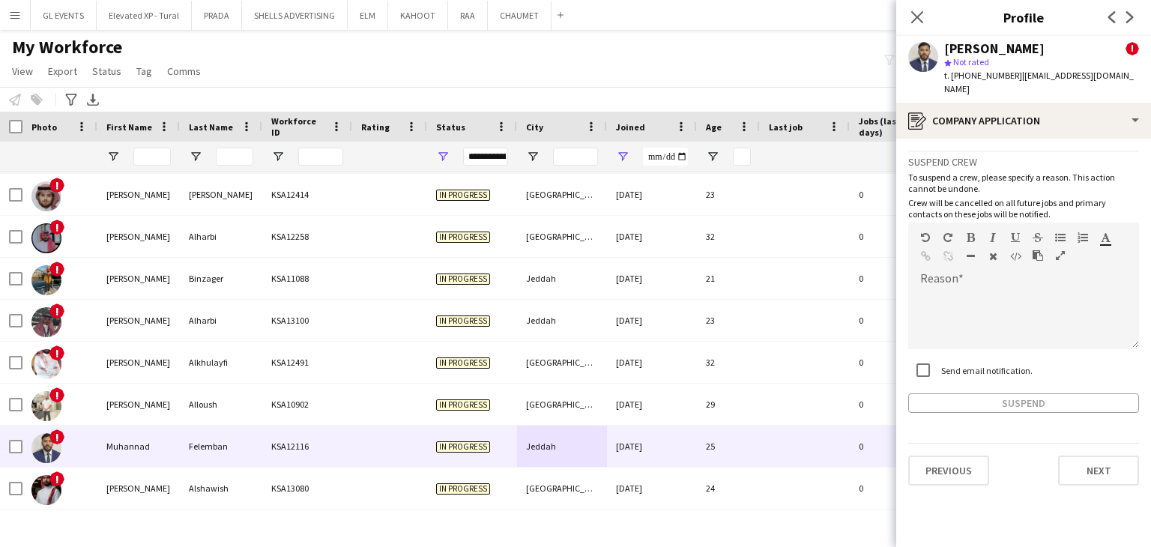
click at [926, 373] on div "Suspend crew To suspend a crew, please specify a reason. This action cannot be …" at bounding box center [1023, 282] width 231 height 262
click at [953, 279] on div at bounding box center [1023, 314] width 231 height 70
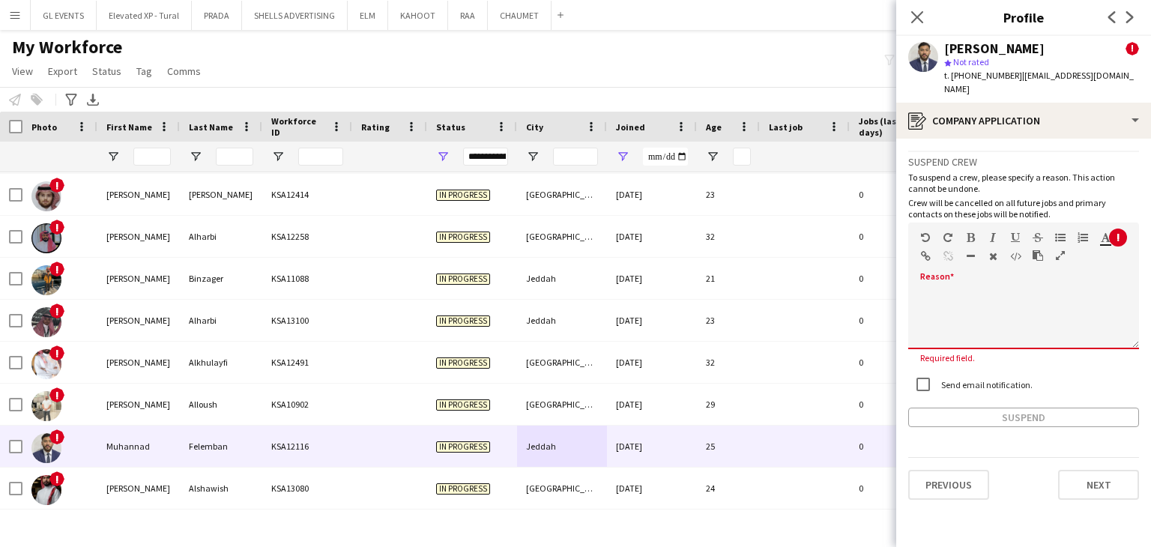
paste div
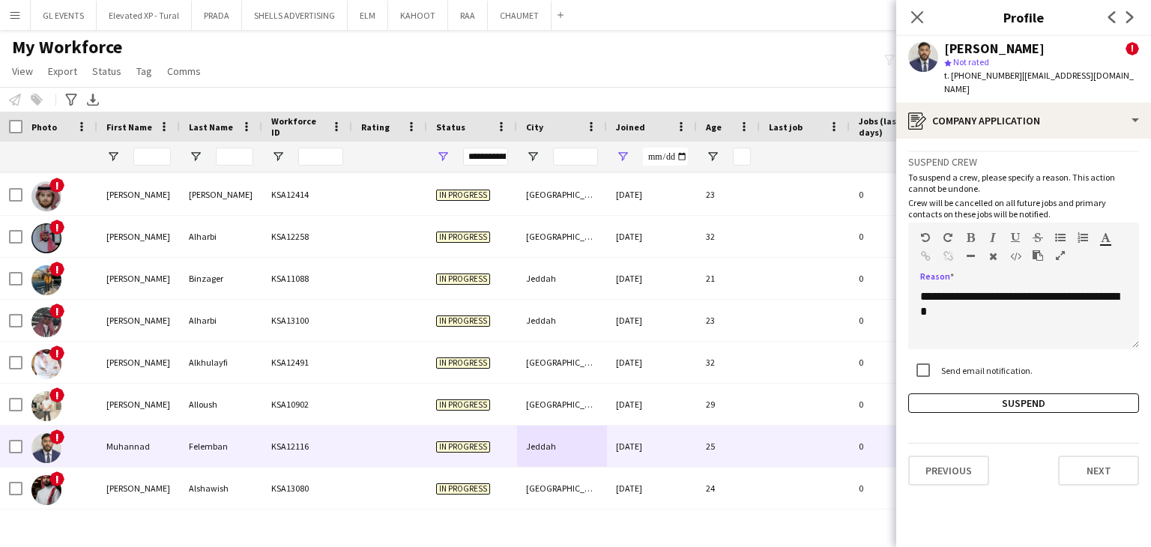
click at [978, 377] on div "**********" at bounding box center [1023, 282] width 231 height 262
click at [931, 394] on button "Suspend" at bounding box center [1023, 403] width 231 height 19
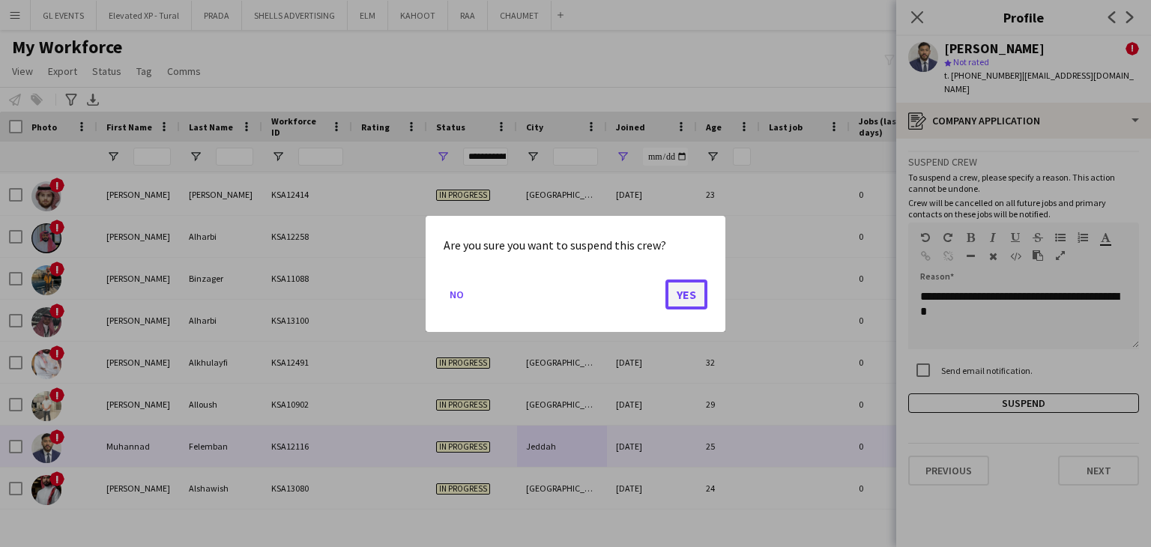
click at [695, 297] on button "Yes" at bounding box center [687, 294] width 42 height 30
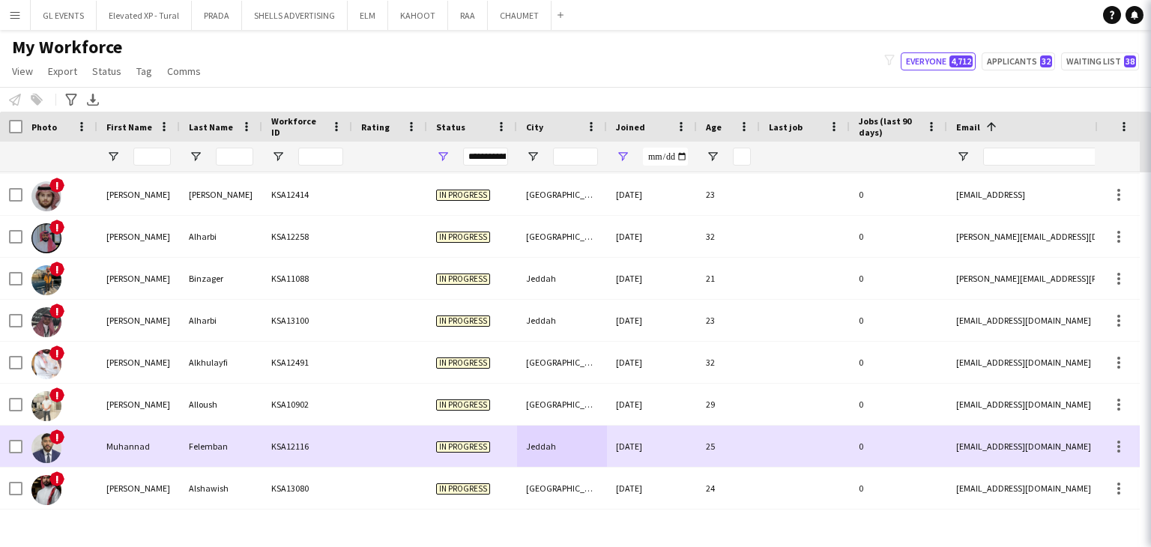
scroll to position [670, 0]
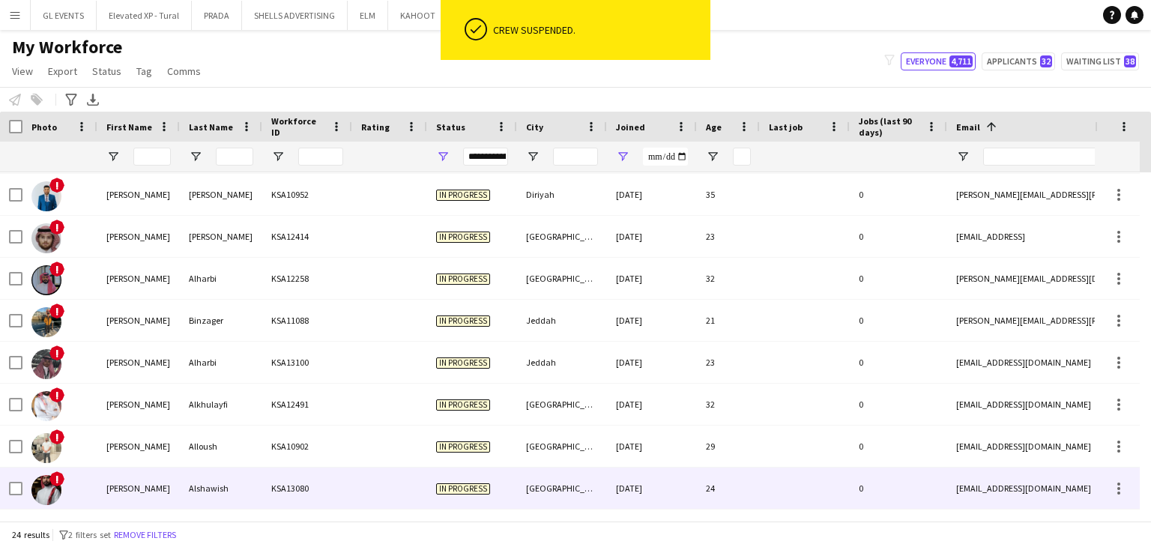
click at [423, 482] on div at bounding box center [389, 488] width 75 height 41
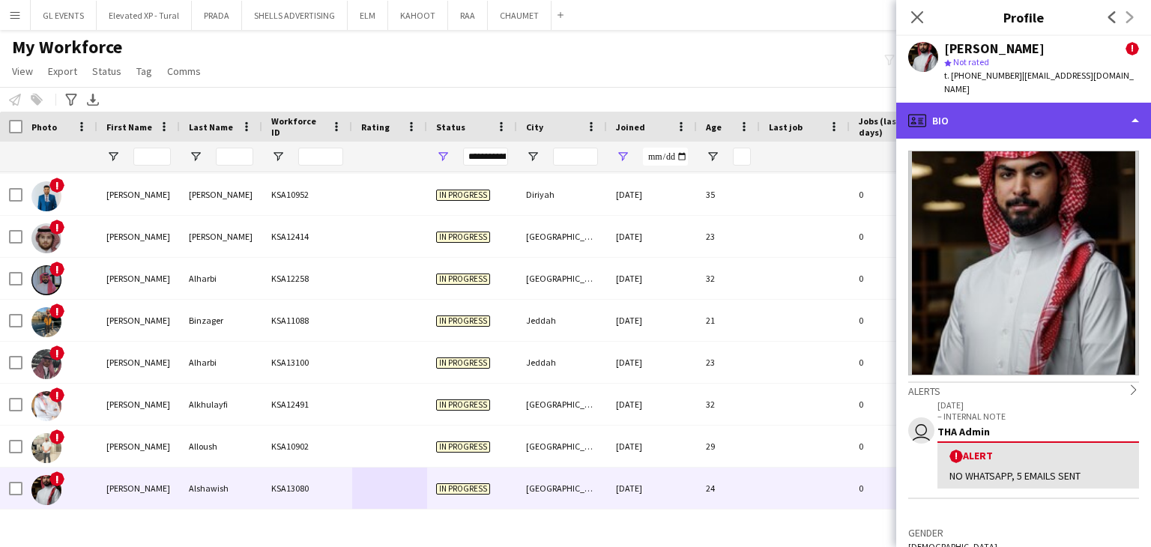
click at [959, 116] on div "profile Bio" at bounding box center [1023, 121] width 255 height 36
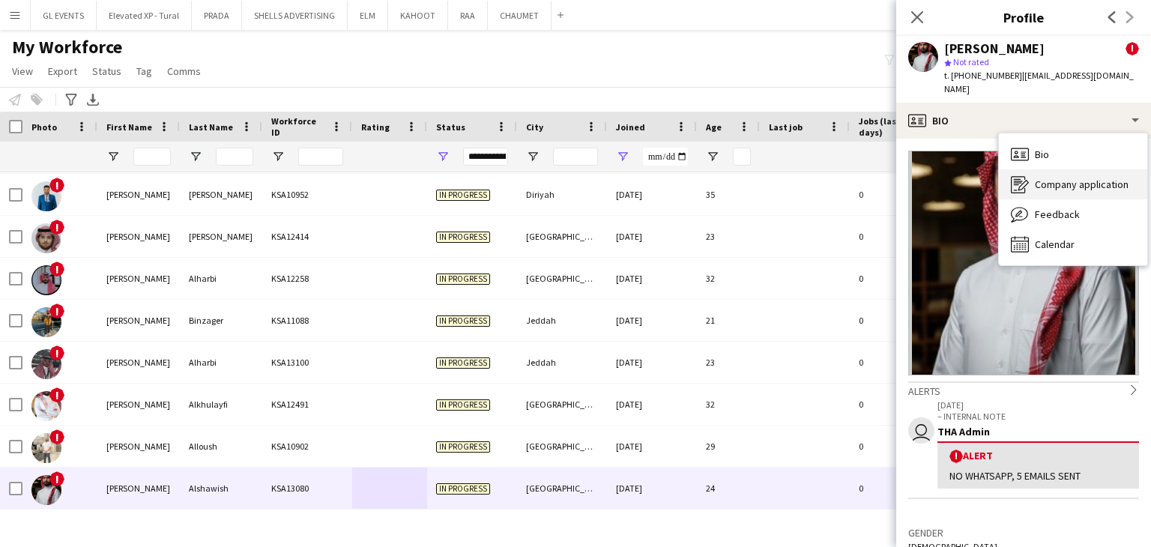
click at [1028, 169] on div "Company application Company application" at bounding box center [1073, 184] width 148 height 30
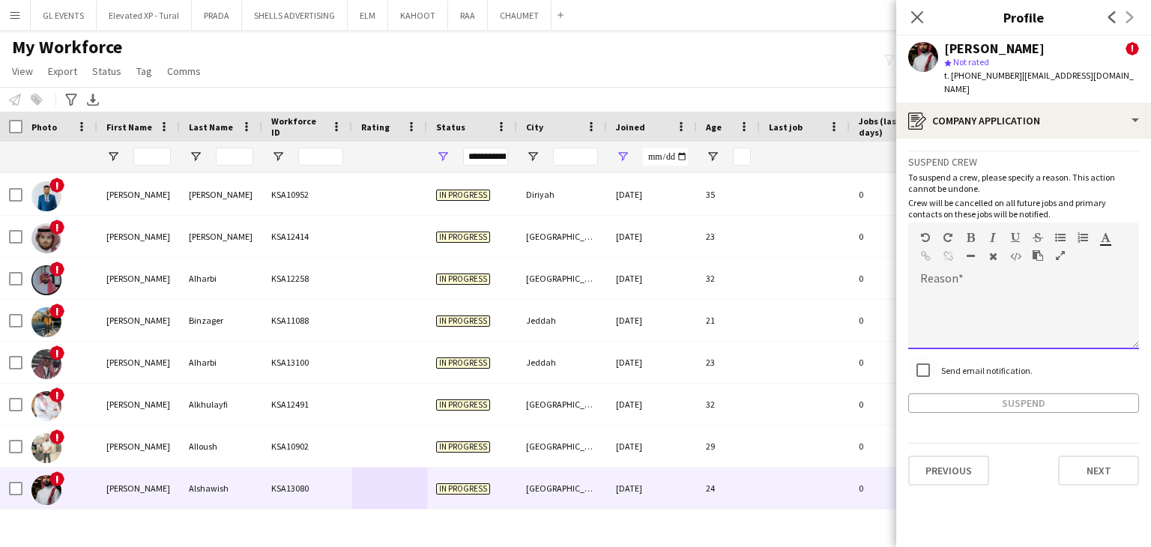
click at [962, 289] on div at bounding box center [1023, 319] width 231 height 60
paste div
click at [959, 394] on button "Suspend" at bounding box center [1023, 403] width 231 height 19
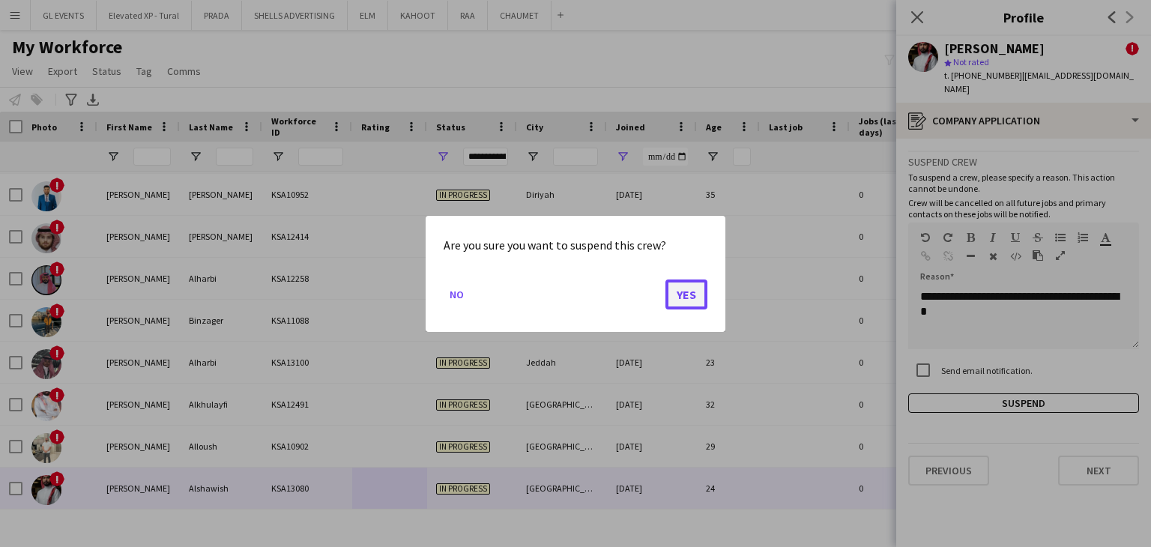
click at [682, 307] on button "Yes" at bounding box center [687, 294] width 42 height 30
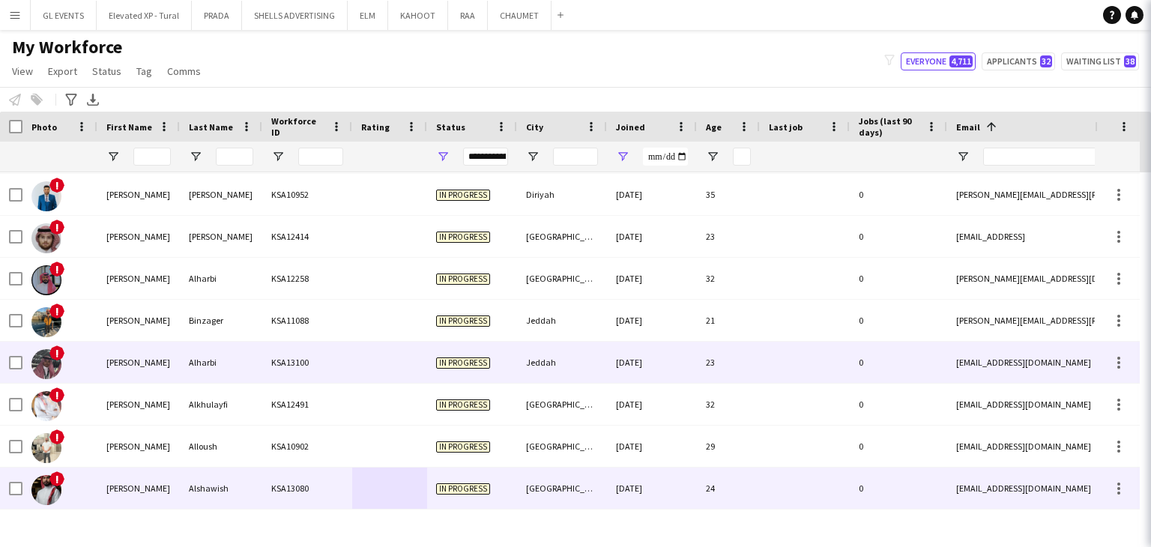
scroll to position [628, 0]
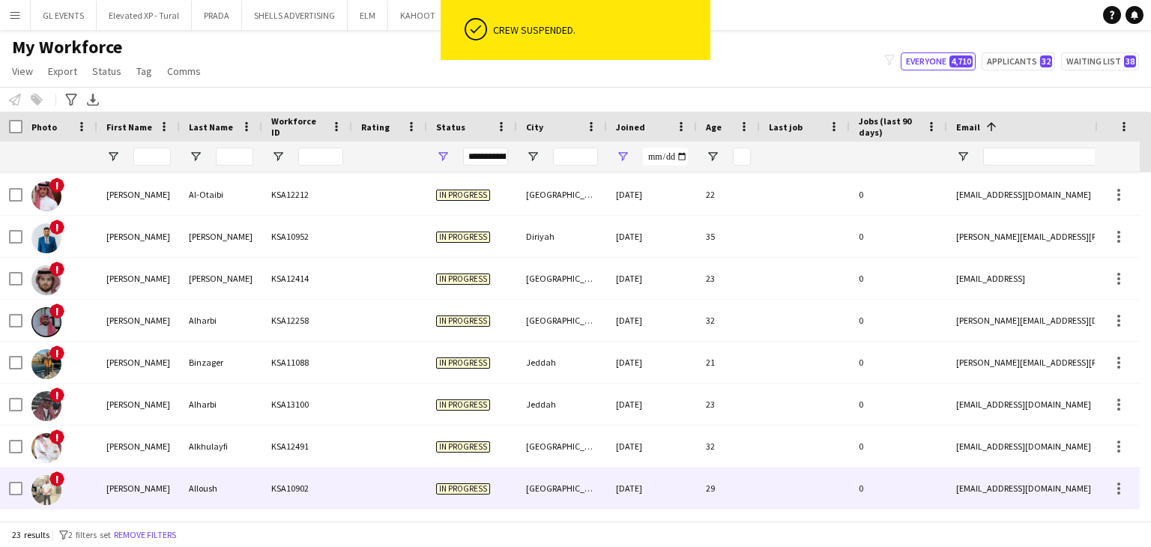
click at [423, 471] on div at bounding box center [389, 488] width 75 height 41
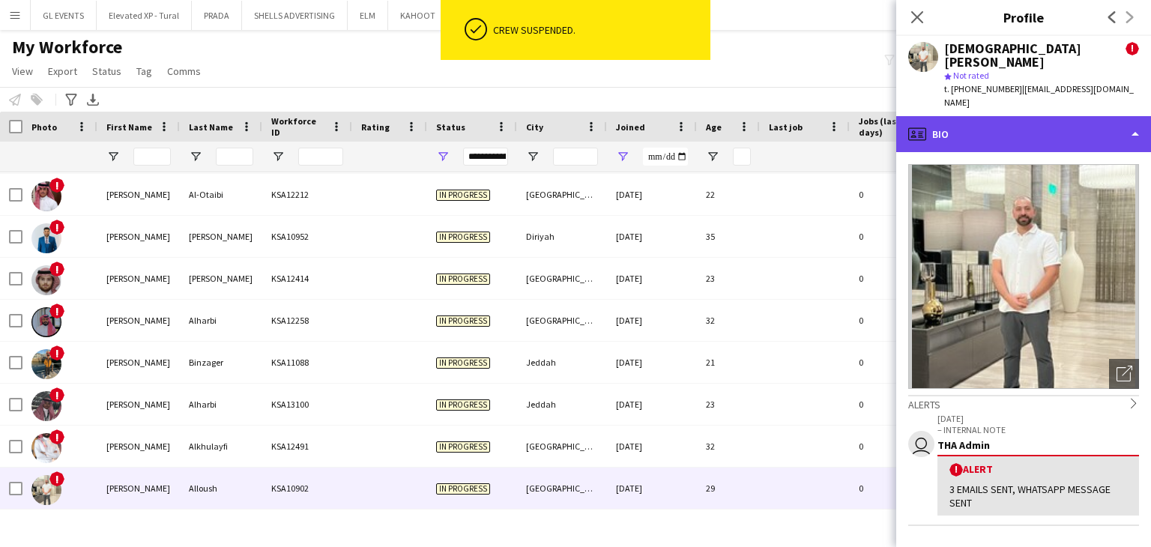
click at [956, 118] on div "profile Bio" at bounding box center [1023, 134] width 255 height 36
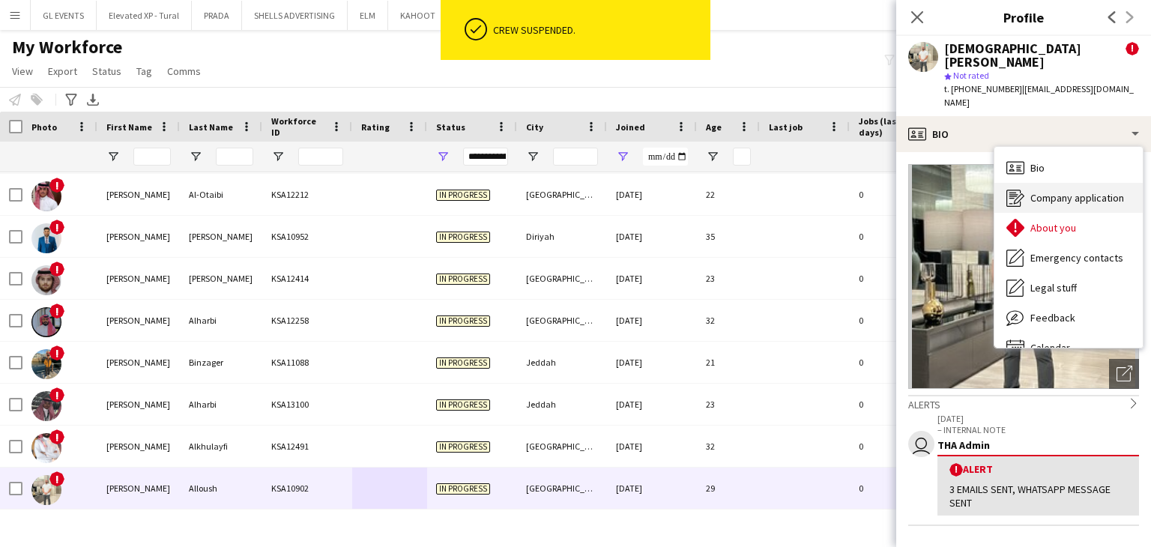
click at [1025, 183] on div "Company application Company application" at bounding box center [1069, 198] width 148 height 30
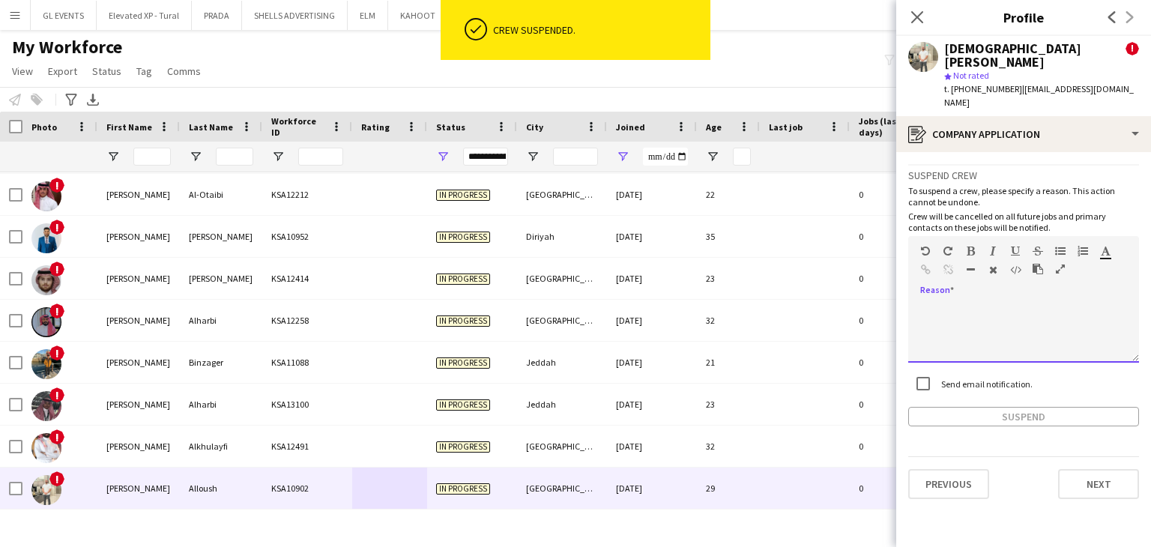
click at [947, 303] on div at bounding box center [1023, 333] width 231 height 60
paste div
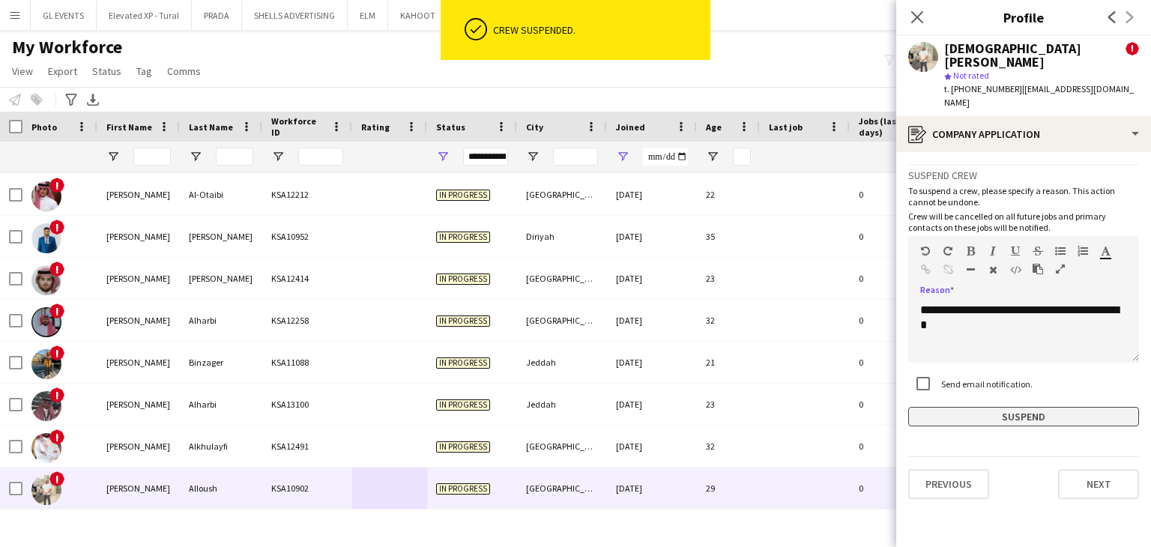
click at [992, 407] on button "Suspend" at bounding box center [1023, 416] width 231 height 19
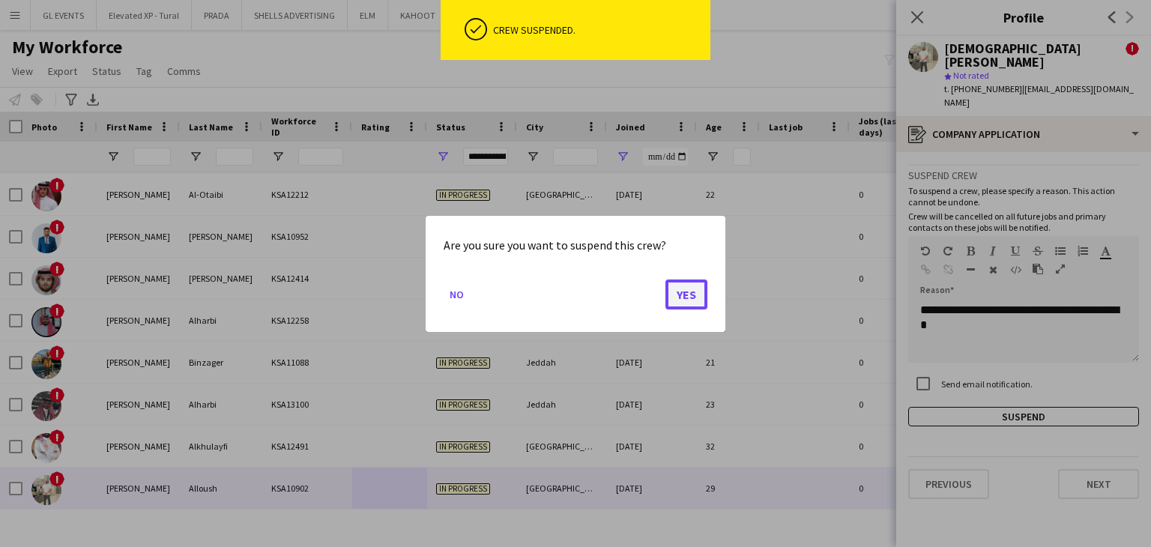
click at [702, 291] on button "Yes" at bounding box center [687, 294] width 42 height 30
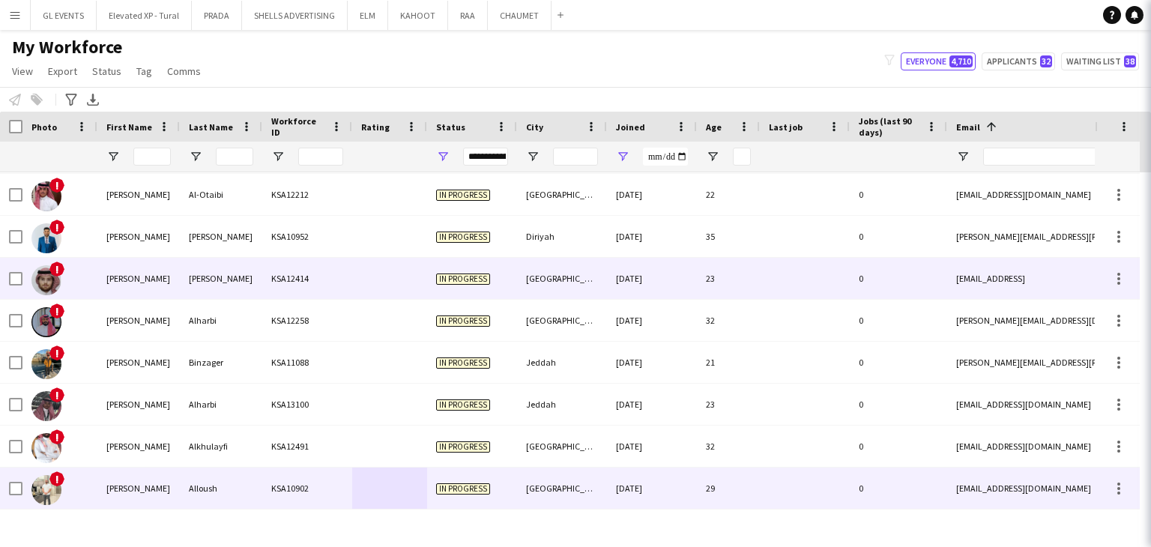
scroll to position [586, 0]
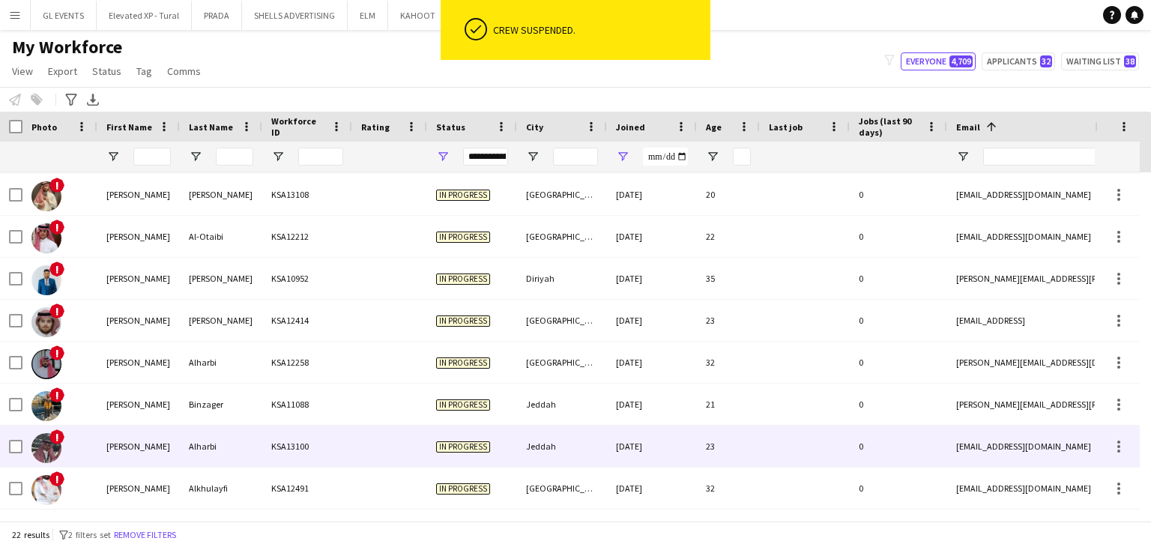
click at [474, 459] on div "In progress" at bounding box center [472, 446] width 90 height 41
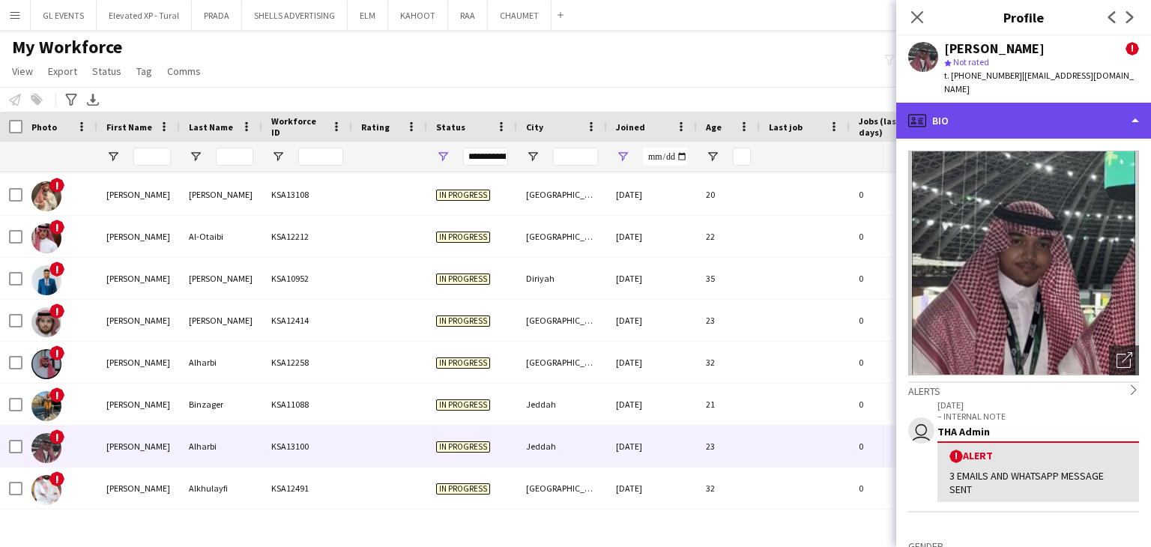
click at [968, 127] on div "profile Bio" at bounding box center [1023, 121] width 255 height 36
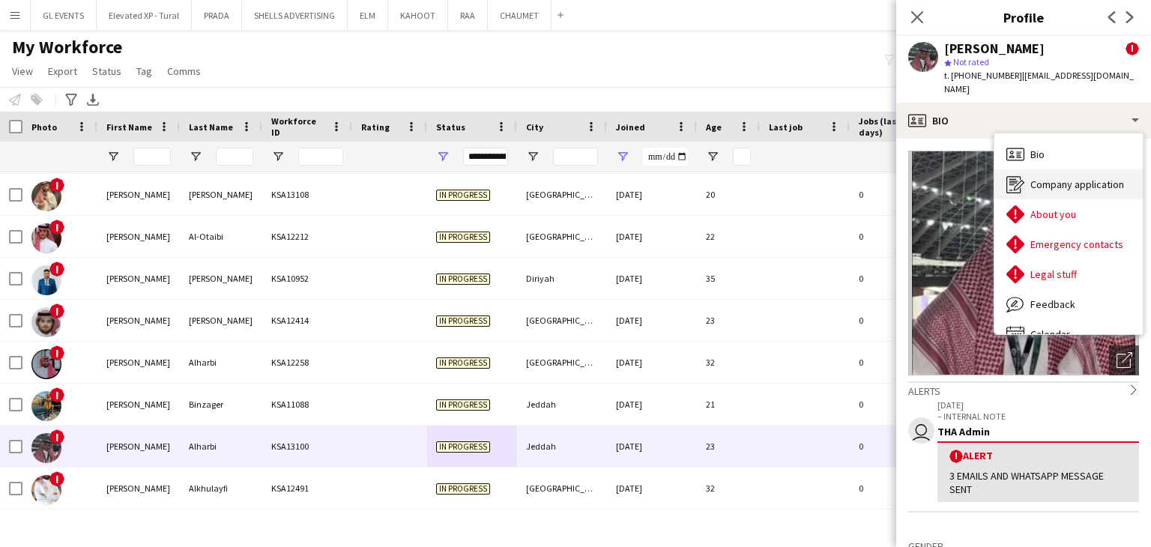
click at [1057, 184] on span "Company application" at bounding box center [1078, 184] width 94 height 13
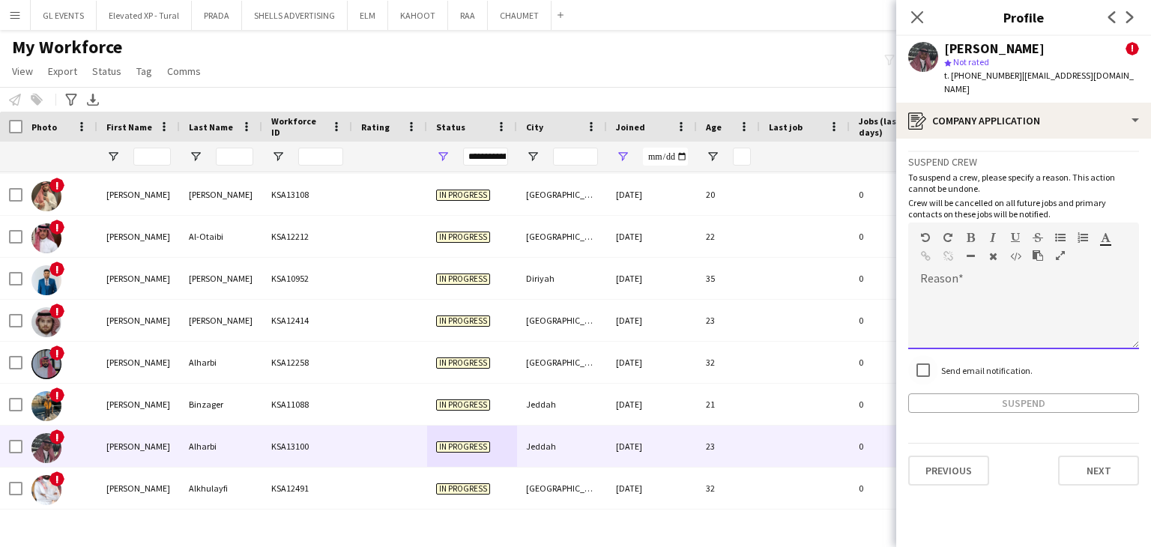
click at [949, 310] on div at bounding box center [1023, 319] width 231 height 60
paste div
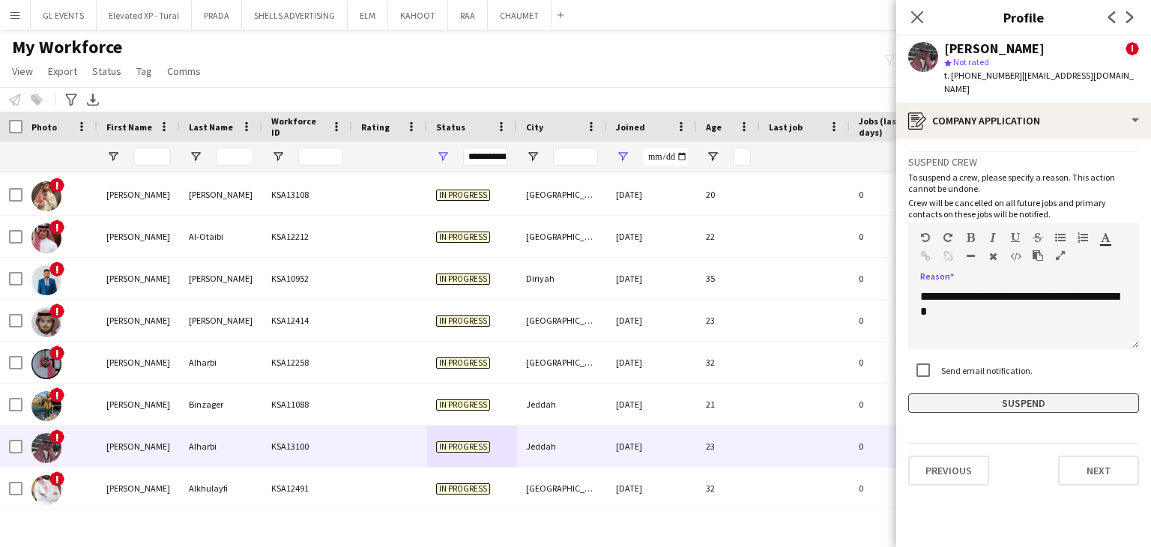
click at [983, 398] on button "Suspend" at bounding box center [1023, 403] width 231 height 19
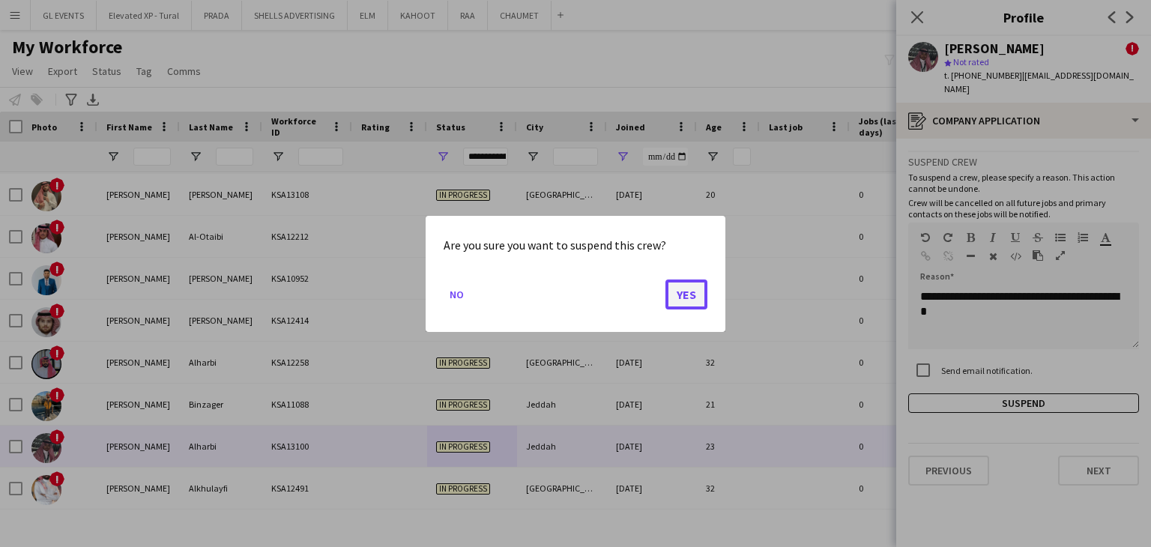
click at [705, 286] on button "Yes" at bounding box center [687, 294] width 42 height 30
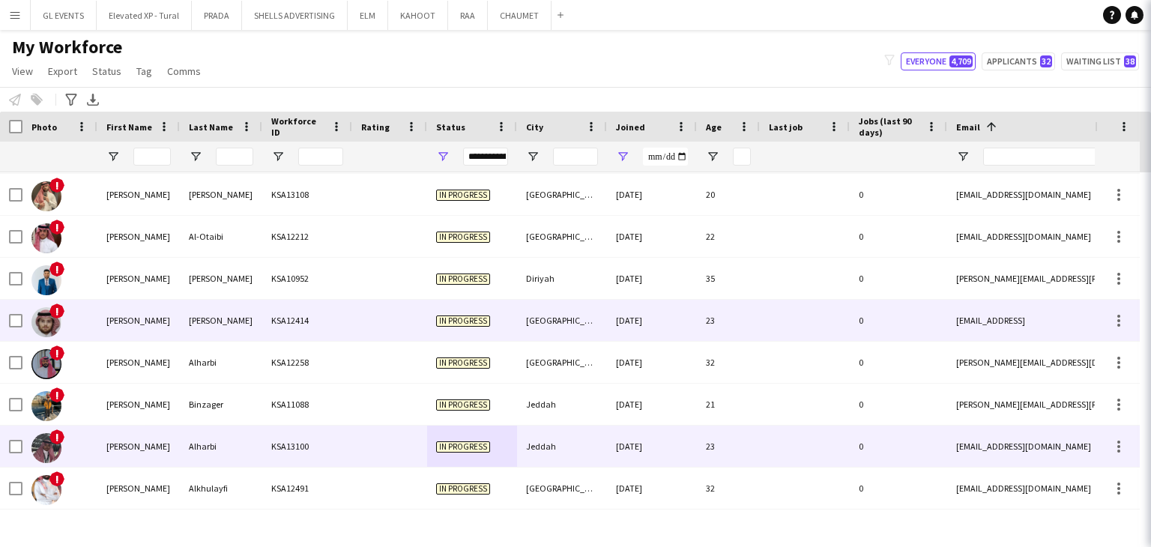
scroll to position [544, 0]
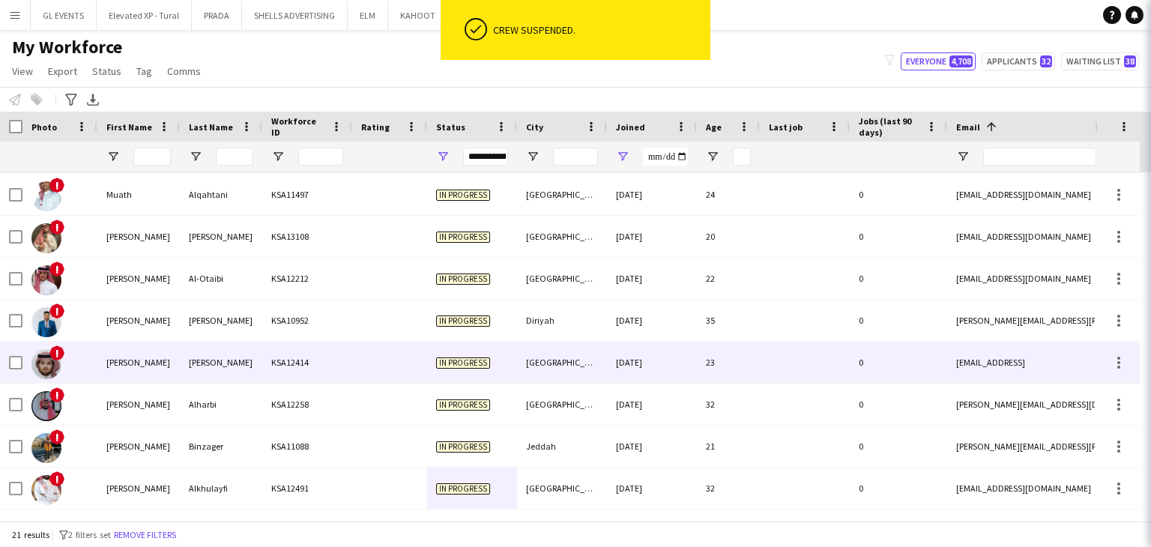
click at [460, 384] on div "In progress" at bounding box center [472, 404] width 90 height 41
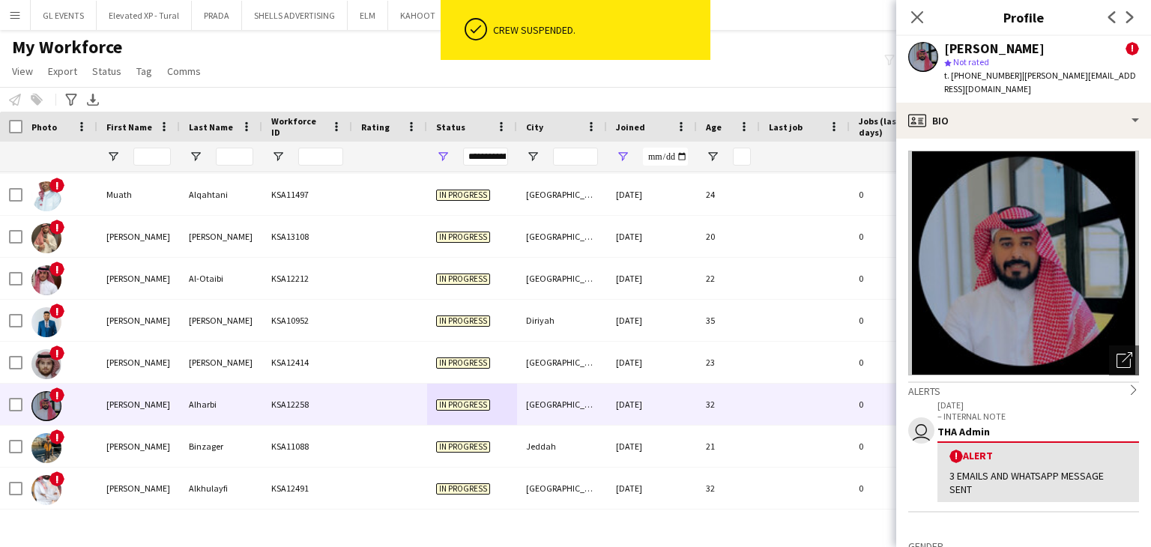
click at [972, 155] on img at bounding box center [1023, 263] width 231 height 225
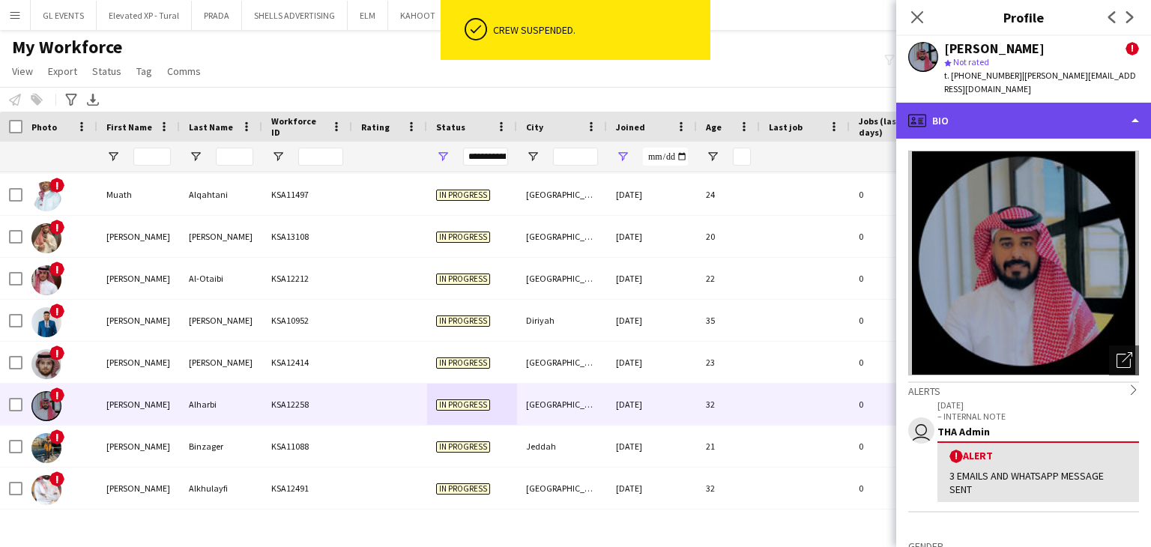
drag, startPoint x: 1005, startPoint y: 127, endPoint x: 1013, endPoint y: 130, distance: 9.1
click at [1005, 127] on div "profile Bio" at bounding box center [1023, 121] width 255 height 36
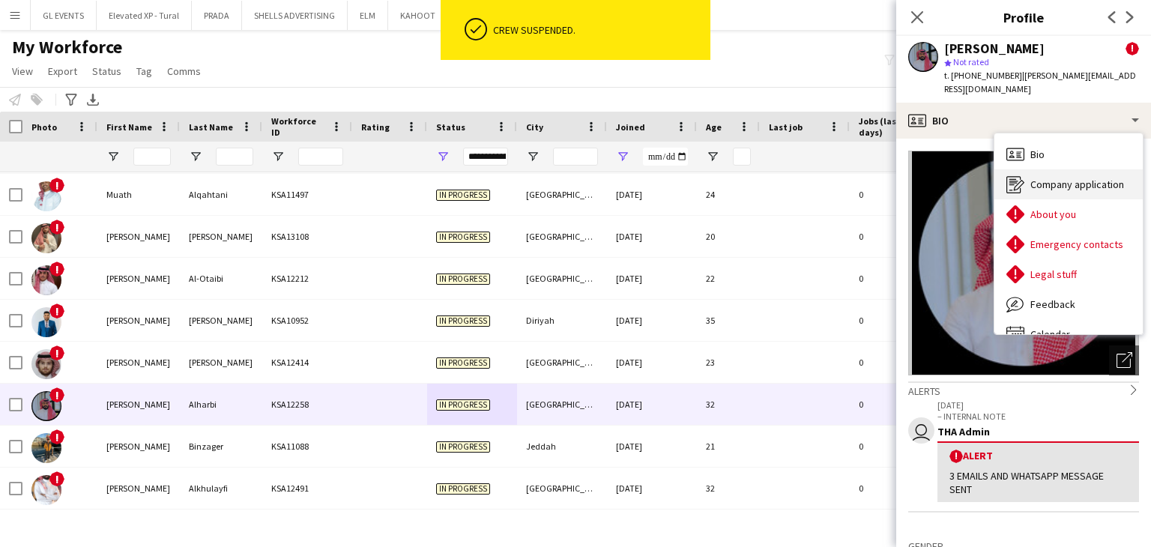
click at [1065, 189] on span "Company application" at bounding box center [1078, 184] width 94 height 13
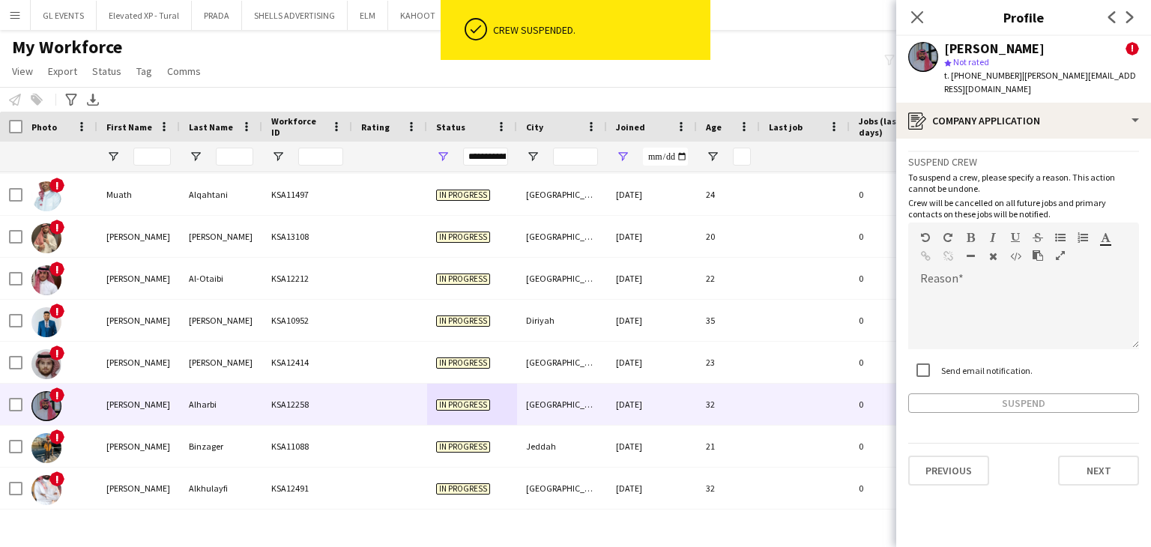
click at [946, 361] on div "Send email notification." at bounding box center [970, 370] width 124 height 30
click at [938, 313] on div at bounding box center [1023, 319] width 231 height 60
paste div
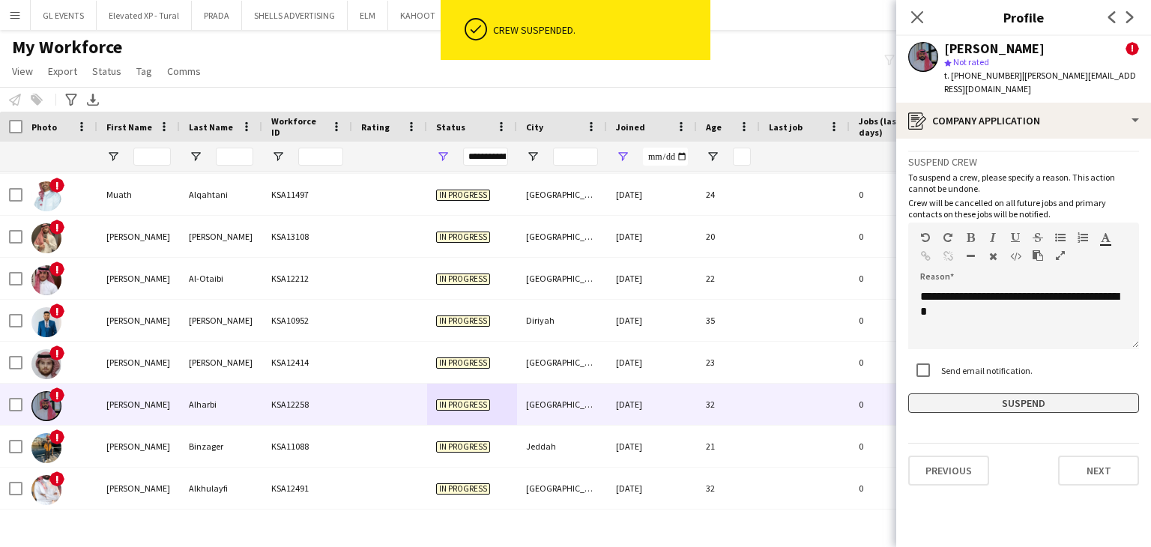
click at [992, 397] on button "Suspend" at bounding box center [1023, 403] width 231 height 19
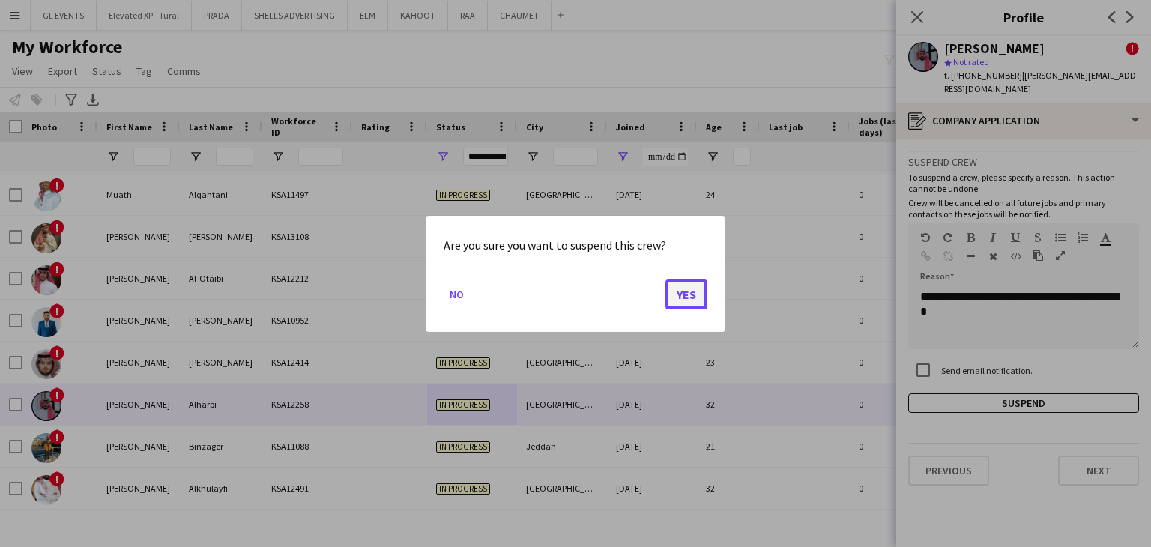
click at [684, 292] on button "Yes" at bounding box center [687, 294] width 42 height 30
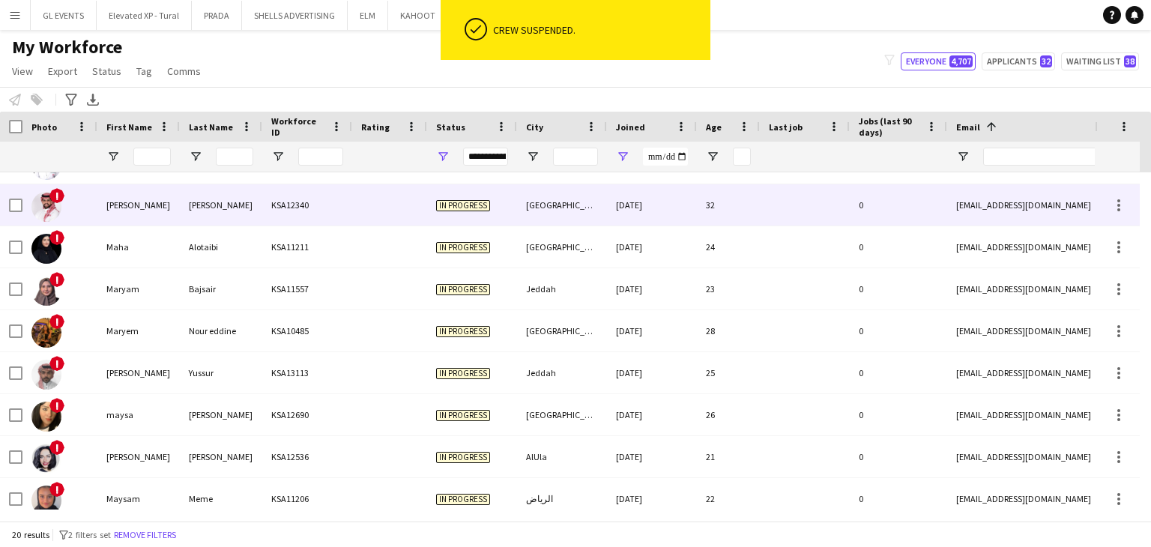
scroll to position [2, 0]
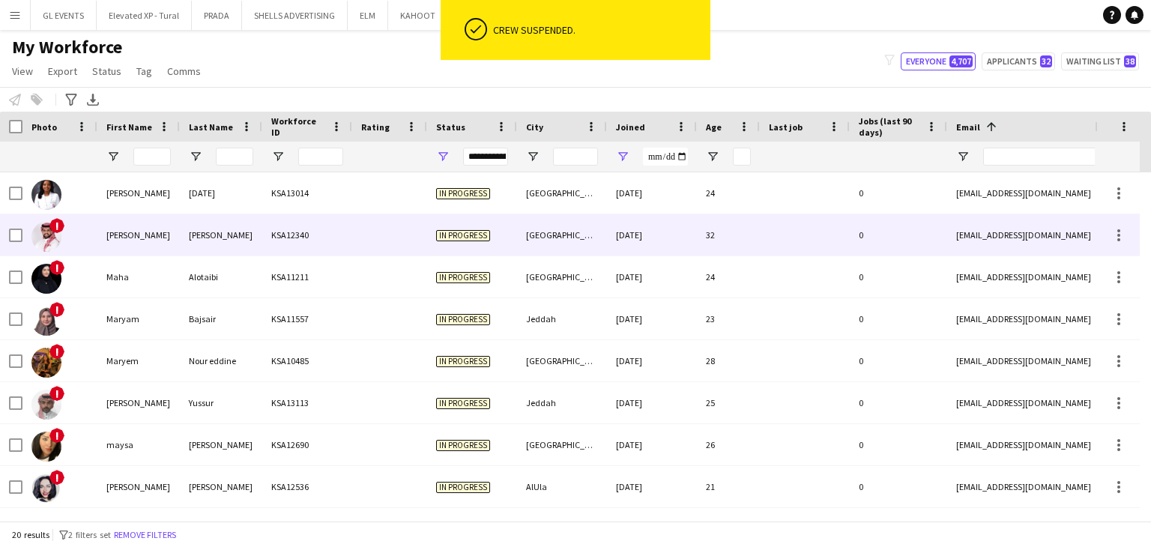
click at [132, 238] on div "Munther" at bounding box center [138, 234] width 82 height 41
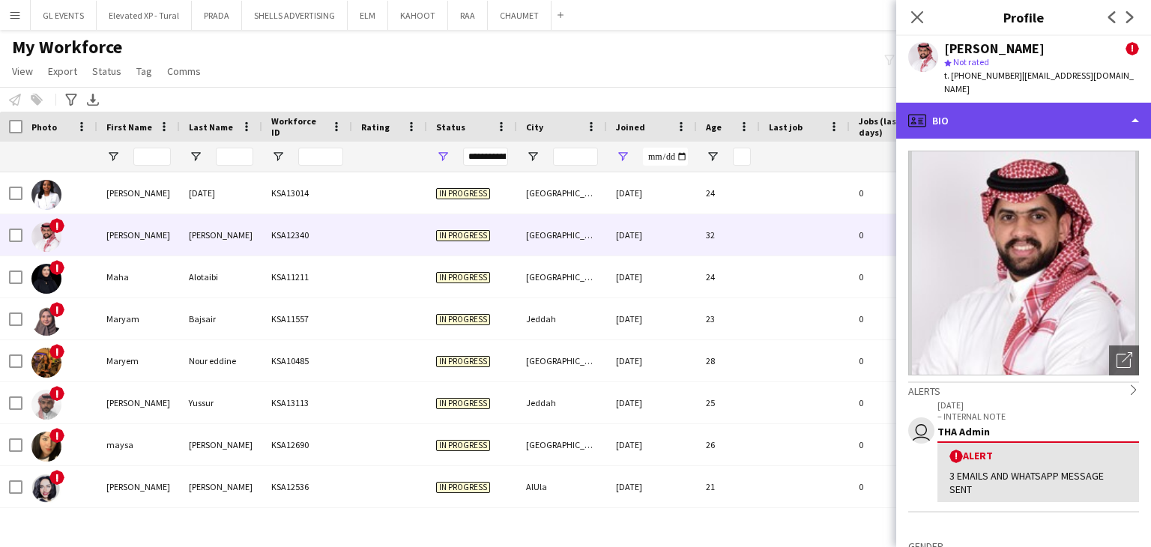
click at [965, 118] on div "profile Bio" at bounding box center [1023, 121] width 255 height 36
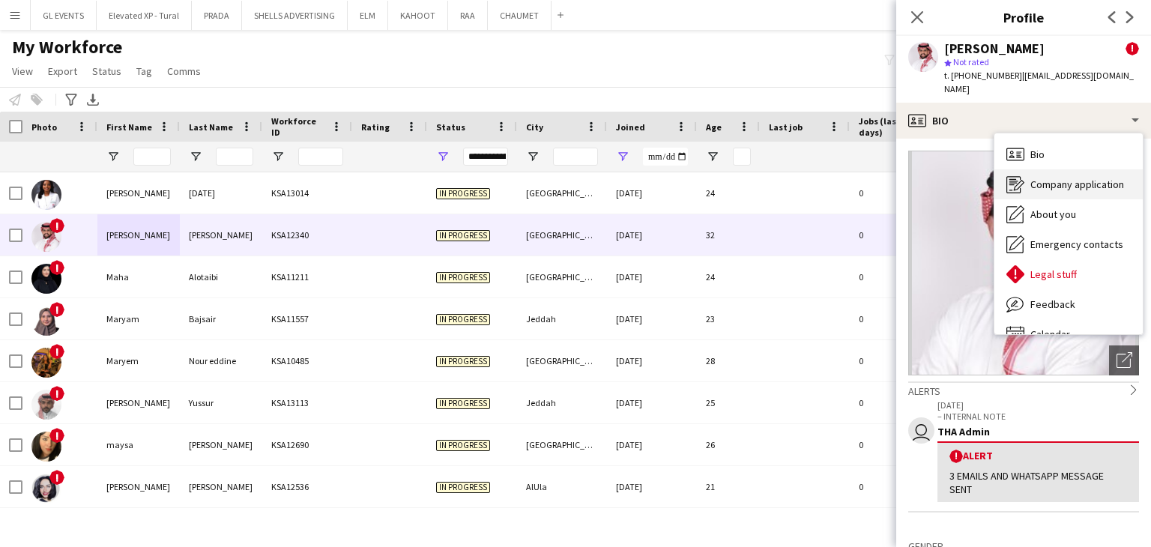
click at [1064, 178] on span "Company application" at bounding box center [1078, 184] width 94 height 13
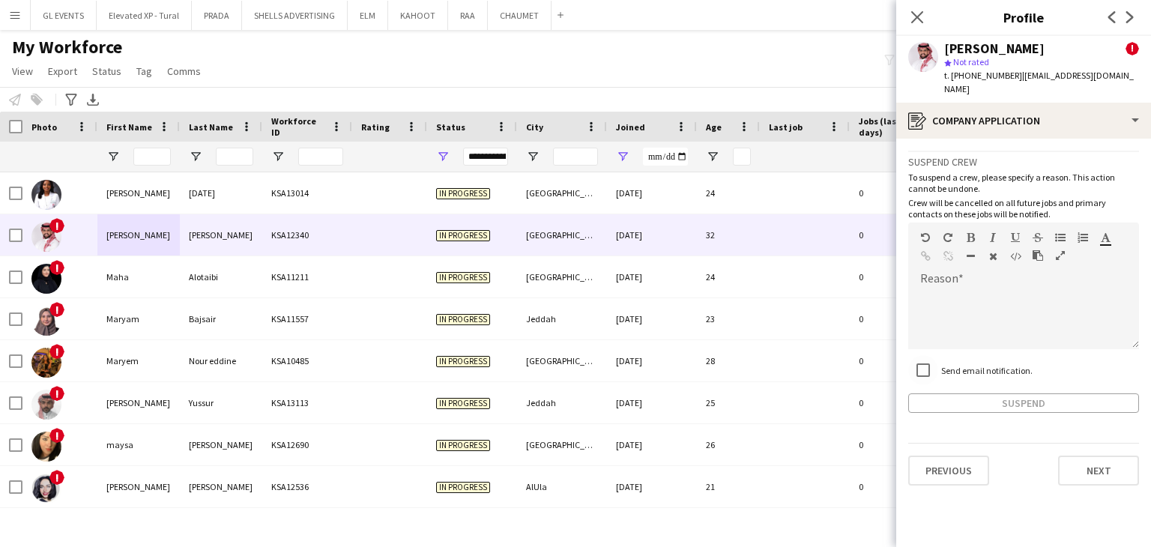
drag, startPoint x: 938, startPoint y: 355, endPoint x: 986, endPoint y: 214, distance: 148.1
click at [939, 352] on div at bounding box center [923, 370] width 36 height 36
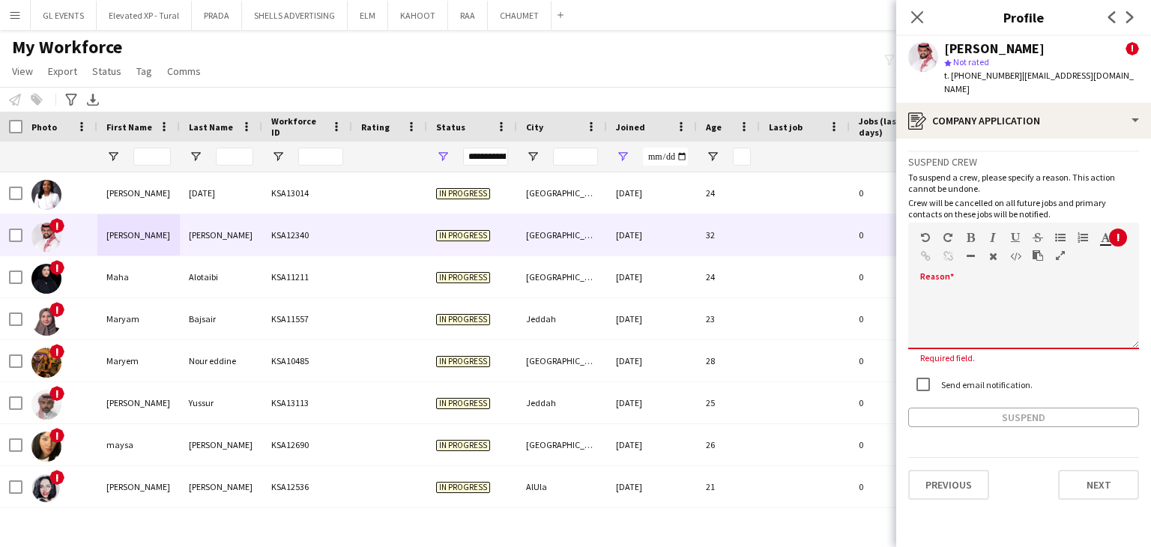
click at [986, 223] on div "default Heading 1 Heading 2 Heading 3 Heading 4 Heading 5 Heading 6 Heading 7 P…" at bounding box center [1023, 251] width 231 height 56
paste div
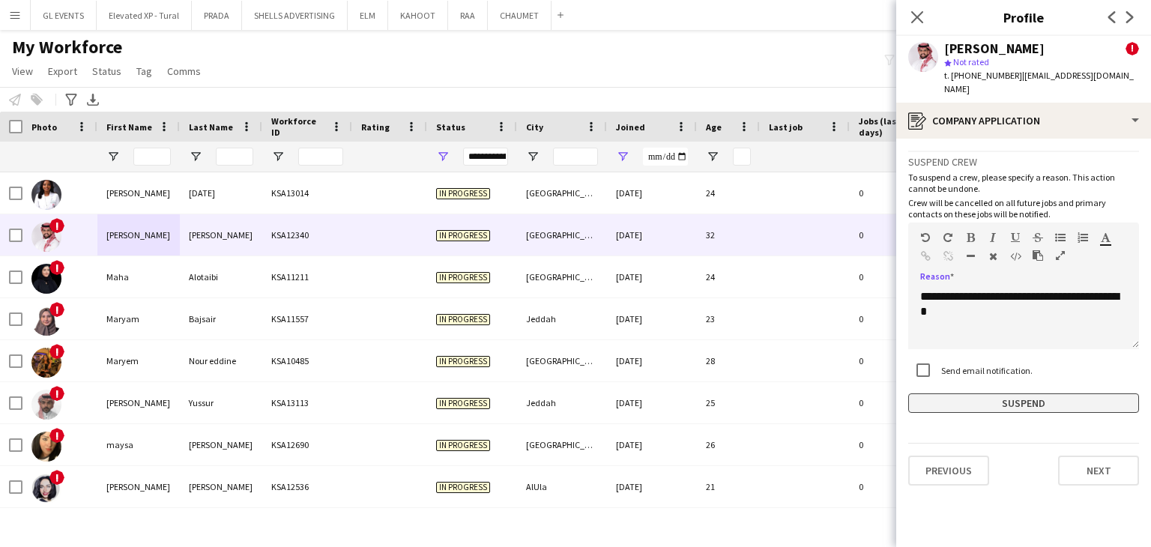
click at [977, 397] on button "Suspend" at bounding box center [1023, 403] width 231 height 19
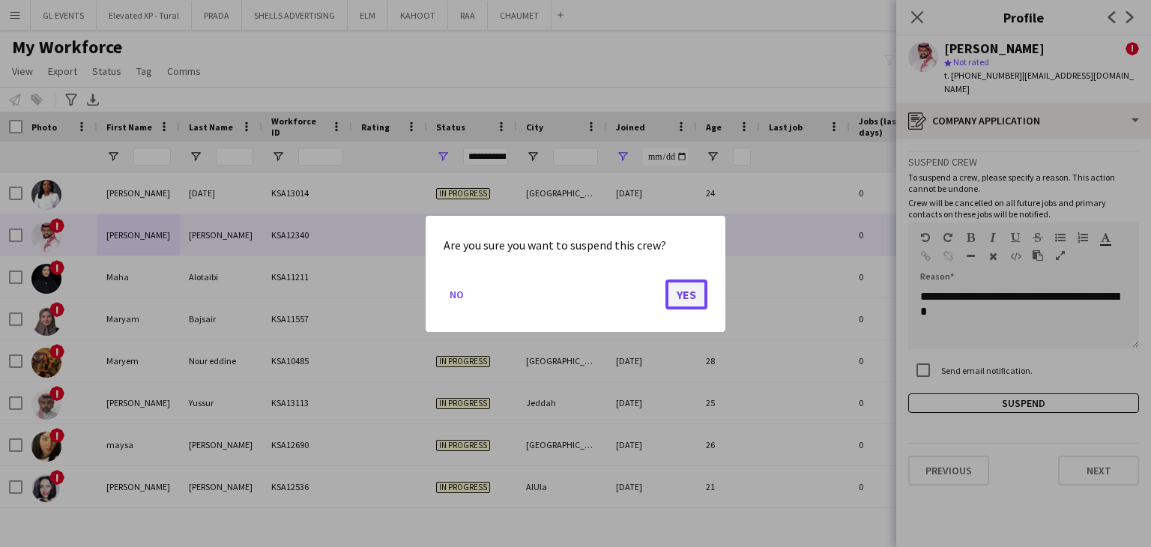
click at [678, 303] on button "Yes" at bounding box center [687, 294] width 42 height 30
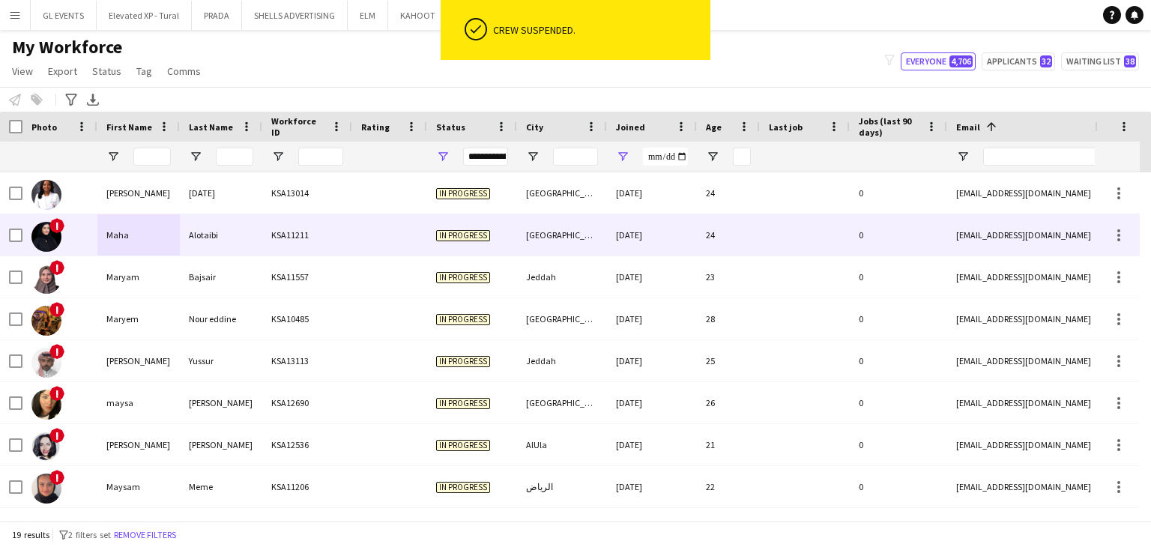
click at [271, 244] on div "KSA11211" at bounding box center [307, 234] width 90 height 41
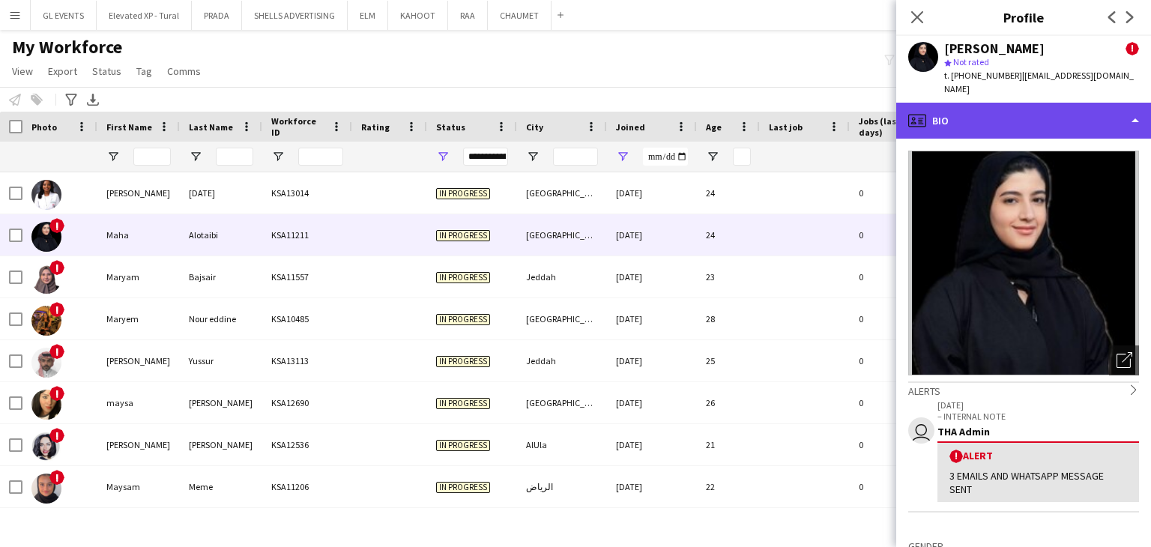
click at [961, 107] on div "profile Bio" at bounding box center [1023, 121] width 255 height 36
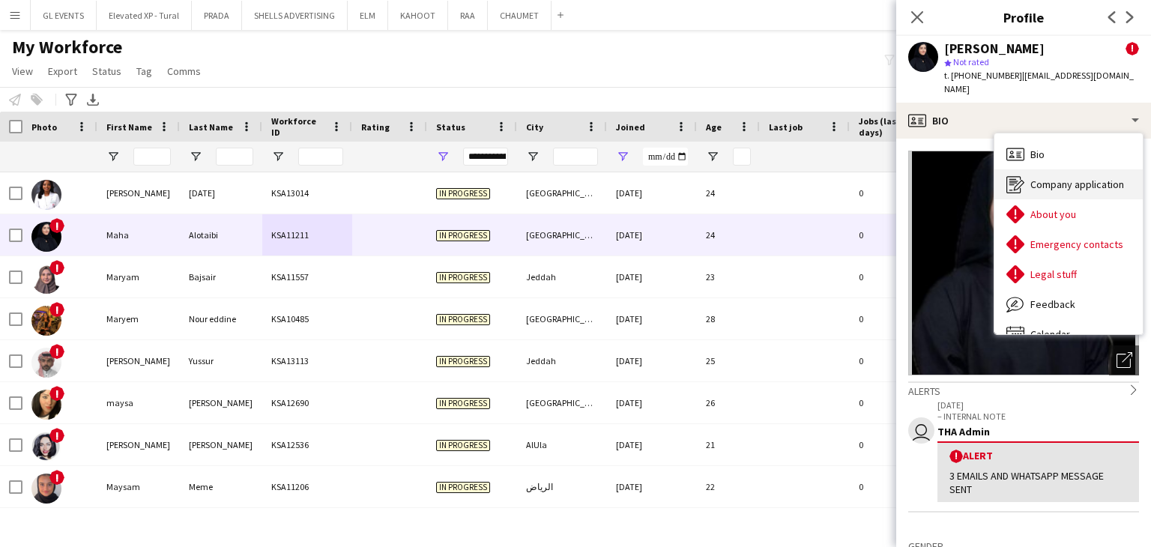
click at [1026, 169] on div "Company application Company application" at bounding box center [1069, 184] width 148 height 30
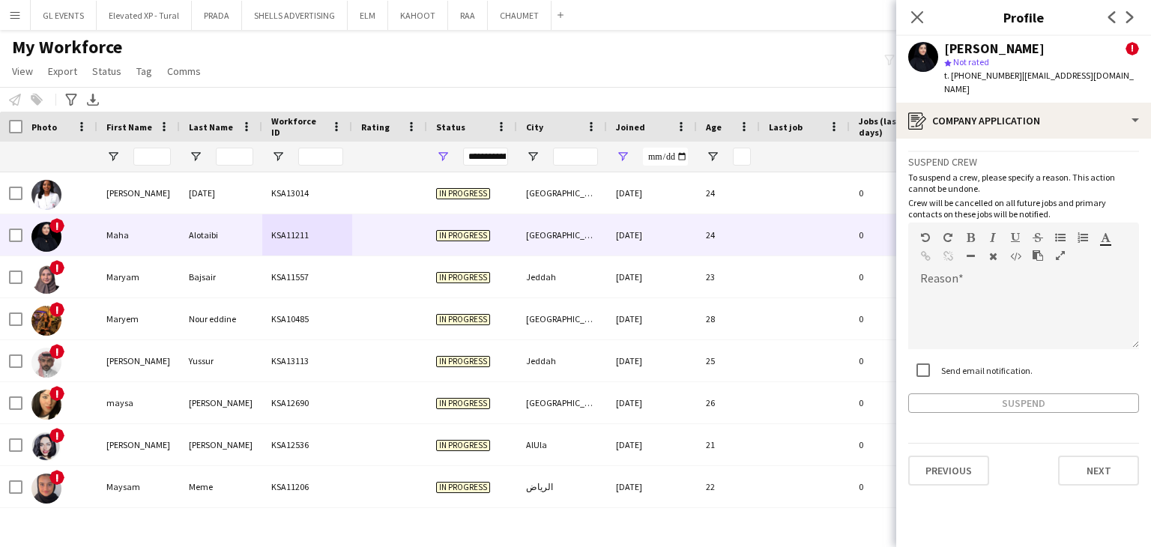
drag, startPoint x: 945, startPoint y: 370, endPoint x: 945, endPoint y: 358, distance: 12.0
click at [945, 364] on div "Send email notification." at bounding box center [970, 370] width 124 height 30
click at [945, 364] on label "Send email notification." at bounding box center [985, 369] width 94 height 11
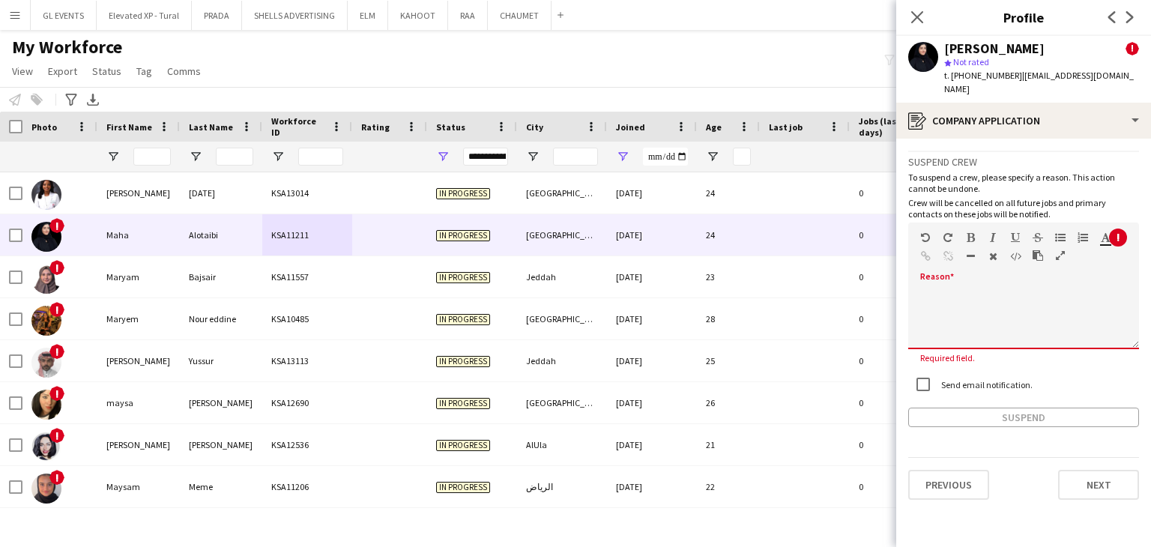
click at [973, 279] on div at bounding box center [1023, 314] width 231 height 70
paste div
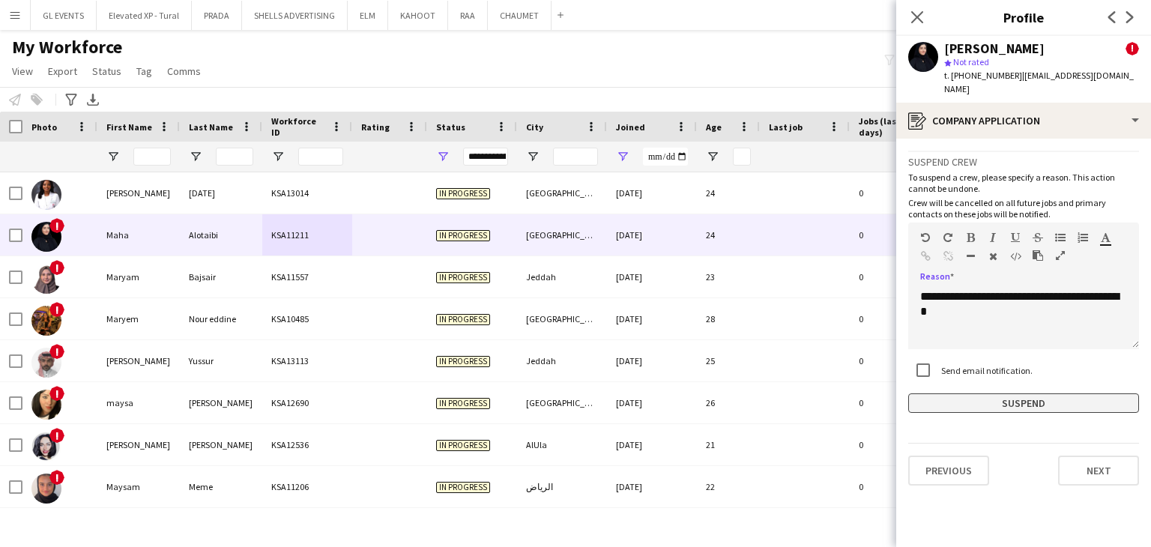
click at [990, 394] on button "Suspend" at bounding box center [1023, 403] width 231 height 19
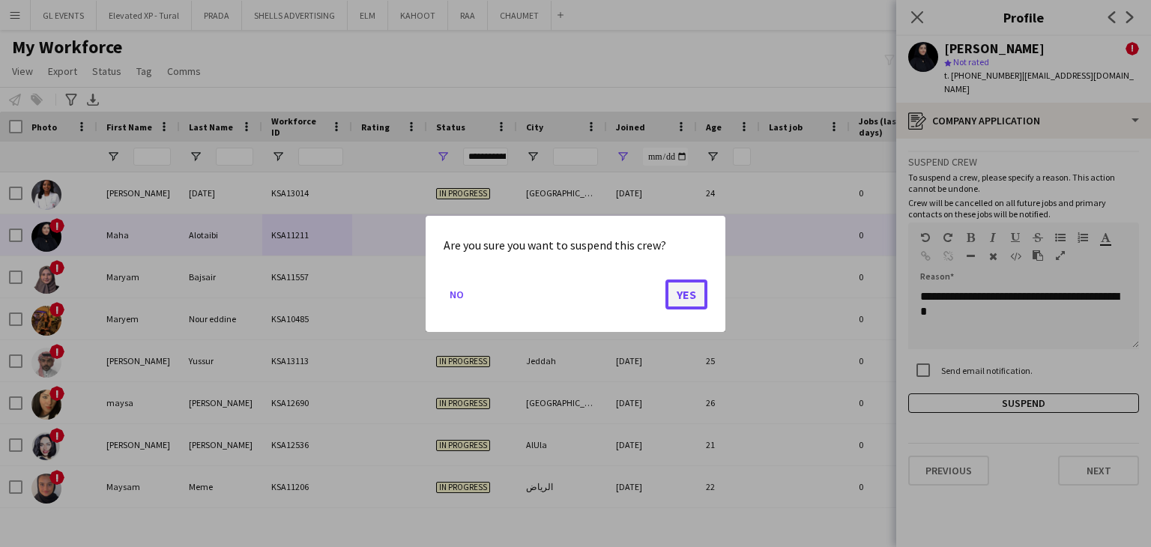
click at [702, 293] on button "Yes" at bounding box center [687, 294] width 42 height 30
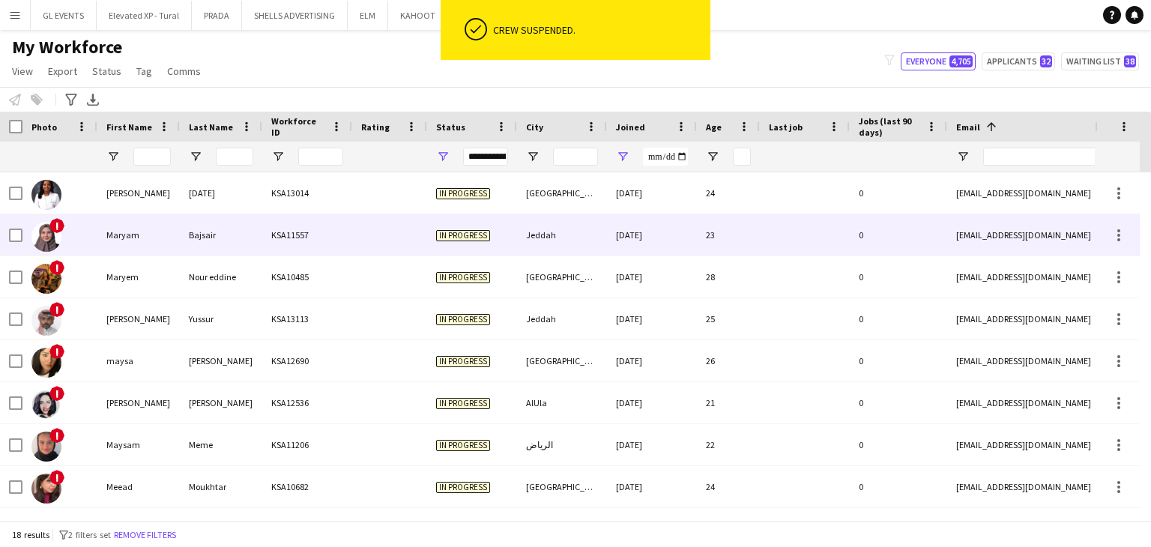
click at [769, 235] on div at bounding box center [805, 234] width 90 height 41
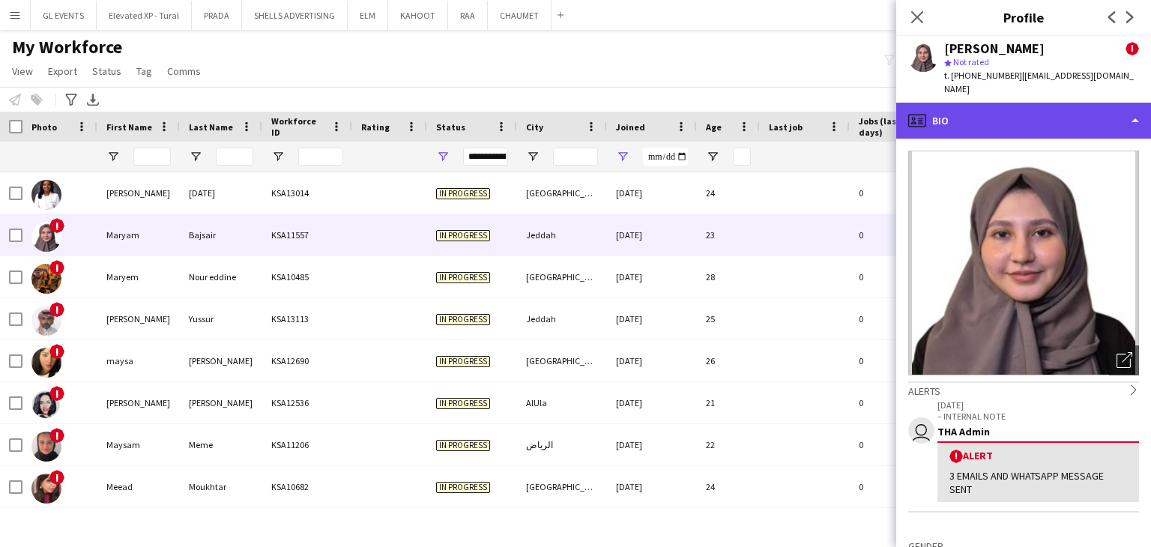
click at [998, 111] on div "profile Bio" at bounding box center [1023, 121] width 255 height 36
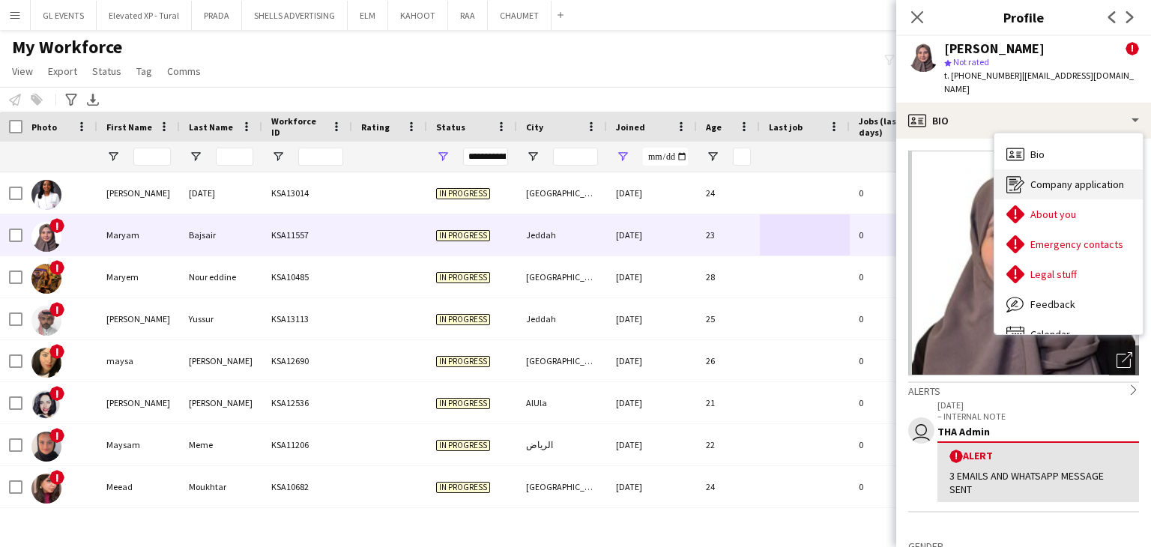
click at [1061, 169] on div "Company application Company application" at bounding box center [1069, 184] width 148 height 30
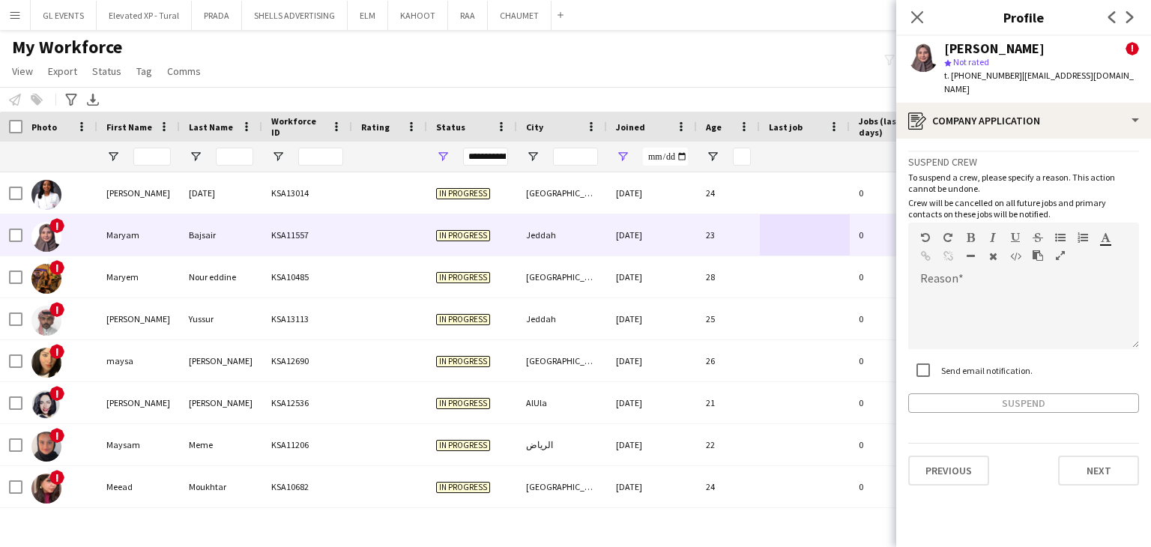
click at [954, 364] on label "Send email notification." at bounding box center [985, 369] width 94 height 11
click at [973, 297] on div at bounding box center [1023, 319] width 231 height 60
paste div
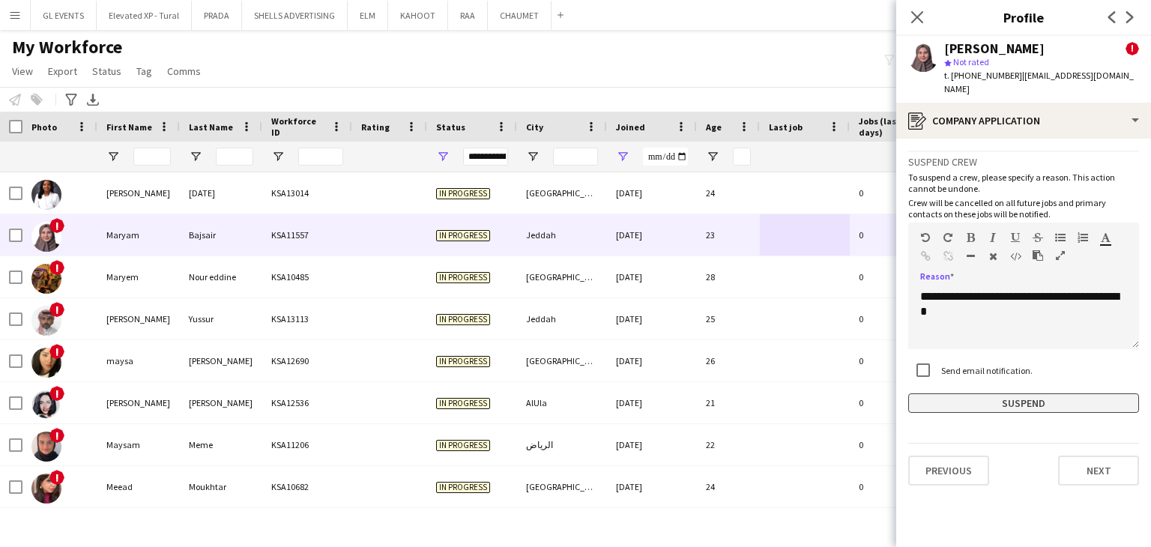
click at [996, 394] on button "Suspend" at bounding box center [1023, 403] width 231 height 19
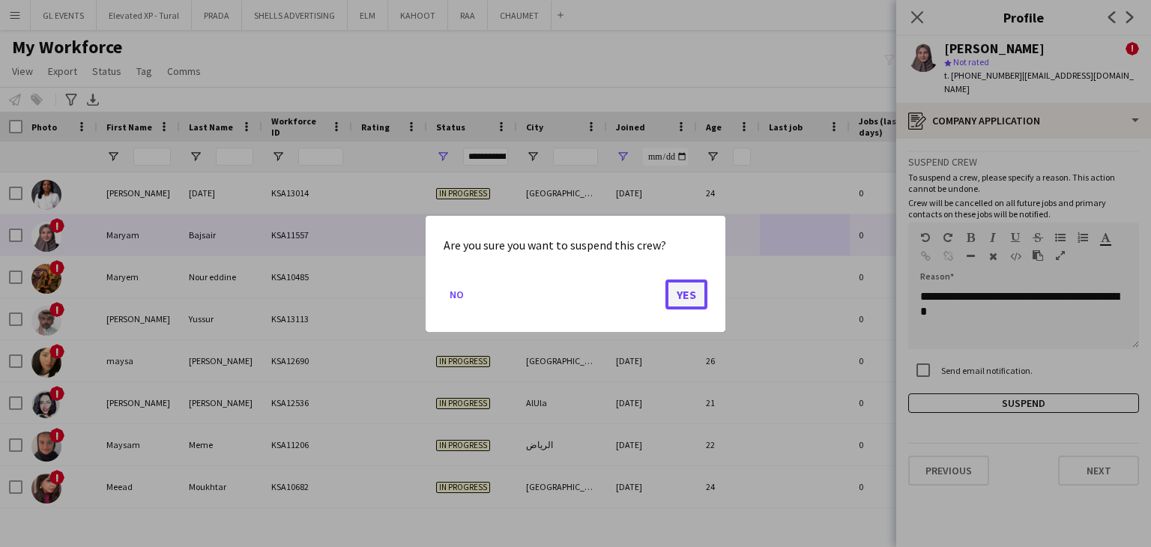
click at [667, 290] on button "Yes" at bounding box center [687, 294] width 42 height 30
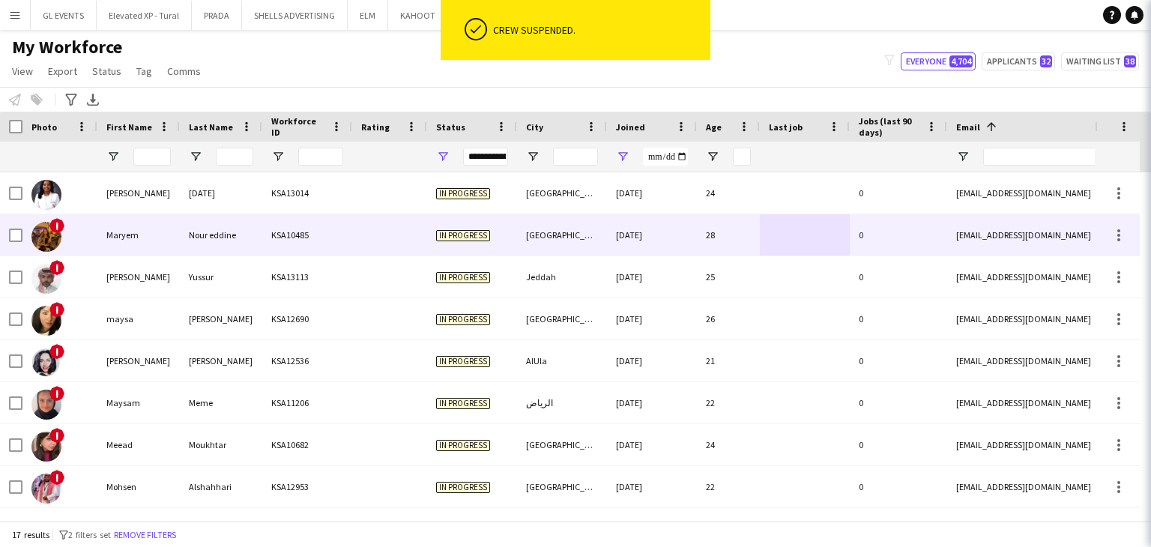
click at [326, 262] on div "KSA13113" at bounding box center [307, 276] width 90 height 41
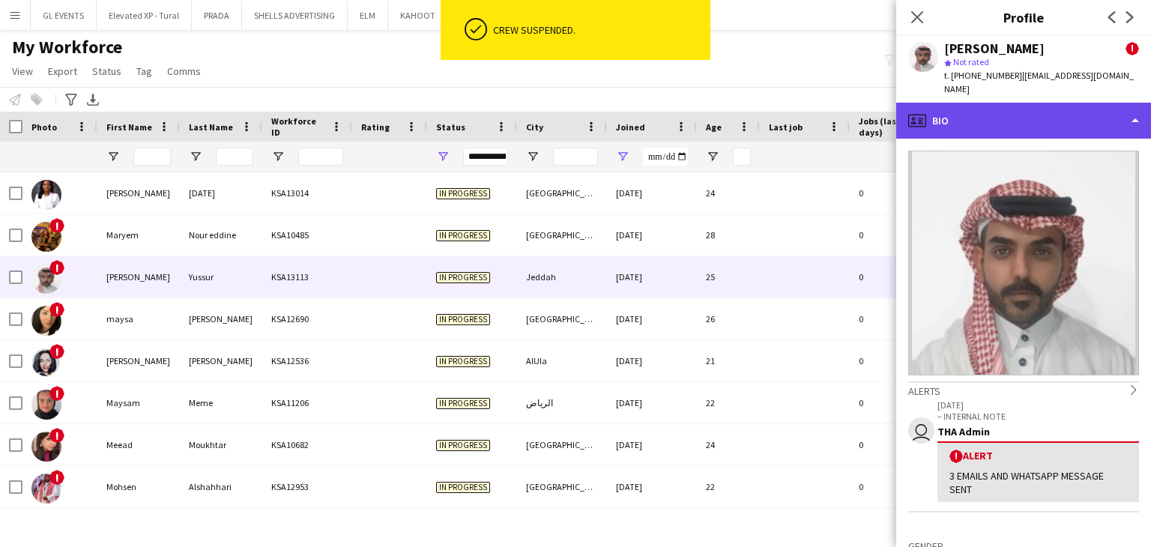
click at [920, 121] on div "profile Bio" at bounding box center [1023, 121] width 255 height 36
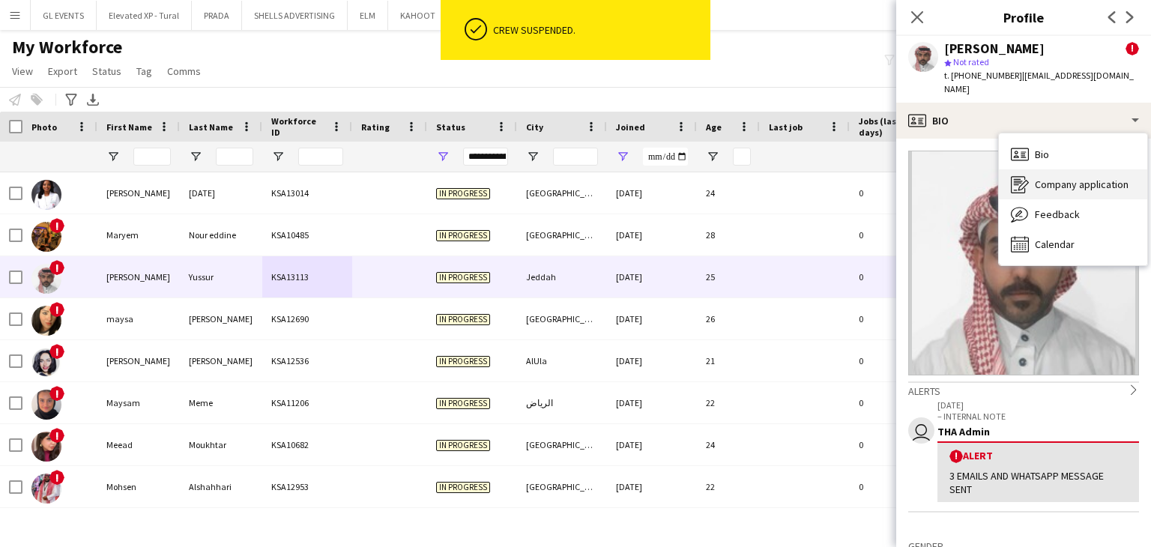
click at [1016, 175] on icon "Company application" at bounding box center [1020, 184] width 18 height 18
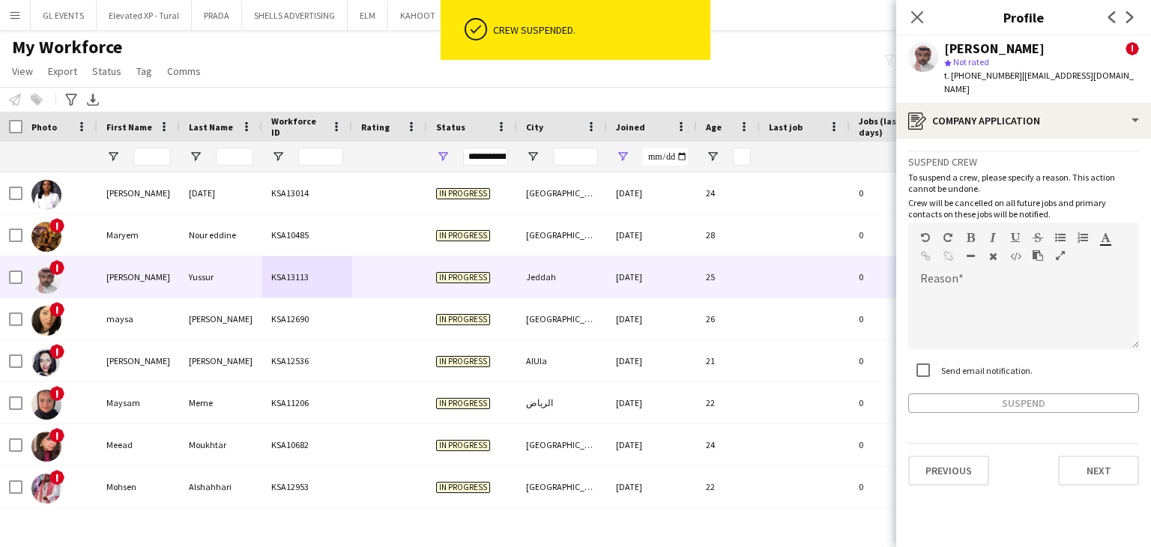
click at [942, 366] on div "Send email notification." at bounding box center [970, 370] width 124 height 30
click at [947, 364] on label "Send email notification." at bounding box center [985, 369] width 94 height 11
click at [968, 297] on div at bounding box center [1023, 319] width 231 height 60
paste div
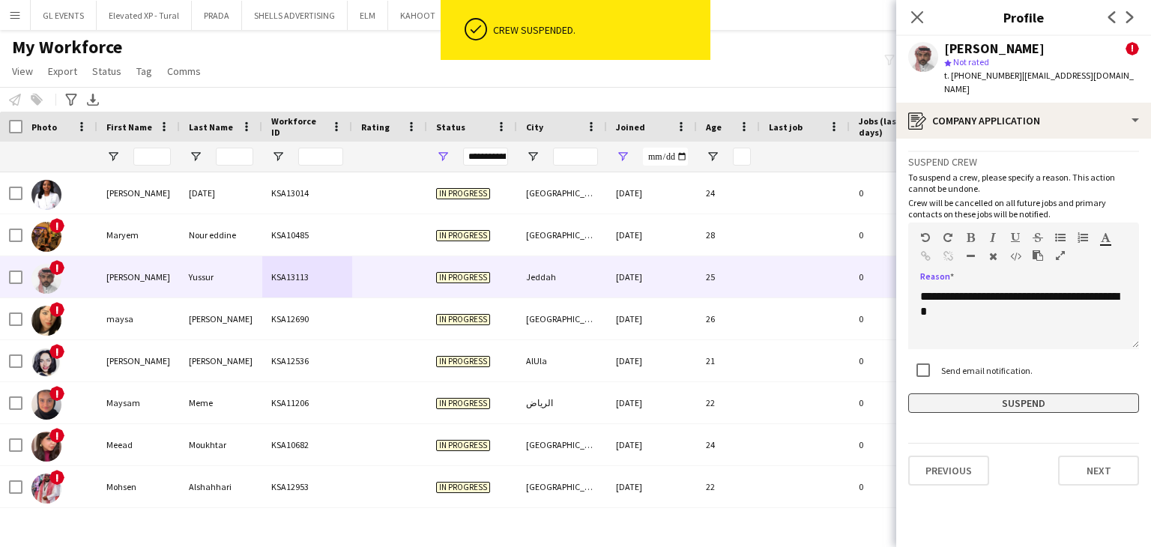
click at [1010, 394] on button "Suspend" at bounding box center [1023, 403] width 231 height 19
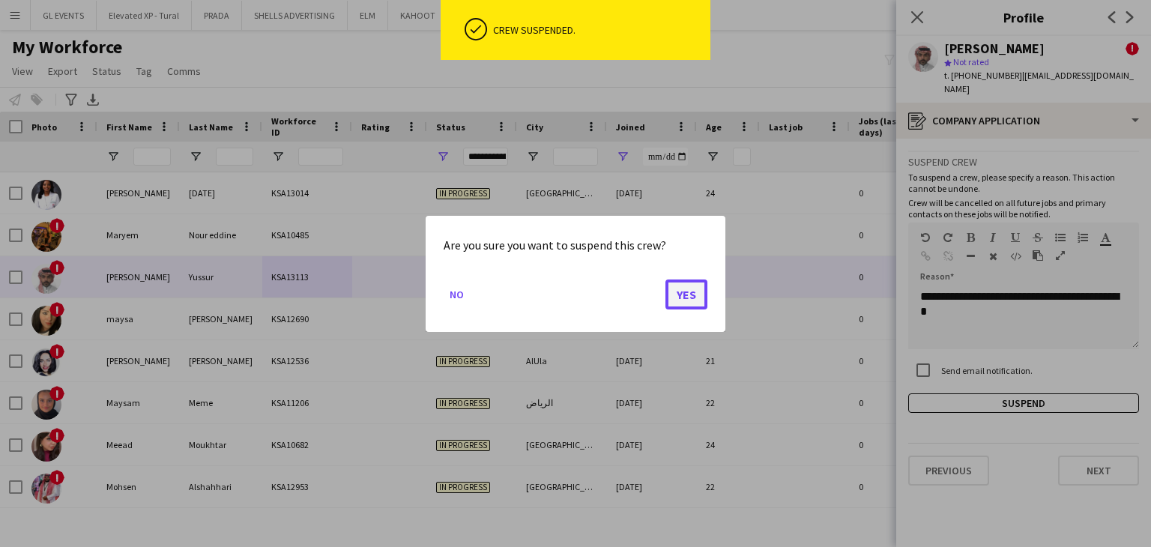
click at [682, 295] on button "Yes" at bounding box center [687, 294] width 42 height 30
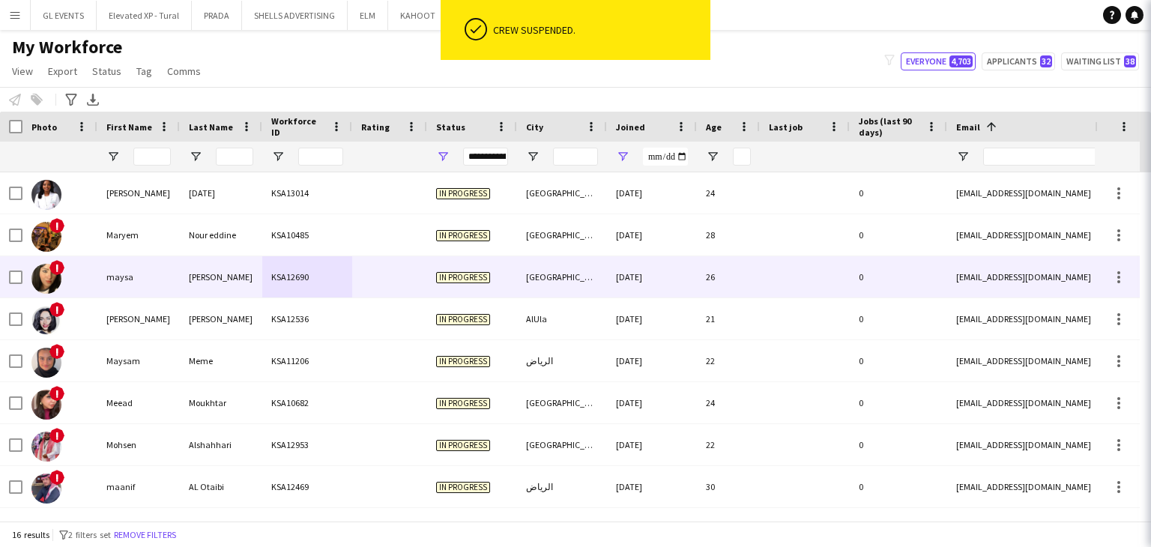
click at [429, 319] on div "! Mohammed Binzager KSA11088 In progress Jeddah 22-10-2024 21 0 mohammed.binzag…" at bounding box center [812, 508] width 1625 height 672
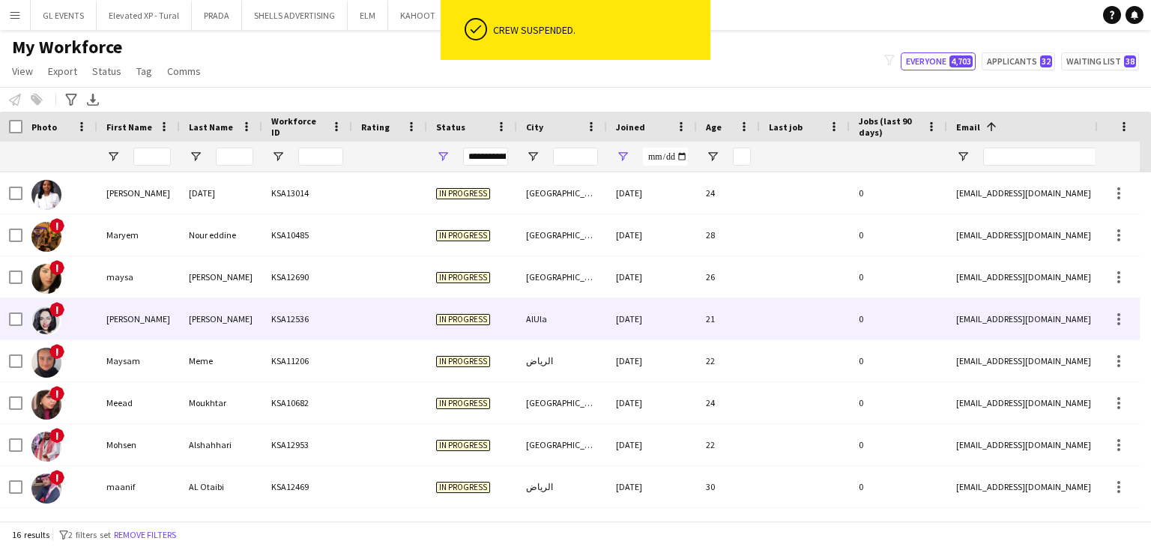
click at [432, 317] on div "In progress" at bounding box center [472, 318] width 90 height 41
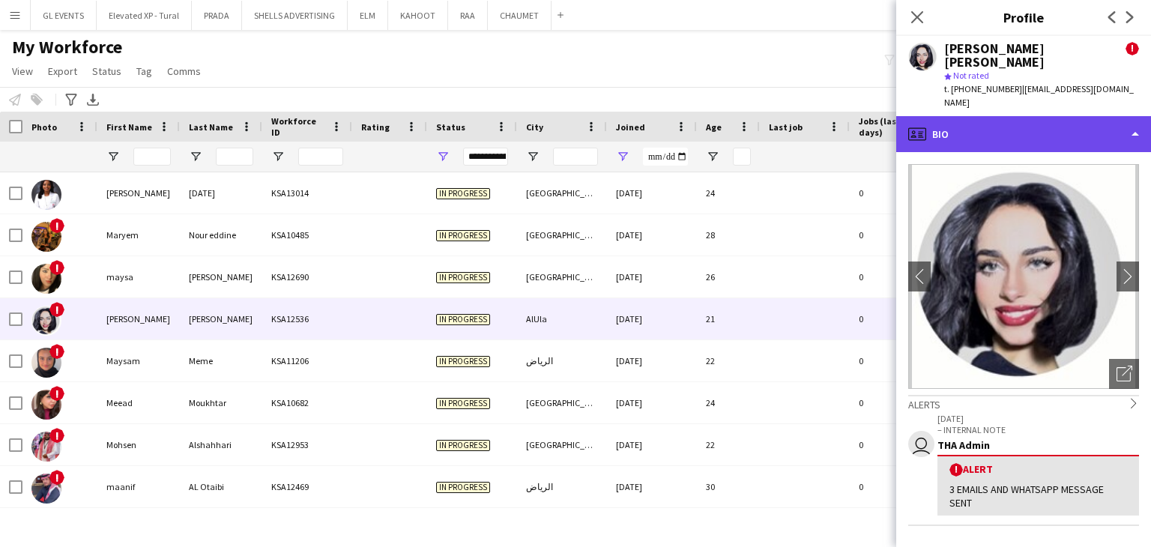
click at [969, 116] on div "profile Bio" at bounding box center [1023, 134] width 255 height 36
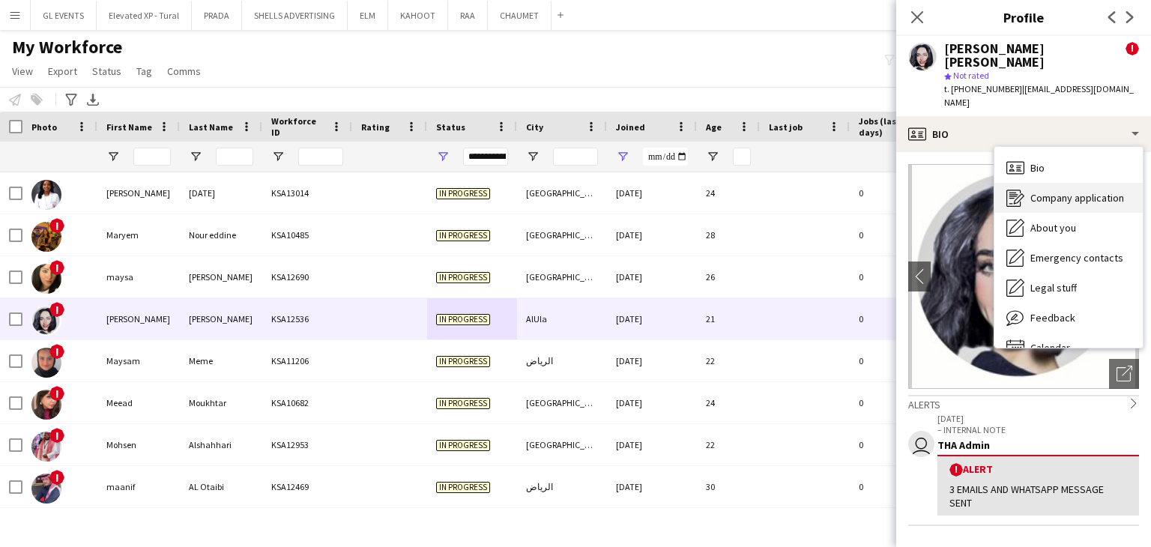
click at [1052, 191] on span "Company application" at bounding box center [1078, 197] width 94 height 13
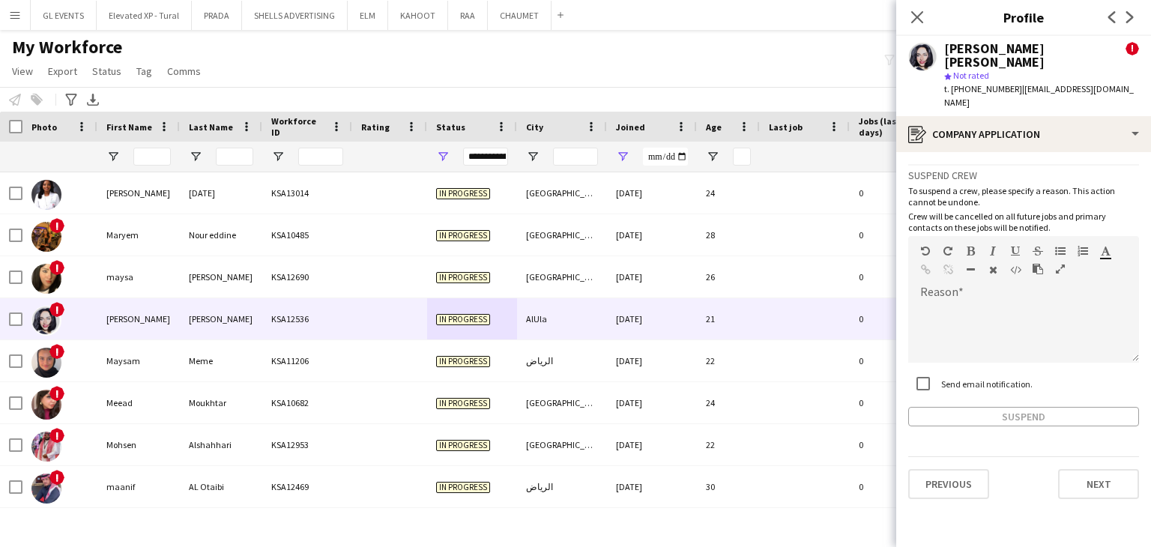
click at [947, 378] on label "Send email notification." at bounding box center [985, 383] width 94 height 11
click at [965, 303] on div at bounding box center [1023, 333] width 231 height 60
paste div
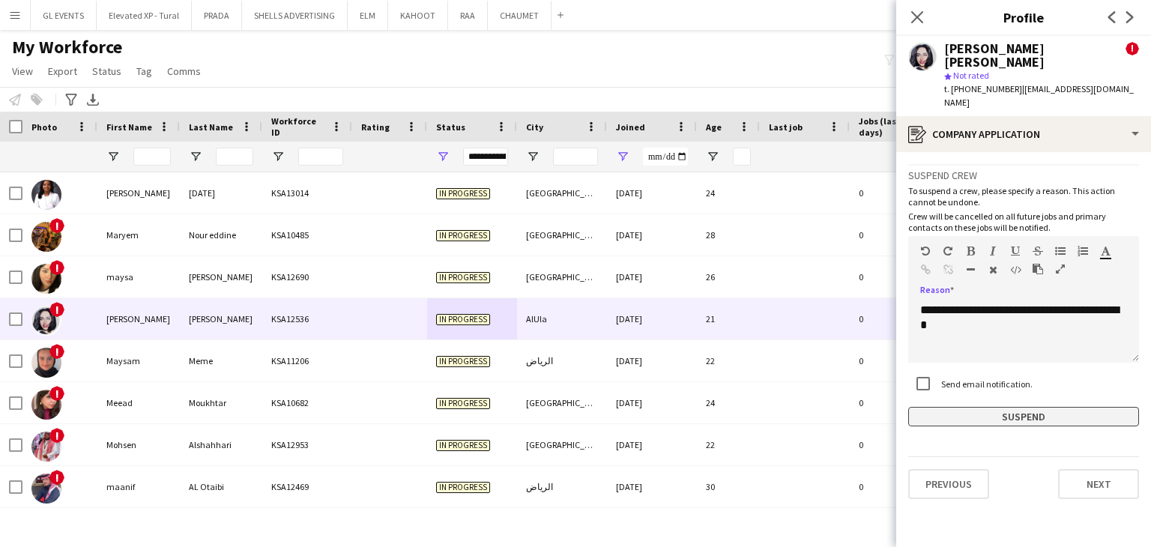
click at [980, 407] on button "Suspend" at bounding box center [1023, 416] width 231 height 19
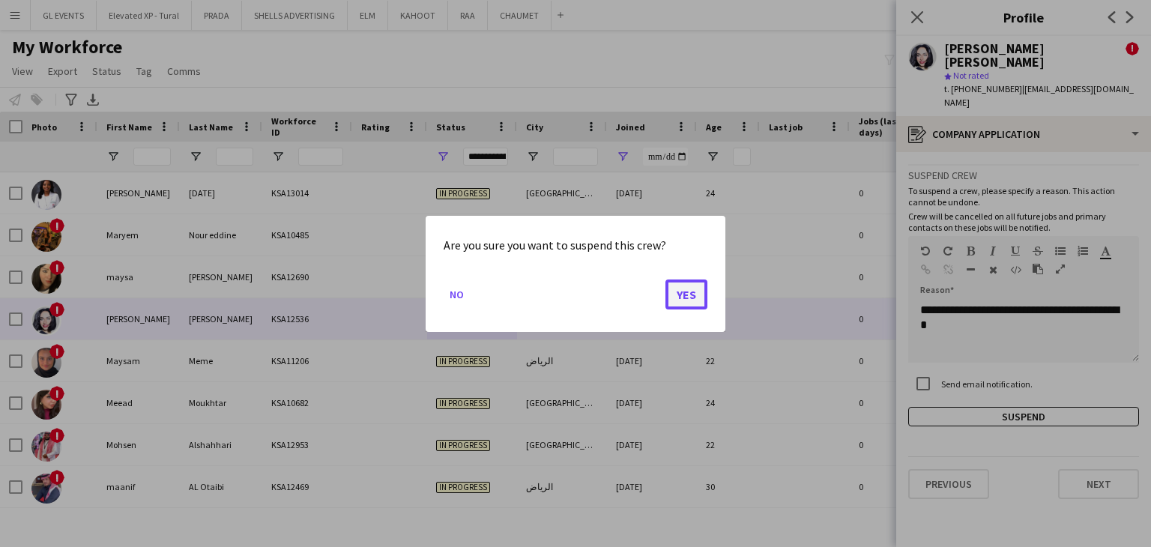
click at [687, 286] on button "Yes" at bounding box center [687, 294] width 42 height 30
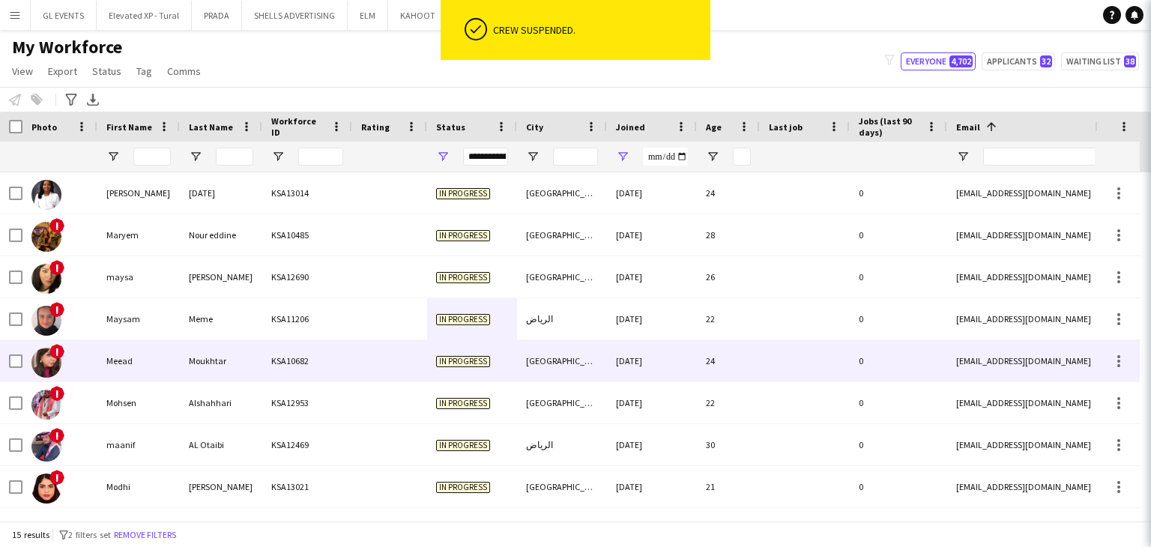
click at [397, 361] on div at bounding box center [389, 360] width 75 height 41
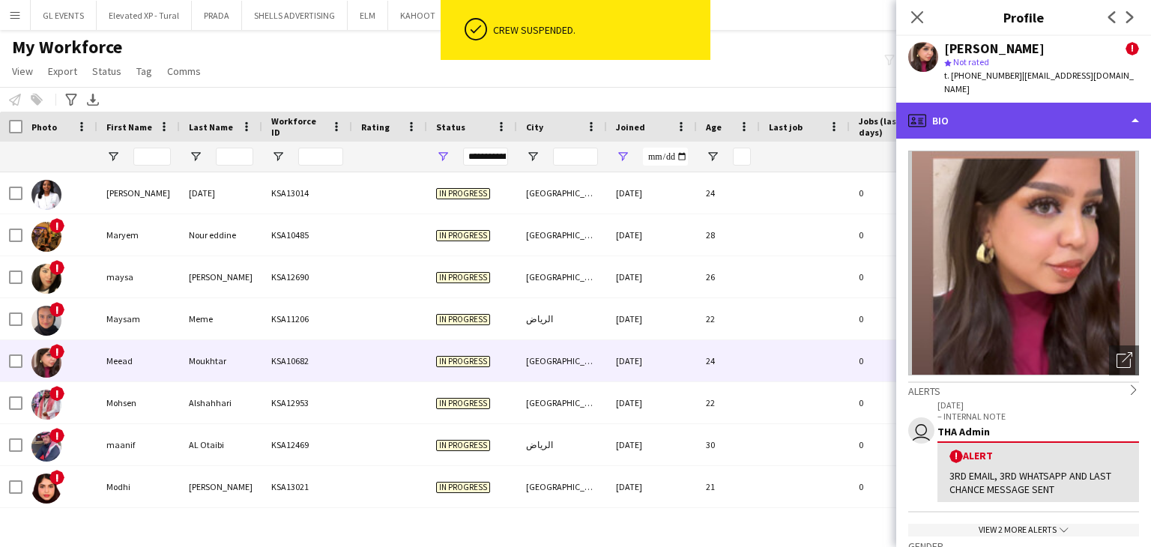
click at [943, 103] on div "profile Bio" at bounding box center [1023, 121] width 255 height 36
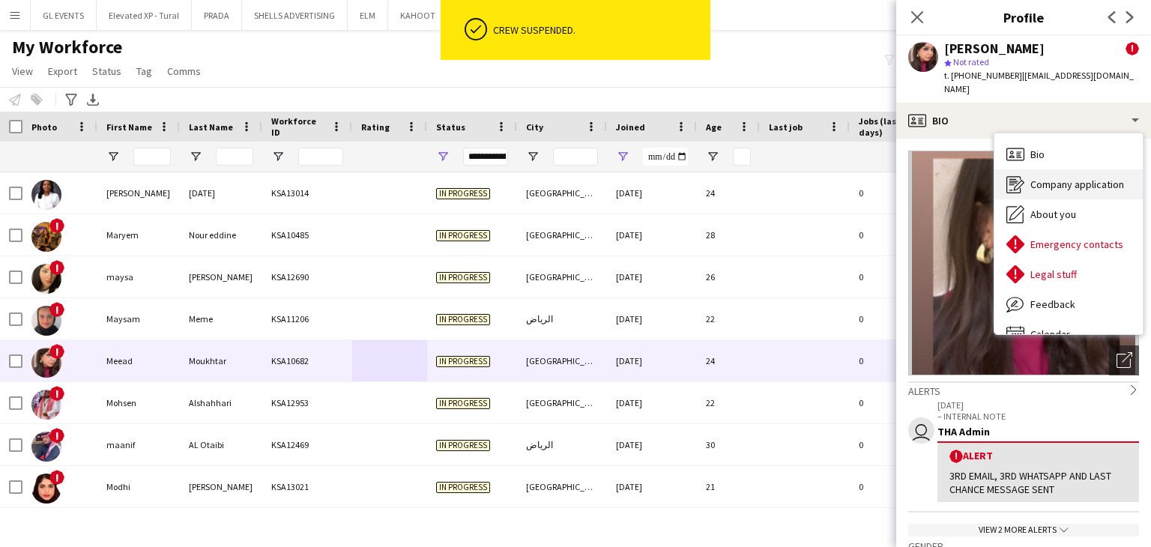
click at [1036, 178] on span "Company application" at bounding box center [1078, 184] width 94 height 13
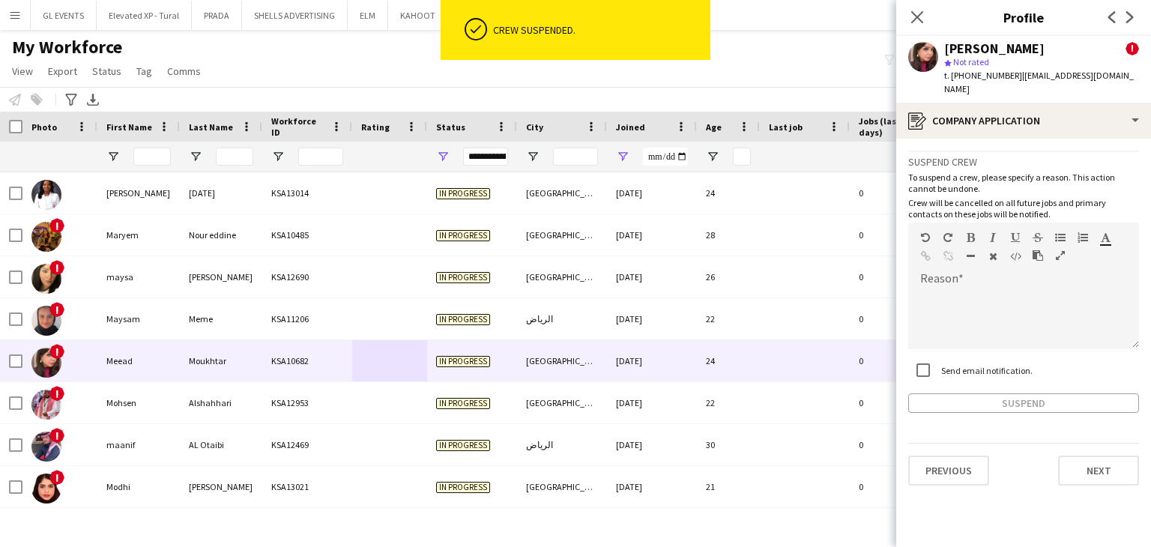
click at [959, 364] on label "Send email notification." at bounding box center [985, 369] width 94 height 11
click at [944, 289] on div at bounding box center [1023, 319] width 231 height 60
paste div
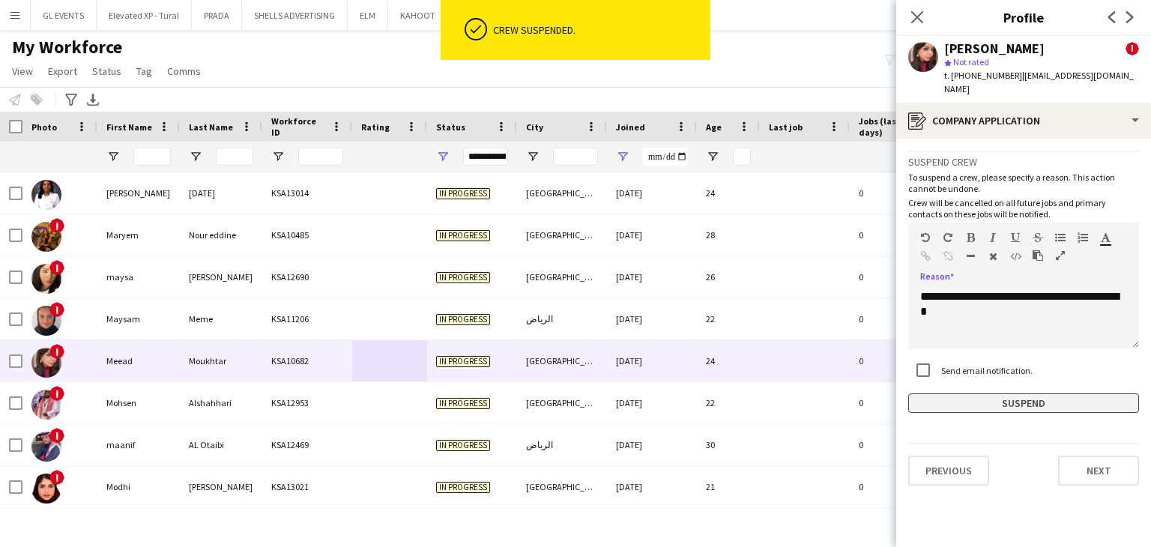
click at [982, 395] on button "Suspend" at bounding box center [1023, 403] width 231 height 19
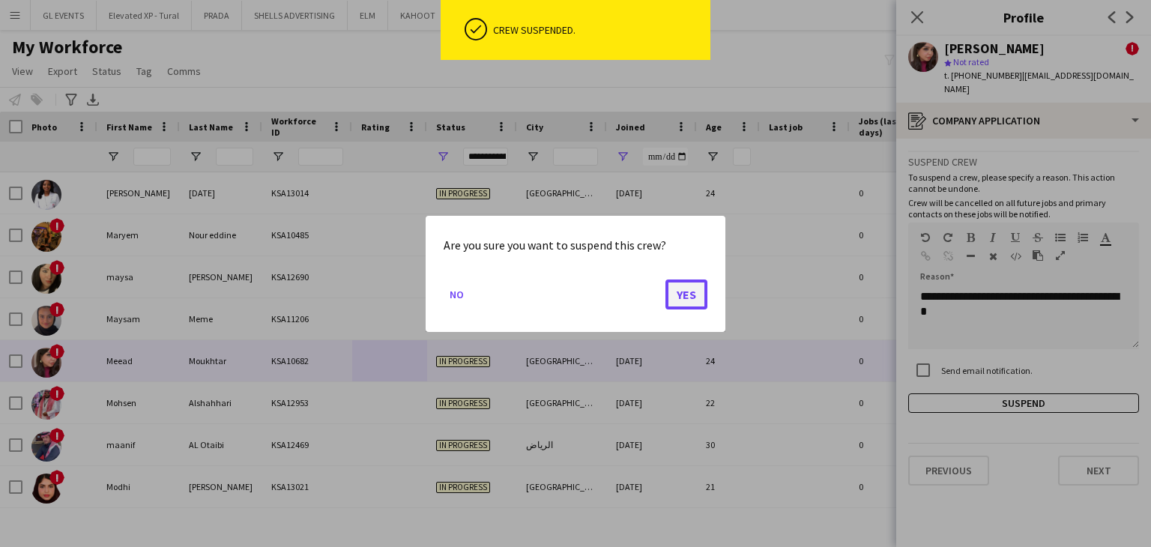
click at [699, 292] on button "Yes" at bounding box center [687, 294] width 42 height 30
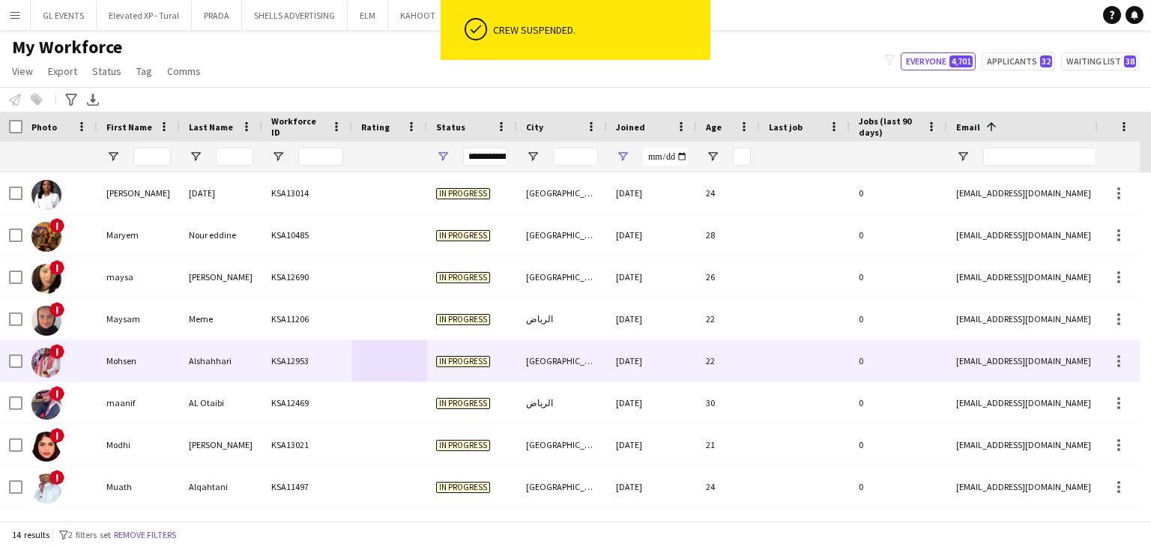
drag, startPoint x: 258, startPoint y: 360, endPoint x: 401, endPoint y: 319, distance: 149.0
click at [258, 360] on div "Alshahhari" at bounding box center [221, 360] width 82 height 41
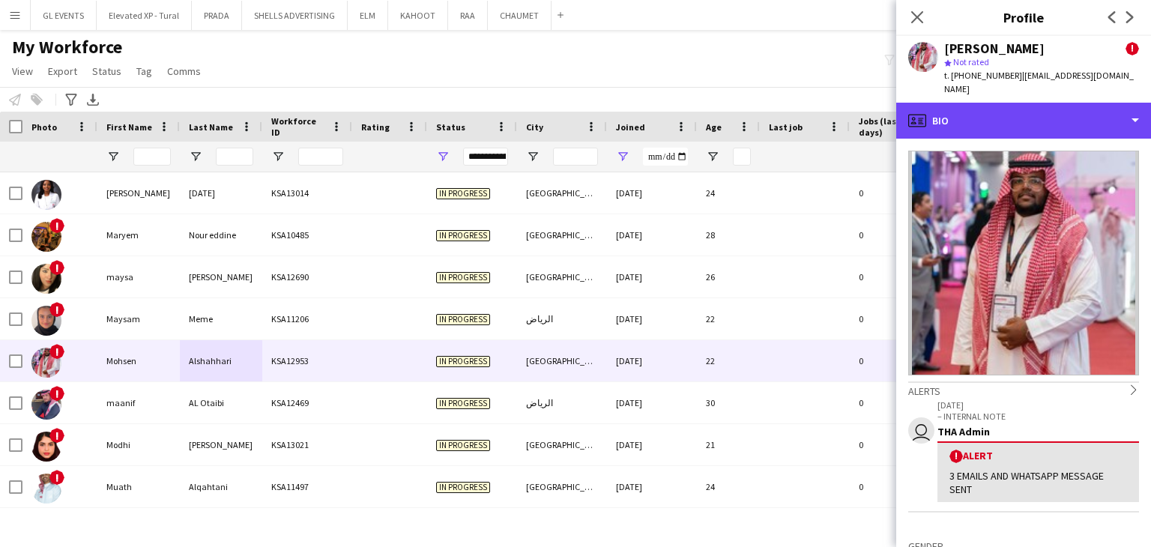
drag, startPoint x: 976, startPoint y: 112, endPoint x: 1014, endPoint y: 171, distance: 70.5
click at [977, 112] on div "profile Bio" at bounding box center [1023, 121] width 255 height 36
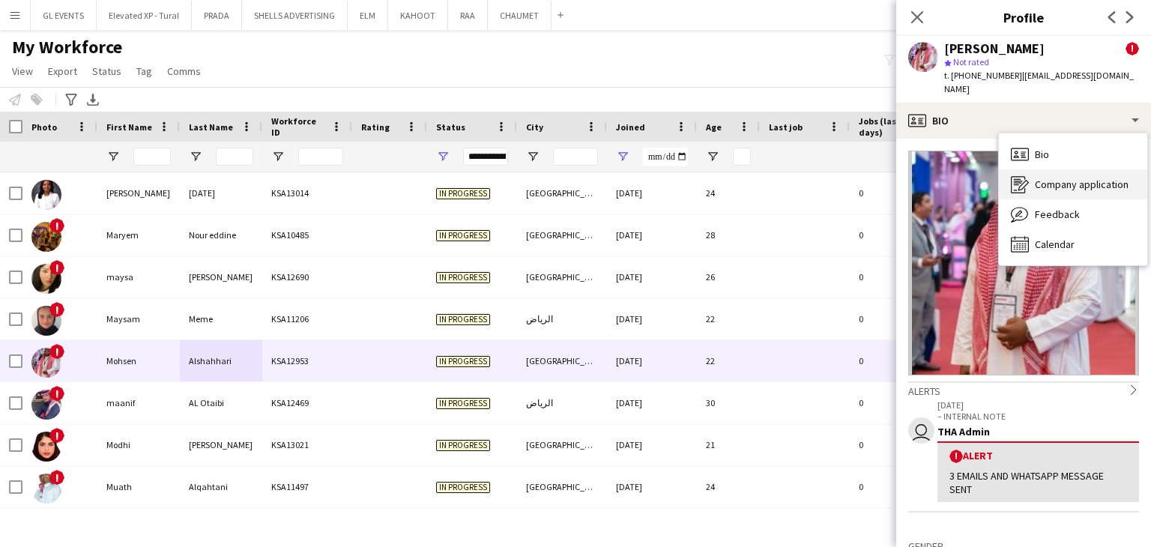
click at [1046, 178] on span "Company application" at bounding box center [1082, 184] width 94 height 13
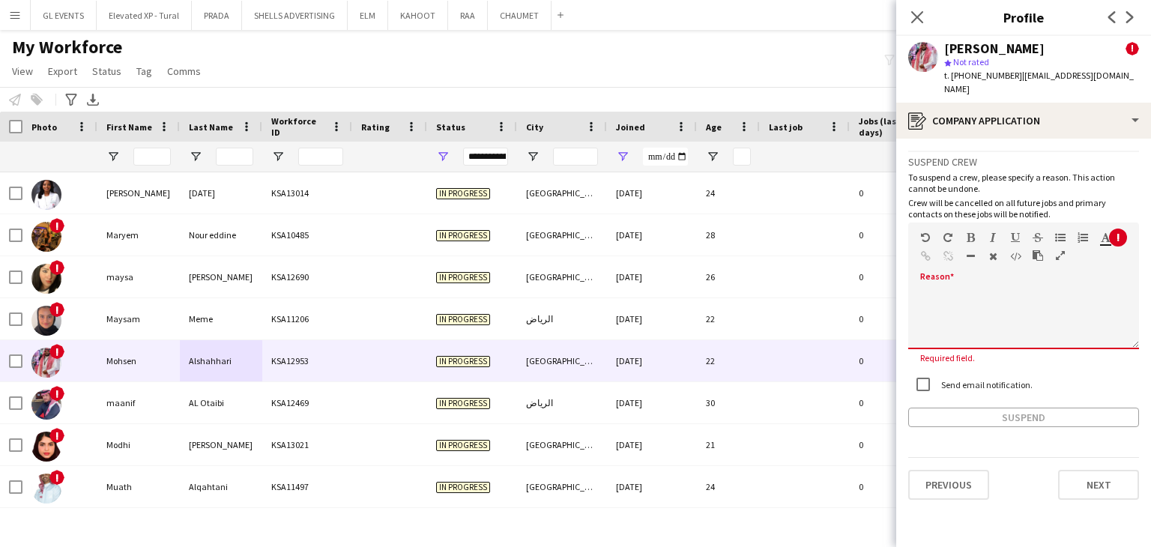
click at [956, 279] on div at bounding box center [1023, 314] width 231 height 70
paste div
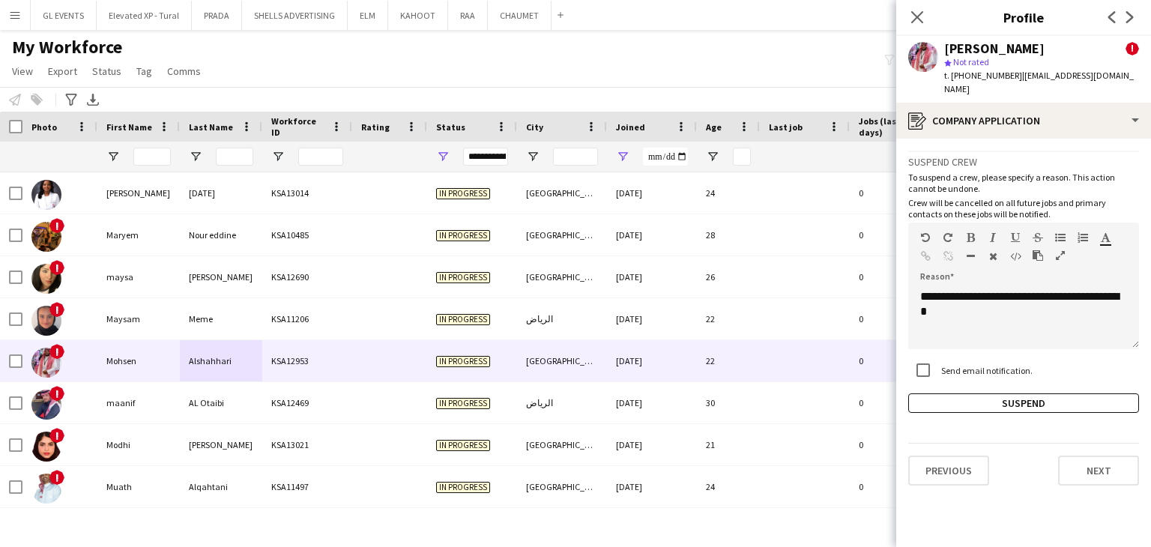
click at [990, 401] on app-crew-profile-application "**********" at bounding box center [1023, 343] width 255 height 408
click at [986, 394] on button "Suspend" at bounding box center [1023, 403] width 231 height 19
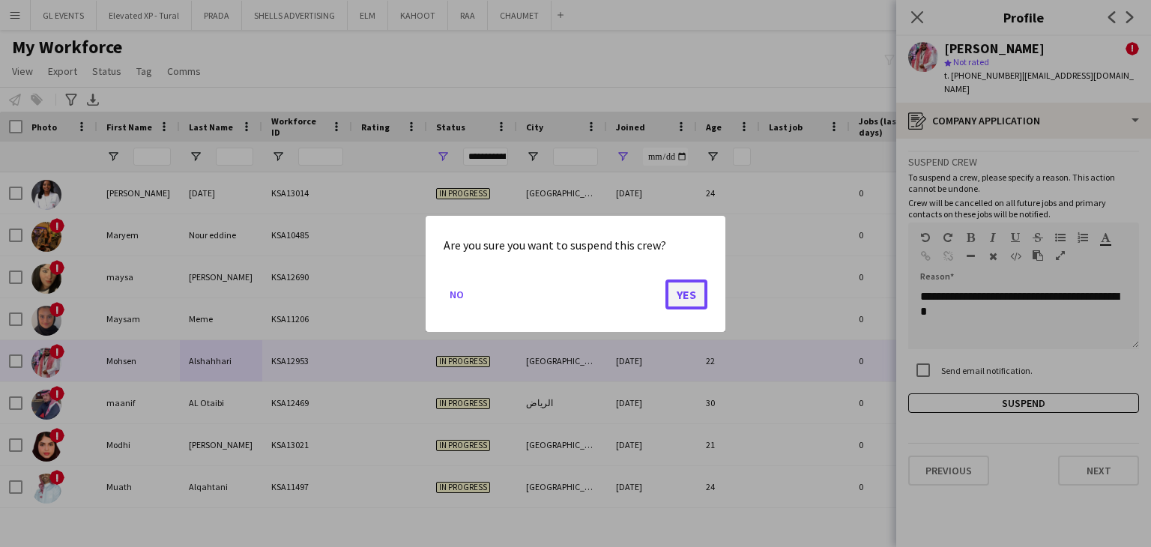
click at [678, 294] on button "Yes" at bounding box center [687, 294] width 42 height 30
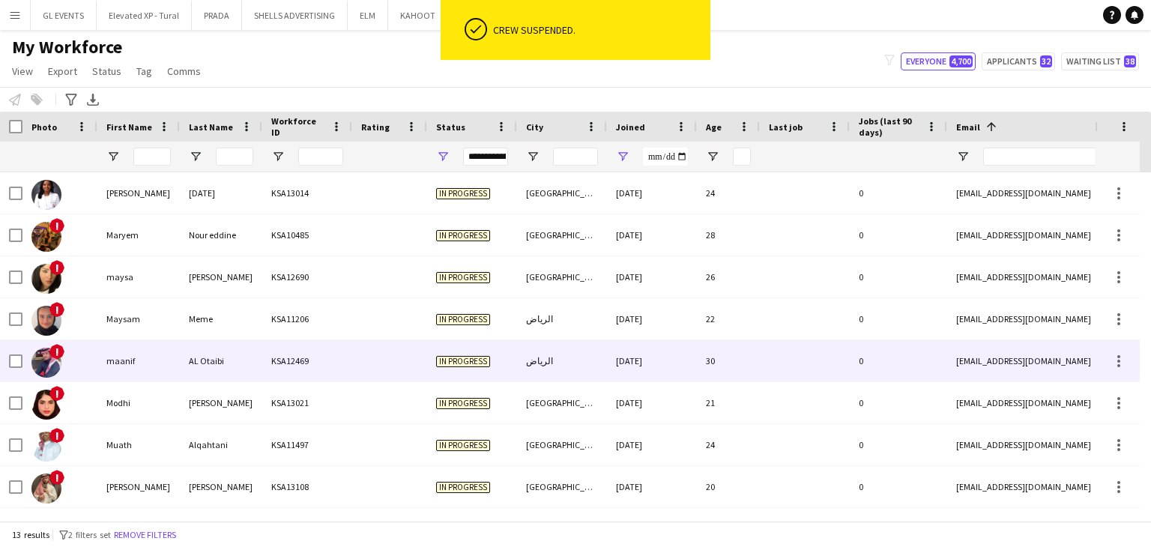
click at [289, 380] on div "KSA12469" at bounding box center [307, 360] width 90 height 41
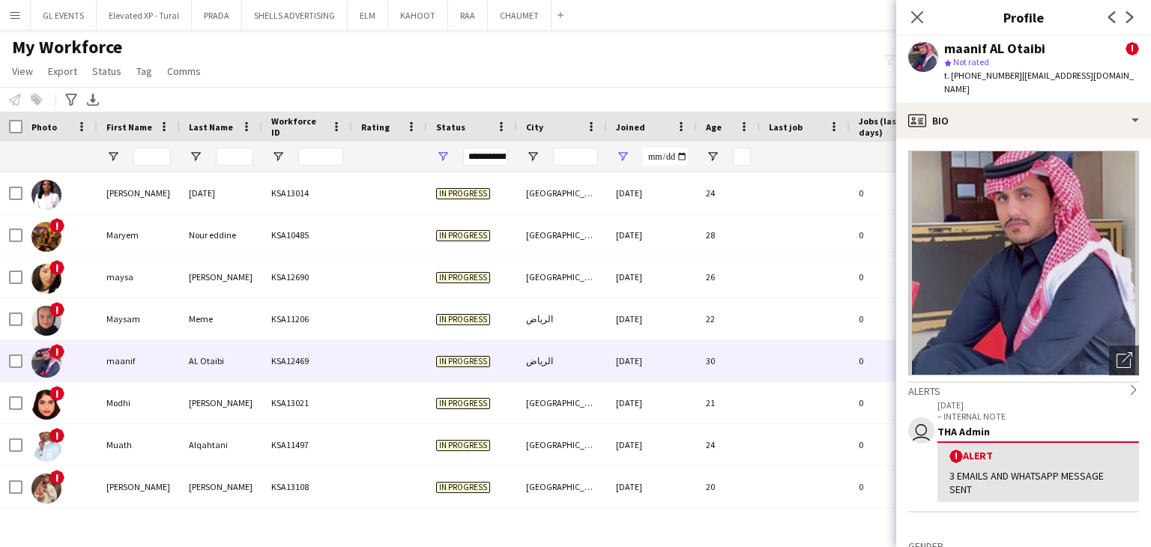
click at [956, 151] on img at bounding box center [1023, 263] width 231 height 225
drag, startPoint x: 973, startPoint y: 126, endPoint x: 995, endPoint y: 146, distance: 29.7
click at [973, 139] on app-crew-profile-bio "Open photos pop-in Alerts chevron-right user 10-07-2025 – INTERNAL NOTE THA Adm…" at bounding box center [1023, 343] width 255 height 408
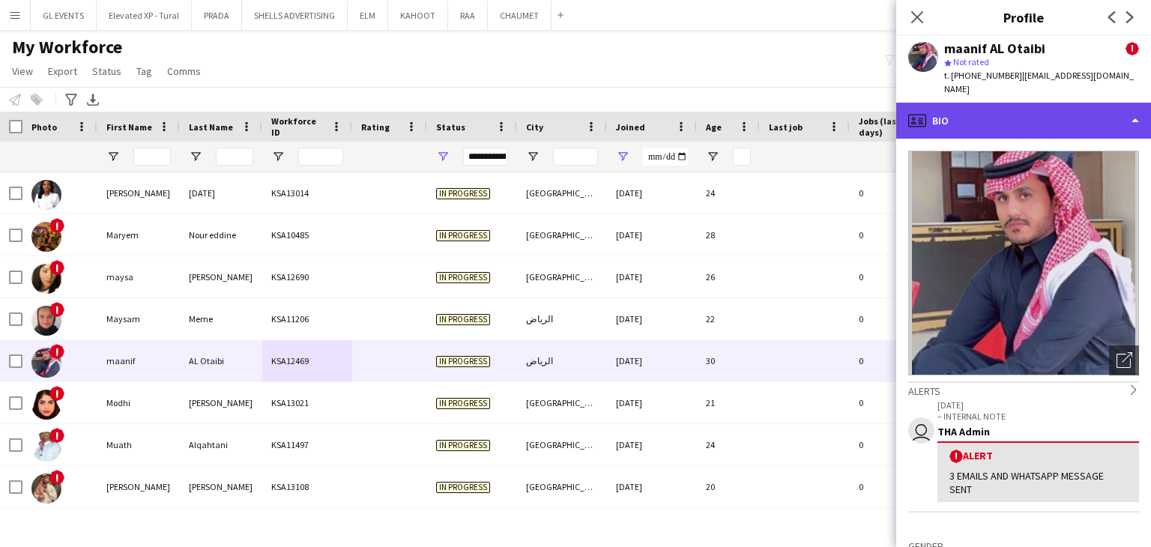
click at [1004, 121] on div "profile Bio" at bounding box center [1023, 121] width 255 height 36
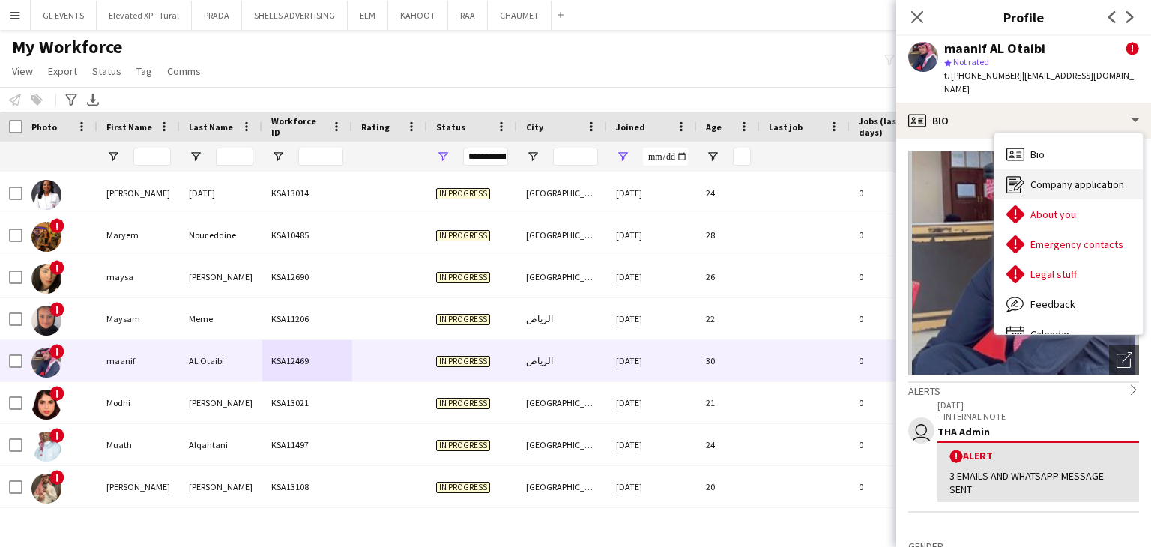
click at [1049, 178] on span "Company application" at bounding box center [1078, 184] width 94 height 13
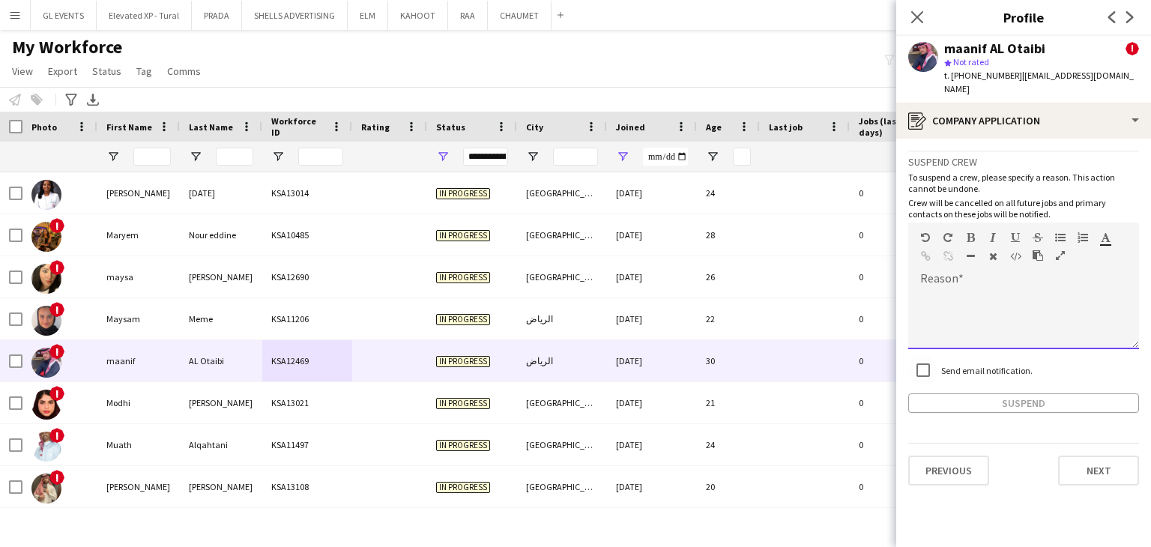
click at [962, 260] on div "default Heading 1 Heading 2 Heading 3 Heading 4 Heading 5 Heading 6 Heading 7 P…" at bounding box center [1023, 251] width 231 height 56
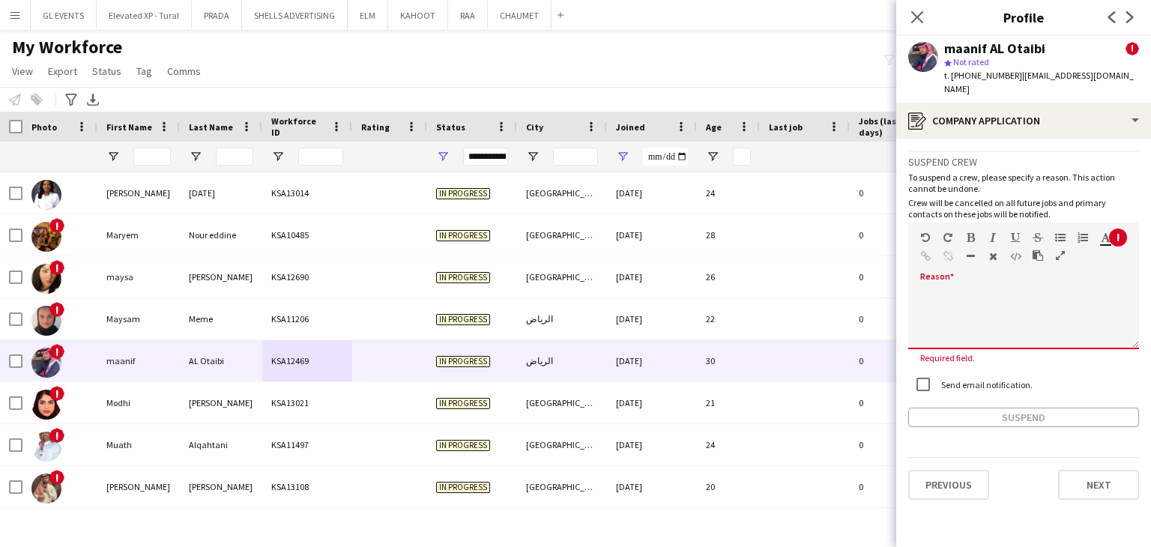
paste div
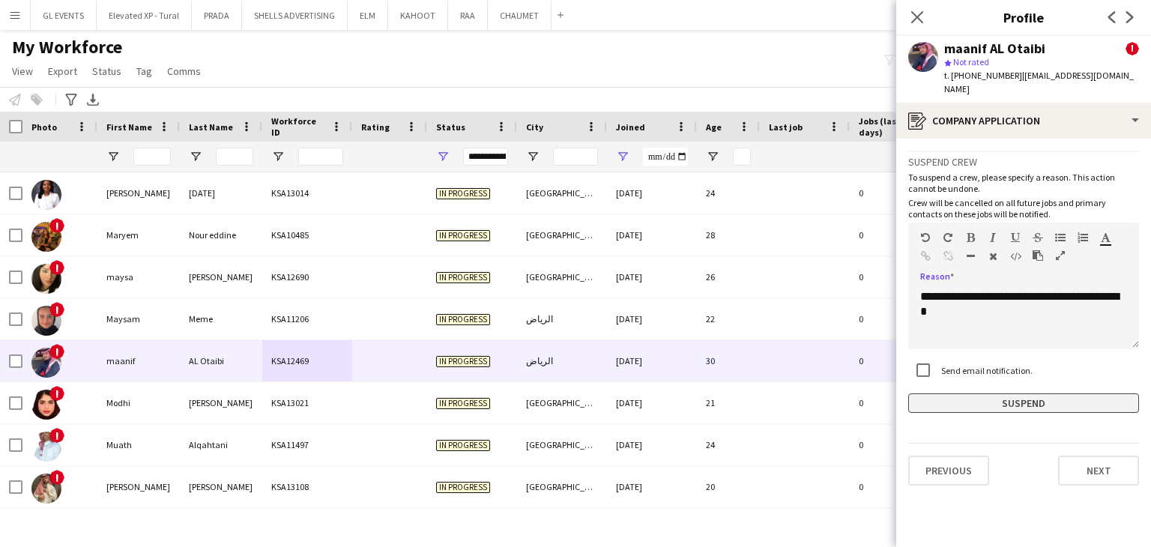
click at [987, 394] on button "Suspend" at bounding box center [1023, 403] width 231 height 19
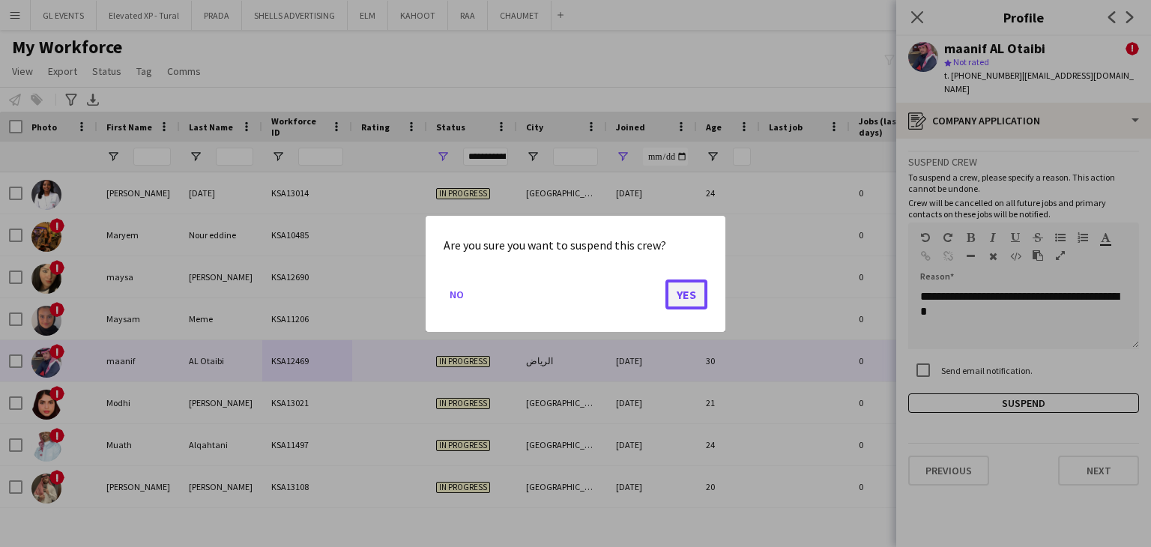
click at [681, 287] on button "Yes" at bounding box center [687, 294] width 42 height 30
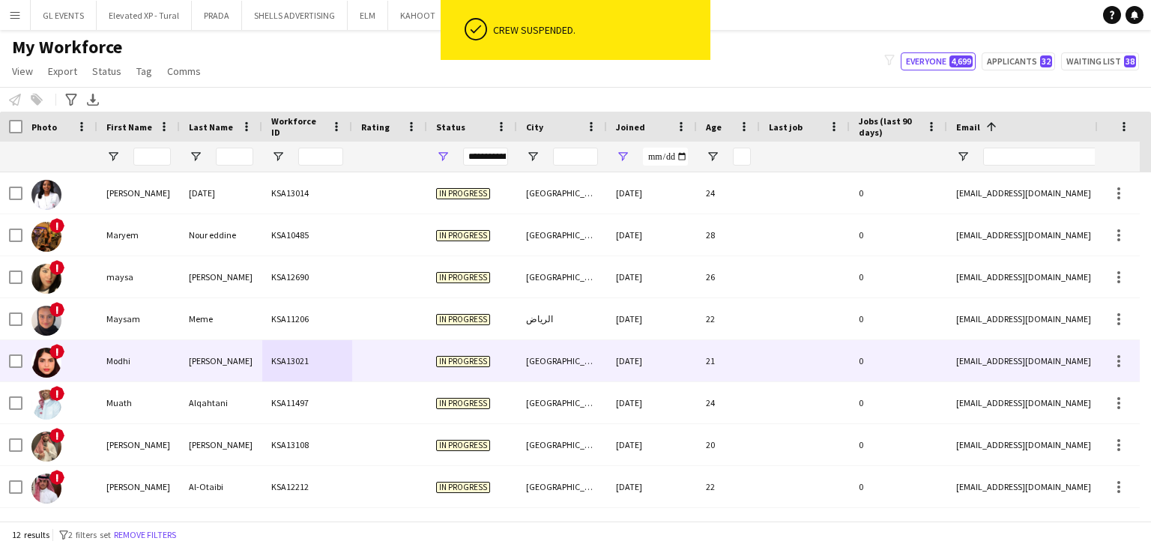
click at [117, 355] on div "Modhi" at bounding box center [138, 360] width 82 height 41
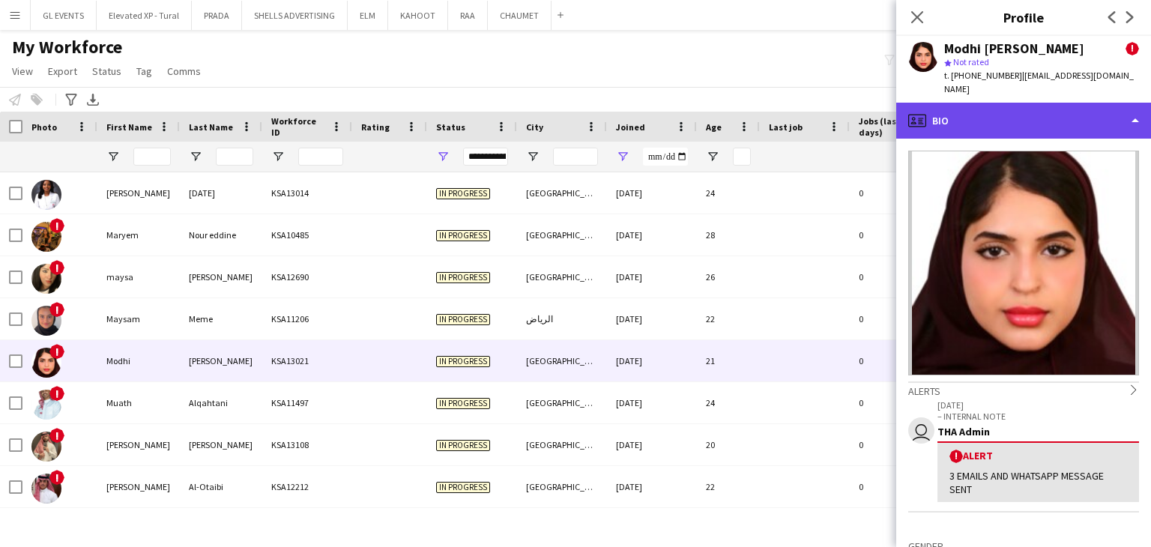
click at [937, 118] on div "profile Bio" at bounding box center [1023, 121] width 255 height 36
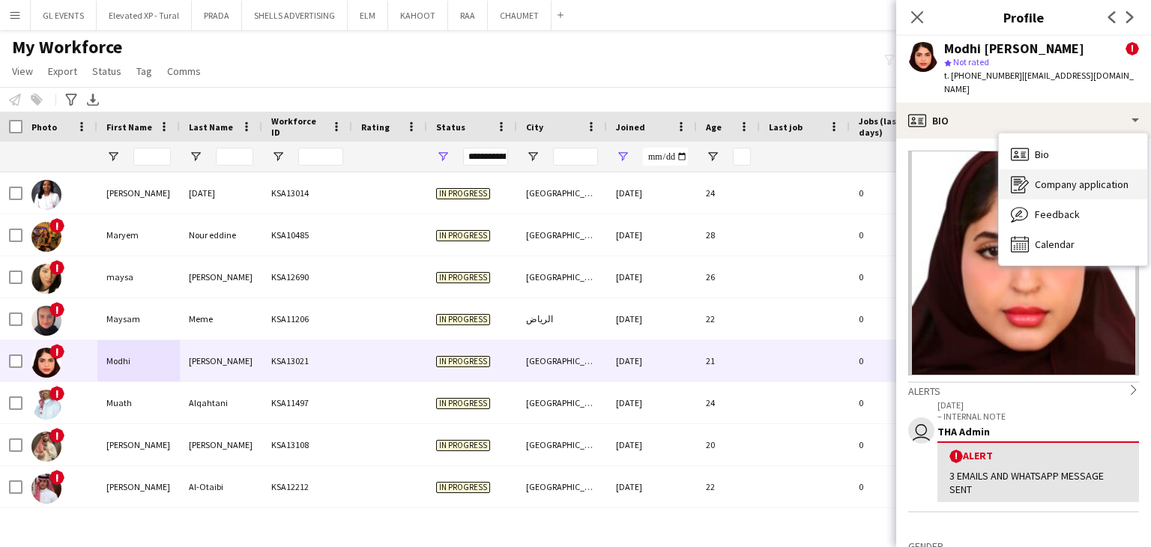
click at [1037, 175] on div "Company application Company application" at bounding box center [1073, 184] width 148 height 30
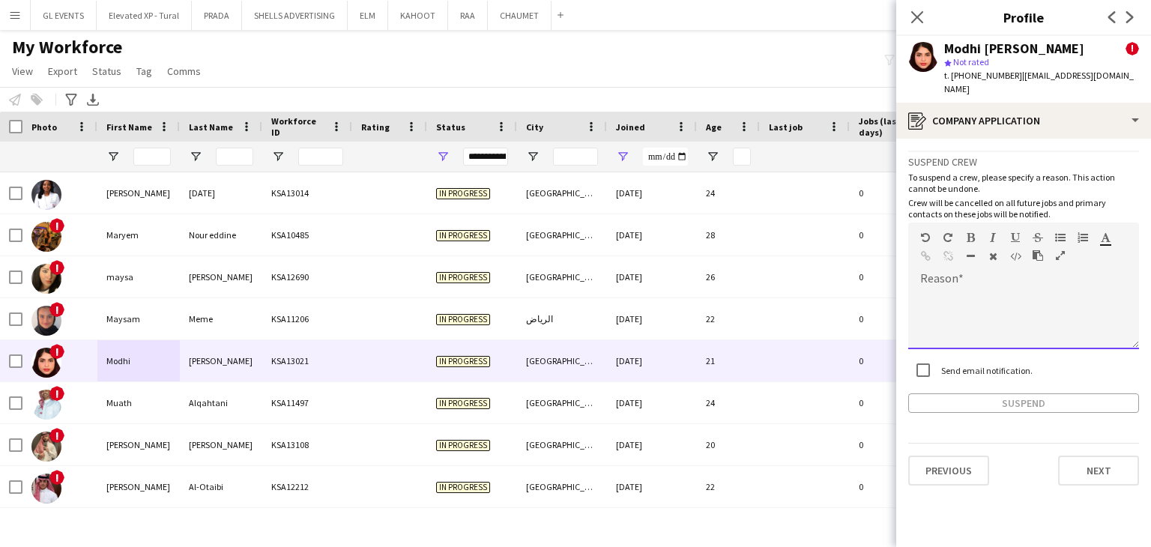
click at [938, 314] on div at bounding box center [1023, 319] width 231 height 60
paste div
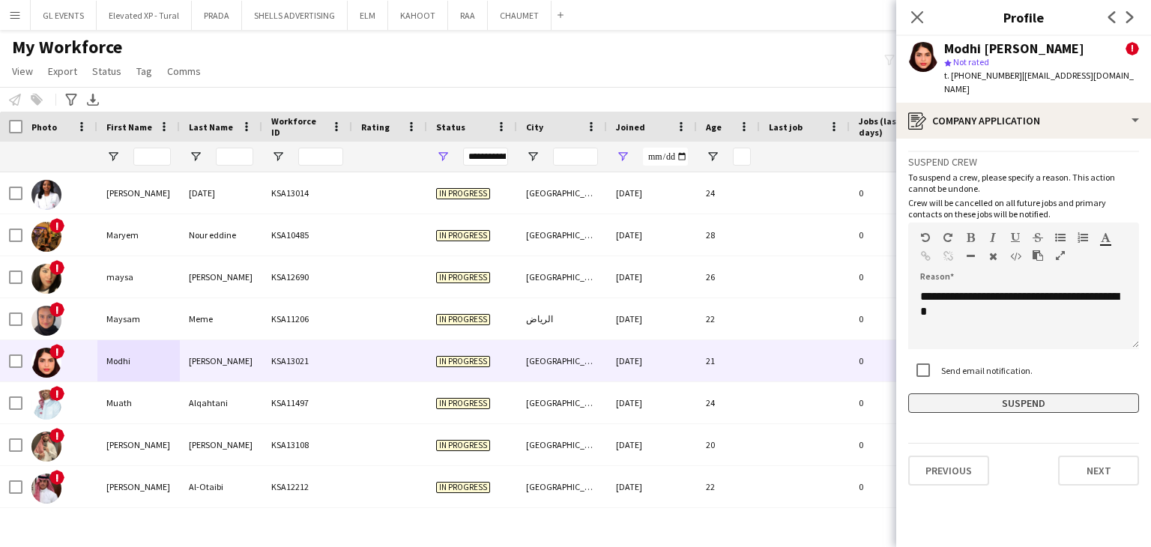
click at [957, 400] on button "Suspend" at bounding box center [1023, 403] width 231 height 19
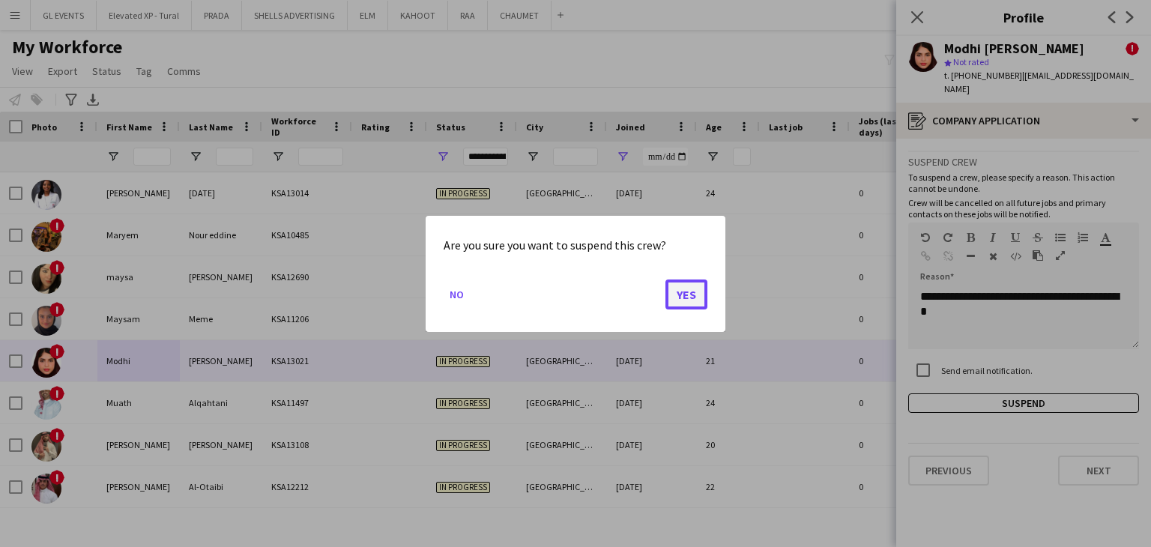
click at [690, 301] on button "Yes" at bounding box center [687, 294] width 42 height 30
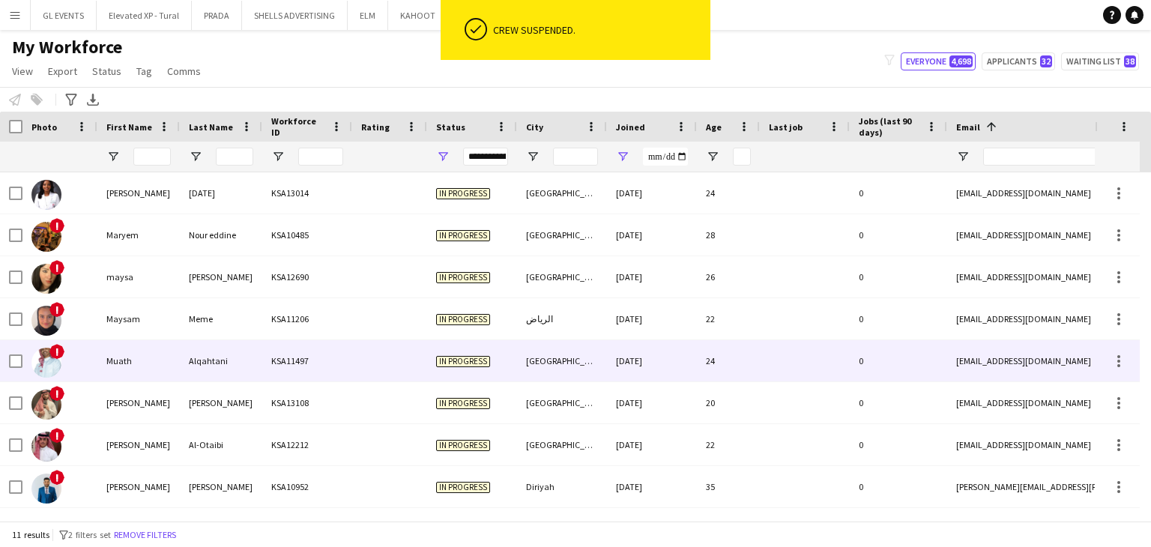
click at [281, 355] on div "KSA11497" at bounding box center [307, 360] width 90 height 41
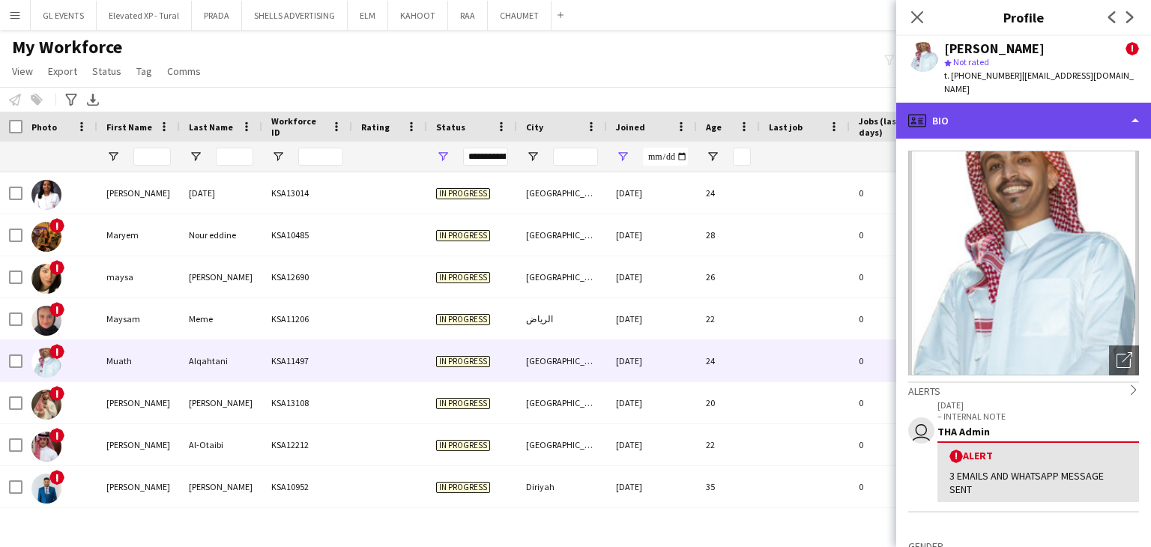
click at [1023, 118] on div "profile Bio" at bounding box center [1023, 121] width 255 height 36
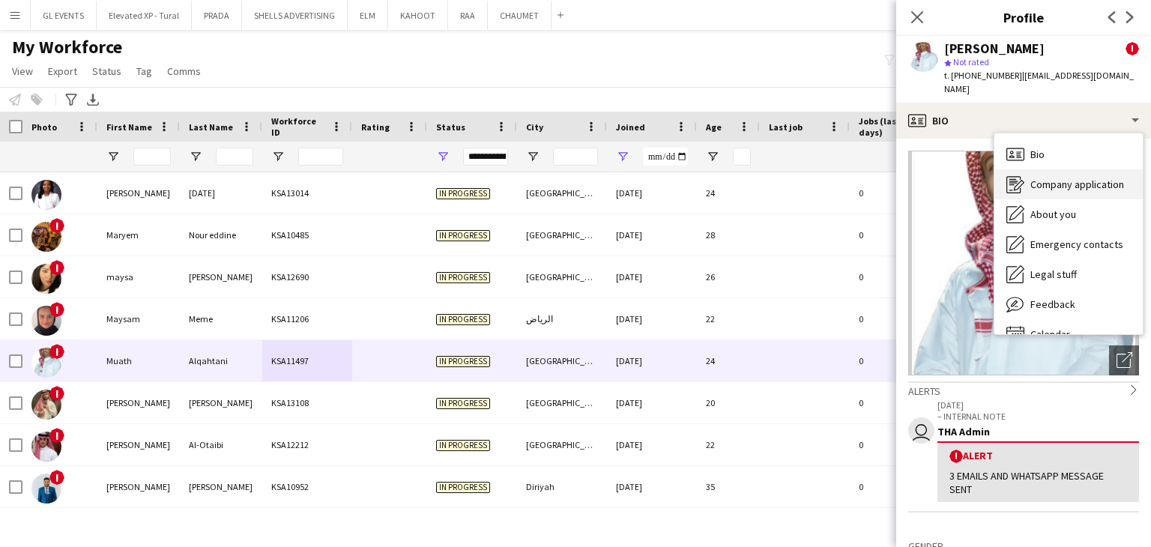
click at [1074, 178] on span "Company application" at bounding box center [1078, 184] width 94 height 13
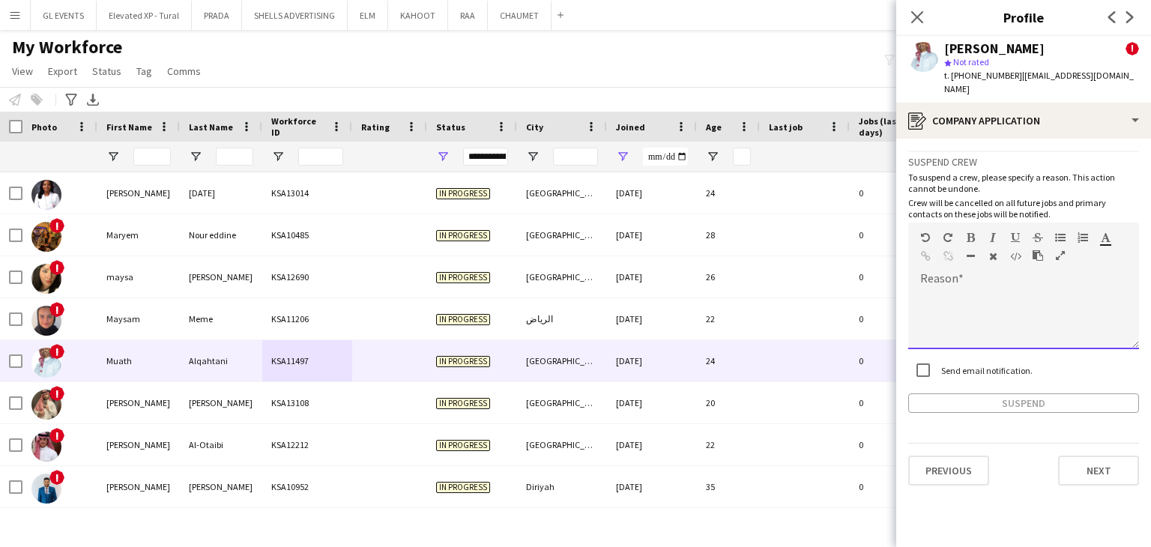
click at [957, 289] on div at bounding box center [1023, 319] width 231 height 60
paste div
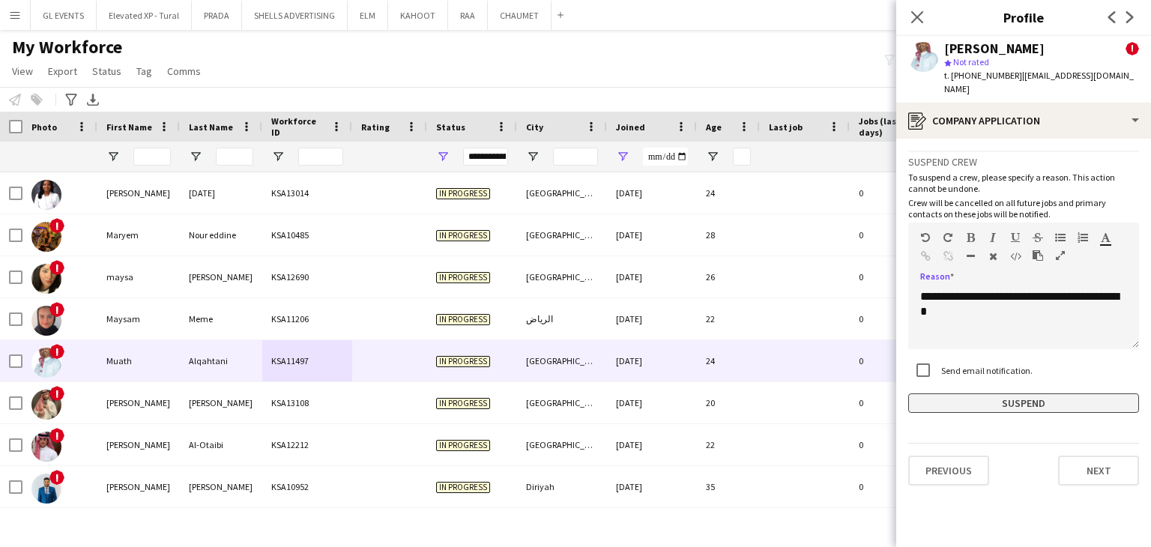
click at [989, 394] on button "Suspend" at bounding box center [1023, 403] width 231 height 19
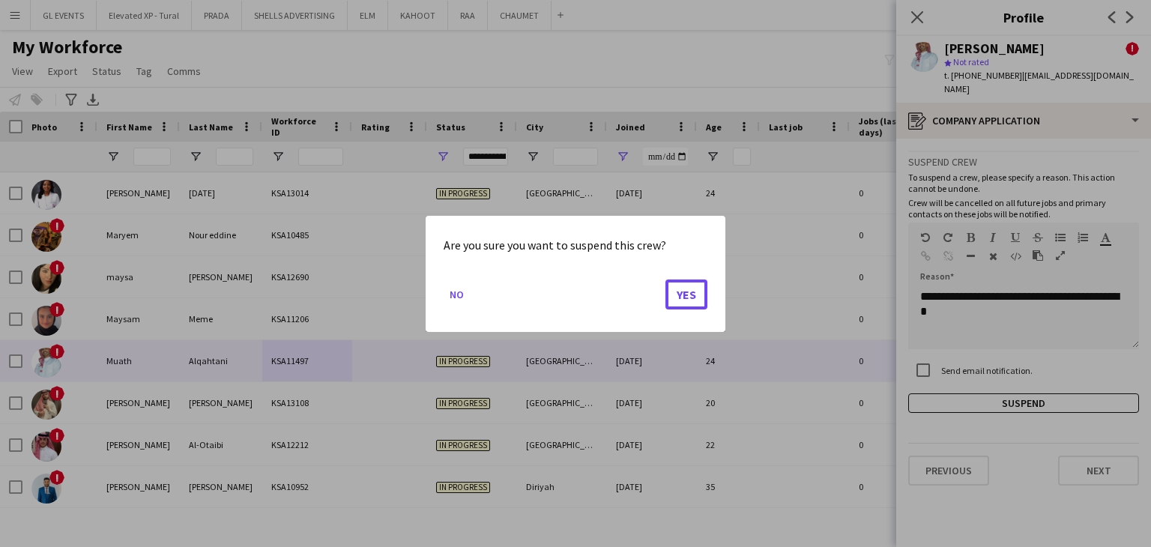
drag, startPoint x: 690, startPoint y: 286, endPoint x: 663, endPoint y: 295, distance: 29.2
click at [690, 286] on button "Yes" at bounding box center [687, 294] width 42 height 30
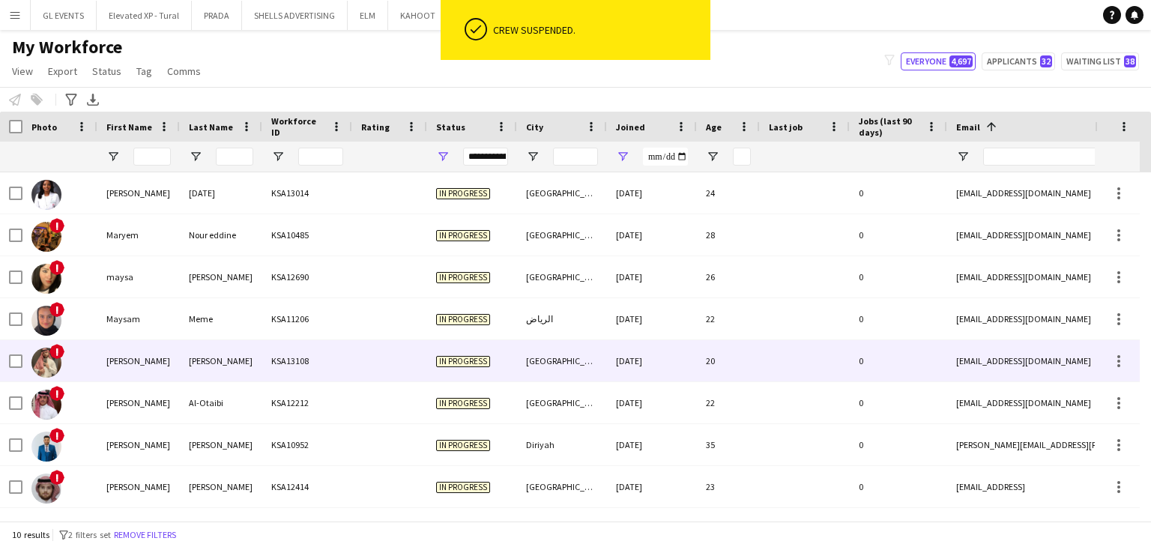
click at [434, 372] on div "In progress" at bounding box center [472, 360] width 90 height 41
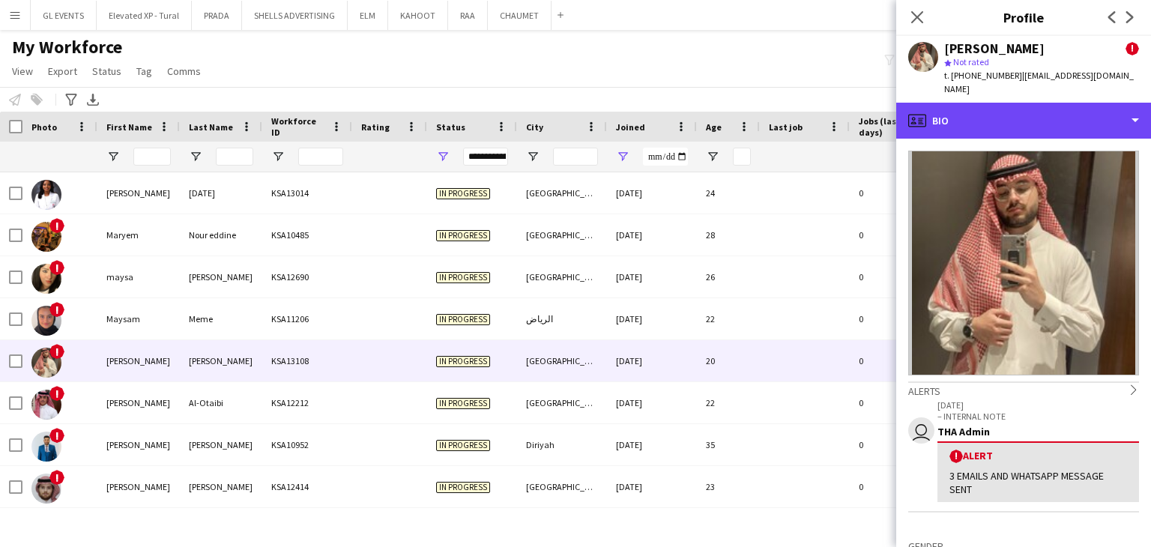
click at [959, 115] on div "profile Bio" at bounding box center [1023, 121] width 255 height 36
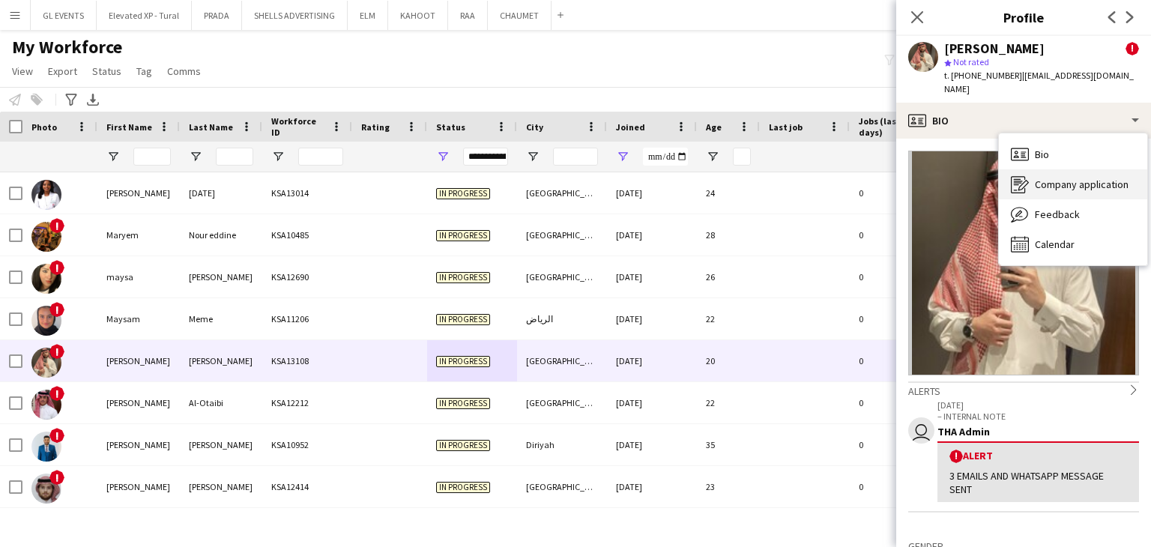
click at [1064, 178] on span "Company application" at bounding box center [1082, 184] width 94 height 13
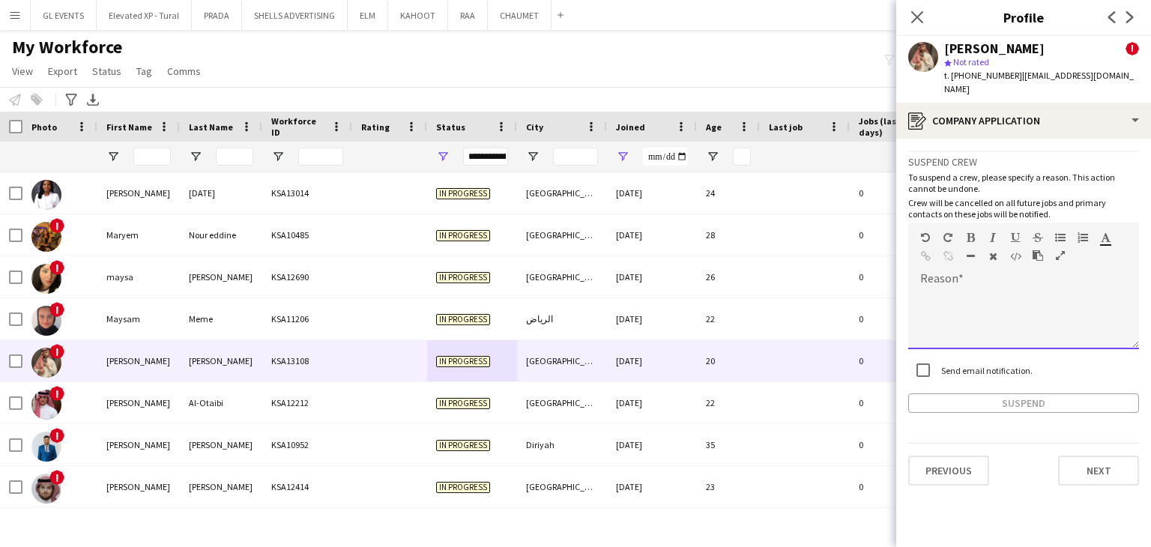
click at [940, 279] on div at bounding box center [1023, 314] width 231 height 70
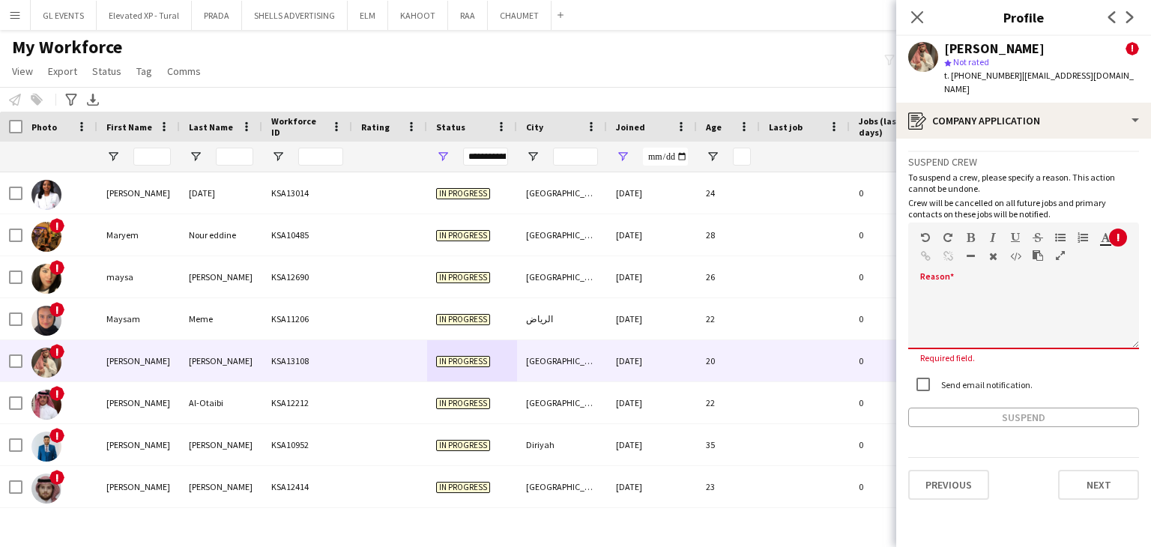
paste div
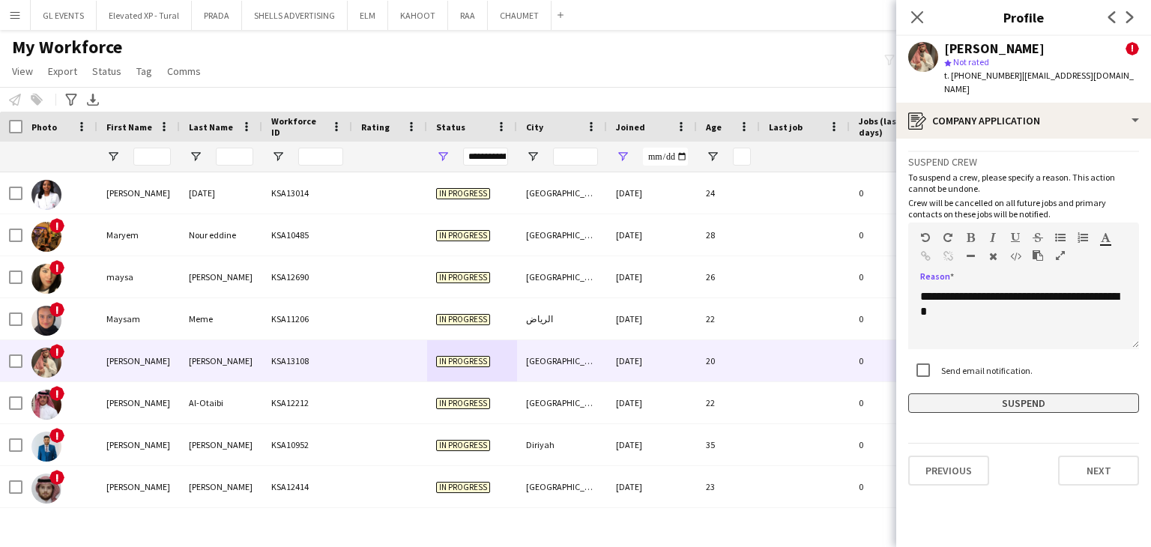
click at [998, 394] on button "Suspend" at bounding box center [1023, 403] width 231 height 19
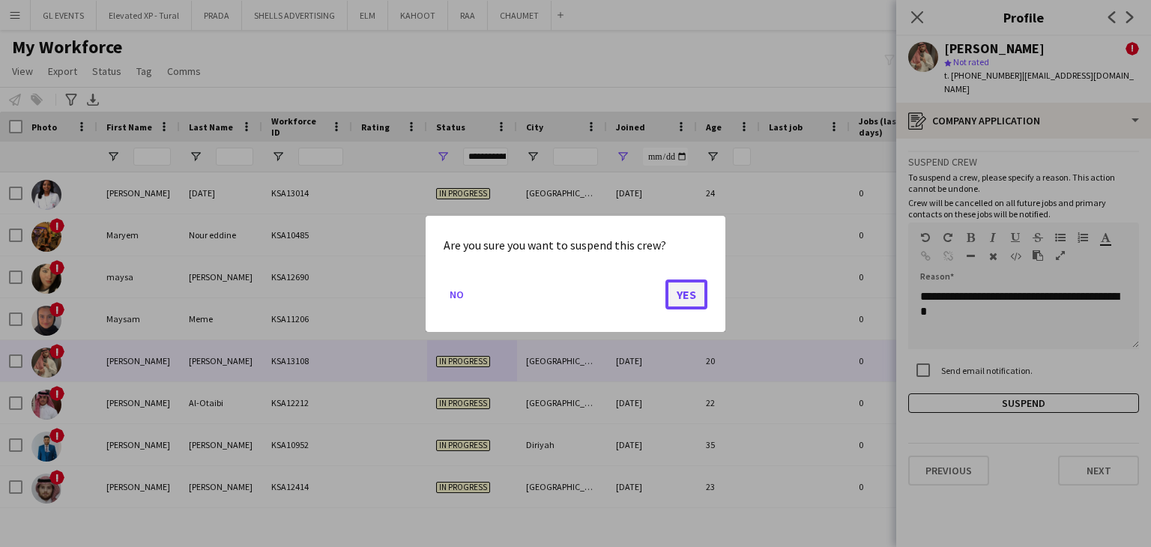
click at [693, 292] on button "Yes" at bounding box center [687, 294] width 42 height 30
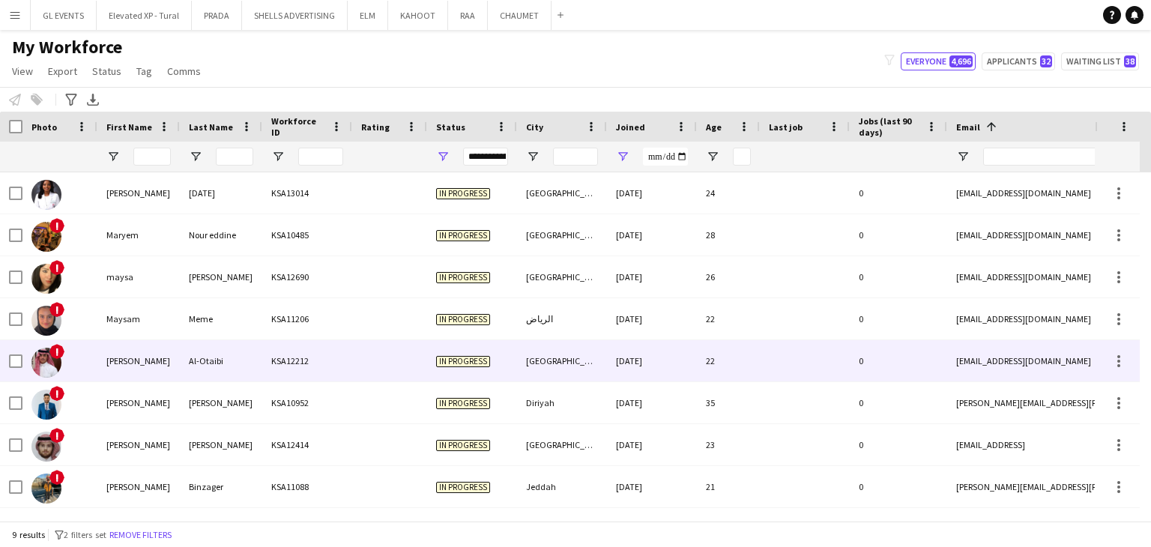
click at [283, 349] on div "KSA12212" at bounding box center [307, 360] width 90 height 41
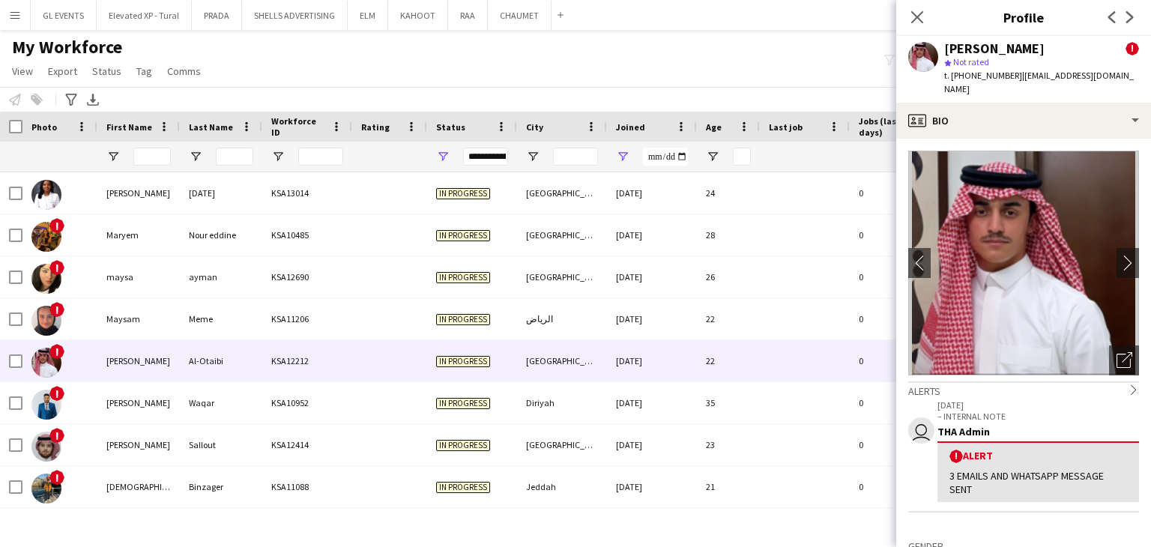
click at [948, 86] on div "[PERSON_NAME] ! star Not rated t. [PHONE_NUMBER] | [EMAIL_ADDRESS][DOMAIN_NAME]" at bounding box center [1023, 69] width 255 height 67
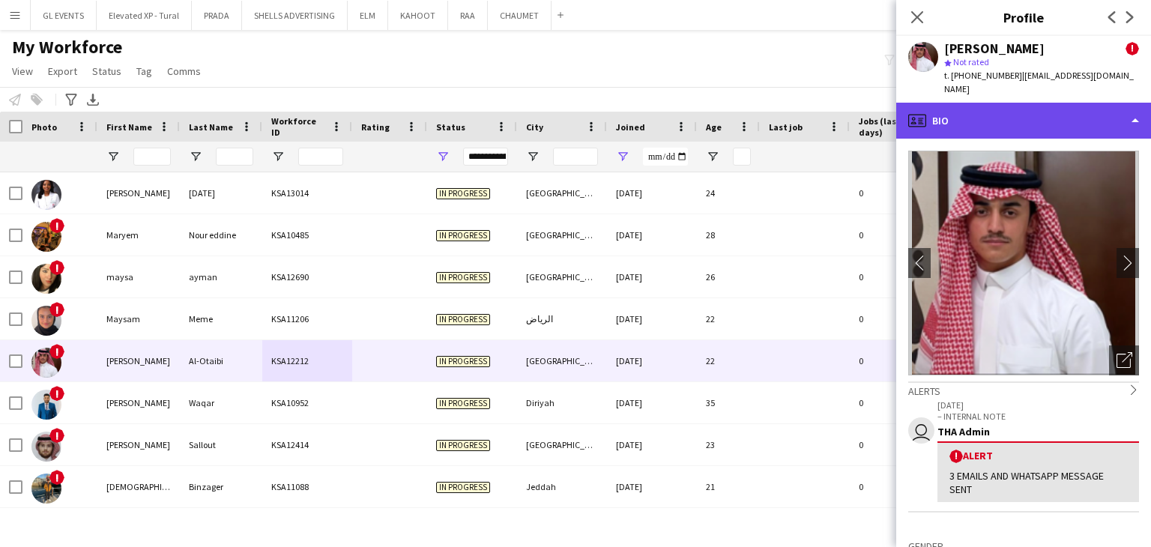
click at [953, 103] on div "profile Bio" at bounding box center [1023, 121] width 255 height 36
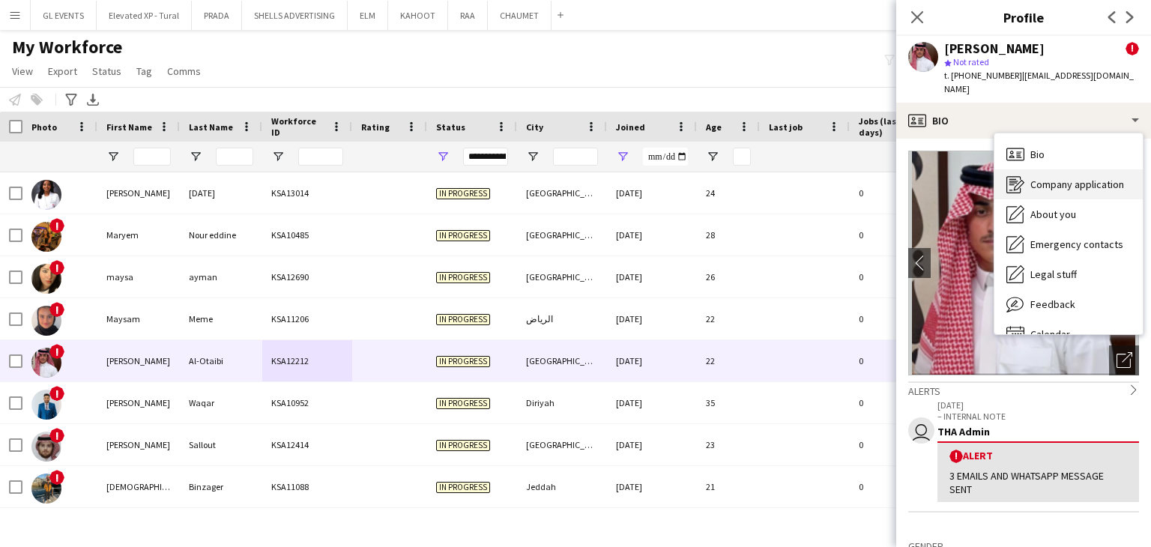
click at [1041, 178] on span "Company application" at bounding box center [1078, 184] width 94 height 13
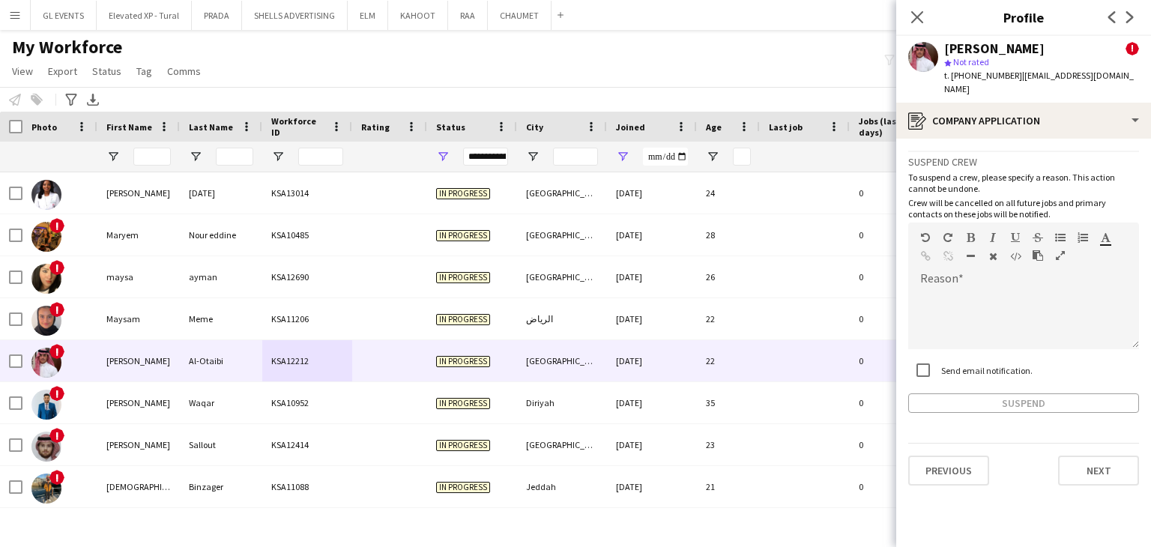
click at [959, 355] on div "Send email notification." at bounding box center [970, 370] width 124 height 30
click at [946, 364] on label "Send email notification." at bounding box center [985, 369] width 94 height 11
click at [954, 289] on div at bounding box center [1023, 319] width 231 height 60
paste div
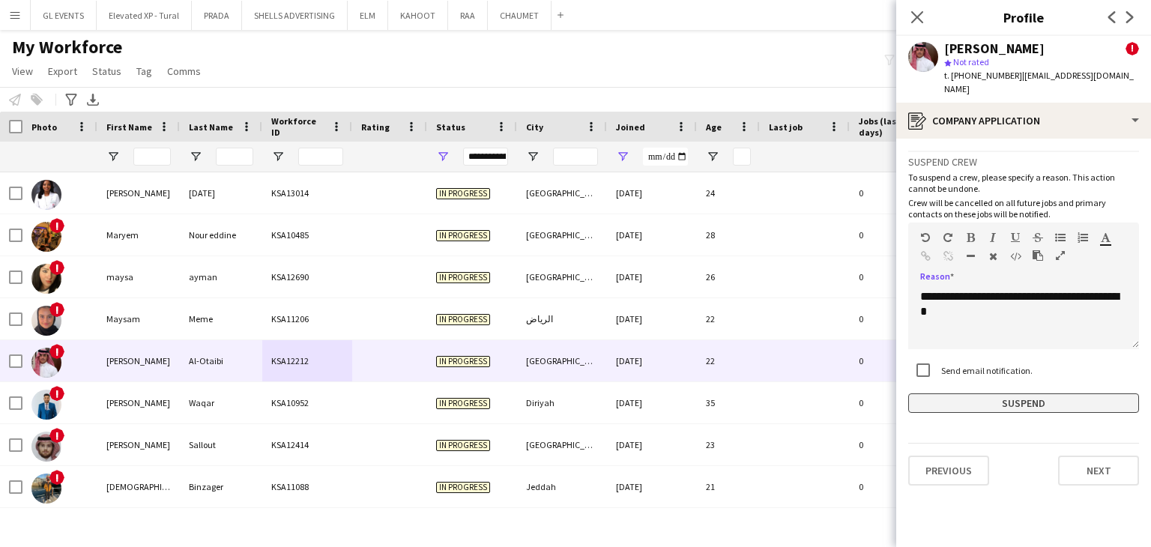
click at [988, 394] on button "Suspend" at bounding box center [1023, 403] width 231 height 19
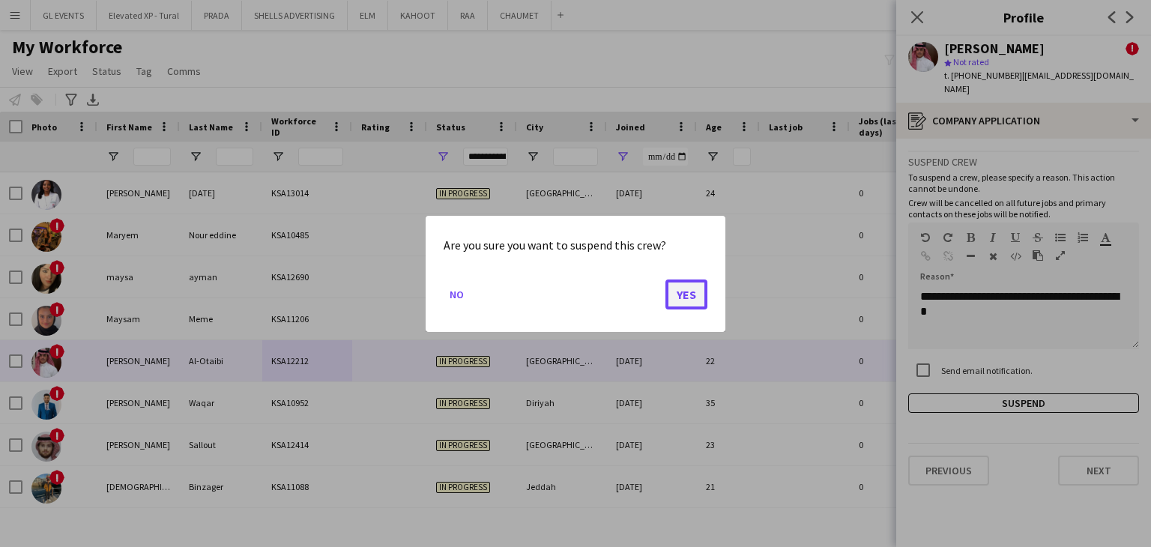
click at [696, 299] on button "Yes" at bounding box center [687, 294] width 42 height 30
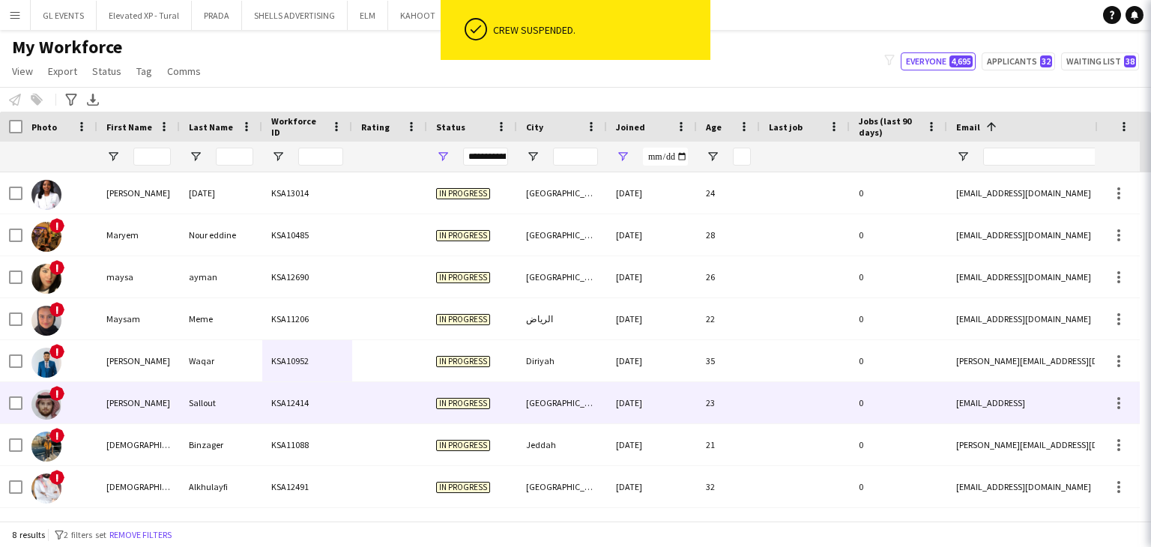
click at [349, 401] on div "KSA12414" at bounding box center [307, 402] width 90 height 41
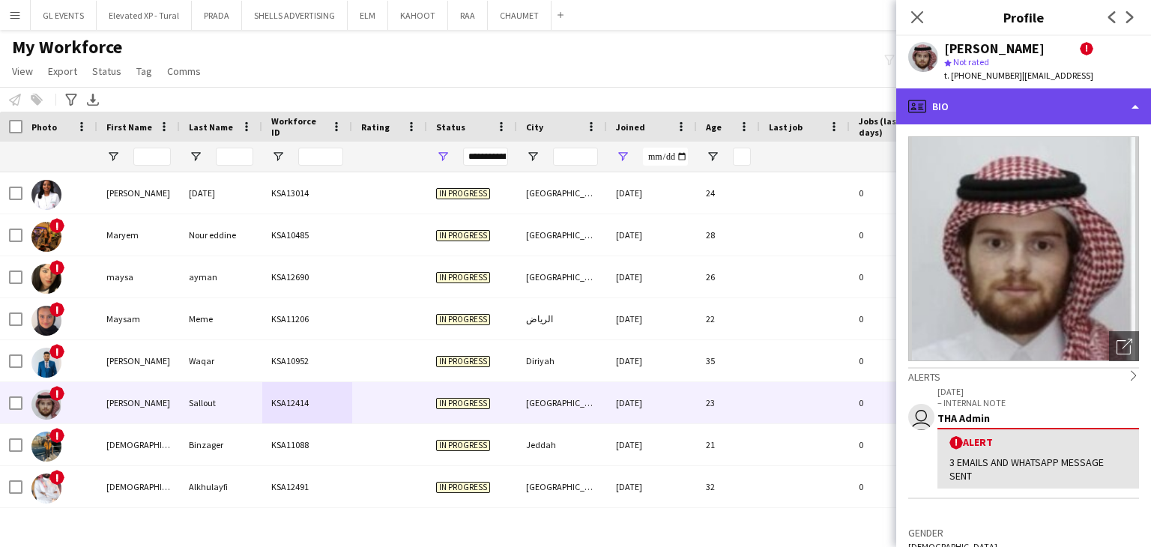
click at [959, 122] on div "profile Bio" at bounding box center [1023, 106] width 255 height 36
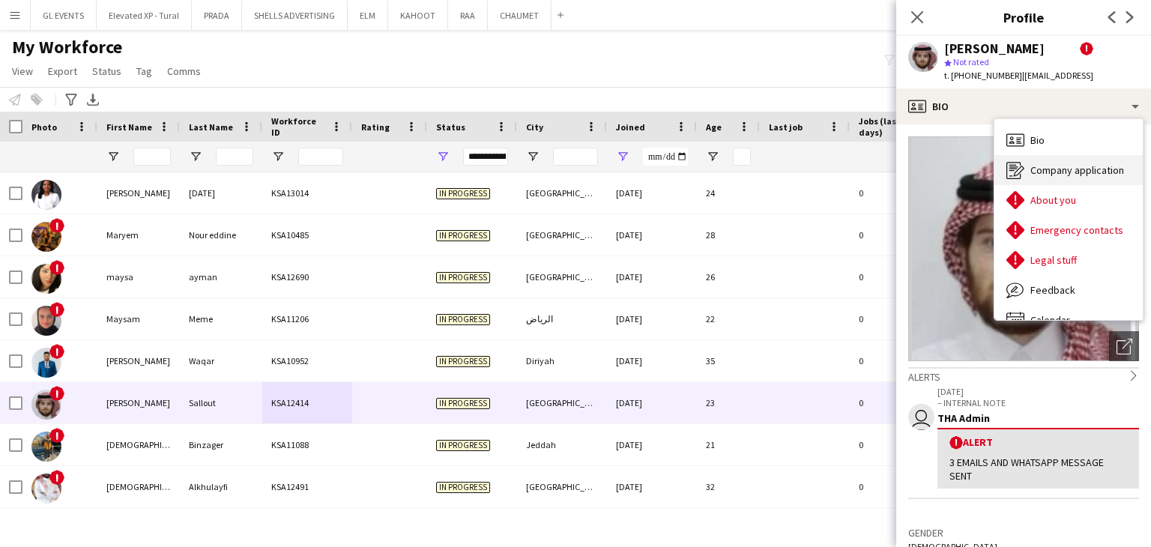
click at [1025, 185] on div "Company application Company application" at bounding box center [1069, 170] width 148 height 30
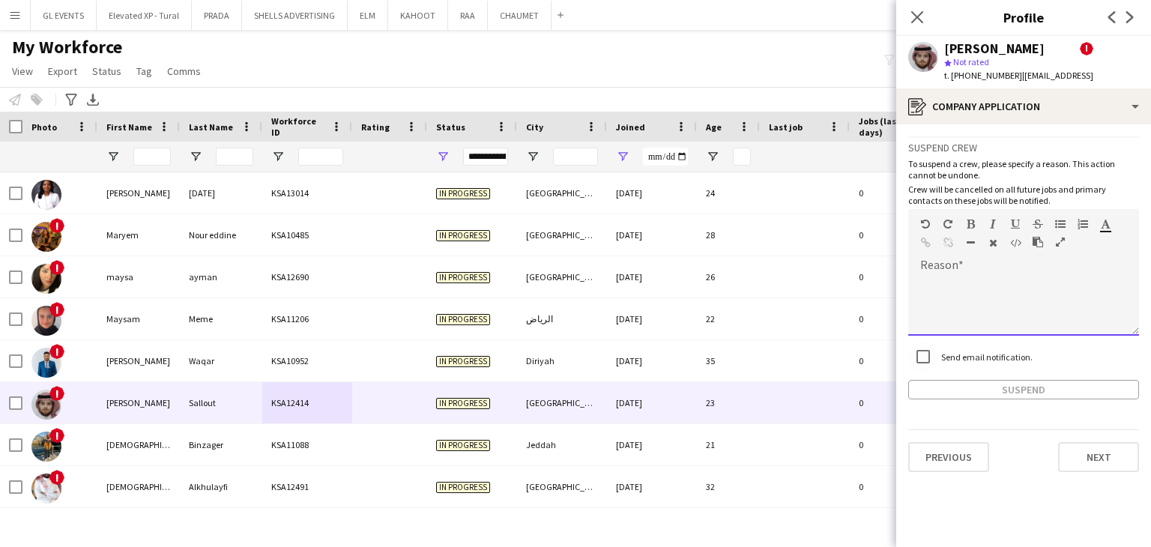
click at [934, 313] on div at bounding box center [1023, 306] width 231 height 60
paste div
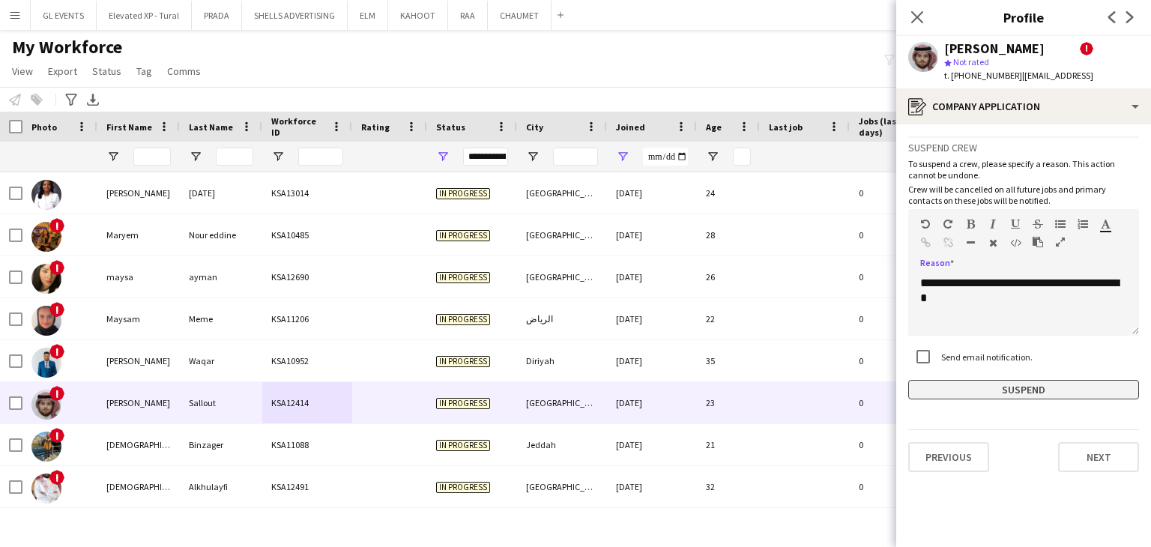
click at [984, 394] on button "Suspend" at bounding box center [1023, 389] width 231 height 19
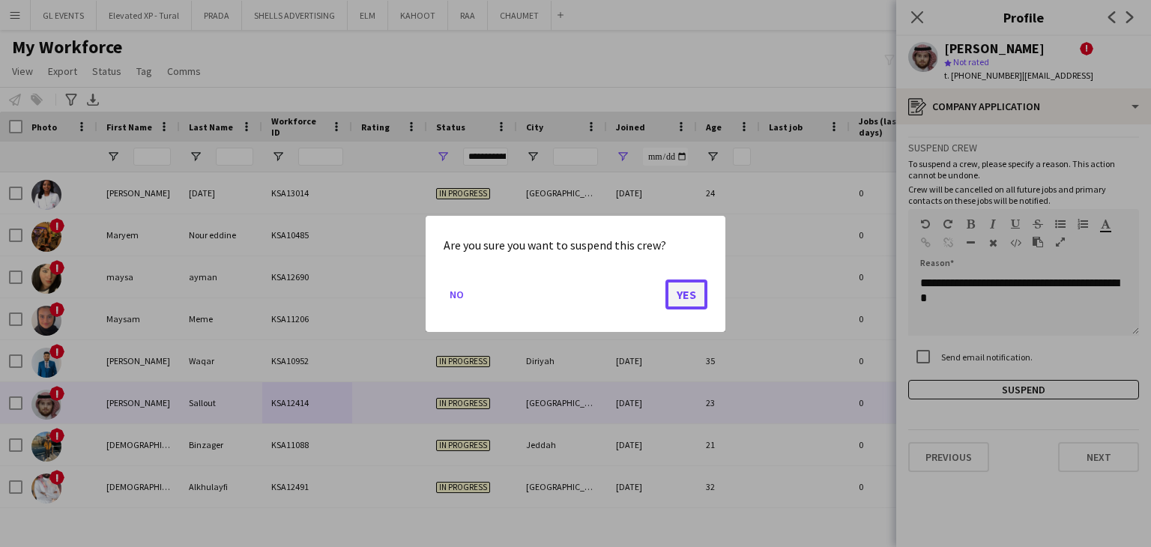
click at [684, 290] on button "Yes" at bounding box center [687, 294] width 42 height 30
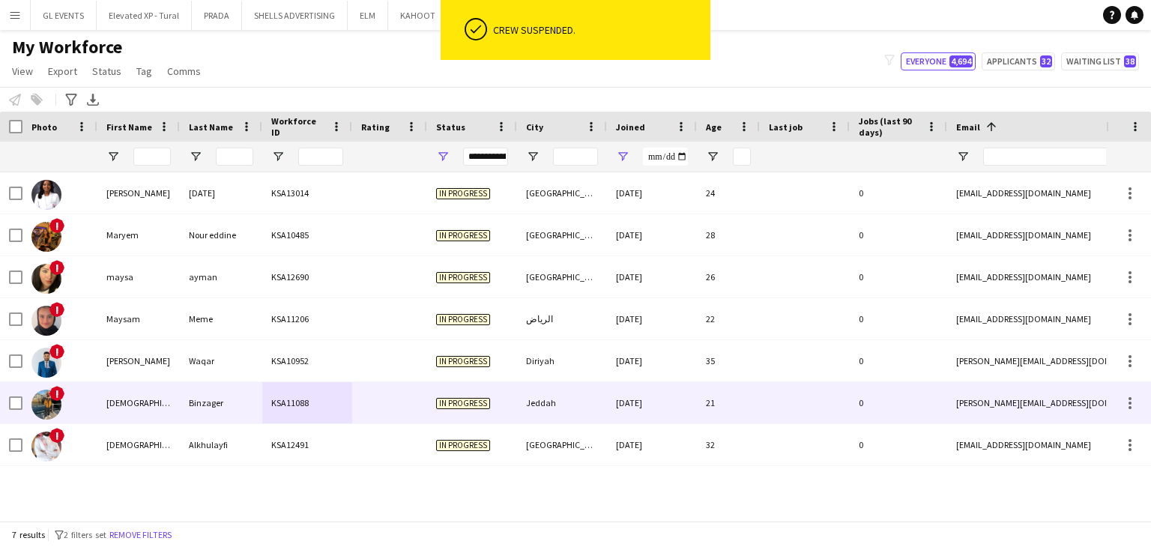
click at [321, 403] on div "KSA11088" at bounding box center [307, 402] width 90 height 41
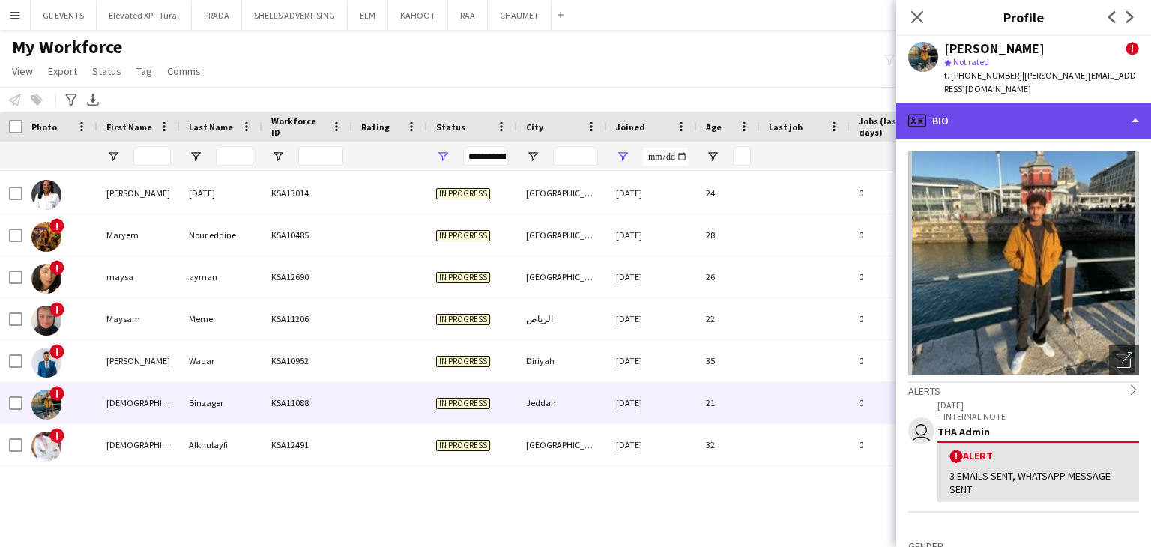
click at [971, 122] on div "profile Bio" at bounding box center [1023, 121] width 255 height 36
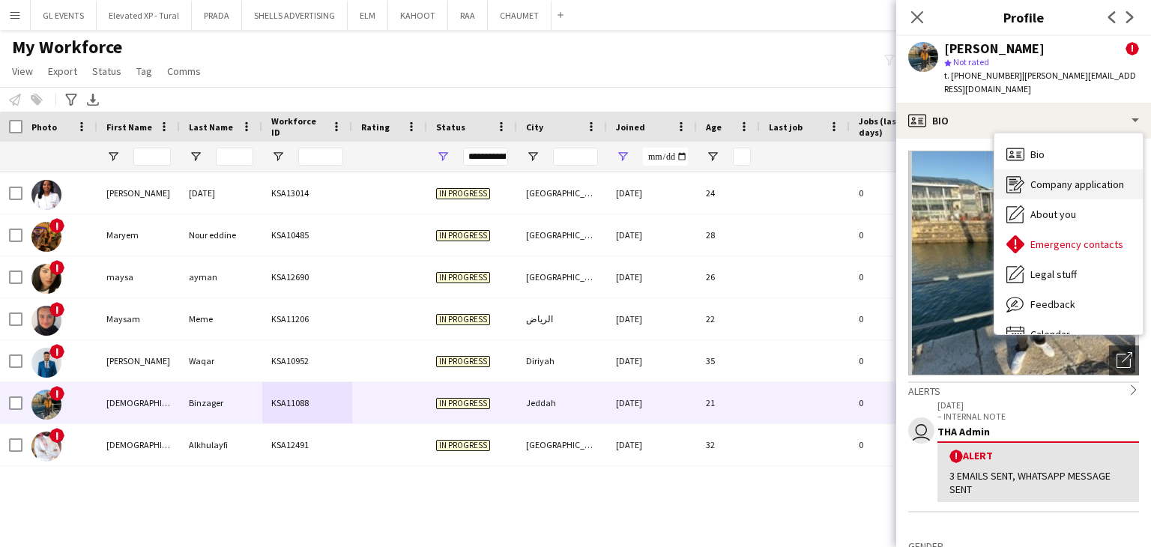
click at [1019, 179] on icon "Company application" at bounding box center [1016, 184] width 18 height 18
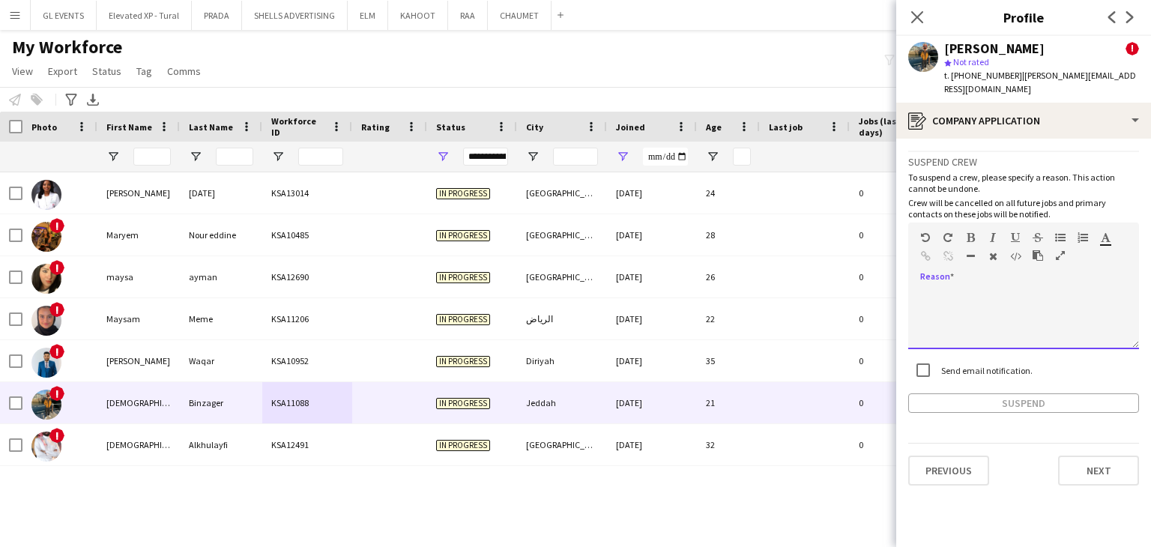
drag, startPoint x: 935, startPoint y: 311, endPoint x: 958, endPoint y: 356, distance: 50.3
click at [935, 311] on div at bounding box center [1023, 319] width 231 height 60
paste div
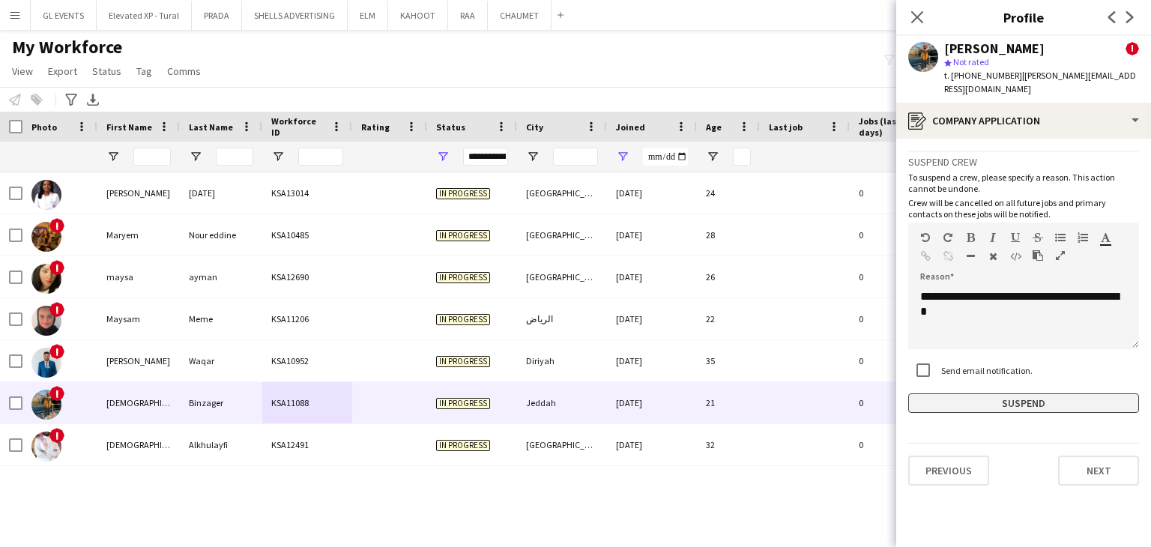
click at [974, 394] on button "Suspend" at bounding box center [1023, 403] width 231 height 19
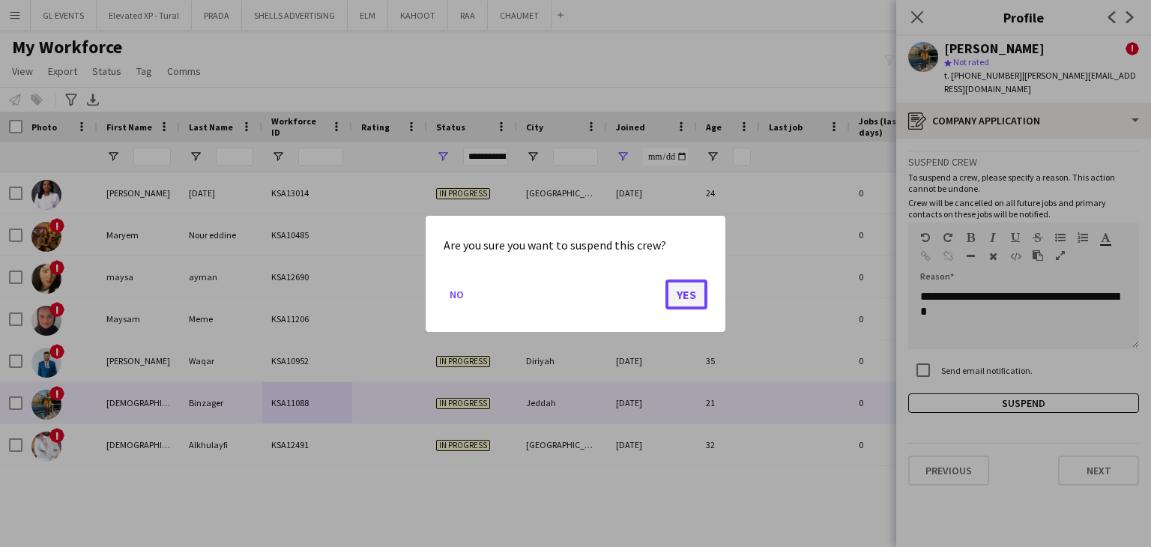
click at [689, 284] on button "Yes" at bounding box center [687, 294] width 42 height 30
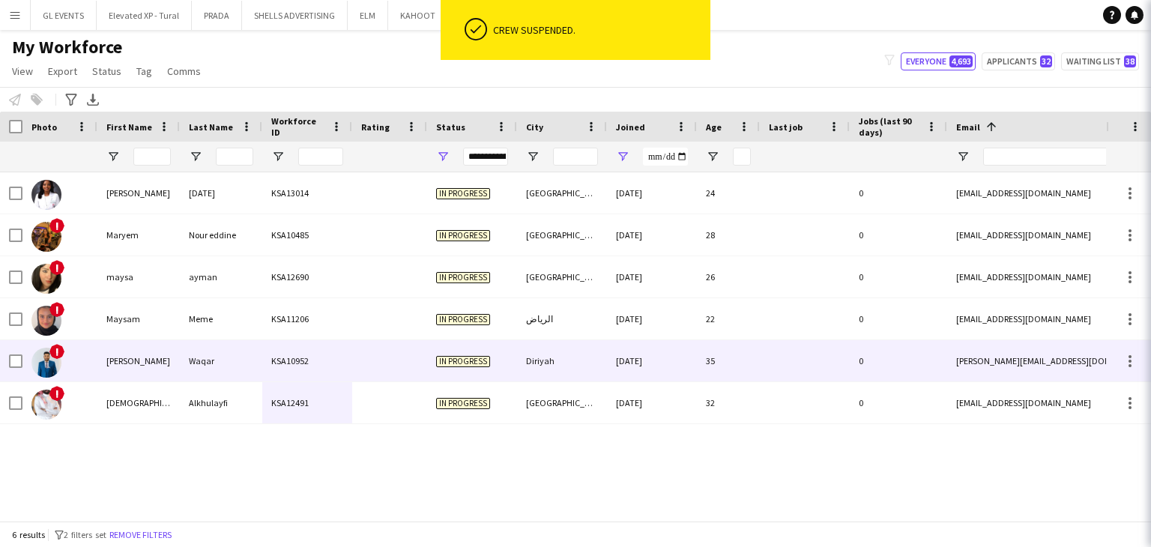
click at [356, 350] on div at bounding box center [389, 360] width 75 height 41
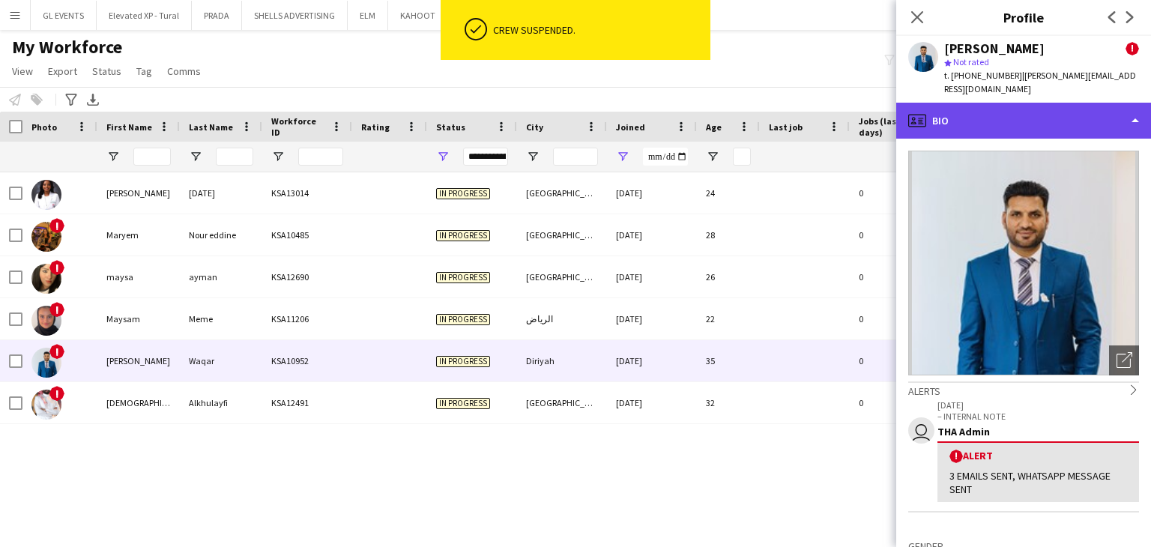
click at [980, 115] on div "profile Bio" at bounding box center [1023, 121] width 255 height 36
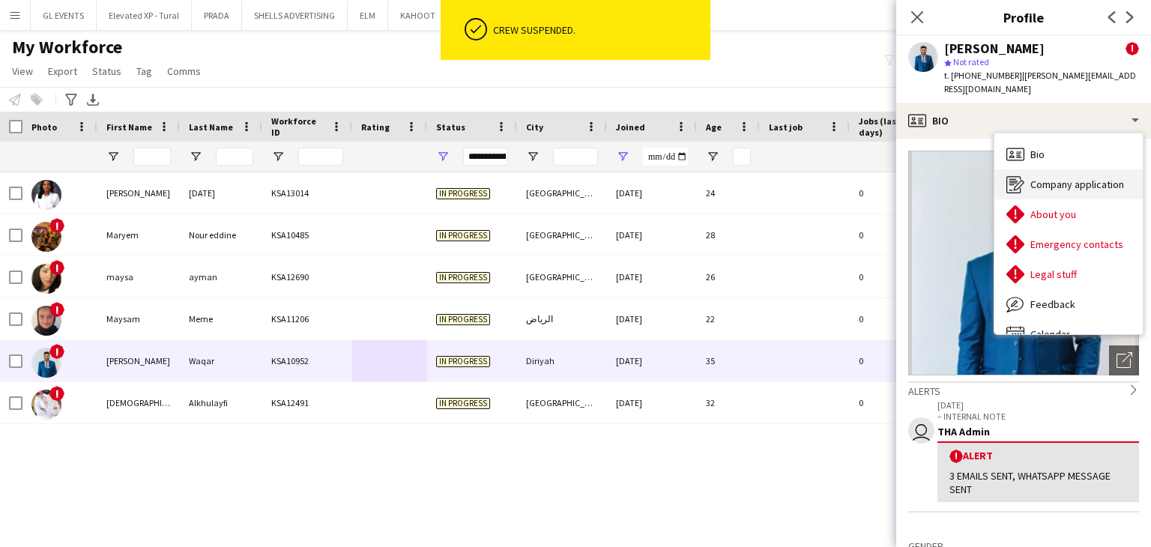
click at [1034, 191] on div "Company application Company application" at bounding box center [1069, 184] width 148 height 30
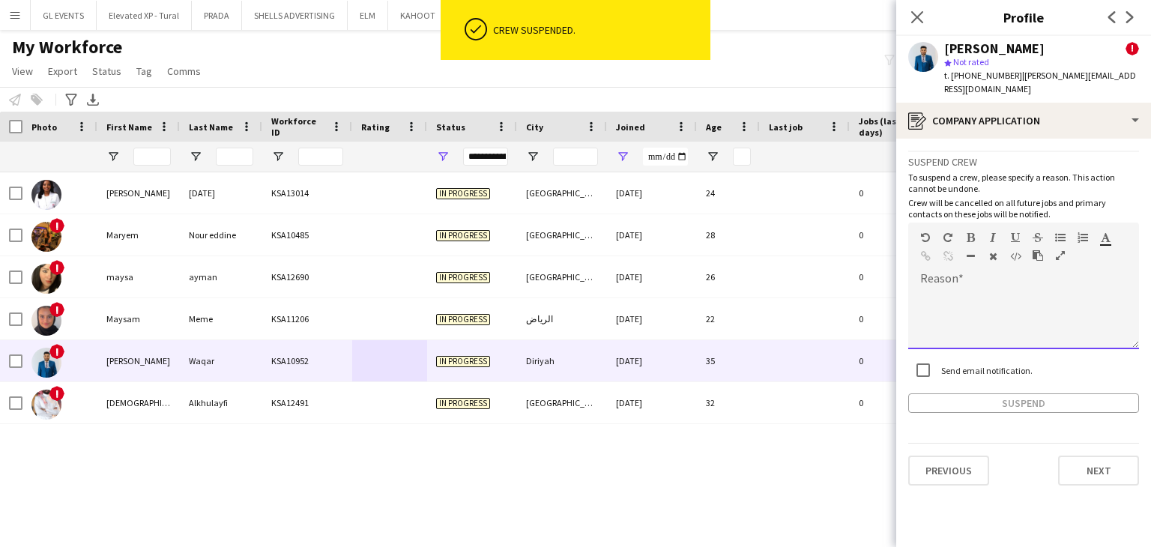
click at [950, 316] on div at bounding box center [1023, 319] width 231 height 60
paste div
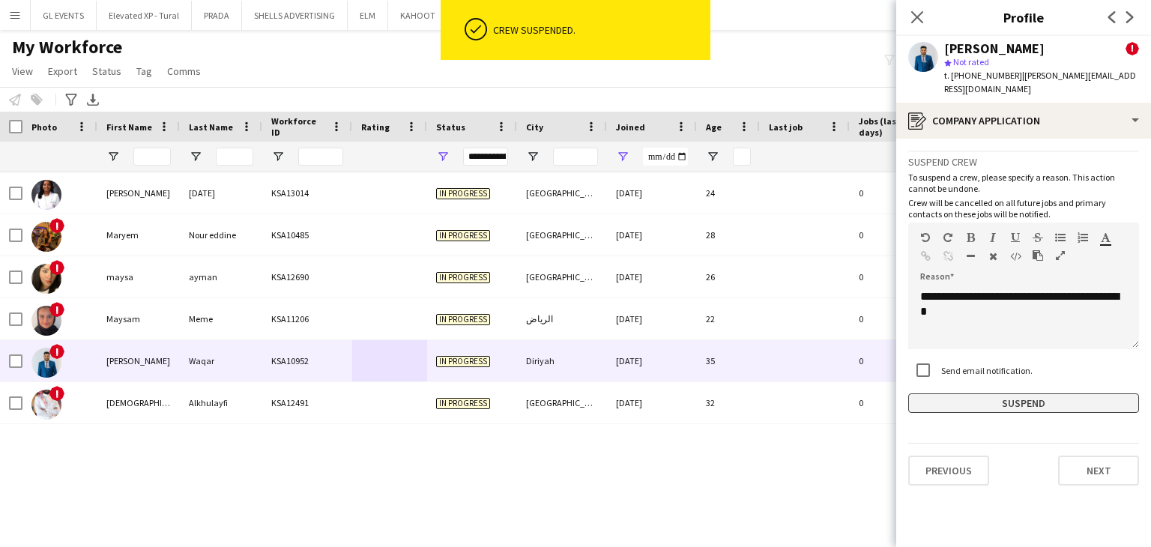
click at [1007, 397] on button "Suspend" at bounding box center [1023, 403] width 231 height 19
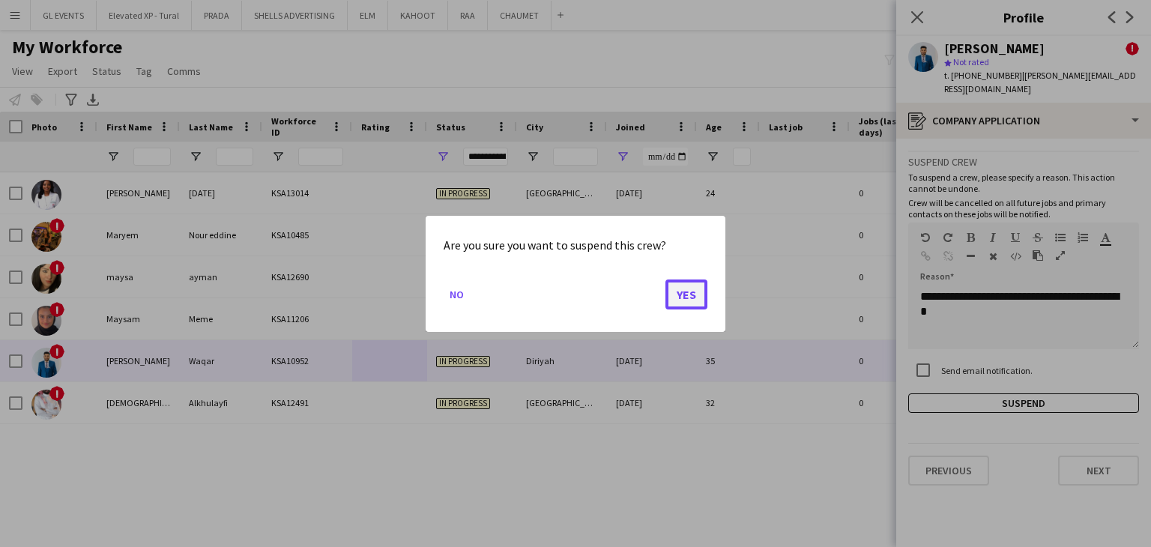
click at [690, 300] on button "Yes" at bounding box center [687, 294] width 42 height 30
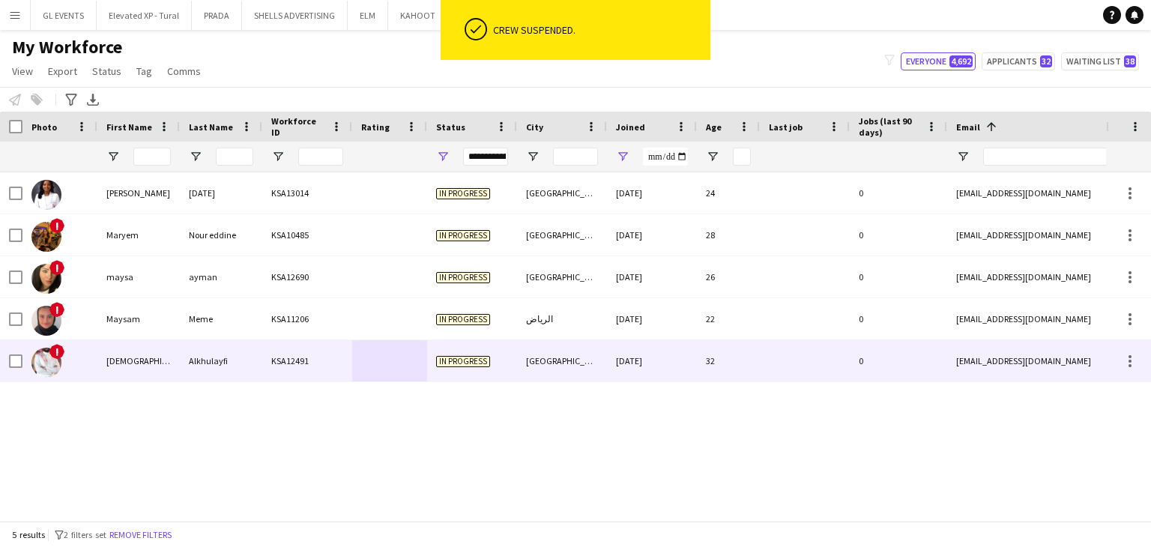
click at [245, 345] on div "Alkhulayfi" at bounding box center [221, 360] width 82 height 41
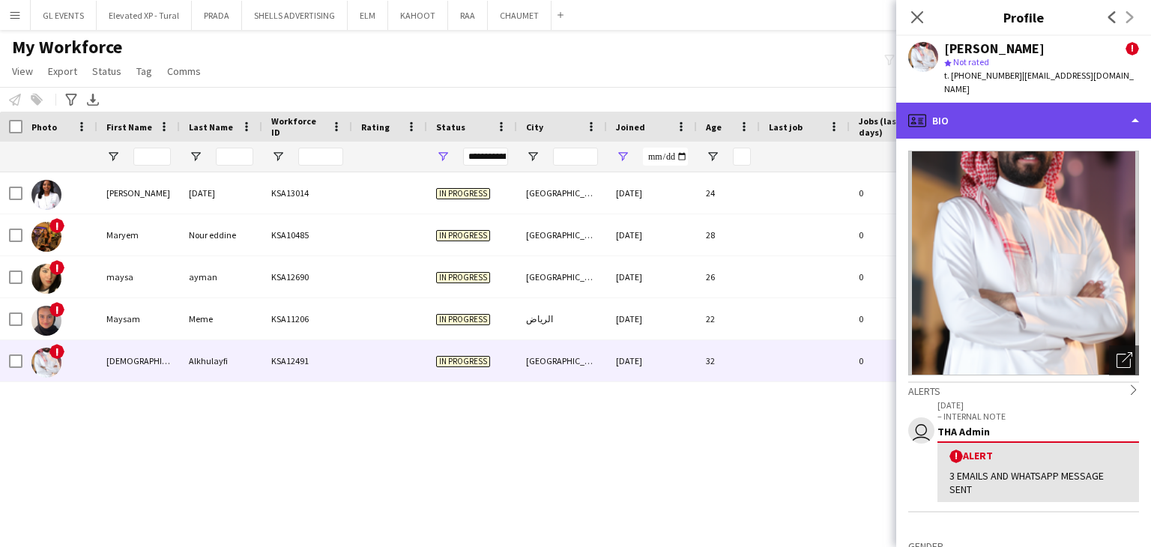
drag, startPoint x: 953, startPoint y: 115, endPoint x: 950, endPoint y: 138, distance: 23.4
click at [954, 115] on div "profile Bio" at bounding box center [1023, 121] width 255 height 36
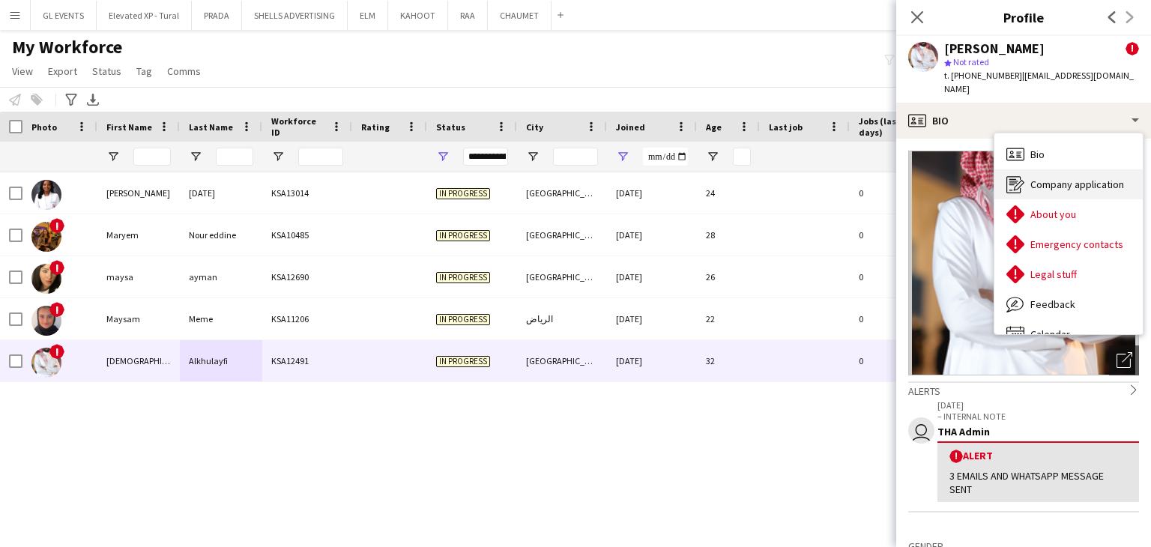
click at [1019, 184] on icon at bounding box center [1019, 185] width 10 height 10
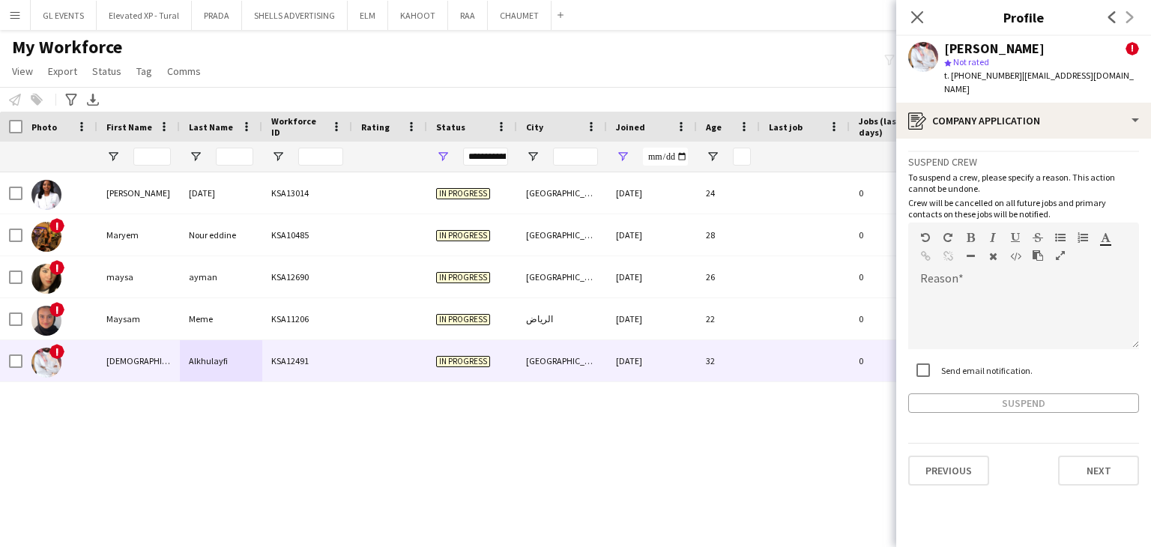
click at [953, 364] on label "Send email notification." at bounding box center [985, 369] width 94 height 11
click at [959, 298] on div at bounding box center [1023, 319] width 231 height 60
paste div
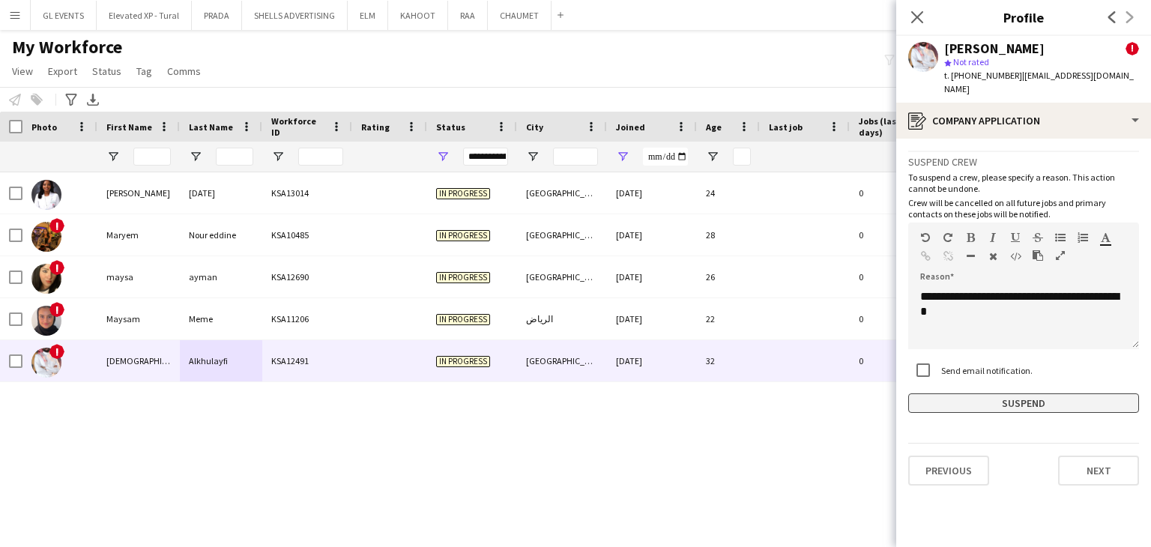
click at [983, 403] on button "Suspend" at bounding box center [1023, 403] width 231 height 19
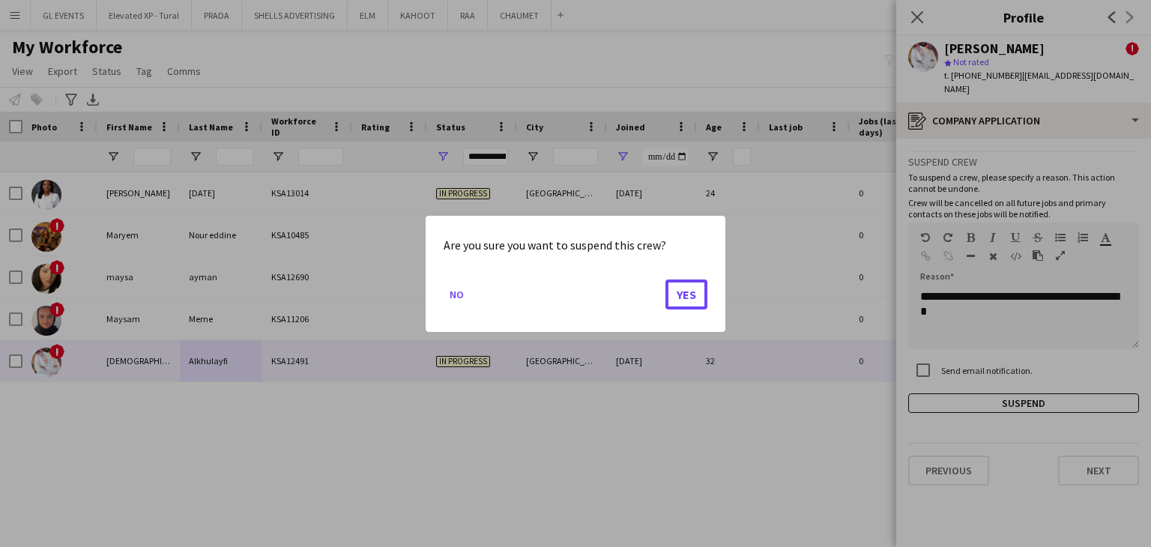
drag, startPoint x: 697, startPoint y: 298, endPoint x: 609, endPoint y: 316, distance: 90.3
click at [698, 298] on button "Yes" at bounding box center [687, 294] width 42 height 30
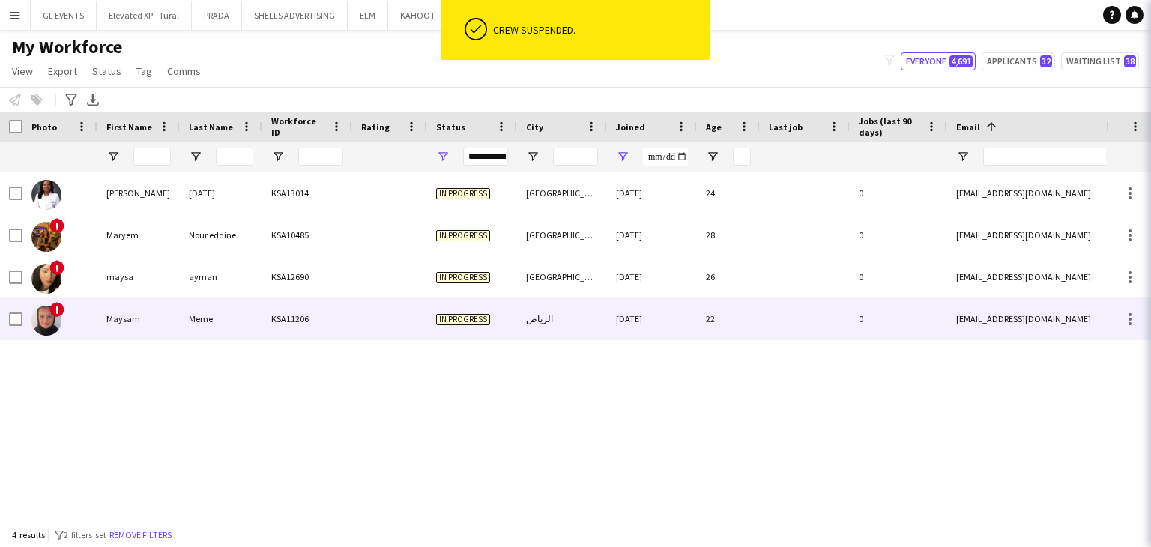
click at [392, 322] on div at bounding box center [389, 318] width 75 height 41
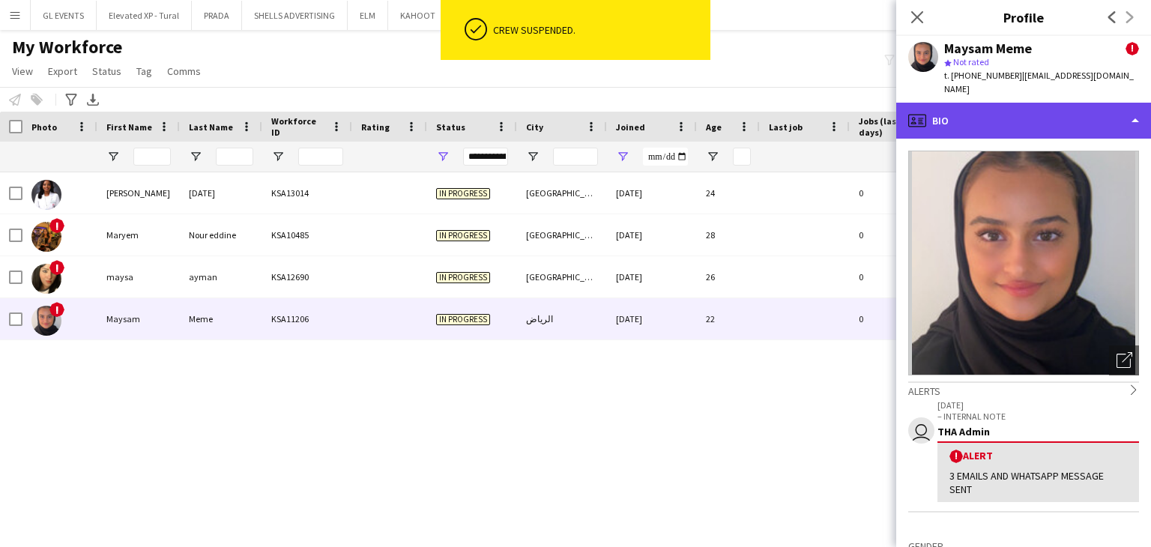
click at [975, 113] on div "profile Bio" at bounding box center [1023, 121] width 255 height 36
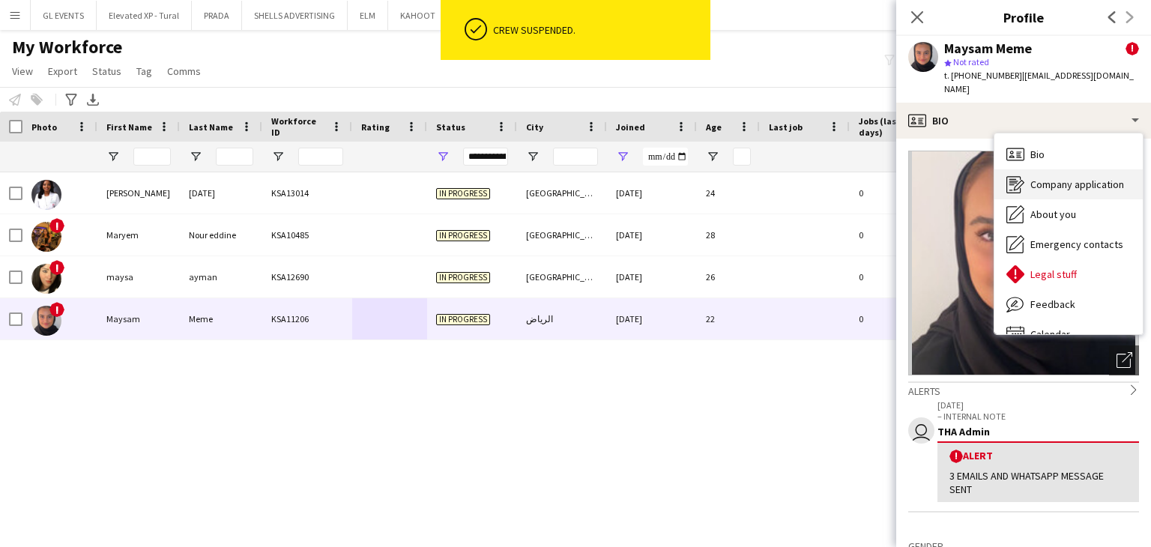
click at [1030, 169] on div "Company application Company application" at bounding box center [1069, 184] width 148 height 30
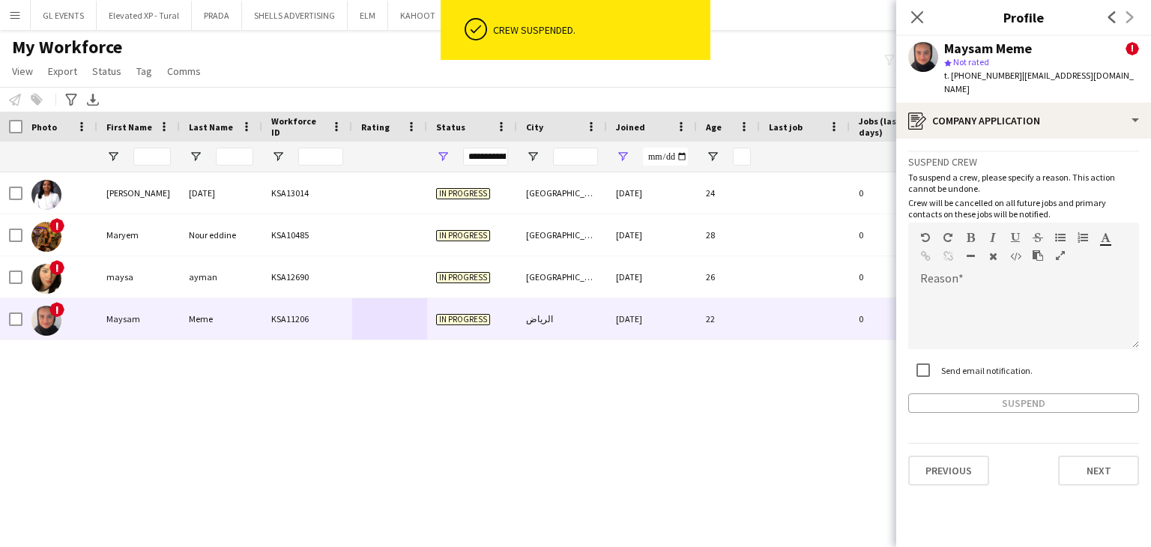
click at [971, 364] on label "Send email notification." at bounding box center [985, 369] width 94 height 11
click at [969, 289] on div at bounding box center [1023, 319] width 231 height 60
paste div
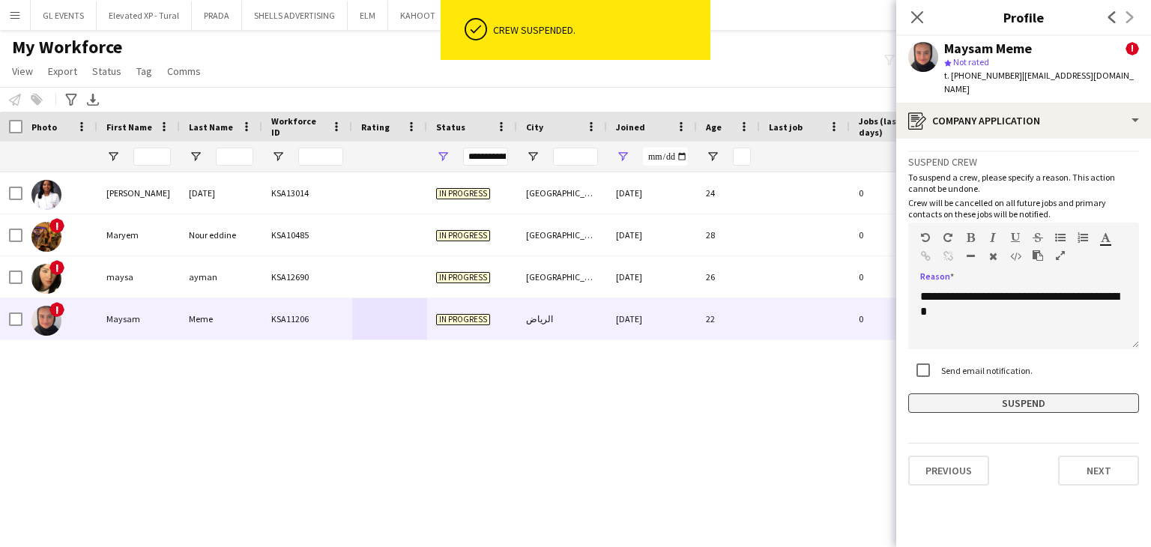
click at [981, 394] on button "Suspend" at bounding box center [1023, 403] width 231 height 19
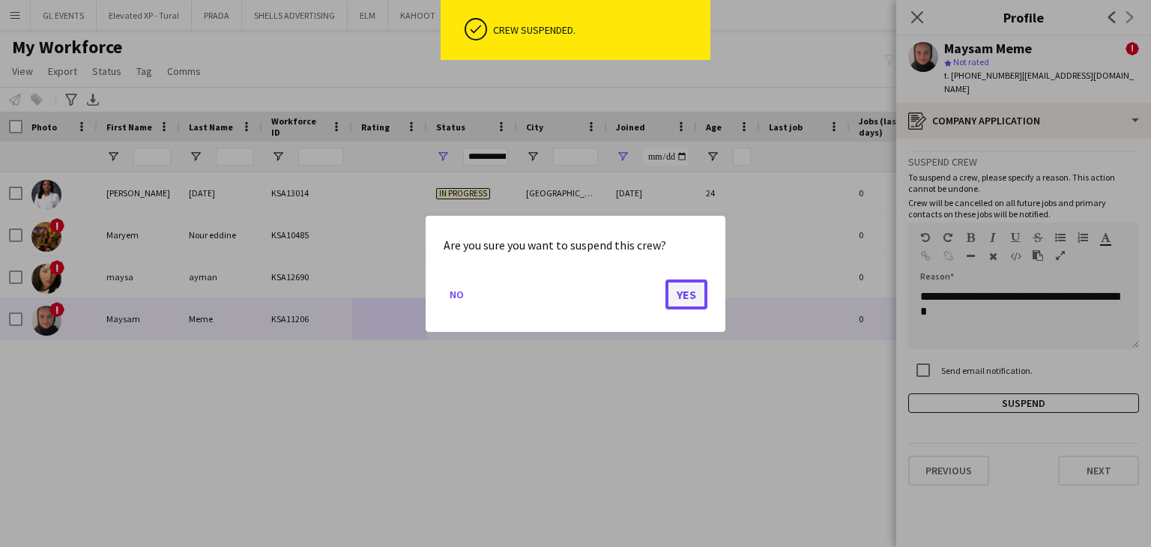
click at [683, 286] on button "Yes" at bounding box center [687, 294] width 42 height 30
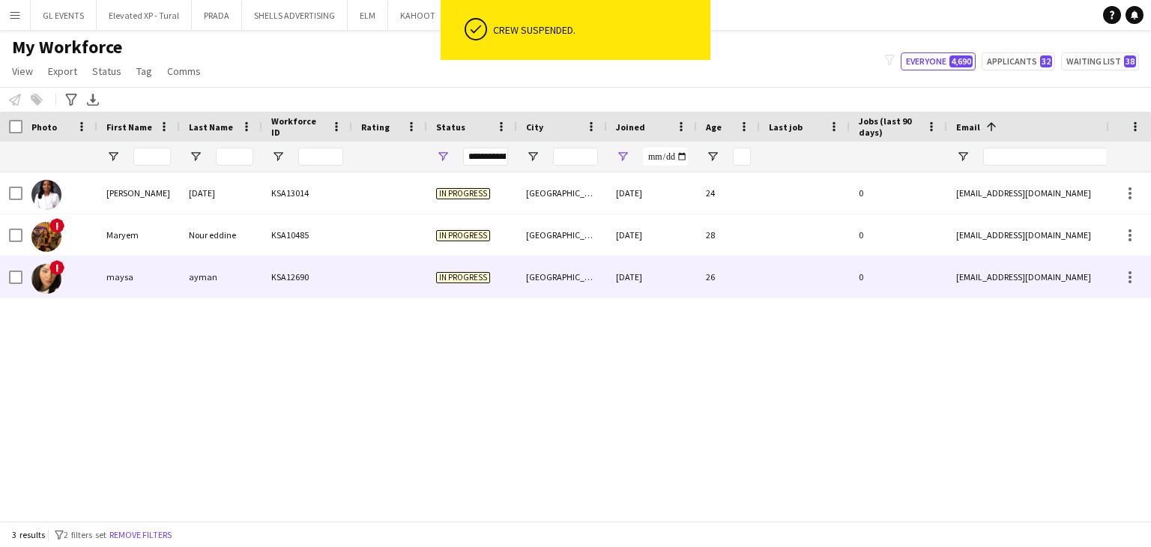
click at [457, 286] on div "In progress" at bounding box center [472, 276] width 90 height 41
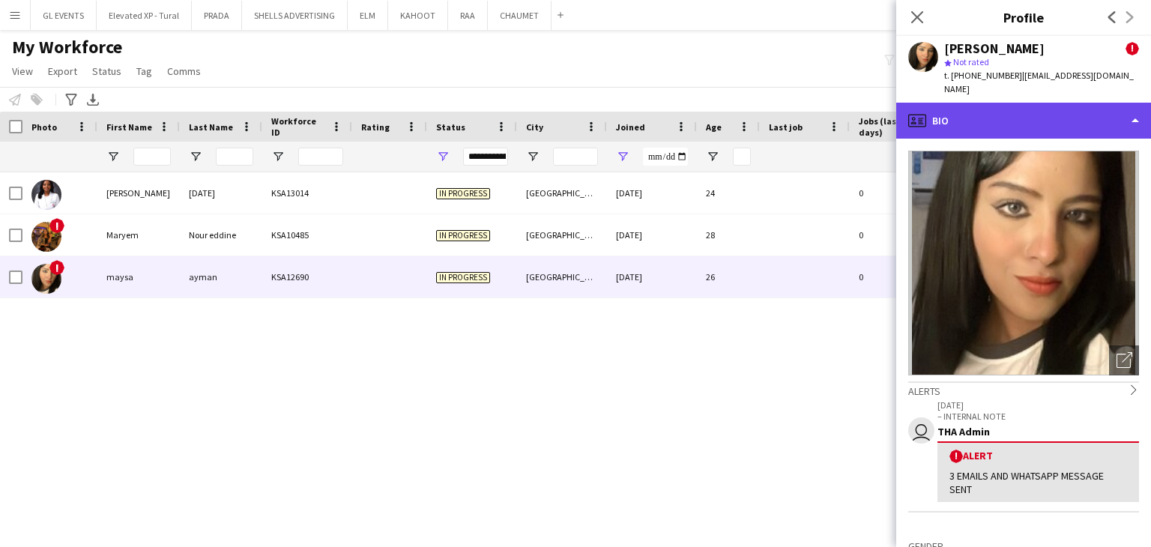
click at [971, 104] on div "profile Bio" at bounding box center [1023, 121] width 255 height 36
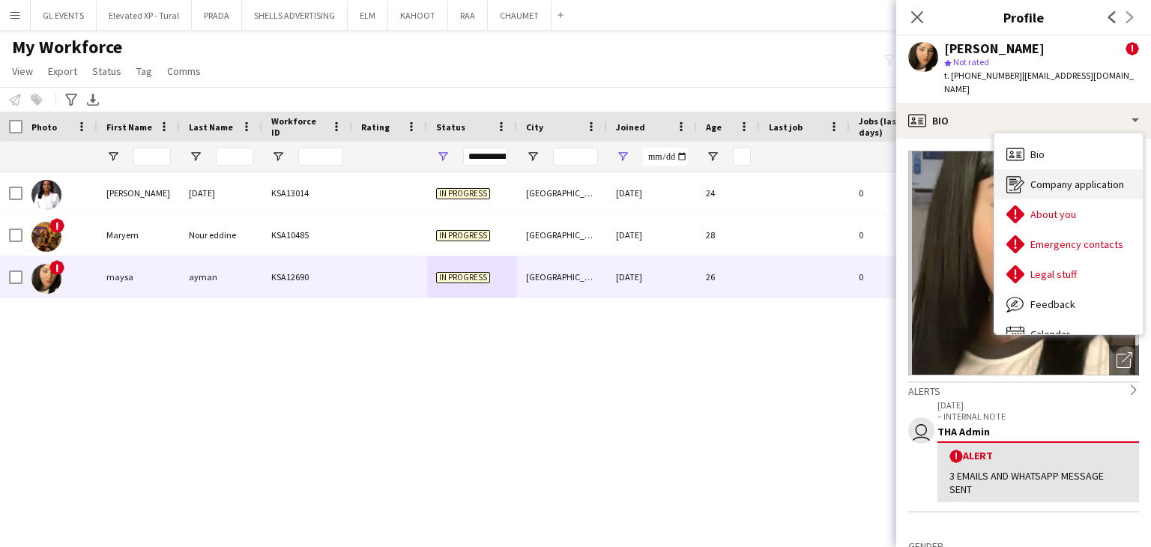
click at [1047, 178] on span "Company application" at bounding box center [1078, 184] width 94 height 13
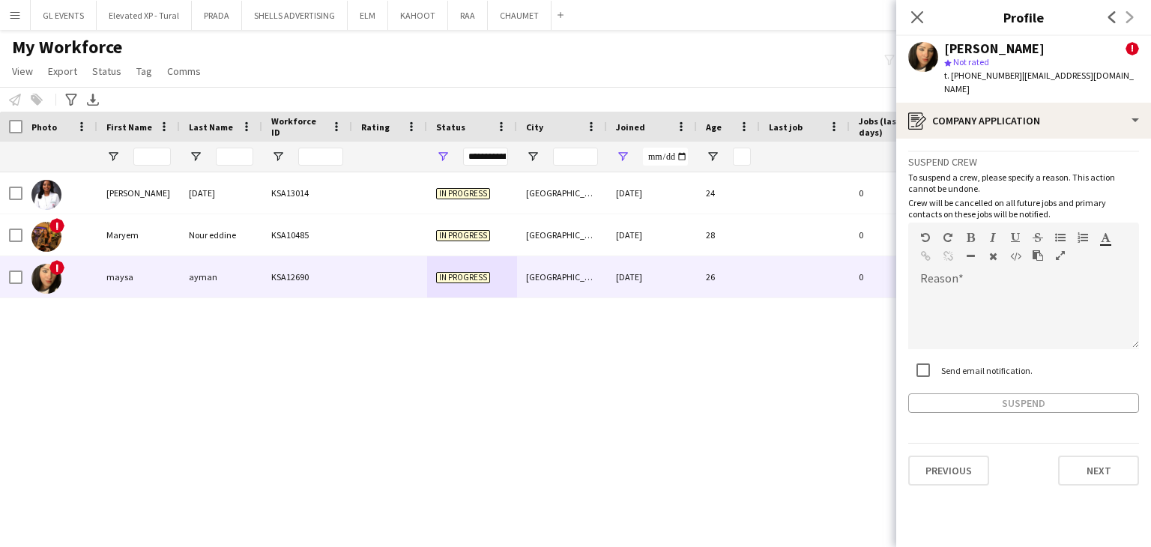
click at [982, 364] on label "Send email notification." at bounding box center [985, 369] width 94 height 11
click at [987, 309] on div at bounding box center [1023, 319] width 231 height 60
paste div
click at [1004, 411] on app-crew-profile-application "**********" at bounding box center [1023, 343] width 255 height 408
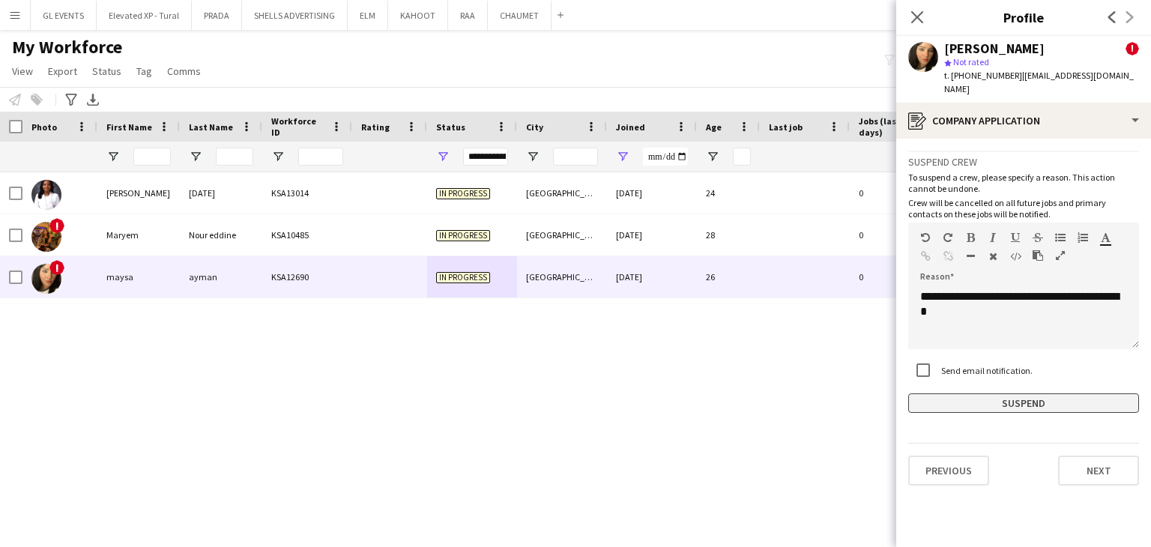
click at [996, 394] on button "Suspend" at bounding box center [1023, 403] width 231 height 19
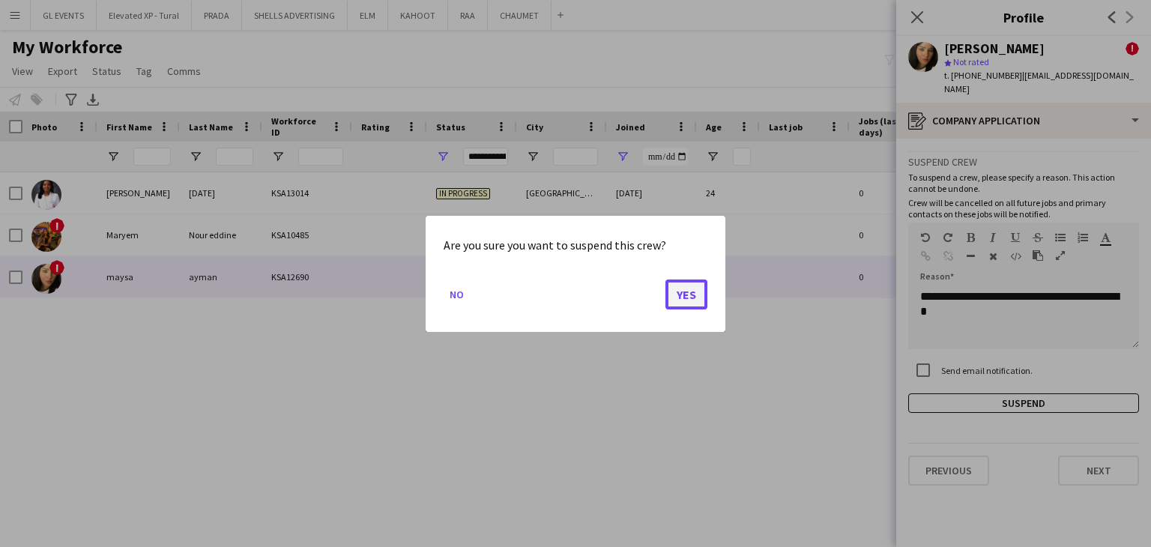
click at [702, 301] on button "Yes" at bounding box center [687, 294] width 42 height 30
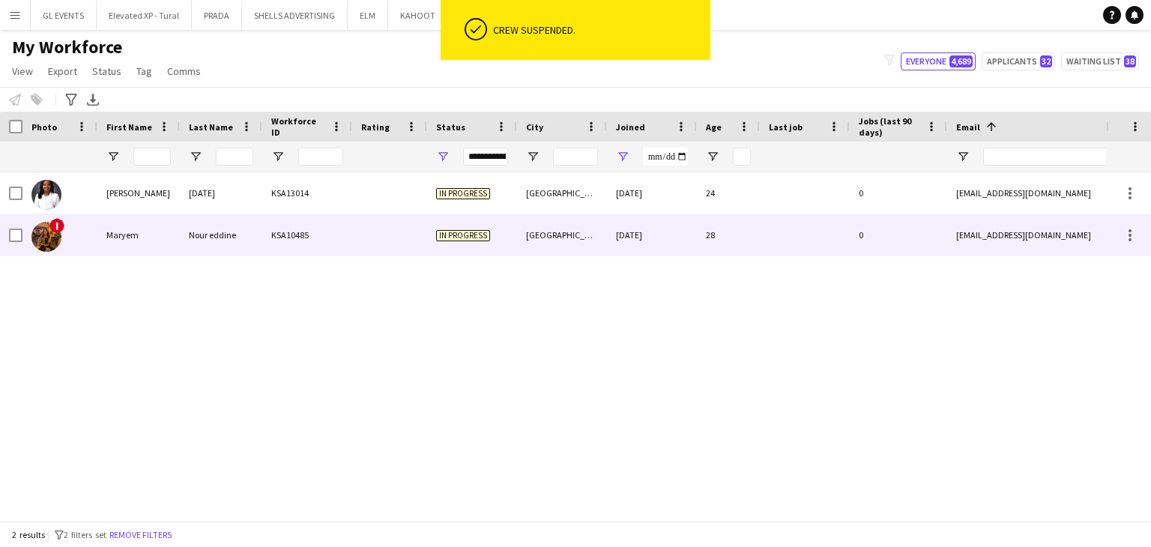
click at [500, 250] on div "In progress" at bounding box center [472, 234] width 90 height 41
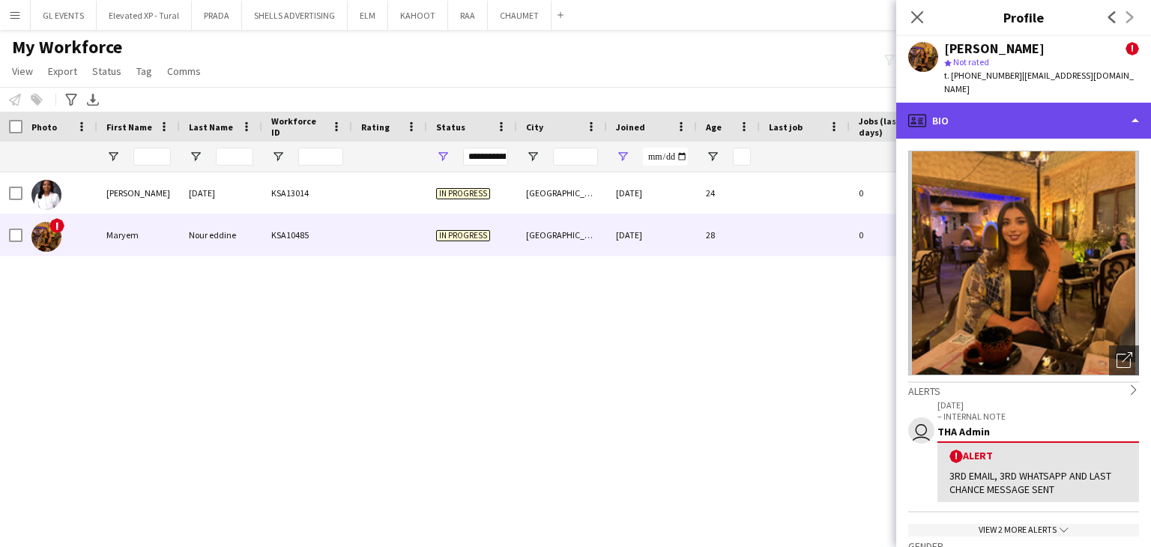
click at [961, 107] on div "profile Bio" at bounding box center [1023, 121] width 255 height 36
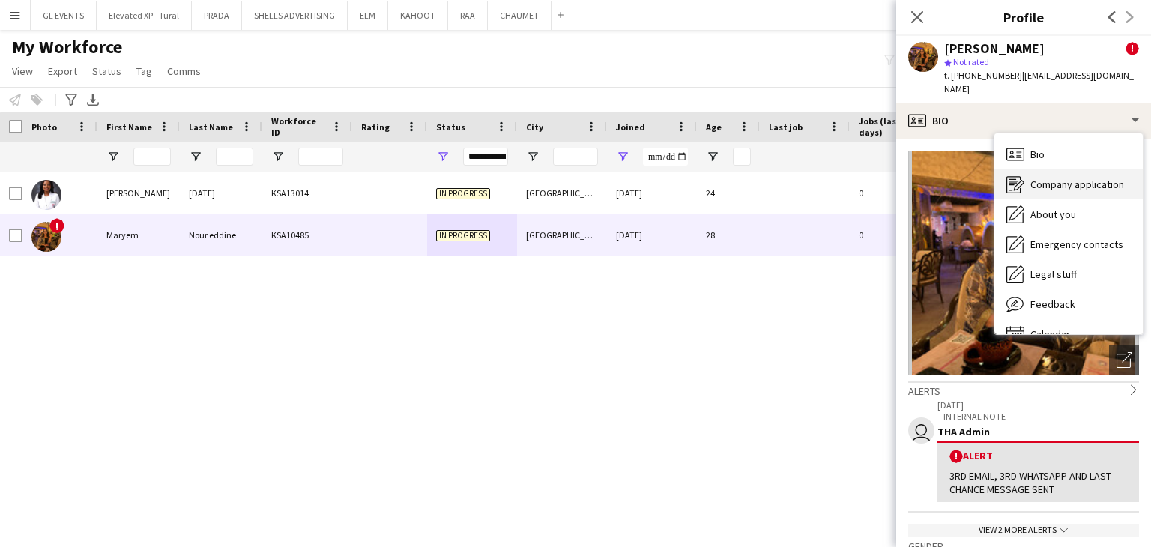
click at [1043, 178] on span "Company application" at bounding box center [1078, 184] width 94 height 13
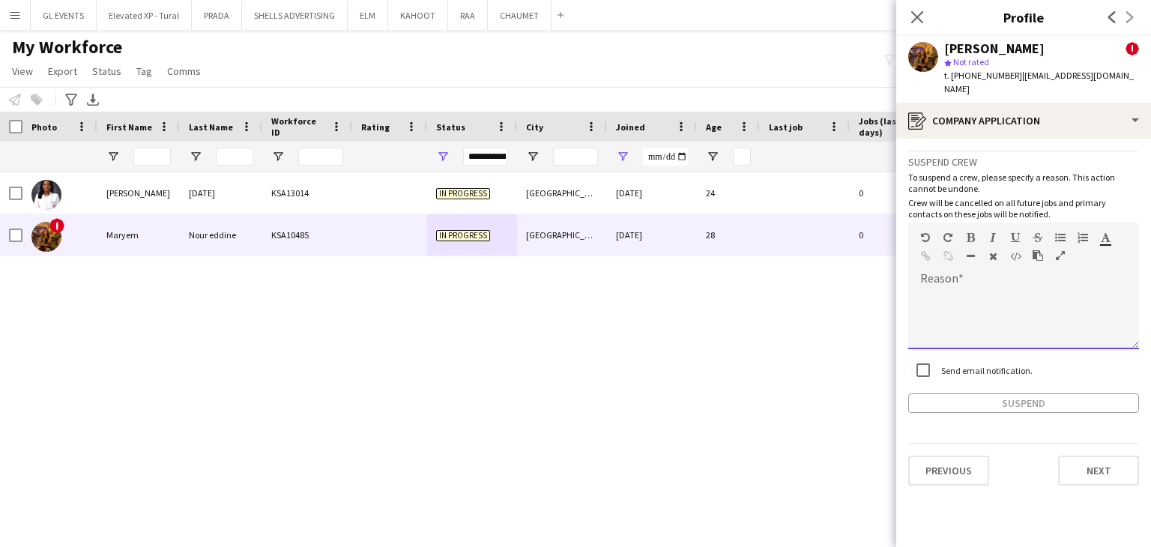
click at [946, 279] on div at bounding box center [1023, 314] width 231 height 70
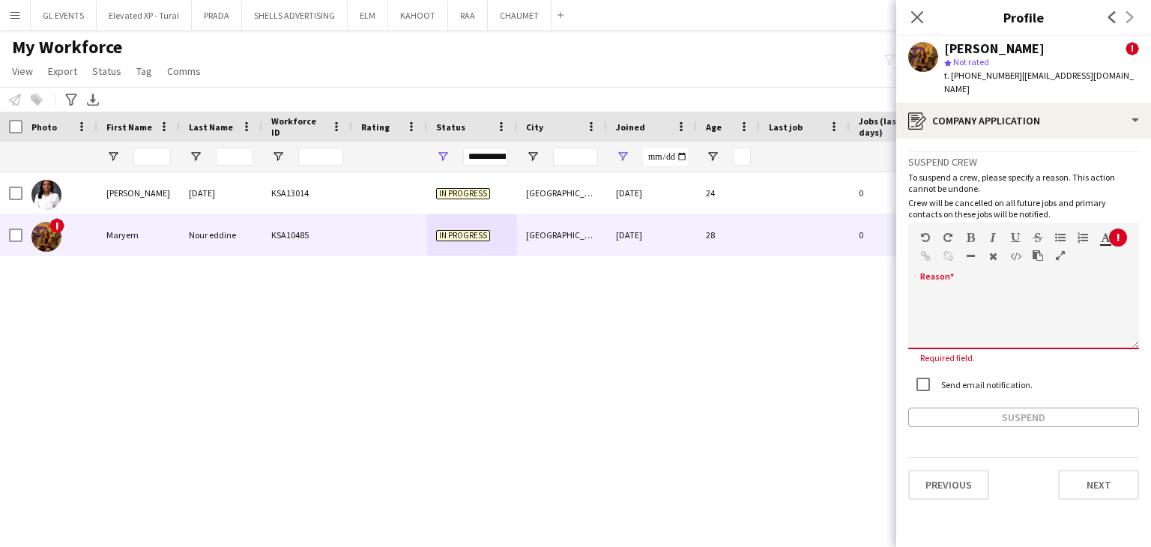
paste div
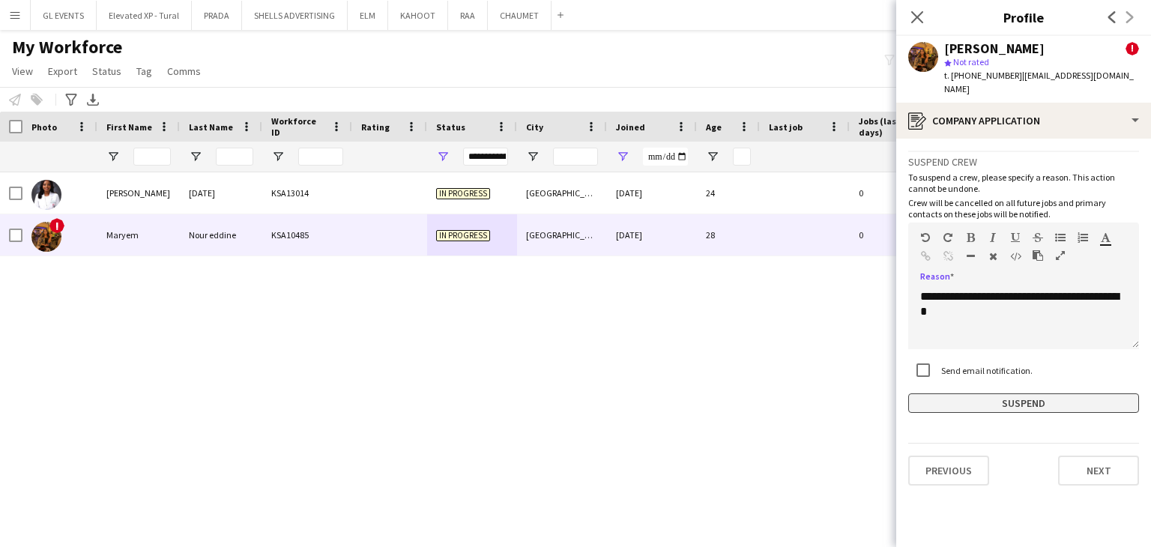
click at [986, 396] on button "Suspend" at bounding box center [1023, 403] width 231 height 19
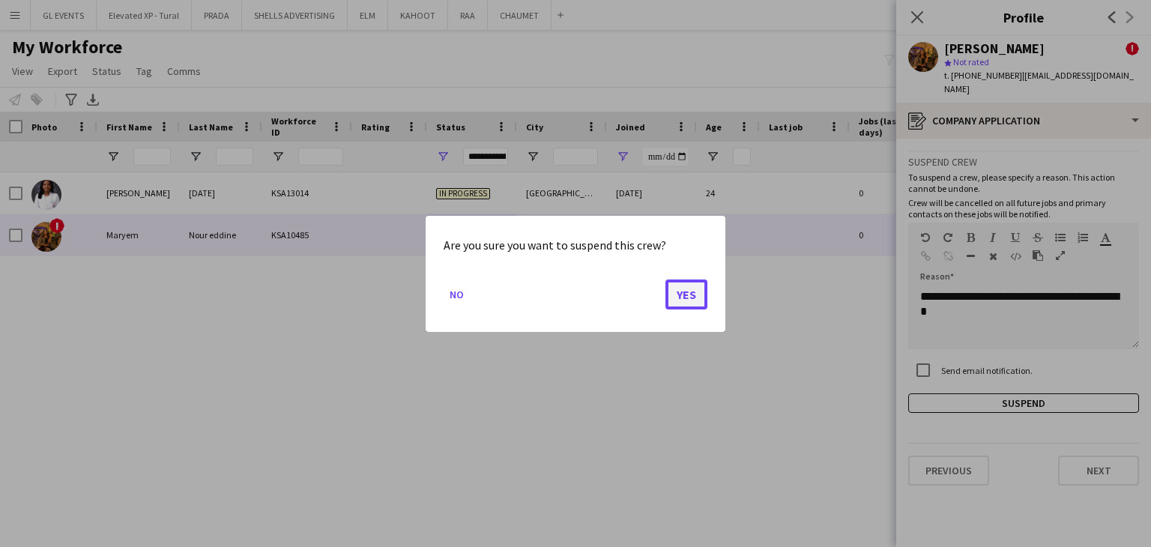
click at [692, 280] on button "Yes" at bounding box center [687, 294] width 42 height 30
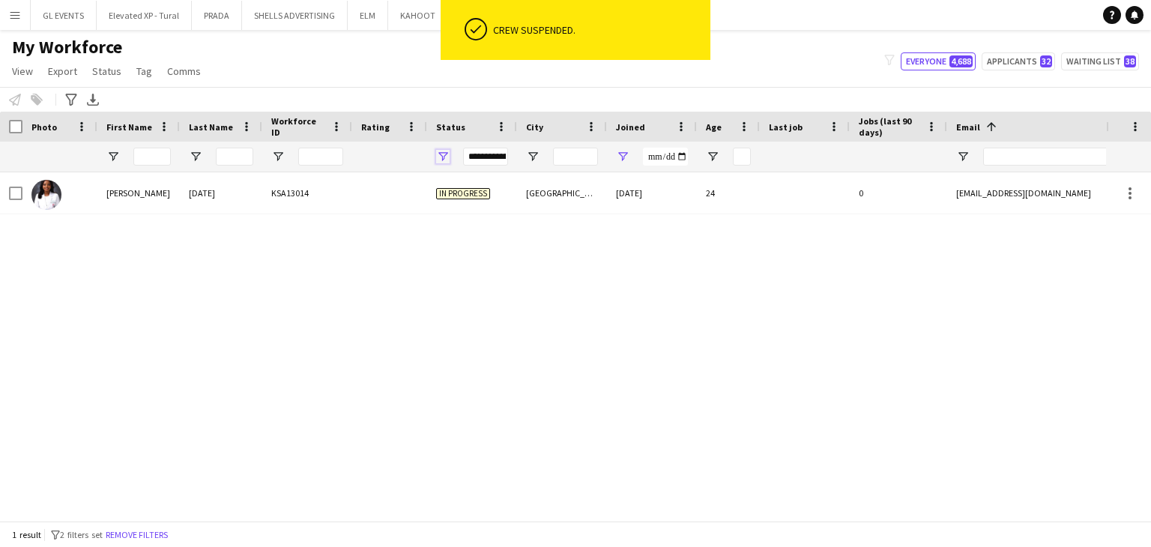
click at [441, 150] on span "Open Filter Menu" at bounding box center [442, 156] width 13 height 13
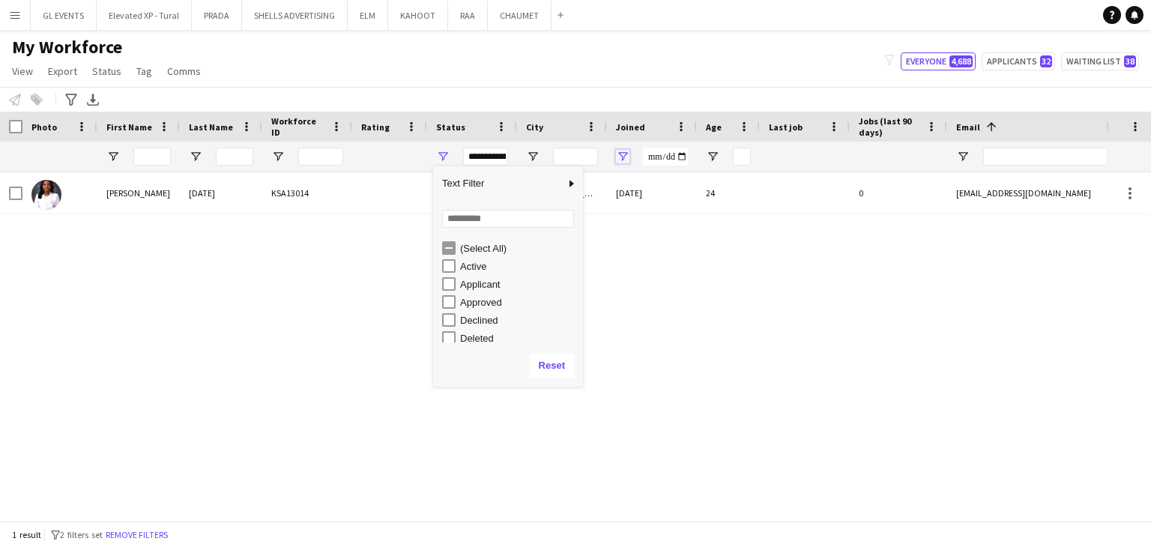
click at [627, 151] on span "Open Filter Menu" at bounding box center [622, 156] width 13 height 13
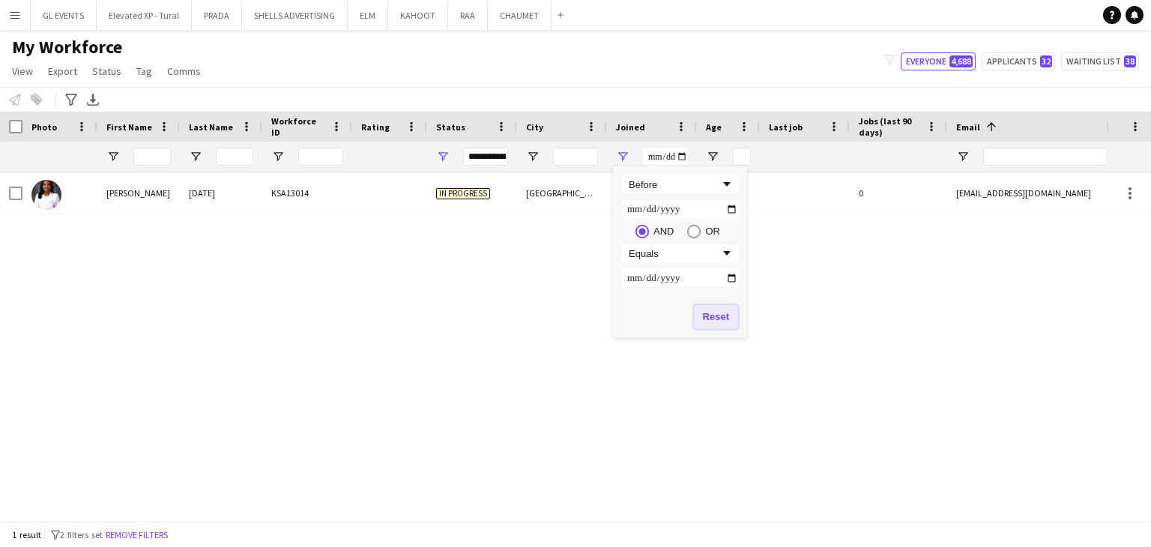
click at [723, 308] on button "Reset" at bounding box center [716, 317] width 44 height 24
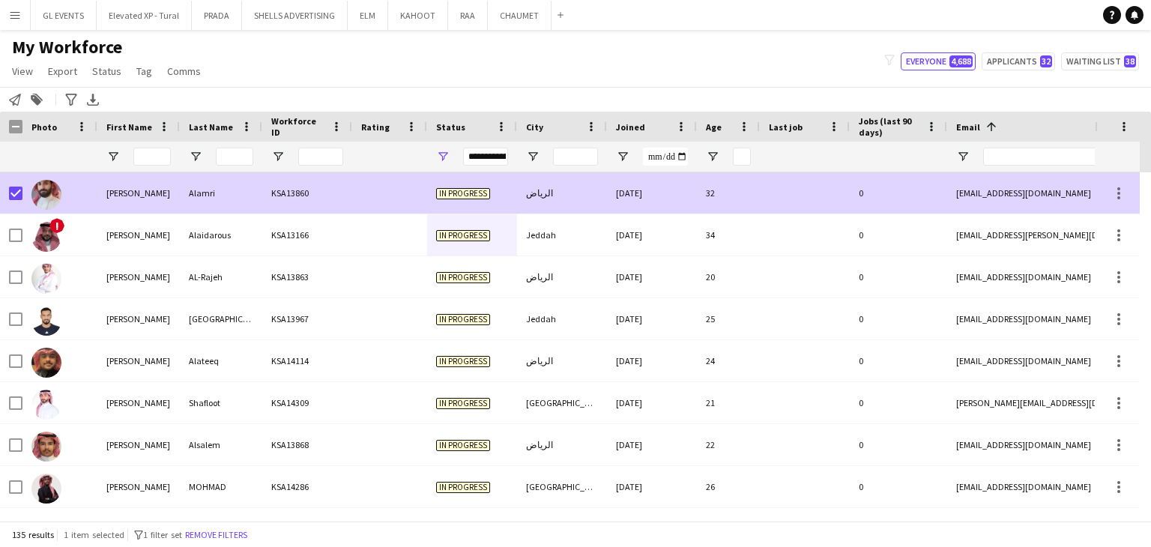
click at [22, 190] on div at bounding box center [59, 192] width 75 height 41
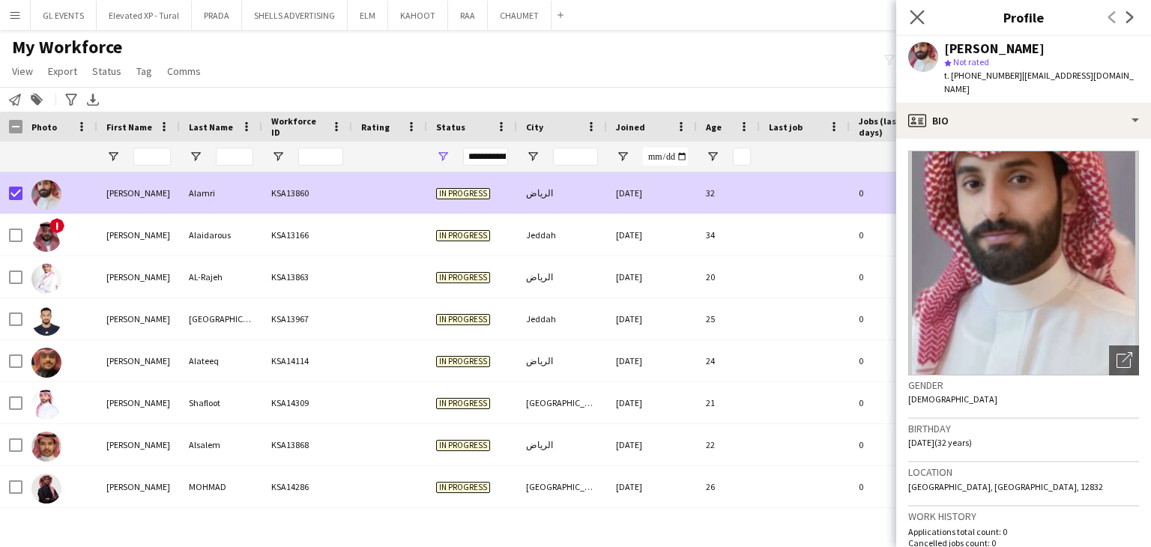
click at [915, 9] on app-icon "Close pop-in" at bounding box center [918, 18] width 22 height 22
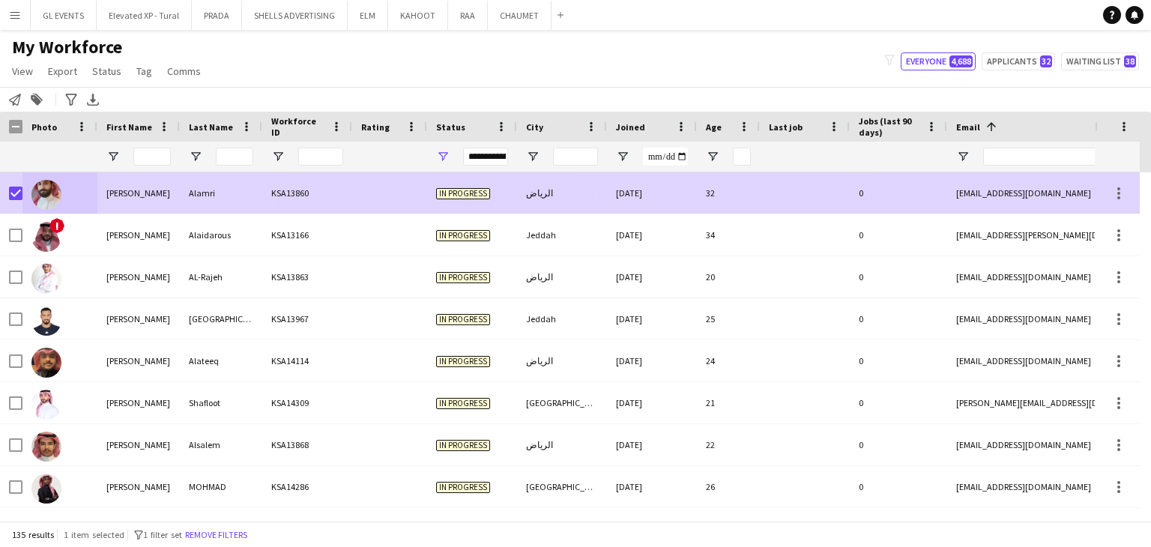
click at [21, 180] on div at bounding box center [15, 193] width 13 height 42
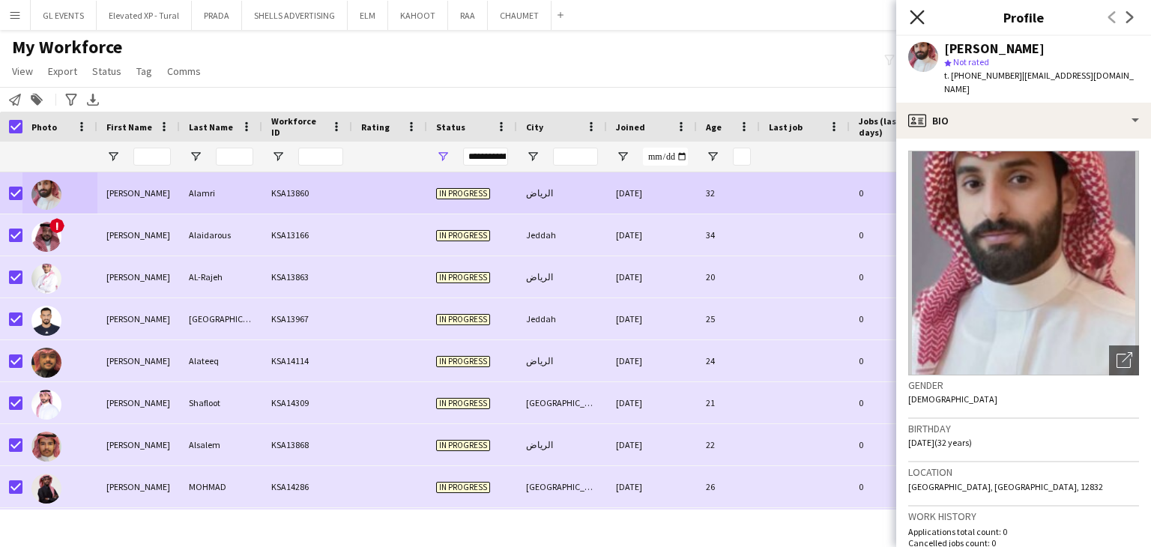
click at [914, 16] on icon "Close pop-in" at bounding box center [917, 17] width 14 height 14
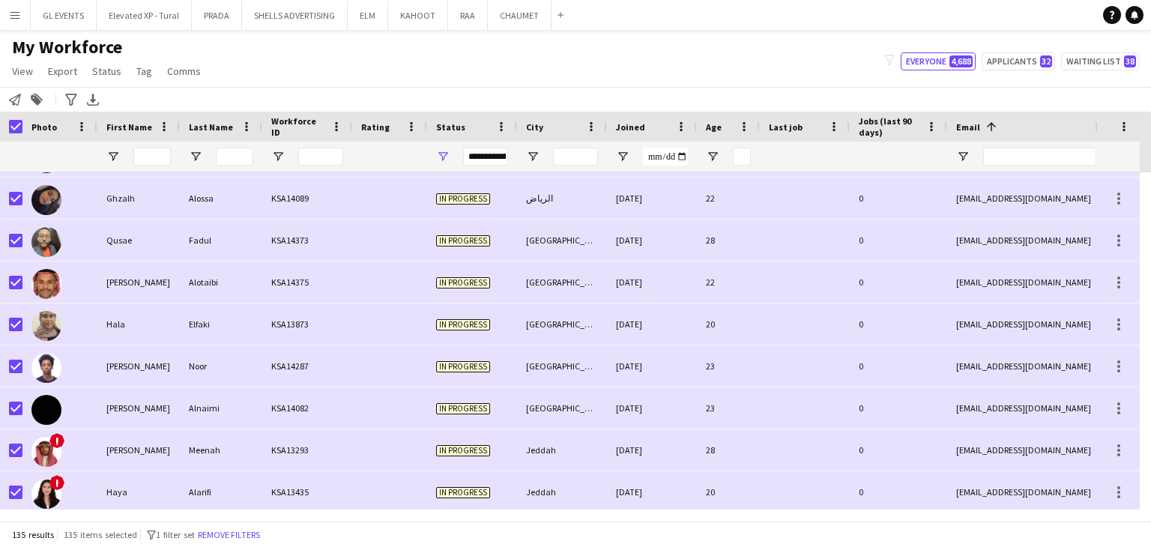
scroll to position [1799, 0]
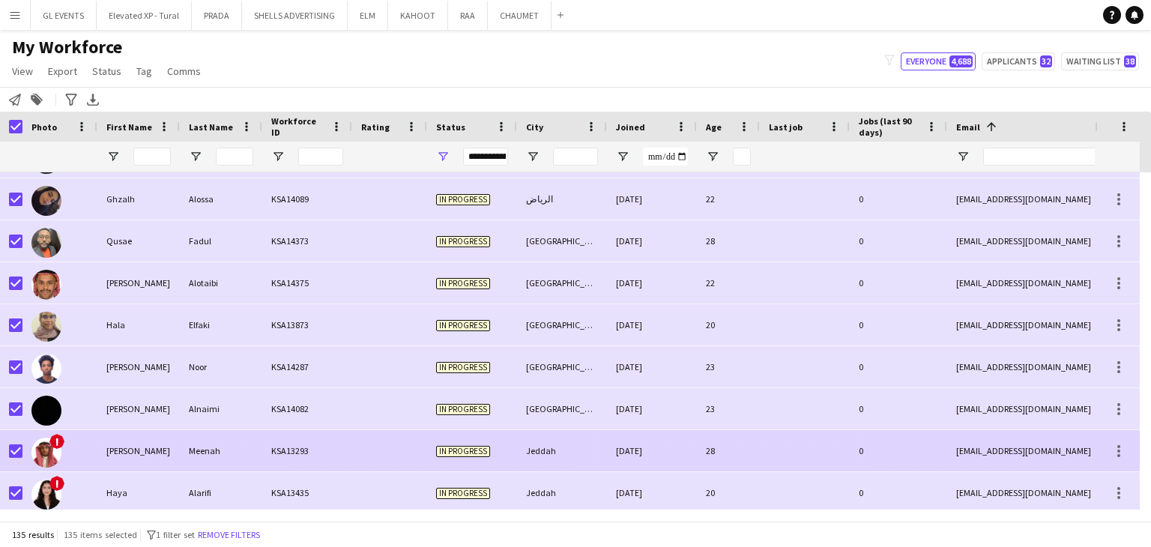
click at [267, 441] on div "KSA13293" at bounding box center [307, 450] width 90 height 41
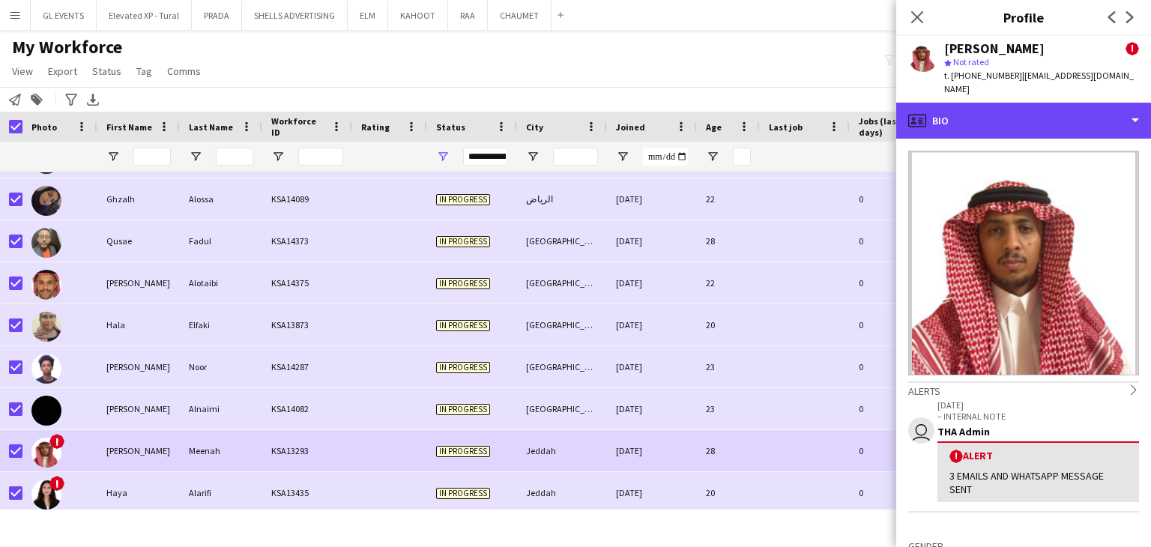
drag, startPoint x: 997, startPoint y: 106, endPoint x: 1036, endPoint y: 124, distance: 42.9
click at [997, 106] on div "profile Bio" at bounding box center [1023, 121] width 255 height 36
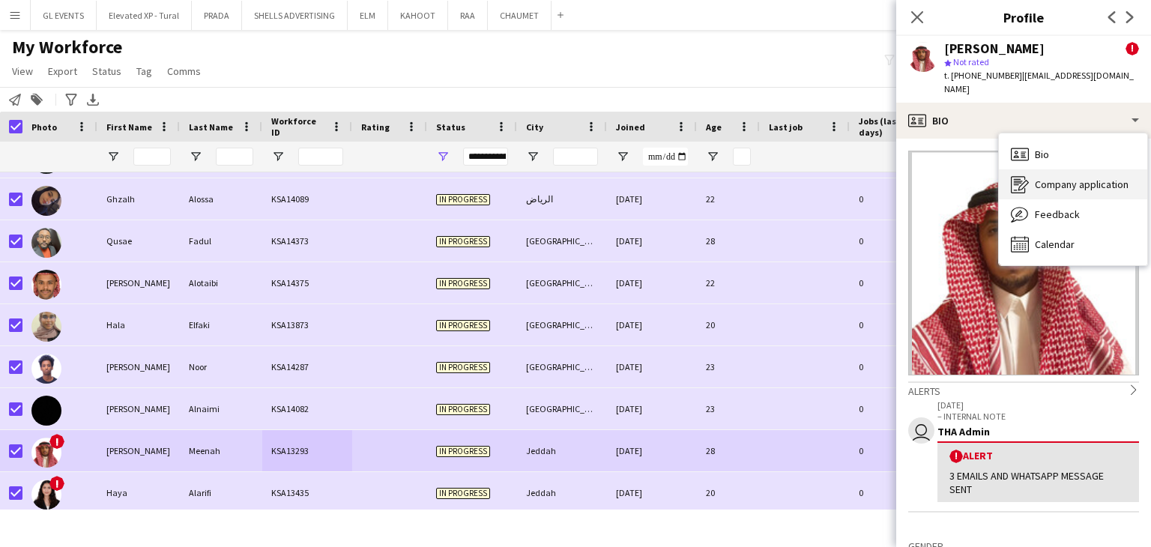
click at [1085, 178] on span "Company application" at bounding box center [1082, 184] width 94 height 13
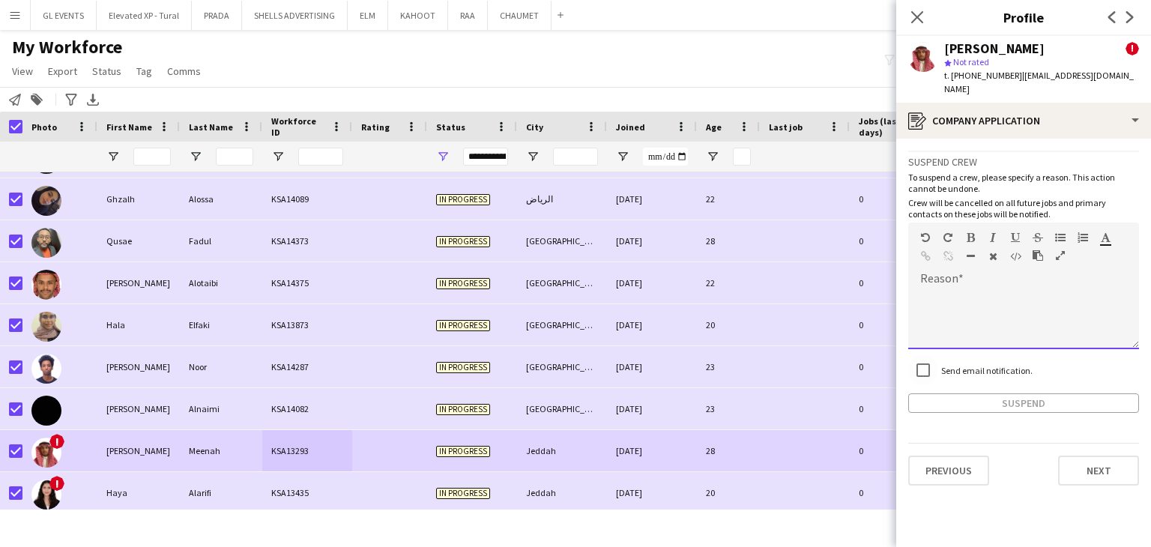
click at [971, 279] on div at bounding box center [1023, 314] width 231 height 70
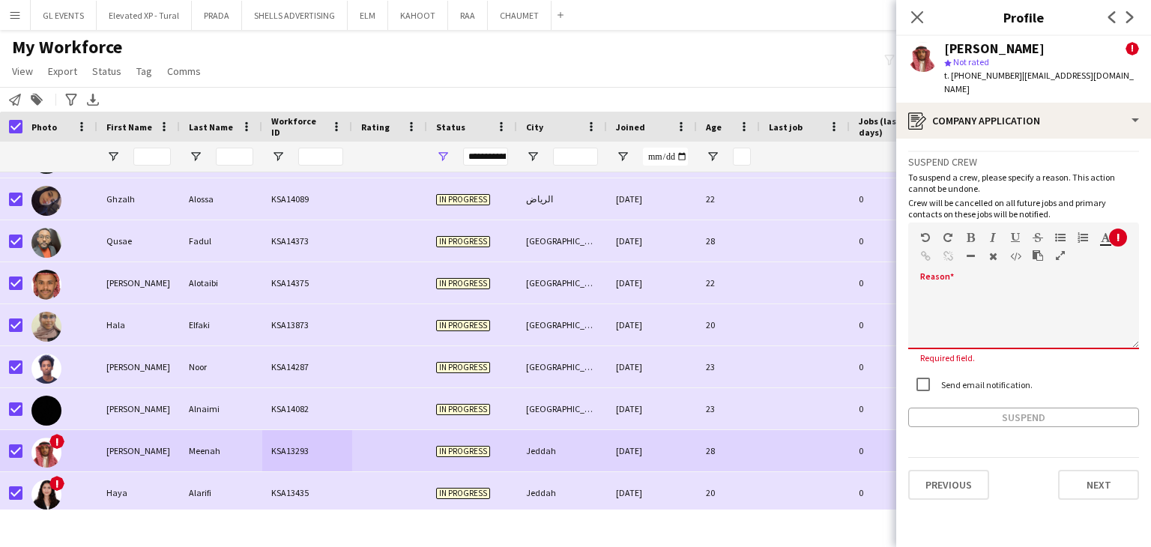
paste div
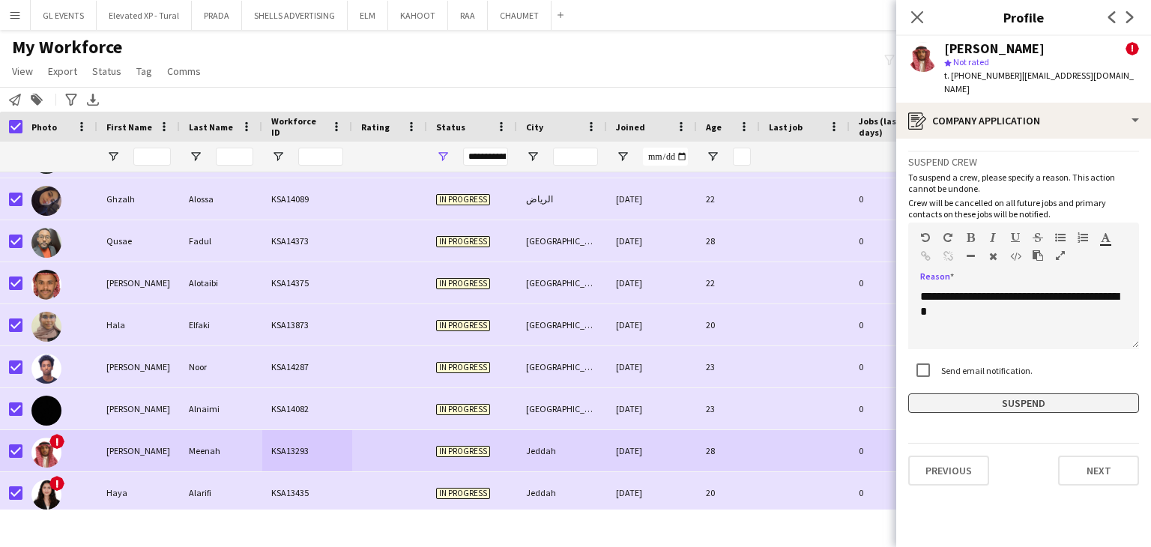
click at [977, 394] on button "Suspend" at bounding box center [1023, 403] width 231 height 19
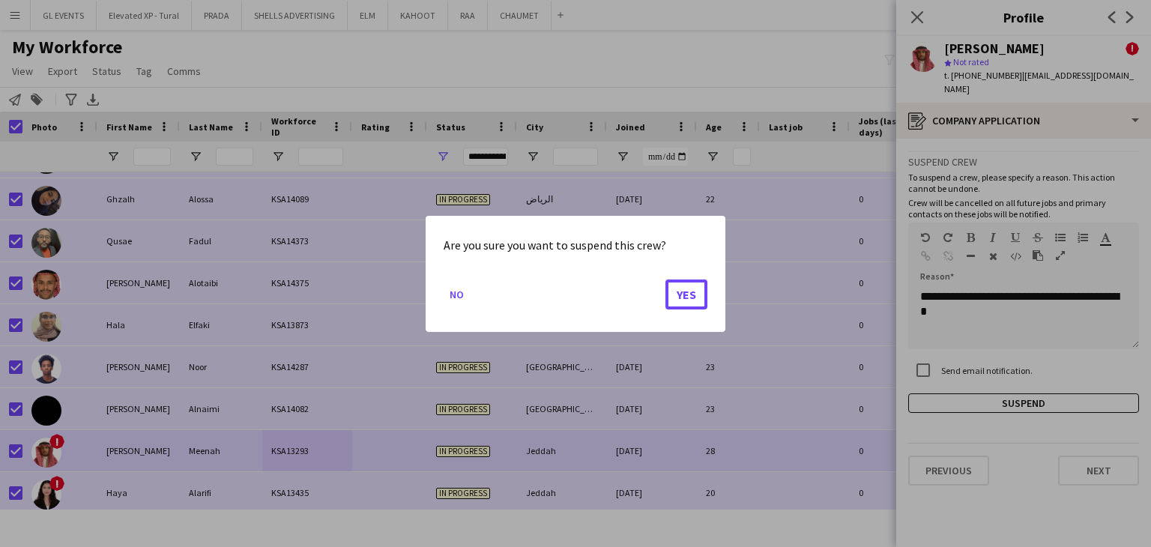
drag, startPoint x: 699, startPoint y: 298, endPoint x: 669, endPoint y: 306, distance: 30.4
click at [699, 298] on button "Yes" at bounding box center [687, 294] width 42 height 30
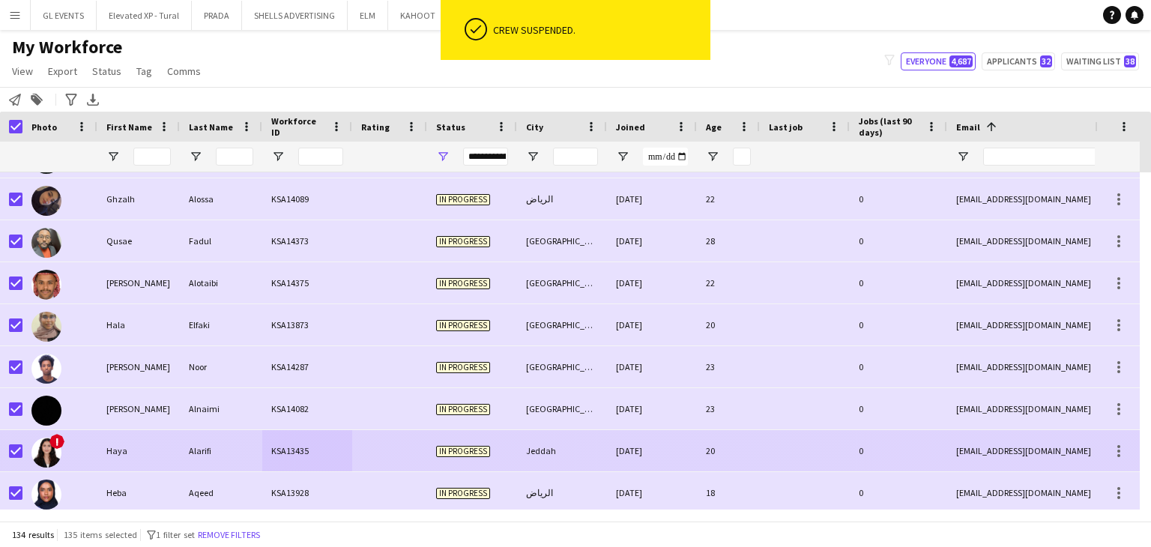
click at [210, 449] on div "Alarifi" at bounding box center [221, 450] width 82 height 41
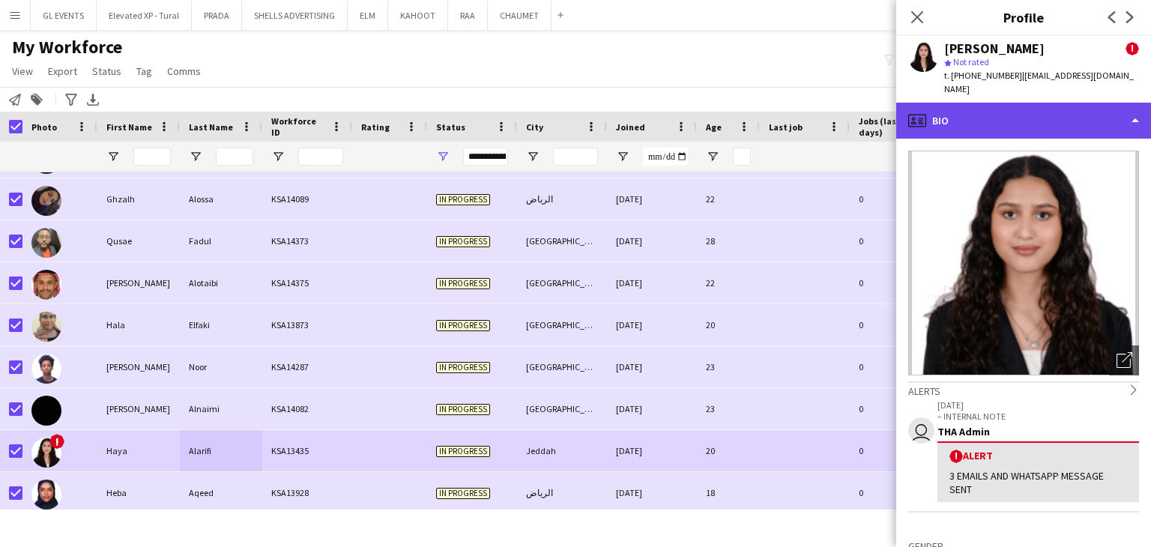
click at [1010, 106] on div "profile Bio" at bounding box center [1023, 121] width 255 height 36
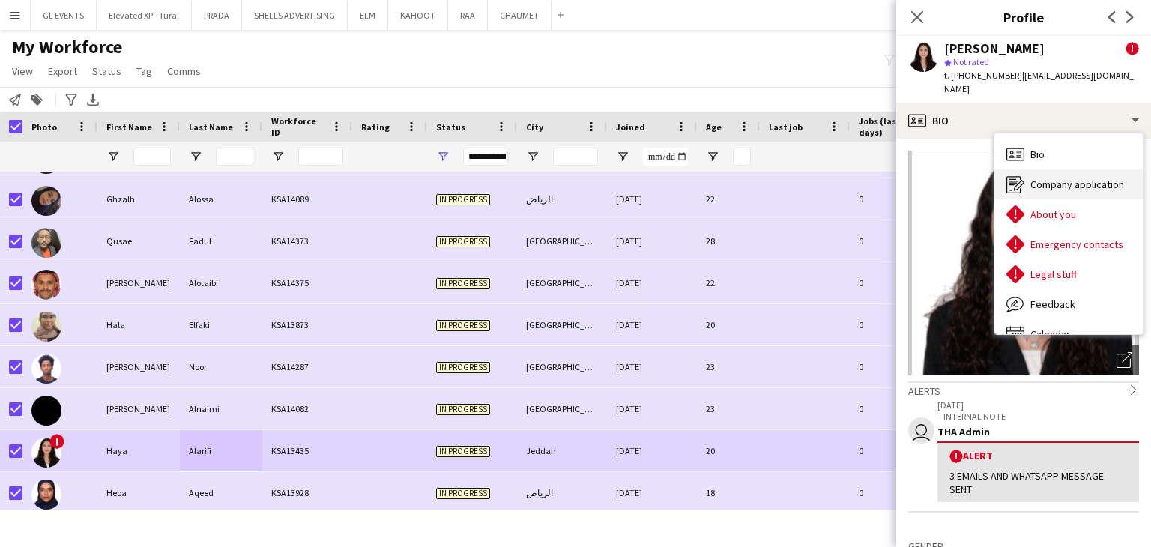
click at [1036, 178] on span "Company application" at bounding box center [1078, 184] width 94 height 13
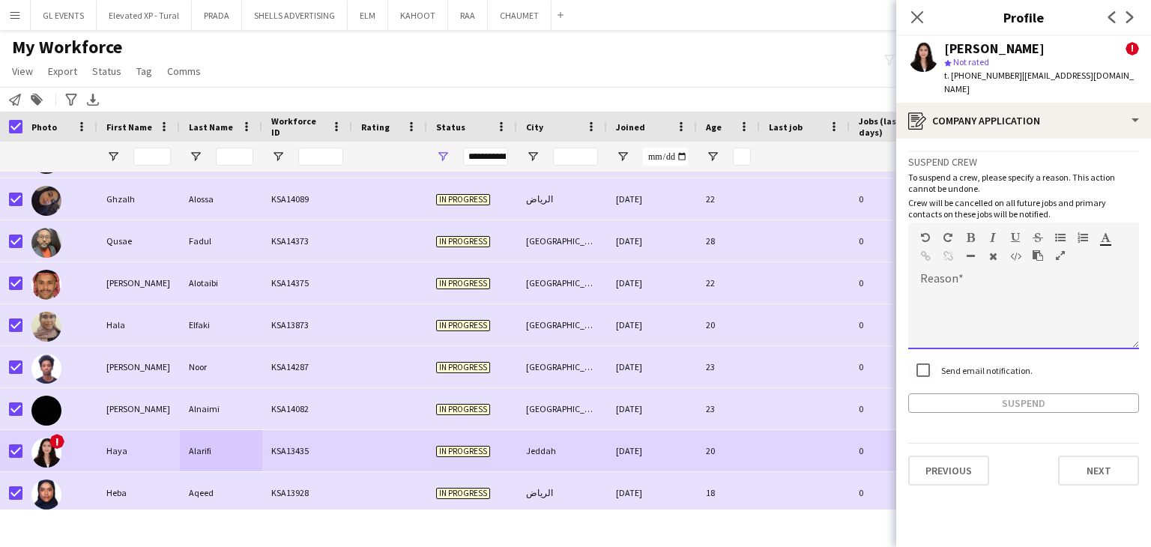
click at [959, 289] on div at bounding box center [1023, 319] width 231 height 60
paste div
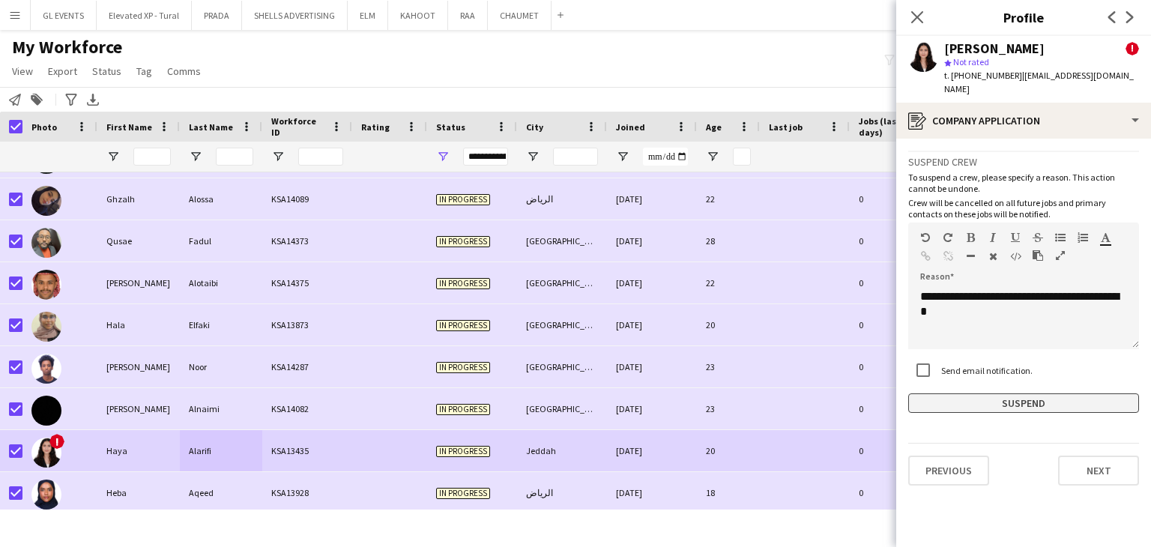
click at [974, 394] on button "Suspend" at bounding box center [1023, 403] width 231 height 19
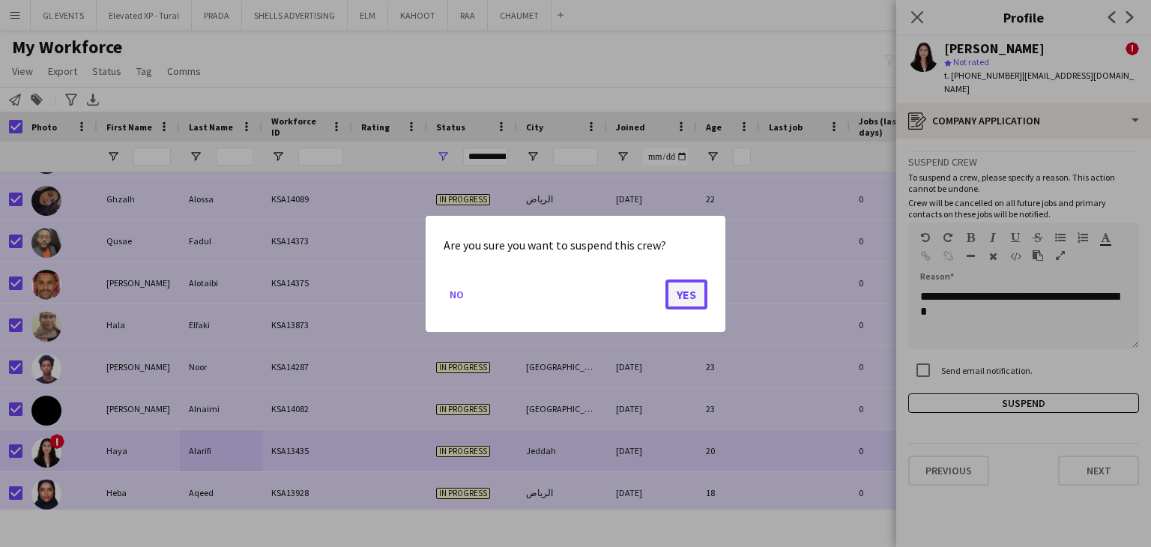
click at [683, 299] on button "Yes" at bounding box center [687, 294] width 42 height 30
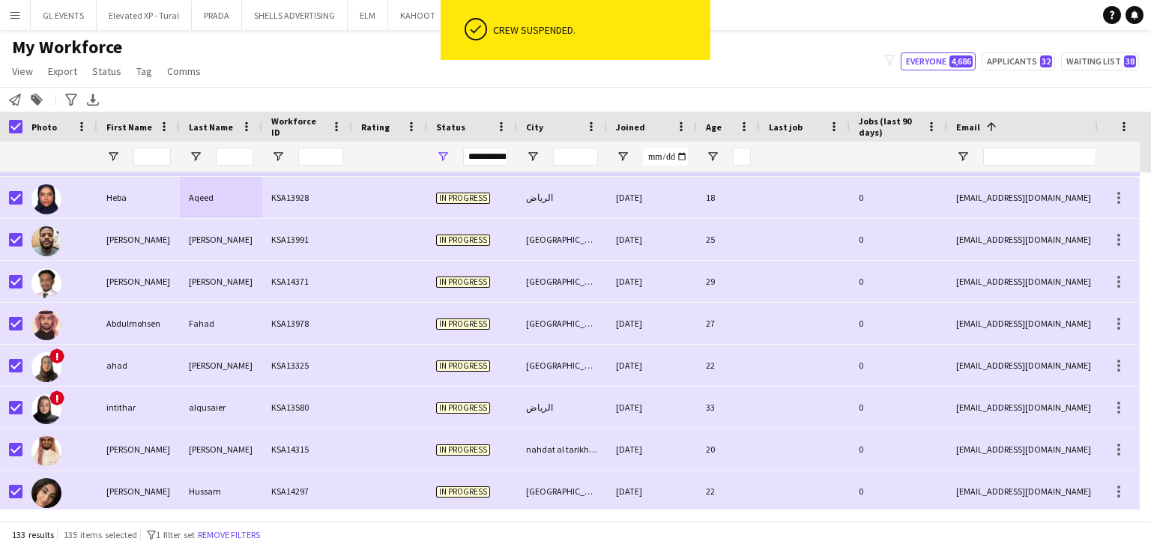
scroll to position [2099, 0]
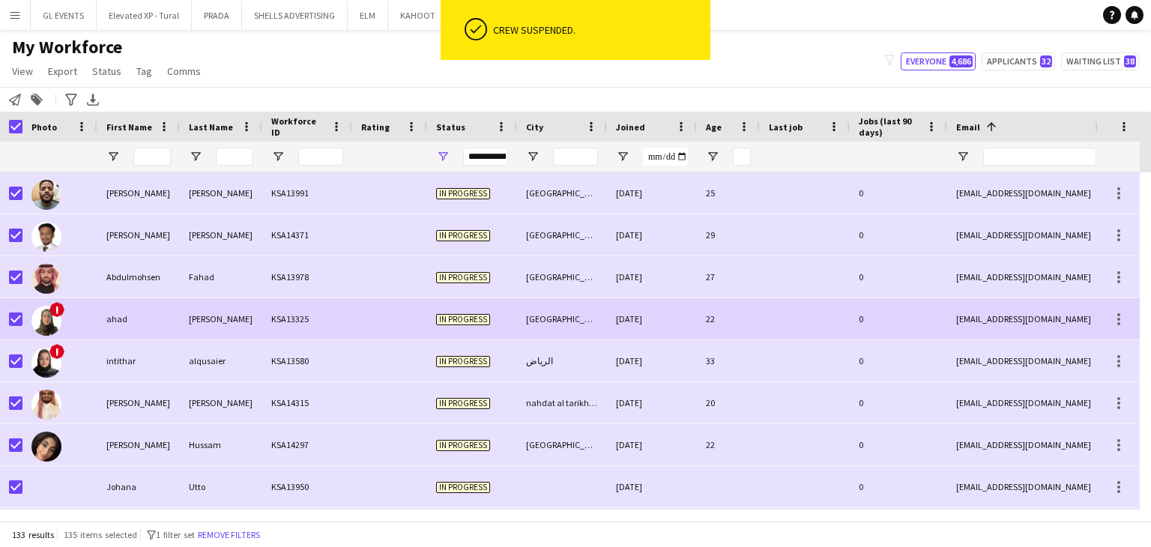
click at [312, 323] on div "KSA13325" at bounding box center [307, 318] width 90 height 41
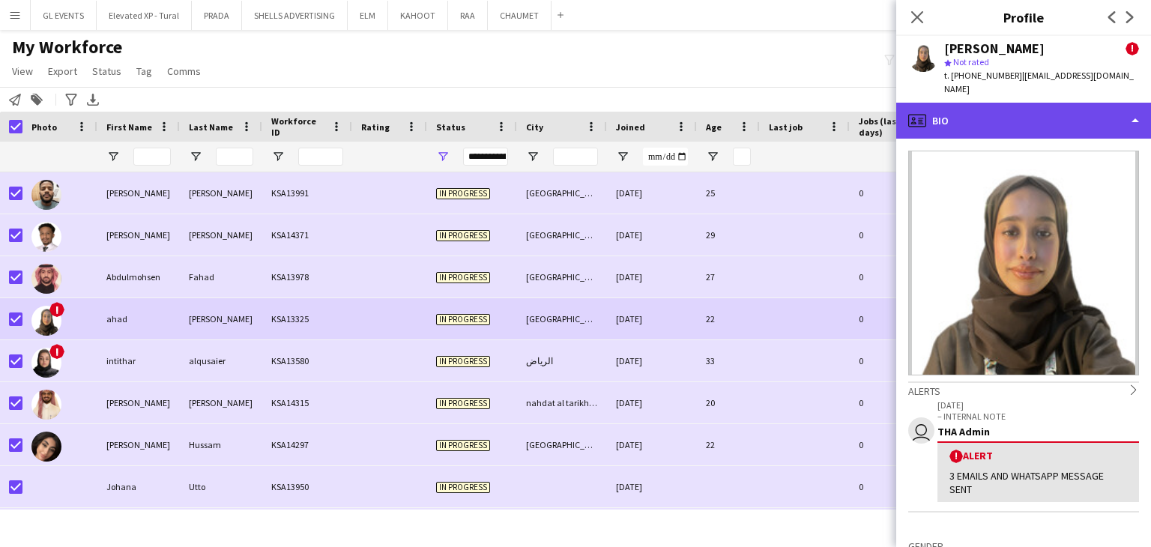
click at [948, 104] on div "profile Bio" at bounding box center [1023, 121] width 255 height 36
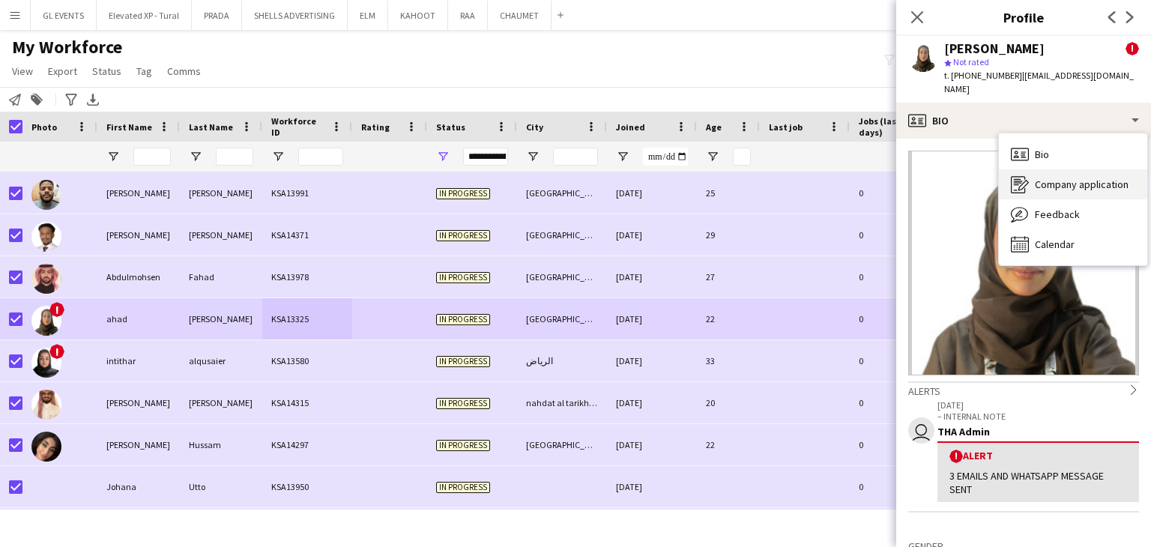
click at [1058, 178] on span "Company application" at bounding box center [1082, 184] width 94 height 13
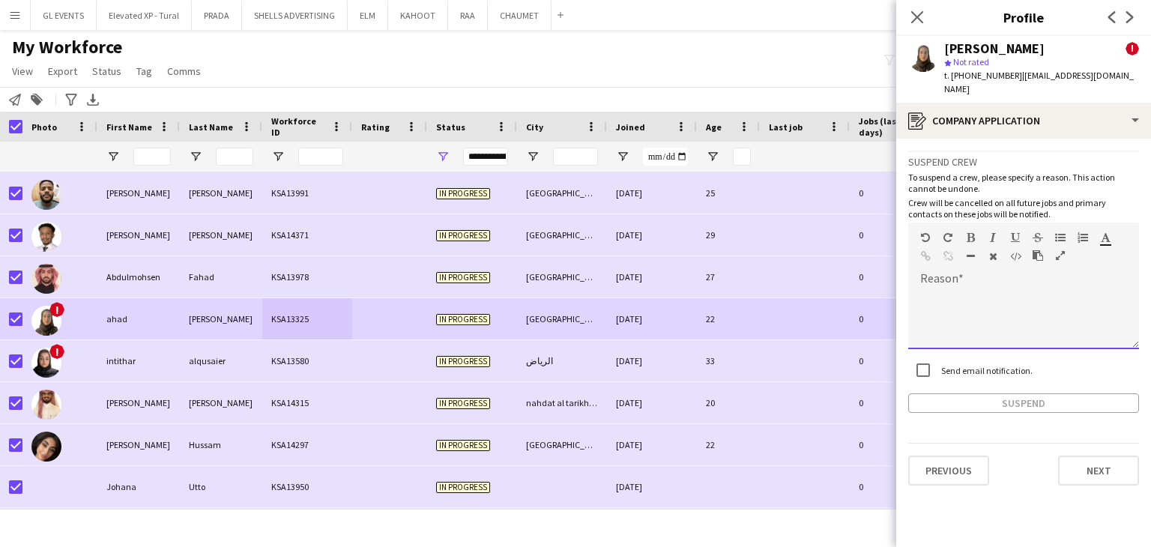
click at [957, 289] on div at bounding box center [1023, 319] width 231 height 60
paste div
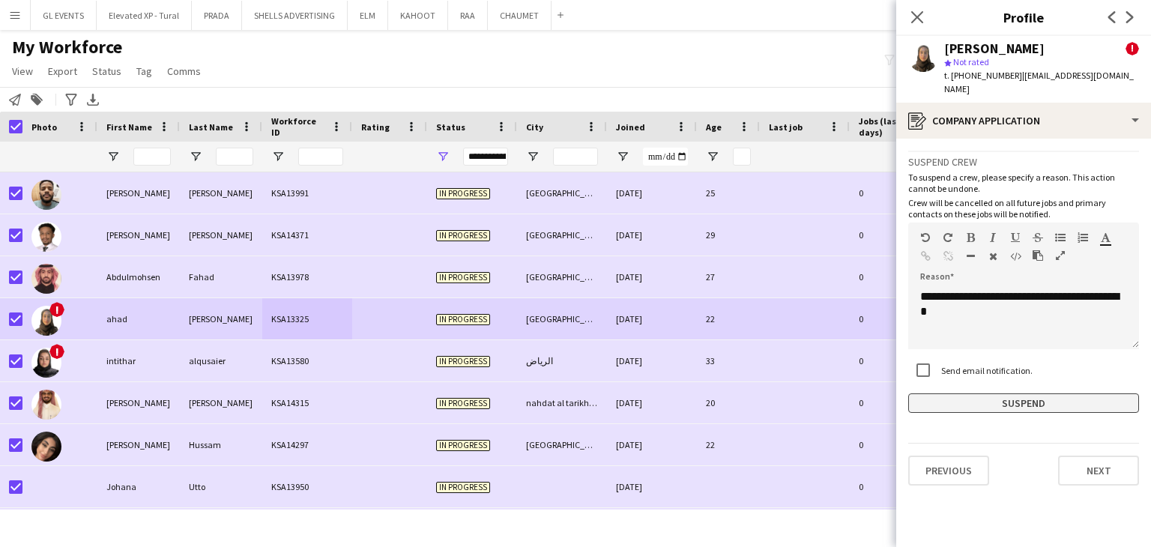
click at [968, 394] on button "Suspend" at bounding box center [1023, 403] width 231 height 19
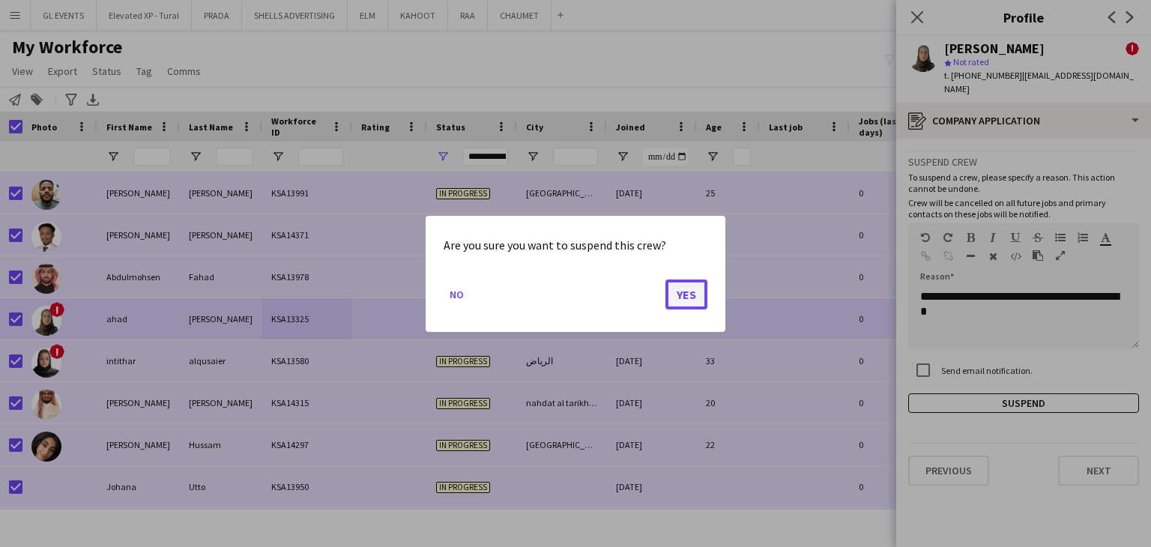
click at [693, 292] on button "Yes" at bounding box center [687, 294] width 42 height 30
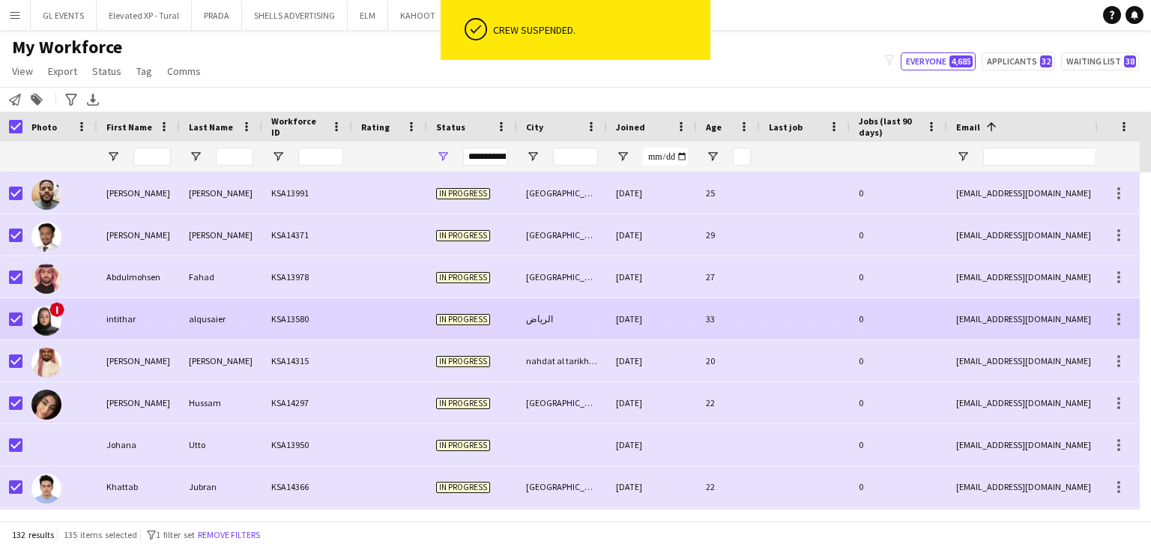
click at [328, 310] on div "KSA13580" at bounding box center [307, 318] width 90 height 41
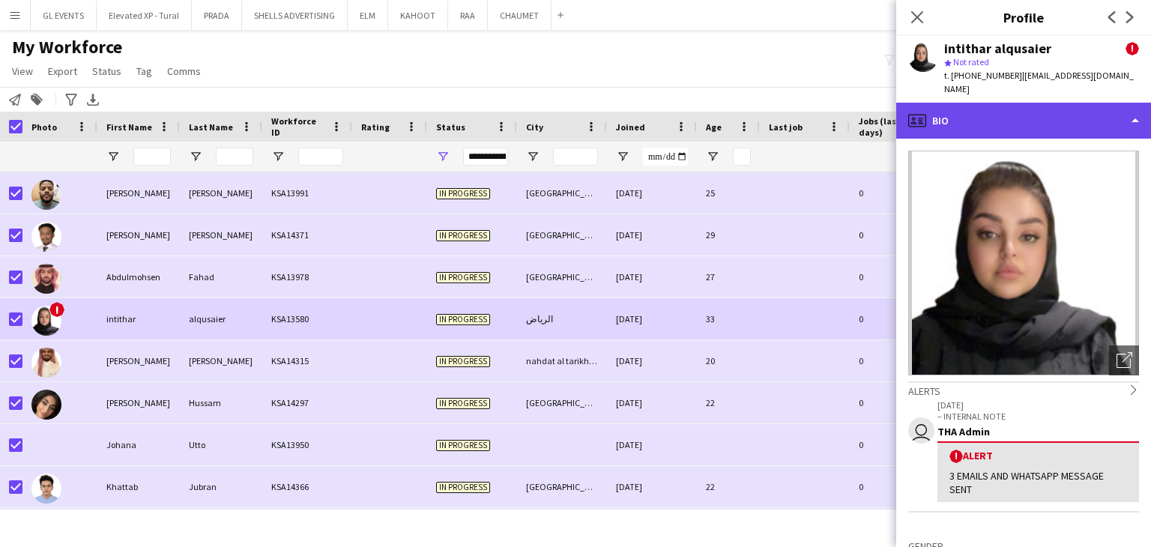
click at [959, 103] on div "profile Bio" at bounding box center [1023, 121] width 255 height 36
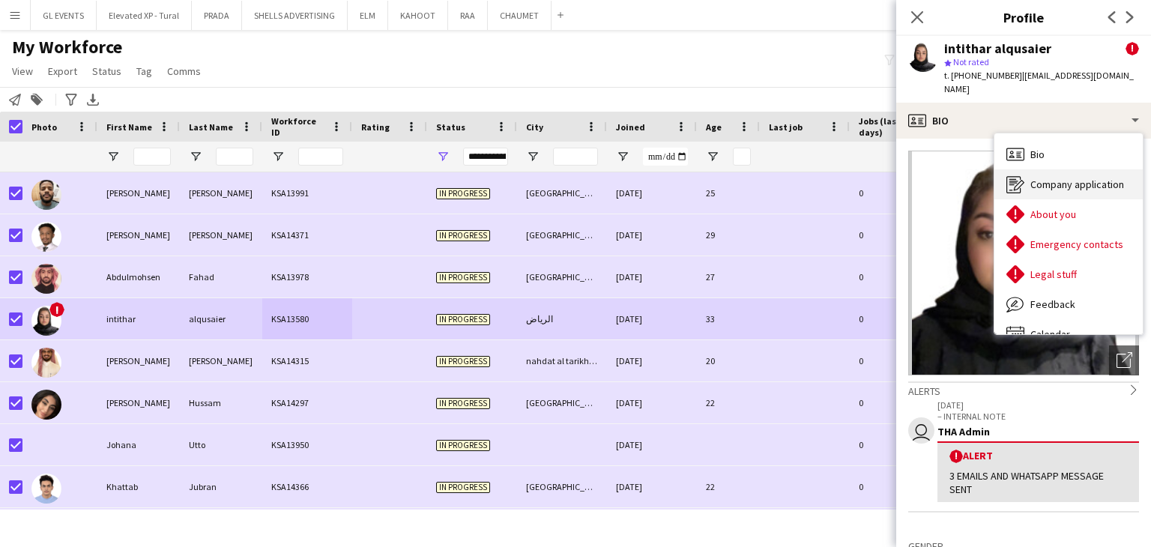
click at [1025, 169] on div "Company application Company application" at bounding box center [1069, 184] width 148 height 30
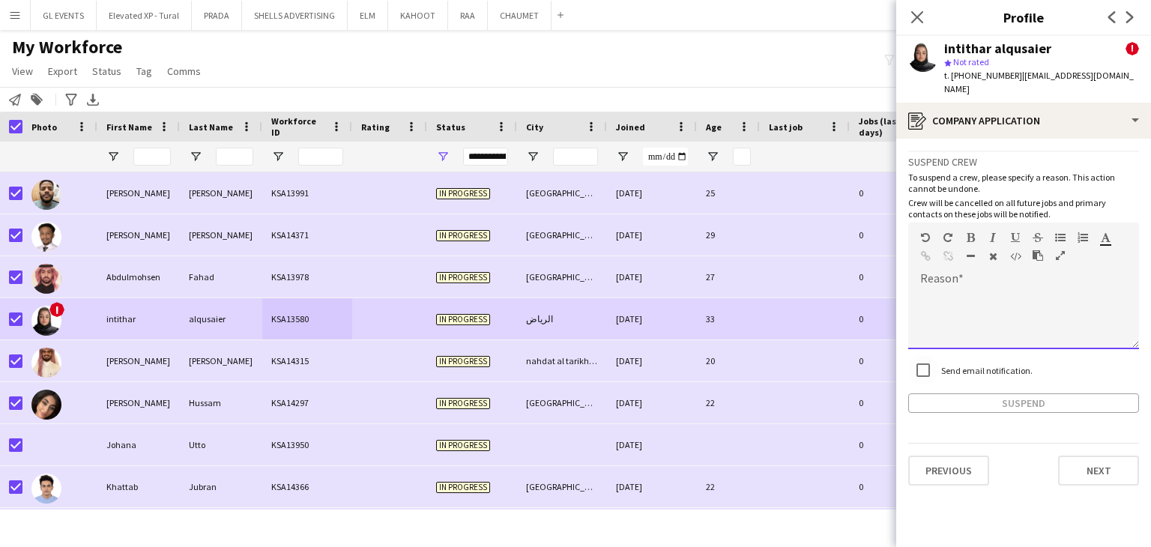
click at [950, 289] on div at bounding box center [1023, 319] width 231 height 60
paste div
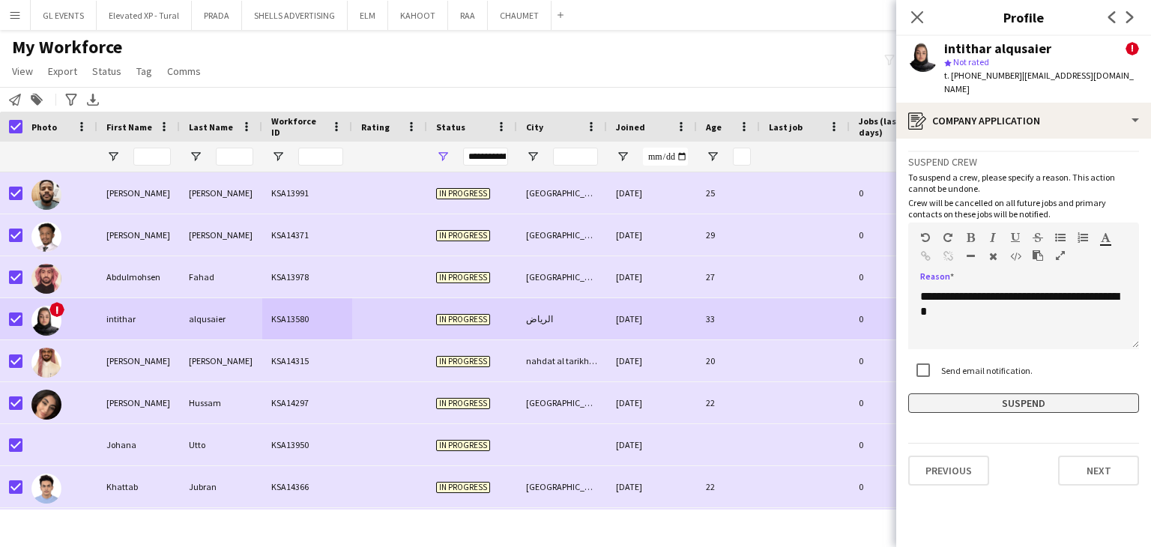
click at [973, 394] on button "Suspend" at bounding box center [1023, 403] width 231 height 19
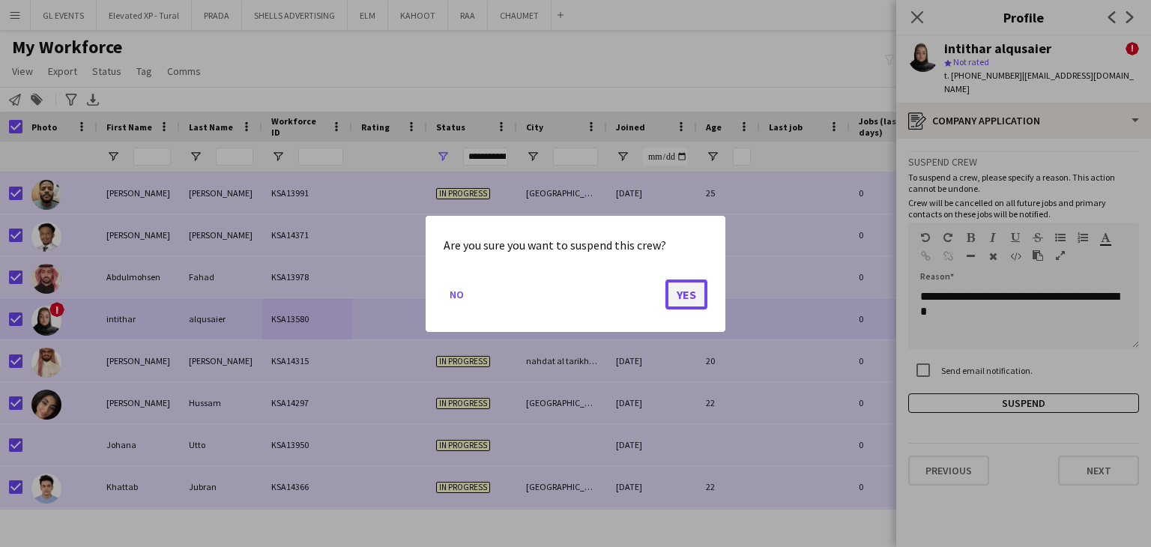
click at [699, 286] on button "Yes" at bounding box center [687, 294] width 42 height 30
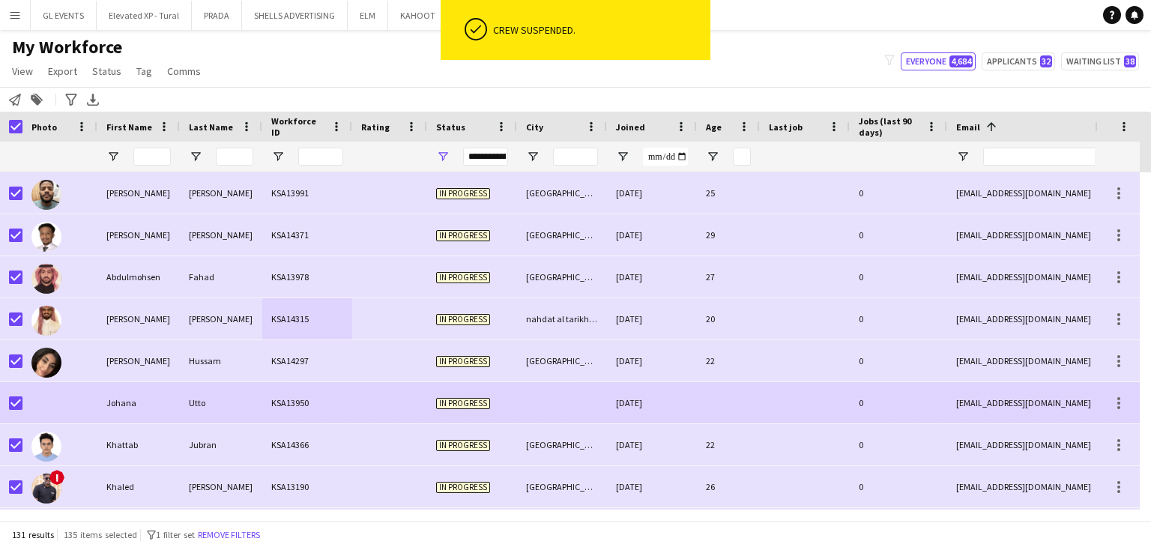
scroll to position [2183, 0]
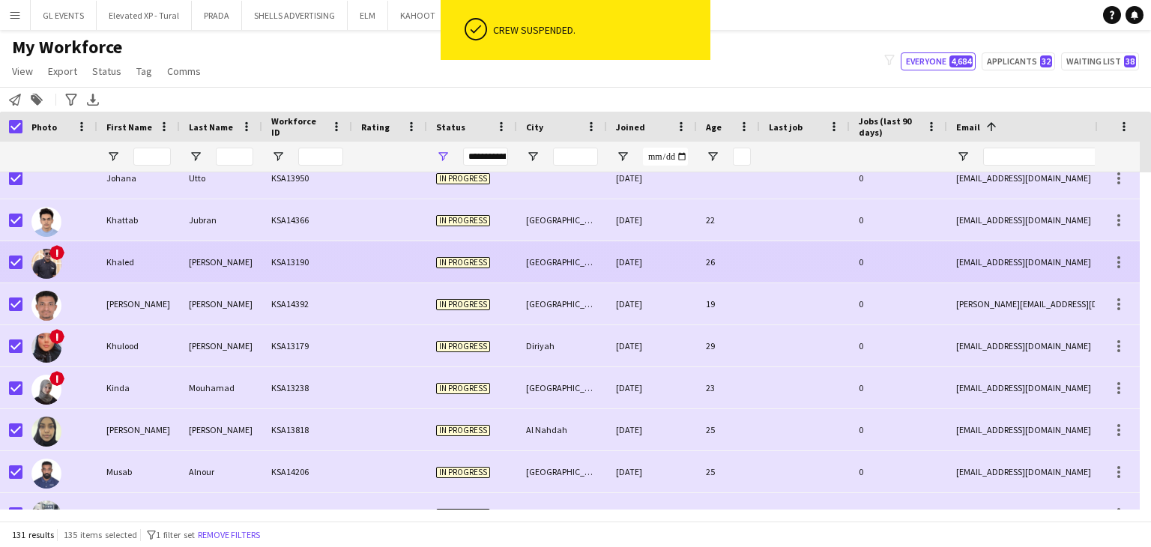
click at [255, 250] on div "[PERSON_NAME]" at bounding box center [221, 261] width 82 height 41
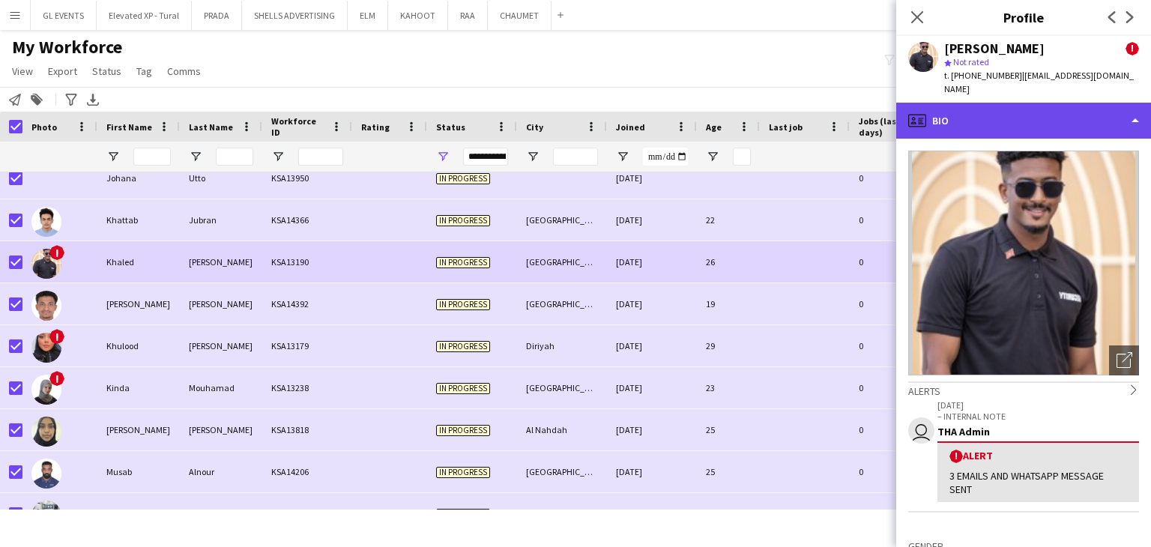
click at [1027, 124] on div "profile Bio" at bounding box center [1023, 121] width 255 height 36
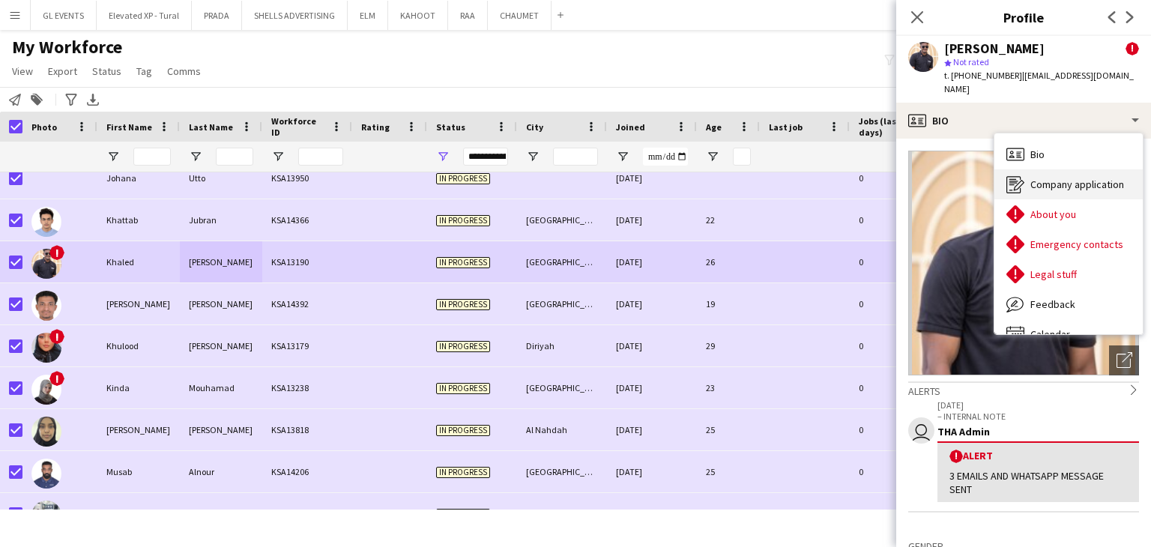
click at [1052, 178] on span "Company application" at bounding box center [1078, 184] width 94 height 13
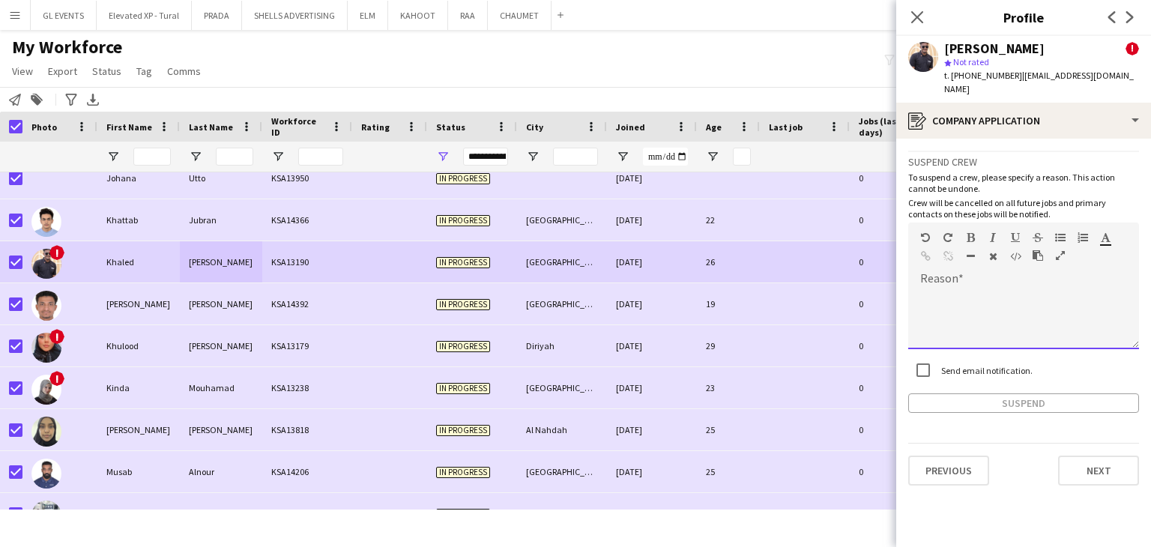
click at [957, 289] on div at bounding box center [1023, 319] width 231 height 60
paste div
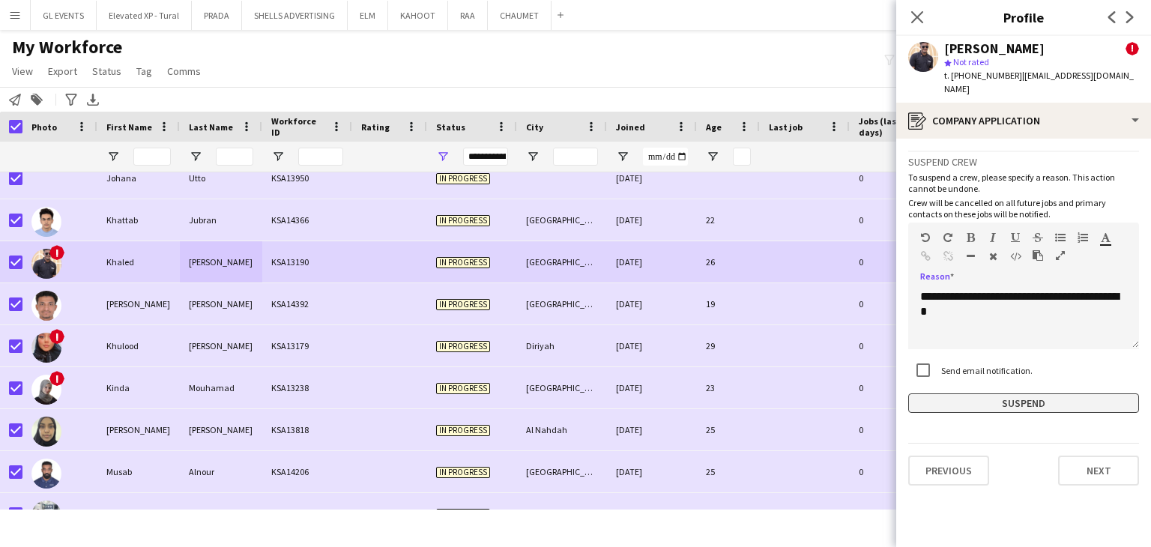
click at [980, 394] on button "Suspend" at bounding box center [1023, 403] width 231 height 19
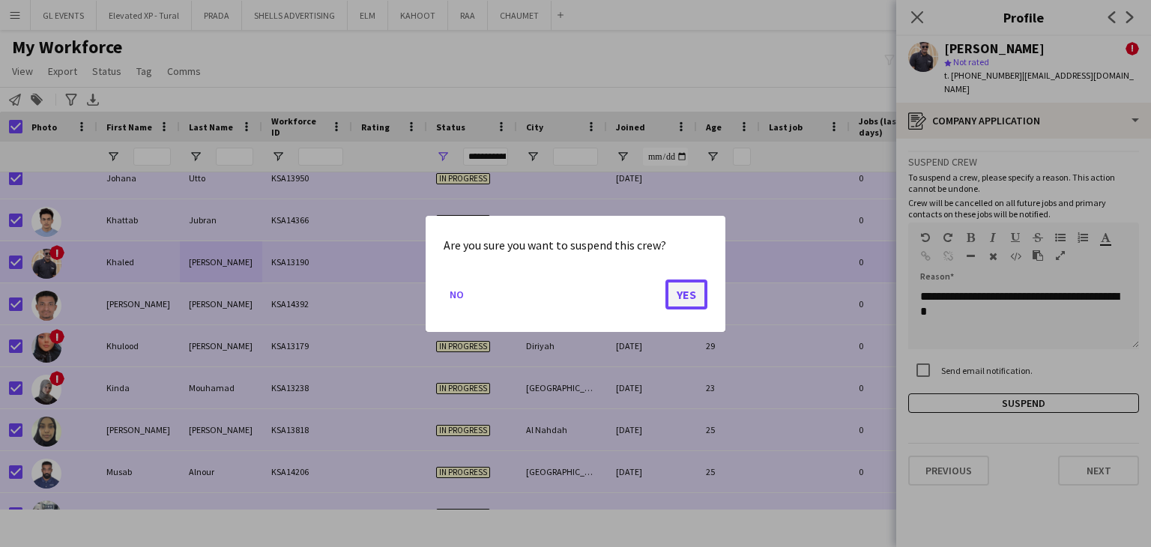
click at [693, 294] on button "Yes" at bounding box center [687, 294] width 42 height 30
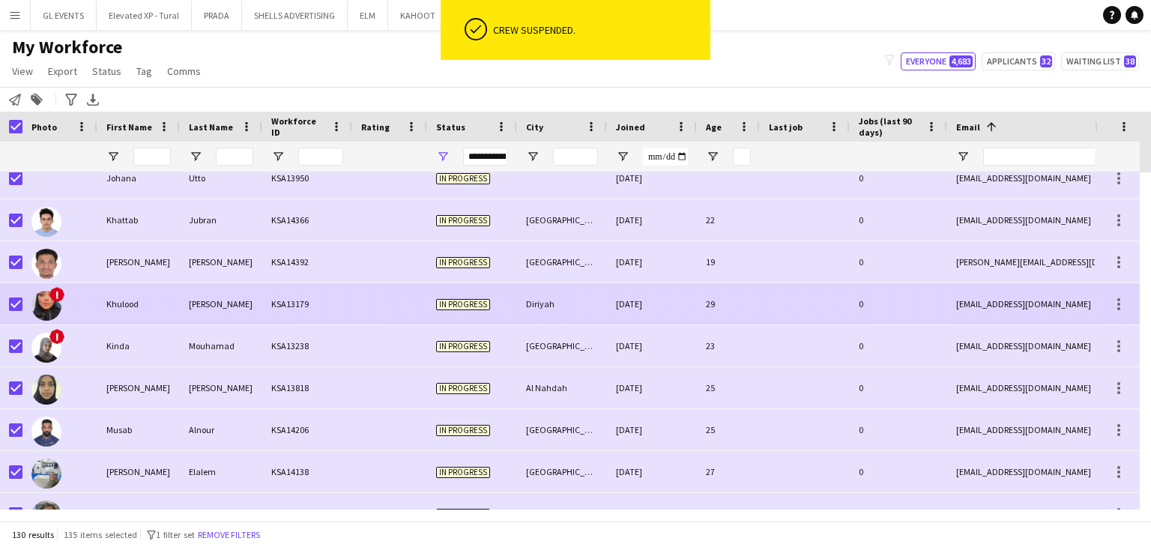
click at [317, 295] on div "KSA13179" at bounding box center [307, 303] width 90 height 41
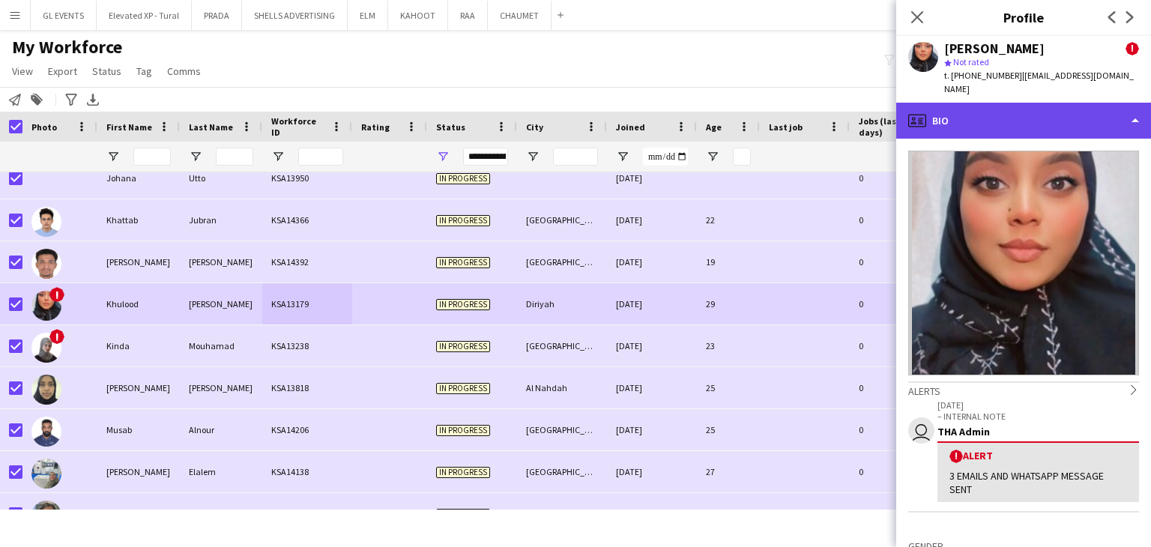
click at [1010, 103] on div "profile Bio" at bounding box center [1023, 121] width 255 height 36
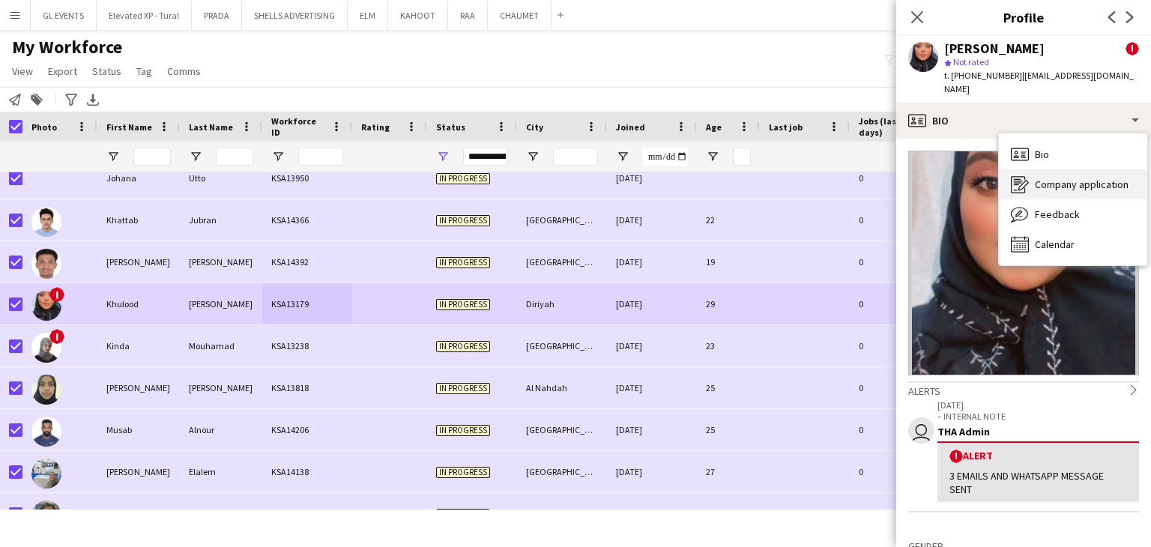
click at [1047, 178] on span "Company application" at bounding box center [1082, 184] width 94 height 13
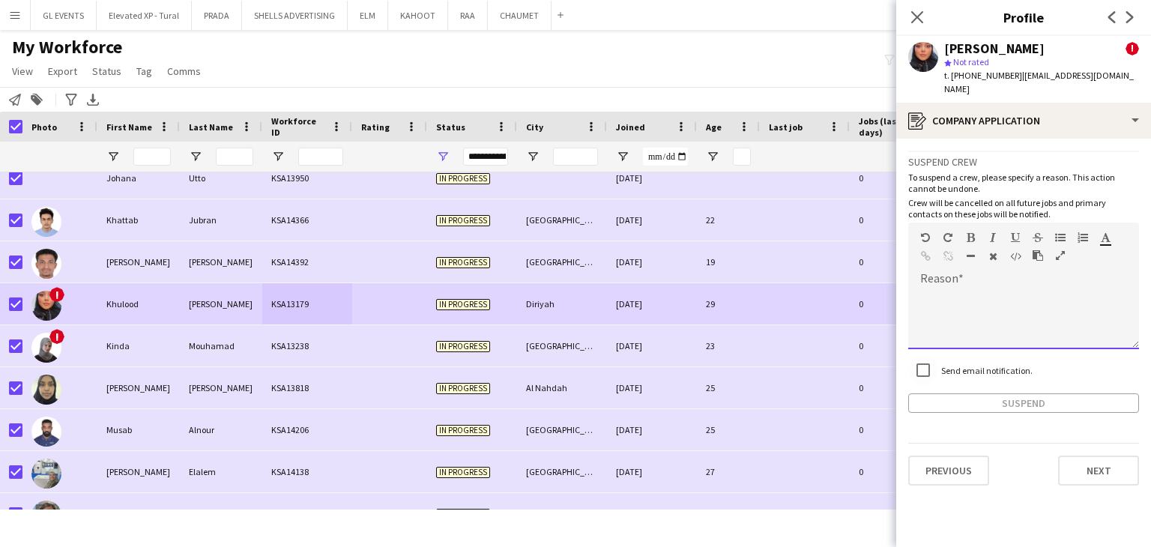
click at [954, 293] on div at bounding box center [1023, 319] width 231 height 60
paste div
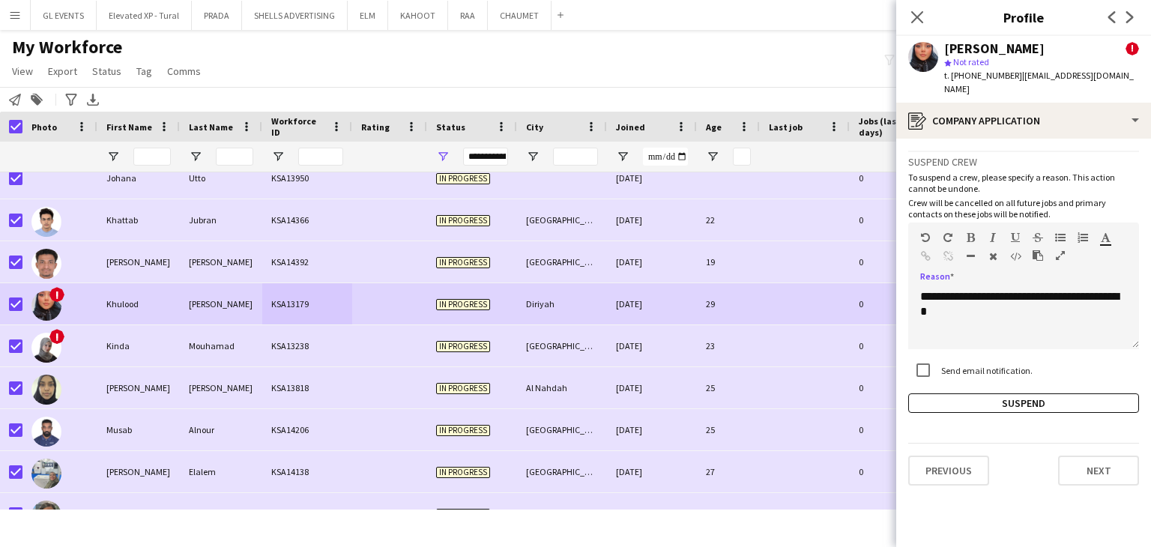
click at [994, 373] on div "Send email notification." at bounding box center [1023, 371] width 231 height 32
click at [986, 394] on button "Suspend" at bounding box center [1023, 403] width 231 height 19
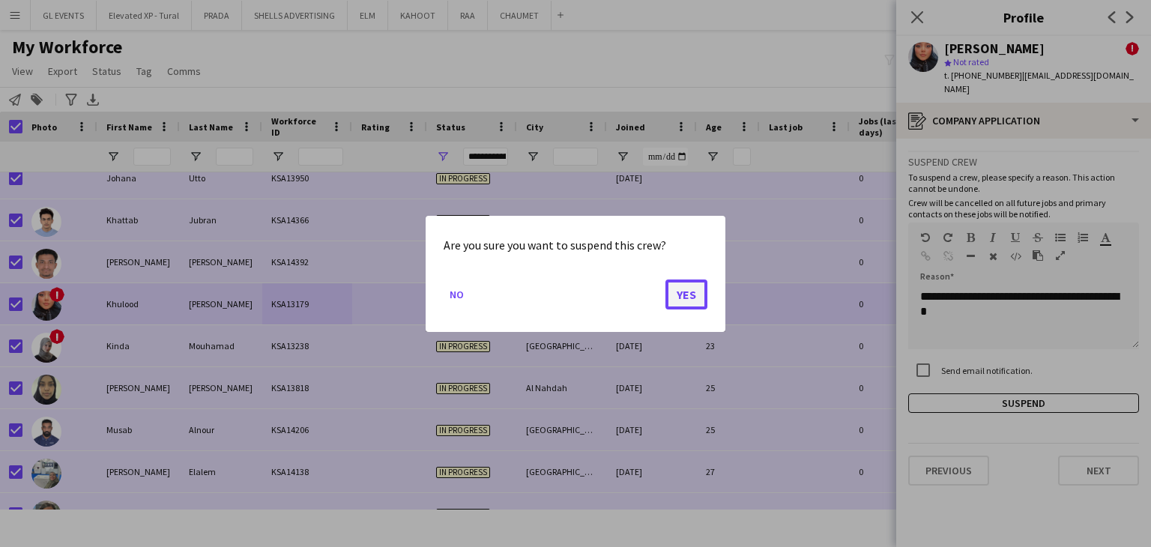
click at [692, 292] on button "Yes" at bounding box center [687, 294] width 42 height 30
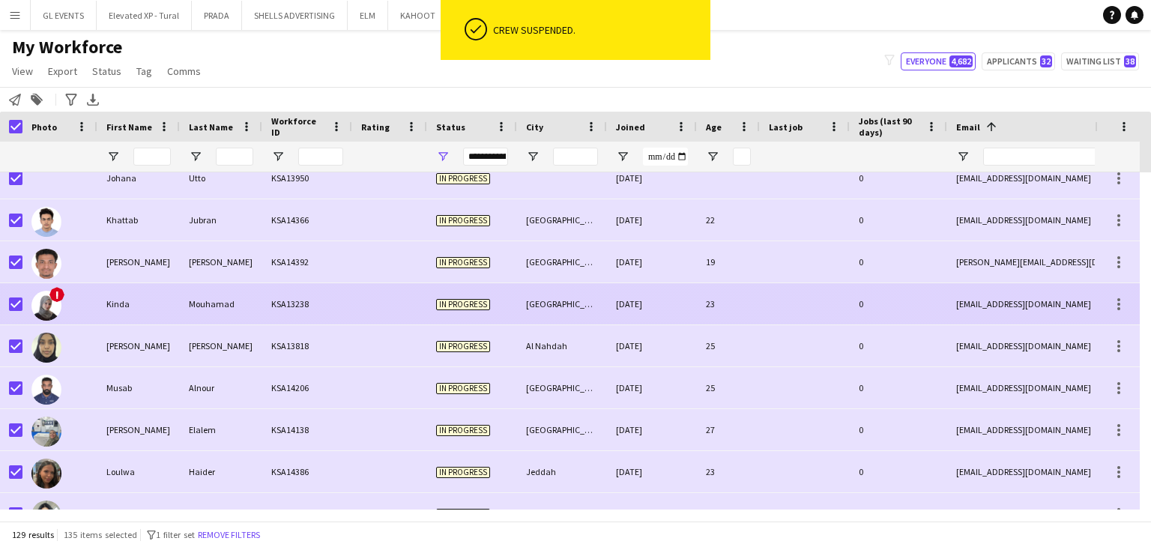
click at [440, 302] on span "In progress" at bounding box center [463, 304] width 54 height 11
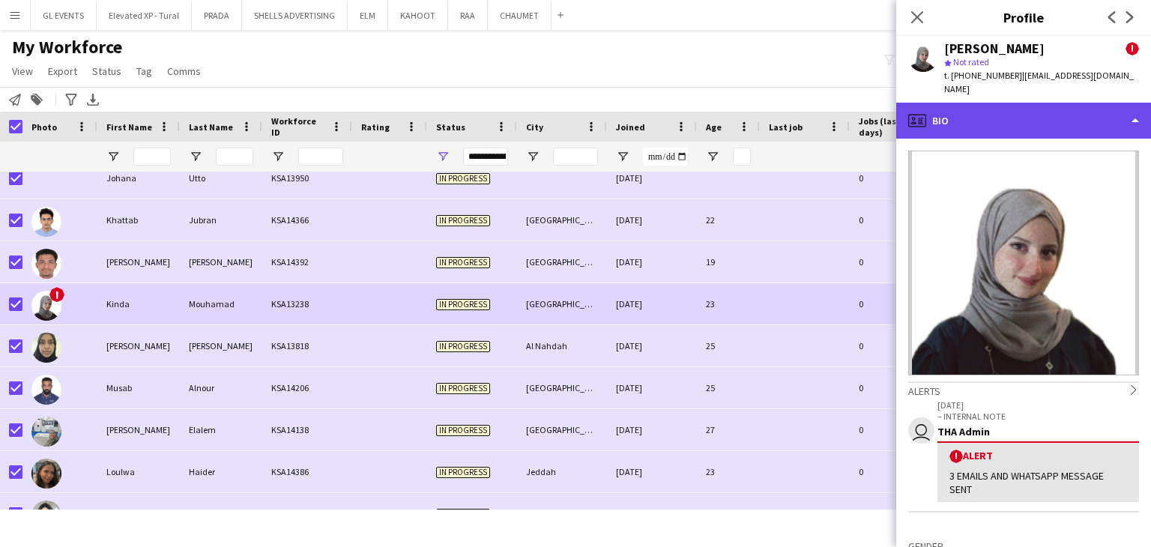
click at [976, 109] on div "profile Bio" at bounding box center [1023, 121] width 255 height 36
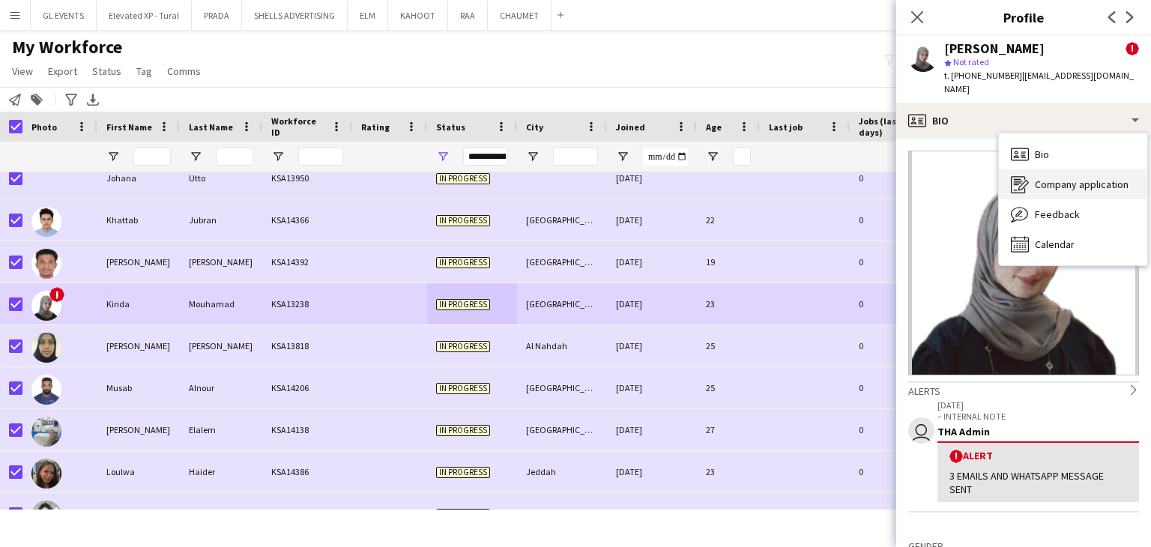
click at [1031, 169] on div "Company application Company application" at bounding box center [1073, 184] width 148 height 30
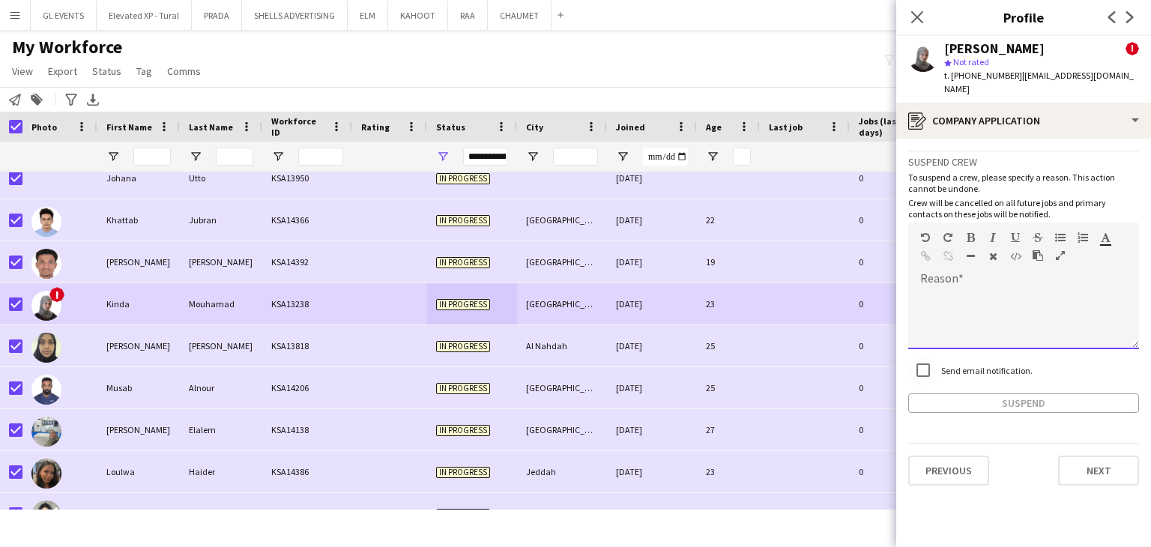
click at [946, 289] on div at bounding box center [1023, 319] width 231 height 60
paste div
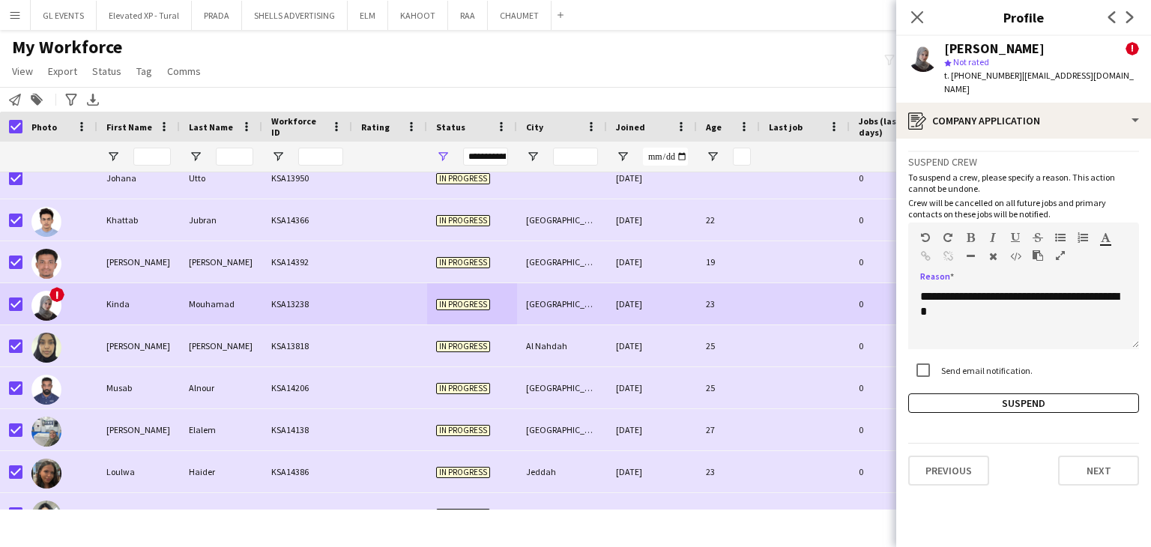
click at [965, 379] on div "**********" at bounding box center [1023, 282] width 231 height 262
click at [961, 394] on button "Suspend" at bounding box center [1023, 403] width 231 height 19
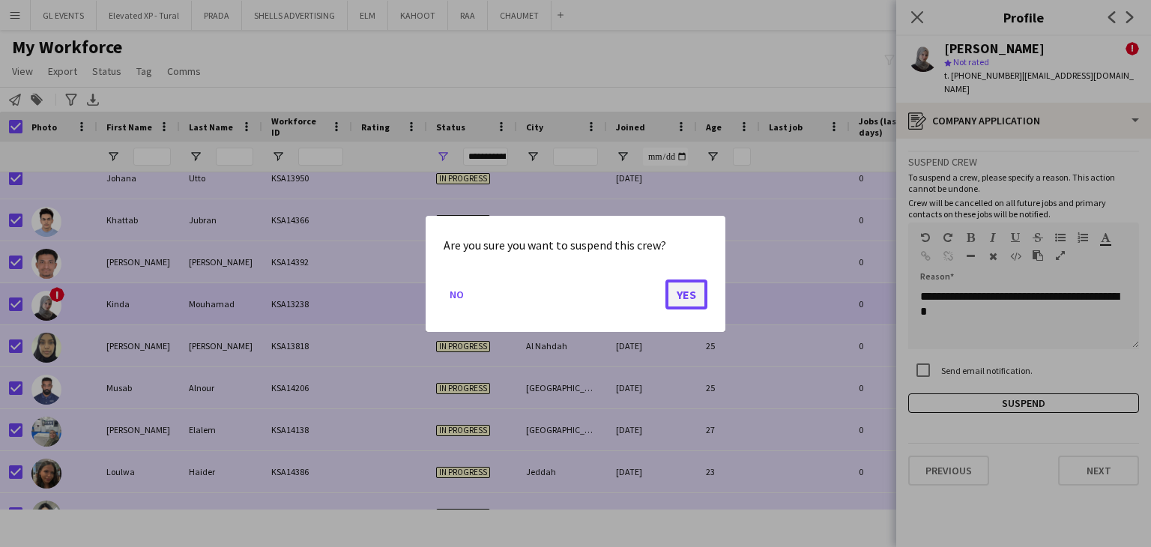
click at [696, 298] on button "Yes" at bounding box center [687, 294] width 42 height 30
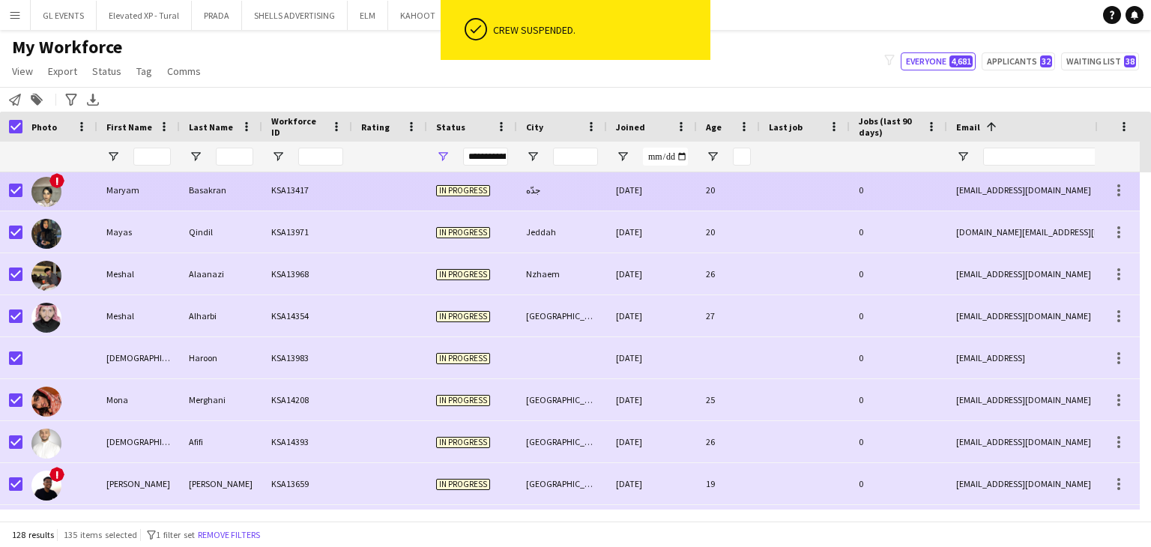
click at [169, 188] on div "Maryam" at bounding box center [138, 189] width 82 height 41
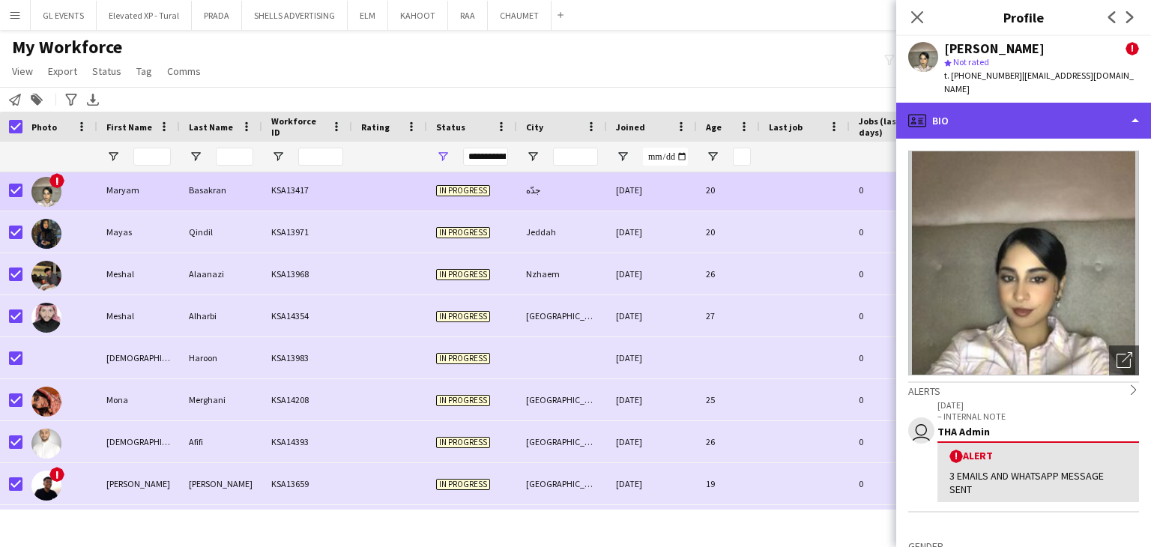
click at [936, 103] on div "profile Bio" at bounding box center [1023, 121] width 255 height 36
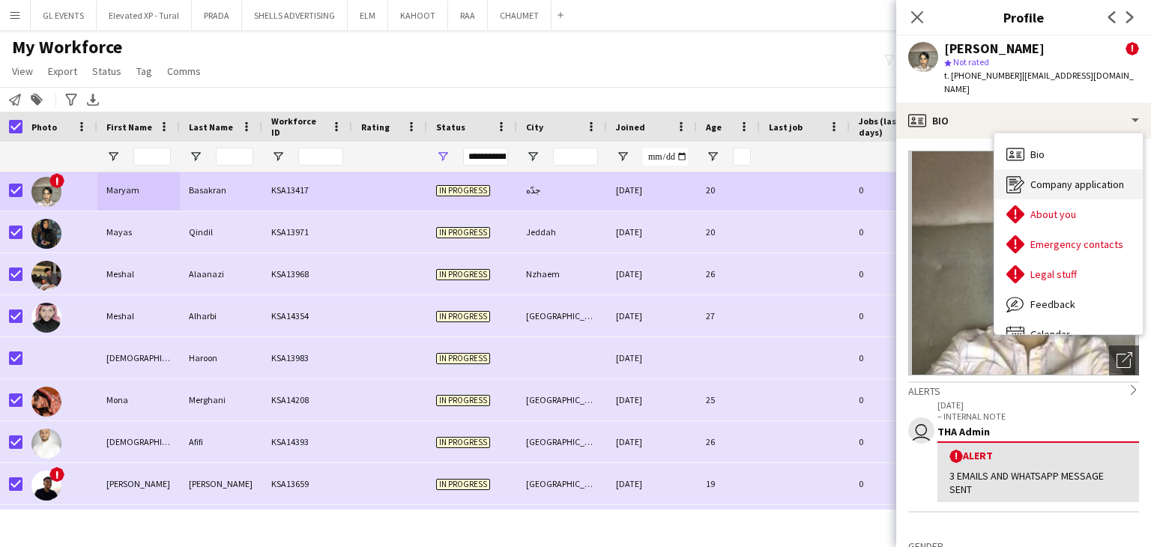
click at [1052, 178] on span "Company application" at bounding box center [1078, 184] width 94 height 13
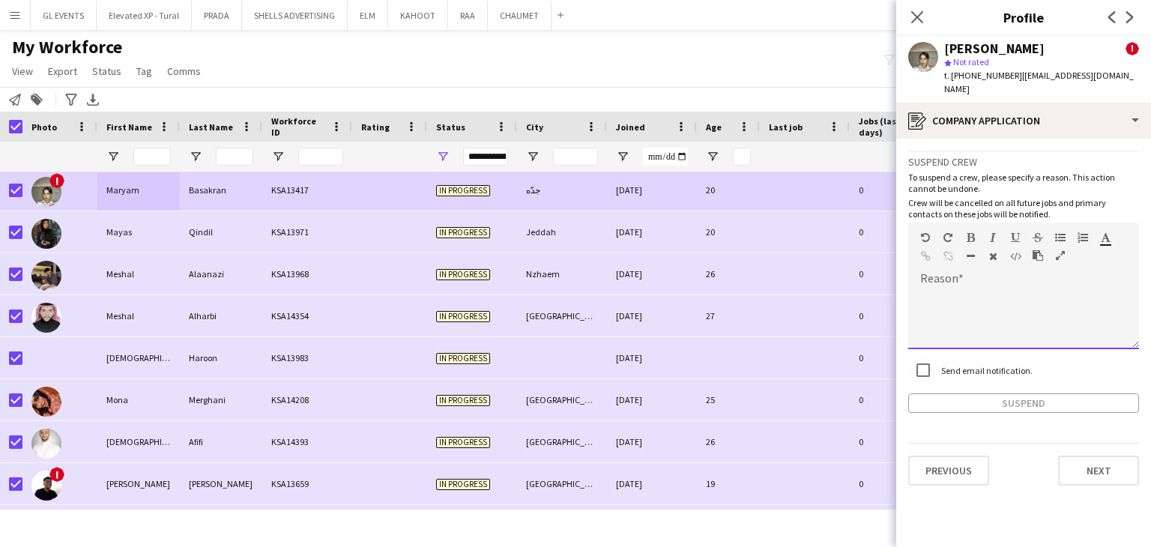
click at [968, 295] on div at bounding box center [1023, 319] width 231 height 60
paste div
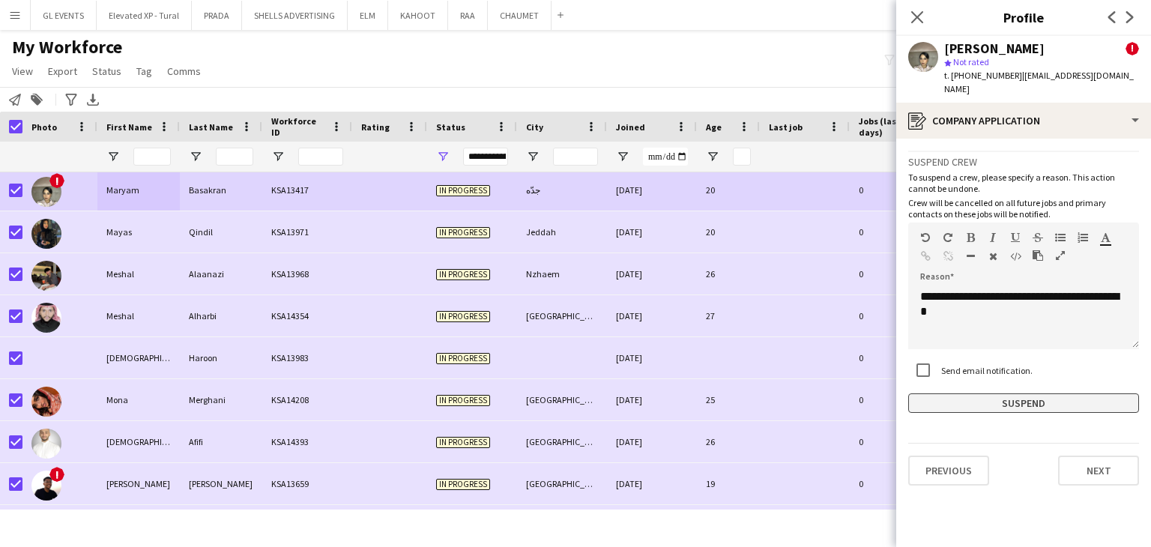
click at [1001, 394] on button "Suspend" at bounding box center [1023, 403] width 231 height 19
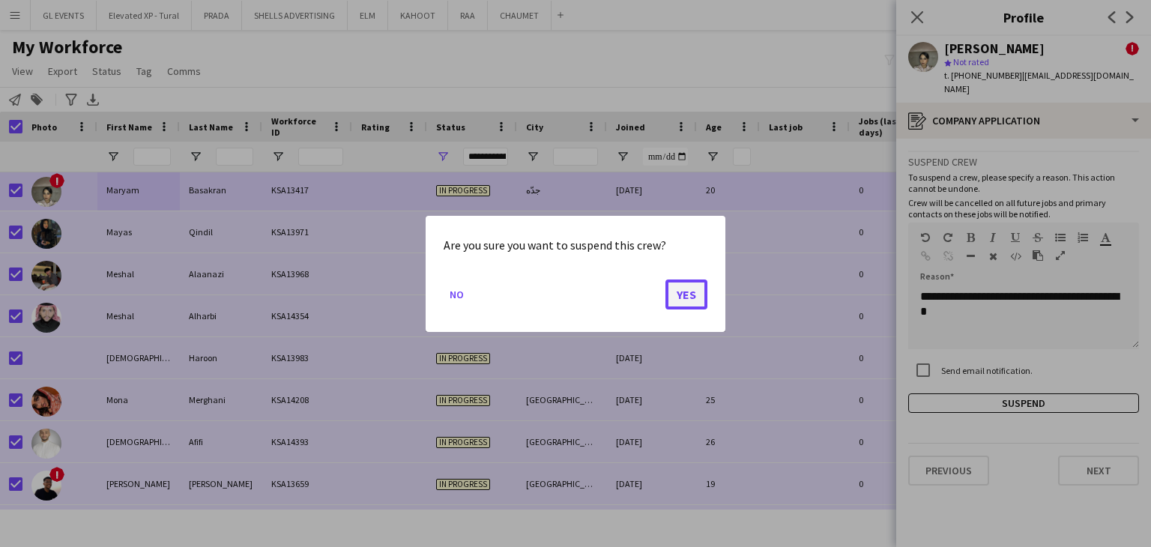
click at [671, 295] on button "Yes" at bounding box center [687, 294] width 42 height 30
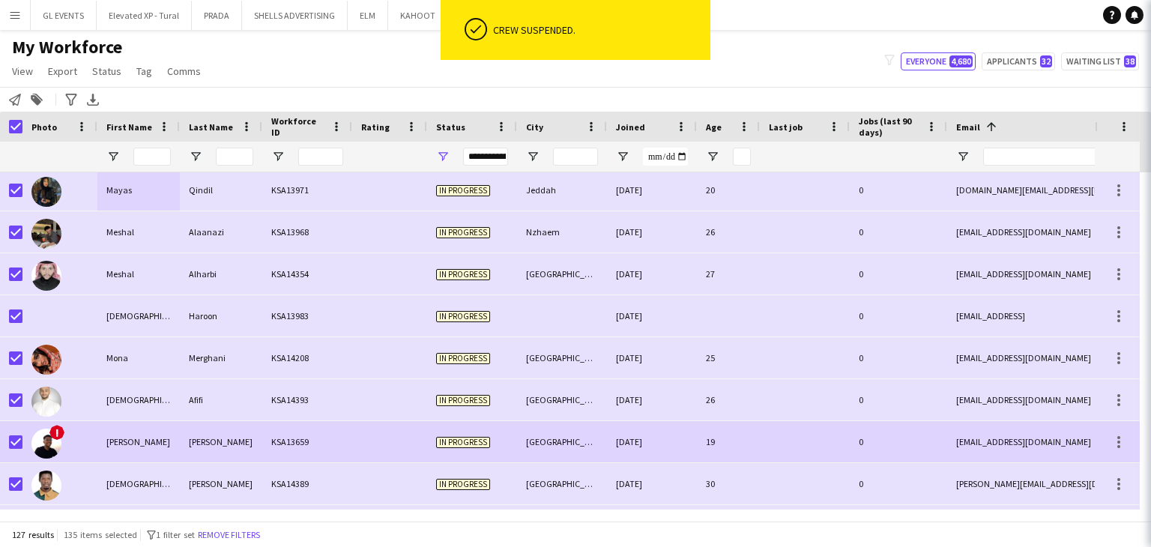
click at [208, 448] on div "[PERSON_NAME]" at bounding box center [221, 441] width 82 height 41
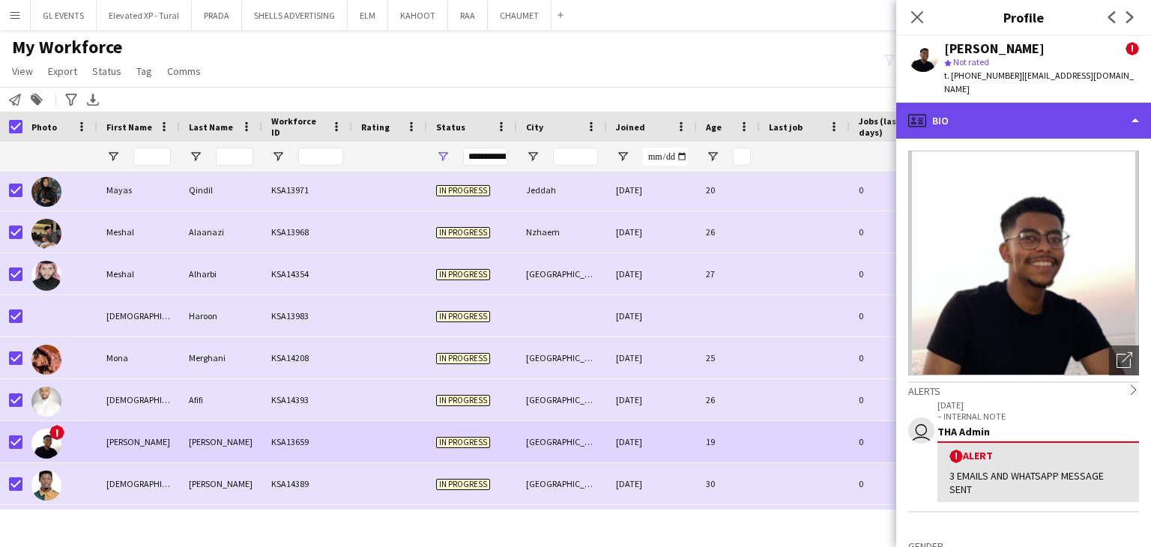
click at [999, 111] on div "profile Bio" at bounding box center [1023, 121] width 255 height 36
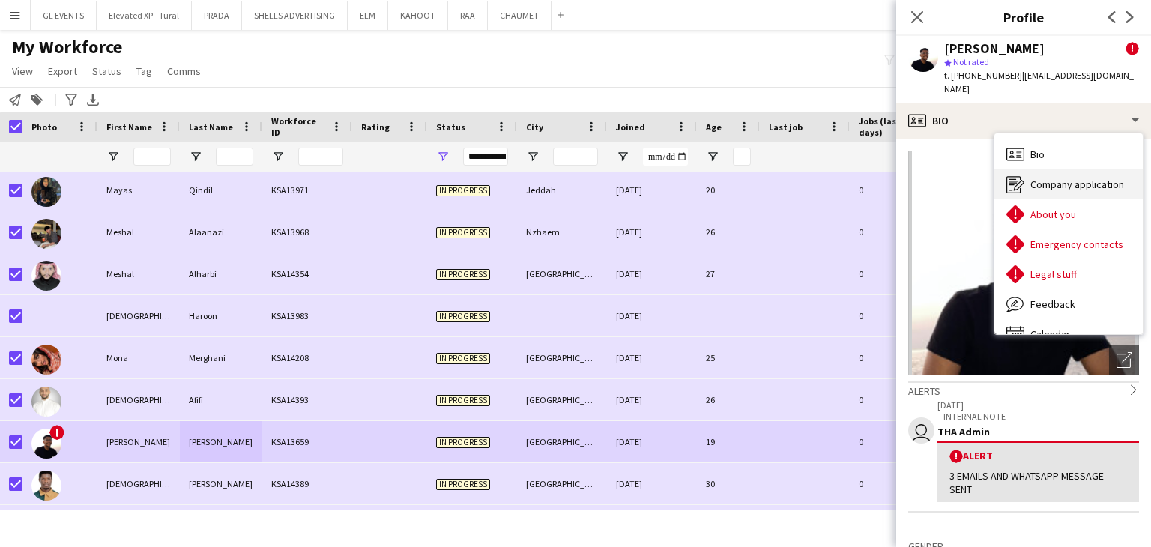
click at [1040, 178] on span "Company application" at bounding box center [1078, 184] width 94 height 13
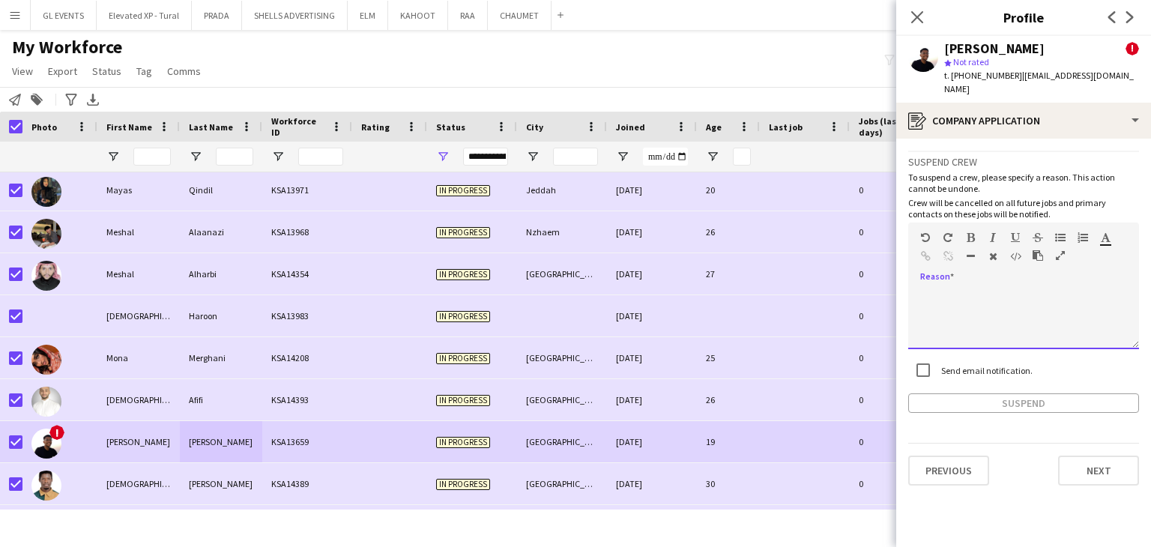
click at [961, 289] on div at bounding box center [1023, 319] width 231 height 60
paste div
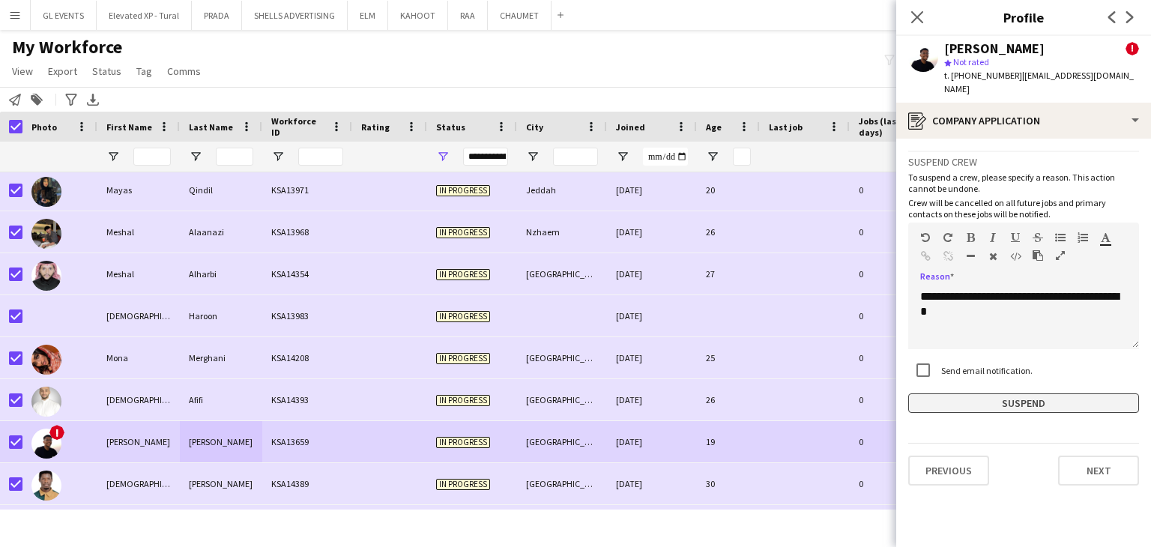
click at [963, 394] on button "Suspend" at bounding box center [1023, 403] width 231 height 19
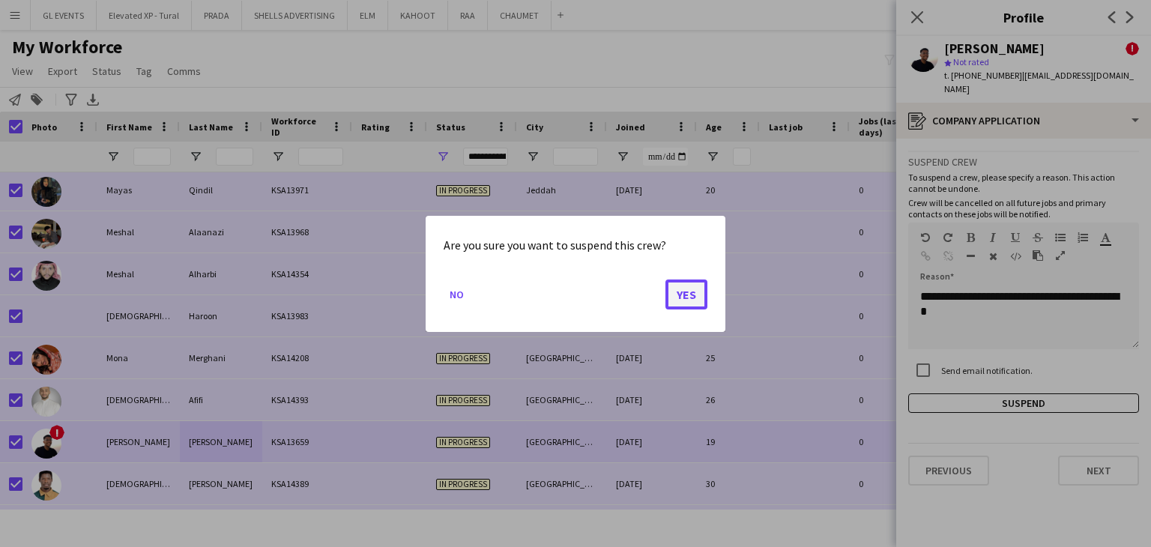
click at [690, 287] on button "Yes" at bounding box center [687, 294] width 42 height 30
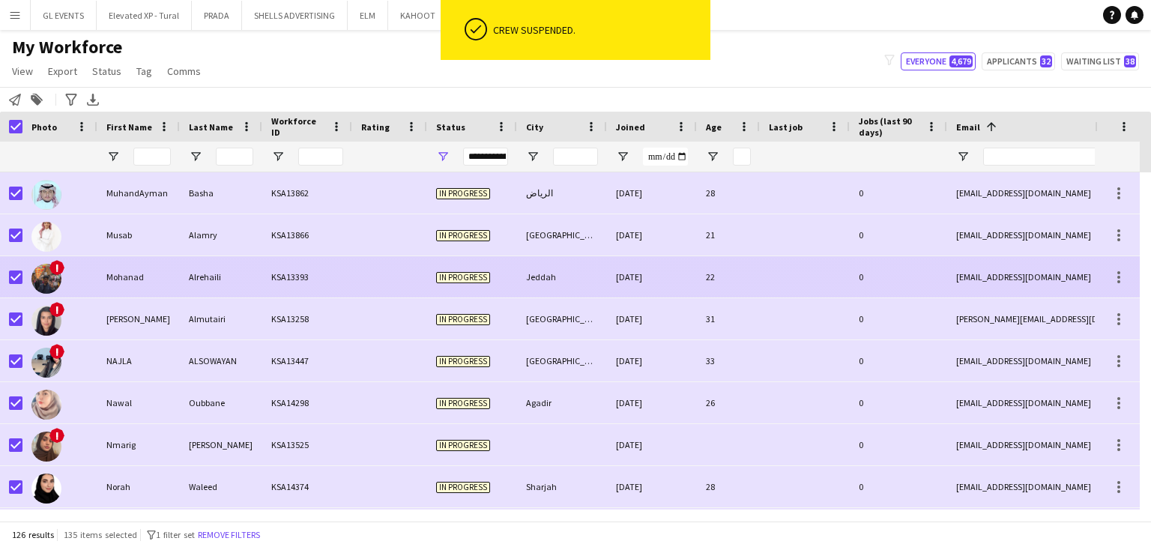
click at [183, 286] on div "Alrehaili" at bounding box center [221, 276] width 82 height 41
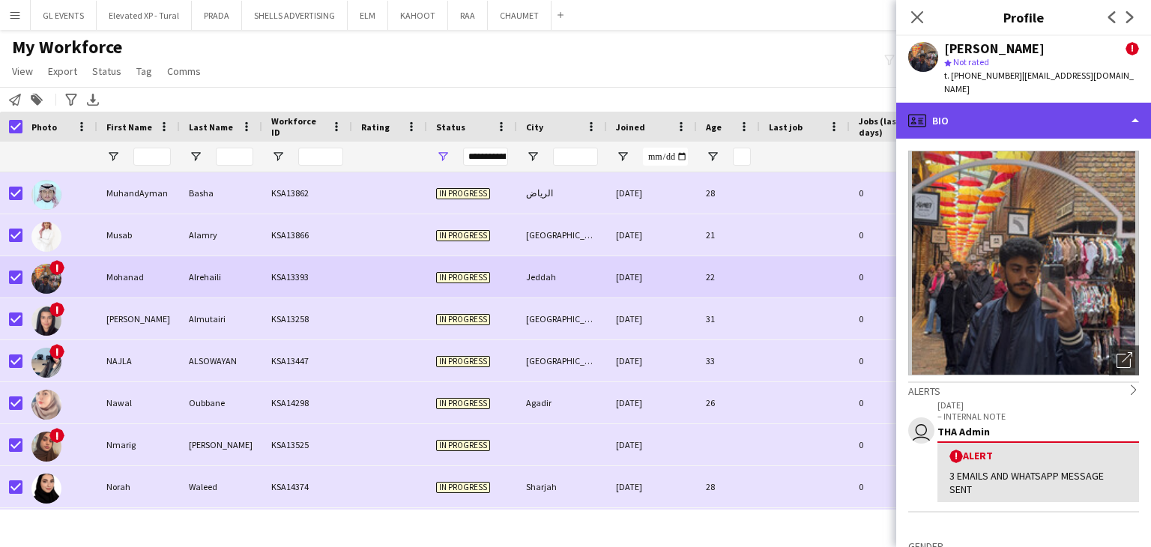
click at [949, 106] on div "profile Bio" at bounding box center [1023, 121] width 255 height 36
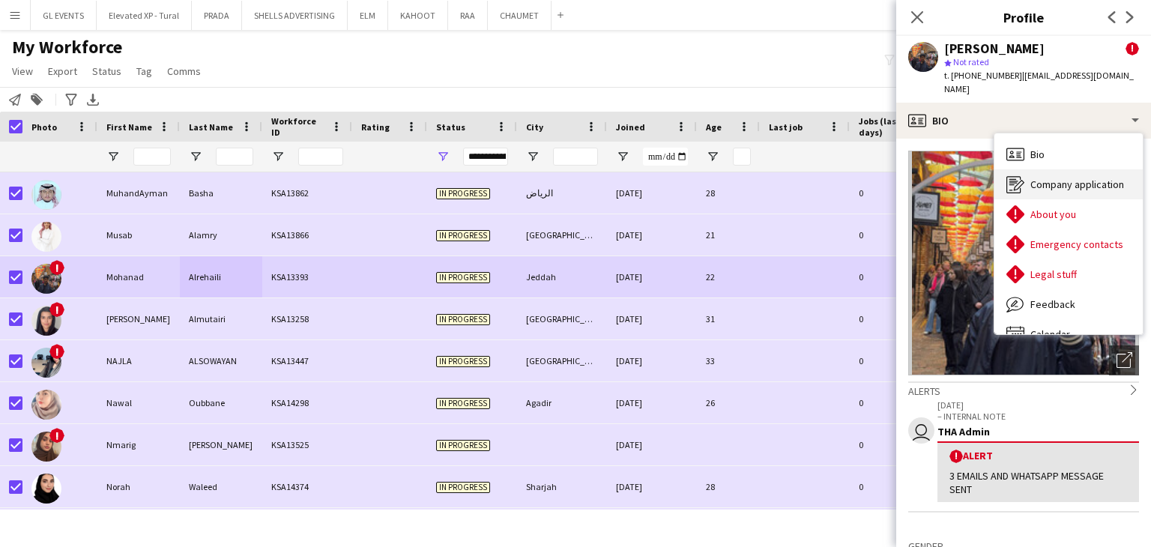
click at [1082, 178] on span "Company application" at bounding box center [1078, 184] width 94 height 13
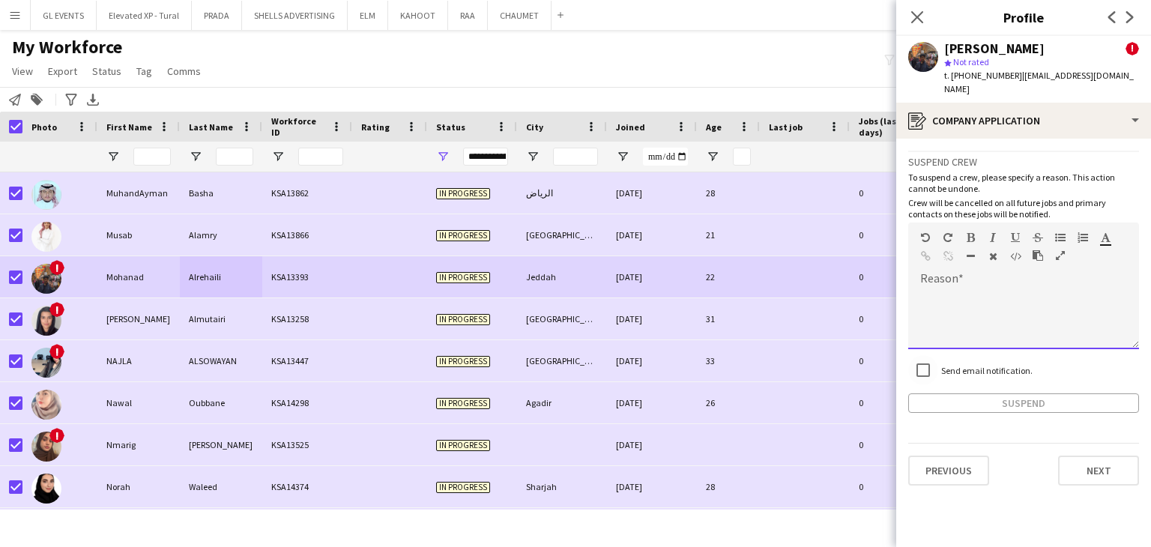
click at [974, 289] on div at bounding box center [1023, 319] width 231 height 60
paste div
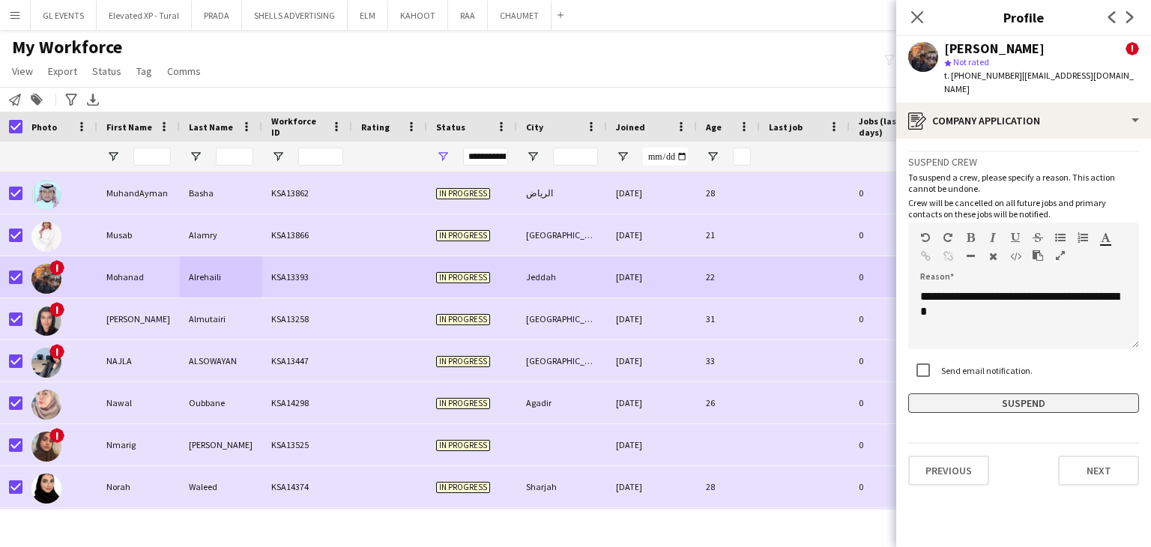
click at [986, 394] on button "Suspend" at bounding box center [1023, 403] width 231 height 19
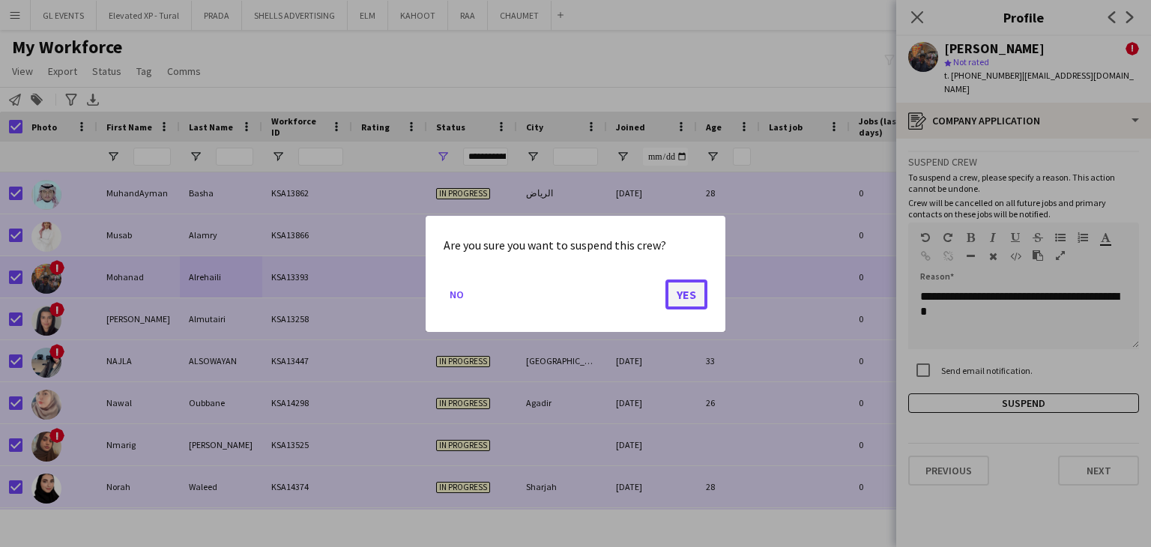
click at [696, 286] on button "Yes" at bounding box center [687, 294] width 42 height 30
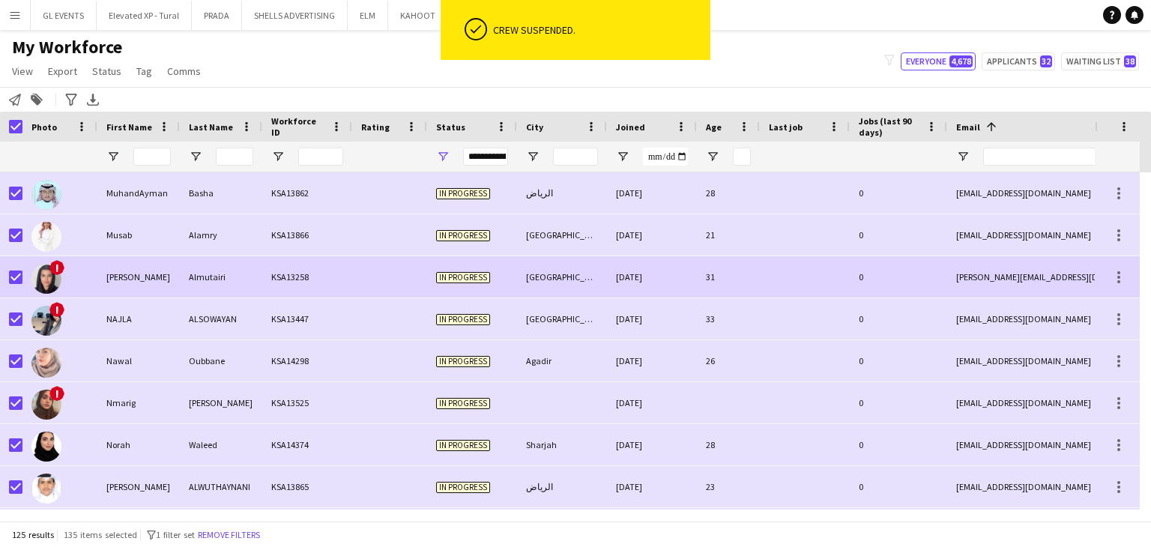
click at [432, 291] on div "In progress" at bounding box center [472, 276] width 90 height 41
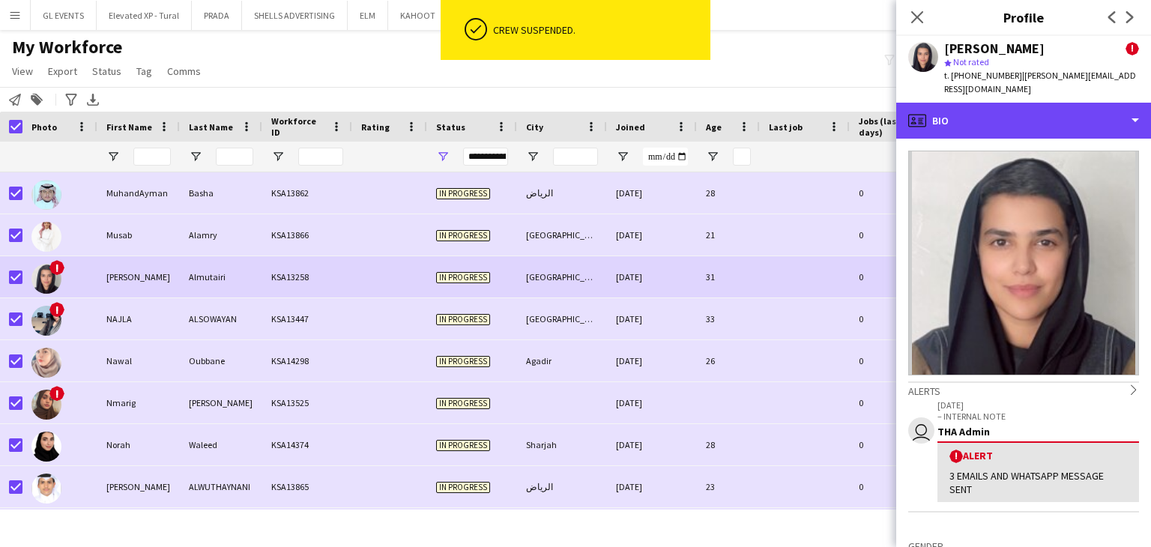
drag, startPoint x: 972, startPoint y: 112, endPoint x: 987, endPoint y: 133, distance: 25.8
click at [973, 112] on div "profile Bio" at bounding box center [1023, 121] width 255 height 36
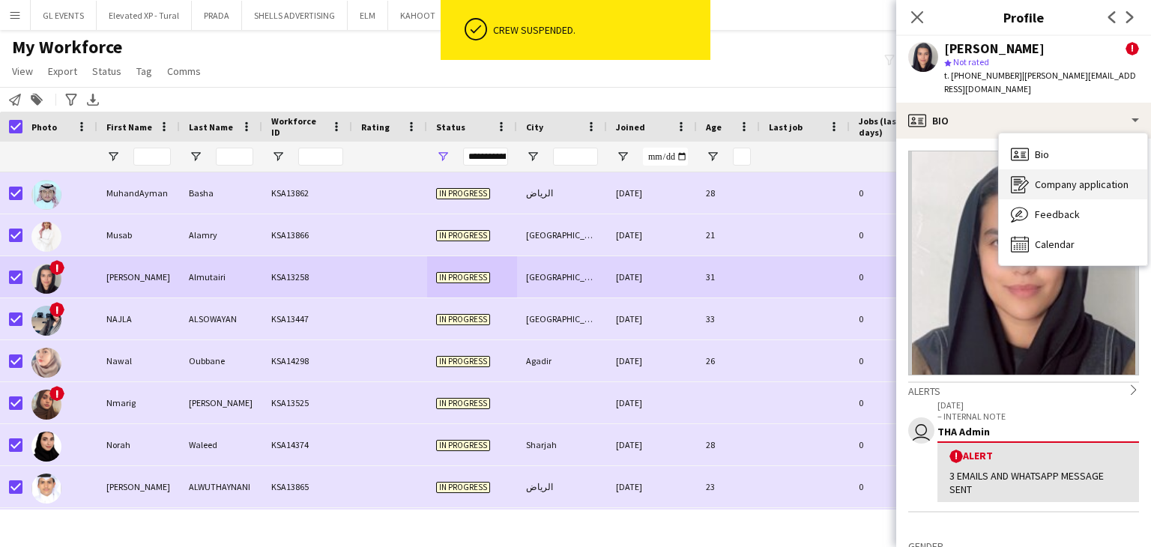
click at [1019, 175] on icon "Company application" at bounding box center [1020, 184] width 18 height 18
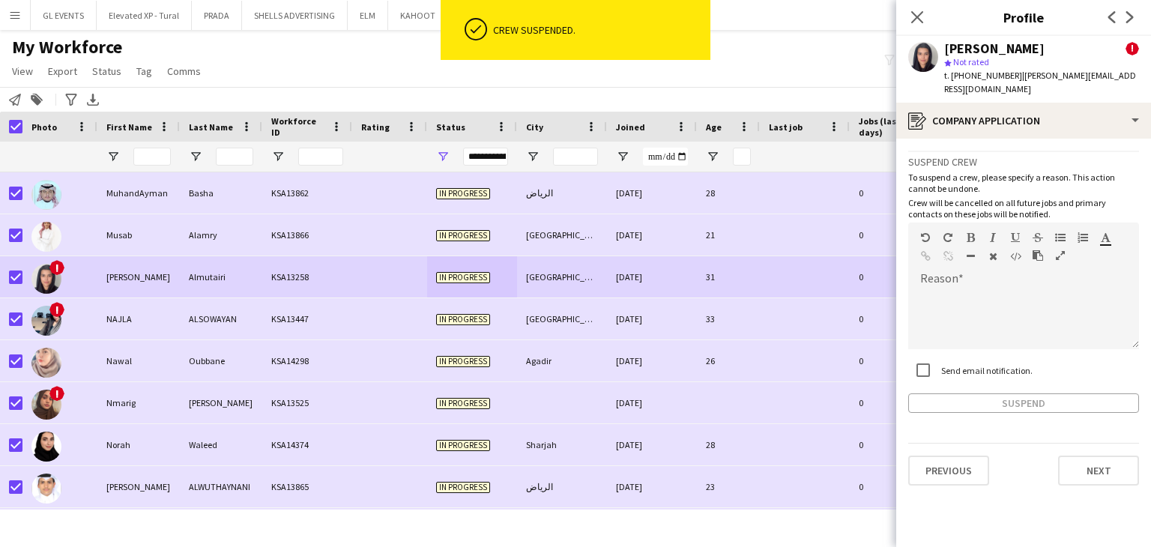
click at [958, 355] on div "Send email notification." at bounding box center [970, 370] width 124 height 30
drag, startPoint x: 957, startPoint y: 276, endPoint x: 962, endPoint y: 282, distance: 8.0
click at [959, 289] on div at bounding box center [1023, 319] width 231 height 60
paste div
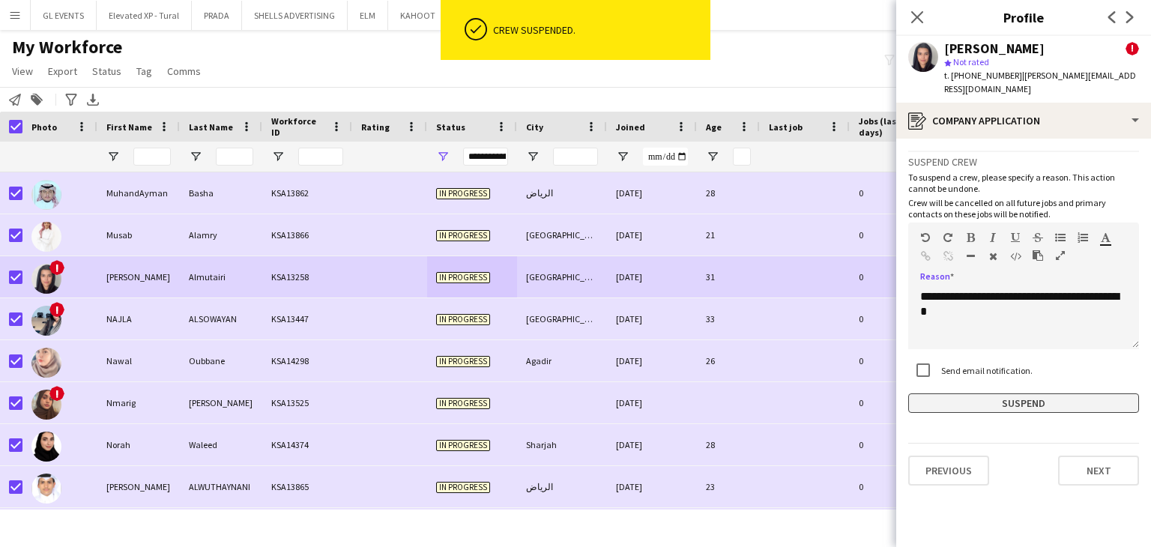
click at [980, 394] on button "Suspend" at bounding box center [1023, 403] width 231 height 19
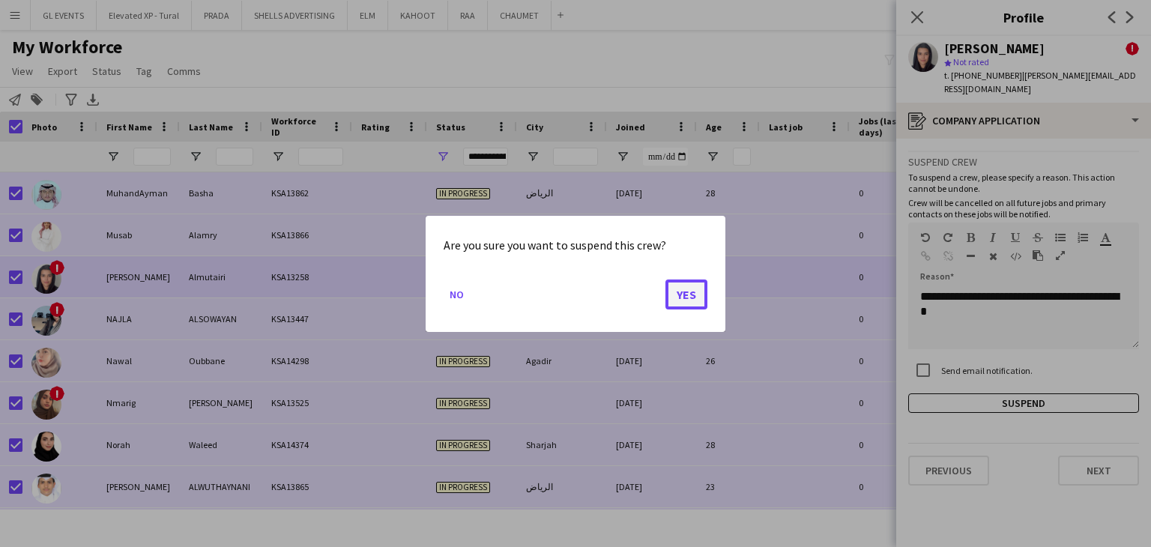
click at [682, 292] on button "Yes" at bounding box center [687, 294] width 42 height 30
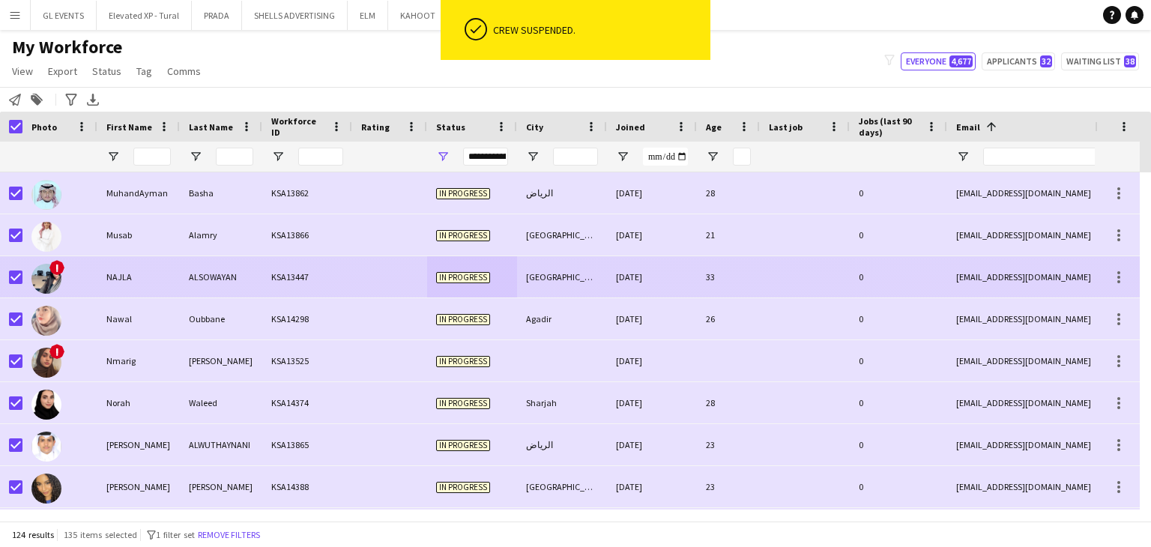
click at [345, 272] on div "KSA13447" at bounding box center [307, 276] width 90 height 41
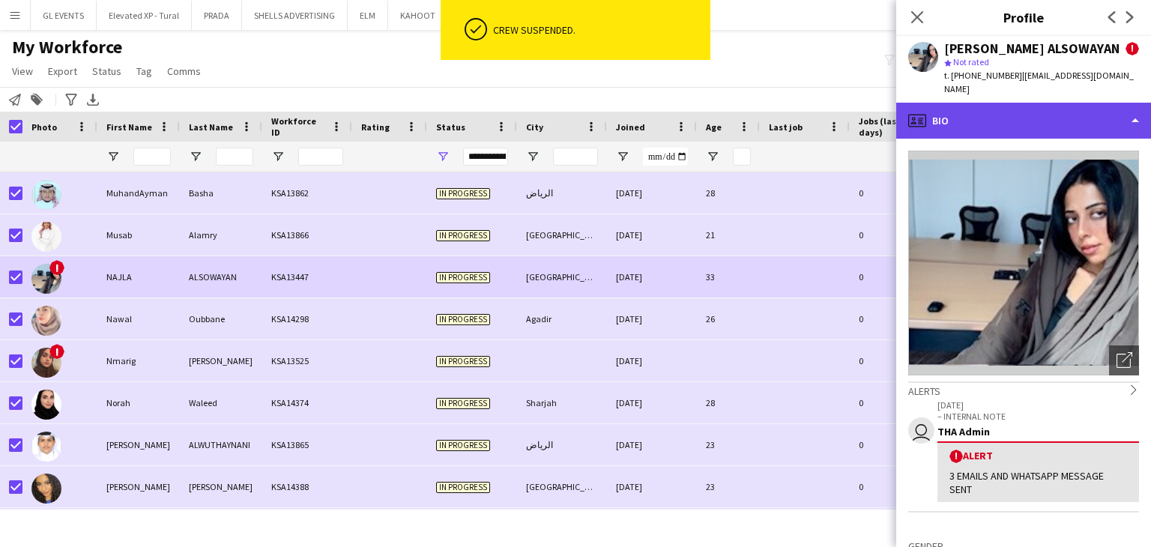
click at [941, 106] on div "profile Bio" at bounding box center [1023, 121] width 255 height 36
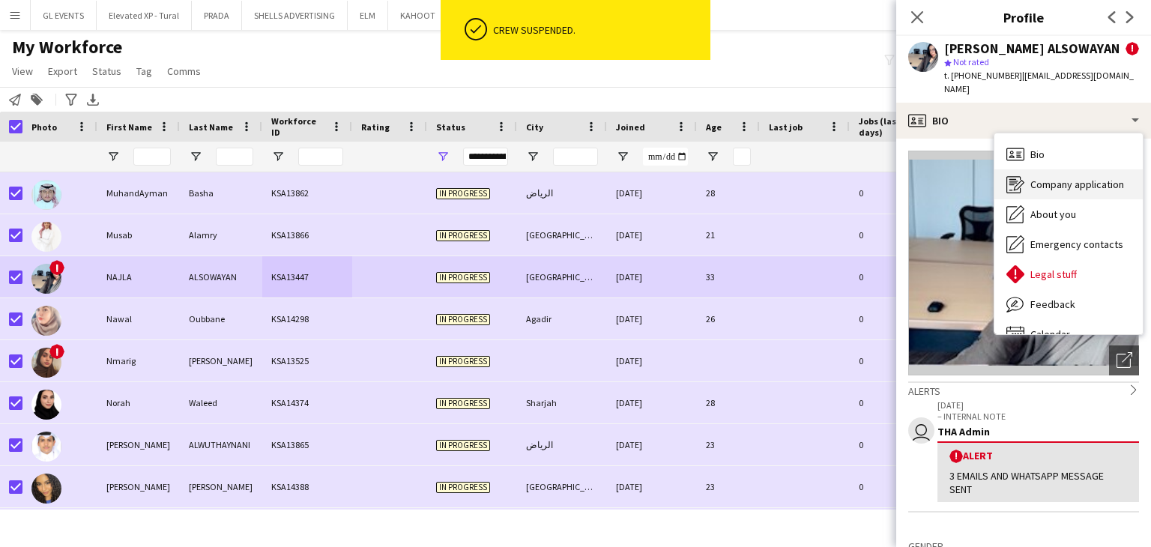
click at [1025, 169] on div "Company application Company application" at bounding box center [1069, 184] width 148 height 30
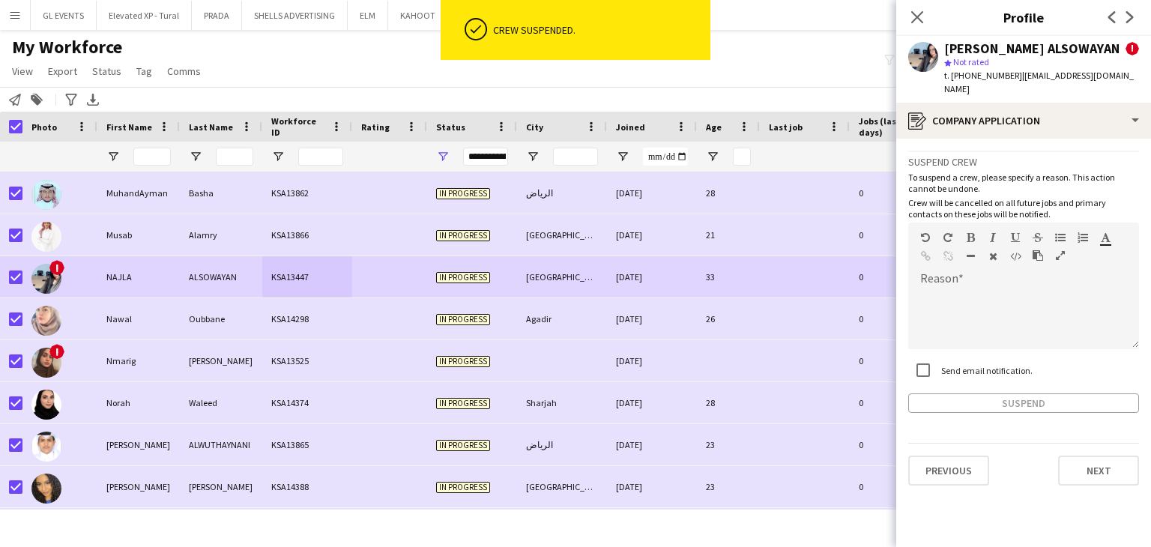
click at [941, 364] on label "Send email notification." at bounding box center [985, 369] width 94 height 11
click at [941, 302] on div at bounding box center [1023, 319] width 231 height 60
paste div
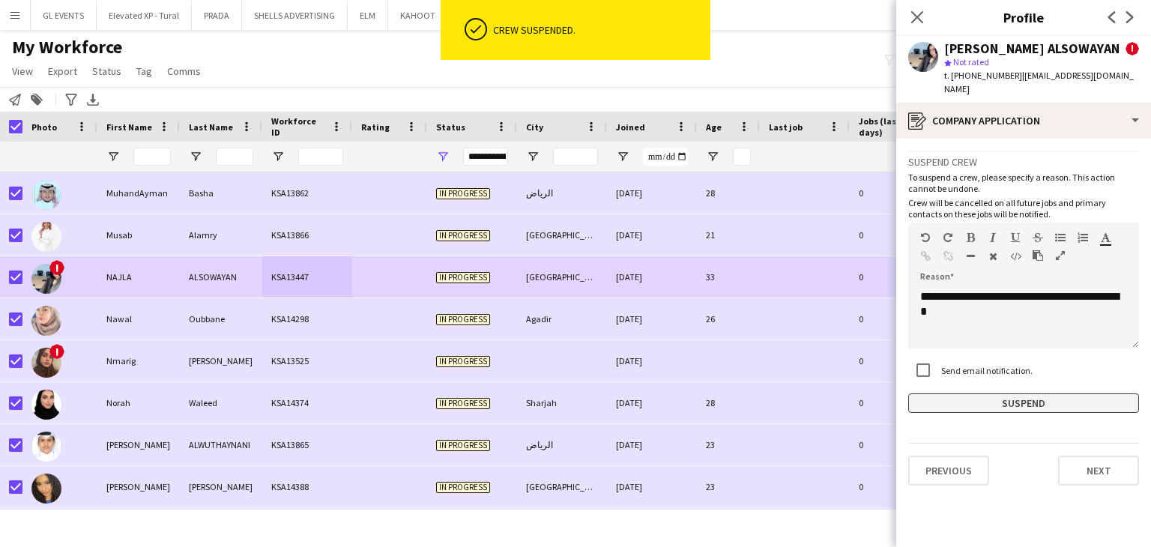
click at [961, 394] on button "Suspend" at bounding box center [1023, 403] width 231 height 19
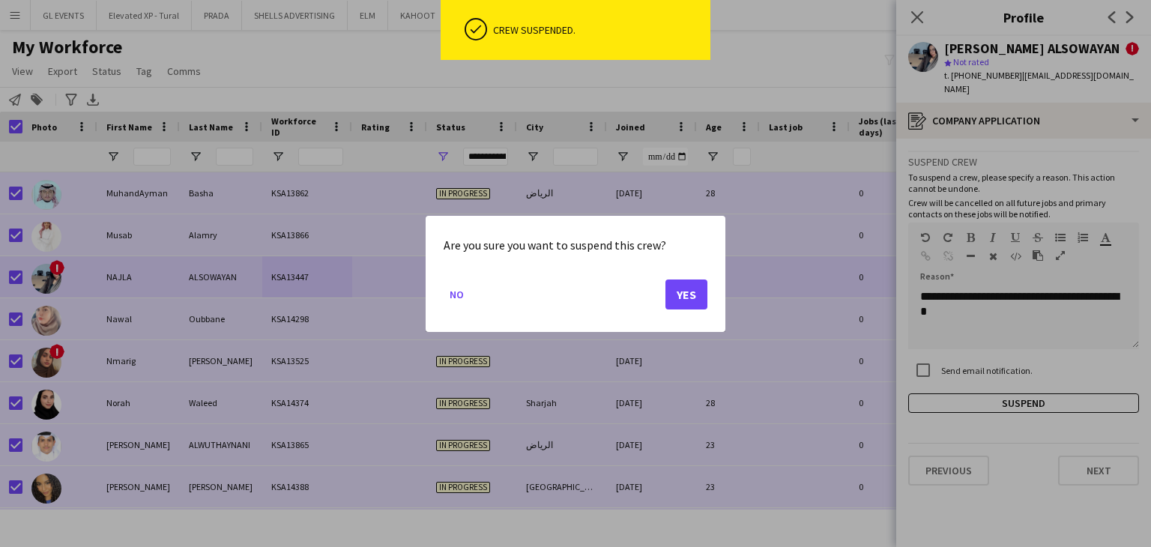
click at [690, 277] on mat-dialog-actions "No Yes" at bounding box center [576, 300] width 264 height 64
click at [684, 295] on button "Yes" at bounding box center [687, 294] width 42 height 30
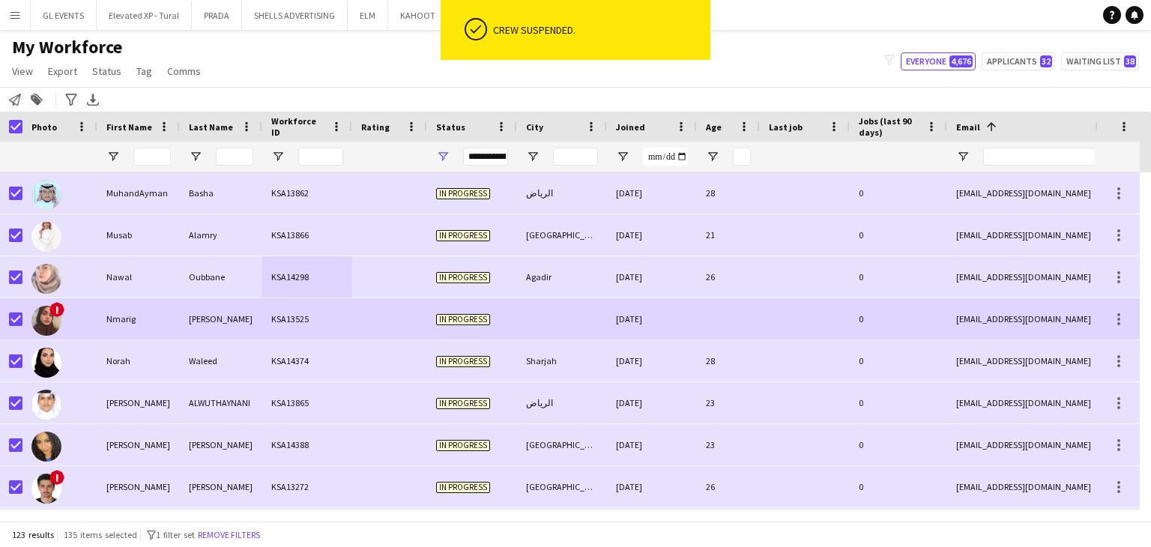
click at [401, 332] on div at bounding box center [389, 318] width 75 height 41
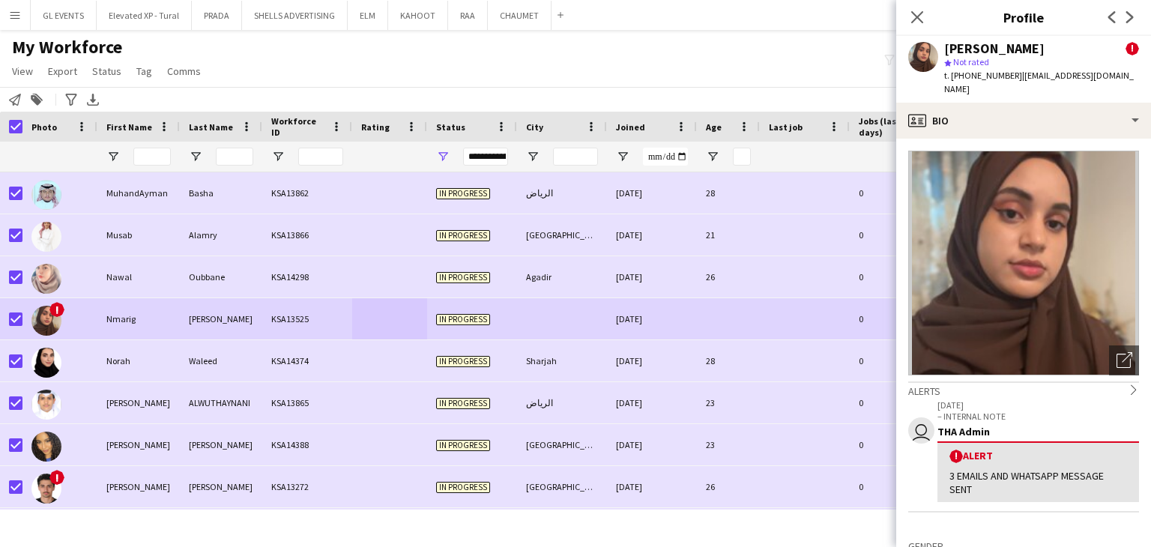
click at [988, 139] on app-crew-profile-bio "Open photos pop-in Alerts chevron-right user [DATE] – INTERNAL NOTE THA Admin !…" at bounding box center [1023, 343] width 255 height 408
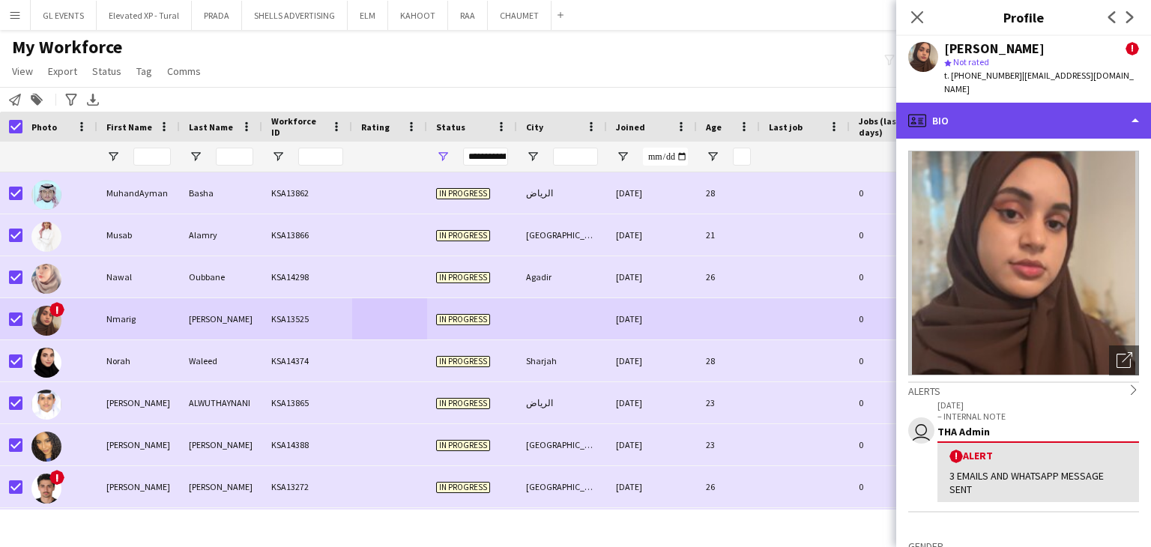
click at [1006, 112] on div "profile Bio" at bounding box center [1023, 121] width 255 height 36
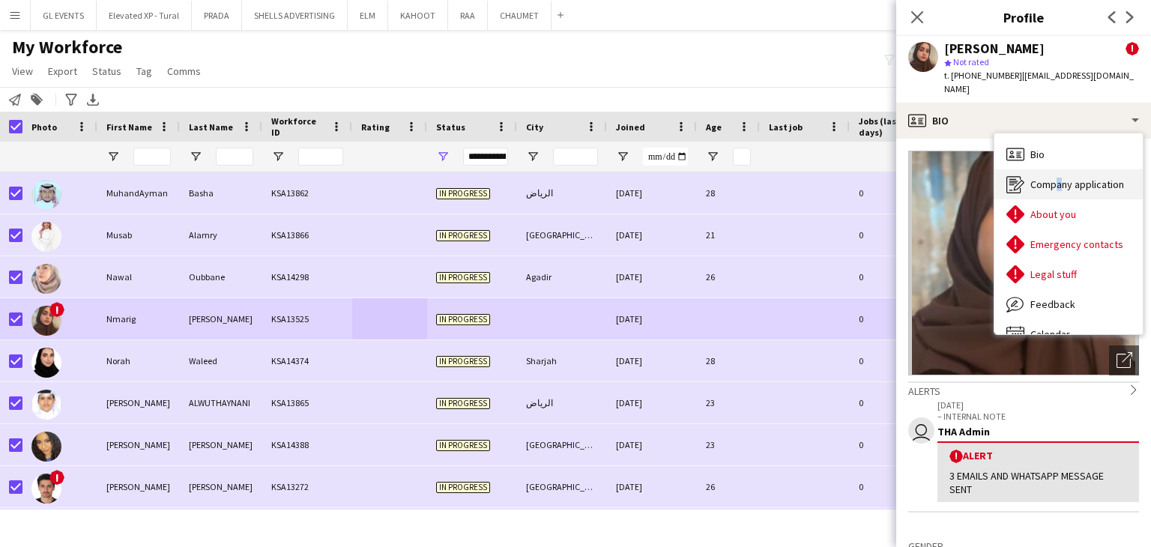
click at [1054, 178] on span "Company application" at bounding box center [1078, 184] width 94 height 13
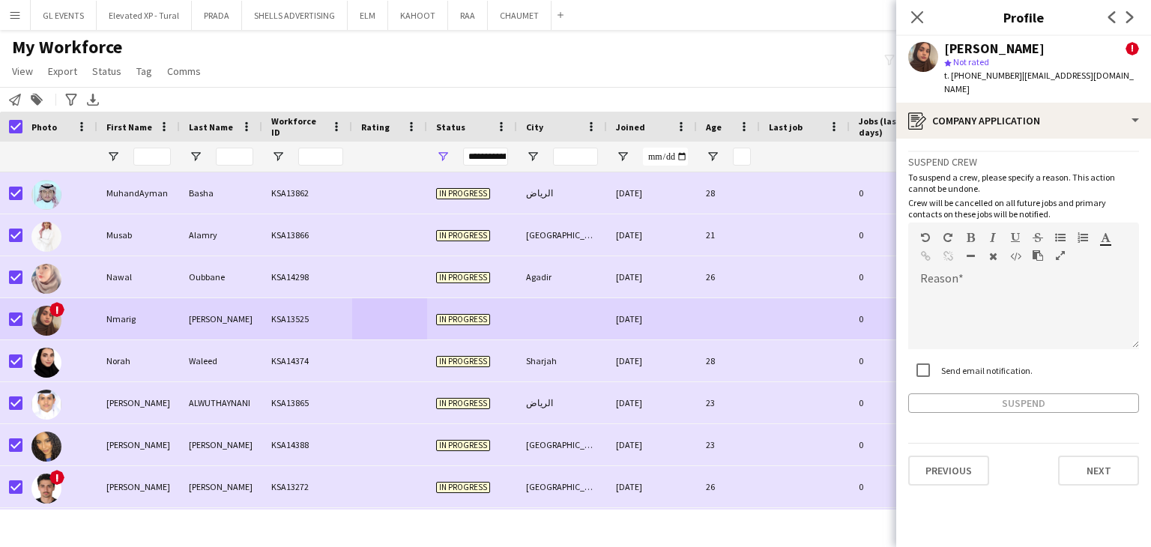
click at [944, 364] on label "Send email notification." at bounding box center [985, 369] width 94 height 11
click at [947, 293] on div at bounding box center [1023, 319] width 231 height 60
paste div
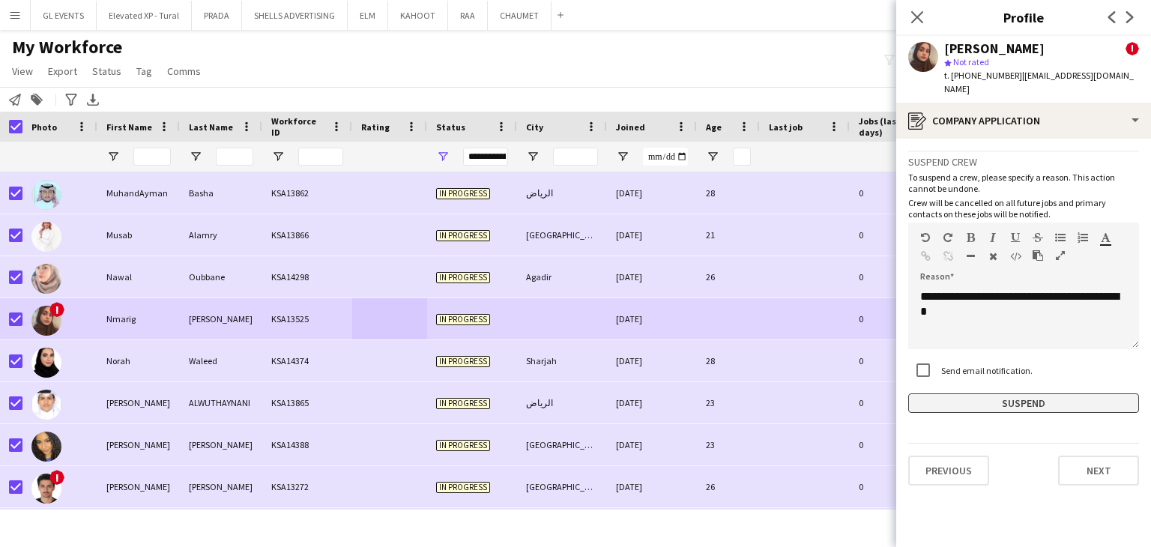
click at [985, 394] on button "Suspend" at bounding box center [1023, 403] width 231 height 19
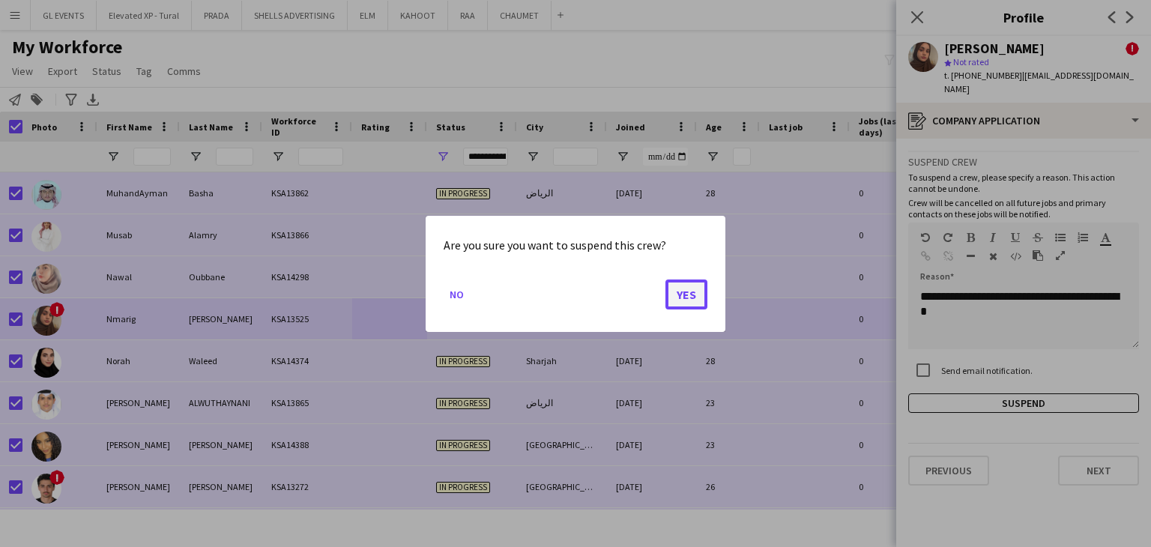
drag, startPoint x: 705, startPoint y: 295, endPoint x: 695, endPoint y: 289, distance: 12.5
click at [702, 293] on button "Yes" at bounding box center [687, 294] width 42 height 30
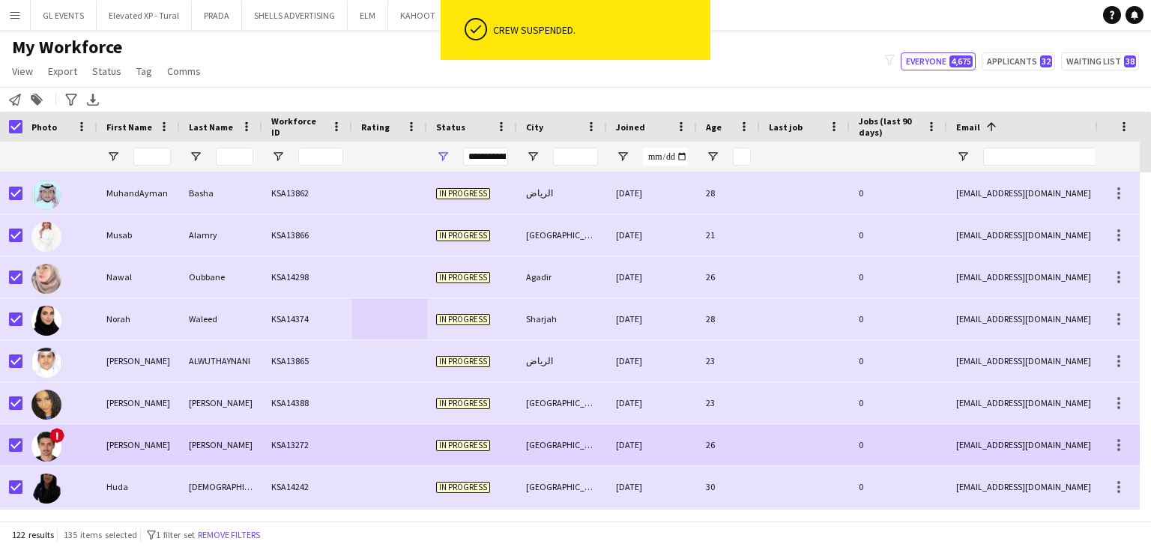
click at [284, 456] on div "KSA13272" at bounding box center [307, 444] width 90 height 41
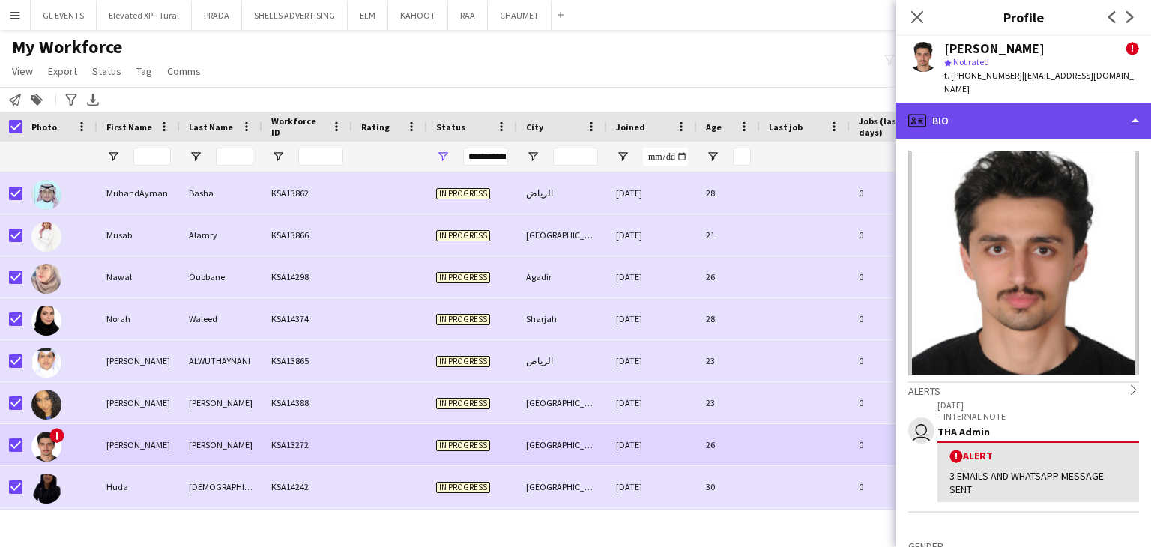
click at [920, 121] on icon at bounding box center [920, 121] width 4 height 1
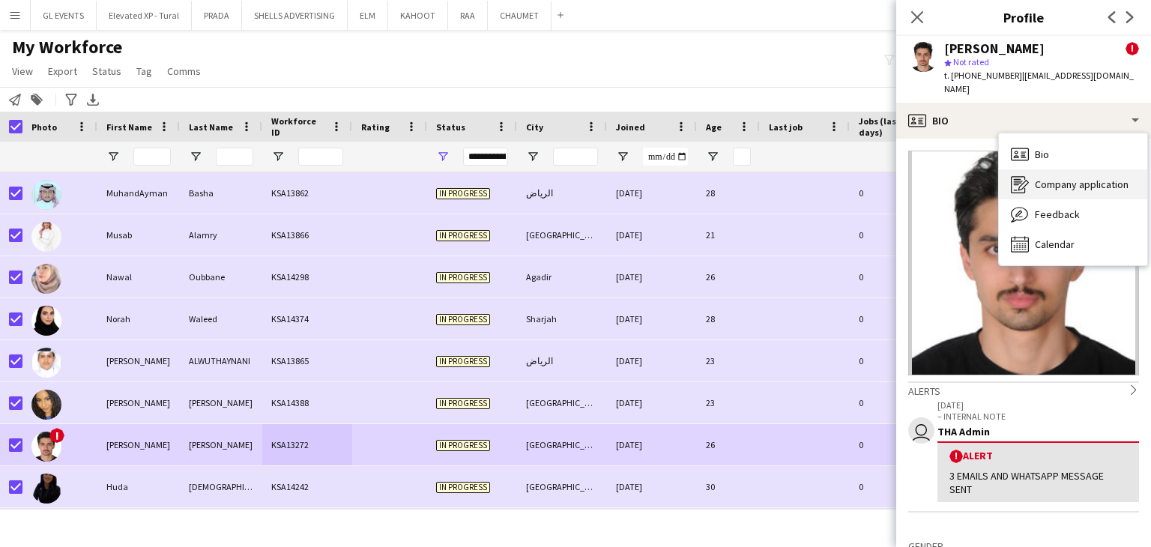
click at [1046, 181] on div "Company application Company application" at bounding box center [1073, 184] width 148 height 30
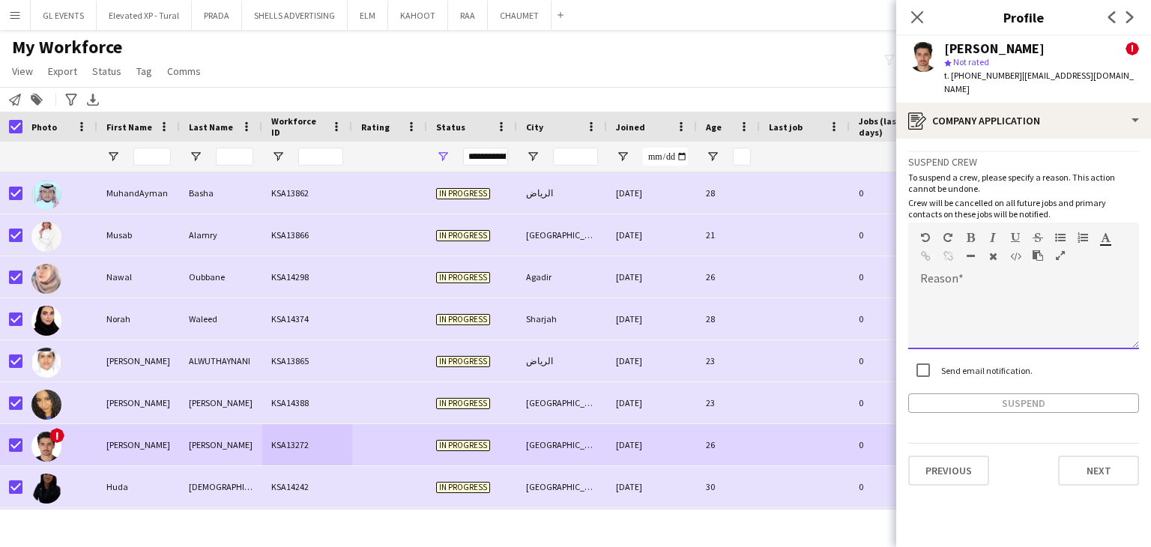
drag, startPoint x: 943, startPoint y: 269, endPoint x: 949, endPoint y: 279, distance: 11.4
click at [944, 279] on div at bounding box center [1023, 314] width 231 height 70
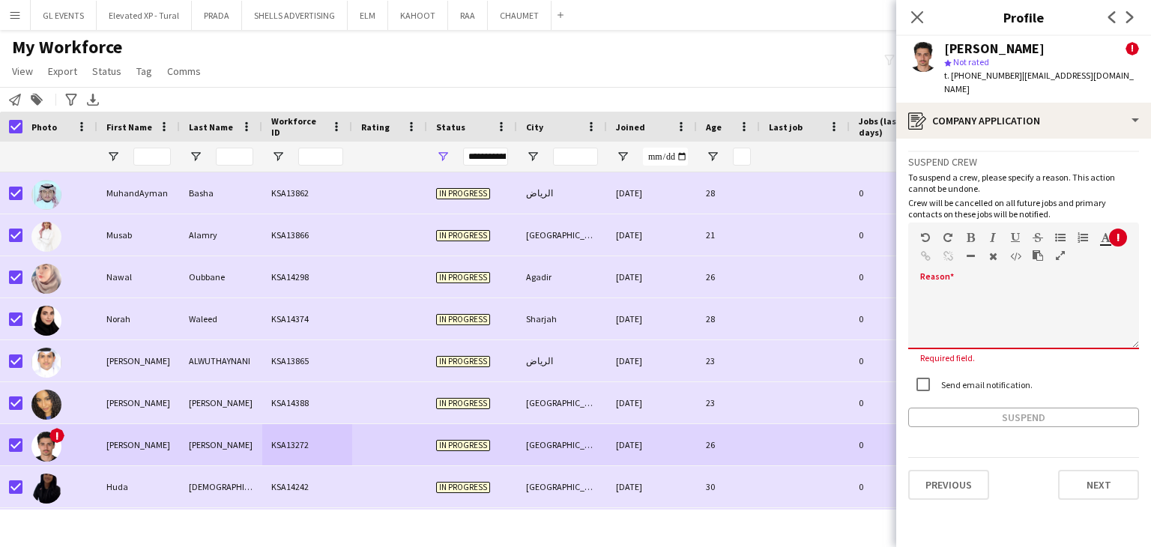
paste div
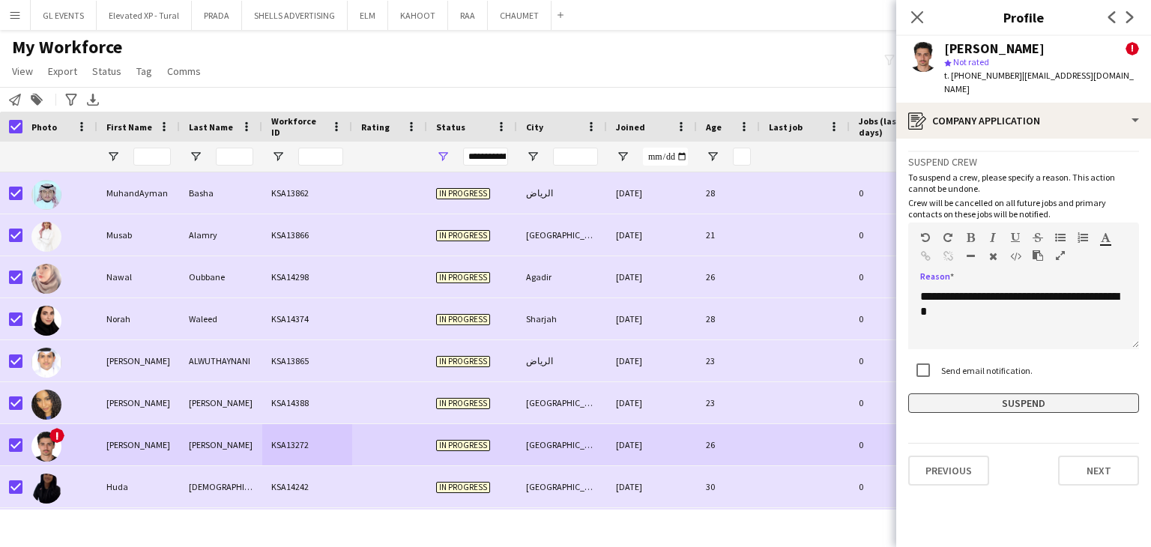
click at [979, 394] on button "Suspend" at bounding box center [1023, 403] width 231 height 19
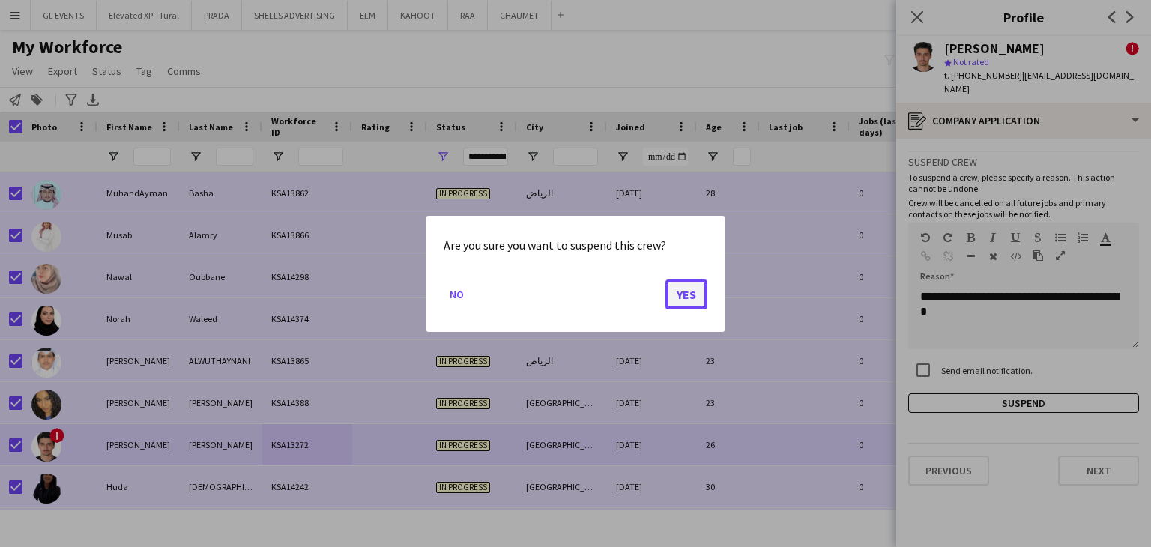
click at [681, 295] on button "Yes" at bounding box center [687, 294] width 42 height 30
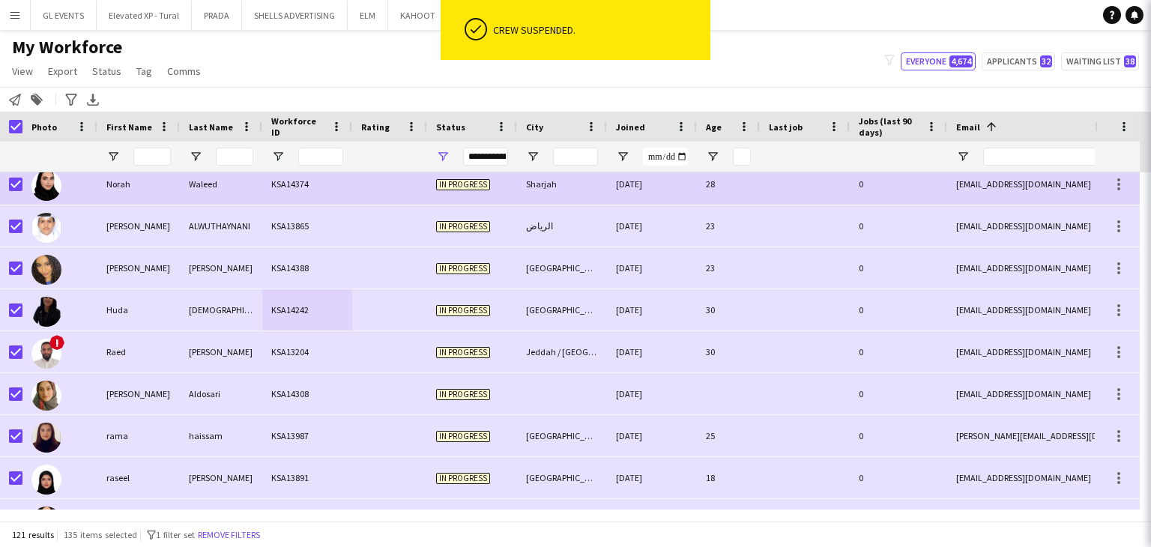
scroll to position [3373, 0]
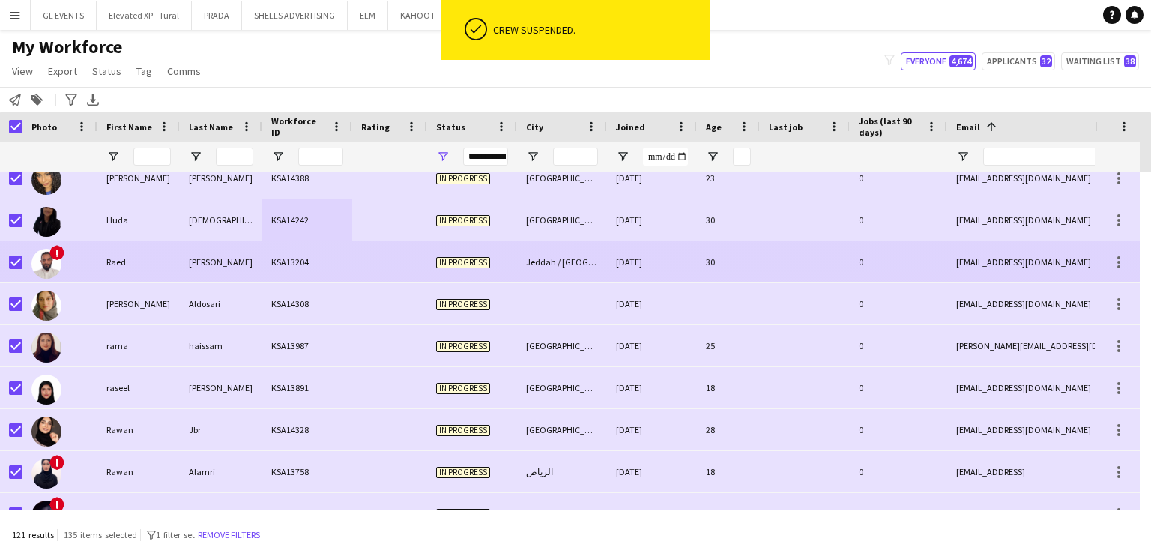
click at [192, 274] on div "[PERSON_NAME]" at bounding box center [221, 261] width 82 height 41
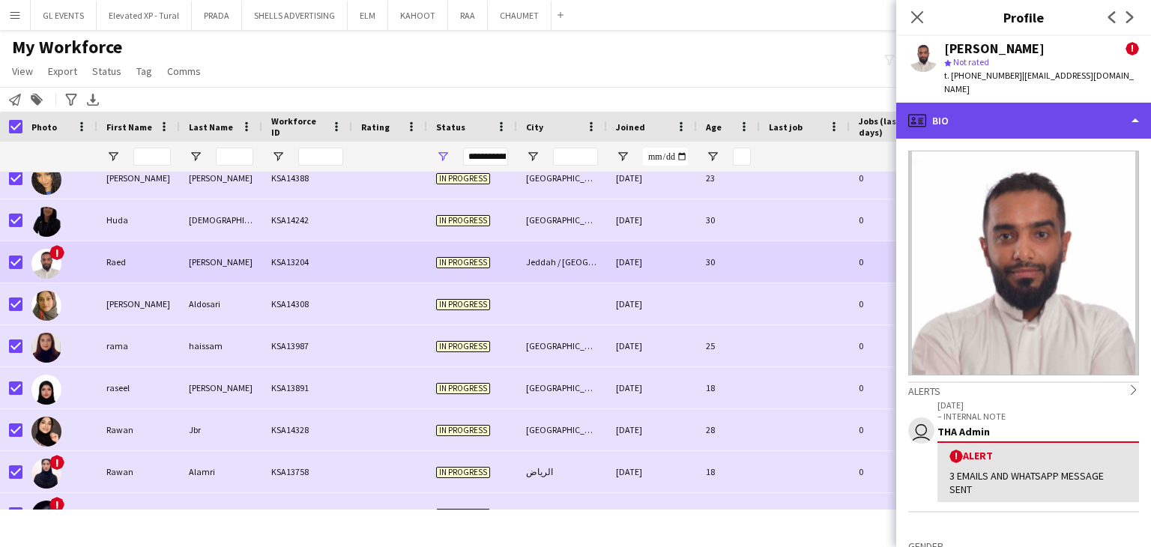
click at [944, 103] on div "profile Bio" at bounding box center [1023, 121] width 255 height 36
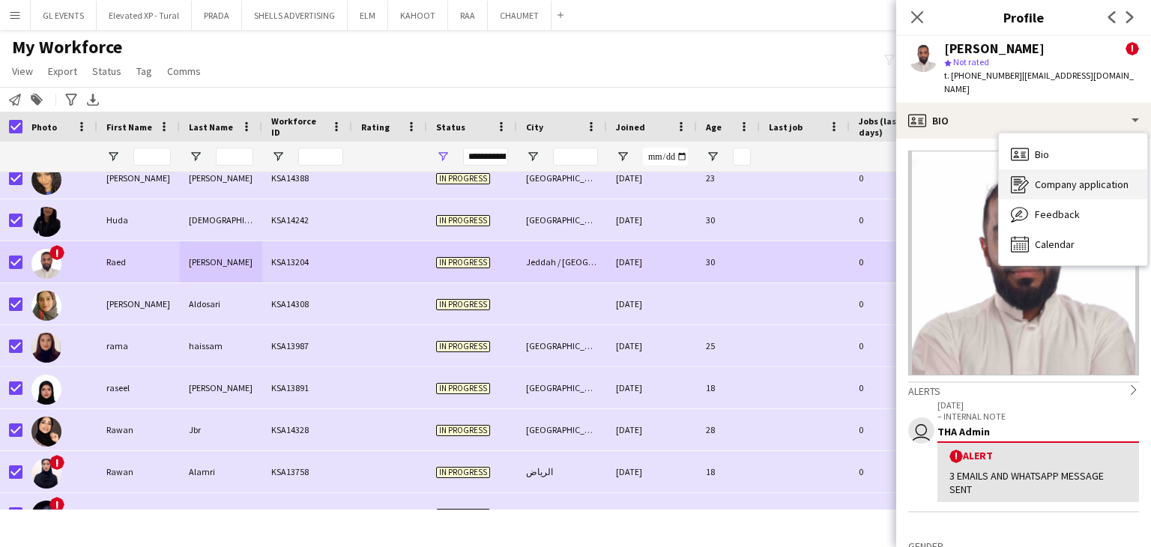
click at [1018, 176] on icon "Company application" at bounding box center [1020, 184] width 18 height 18
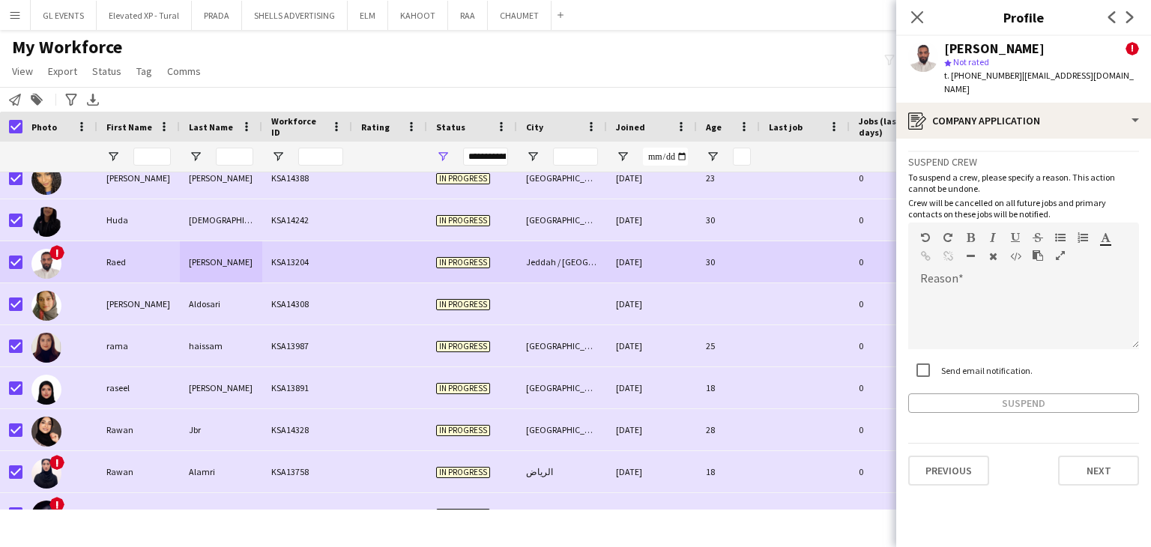
click at [955, 355] on div "Send email notification." at bounding box center [970, 370] width 124 height 30
click at [953, 364] on label "Send email notification." at bounding box center [985, 369] width 94 height 11
click at [960, 292] on div at bounding box center [1023, 319] width 231 height 60
paste div
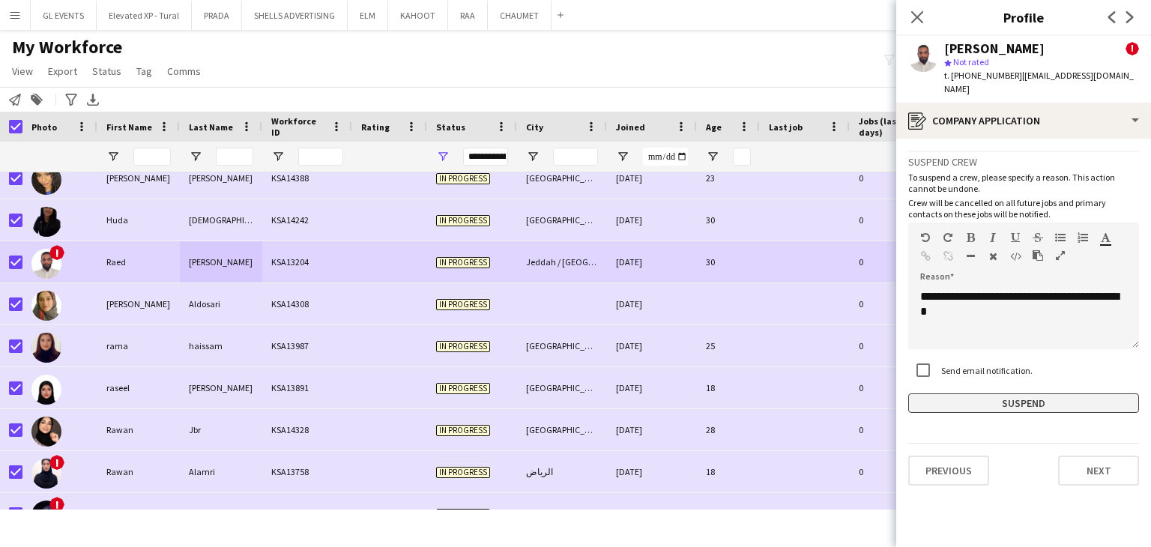
click at [974, 394] on button "Suspend" at bounding box center [1023, 403] width 231 height 19
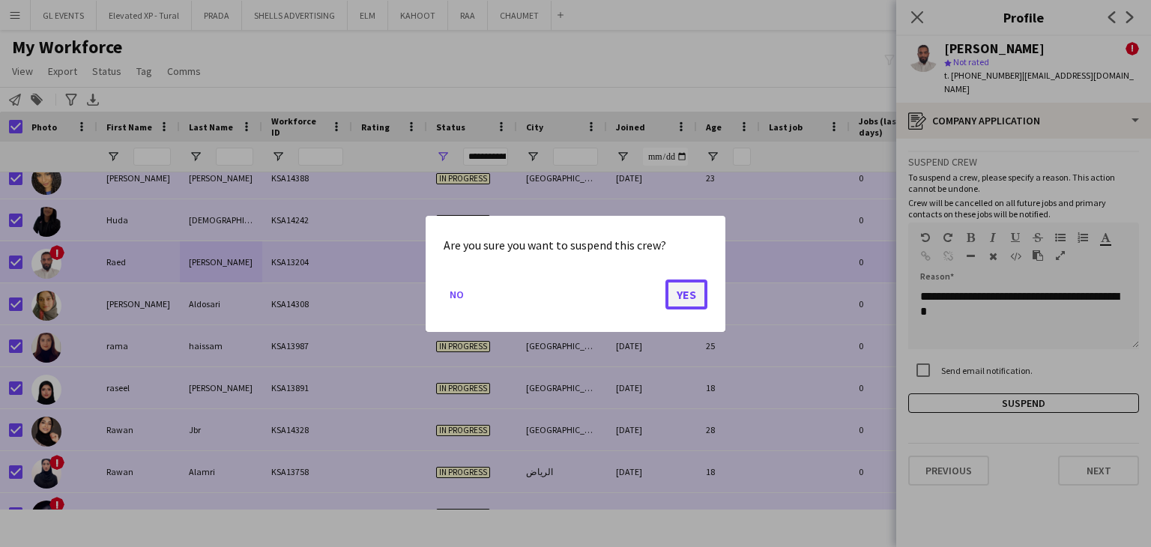
click at [690, 298] on button "Yes" at bounding box center [687, 294] width 42 height 30
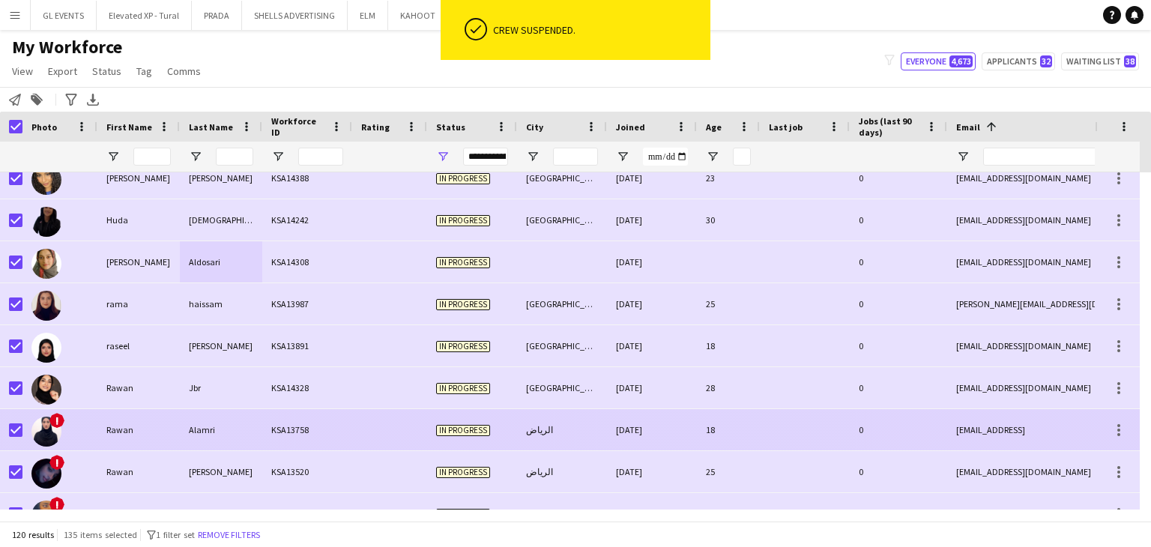
click at [313, 438] on div "KSA13758" at bounding box center [307, 429] width 90 height 41
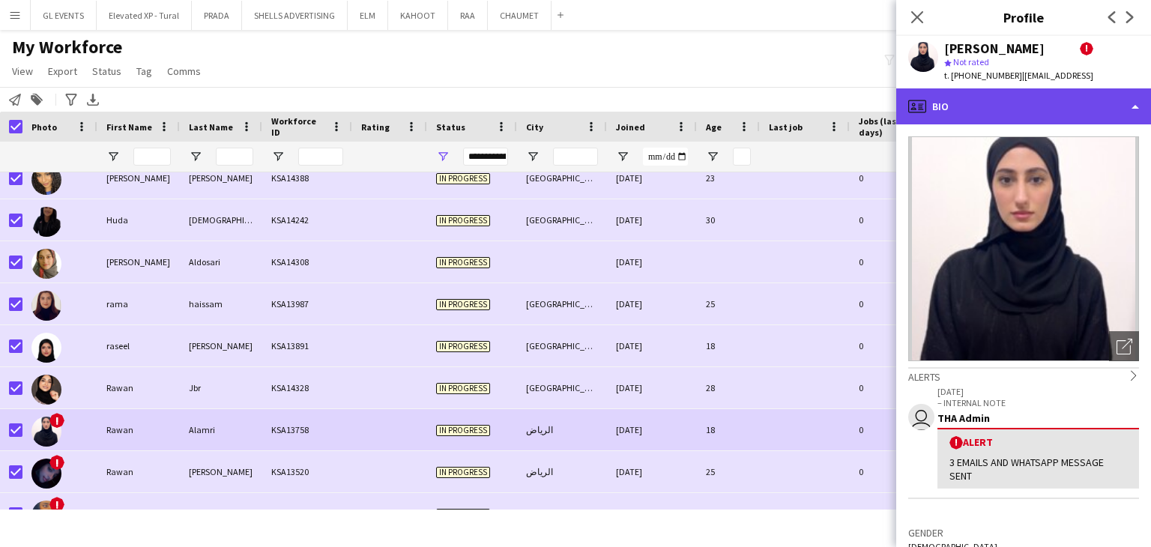
click at [992, 106] on div "profile Bio" at bounding box center [1023, 106] width 255 height 36
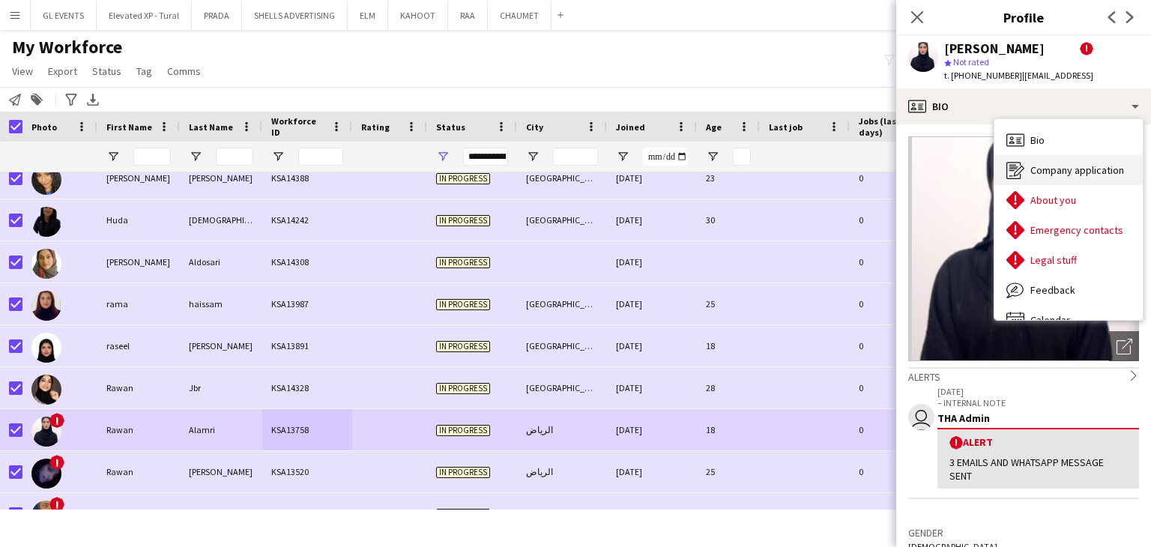
click at [1034, 167] on span "Company application" at bounding box center [1078, 169] width 94 height 13
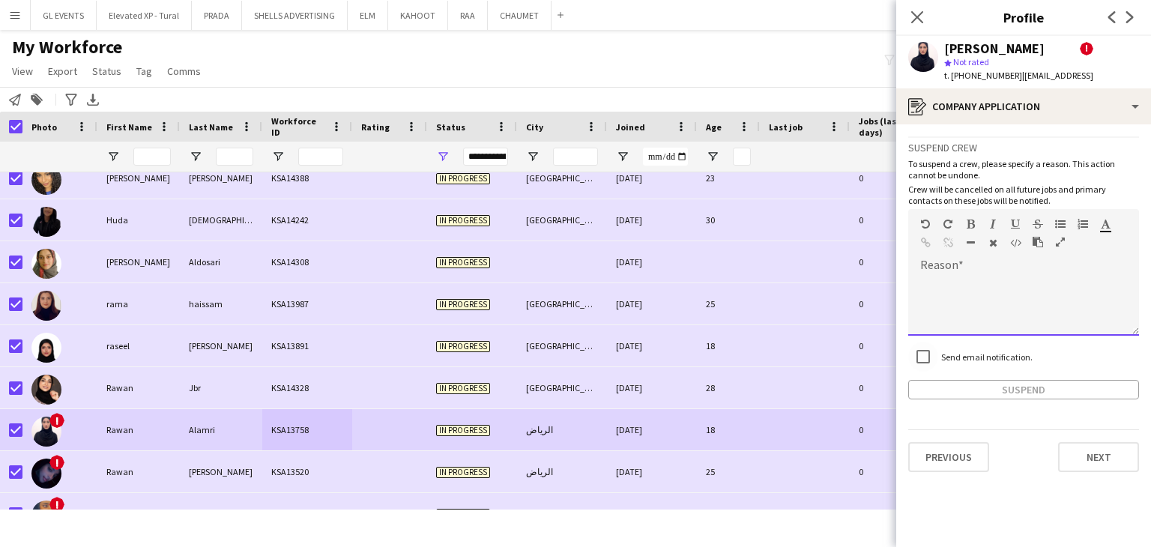
click at [953, 274] on div at bounding box center [1023, 300] width 231 height 70
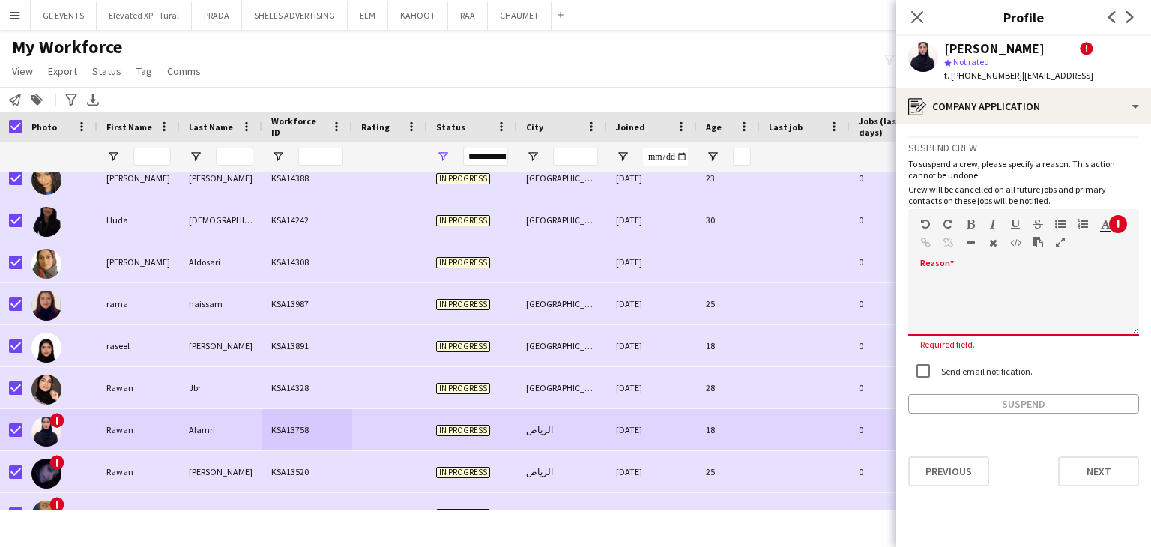
paste div
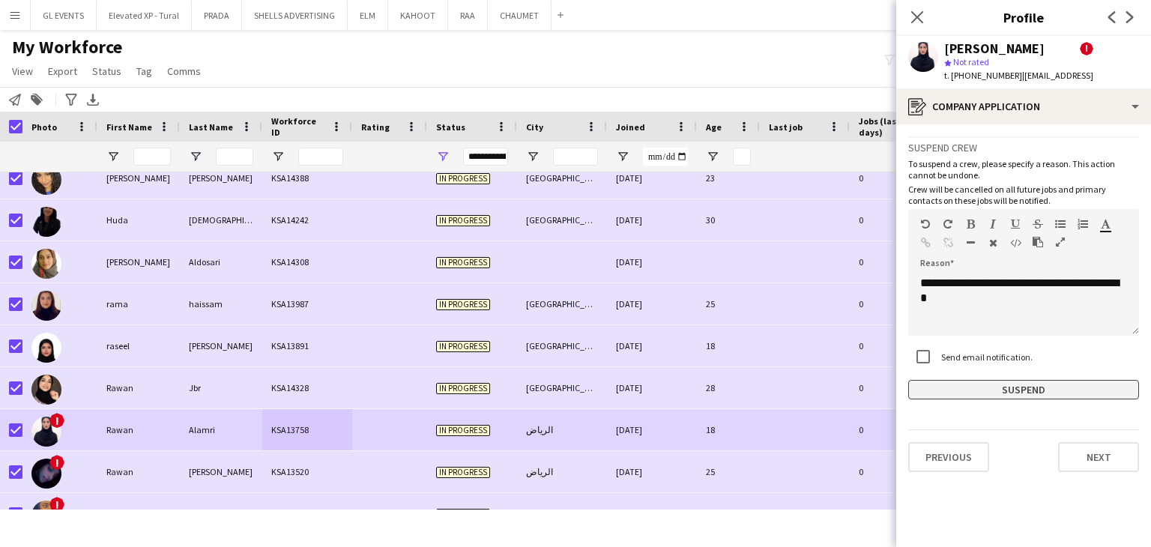
click at [970, 388] on button "Suspend" at bounding box center [1023, 389] width 231 height 19
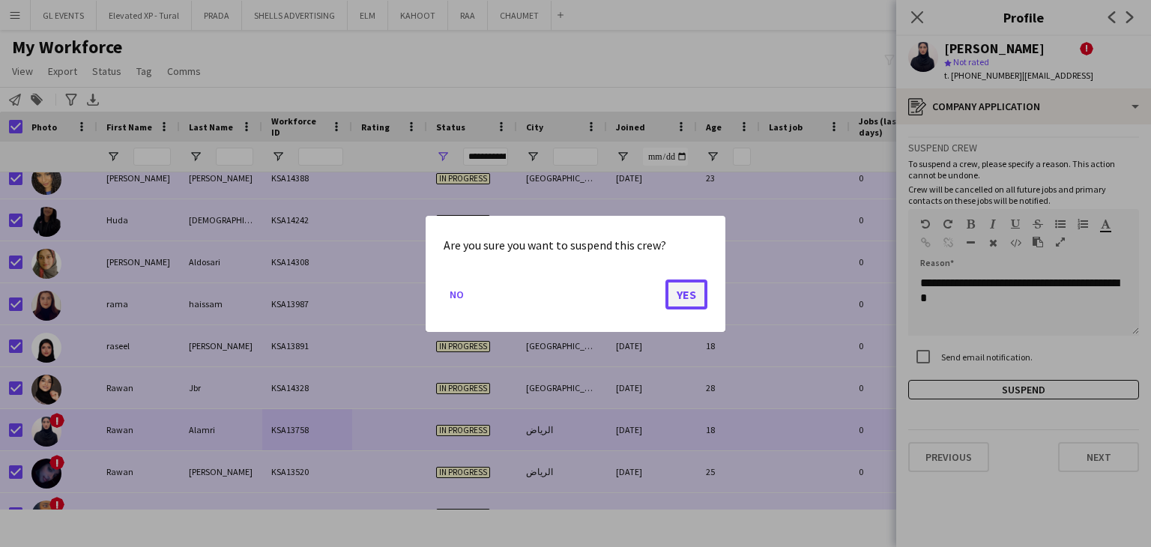
click at [684, 286] on button "Yes" at bounding box center [687, 294] width 42 height 30
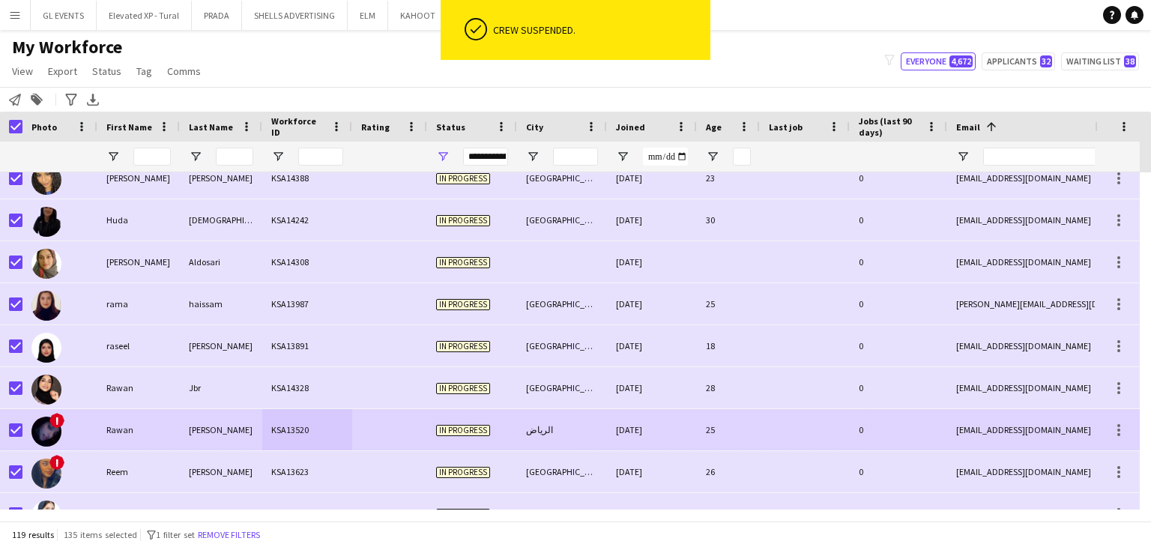
click at [266, 436] on div "KSA13520" at bounding box center [307, 429] width 90 height 41
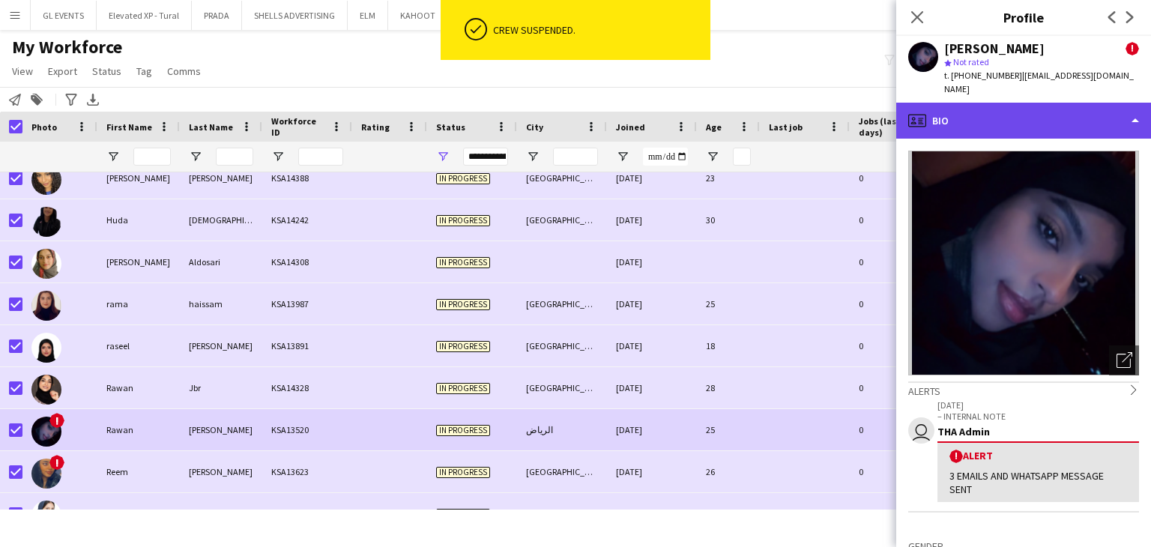
click at [956, 113] on div "profile Bio" at bounding box center [1023, 121] width 255 height 36
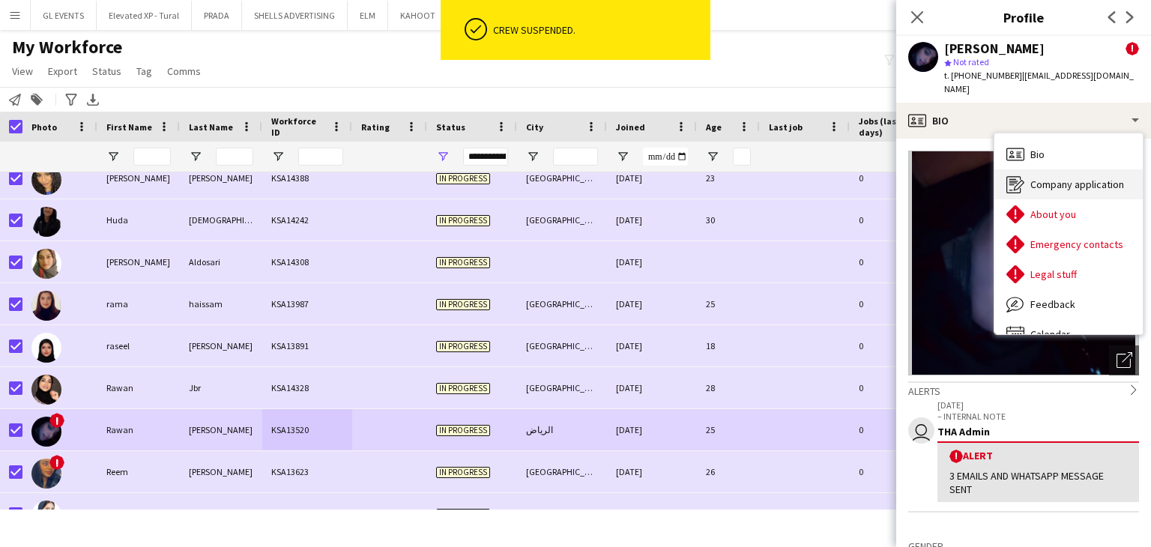
click at [1026, 184] on div "Company application Company application" at bounding box center [1069, 184] width 148 height 30
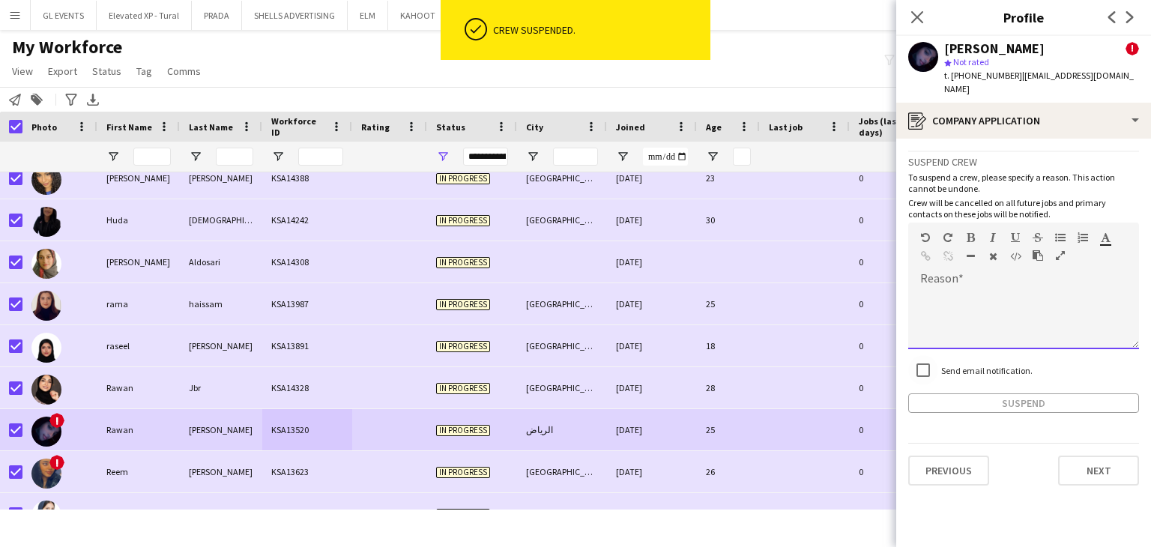
click at [960, 289] on div at bounding box center [1023, 319] width 231 height 60
paste div
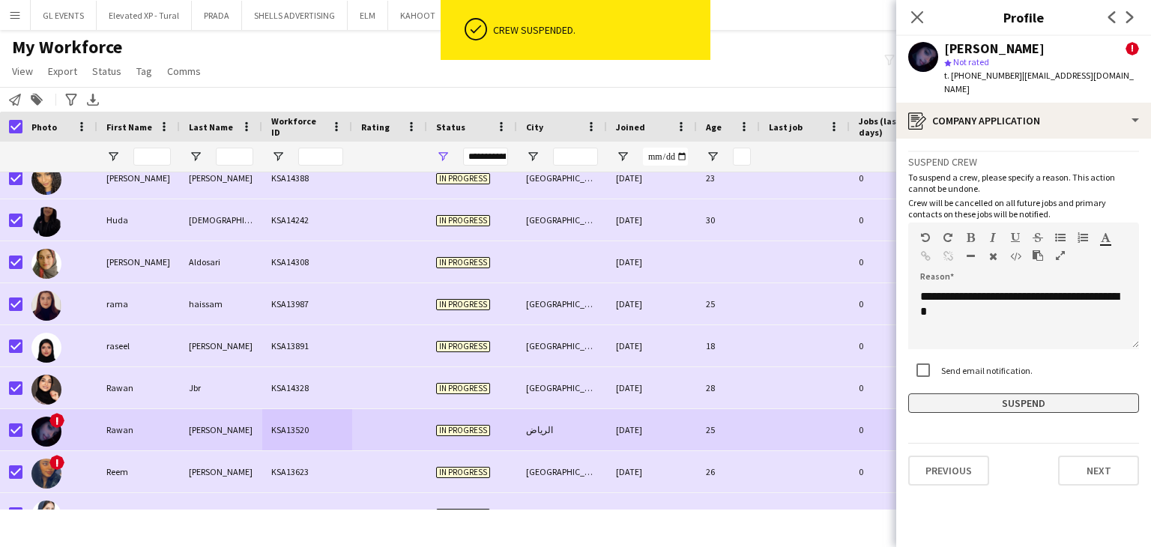
click at [993, 394] on button "Suspend" at bounding box center [1023, 403] width 231 height 19
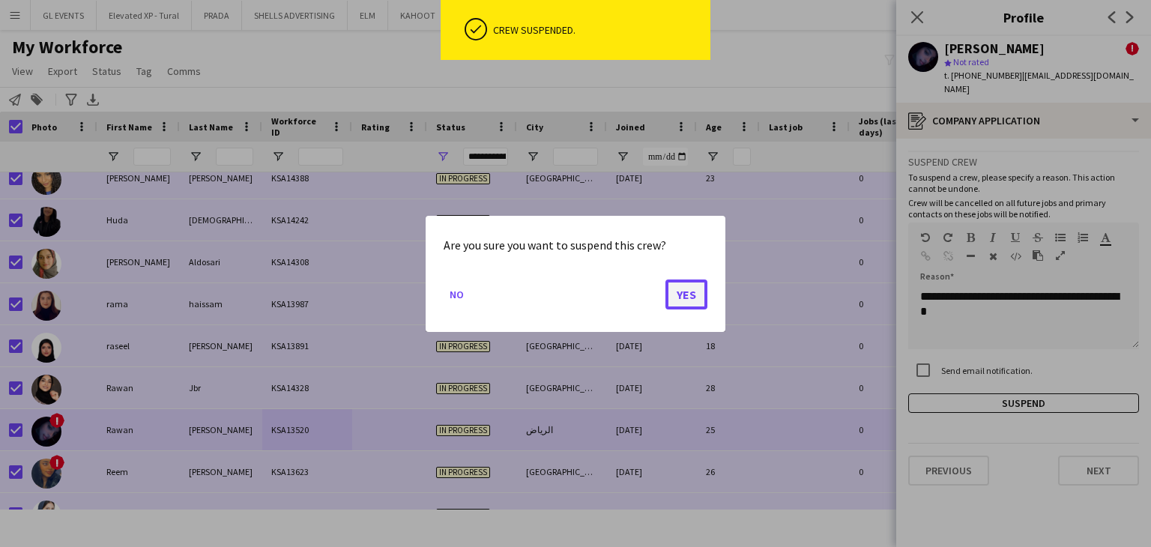
click at [687, 294] on button "Yes" at bounding box center [687, 294] width 42 height 30
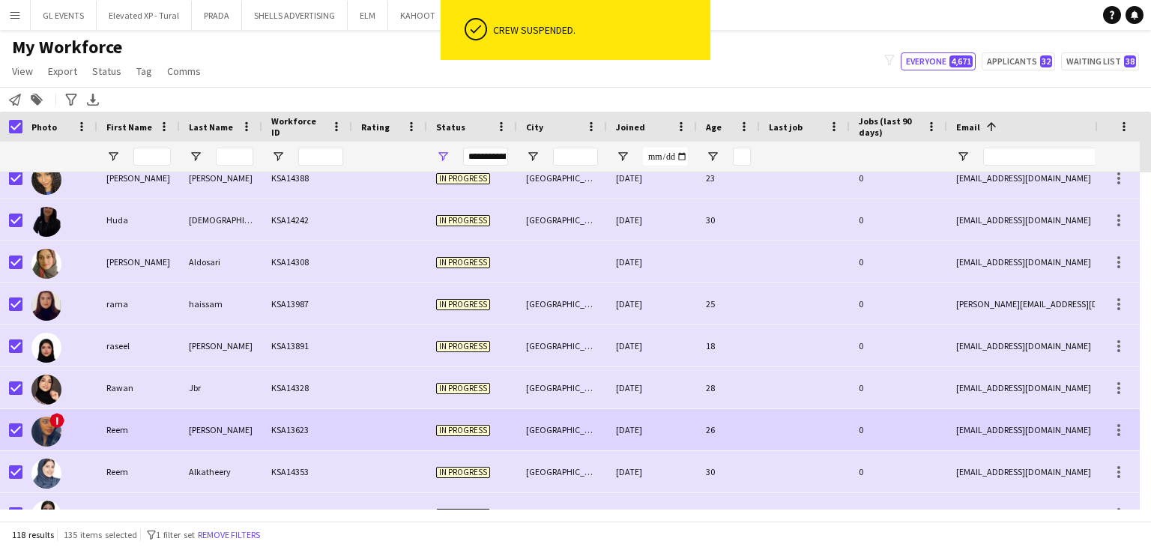
click at [531, 442] on div "[GEOGRAPHIC_DATA]" at bounding box center [562, 429] width 90 height 41
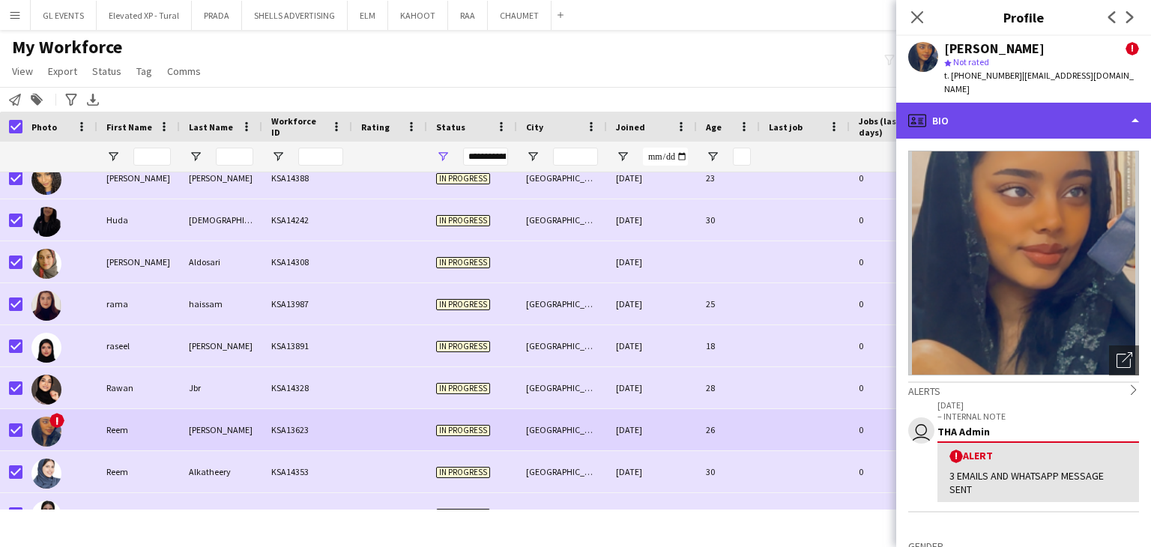
click at [984, 103] on div "profile Bio" at bounding box center [1023, 121] width 255 height 36
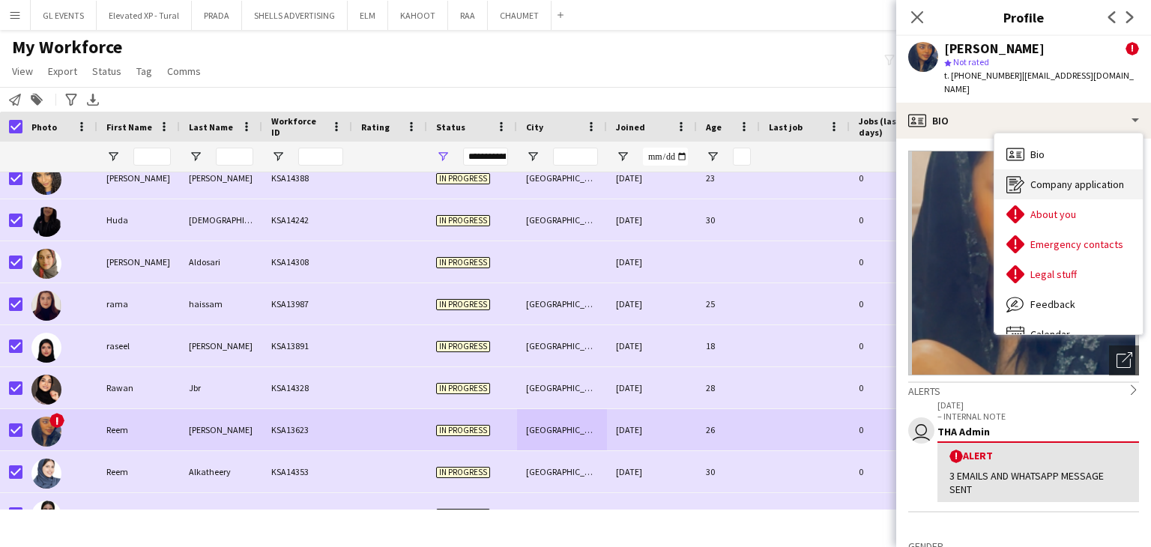
click at [1085, 178] on span "Company application" at bounding box center [1078, 184] width 94 height 13
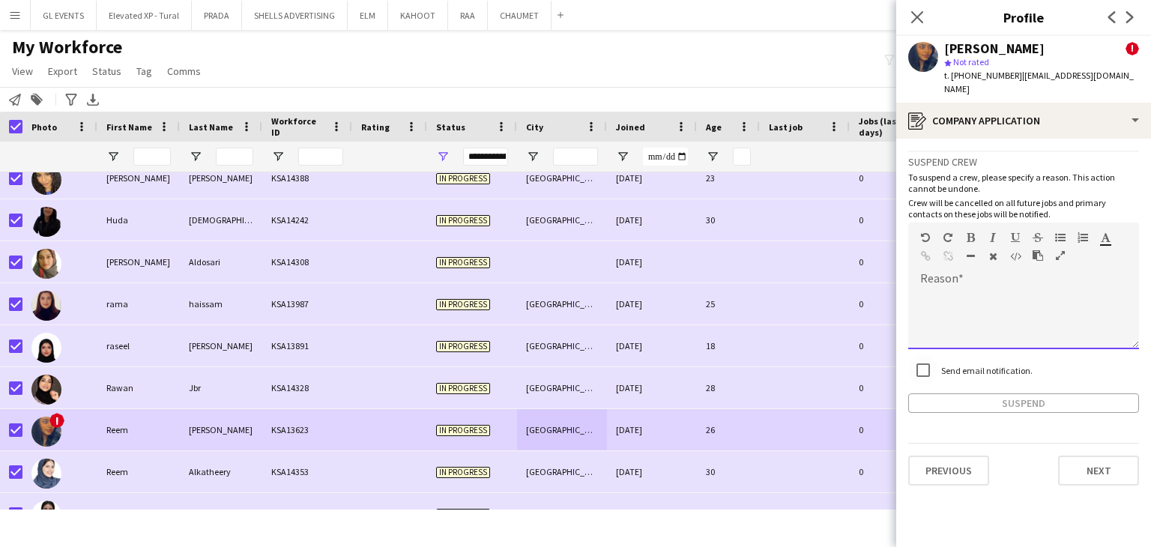
click at [971, 292] on div at bounding box center [1023, 319] width 231 height 60
paste div
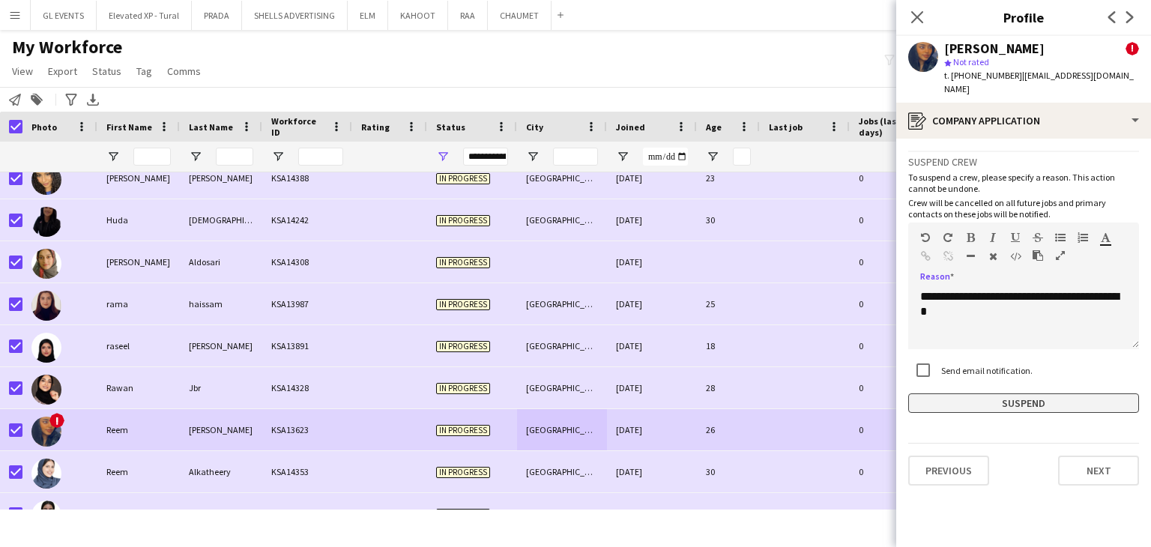
click at [991, 394] on button "Suspend" at bounding box center [1023, 403] width 231 height 19
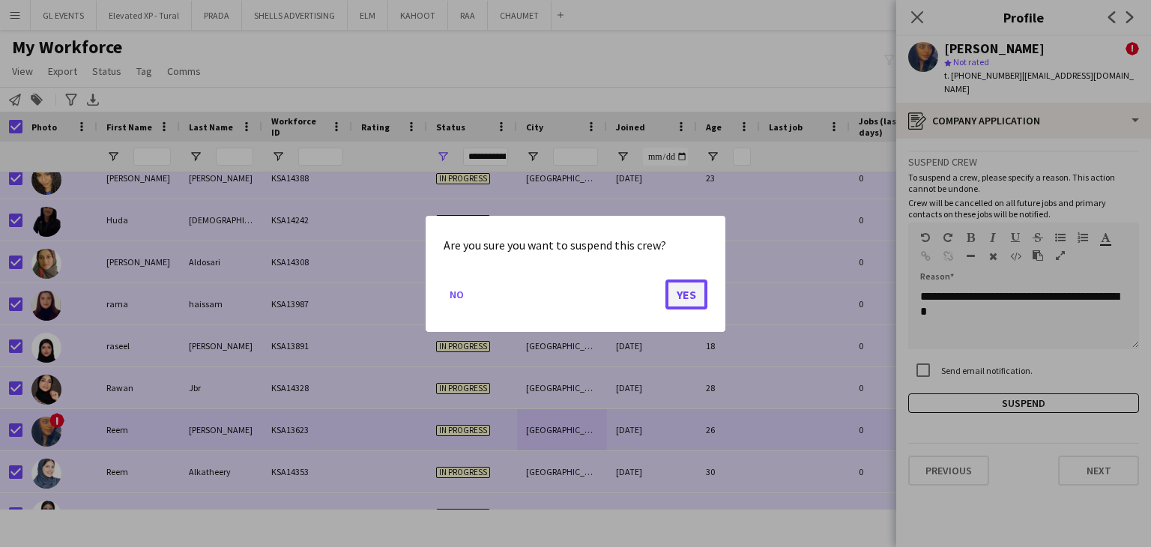
click at [692, 295] on button "Yes" at bounding box center [687, 294] width 42 height 30
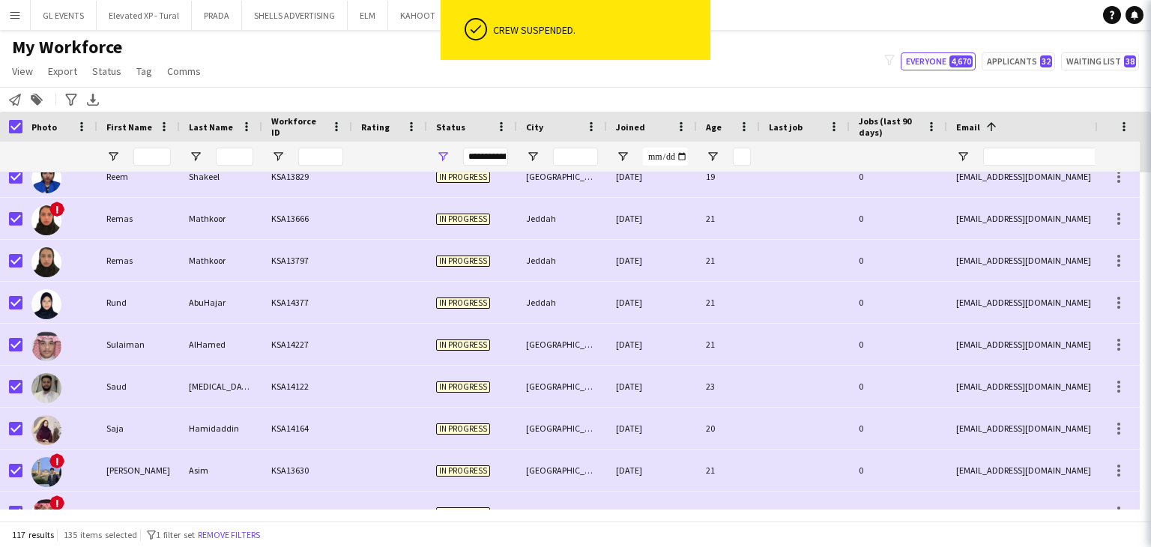
scroll to position [3673, 0]
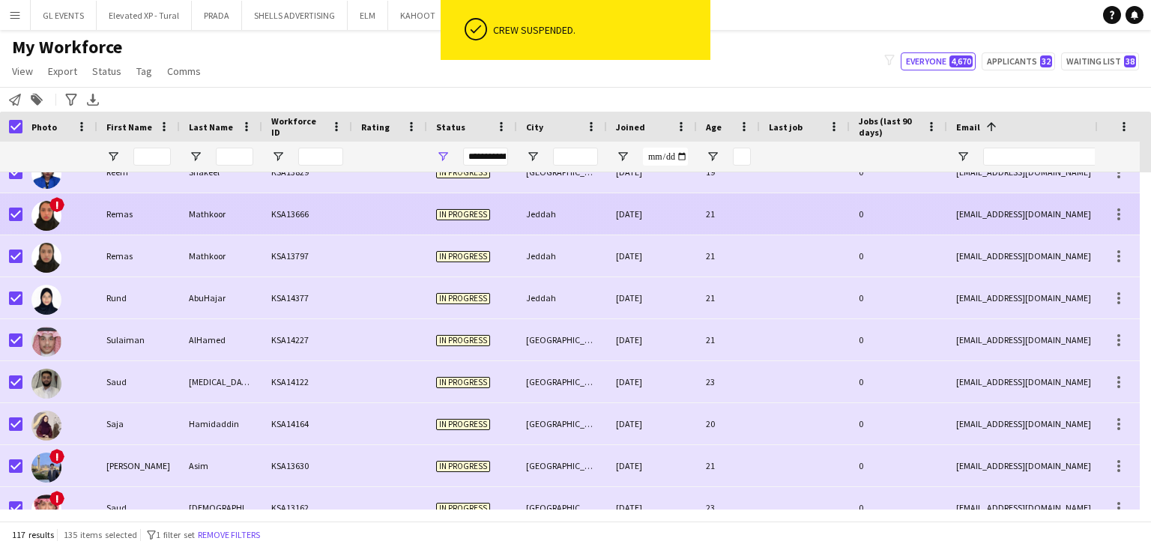
drag, startPoint x: 151, startPoint y: 205, endPoint x: 190, endPoint y: 209, distance: 40.0
click at [152, 205] on div "Remas" at bounding box center [138, 213] width 82 height 41
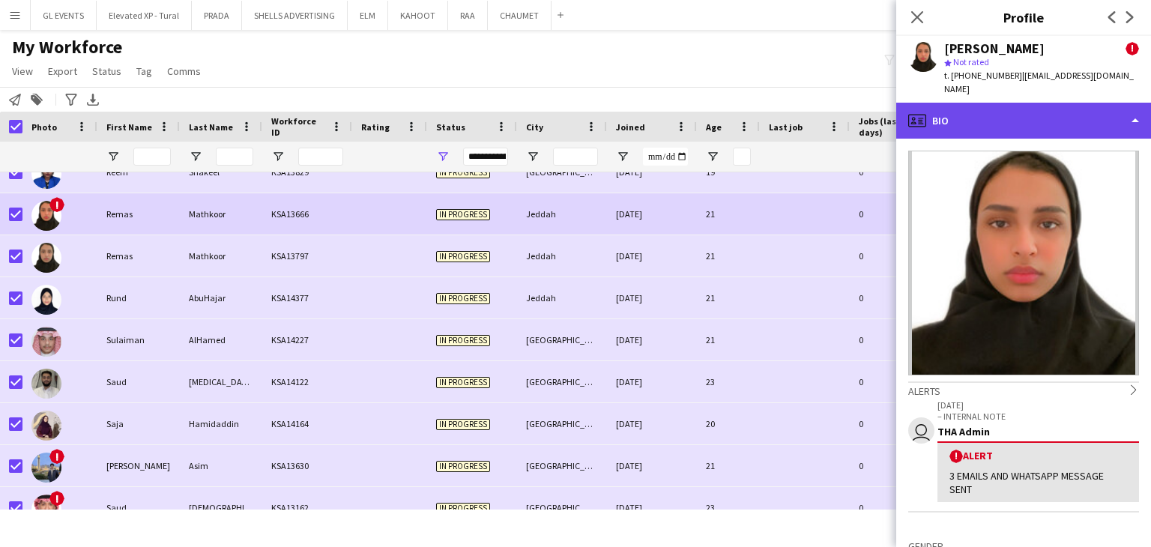
click at [951, 110] on div "profile Bio" at bounding box center [1023, 121] width 255 height 36
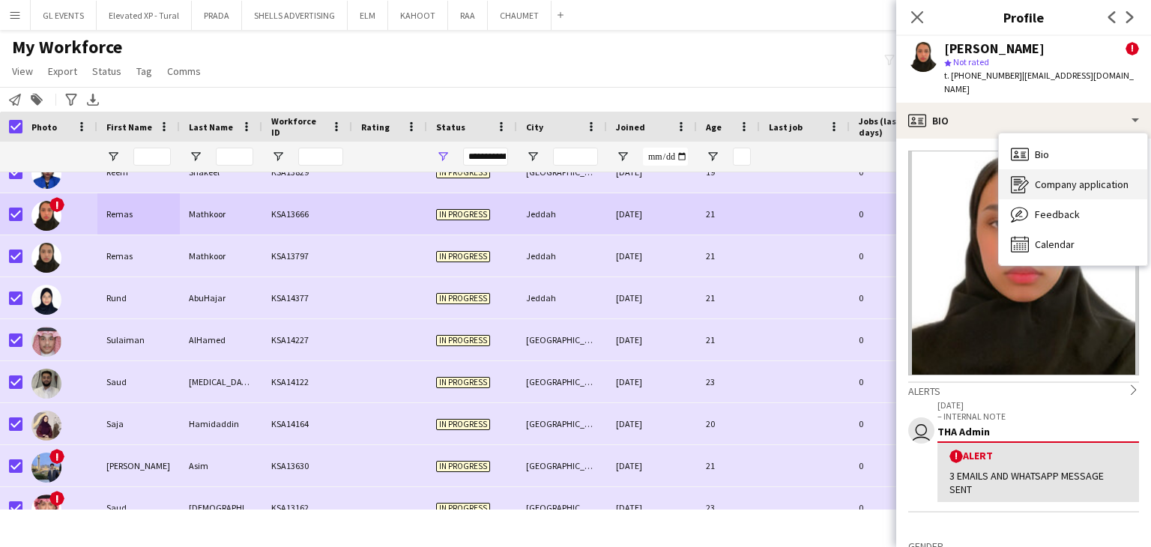
click at [1028, 178] on icon "Company application" at bounding box center [1020, 184] width 18 height 18
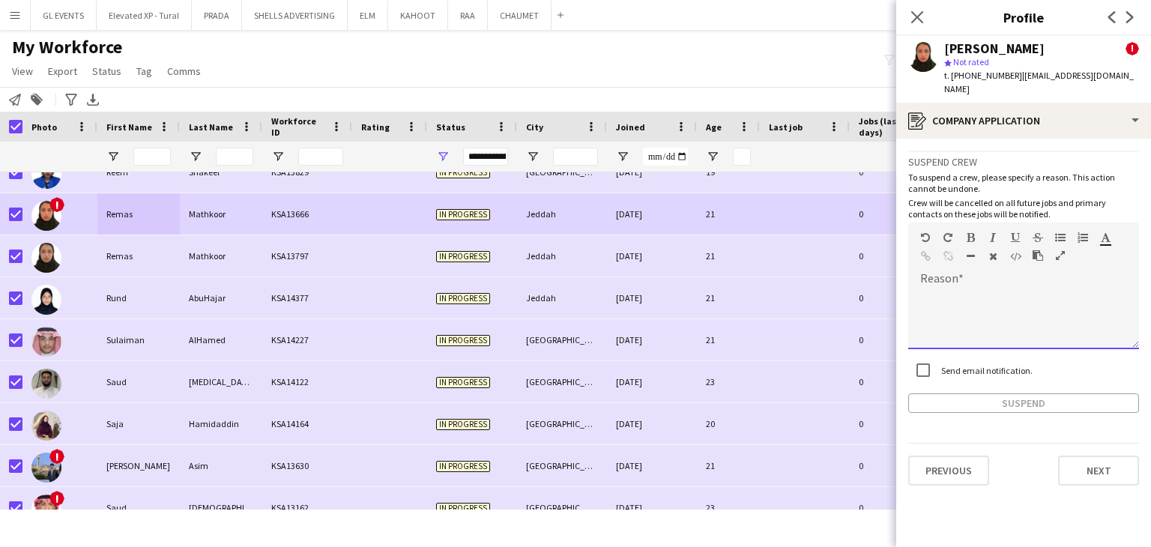
click at [951, 279] on div at bounding box center [1023, 314] width 231 height 70
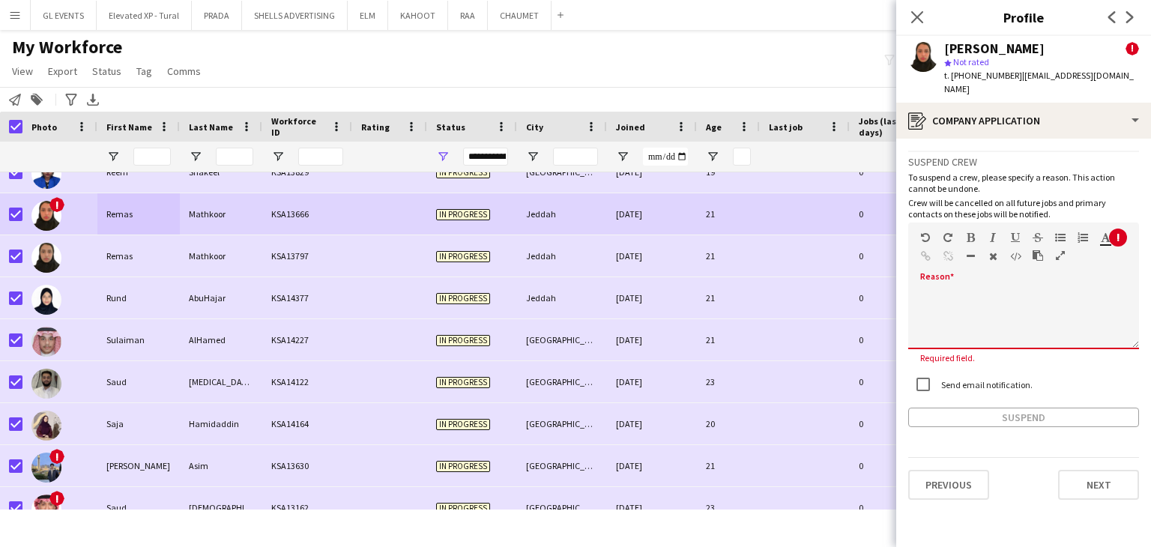
paste div
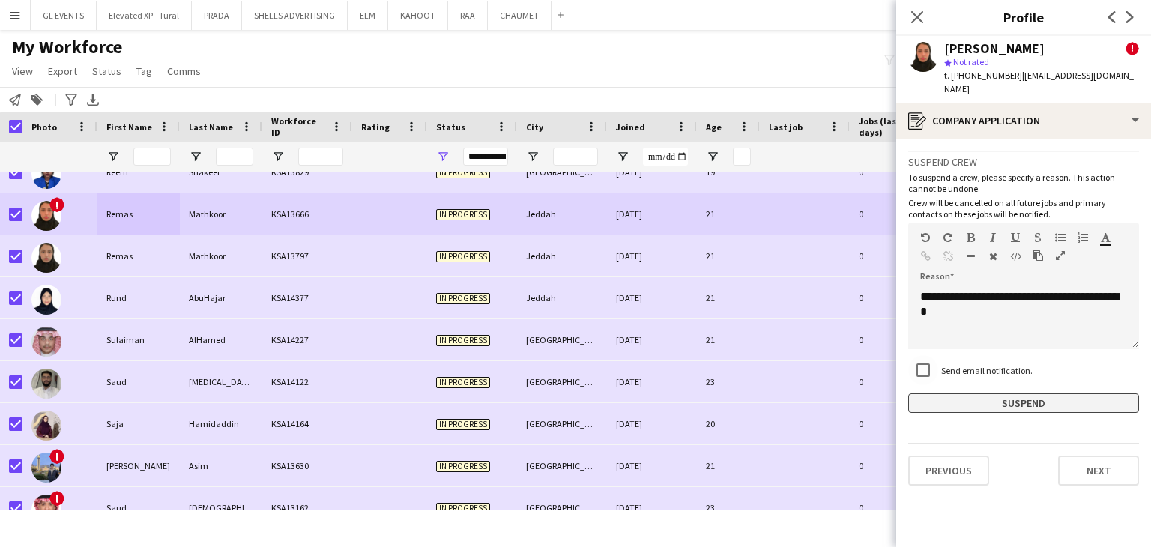
click at [956, 397] on button "Suspend" at bounding box center [1023, 403] width 231 height 19
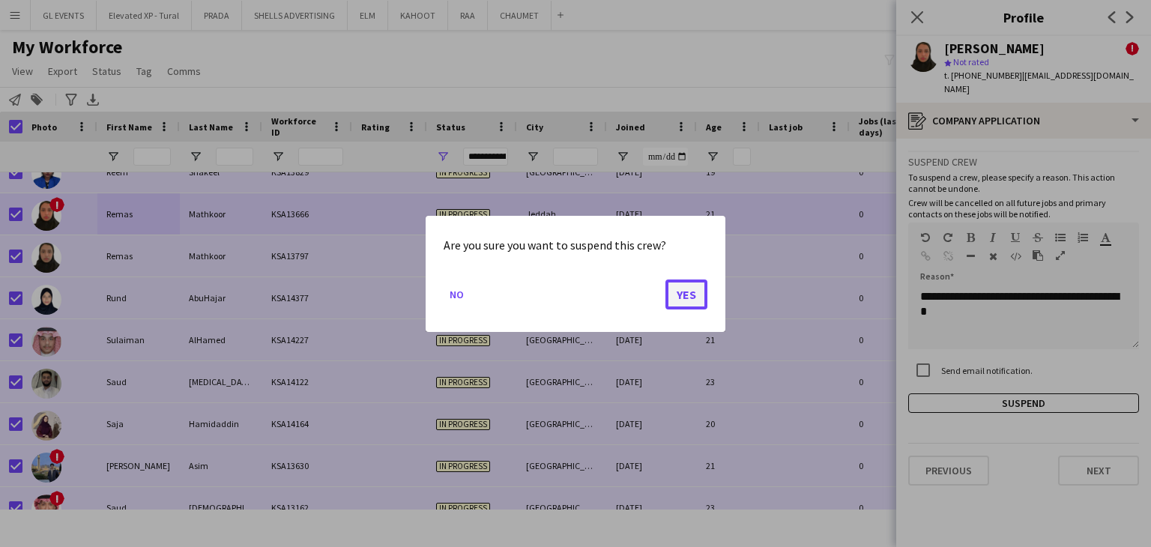
click at [681, 288] on button "Yes" at bounding box center [687, 294] width 42 height 30
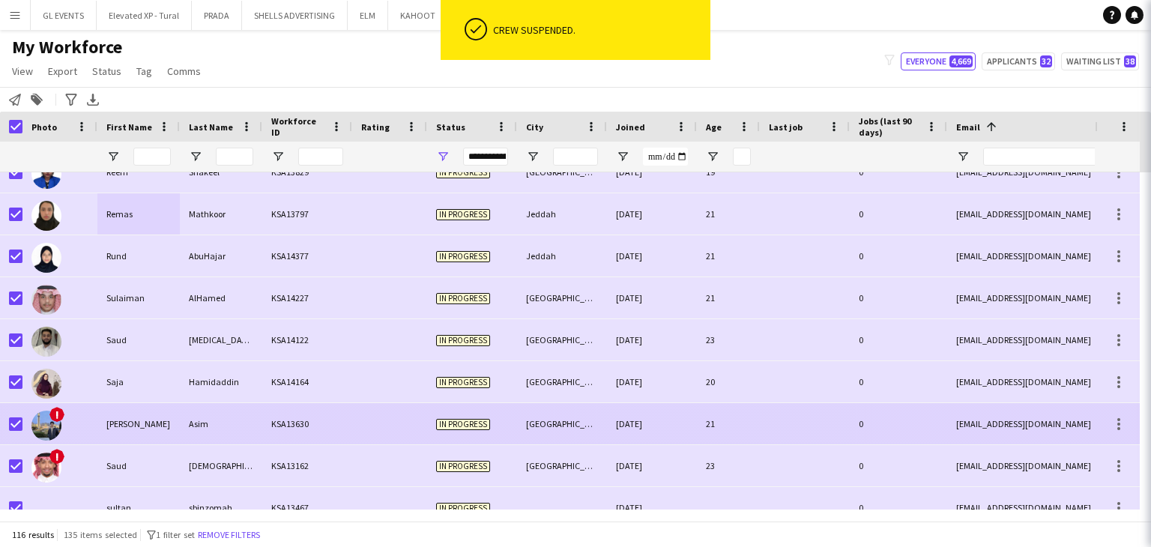
click at [257, 424] on div "Asim" at bounding box center [221, 423] width 82 height 41
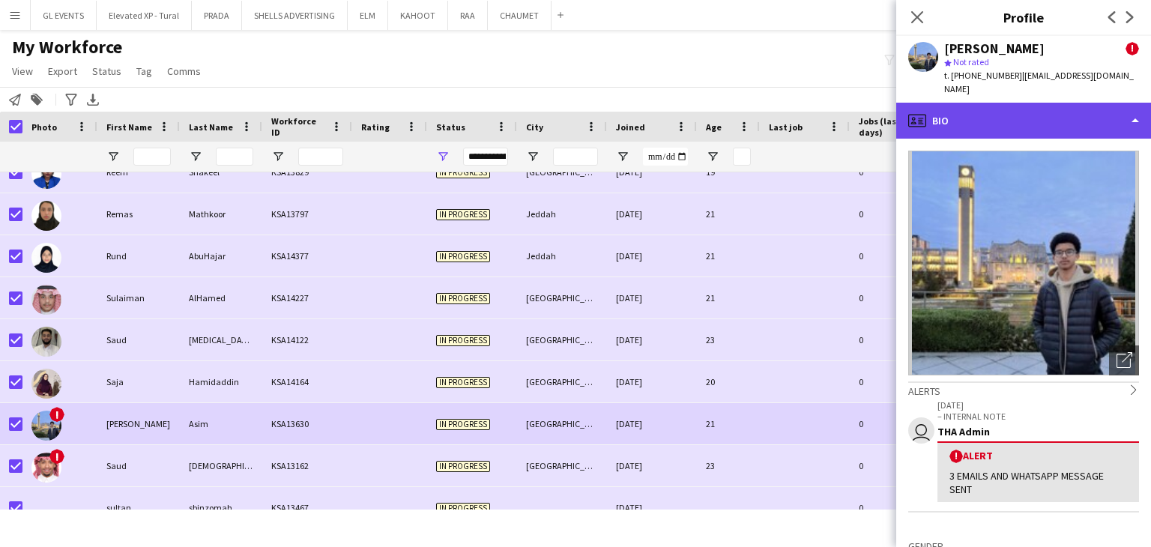
click at [959, 114] on div "profile Bio" at bounding box center [1023, 121] width 255 height 36
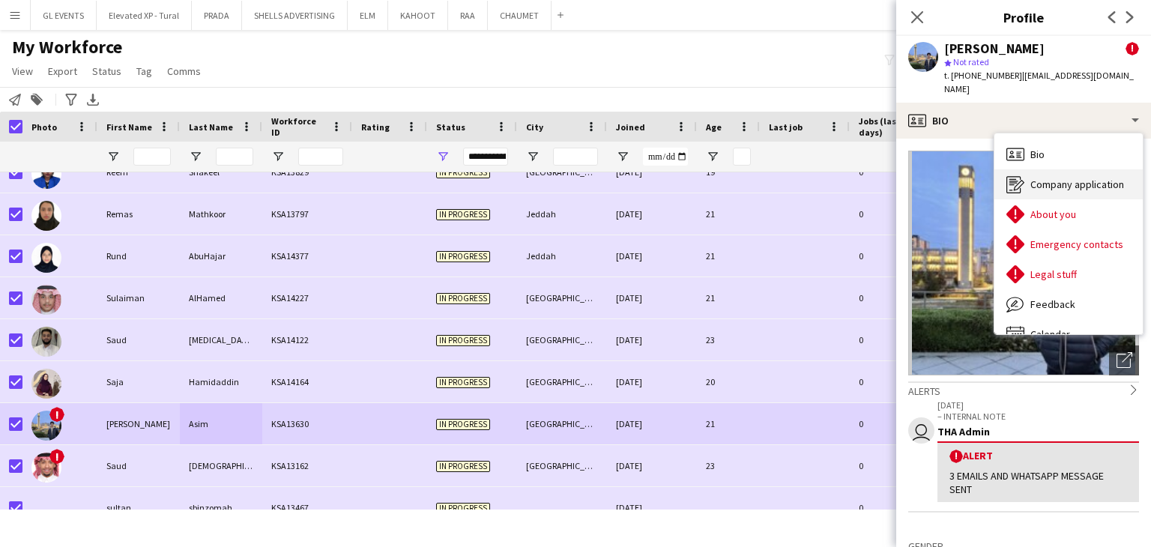
click at [1013, 175] on icon "Company application" at bounding box center [1016, 184] width 18 height 18
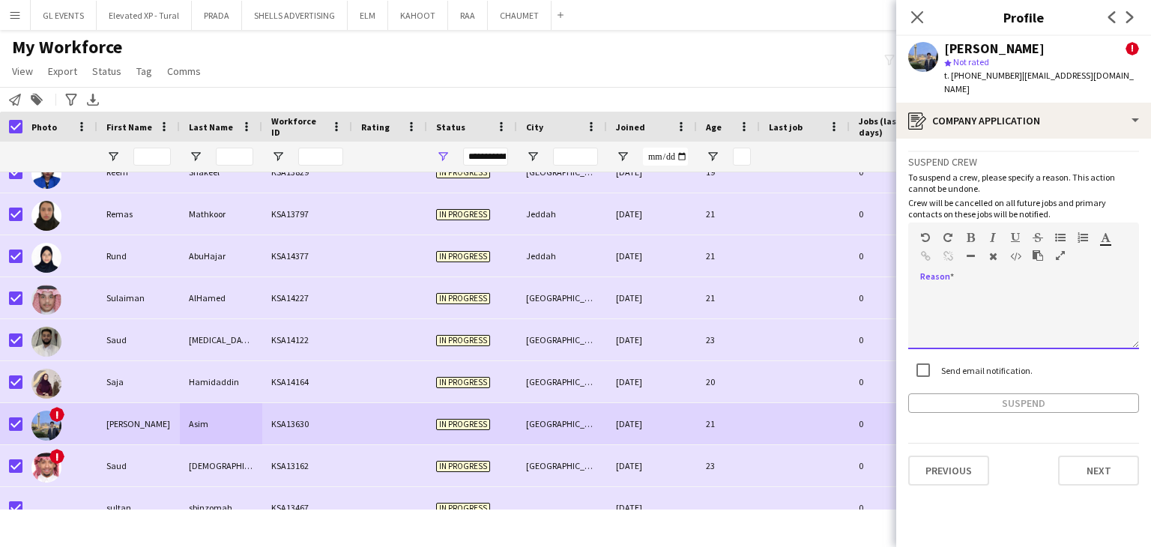
drag, startPoint x: 948, startPoint y: 307, endPoint x: 954, endPoint y: 315, distance: 10.2
click at [950, 307] on div at bounding box center [1023, 319] width 231 height 60
paste div
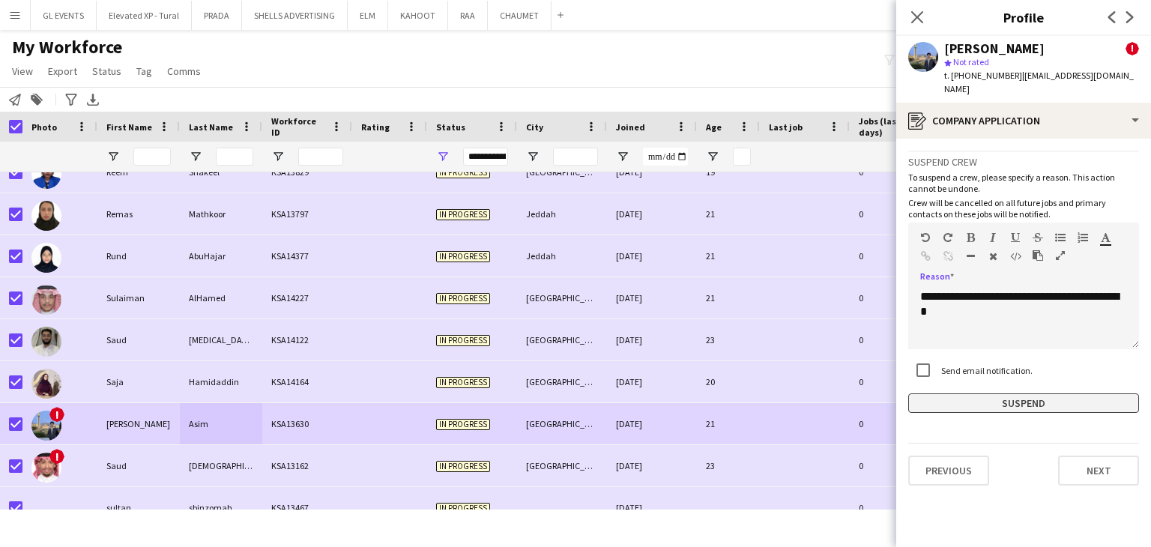
click at [977, 400] on button "Suspend" at bounding box center [1023, 403] width 231 height 19
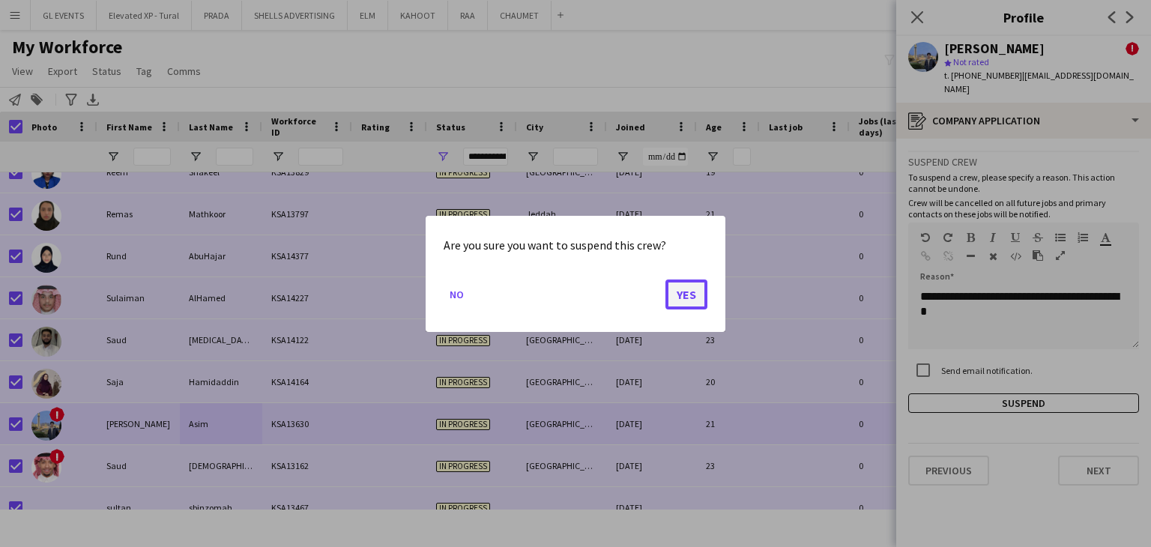
click at [685, 298] on button "Yes" at bounding box center [687, 294] width 42 height 30
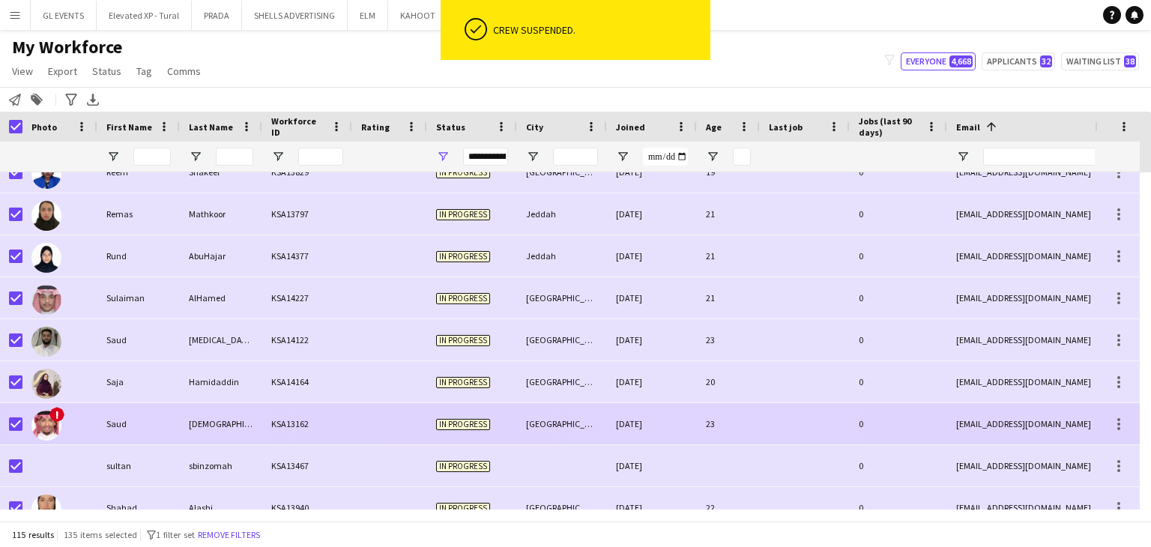
click at [538, 420] on div "[GEOGRAPHIC_DATA]" at bounding box center [562, 423] width 90 height 41
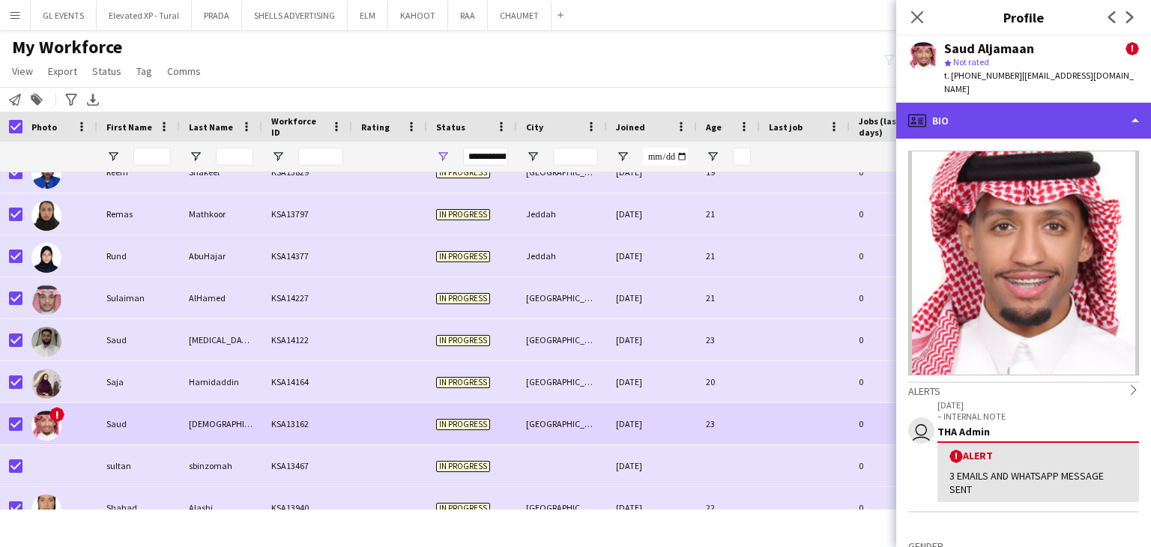
click at [981, 106] on div "profile Bio" at bounding box center [1023, 121] width 255 height 36
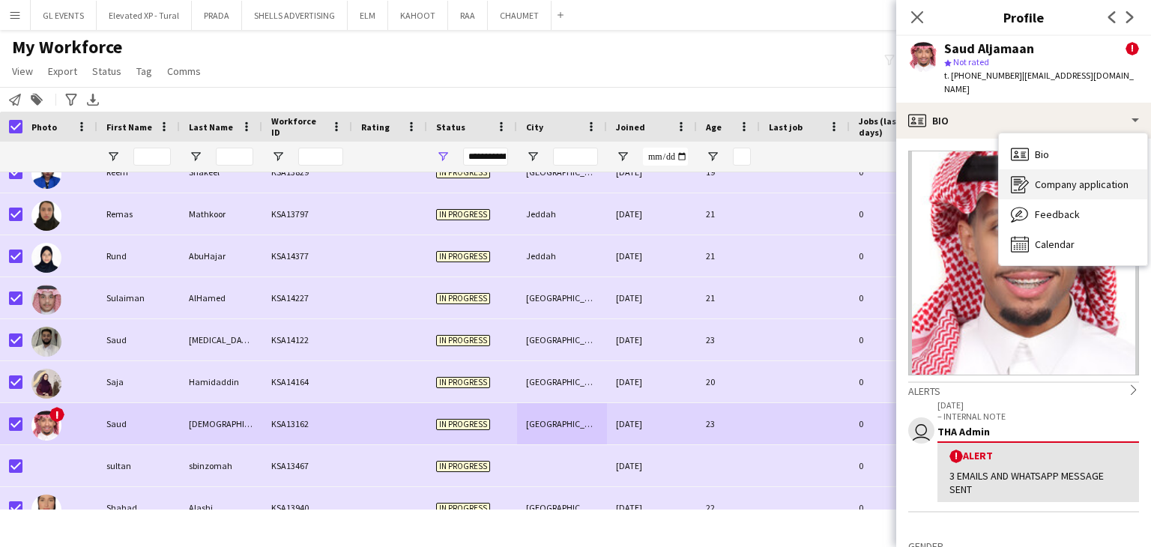
click at [1052, 169] on div "Company application Company application" at bounding box center [1073, 184] width 148 height 30
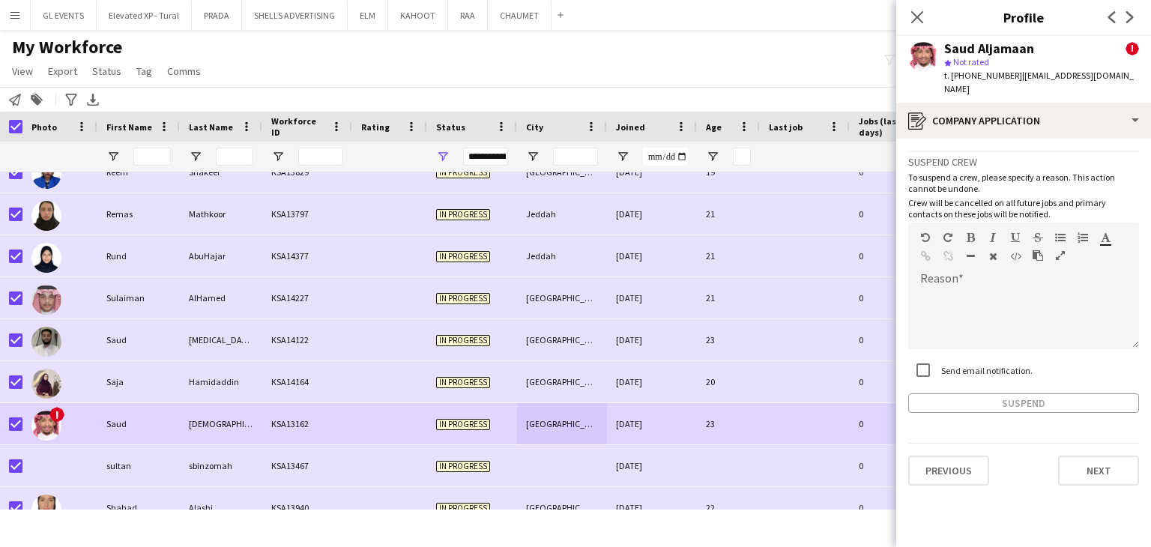
click at [941, 361] on div "Send email notification." at bounding box center [970, 370] width 124 height 30
drag, startPoint x: 947, startPoint y: 282, endPoint x: 950, endPoint y: 302, distance: 20.4
click at [949, 289] on div at bounding box center [1023, 319] width 231 height 60
paste div
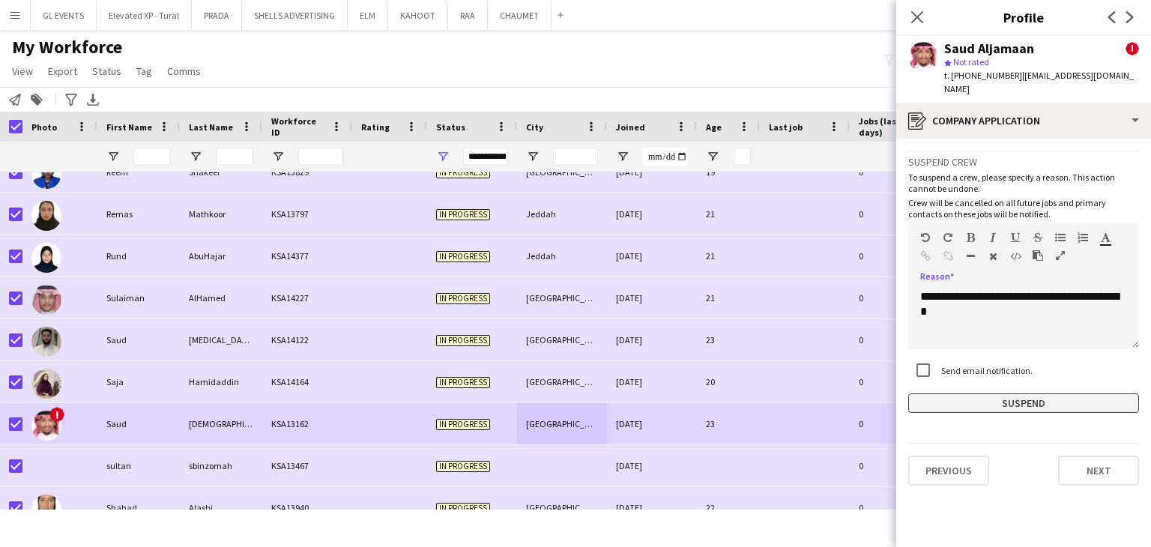
click at [968, 394] on button "Suspend" at bounding box center [1023, 403] width 231 height 19
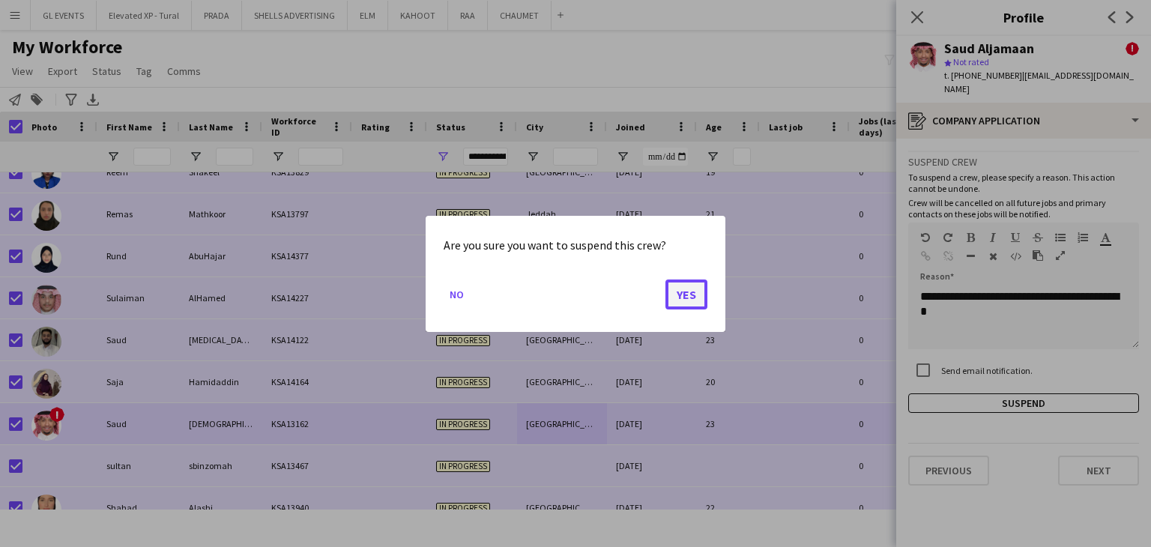
click at [694, 298] on button "Yes" at bounding box center [687, 294] width 42 height 30
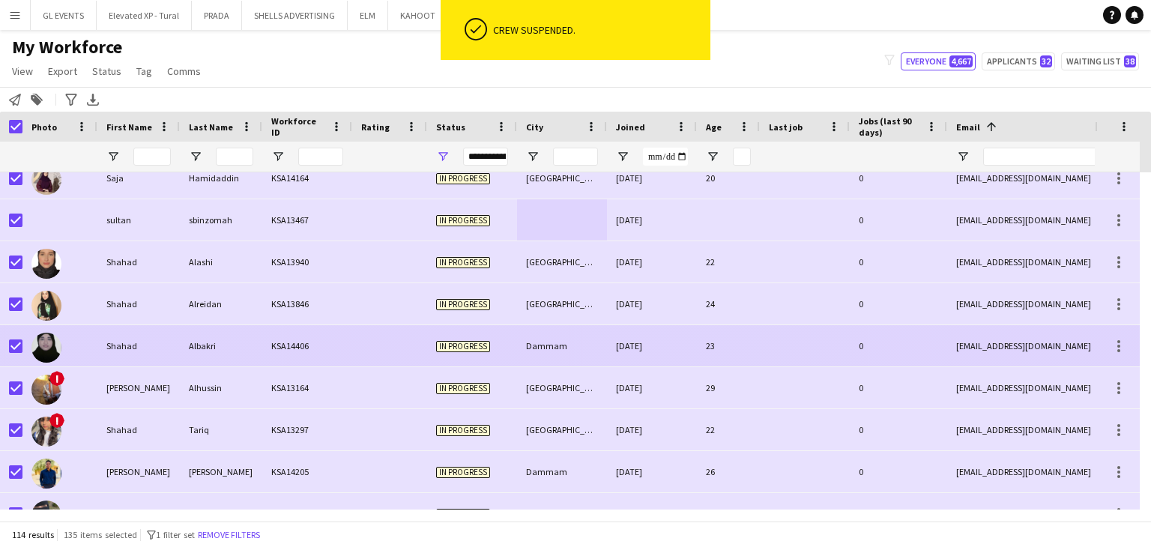
scroll to position [3898, 0]
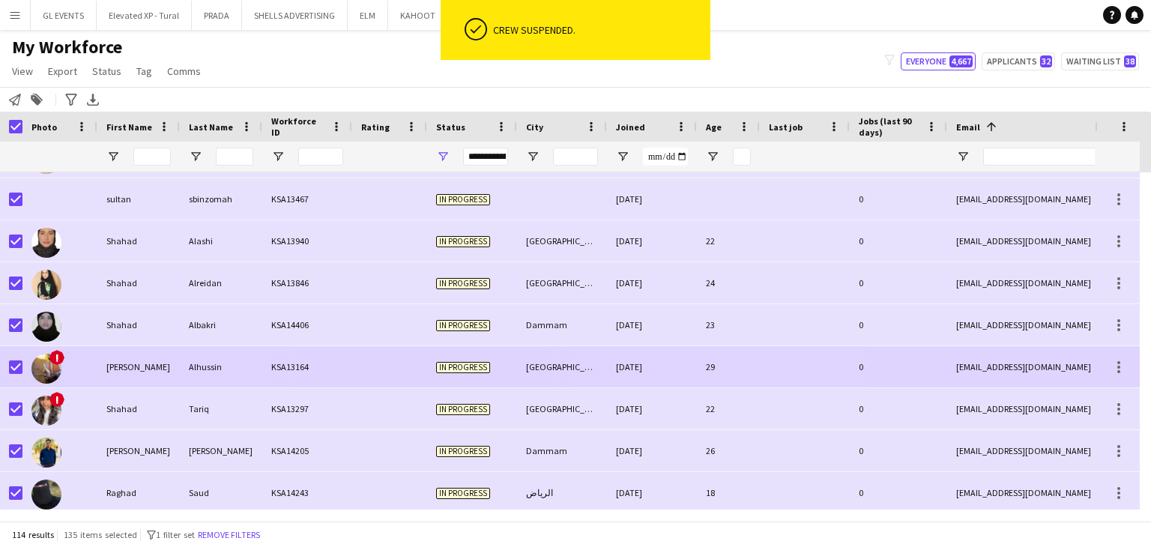
click at [149, 363] on div "[PERSON_NAME]" at bounding box center [138, 366] width 82 height 41
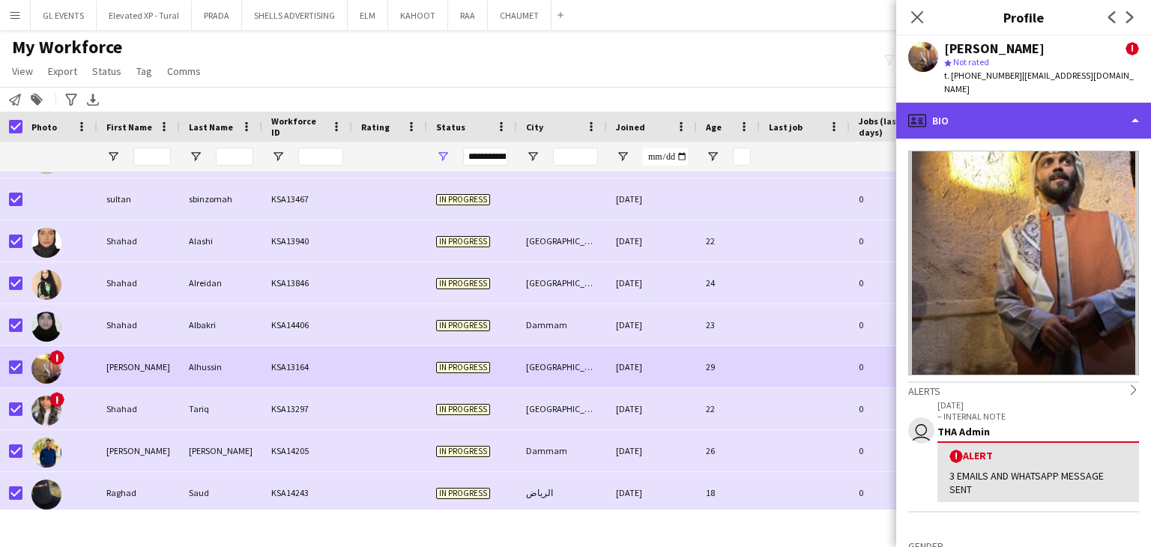
click at [977, 121] on div "profile Bio" at bounding box center [1023, 121] width 255 height 36
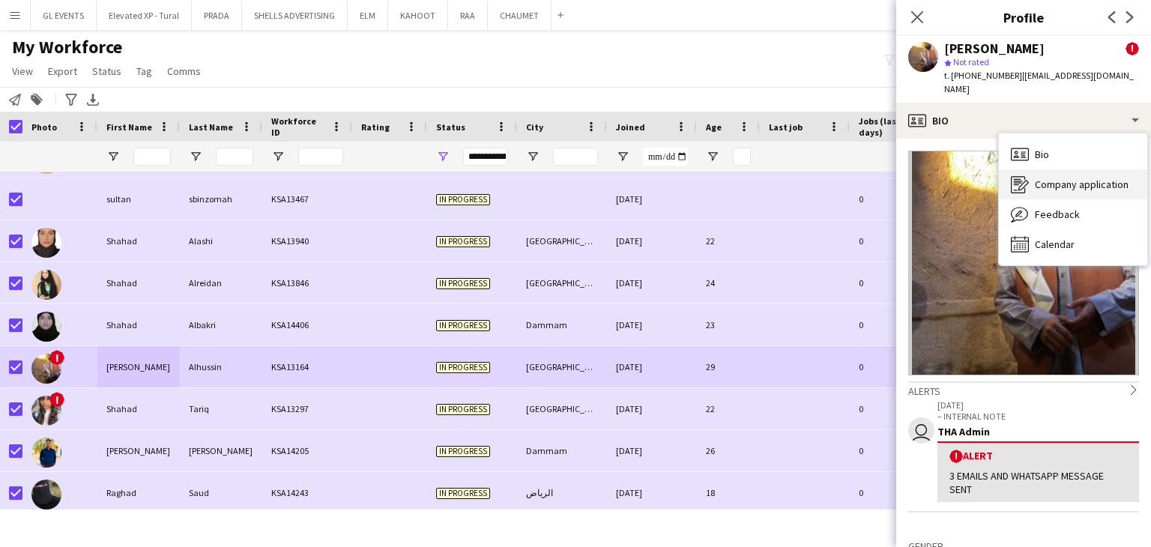
click at [1033, 184] on div "Company application Company application" at bounding box center [1073, 184] width 148 height 30
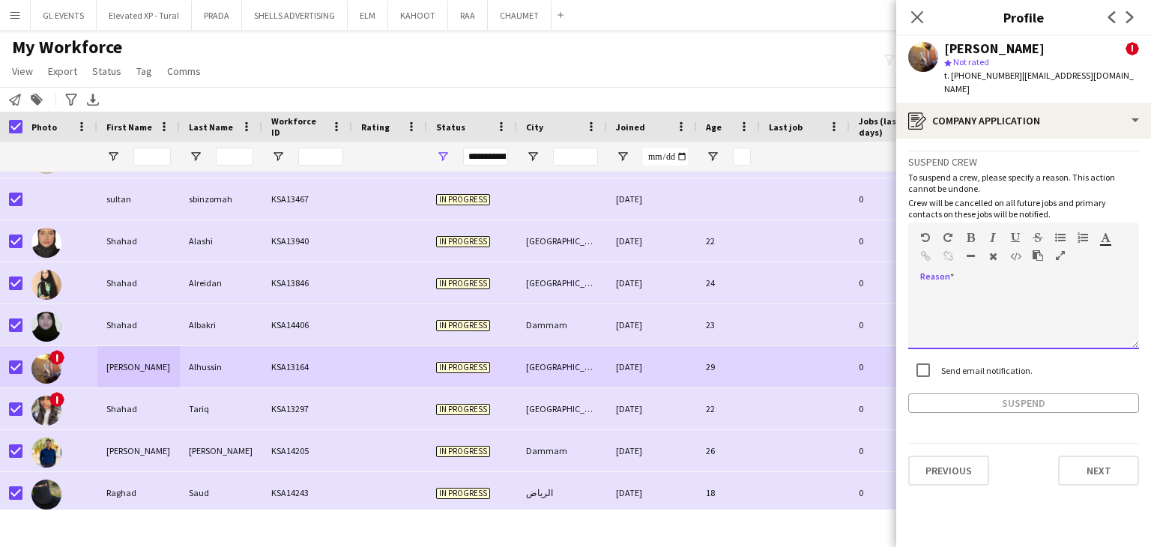
click at [954, 289] on div at bounding box center [1023, 319] width 231 height 60
paste div
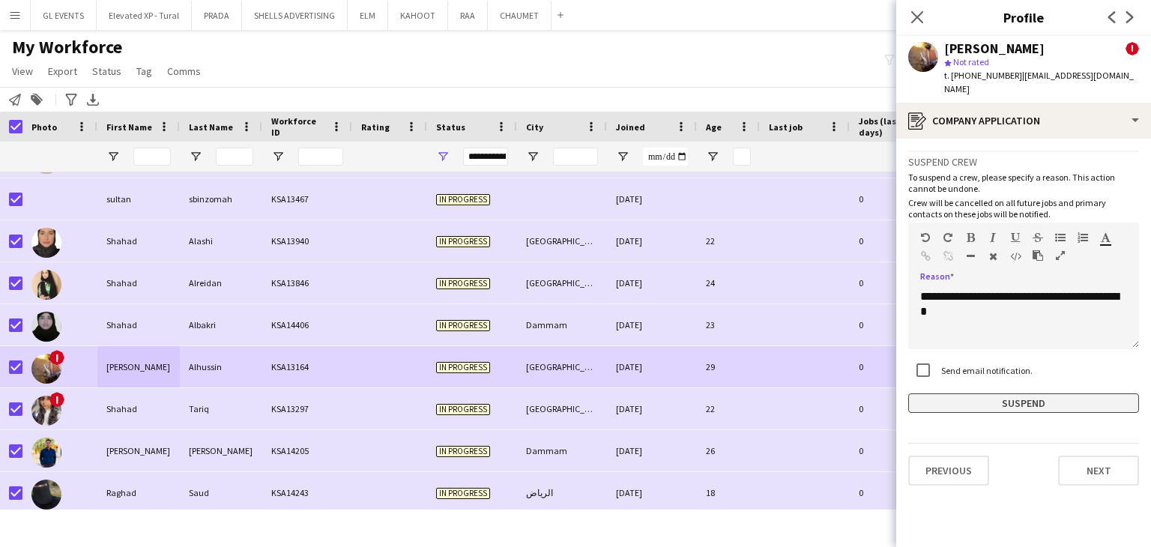
click at [986, 394] on button "Suspend" at bounding box center [1023, 403] width 231 height 19
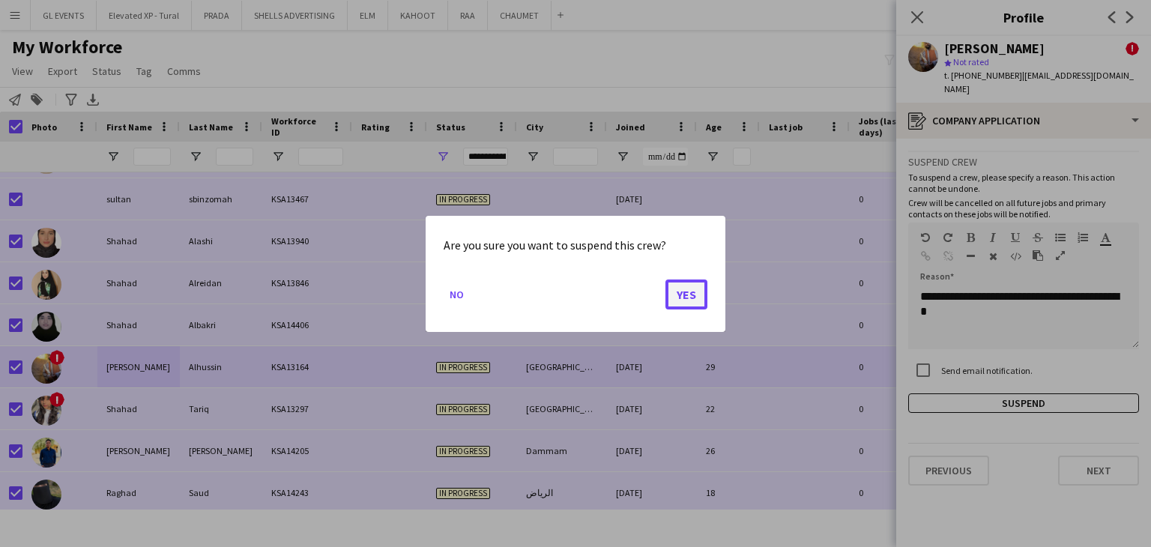
click at [687, 295] on button "Yes" at bounding box center [687, 294] width 42 height 30
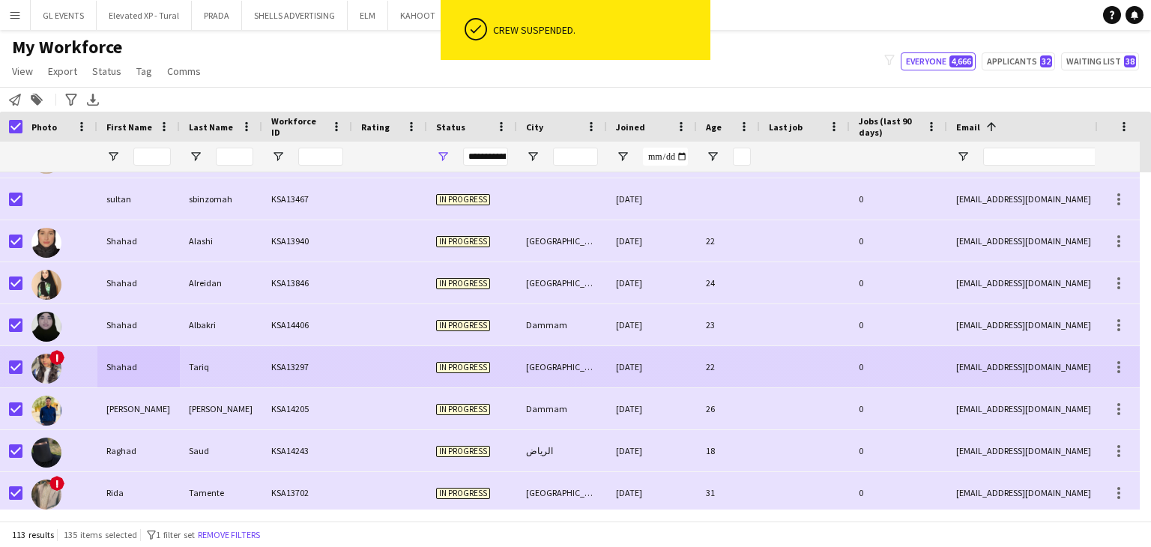
click at [400, 382] on div at bounding box center [389, 366] width 75 height 41
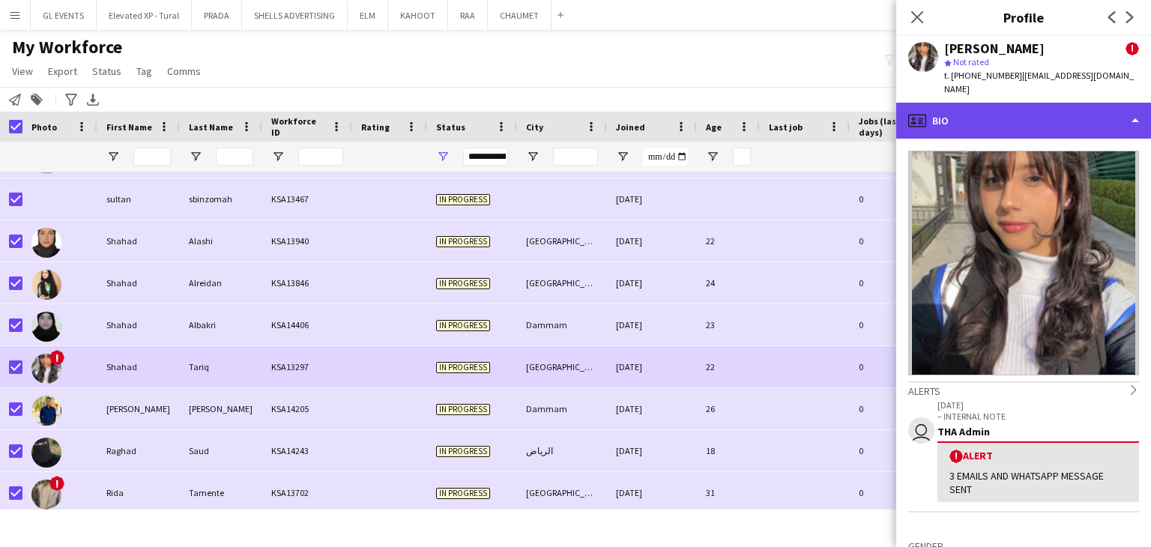
click at [940, 106] on div "profile Bio" at bounding box center [1023, 121] width 255 height 36
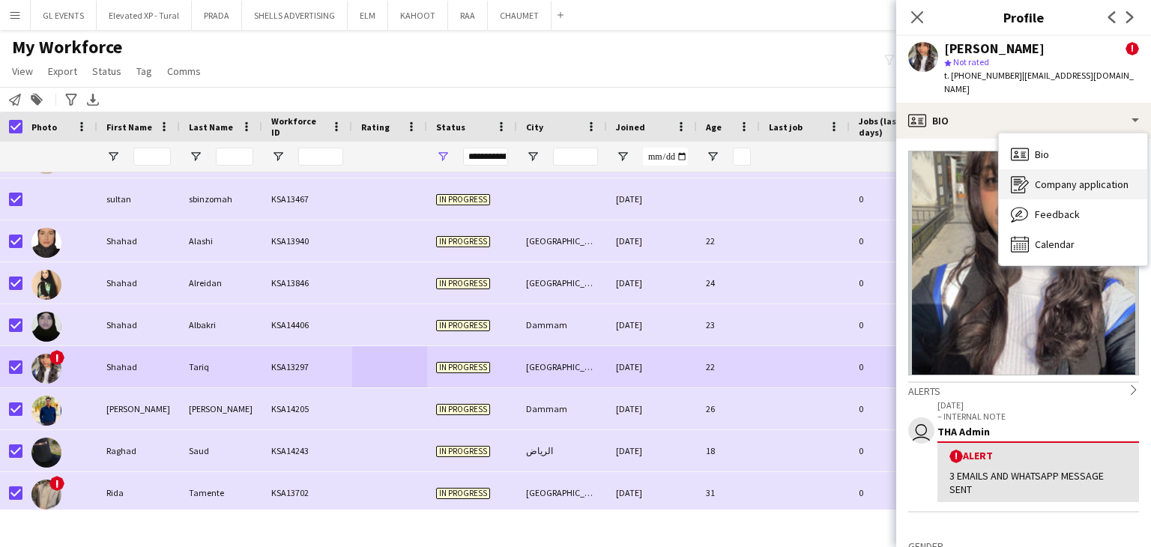
click at [1017, 175] on icon "Company application" at bounding box center [1020, 184] width 18 height 18
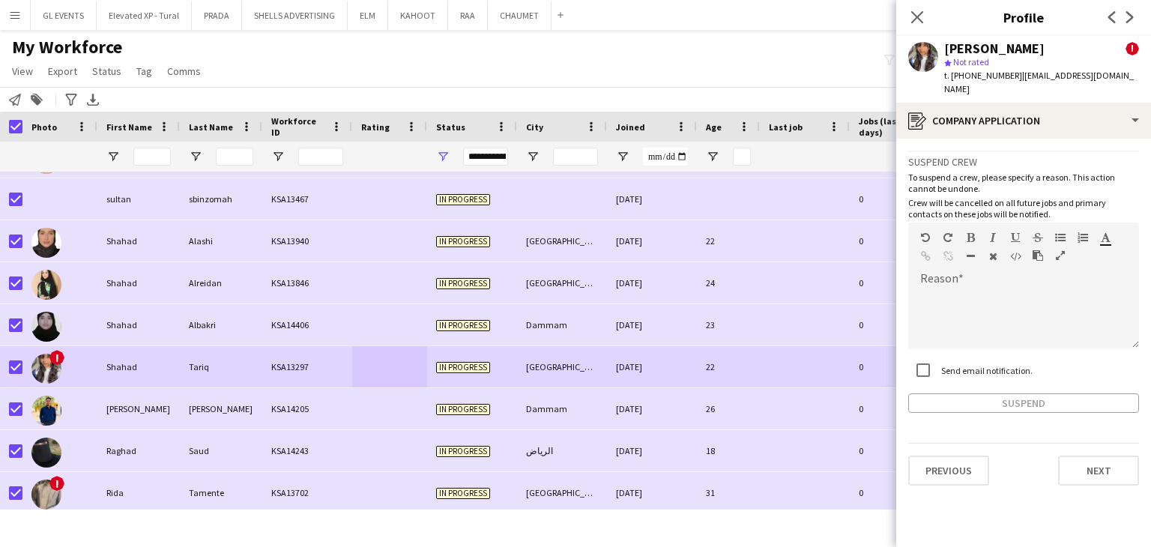
click at [947, 364] on label "Send email notification." at bounding box center [985, 369] width 94 height 11
click at [952, 289] on div at bounding box center [1023, 319] width 231 height 60
paste div
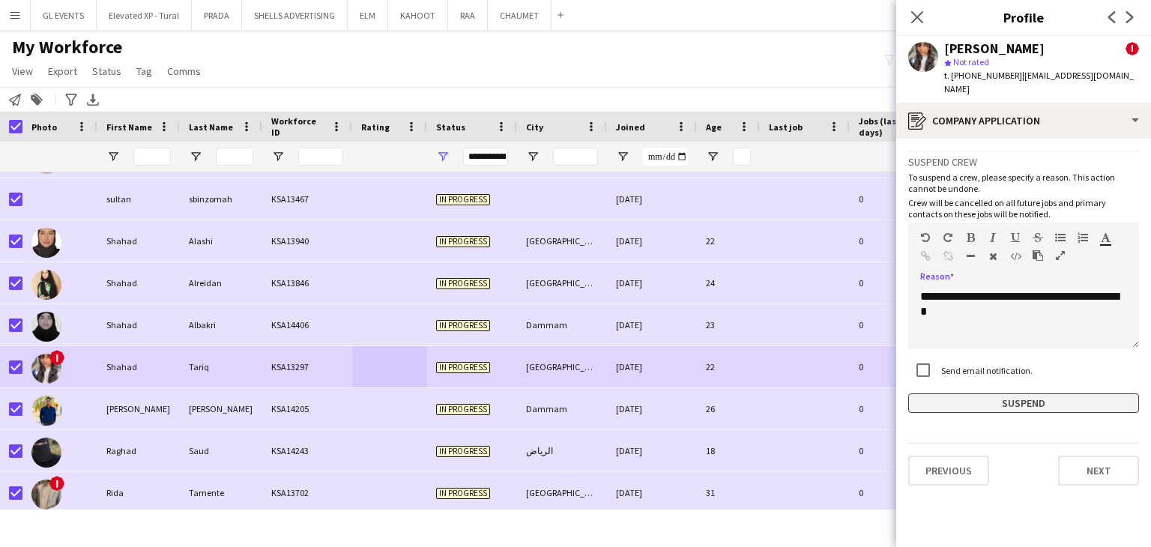
click at [981, 394] on button "Suspend" at bounding box center [1023, 403] width 231 height 19
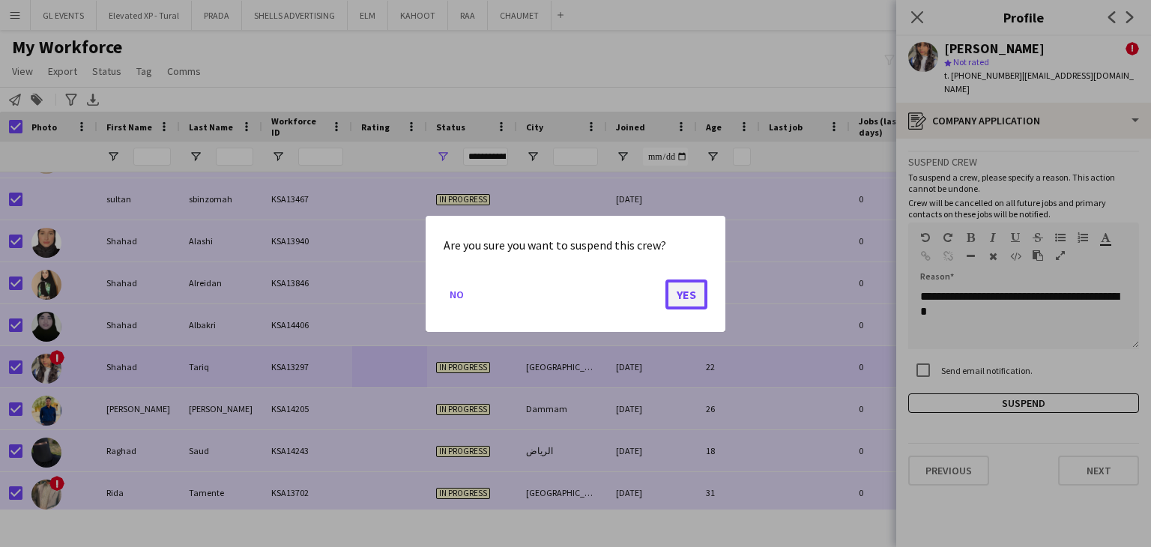
click at [694, 301] on button "Yes" at bounding box center [687, 294] width 42 height 30
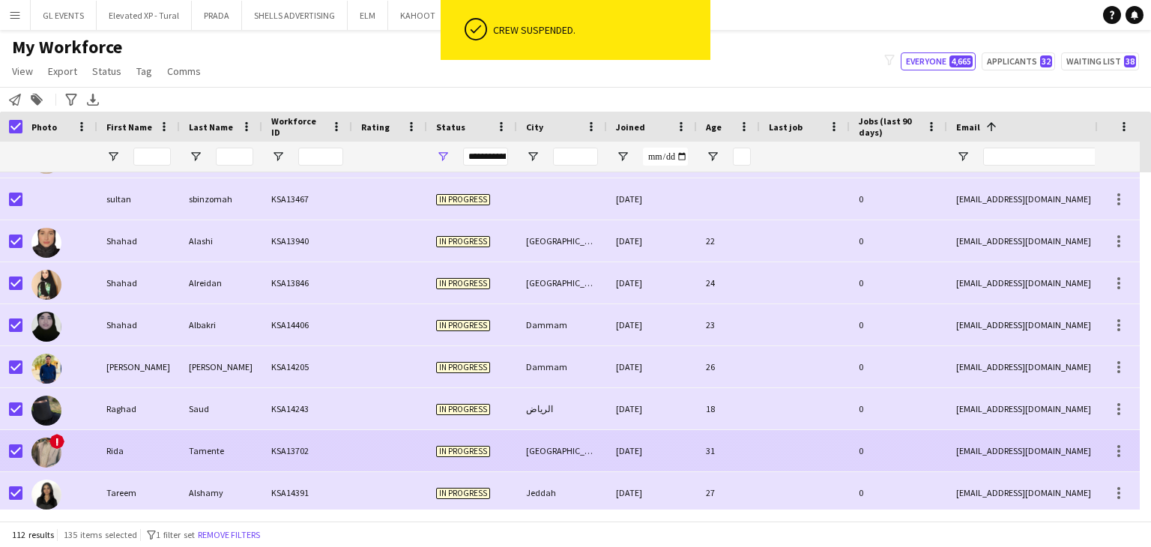
click at [474, 452] on span "In progress" at bounding box center [463, 451] width 54 height 11
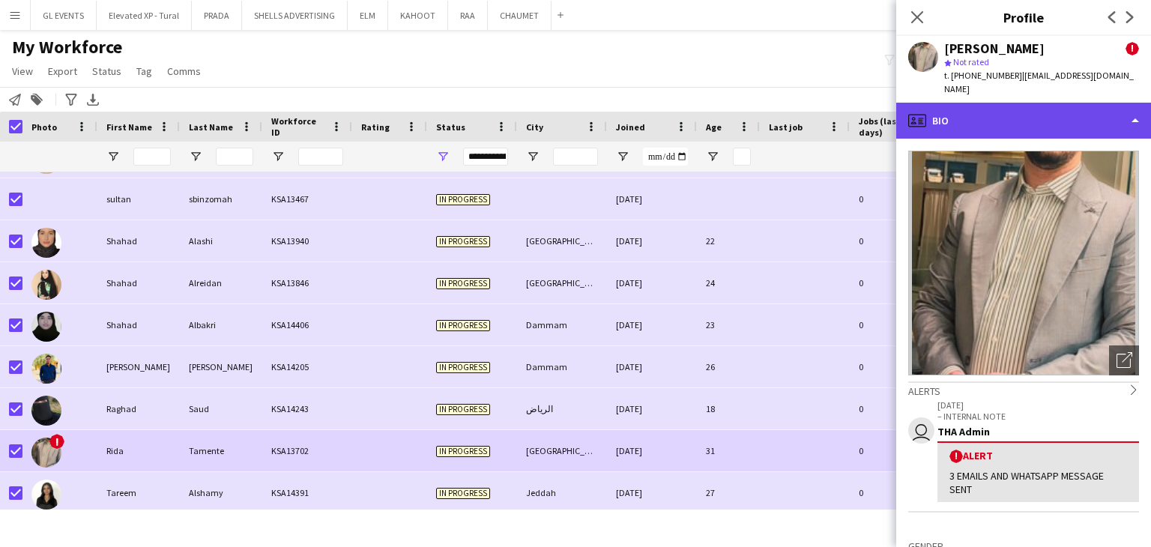
click at [960, 115] on div "profile Bio" at bounding box center [1023, 121] width 255 height 36
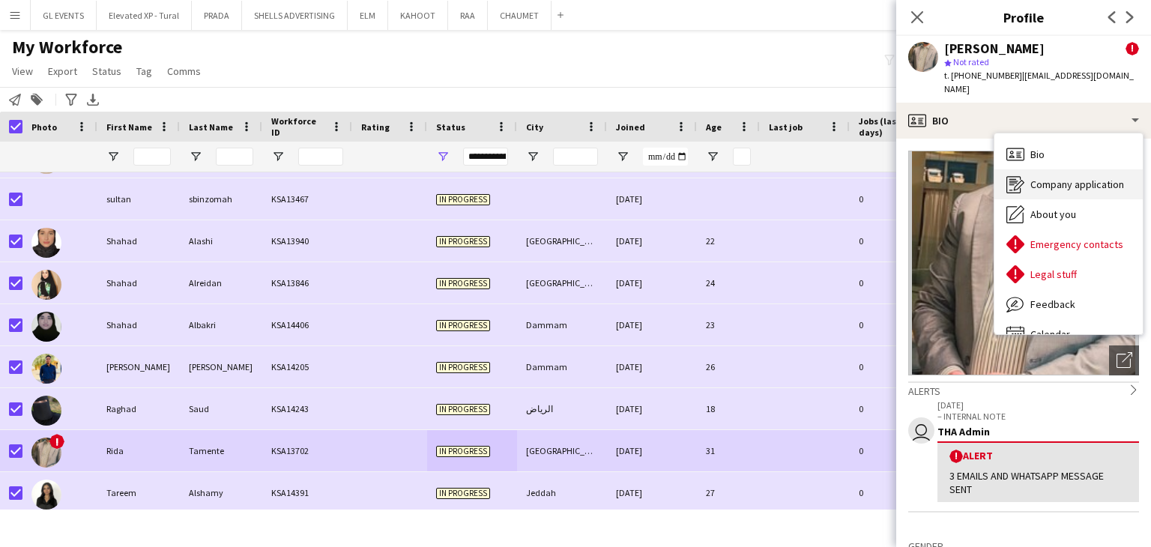
click at [1029, 174] on div "Company application Company application" at bounding box center [1069, 184] width 148 height 30
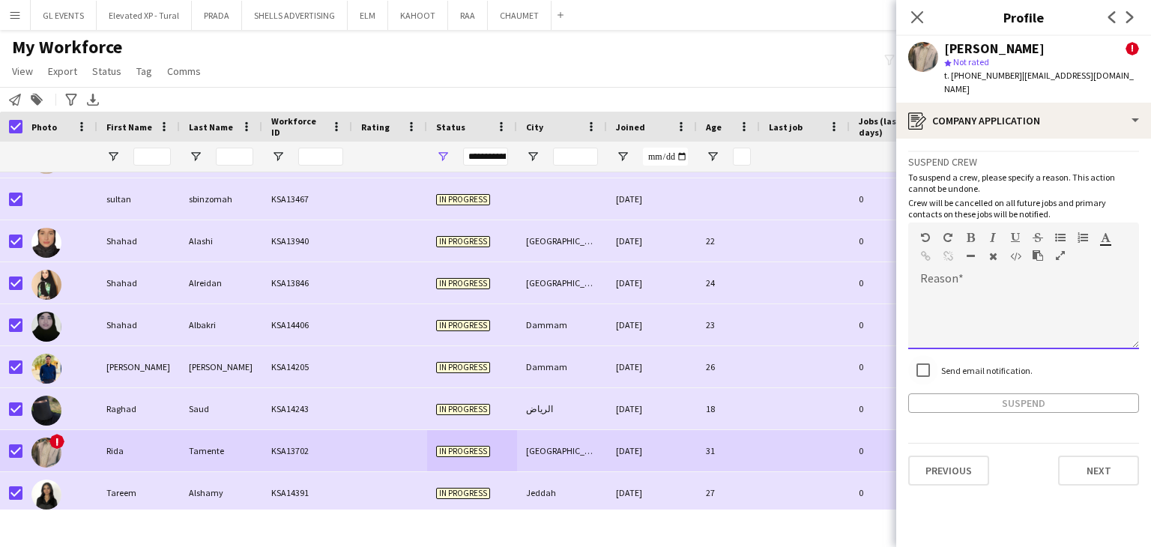
click at [965, 279] on div at bounding box center [1023, 314] width 231 height 70
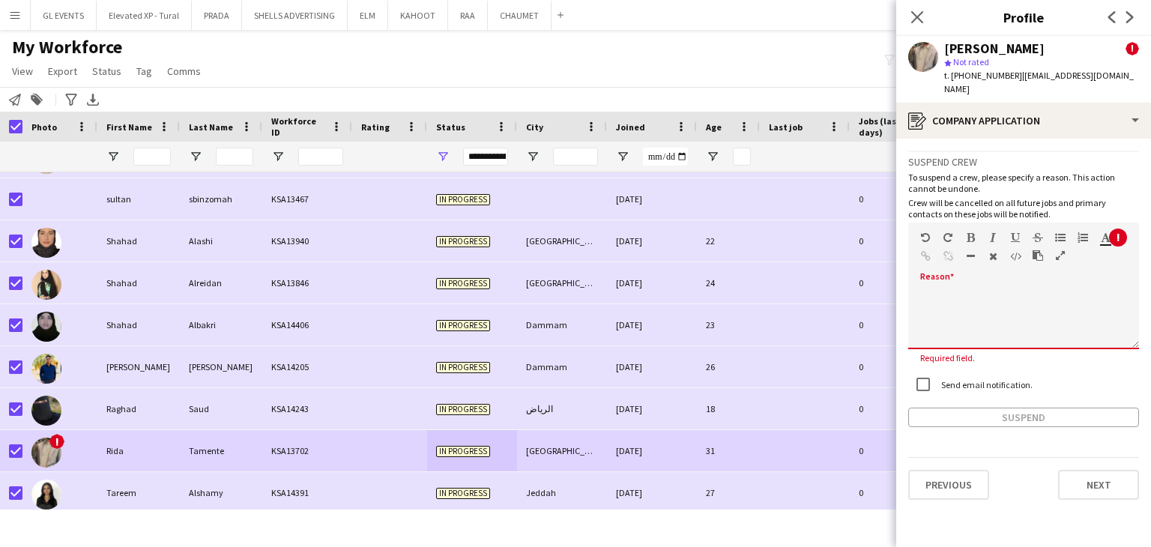
paste div
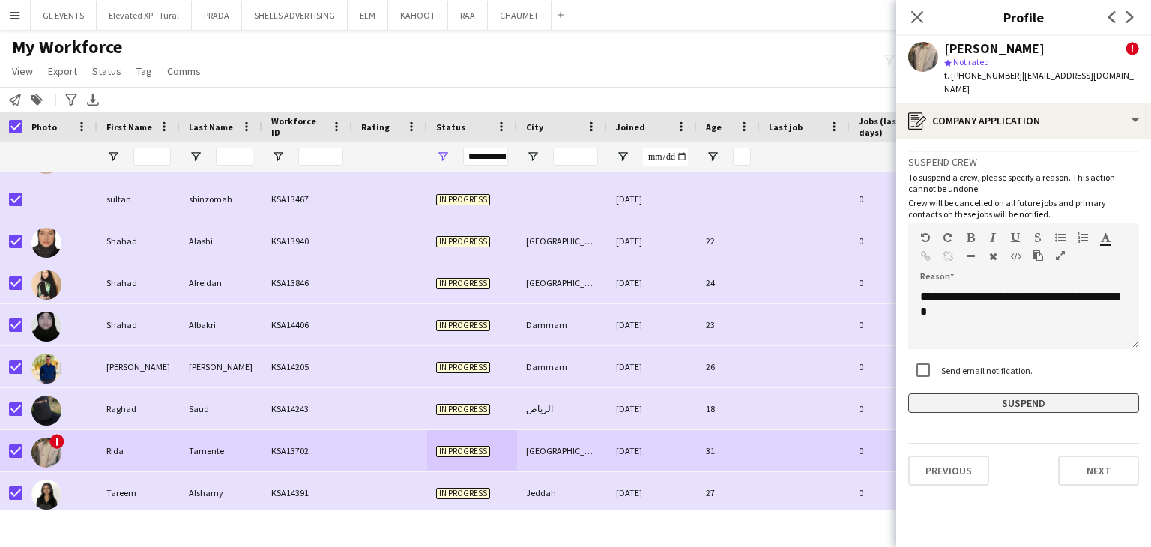
click at [974, 394] on button "Suspend" at bounding box center [1023, 403] width 231 height 19
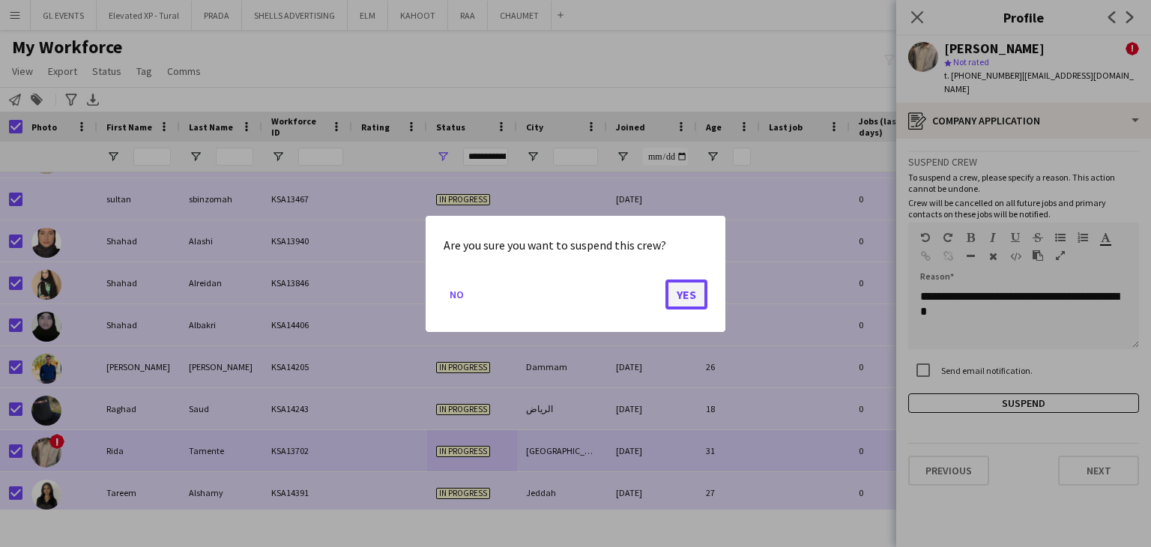
click at [687, 301] on button "Yes" at bounding box center [687, 294] width 42 height 30
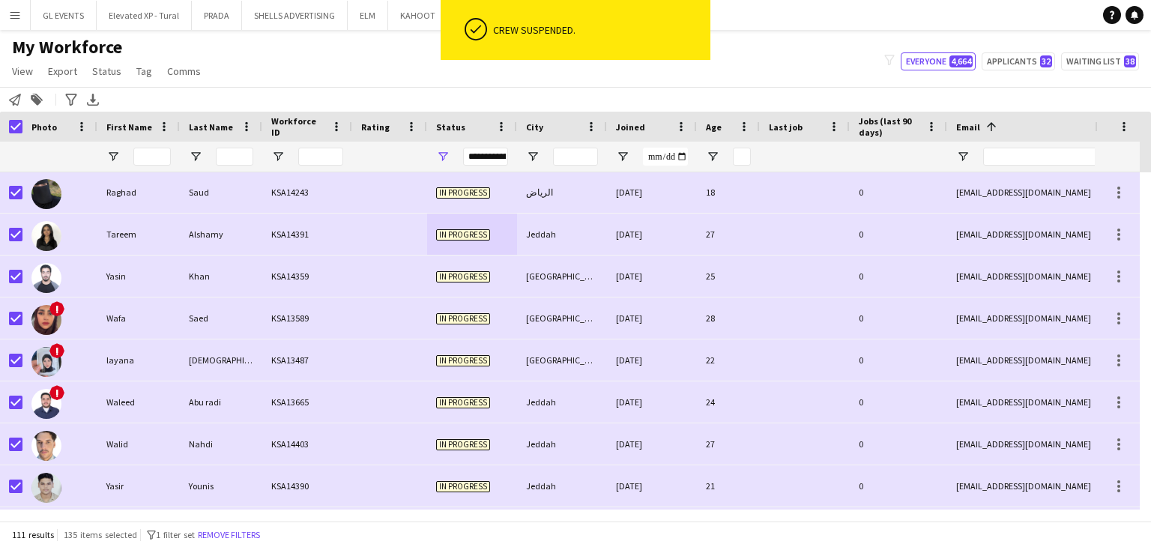
scroll to position [4122, 0]
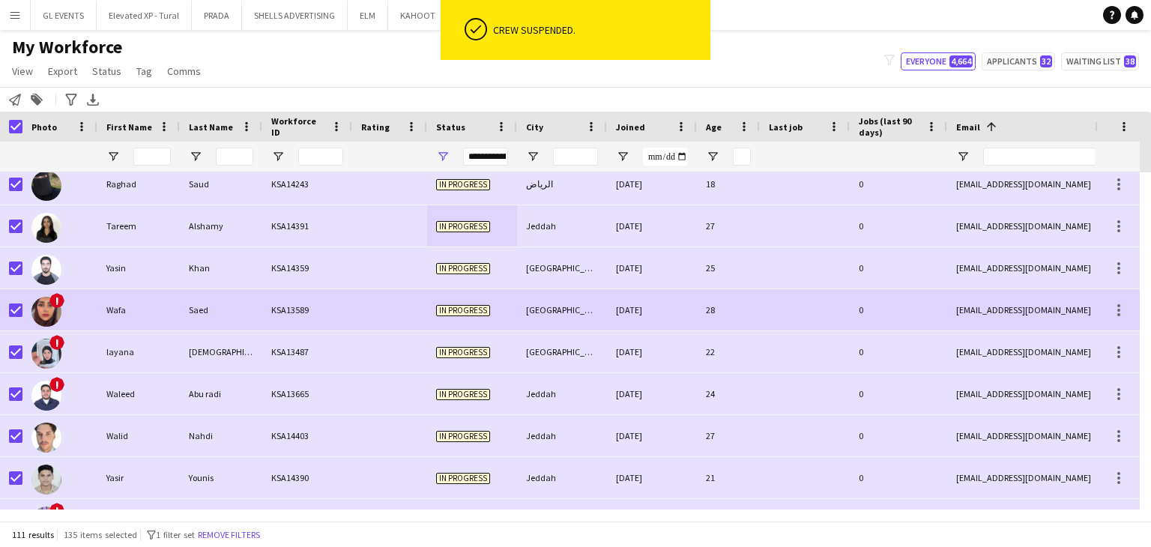
click at [312, 321] on div "KSA13589" at bounding box center [307, 309] width 90 height 41
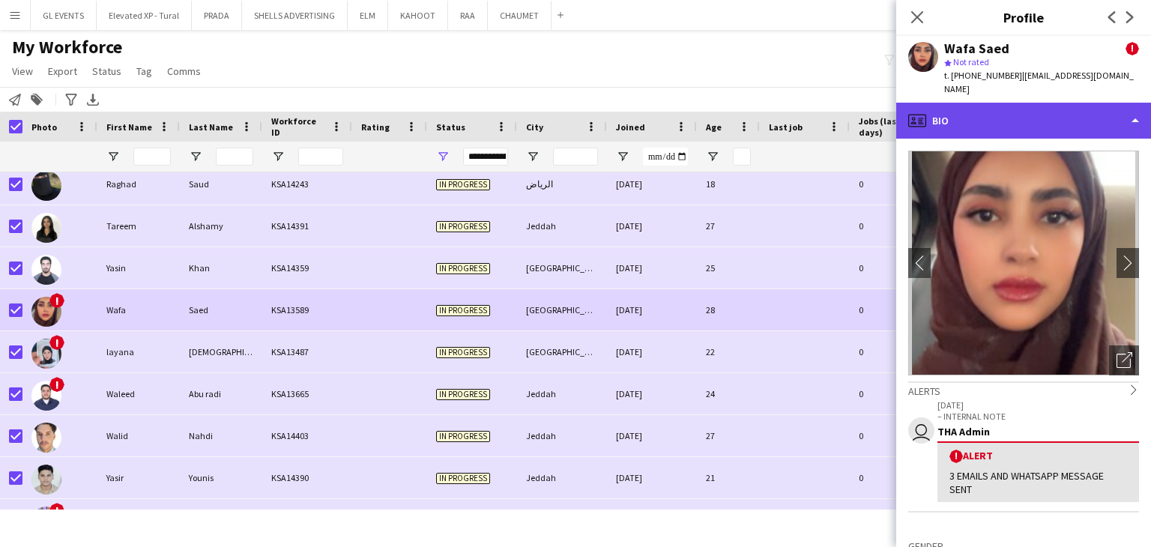
drag, startPoint x: 980, startPoint y: 103, endPoint x: 995, endPoint y: 115, distance: 19.7
click at [981, 103] on div "profile Bio" at bounding box center [1023, 121] width 255 height 36
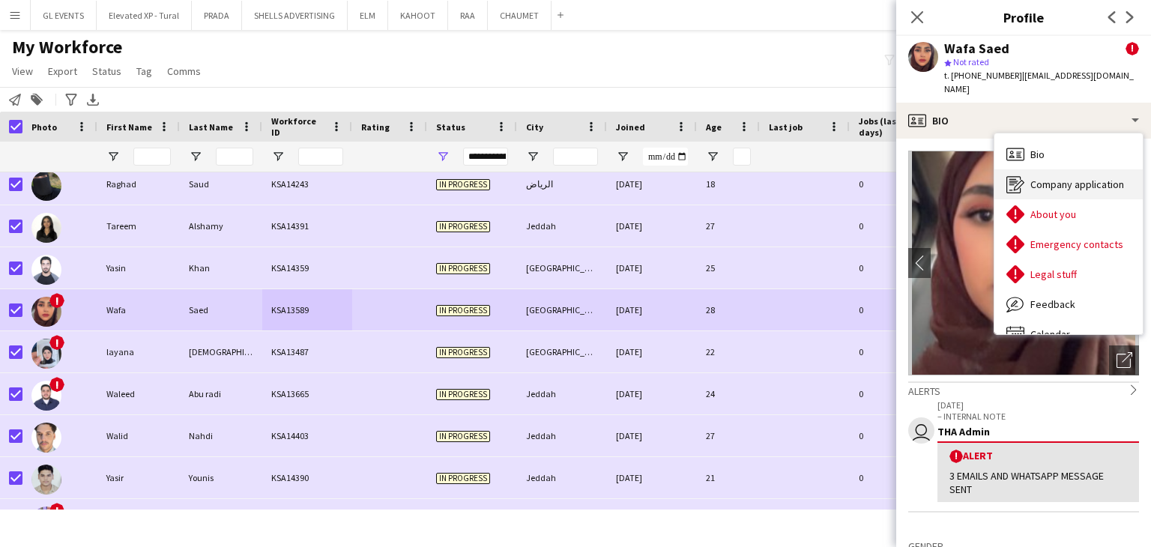
click at [1049, 178] on span "Company application" at bounding box center [1078, 184] width 94 height 13
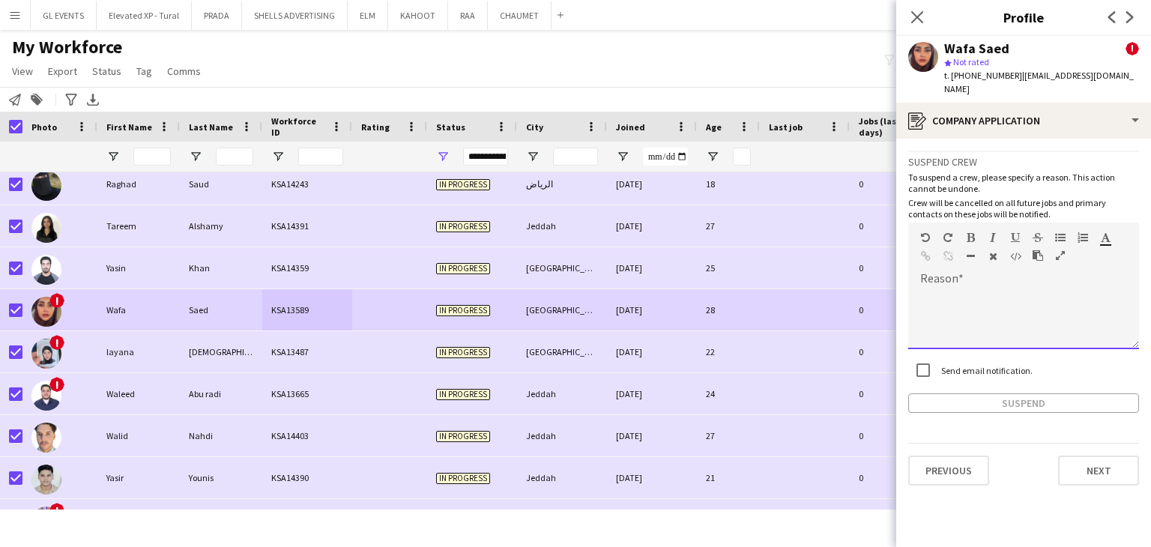
click at [1001, 279] on div at bounding box center [1023, 314] width 231 height 70
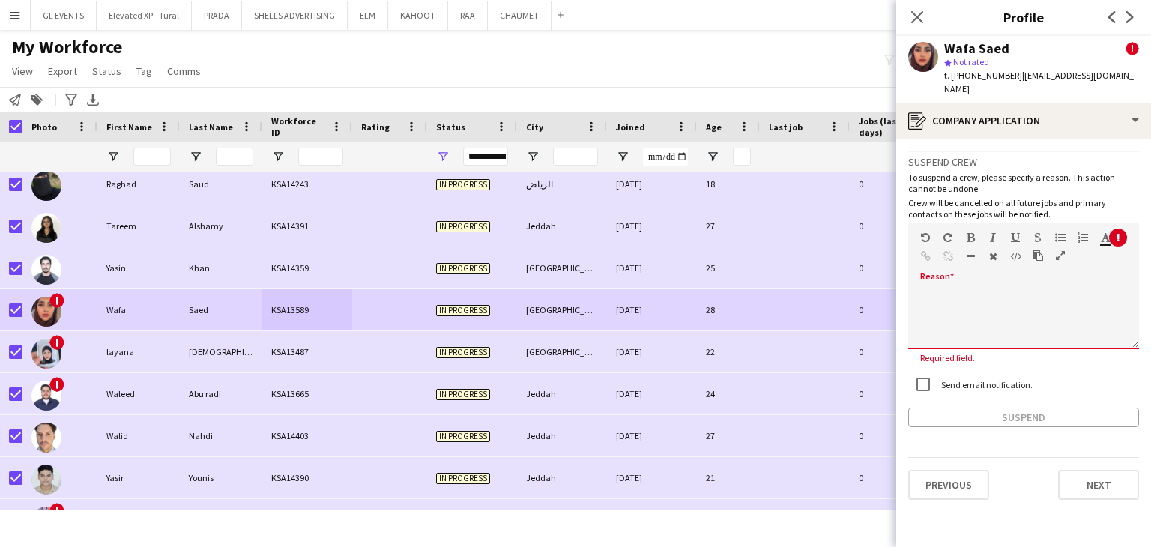
paste div
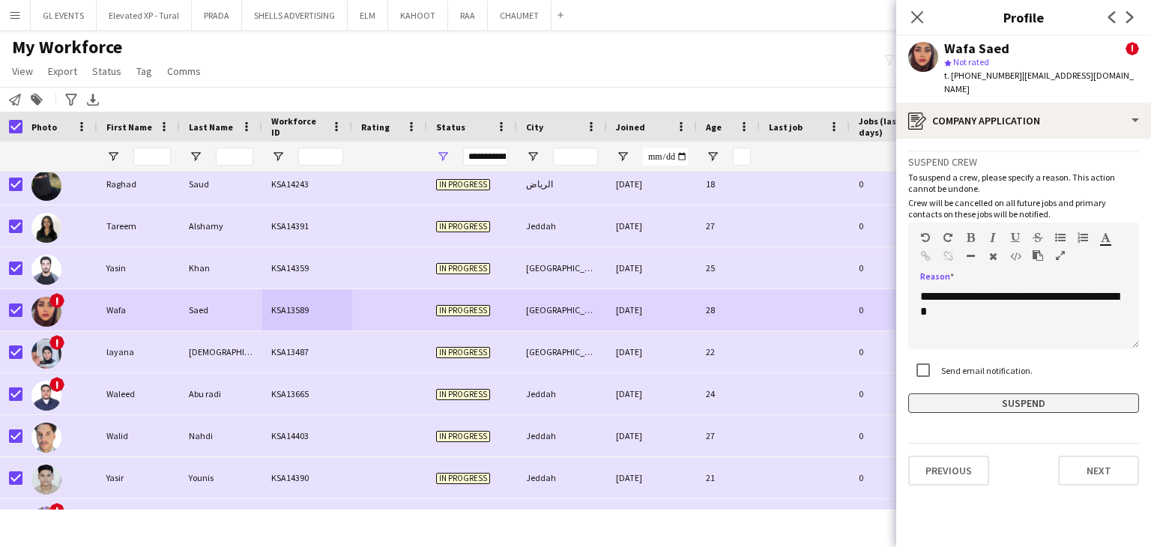
click at [994, 394] on button "Suspend" at bounding box center [1023, 403] width 231 height 19
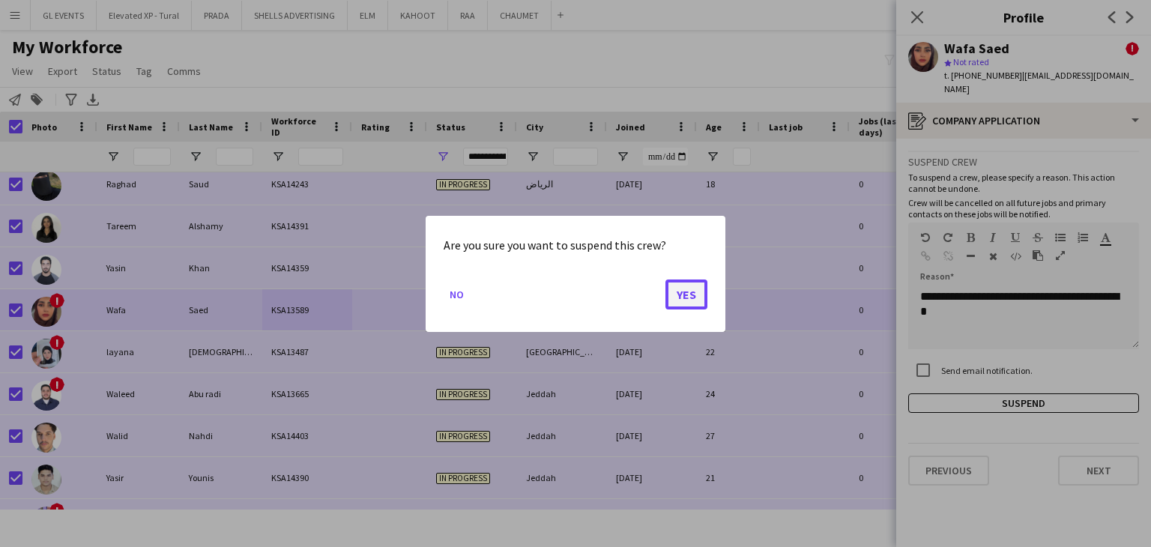
click at [696, 295] on button "Yes" at bounding box center [687, 294] width 42 height 30
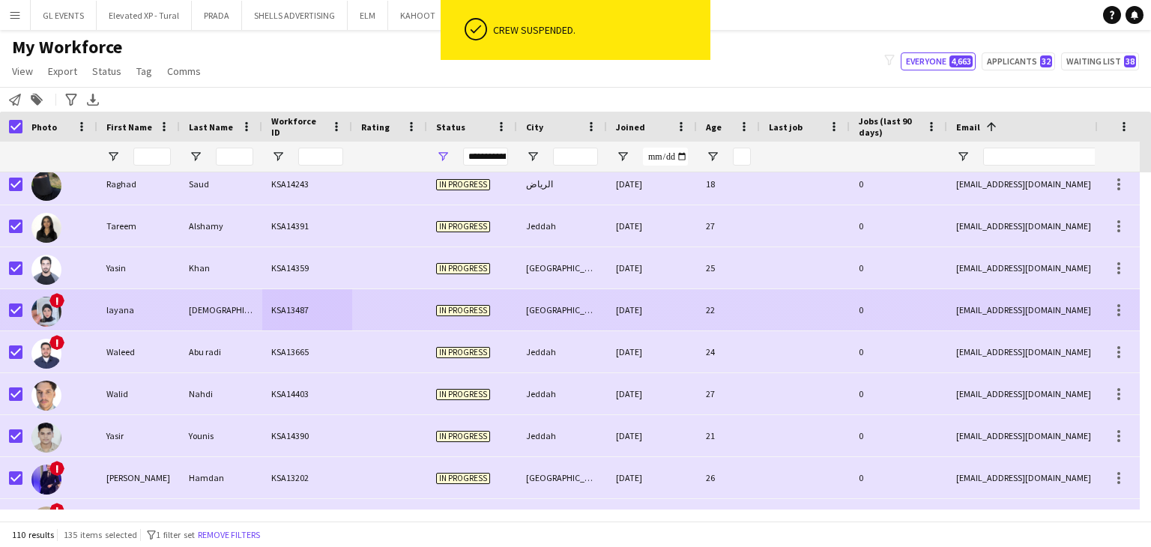
click at [612, 312] on div "[DATE]" at bounding box center [652, 309] width 90 height 41
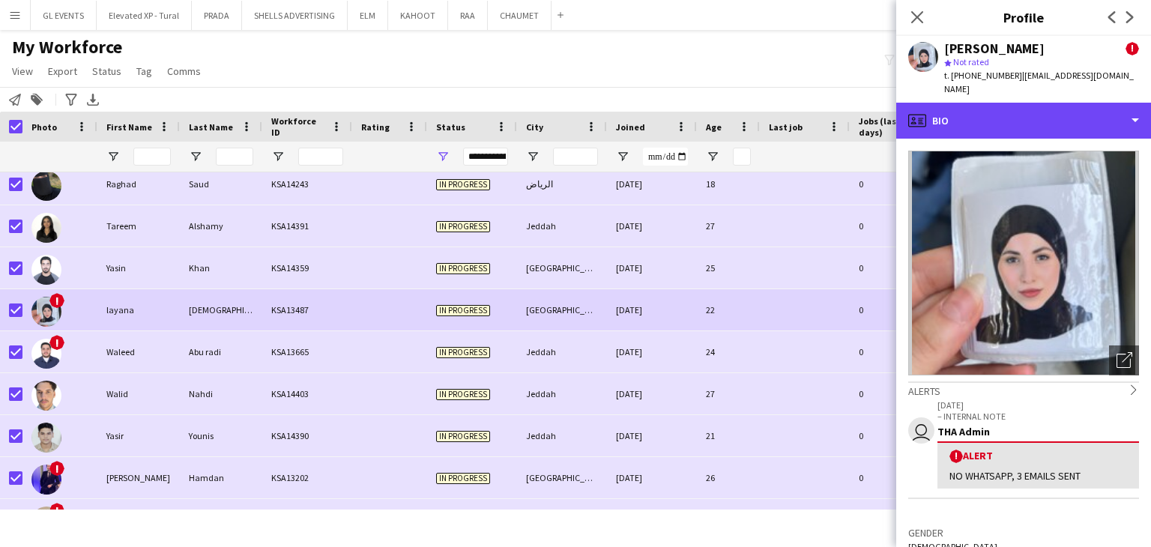
drag, startPoint x: 959, startPoint y: 99, endPoint x: 977, endPoint y: 124, distance: 31.2
click at [959, 103] on div "profile Bio" at bounding box center [1023, 121] width 255 height 36
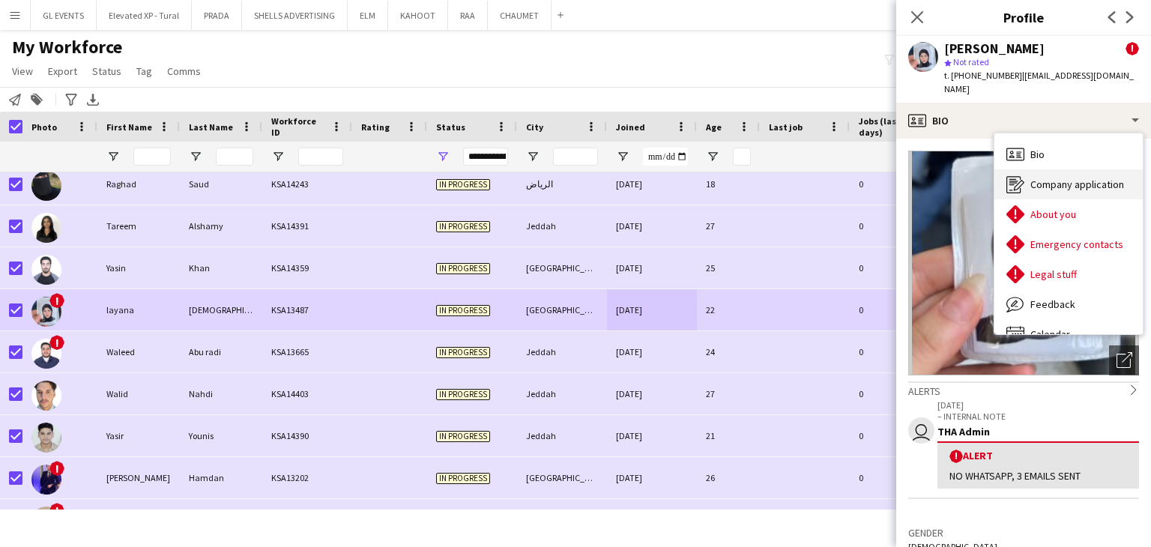
click at [1028, 169] on div "Company application Company application" at bounding box center [1069, 184] width 148 height 30
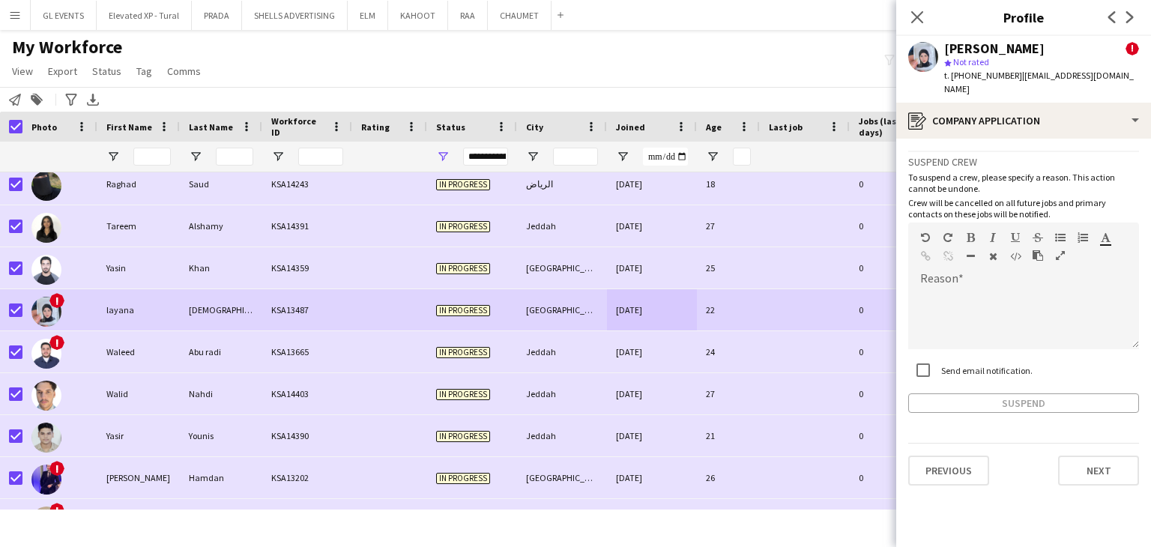
click at [944, 367] on div "Send email notification." at bounding box center [970, 370] width 124 height 30
click at [939, 356] on div at bounding box center [923, 370] width 36 height 36
click at [952, 305] on div at bounding box center [1023, 319] width 231 height 60
paste div
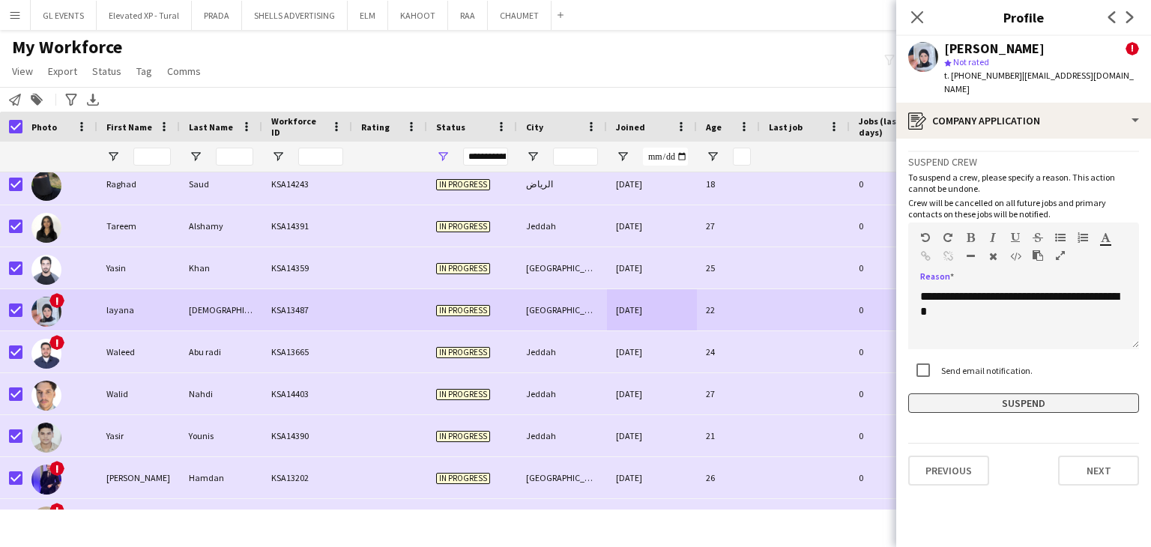
click at [980, 394] on button "Suspend" at bounding box center [1023, 403] width 231 height 19
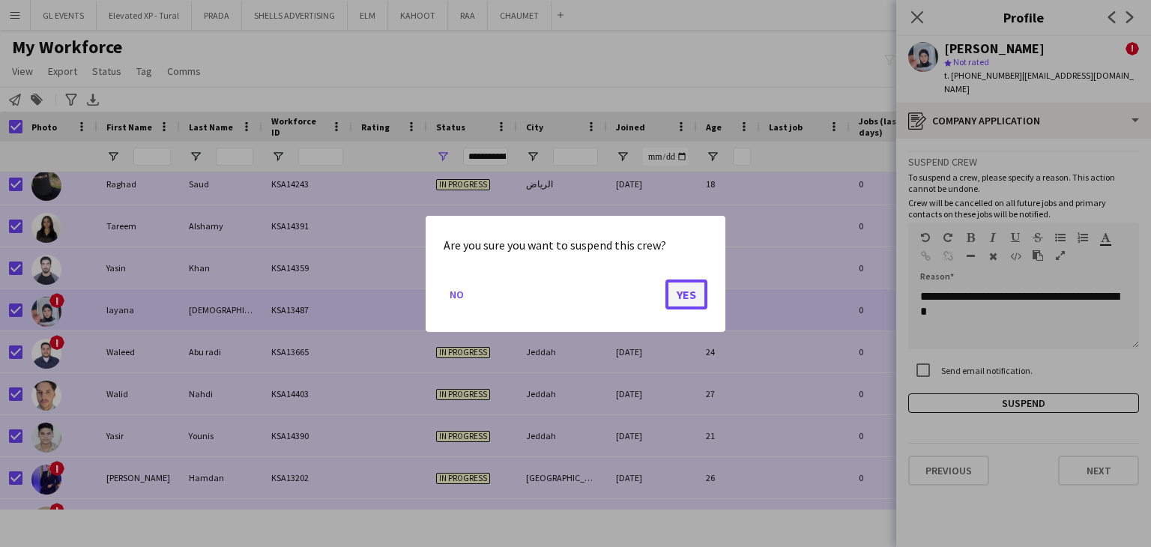
click at [692, 292] on button "Yes" at bounding box center [687, 294] width 42 height 30
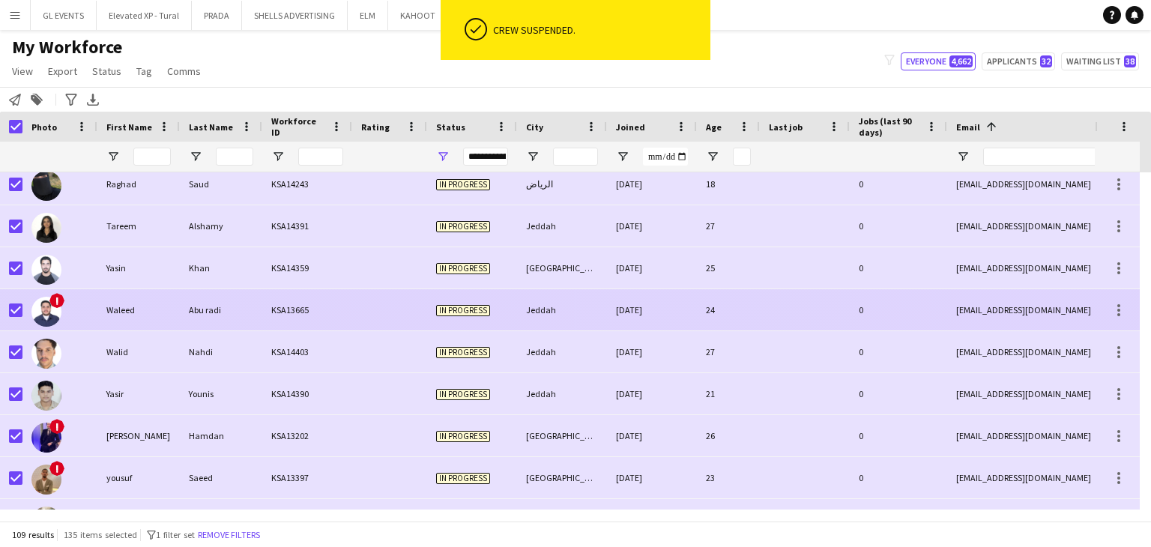
click at [513, 310] on div "In progress" at bounding box center [472, 309] width 90 height 41
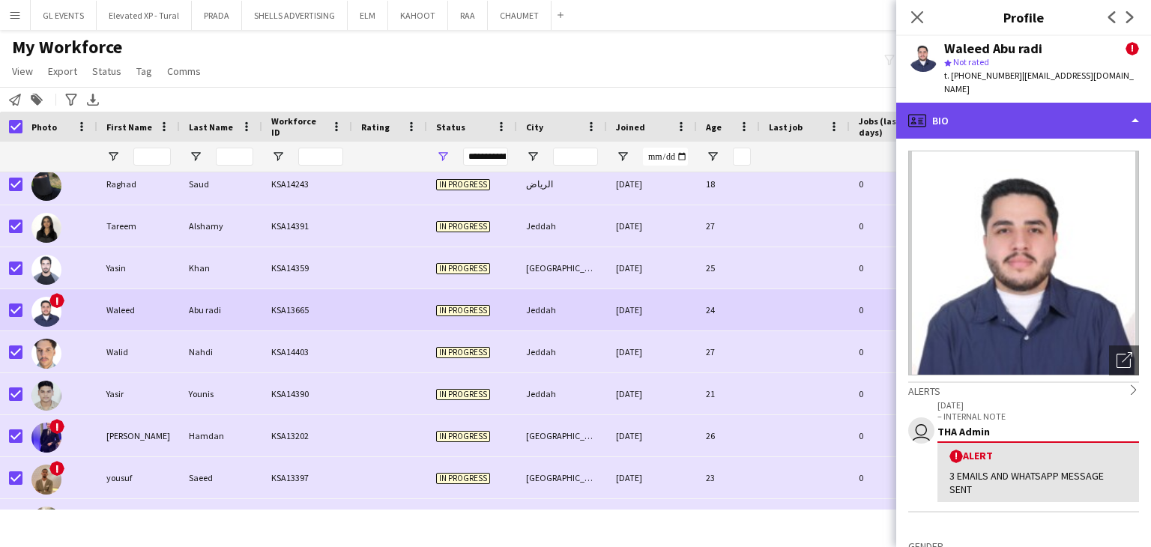
click at [959, 106] on div "profile Bio" at bounding box center [1023, 121] width 255 height 36
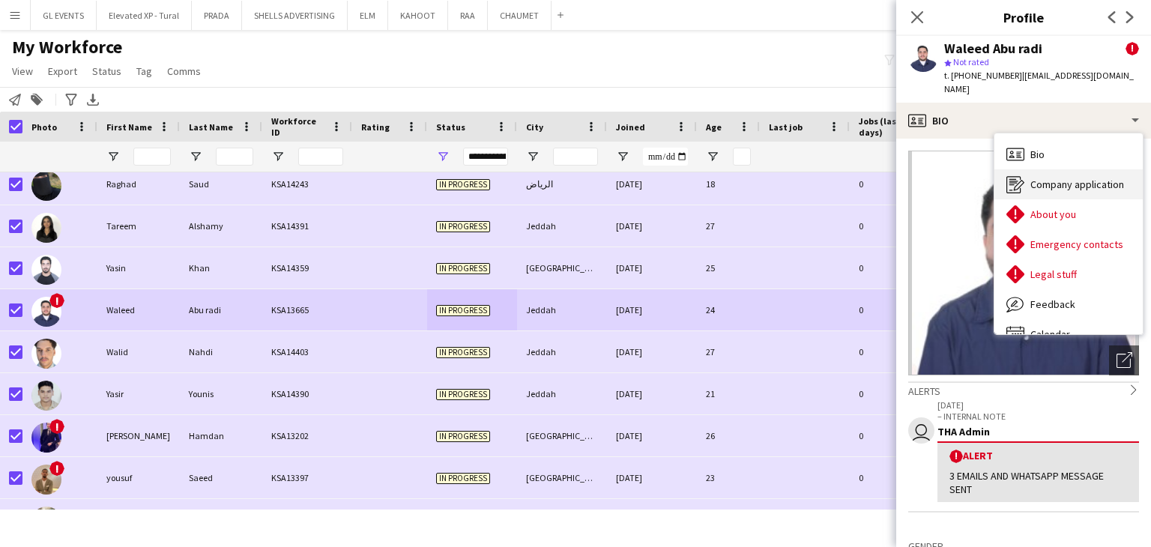
click at [1019, 175] on icon "Company application" at bounding box center [1016, 184] width 18 height 18
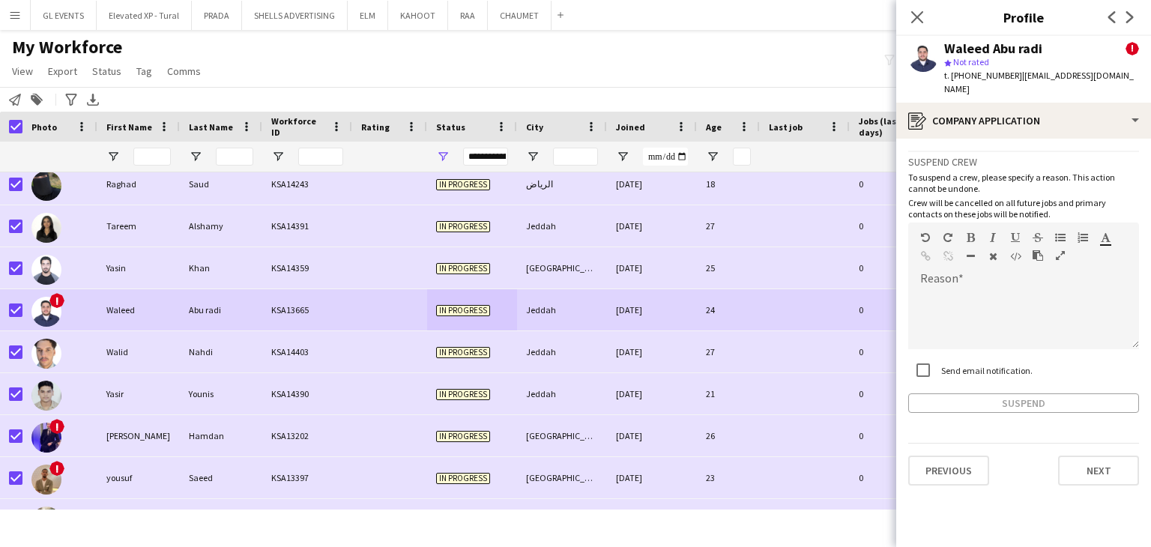
click at [976, 364] on label "Send email notification." at bounding box center [985, 369] width 94 height 11
click at [980, 295] on div at bounding box center [1023, 319] width 231 height 60
paste div
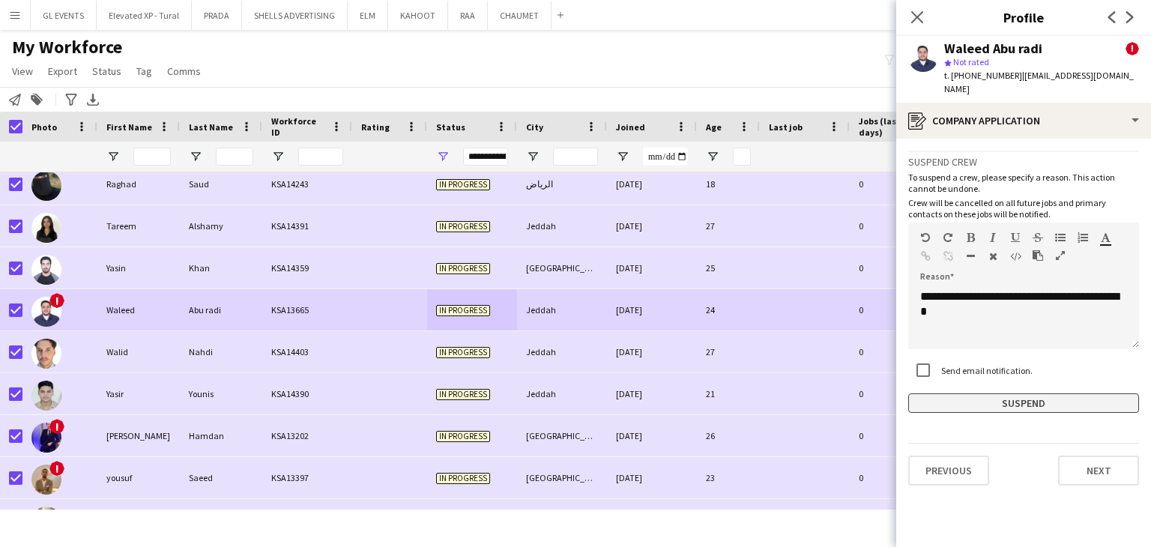
click at [994, 394] on button "Suspend" at bounding box center [1023, 403] width 231 height 19
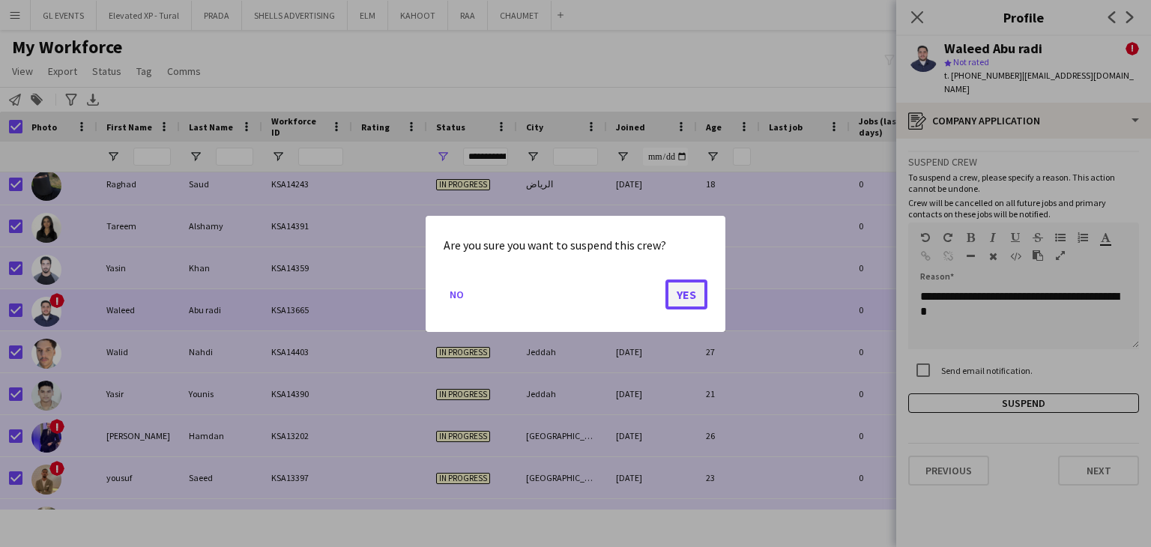
click at [678, 286] on button "Yes" at bounding box center [687, 294] width 42 height 30
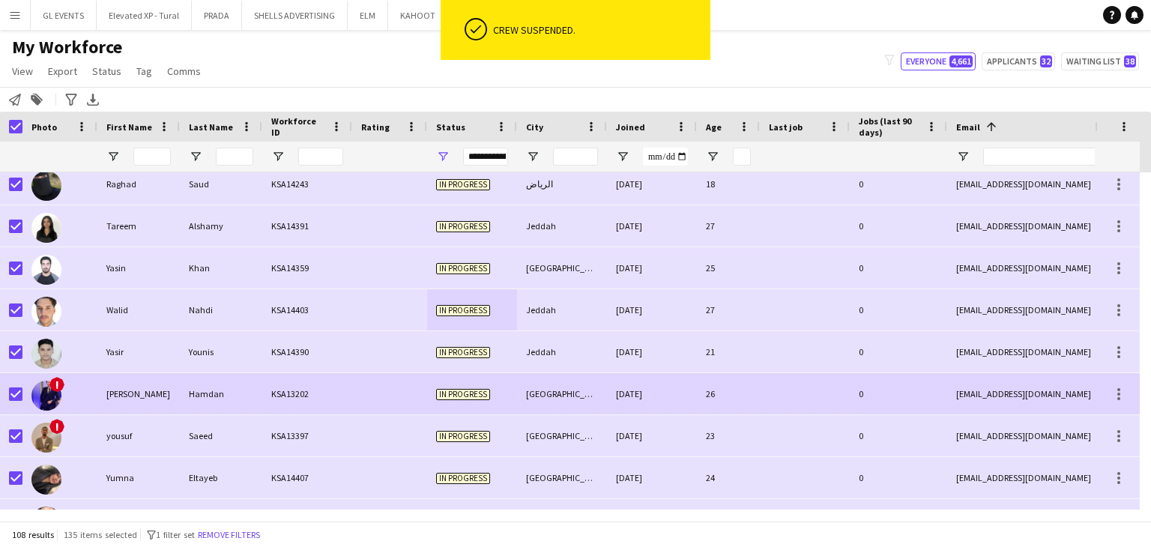
click at [258, 397] on div "Hamdan" at bounding box center [221, 393] width 82 height 41
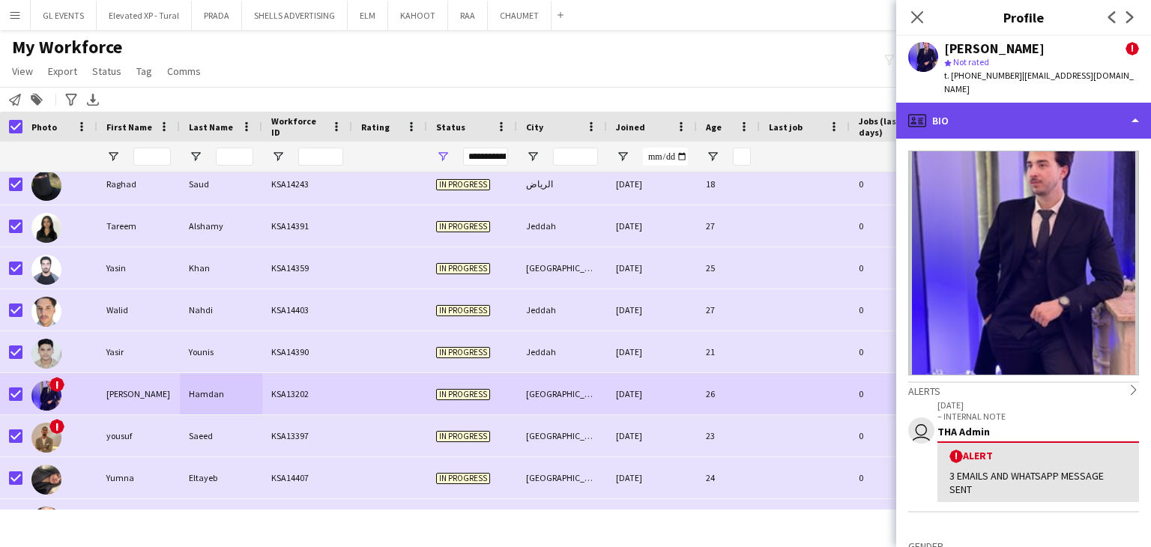
click at [974, 107] on div "profile Bio" at bounding box center [1023, 121] width 255 height 36
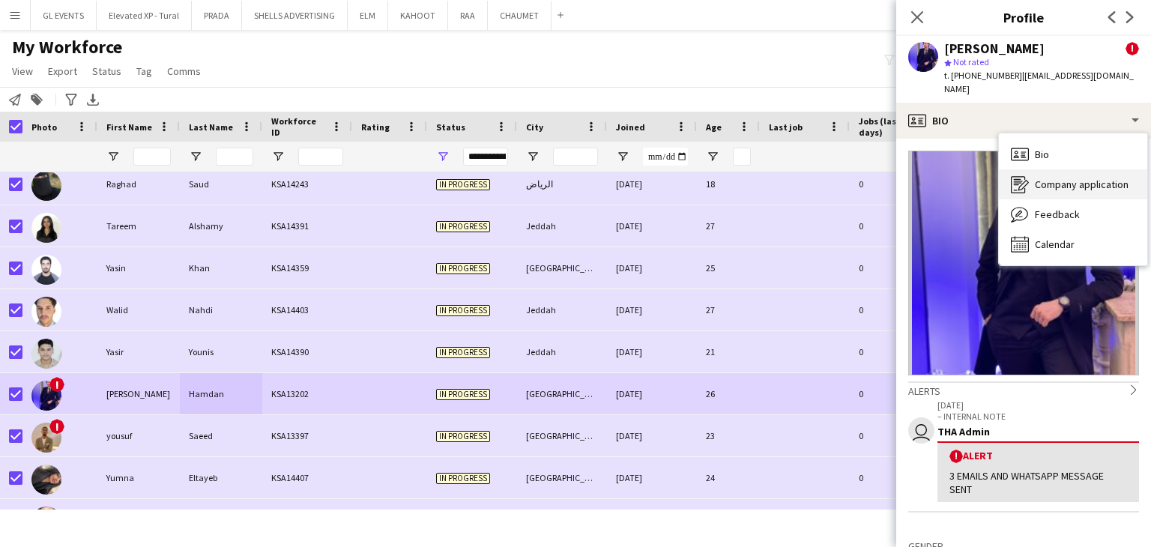
click at [1028, 181] on div "Company application Company application" at bounding box center [1073, 184] width 148 height 30
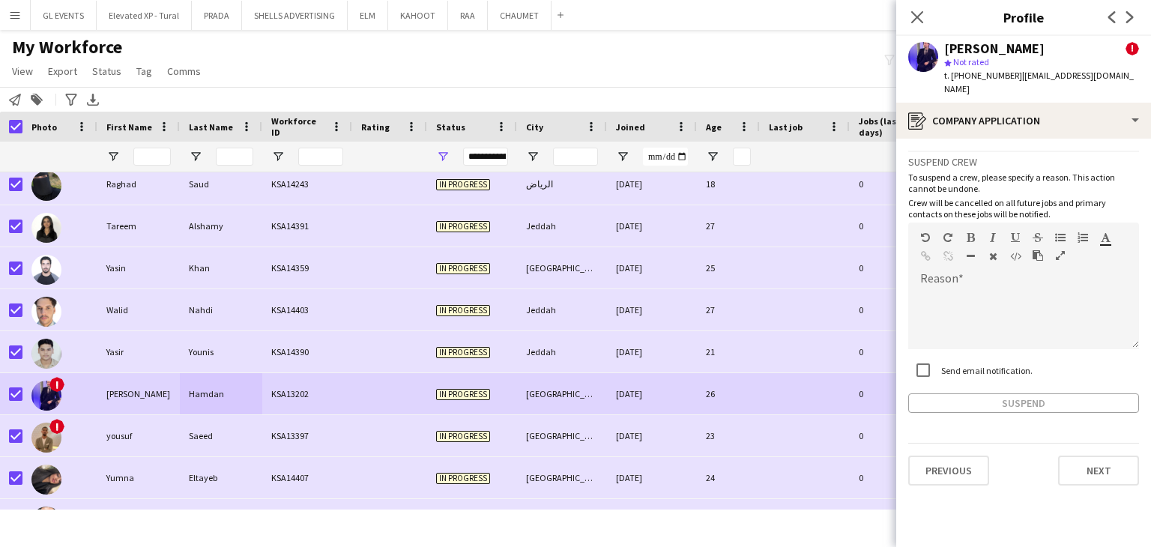
click at [955, 364] on label "Send email notification." at bounding box center [985, 369] width 94 height 11
click at [968, 289] on div at bounding box center [1023, 319] width 231 height 60
paste div
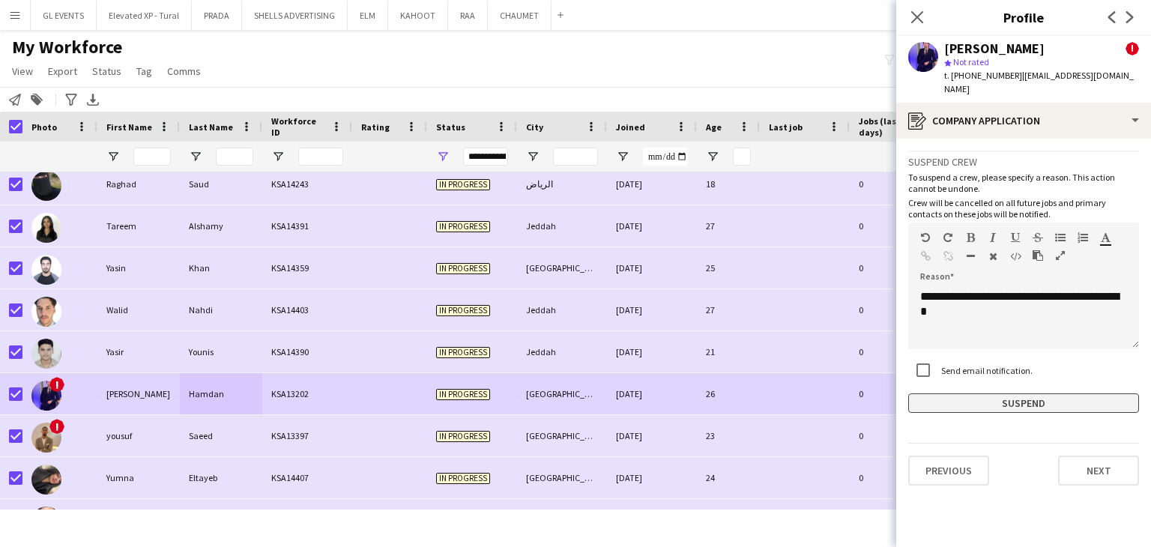
click at [981, 394] on button "Suspend" at bounding box center [1023, 403] width 231 height 19
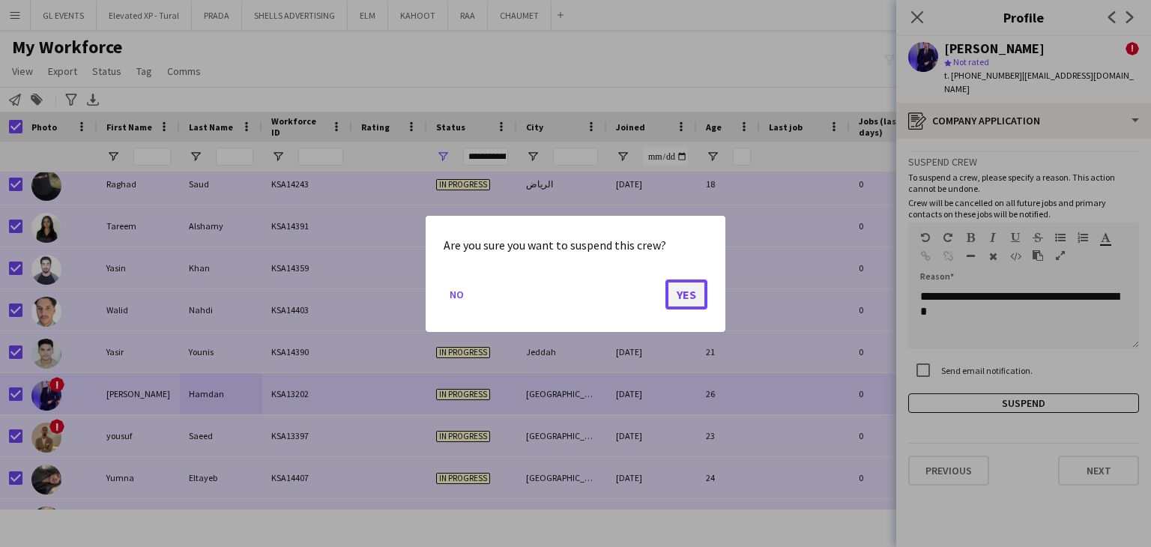
click at [672, 289] on button "Yes" at bounding box center [687, 294] width 42 height 30
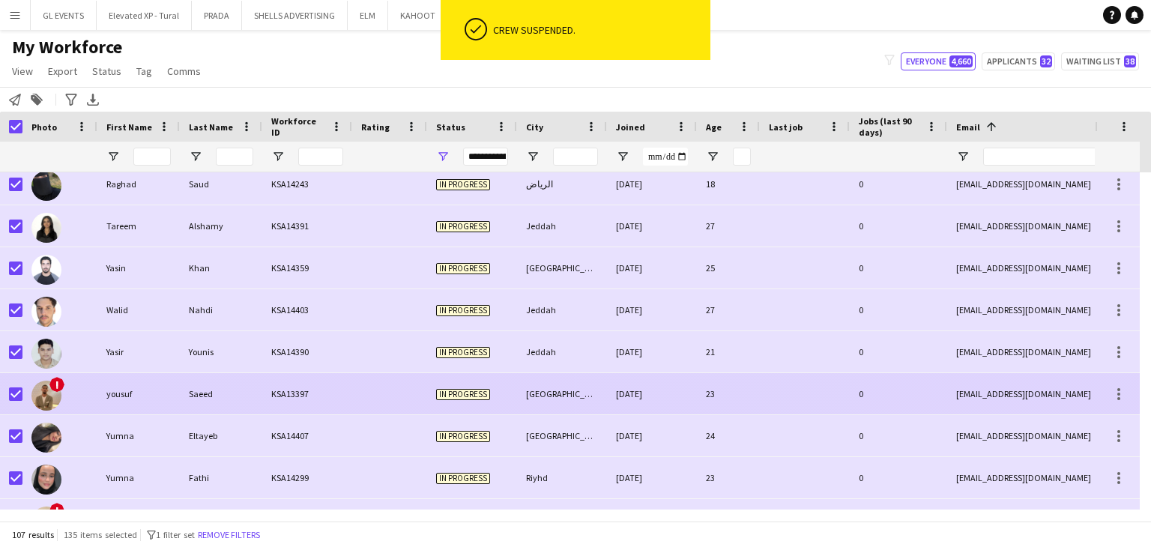
click at [331, 392] on div "KSA13397" at bounding box center [307, 393] width 90 height 41
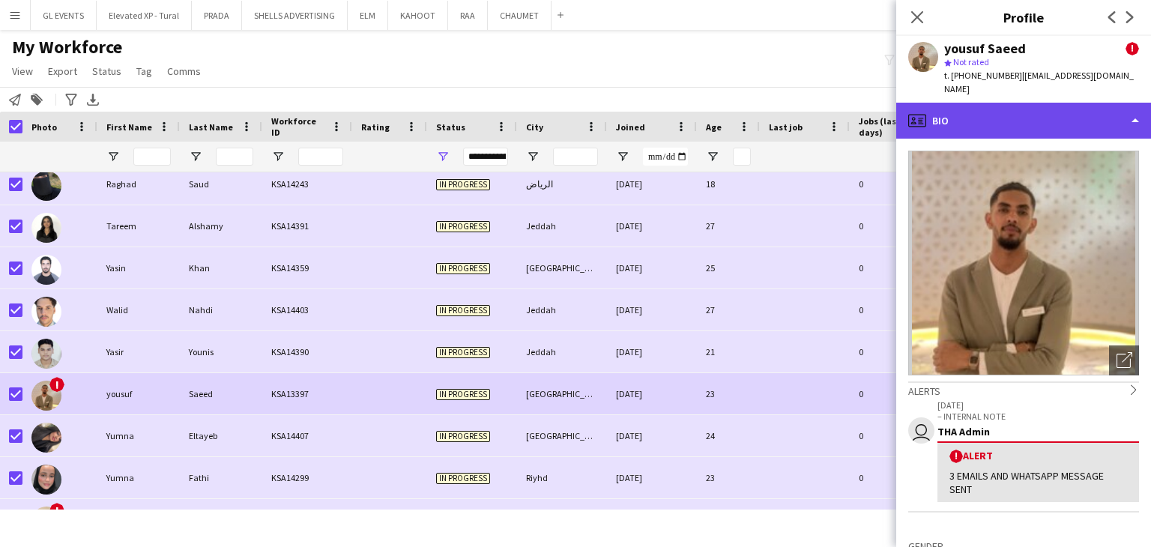
click at [995, 105] on div "profile Bio" at bounding box center [1023, 121] width 255 height 36
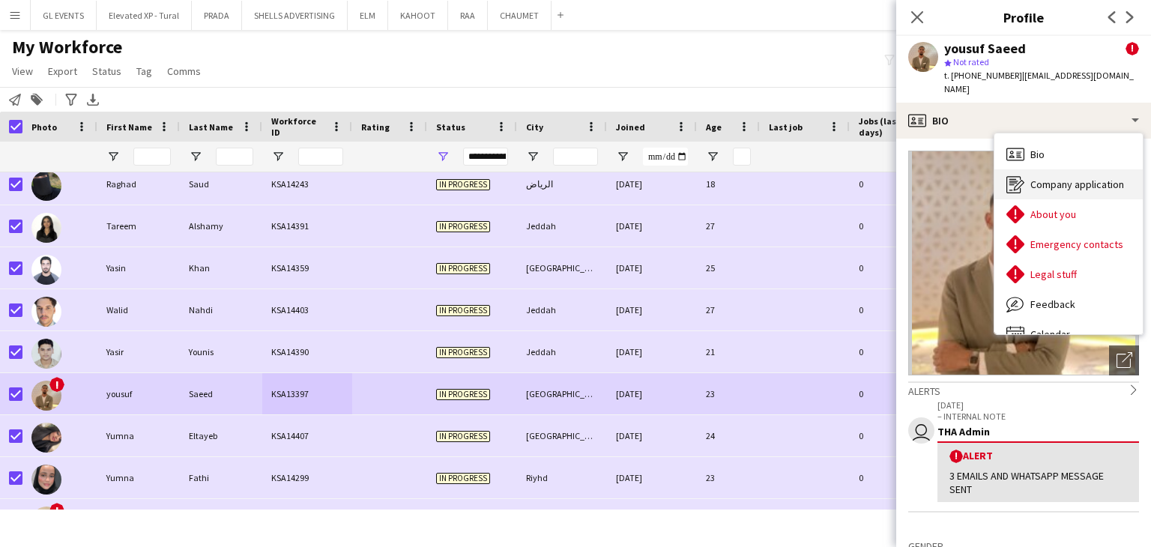
click at [1036, 178] on span "Company application" at bounding box center [1078, 184] width 94 height 13
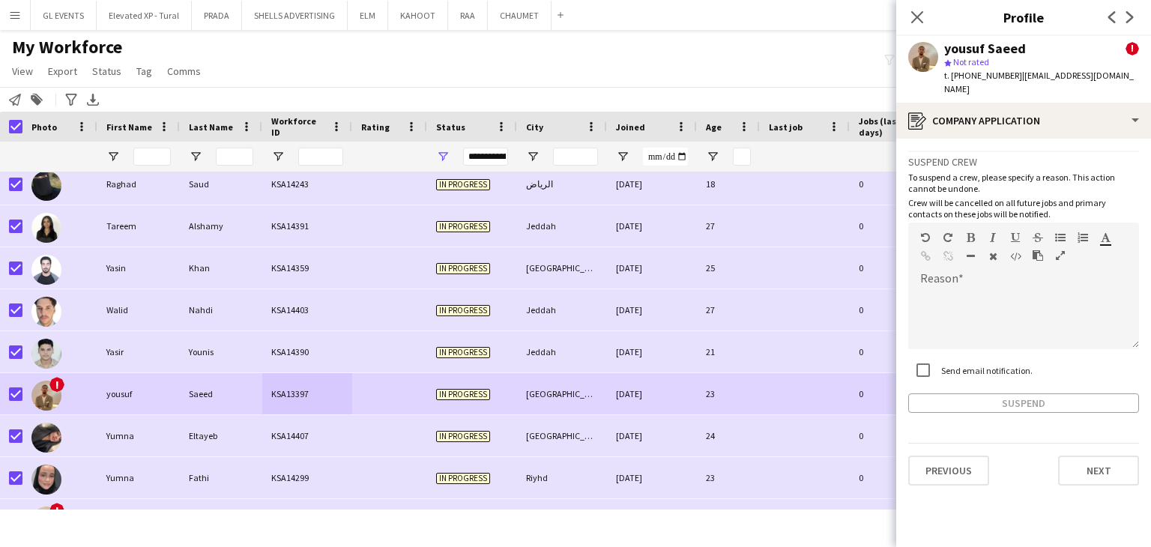
click at [953, 364] on label "Send email notification." at bounding box center [985, 369] width 94 height 11
click at [974, 289] on div at bounding box center [1023, 319] width 231 height 60
paste div
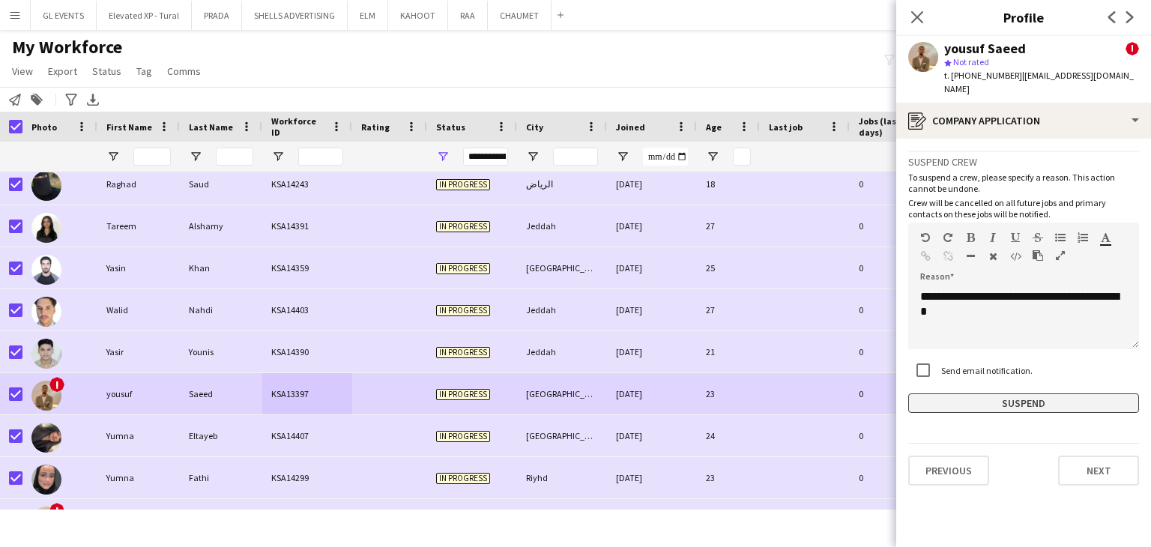
click at [982, 394] on button "Suspend" at bounding box center [1023, 403] width 231 height 19
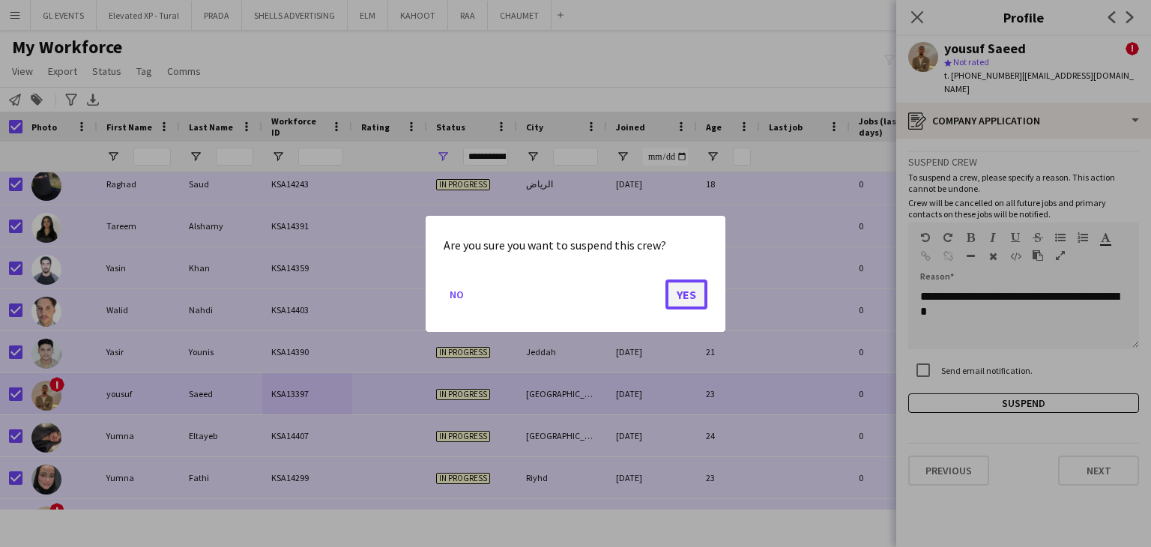
click at [684, 295] on button "Yes" at bounding box center [687, 294] width 42 height 30
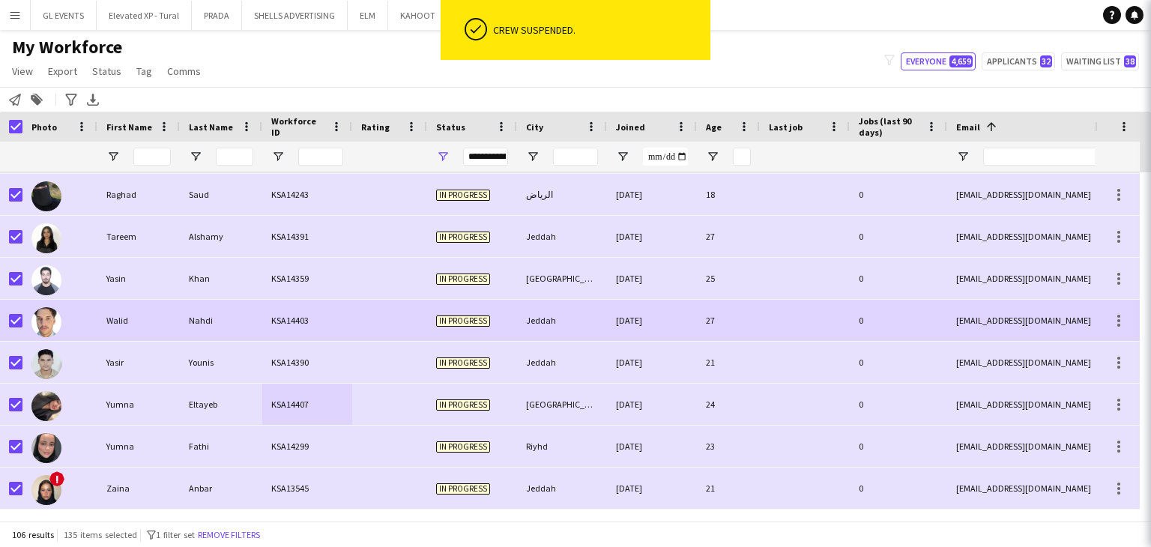
scroll to position [4112, 0]
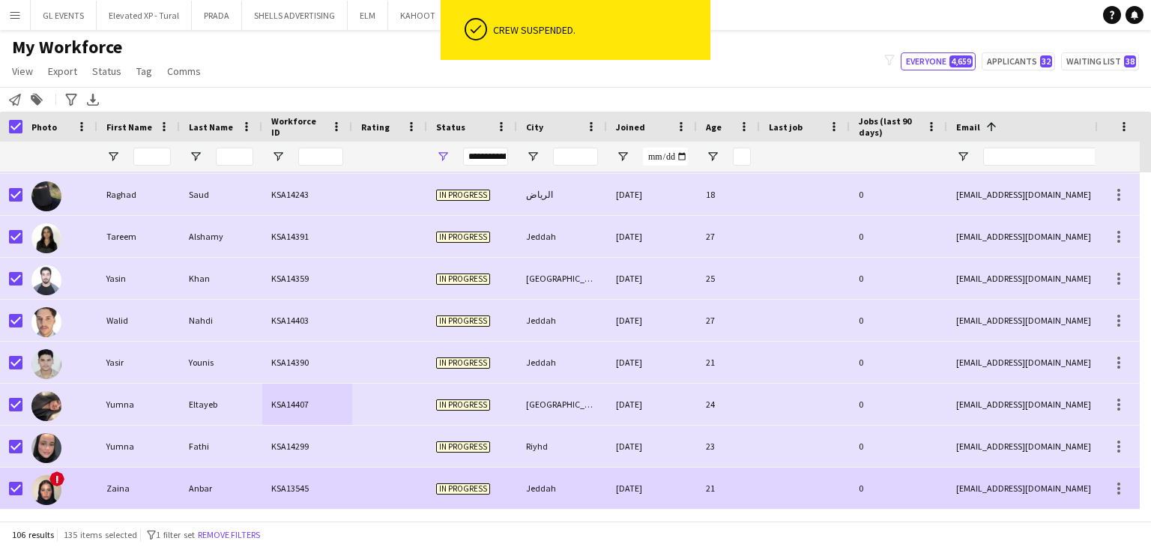
click at [269, 492] on div "KSA13545" at bounding box center [307, 488] width 90 height 41
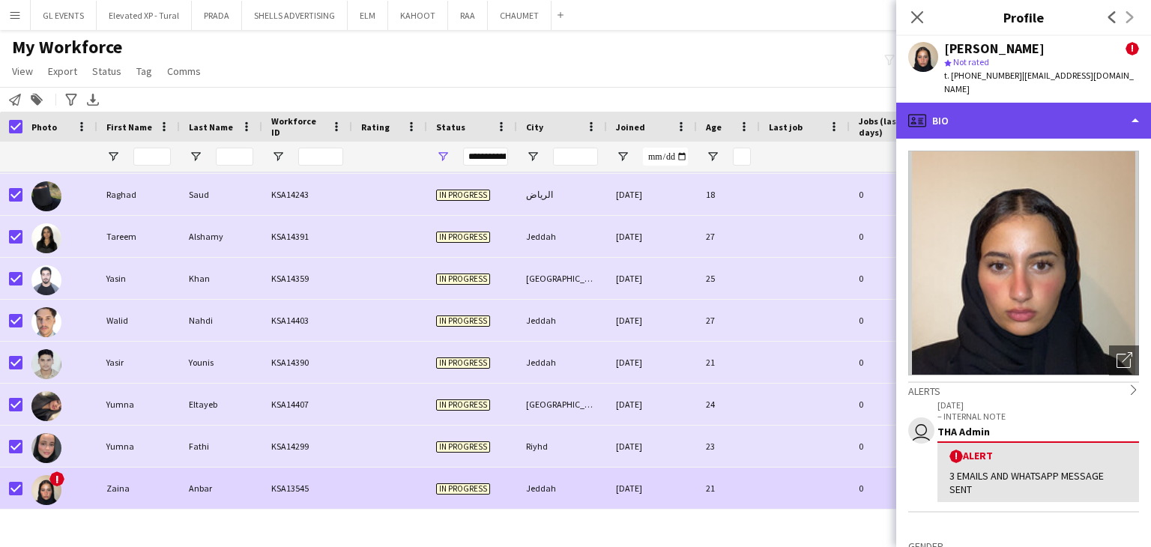
click at [965, 111] on div "profile Bio" at bounding box center [1023, 121] width 255 height 36
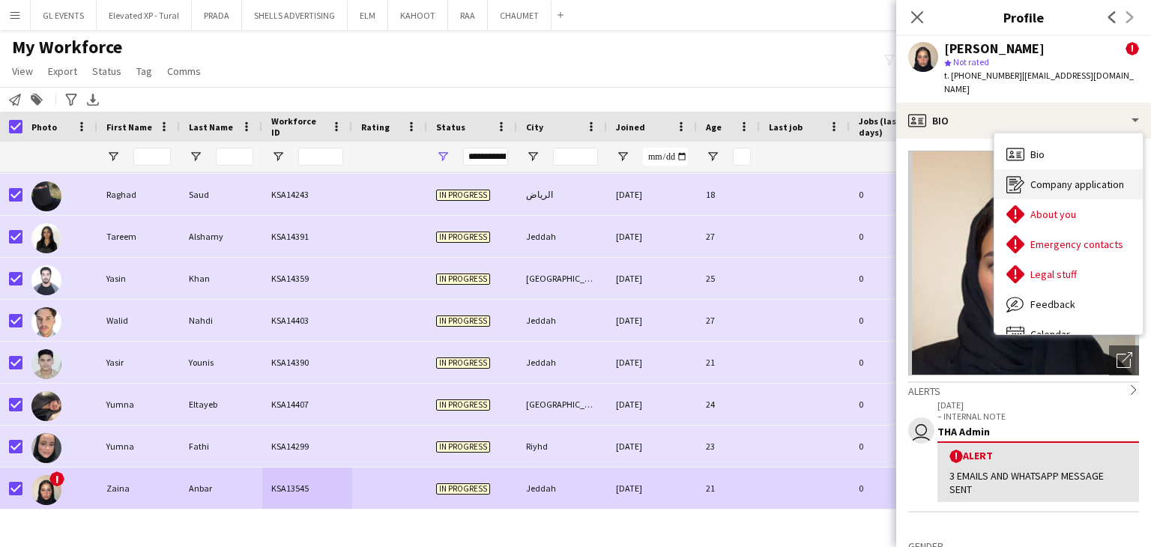
click at [1028, 169] on div "Company application Company application" at bounding box center [1069, 184] width 148 height 30
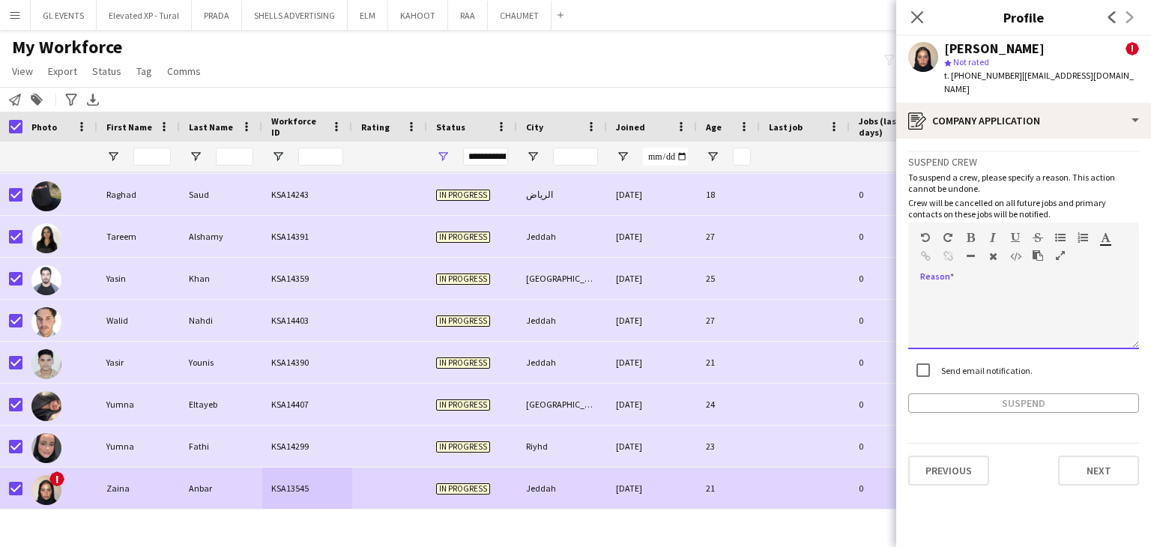
click at [980, 289] on div at bounding box center [1023, 319] width 231 height 60
paste div
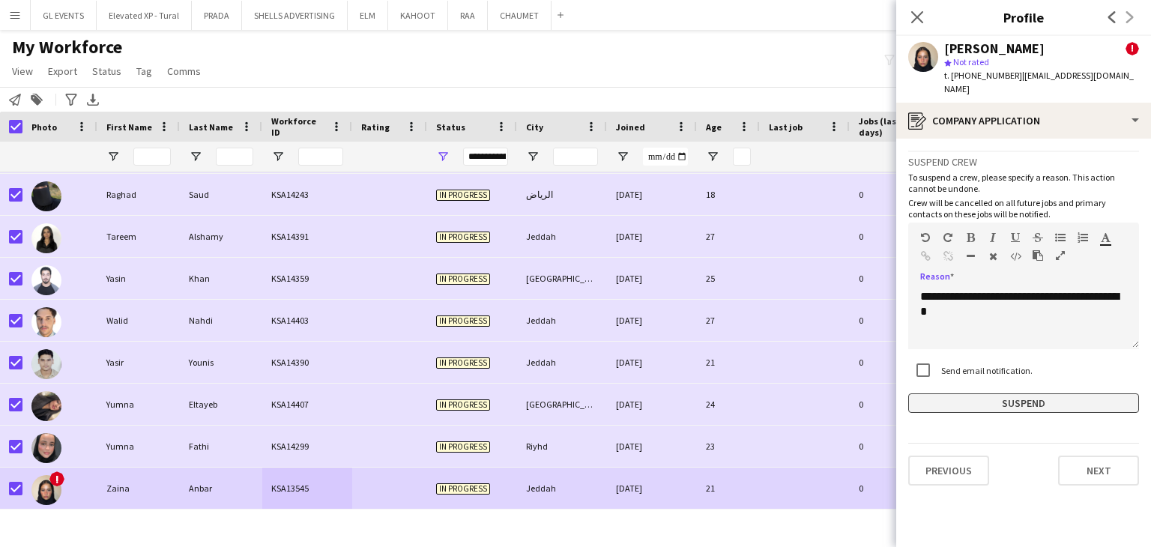
click at [986, 394] on button "Suspend" at bounding box center [1023, 403] width 231 height 19
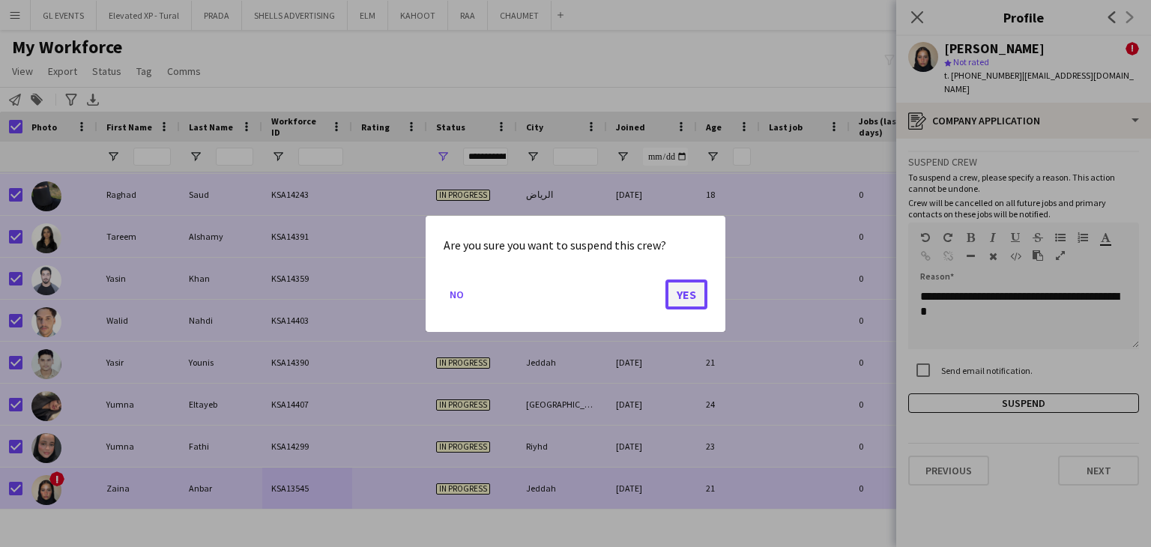
click at [682, 295] on button "Yes" at bounding box center [687, 294] width 42 height 30
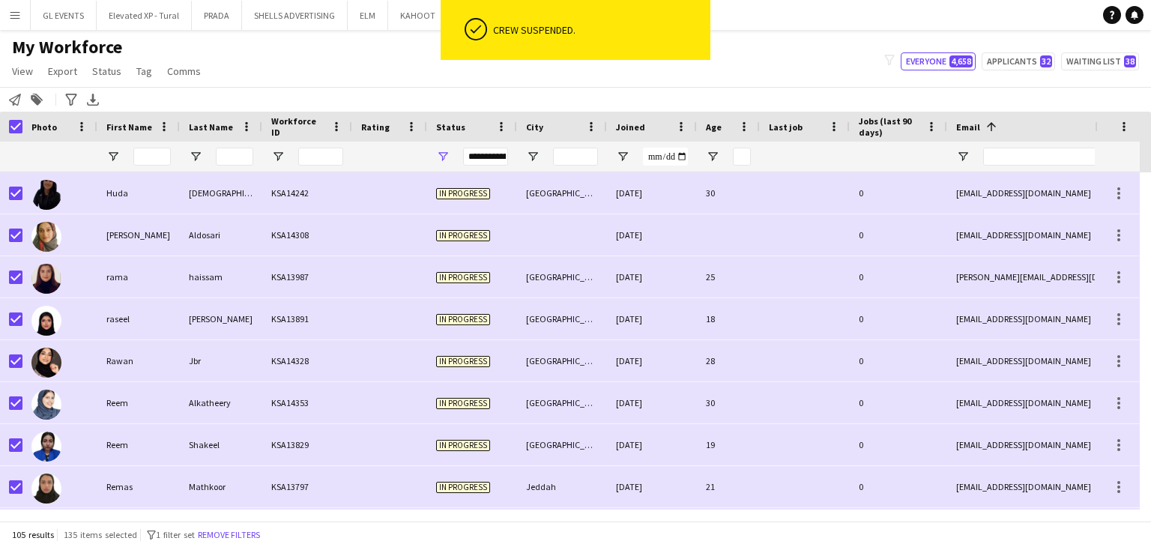
scroll to position [3395, 0]
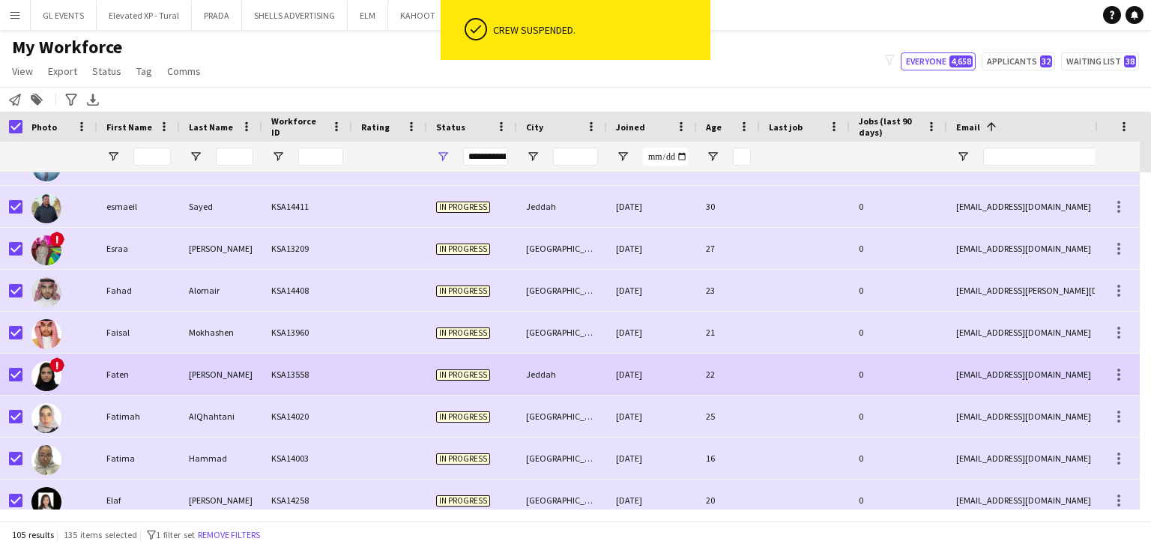
click at [156, 381] on div "Faten" at bounding box center [138, 374] width 82 height 41
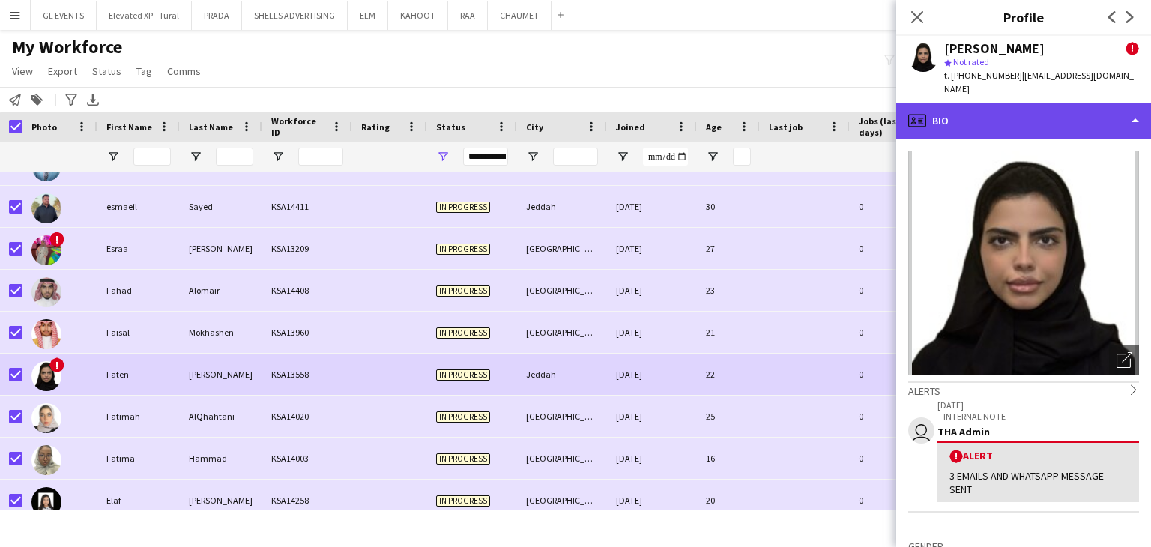
click at [976, 103] on div "profile Bio" at bounding box center [1023, 121] width 255 height 36
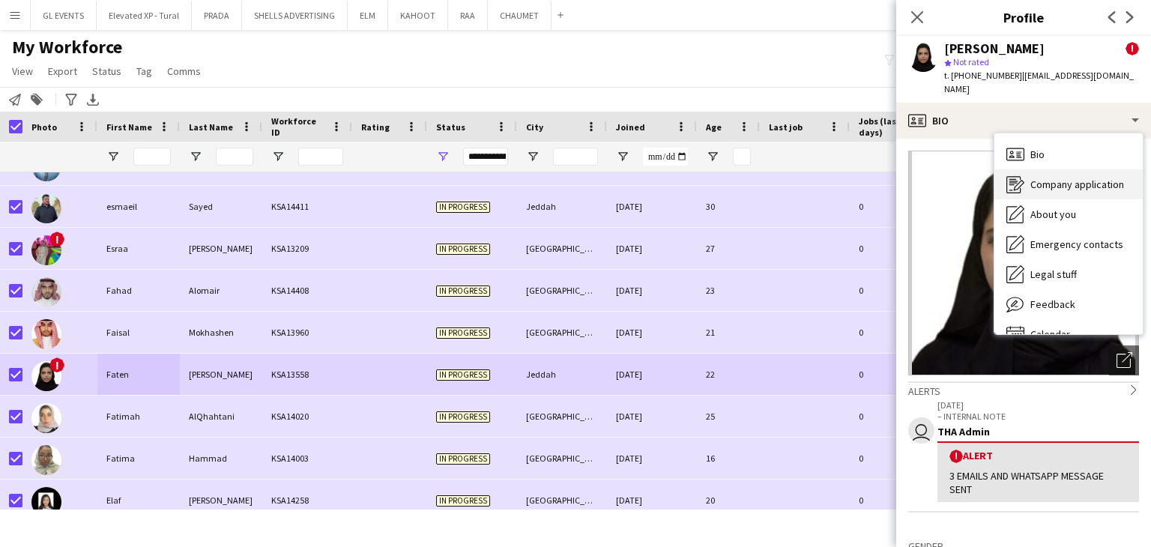
click at [1052, 178] on span "Company application" at bounding box center [1078, 184] width 94 height 13
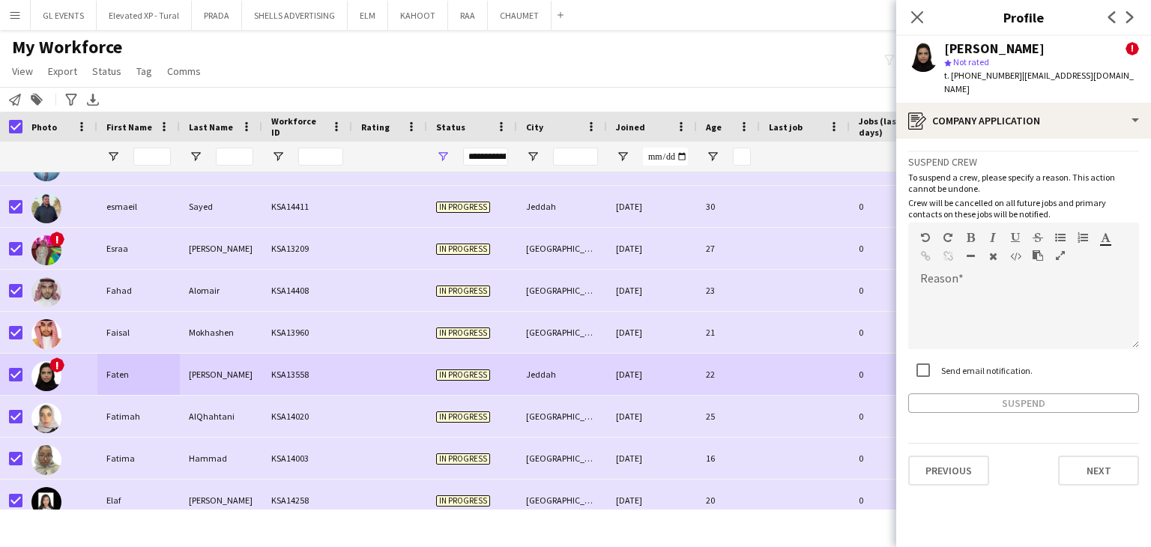
click at [942, 364] on label "Send email notification." at bounding box center [985, 369] width 94 height 11
click at [959, 289] on div at bounding box center [1023, 319] width 231 height 60
paste div
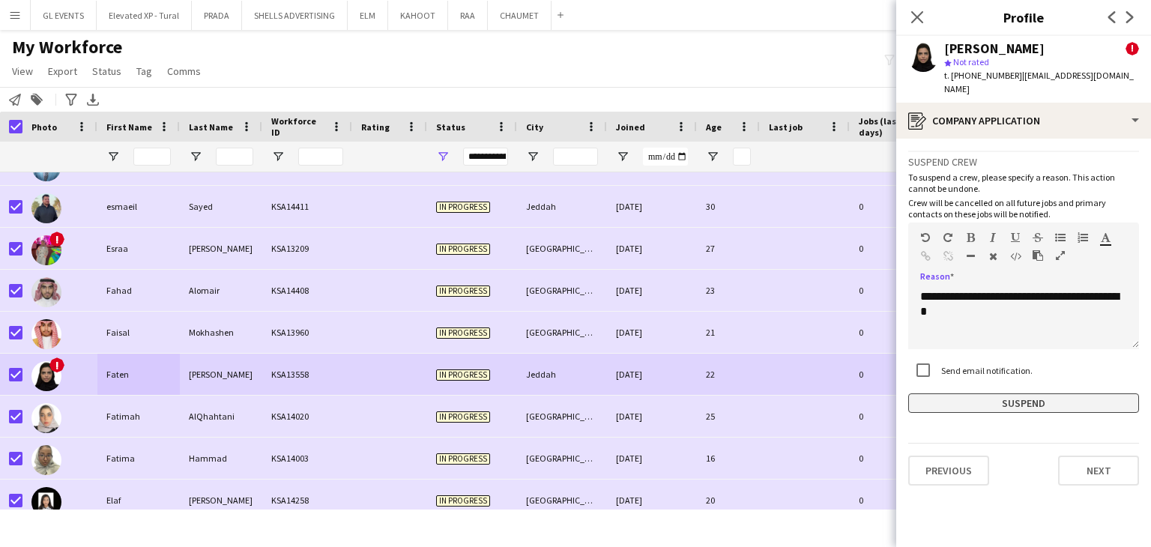
click at [959, 394] on button "Suspend" at bounding box center [1023, 403] width 231 height 19
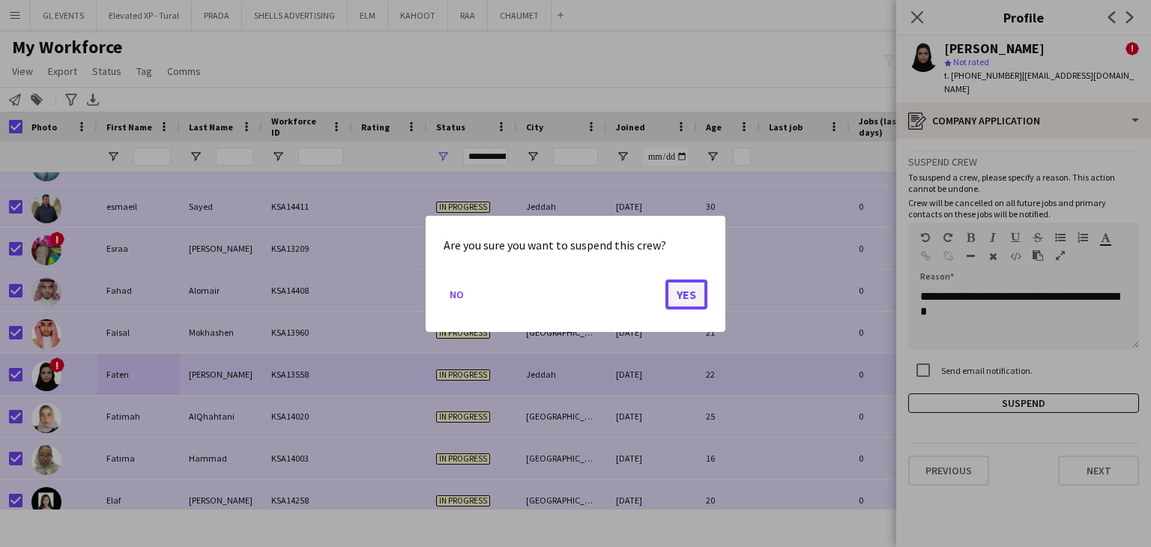
click at [694, 289] on button "Yes" at bounding box center [687, 294] width 42 height 30
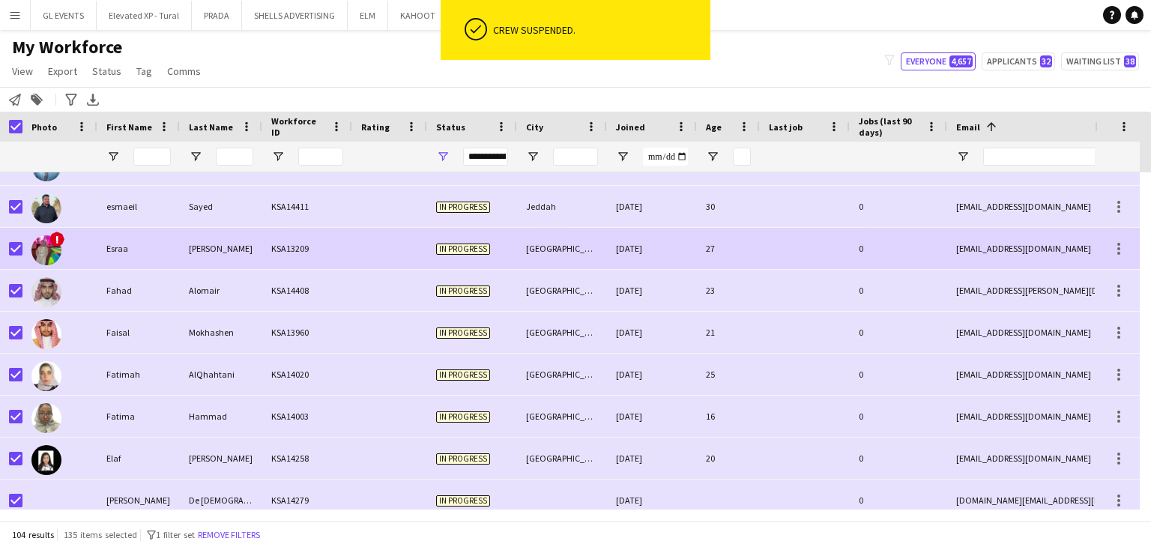
click at [379, 241] on div at bounding box center [389, 248] width 75 height 41
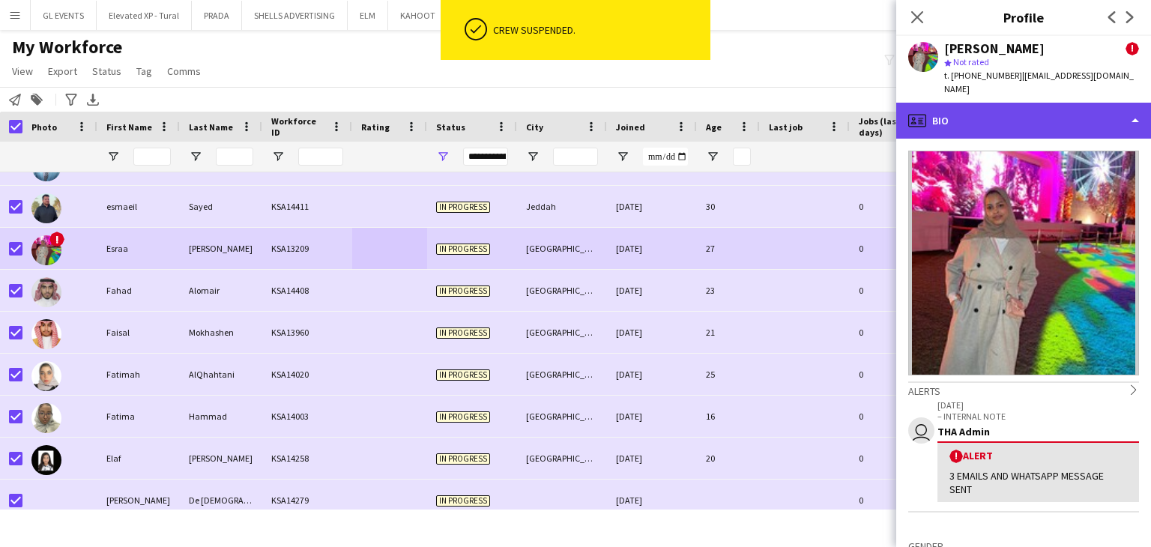
click at [960, 114] on div "profile Bio" at bounding box center [1023, 121] width 255 height 36
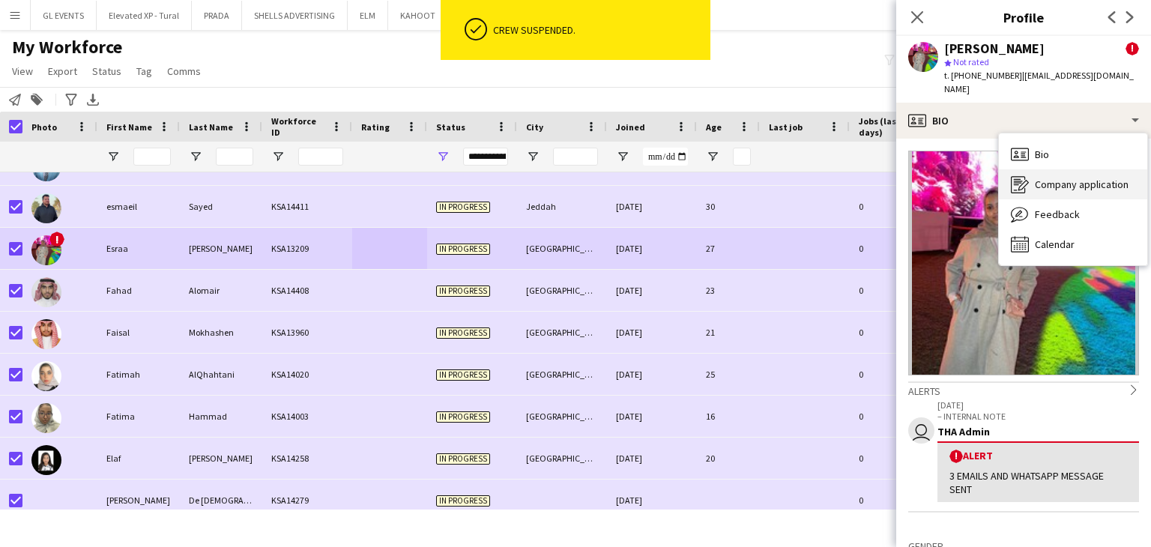
click at [1028, 172] on div "Company application Company application" at bounding box center [1073, 184] width 148 height 30
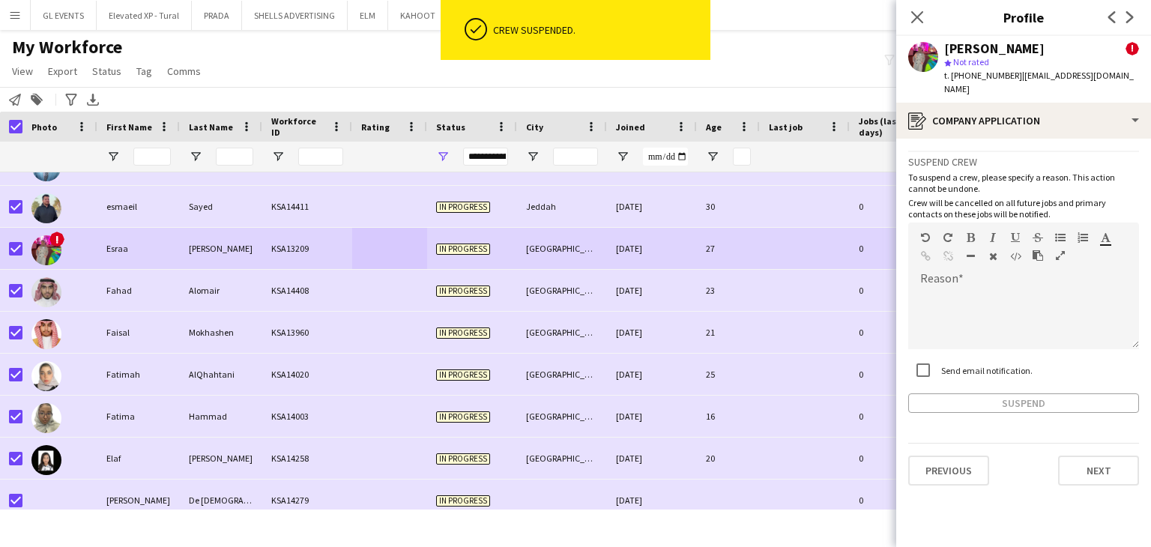
click at [953, 364] on label "Send email notification." at bounding box center [985, 369] width 94 height 11
click at [949, 310] on div at bounding box center [1023, 319] width 231 height 60
paste div
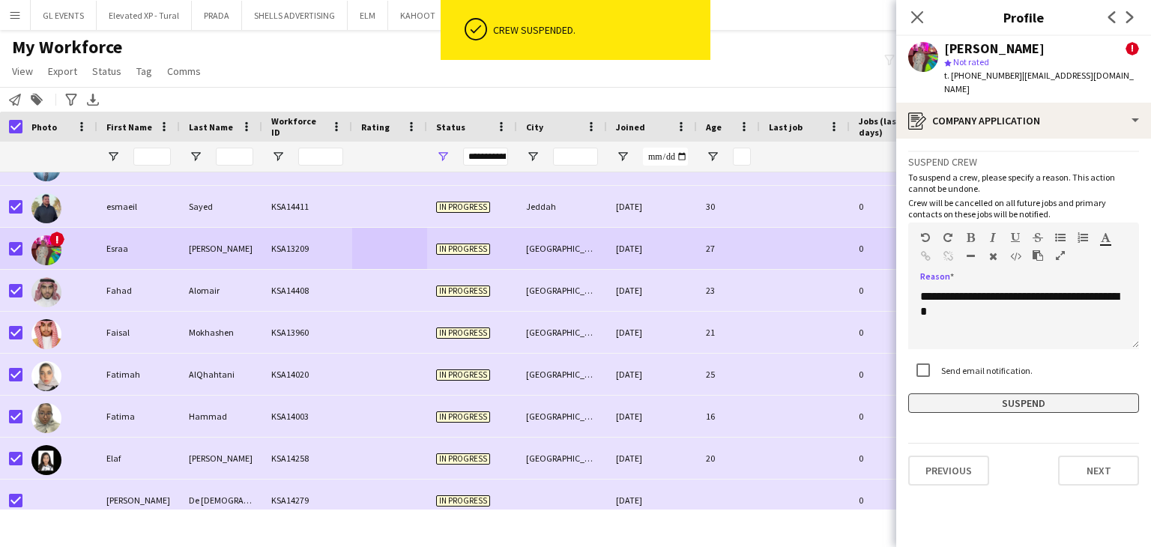
click at [971, 394] on button "Suspend" at bounding box center [1023, 403] width 231 height 19
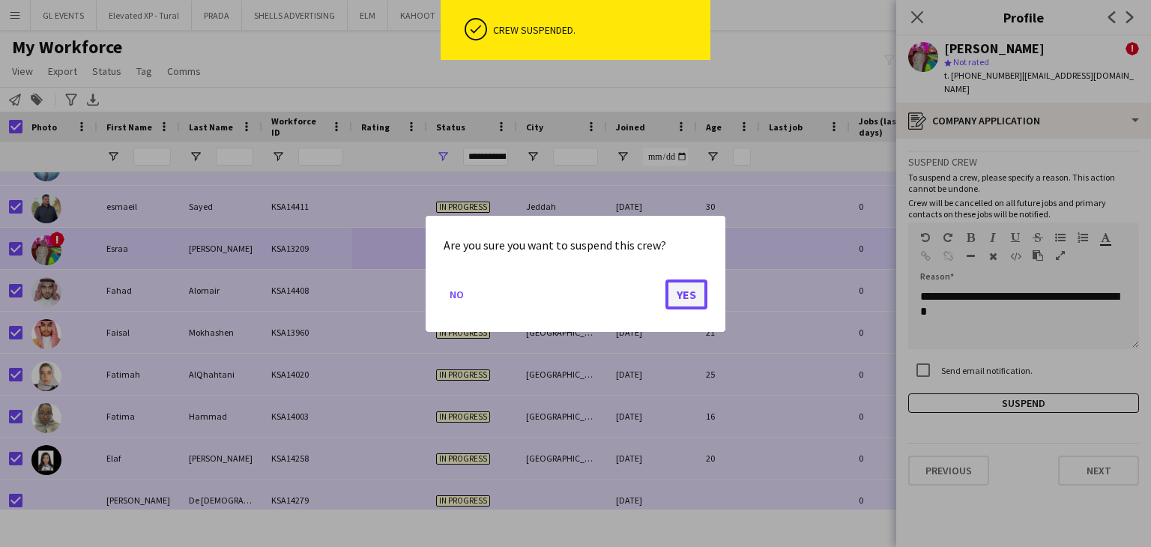
click at [680, 292] on button "Yes" at bounding box center [687, 294] width 42 height 30
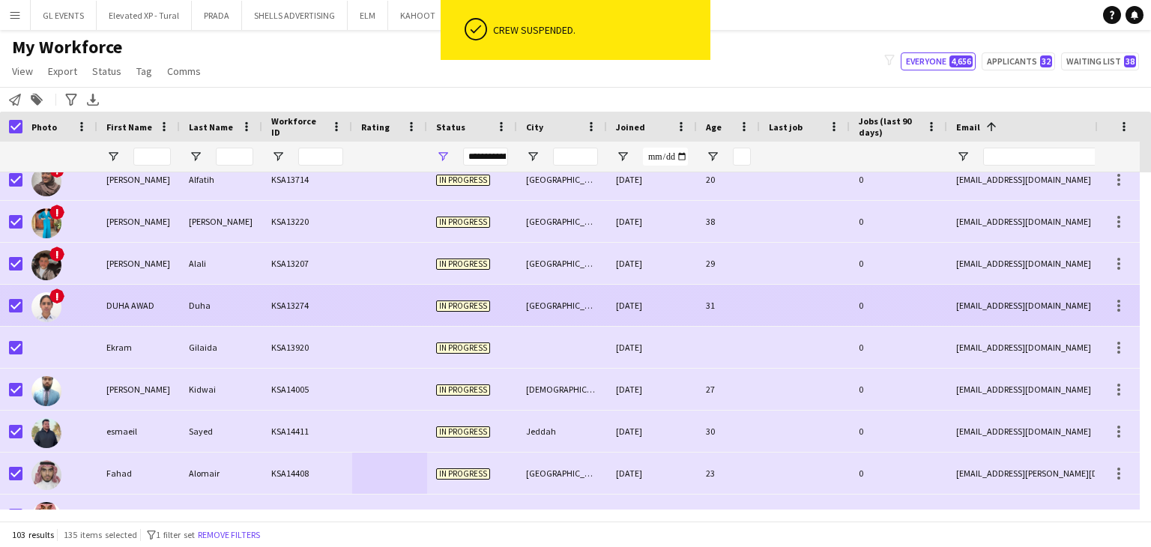
click at [148, 292] on div "DUHA AWAD" at bounding box center [138, 305] width 82 height 41
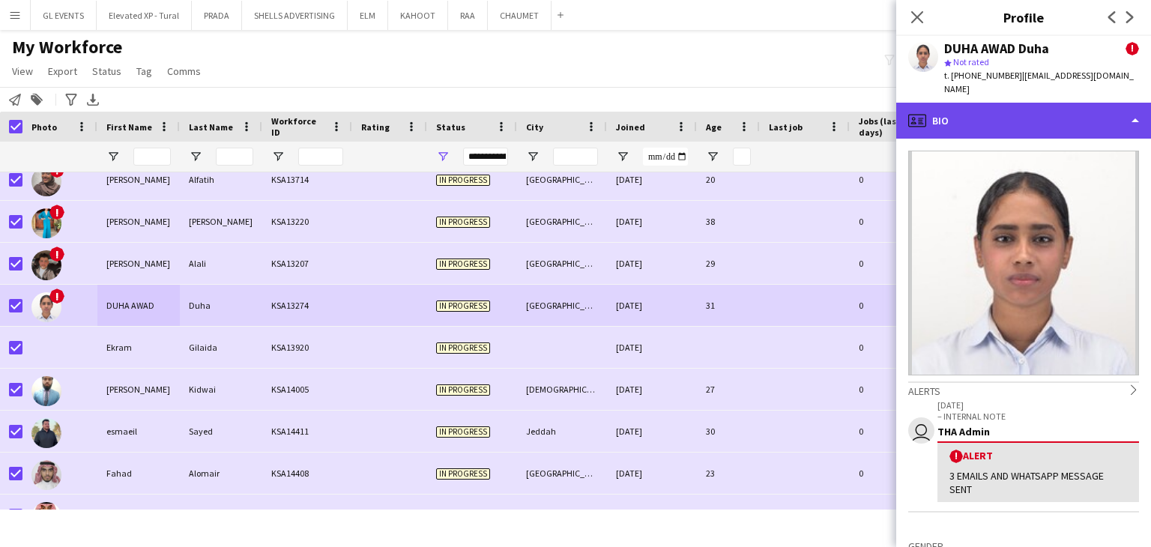
click at [938, 109] on div "profile Bio" at bounding box center [1023, 121] width 255 height 36
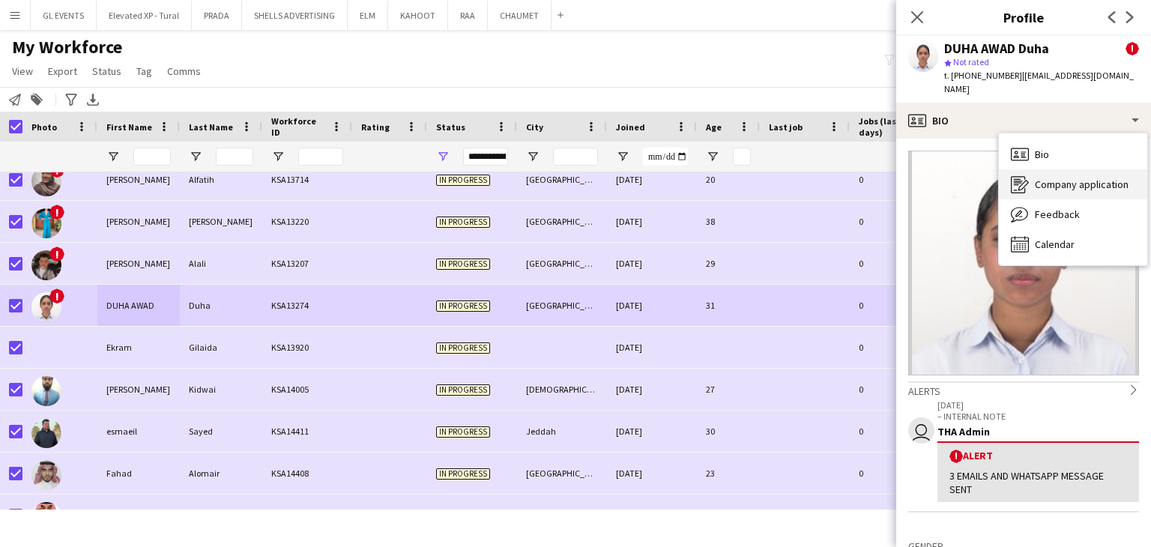
click at [1013, 178] on icon "Company application" at bounding box center [1020, 184] width 18 height 18
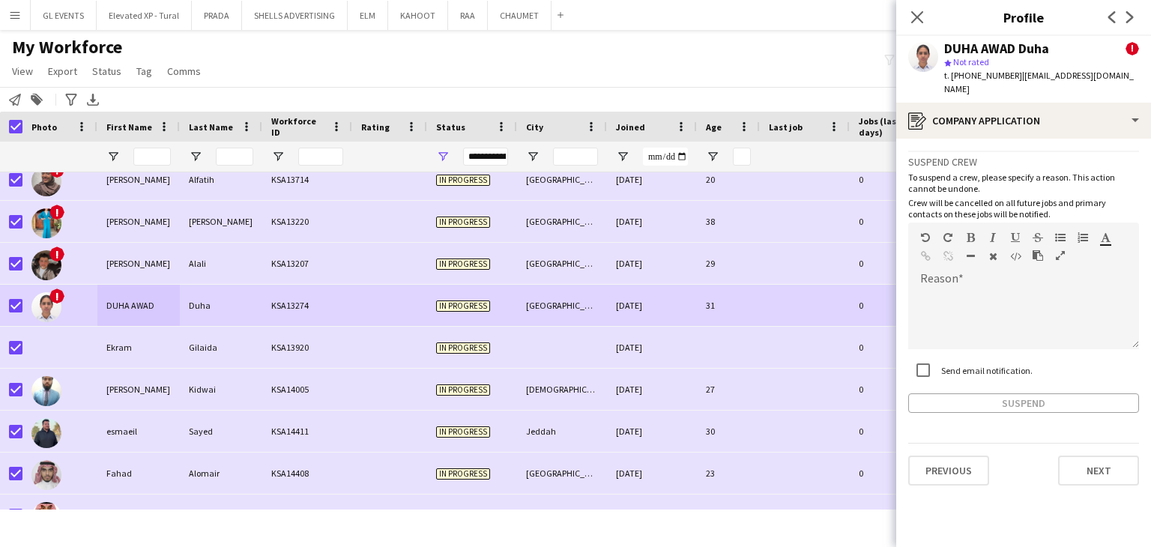
click at [969, 364] on label "Send email notification." at bounding box center [985, 369] width 94 height 11
click at [957, 304] on div at bounding box center [1023, 319] width 231 height 60
paste div
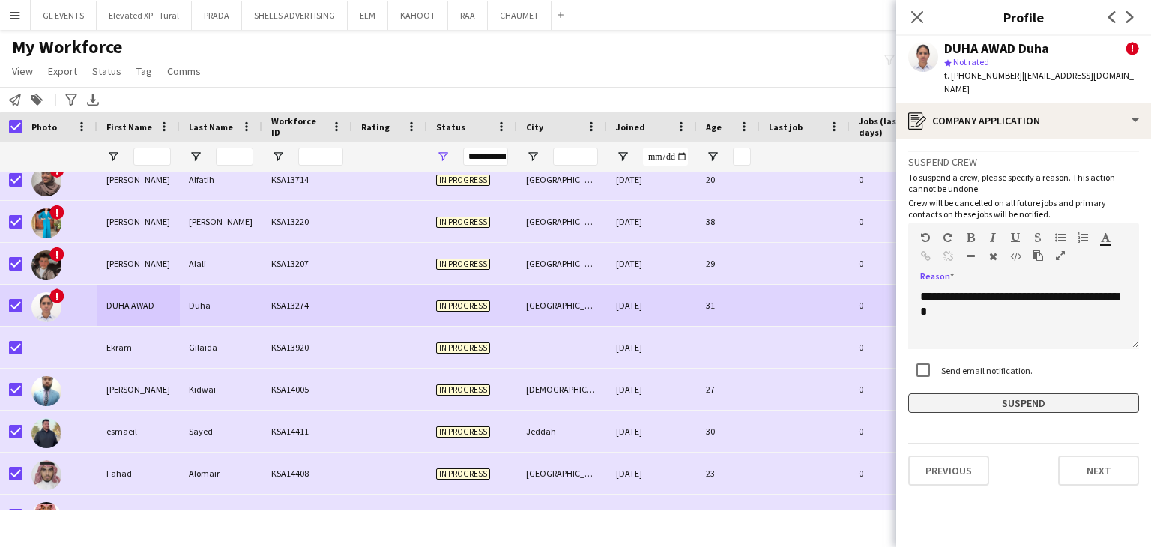
click at [979, 394] on button "Suspend" at bounding box center [1023, 403] width 231 height 19
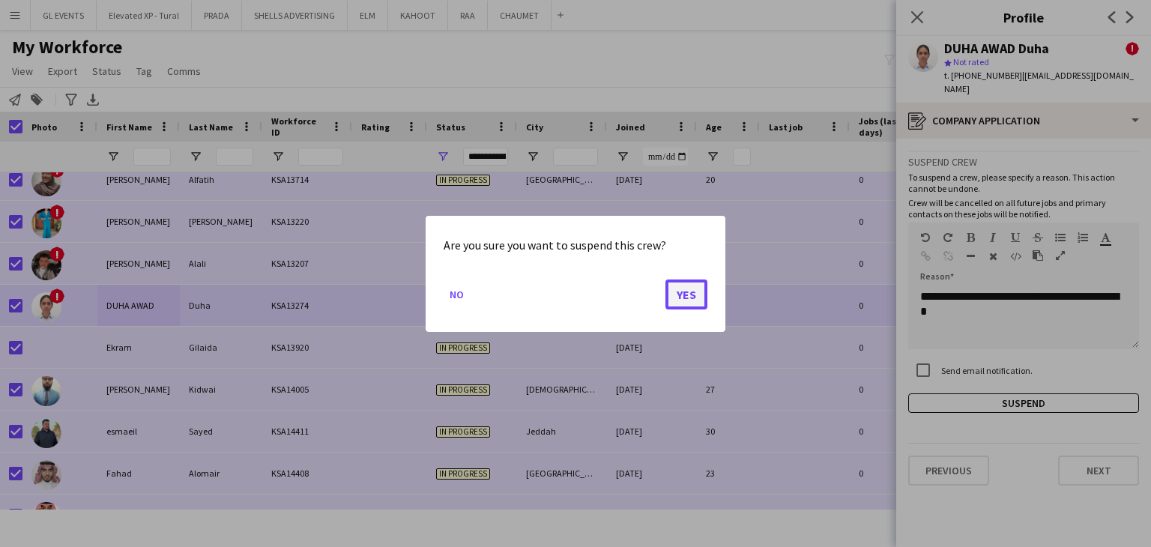
click at [675, 294] on button "Yes" at bounding box center [687, 294] width 42 height 30
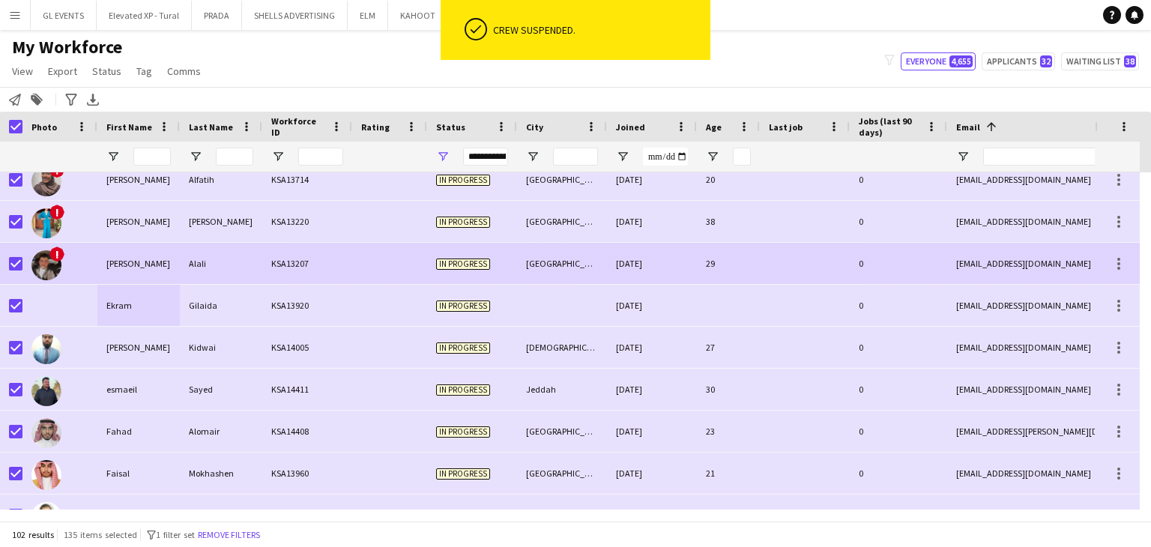
click at [266, 250] on div "KSA13207" at bounding box center [307, 263] width 90 height 41
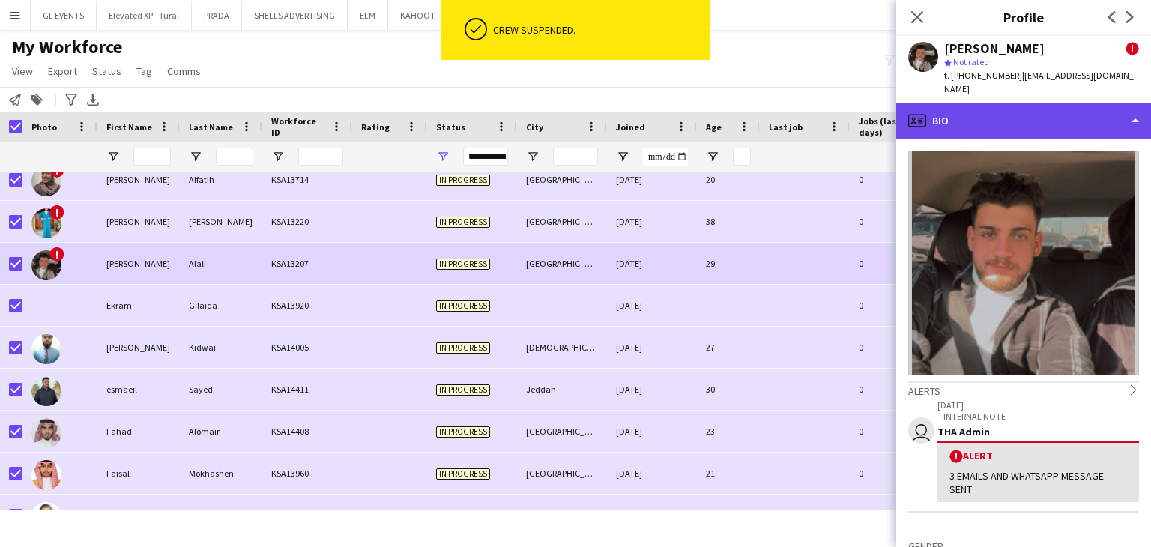
click at [930, 110] on div "profile Bio" at bounding box center [1023, 121] width 255 height 36
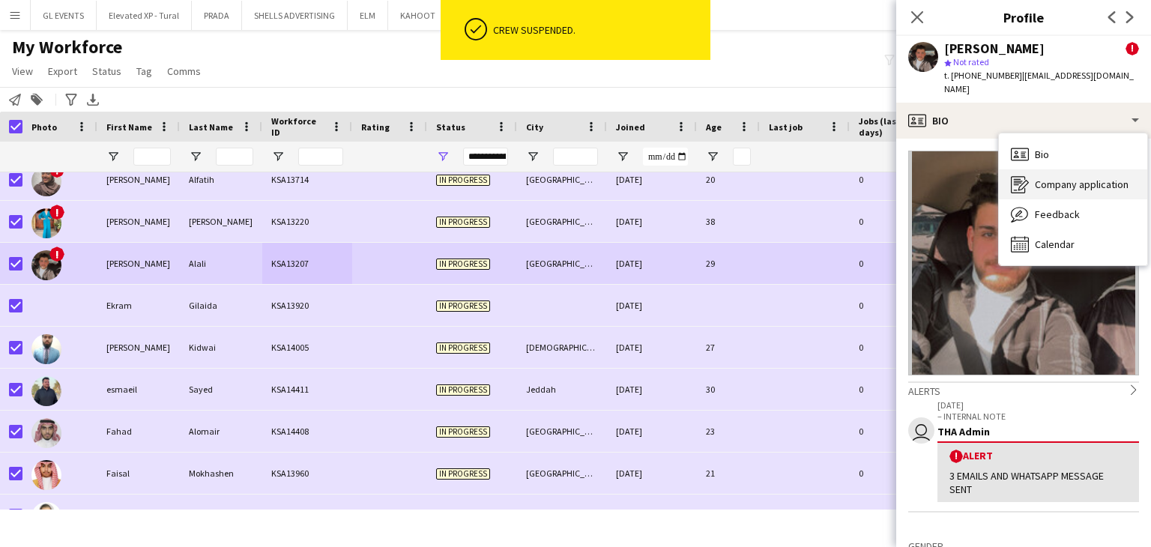
click at [1031, 170] on div "Company application Company application" at bounding box center [1073, 184] width 148 height 30
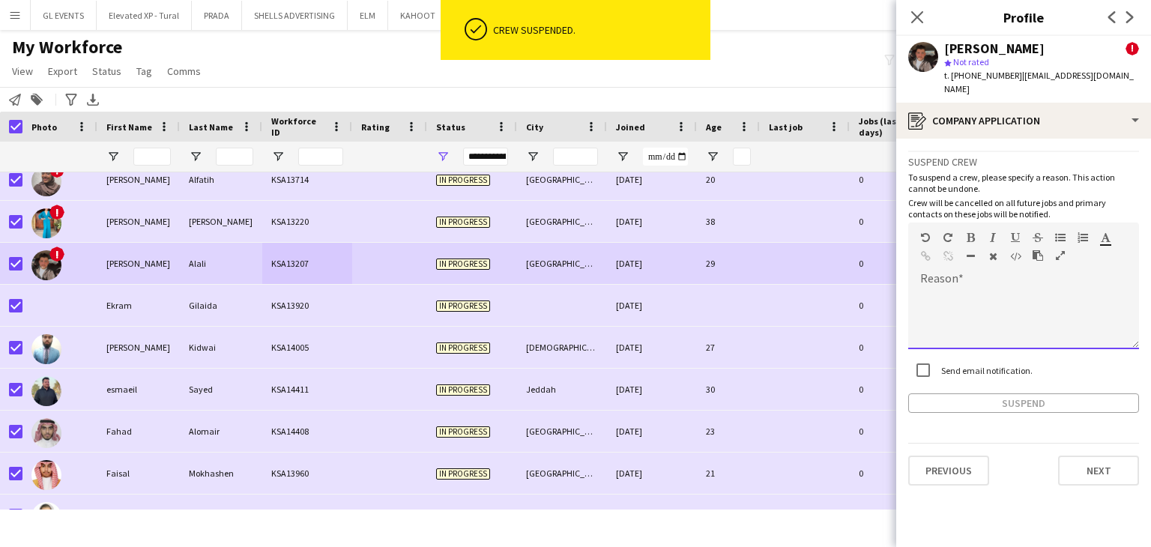
click at [943, 307] on div at bounding box center [1023, 319] width 231 height 60
paste div
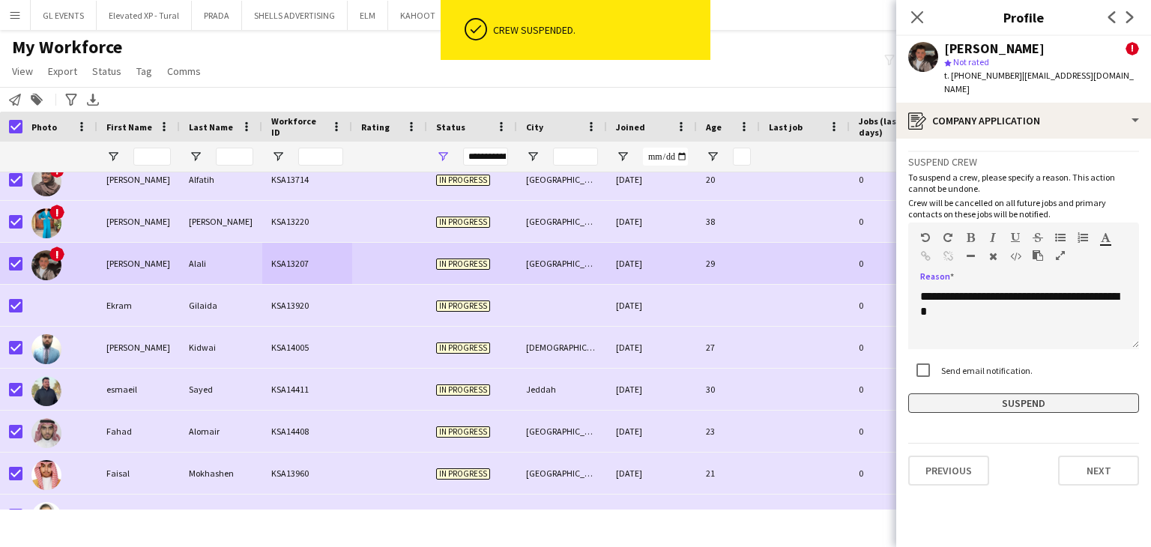
click at [974, 394] on button "Suspend" at bounding box center [1023, 403] width 231 height 19
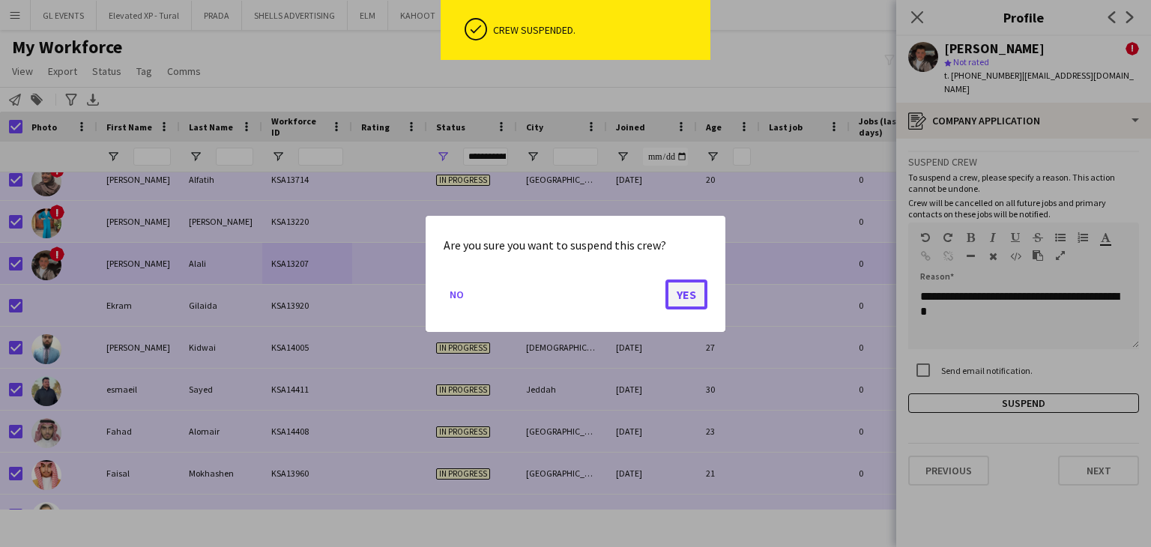
click at [687, 291] on button "Yes" at bounding box center [687, 294] width 42 height 30
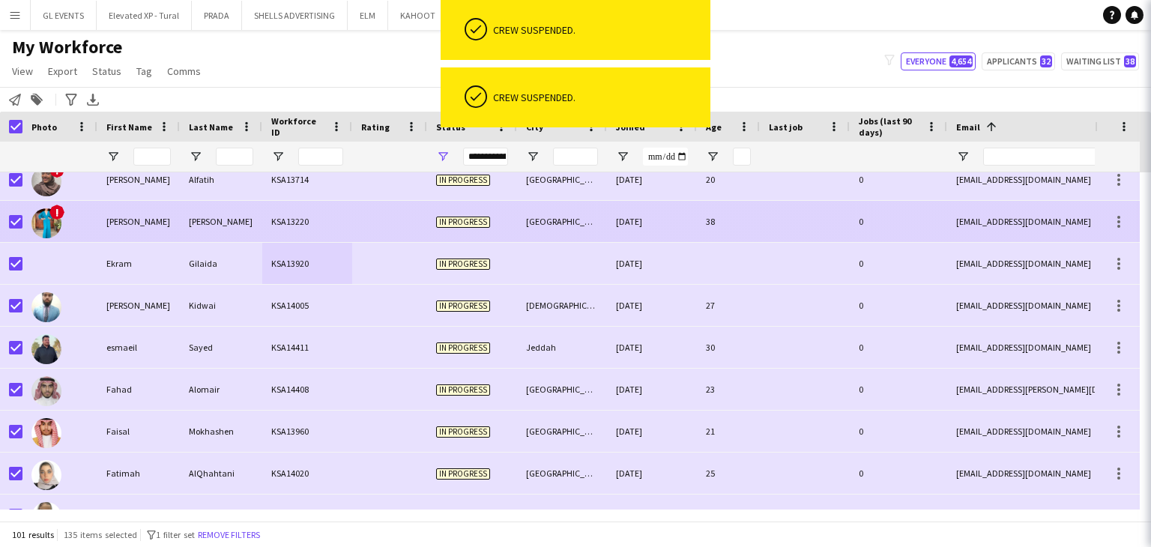
click at [474, 216] on span "In progress" at bounding box center [463, 221] width 54 height 11
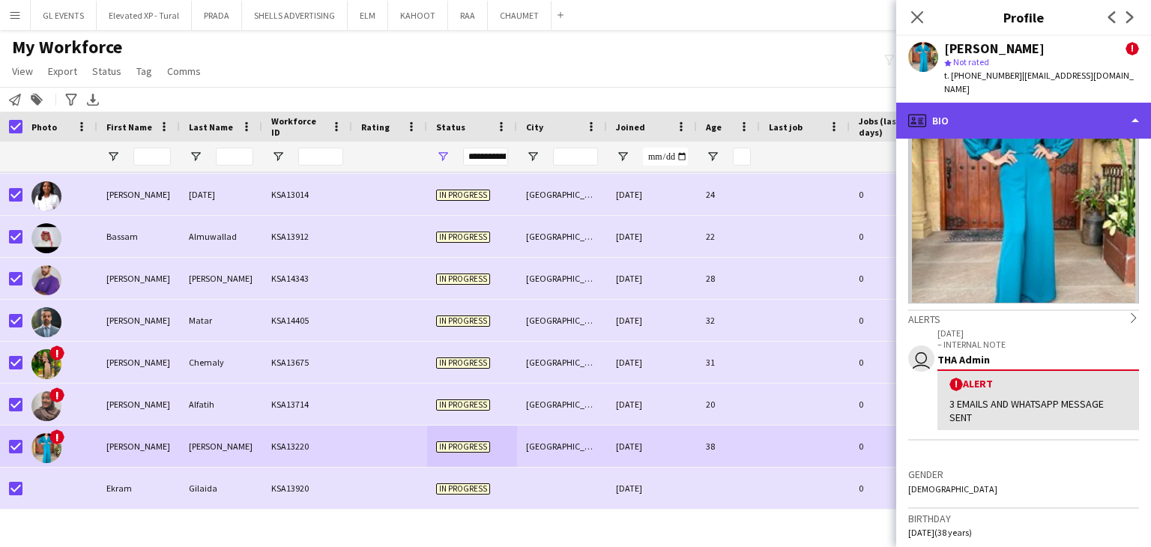
click at [984, 103] on div "profile Bio" at bounding box center [1023, 121] width 255 height 36
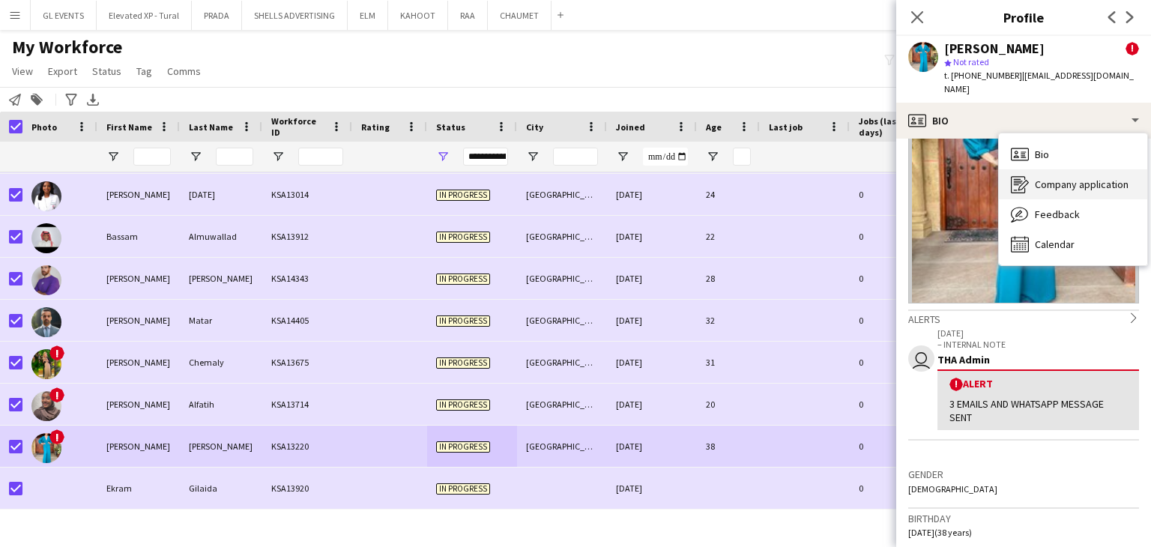
click at [1073, 178] on span "Company application" at bounding box center [1082, 184] width 94 height 13
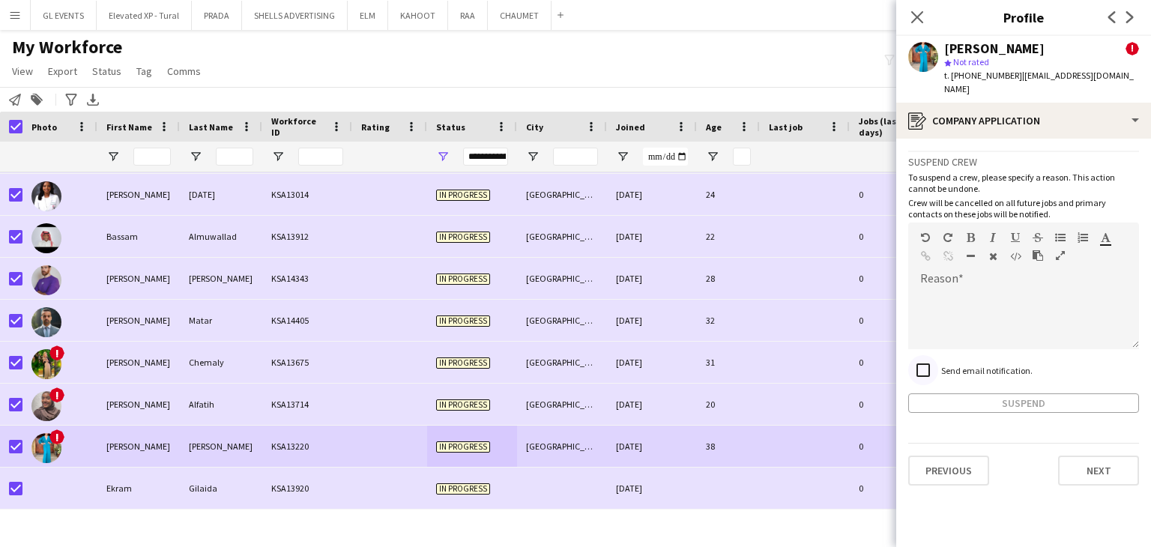
click at [940, 352] on div at bounding box center [923, 370] width 36 height 36
drag, startPoint x: 974, startPoint y: 305, endPoint x: 976, endPoint y: 319, distance: 14.3
click at [974, 305] on div at bounding box center [1023, 319] width 231 height 60
paste div
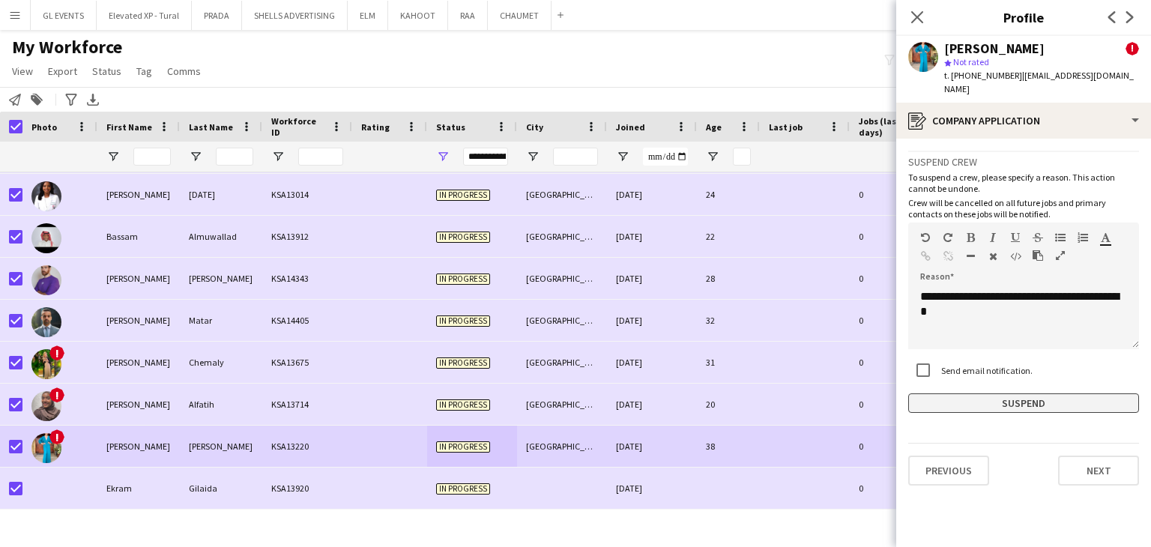
click at [992, 394] on button "Suspend" at bounding box center [1023, 403] width 231 height 19
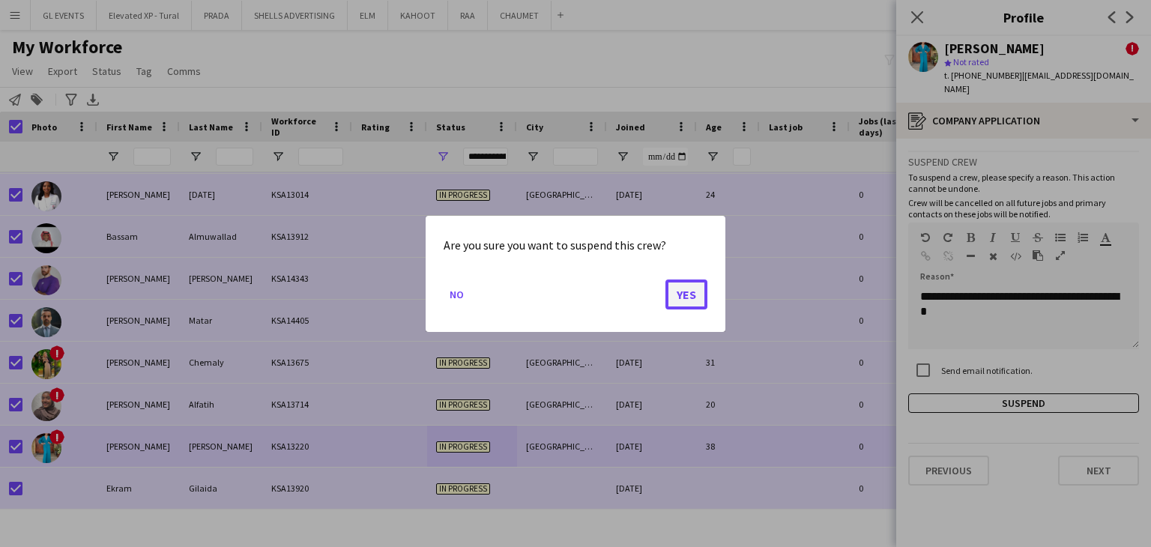
click at [693, 298] on button "Yes" at bounding box center [687, 294] width 42 height 30
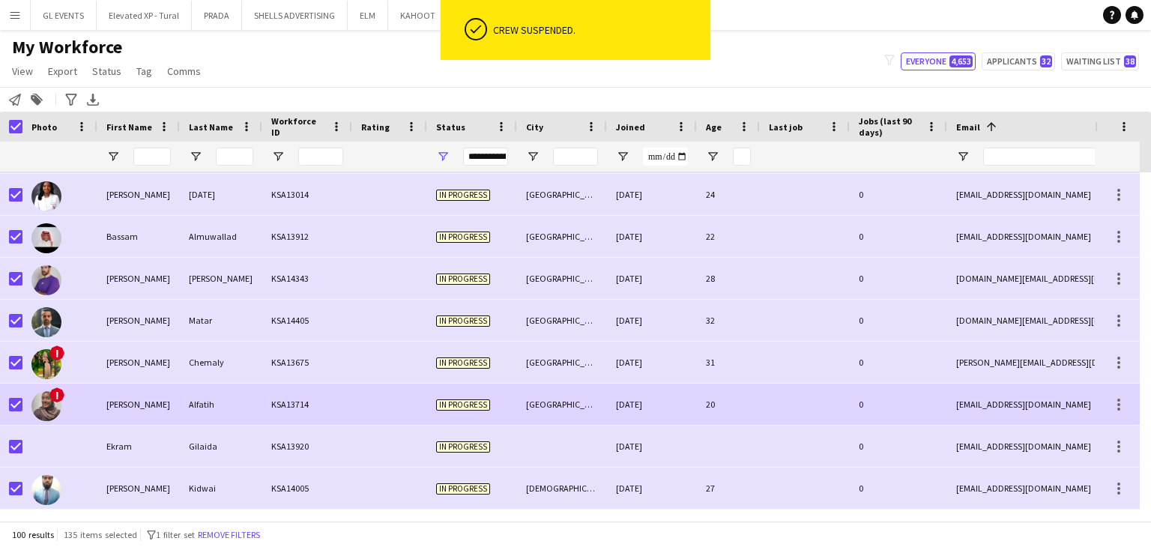
click at [264, 403] on div "KSA13714" at bounding box center [307, 404] width 90 height 41
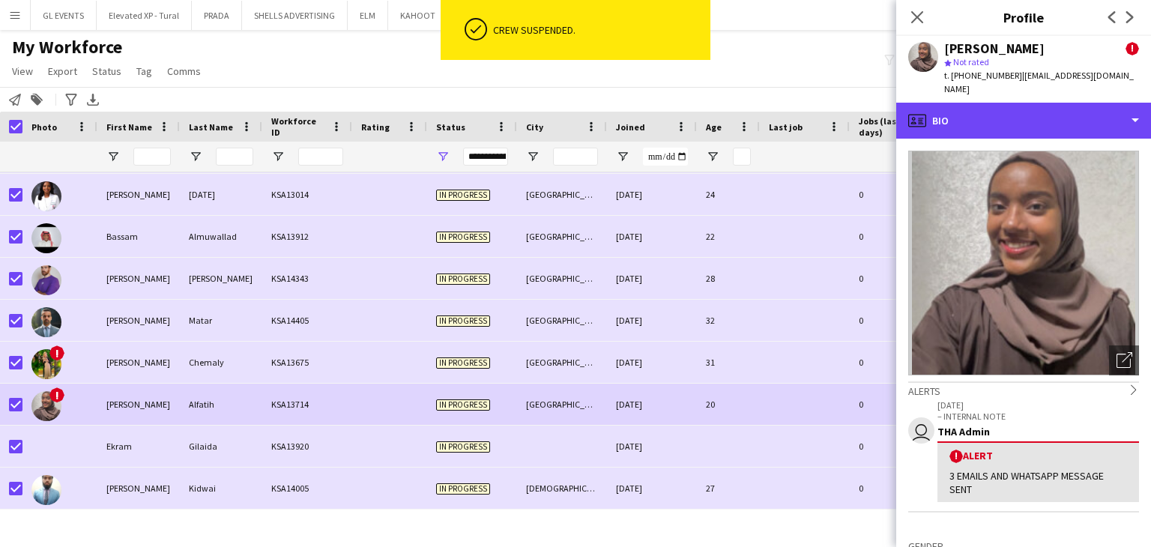
drag, startPoint x: 947, startPoint y: 107, endPoint x: 971, endPoint y: 153, distance: 52.0
click at [947, 107] on div "profile Bio" at bounding box center [1023, 121] width 255 height 36
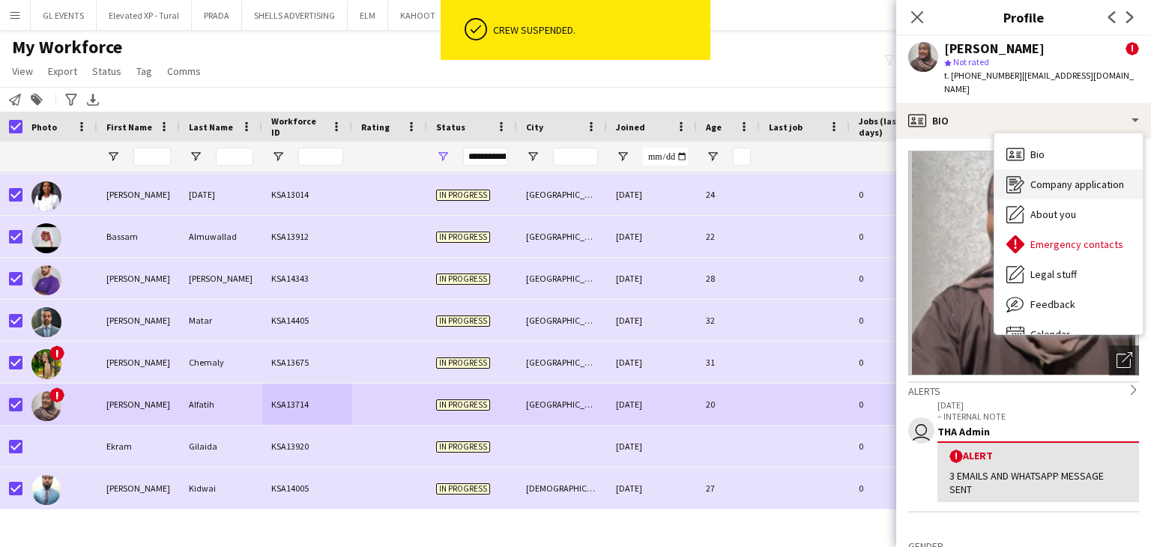
click at [1037, 178] on span "Company application" at bounding box center [1078, 184] width 94 height 13
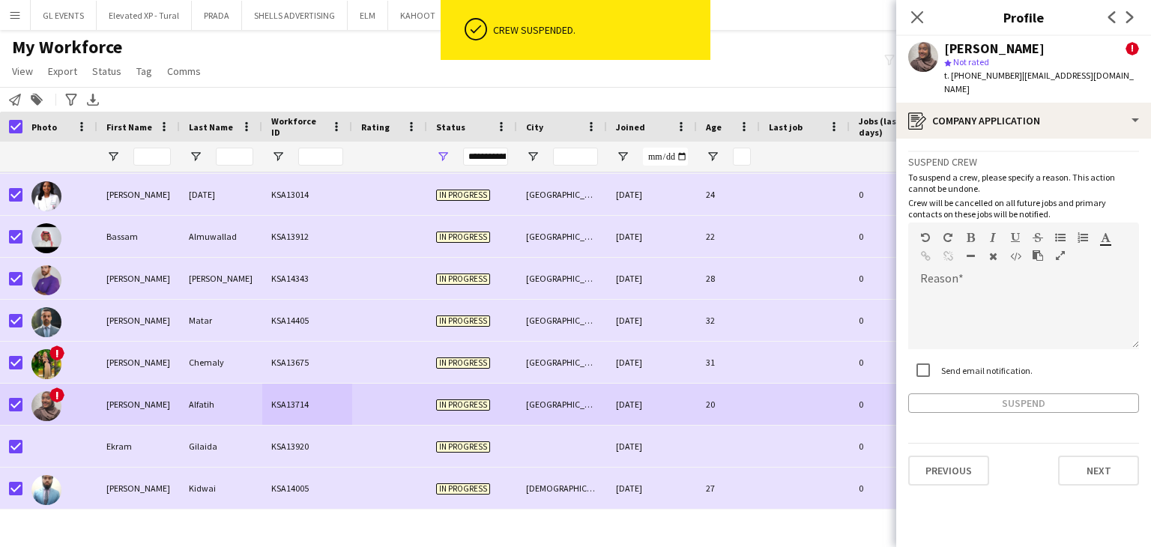
click at [969, 338] on div "Suspend crew To suspend a crew, please specify a reason. This action cannot be …" at bounding box center [1023, 282] width 231 height 262
click at [958, 364] on label "Send email notification." at bounding box center [985, 369] width 94 height 11
click at [950, 289] on div at bounding box center [1023, 319] width 231 height 60
paste div
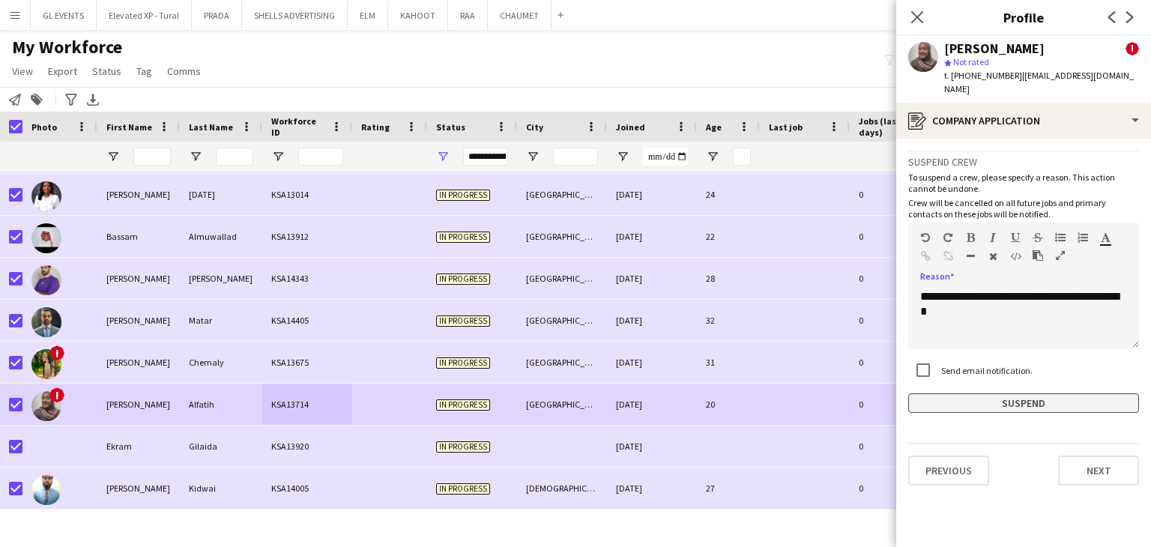
click at [1001, 394] on button "Suspend" at bounding box center [1023, 403] width 231 height 19
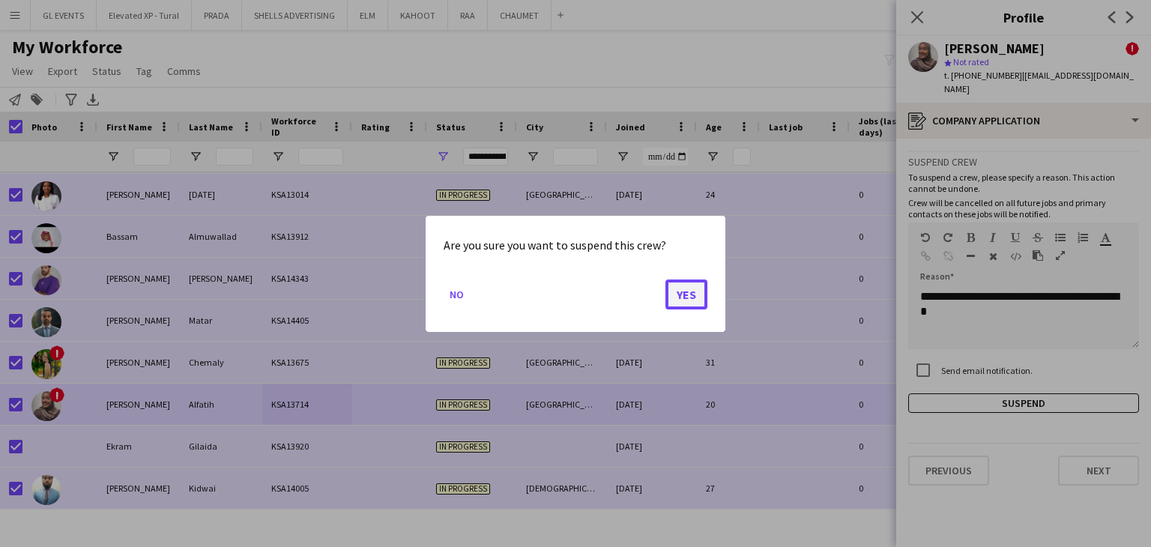
click at [669, 295] on button "Yes" at bounding box center [687, 294] width 42 height 30
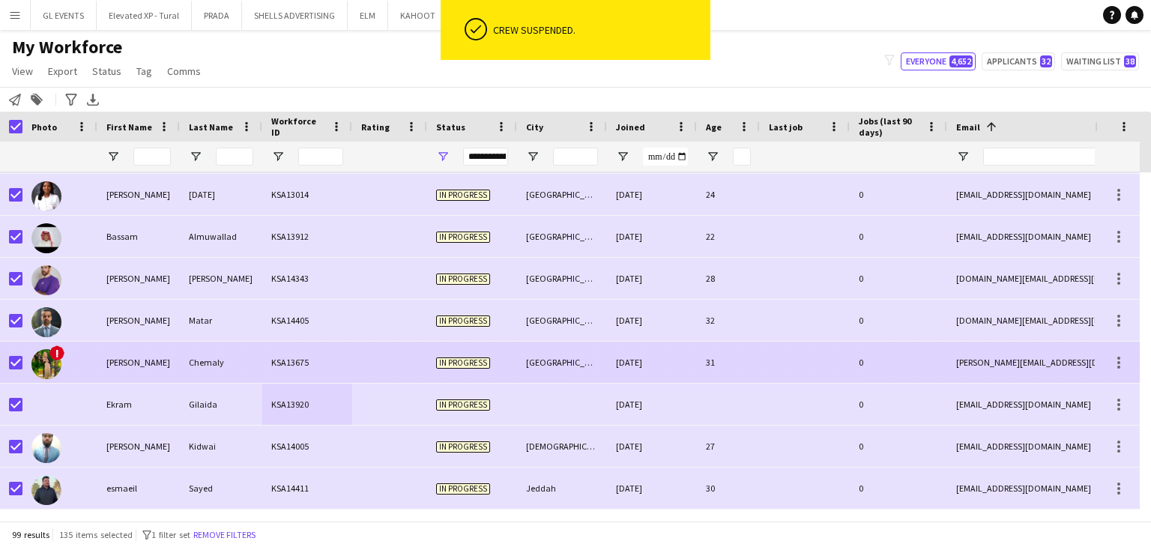
click at [591, 346] on div "Amritsar" at bounding box center [562, 362] width 90 height 41
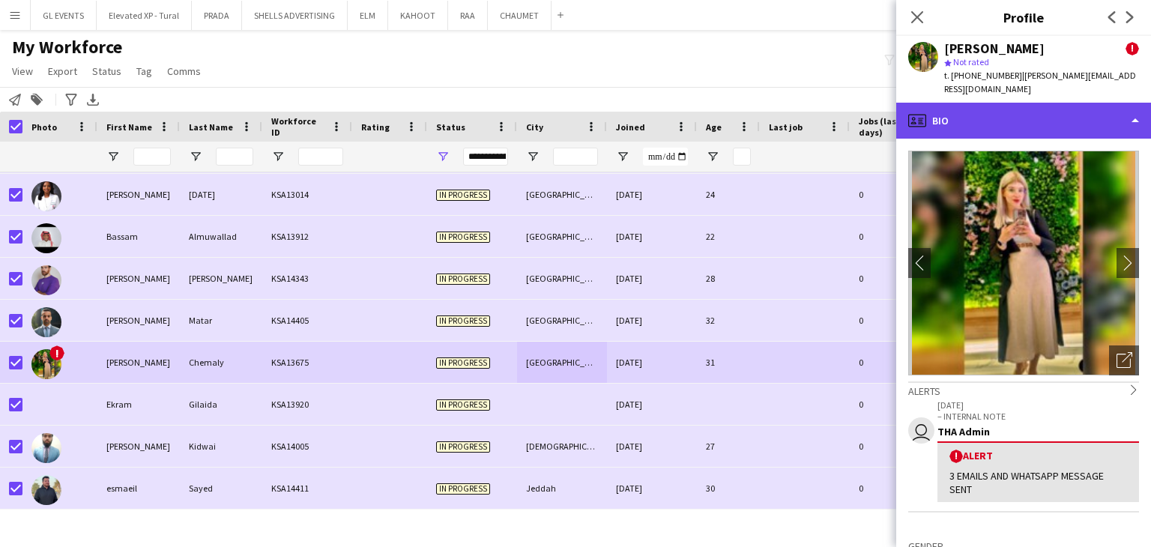
click at [994, 111] on div "profile Bio" at bounding box center [1023, 121] width 255 height 36
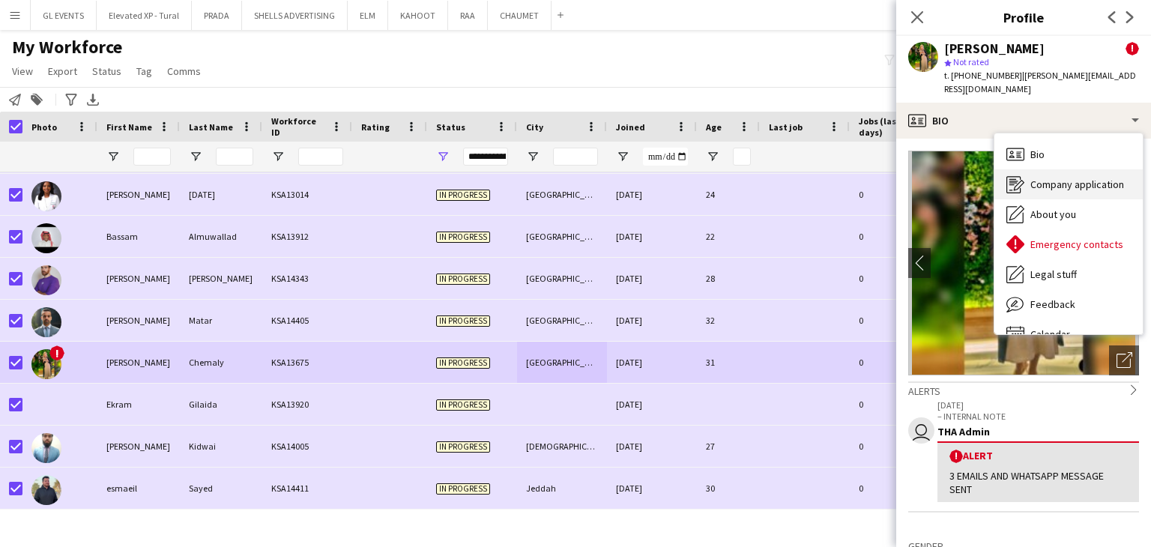
click at [1040, 178] on span "Company application" at bounding box center [1078, 184] width 94 height 13
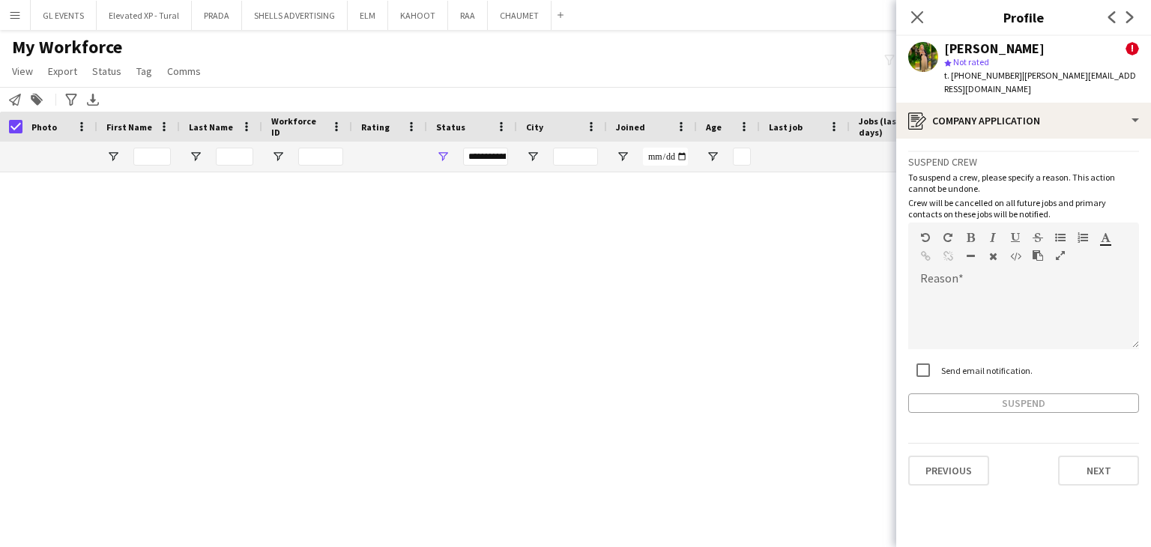
scroll to position [922, 0]
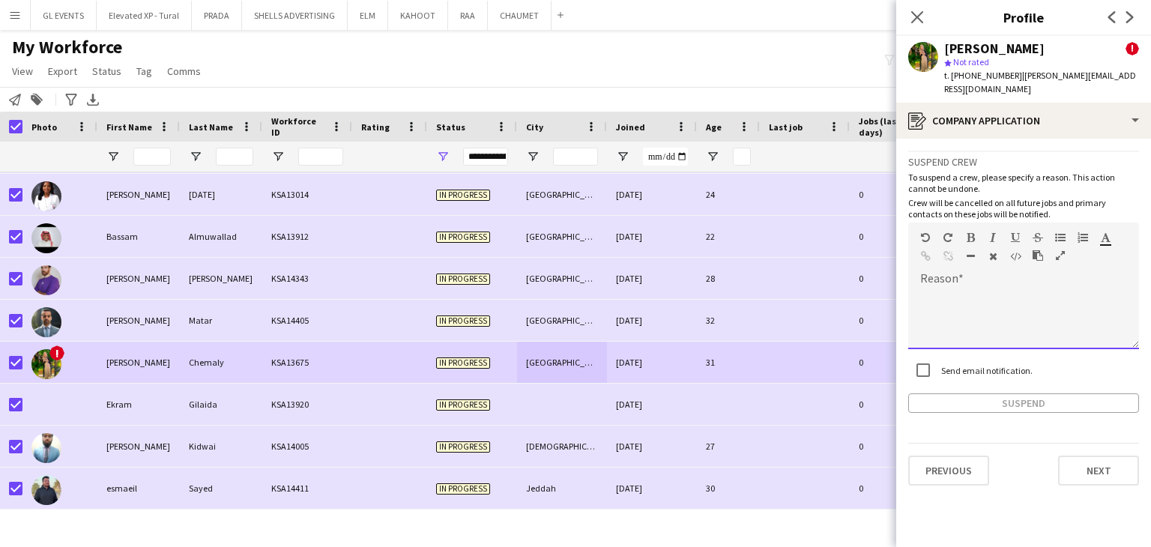
click at [986, 289] on div at bounding box center [1023, 319] width 231 height 60
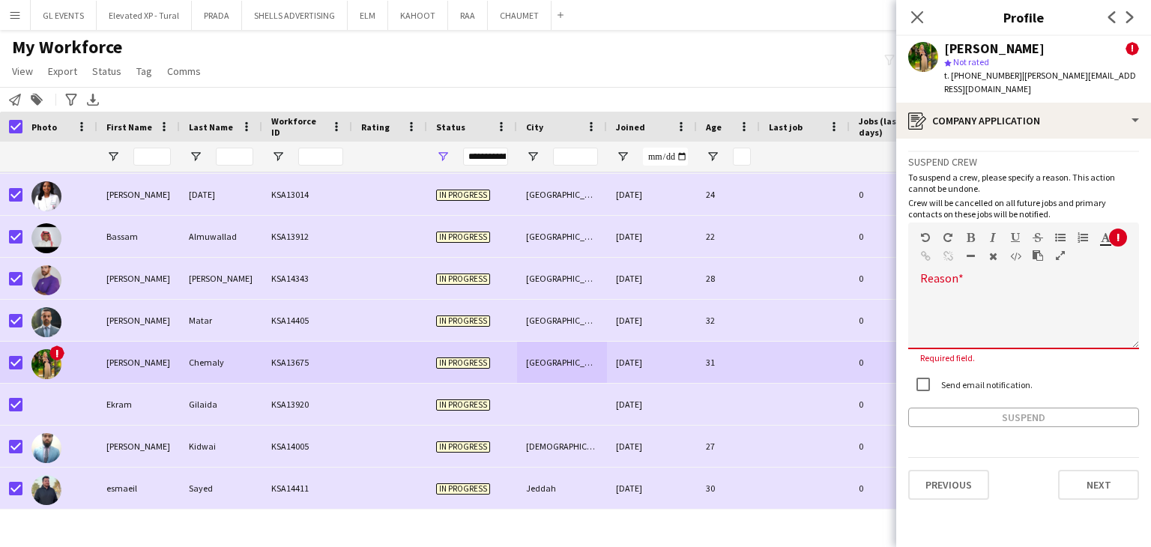
click at [947, 305] on div at bounding box center [1023, 319] width 231 height 60
paste div
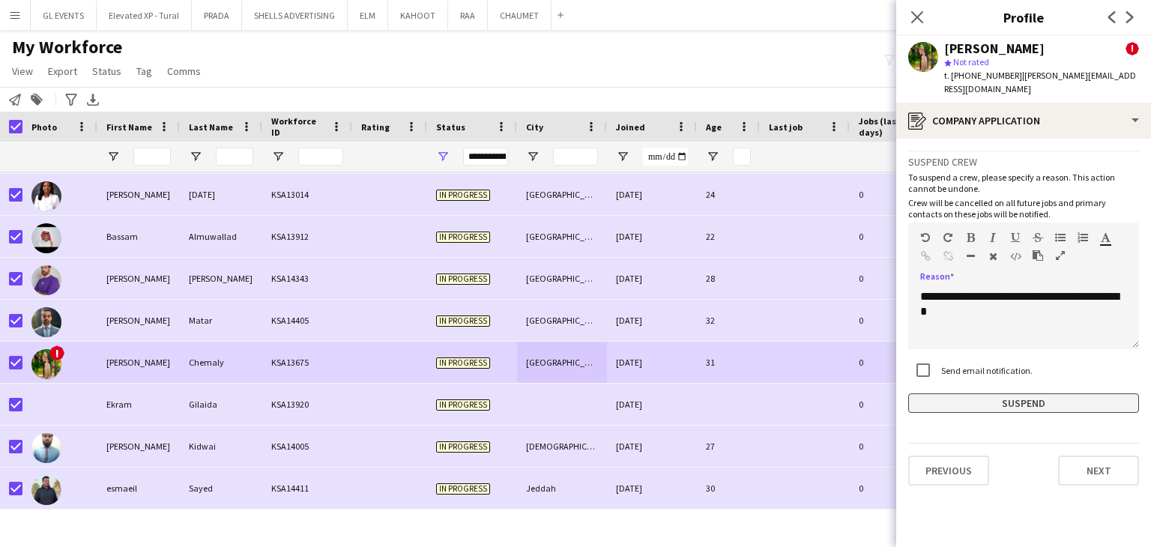
click at [991, 394] on button "Suspend" at bounding box center [1023, 403] width 231 height 19
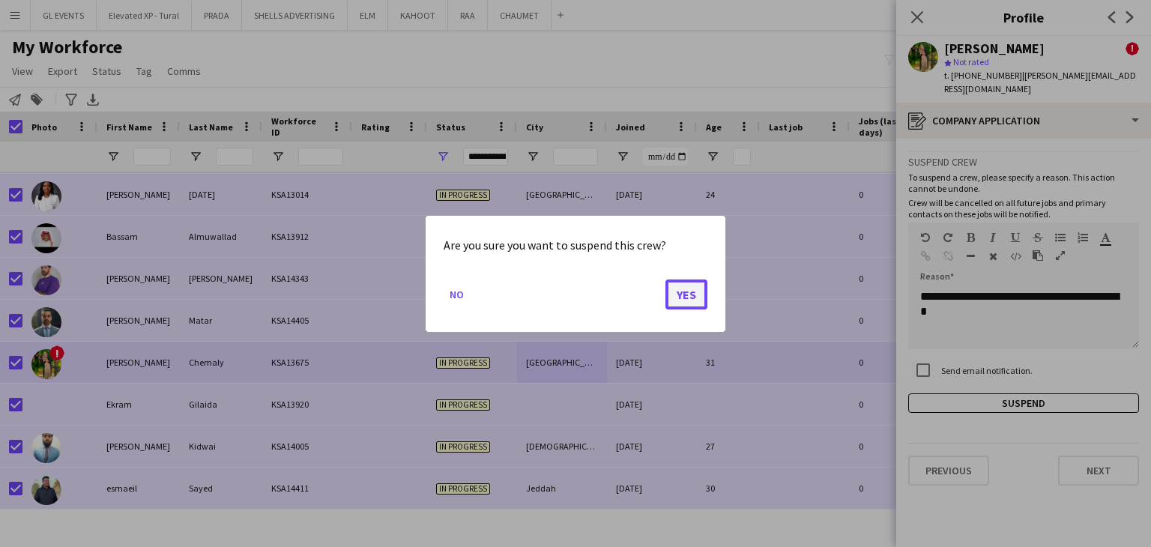
click at [691, 299] on button "Yes" at bounding box center [687, 294] width 42 height 30
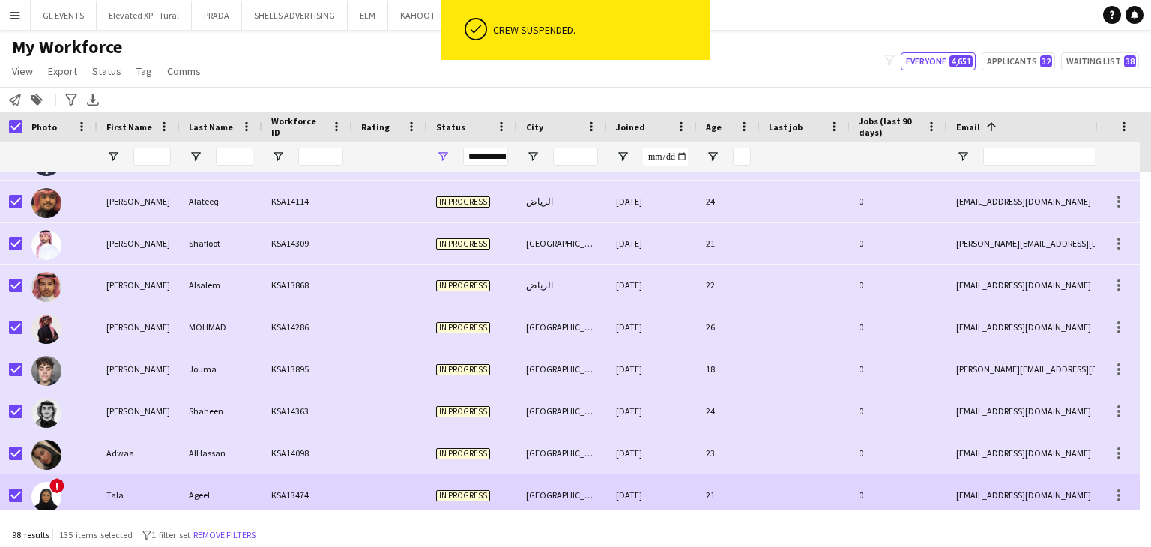
scroll to position [0, 0]
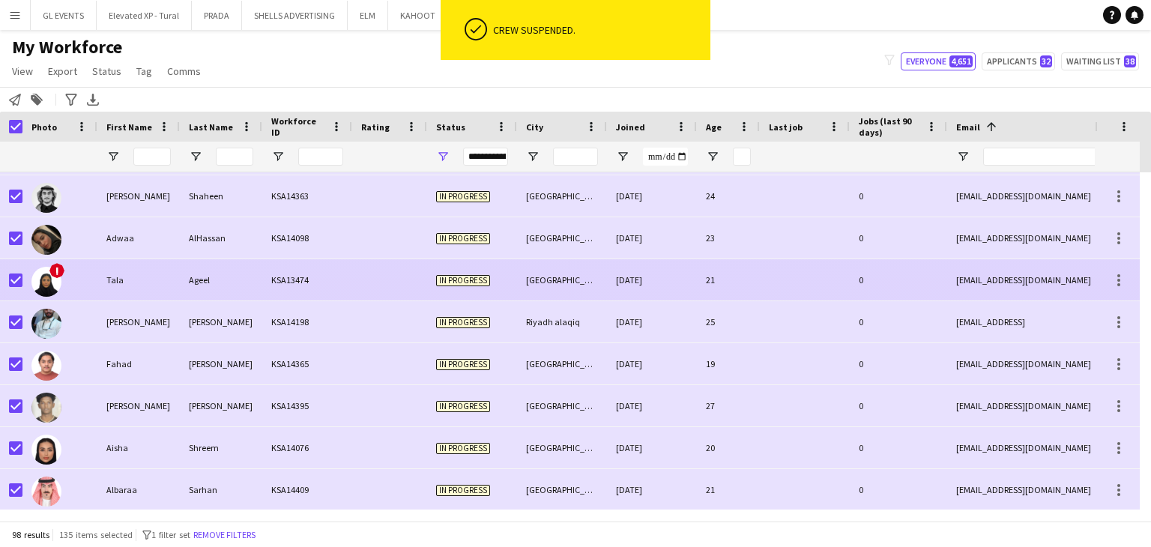
click at [144, 295] on div "Tala" at bounding box center [138, 279] width 82 height 41
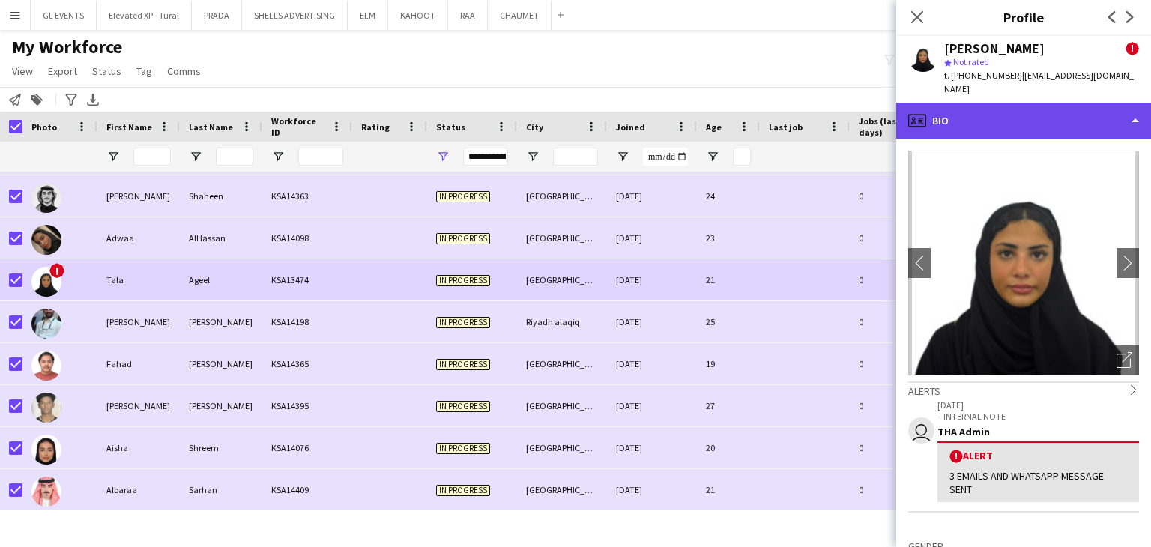
click at [983, 106] on div "profile Bio" at bounding box center [1023, 121] width 255 height 36
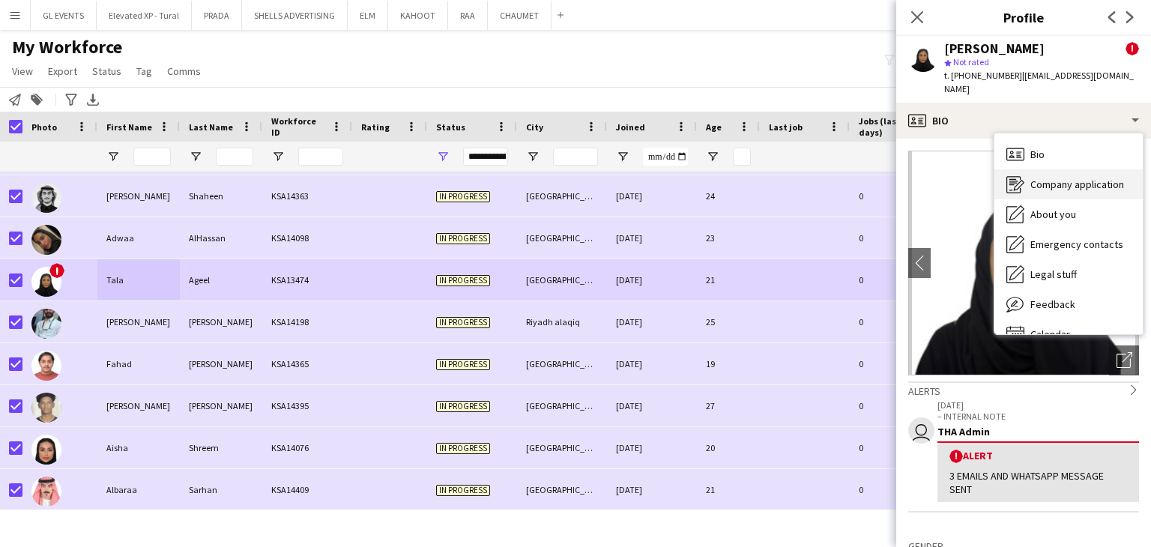
click at [1073, 178] on span "Company application" at bounding box center [1078, 184] width 94 height 13
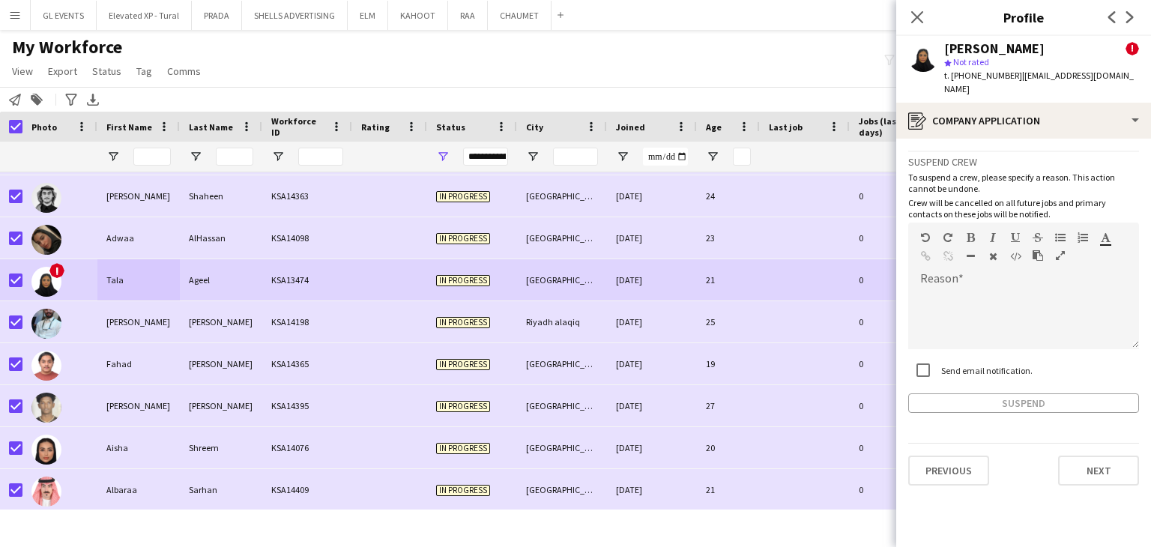
click at [953, 364] on label "Send email notification." at bounding box center [985, 369] width 94 height 11
drag, startPoint x: 956, startPoint y: 298, endPoint x: 956, endPoint y: 307, distance: 9.0
click at [956, 297] on div at bounding box center [1023, 319] width 231 height 60
paste div
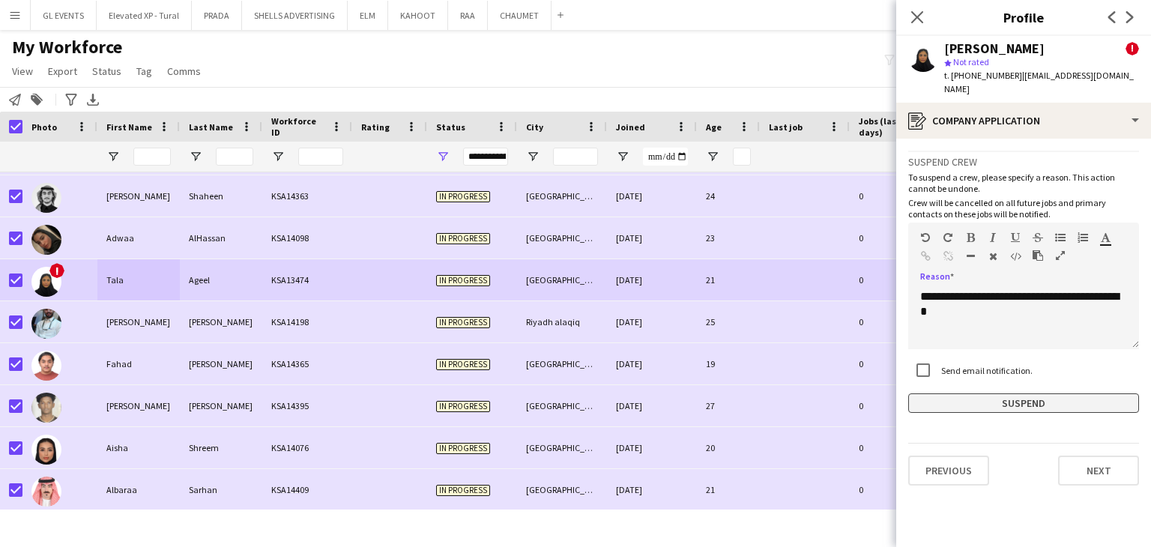
click at [977, 394] on button "Suspend" at bounding box center [1023, 403] width 231 height 19
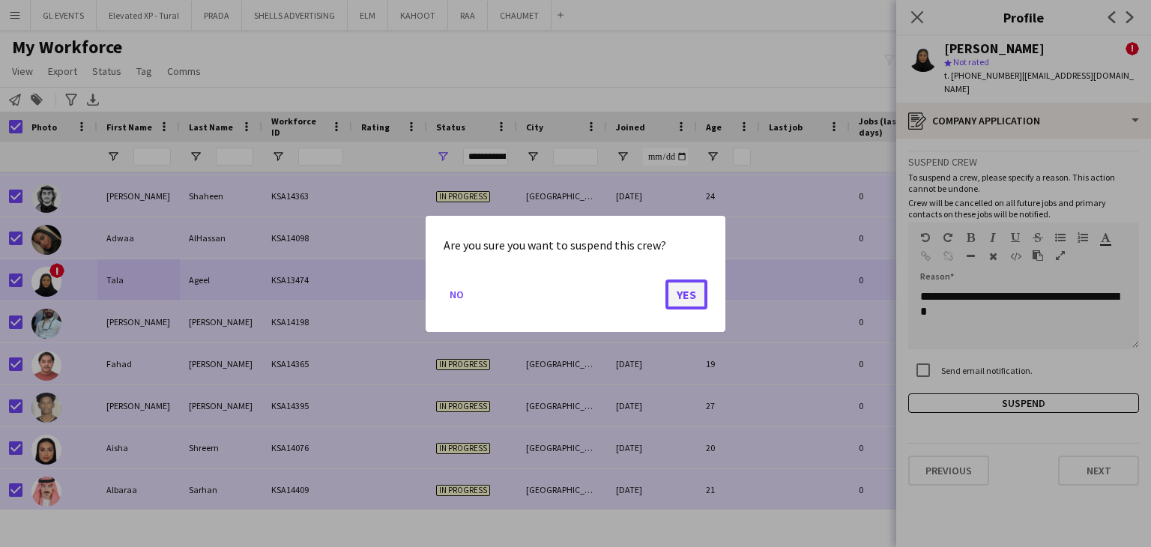
click at [685, 293] on button "Yes" at bounding box center [687, 294] width 42 height 30
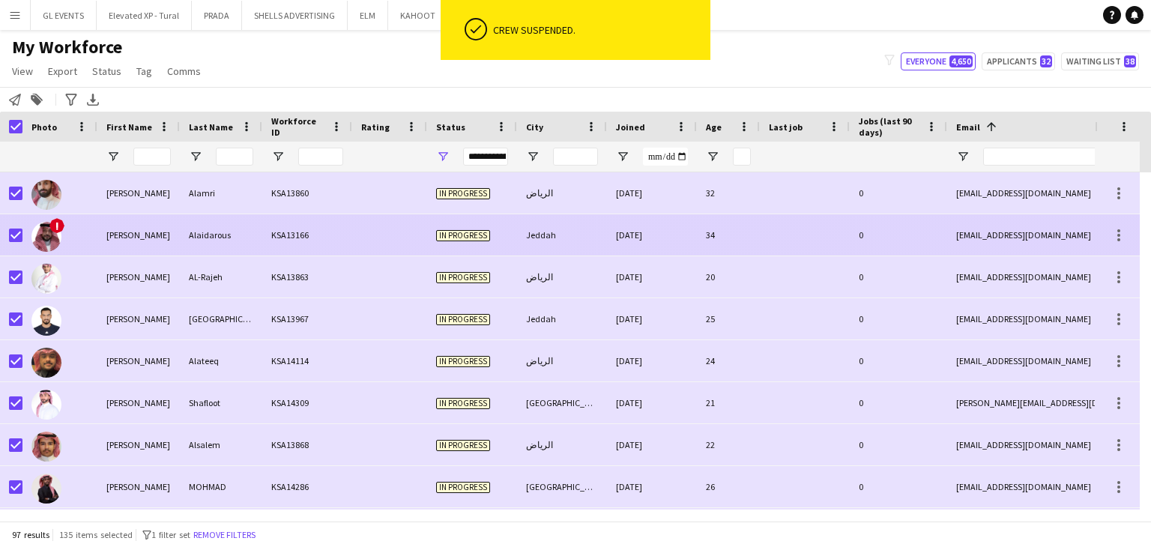
click at [195, 239] on div "Alaidarous" at bounding box center [221, 234] width 82 height 41
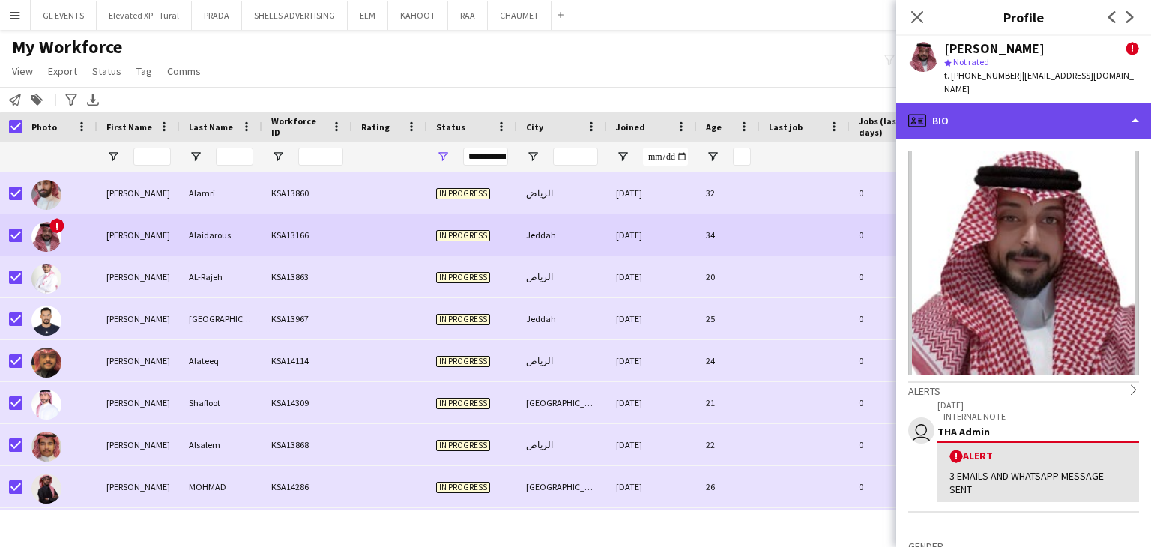
click at [991, 109] on div "profile Bio" at bounding box center [1023, 121] width 255 height 36
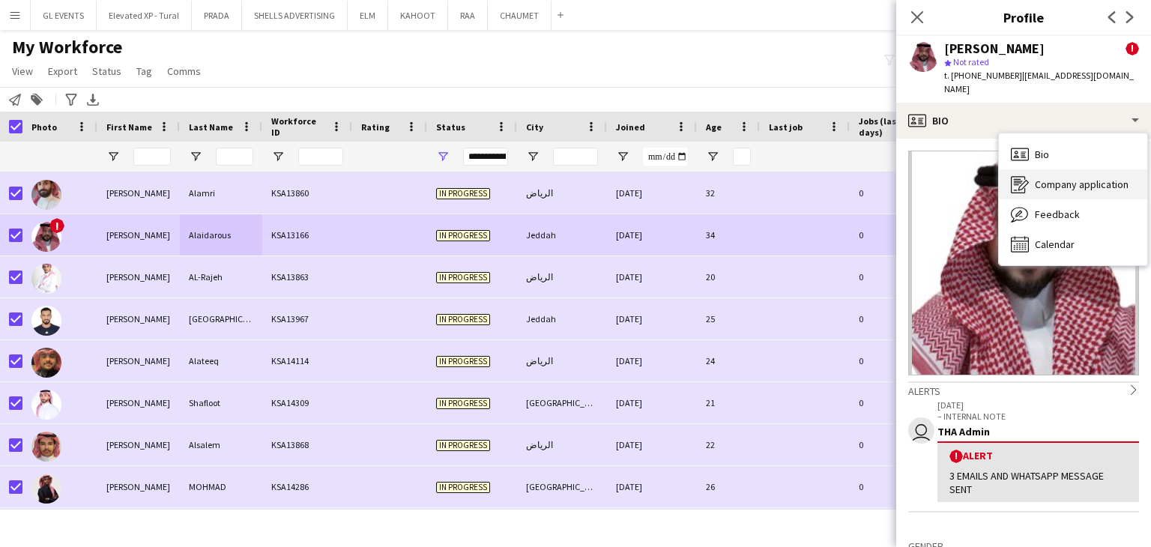
click at [1073, 178] on span "Company application" at bounding box center [1082, 184] width 94 height 13
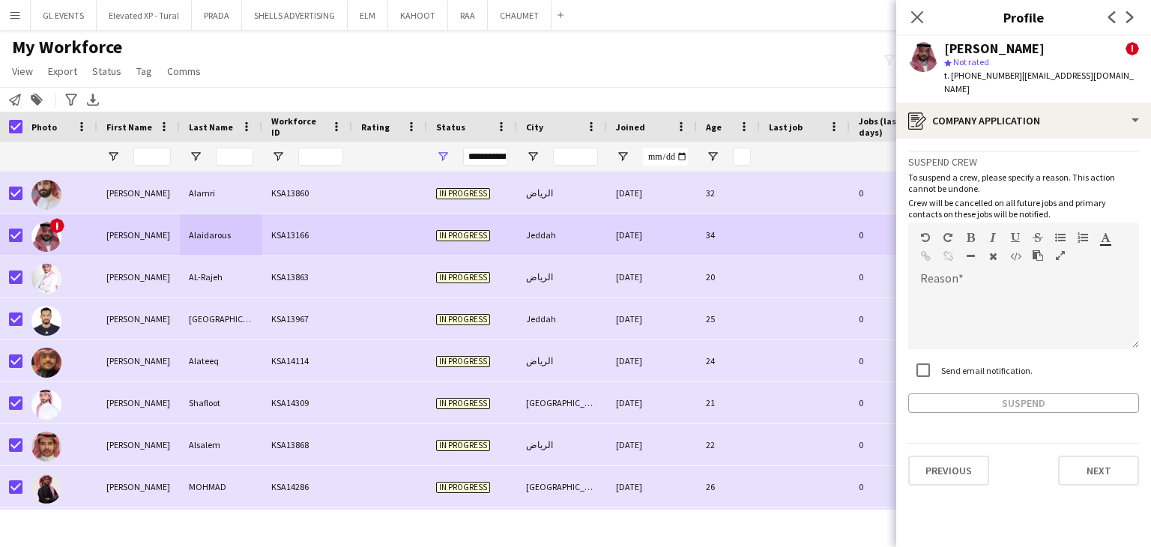
click at [959, 364] on label "Send email notification." at bounding box center [985, 369] width 94 height 11
click at [962, 289] on div at bounding box center [1023, 319] width 231 height 60
paste div
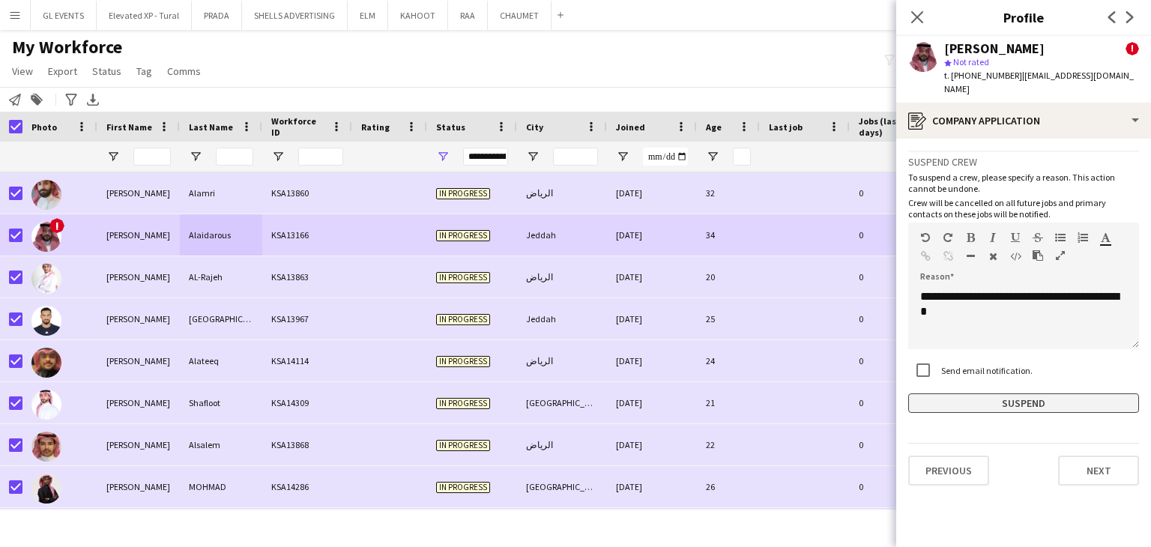
click at [980, 397] on button "Suspend" at bounding box center [1023, 403] width 231 height 19
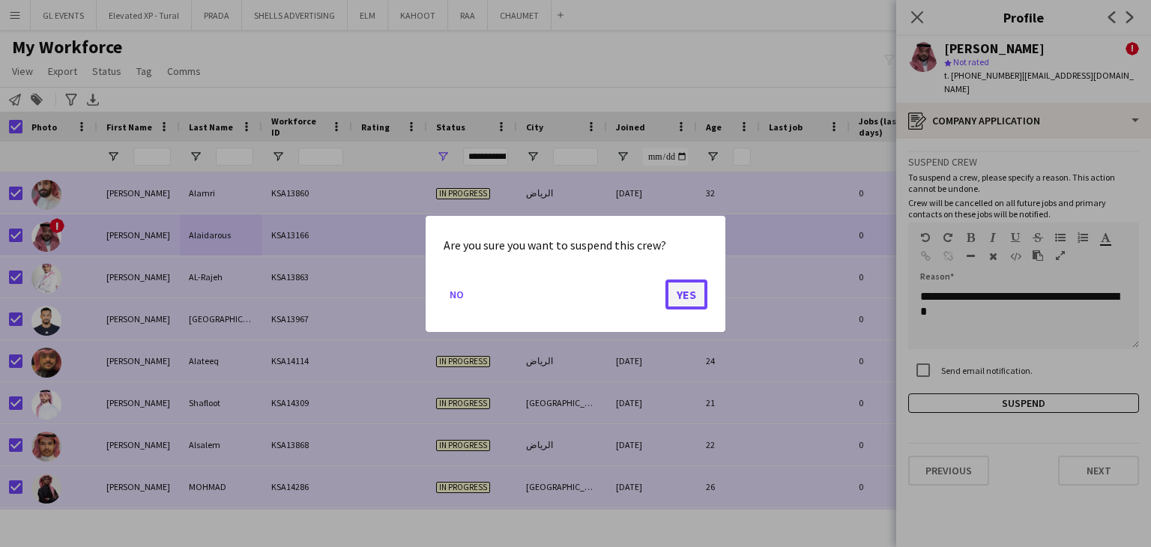
click at [694, 286] on button "Yes" at bounding box center [687, 294] width 42 height 30
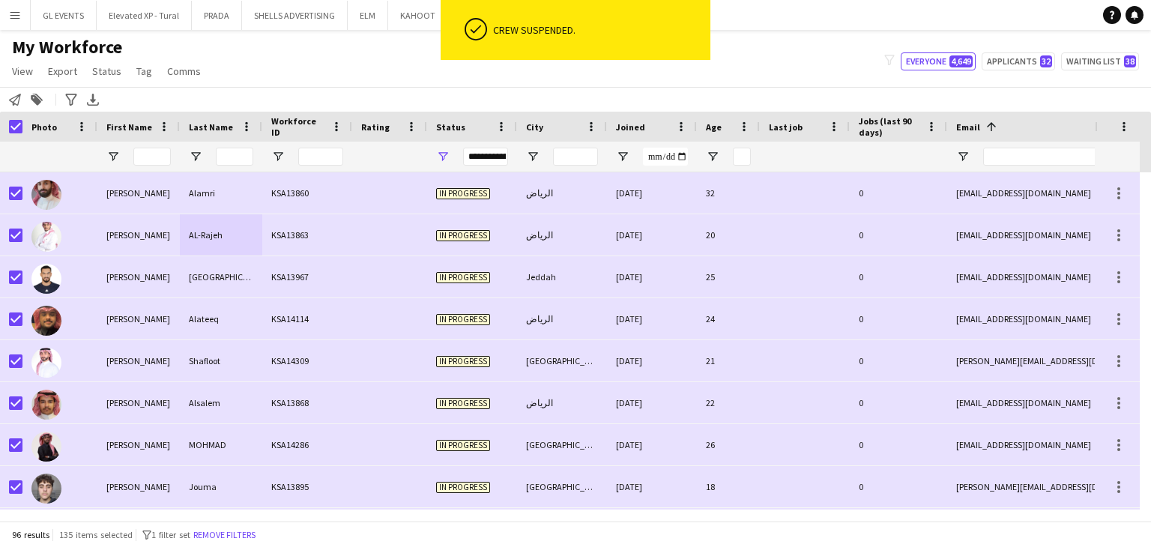
click at [324, 82] on div "My Workforce View Views Default view Basic Export View Full Name TAGS Test New …" at bounding box center [575, 61] width 1151 height 51
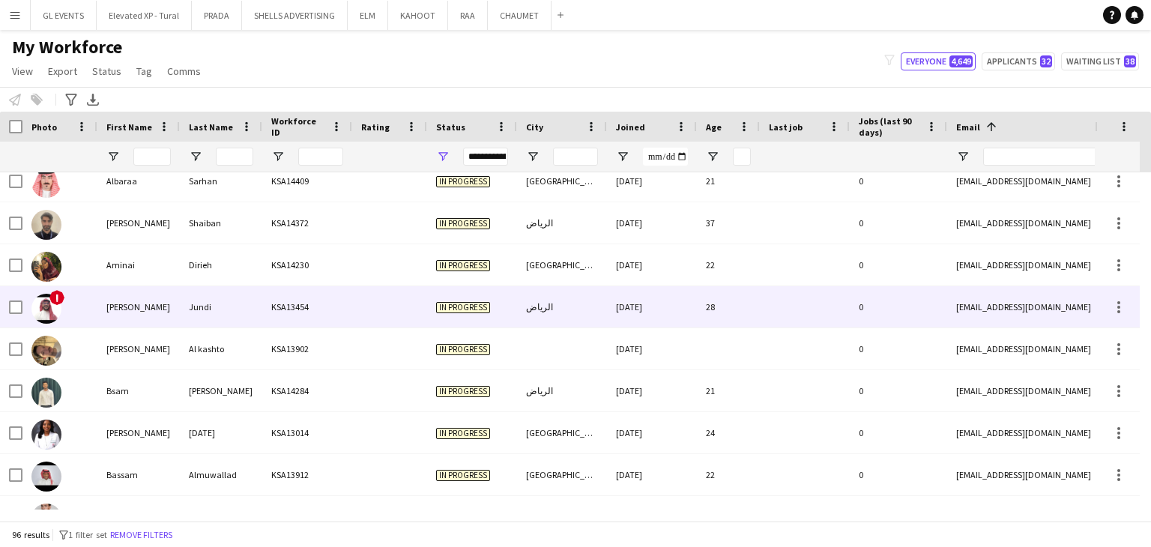
click at [133, 319] on div "[PERSON_NAME]" at bounding box center [138, 306] width 82 height 41
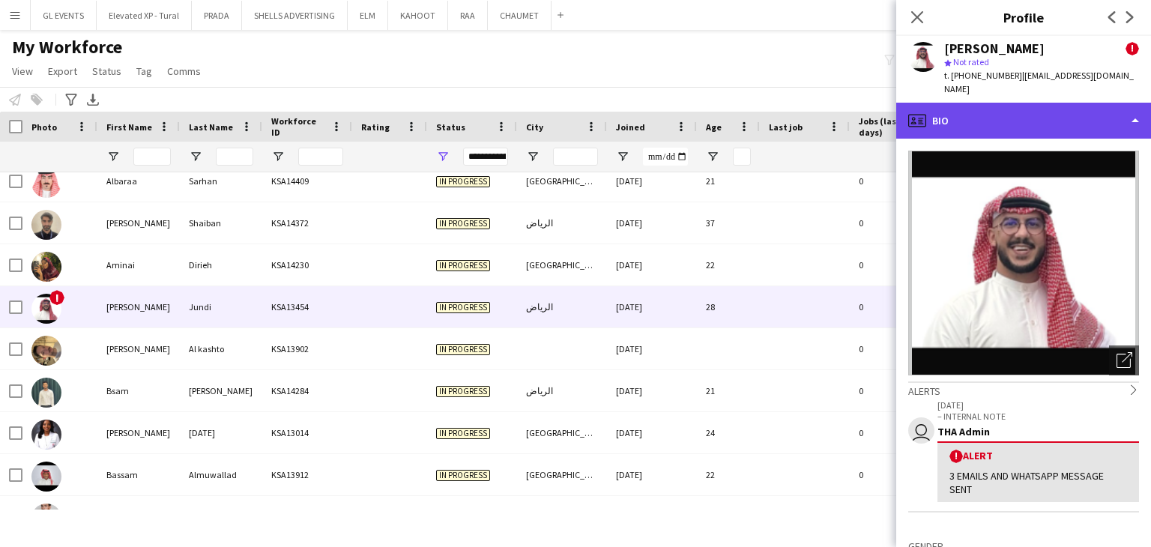
click at [977, 106] on div "profile Bio" at bounding box center [1023, 121] width 255 height 36
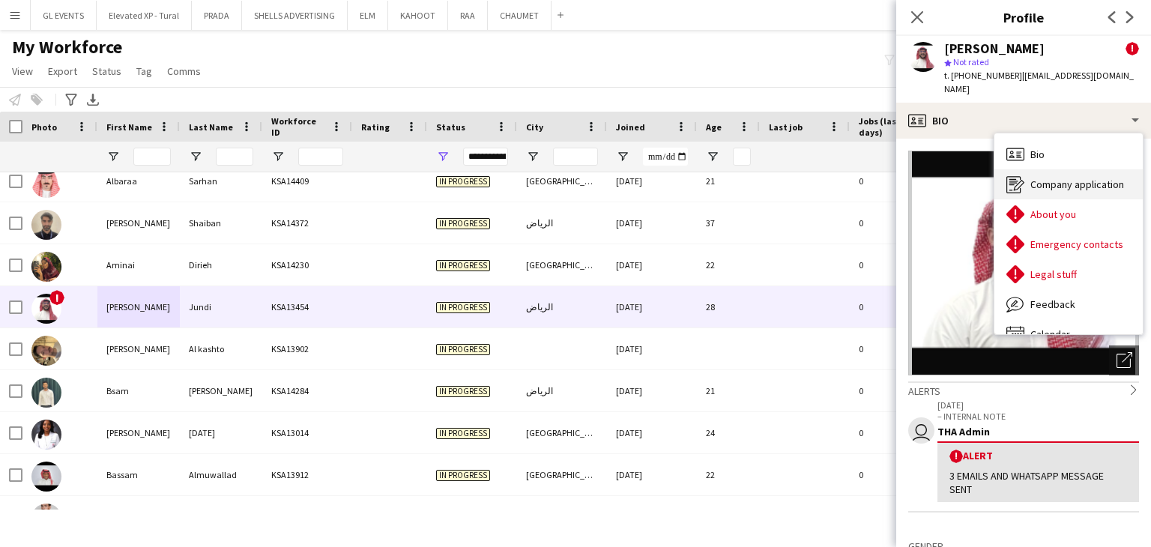
click at [1052, 178] on span "Company application" at bounding box center [1078, 184] width 94 height 13
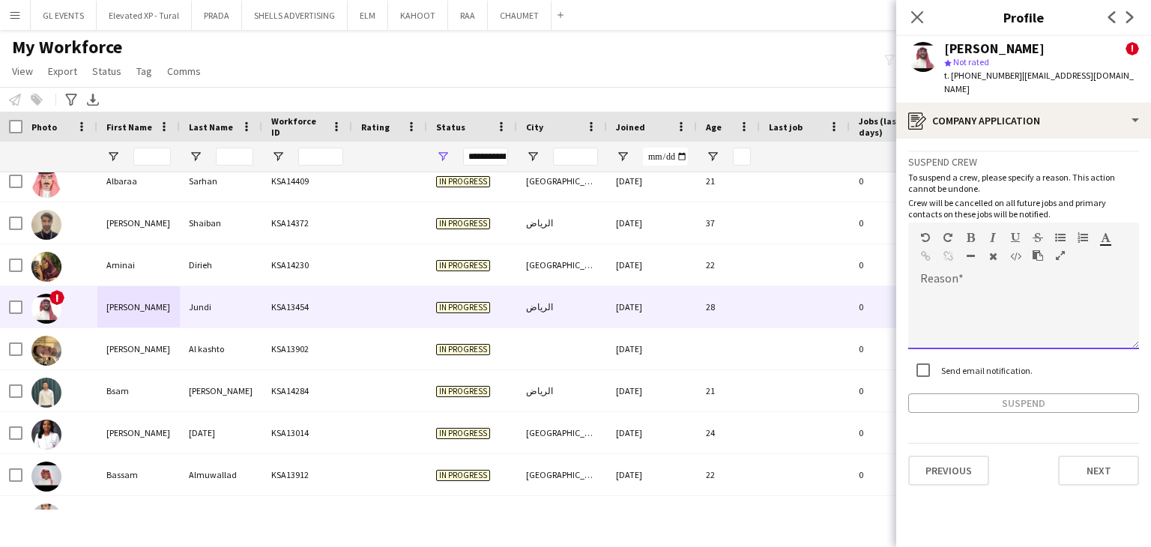
click at [949, 290] on div at bounding box center [1023, 319] width 231 height 60
paste div
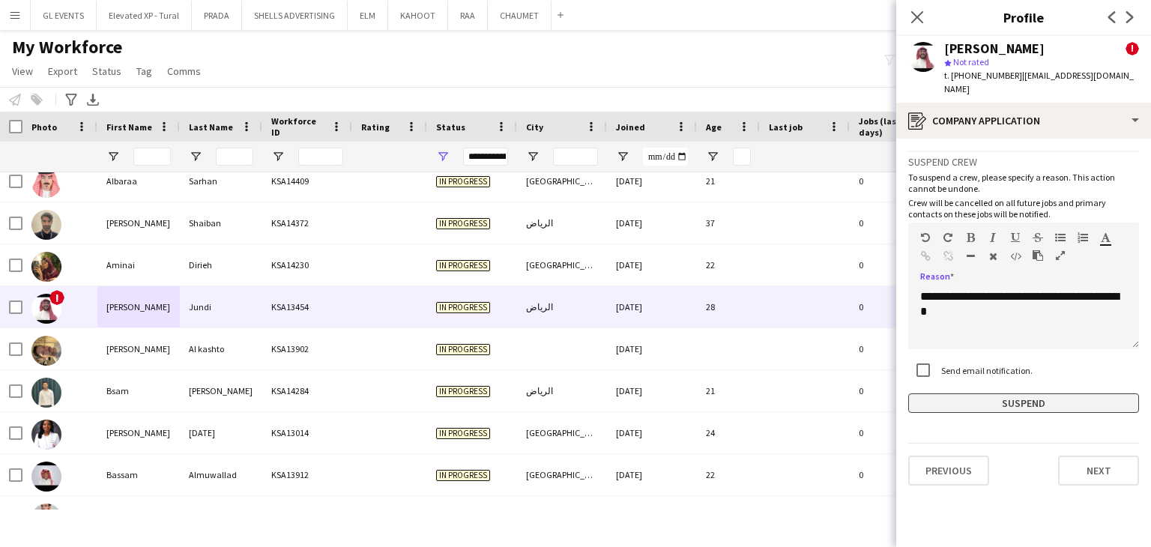
click at [998, 394] on button "Suspend" at bounding box center [1023, 403] width 231 height 19
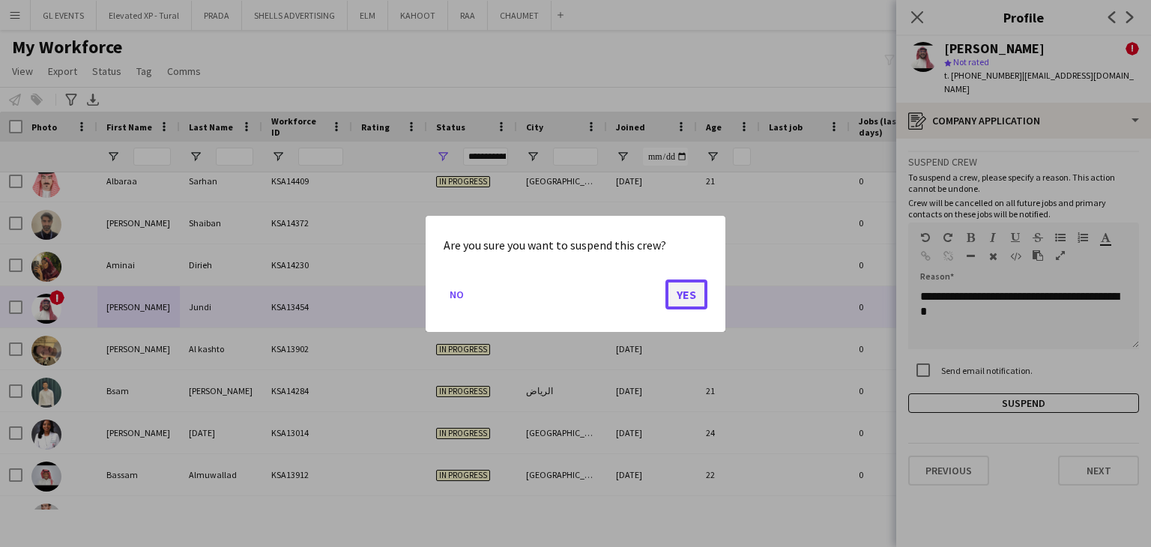
click at [684, 293] on button "Yes" at bounding box center [687, 294] width 42 height 30
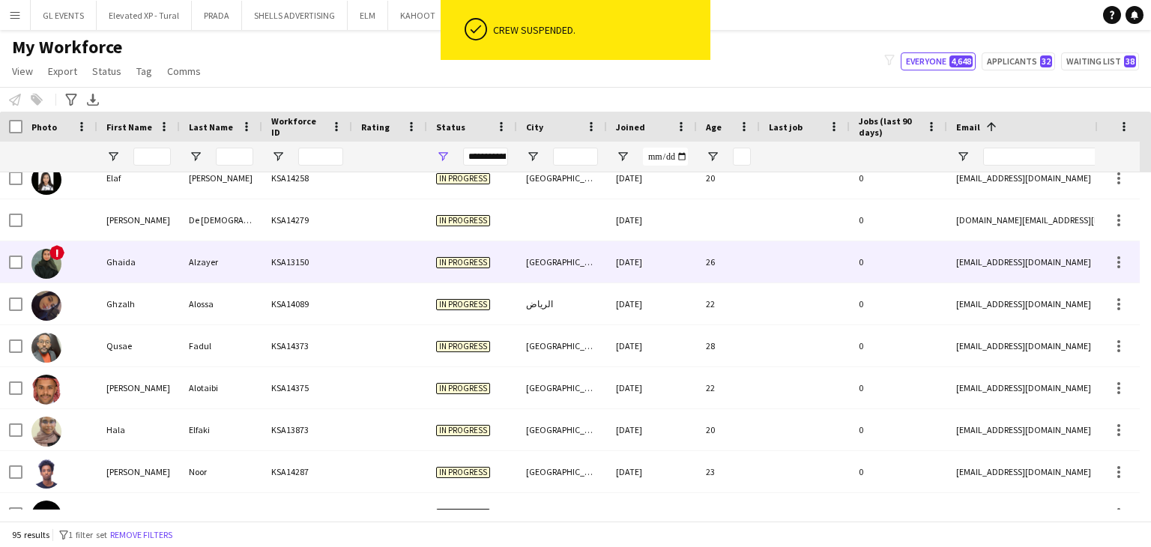
click at [169, 268] on div "Ghaida" at bounding box center [138, 261] width 82 height 41
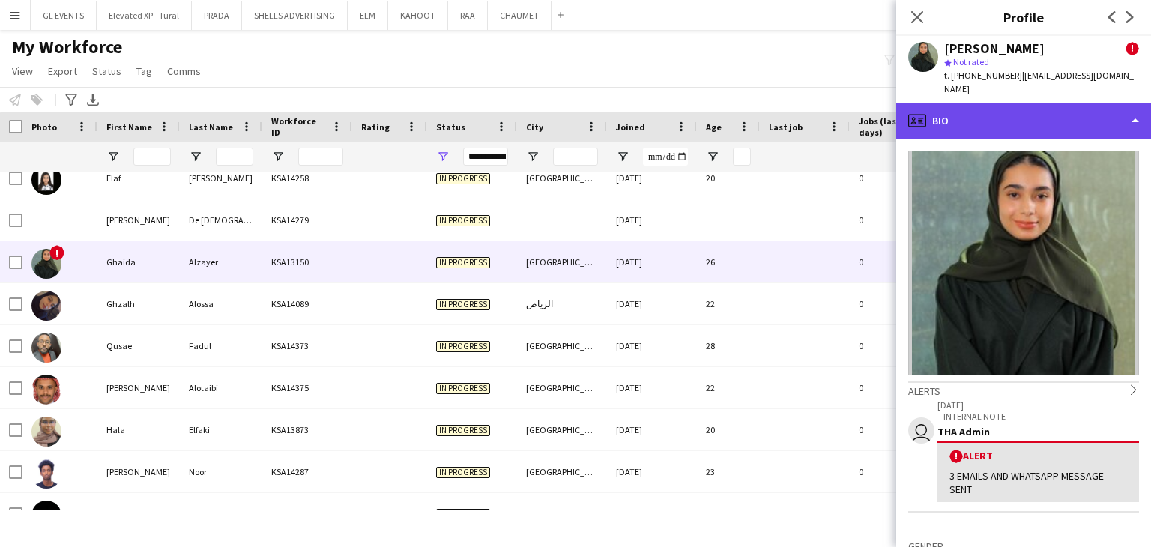
click at [995, 103] on div "profile Bio" at bounding box center [1023, 121] width 255 height 36
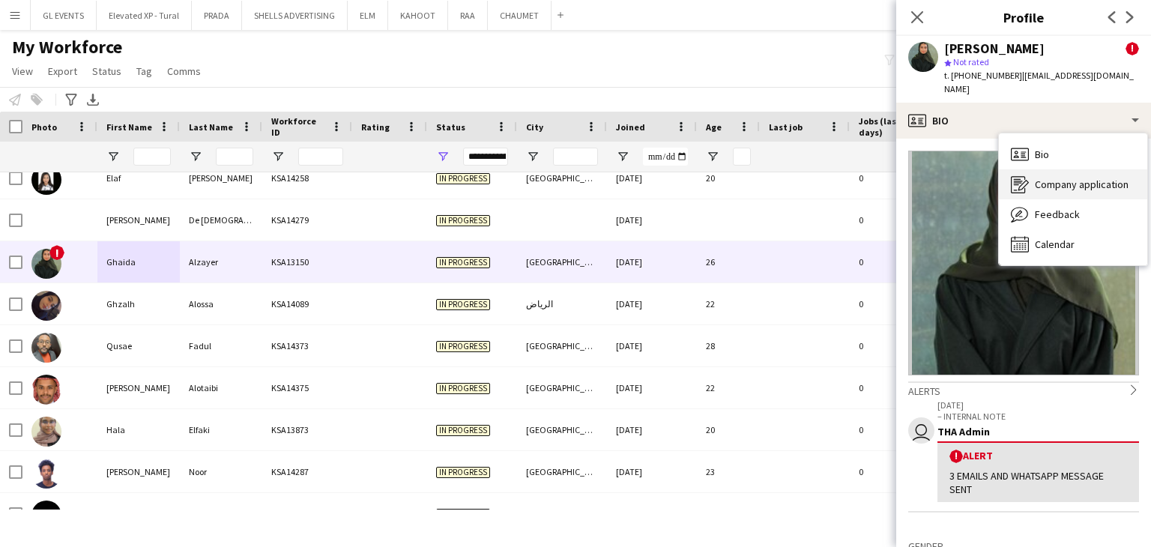
click at [1040, 178] on span "Company application" at bounding box center [1082, 184] width 94 height 13
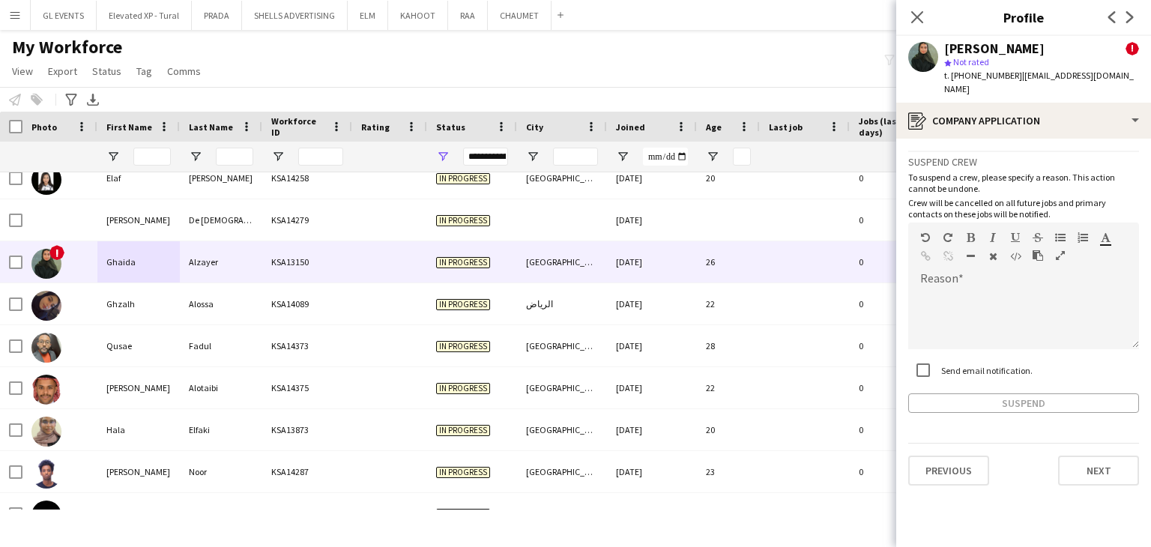
click at [943, 364] on label "Send email notification." at bounding box center [985, 369] width 94 height 11
click at [942, 289] on div at bounding box center [1023, 319] width 231 height 60
paste div
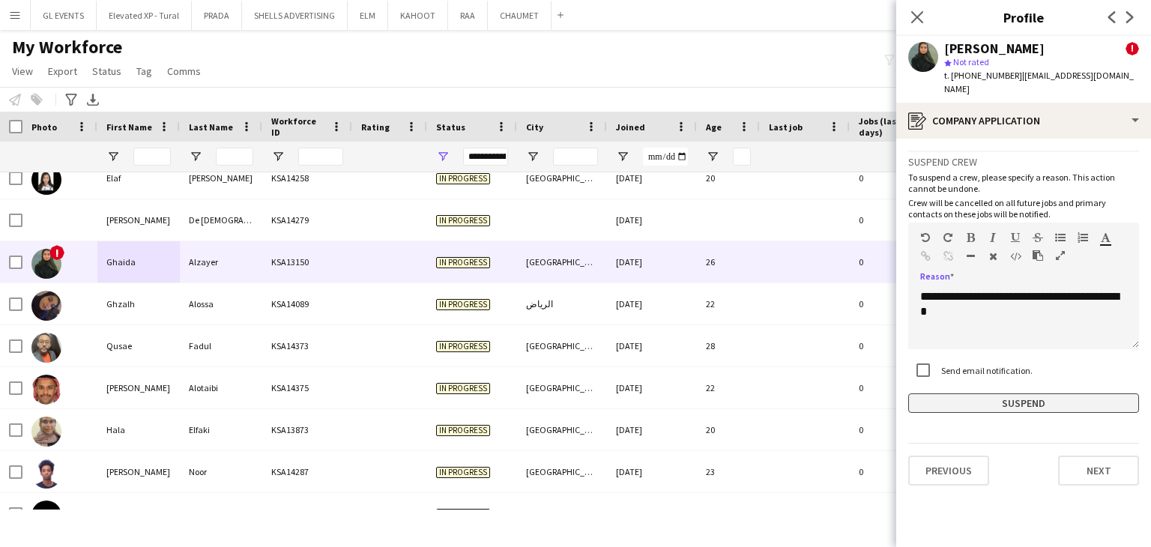
click at [995, 394] on button "Suspend" at bounding box center [1023, 403] width 231 height 19
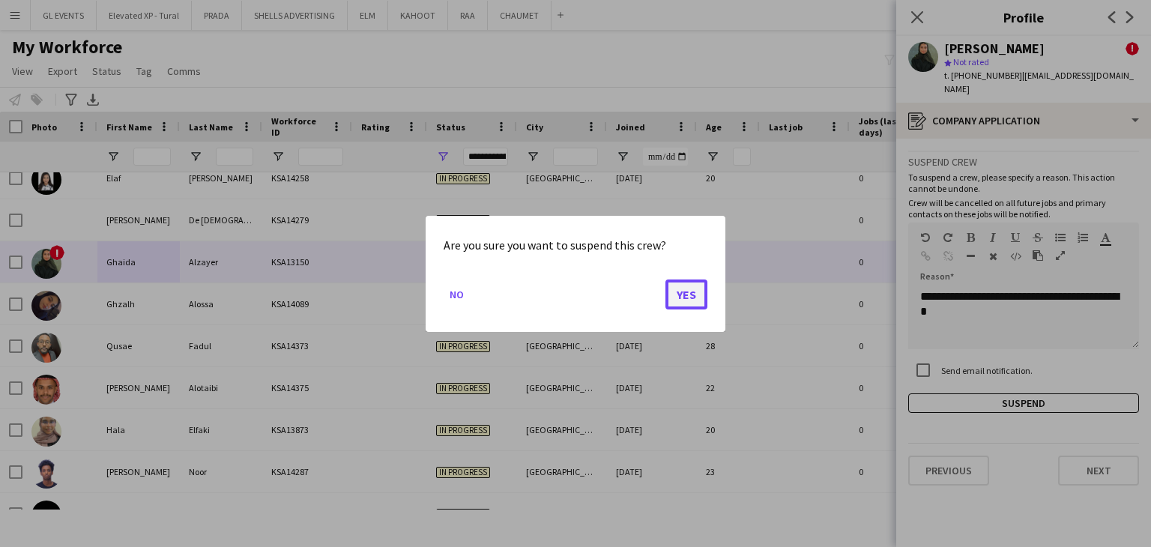
click at [697, 303] on button "Yes" at bounding box center [687, 294] width 42 height 30
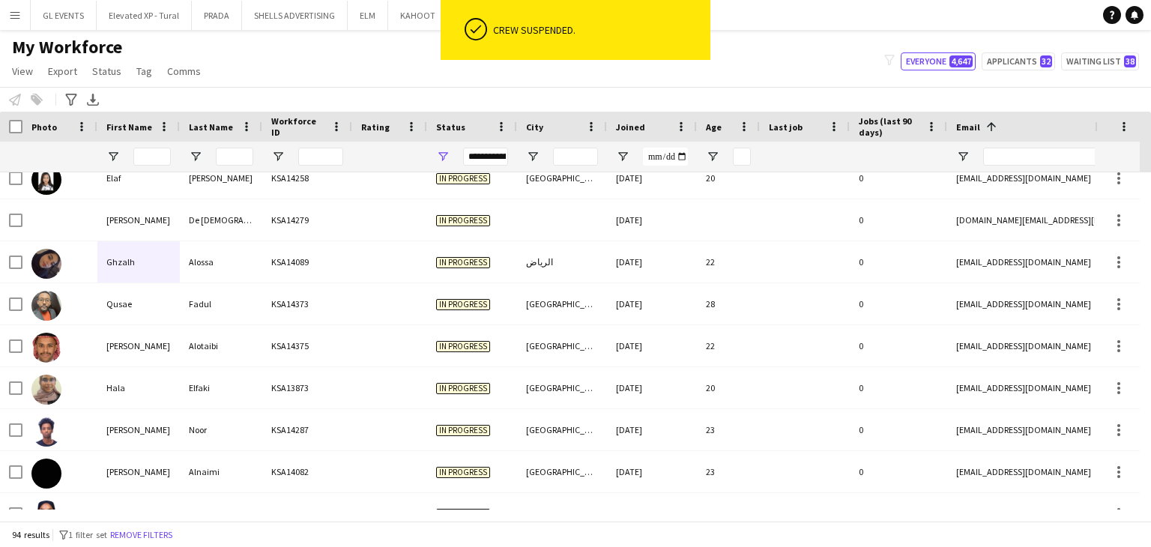
click at [801, 82] on div "My Workforce View Views Default view Basic Export View Full Name TAGS Test New …" at bounding box center [575, 61] width 1151 height 51
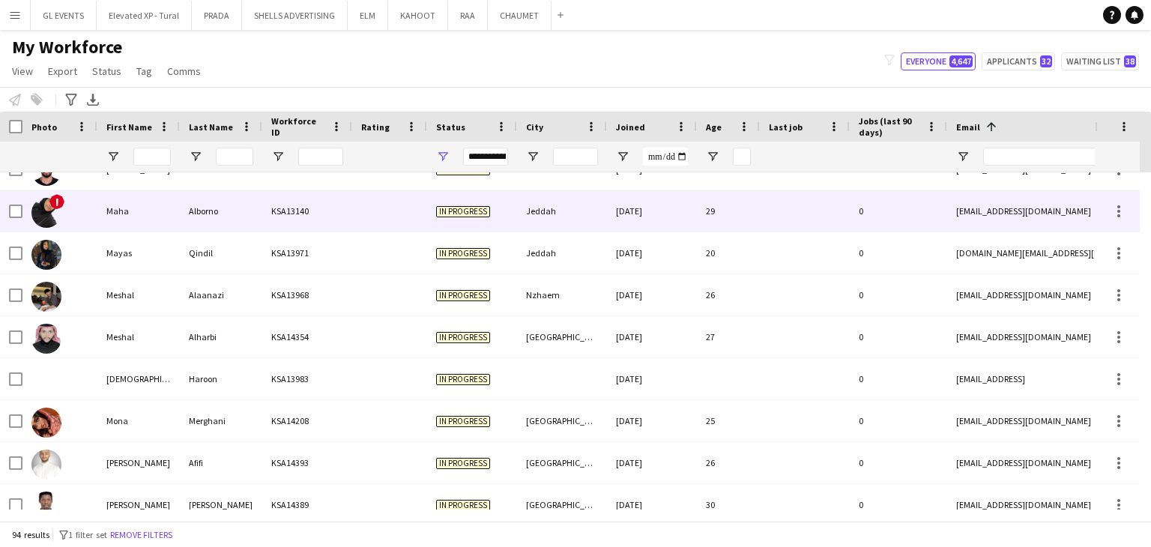
drag, startPoint x: 115, startPoint y: 228, endPoint x: 200, endPoint y: 230, distance: 84.7
click at [116, 228] on div "Maha" at bounding box center [138, 210] width 82 height 41
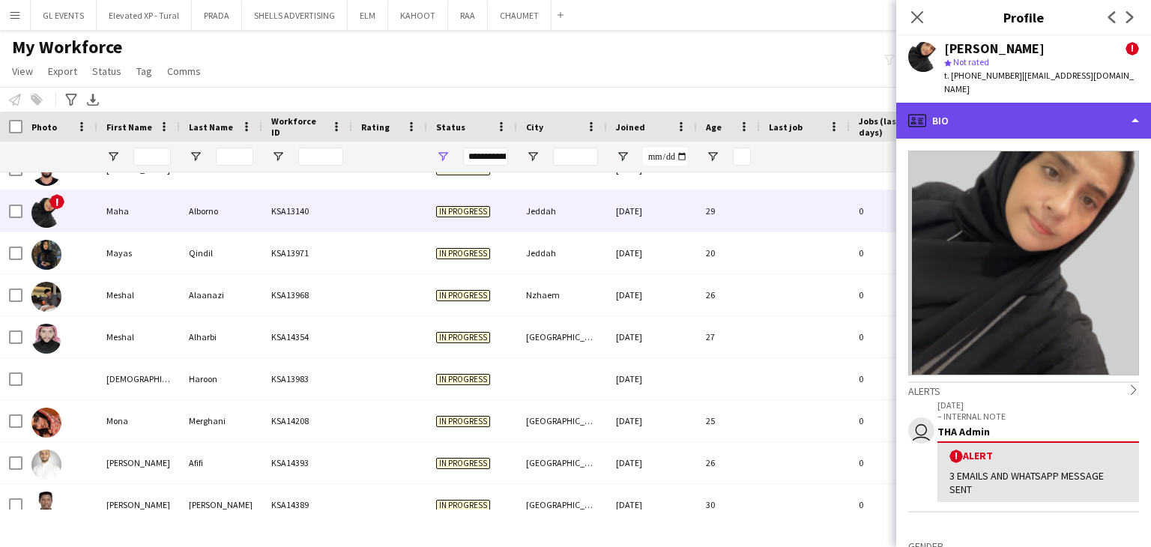
click at [954, 103] on div "profile Bio" at bounding box center [1023, 121] width 255 height 36
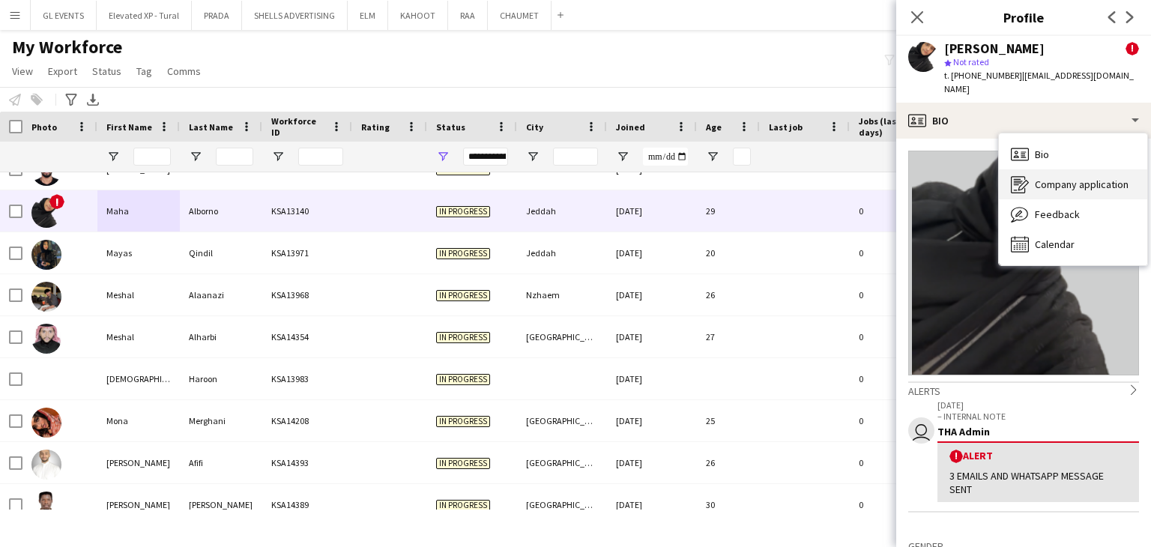
click at [1036, 178] on span "Company application" at bounding box center [1082, 184] width 94 height 13
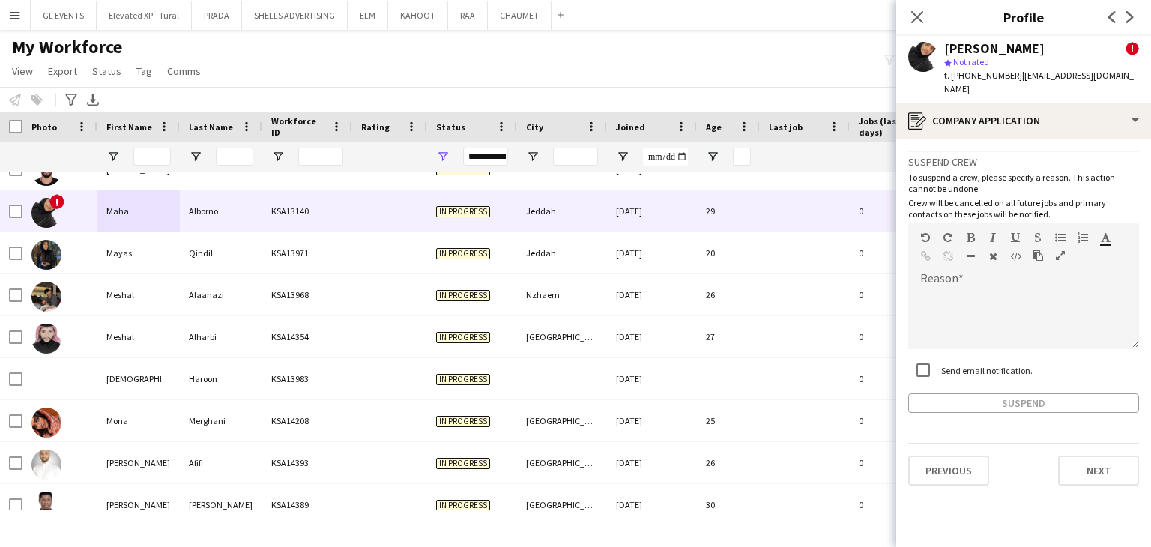
click at [975, 364] on label "Send email notification." at bounding box center [985, 369] width 94 height 11
click at [965, 301] on div at bounding box center [1023, 319] width 231 height 60
paste div
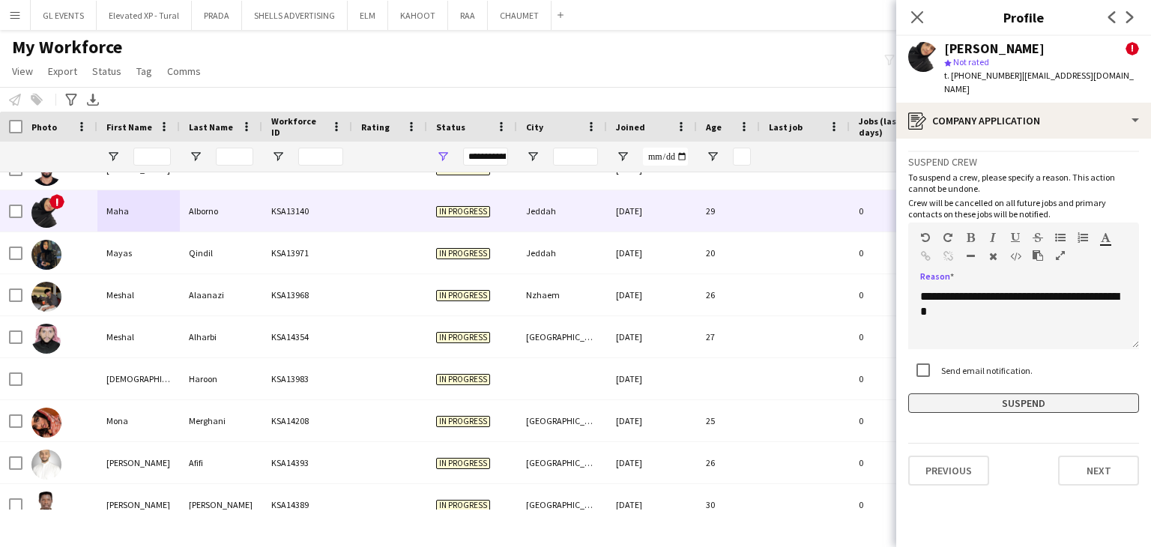
click at [986, 396] on button "Suspend" at bounding box center [1023, 403] width 231 height 19
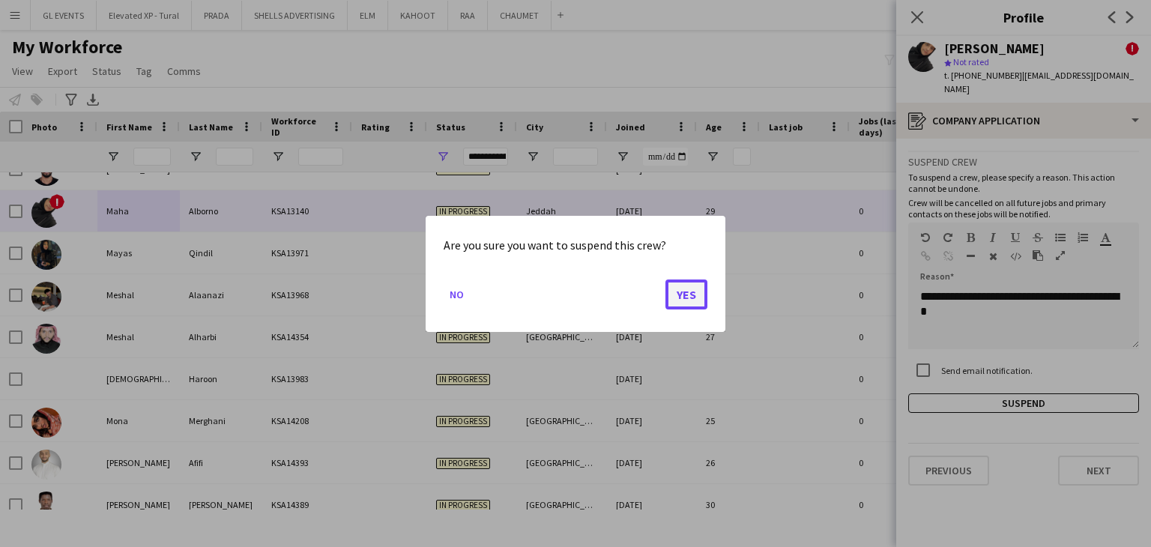
click at [669, 301] on button "Yes" at bounding box center [687, 294] width 42 height 30
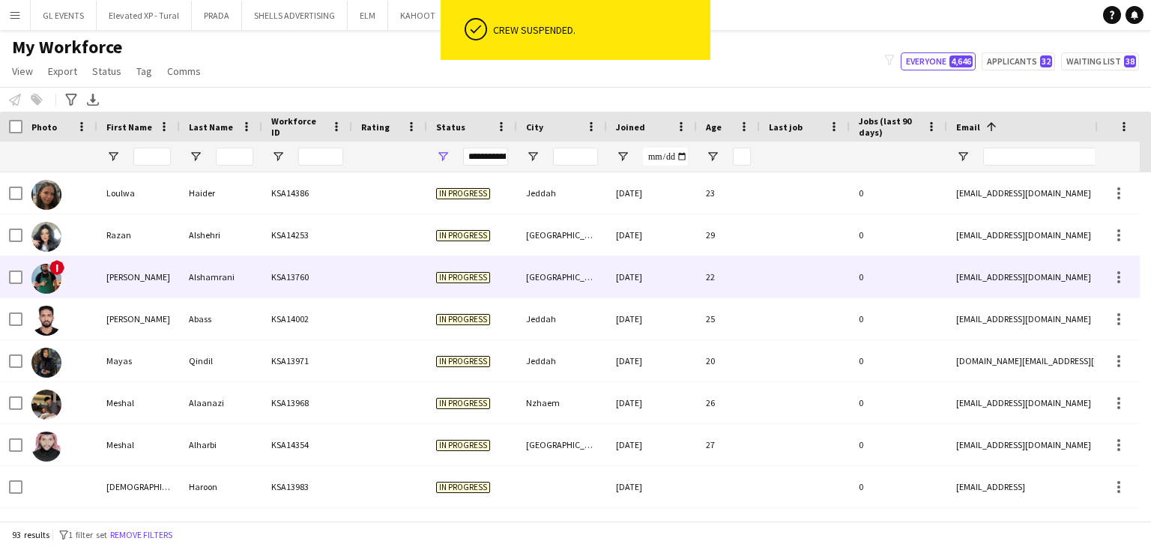
click at [204, 295] on div "Alshamrani" at bounding box center [221, 276] width 82 height 41
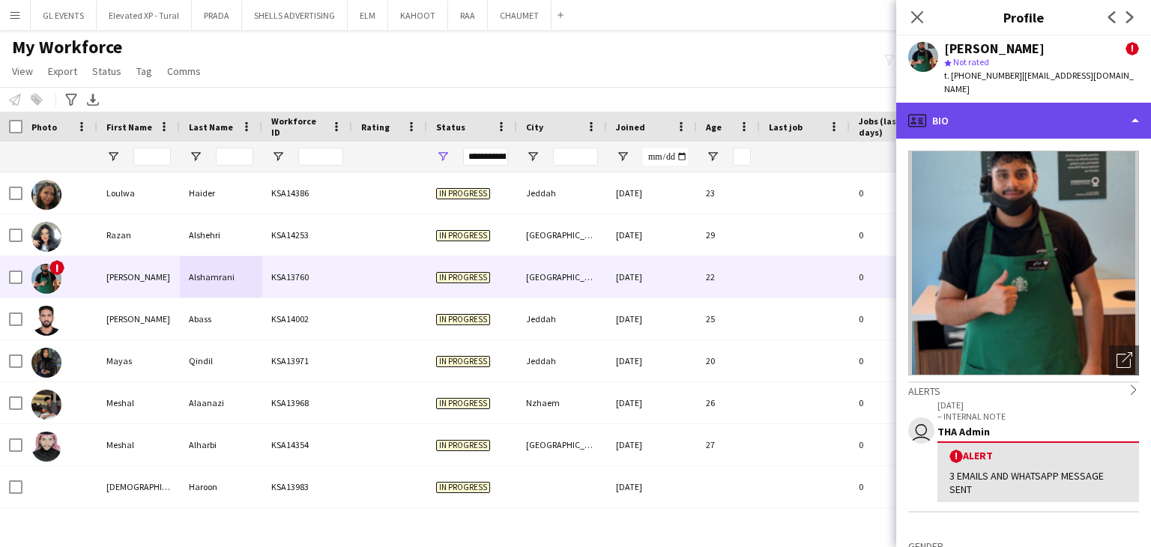
click at [974, 118] on div "profile Bio" at bounding box center [1023, 121] width 255 height 36
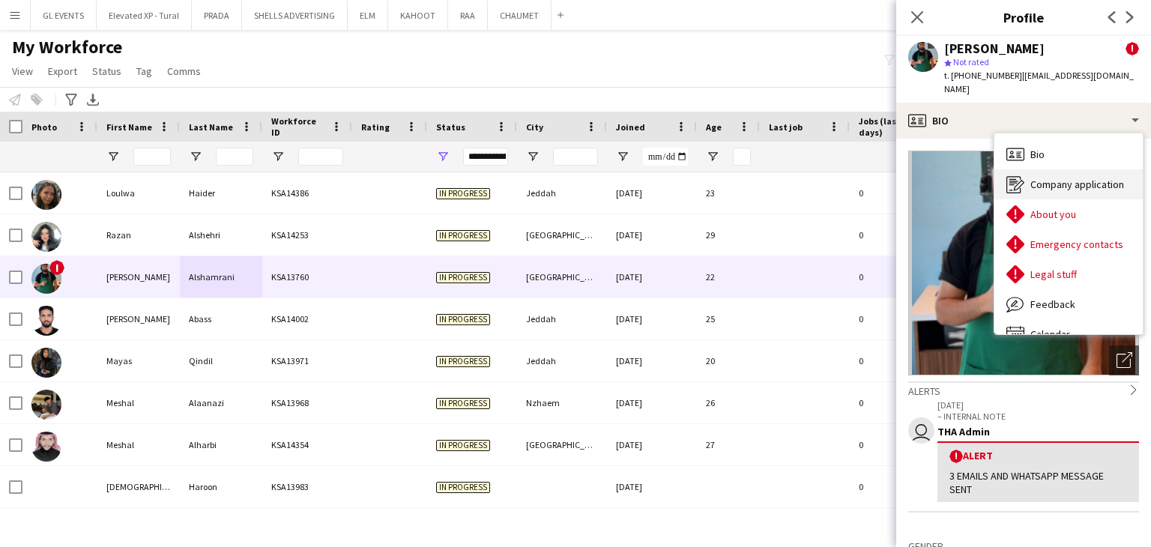
click at [1031, 178] on span "Company application" at bounding box center [1078, 184] width 94 height 13
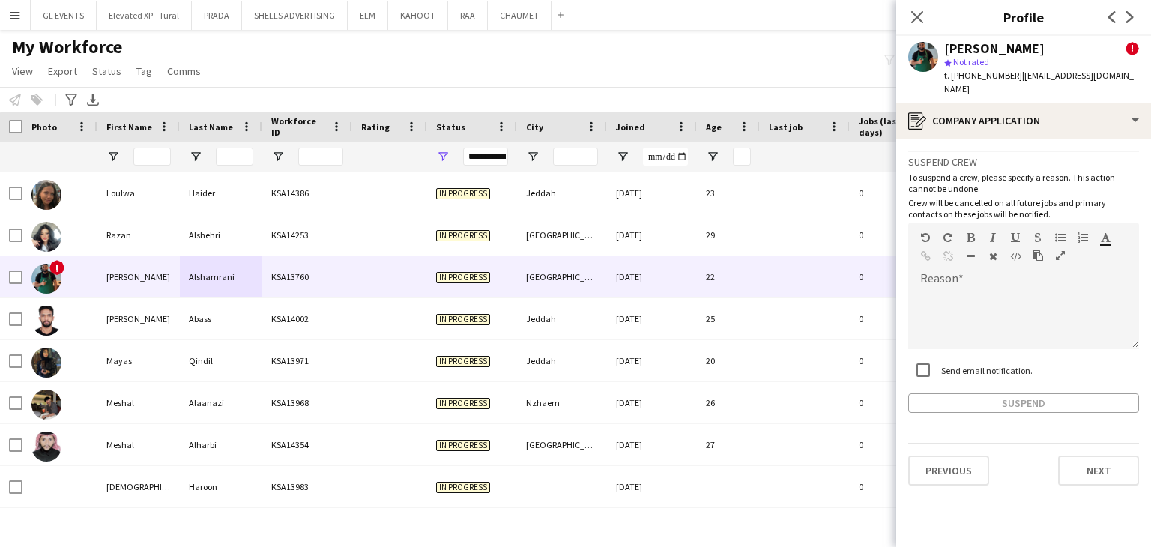
click at [962, 364] on label "Send email notification." at bounding box center [985, 369] width 94 height 11
click at [959, 298] on div at bounding box center [1023, 319] width 231 height 60
paste div
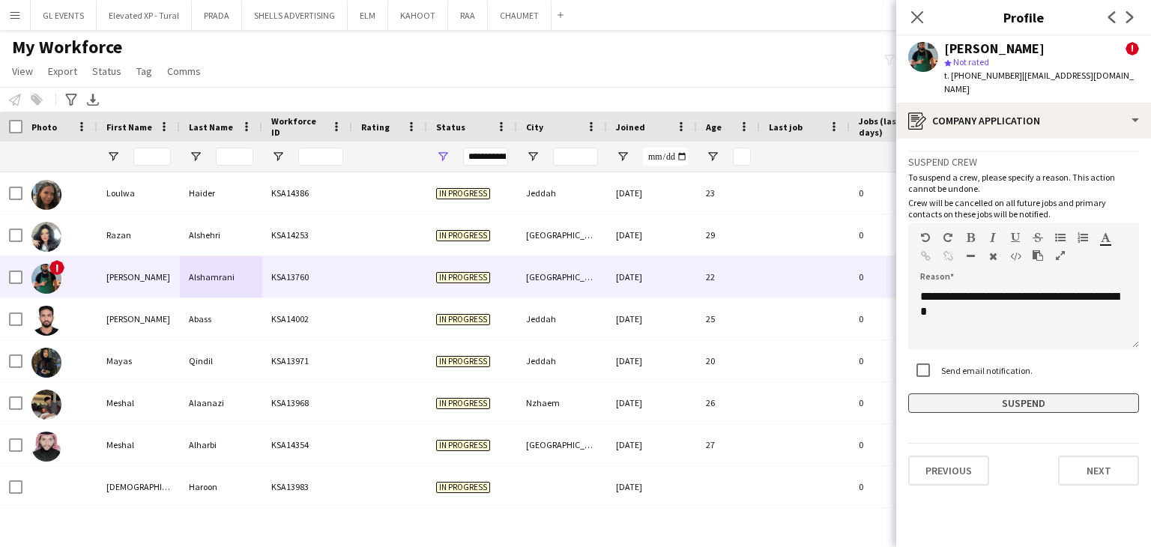
click at [1021, 394] on button "Suspend" at bounding box center [1023, 403] width 231 height 19
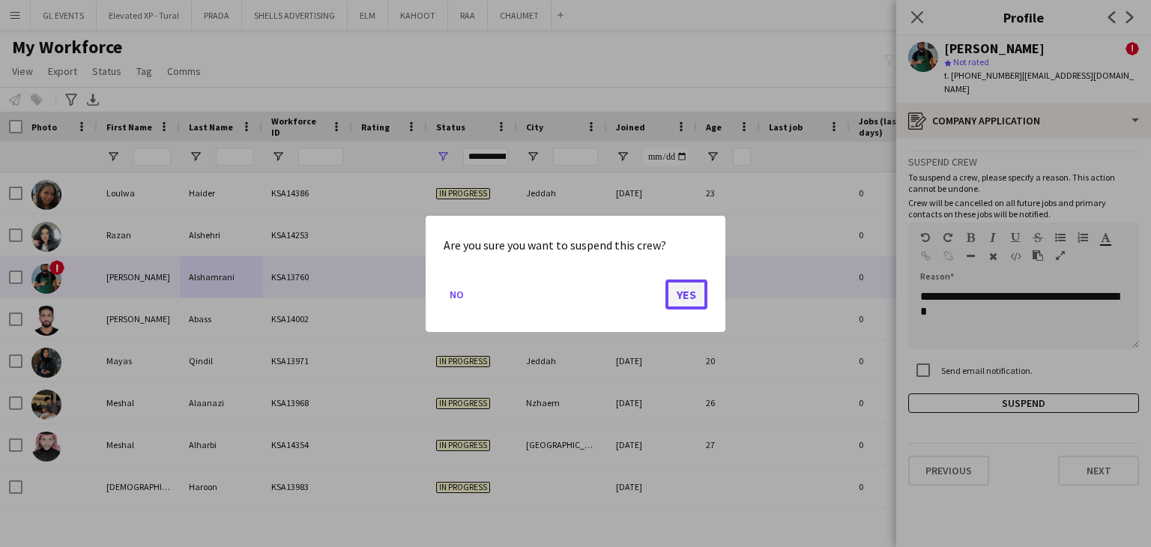
click at [692, 298] on button "Yes" at bounding box center [687, 294] width 42 height 30
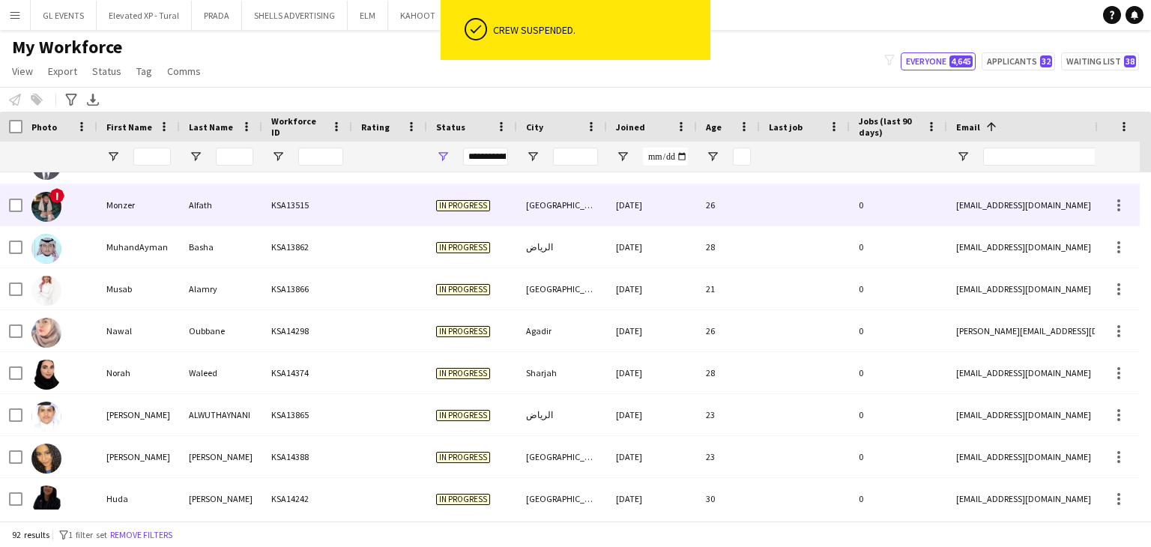
click at [207, 205] on div "Alfath" at bounding box center [221, 204] width 82 height 41
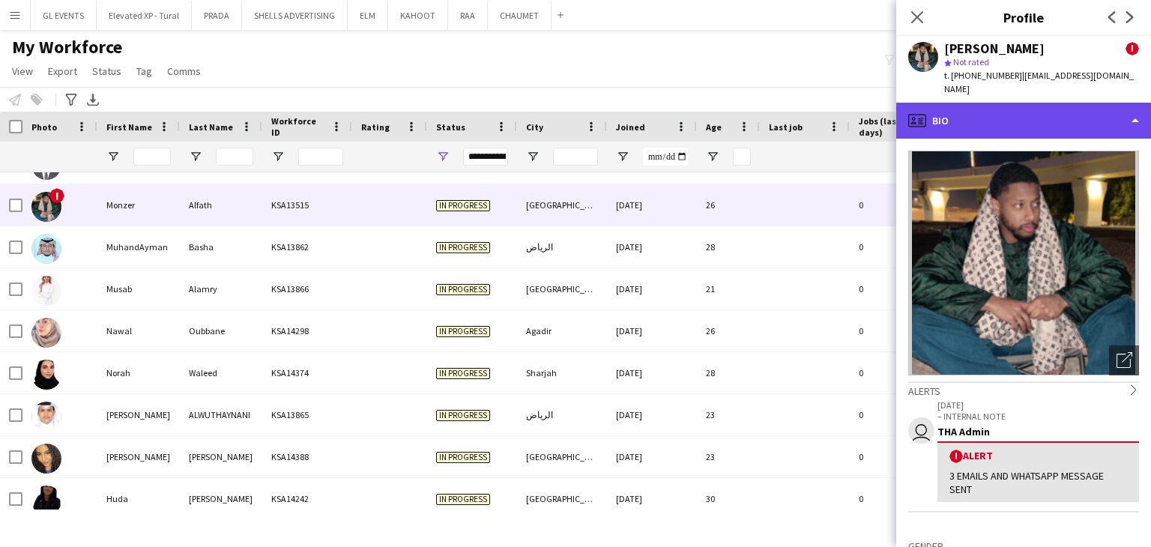
click at [997, 118] on div "profile Bio" at bounding box center [1023, 121] width 255 height 36
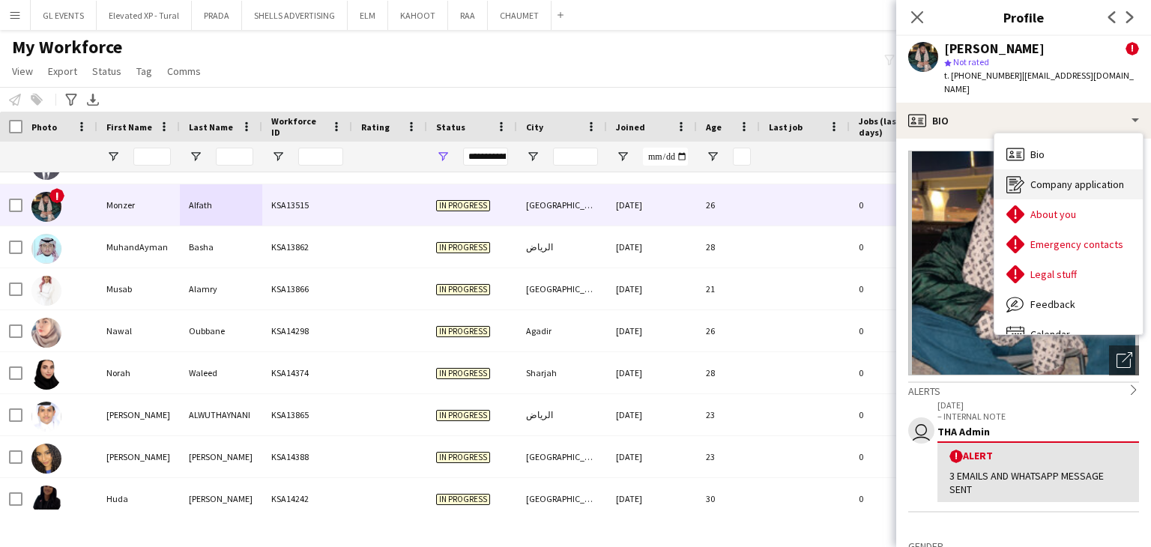
click at [1034, 179] on div "Company application Company application" at bounding box center [1069, 184] width 148 height 30
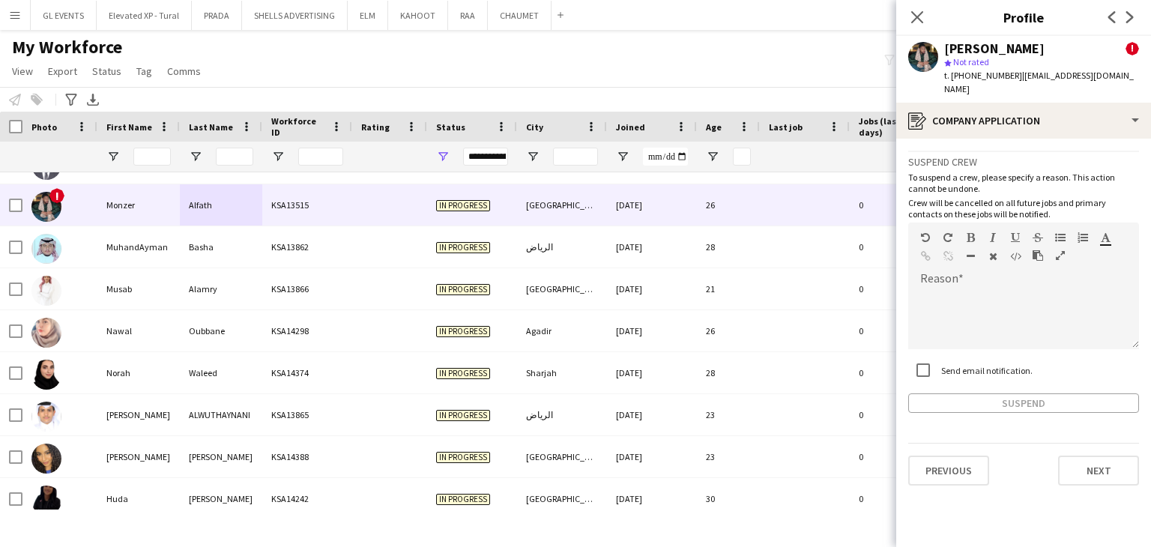
click at [950, 364] on label "Send email notification." at bounding box center [985, 369] width 94 height 11
click at [949, 317] on div at bounding box center [1023, 319] width 231 height 60
paste div
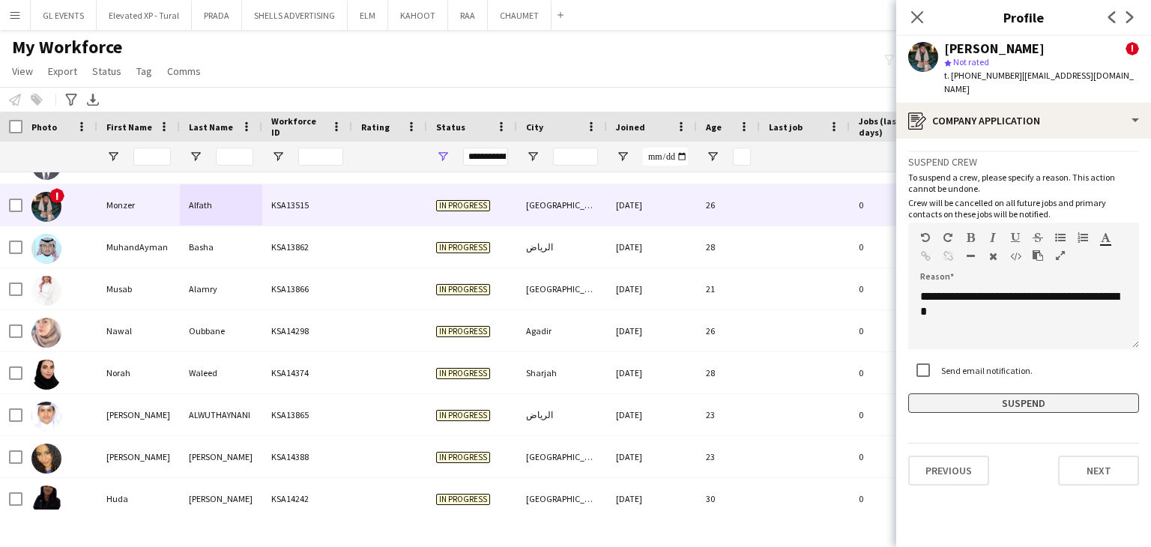
click at [968, 394] on button "Suspend" at bounding box center [1023, 403] width 231 height 19
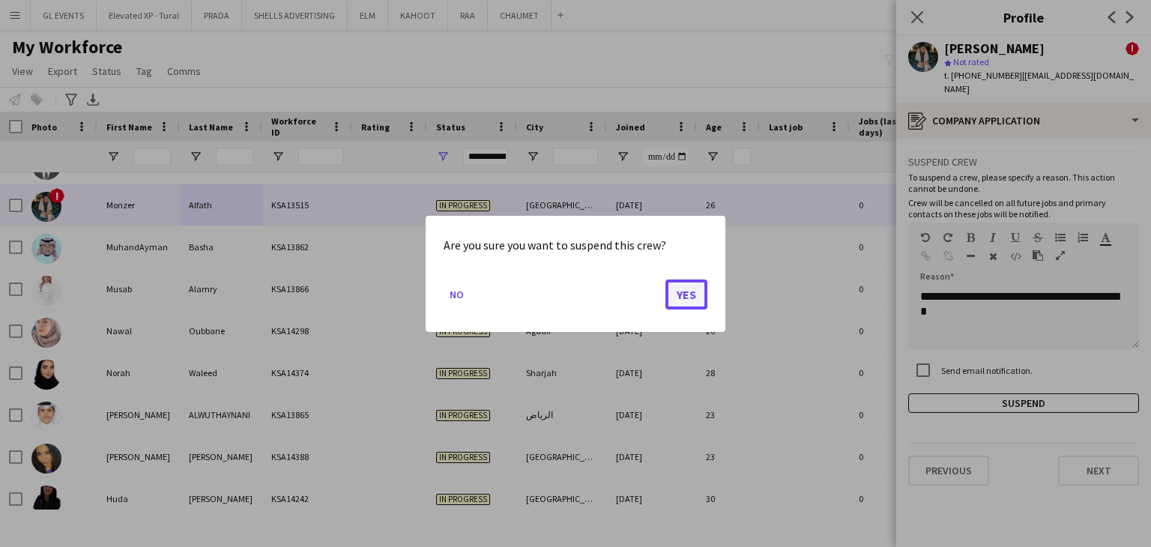
click at [691, 302] on button "Yes" at bounding box center [687, 294] width 42 height 30
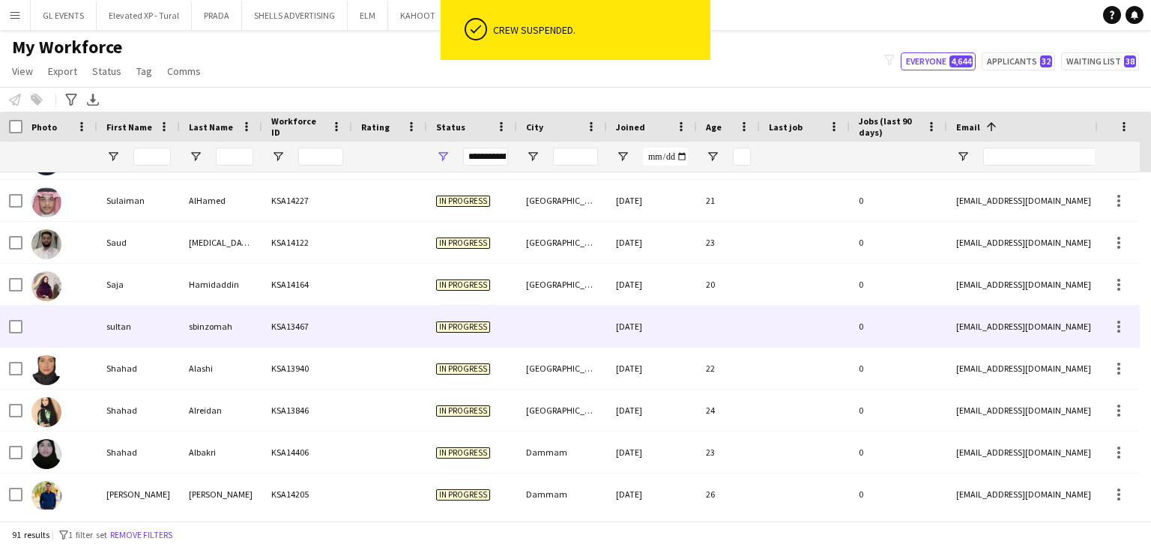
click at [157, 343] on div "sultan" at bounding box center [138, 326] width 82 height 41
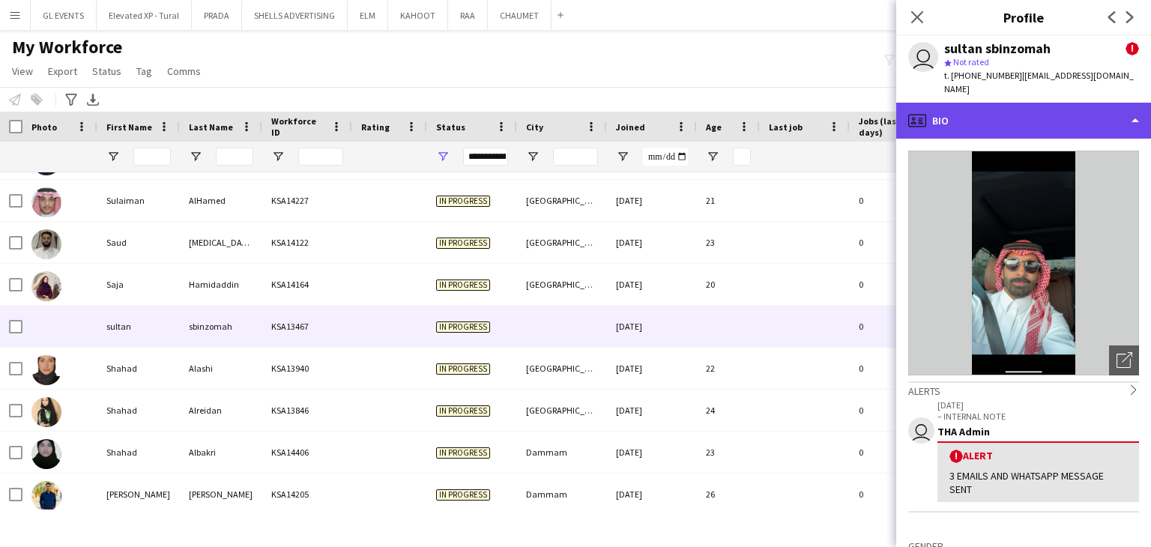
click at [964, 111] on div "profile Bio" at bounding box center [1023, 121] width 255 height 36
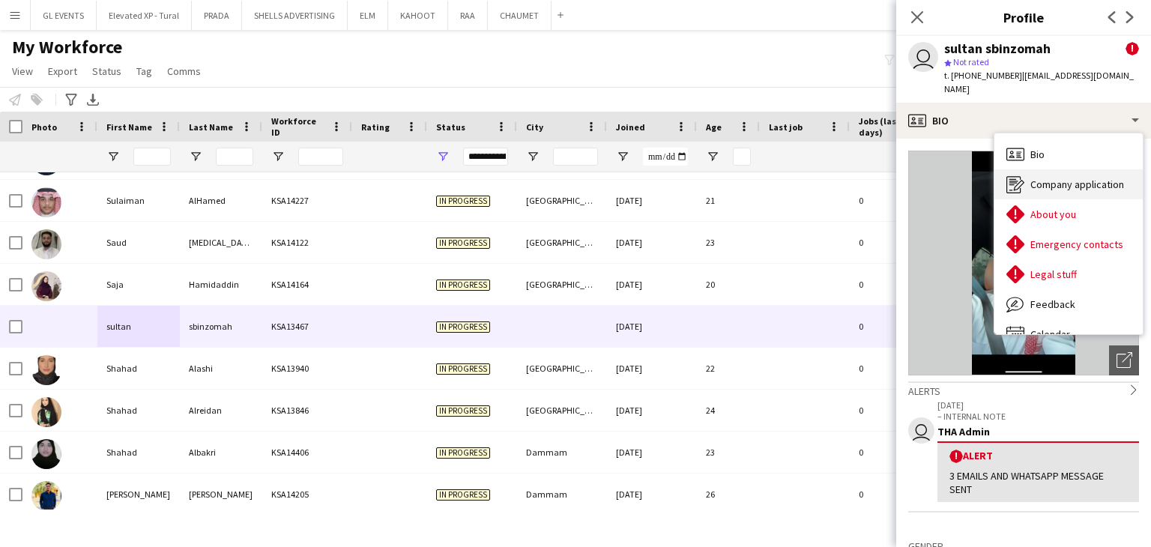
click at [1037, 178] on span "Company application" at bounding box center [1078, 184] width 94 height 13
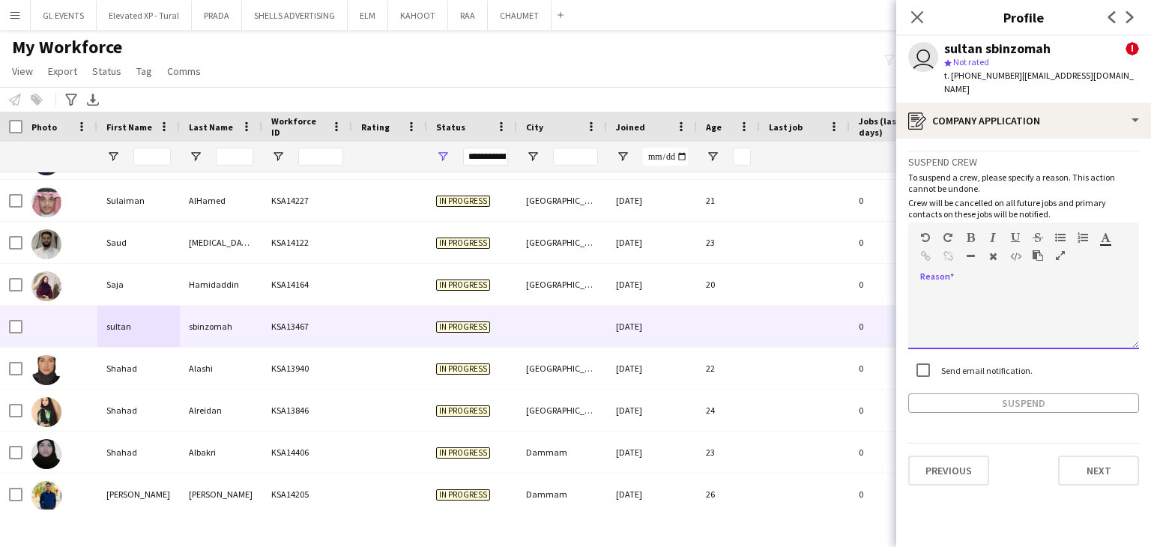
click at [959, 289] on div at bounding box center [1023, 319] width 231 height 60
paste div
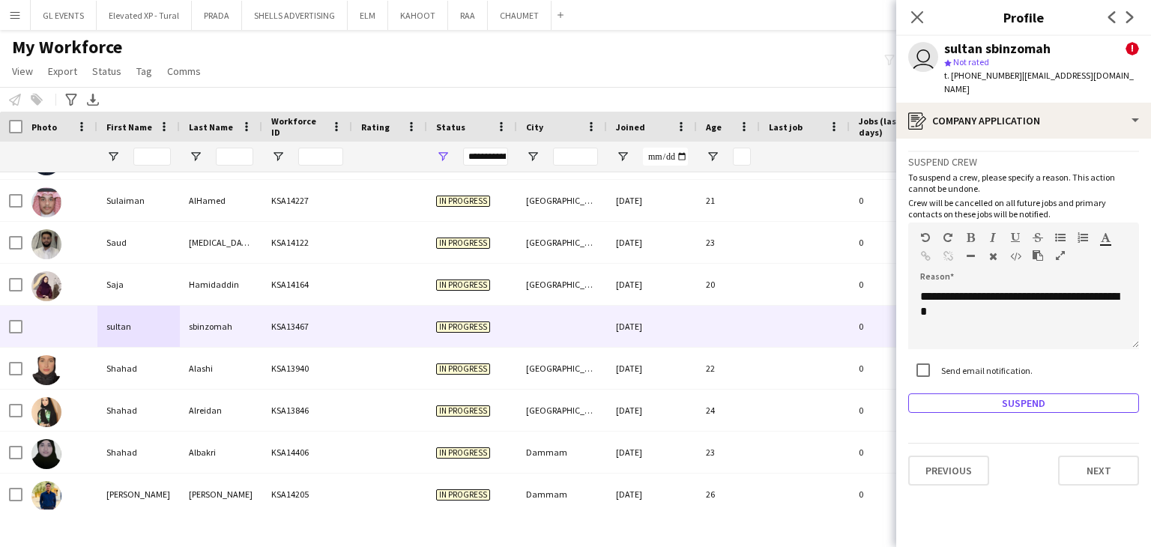
click at [991, 394] on button "Suspend" at bounding box center [1023, 403] width 231 height 19
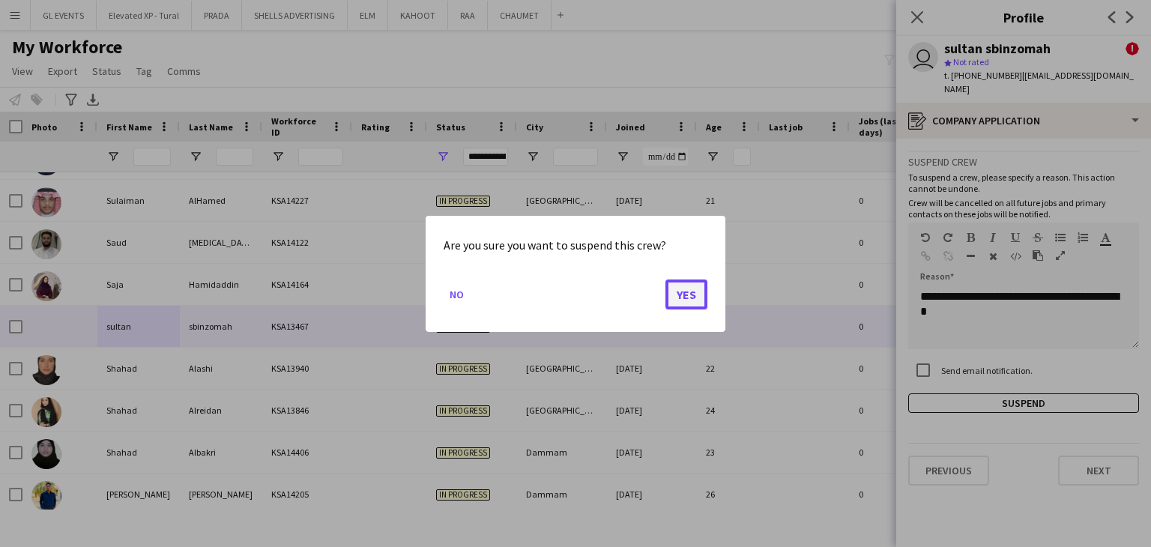
click at [669, 301] on button "Yes" at bounding box center [687, 294] width 42 height 30
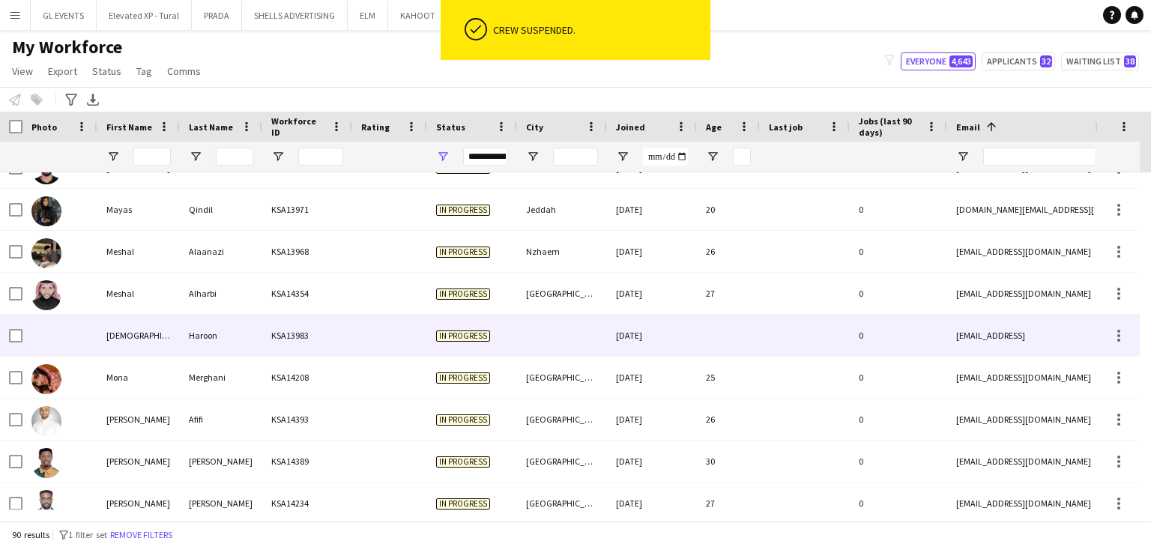
click at [246, 322] on div "Haroon" at bounding box center [221, 335] width 82 height 41
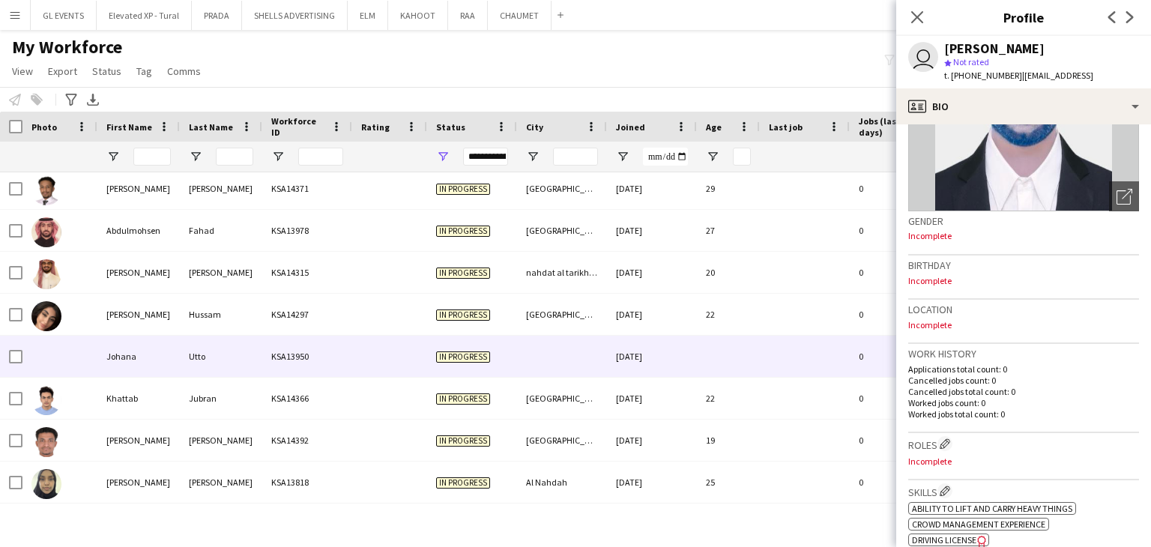
click at [268, 379] on div "KSA14366" at bounding box center [307, 398] width 90 height 41
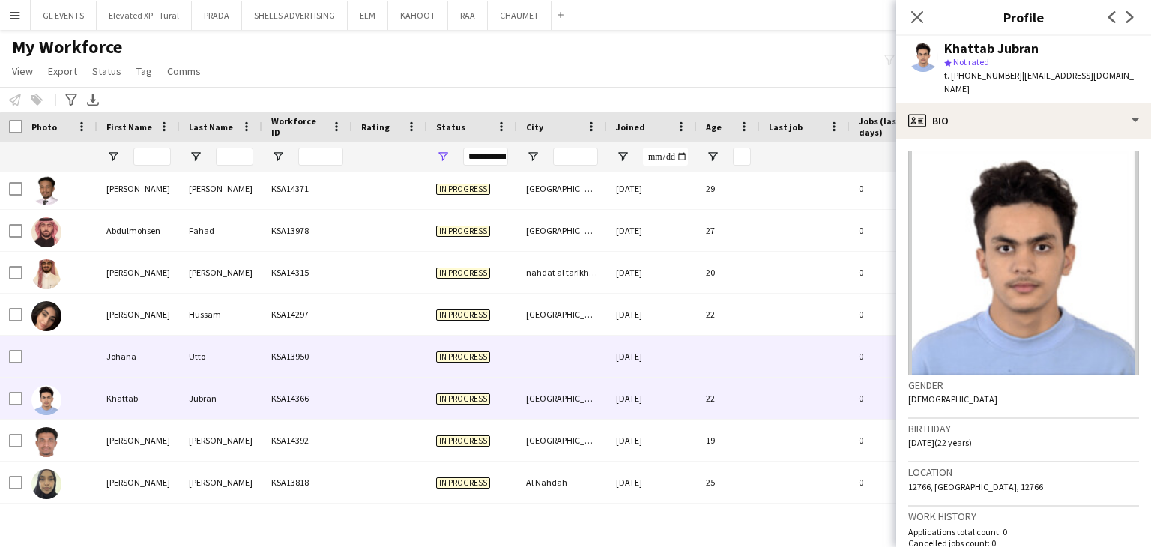
click at [272, 357] on div "KSA13950" at bounding box center [307, 356] width 90 height 41
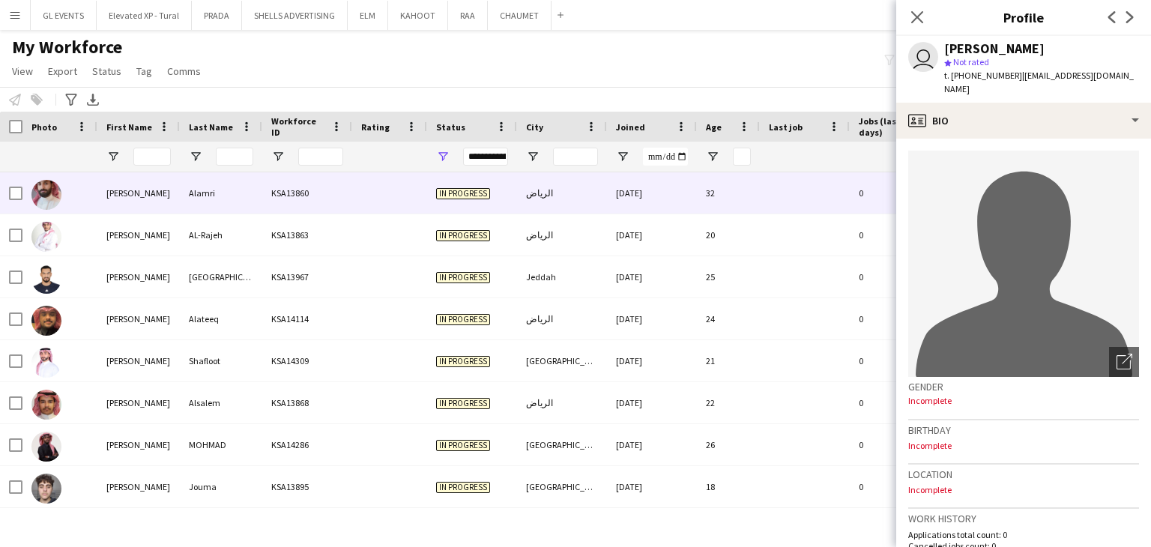
click at [267, 213] on div "KSA13860" at bounding box center [307, 192] width 90 height 41
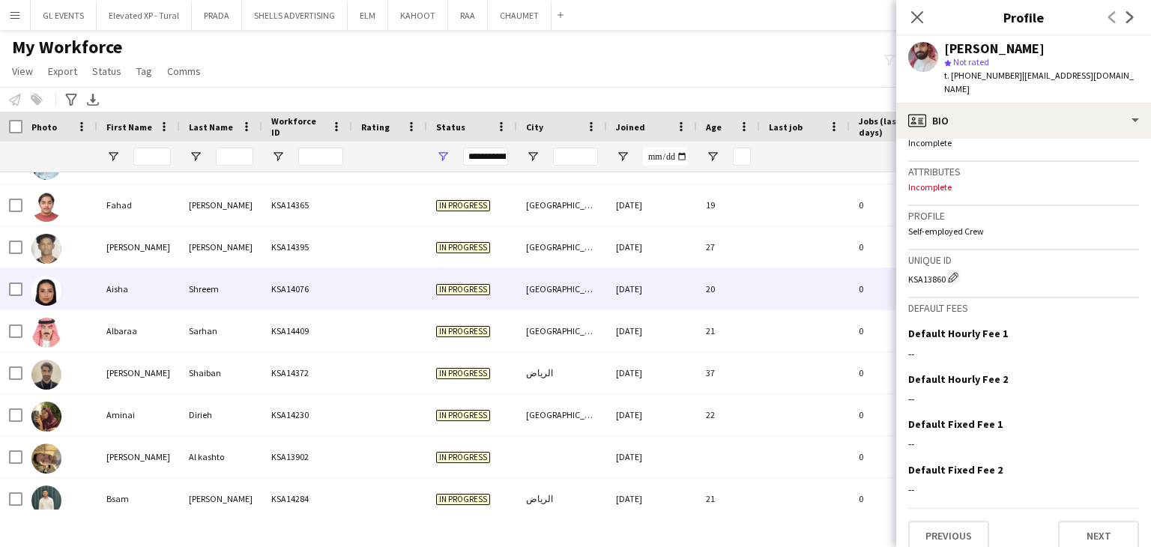
click at [558, 292] on div "[GEOGRAPHIC_DATA]" at bounding box center [562, 288] width 90 height 41
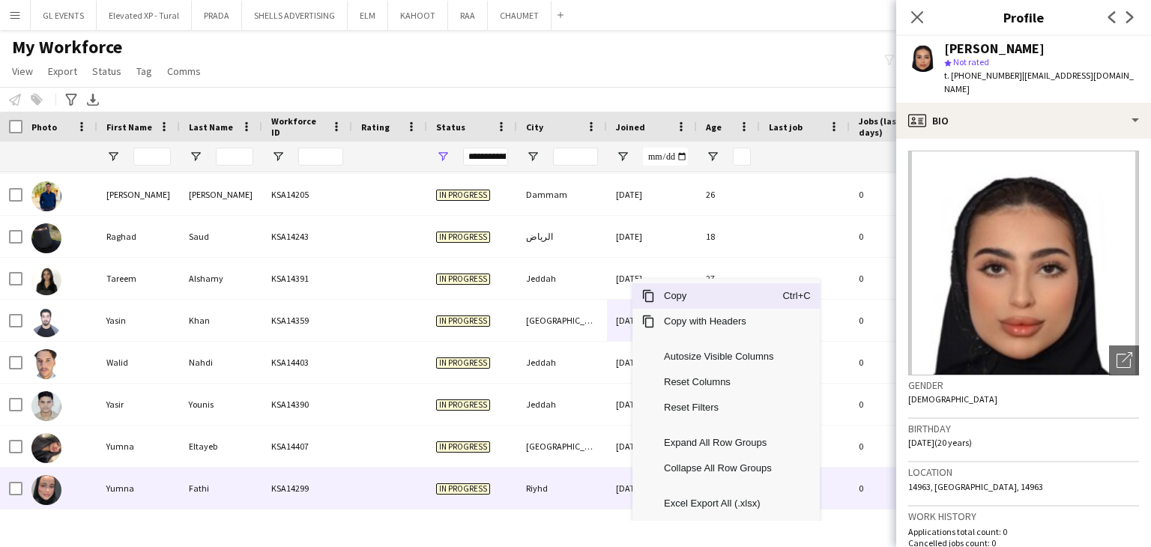
click at [262, 486] on div "KSA14299" at bounding box center [307, 488] width 90 height 41
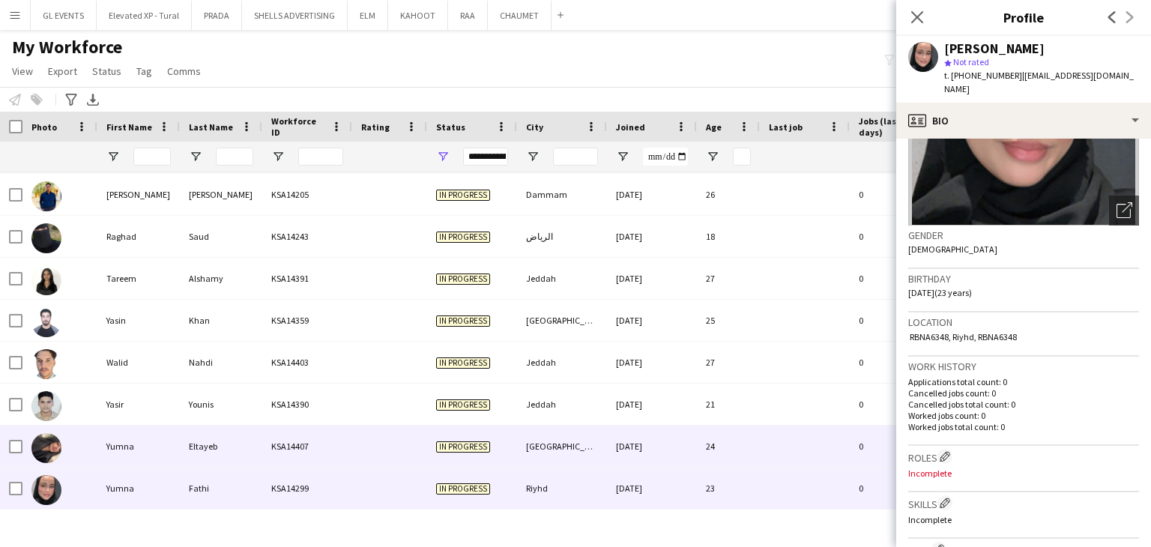
click at [543, 441] on div "[GEOGRAPHIC_DATA]" at bounding box center [562, 446] width 90 height 41
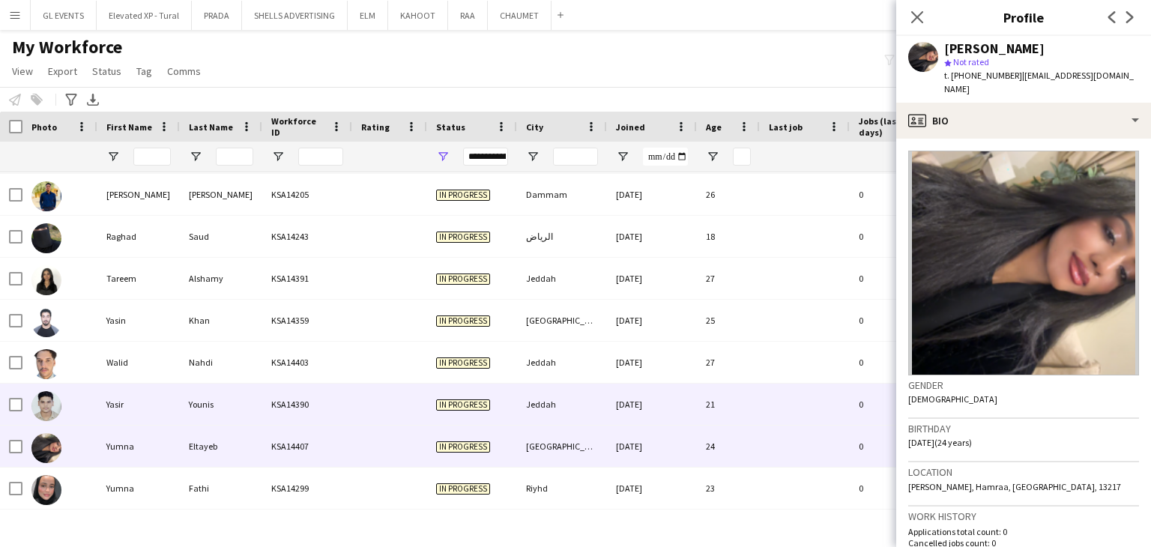
click at [549, 403] on div "Jeddah" at bounding box center [562, 404] width 90 height 41
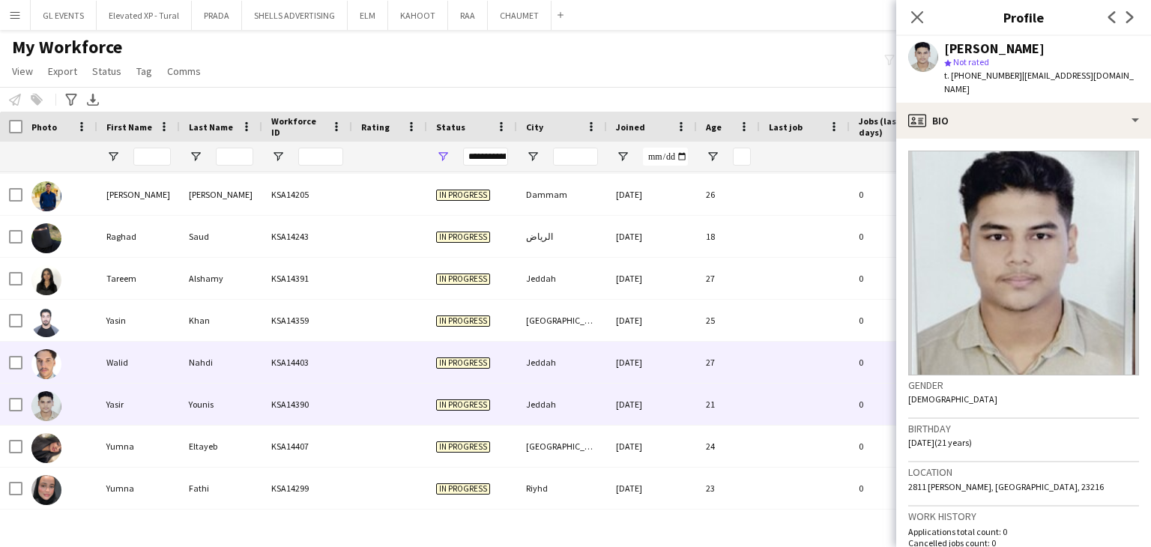
click at [575, 358] on div "Jeddah" at bounding box center [562, 362] width 90 height 41
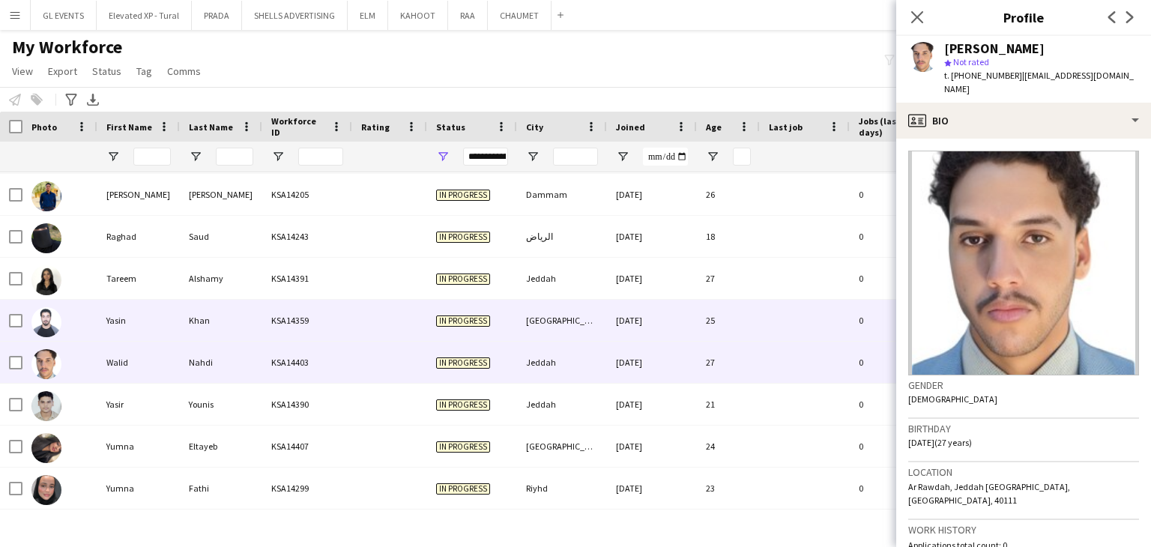
click at [576, 329] on div "[GEOGRAPHIC_DATA]" at bounding box center [562, 320] width 90 height 41
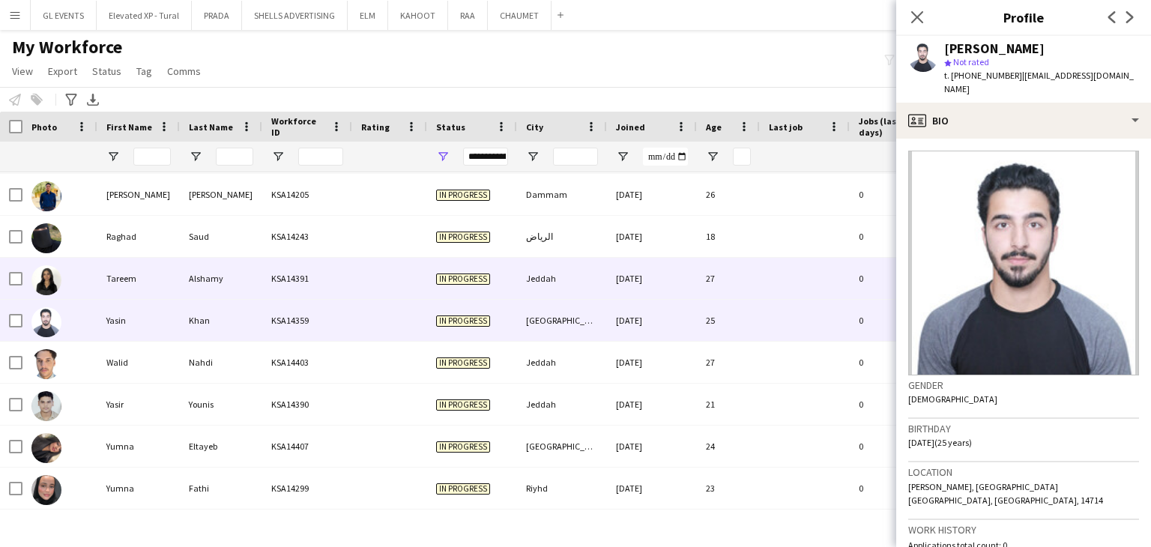
click at [585, 288] on div "Jeddah" at bounding box center [562, 278] width 90 height 41
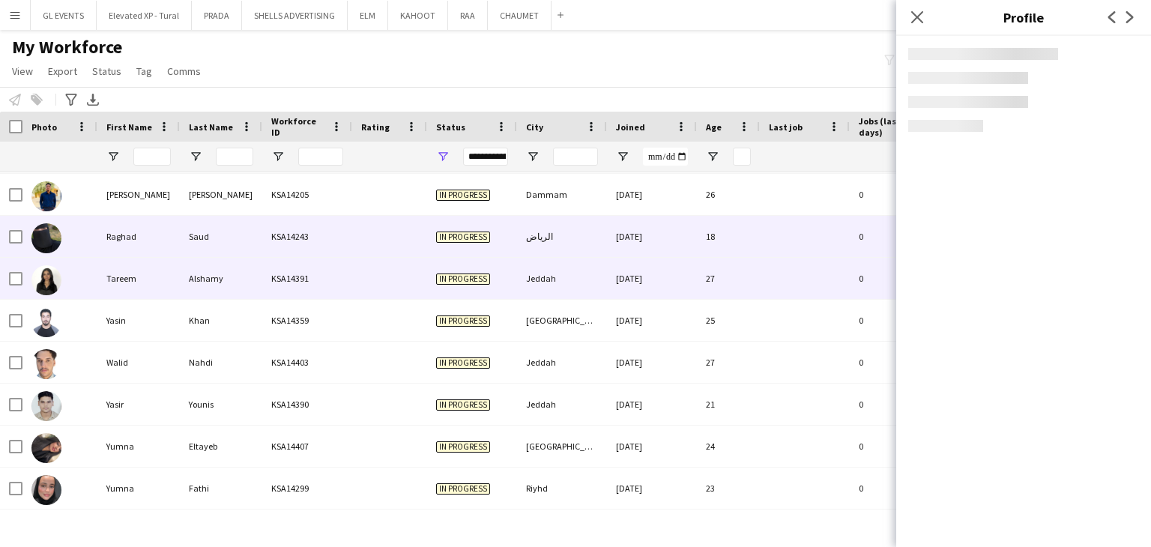
click at [588, 250] on div "الرياض" at bounding box center [562, 236] width 90 height 41
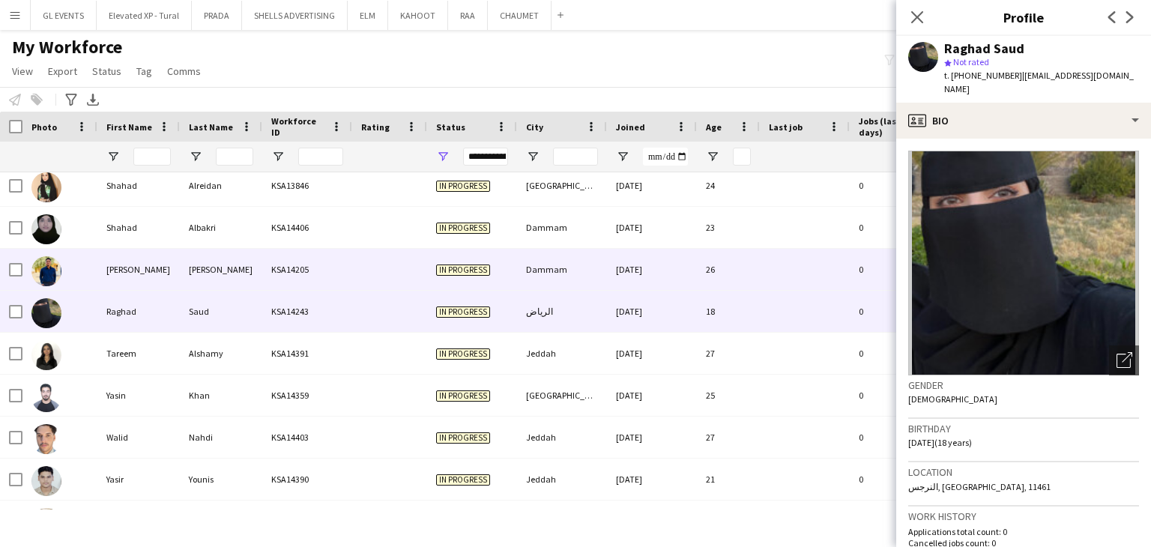
click at [613, 283] on div "[DATE]" at bounding box center [652, 269] width 90 height 41
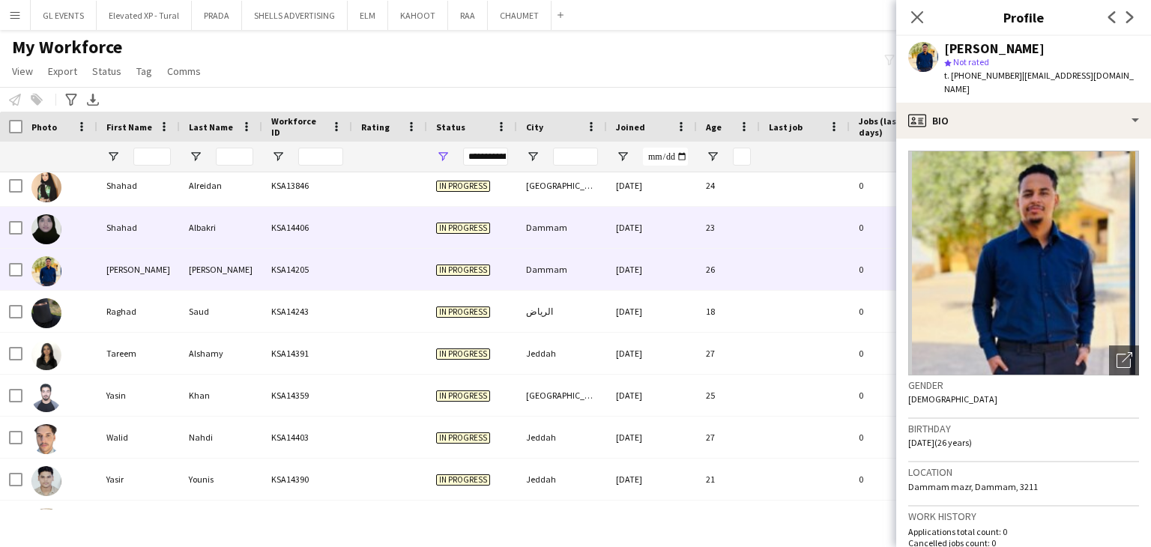
click at [614, 223] on div "25-09-2025" at bounding box center [652, 227] width 90 height 41
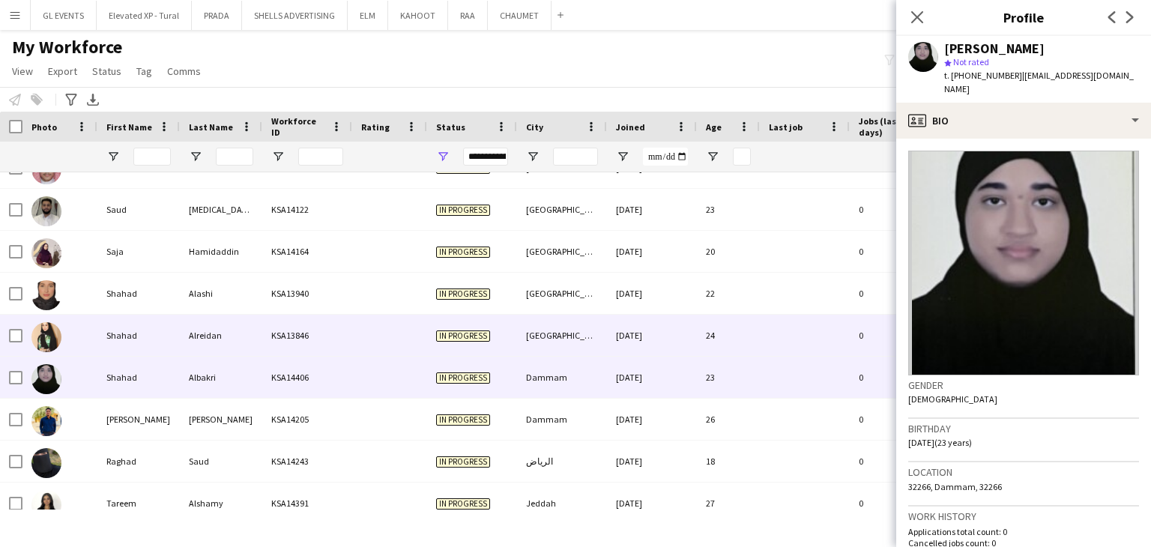
click at [645, 339] on div "28-07-2025" at bounding box center [652, 335] width 90 height 41
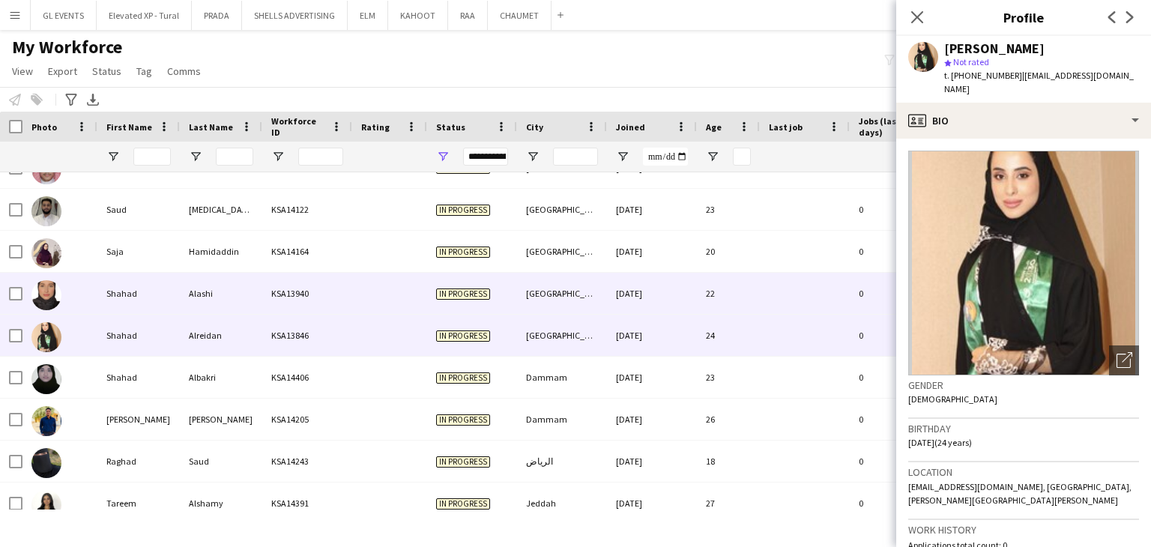
click at [637, 304] on div "06-08-2025" at bounding box center [652, 293] width 90 height 41
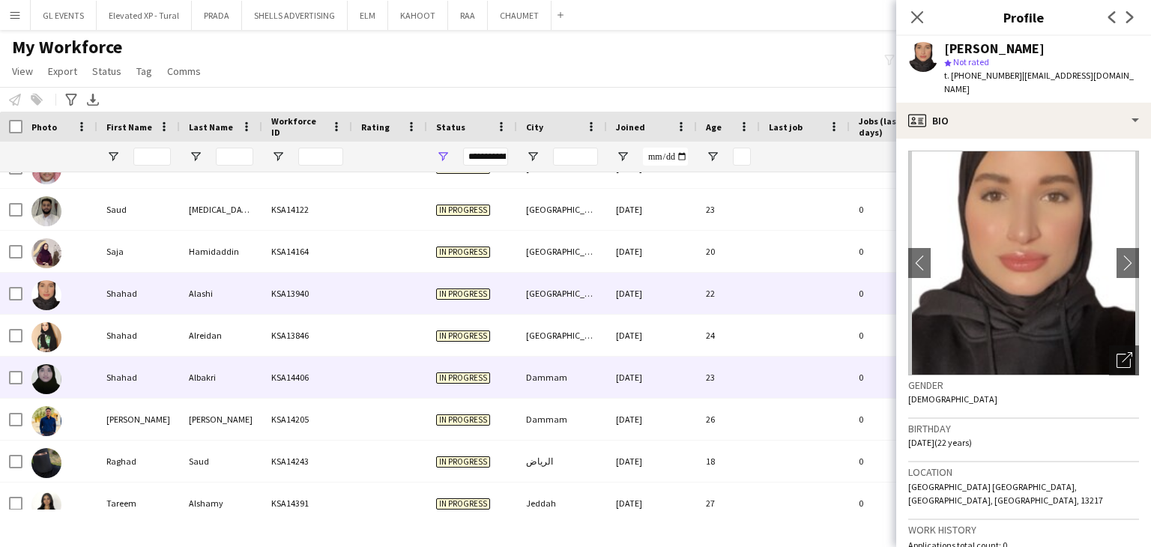
click at [656, 368] on div "25-09-2025" at bounding box center [652, 377] width 90 height 41
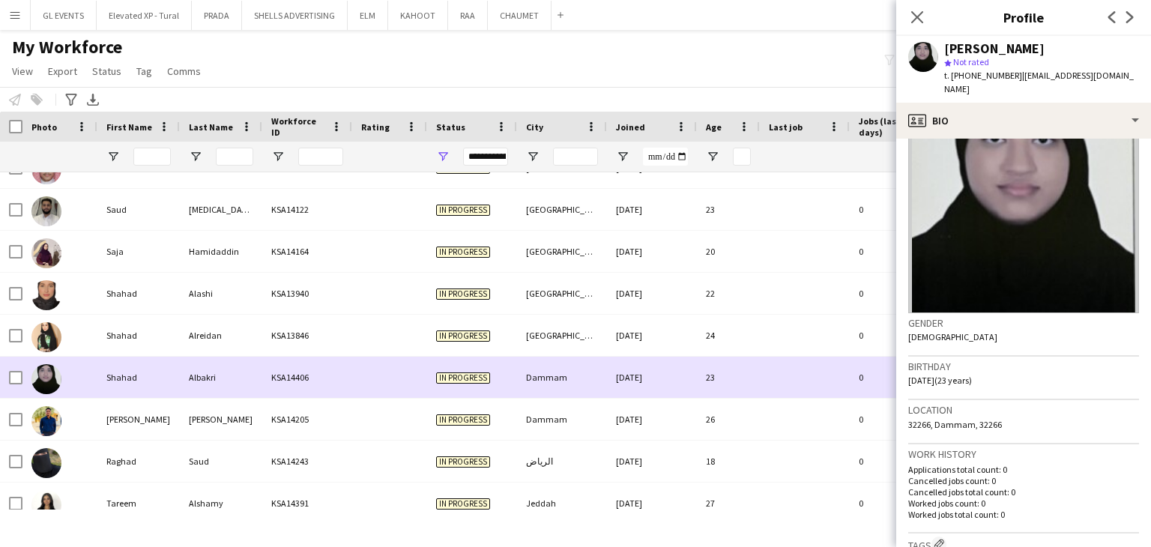
click at [618, 337] on div "28-07-2025" at bounding box center [652, 335] width 90 height 41
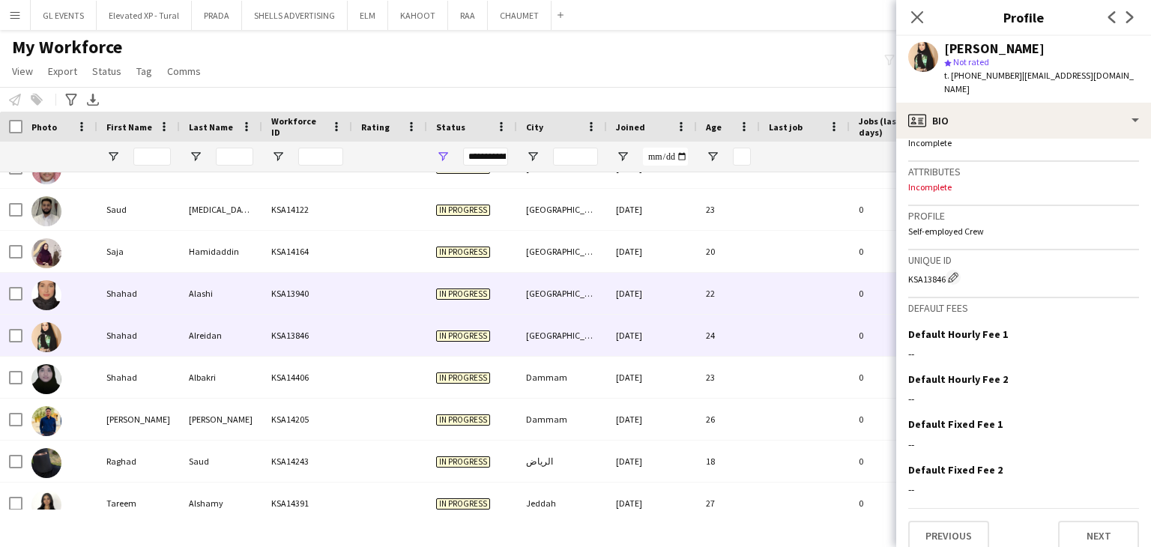
click at [534, 287] on div "[GEOGRAPHIC_DATA]" at bounding box center [562, 293] width 90 height 41
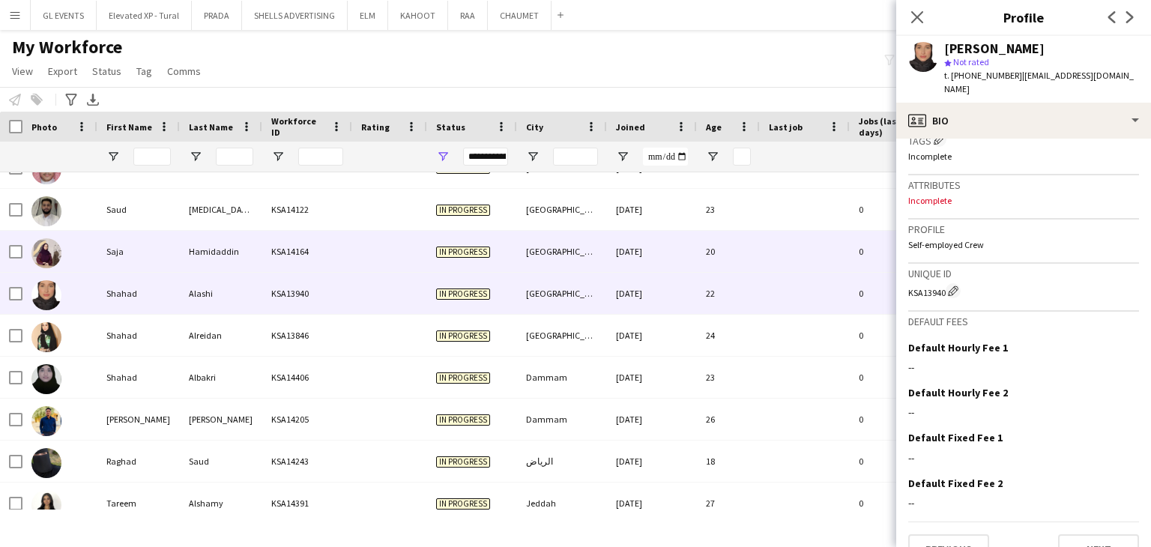
click at [624, 248] on div "28-08-2025" at bounding box center [652, 251] width 90 height 41
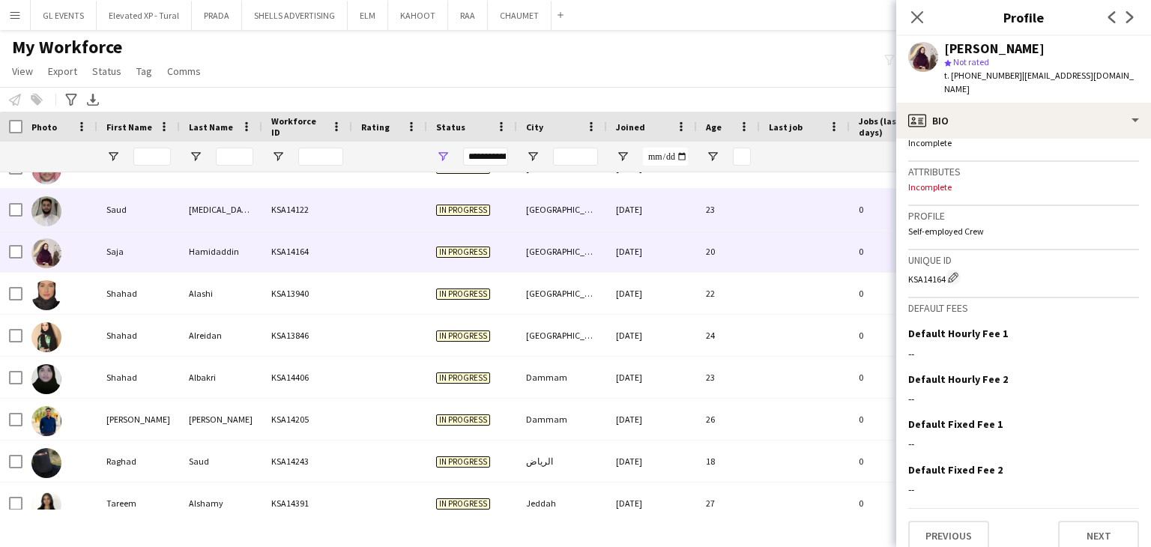
click at [628, 223] on div "27-08-2025" at bounding box center [652, 209] width 90 height 41
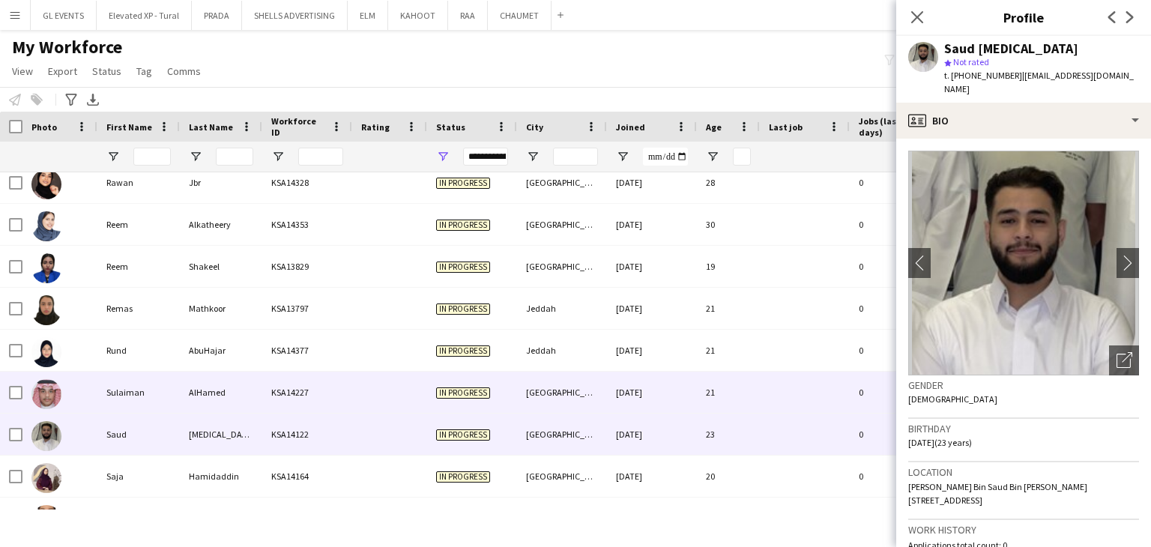
click at [665, 385] on div "[DATE]" at bounding box center [652, 392] width 90 height 41
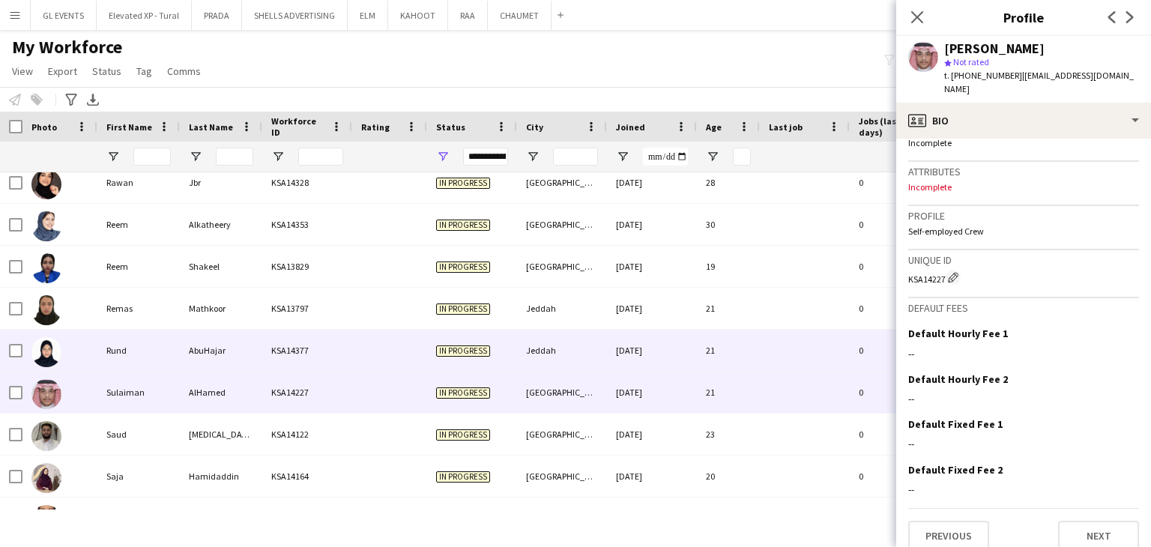
click at [600, 346] on div "Jeddah" at bounding box center [562, 350] width 90 height 41
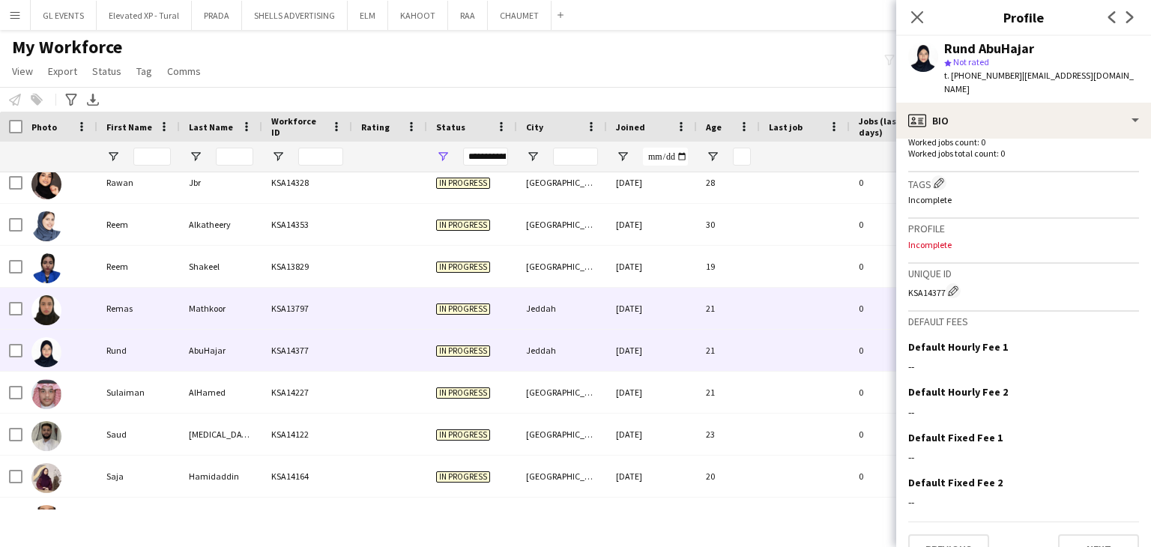
click at [681, 304] on div "10-07-2025" at bounding box center [652, 308] width 90 height 41
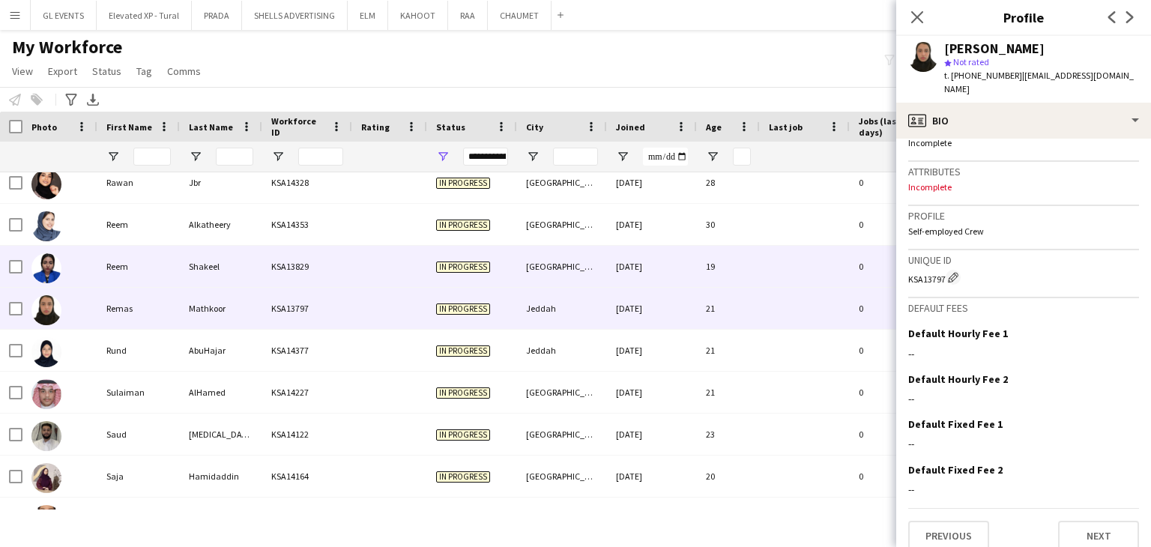
click at [688, 254] on div "13-07-2025" at bounding box center [652, 266] width 90 height 41
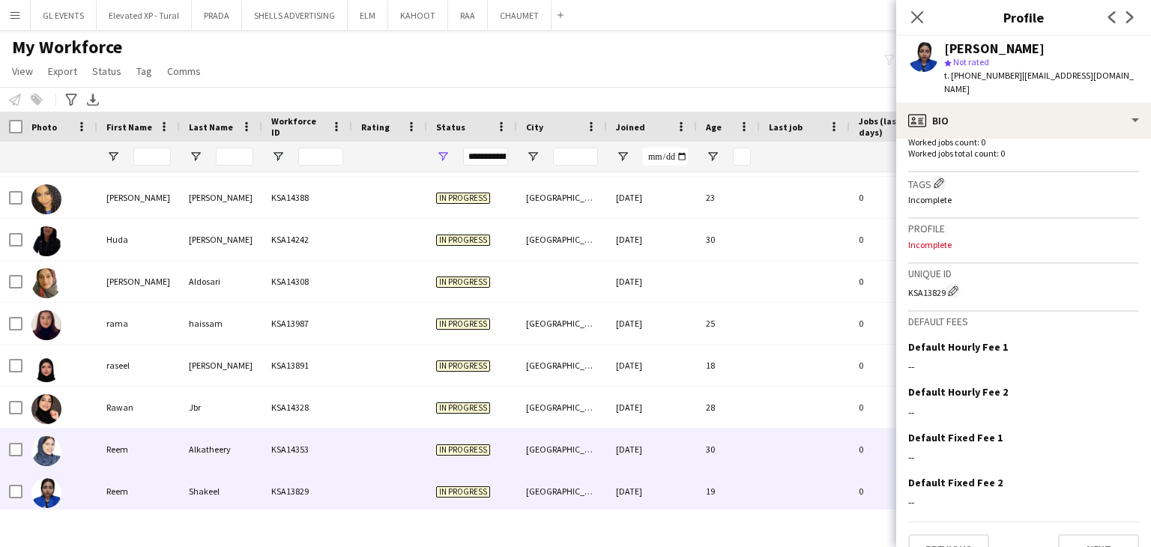
click at [675, 450] on div "04-09-2025" at bounding box center [652, 449] width 90 height 41
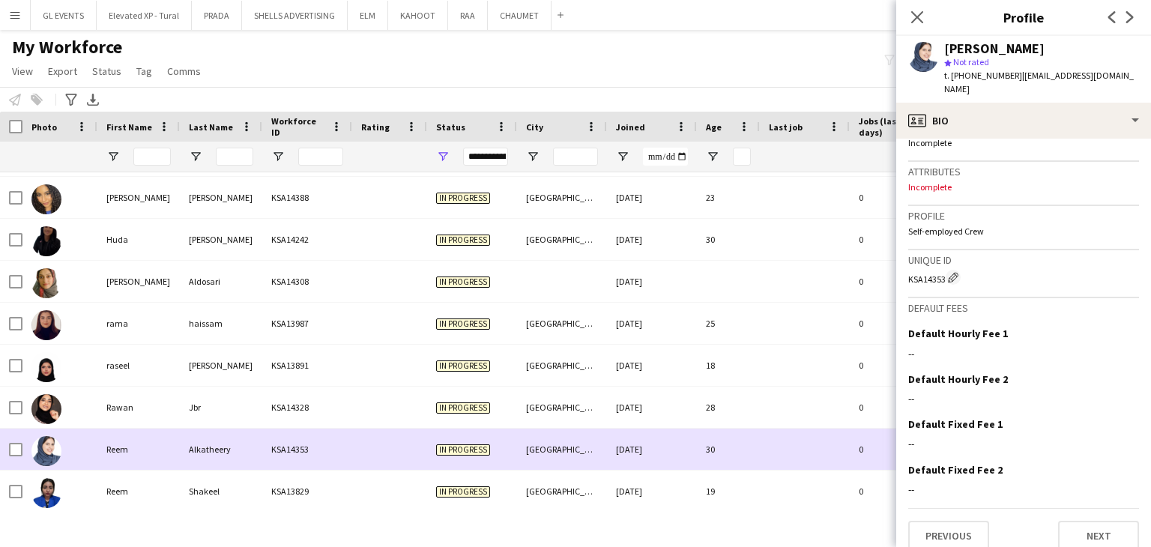
click at [721, 426] on div "28" at bounding box center [728, 407] width 63 height 41
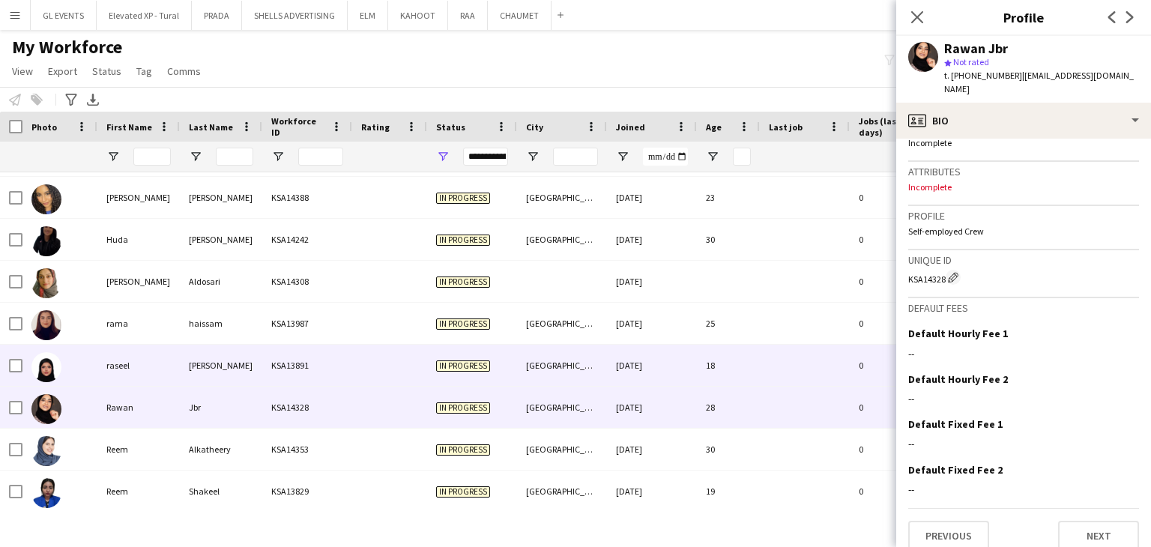
click at [719, 364] on div "18" at bounding box center [728, 365] width 63 height 41
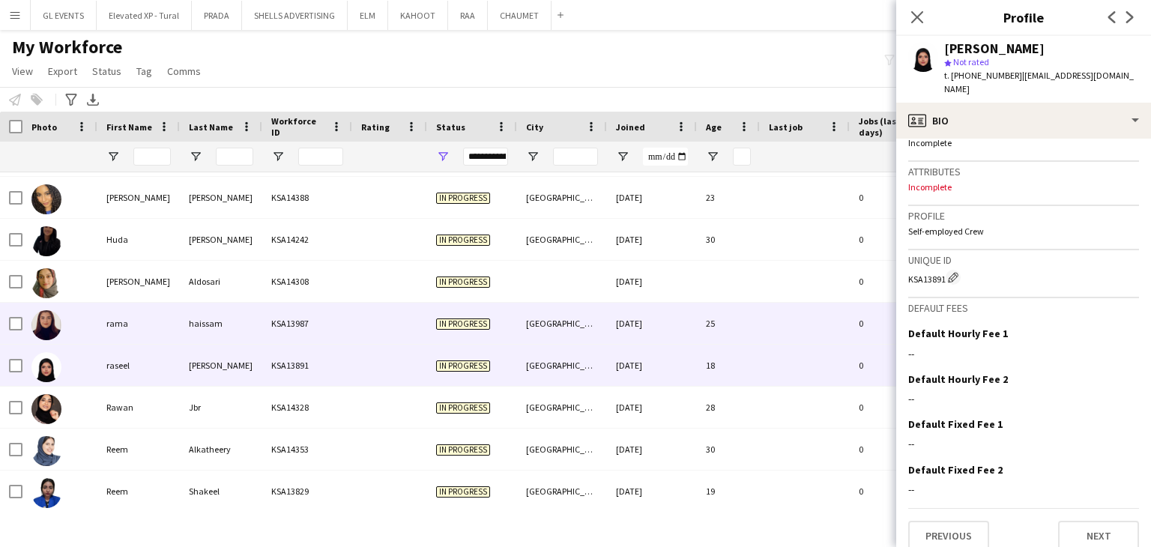
click at [647, 326] on div "14-08-2025" at bounding box center [652, 323] width 90 height 41
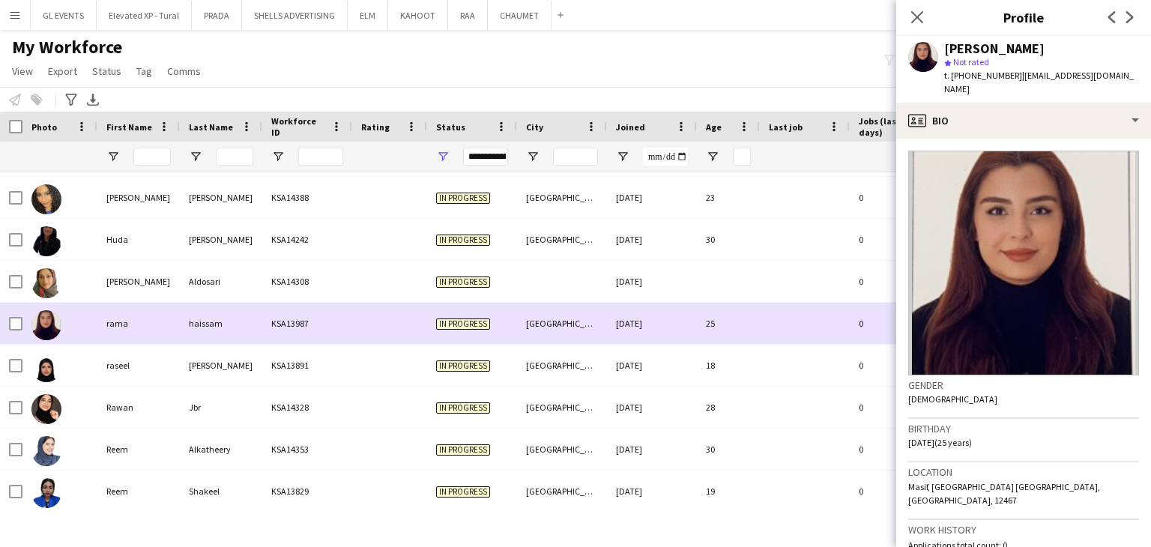
click at [795, 307] on div at bounding box center [805, 323] width 90 height 41
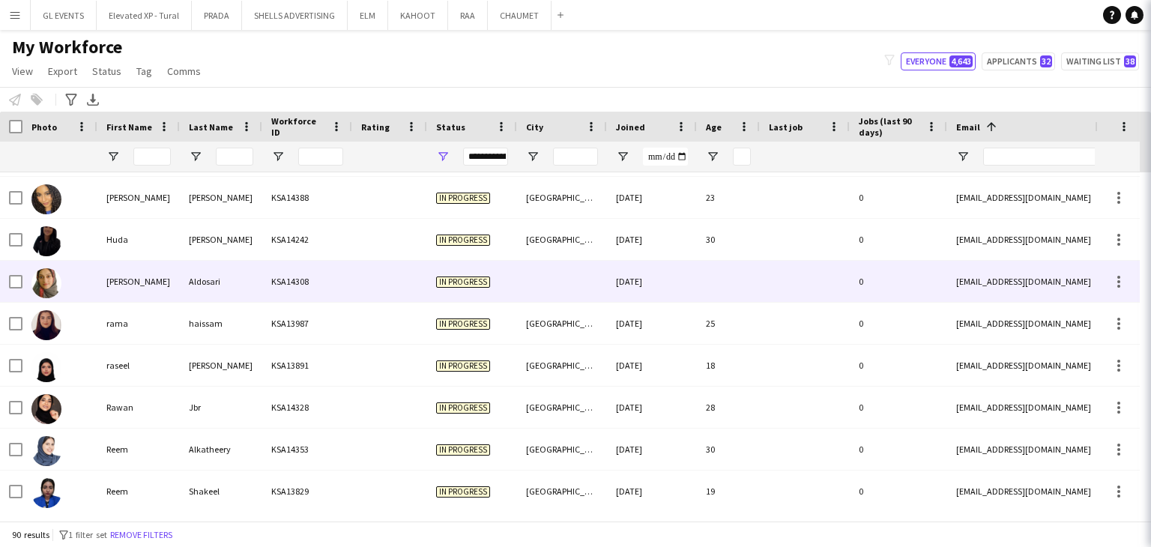
click at [753, 287] on div at bounding box center [728, 281] width 63 height 41
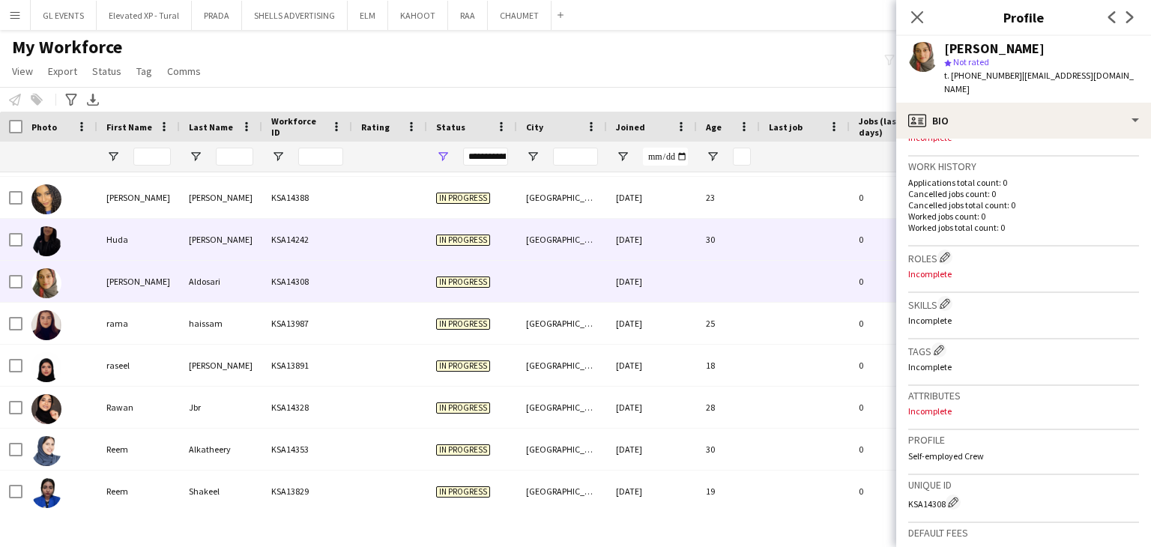
click at [663, 235] on div "[DATE]" at bounding box center [652, 239] width 90 height 41
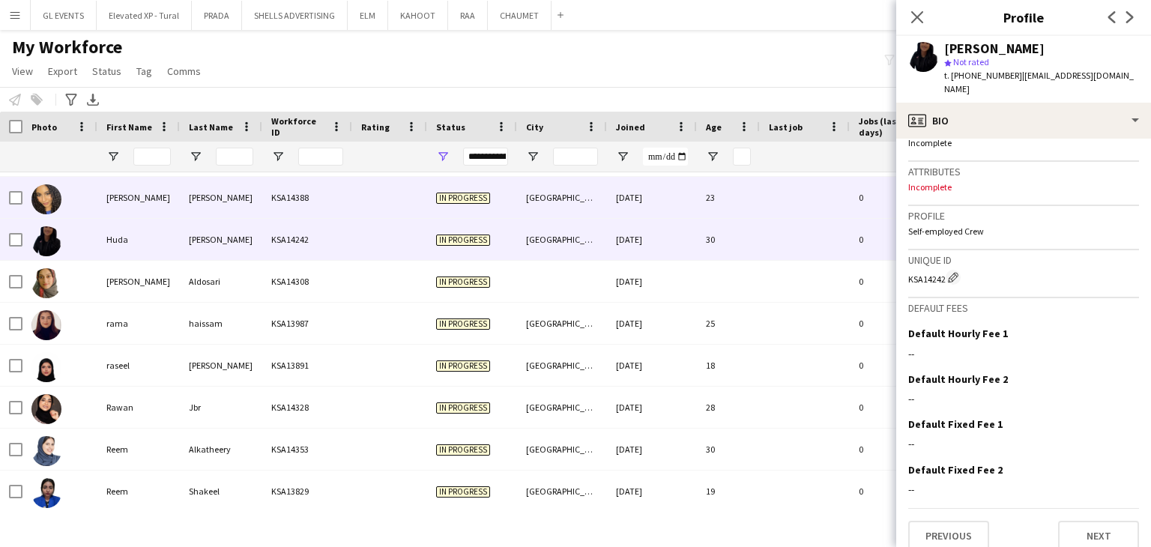
click at [660, 205] on div "20-09-2025" at bounding box center [652, 197] width 90 height 41
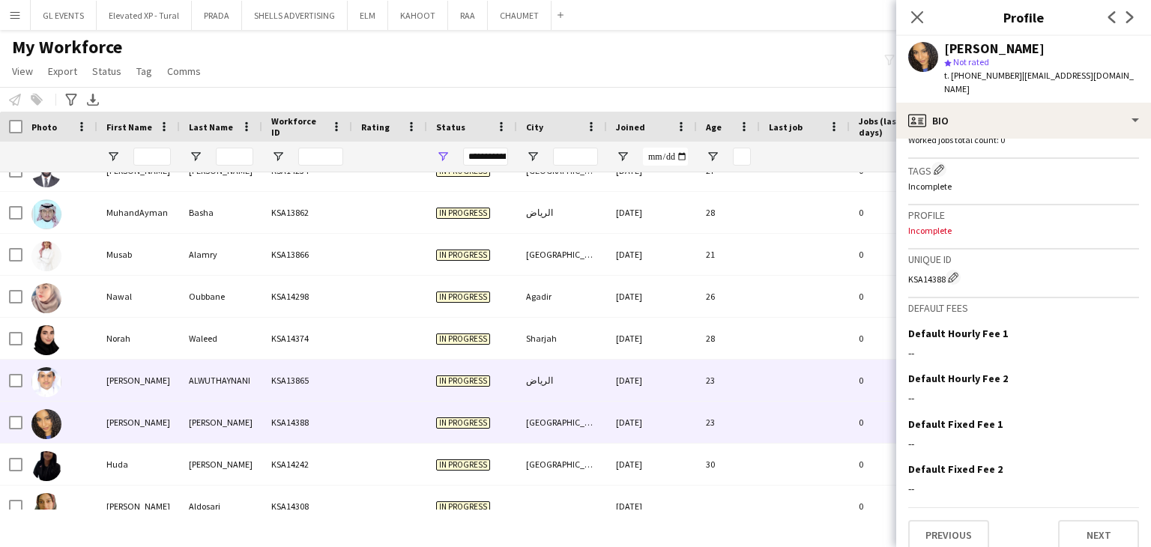
click at [690, 364] on div "[DATE]" at bounding box center [652, 380] width 90 height 41
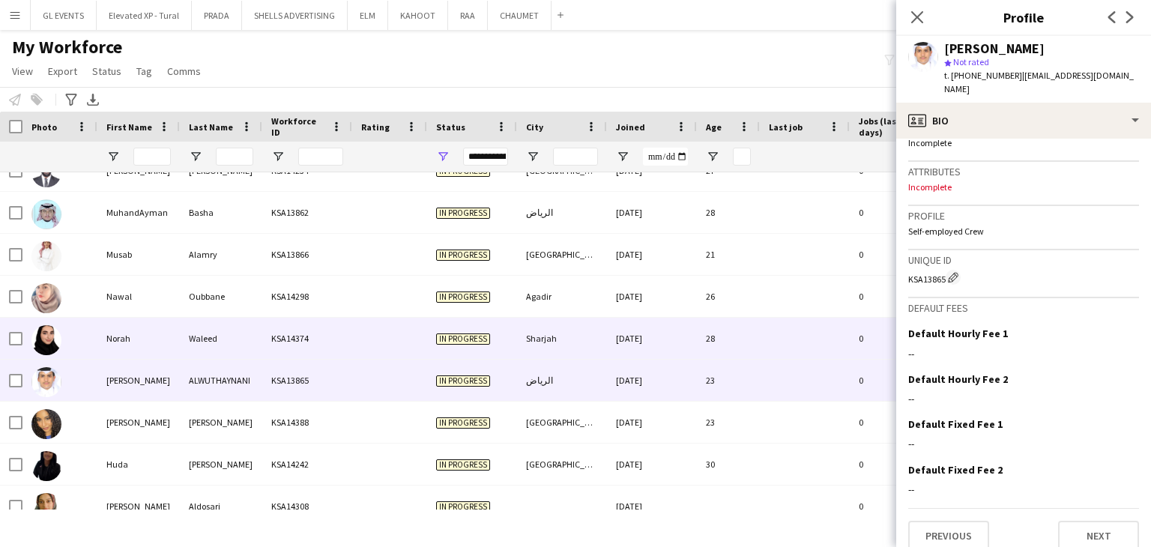
click at [694, 331] on div "[DATE]" at bounding box center [652, 338] width 90 height 41
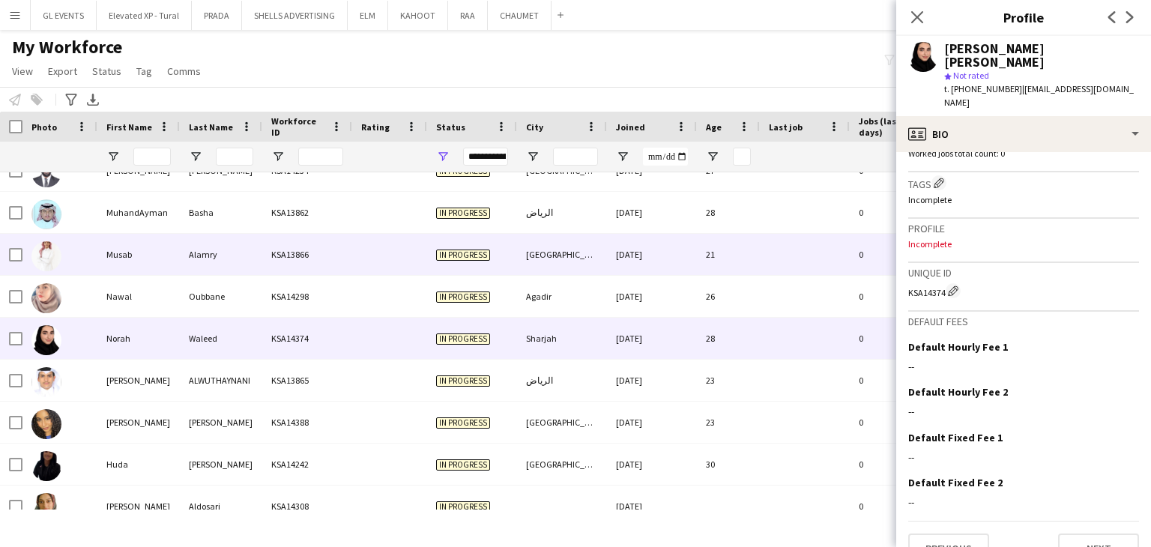
click at [705, 259] on div "21" at bounding box center [728, 254] width 63 height 41
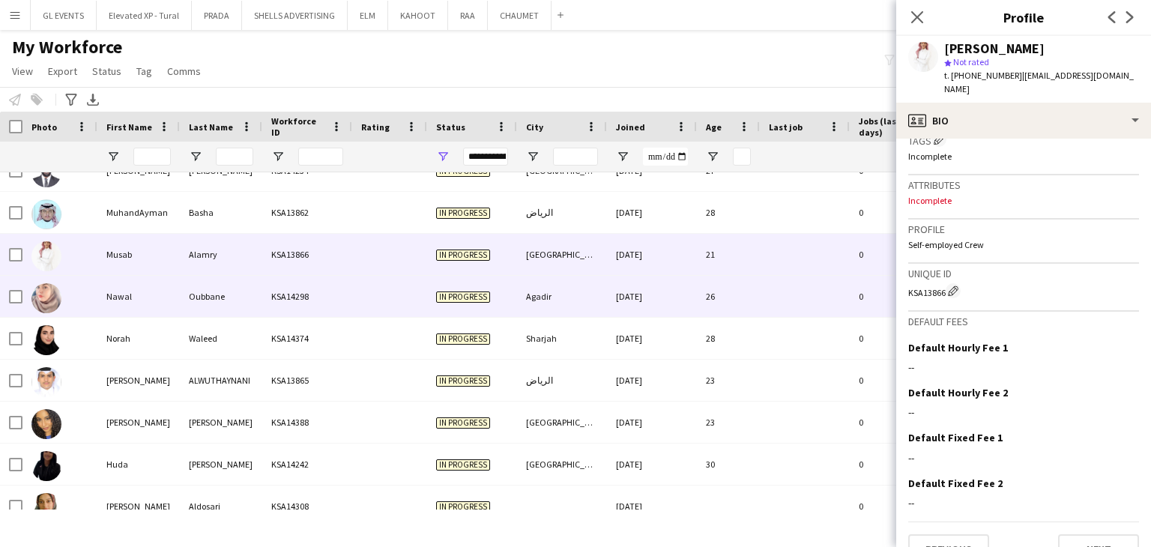
click at [691, 298] on div "[DATE]" at bounding box center [652, 296] width 90 height 41
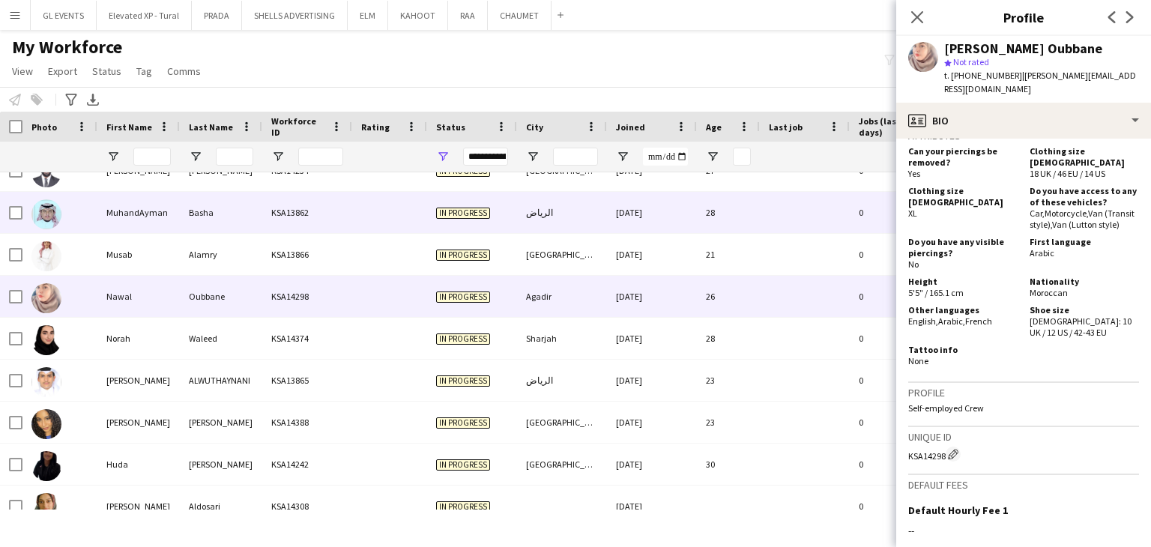
click at [688, 225] on div "[DATE]" at bounding box center [652, 212] width 90 height 41
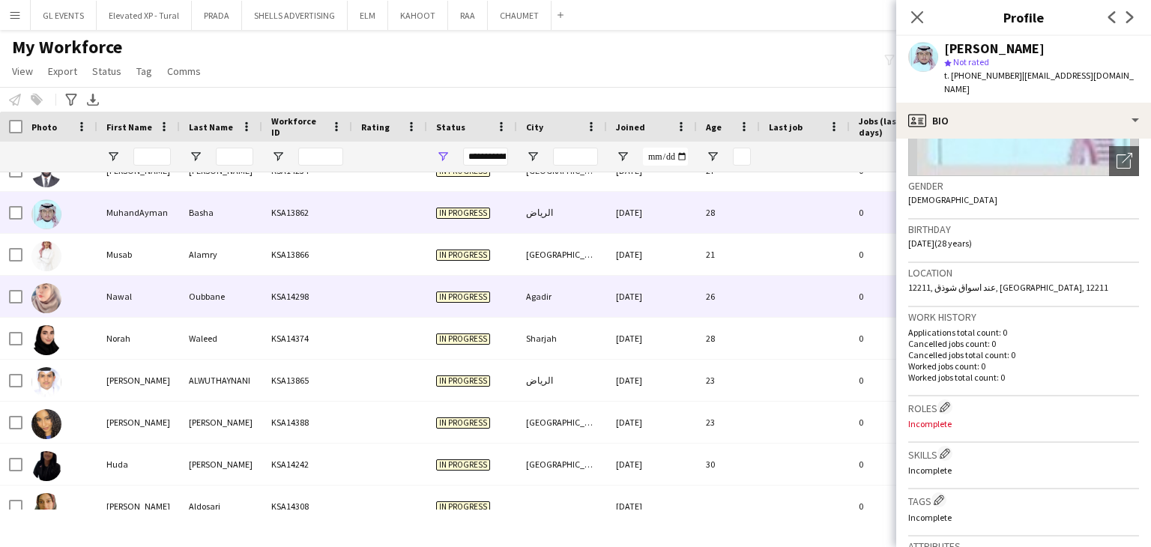
click at [732, 302] on div "26" at bounding box center [728, 296] width 63 height 41
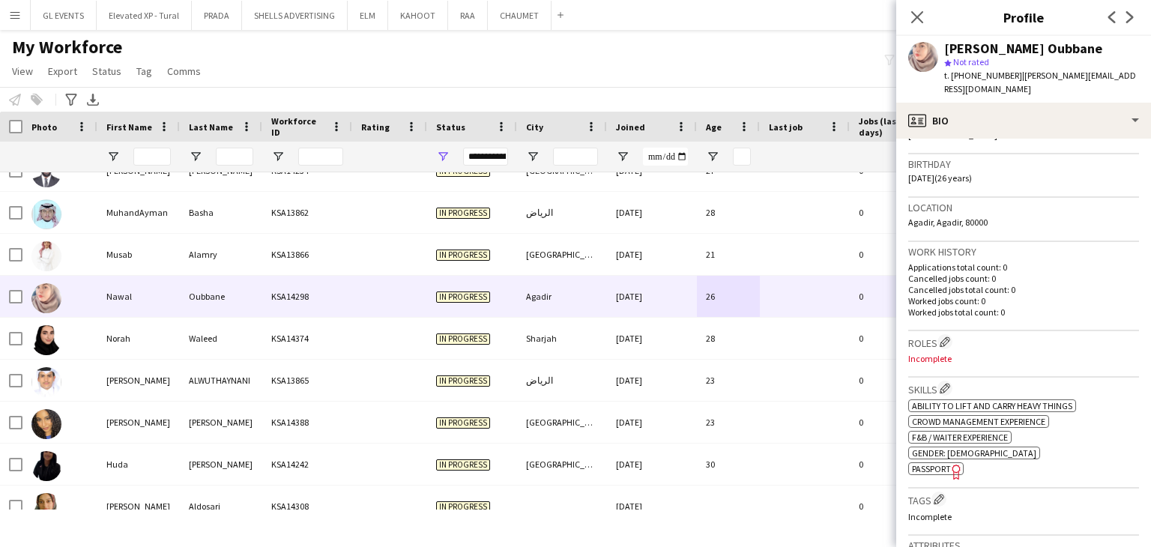
click at [946, 463] on span "Passport" at bounding box center [931, 468] width 39 height 11
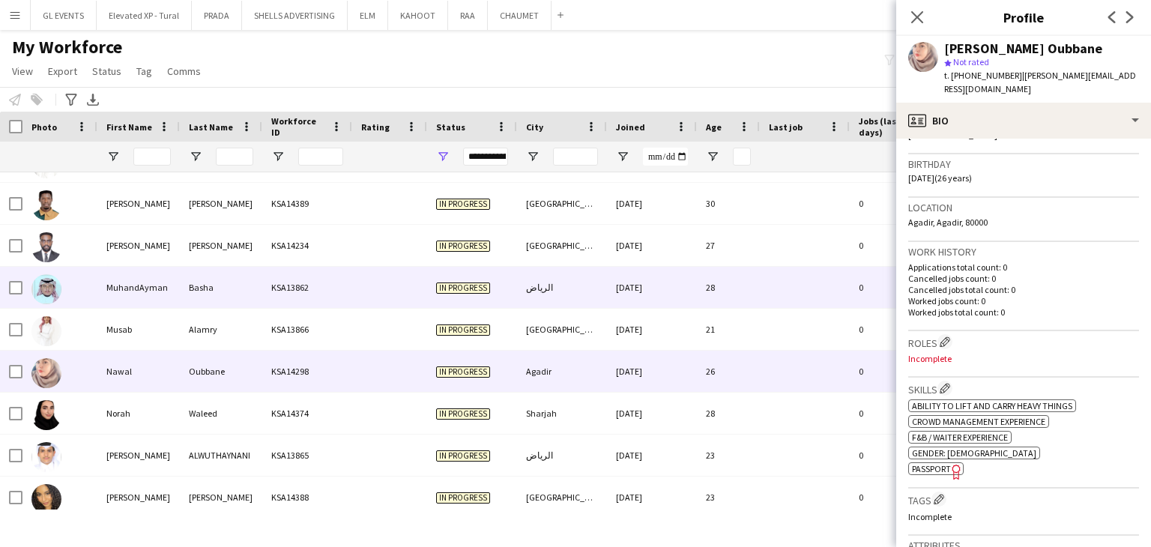
click at [623, 277] on div "[DATE]" at bounding box center [652, 287] width 90 height 41
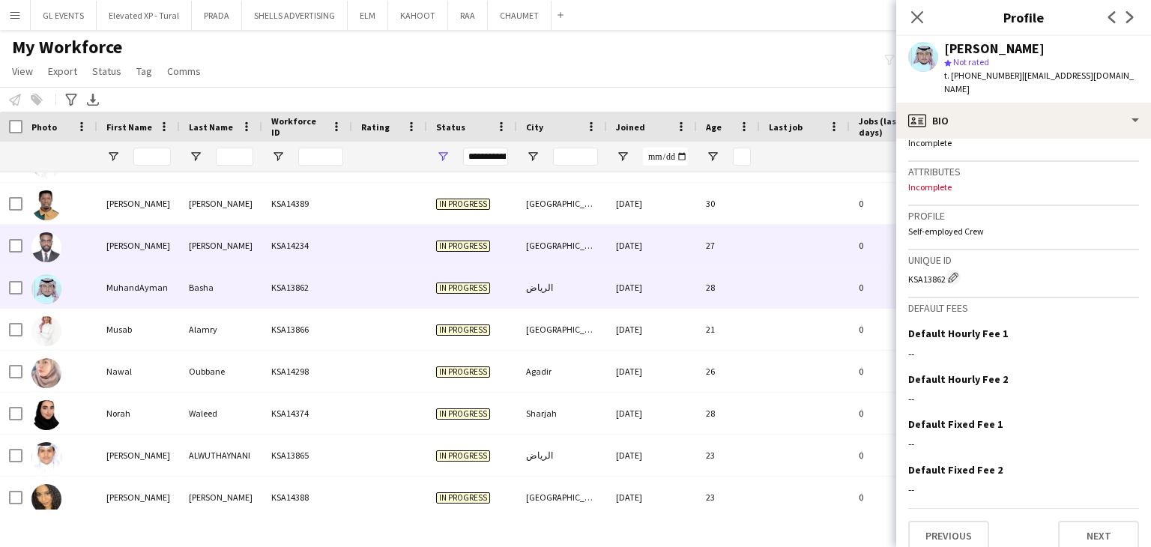
drag, startPoint x: 570, startPoint y: 233, endPoint x: 683, endPoint y: 252, distance: 114.0
click at [570, 232] on div "[GEOGRAPHIC_DATA]" at bounding box center [562, 245] width 90 height 41
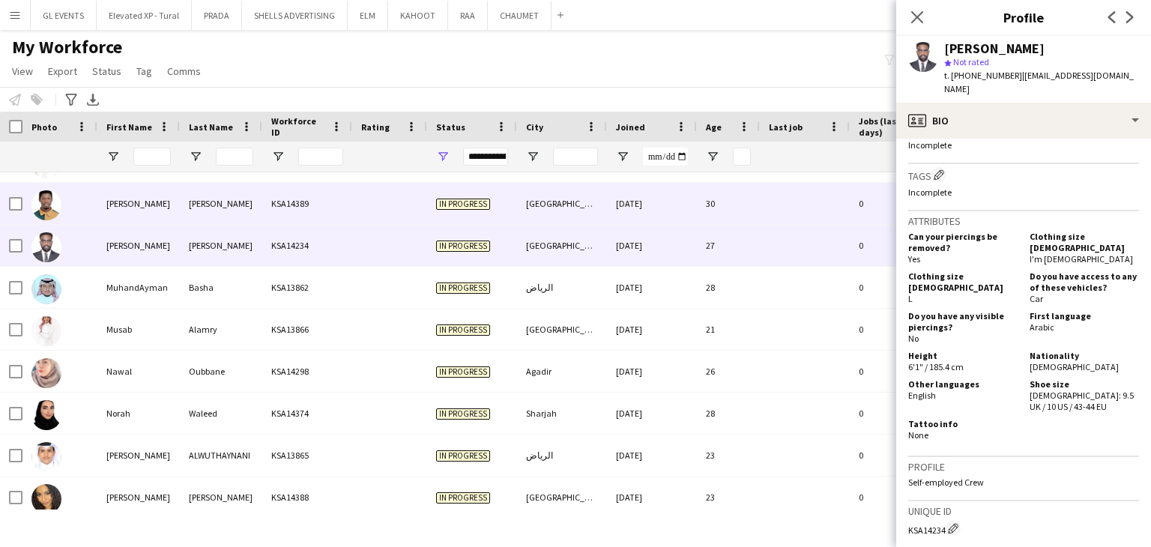
click at [678, 205] on div "20-09-2025" at bounding box center [652, 203] width 90 height 41
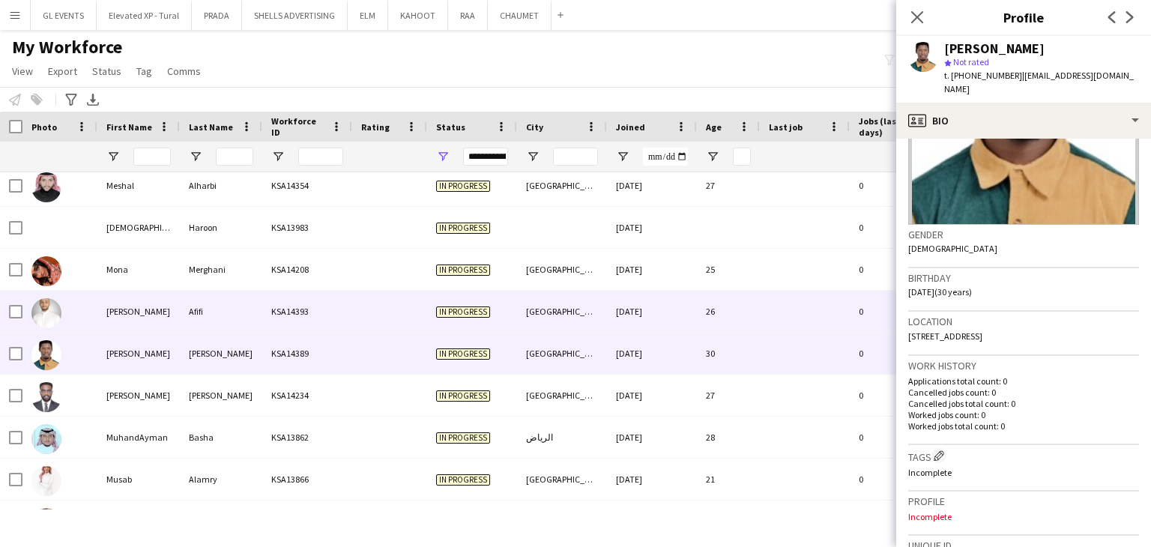
drag, startPoint x: 693, startPoint y: 325, endPoint x: 705, endPoint y: 325, distance: 11.3
click at [693, 324] on div "[DATE]" at bounding box center [652, 311] width 90 height 41
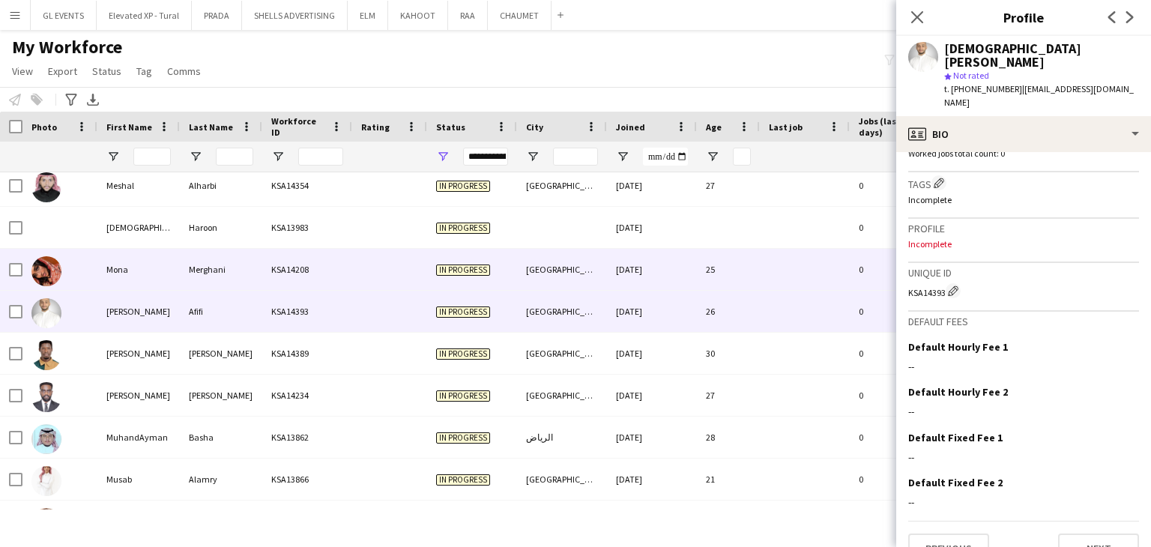
drag, startPoint x: 711, startPoint y: 262, endPoint x: 758, endPoint y: 273, distance: 48.4
click at [711, 262] on div "25" at bounding box center [728, 269] width 63 height 41
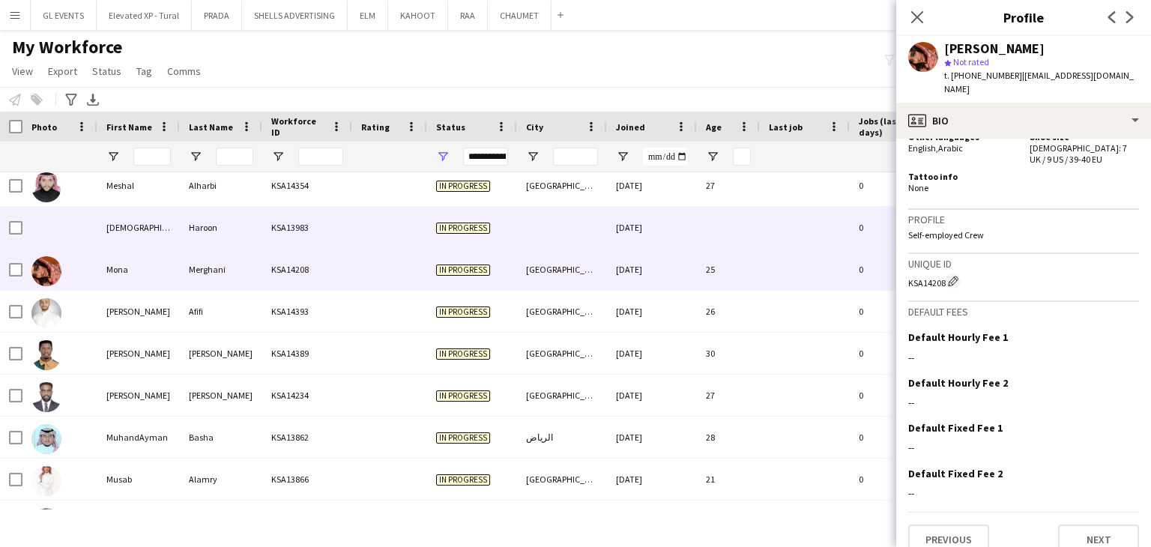
click at [729, 241] on div at bounding box center [728, 227] width 63 height 41
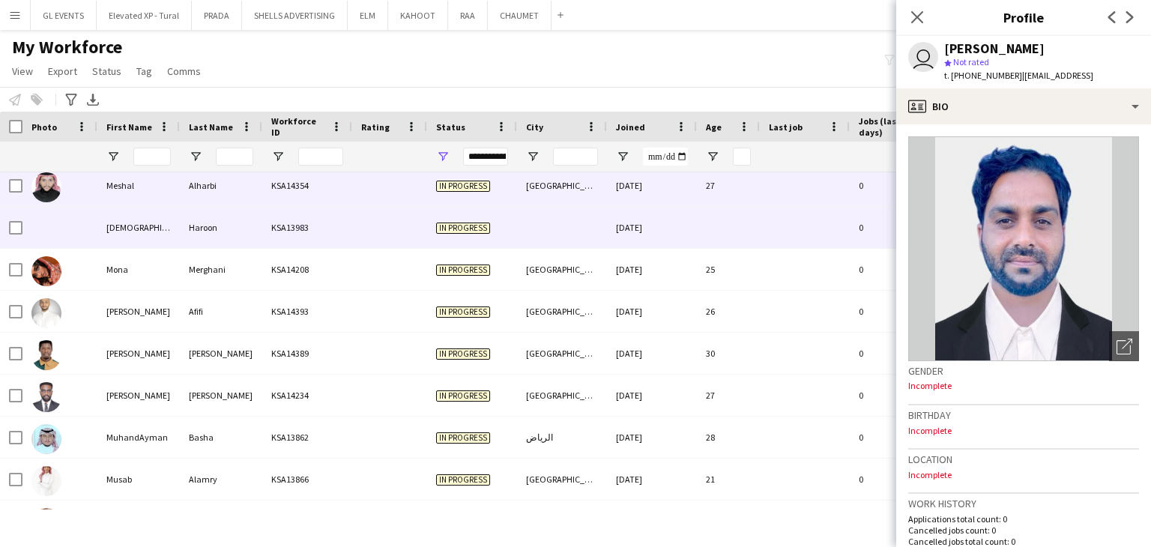
click at [760, 202] on div at bounding box center [805, 185] width 90 height 41
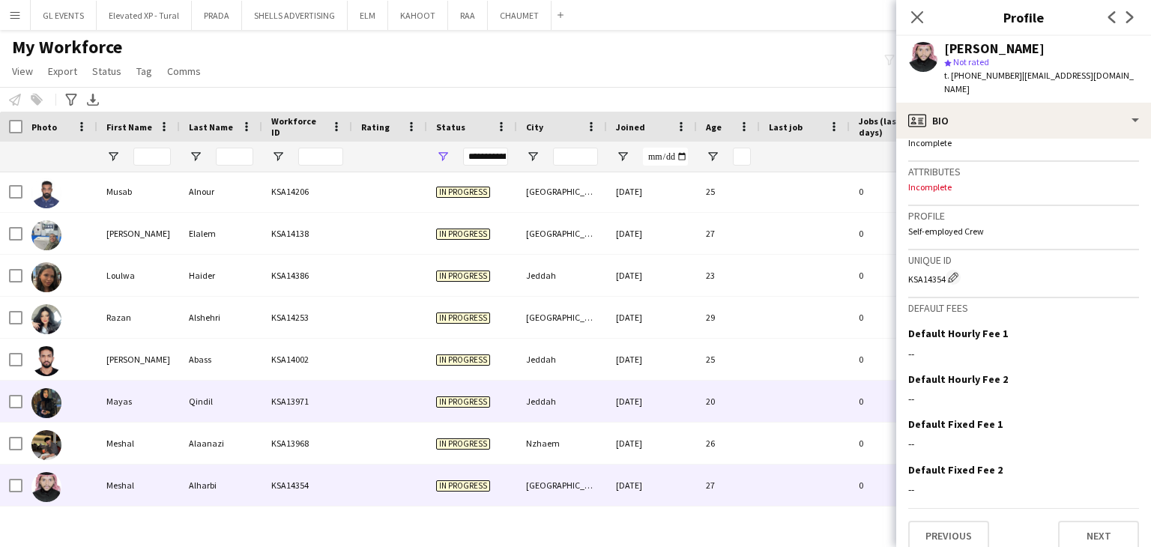
click at [675, 417] on div "[DATE]" at bounding box center [652, 401] width 90 height 41
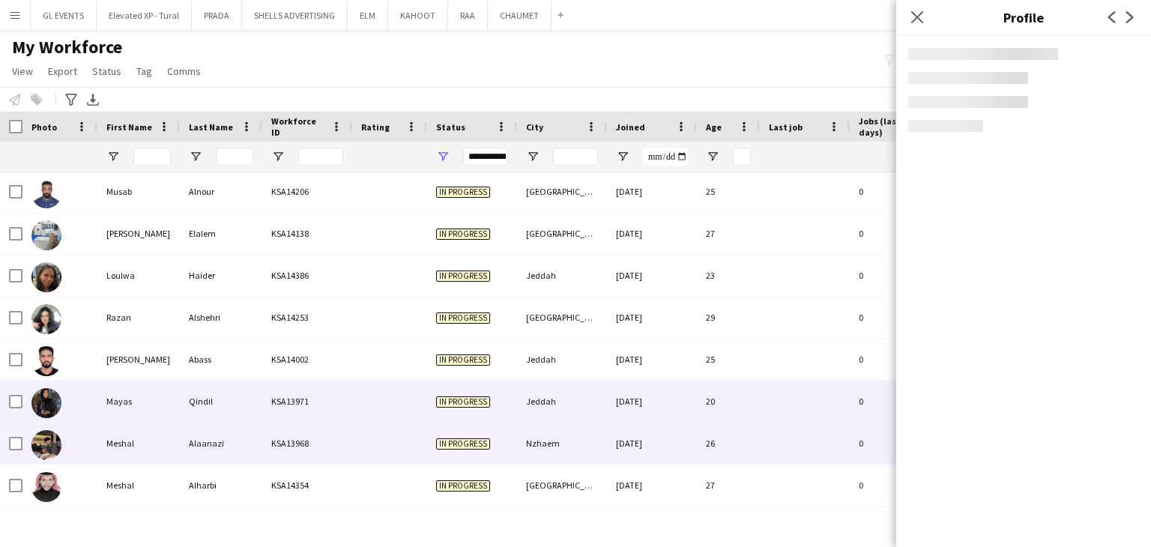
click at [672, 442] on div "[DATE]" at bounding box center [652, 443] width 90 height 41
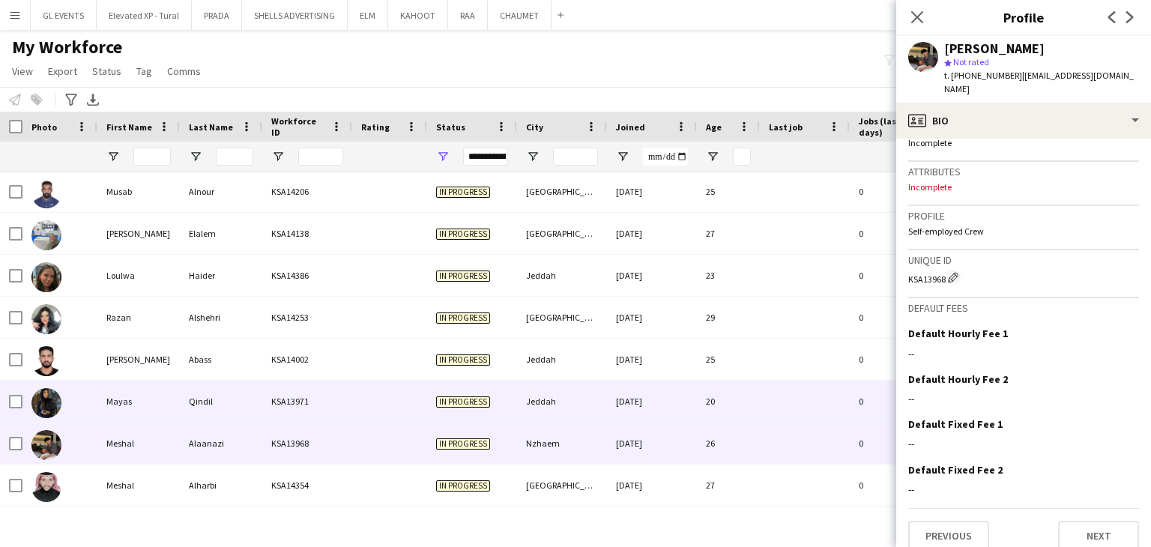
click at [702, 394] on div "20" at bounding box center [728, 401] width 63 height 41
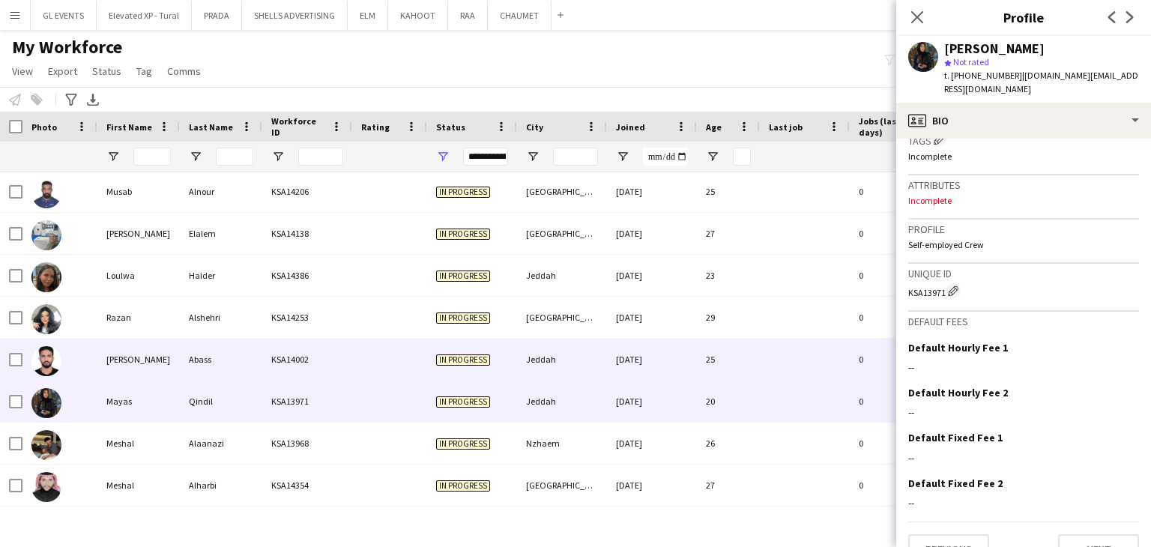
click at [740, 352] on div "25" at bounding box center [728, 359] width 63 height 41
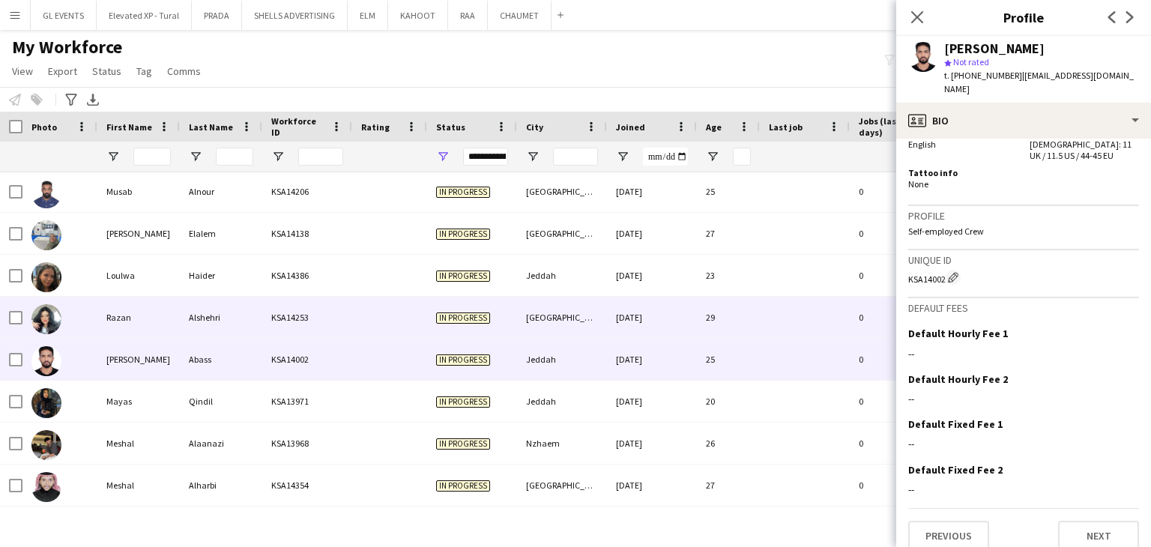
click at [726, 322] on div "29" at bounding box center [728, 317] width 63 height 41
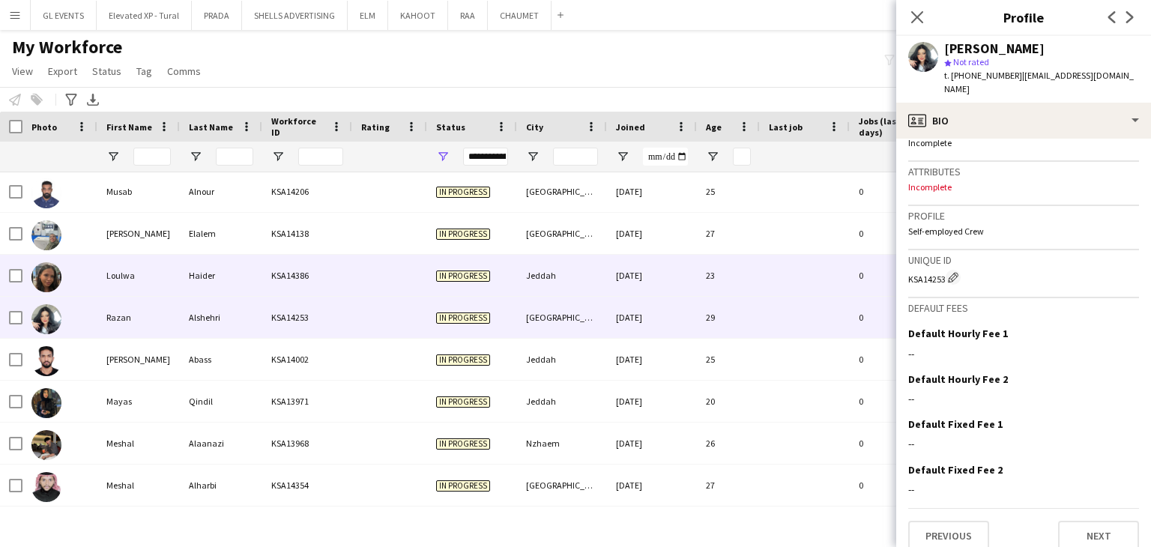
click at [766, 269] on div at bounding box center [805, 275] width 90 height 41
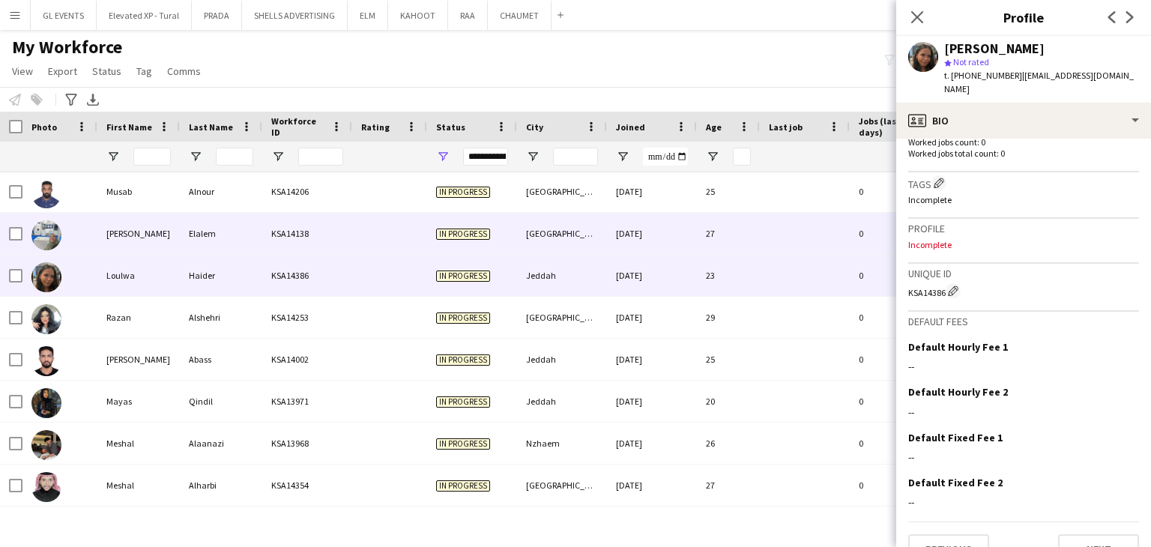
click at [728, 243] on div "27" at bounding box center [728, 233] width 63 height 41
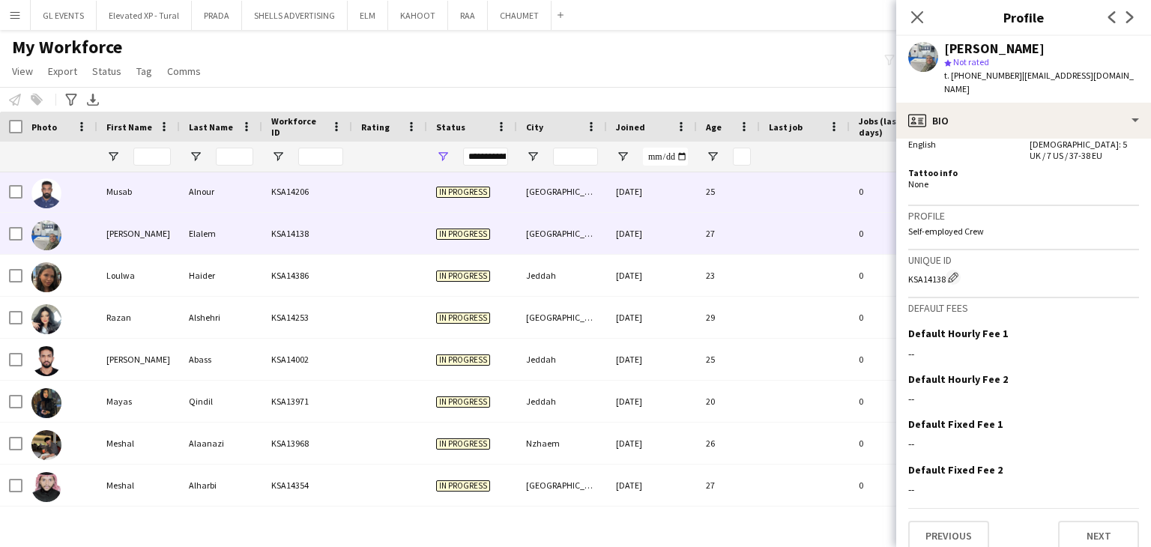
click at [726, 208] on div "25" at bounding box center [728, 191] width 63 height 41
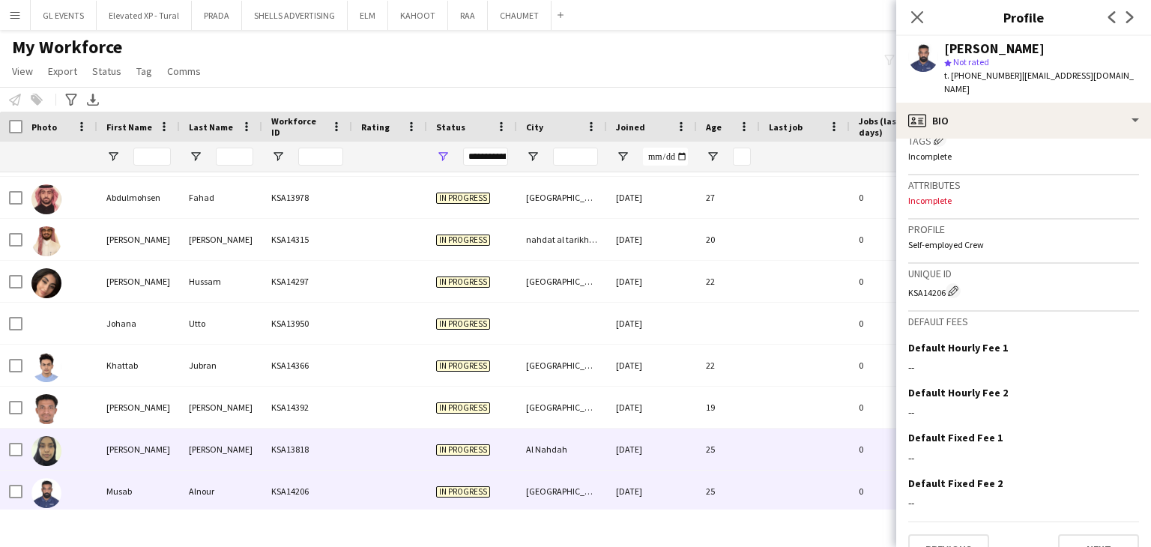
click at [688, 446] on div "[DATE]" at bounding box center [652, 449] width 90 height 41
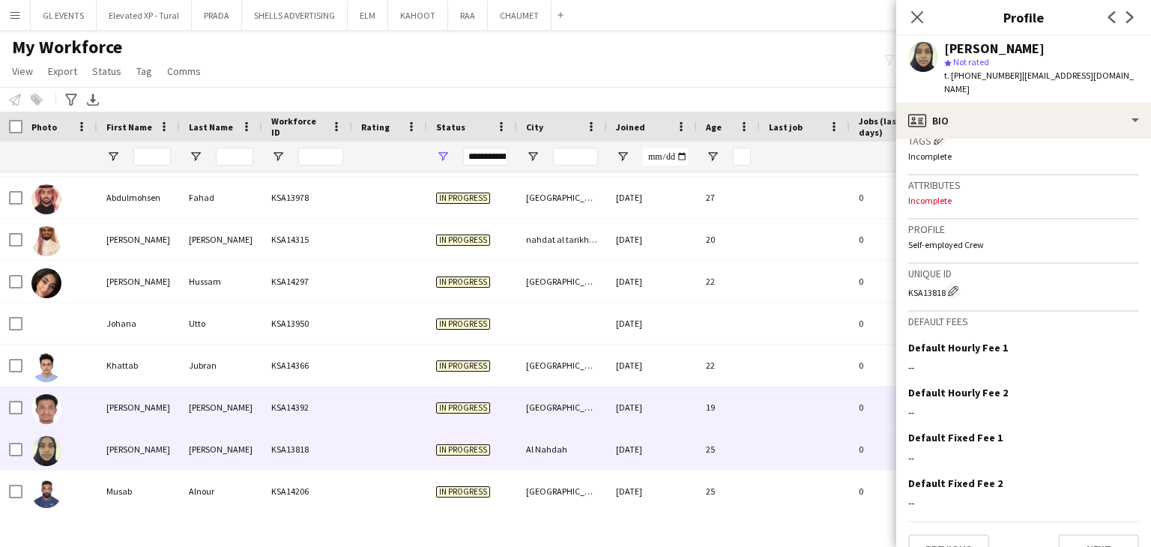
click at [747, 415] on div "19" at bounding box center [728, 407] width 63 height 41
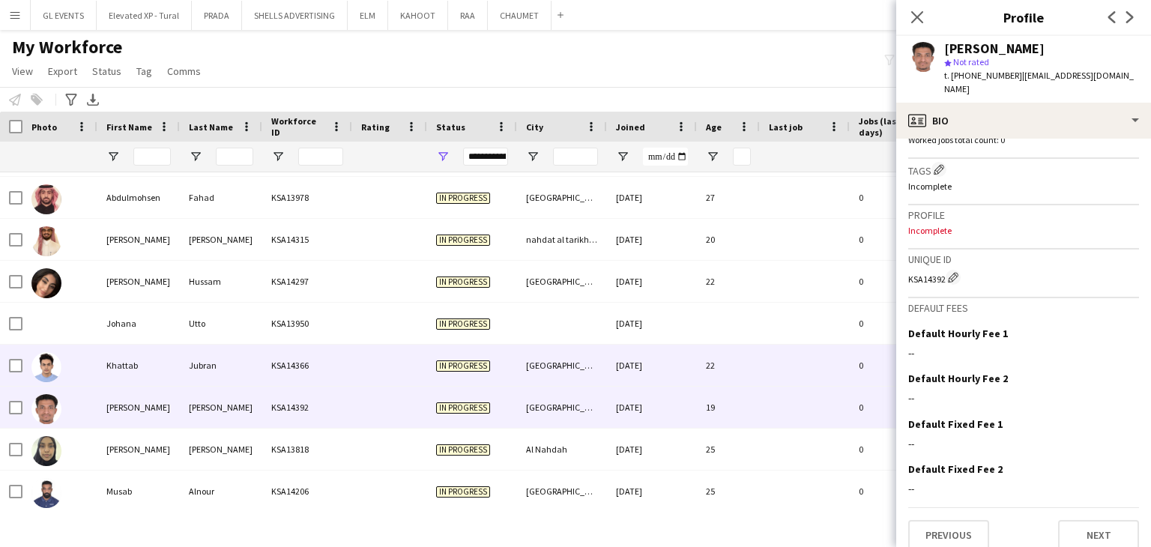
click at [716, 380] on div "22" at bounding box center [728, 365] width 63 height 41
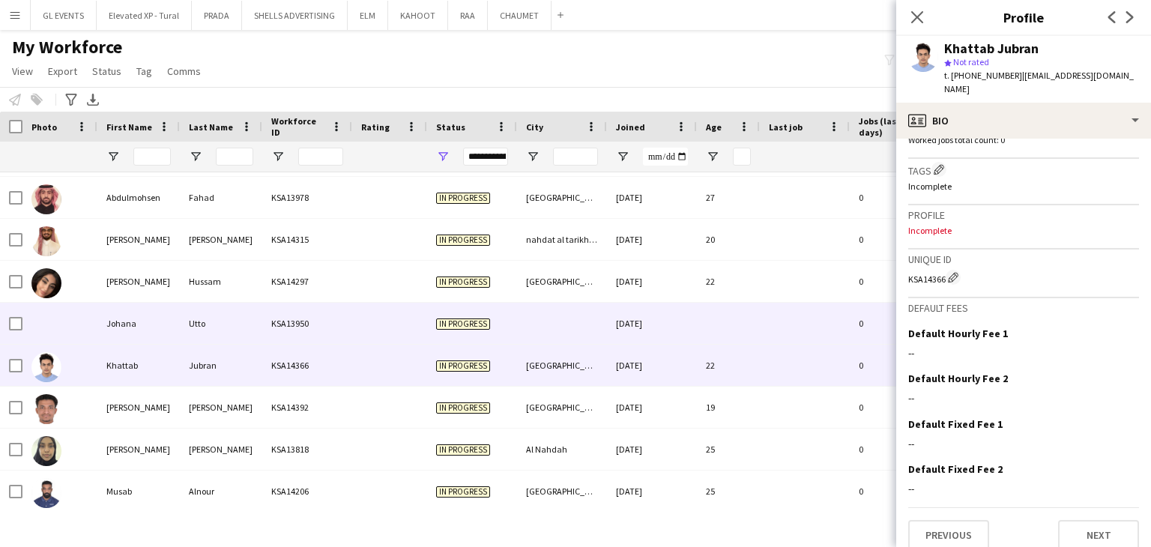
click at [703, 337] on div at bounding box center [728, 323] width 63 height 41
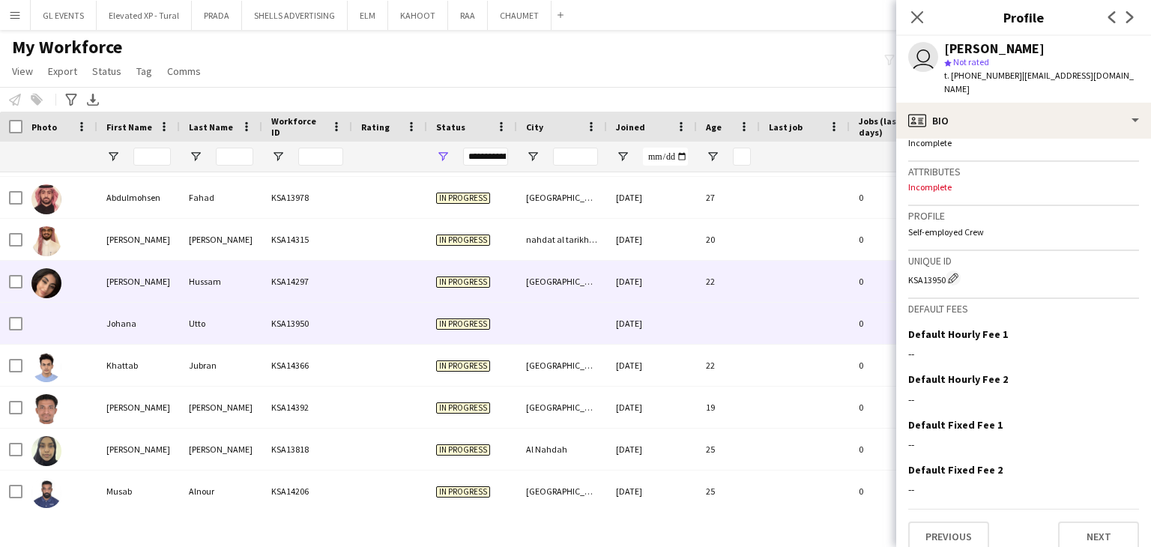
click at [704, 283] on div "22" at bounding box center [728, 281] width 63 height 41
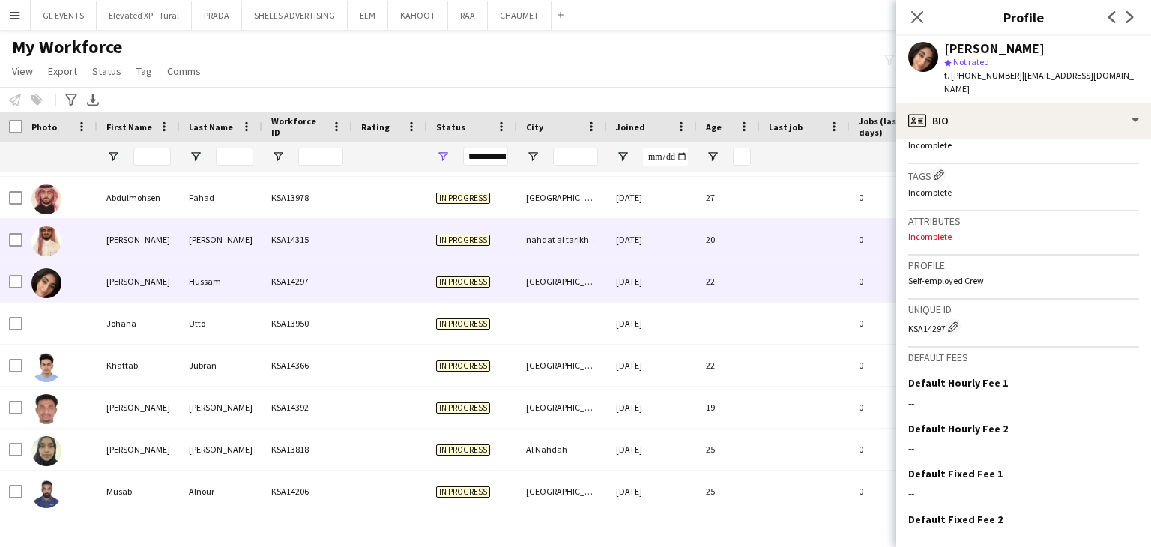
click at [722, 224] on div "20" at bounding box center [728, 239] width 63 height 41
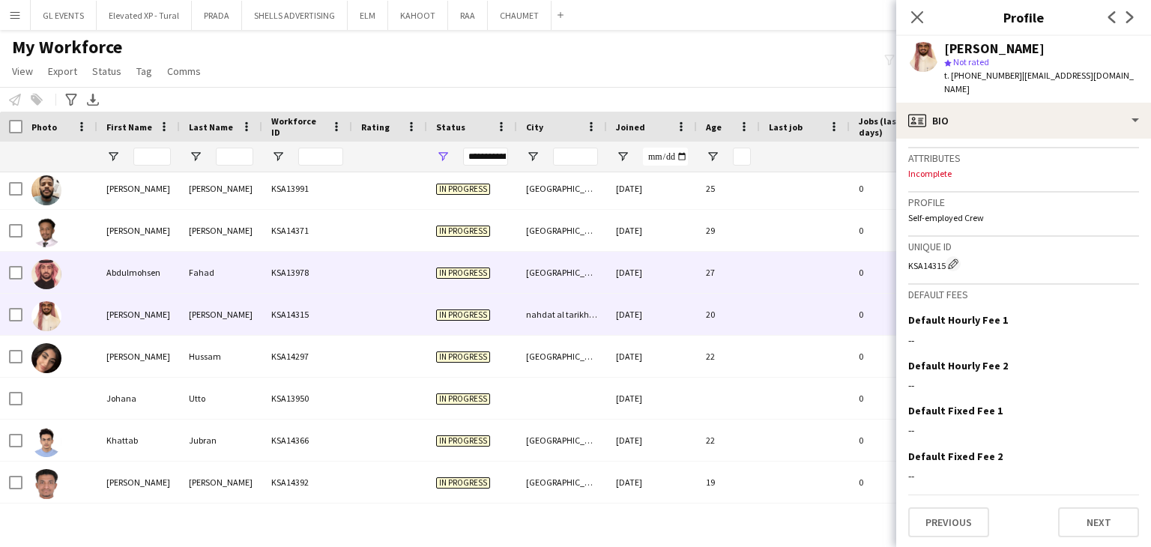
click at [717, 269] on div "27" at bounding box center [728, 272] width 63 height 41
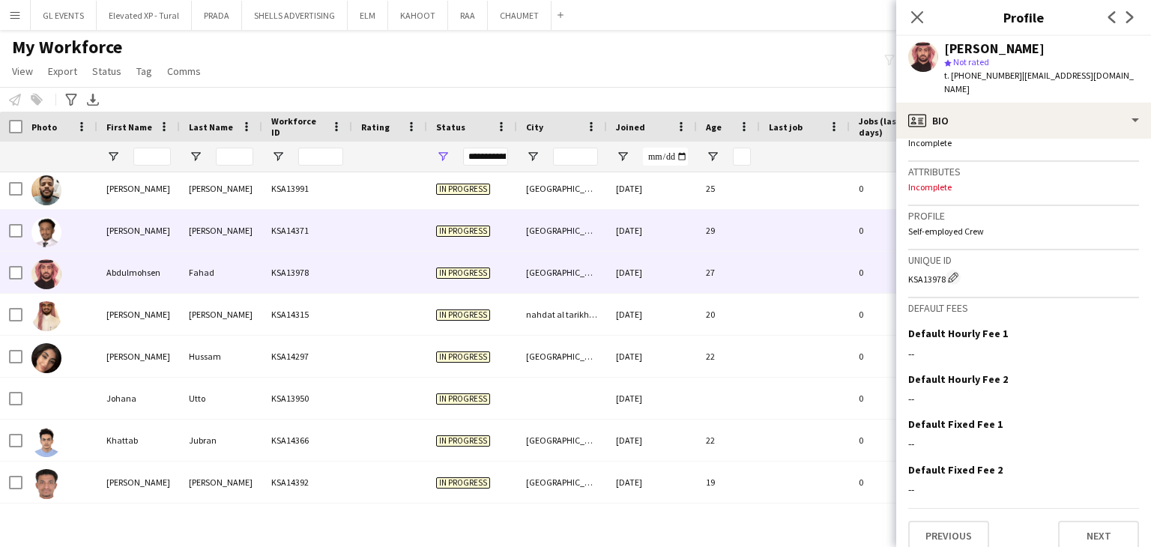
click at [669, 248] on div "[DATE]" at bounding box center [652, 230] width 90 height 41
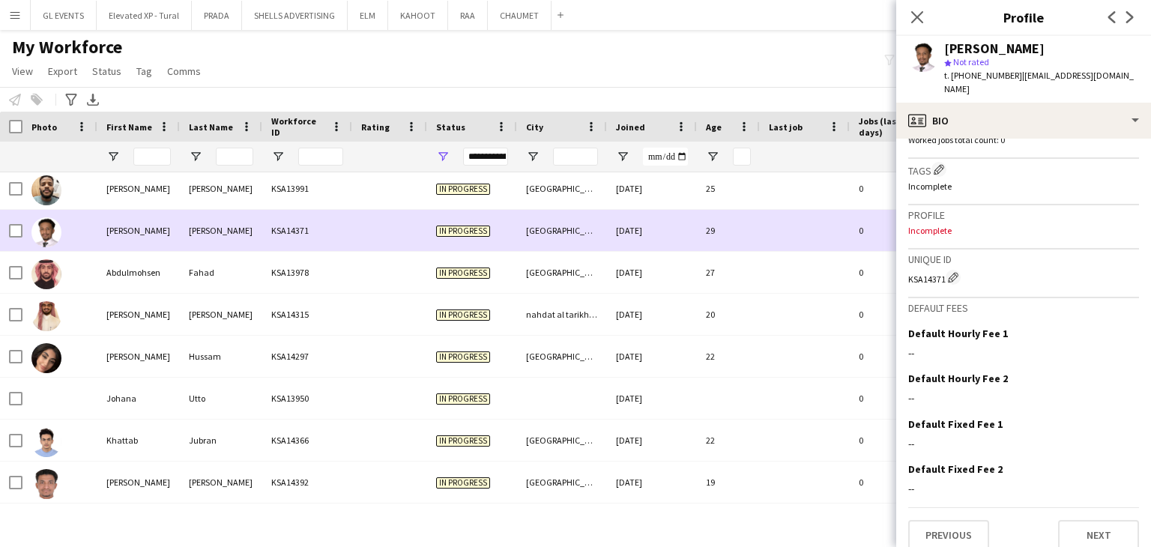
click at [729, 210] on div "29" at bounding box center [728, 230] width 63 height 41
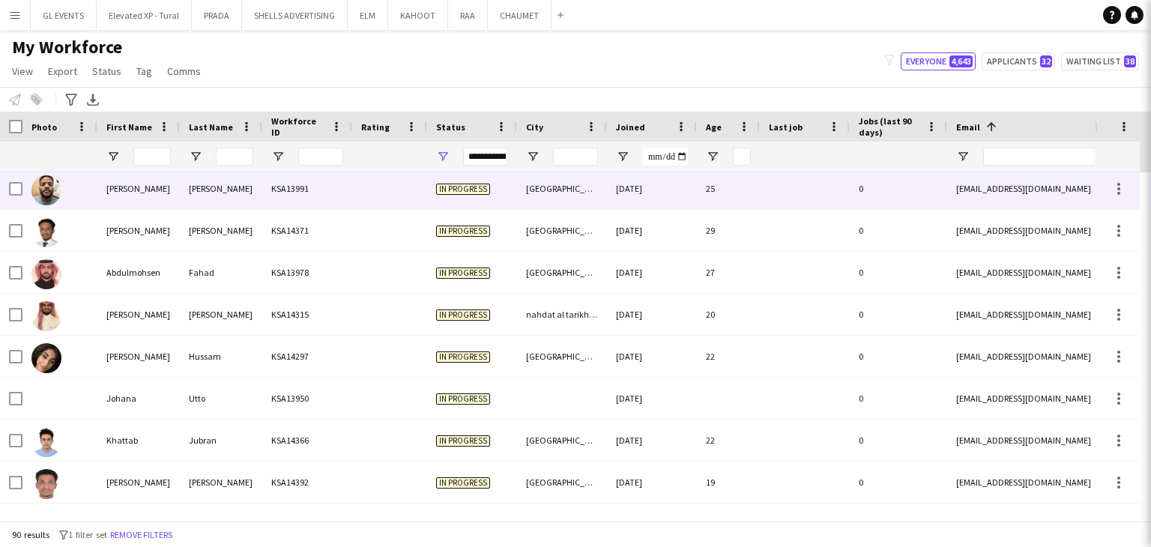
click at [732, 199] on div "25" at bounding box center [728, 188] width 63 height 41
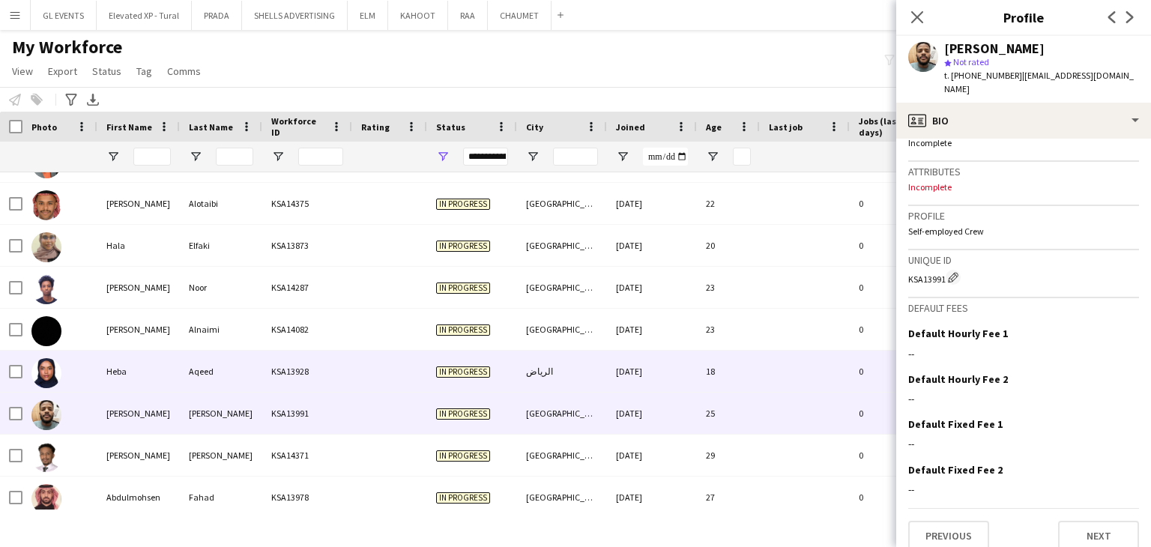
click at [677, 354] on div "[DATE]" at bounding box center [652, 371] width 90 height 41
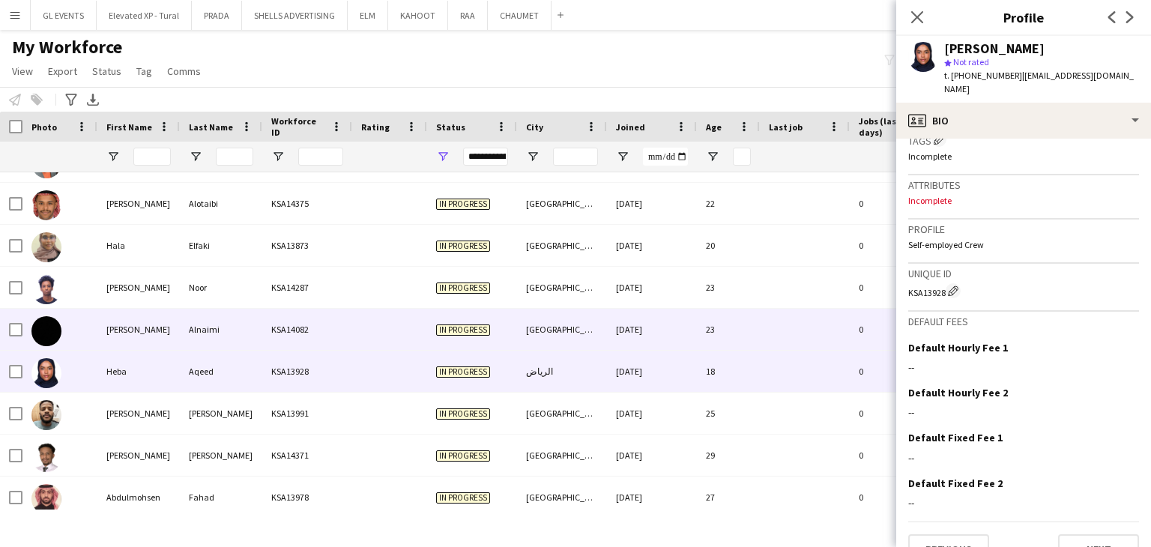
click at [647, 343] on div "[DATE]" at bounding box center [652, 329] width 90 height 41
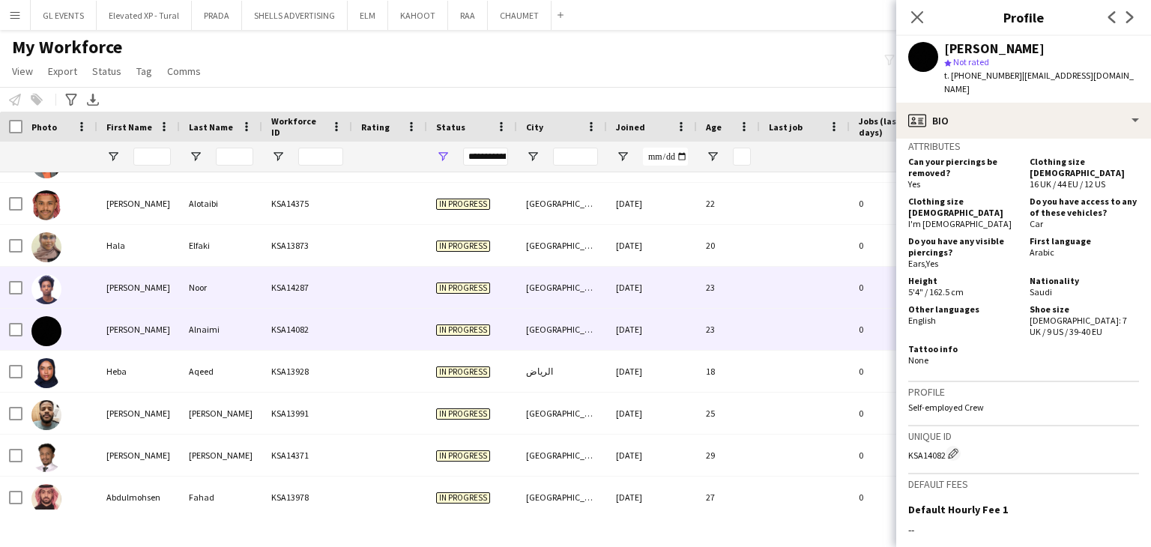
click at [629, 301] on div "[DATE]" at bounding box center [652, 287] width 90 height 41
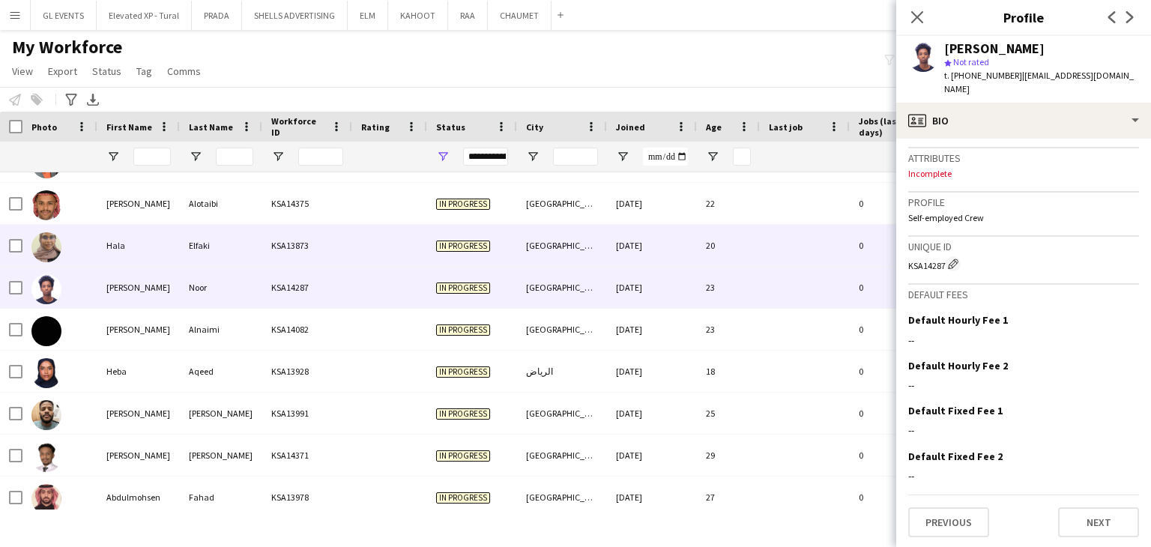
click at [600, 250] on div "[GEOGRAPHIC_DATA]" at bounding box center [562, 245] width 90 height 41
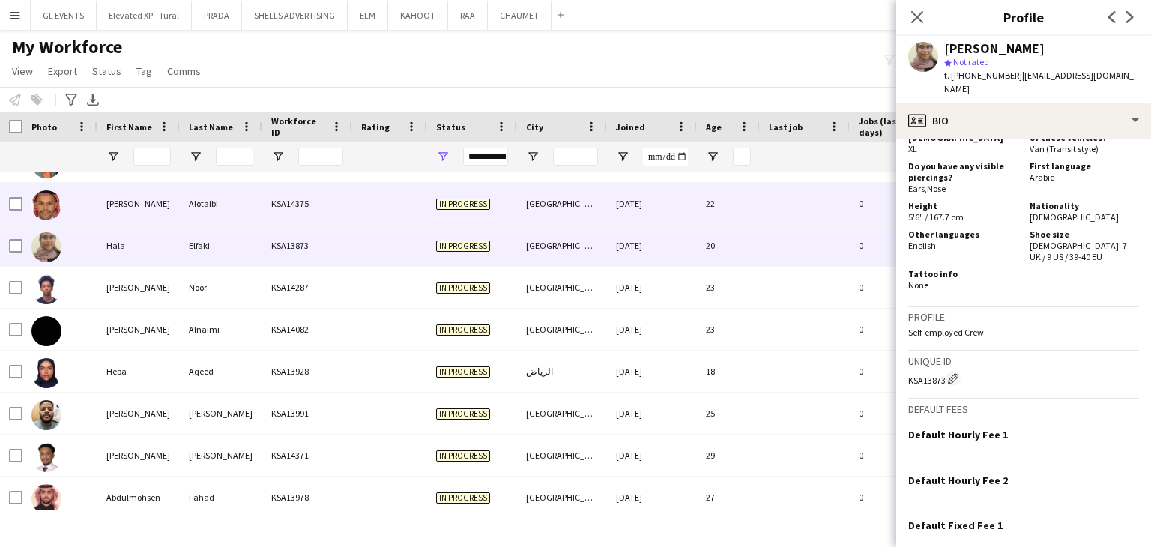
click at [630, 211] on div "[DATE]" at bounding box center [652, 203] width 90 height 41
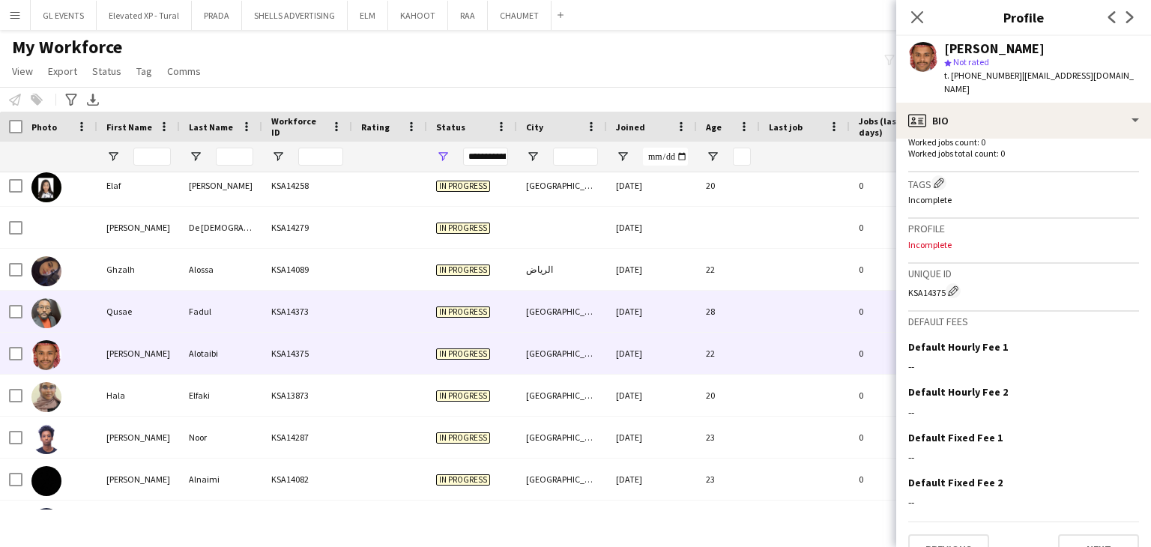
click at [705, 321] on div "28" at bounding box center [728, 311] width 63 height 41
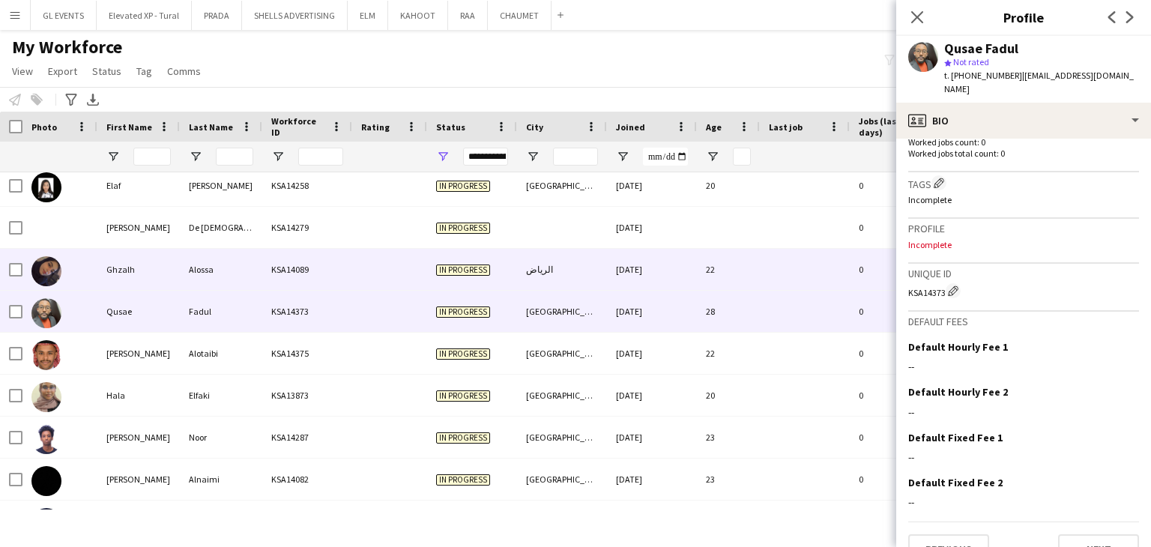
click at [615, 276] on div "[DATE]" at bounding box center [652, 269] width 90 height 41
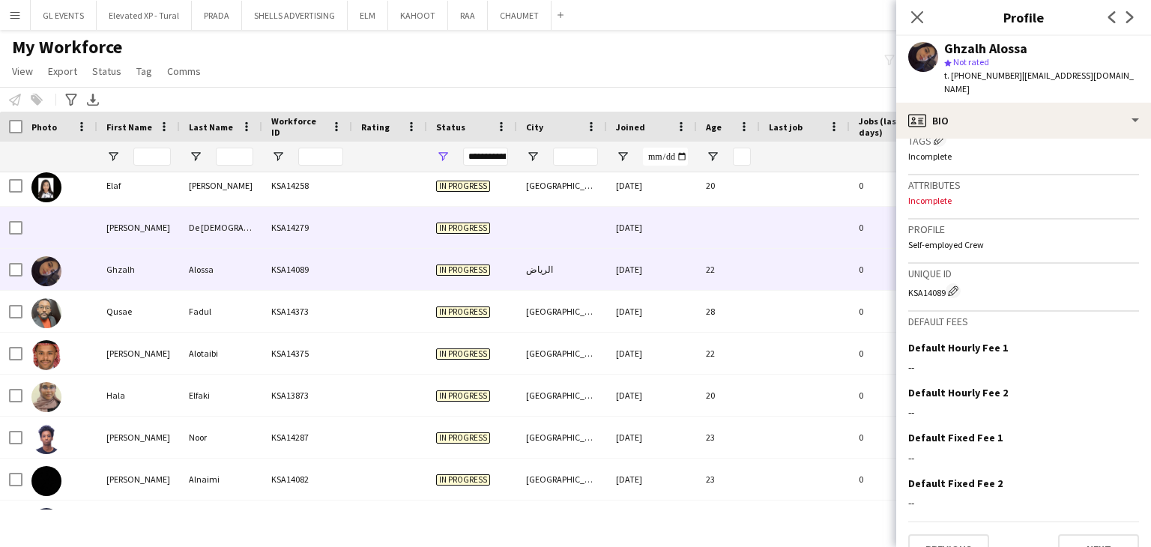
click at [684, 230] on div "[DATE]" at bounding box center [652, 227] width 90 height 41
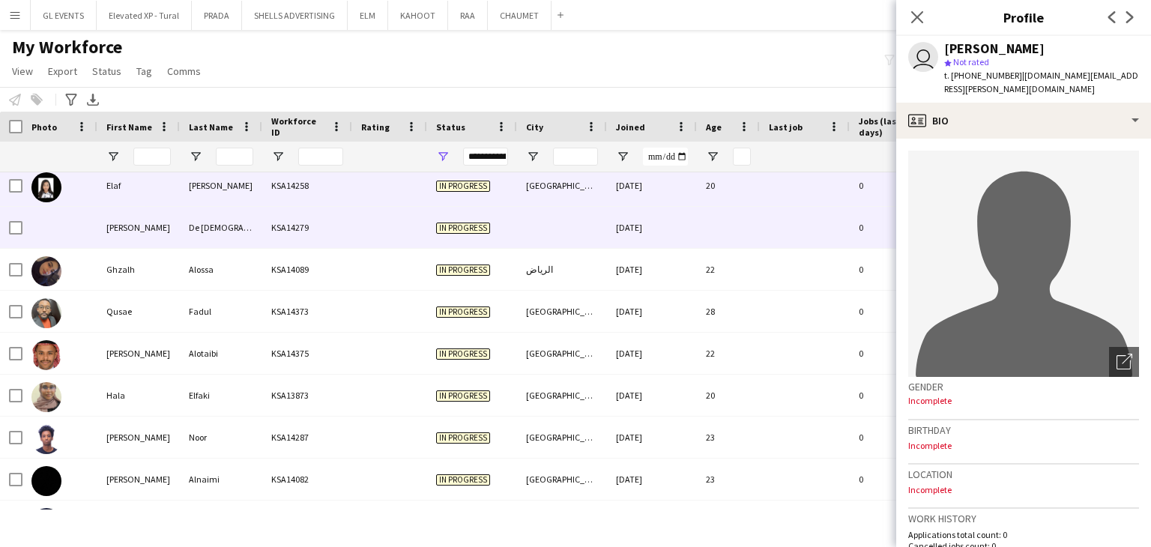
click at [686, 202] on div "[DATE]" at bounding box center [652, 185] width 90 height 41
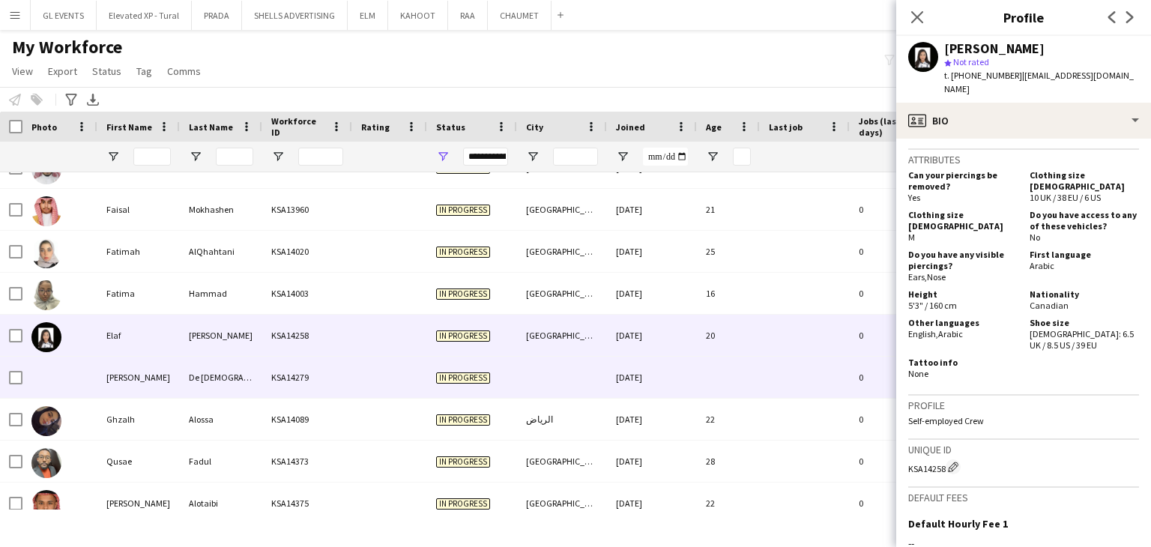
click at [555, 370] on div at bounding box center [562, 377] width 90 height 41
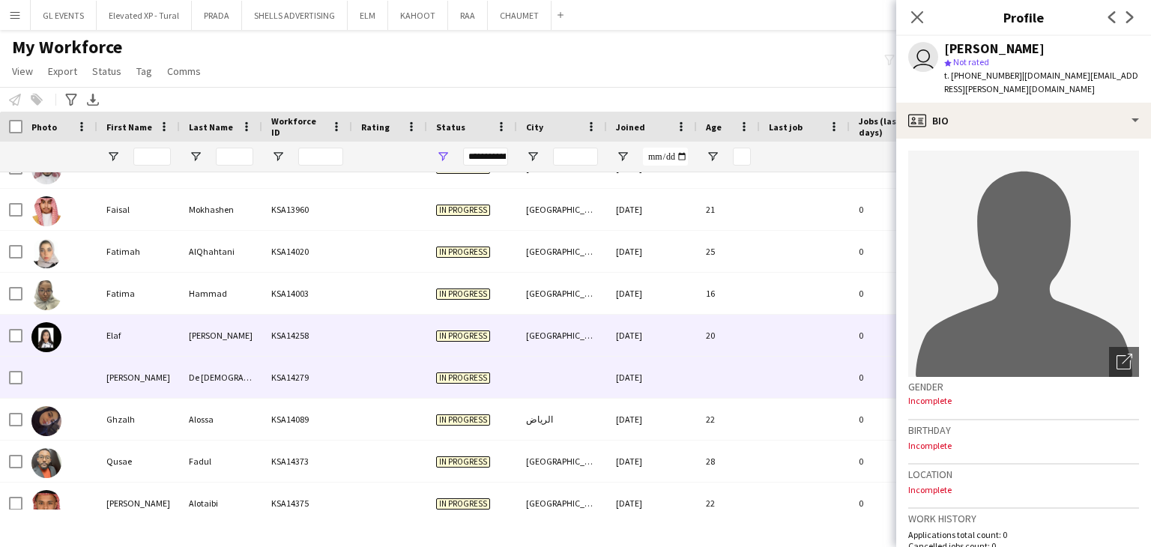
click at [708, 317] on div "20" at bounding box center [728, 335] width 63 height 41
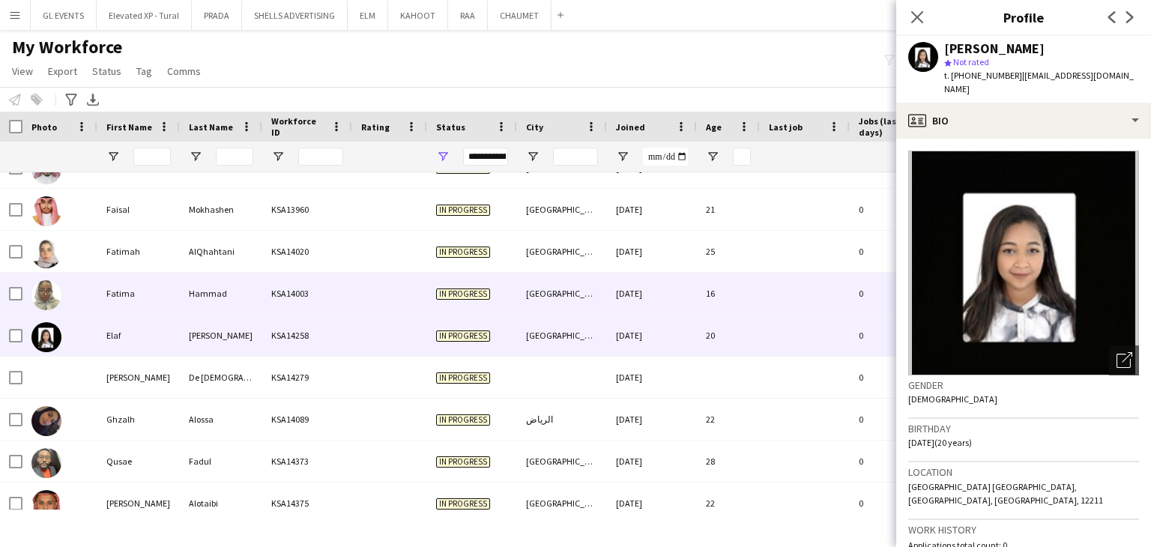
click at [697, 301] on div "16" at bounding box center [728, 293] width 63 height 41
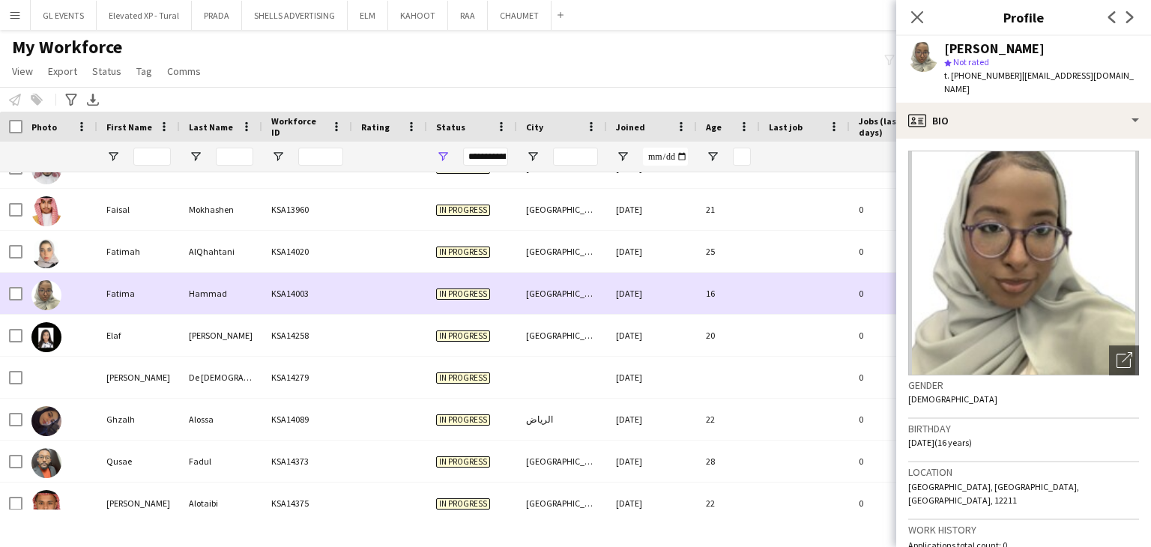
click at [707, 277] on div "16" at bounding box center [728, 293] width 63 height 41
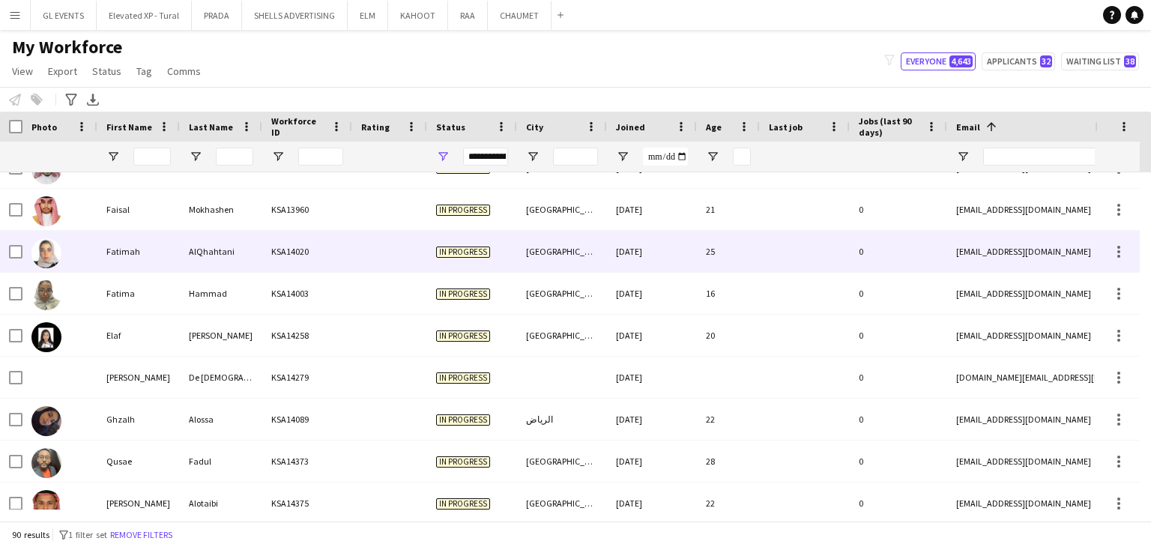
click at [691, 268] on div "[DATE]" at bounding box center [652, 251] width 90 height 41
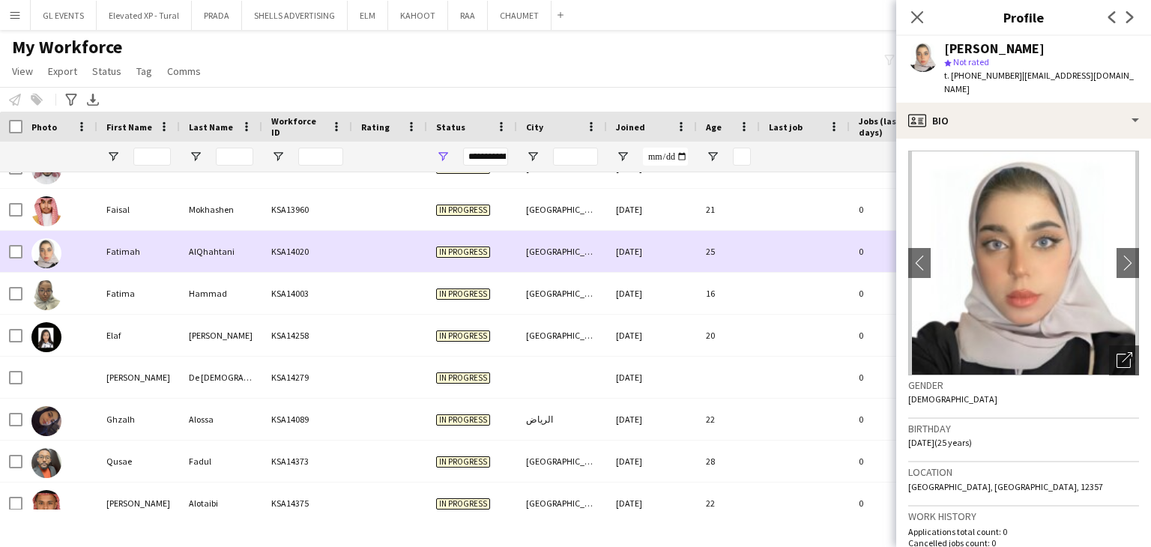
click at [691, 232] on div "[DATE]" at bounding box center [652, 251] width 90 height 41
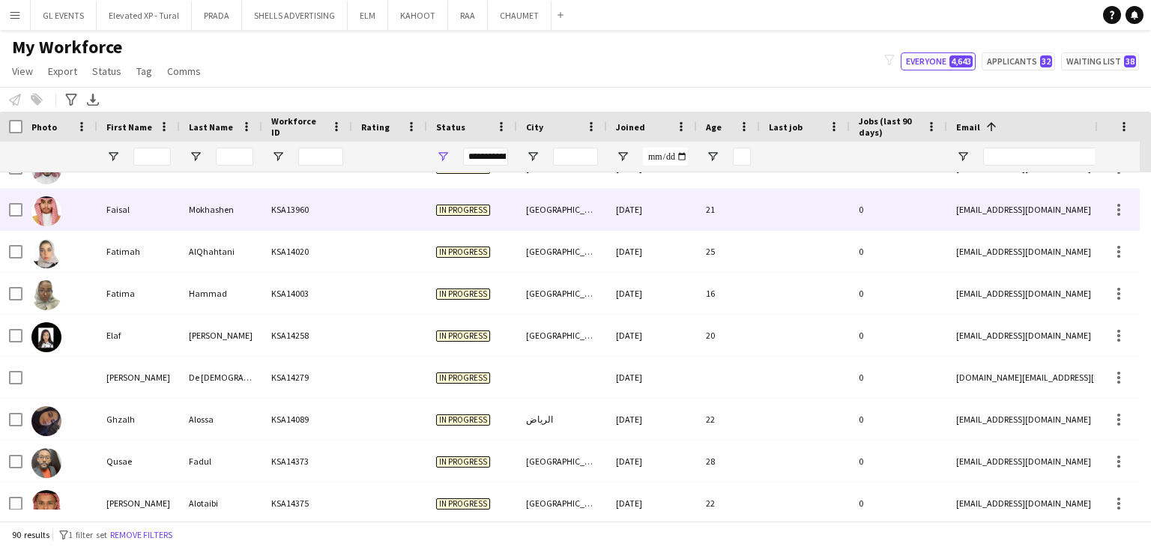
click at [690, 223] on div "[DATE]" at bounding box center [652, 209] width 90 height 41
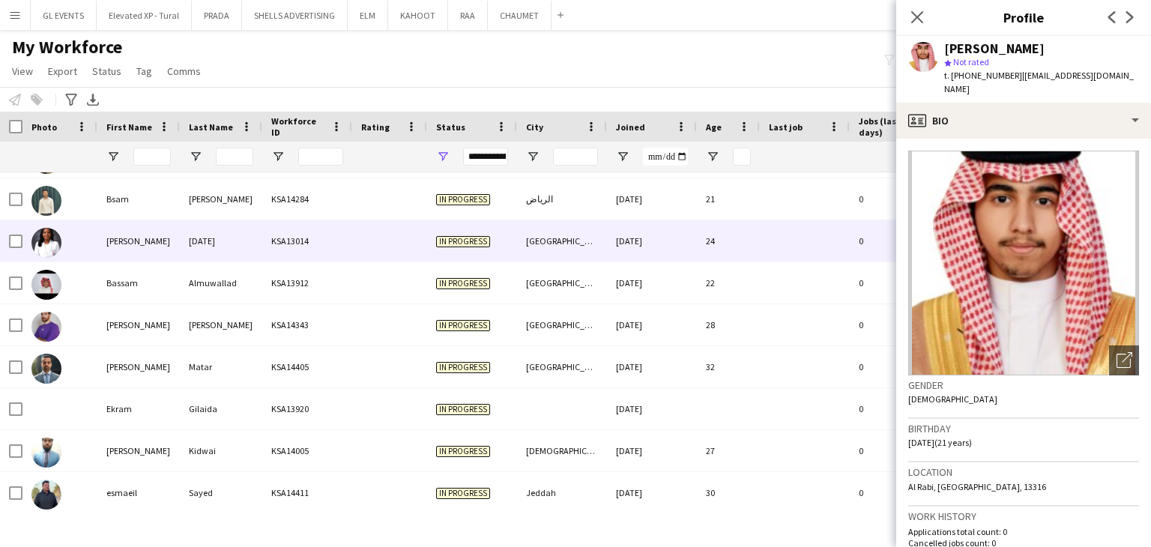
click at [684, 250] on div "[DATE]" at bounding box center [652, 240] width 90 height 41
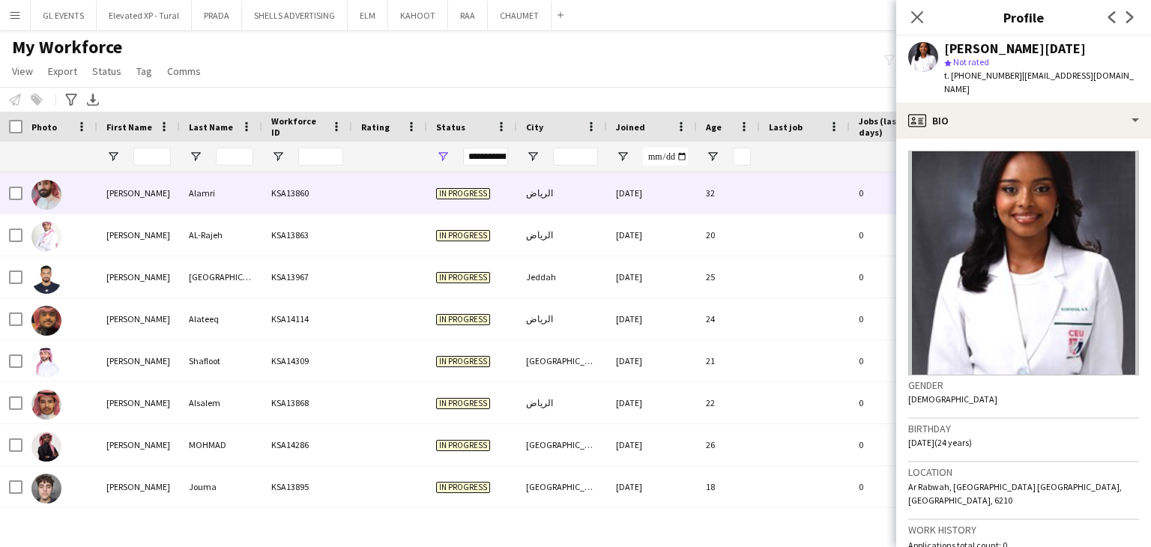
click at [679, 211] on div "[DATE]" at bounding box center [652, 192] width 90 height 41
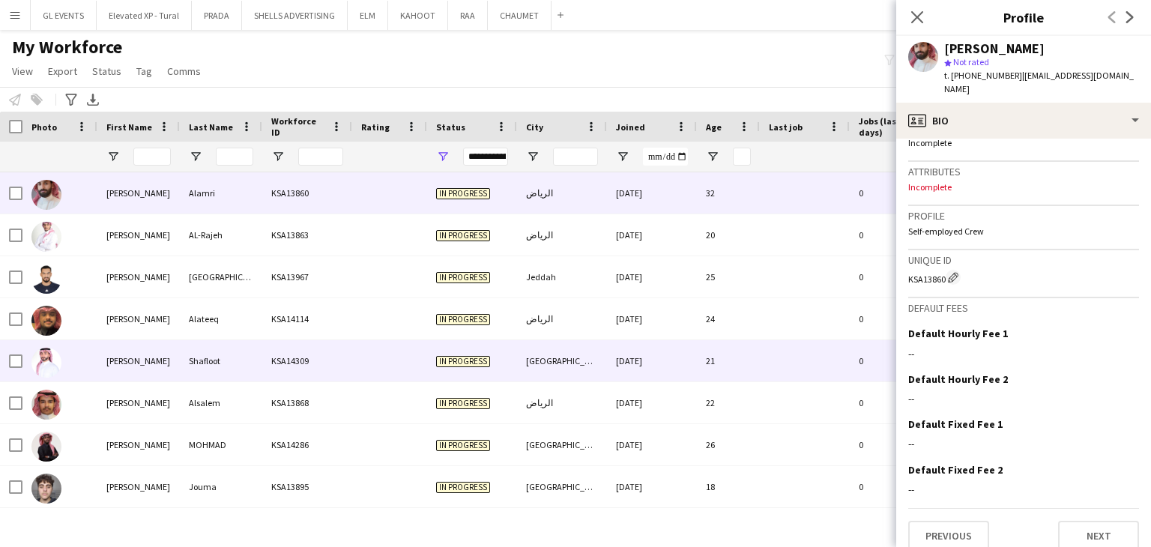
click at [614, 369] on div "[DATE]" at bounding box center [652, 360] width 90 height 41
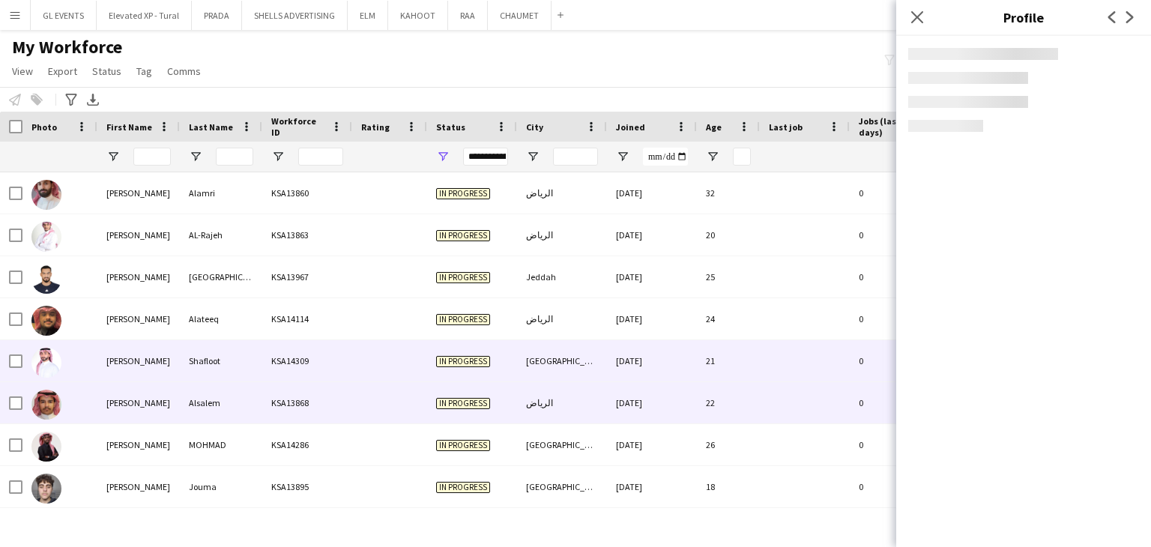
click at [618, 403] on div "[DATE]" at bounding box center [652, 402] width 90 height 41
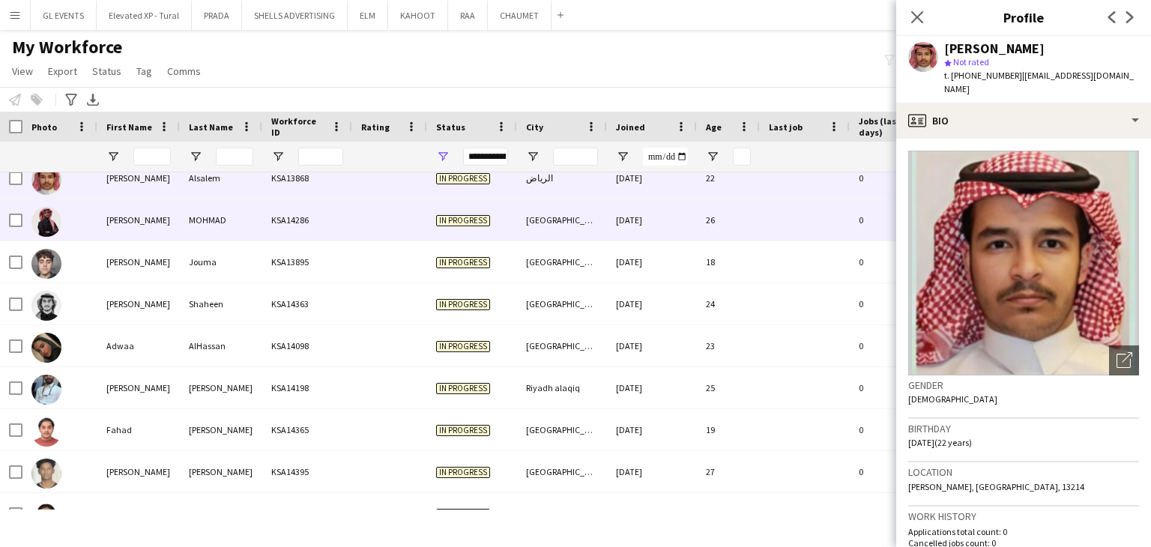
click at [635, 233] on div "[DATE]" at bounding box center [652, 219] width 90 height 41
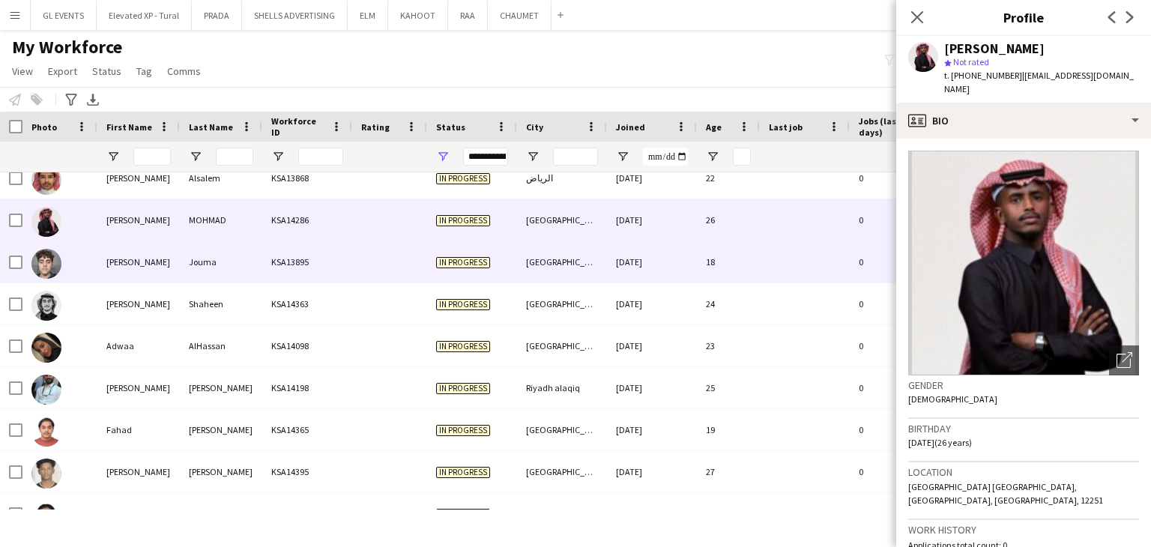
click at [647, 254] on div "[DATE]" at bounding box center [652, 261] width 90 height 41
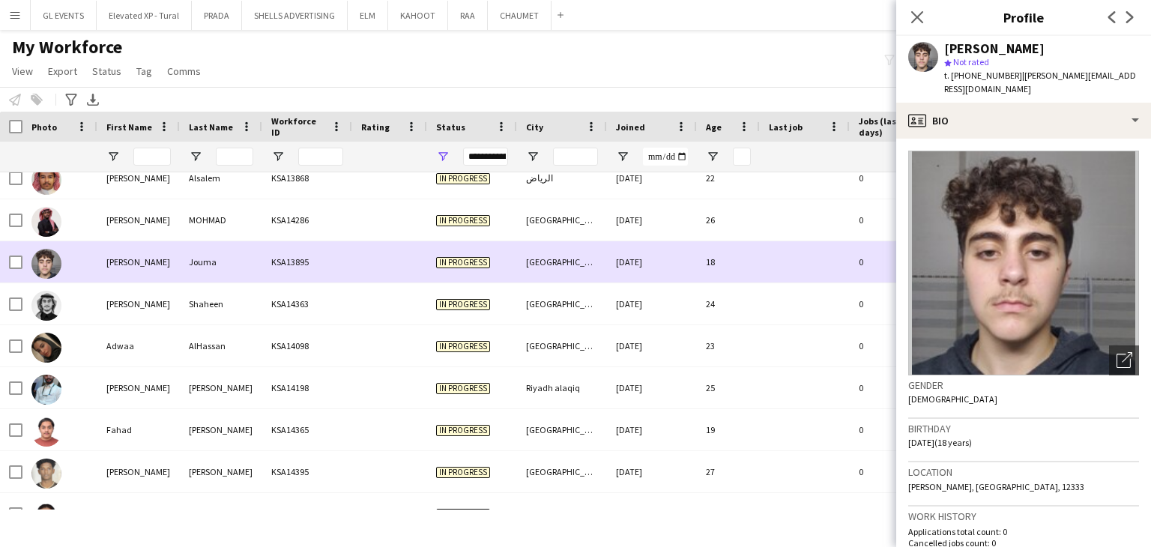
click at [645, 281] on div "[DATE]" at bounding box center [652, 261] width 90 height 41
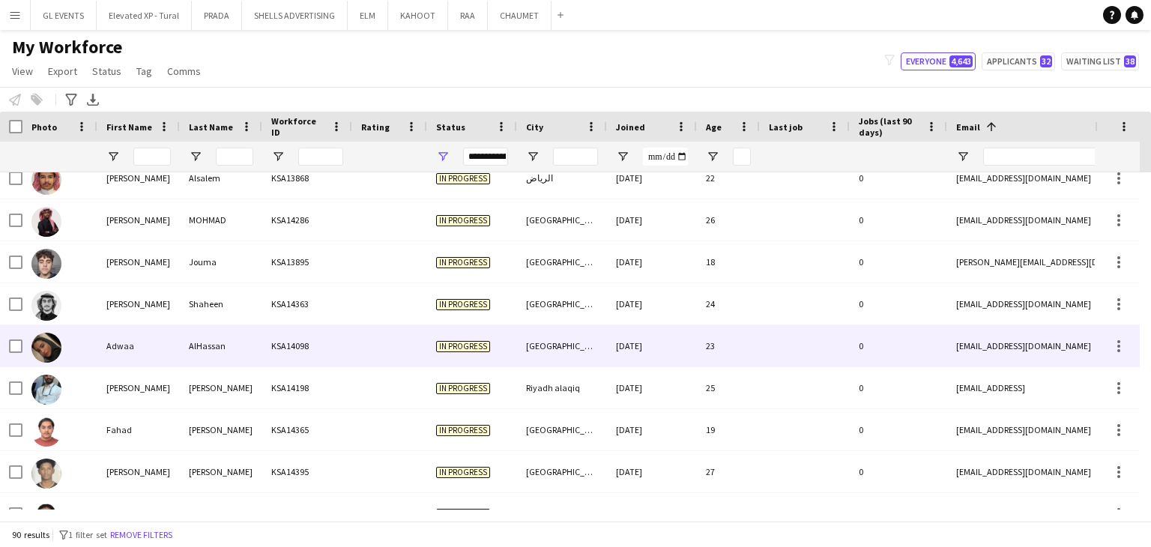
click at [649, 349] on div "[DATE]" at bounding box center [652, 345] width 90 height 41
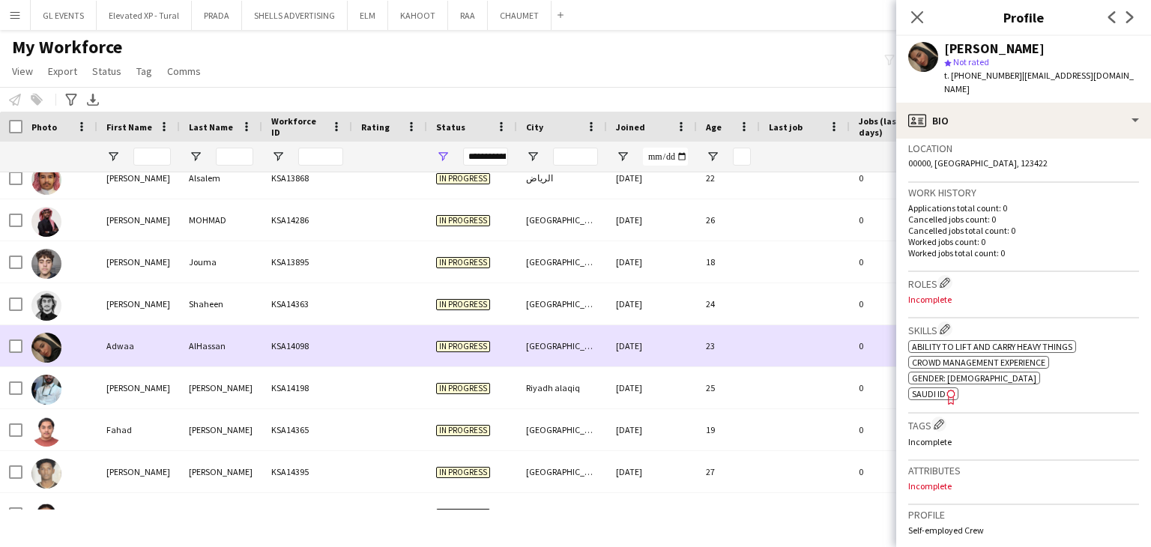
click at [627, 378] on div "[DATE]" at bounding box center [652, 387] width 90 height 41
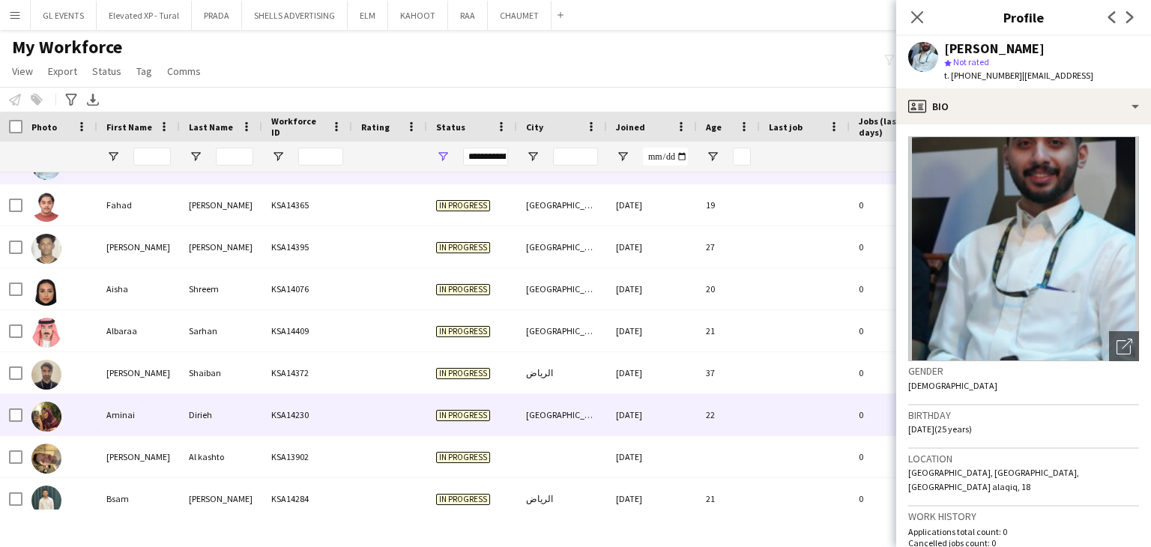
click at [681, 408] on div "[DATE]" at bounding box center [652, 414] width 90 height 41
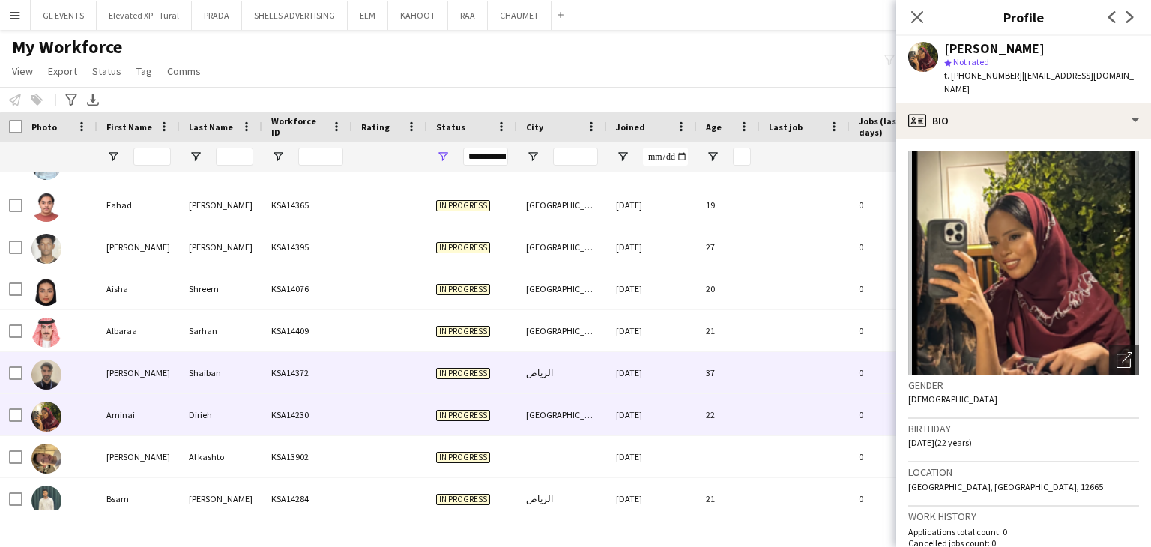
click at [666, 379] on div "[DATE]" at bounding box center [652, 372] width 90 height 41
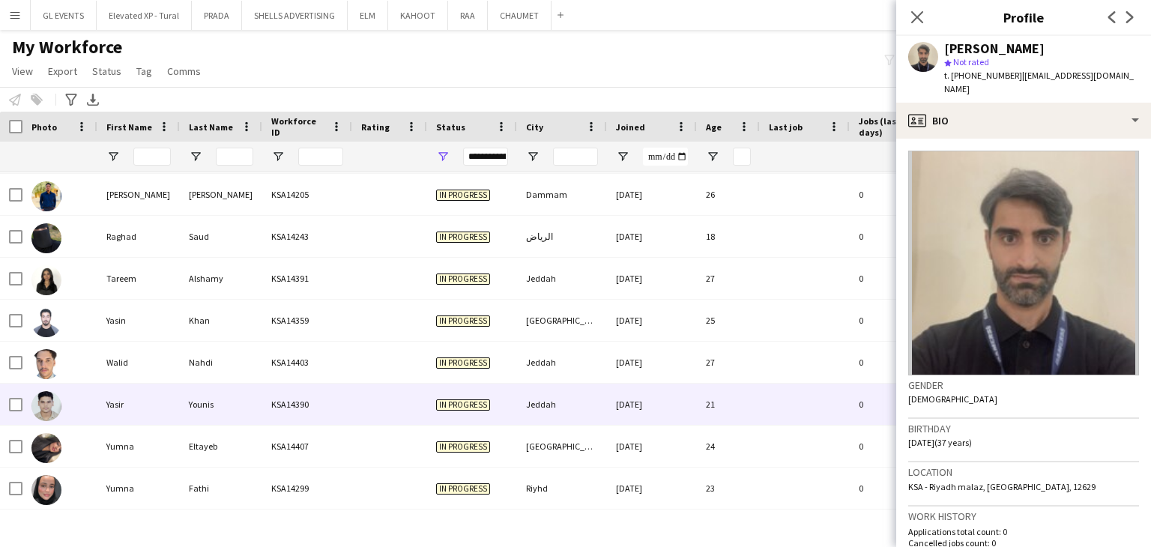
click at [655, 412] on div "[DATE]" at bounding box center [652, 404] width 90 height 41
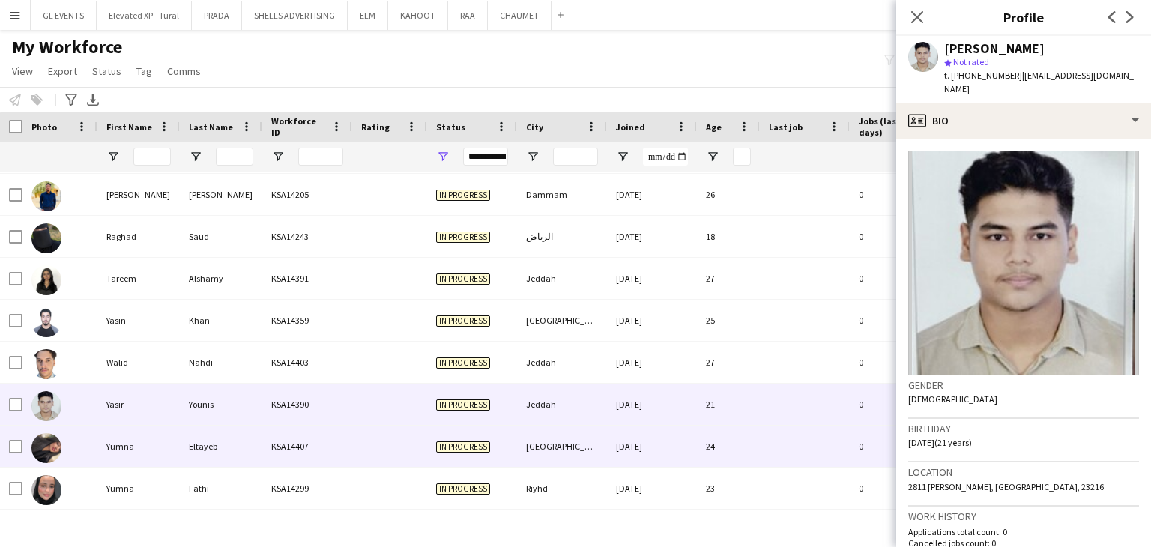
click at [663, 447] on div "[DATE]" at bounding box center [652, 446] width 90 height 41
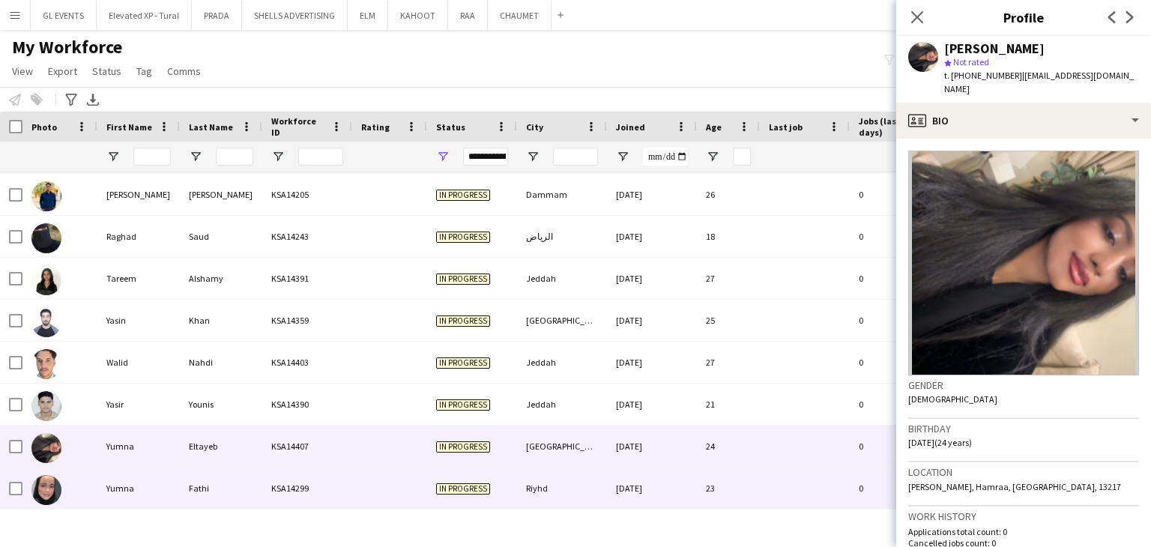
click at [665, 477] on div "[DATE]" at bounding box center [652, 488] width 90 height 41
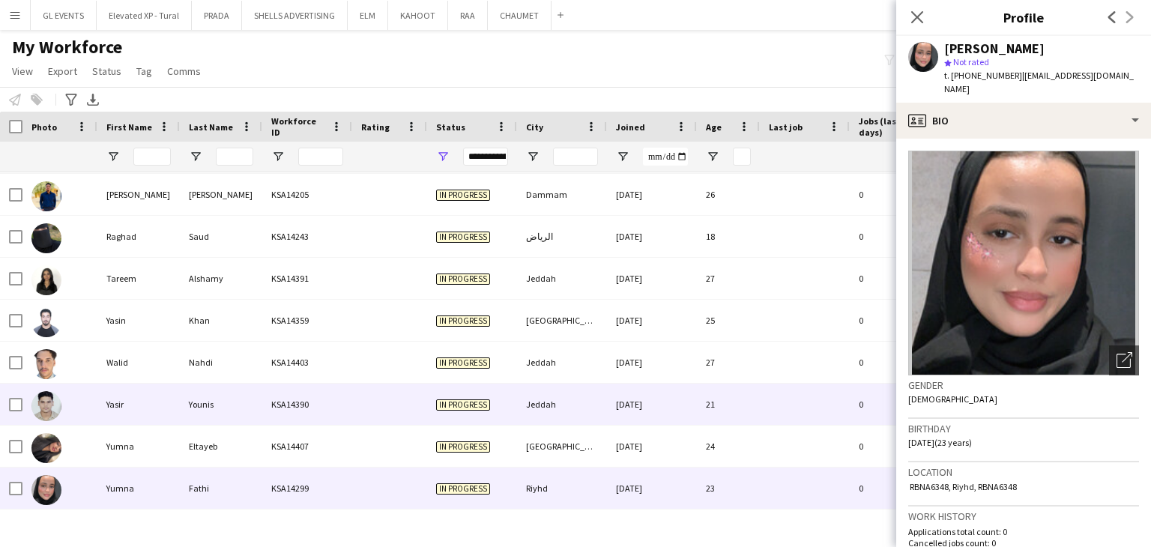
click at [651, 412] on div "[DATE]" at bounding box center [652, 404] width 90 height 41
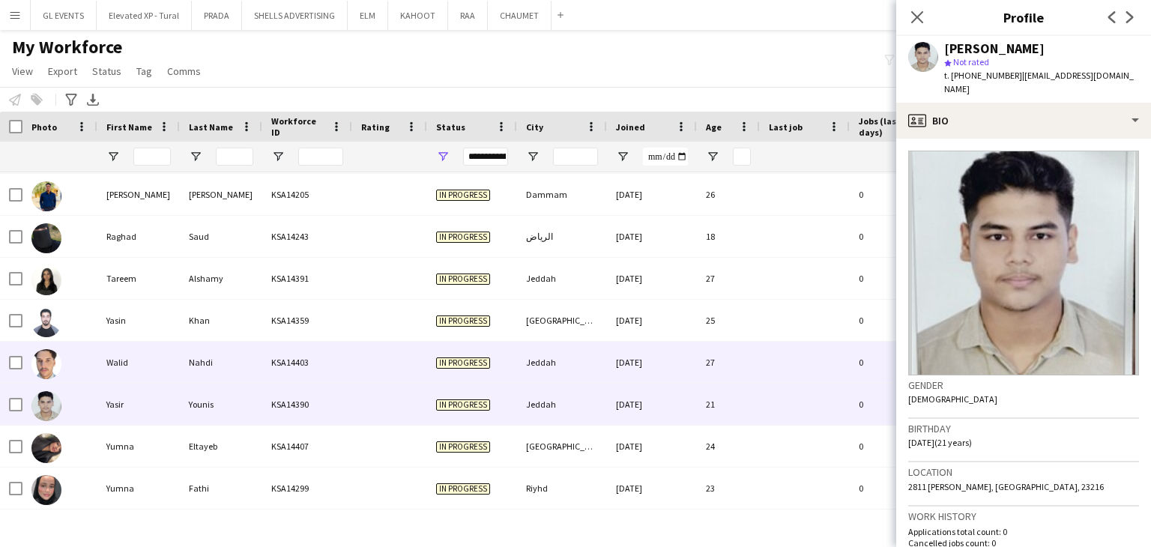
click at [652, 374] on div "[DATE]" at bounding box center [652, 362] width 90 height 41
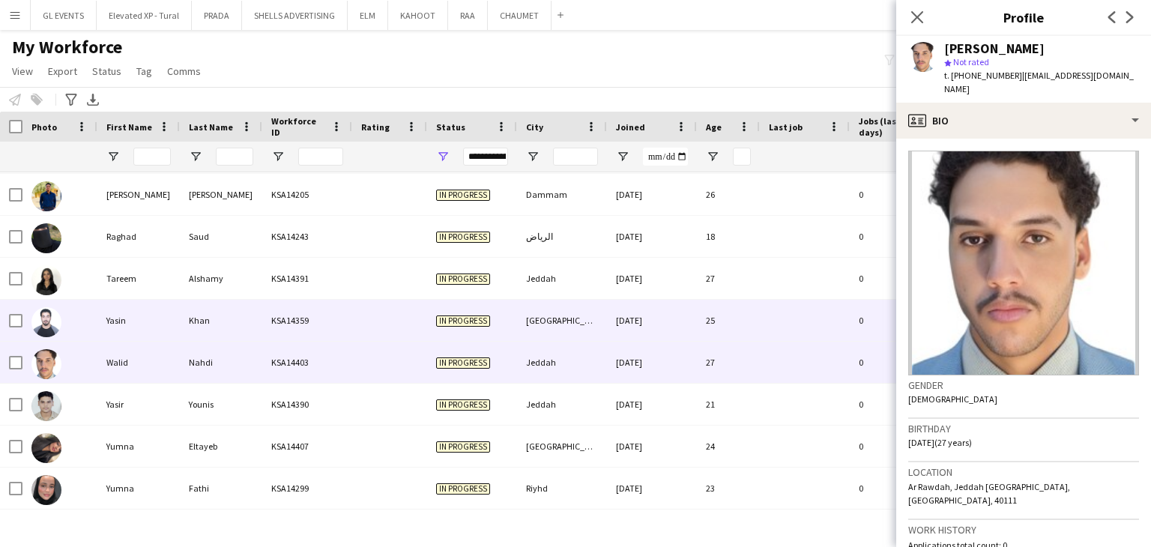
click at [630, 316] on div "[DATE]" at bounding box center [652, 320] width 90 height 41
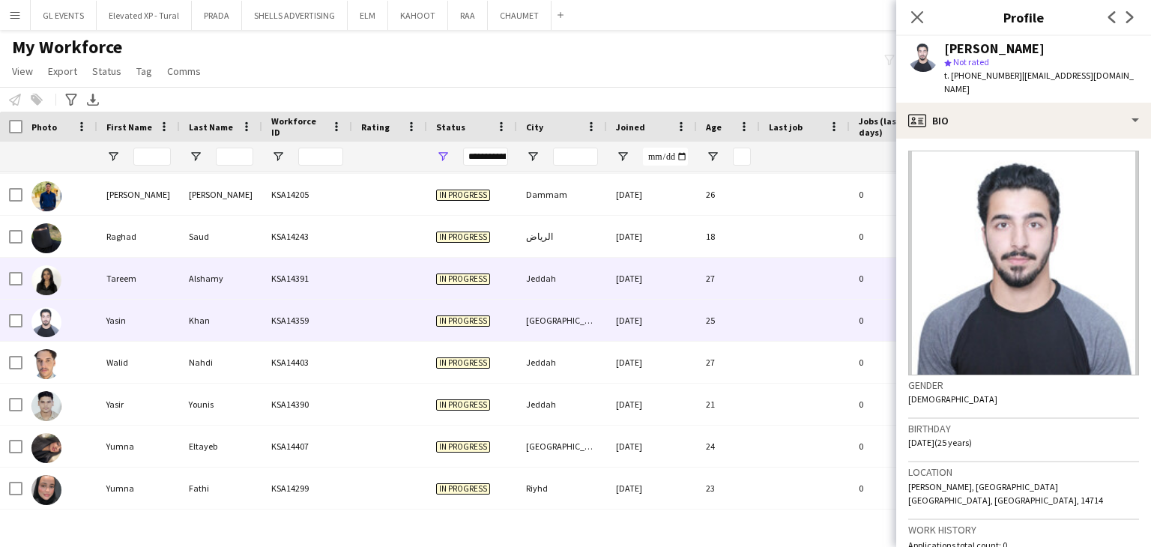
click at [648, 286] on div "[DATE]" at bounding box center [652, 278] width 90 height 41
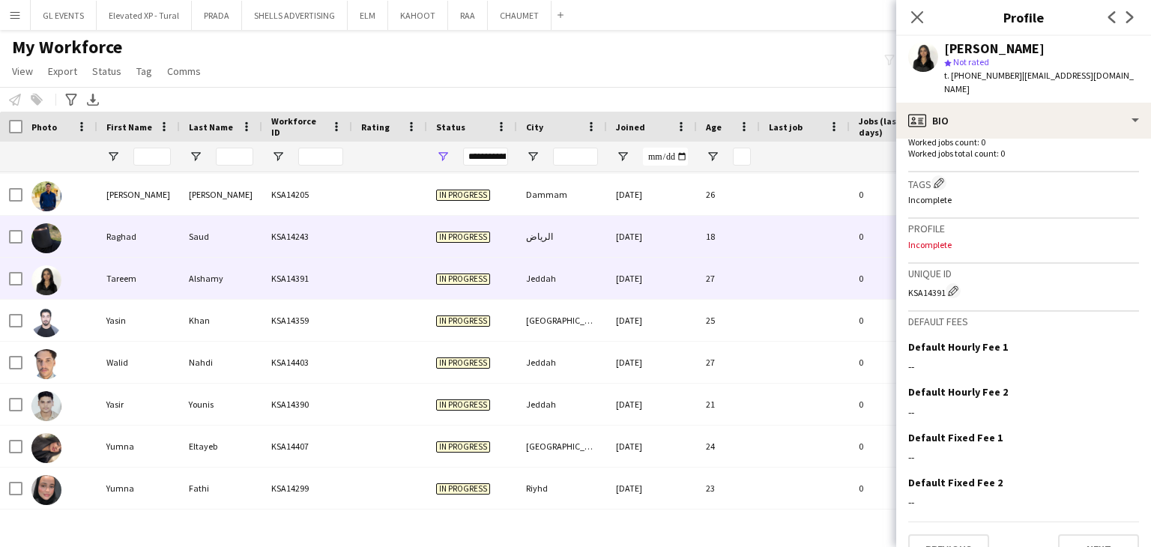
click at [702, 238] on div "18" at bounding box center [728, 236] width 63 height 41
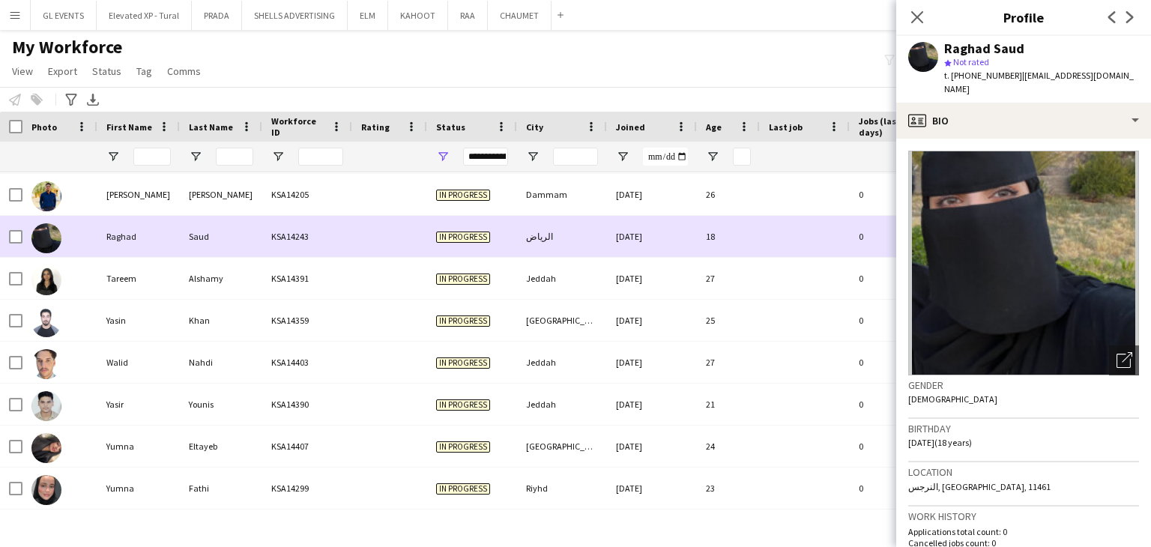
click at [615, 223] on div "[DATE]" at bounding box center [652, 236] width 90 height 41
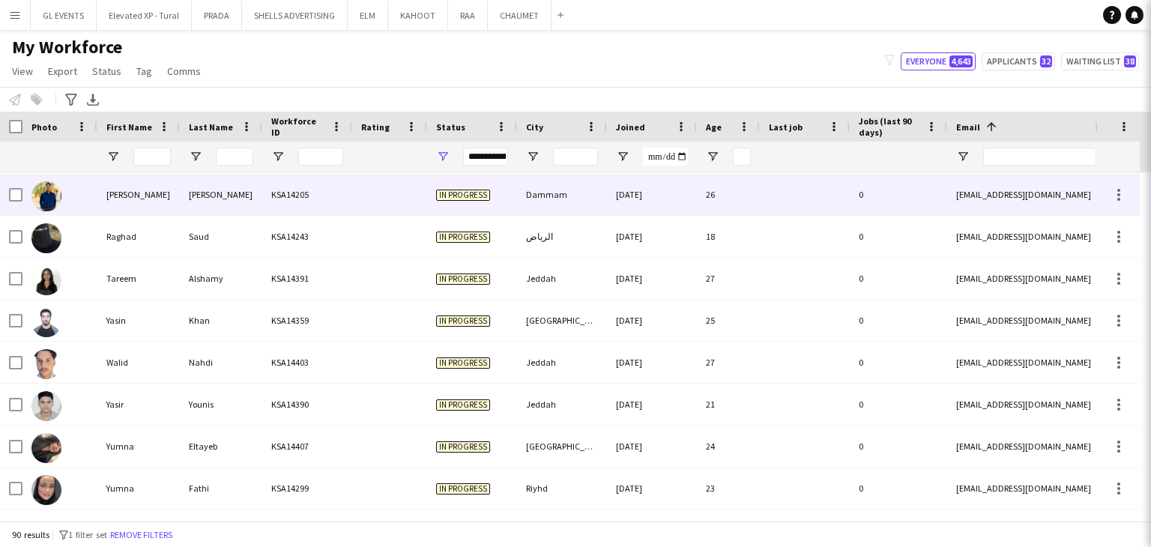
click at [619, 205] on div "[DATE]" at bounding box center [652, 194] width 90 height 41
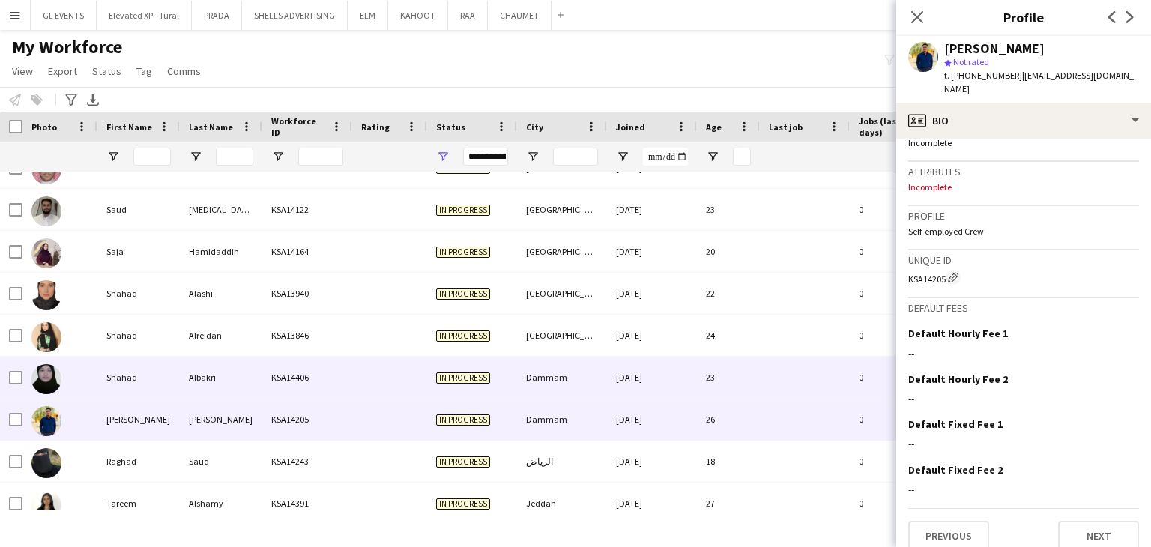
click at [591, 358] on div "Dammam" at bounding box center [562, 377] width 90 height 41
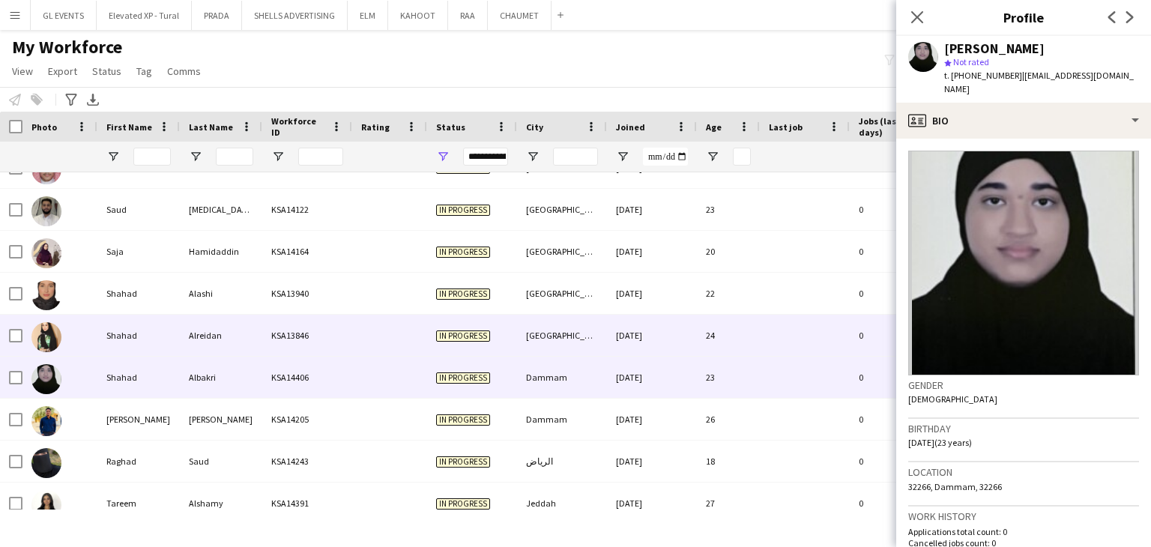
click at [607, 328] on div "[DATE]" at bounding box center [652, 335] width 90 height 41
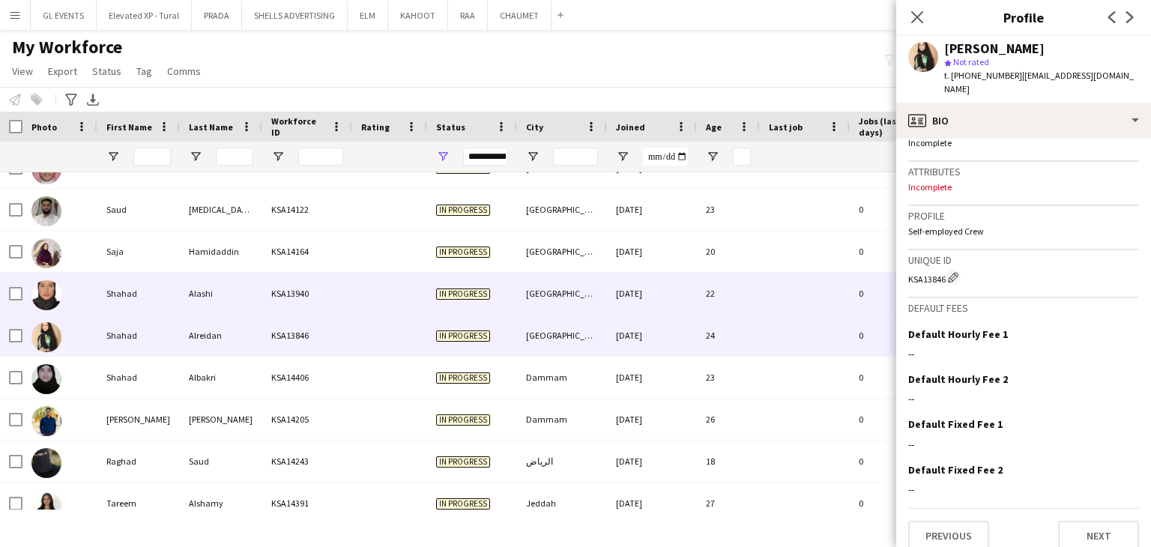
click at [658, 307] on div "[DATE]" at bounding box center [652, 293] width 90 height 41
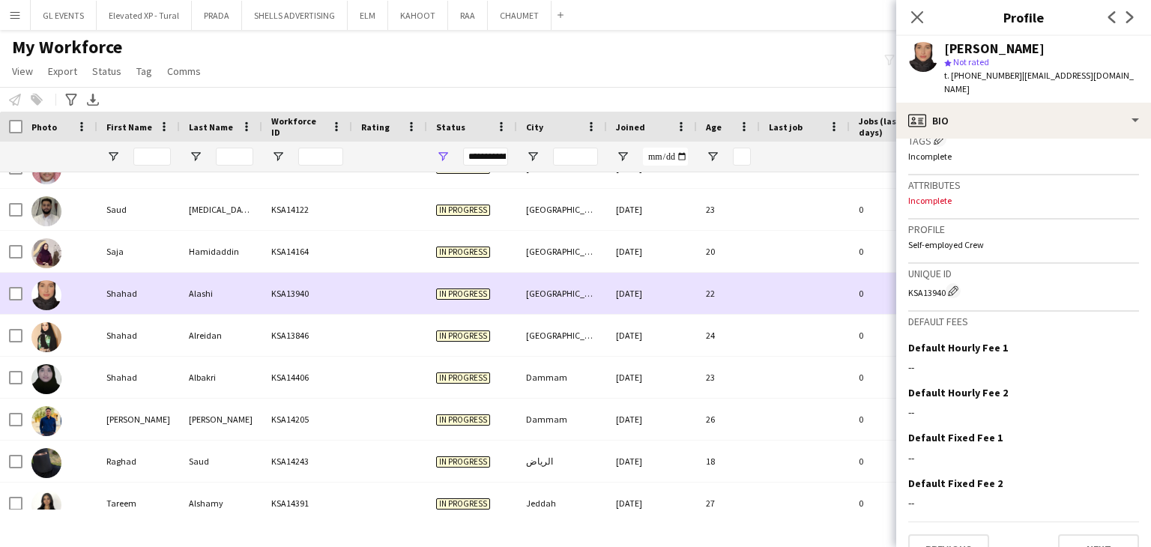
click at [681, 265] on div "[DATE]" at bounding box center [652, 251] width 90 height 41
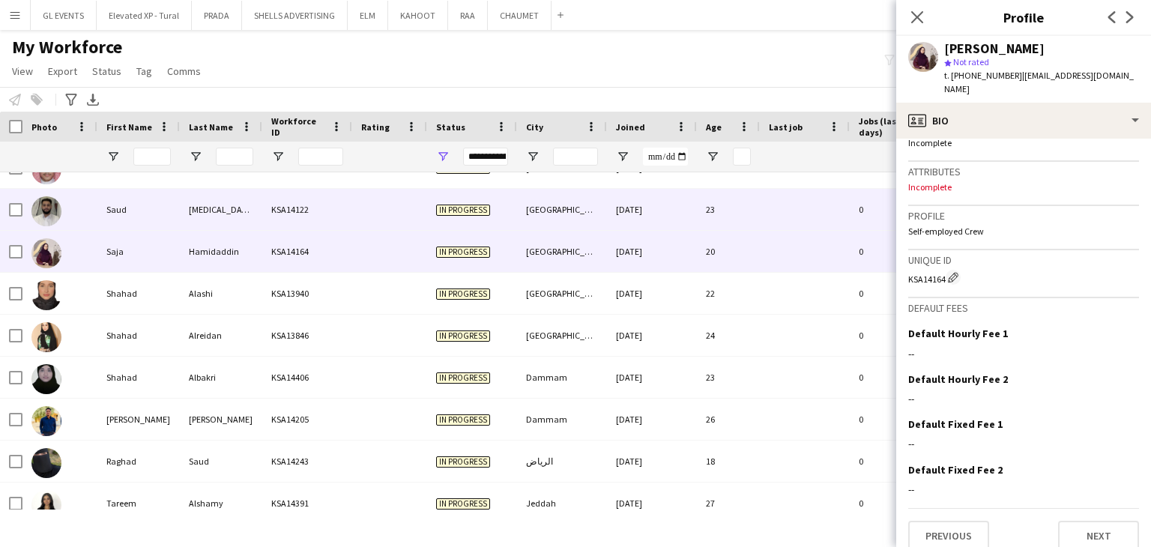
click at [609, 208] on div "[DATE]" at bounding box center [652, 209] width 90 height 41
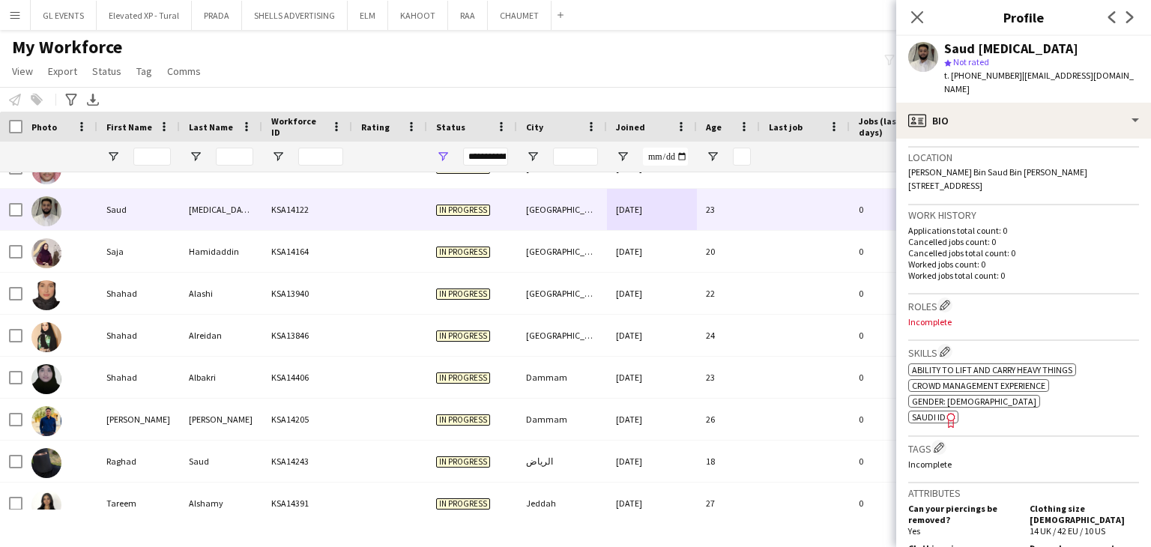
click at [926, 411] on span "SAUDI ID" at bounding box center [929, 416] width 34 height 11
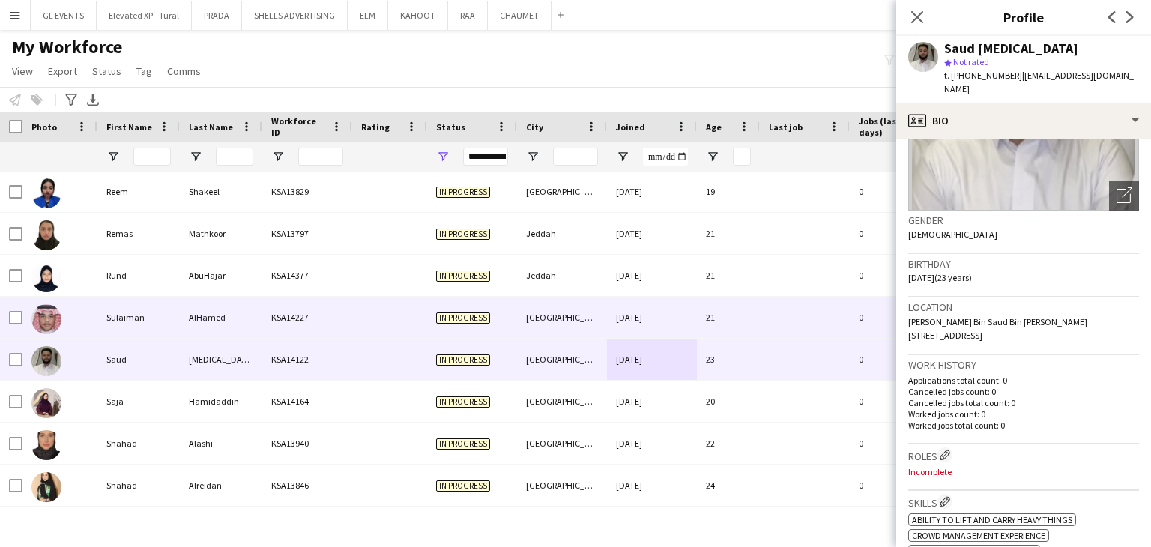
click at [678, 311] on div "[DATE]" at bounding box center [652, 317] width 90 height 41
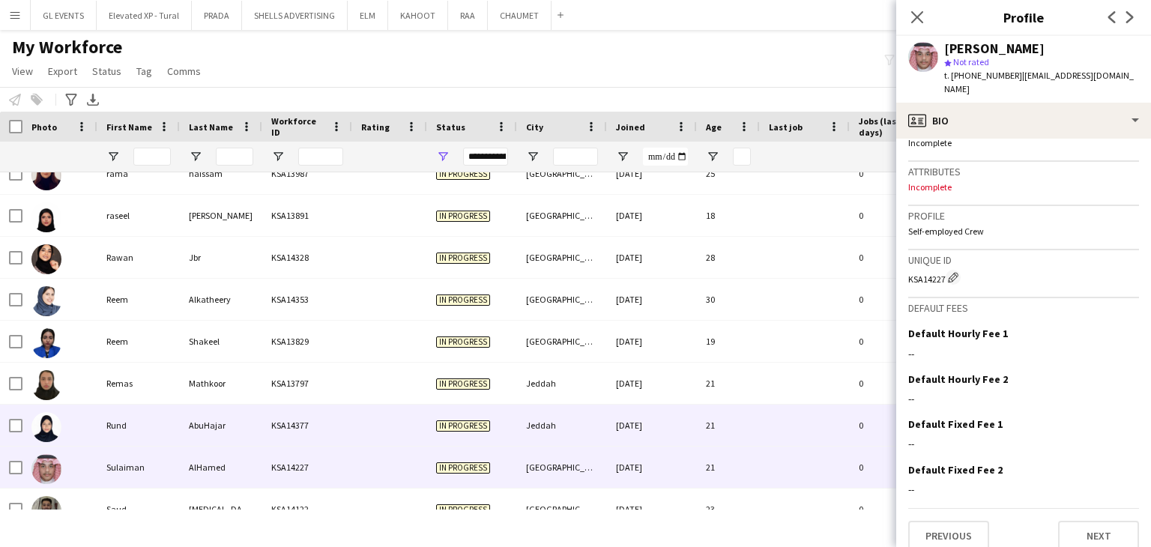
click at [603, 444] on div "Jeddah" at bounding box center [562, 425] width 90 height 41
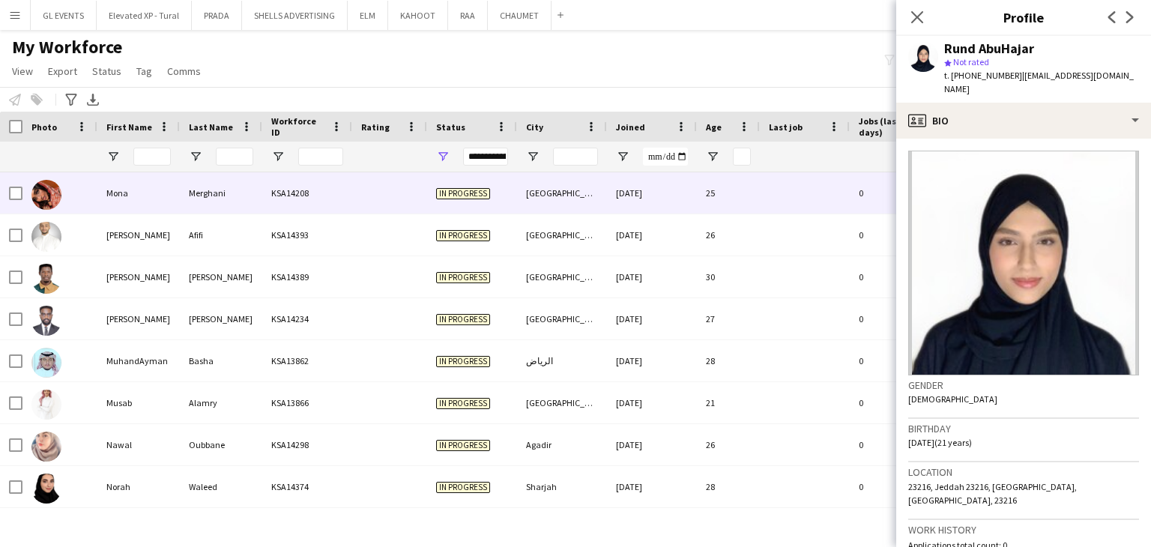
scroll to position [2166, 0]
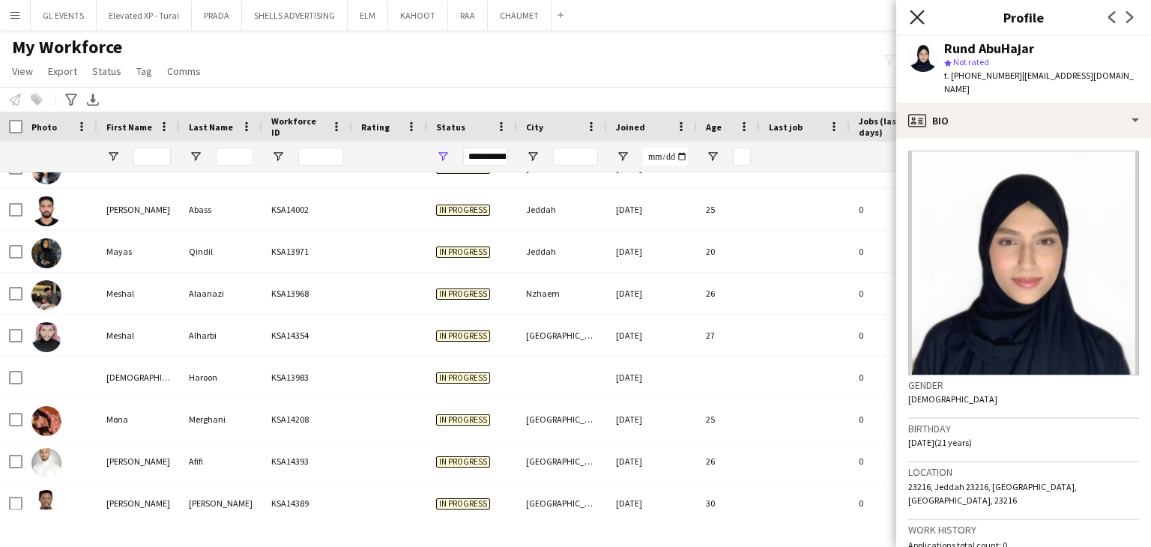
click at [917, 13] on icon "Close pop-in" at bounding box center [917, 17] width 14 height 14
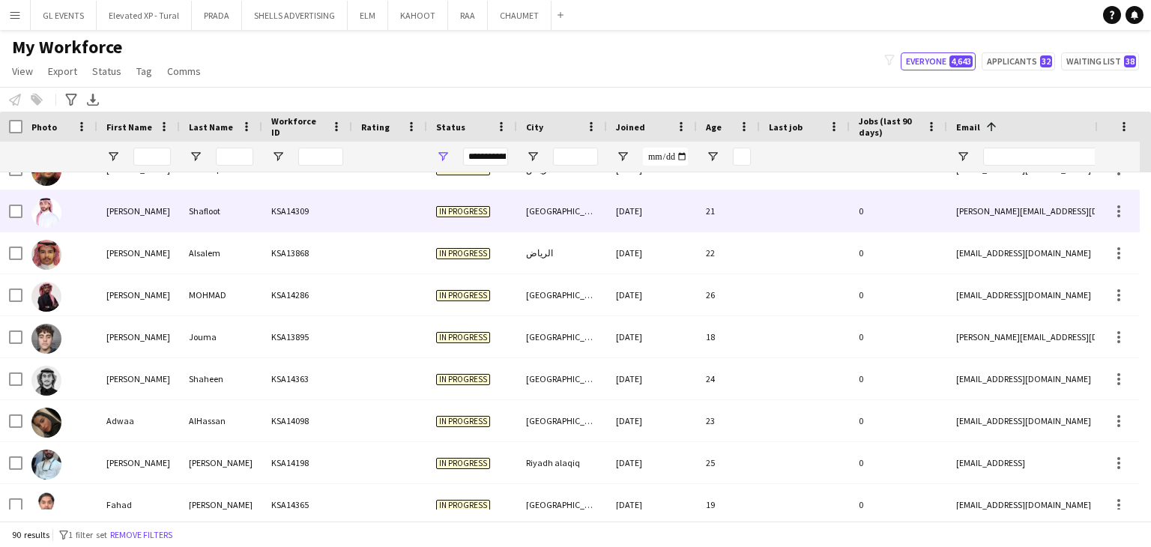
scroll to position [3, 0]
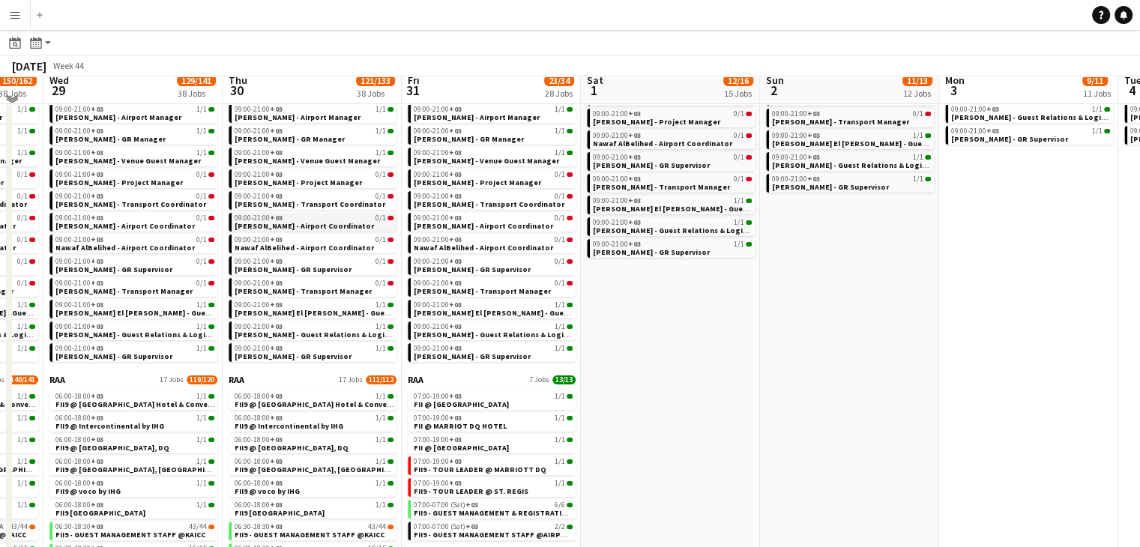
scroll to position [300, 0]
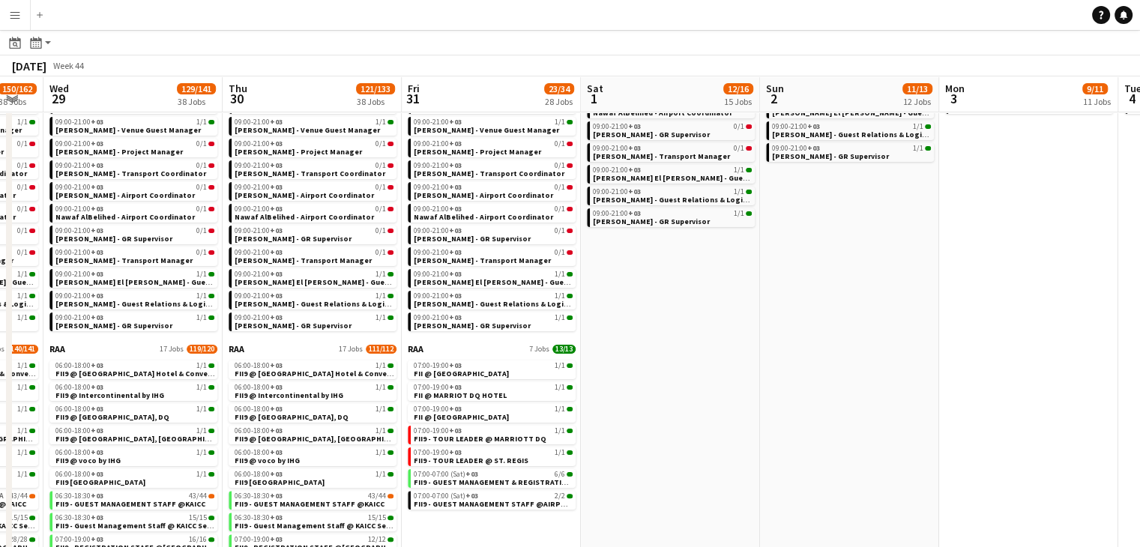
click at [1106, 303] on app-date-cell "Elevated XP - Tural 11 Jobs 9/11 09:00-21:00 +03 1/1 Aysel Ahmadova - Project L…" at bounding box center [1028, 300] width 179 height 890
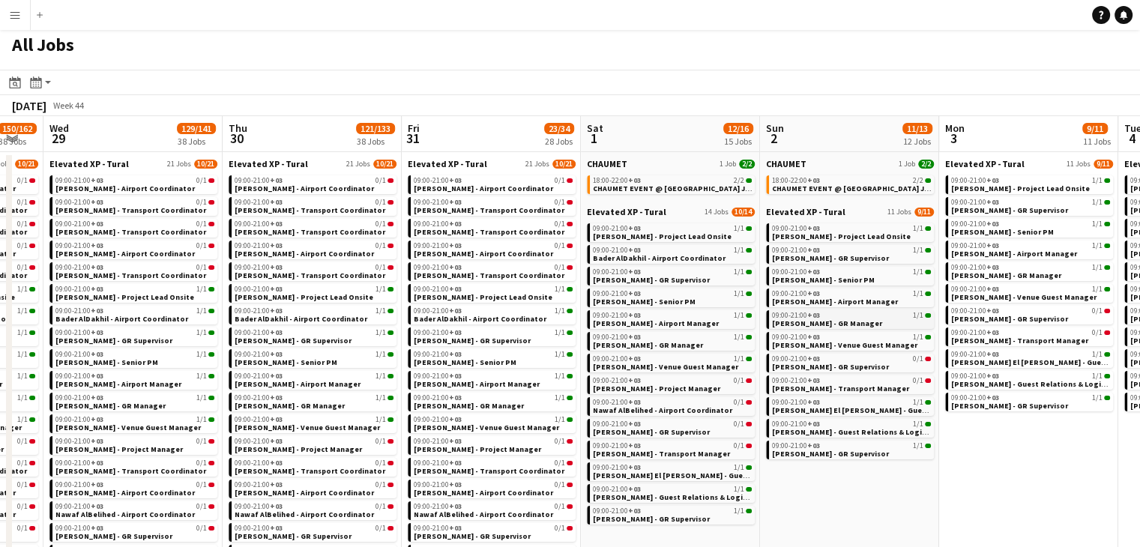
scroll to position [0, 0]
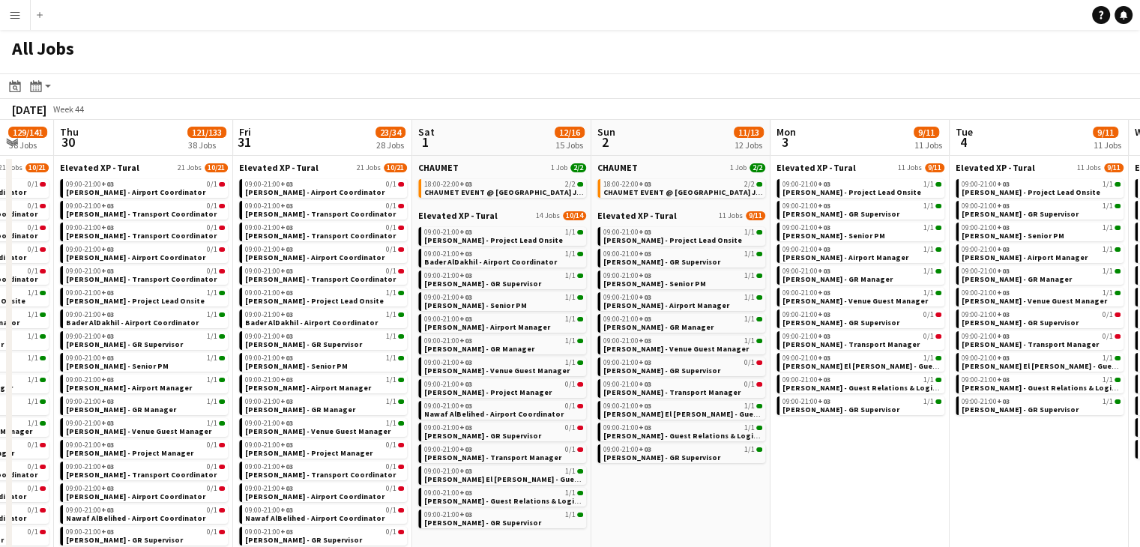
drag, startPoint x: 893, startPoint y: 403, endPoint x: 839, endPoint y: 396, distance: 54.4
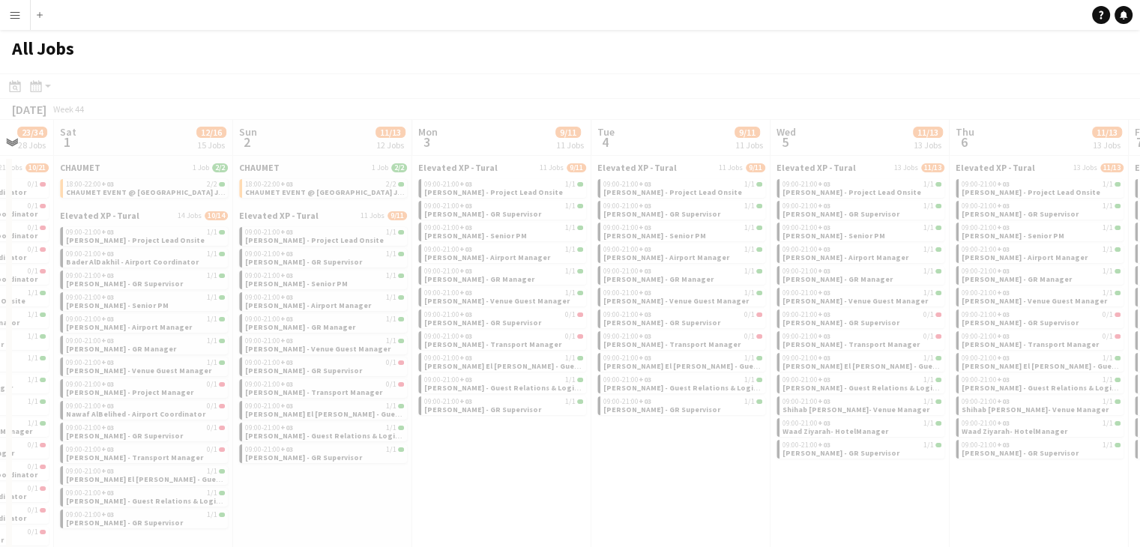
scroll to position [0, 370]
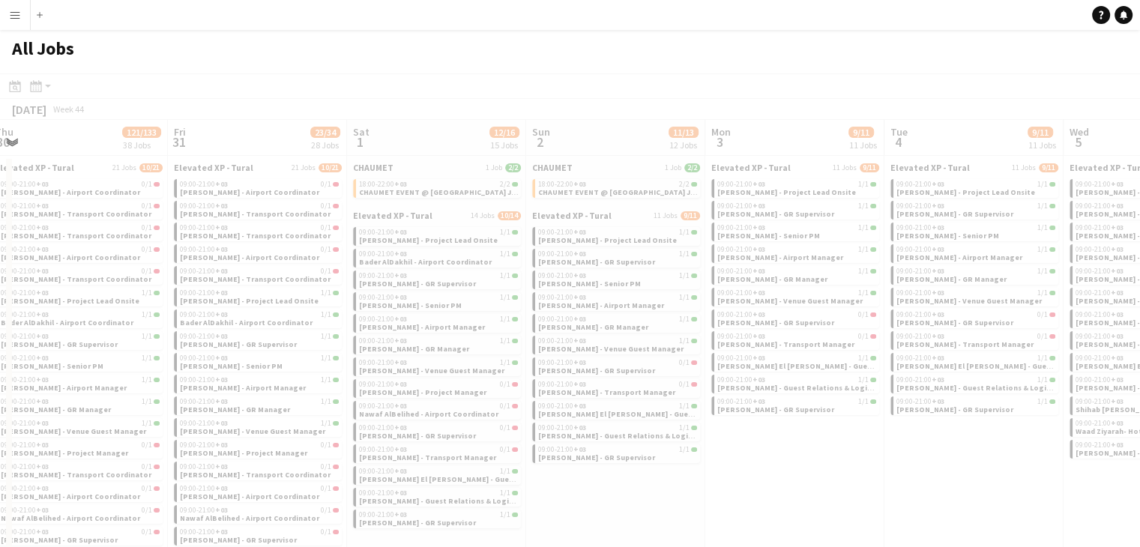
drag, startPoint x: 992, startPoint y: 409, endPoint x: 691, endPoint y: 394, distance: 301.7
click at [691, 394] on app-all-jobs "All Jobs Date picker SEP 2025 SEP 2025 Monday M Tuesday T Wednesday W Thursday …" at bounding box center [570, 538] width 1140 height 1016
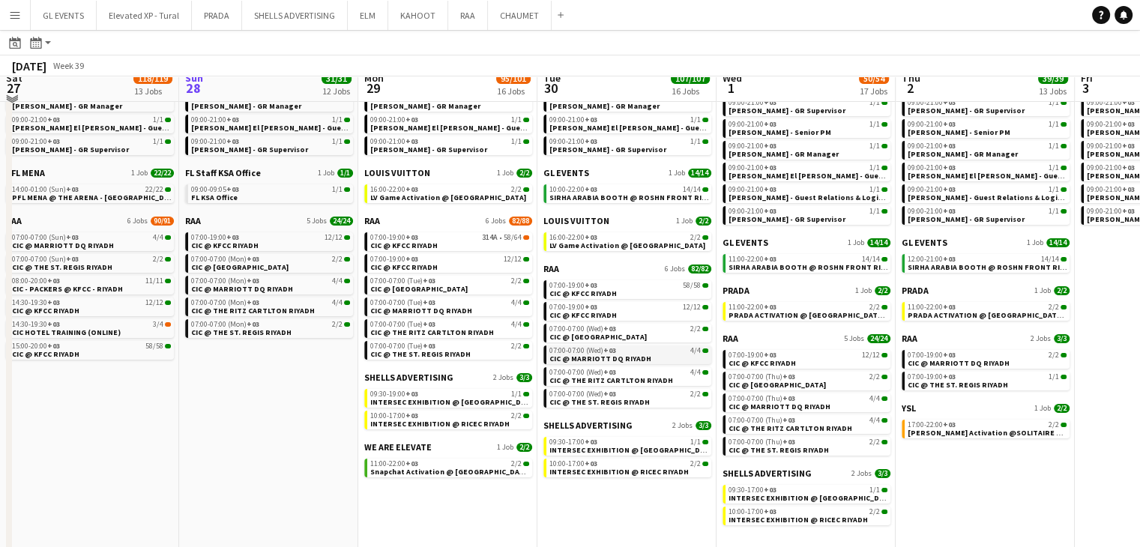
scroll to position [159, 0]
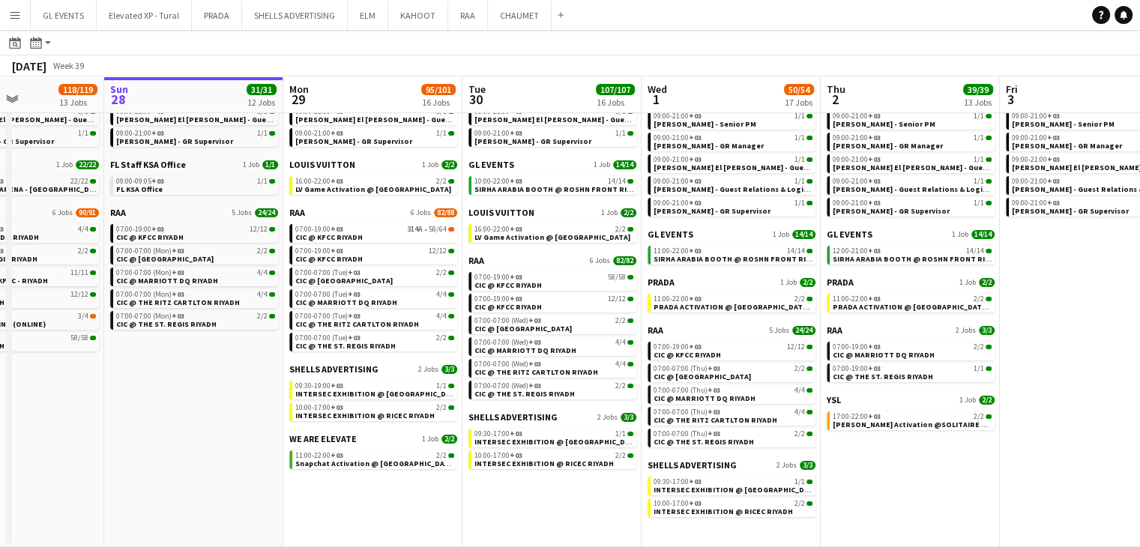
click at [559, 491] on app-calendar-viewport "Thu 25 6/6 6 Jobs Fri 26 17/17 8 Jobs Sat 27 118/119 13 Jobs Sun 28 31/31 12 Jo…" at bounding box center [570, 231] width 1140 height 632
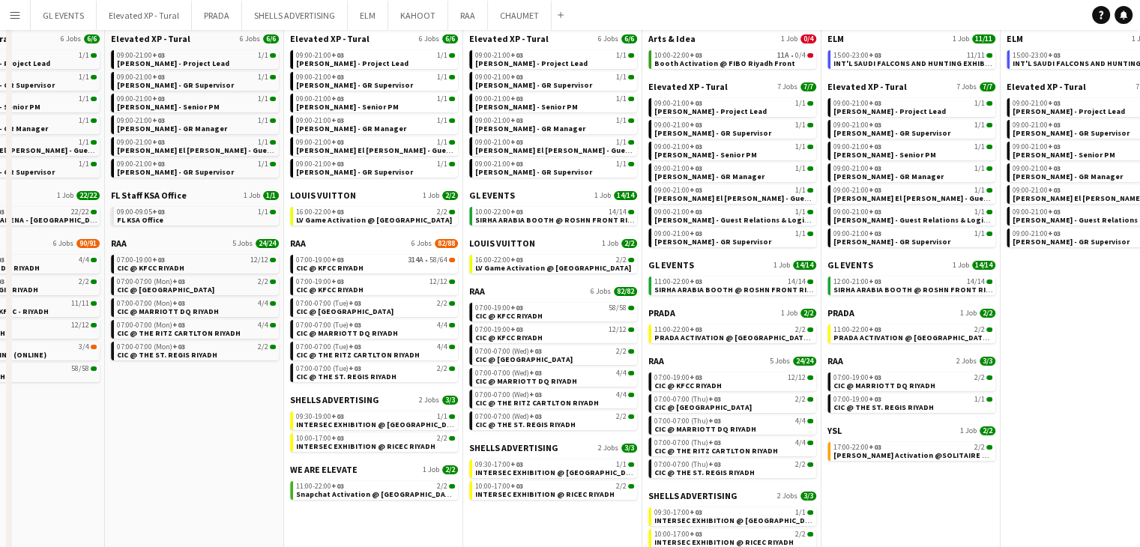
scroll to position [150, 0]
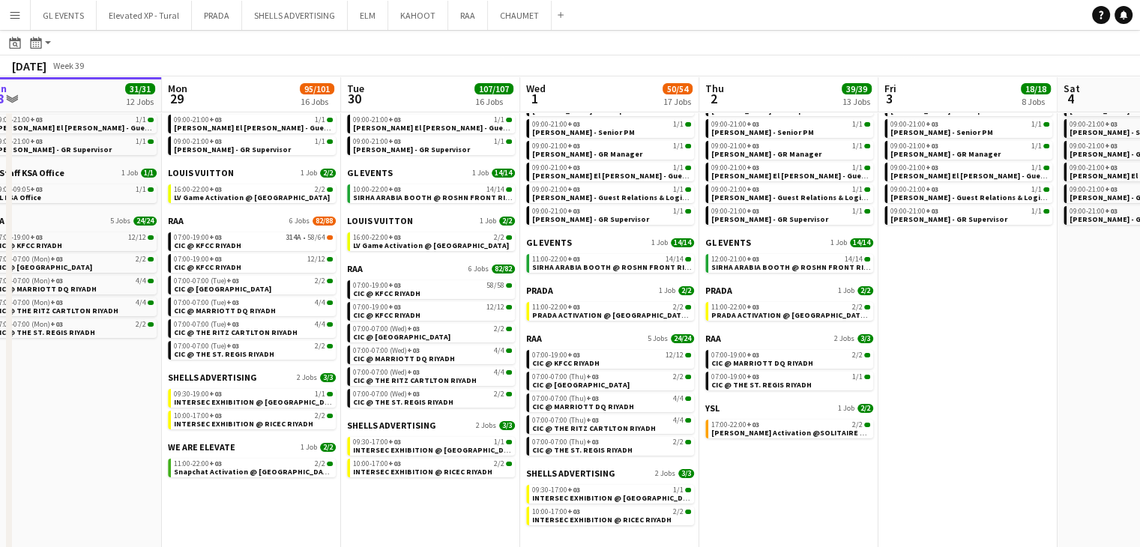
drag, startPoint x: 908, startPoint y: 504, endPoint x: 787, endPoint y: 486, distance: 122.9
click at [787, 486] on app-calendar-viewport "Thu 25 6/6 6 Jobs Fri 26 17/17 8 Jobs Sat 27 118/119 13 Jobs Sun 28 31/31 12 Jo…" at bounding box center [570, 240] width 1140 height 632
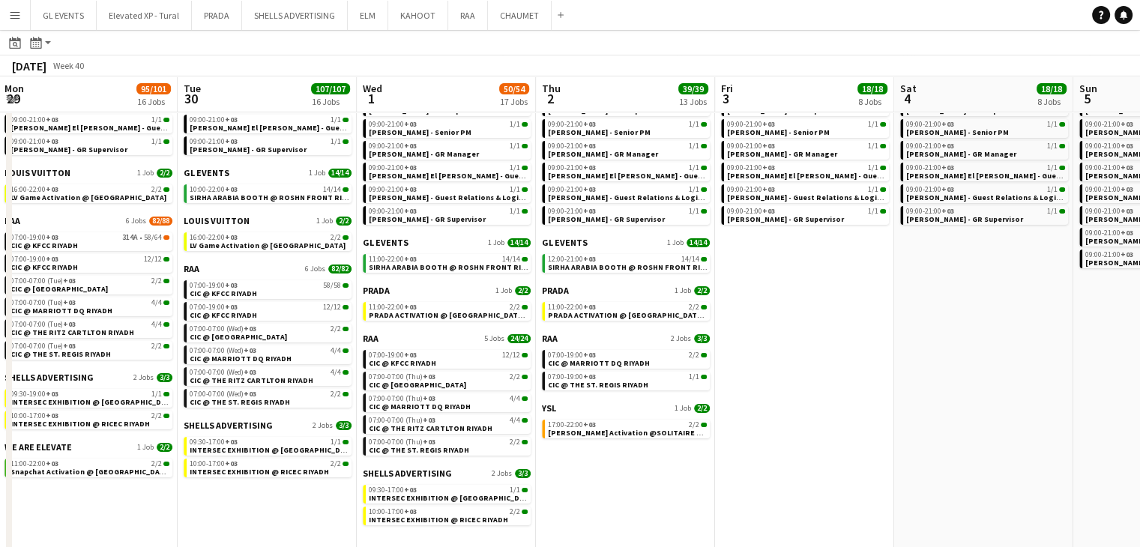
drag, startPoint x: 938, startPoint y: 498, endPoint x: 775, endPoint y: 474, distance: 165.3
click at [775, 474] on app-calendar-viewport "Fri 26 17/17 8 Jobs Sat 27 118/119 13 Jobs Sun 28 31/31 12 Jobs Mon 29 95/101 1…" at bounding box center [570, 240] width 1140 height 632
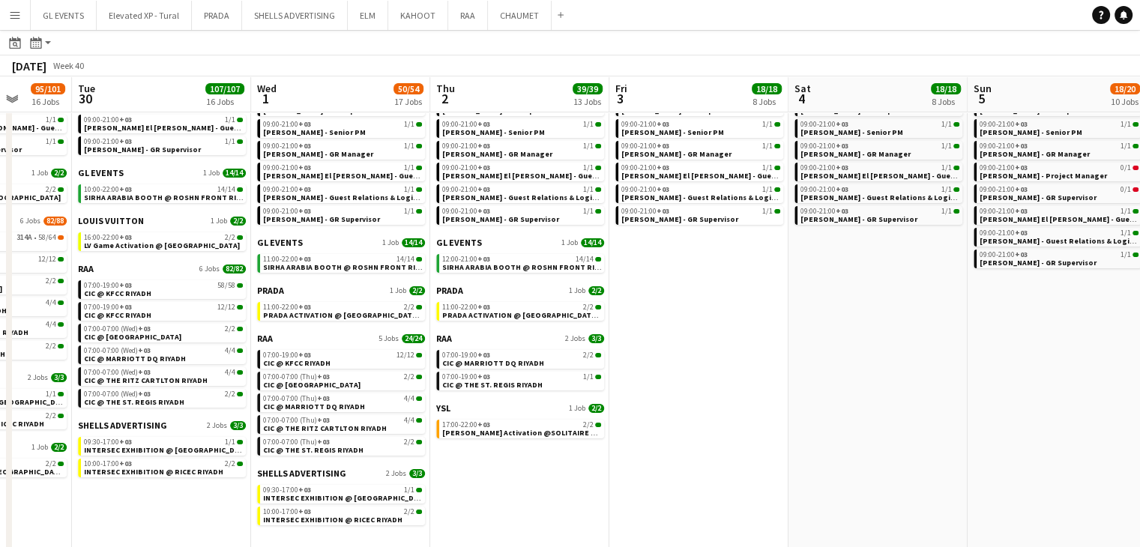
drag, startPoint x: 917, startPoint y: 471, endPoint x: 811, endPoint y: 463, distance: 105.9
click at [811, 463] on app-calendar-viewport "Fri 26 17/17 8 Jobs Sat 27 118/119 13 Jobs Sun 28 31/31 12 Jobs Mon 29 95/101 1…" at bounding box center [570, 240] width 1140 height 632
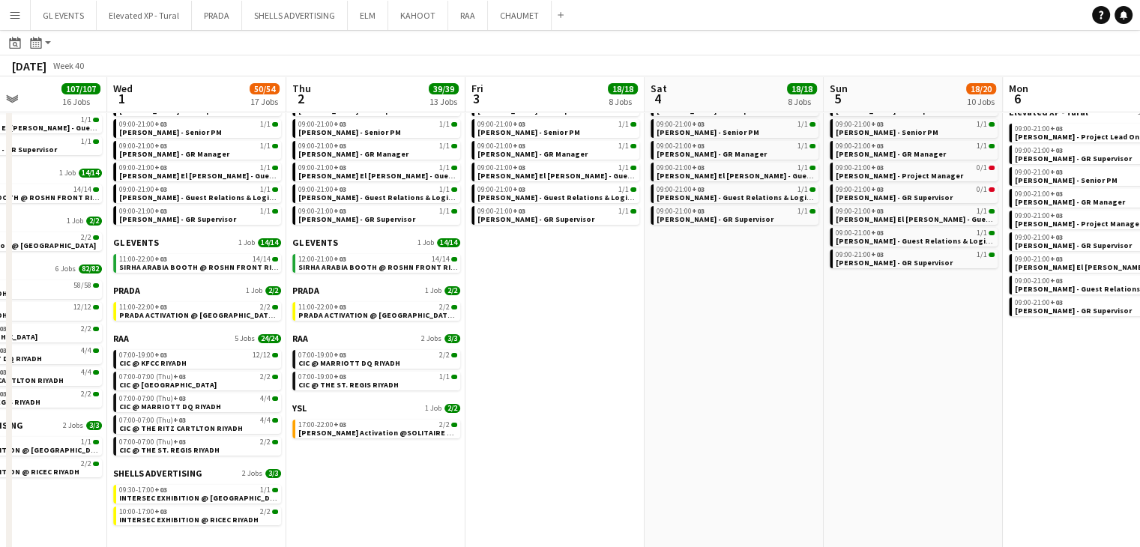
drag, startPoint x: 658, startPoint y: 487, endPoint x: 514, endPoint y: 457, distance: 147.0
click at [514, 457] on app-calendar-viewport "Sun 28 31/31 12 Jobs Mon 29 95/101 16 Jobs Tue 30 107/107 16 Jobs Wed 1 50/54 1…" at bounding box center [570, 240] width 1140 height 632
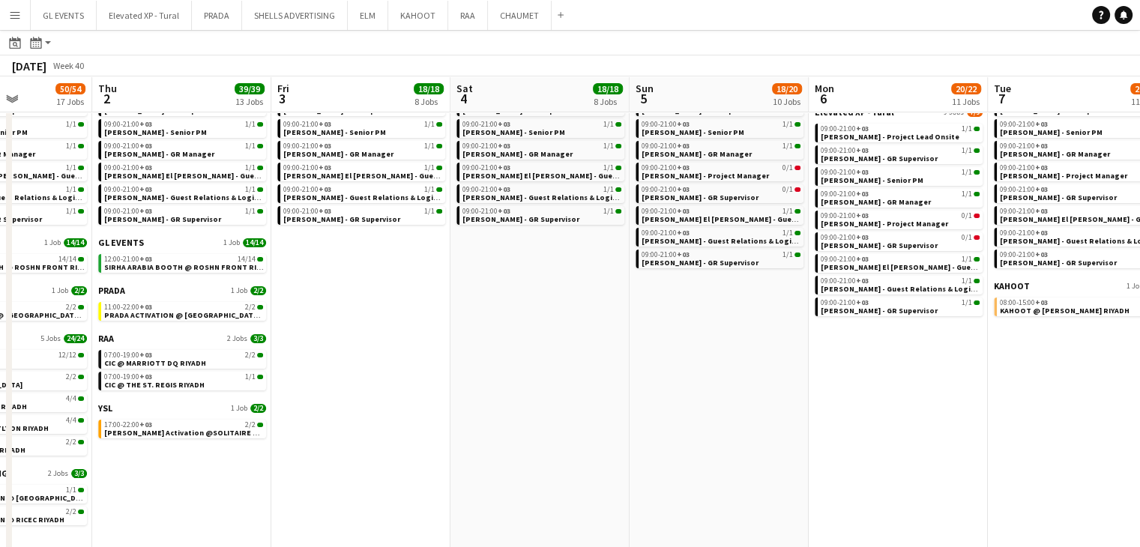
drag, startPoint x: 740, startPoint y: 456, endPoint x: 549, endPoint y: 439, distance: 191.9
click at [549, 439] on app-calendar-viewport "Sun 28 31/31 12 Jobs Mon 29 95/101 16 Jobs Tue 30 107/107 16 Jobs Wed 1 50/54 1…" at bounding box center [570, 240] width 1140 height 632
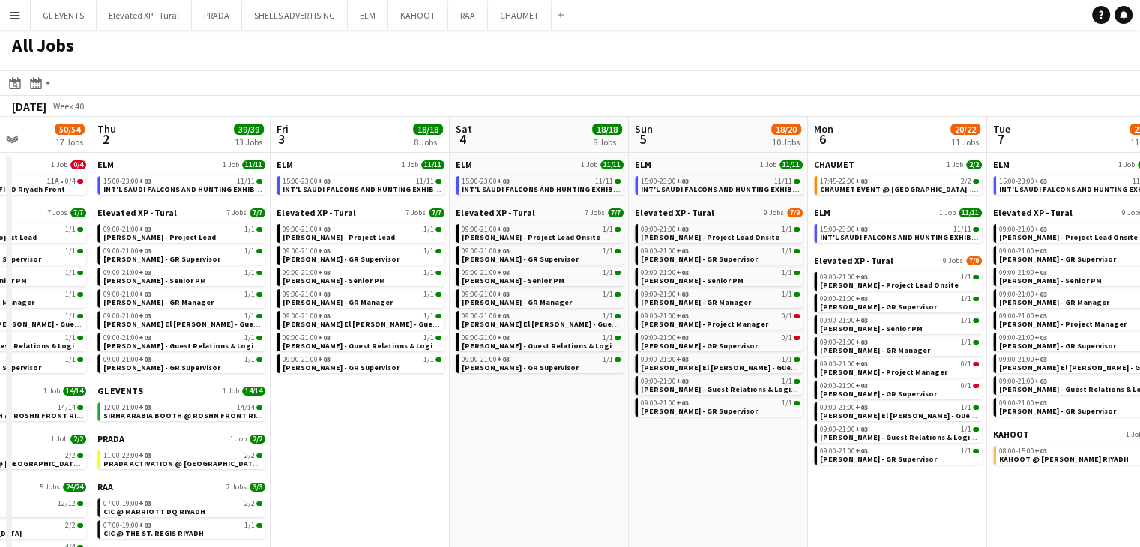
scroll to position [0, 0]
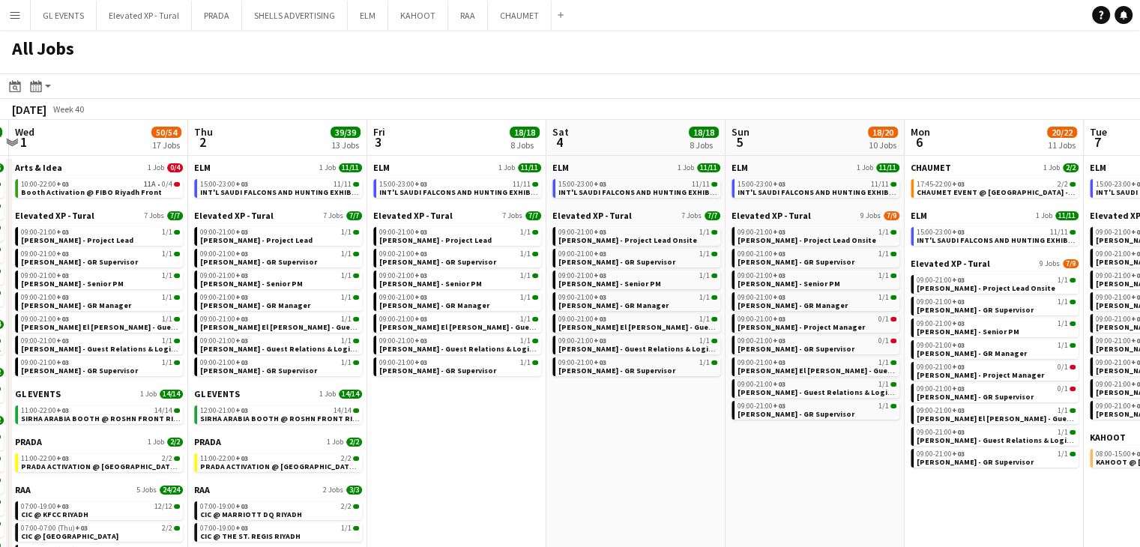
click at [576, 457] on app-all-jobs "All Jobs Date picker SEP 2025 SEP 2025 Monday M Tuesday T Wednesday W Thursday …" at bounding box center [570, 368] width 1140 height 677
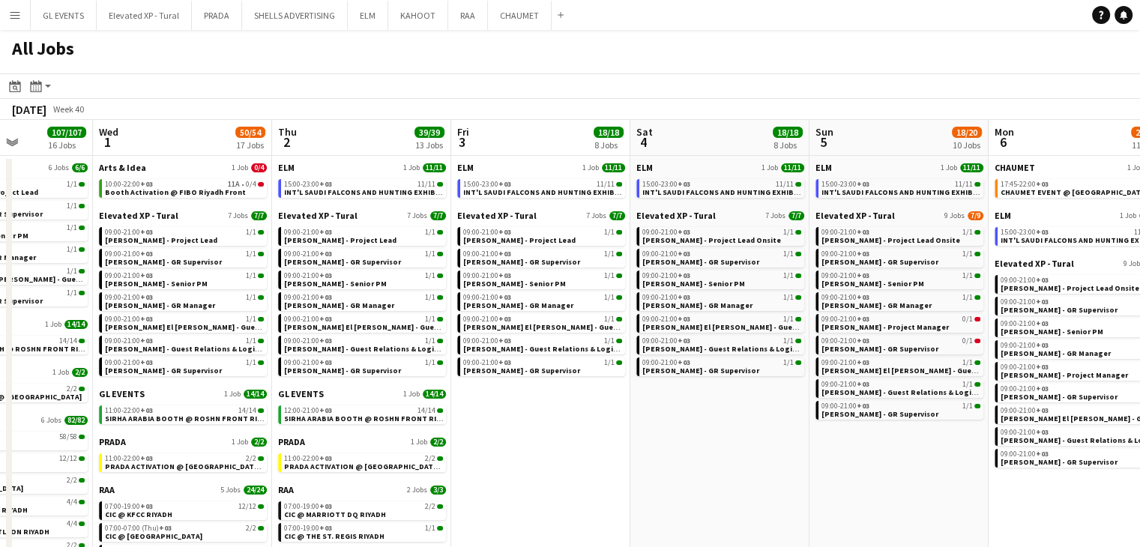
drag, startPoint x: 632, startPoint y: 447, endPoint x: 648, endPoint y: 450, distance: 15.9
click at [648, 450] on app-calendar-viewport "Sun 28 31/31 12 Jobs Mon 29 95/101 16 Jobs Tue 30 107/107 16 Jobs Wed 1 50/54 1…" at bounding box center [570, 413] width 1140 height 587
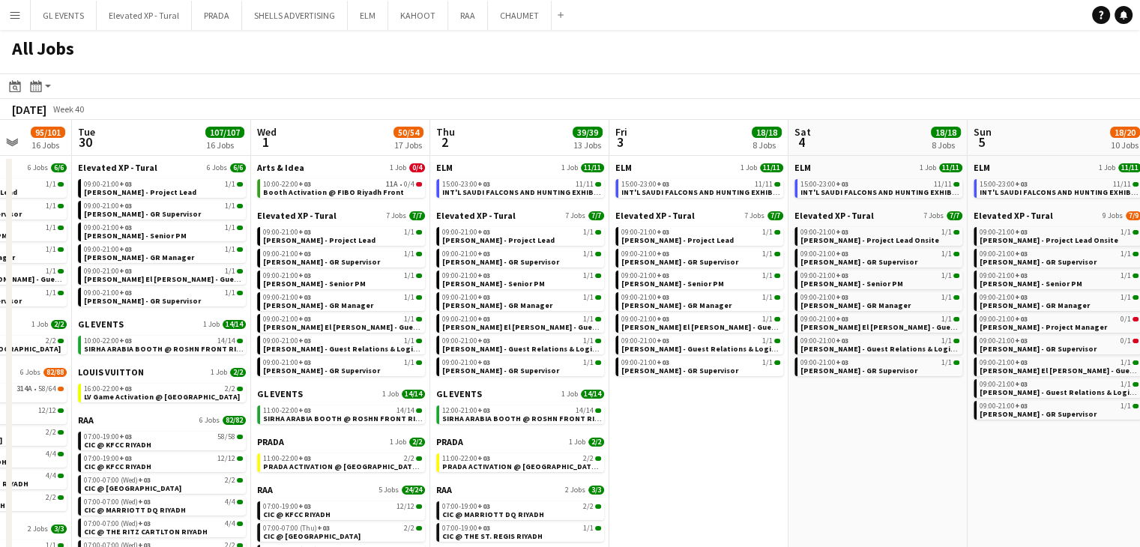
scroll to position [0, 384]
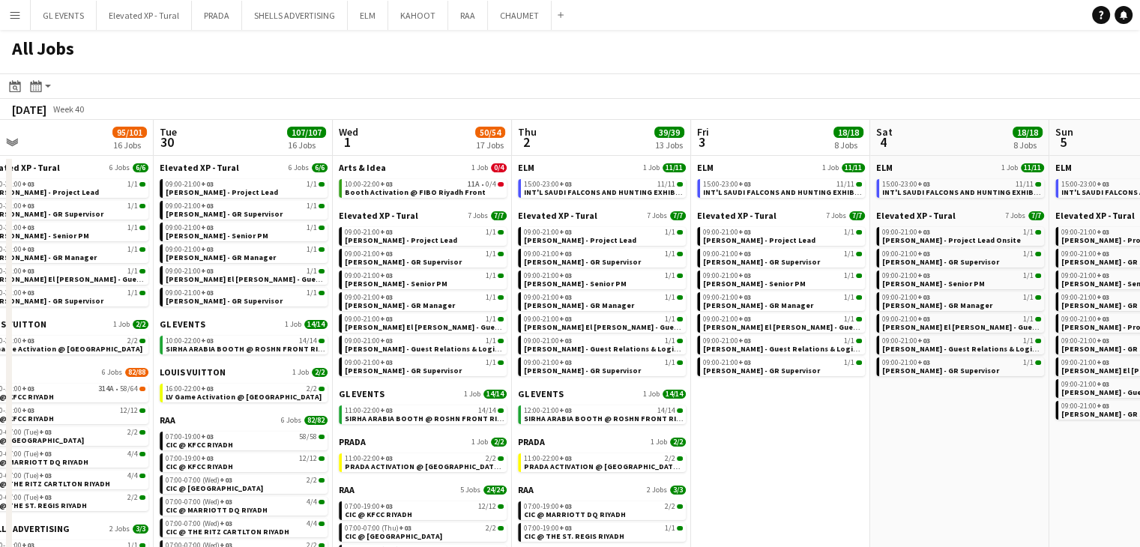
drag, startPoint x: 756, startPoint y: 462, endPoint x: 766, endPoint y: 464, distance: 10.6
click at [766, 464] on app-calendar-viewport "Sat 27 118/119 13 Jobs Sun 28 31/31 12 Jobs Mon 29 95/101 16 Jobs Tue 30 107/10…" at bounding box center [570, 413] width 1140 height 587
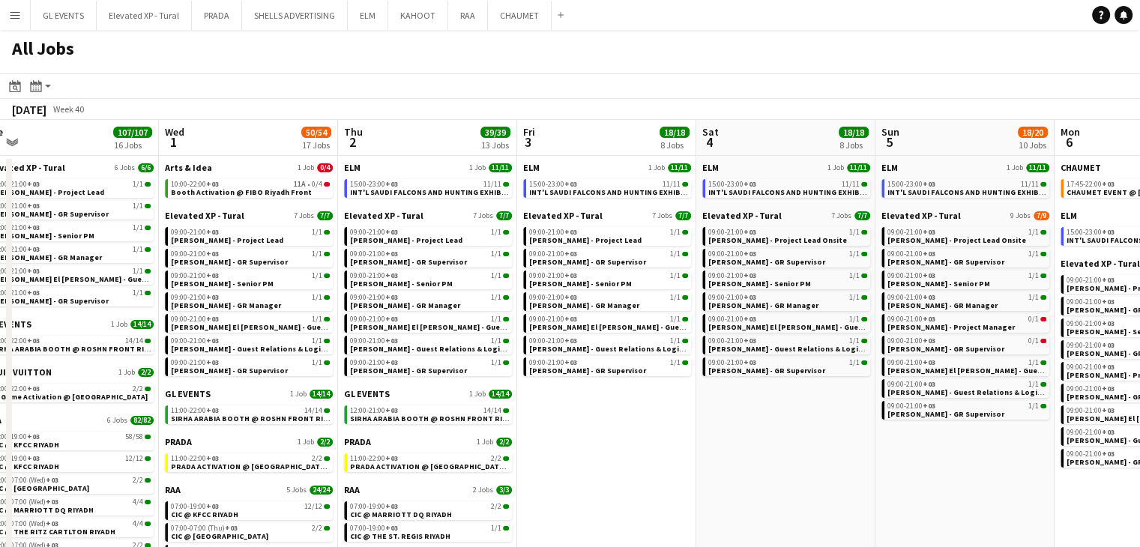
click at [702, 462] on app-calendar-viewport "Sat 27 118/119 13 Jobs Sun 28 31/31 12 Jobs Mon 29 95/101 16 Jobs Tue 30 107/10…" at bounding box center [570, 413] width 1140 height 587
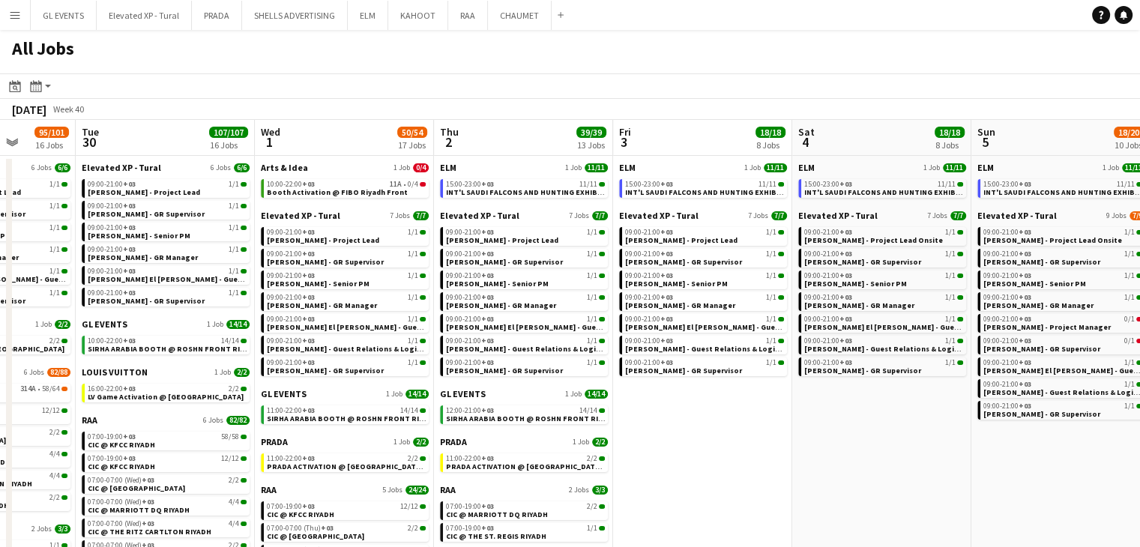
drag, startPoint x: 920, startPoint y: 499, endPoint x: 615, endPoint y: 453, distance: 307.8
click at [615, 453] on app-calendar-viewport "Sat 27 118/119 13 Jobs Sun 28 31/31 12 Jobs Mon 29 95/101 16 Jobs Tue 30 107/10…" at bounding box center [570, 413] width 1140 height 587
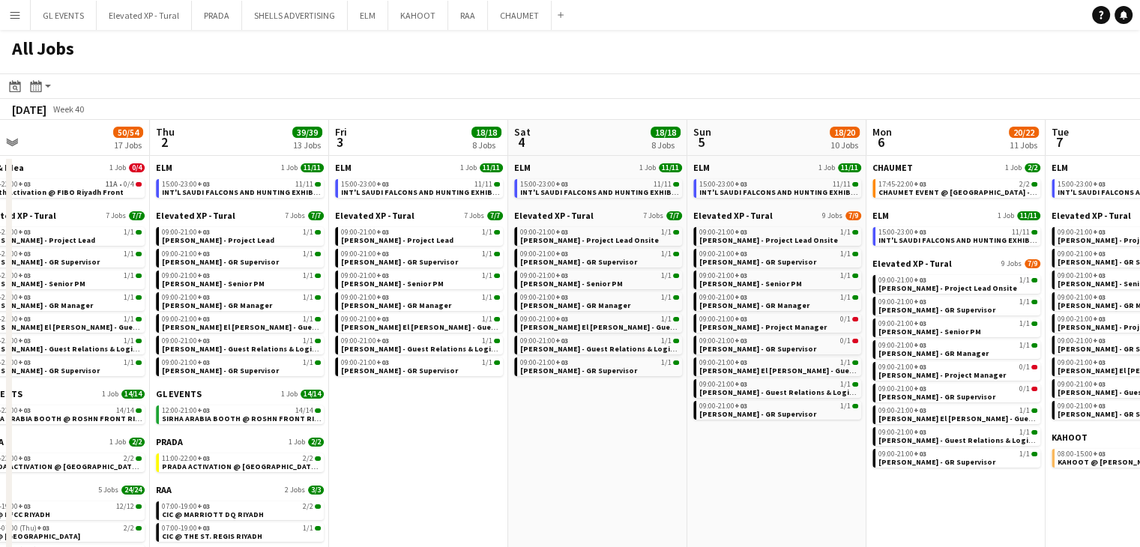
drag, startPoint x: 747, startPoint y: 477, endPoint x: 555, endPoint y: 454, distance: 193.3
click at [555, 454] on app-calendar-viewport "Mon 29 95/101 16 Jobs Tue 30 107/107 16 Jobs Wed 1 50/54 17 Jobs Thu 2 39/39 13…" at bounding box center [570, 413] width 1140 height 587
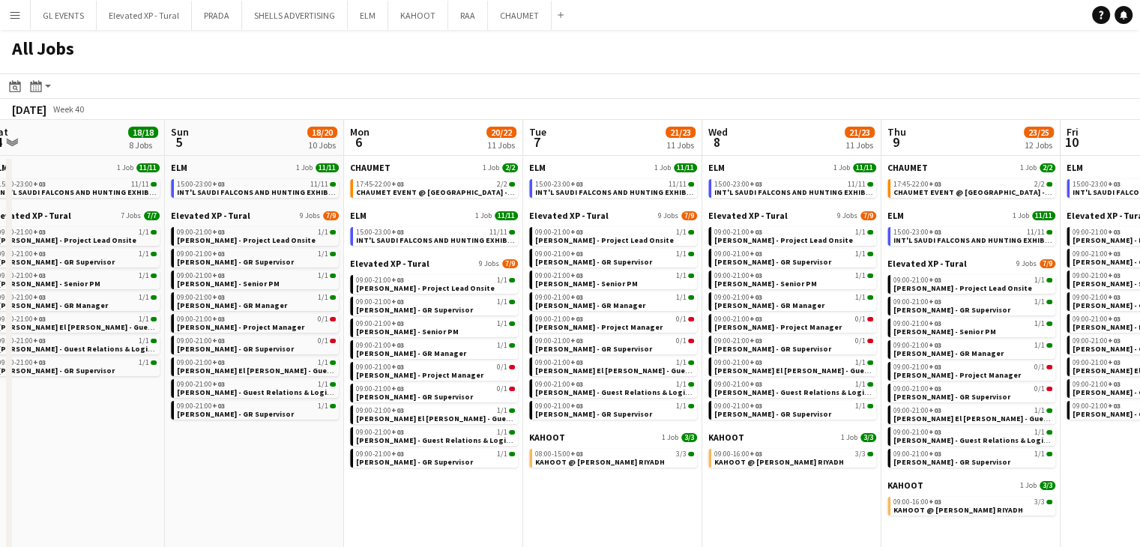
scroll to position [0, 585]
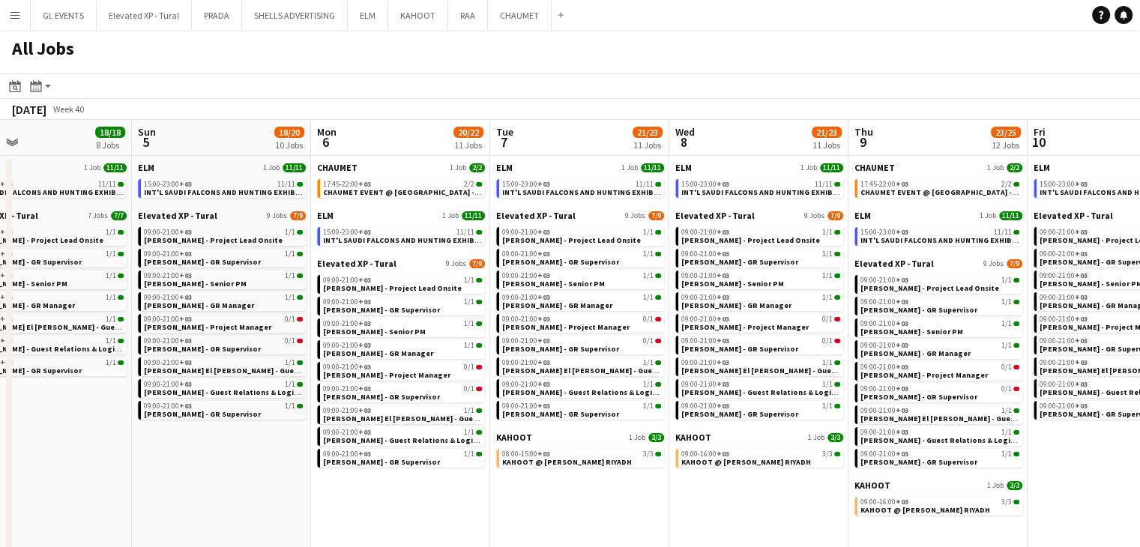
drag, startPoint x: 875, startPoint y: 514, endPoint x: 681, endPoint y: 483, distance: 196.7
click at [681, 483] on app-calendar-viewport "Wed 1 50/54 17 Jobs Thu 2 39/39 13 Jobs Fri 3 18/18 8 Jobs Sat 4 18/18 8 Jobs S…" at bounding box center [570, 413] width 1140 height 587
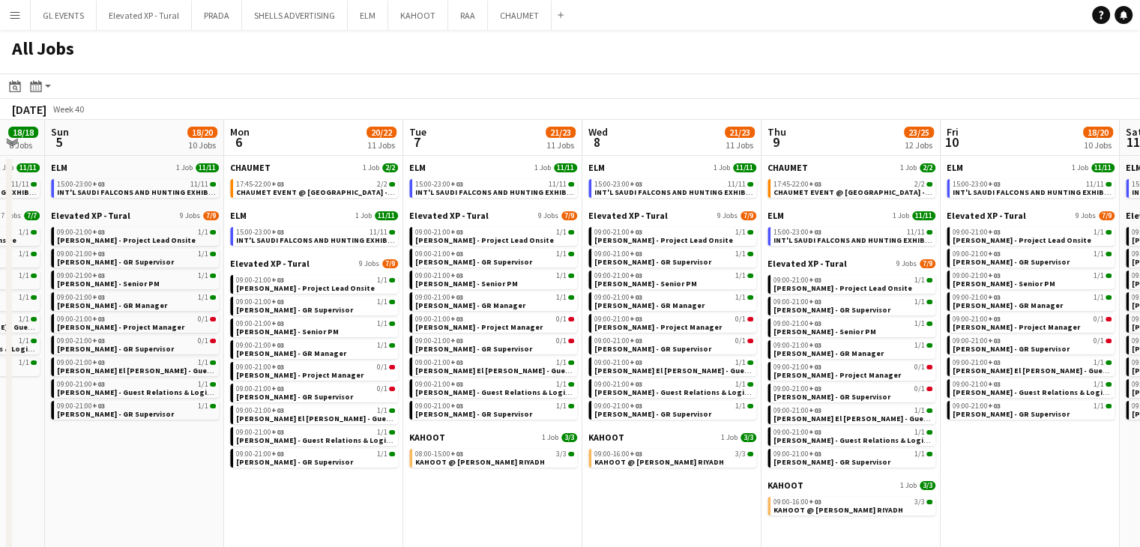
drag, startPoint x: 732, startPoint y: 518, endPoint x: 645, endPoint y: 491, distance: 90.3
click at [645, 491] on app-calendar-viewport "Wed 1 50/54 17 Jobs Thu 2 39/39 13 Jobs Fri 3 18/18 8 Jobs Sat 4 18/18 8 Jobs S…" at bounding box center [570, 413] width 1140 height 587
click at [870, 187] on span "CHAUMET EVENT @ [GEOGRAPHIC_DATA] - [GEOGRAPHIC_DATA]" at bounding box center [888, 192] width 229 height 10
click at [815, 234] on span "+03" at bounding box center [815, 232] width 13 height 10
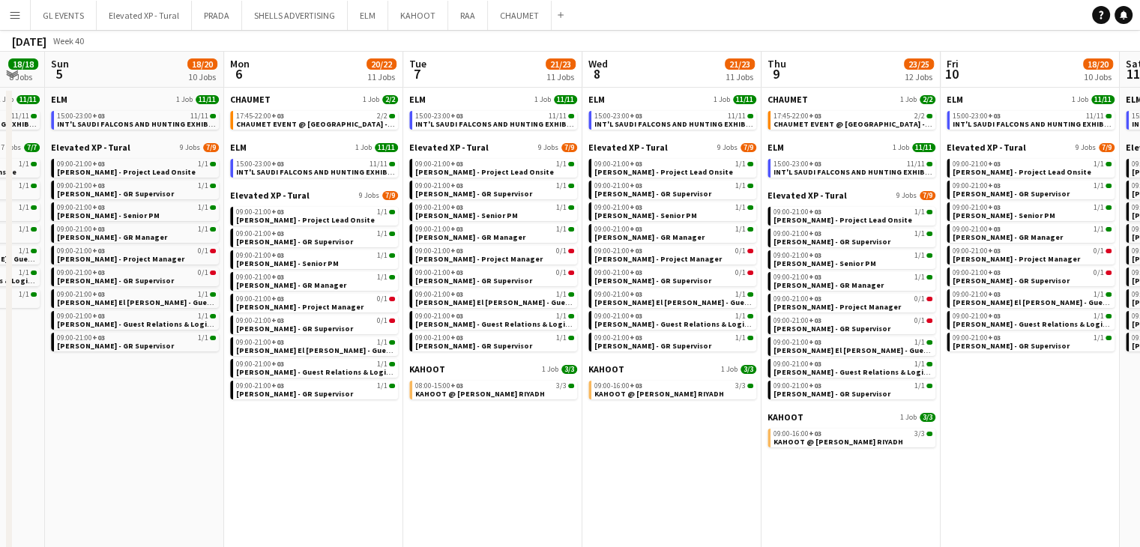
scroll to position [75, 0]
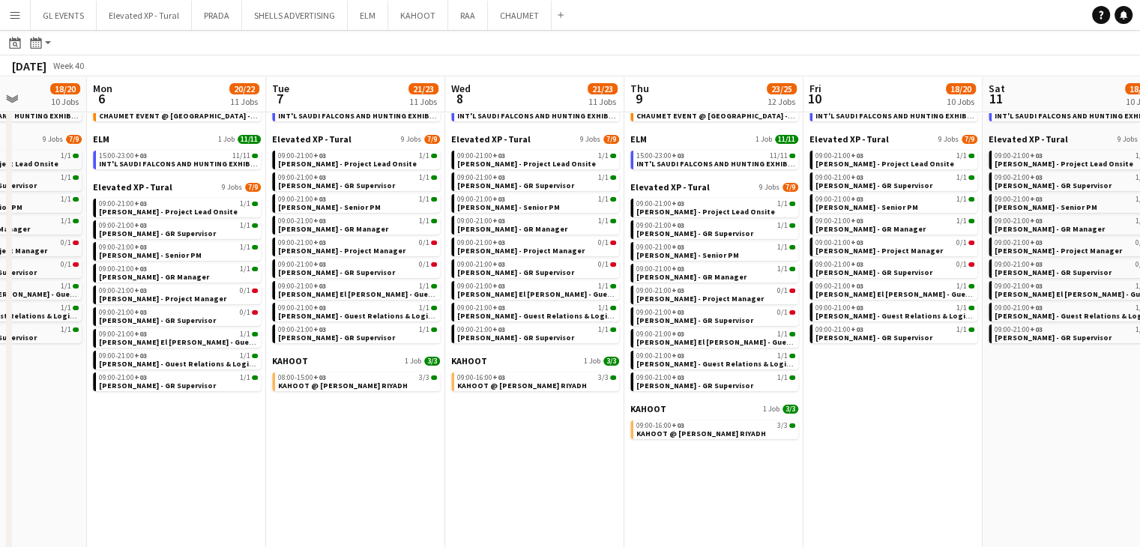
drag, startPoint x: 606, startPoint y: 413, endPoint x: 573, endPoint y: 410, distance: 33.1
click at [573, 410] on app-calendar-viewport "Thu 2 39/39 13 Jobs Fri 3 18/18 8 Jobs Sat 4 18/18 8 Jobs Sun 5 18/20 10 Jobs M…" at bounding box center [570, 315] width 1140 height 632
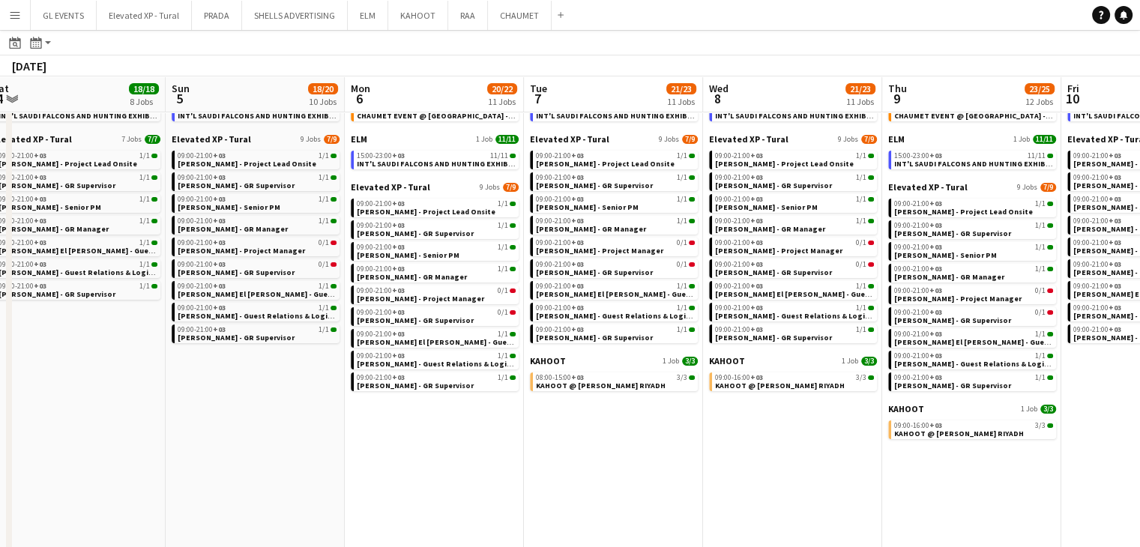
click at [780, 432] on app-all-jobs "All Jobs Date picker [DATE] [DATE] [DATE] M [DATE] T [DATE] W [DATE] T [DATE] F…" at bounding box center [570, 292] width 1140 height 675
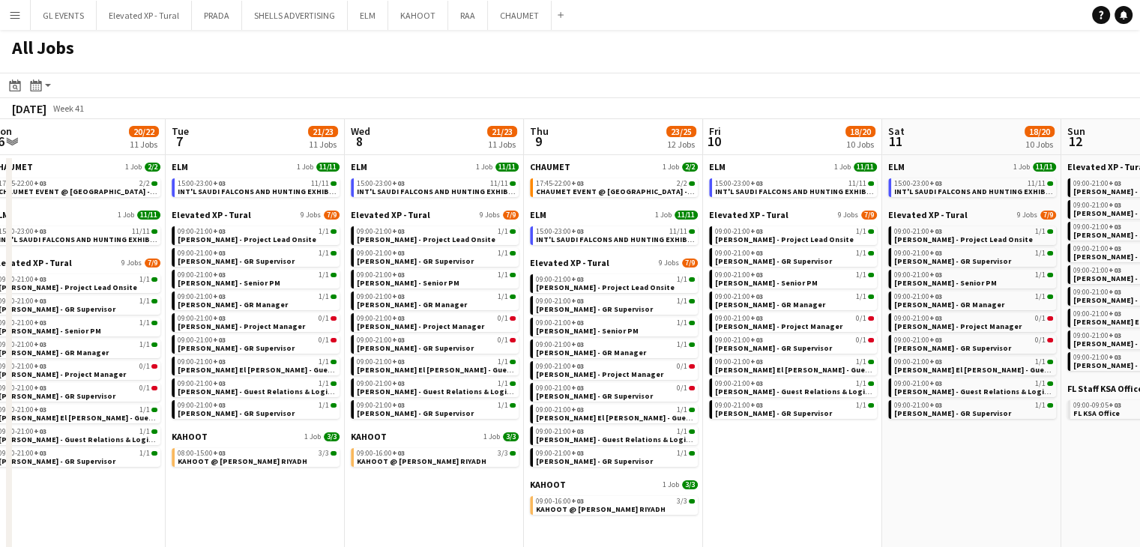
scroll to position [0, 0]
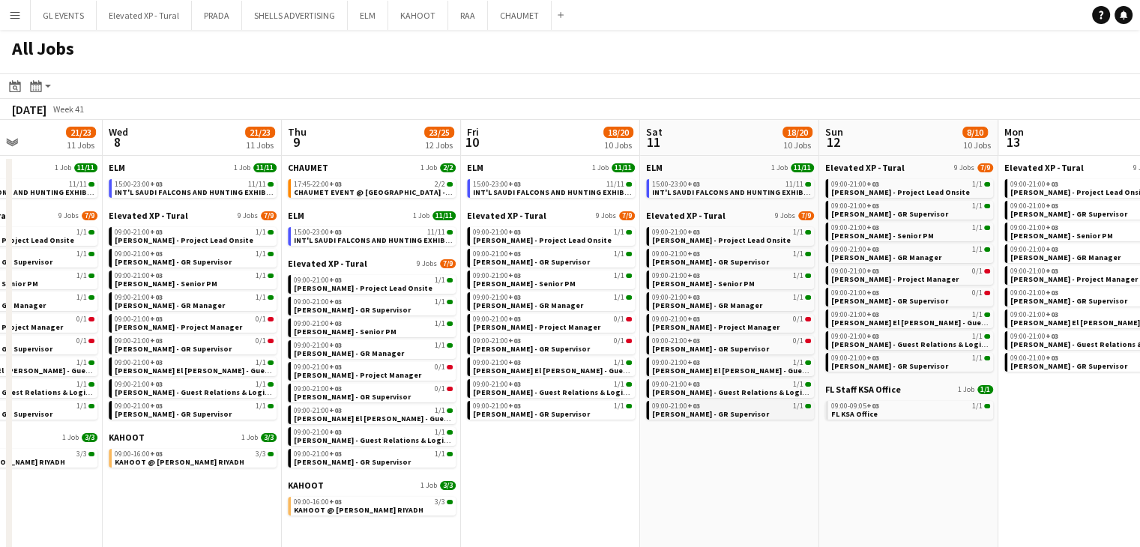
drag, startPoint x: 636, startPoint y: 394, endPoint x: 660, endPoint y: 409, distance: 28.9
click at [630, 394] on app-calendar-viewport "Sat 4 18/18 8 Jobs Sun 5 18/20 10 Jobs Mon 6 20/22 11 Jobs Tue 7 21/23 11 Jobs …" at bounding box center [570, 413] width 1140 height 587
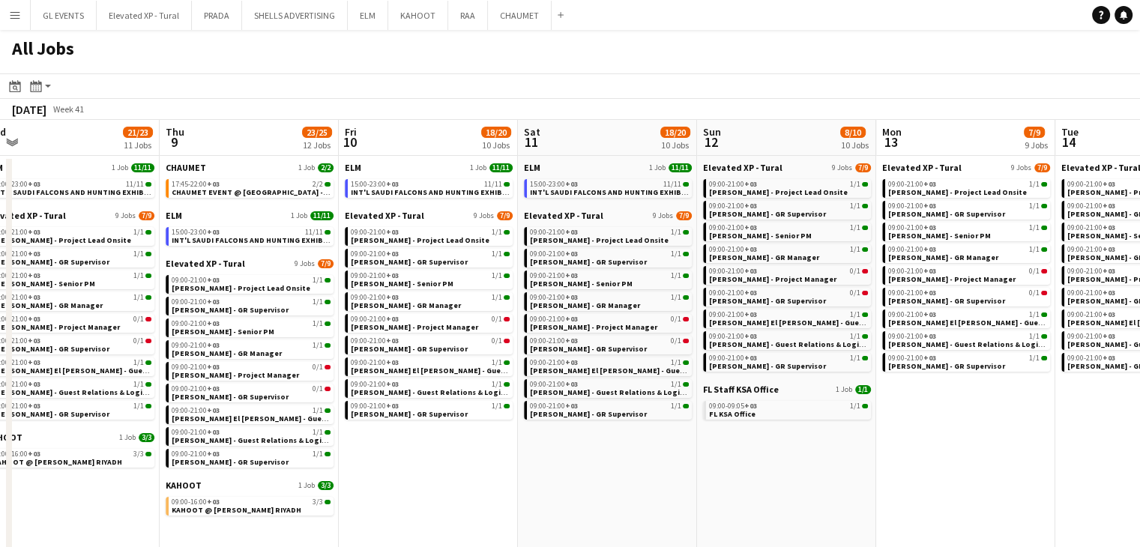
drag, startPoint x: 701, startPoint y: 423, endPoint x: 675, endPoint y: 415, distance: 26.6
click at [675, 415] on app-calendar-viewport "Mon 6 20/22 11 Jobs Tue 7 21/23 11 Jobs Wed 8 21/23 11 Jobs Thu 9 23/25 12 Jobs…" at bounding box center [570, 413] width 1140 height 587
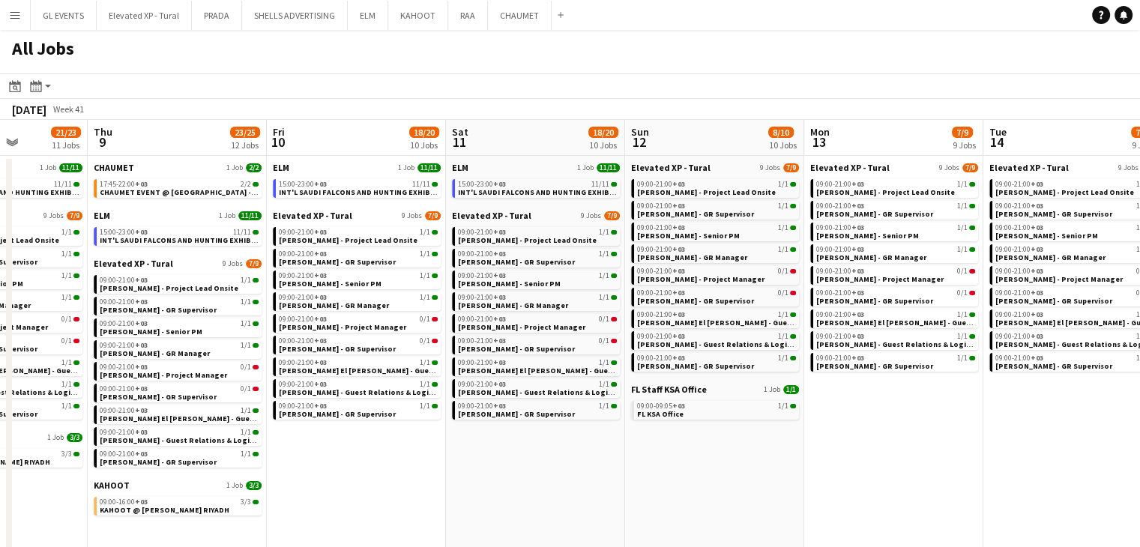
drag, startPoint x: 830, startPoint y: 460, endPoint x: 759, endPoint y: 446, distance: 72.6
click at [759, 446] on app-calendar-viewport "Mon 6 20/22 11 Jobs Tue 7 21/23 11 Jobs Wed 8 21/23 11 Jobs Thu 9 23/25 12 Jobs…" at bounding box center [570, 413] width 1140 height 587
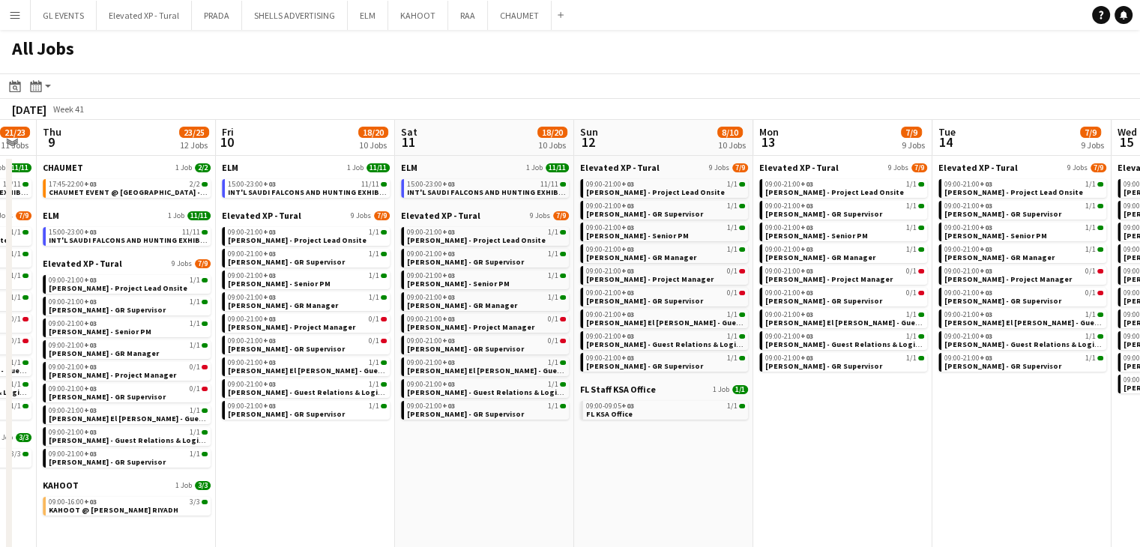
scroll to position [0, 513]
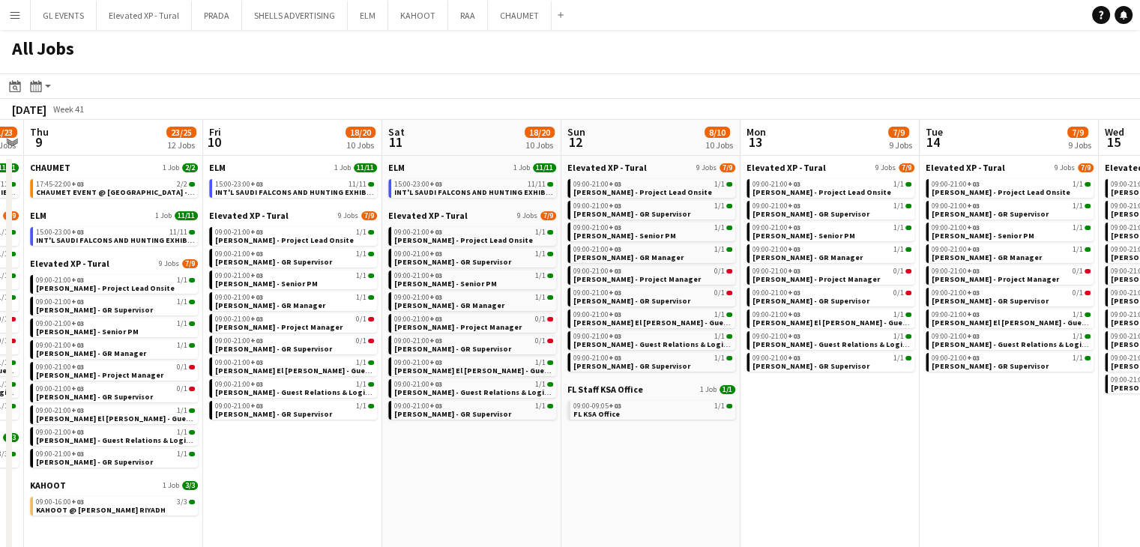
click at [844, 463] on app-calendar-viewport "Mon 6 20/22 11 Jobs Tue 7 21/23 11 Jobs Wed 8 21/23 11 Jobs Thu 9 23/25 12 Jobs…" at bounding box center [570, 413] width 1140 height 587
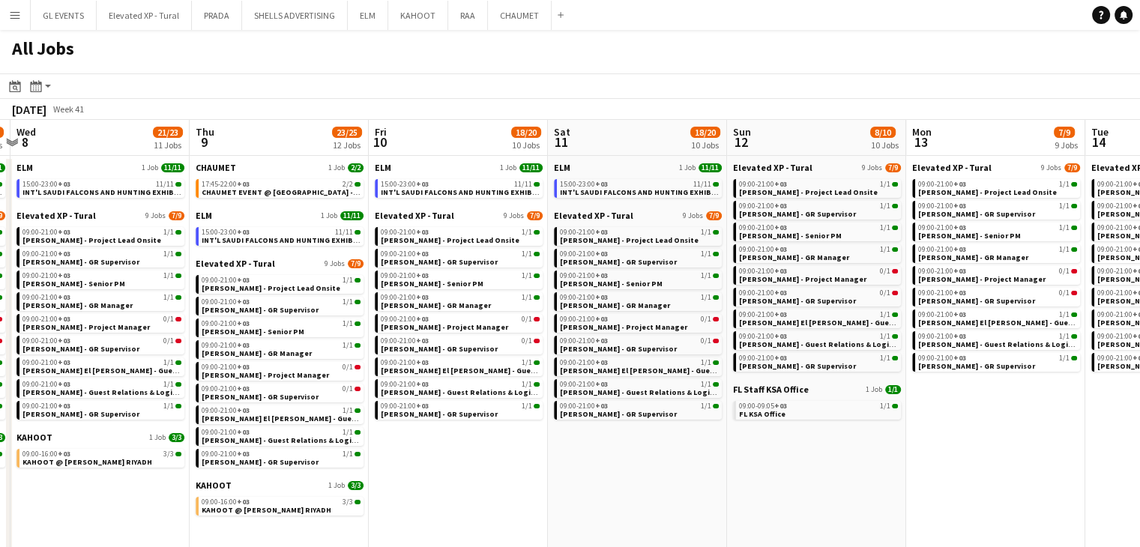
drag, startPoint x: 666, startPoint y: 472, endPoint x: 809, endPoint y: 480, distance: 143.4
click at [812, 480] on app-calendar-viewport "Mon 6 20/22 11 Jobs Tue 7 21/23 11 Jobs Wed 8 21/23 11 Jobs Thu 9 23/25 12 Jobs…" at bounding box center [570, 413] width 1140 height 587
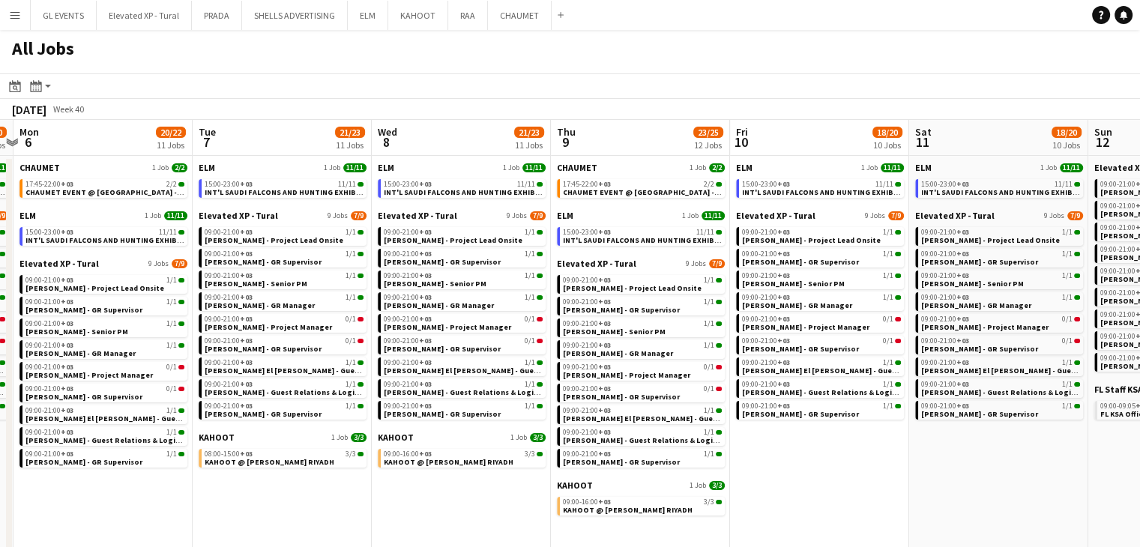
scroll to position [0, 340]
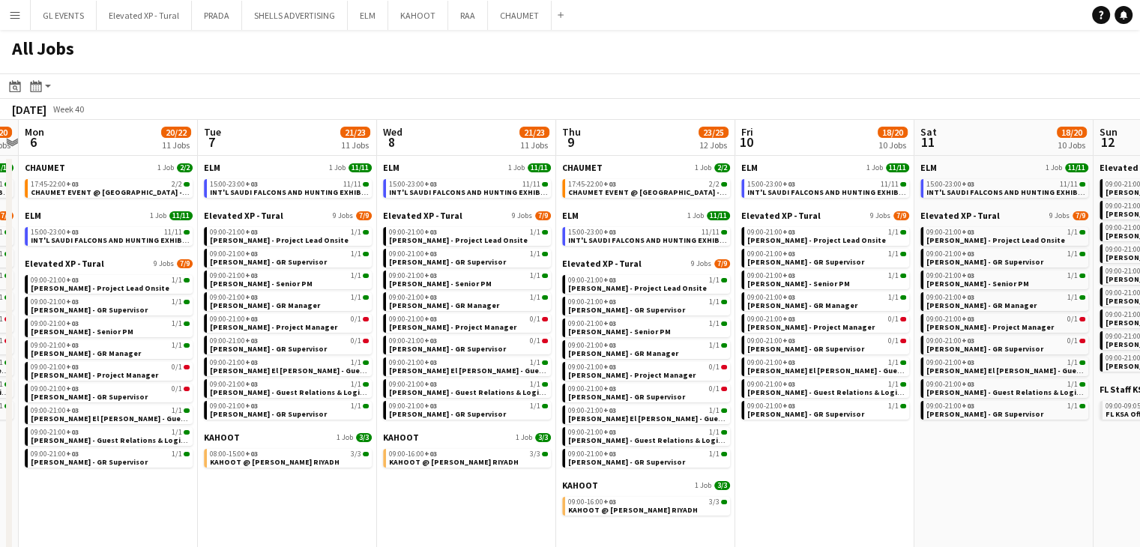
drag, startPoint x: 713, startPoint y: 499, endPoint x: 1079, endPoint y: 546, distance: 369.5
click at [1079, 546] on app-calendar-viewport "Sat 4 18/18 8 Jobs Sun 5 18/20 10 Jobs Mon 6 20/22 11 Jobs Tue 7 21/23 11 Jobs …" at bounding box center [570, 413] width 1140 height 587
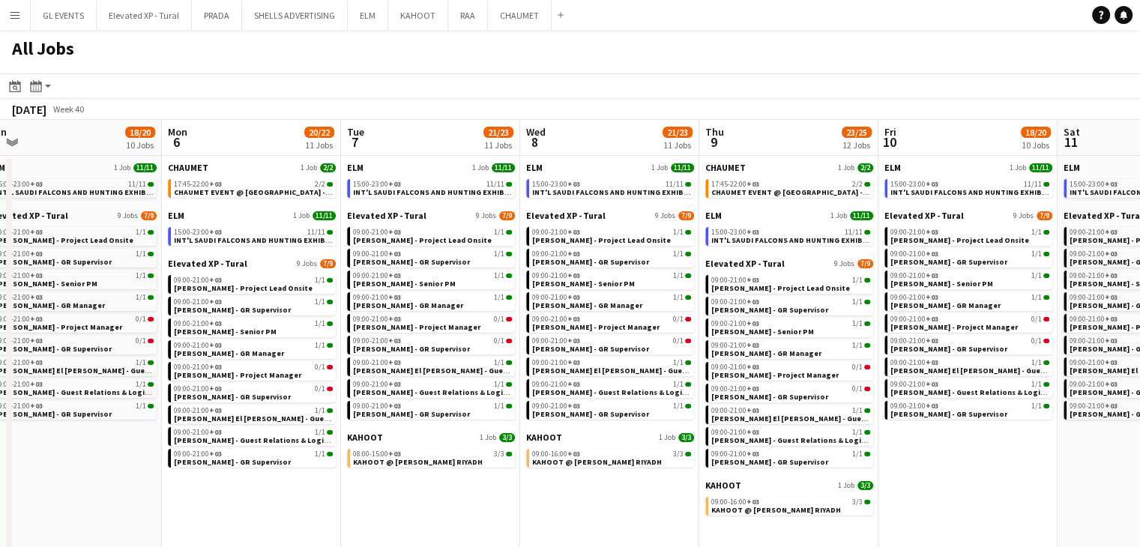
scroll to position [0, 373]
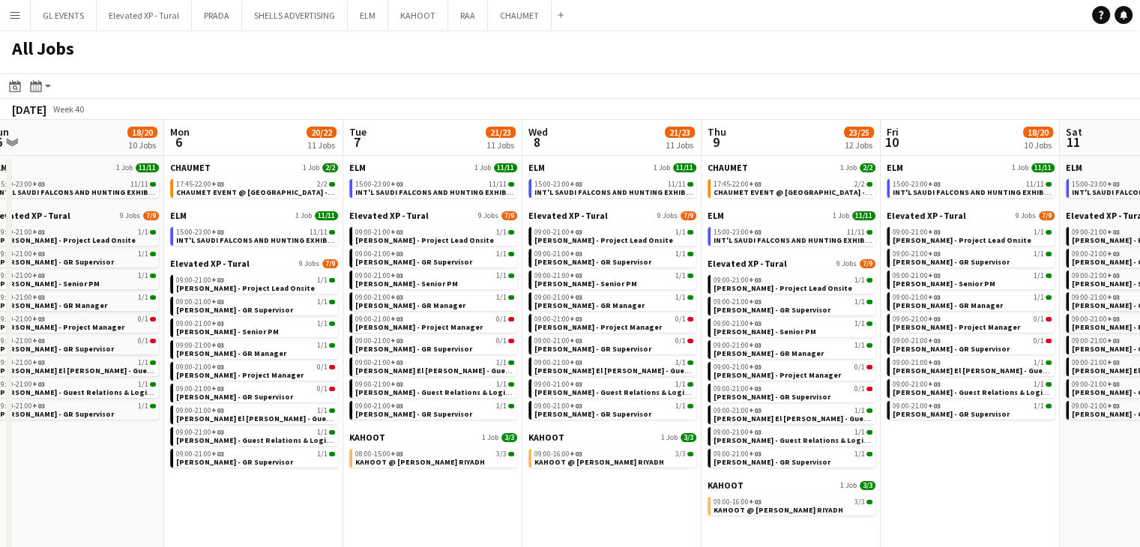
drag, startPoint x: 392, startPoint y: 531, endPoint x: 537, endPoint y: 537, distance: 145.6
click at [537, 537] on app-calendar-viewport "Fri 3 18/18 8 Jobs Sat 4 18/18 8 Jobs Sun 5 18/20 10 Jobs Mon 6 20/22 11 Jobs T…" at bounding box center [570, 413] width 1140 height 587
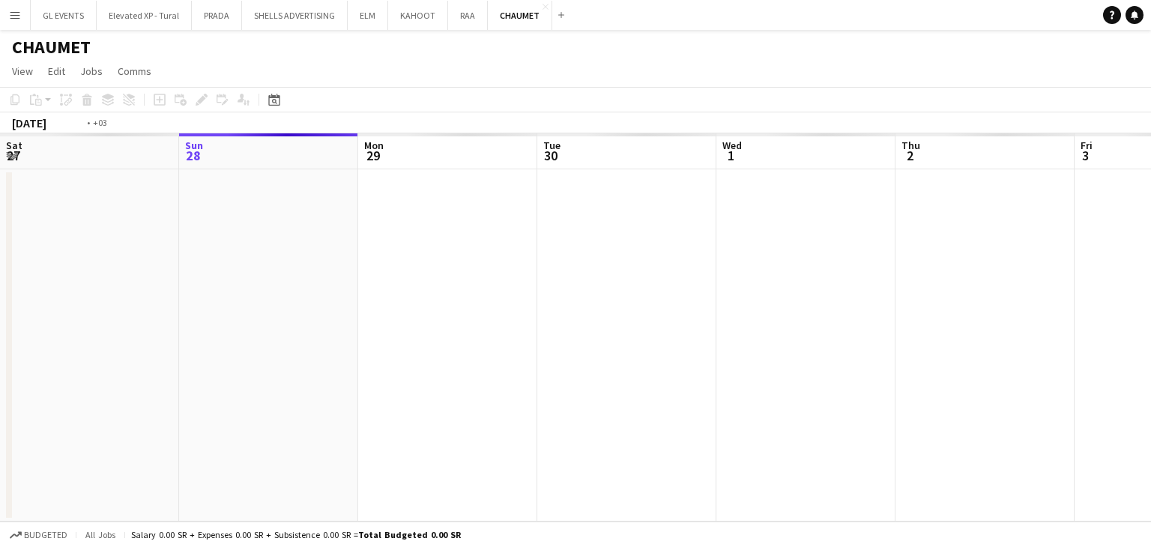
scroll to position [0, 516]
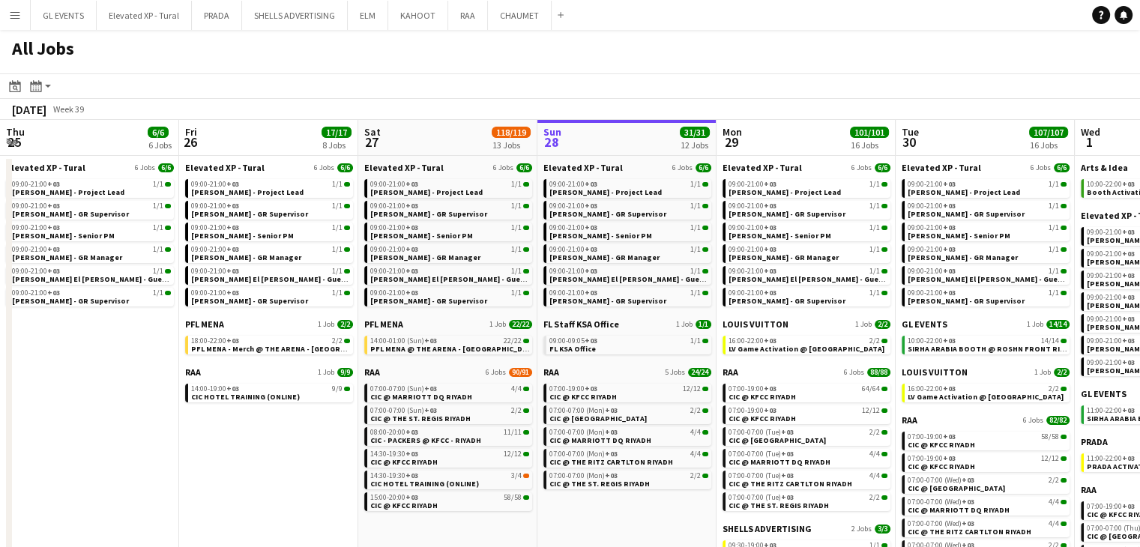
scroll to position [0, 358]
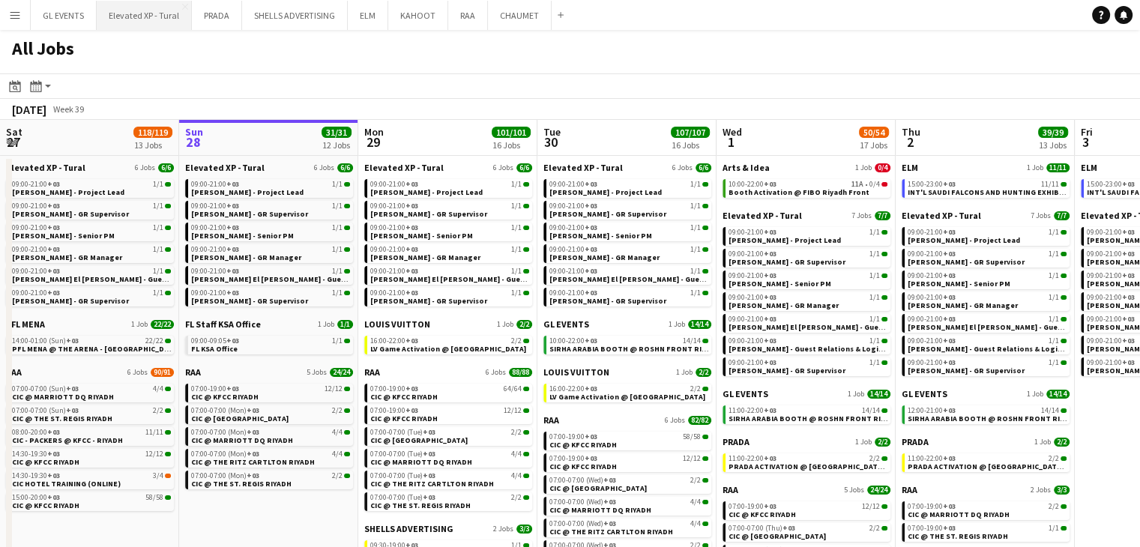
click at [0, 0] on app-icon "Close" at bounding box center [0, 0] width 0 height 0
click at [87, 3] on button "Elevated XP - Tural Close" at bounding box center [78, 15] width 95 height 29
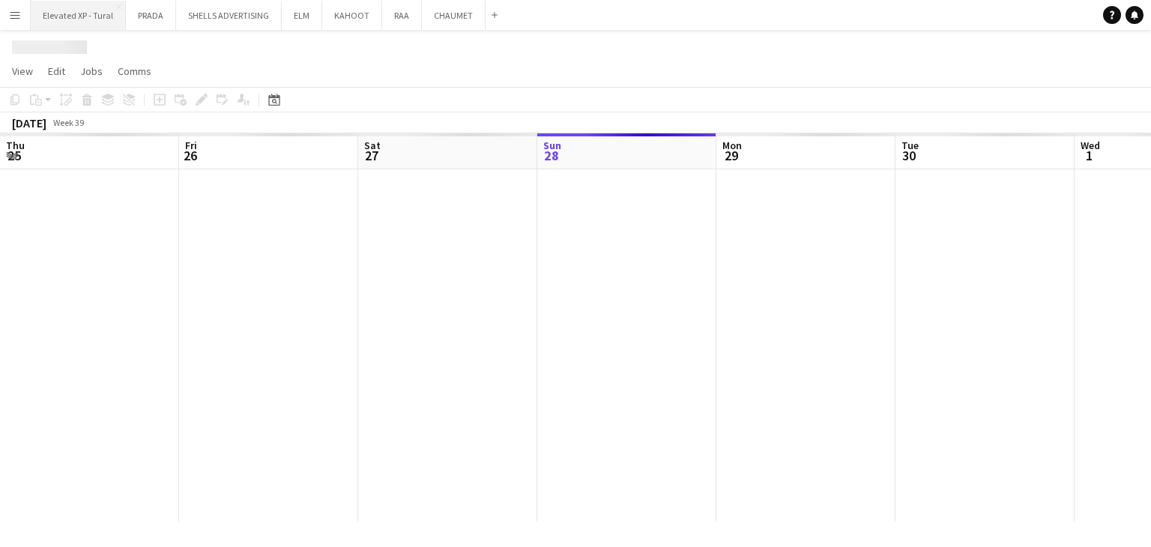
scroll to position [0, 358]
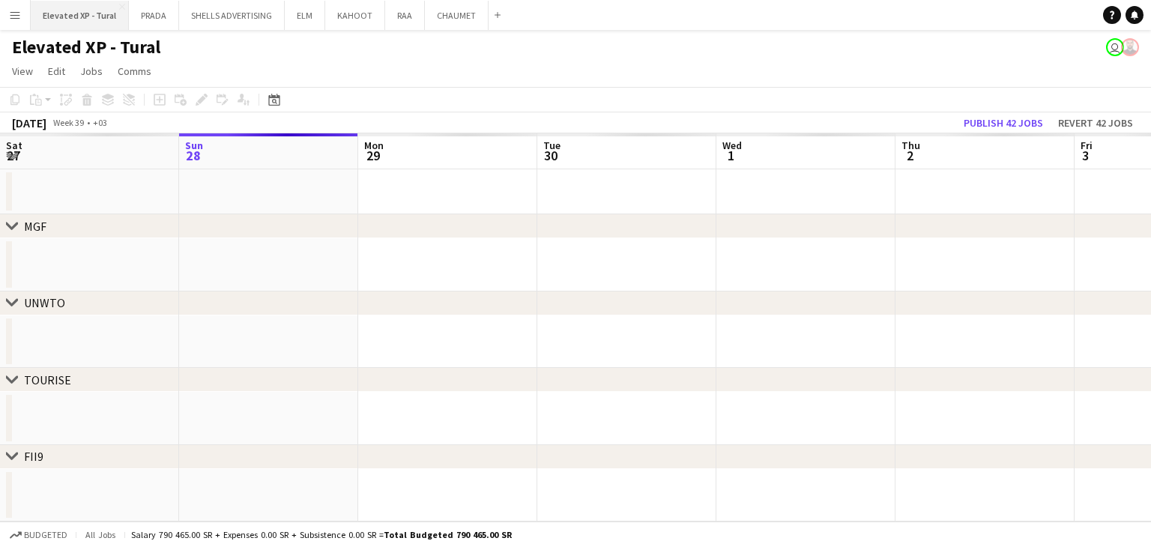
click at [124, 5] on button "Elevated XP - Tural Close" at bounding box center [80, 15] width 98 height 29
click at [120, 4] on app-icon "Close" at bounding box center [122, 7] width 6 height 6
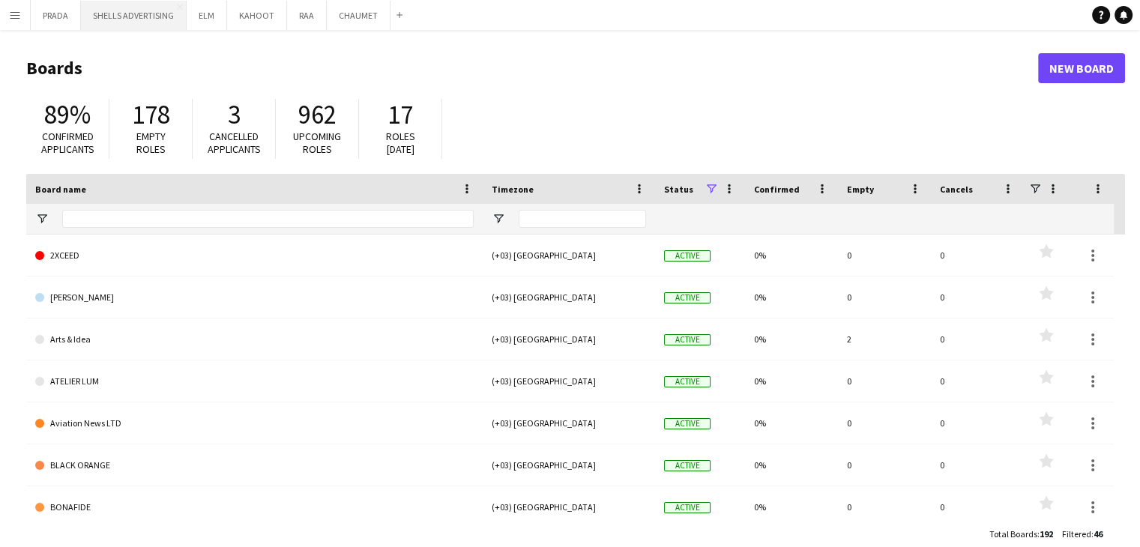
click at [175, 5] on button "SHELLS ADVERTISING Close" at bounding box center [134, 15] width 106 height 29
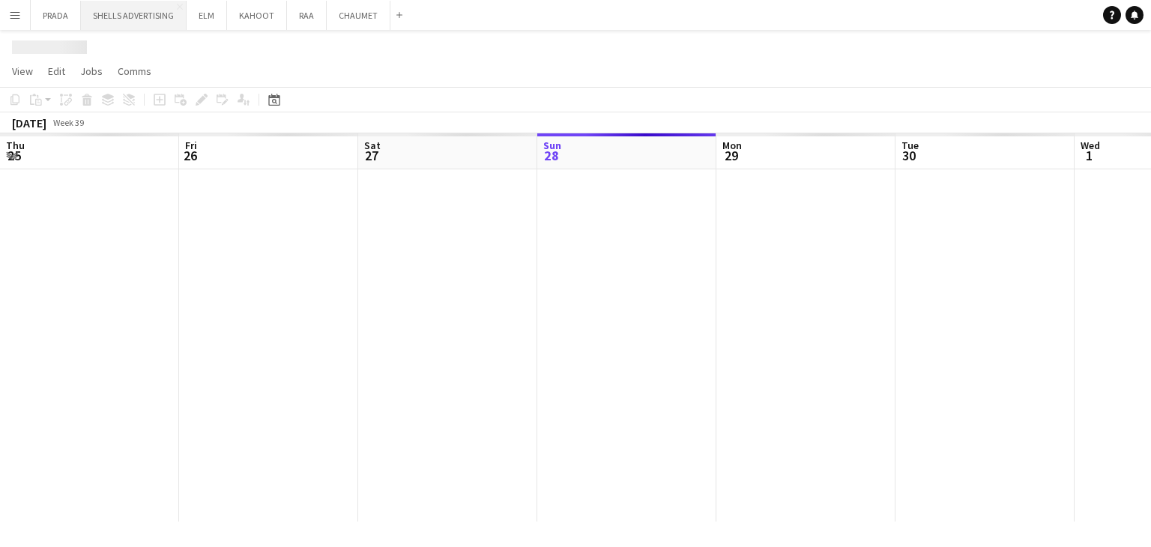
scroll to position [0, 358]
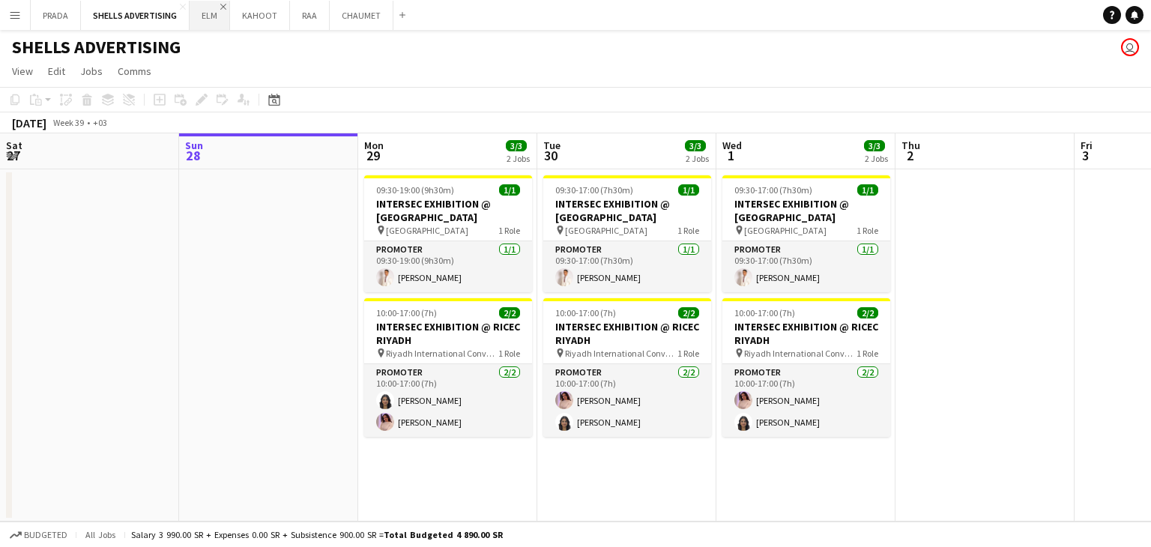
click at [222, 4] on app-icon "Close" at bounding box center [223, 7] width 6 height 6
click at [240, 5] on app-icon "Close" at bounding box center [243, 7] width 6 height 6
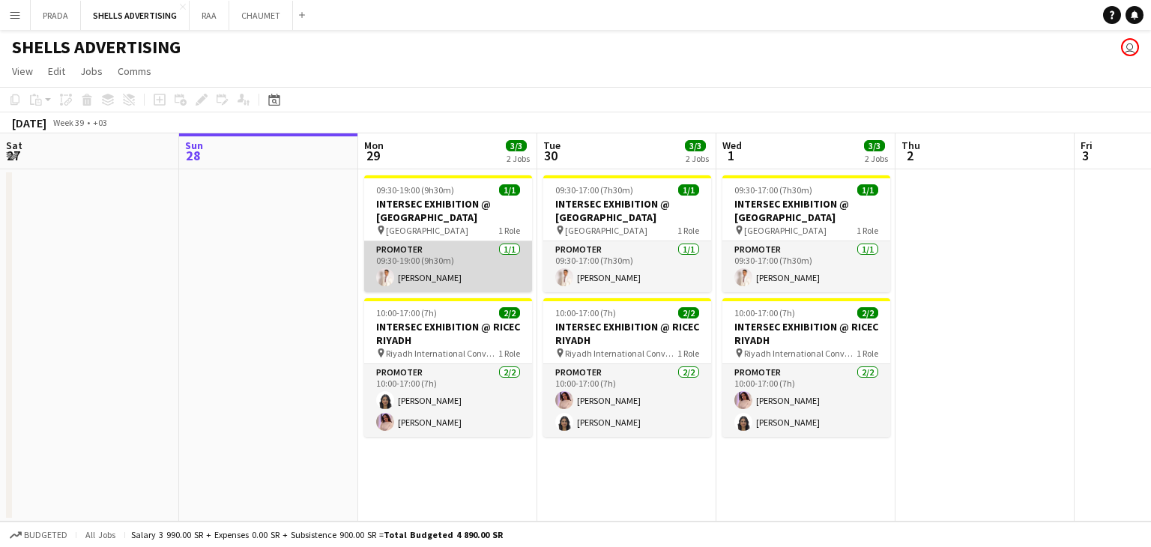
click at [428, 262] on app-card-role "Promoter [DATE] 09:30-19:00 (9h30m) [PERSON_NAME]" at bounding box center [448, 266] width 168 height 51
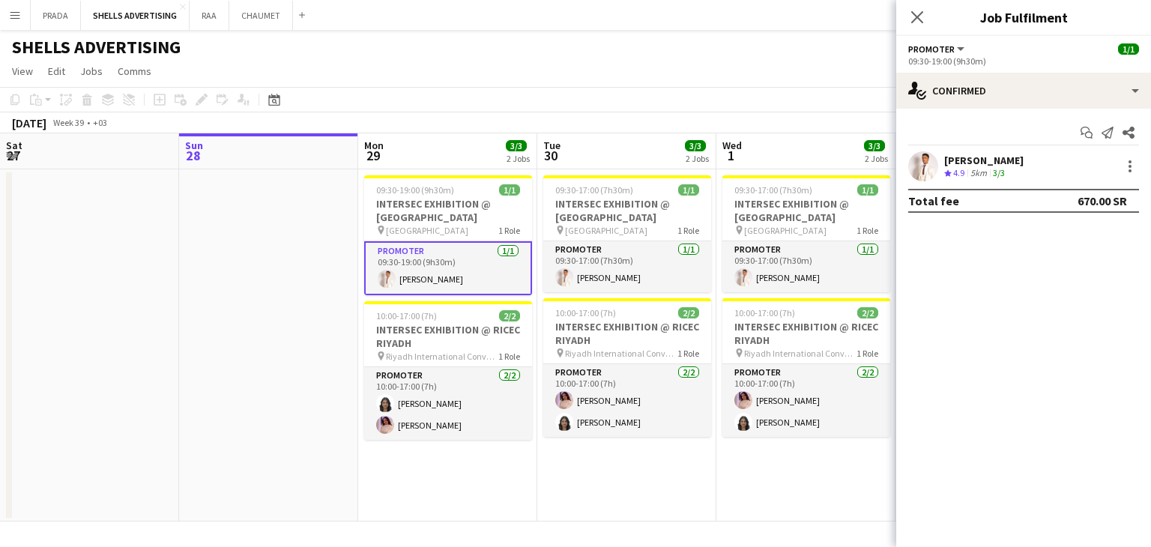
click at [429, 262] on app-card-role "Promoter [DATE] 09:30-19:00 (9h30m) [PERSON_NAME]" at bounding box center [448, 268] width 168 height 54
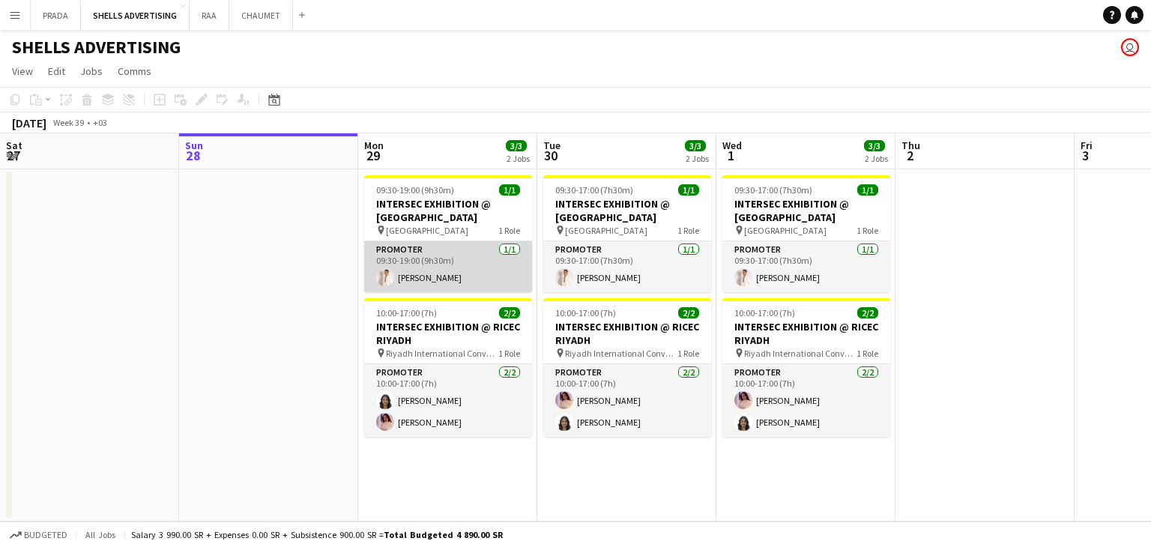
click at [429, 262] on app-card-role "Promoter [DATE] 09:30-19:00 (9h30m) [PERSON_NAME]" at bounding box center [448, 266] width 168 height 51
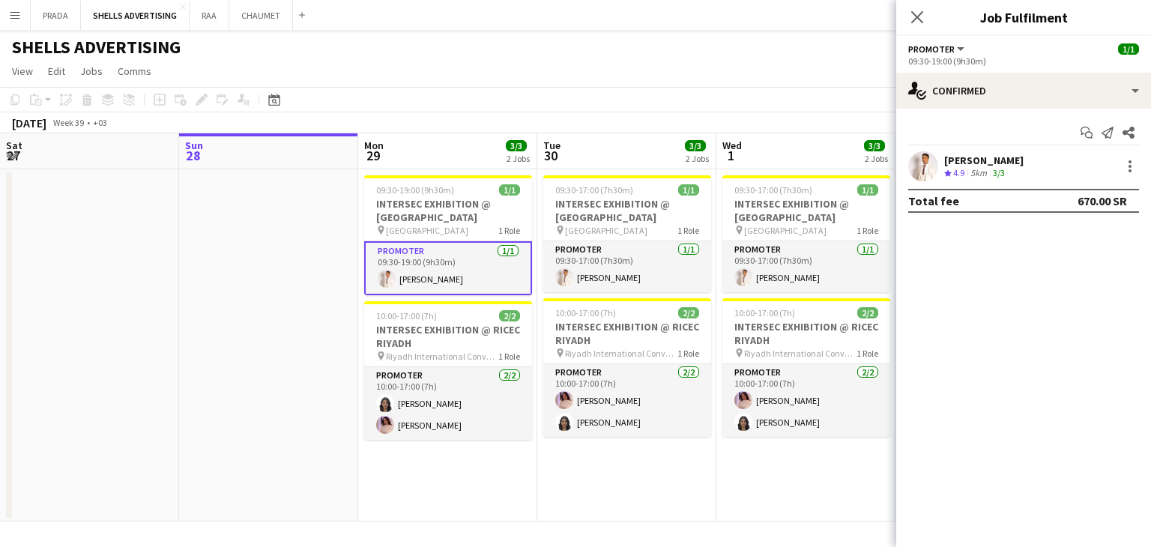
click at [325, 271] on app-date-cell at bounding box center [268, 345] width 179 height 352
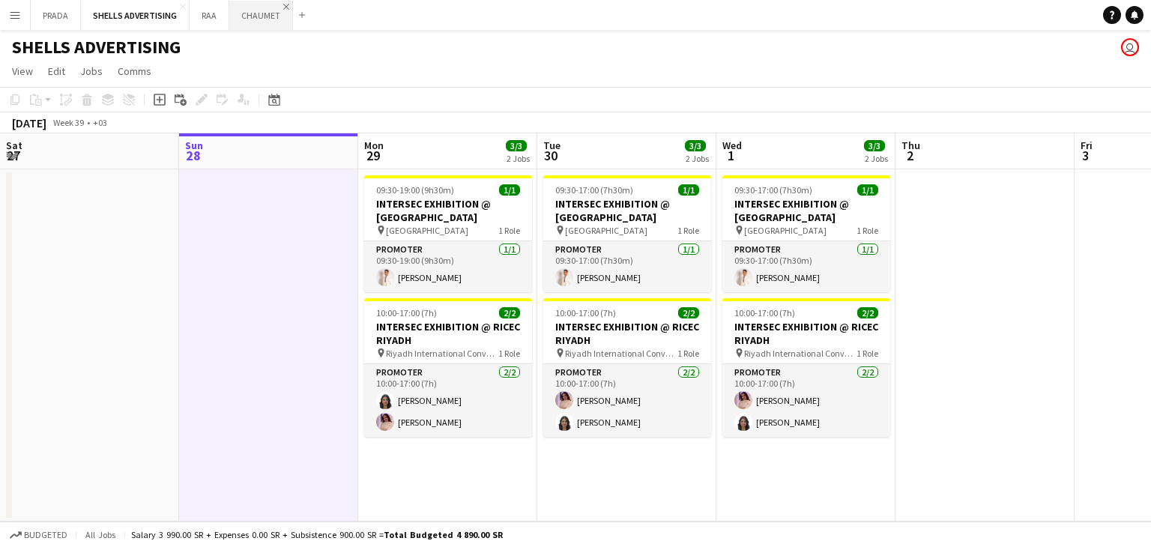
click at [283, 5] on app-icon "Close" at bounding box center [286, 7] width 6 height 6
click at [220, 7] on app-icon "Close" at bounding box center [223, 7] width 6 height 6
click at [180, 8] on app-icon "Close" at bounding box center [183, 7] width 6 height 6
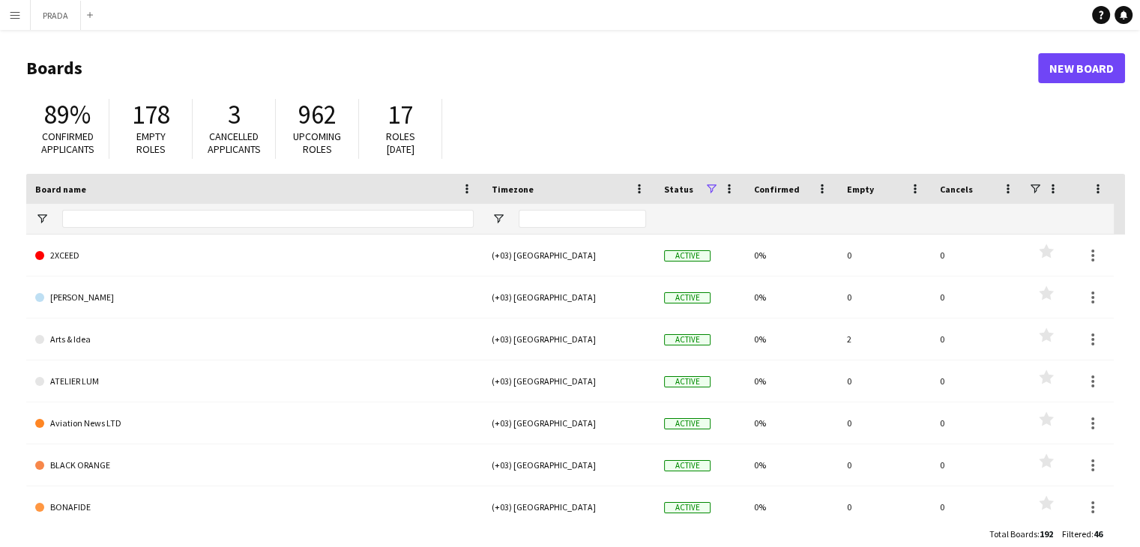
click at [0, 0] on app-icon "Close" at bounding box center [0, 0] width 0 height 0
click at [11, 10] on app-icon "Menu" at bounding box center [15, 15] width 12 height 12
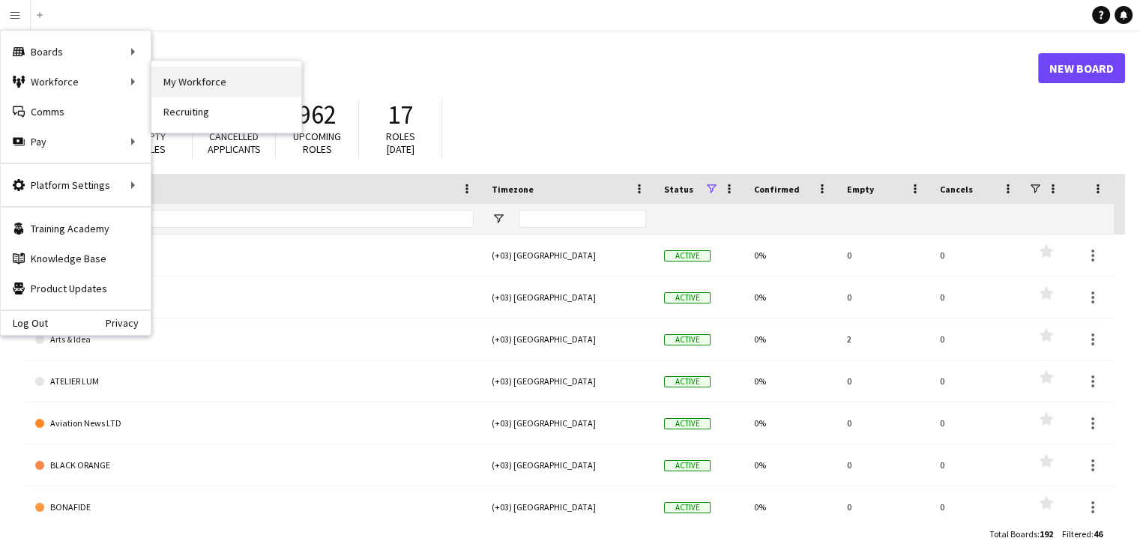
click at [207, 83] on link "My Workforce" at bounding box center [226, 82] width 150 height 30
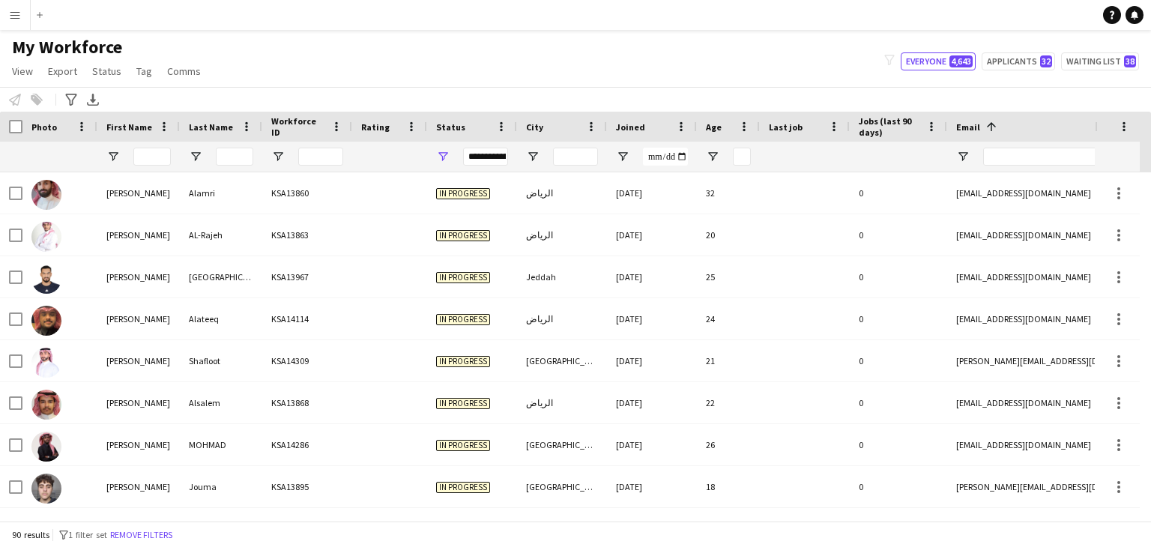
click at [14, 16] on app-icon "Menu" at bounding box center [15, 15] width 12 height 12
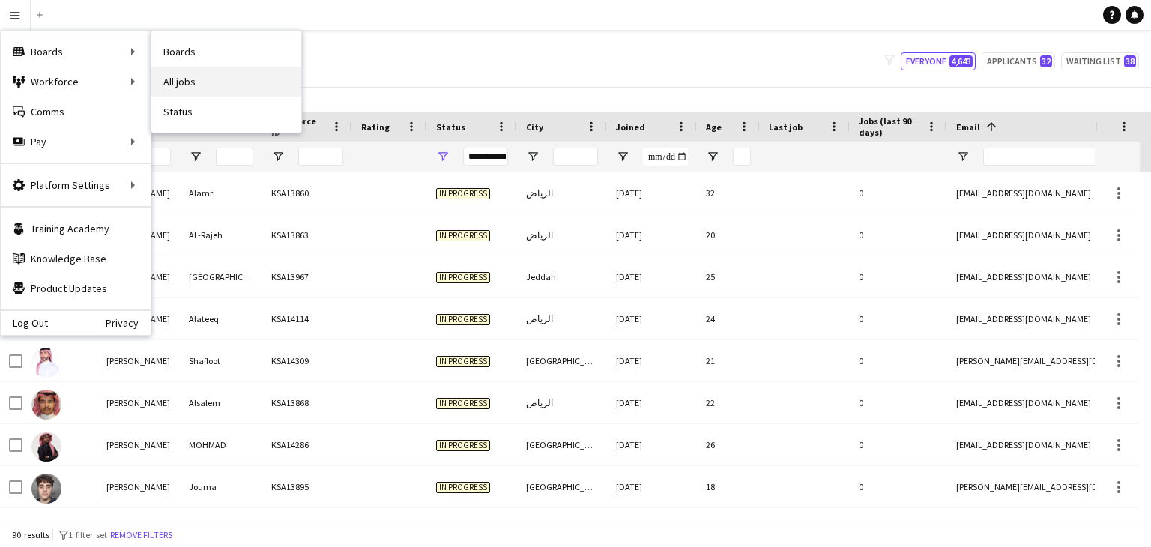
click at [199, 72] on link "All jobs" at bounding box center [226, 82] width 150 height 30
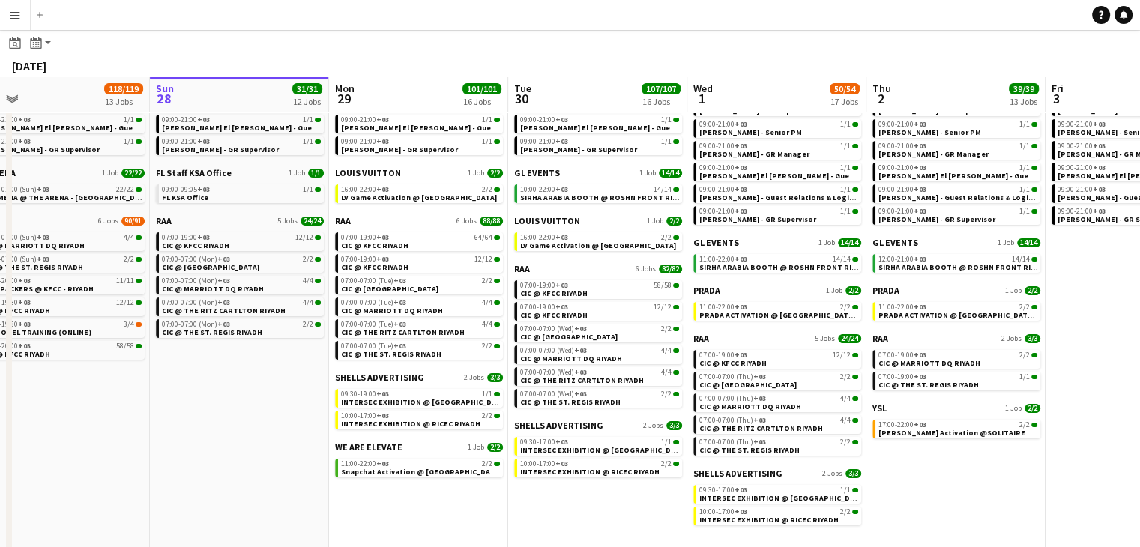
scroll to position [0, 393]
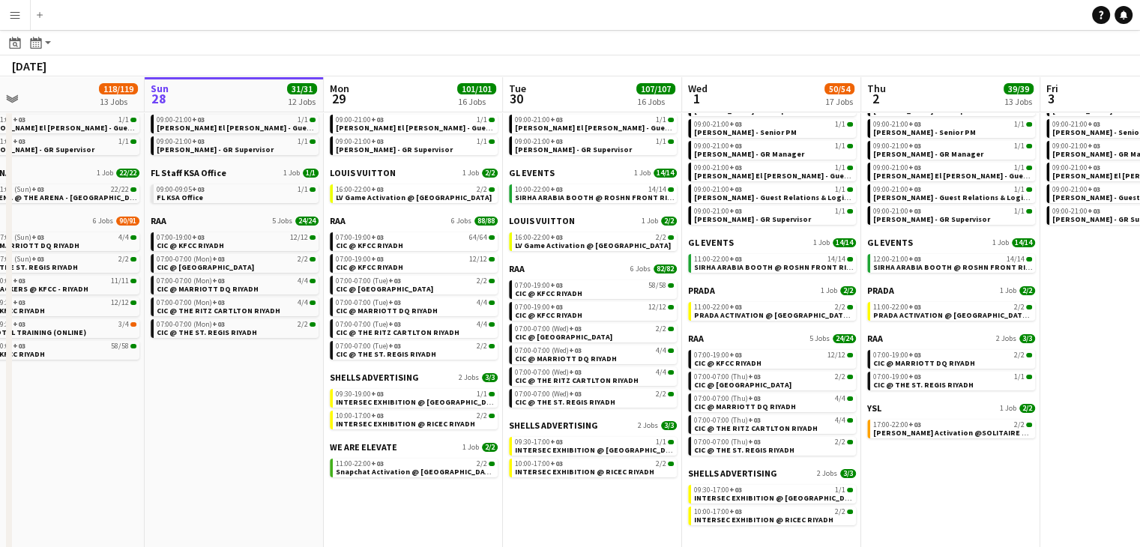
drag, startPoint x: 962, startPoint y: 474, endPoint x: 570, endPoint y: 432, distance: 394.9
click at [570, 432] on app-calendar-viewport "Thu 25 6/6 6 Jobs Fri 26 17/17 8 Jobs Sat 27 118/119 13 Jobs Sun 28 31/31 12 Jo…" at bounding box center [570, 240] width 1140 height 632
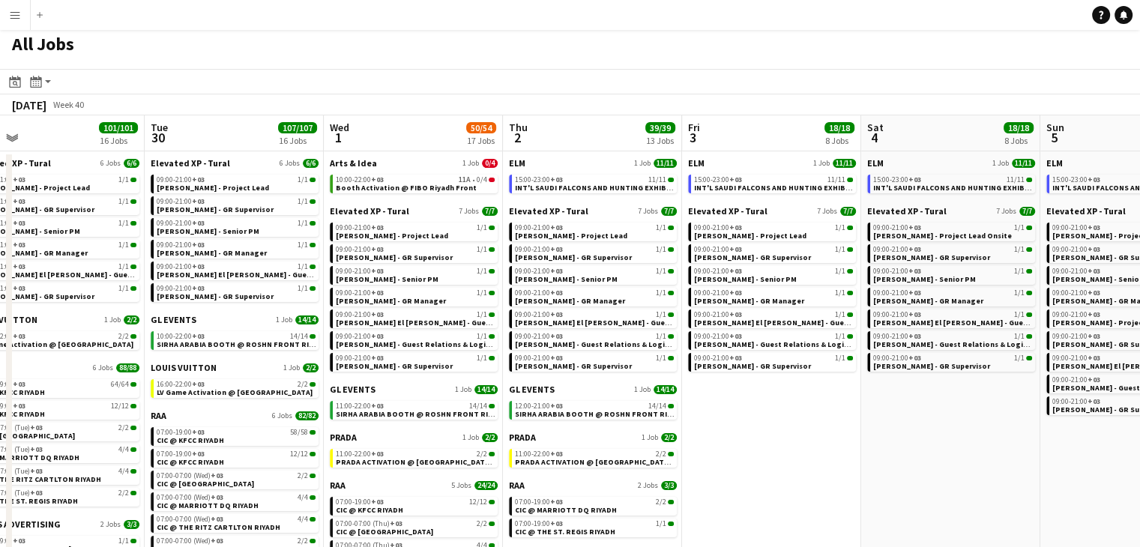
scroll to position [0, 0]
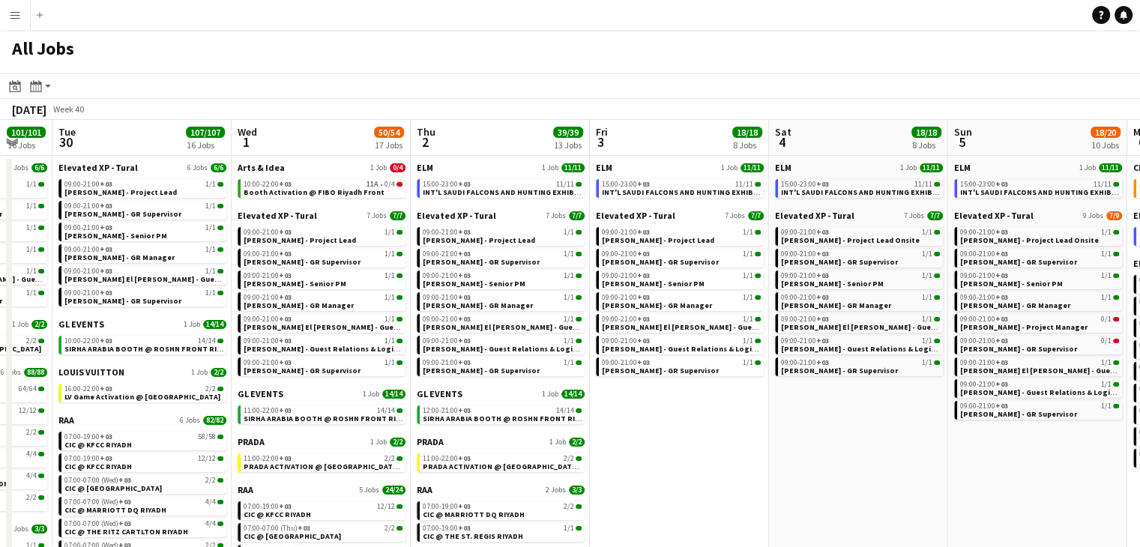
drag, startPoint x: 841, startPoint y: 462, endPoint x: 750, endPoint y: 441, distance: 94.0
click at [750, 441] on app-calendar-viewport "Sat 27 118/119 13 Jobs Sun 28 31/31 12 Jobs Mon 29 101/101 16 Jobs Tue 30 107/1…" at bounding box center [570, 413] width 1140 height 587
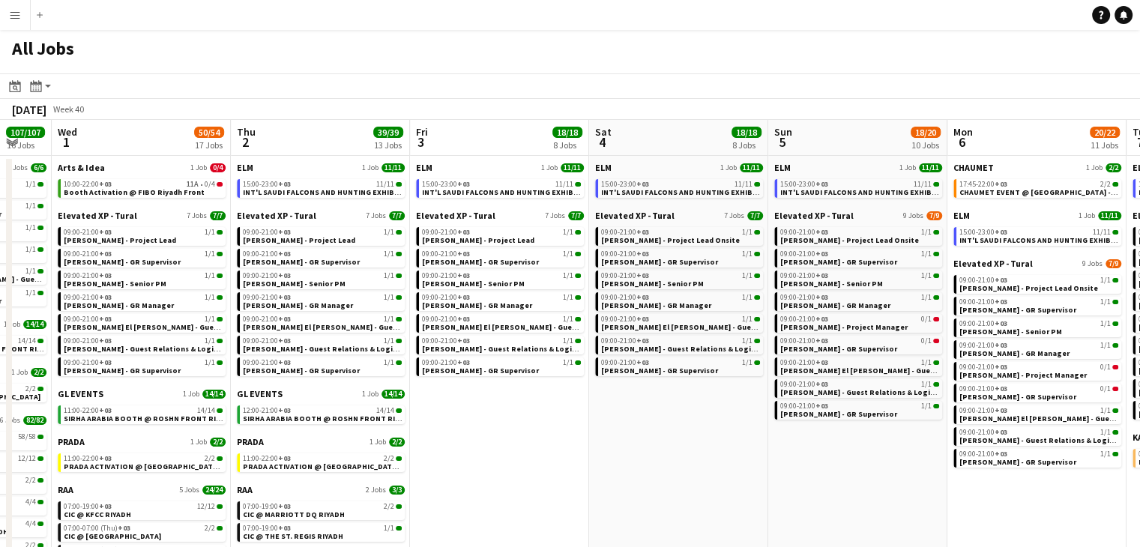
drag, startPoint x: 850, startPoint y: 450, endPoint x: 670, endPoint y: 438, distance: 180.3
click at [670, 438] on app-calendar-viewport "Sat 27 118/119 13 Jobs Sun 28 31/31 12 Jobs Mon 29 101/101 16 Jobs Tue 30 107/1…" at bounding box center [570, 413] width 1140 height 587
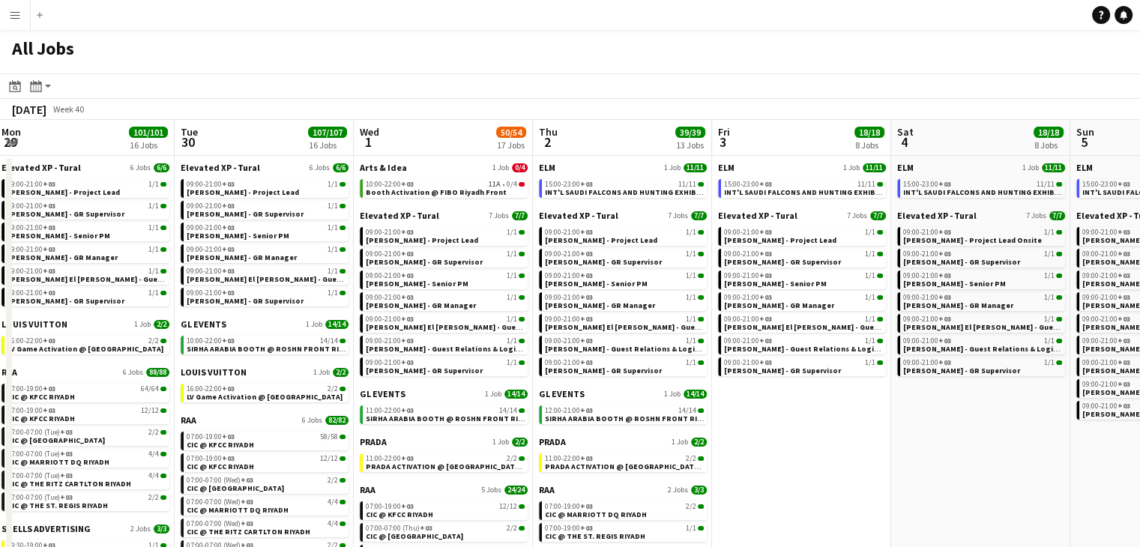
click at [636, 460] on app-all-jobs "All Jobs Date picker [DATE] [DATE] [DATE] M [DATE] T [DATE] W [DATE] T [DATE] F…" at bounding box center [570, 368] width 1140 height 677
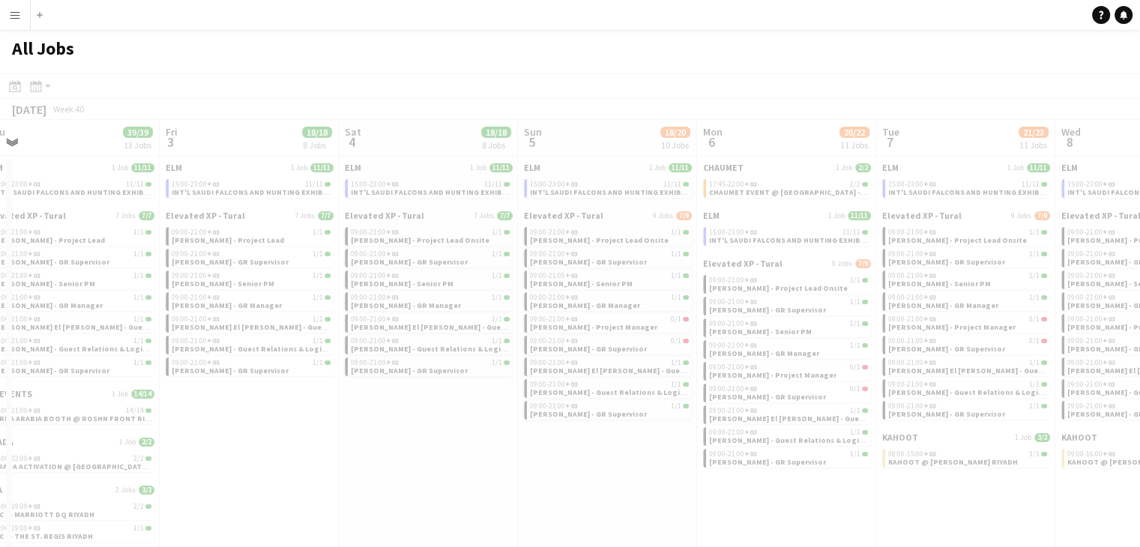
click at [621, 486] on app-calendar-viewport "Mon 29 101/101 16 Jobs Tue 30 107/107 16 Jobs Wed 1 50/54 17 Jobs Thu 2 39/39 1…" at bounding box center [570, 413] width 1140 height 587
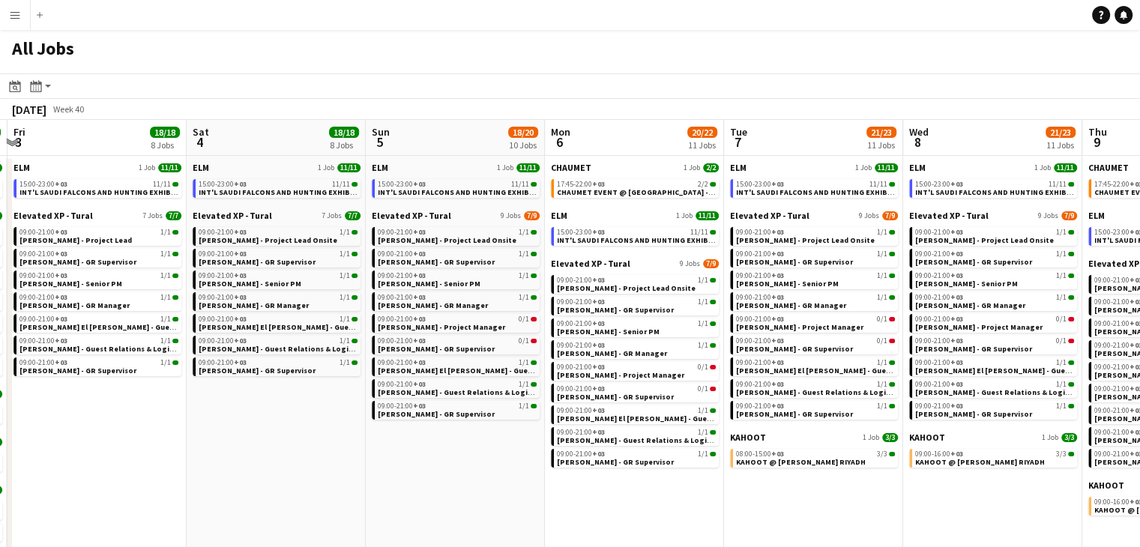
drag, startPoint x: 798, startPoint y: 516, endPoint x: 645, endPoint y: 497, distance: 153.4
click at [645, 497] on app-calendar-viewport "Tue 30 107/107 16 Jobs Wed 1 50/54 17 Jobs Thu 2 39/39 13 Jobs Fri 3 18/18 8 Jo…" at bounding box center [570, 413] width 1140 height 587
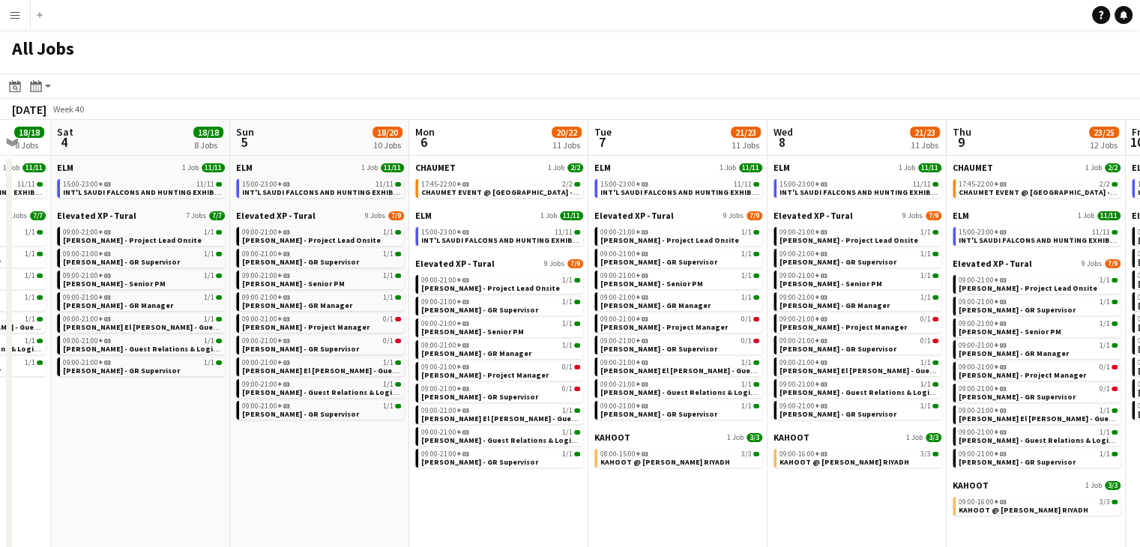
drag, startPoint x: 848, startPoint y: 521, endPoint x: 713, endPoint y: 508, distance: 136.3
click at [713, 508] on app-calendar-viewport "Tue 30 107/107 16 Jobs Wed 1 50/54 17 Jobs Thu 2 39/39 13 Jobs Fri 3 18/18 8 Jo…" at bounding box center [570, 413] width 1140 height 587
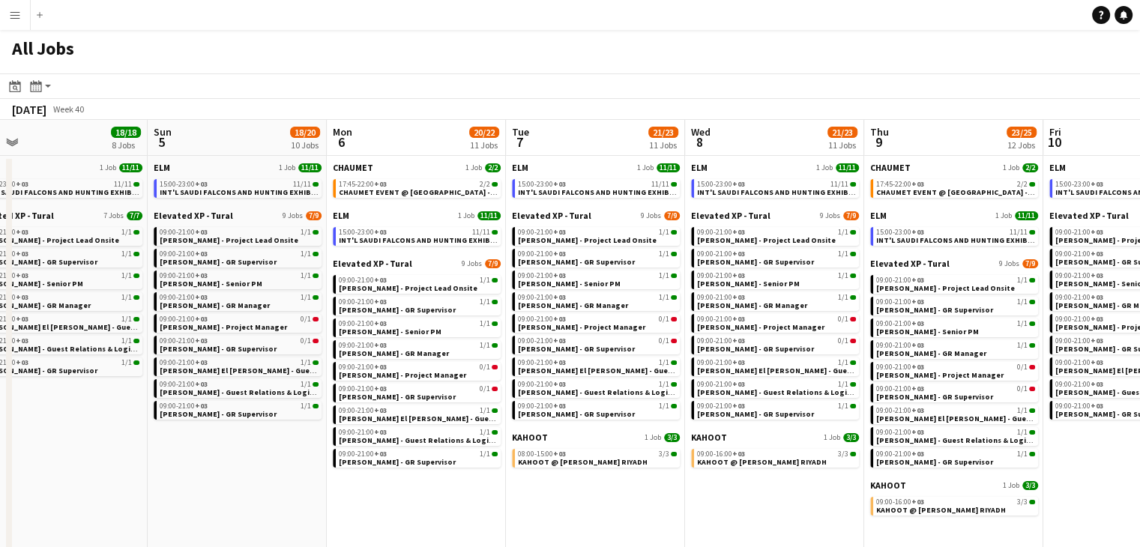
scroll to position [0, 627]
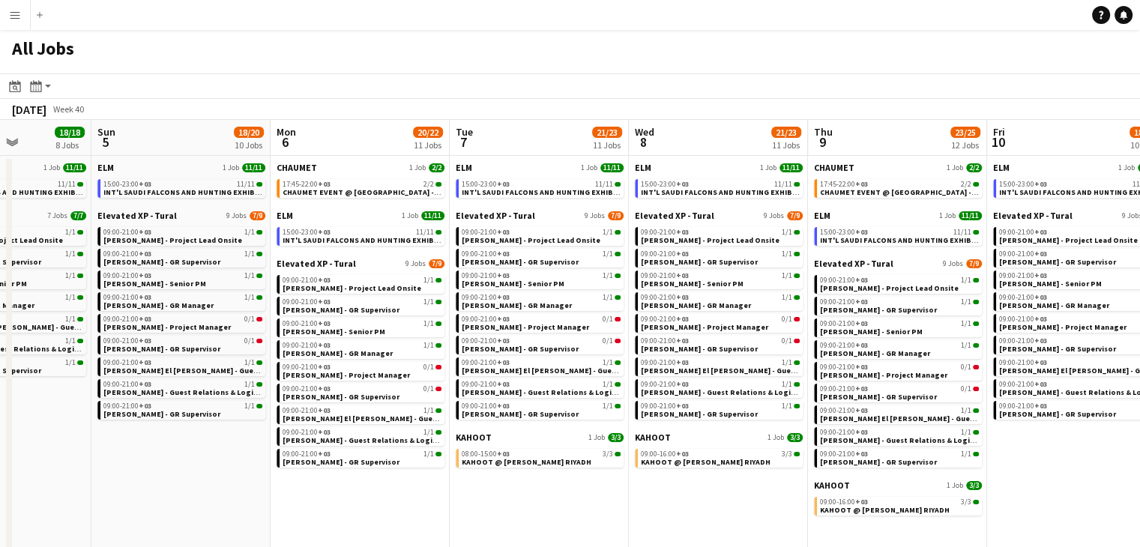
drag, startPoint x: 681, startPoint y: 492, endPoint x: 541, endPoint y: 465, distance: 142.6
click at [541, 465] on app-calendar-viewport "Wed 1 50/54 17 Jobs Thu 2 39/39 13 Jobs Fri 3 18/18 8 Jobs Sat 4 18/18 8 Jobs S…" at bounding box center [570, 413] width 1140 height 587
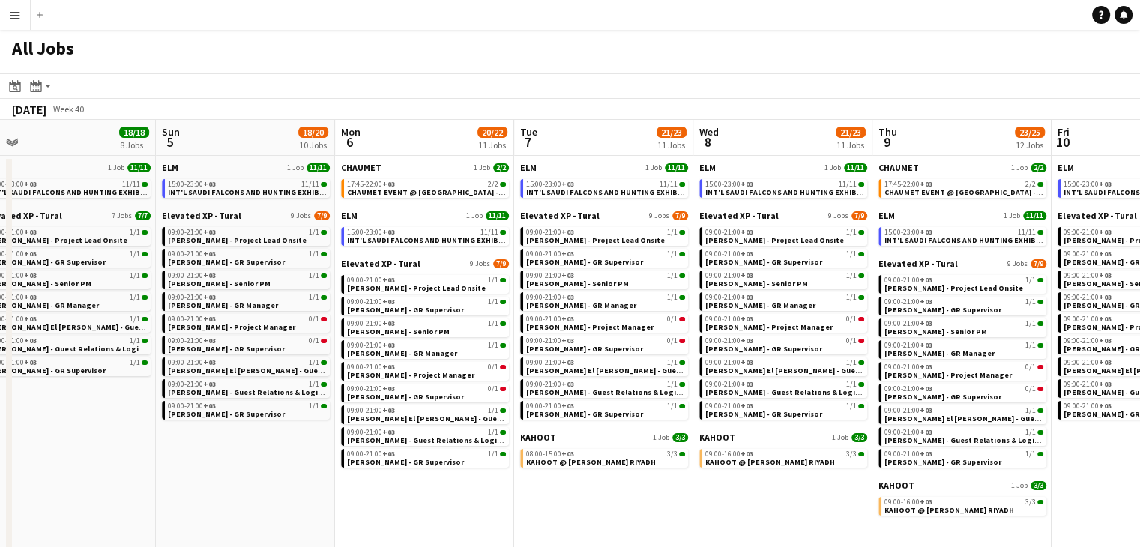
drag, startPoint x: 743, startPoint y: 510, endPoint x: 630, endPoint y: 495, distance: 114.2
click at [630, 495] on app-calendar-viewport "Wed 1 50/54 17 Jobs Thu 2 39/39 13 Jobs Fri 3 18/18 8 Jobs Sat 4 18/18 8 Jobs S…" at bounding box center [570, 413] width 1140 height 587
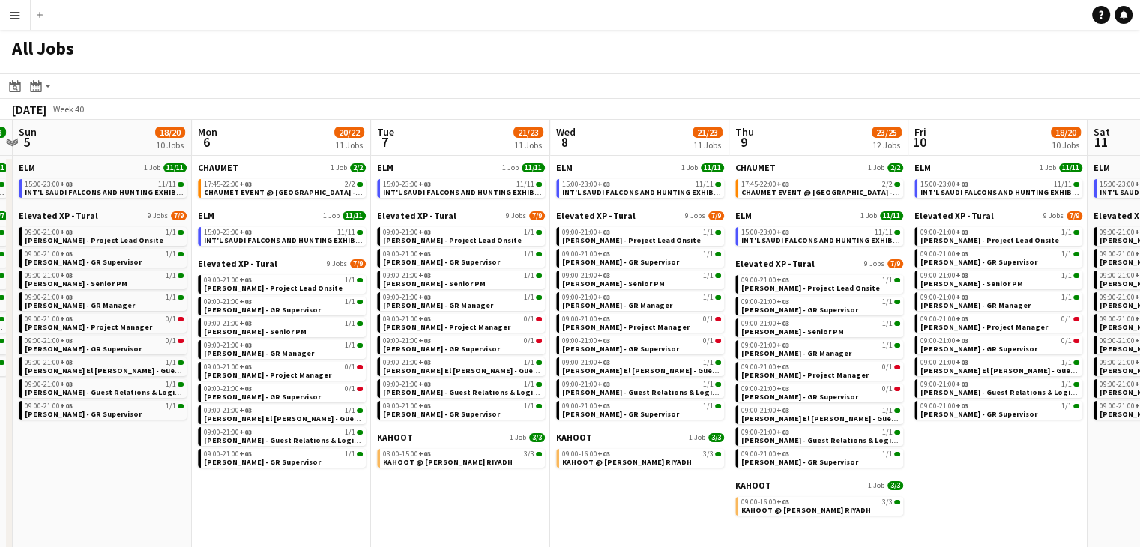
click at [757, 489] on app-all-jobs "All Jobs Date picker [DATE] [DATE] [DATE] M [DATE] T [DATE] W [DATE] T [DATE] F…" at bounding box center [570, 368] width 1140 height 677
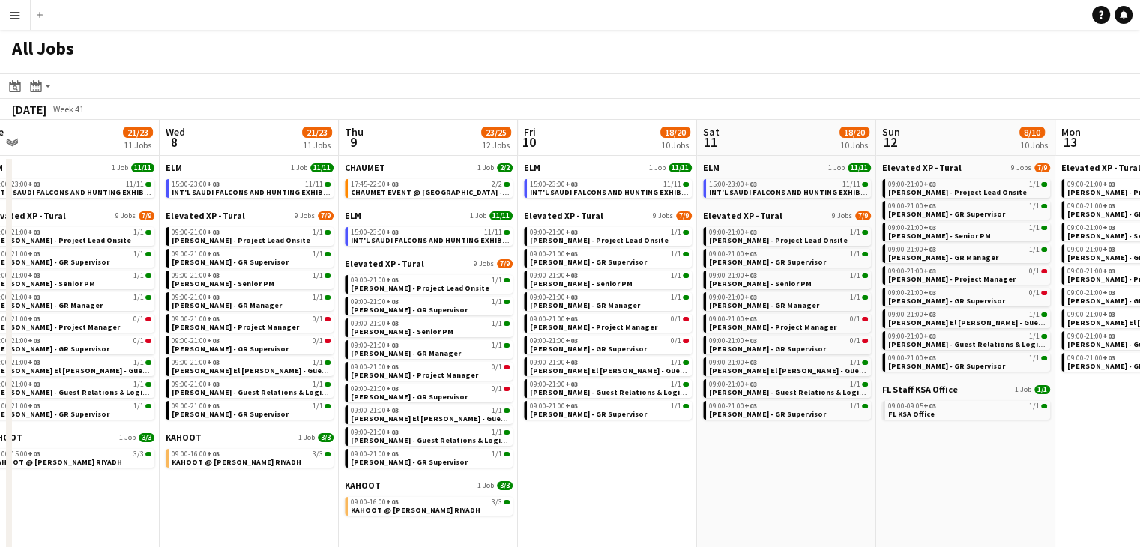
drag, startPoint x: 942, startPoint y: 491, endPoint x: 774, endPoint y: 472, distance: 169.7
click at [757, 470] on app-calendar-viewport "Sat 4 18/18 8 Jobs Sun 5 18/20 10 Jobs Mon 6 20/22 11 Jobs Tue 7 21/23 11 Jobs …" at bounding box center [570, 413] width 1140 height 587
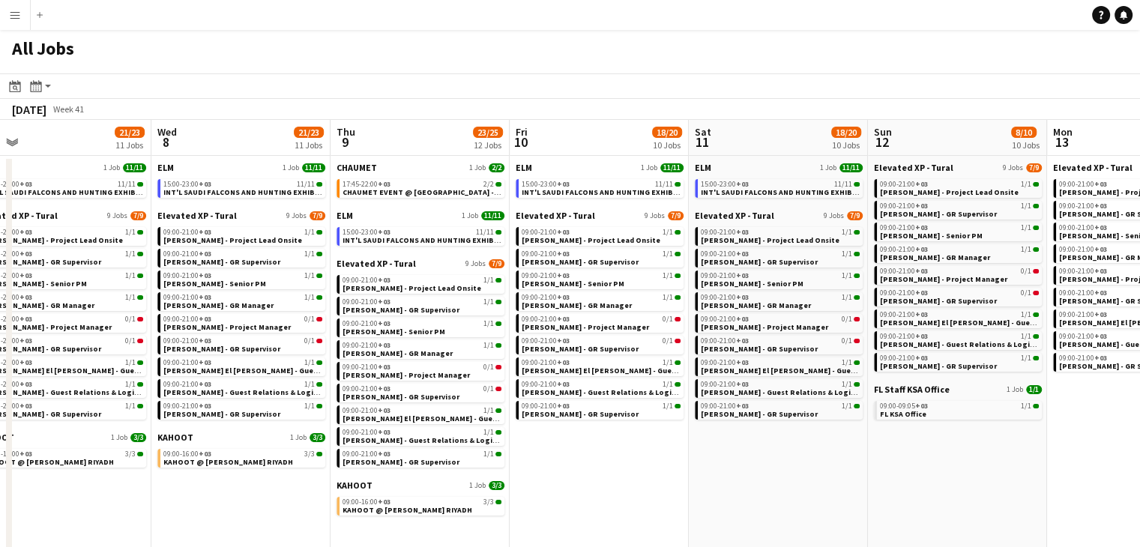
drag, startPoint x: 919, startPoint y: 484, endPoint x: 743, endPoint y: 463, distance: 177.4
click at [732, 462] on app-calendar-viewport "Sat 4 18/18 8 Jobs Sun 5 18/20 10 Jobs Mon 6 20/22 11 Jobs Tue 7 21/23 11 Jobs …" at bounding box center [570, 413] width 1140 height 587
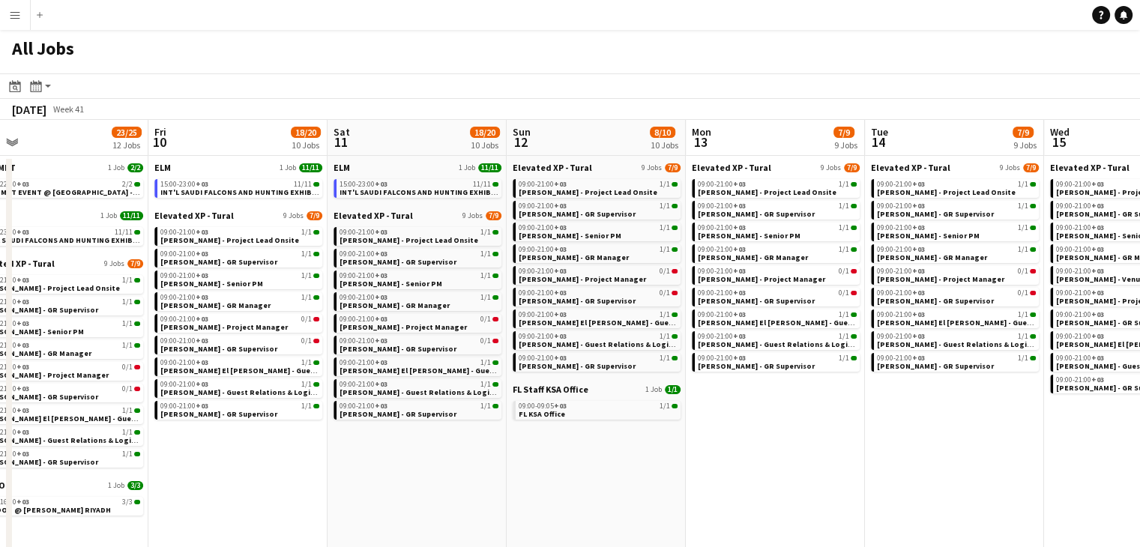
drag, startPoint x: 923, startPoint y: 486, endPoint x: 756, endPoint y: 462, distance: 169.5
click at [756, 462] on app-calendar-viewport "Mon 6 20/22 11 Jobs Tue 7 21/23 11 Jobs Wed 8 21/23 11 Jobs Thu 9 23/25 12 Jobs…" at bounding box center [570, 413] width 1140 height 587
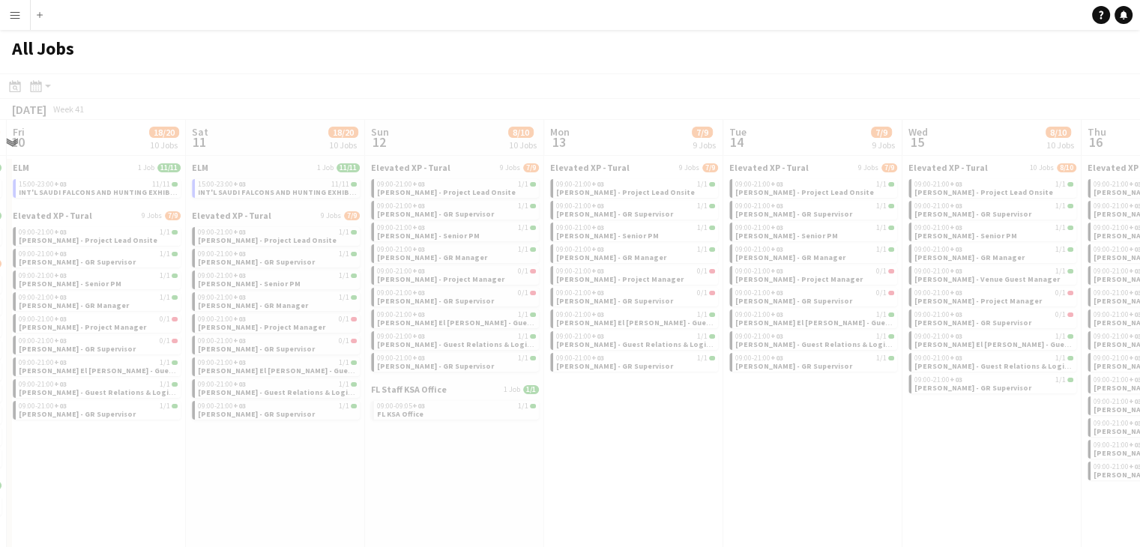
drag, startPoint x: 858, startPoint y: 468, endPoint x: 738, endPoint y: 462, distance: 120.1
click at [666, 453] on app-all-jobs "All Jobs Date picker SEP 2025 SEP 2025 Monday M Tuesday T Wednesday W Thursday …" at bounding box center [570, 368] width 1140 height 677
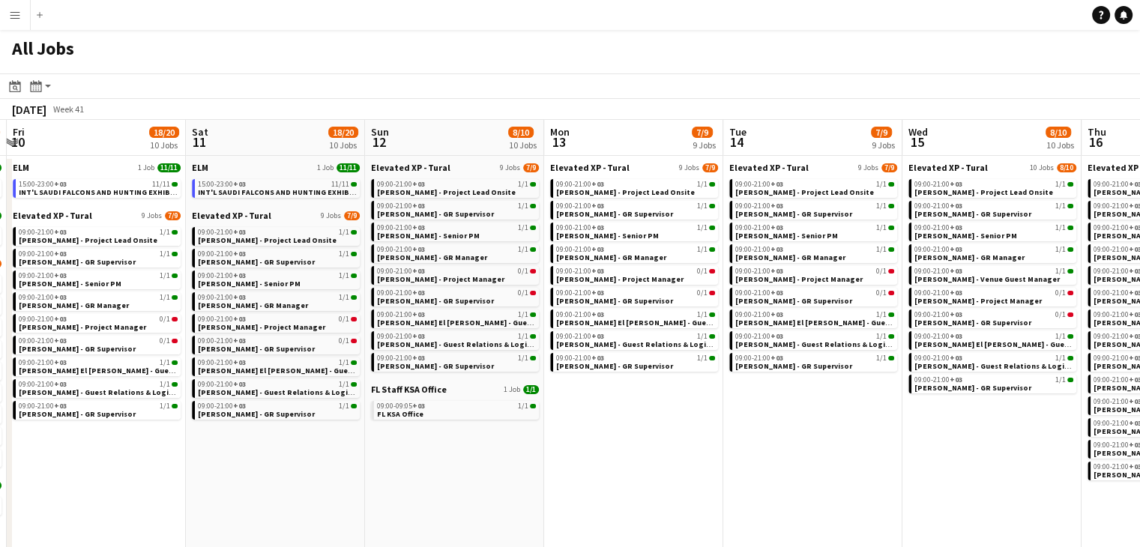
drag, startPoint x: 851, startPoint y: 474, endPoint x: 663, endPoint y: 452, distance: 190.2
click at [668, 452] on app-calendar-viewport "Tue 7 21/23 11 Jobs Wed 8 21/23 11 Jobs Thu 9 23/25 12 Jobs Fri 10 18/20 10 Job…" at bounding box center [570, 413] width 1140 height 587
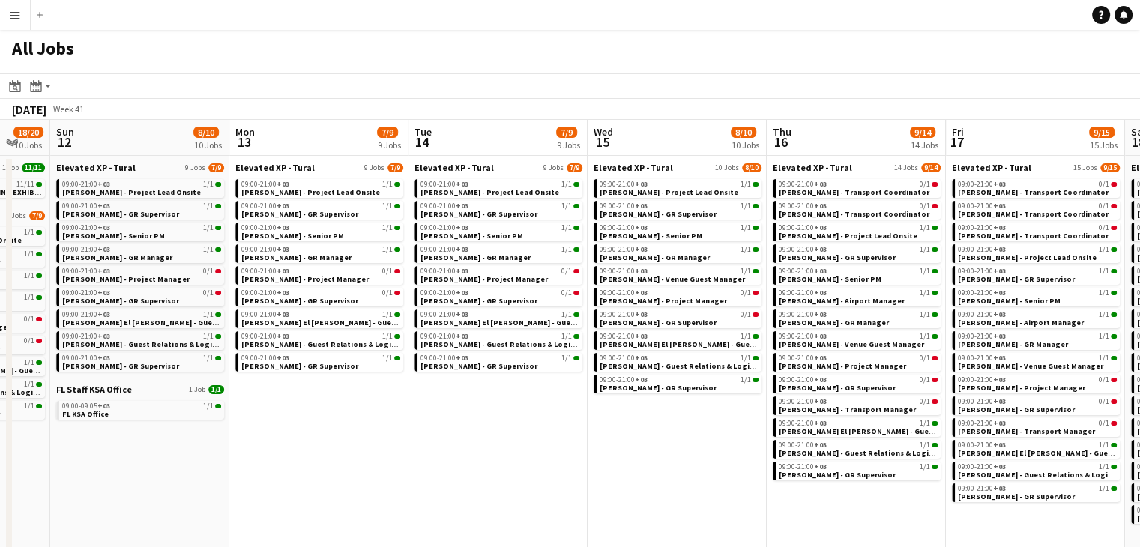
drag, startPoint x: 784, startPoint y: 474, endPoint x: 608, endPoint y: 448, distance: 178.1
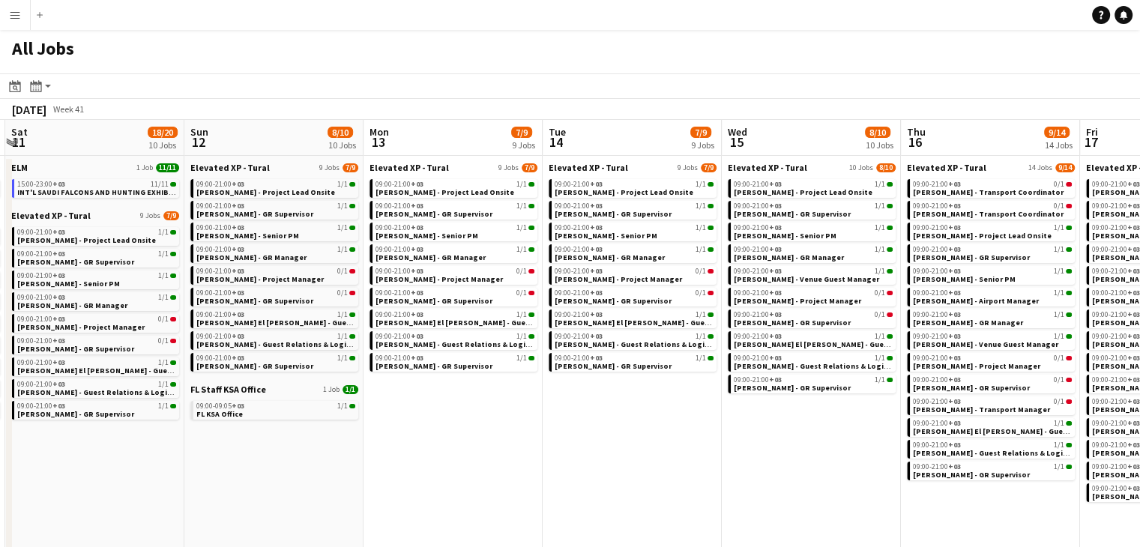
click at [608, 448] on app-calendar-viewport "Wed 8 21/23 11 Jobs Thu 9 23/25 12 Jobs Fri 10 18/20 10 Jobs Sat 11 18/20 10 Jo…" at bounding box center [570, 413] width 1140 height 587
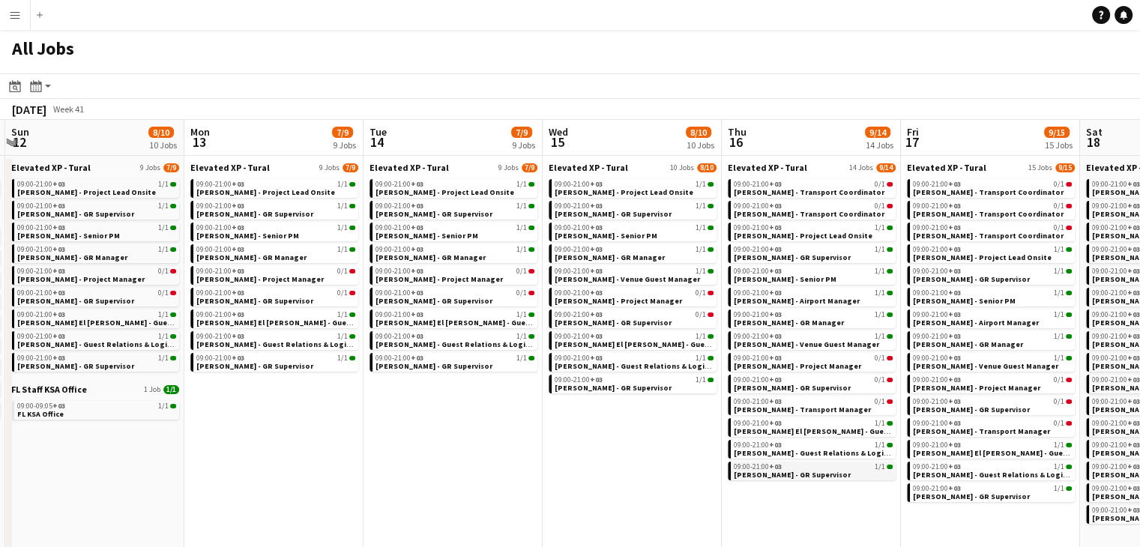
scroll to position [0, 694]
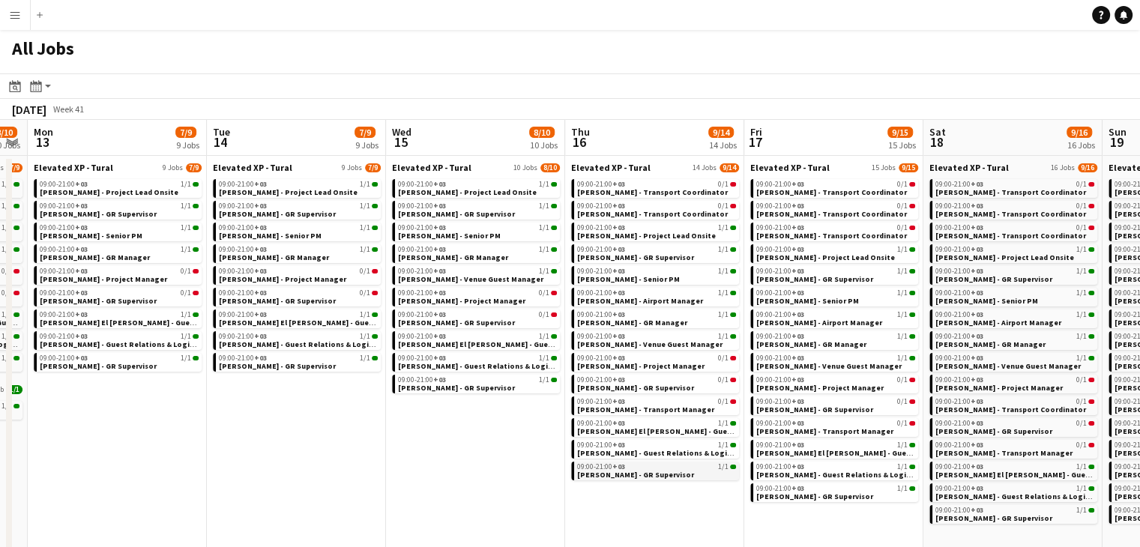
drag, startPoint x: 828, startPoint y: 520, endPoint x: 672, endPoint y: 468, distance: 165.0
click at [690, 477] on app-calendar-viewport "Thu 9 23/25 12 Jobs Fri 10 18/20 10 Jobs Sat 11 18/20 10 Jobs Sun 12 8/10 10 Jo…" at bounding box center [570, 413] width 1140 height 587
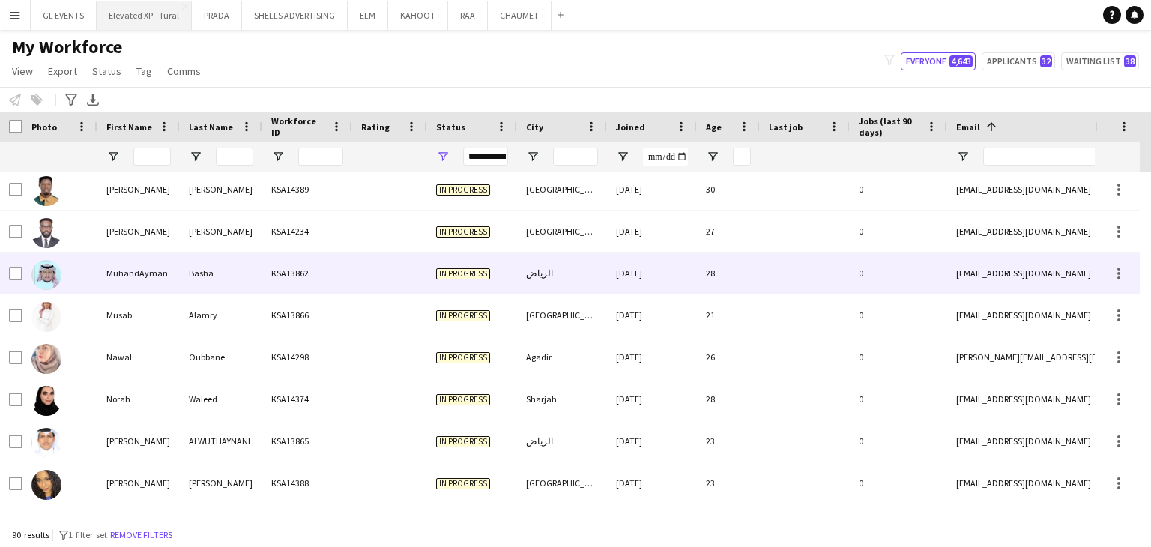
scroll to position [2473, 0]
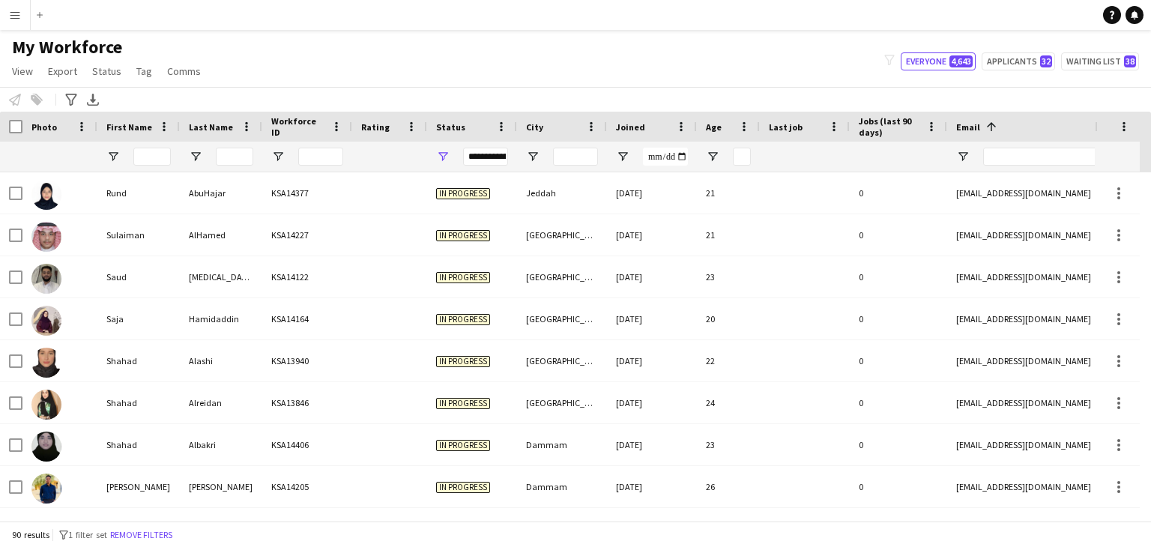
scroll to position [3440, 0]
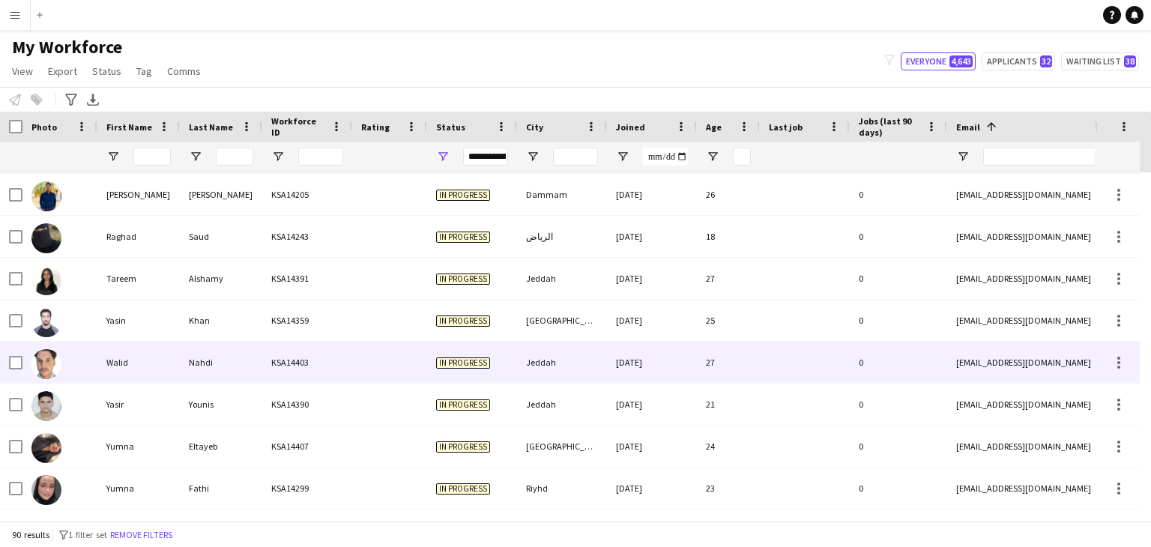
click at [601, 373] on div "Jeddah" at bounding box center [562, 362] width 90 height 41
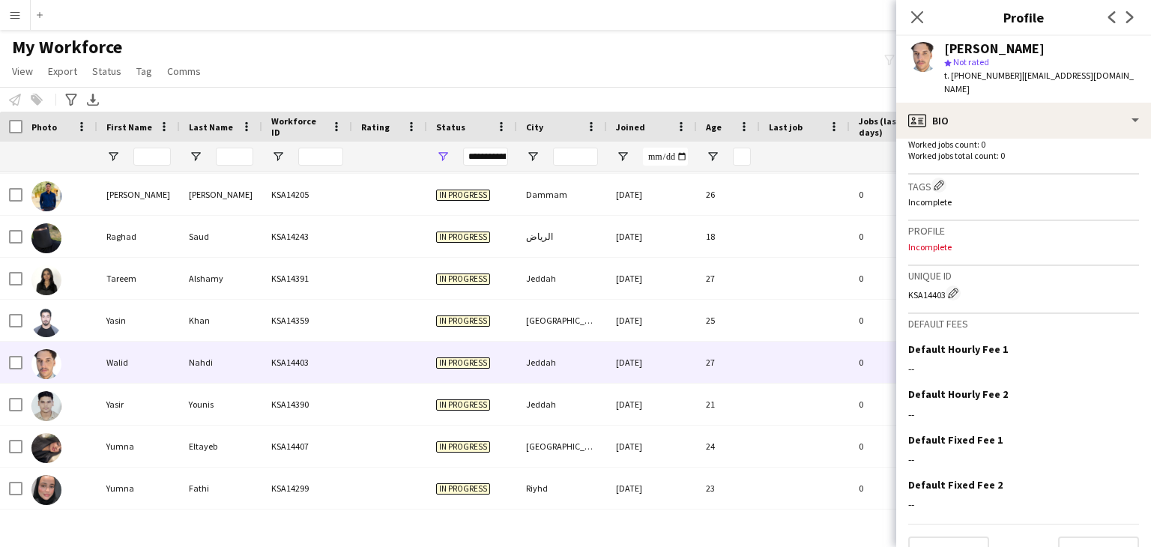
scroll to position [437, 0]
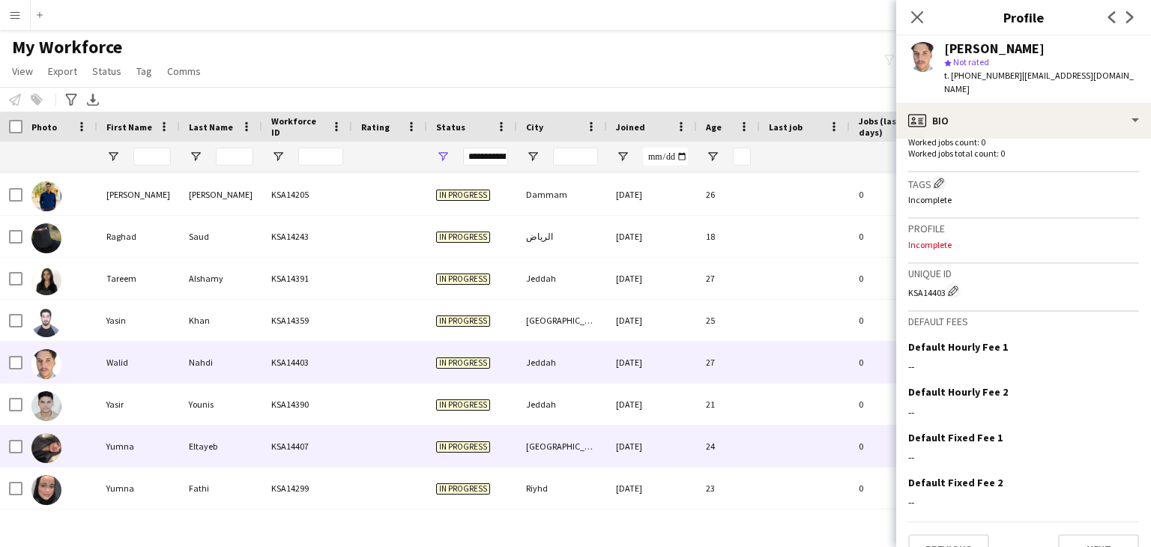
click at [597, 447] on div "[GEOGRAPHIC_DATA]" at bounding box center [562, 446] width 90 height 41
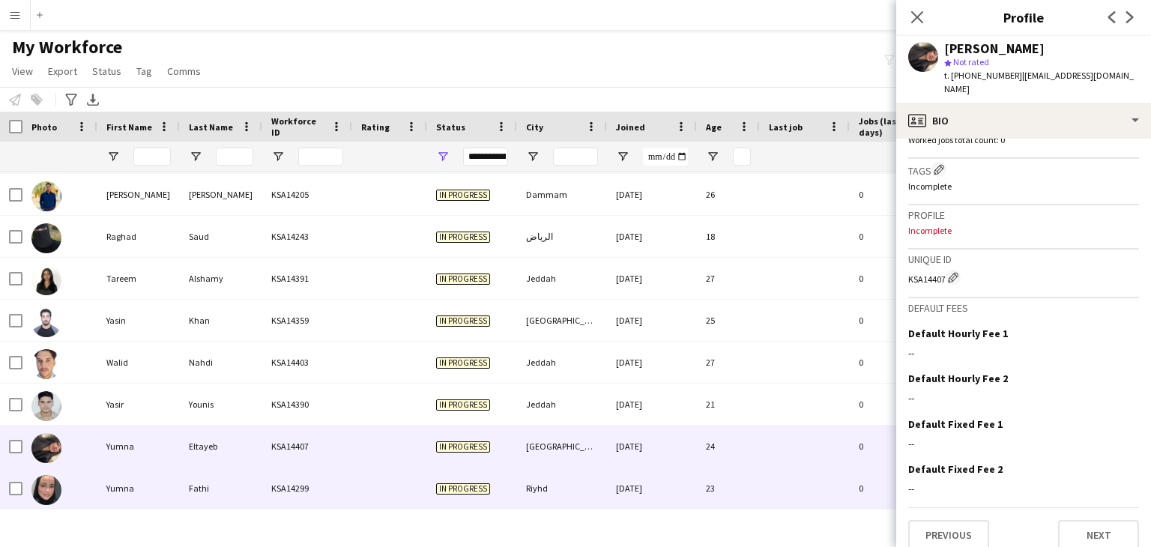
click at [548, 471] on div "Riyhd" at bounding box center [562, 488] width 90 height 41
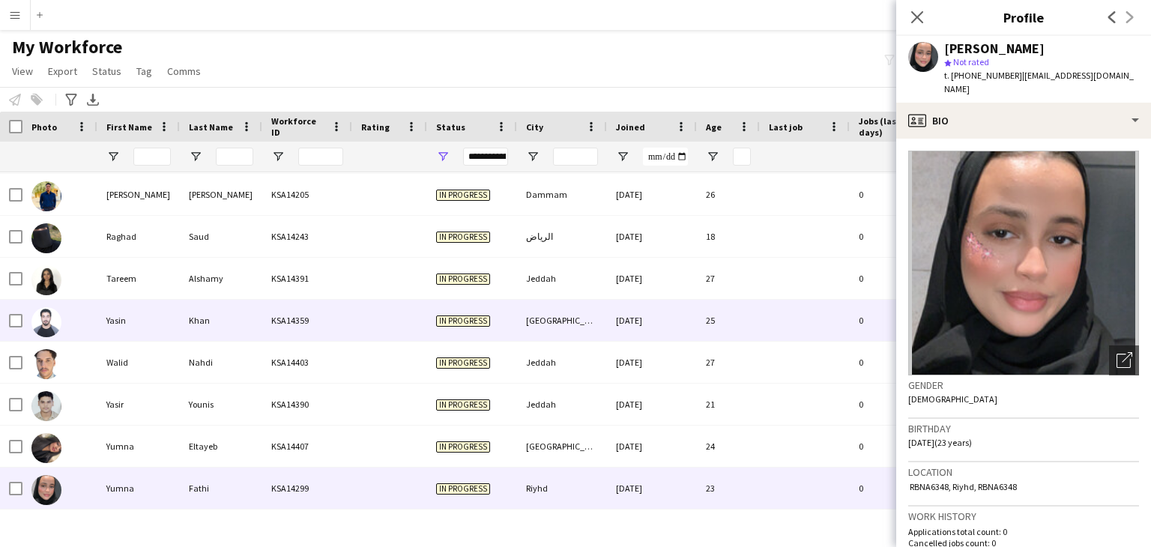
click at [570, 316] on div "[GEOGRAPHIC_DATA]" at bounding box center [562, 320] width 90 height 41
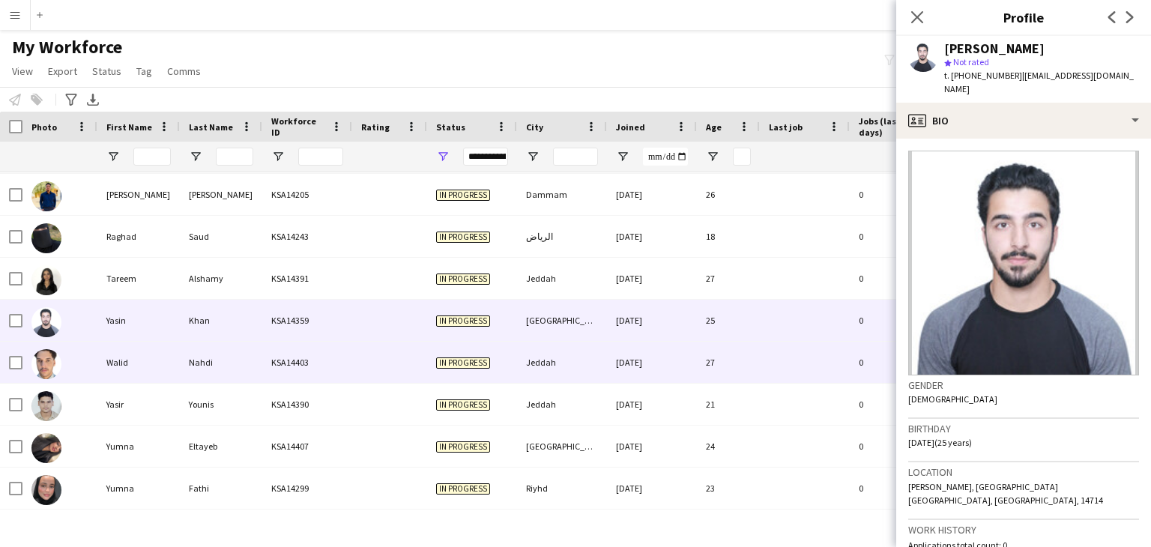
click at [604, 342] on div "Jeddah" at bounding box center [562, 362] width 90 height 41
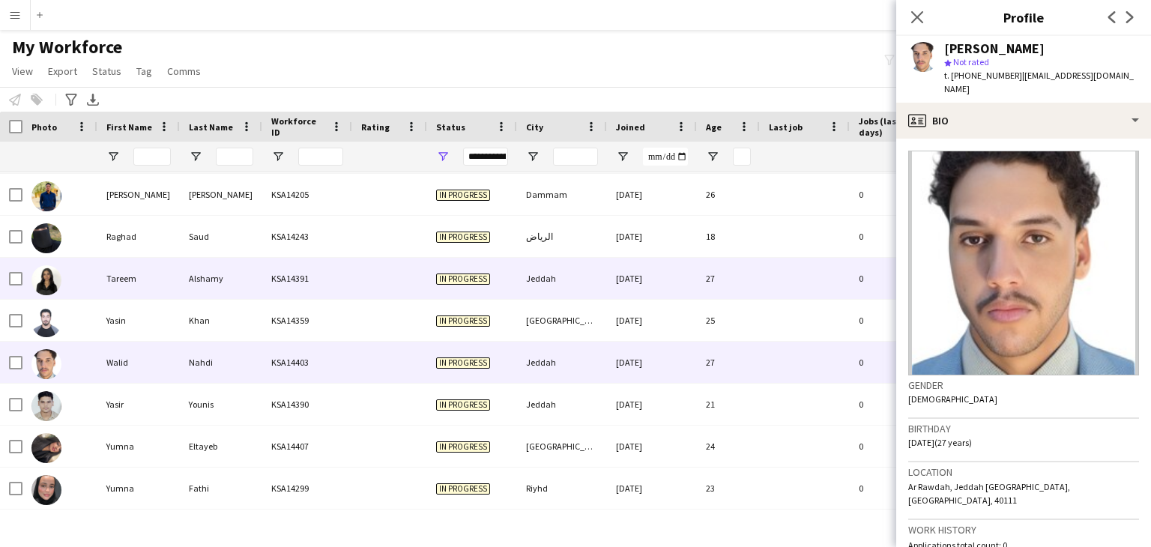
click at [513, 262] on div "In progress" at bounding box center [472, 278] width 90 height 41
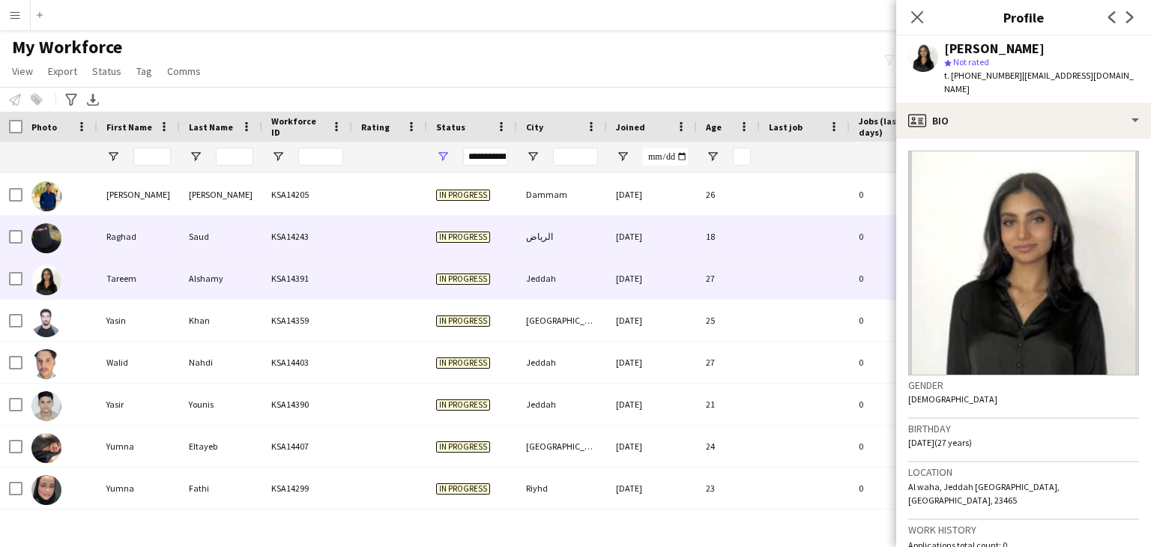
click at [489, 216] on div "In progress" at bounding box center [472, 236] width 90 height 41
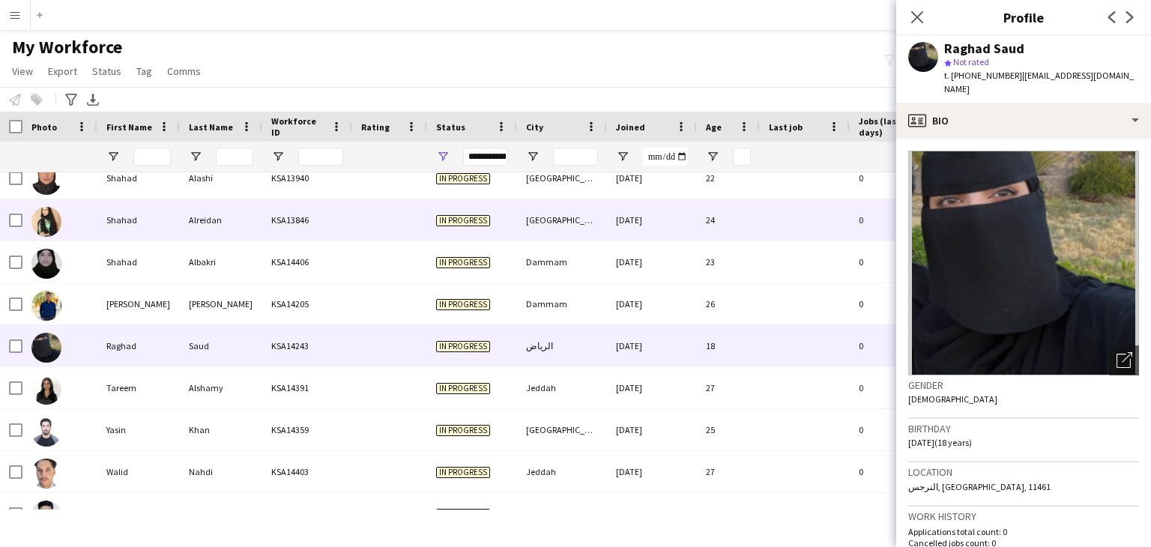
scroll to position [3290, 0]
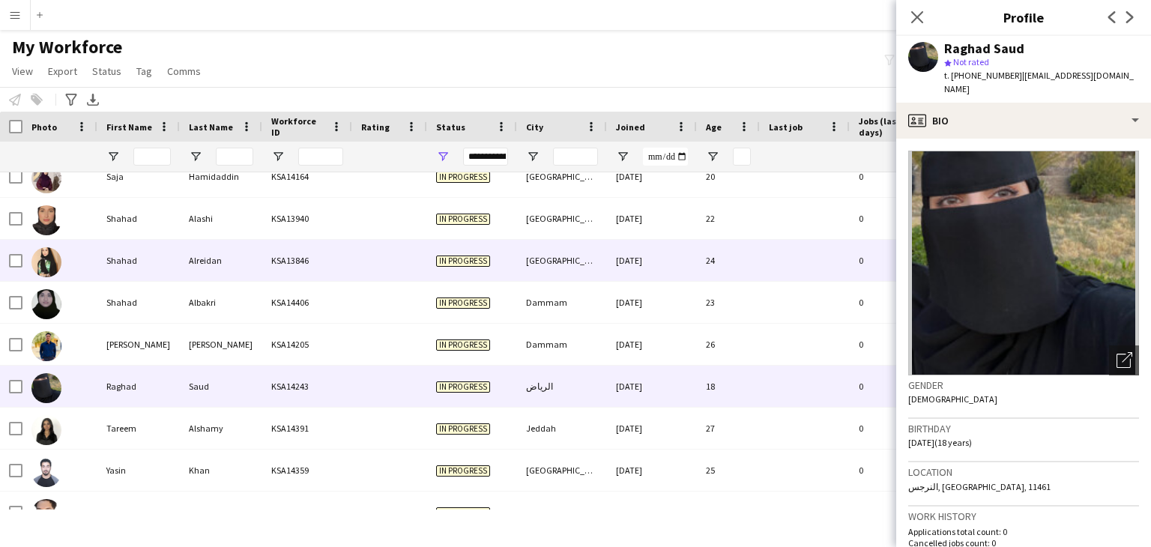
click at [417, 241] on div at bounding box center [389, 260] width 75 height 41
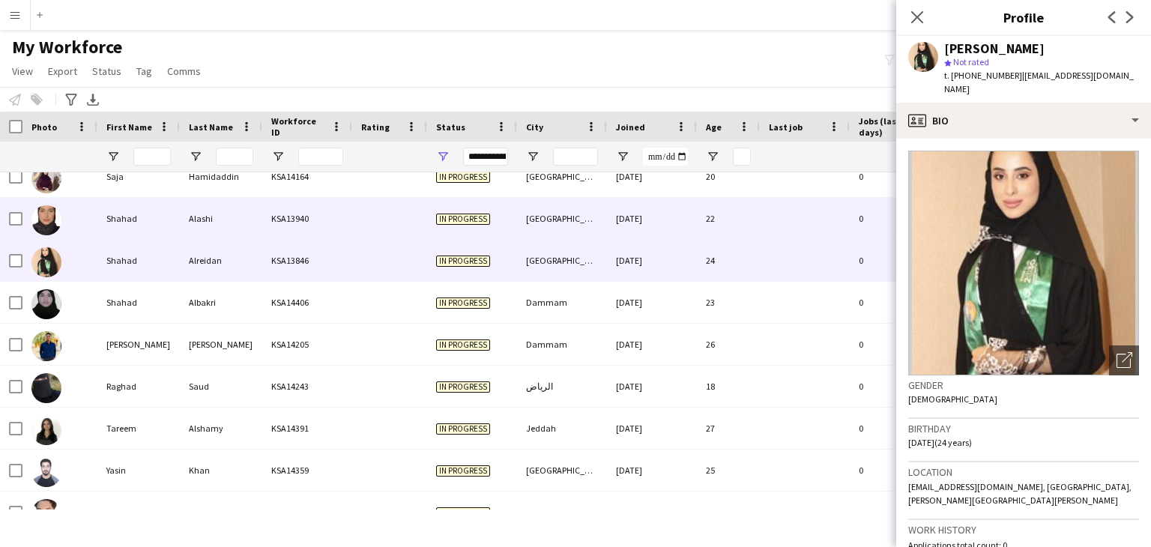
click at [367, 217] on div at bounding box center [389, 218] width 75 height 41
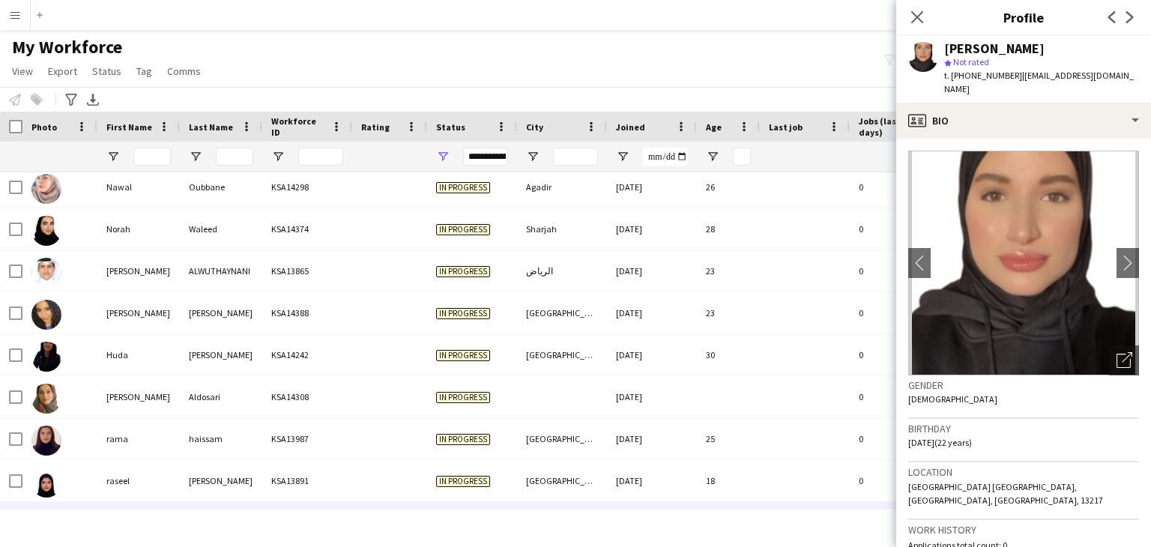
scroll to position [0, 0]
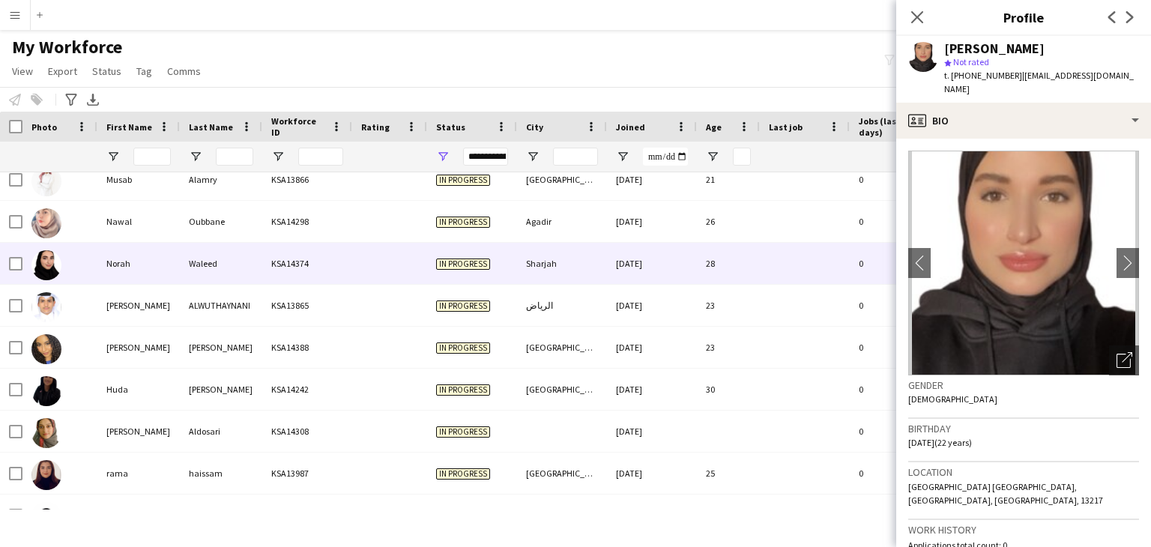
click at [385, 256] on div at bounding box center [389, 263] width 75 height 41
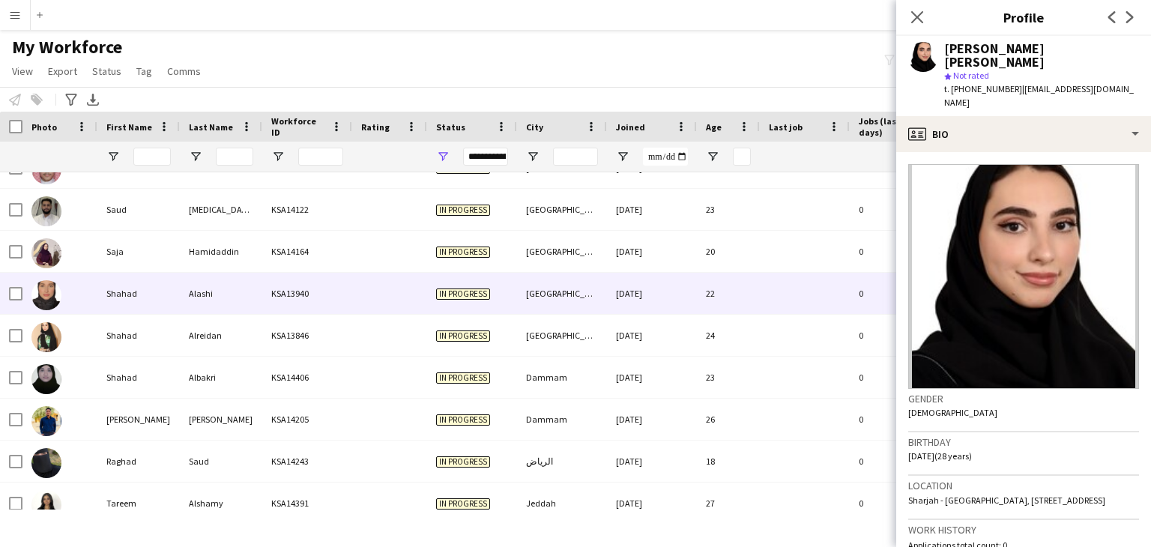
click at [170, 307] on div "Shahad" at bounding box center [138, 293] width 82 height 41
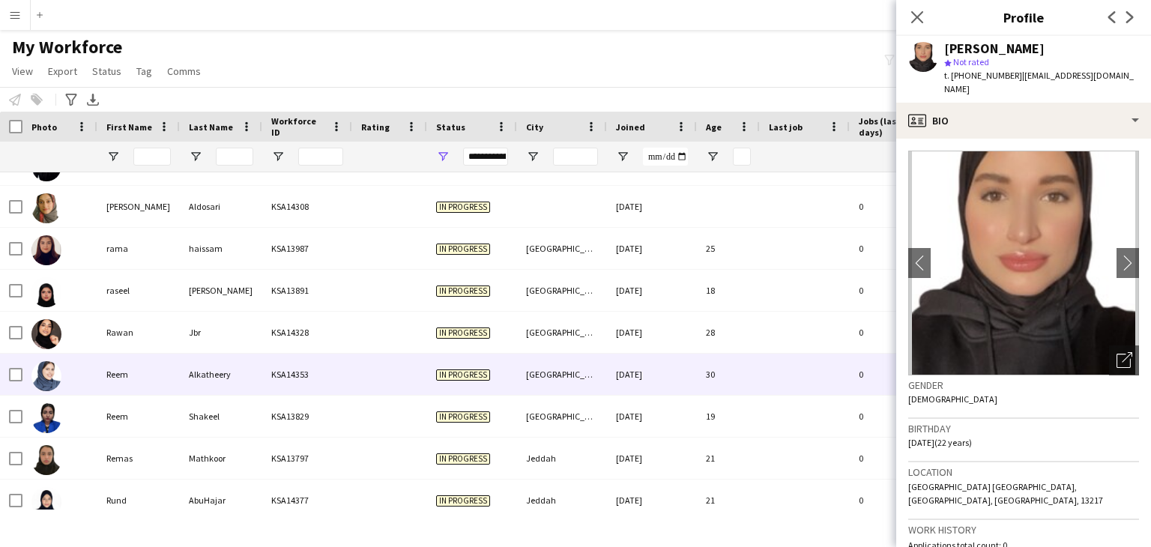
click at [181, 380] on div "Alkatheery" at bounding box center [221, 374] width 82 height 41
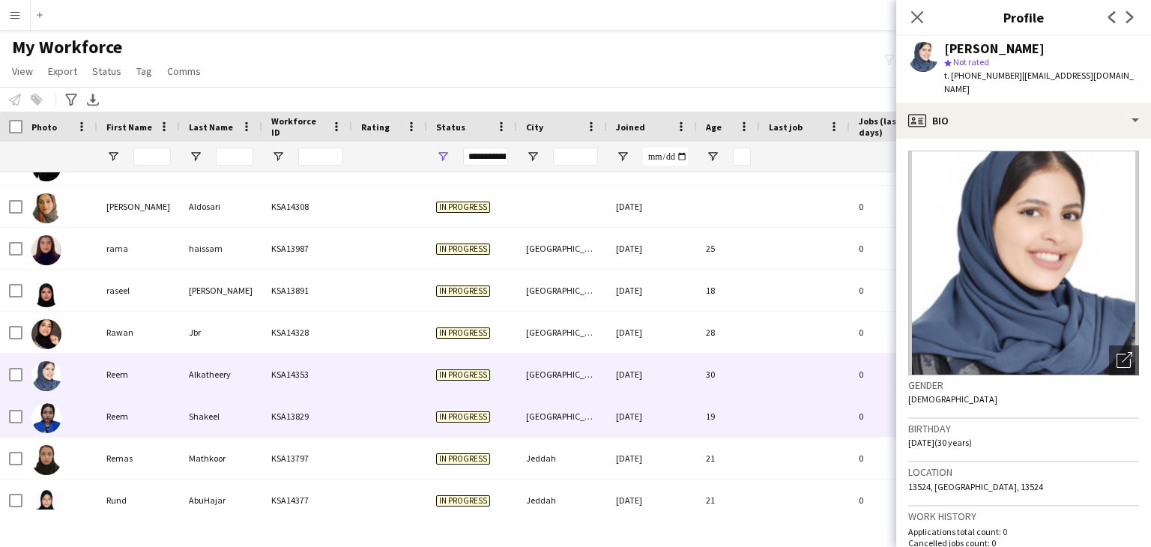
click at [178, 411] on div "Reem" at bounding box center [138, 416] width 82 height 41
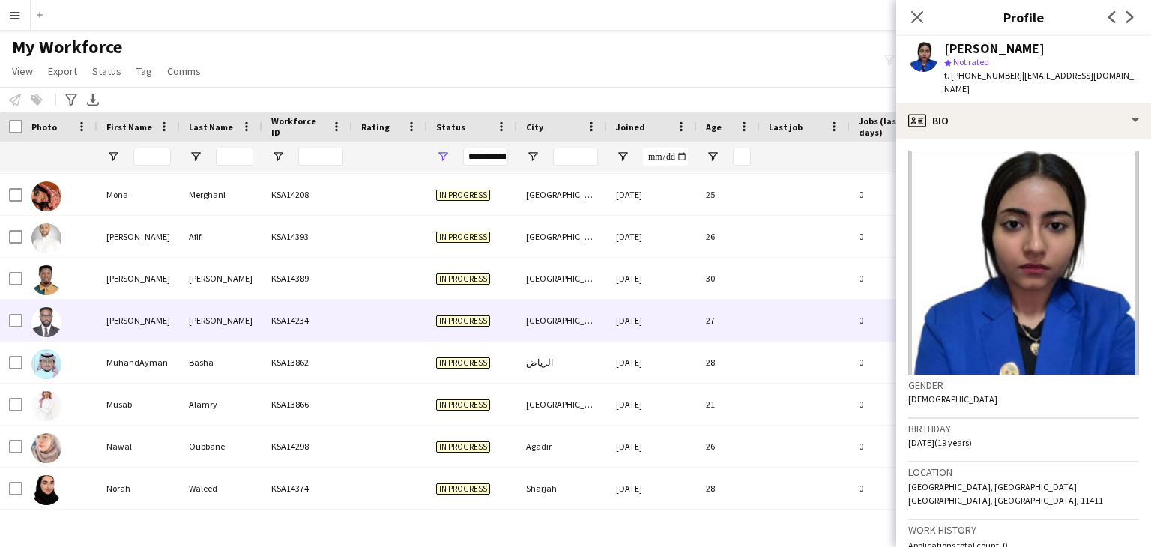
click at [177, 319] on div "[PERSON_NAME]" at bounding box center [138, 320] width 82 height 41
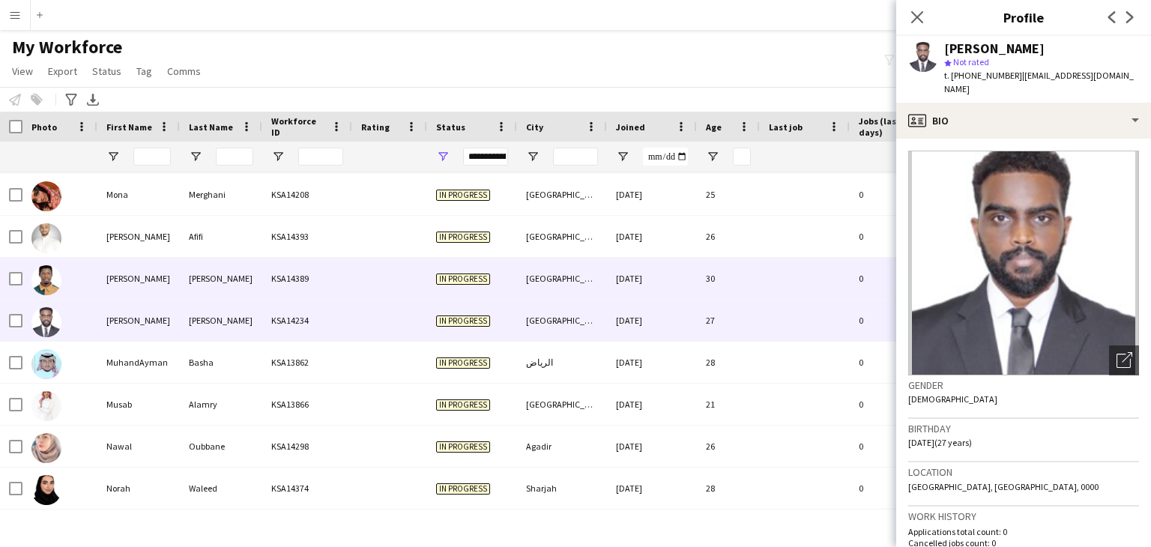
click at [185, 292] on div "[PERSON_NAME]" at bounding box center [221, 278] width 82 height 41
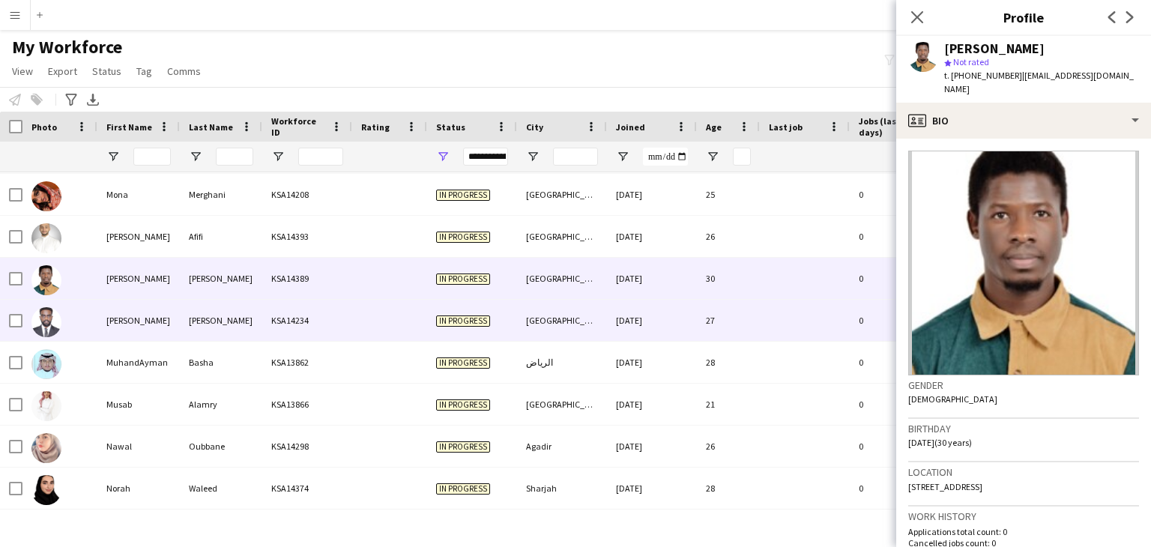
click at [196, 328] on div "[PERSON_NAME]" at bounding box center [221, 320] width 82 height 41
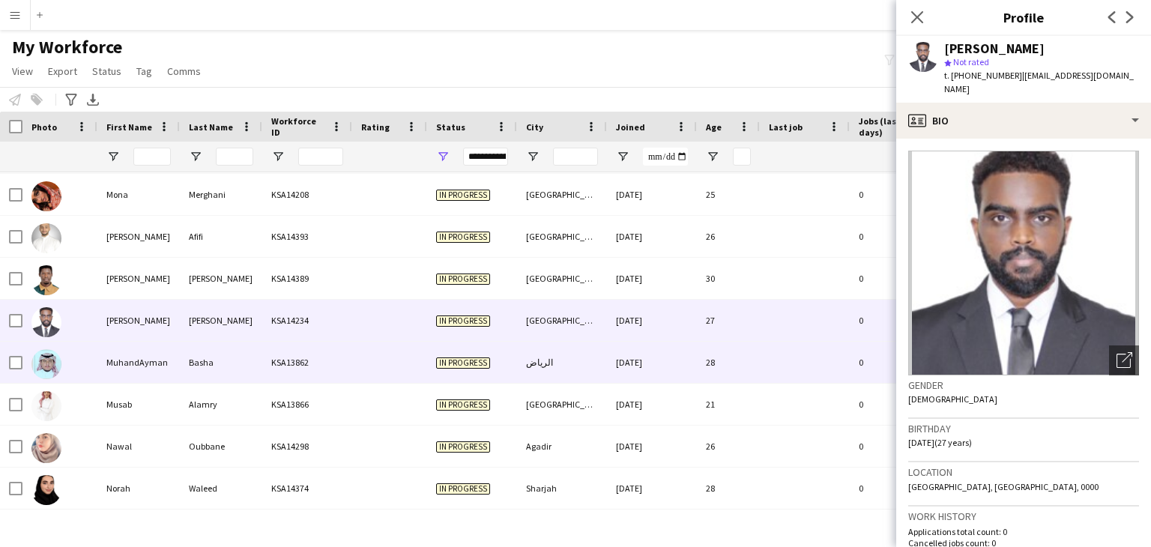
click at [184, 358] on div "Basha" at bounding box center [221, 362] width 82 height 41
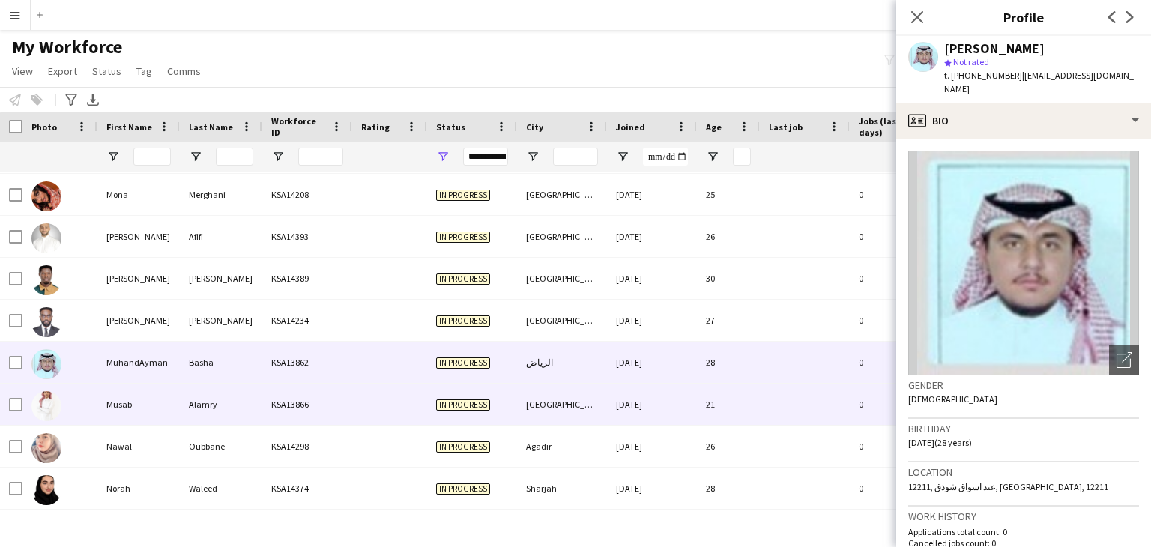
click at [181, 411] on div "Alamry" at bounding box center [221, 404] width 82 height 41
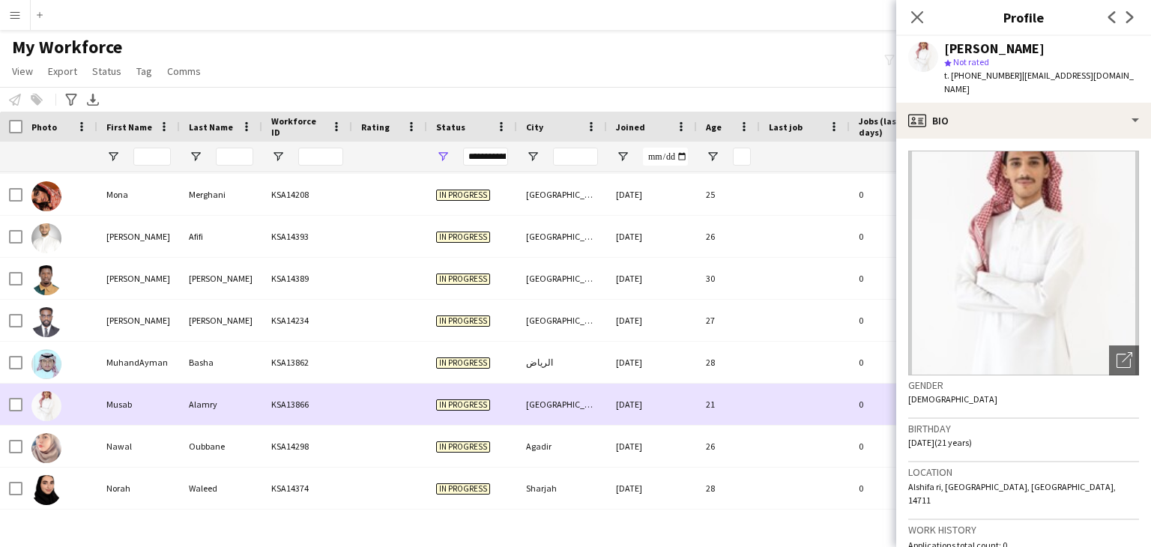
click at [181, 385] on div "Alamry" at bounding box center [221, 404] width 82 height 41
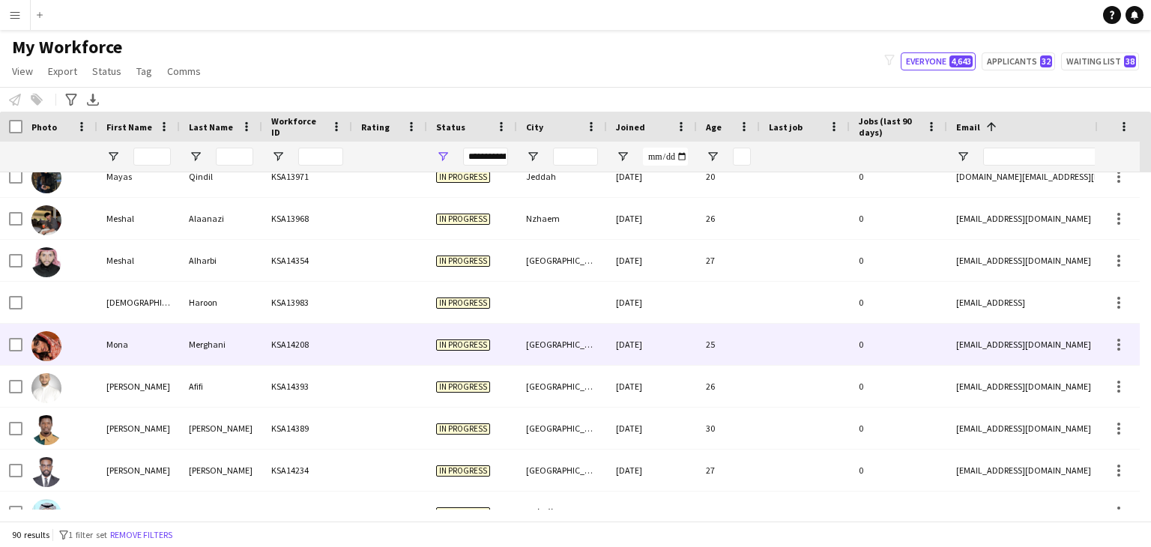
click at [160, 318] on div "Muhammad" at bounding box center [138, 302] width 82 height 41
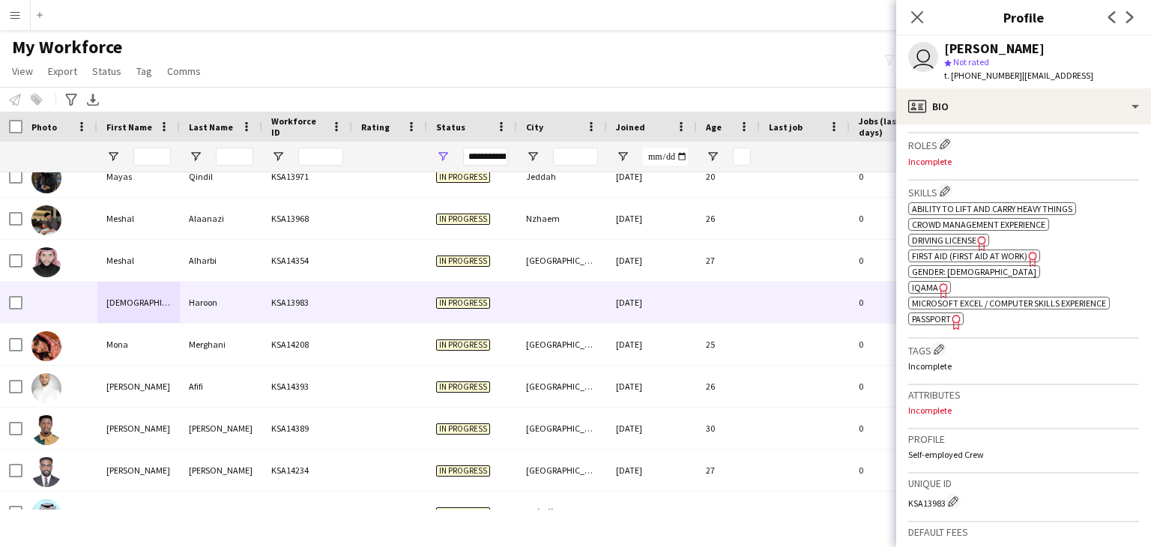
click at [956, 252] on span "First Aid (First Aid At Work)" at bounding box center [969, 255] width 115 height 11
click at [941, 286] on icon "Freelancer has uploaded a photo validation of skill. Click to see" at bounding box center [944, 291] width 16 height 16
click at [951, 321] on icon "Freelancer has uploaded a photo validation of skill. Click to see" at bounding box center [957, 322] width 16 height 16
click at [974, 235] on span "Driving License" at bounding box center [944, 240] width 64 height 11
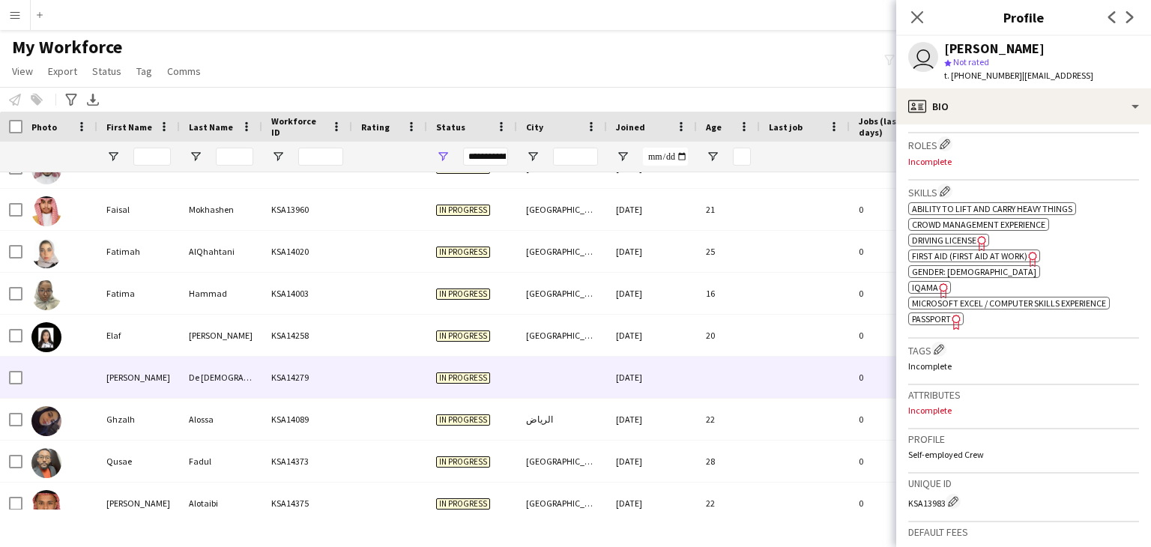
click at [250, 376] on div "De Jesus Da Silva" at bounding box center [221, 377] width 82 height 41
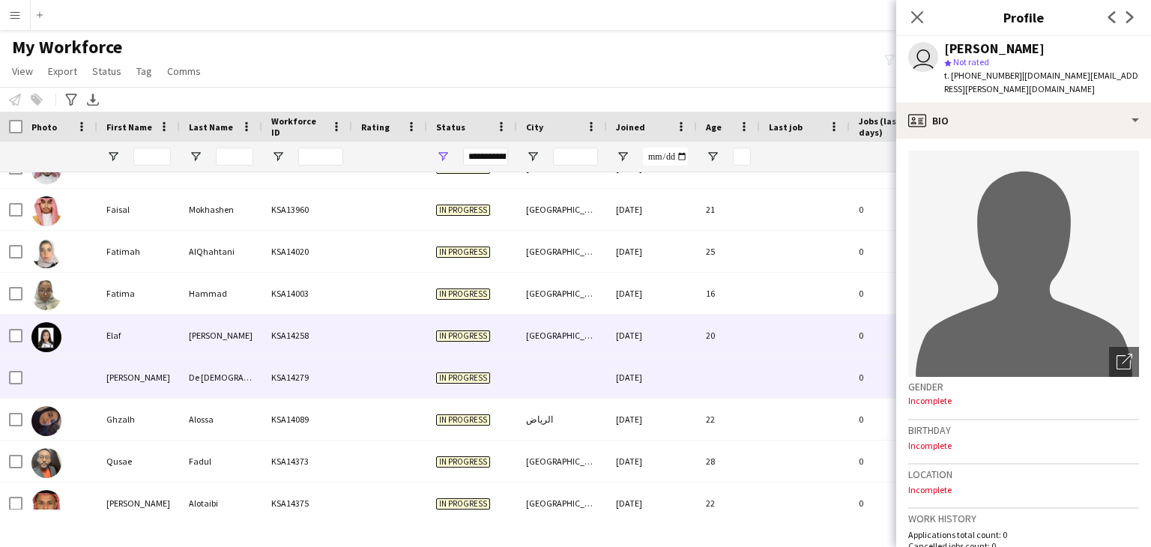
click at [246, 342] on div "Mohamed" at bounding box center [221, 335] width 82 height 41
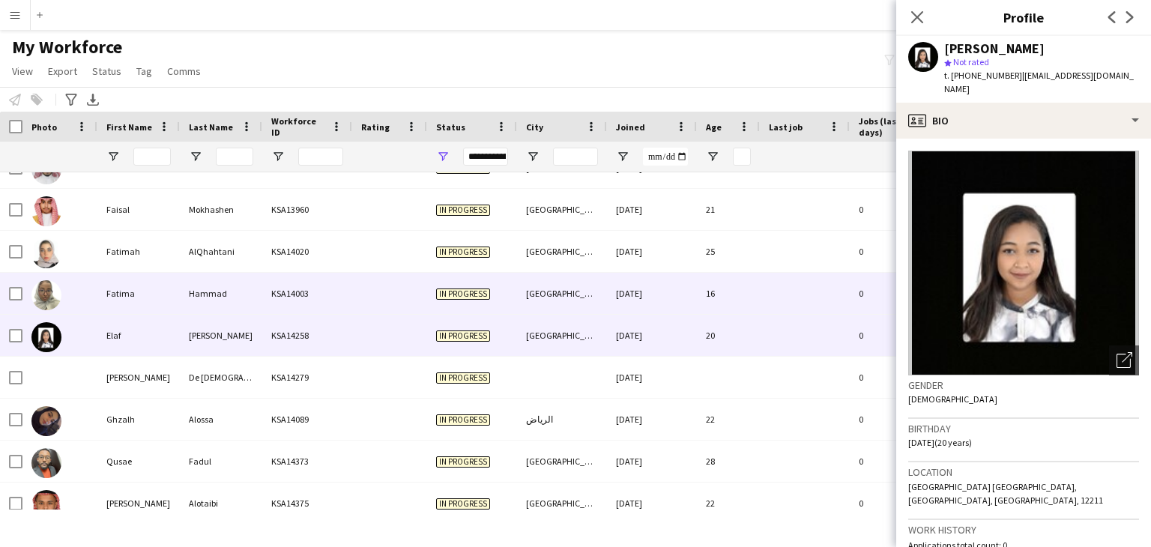
click at [245, 301] on div "Hammad" at bounding box center [221, 293] width 82 height 41
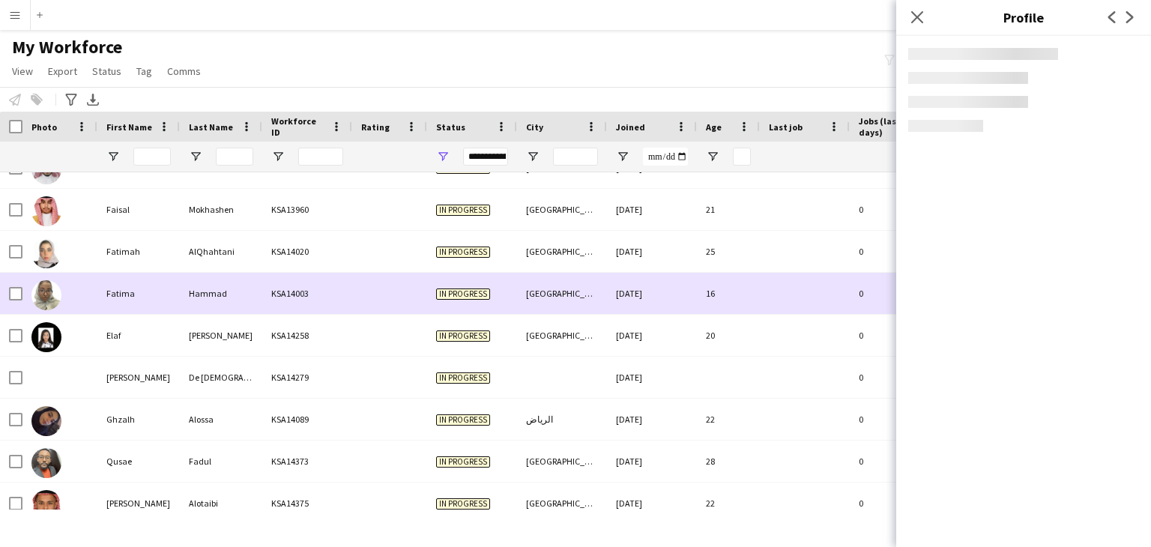
click at [235, 266] on div "AlQhahtani" at bounding box center [221, 251] width 82 height 41
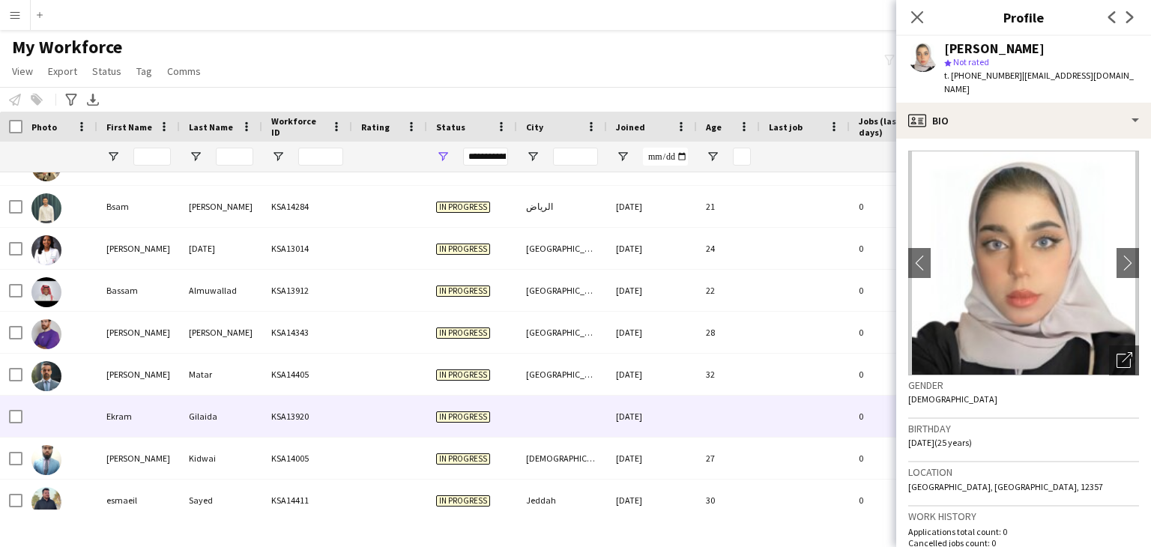
click at [205, 417] on div "Gilaida" at bounding box center [221, 416] width 82 height 41
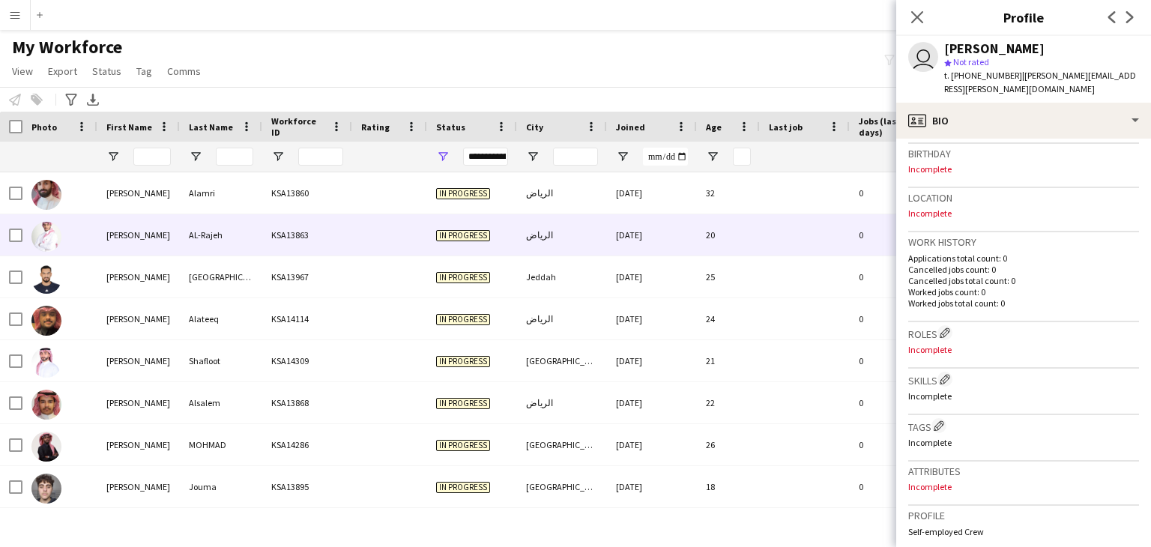
click at [195, 239] on div "AL-Rajeh" at bounding box center [221, 234] width 82 height 41
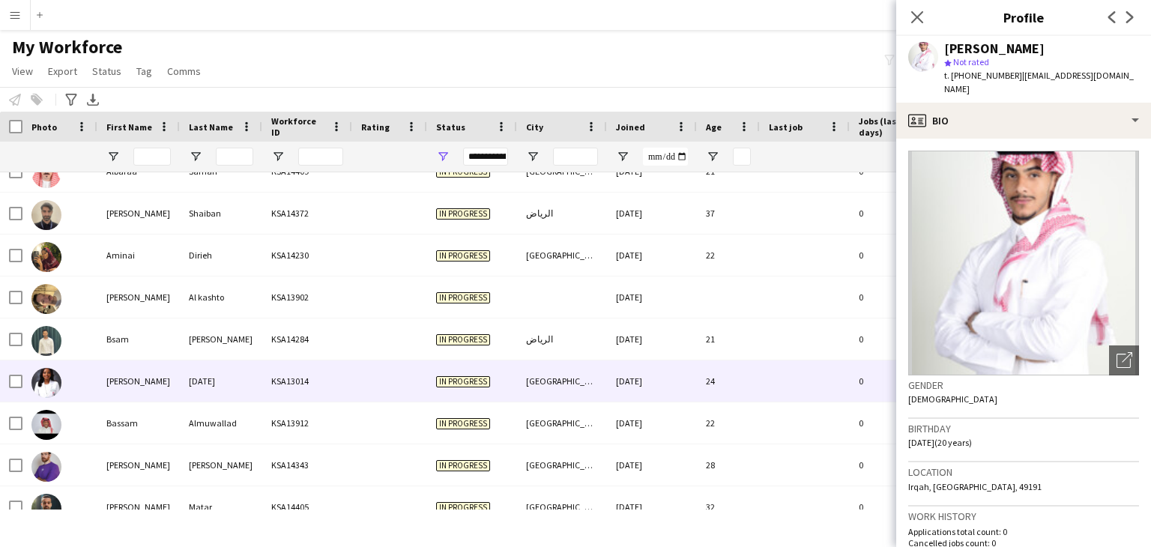
scroll to position [675, 0]
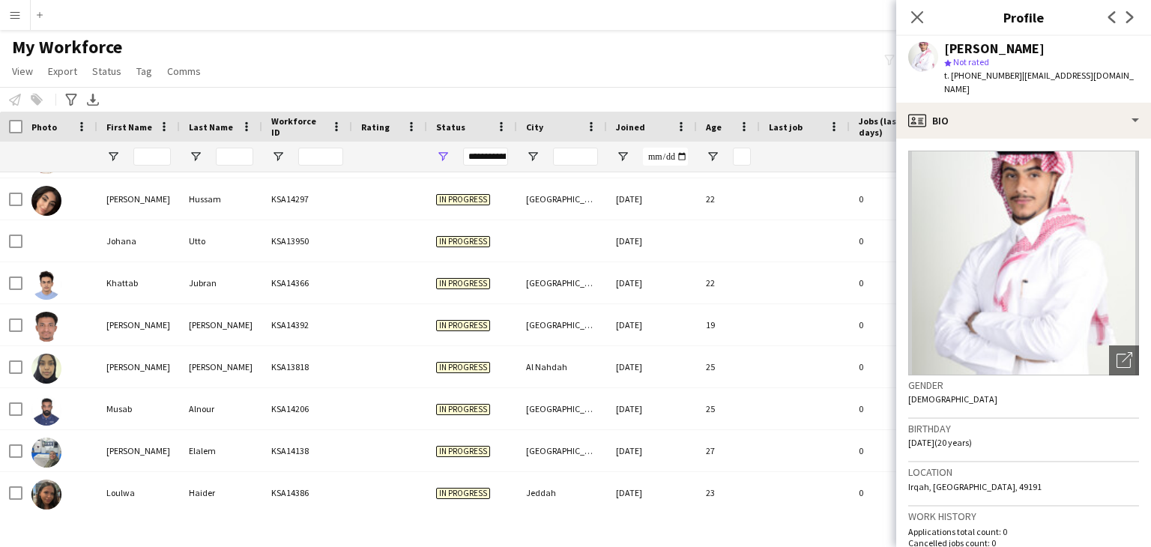
click at [15, 139] on div at bounding box center [11, 127] width 22 height 30
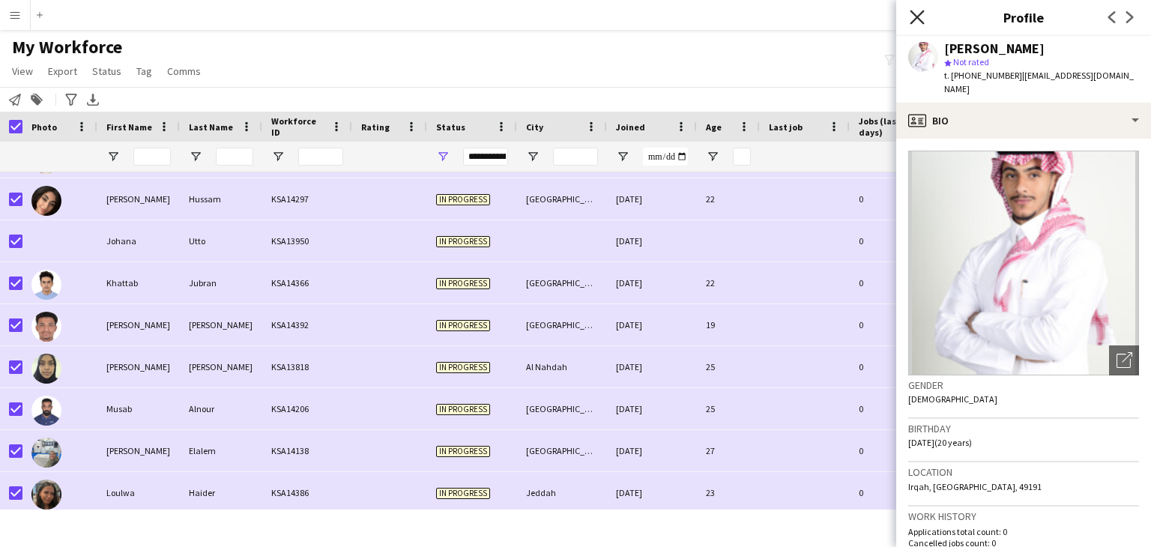
click at [922, 16] on icon "Close pop-in" at bounding box center [917, 17] width 14 height 14
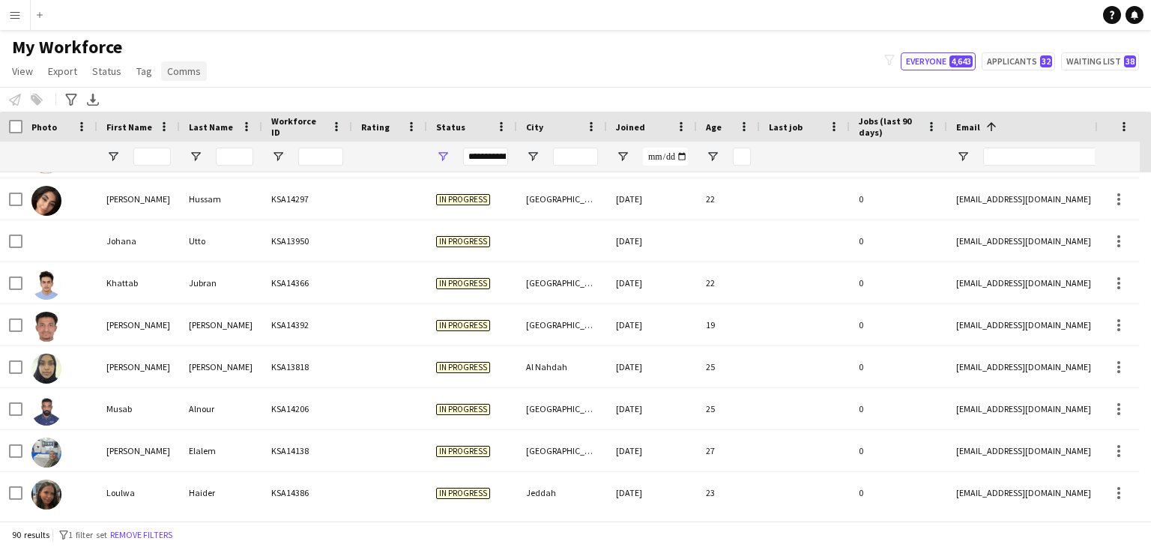
click at [192, 74] on span "Comms" at bounding box center [184, 70] width 34 height 13
click at [106, 70] on span "Status" at bounding box center [106, 70] width 29 height 13
click at [28, 77] on span "View" at bounding box center [22, 70] width 21 height 13
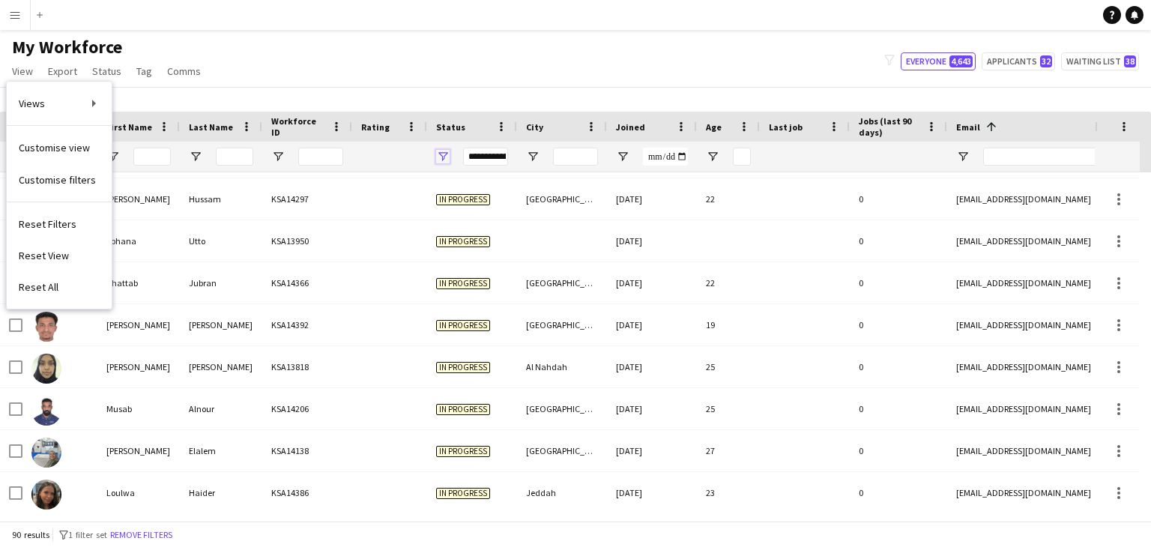
click at [444, 157] on span "Open Filter Menu" at bounding box center [442, 156] width 13 height 13
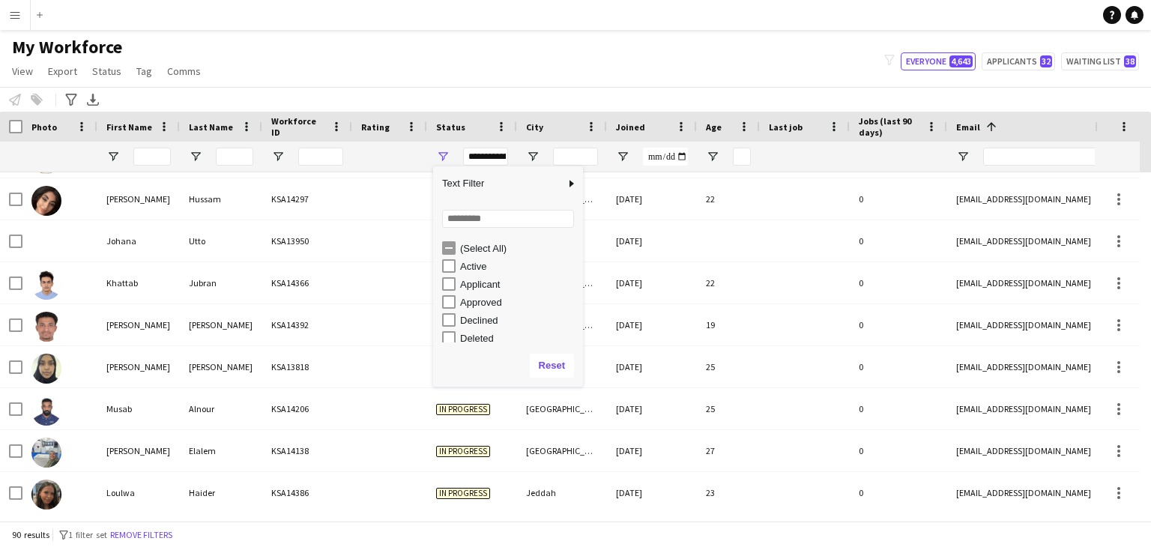
click at [480, 268] on div "Active" at bounding box center [519, 266] width 118 height 11
type input "**********"
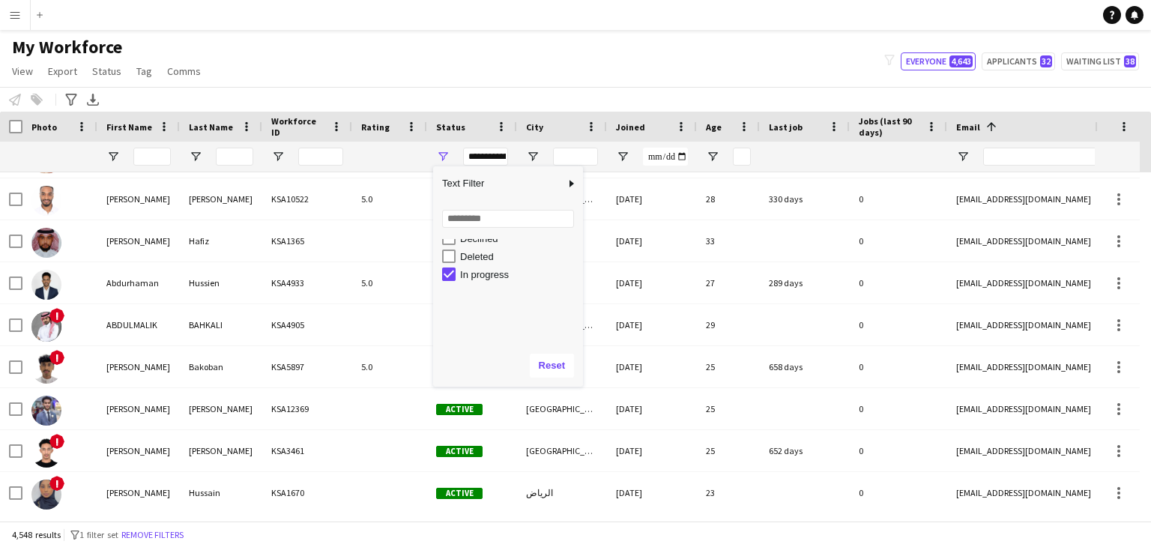
scroll to position [94, 0]
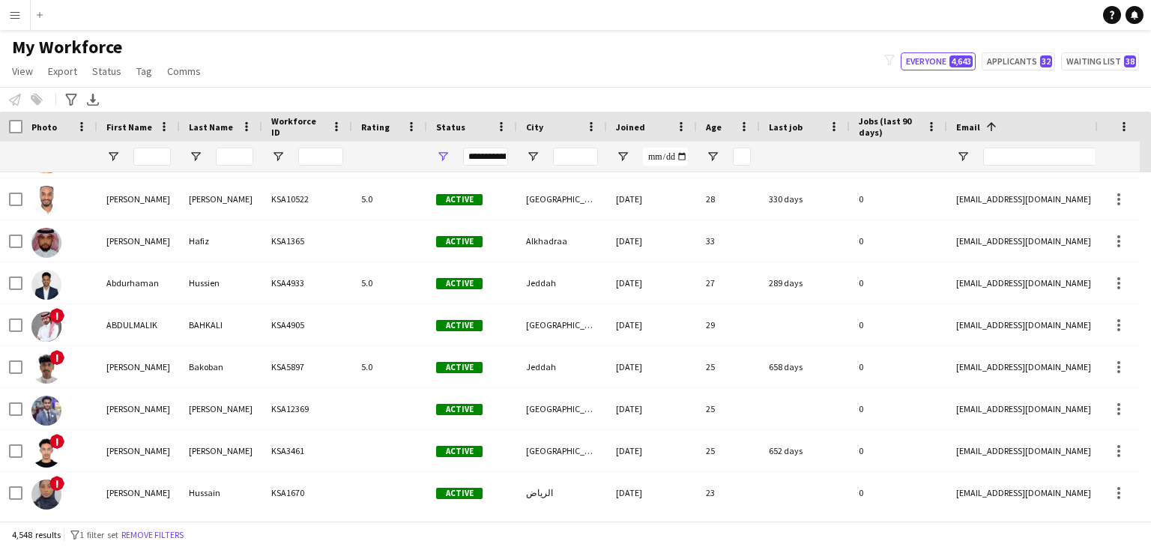
click at [598, 4] on app-navbar "Menu Boards Boards Boards All jobs Status Workforce Workforce My Workforce Recr…" at bounding box center [575, 15] width 1151 height 30
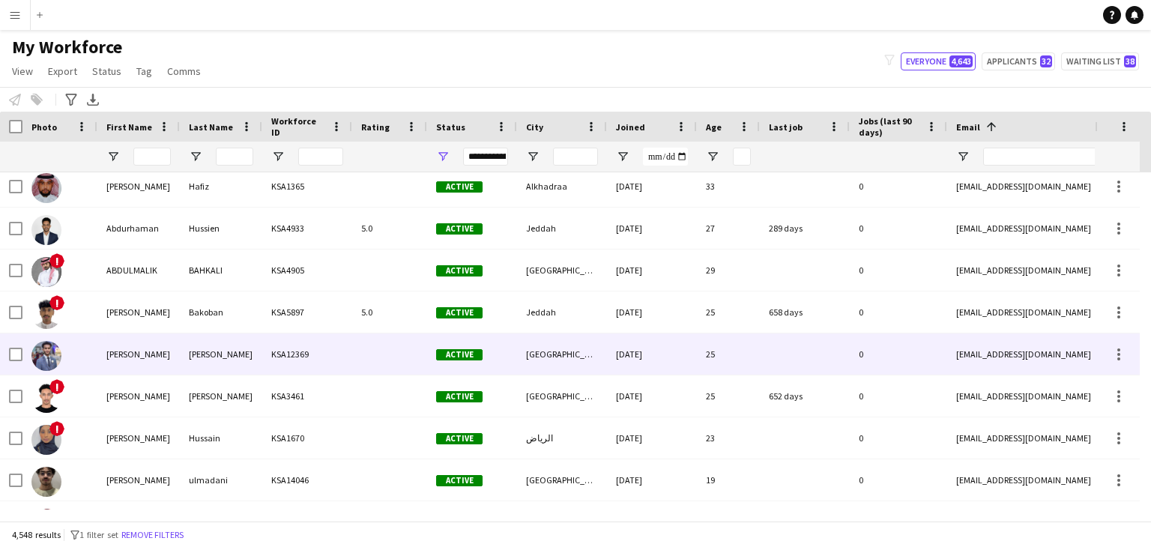
scroll to position [2024, 0]
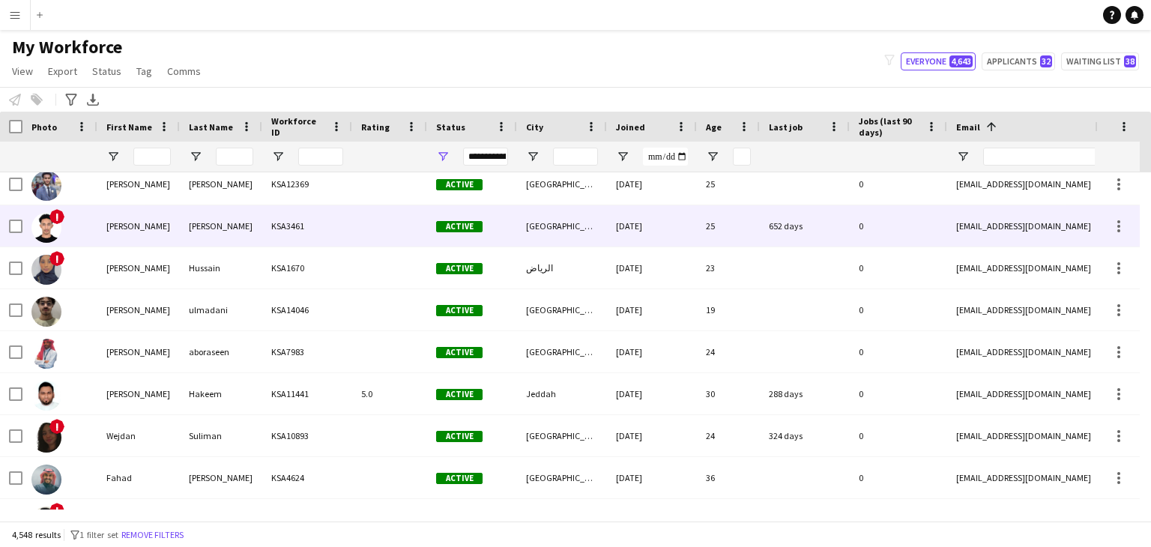
click at [508, 227] on div "Active" at bounding box center [472, 225] width 90 height 41
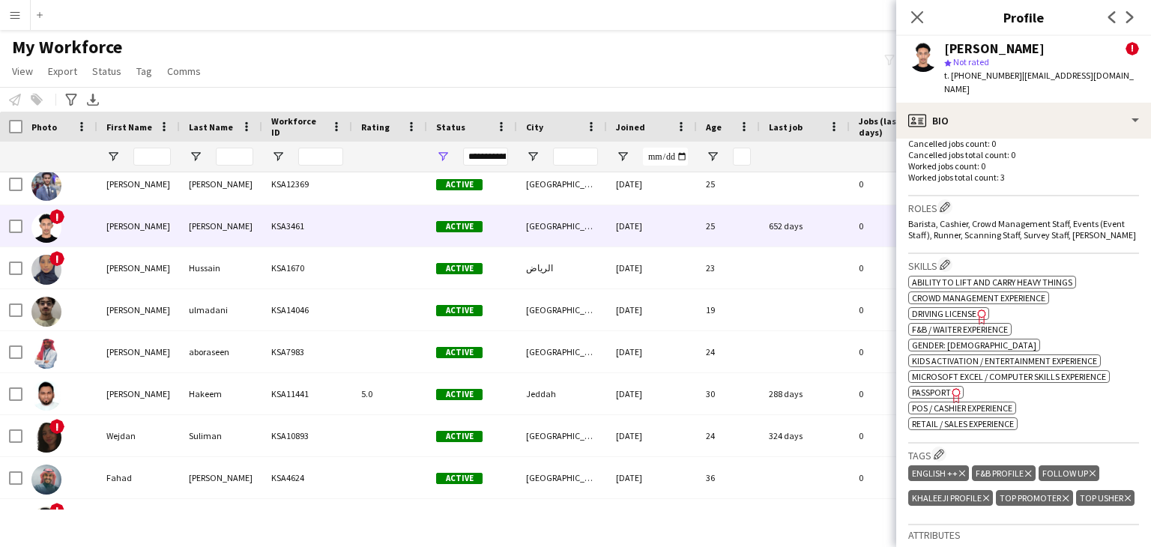
scroll to position [675, 0]
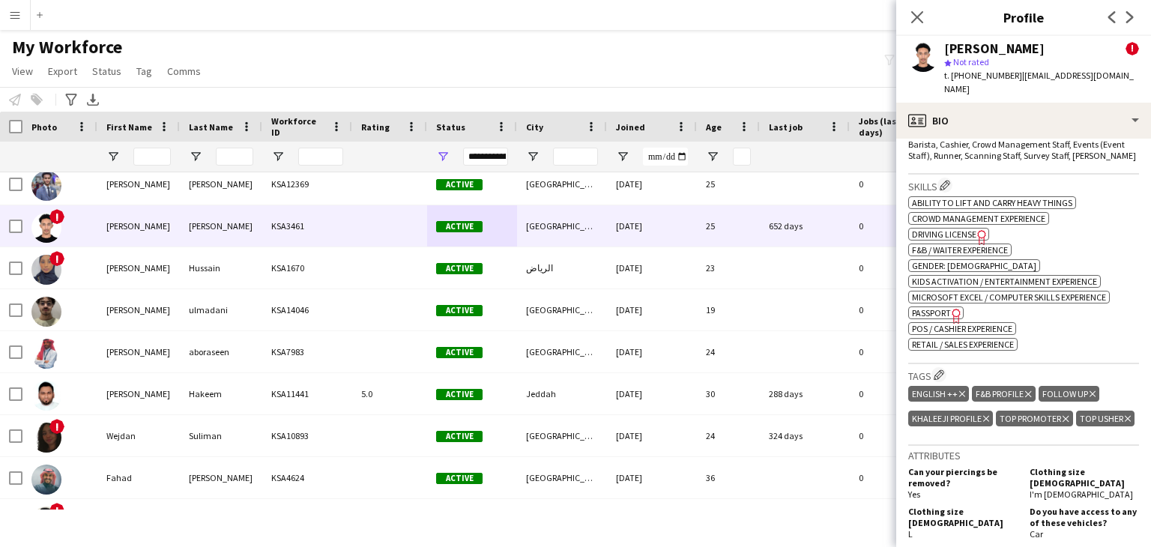
click at [951, 313] on icon "Freelancer has uploaded a photo validation of skill. Click to see" at bounding box center [957, 316] width 16 height 16
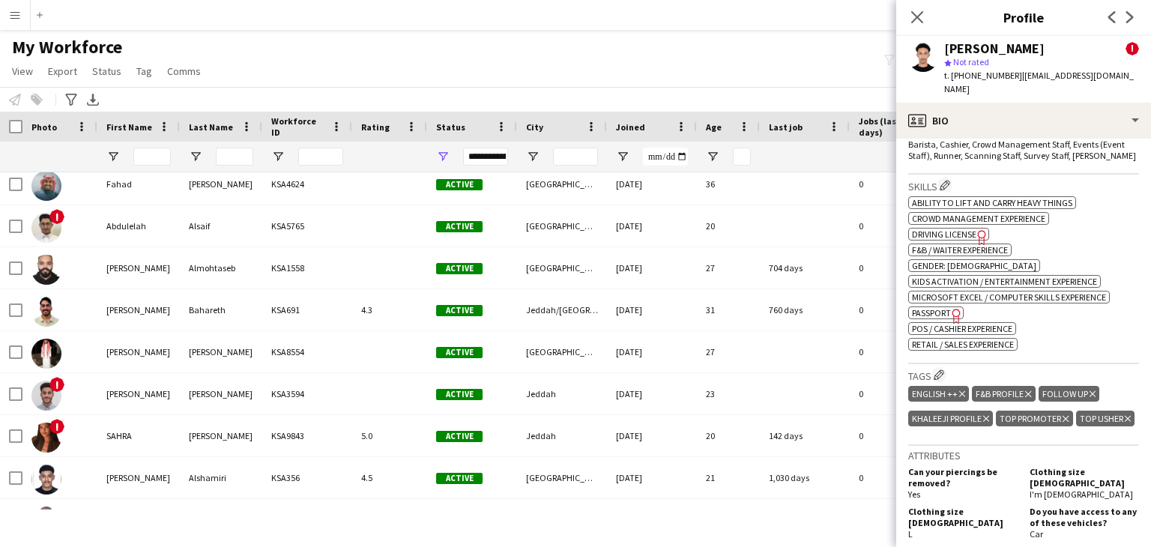
scroll to position [2398, 0]
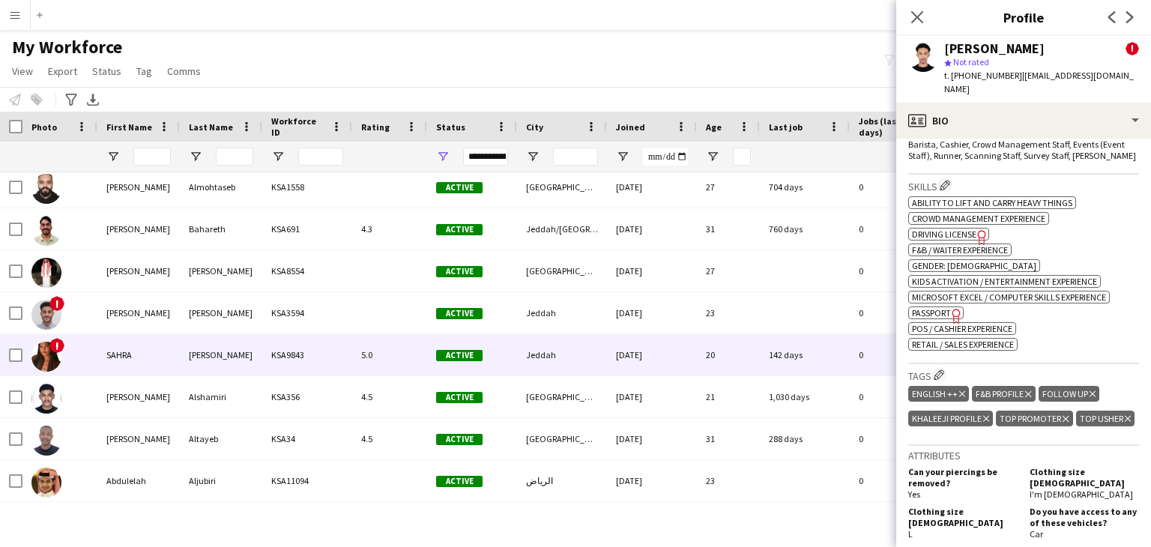
click at [245, 357] on div "ROBLE" at bounding box center [221, 354] width 82 height 41
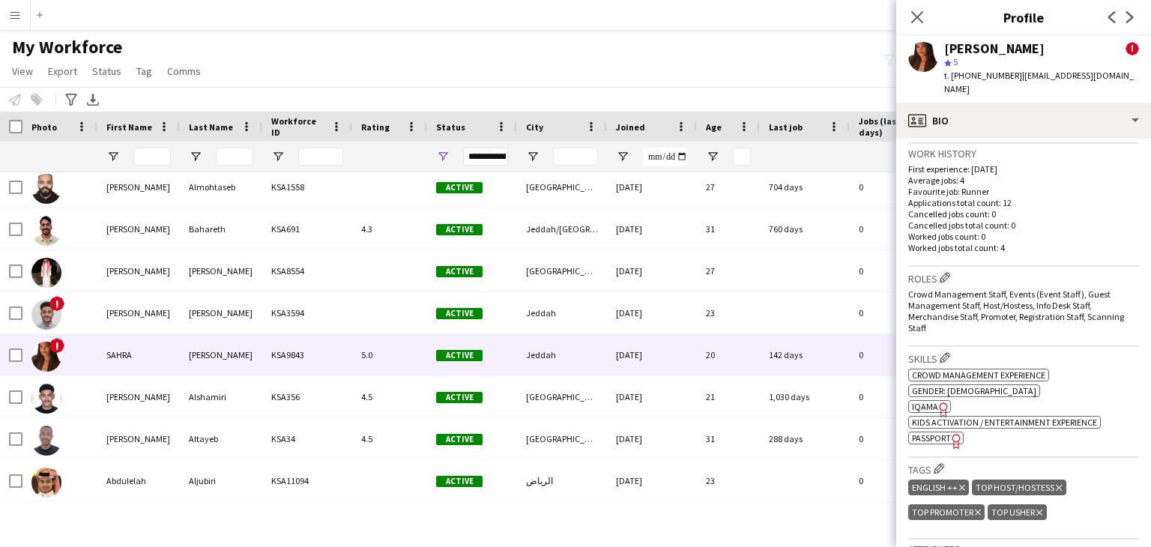
click at [933, 401] on span "IQAMA" at bounding box center [925, 406] width 26 height 11
click at [915, 20] on icon "Close pop-in" at bounding box center [917, 17] width 14 height 14
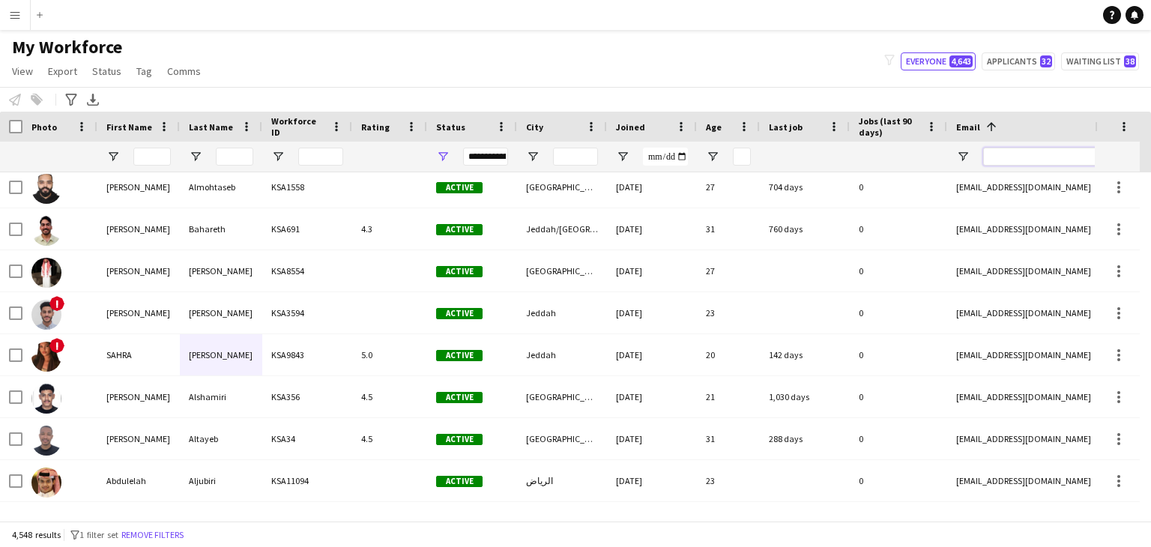
click at [1004, 158] on input "Email Filter Input" at bounding box center [1110, 157] width 255 height 18
click at [1017, 160] on input "Email Filter Input" at bounding box center [1110, 157] width 255 height 18
click at [1016, 153] on input "Email Filter Input" at bounding box center [1110, 157] width 255 height 18
click at [1040, 154] on input "Email Filter Input" at bounding box center [1110, 157] width 255 height 18
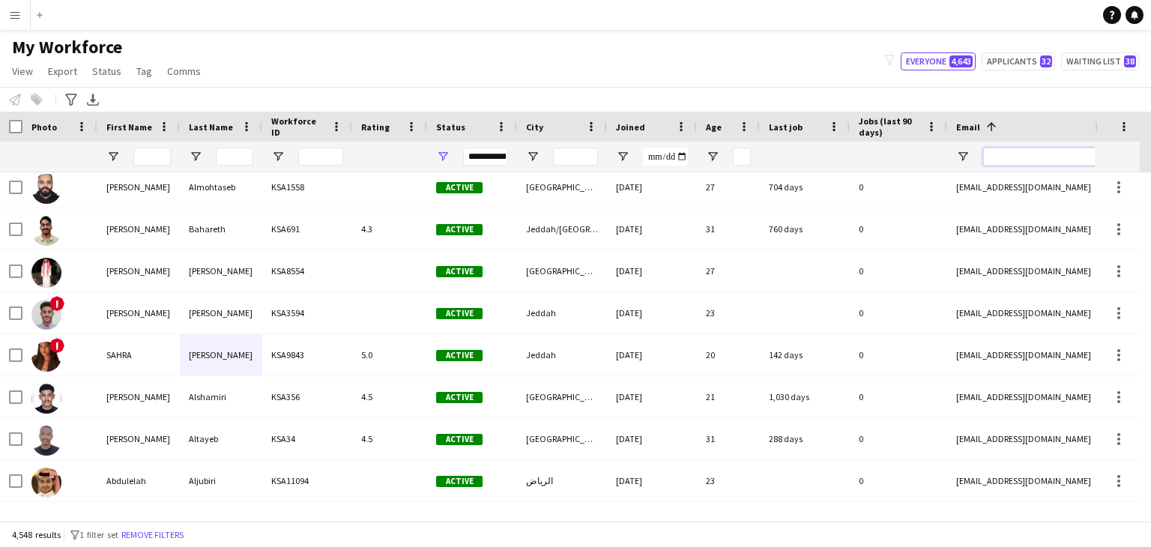
click at [1039, 154] on input "Email Filter Input" at bounding box center [1110, 157] width 255 height 18
click at [1016, 148] on input "Email Filter Input" at bounding box center [1110, 157] width 255 height 18
click at [232, 156] on input "Last Name Filter Input" at bounding box center [234, 157] width 37 height 18
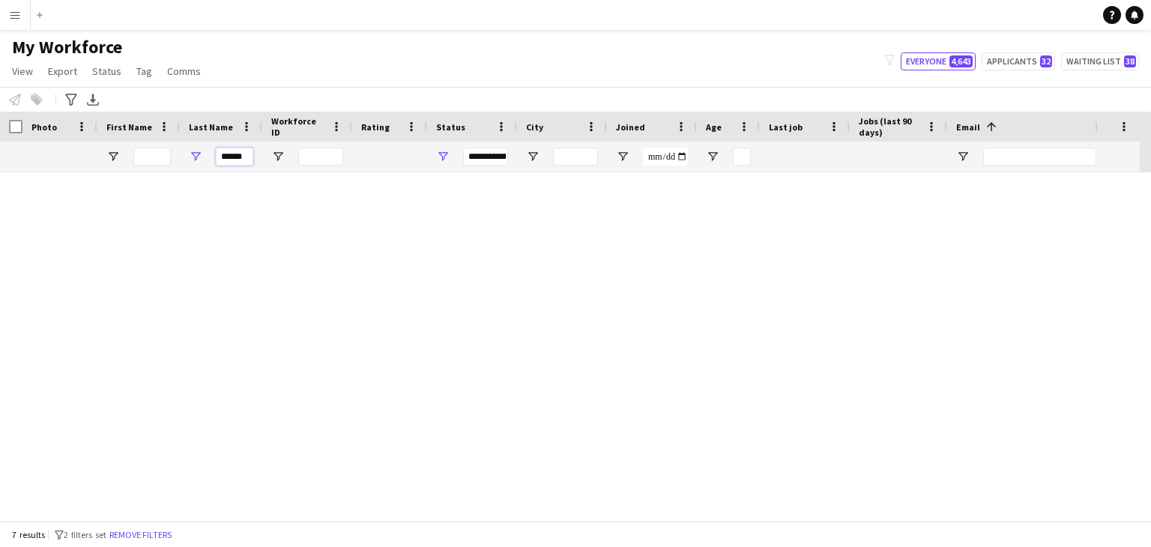
scroll to position [0, 0]
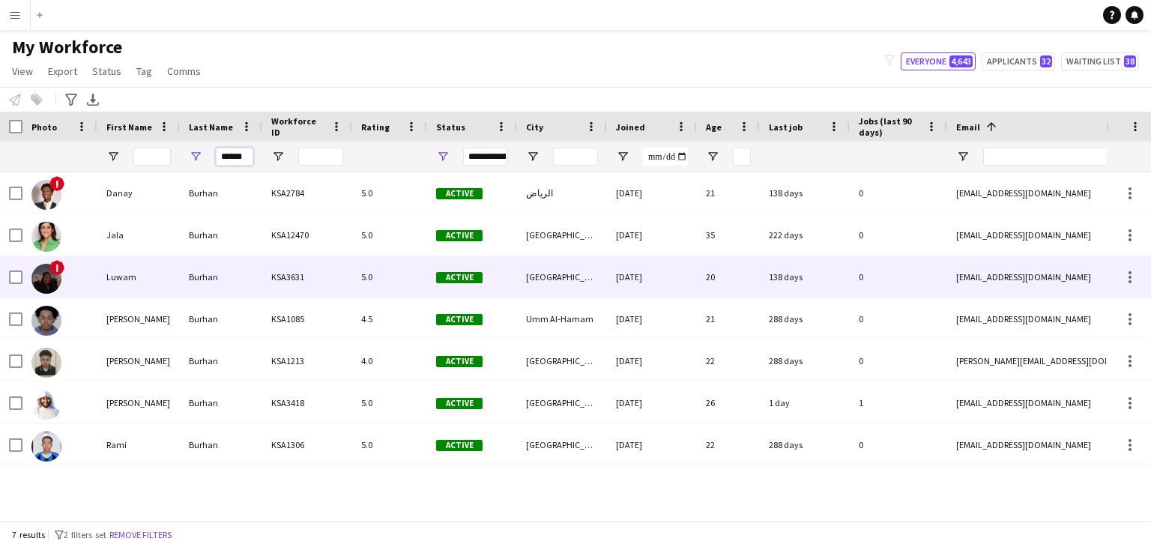
type input "******"
click at [262, 288] on div "KSA3631" at bounding box center [307, 276] width 90 height 41
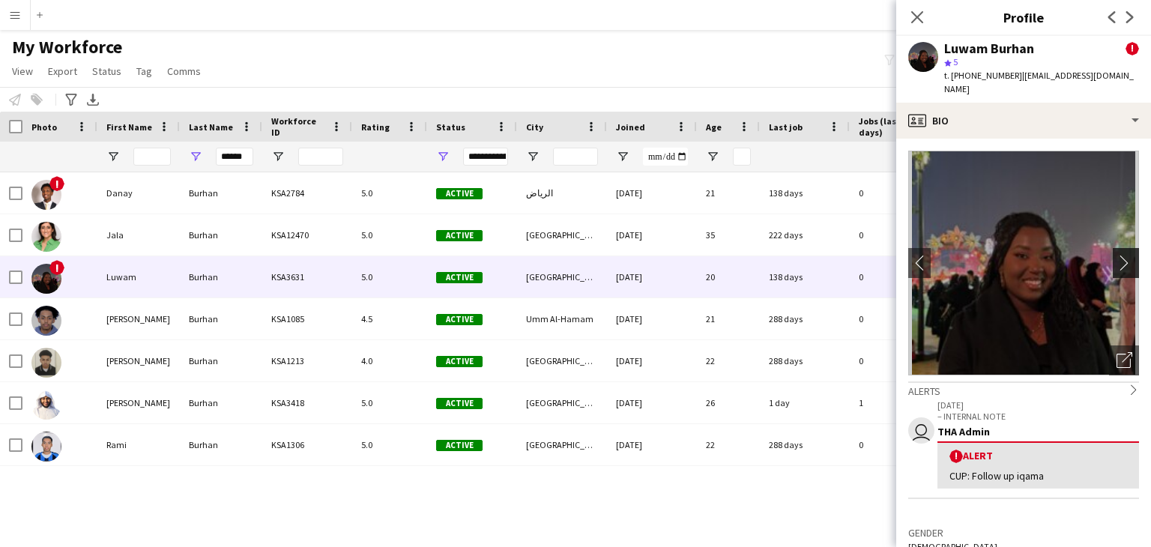
click at [1117, 255] on app-icon "chevron-right" at bounding box center [1128, 263] width 23 height 16
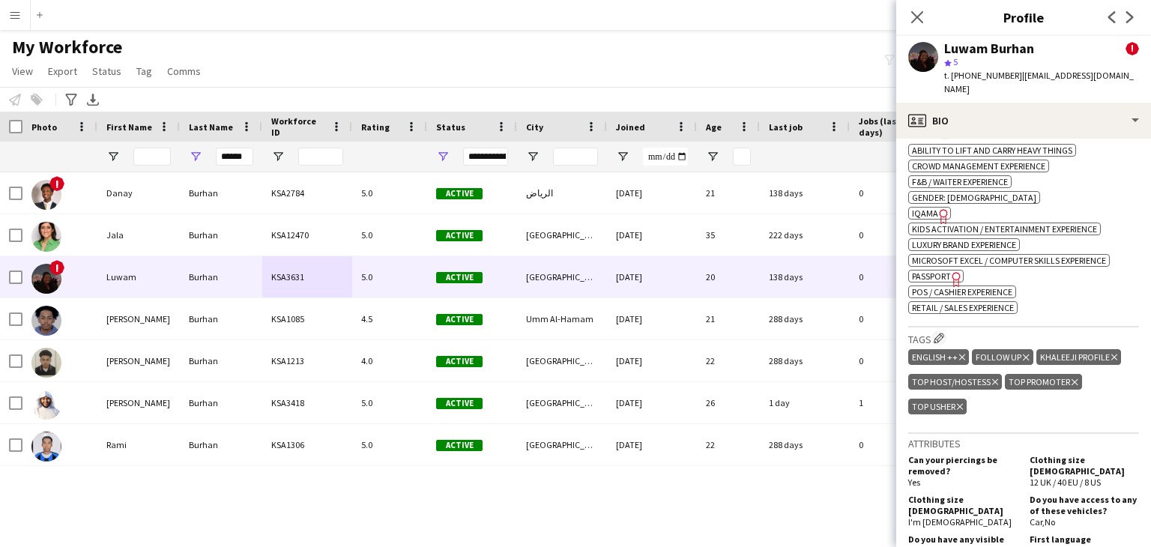
scroll to position [750, 0]
click at [961, 48] on div "Luwam Burhan" at bounding box center [989, 48] width 90 height 13
click at [960, 47] on div "Luwam Burhan" at bounding box center [989, 48] width 90 height 13
copy div "Luwam"
click at [1007, 45] on div "Luwam Burhan" at bounding box center [989, 48] width 90 height 13
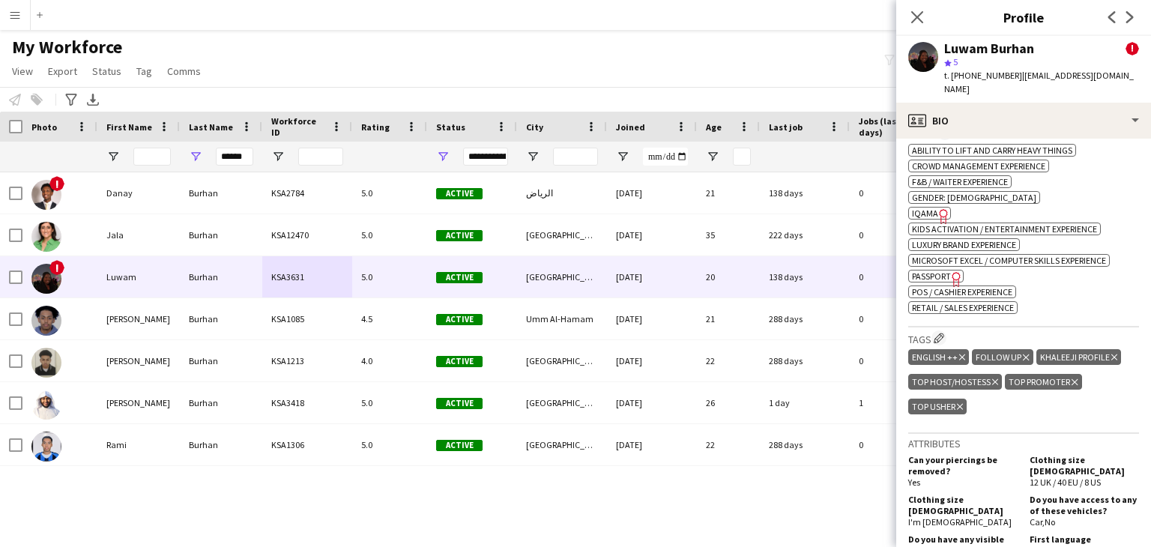
click at [1007, 44] on div "Luwam Burhan" at bounding box center [989, 48] width 90 height 13
copy div "Burhan"
click at [947, 271] on span "Passport" at bounding box center [931, 276] width 39 height 11
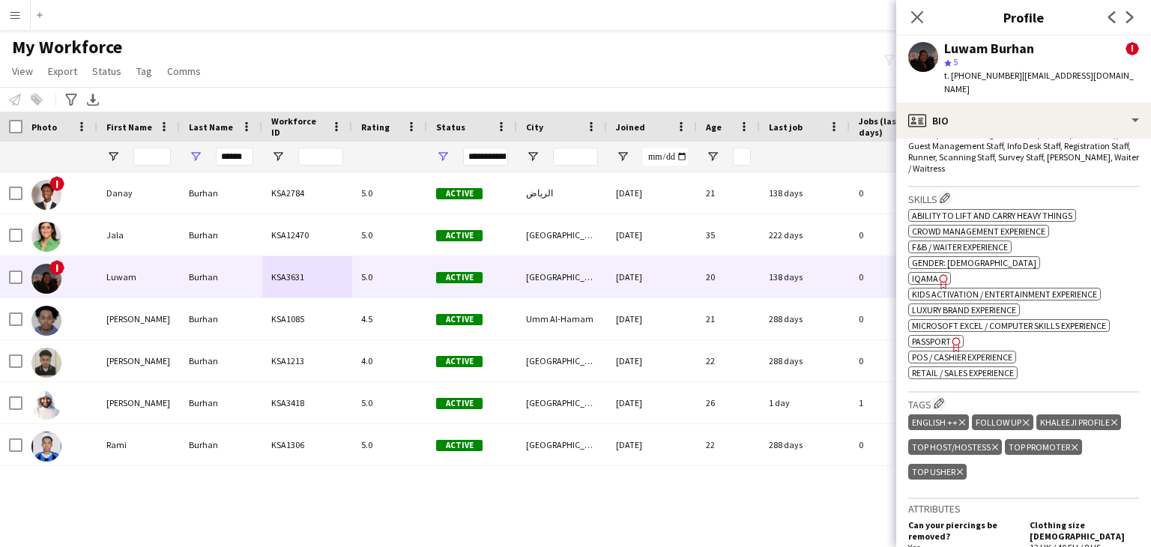
scroll to position [675, 0]
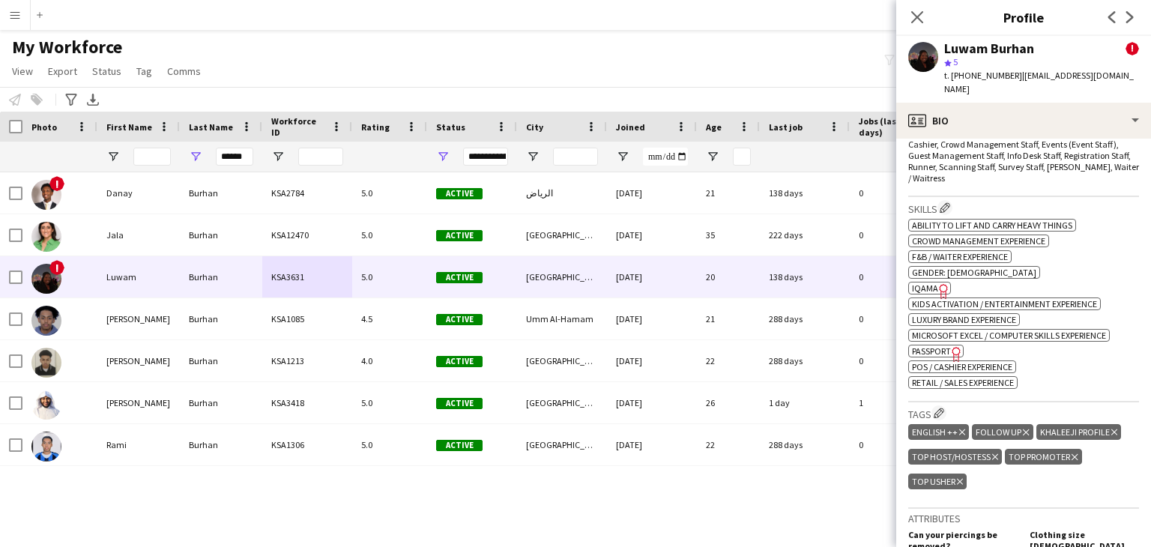
click at [944, 346] on span "Passport" at bounding box center [931, 351] width 39 height 11
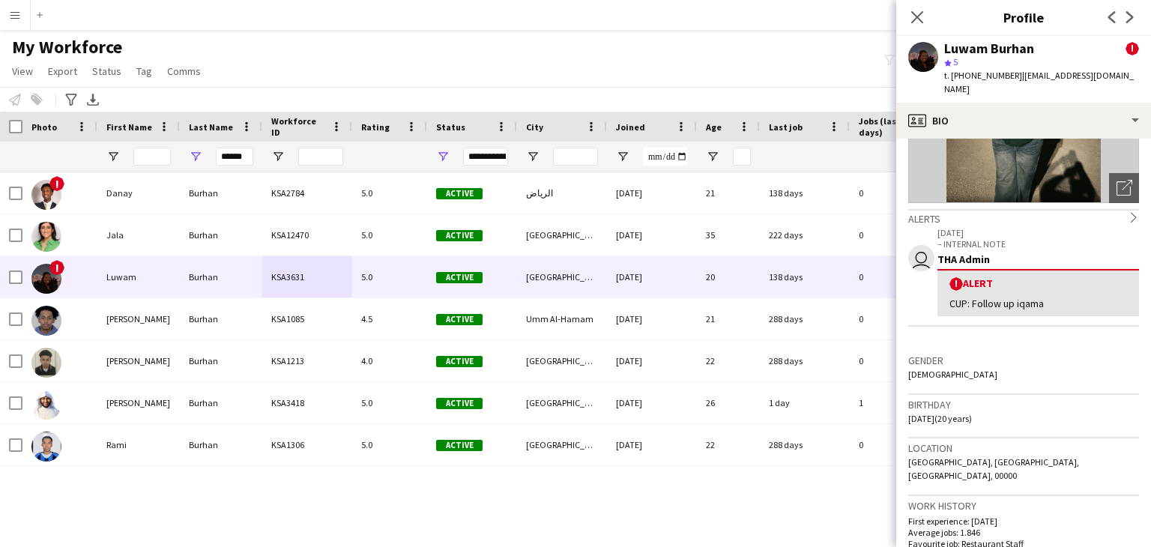
scroll to position [0, 0]
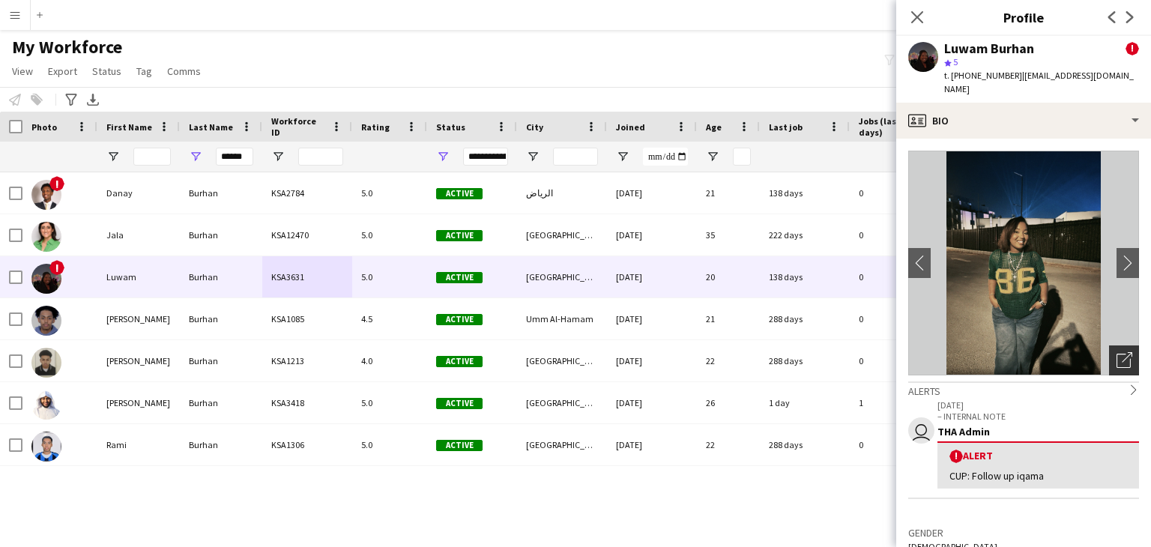
click at [1117, 352] on icon "Open photos pop-in" at bounding box center [1125, 360] width 16 height 16
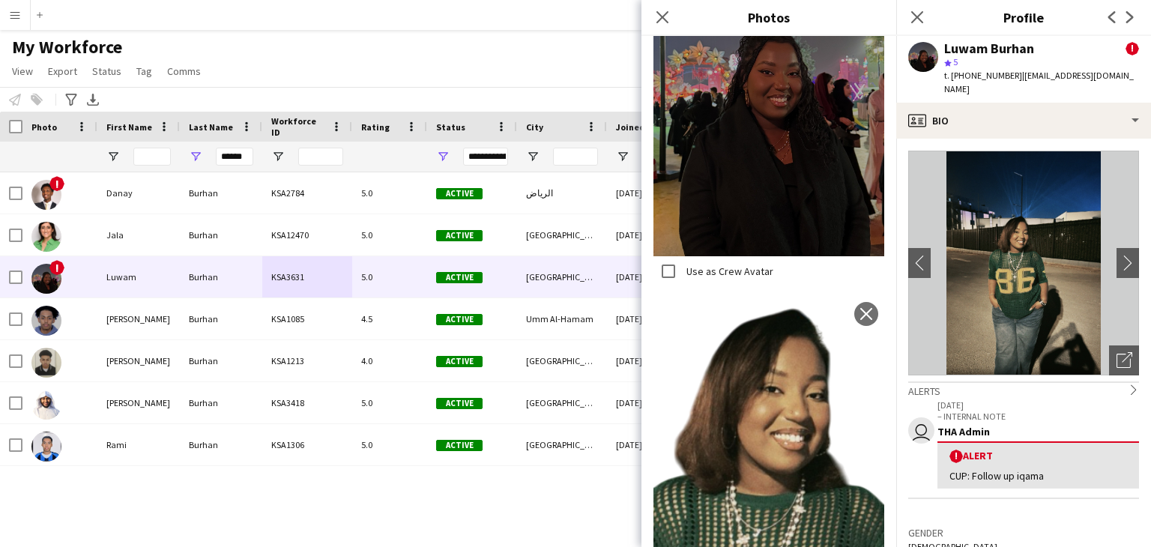
click at [781, 312] on img at bounding box center [769, 446] width 231 height 301
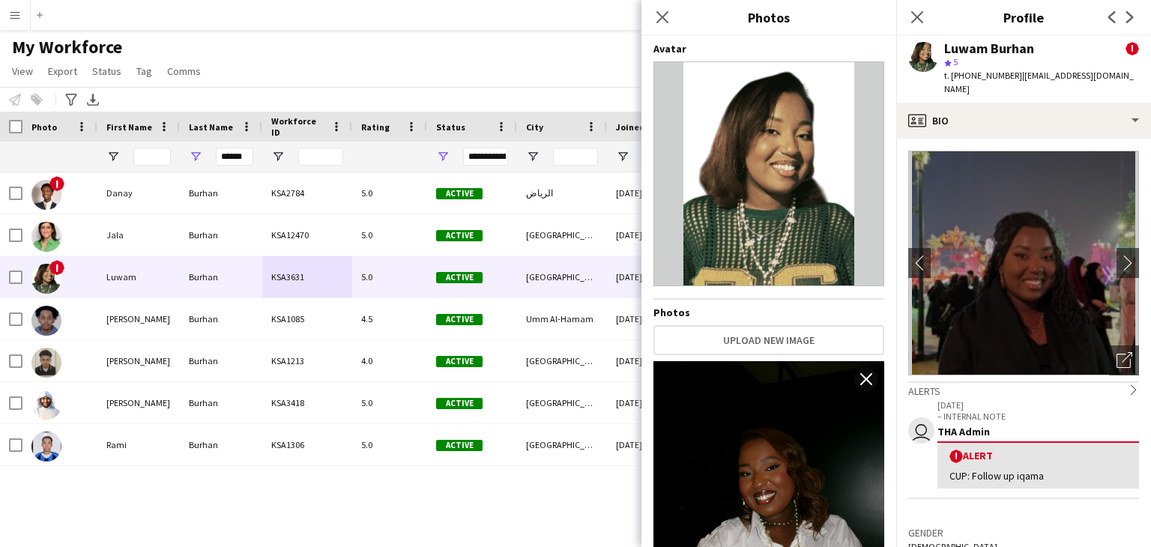
click at [784, 219] on img at bounding box center [769, 173] width 231 height 225
drag, startPoint x: 666, startPoint y: 15, endPoint x: 765, endPoint y: 83, distance: 120.2
click at [666, 14] on icon "Close pop-in" at bounding box center [663, 17] width 12 height 12
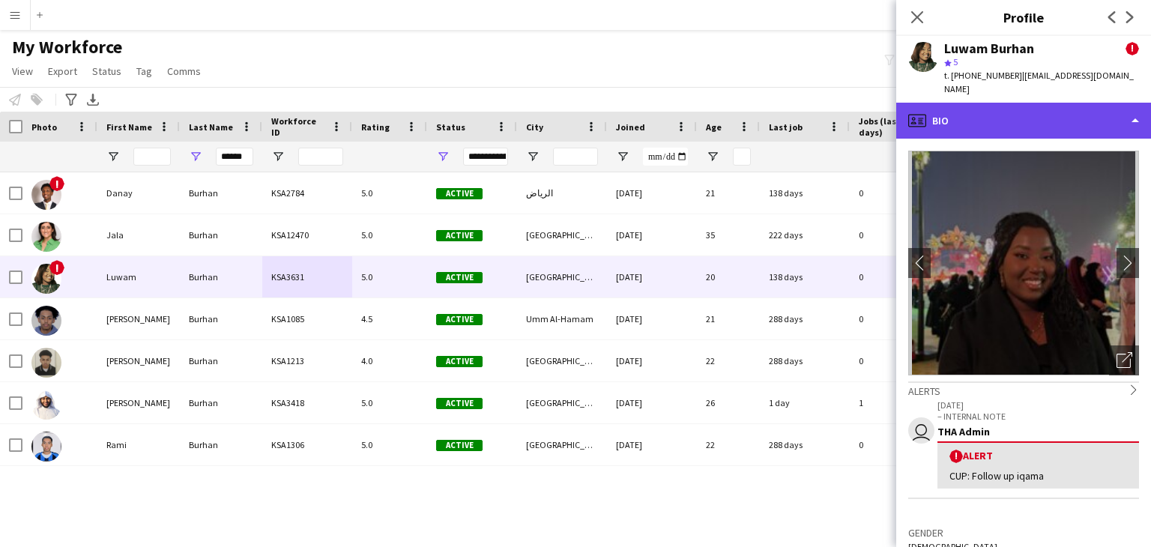
click at [965, 109] on div "profile Bio" at bounding box center [1023, 121] width 255 height 36
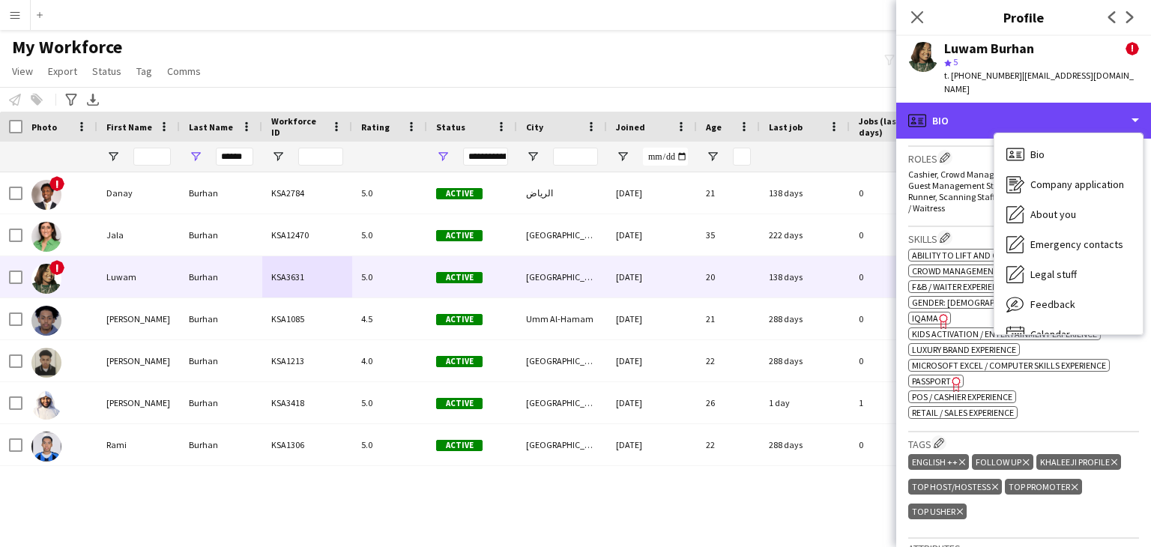
scroll to position [675, 0]
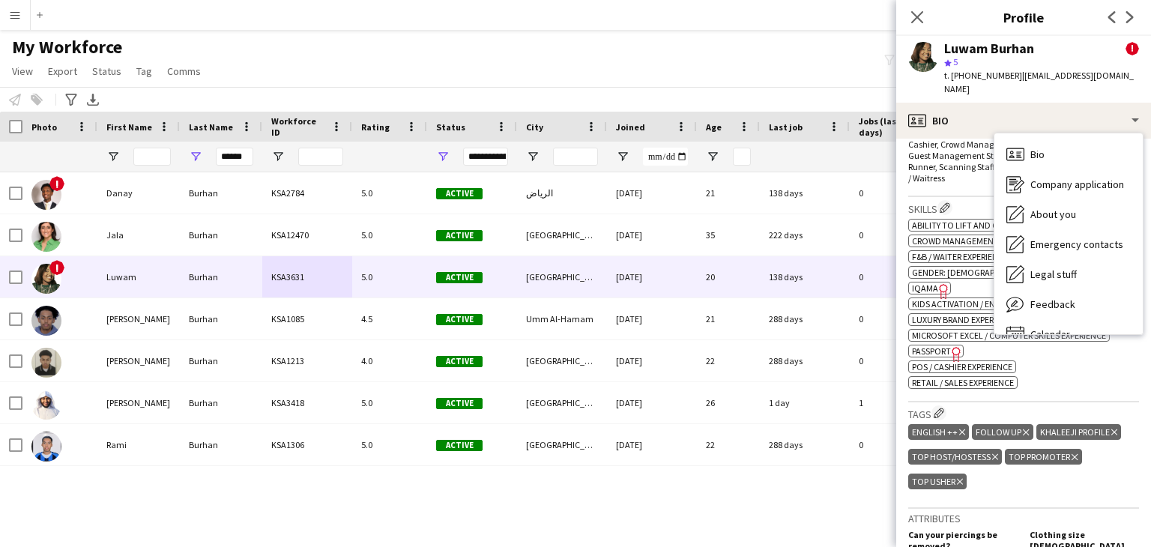
click at [929, 283] on span "IQAMA" at bounding box center [925, 288] width 26 height 11
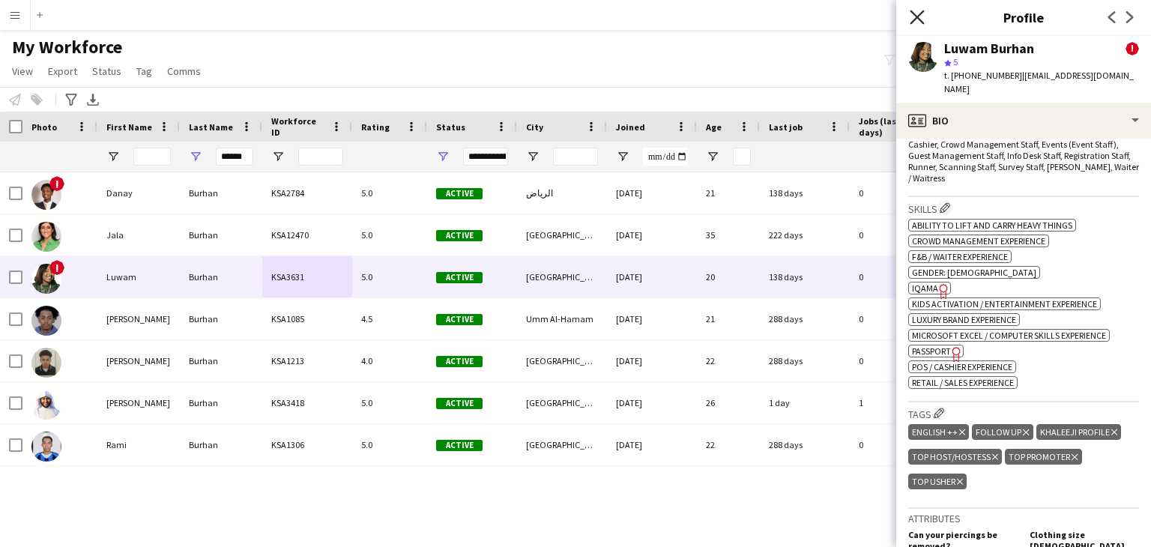
click at [922, 16] on icon "Close pop-in" at bounding box center [917, 17] width 14 height 14
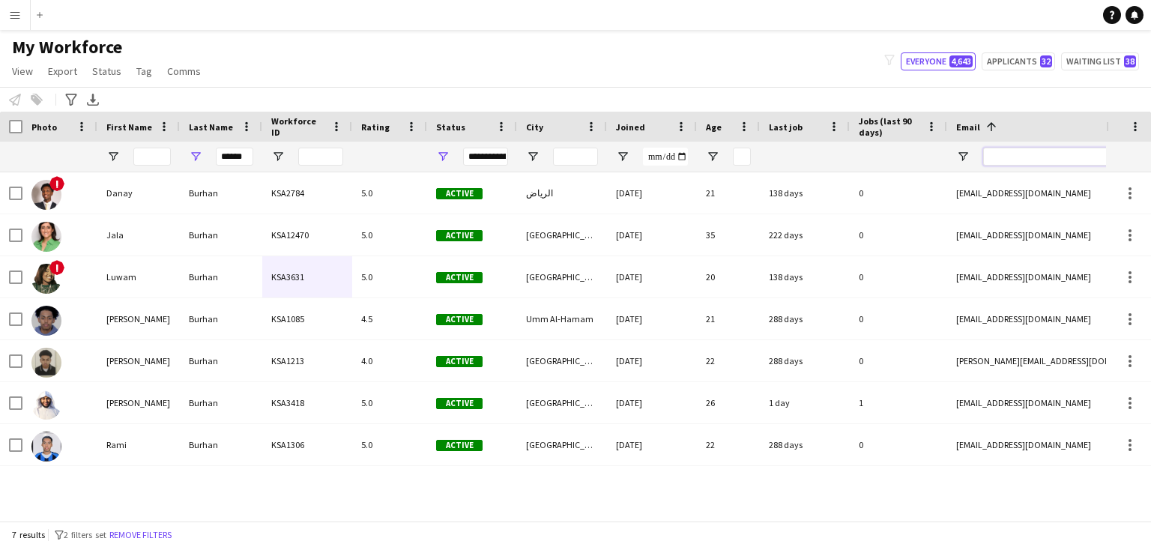
click at [1019, 153] on input "Email Filter Input" at bounding box center [1110, 157] width 255 height 18
paste input "**********"
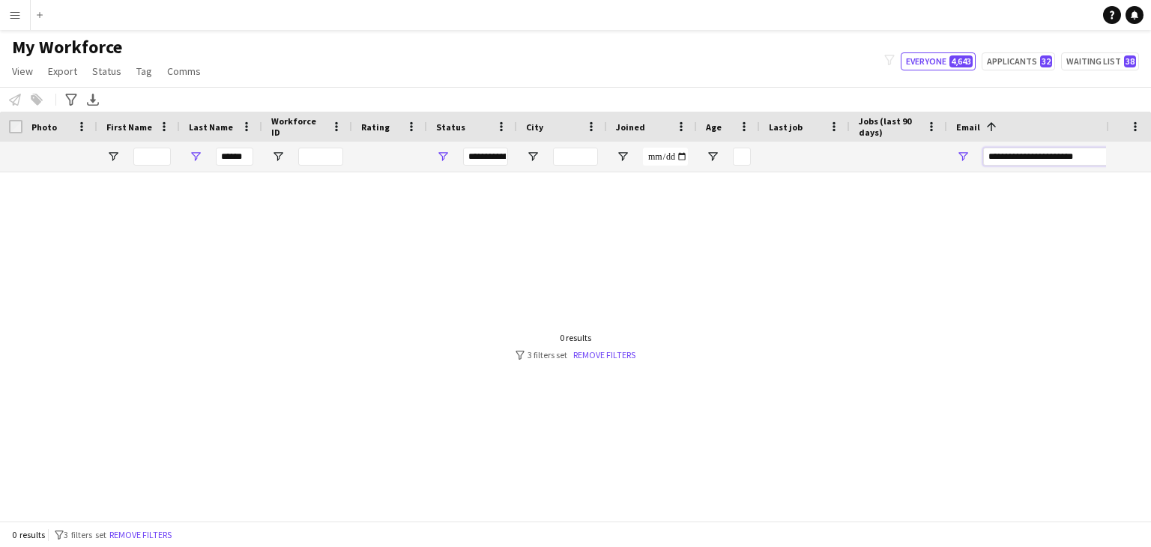
type input "**********"
click at [238, 154] on input "******" at bounding box center [234, 157] width 37 height 18
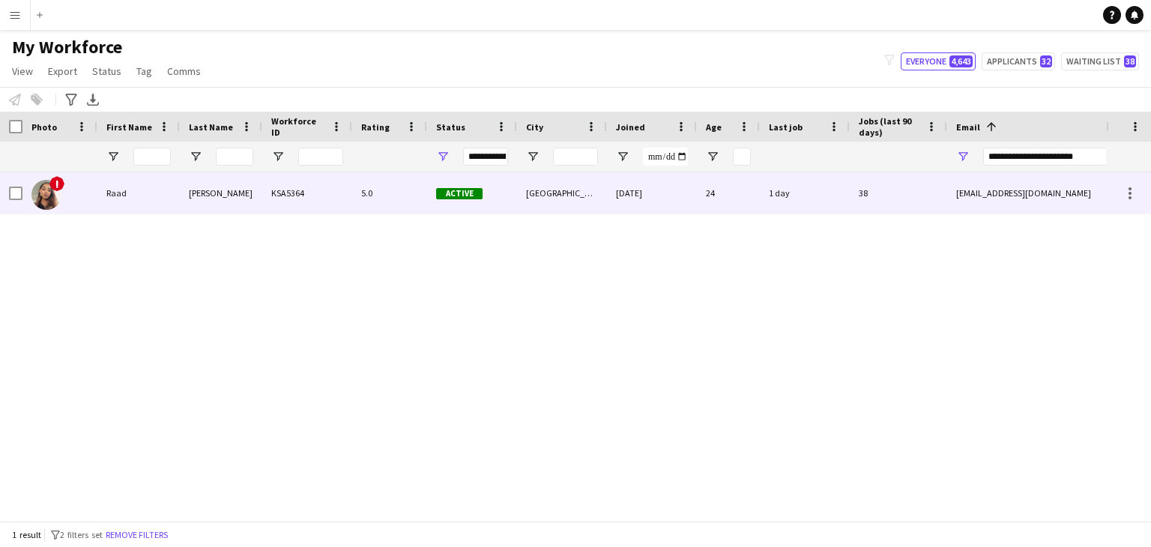
click at [677, 197] on div "12-11-2023" at bounding box center [652, 192] width 90 height 41
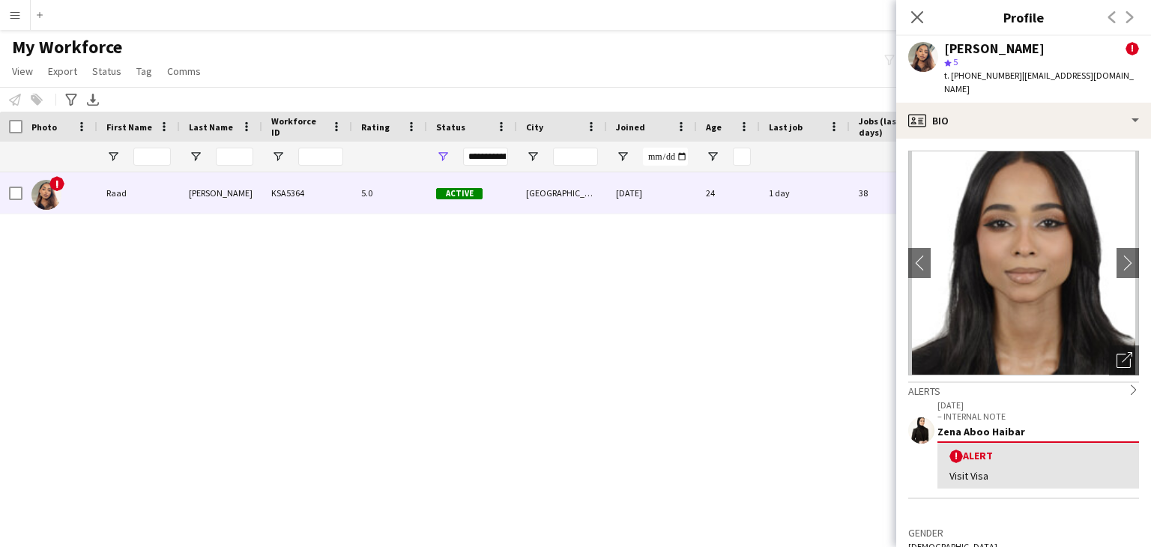
click at [969, 51] on div "Raad Salim" at bounding box center [994, 48] width 100 height 13
click at [969, 50] on div "Raad Salim" at bounding box center [994, 48] width 100 height 13
copy div "Raad"
click at [1004, 53] on div "Raad Salim" at bounding box center [994, 48] width 100 height 13
click at [997, 51] on div "Raad Salim" at bounding box center [994, 48] width 100 height 13
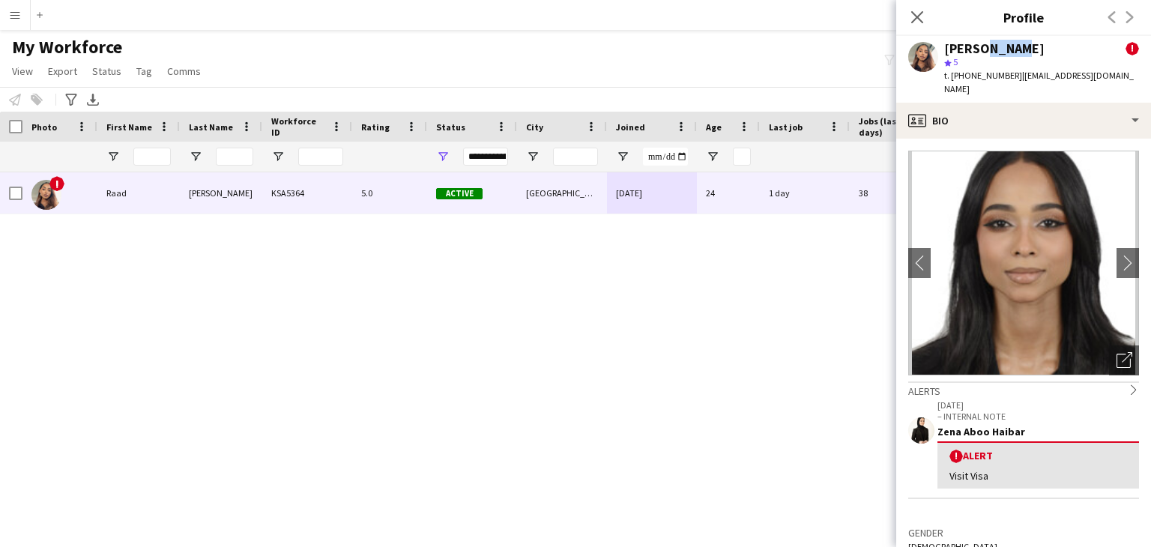
click at [997, 50] on div "Raad Salim" at bounding box center [994, 48] width 100 height 13
copy div "Salim"
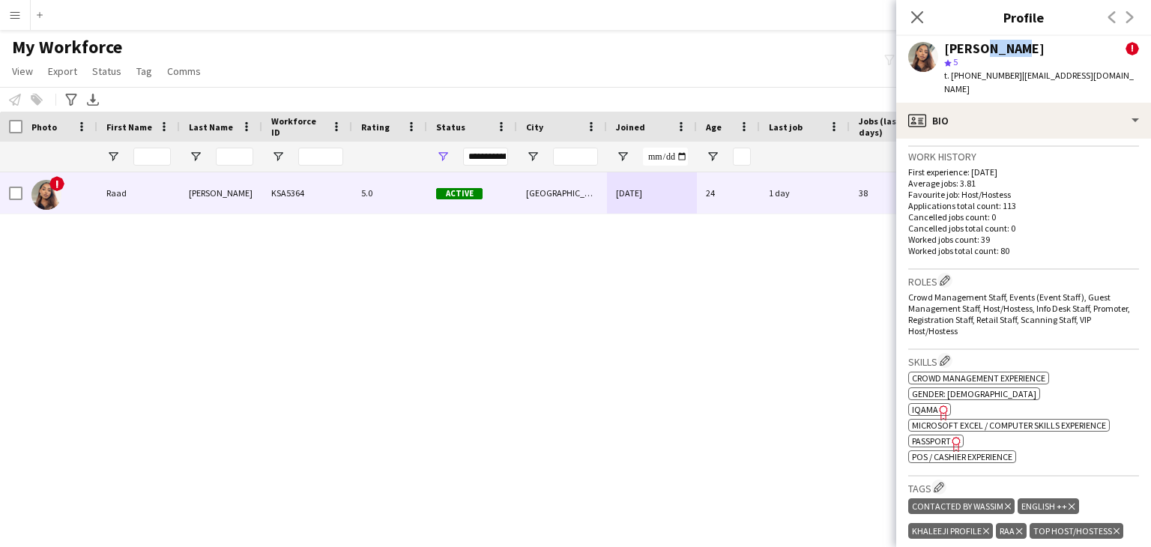
scroll to position [525, 0]
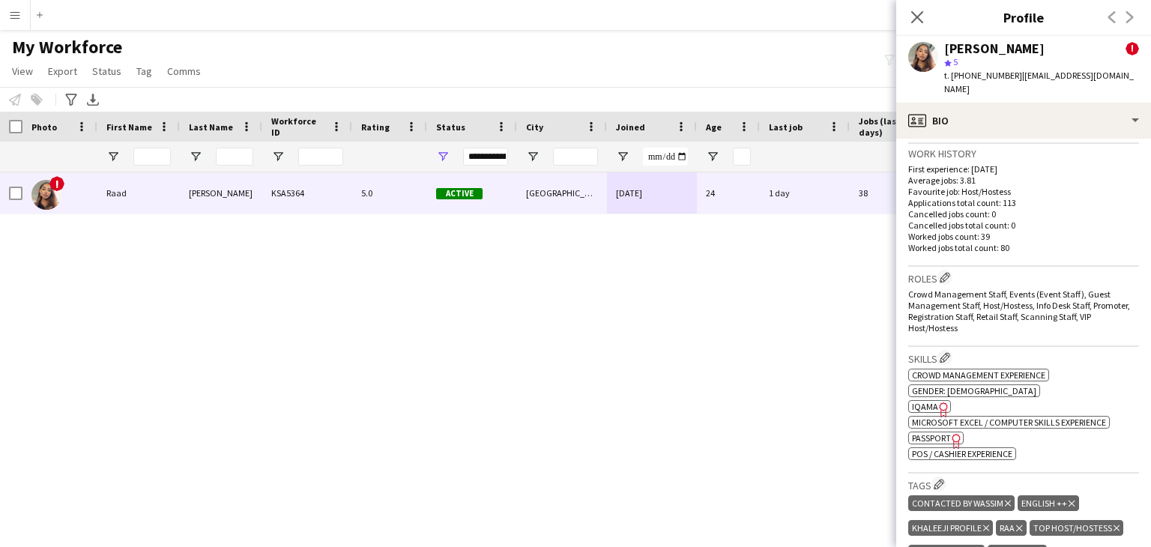
click at [936, 402] on icon "Freelancer has uploaded a photo validation of skill. Click to see" at bounding box center [944, 410] width 16 height 16
click at [939, 432] on span "Passport" at bounding box center [931, 437] width 39 height 11
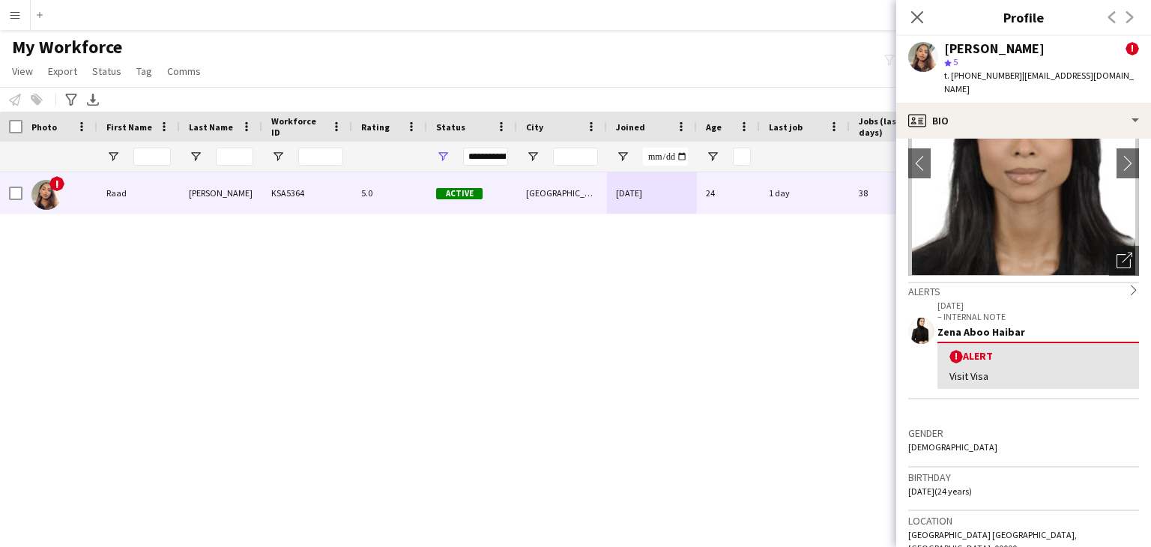
scroll to position [0, 0]
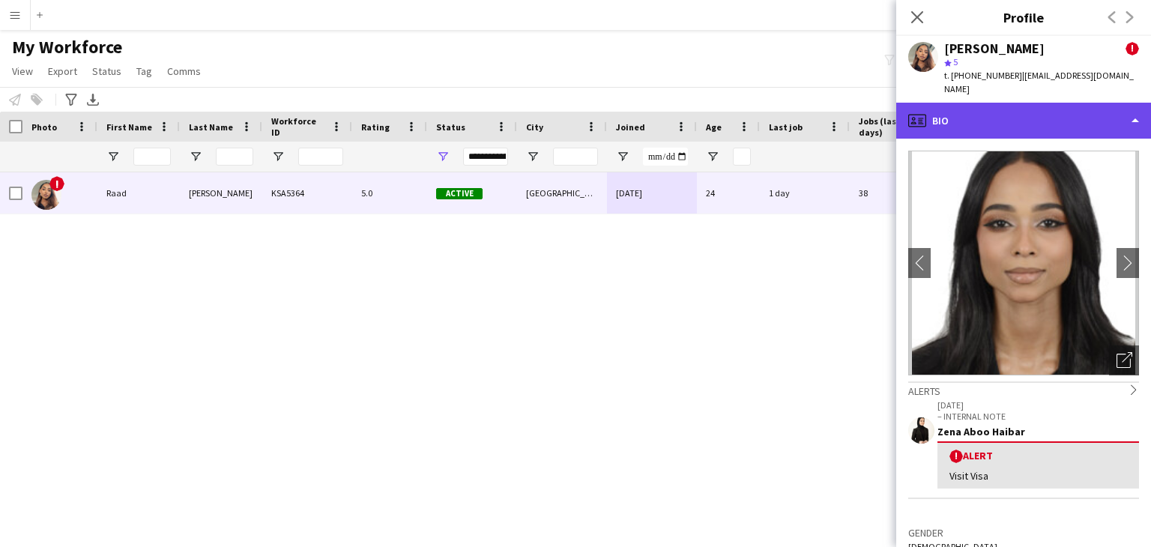
click at [1007, 103] on div "profile Bio" at bounding box center [1023, 121] width 255 height 36
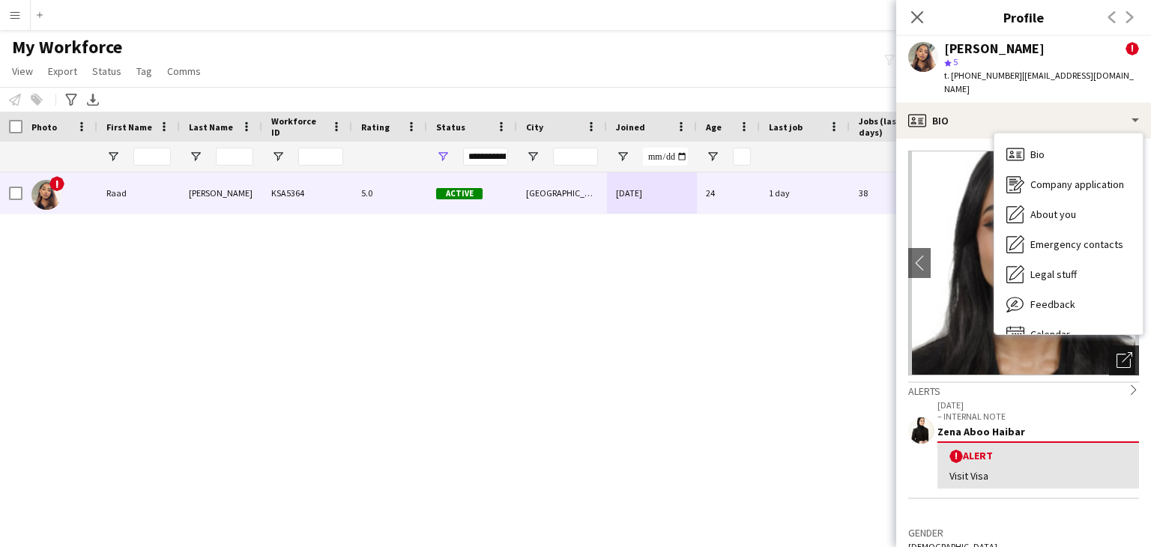
click at [1109, 346] on div "Open photos pop-in" at bounding box center [1124, 361] width 30 height 30
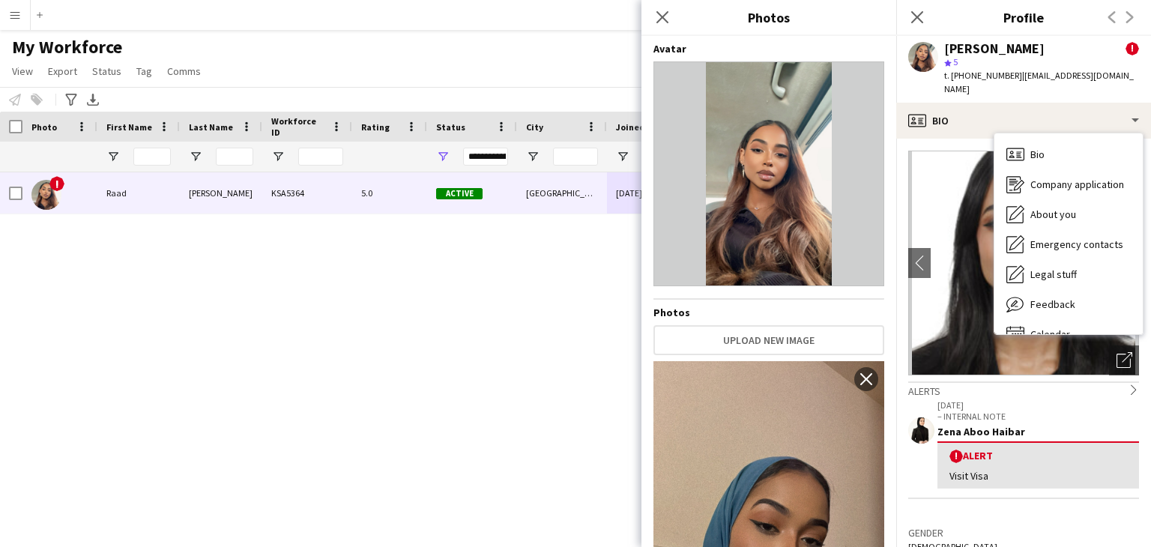
click at [956, 331] on img at bounding box center [1023, 263] width 231 height 225
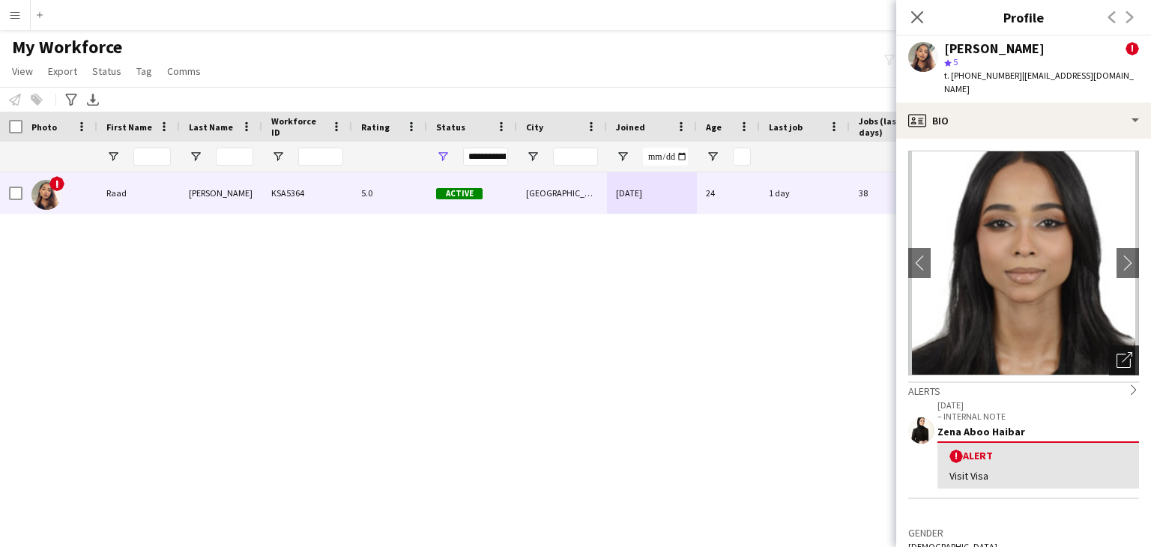
click at [1117, 352] on icon "Open photos pop-in" at bounding box center [1125, 360] width 16 height 16
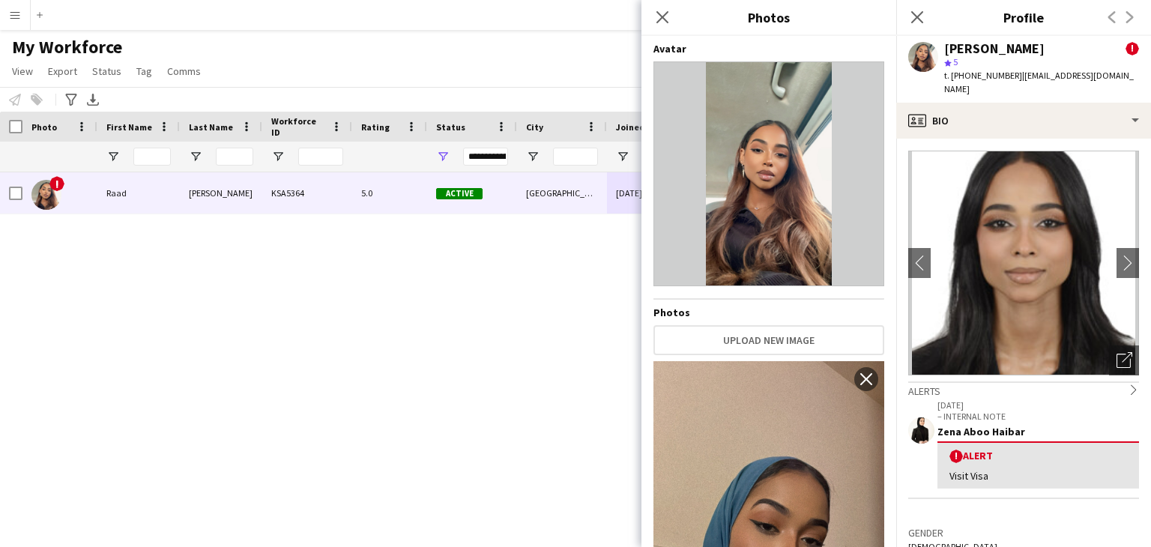
click at [977, 159] on img at bounding box center [1023, 263] width 231 height 225
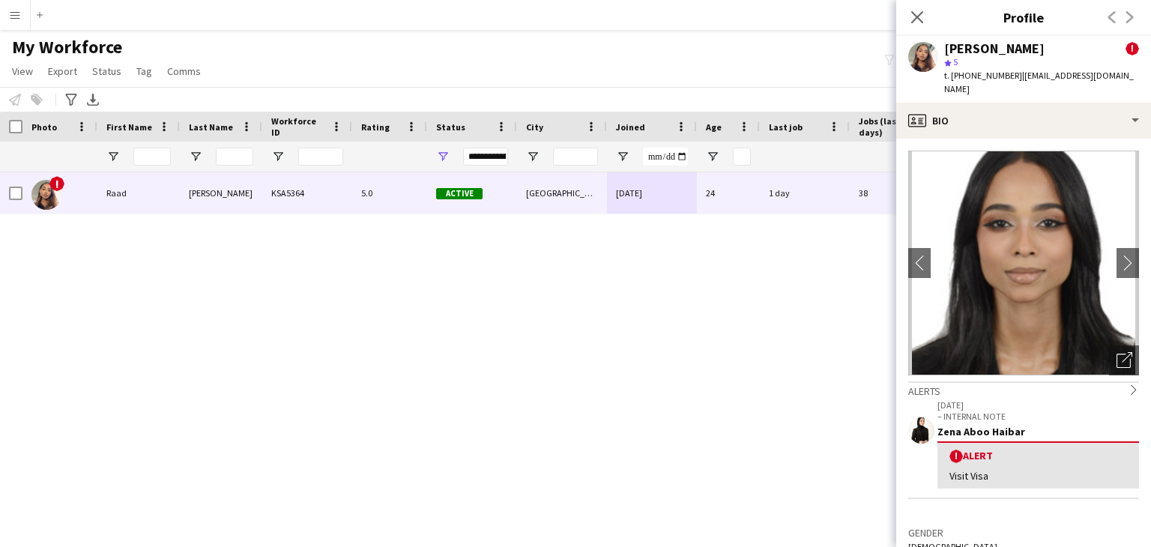
click at [993, 212] on img at bounding box center [1023, 263] width 231 height 225
click at [1117, 352] on icon "Open photos pop-in" at bounding box center [1125, 360] width 16 height 16
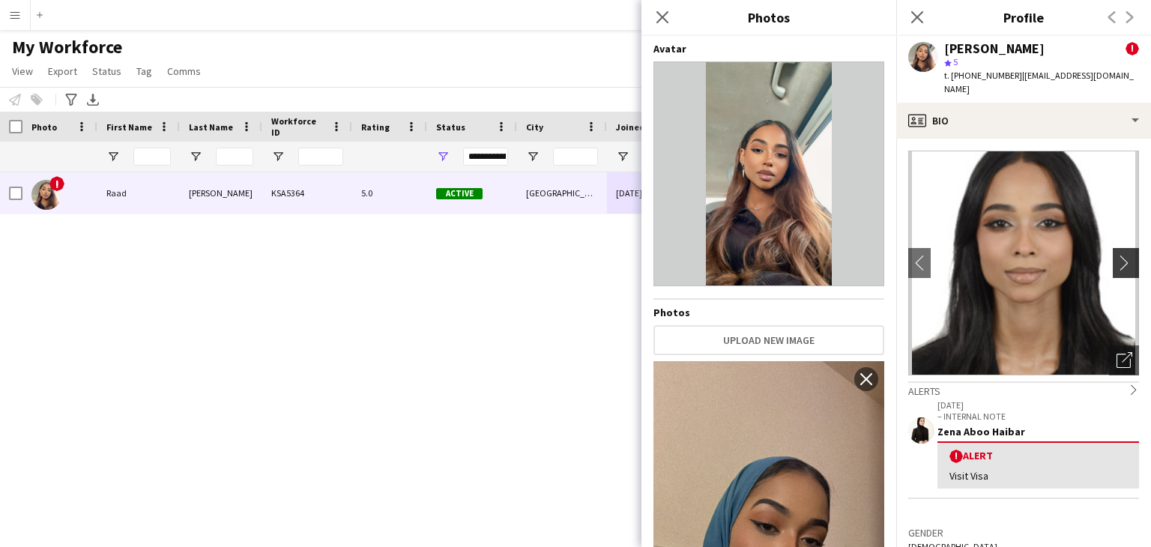
click at [1119, 258] on button "chevron-right" at bounding box center [1128, 263] width 30 height 30
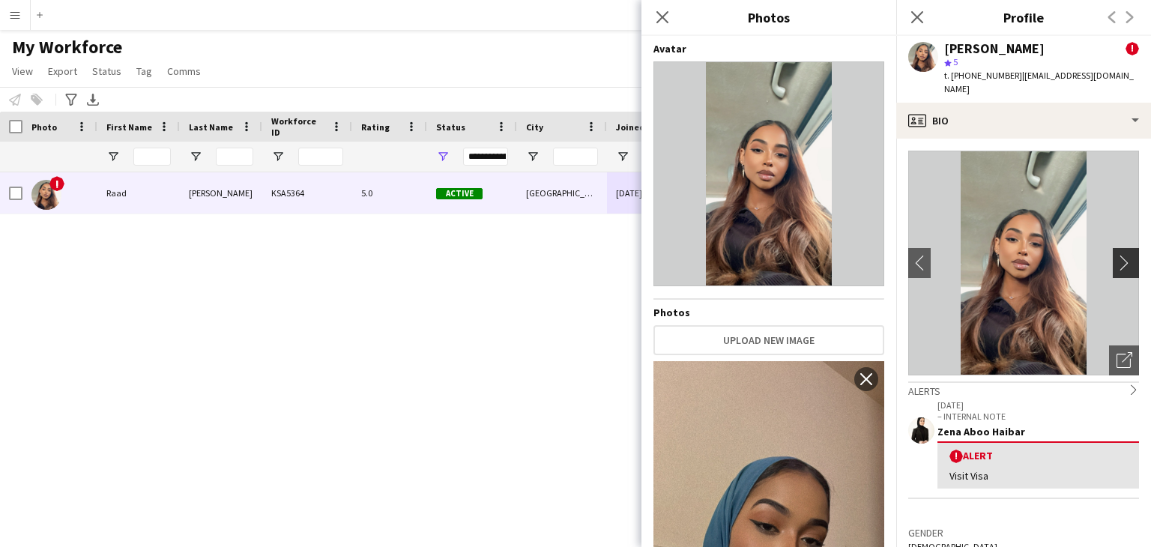
click at [1119, 258] on button "chevron-right" at bounding box center [1128, 263] width 30 height 30
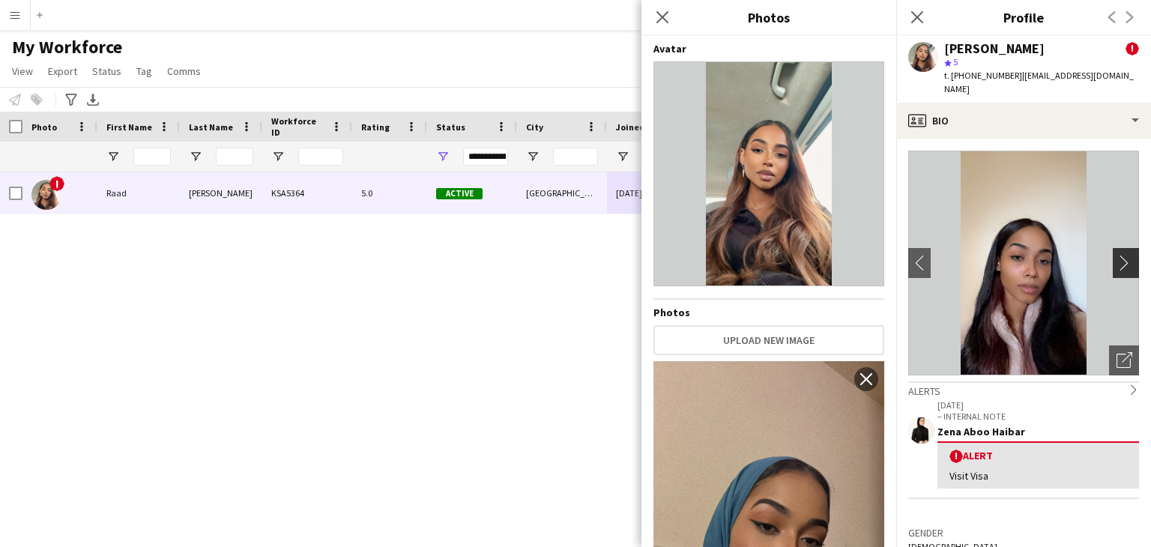
click at [1119, 258] on button "chevron-right" at bounding box center [1128, 263] width 30 height 30
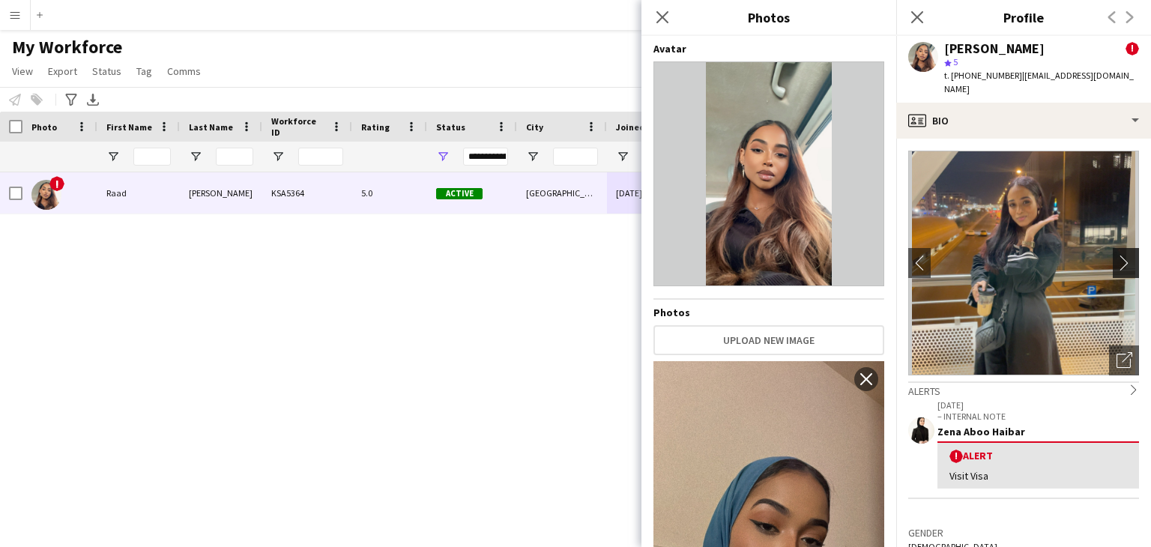
click at [1119, 258] on button "chevron-right" at bounding box center [1128, 263] width 30 height 30
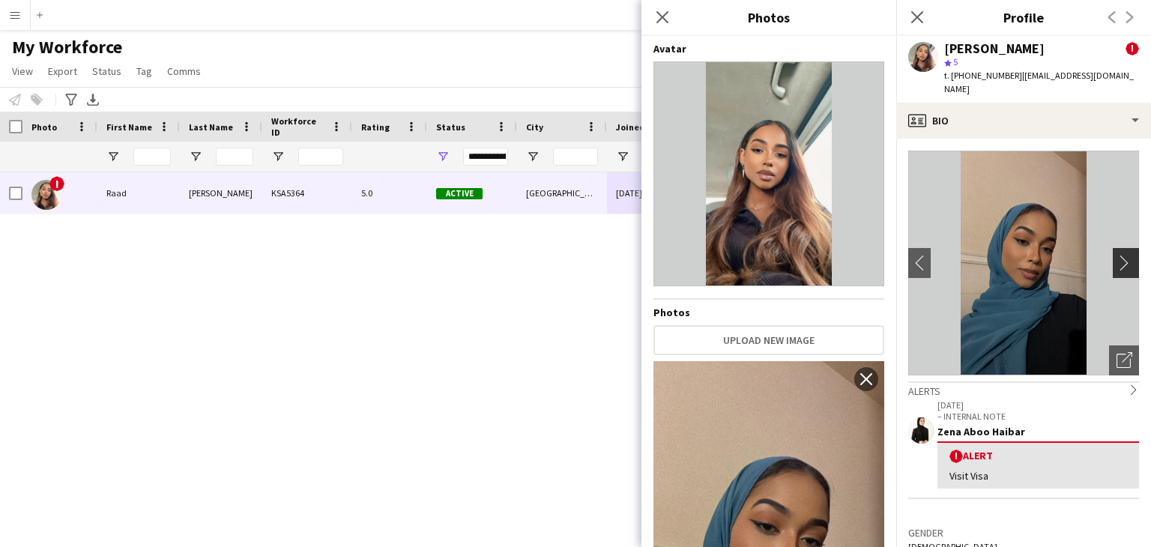
click at [1119, 258] on button "chevron-right" at bounding box center [1128, 263] width 30 height 30
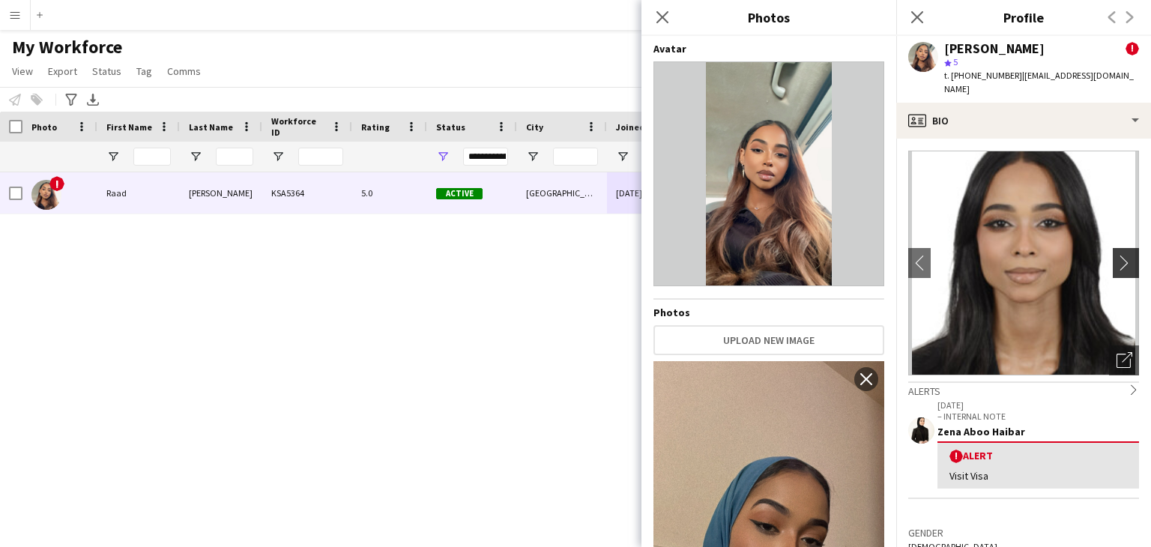
click at [1119, 258] on button "chevron-right" at bounding box center [1128, 263] width 30 height 30
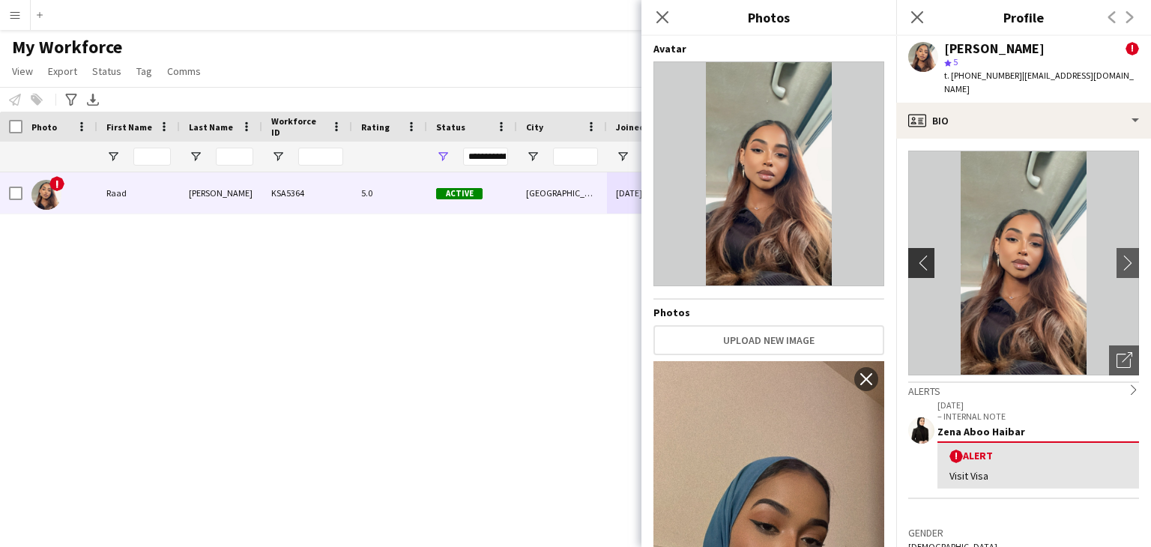
click at [924, 255] on app-icon "chevron-left" at bounding box center [919, 263] width 23 height 16
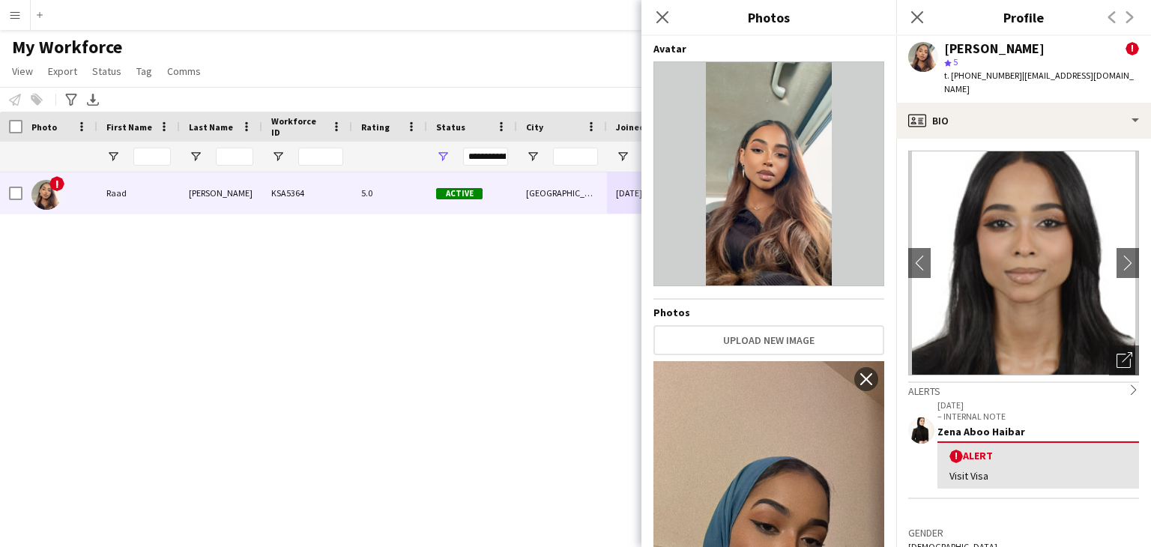
click at [965, 48] on div "Raad Salim" at bounding box center [994, 48] width 100 height 13
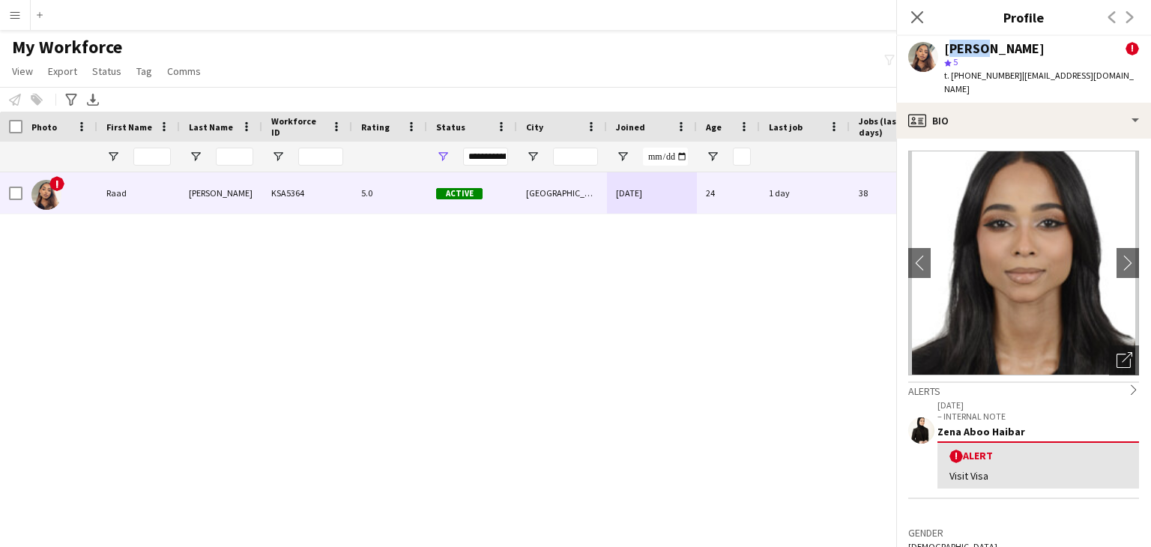
click at [965, 48] on div "Raad Salim" at bounding box center [994, 48] width 100 height 13
copy div "Raad"
click at [914, 19] on icon at bounding box center [917, 17] width 14 height 14
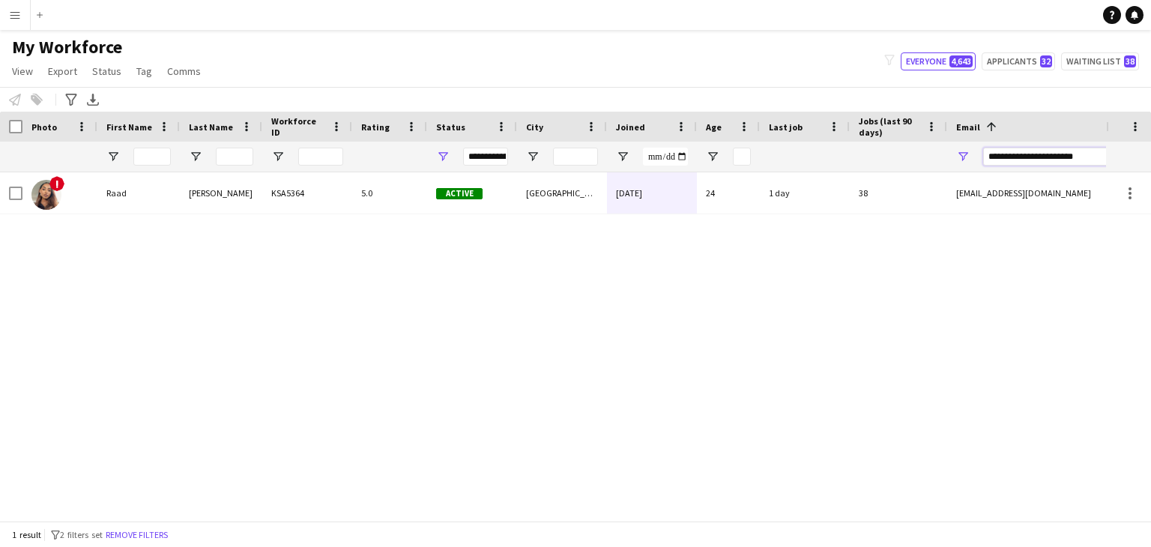
click at [1016, 157] on input "**********" at bounding box center [1110, 157] width 255 height 18
paste input "*"
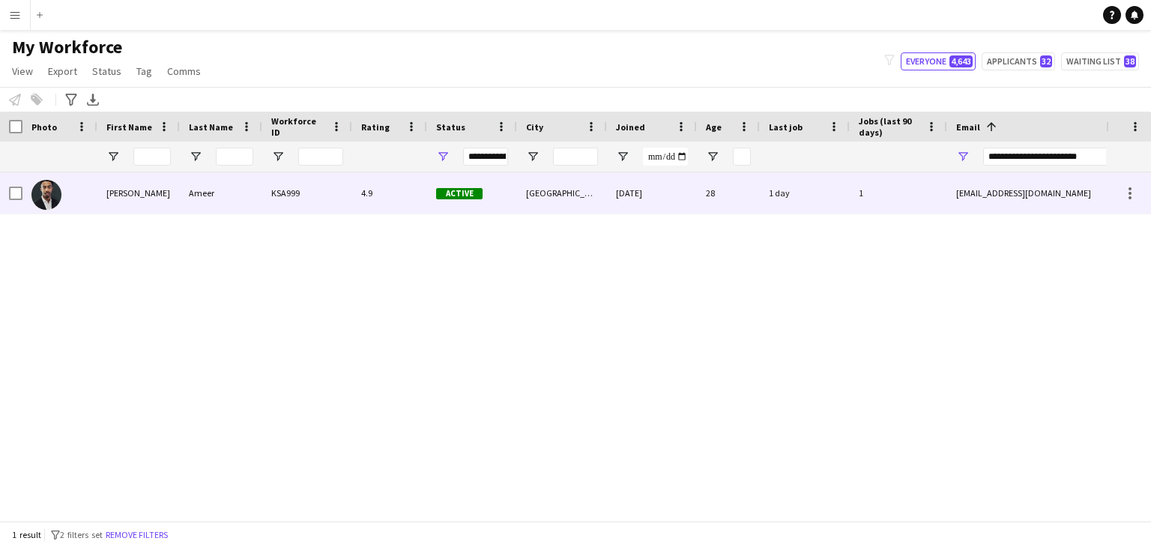
click at [373, 205] on div "4.9" at bounding box center [389, 192] width 75 height 41
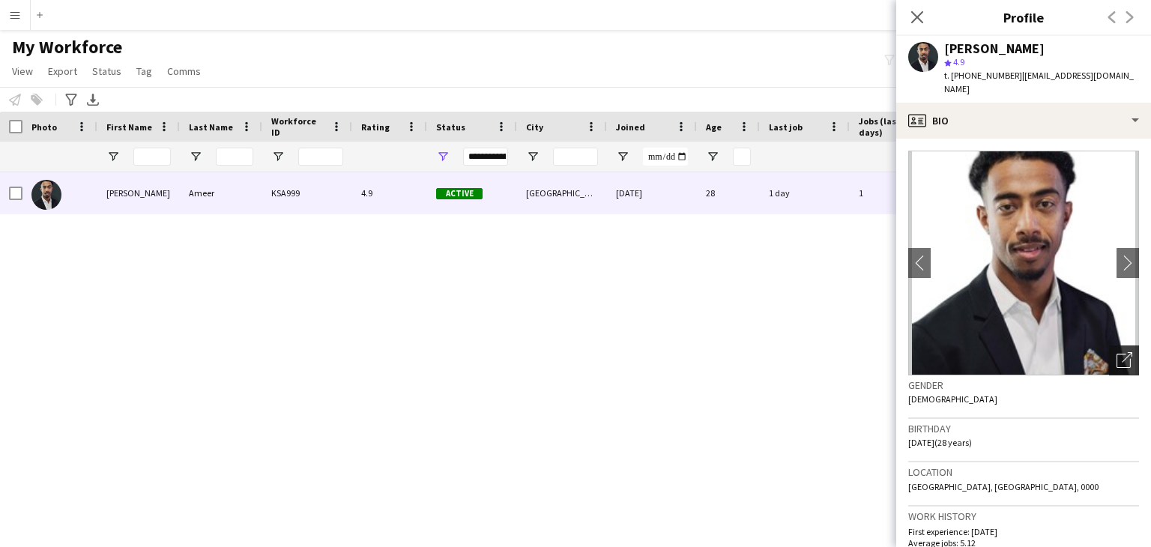
click at [1109, 355] on div "Open photos pop-in" at bounding box center [1124, 361] width 30 height 30
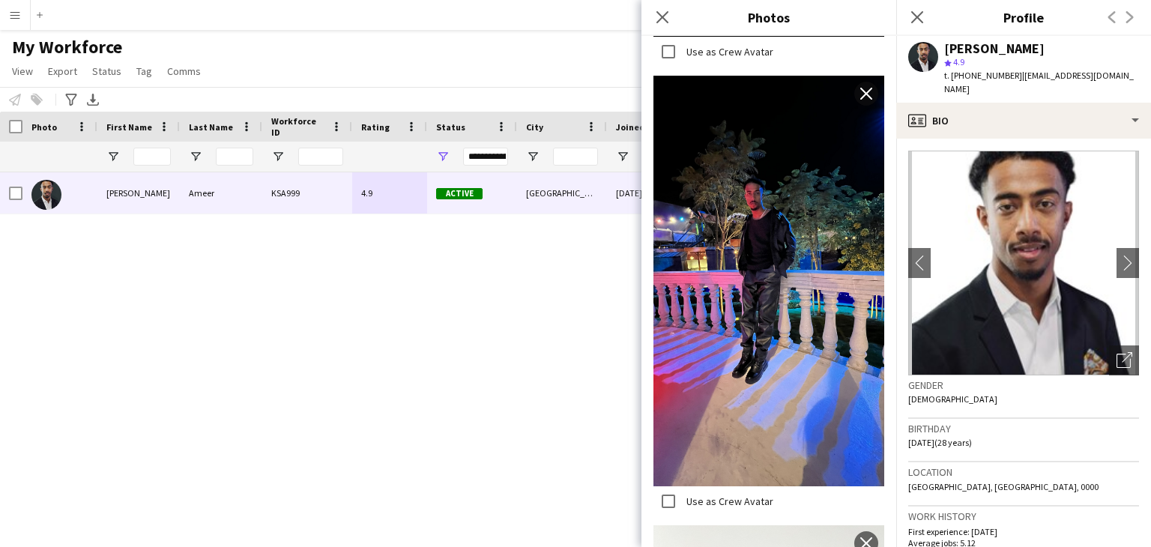
scroll to position [2923, 0]
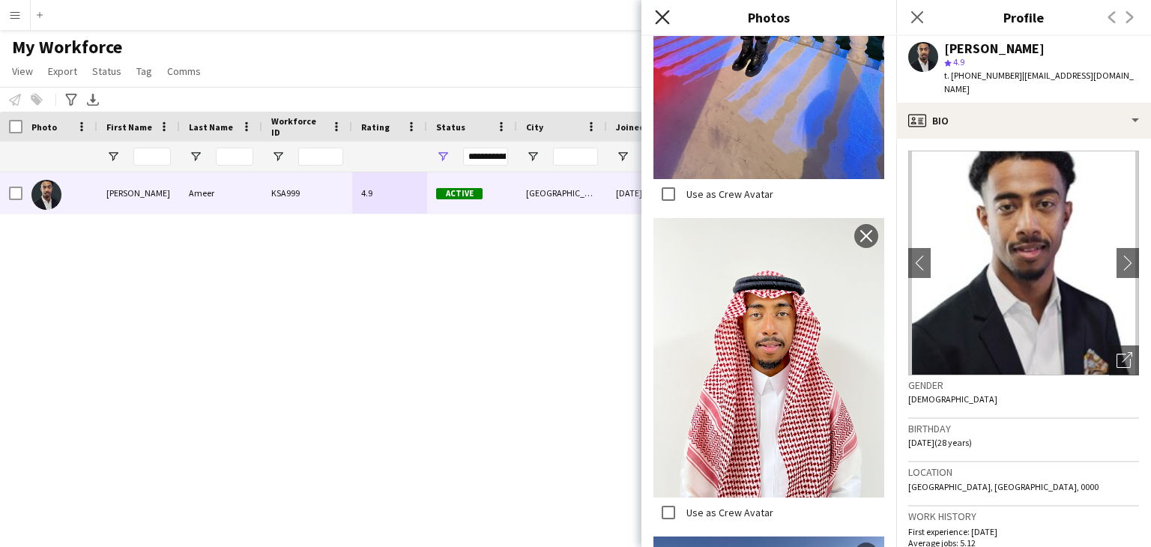
click at [668, 22] on icon at bounding box center [662, 17] width 14 height 14
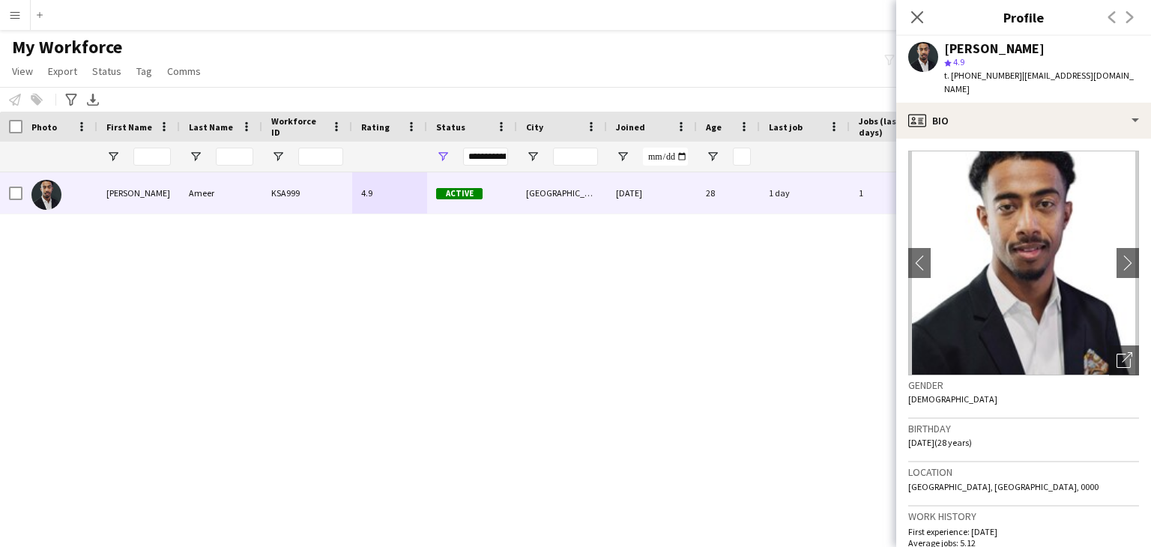
click at [553, 441] on div "Mohammed Ameer KSA999 4.9 Active Riyadh 08-05-2023 28 1 day 1 c.soulja1997@hotm…" at bounding box center [553, 340] width 1106 height 337
click at [980, 54] on div "Mohammed Ameer" at bounding box center [994, 48] width 100 height 13
copy div "Mohammed"
click at [1044, 46] on div "Mohammed Ameer" at bounding box center [994, 48] width 100 height 13
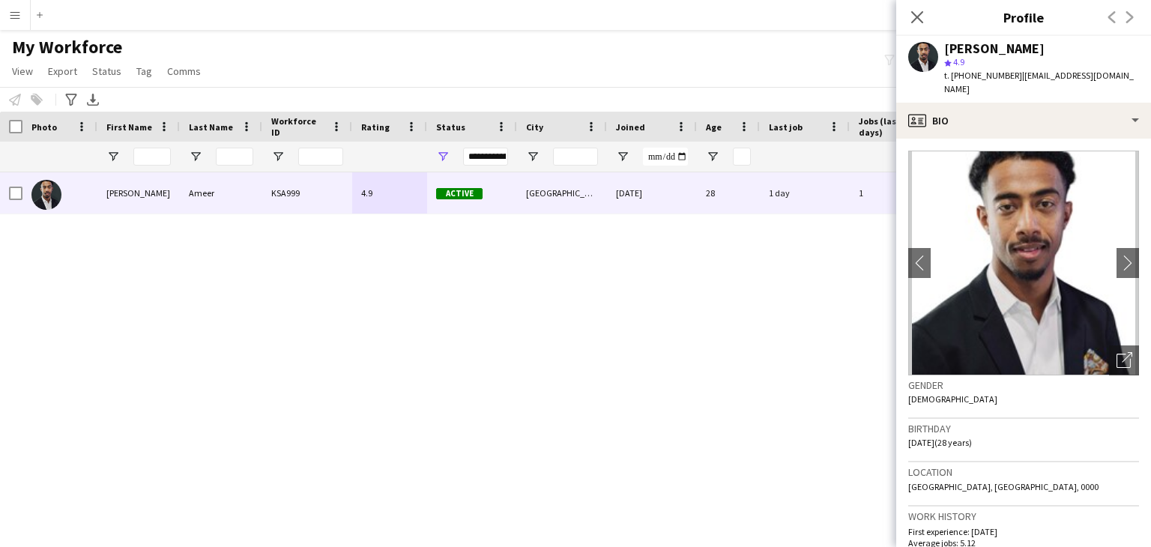
click at [1044, 46] on div "Mohammed Ameer" at bounding box center [994, 48] width 100 height 13
copy div "Ameer"
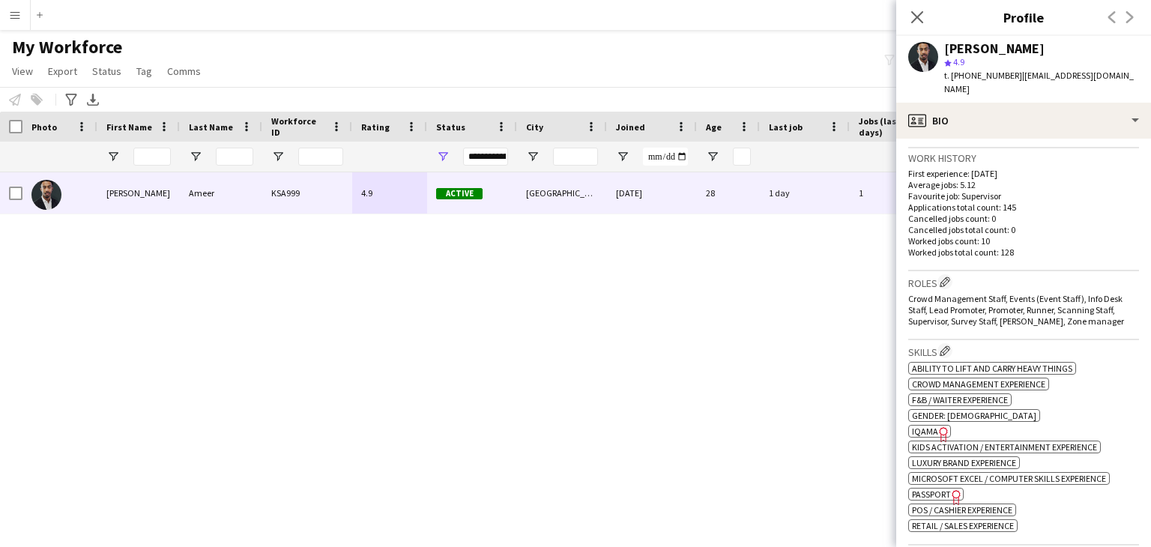
scroll to position [450, 0]
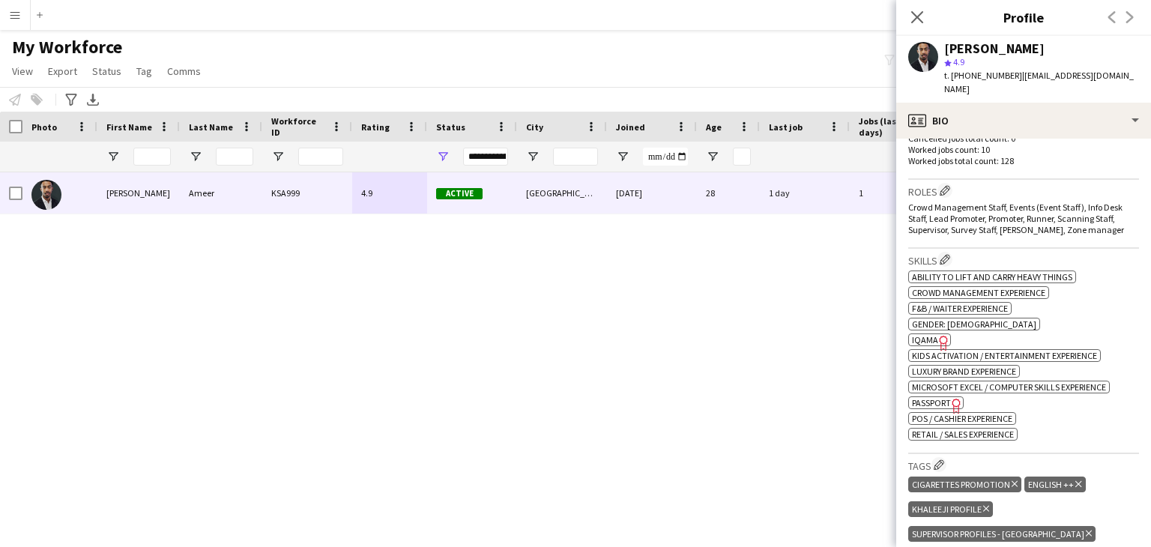
click at [929, 334] on span "IQAMA" at bounding box center [925, 339] width 26 height 11
click at [938, 397] on span "Passport" at bounding box center [931, 402] width 39 height 11
click at [909, 22] on app-icon "Close pop-in" at bounding box center [918, 18] width 22 height 22
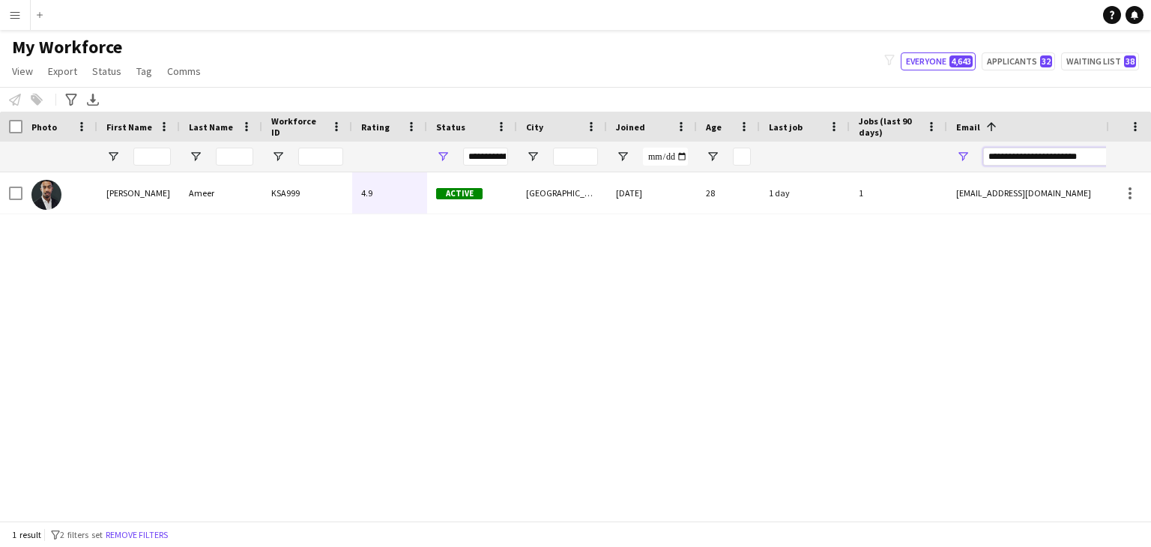
click at [1036, 154] on input "**********" at bounding box center [1110, 157] width 255 height 18
paste input "Email Filter Input"
type input "**********"
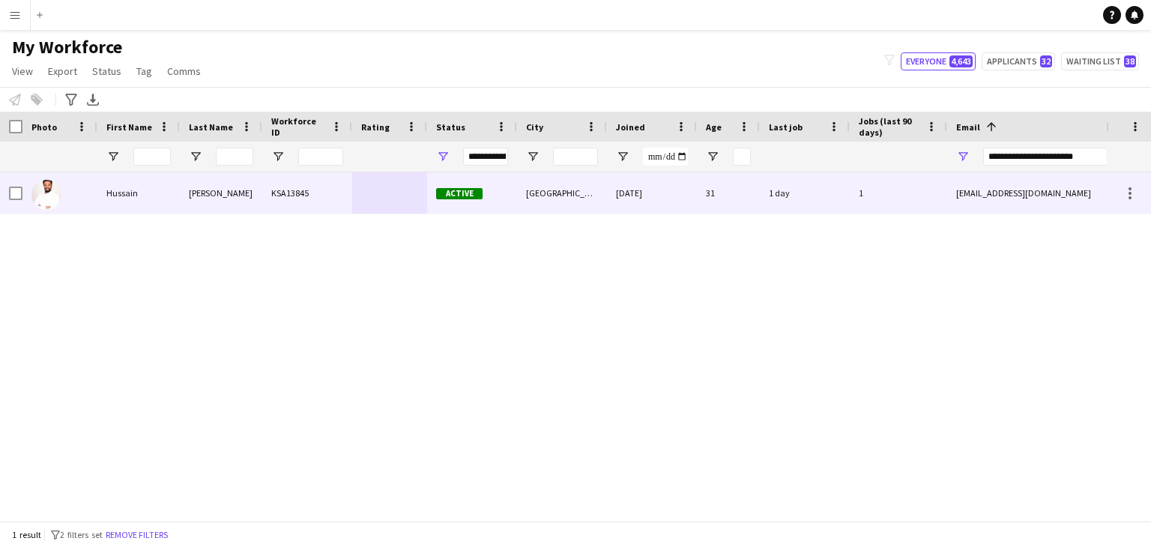
click at [940, 199] on div "1" at bounding box center [898, 192] width 97 height 41
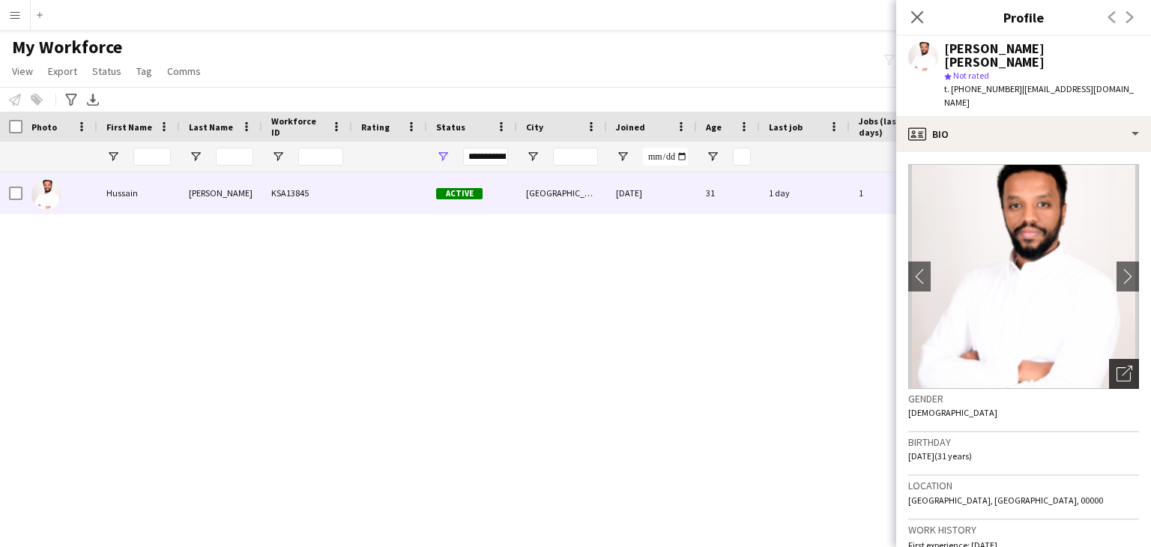
click at [1117, 367] on icon at bounding box center [1124, 374] width 14 height 14
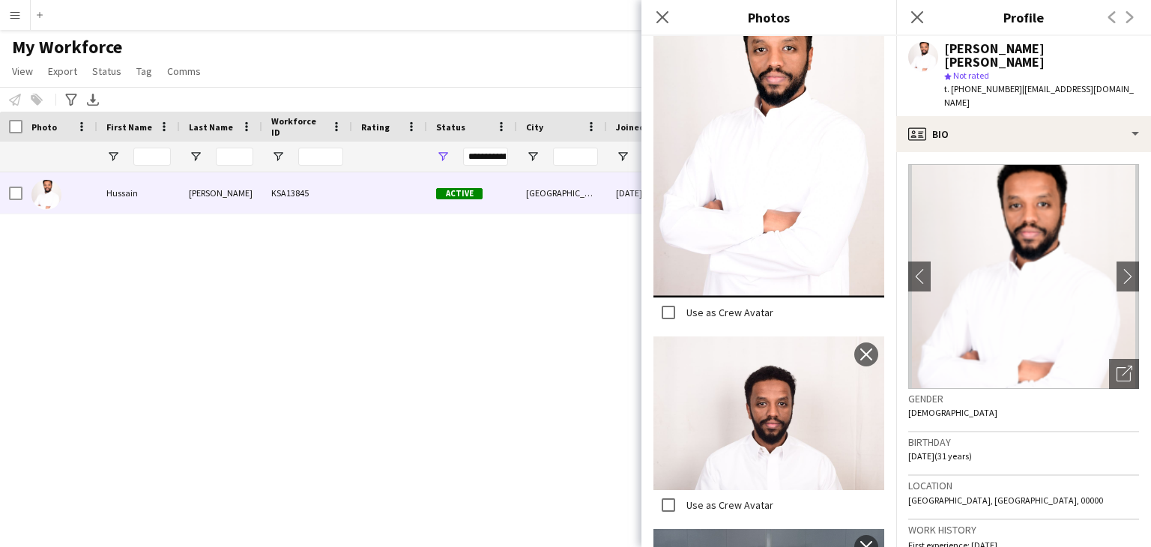
scroll to position [225, 0]
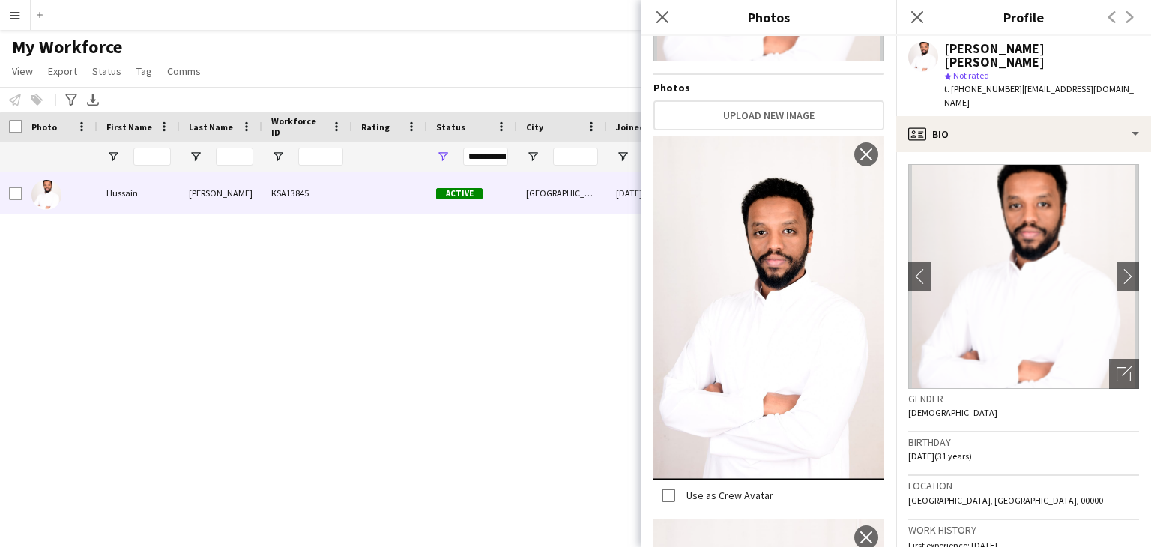
click at [768, 289] on img at bounding box center [769, 308] width 231 height 344
click at [450, 302] on div "Hussain Mohammed Zien KSA13845 Active Riyadh 27-07-2025 31 1 day 1 hussain.mhm9…" at bounding box center [553, 340] width 1106 height 337
click at [956, 49] on div "Hussain Mohammed Zien" at bounding box center [1041, 55] width 195 height 27
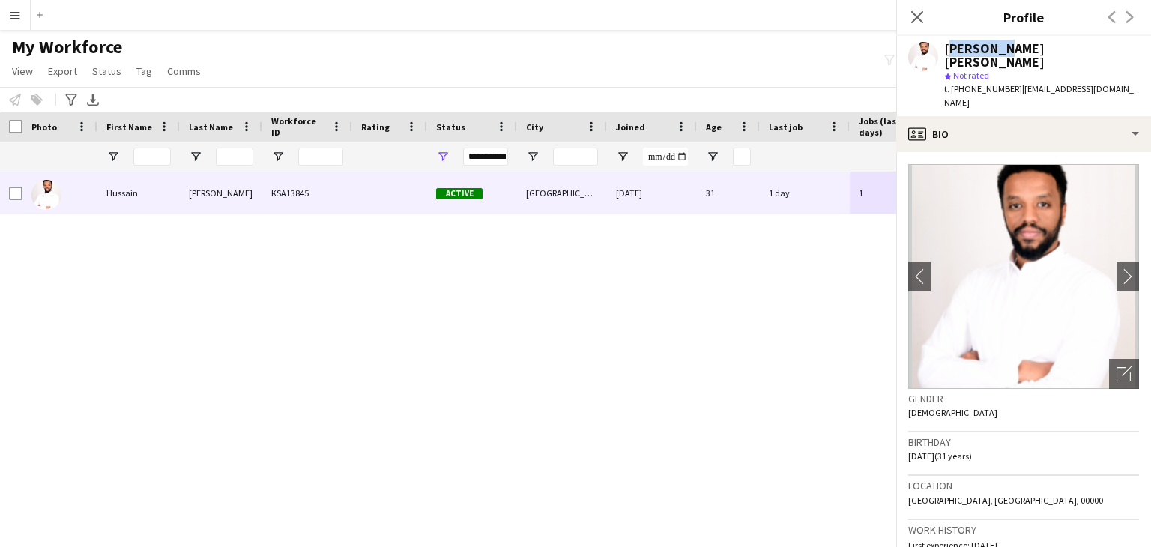
click at [956, 49] on div "Hussain Mohammed Zien" at bounding box center [1041, 55] width 195 height 27
copy div "Hussain"
click at [1085, 45] on div "Hussain Mohammed Zien" at bounding box center [1041, 55] width 195 height 27
copy div "Zien"
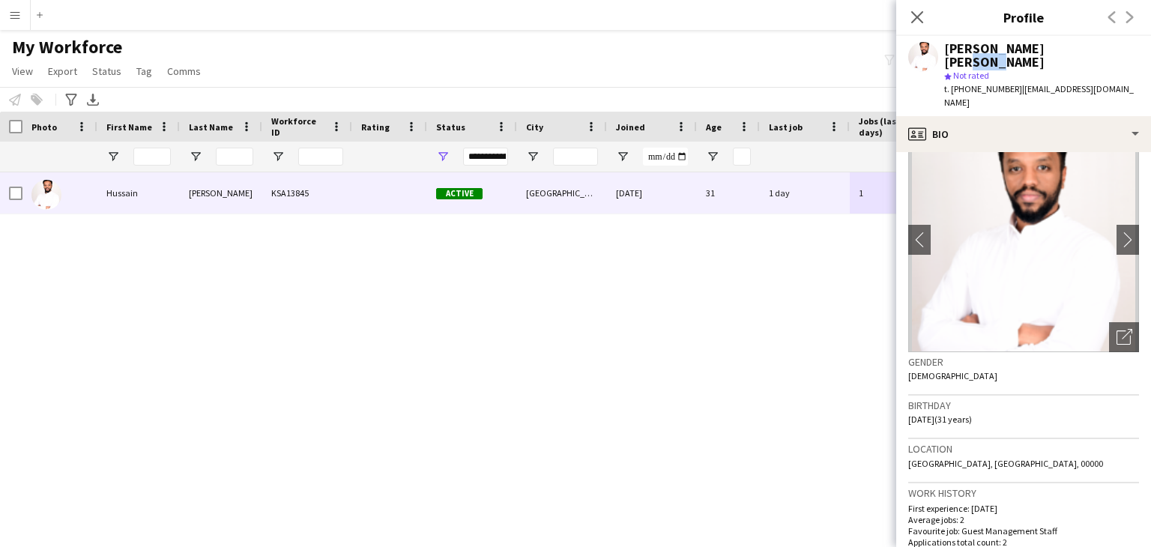
scroll to position [300, 0]
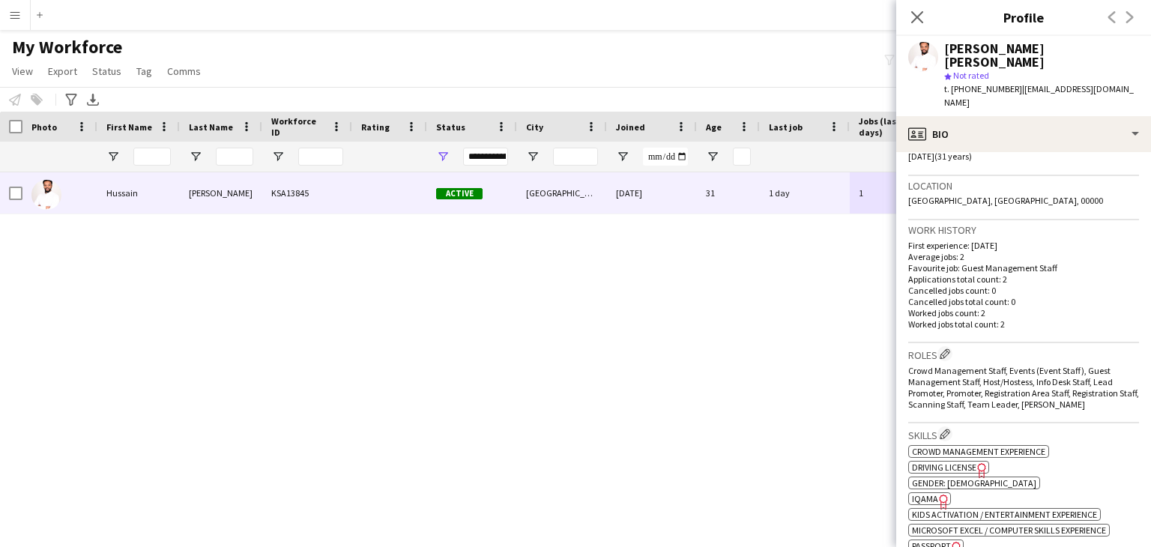
click at [923, 493] on span "IQAMA" at bounding box center [925, 498] width 26 height 11
click at [944, 540] on span "Passport" at bounding box center [931, 545] width 39 height 11
click at [909, 17] on app-icon "Close pop-in" at bounding box center [918, 18] width 22 height 22
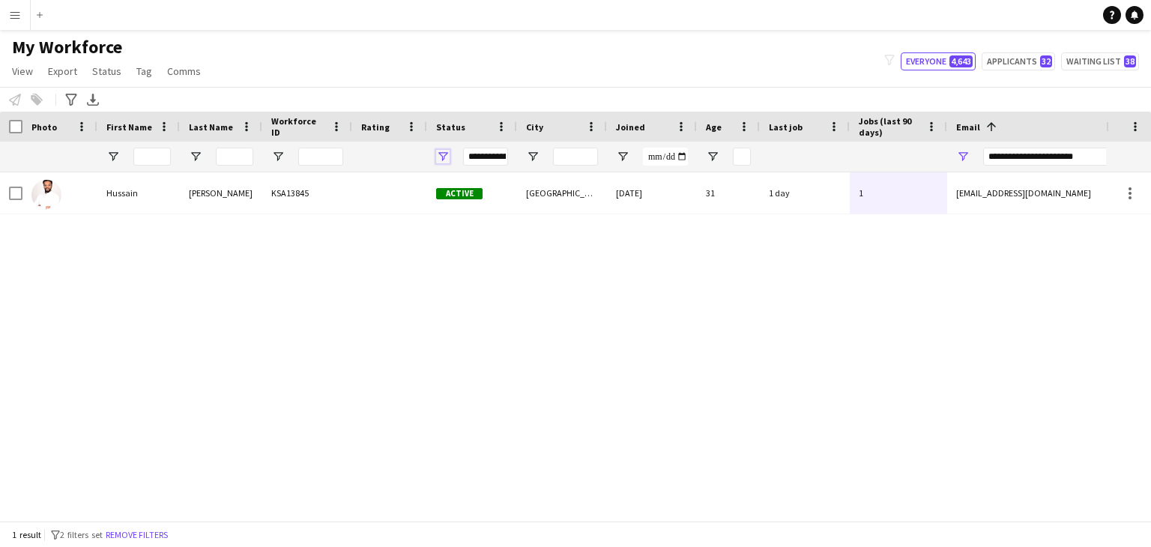
click at [441, 157] on span "Open Filter Menu" at bounding box center [442, 156] width 13 height 13
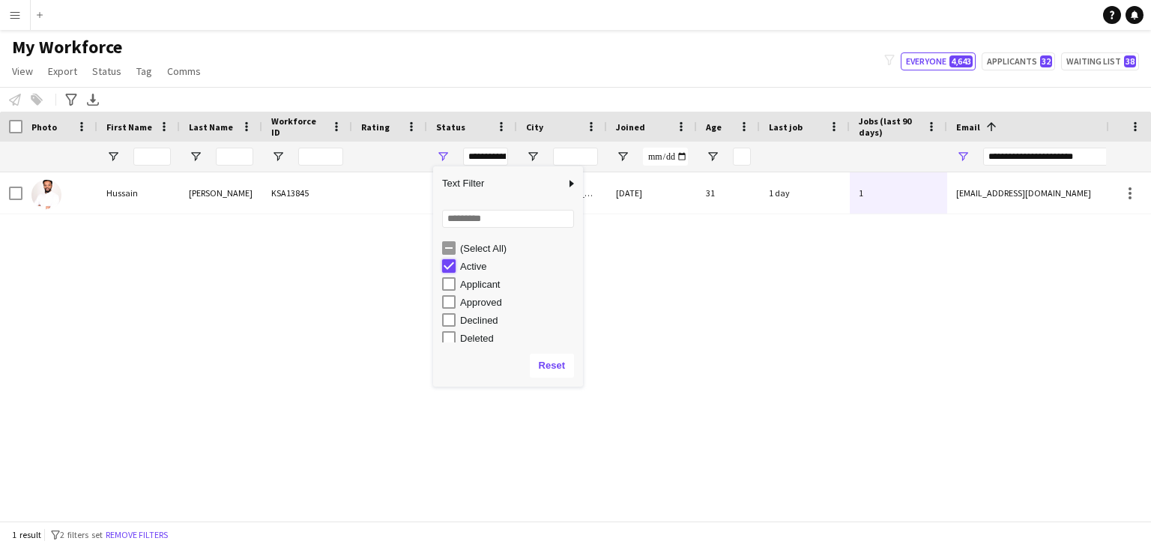
type input "**********"
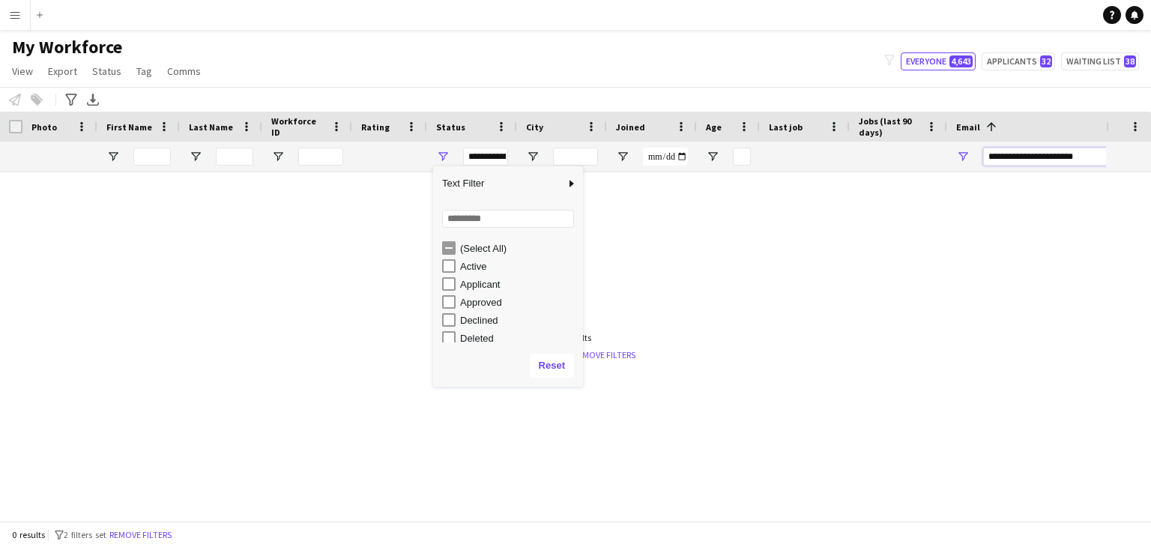
click at [1095, 148] on input "**********" at bounding box center [1110, 157] width 255 height 18
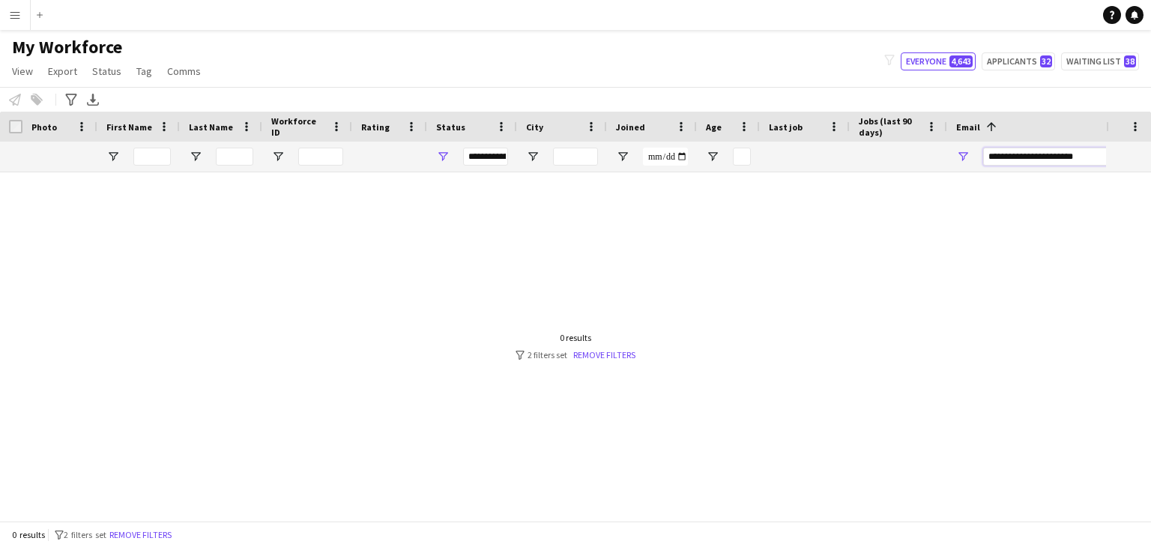
click at [1073, 157] on input "**********" at bounding box center [1110, 157] width 255 height 18
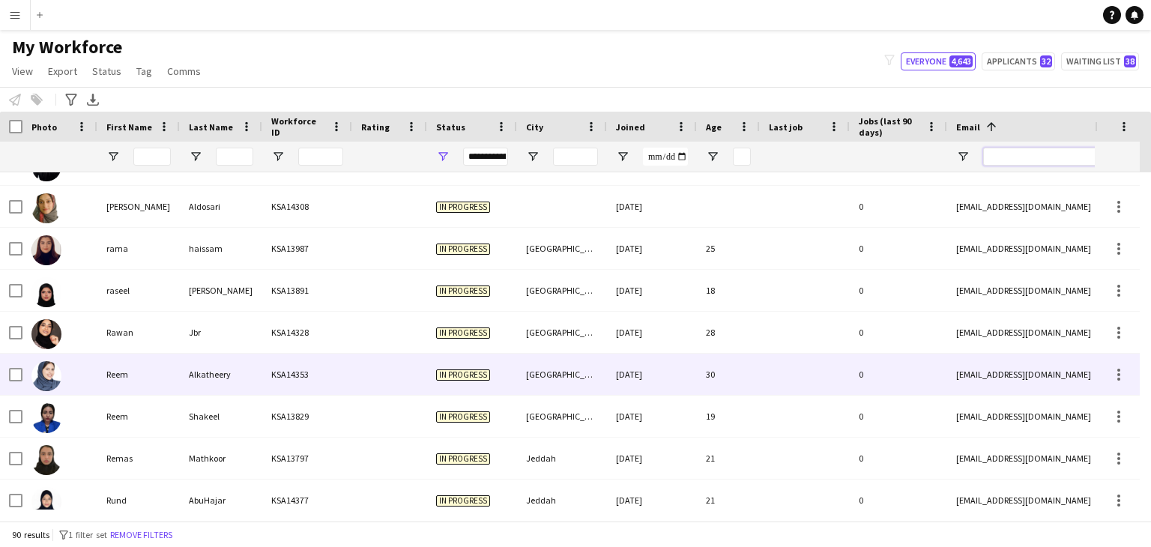
scroll to position [3106, 0]
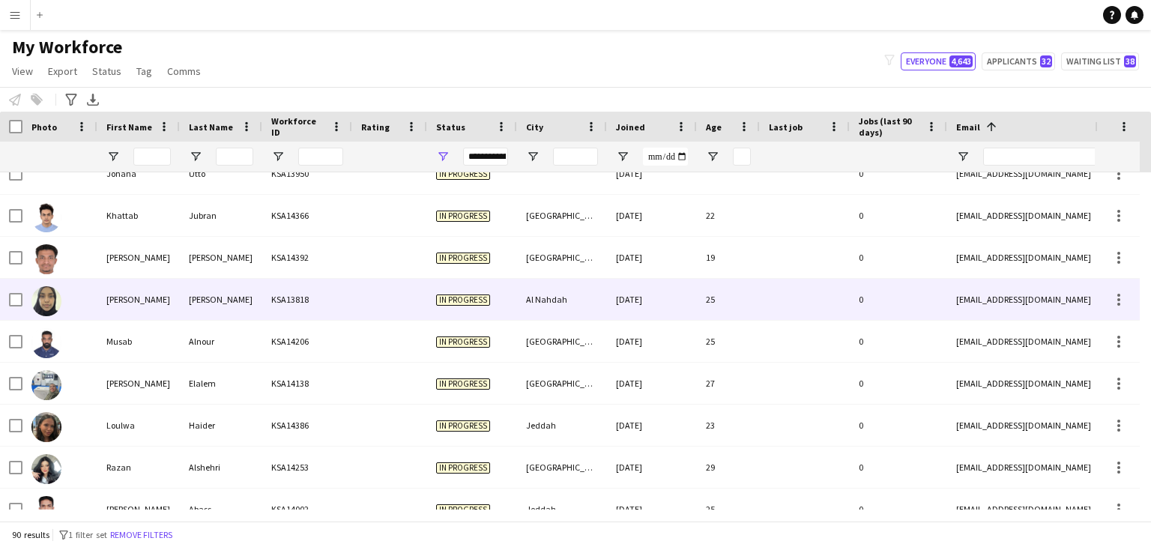
click at [612, 308] on div "11-07-2025" at bounding box center [652, 299] width 90 height 41
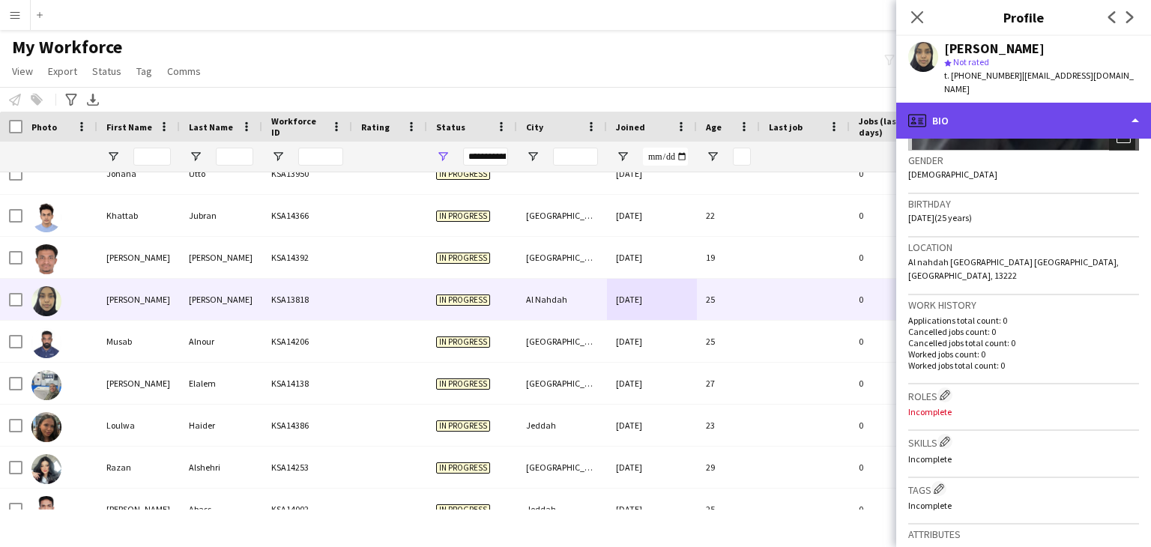
click at [948, 106] on div "profile Bio" at bounding box center [1023, 121] width 255 height 36
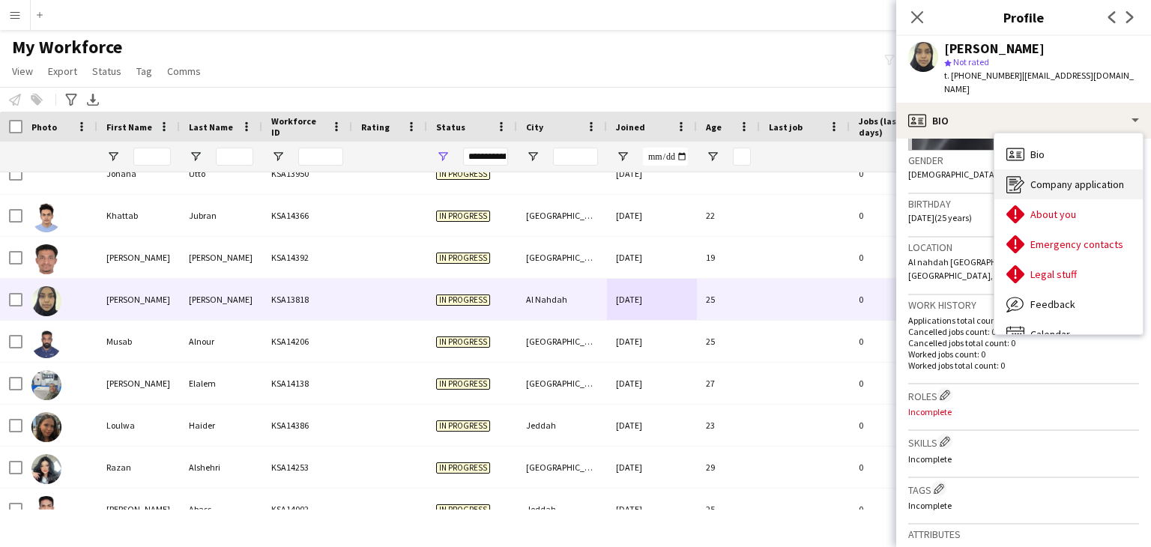
click at [1037, 178] on span "Company application" at bounding box center [1078, 184] width 94 height 13
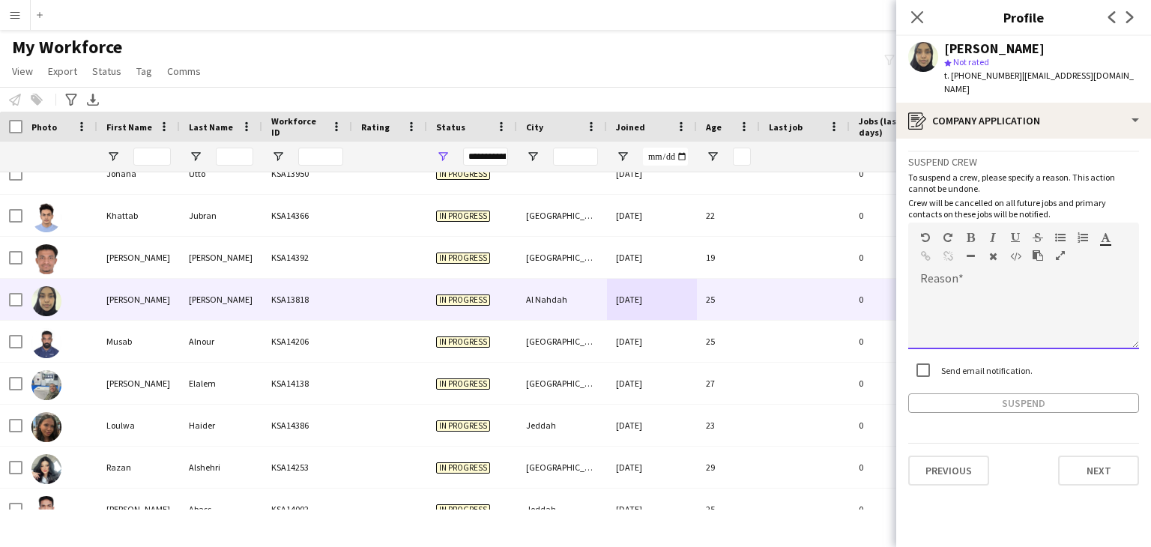
click at [939, 295] on div at bounding box center [1023, 319] width 231 height 60
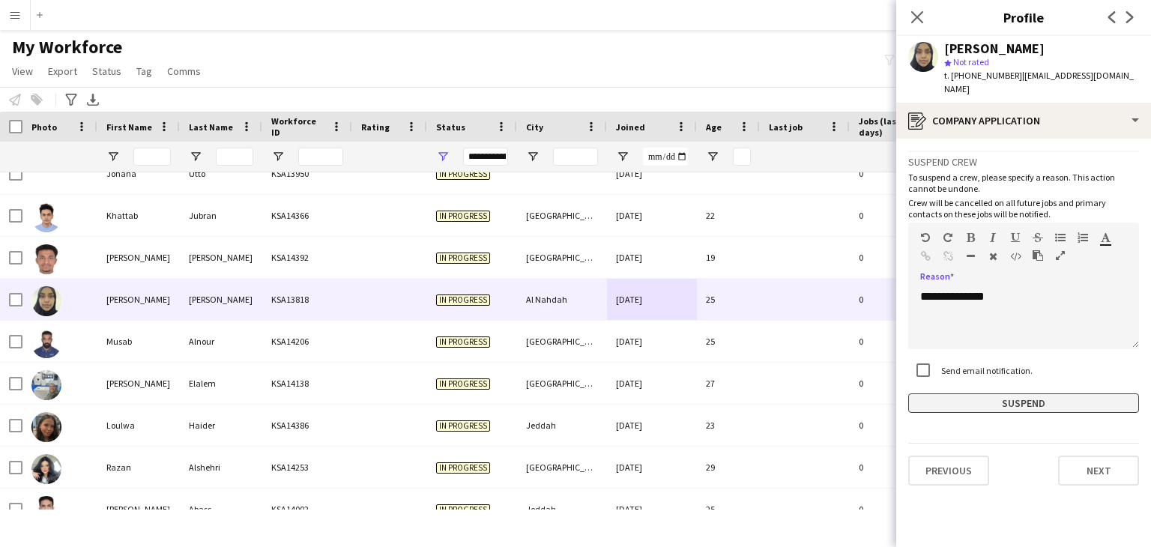
click at [996, 394] on button "Suspend" at bounding box center [1023, 403] width 231 height 19
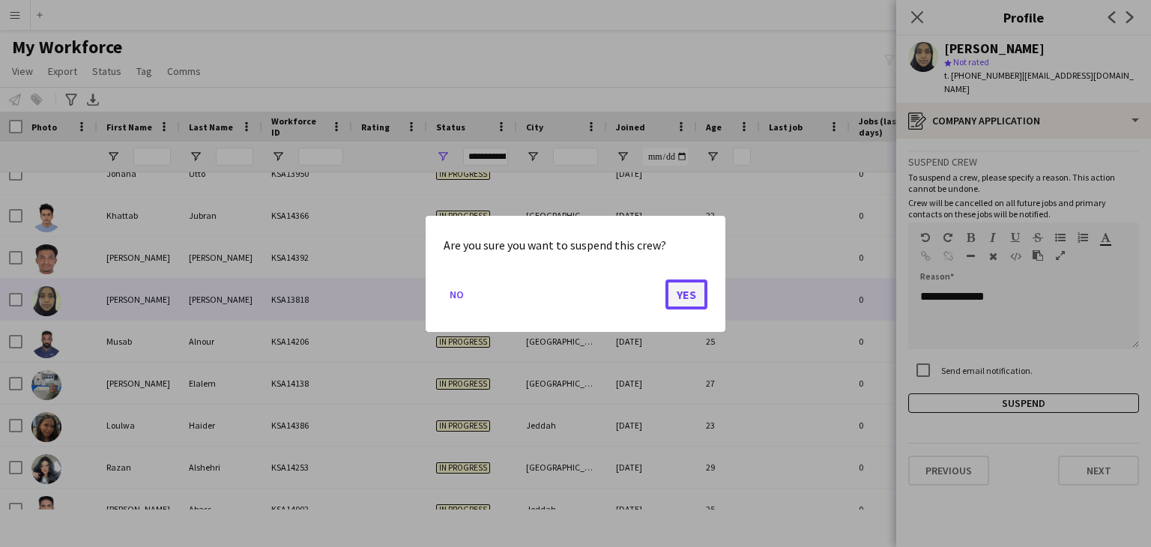
click at [679, 289] on button "Yes" at bounding box center [687, 294] width 42 height 30
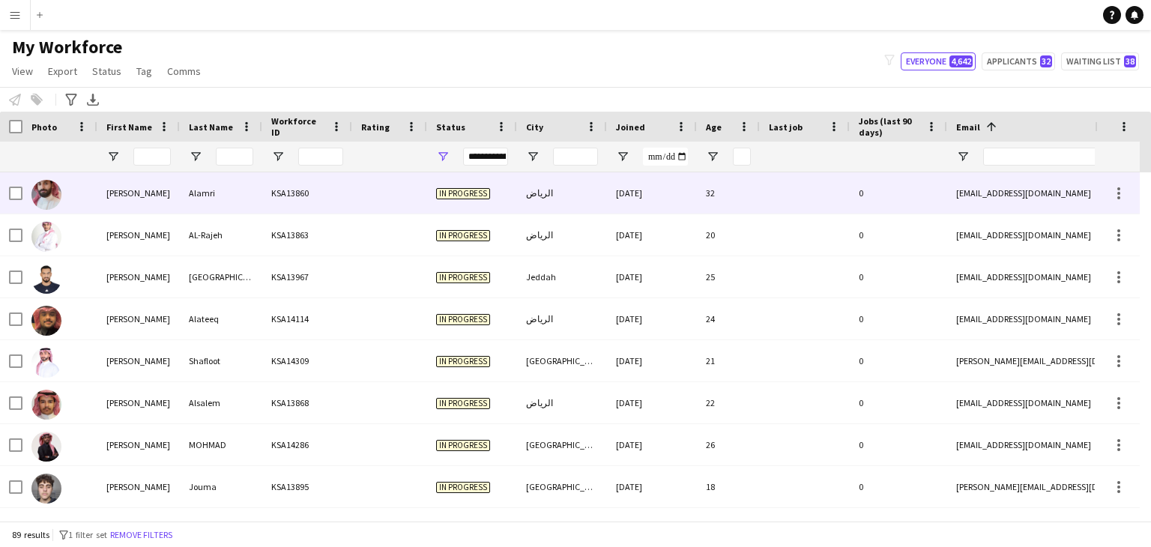
click at [645, 211] on div "31-07-2025" at bounding box center [652, 192] width 90 height 41
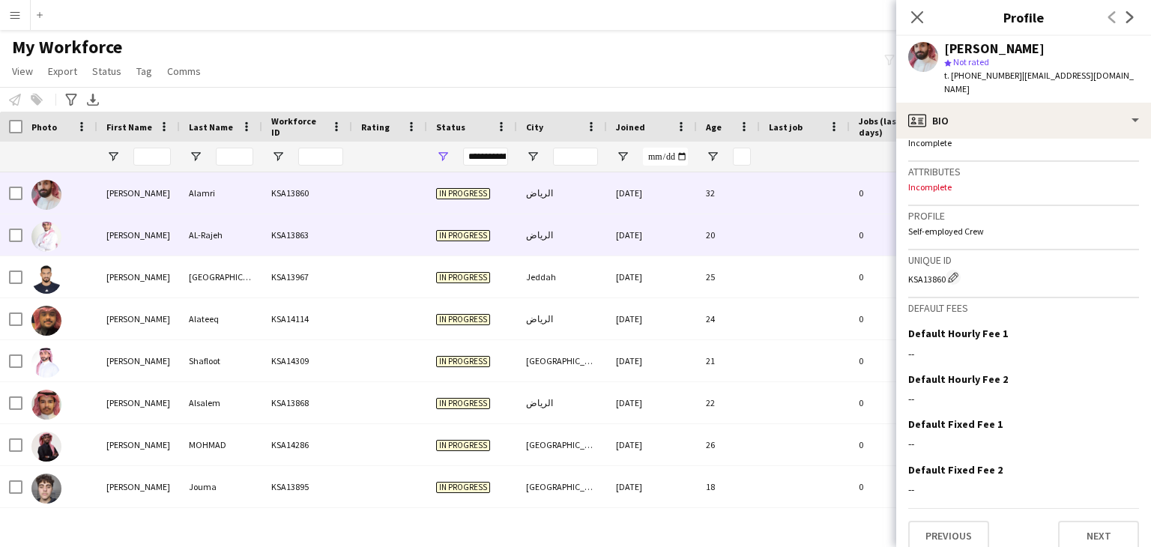
click at [654, 234] on div "31-07-2025" at bounding box center [652, 234] width 90 height 41
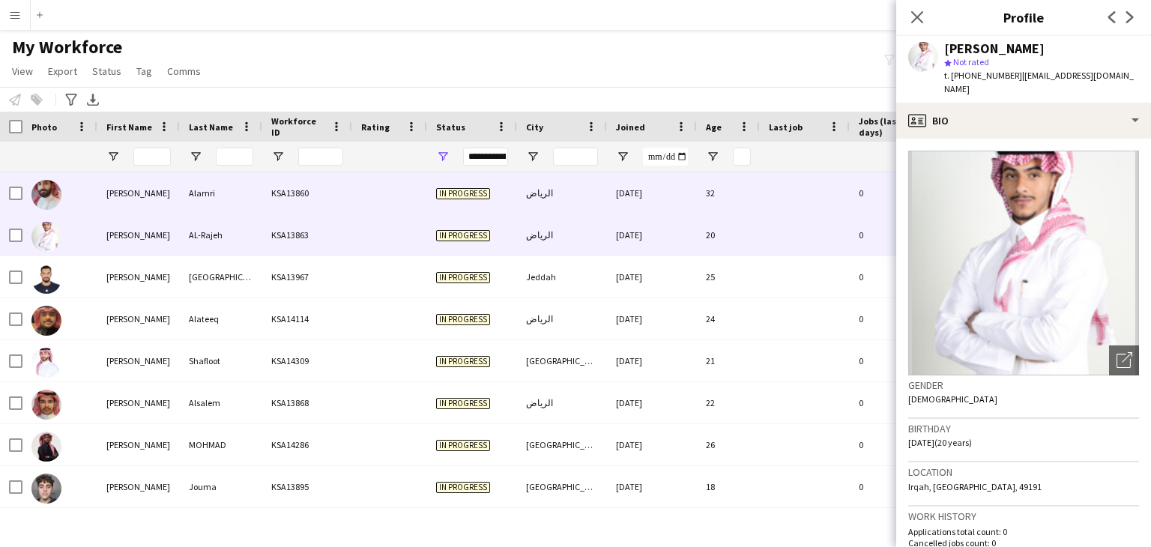
click at [617, 186] on div "31-07-2025" at bounding box center [652, 192] width 90 height 41
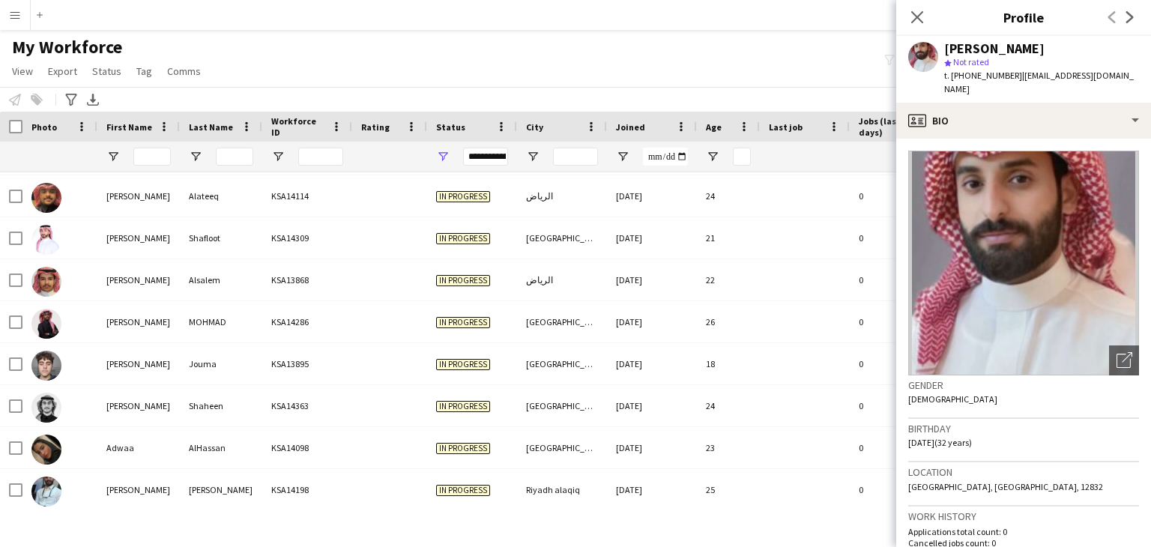
scroll to position [150, 0]
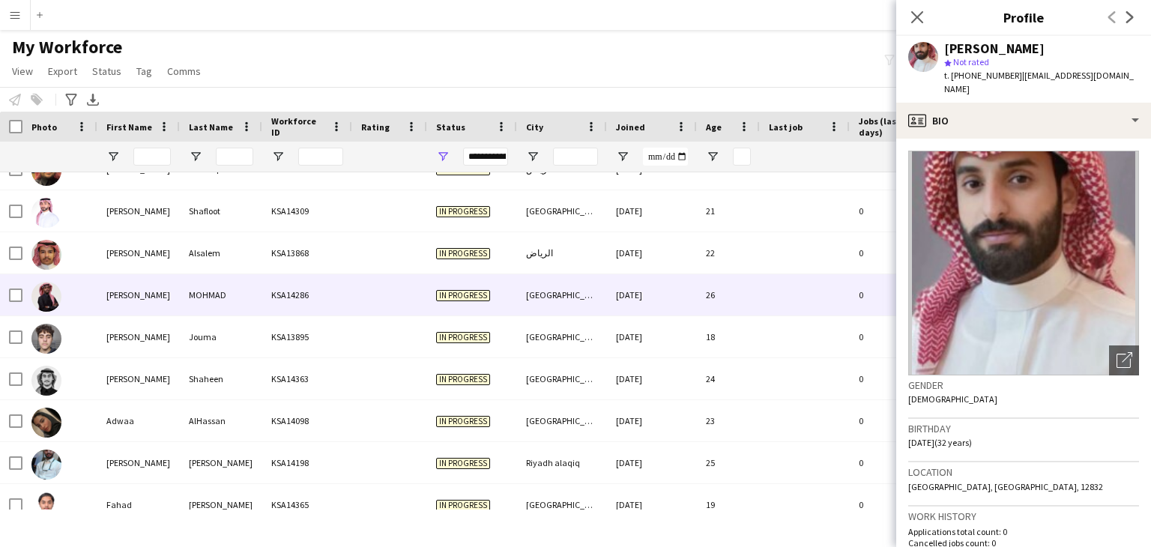
click at [197, 291] on div "MOHMAD" at bounding box center [221, 294] width 82 height 41
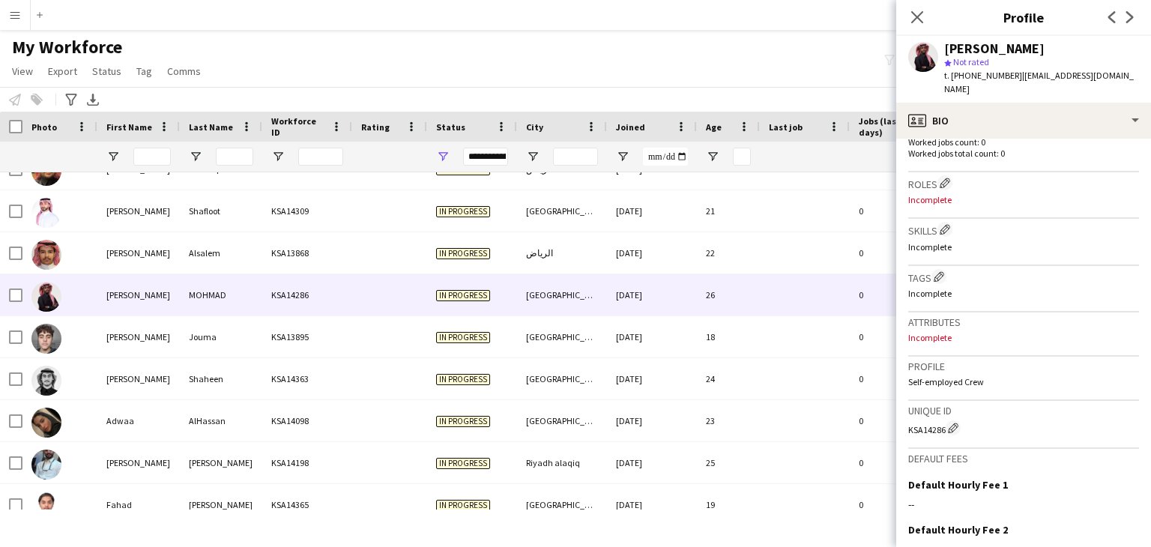
scroll to position [574, 0]
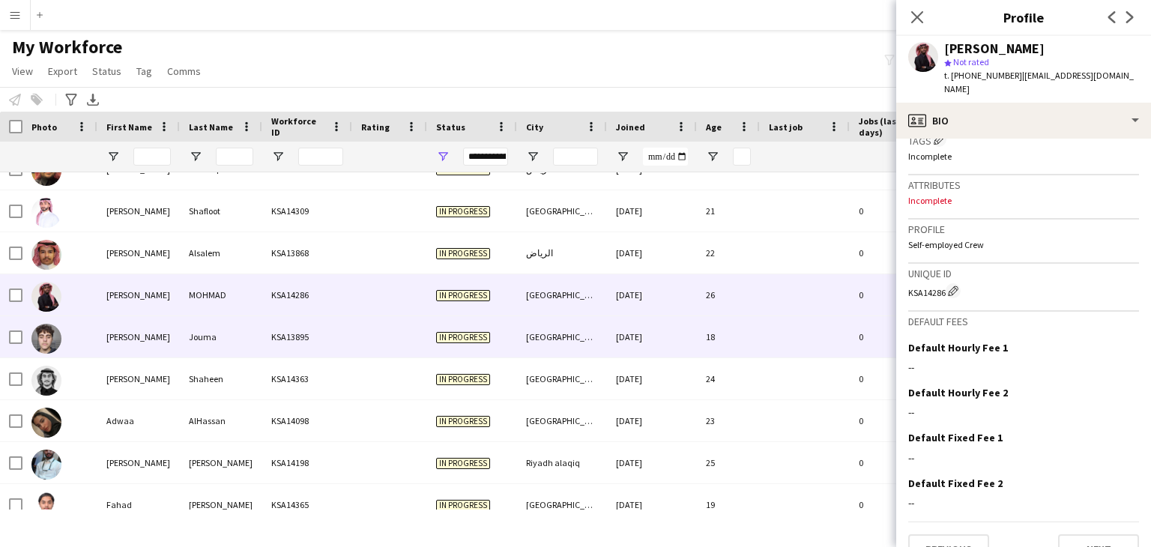
click at [178, 345] on div "Adam" at bounding box center [138, 336] width 82 height 41
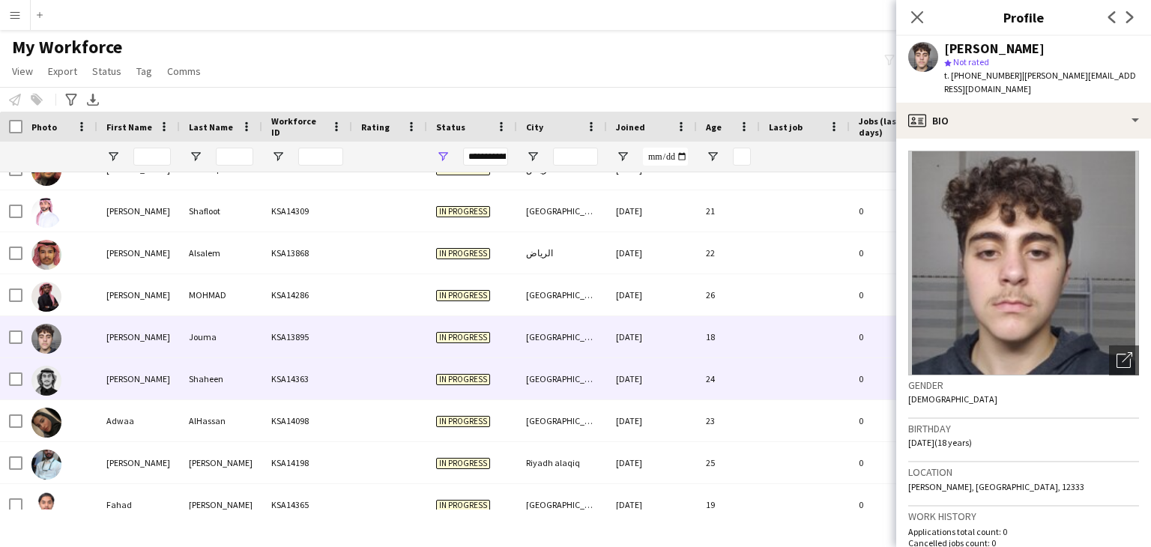
click at [193, 379] on div "Shaheen" at bounding box center [221, 378] width 82 height 41
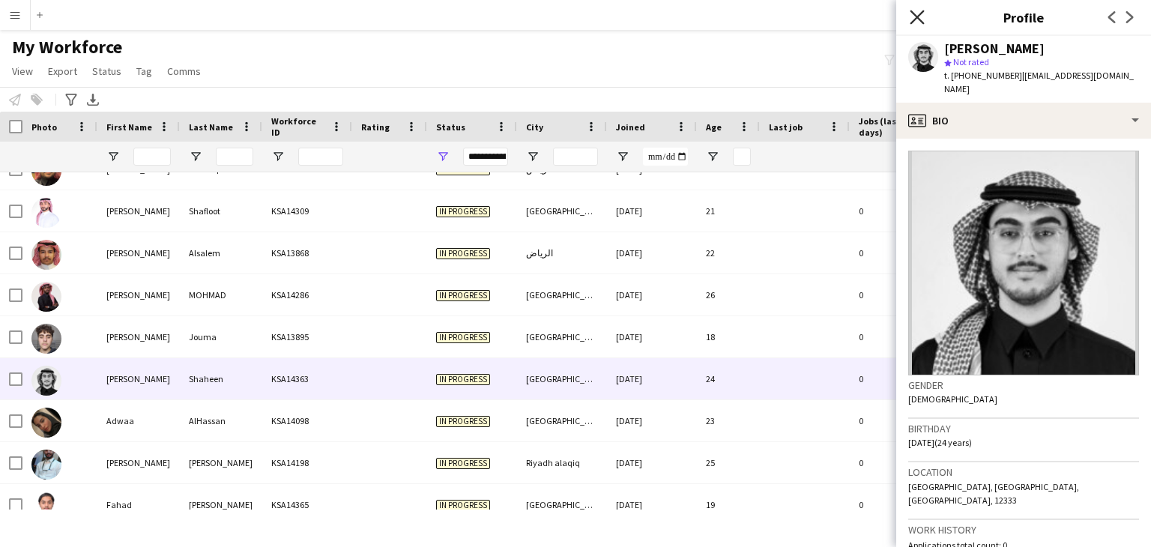
click at [918, 13] on icon "Close pop-in" at bounding box center [917, 17] width 14 height 14
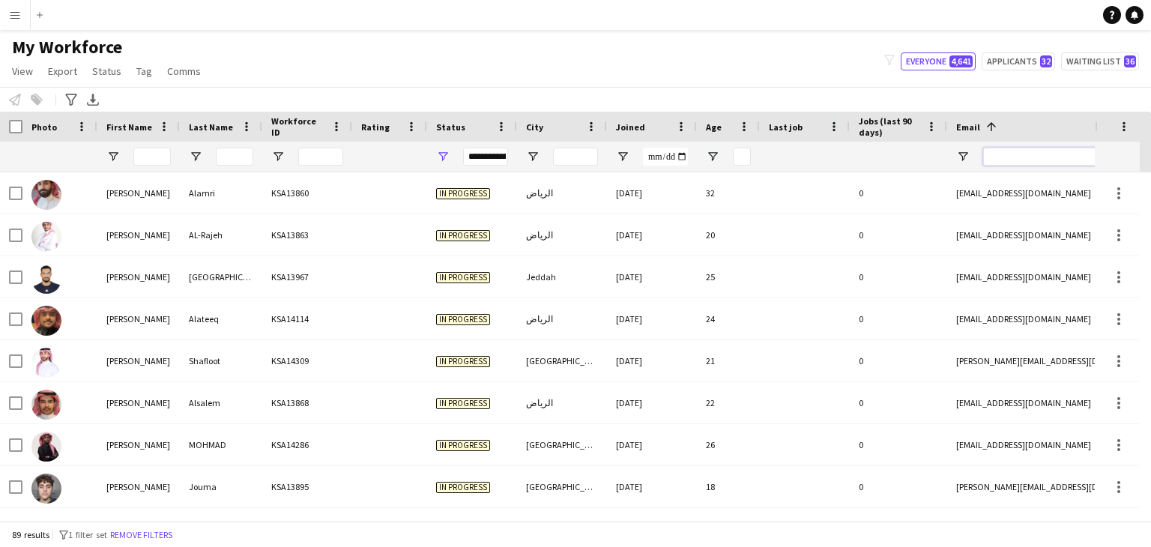
click at [1079, 159] on input "Email Filter Input" at bounding box center [1110, 157] width 255 height 18
paste input "**********"
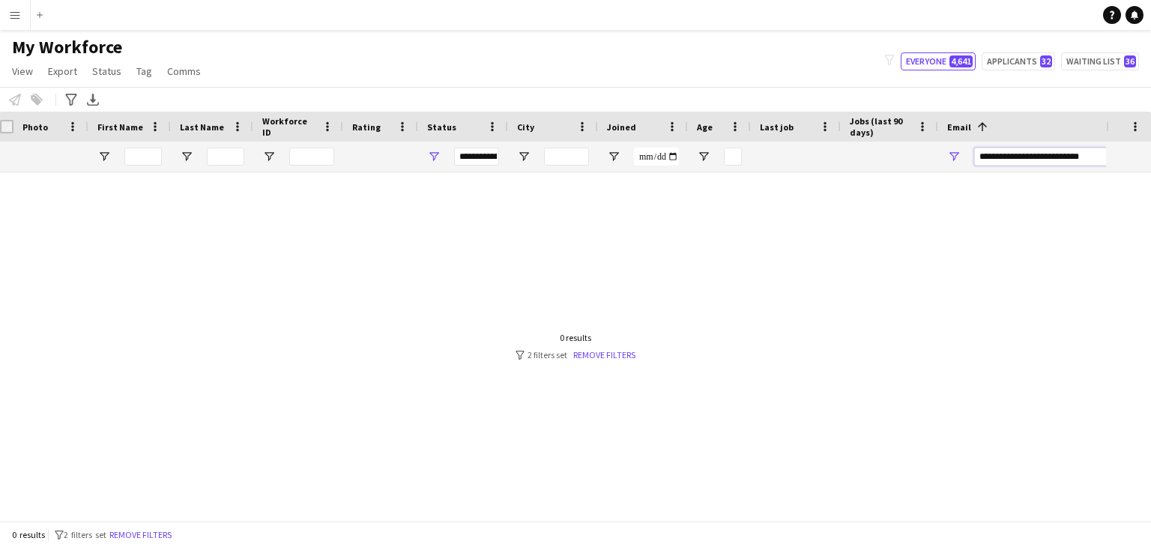
type input "**********"
click at [432, 154] on span "Open Filter Menu" at bounding box center [433, 156] width 13 height 13
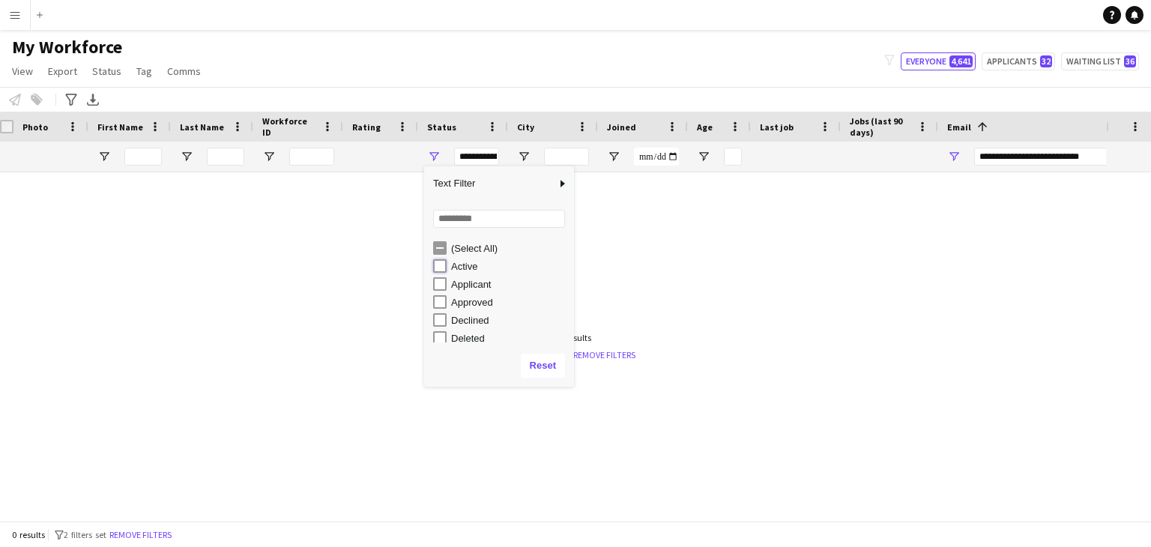
type input "**********"
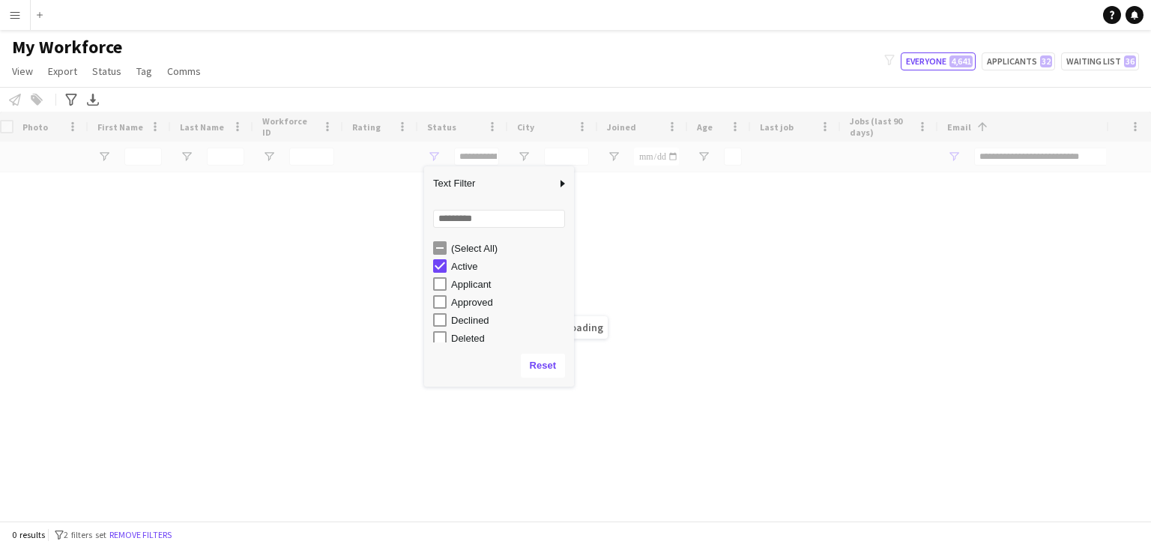
click at [827, 301] on div "Loading" at bounding box center [575, 316] width 1151 height 409
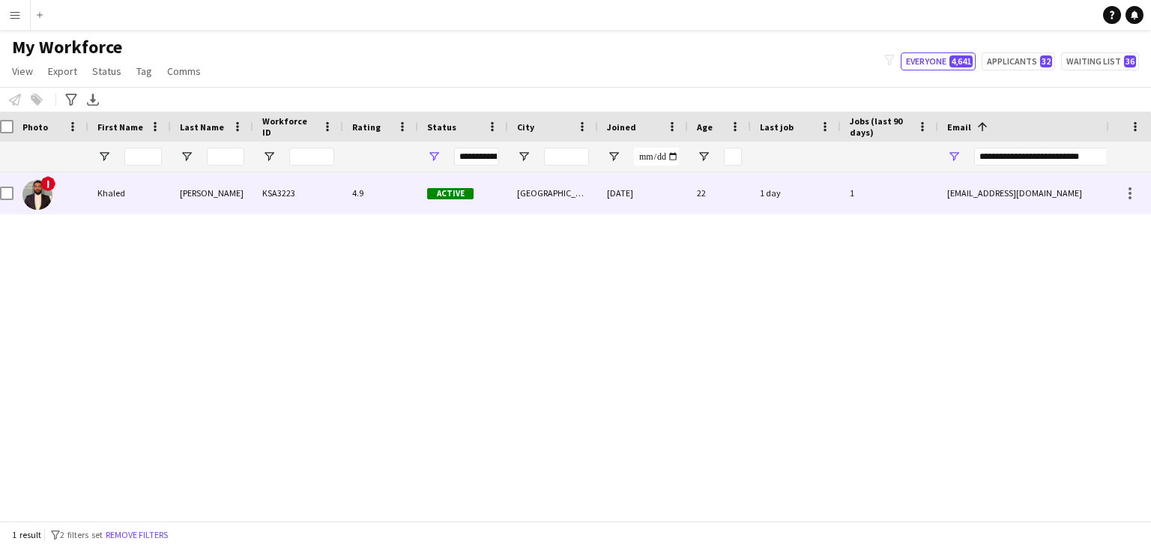
click at [495, 203] on div "Active" at bounding box center [463, 192] width 90 height 41
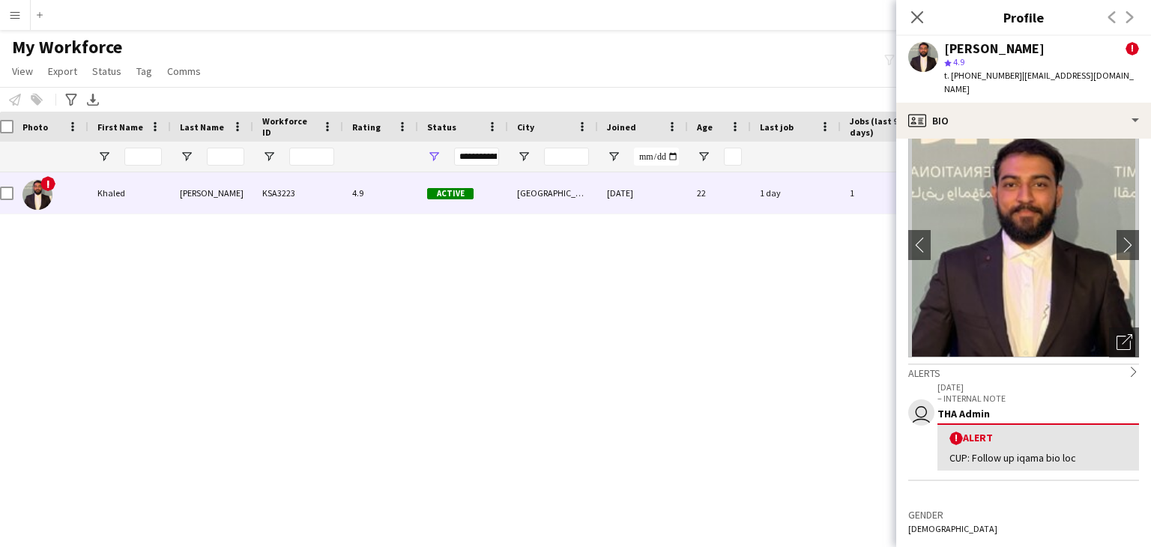
scroll to position [0, 0]
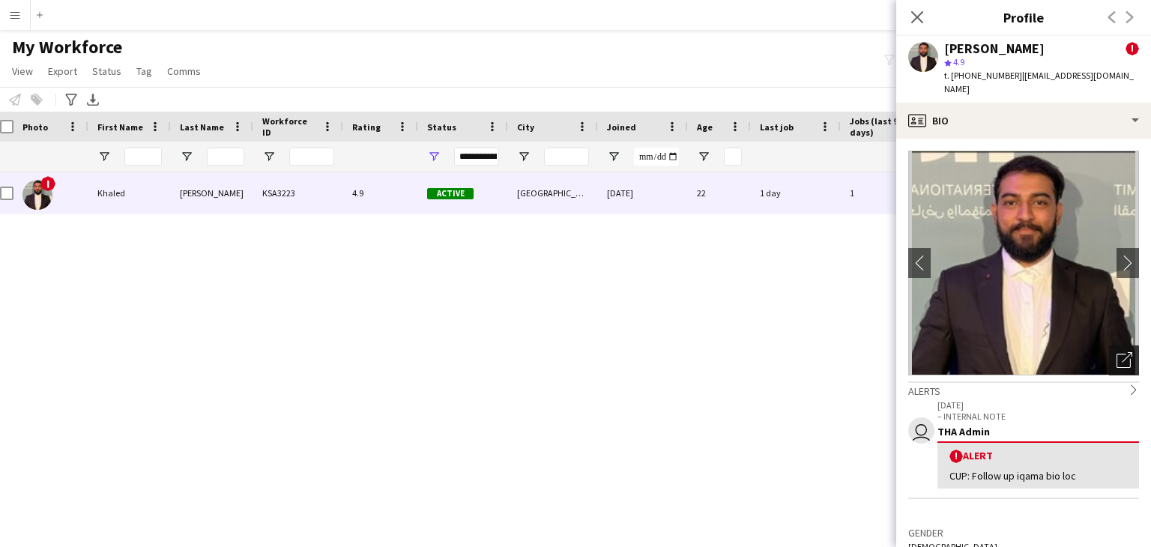
click at [1119, 352] on icon "Open photos pop-in" at bounding box center [1125, 360] width 16 height 16
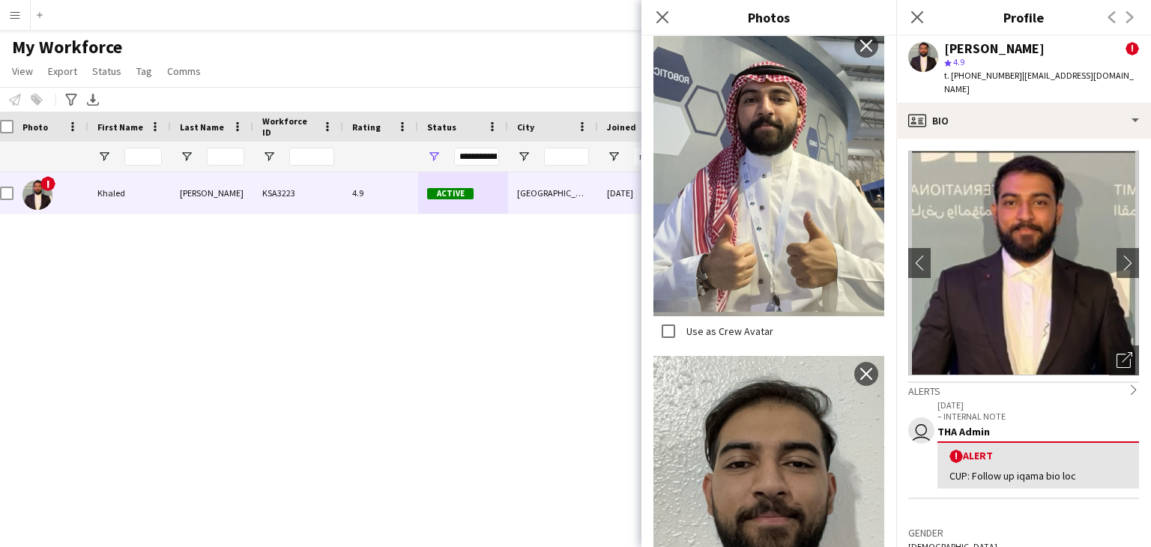
scroll to position [1349, 0]
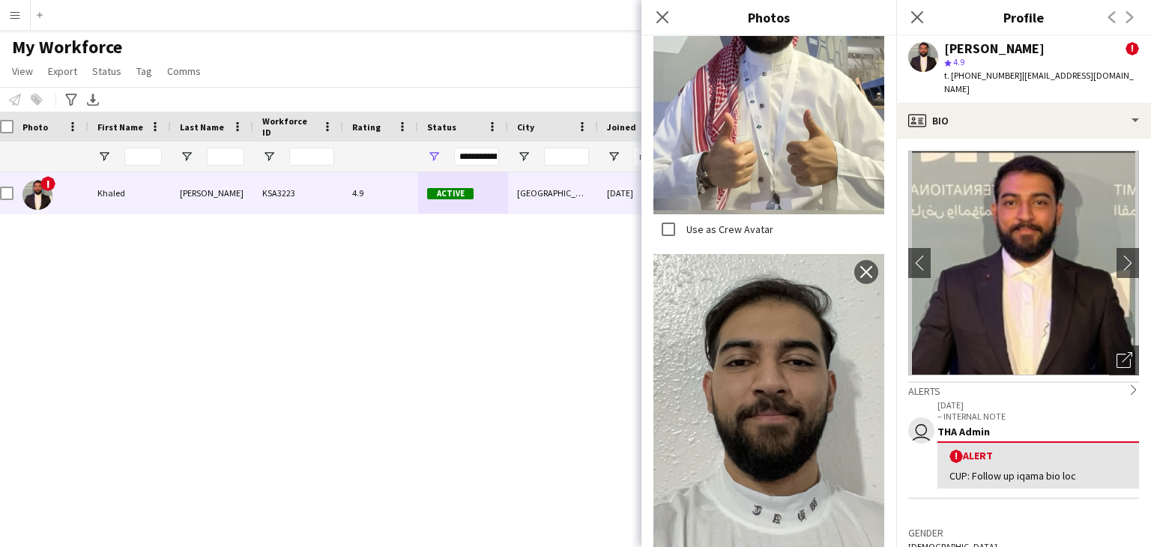
click at [969, 46] on div "[PERSON_NAME]" at bounding box center [994, 48] width 100 height 13
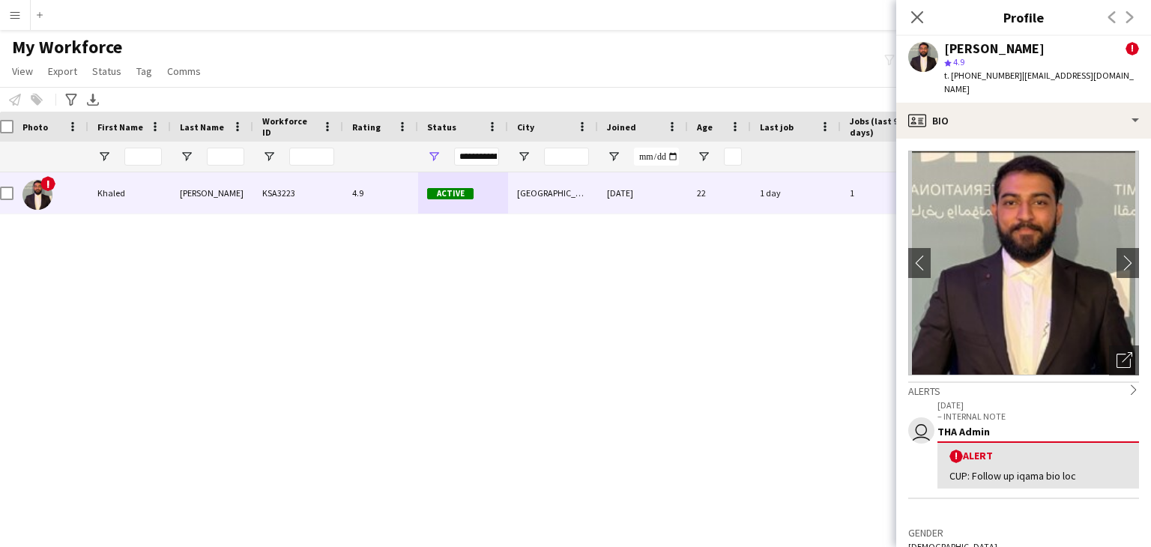
click at [965, 47] on div "[PERSON_NAME]" at bounding box center [994, 48] width 100 height 13
copy div "Khaled"
click at [1001, 49] on div "[PERSON_NAME]" at bounding box center [994, 48] width 100 height 13
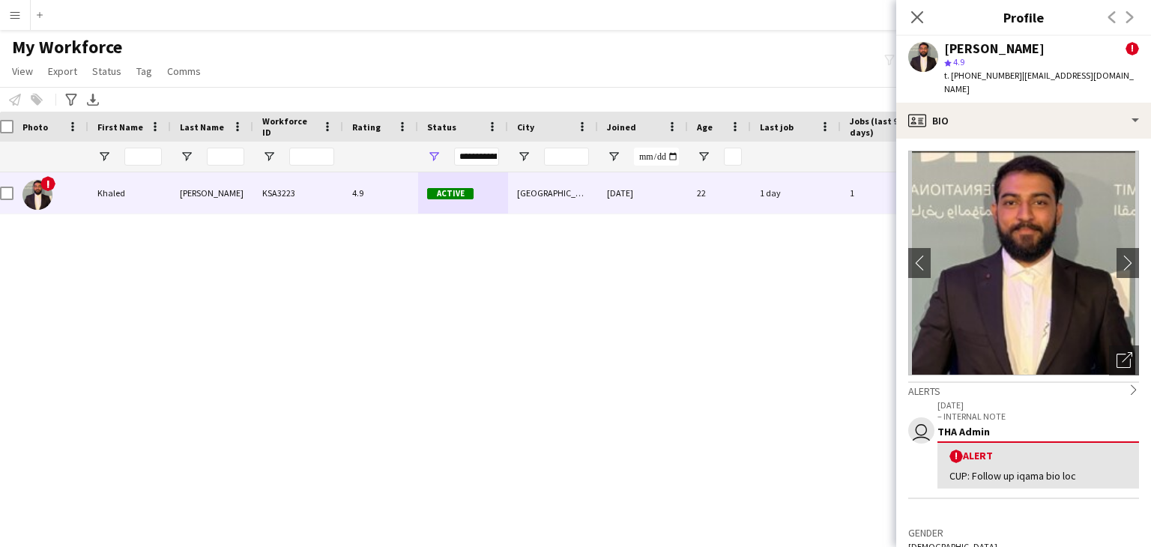
copy div "[PERSON_NAME]"
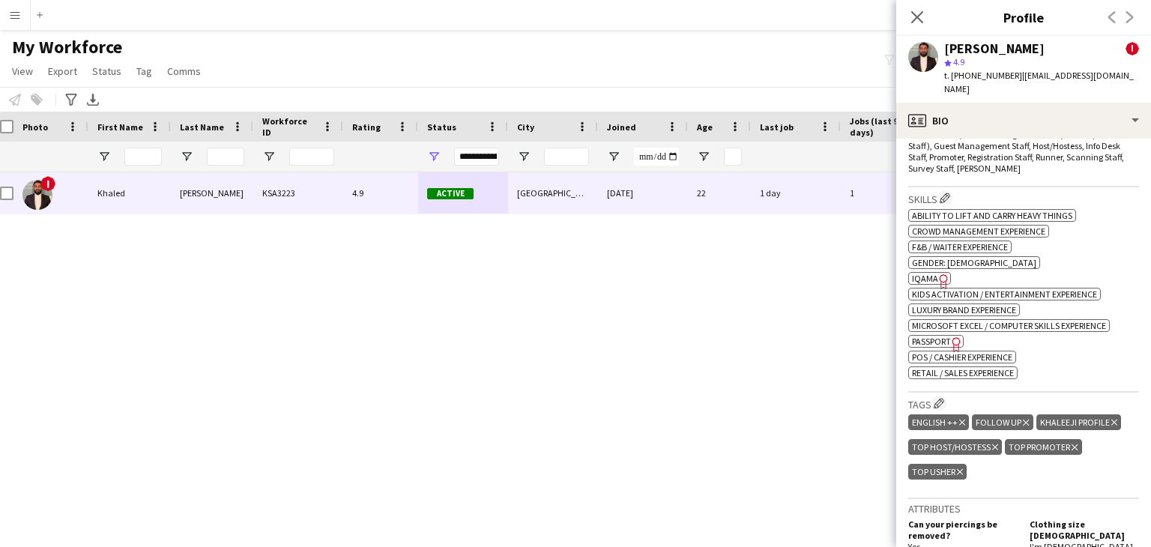
scroll to position [675, 0]
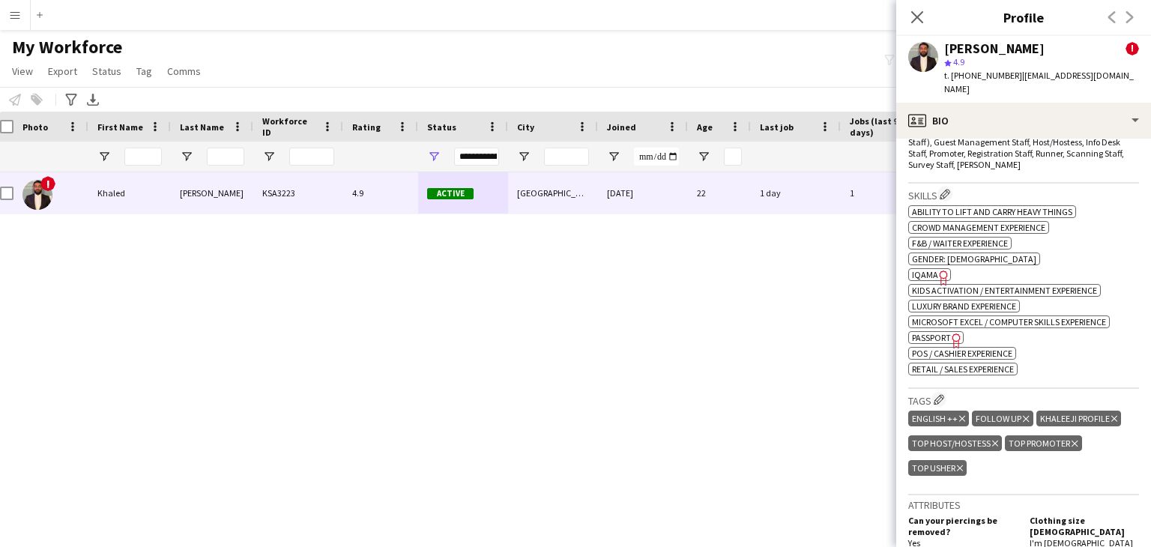
click at [942, 332] on span "Passport" at bounding box center [931, 337] width 39 height 11
click at [771, 303] on div "! [PERSON_NAME] KSA3223 4.9 Active [GEOGRAPHIC_DATA] [DATE] 22 1 day 1 [EMAIL_A…" at bounding box center [553, 340] width 1106 height 337
click at [912, 16] on icon "Close pop-in" at bounding box center [917, 17] width 14 height 14
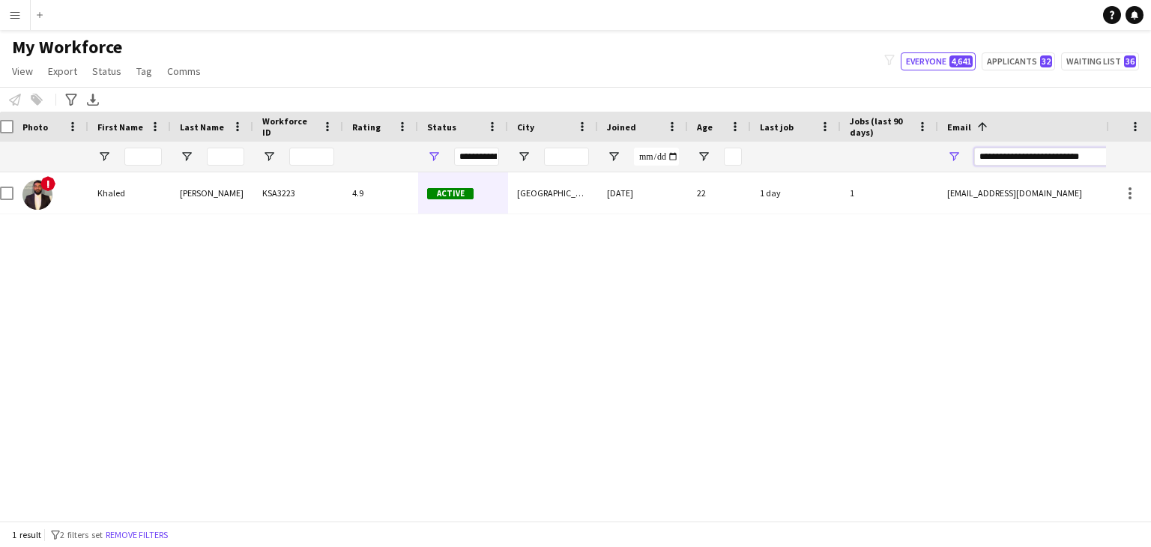
click at [1031, 159] on input "**********" at bounding box center [1101, 157] width 255 height 18
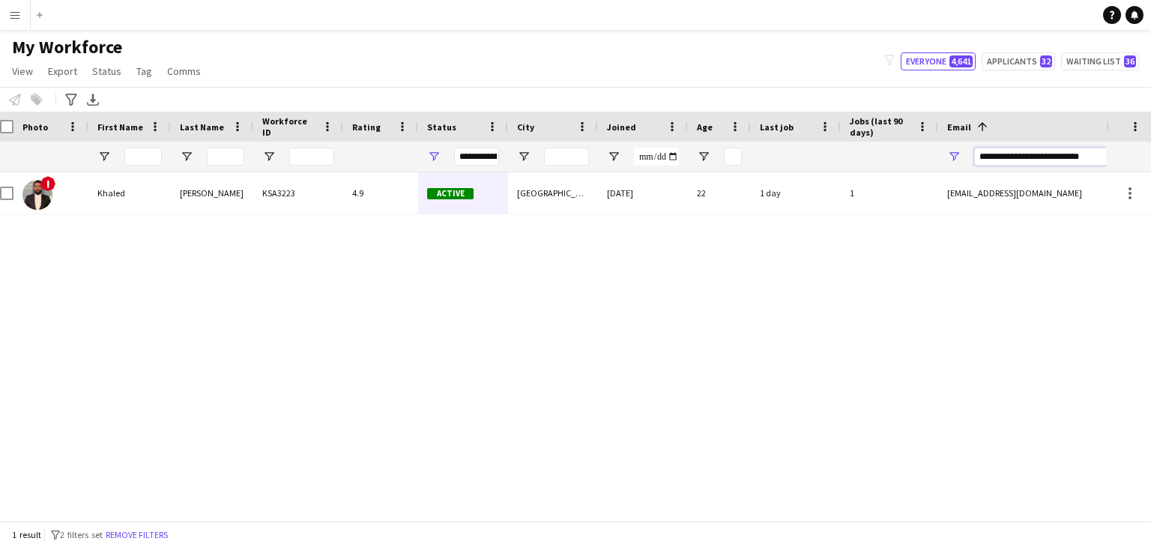
paste input "Email Filter Input"
click at [1031, 166] on div "**********" at bounding box center [1101, 157] width 255 height 30
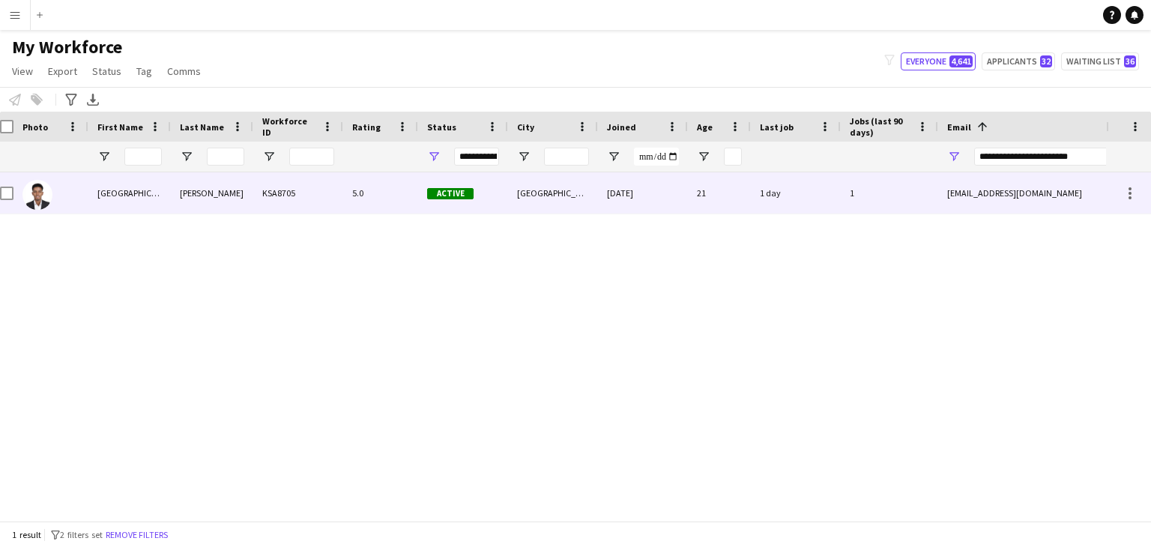
click at [1024, 191] on div "[EMAIL_ADDRESS][DOMAIN_NAME]" at bounding box center [1088, 192] width 300 height 41
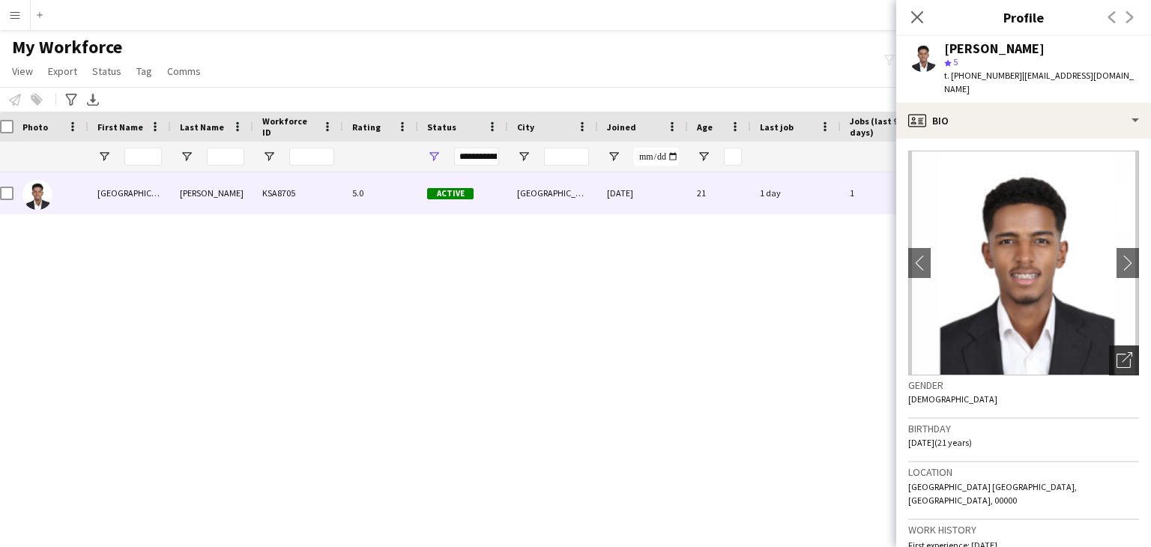
click at [1122, 352] on icon at bounding box center [1127, 357] width 10 height 10
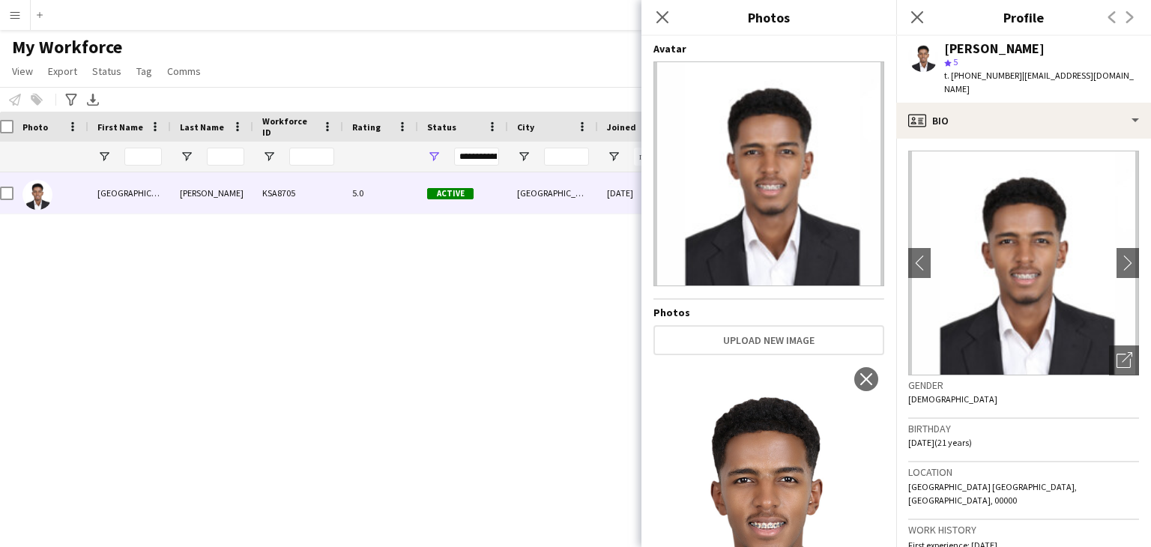
click at [774, 462] on img at bounding box center [769, 512] width 231 height 302
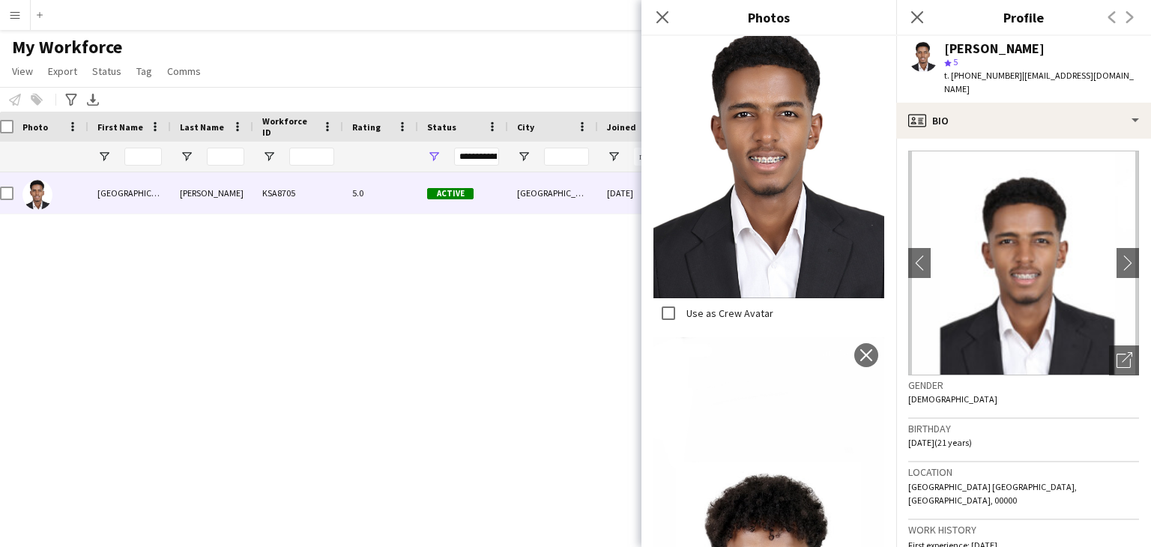
scroll to position [372, 0]
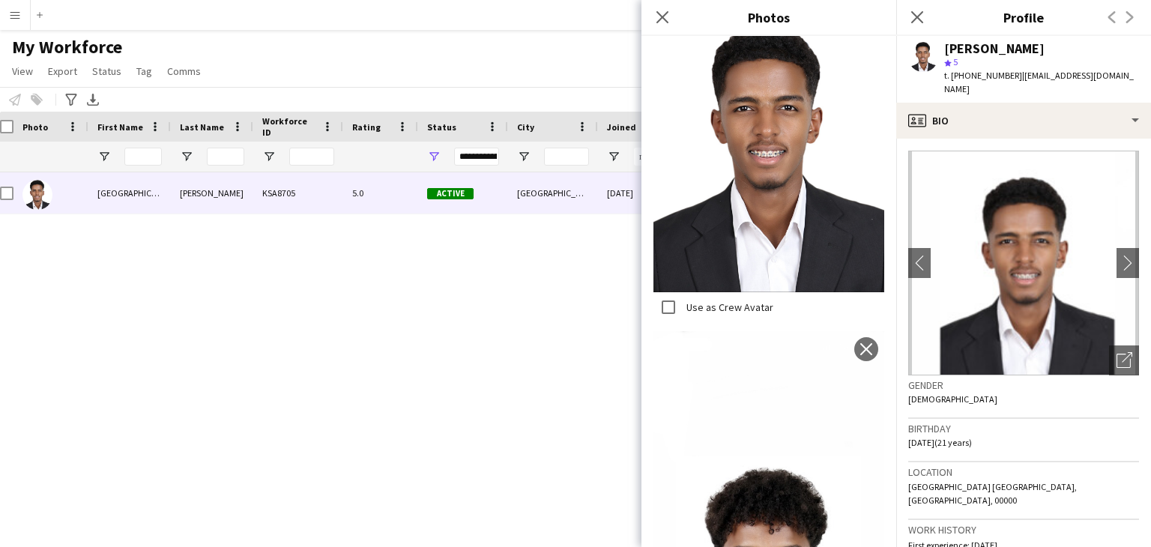
drag, startPoint x: 774, startPoint y: 462, endPoint x: 712, endPoint y: 211, distance: 259.2
drag, startPoint x: 712, startPoint y: 211, endPoint x: 905, endPoint y: 456, distance: 312.8
click at [905, 456] on app-crew-profile-bio "chevron-left chevron-right Open photos pop-in Gender [DEMOGRAPHIC_DATA] Birthda…" at bounding box center [1023, 343] width 255 height 408
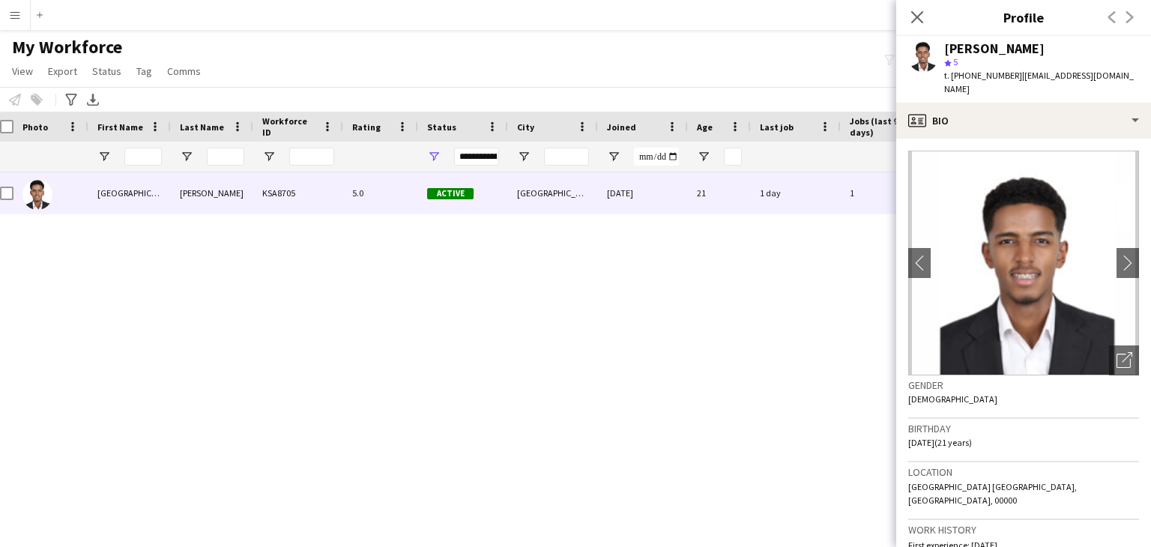
click at [989, 315] on img at bounding box center [1023, 263] width 231 height 225
click at [1117, 352] on icon "Open photos pop-in" at bounding box center [1125, 360] width 16 height 16
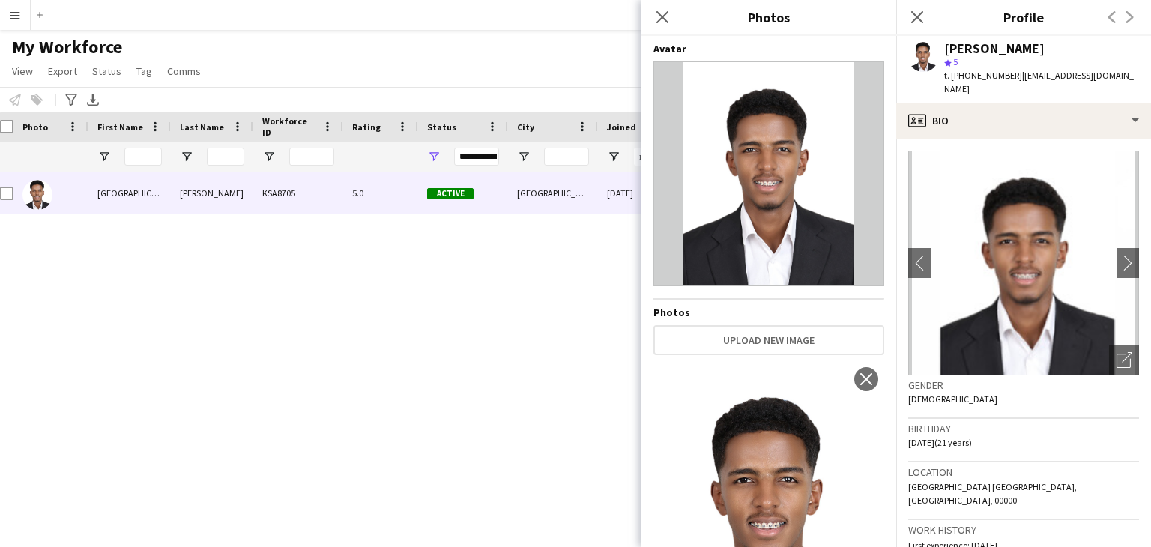
click at [759, 426] on img at bounding box center [769, 512] width 231 height 302
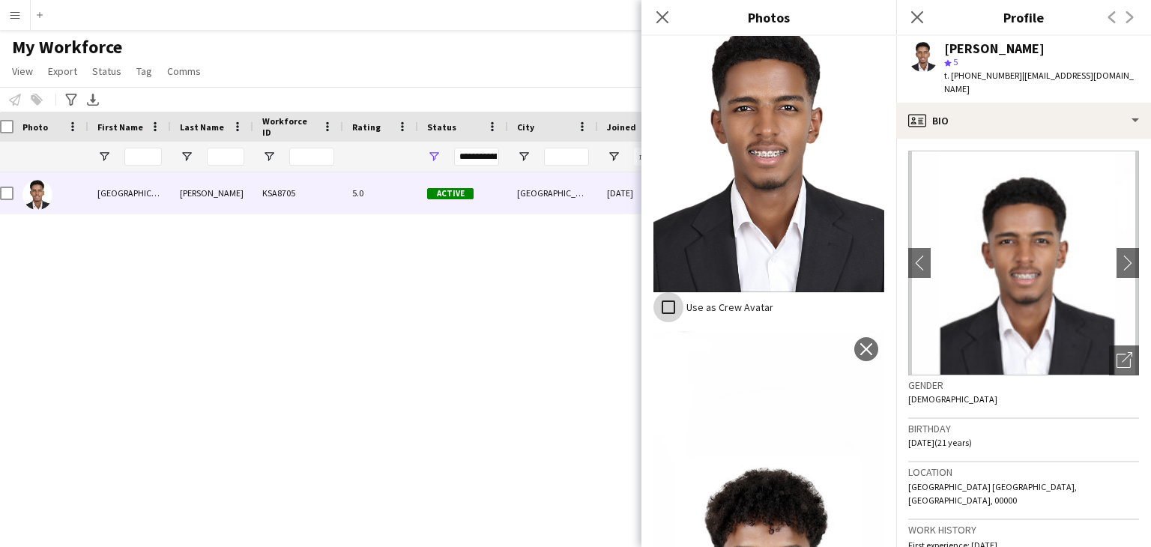
scroll to position [366, 0]
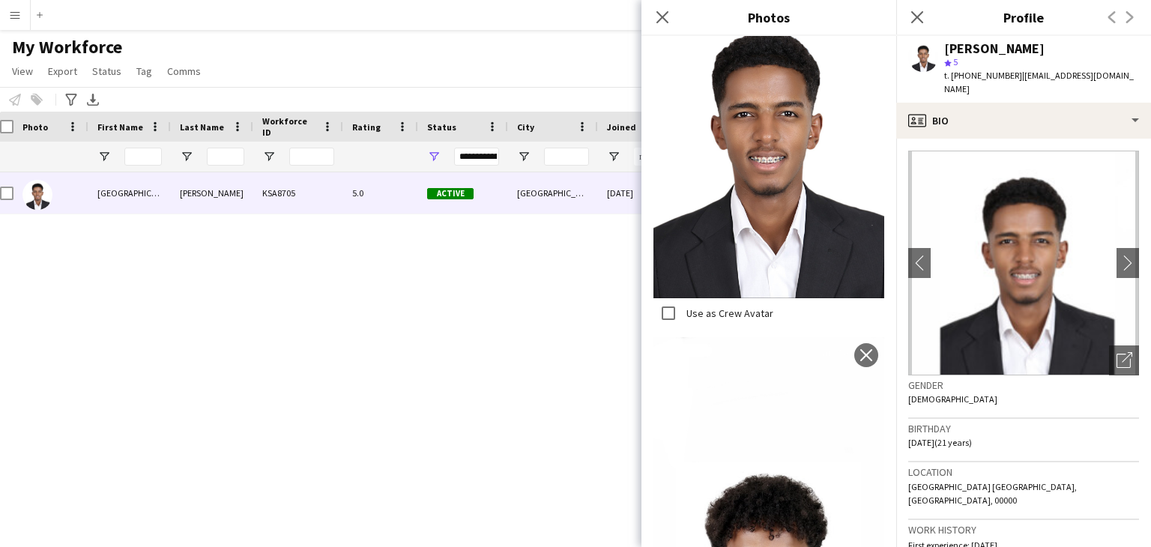
drag, startPoint x: 360, startPoint y: 369, endPoint x: 373, endPoint y: 359, distance: 16.6
click at [360, 369] on div "[PERSON_NAME][GEOGRAPHIC_DATA] 5.0 Active [GEOGRAPHIC_DATA] [DATE] 21 1 day 1 […" at bounding box center [553, 340] width 1106 height 337
click at [974, 49] on div "[PERSON_NAME]" at bounding box center [994, 48] width 100 height 13
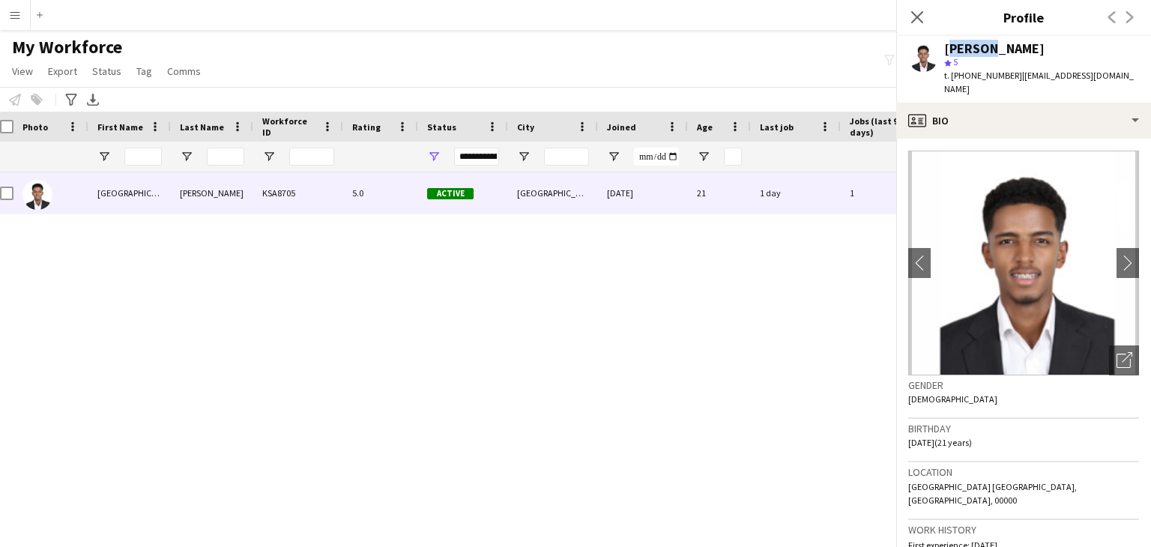
click at [974, 49] on div "[PERSON_NAME]" at bounding box center [994, 48] width 100 height 13
copy div "[GEOGRAPHIC_DATA]"
click at [1013, 48] on div "[PERSON_NAME]" at bounding box center [994, 48] width 100 height 13
copy div "[PERSON_NAME]"
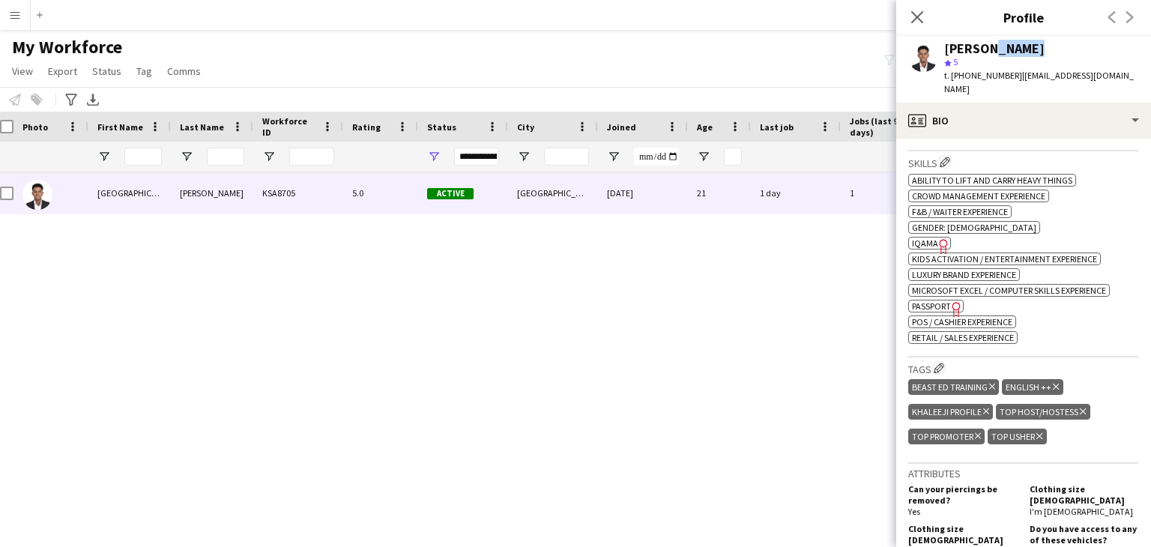
scroll to position [600, 0]
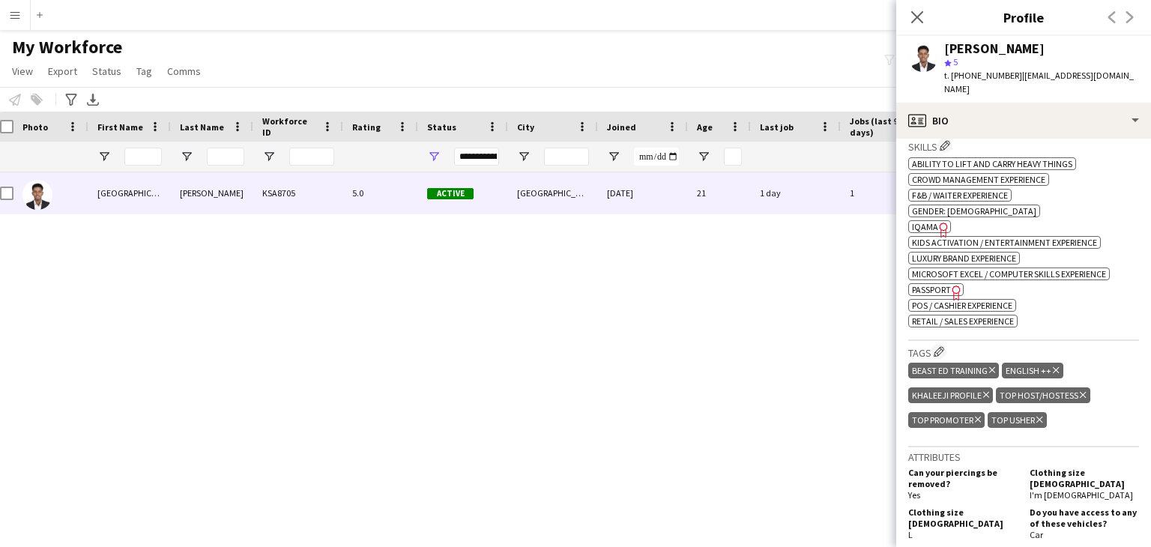
click at [930, 284] on span "Passport" at bounding box center [931, 289] width 39 height 11
click at [936, 284] on span "Passport" at bounding box center [931, 289] width 39 height 11
click at [630, 276] on div "[PERSON_NAME][GEOGRAPHIC_DATA] 5.0 Active [GEOGRAPHIC_DATA] [DATE] 21 1 day 1 […" at bounding box center [553, 340] width 1106 height 337
click at [917, 12] on icon "Close pop-in" at bounding box center [917, 17] width 14 height 14
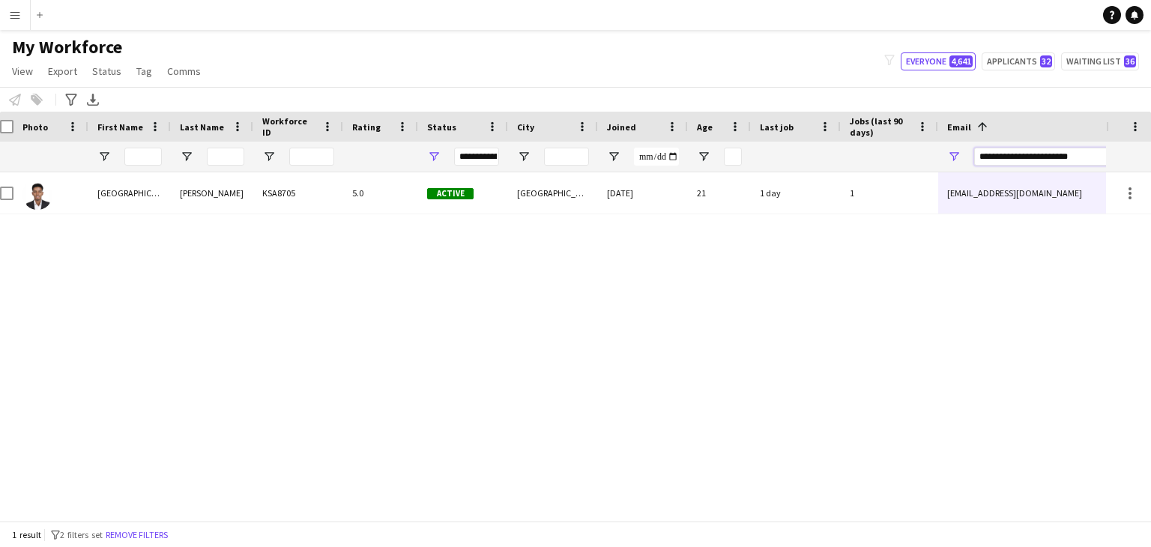
click at [1054, 155] on input "**********" at bounding box center [1101, 157] width 255 height 18
paste input "Email Filter Input"
type input "**********"
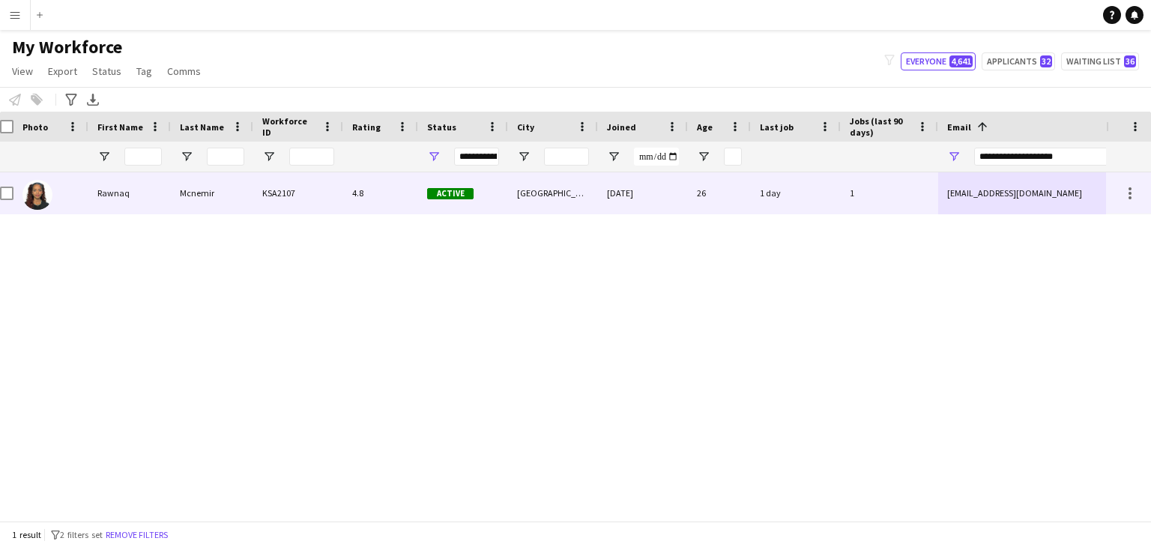
click at [962, 214] on div "Rawnaq Mcnemir KSA2107 4.8 Active Riyadh 18-07-2023 26 1 day 1 rawnaqal45@gmail…" at bounding box center [803, 193] width 1625 height 42
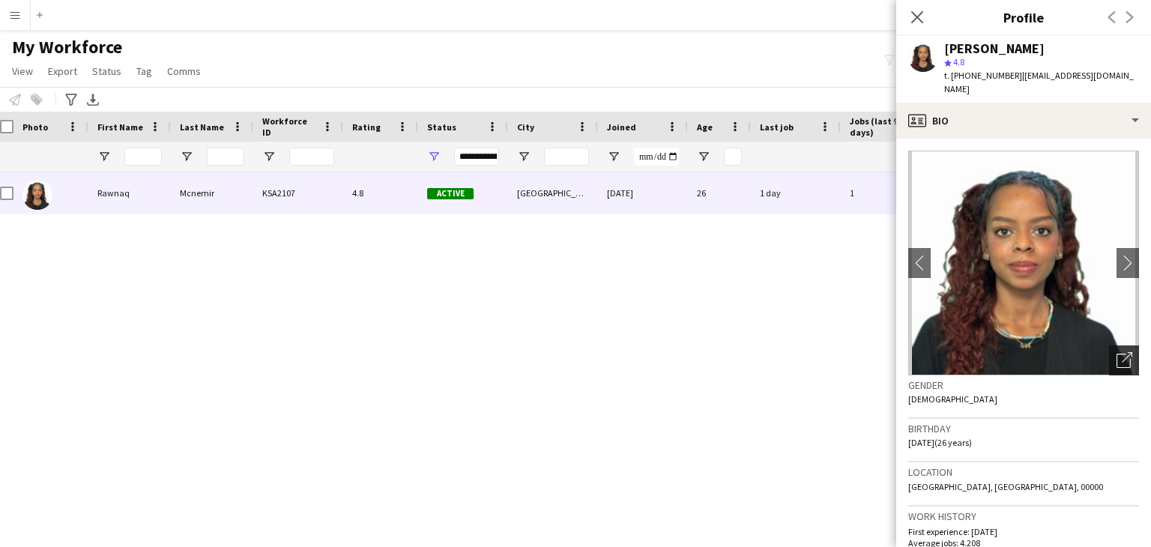
click at [1117, 352] on icon "Open photos pop-in" at bounding box center [1125, 360] width 16 height 16
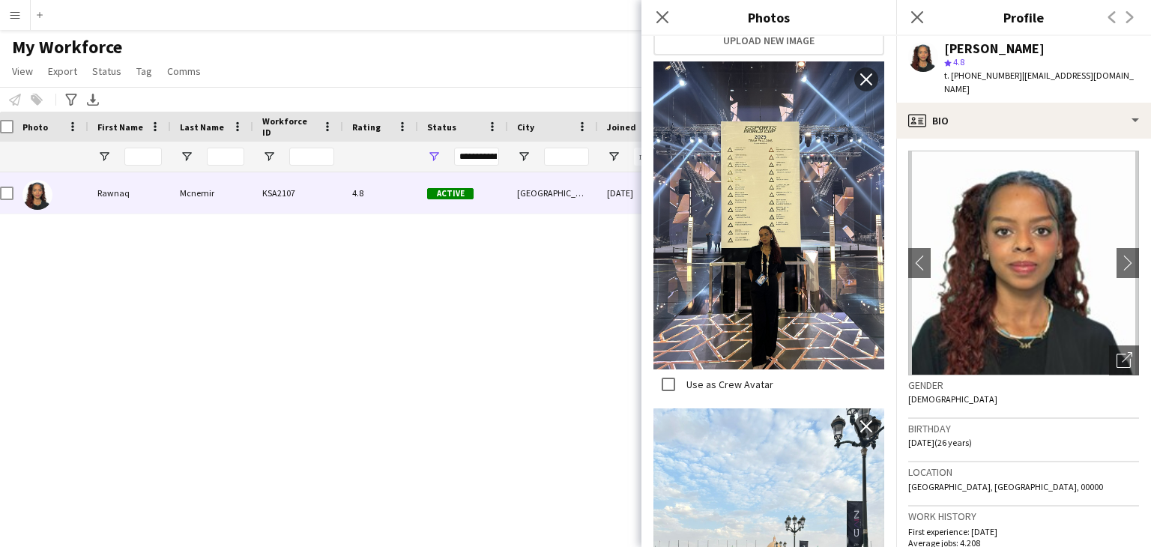
scroll to position [0, 0]
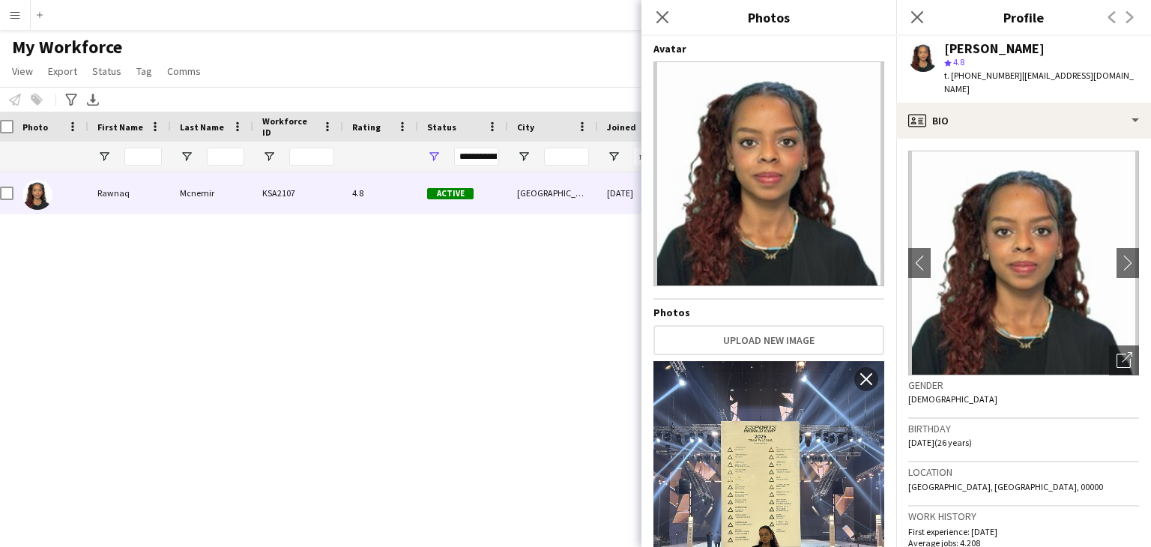
click at [510, 367] on div "Rawnaq Mcnemir KSA2107 4.8 Active Riyadh 18-07-2023 26 1 day 1 rawnaqal45@gmail…" at bounding box center [553, 340] width 1106 height 337
click at [961, 51] on div "Rawnaq Mcnemir" at bounding box center [994, 48] width 100 height 13
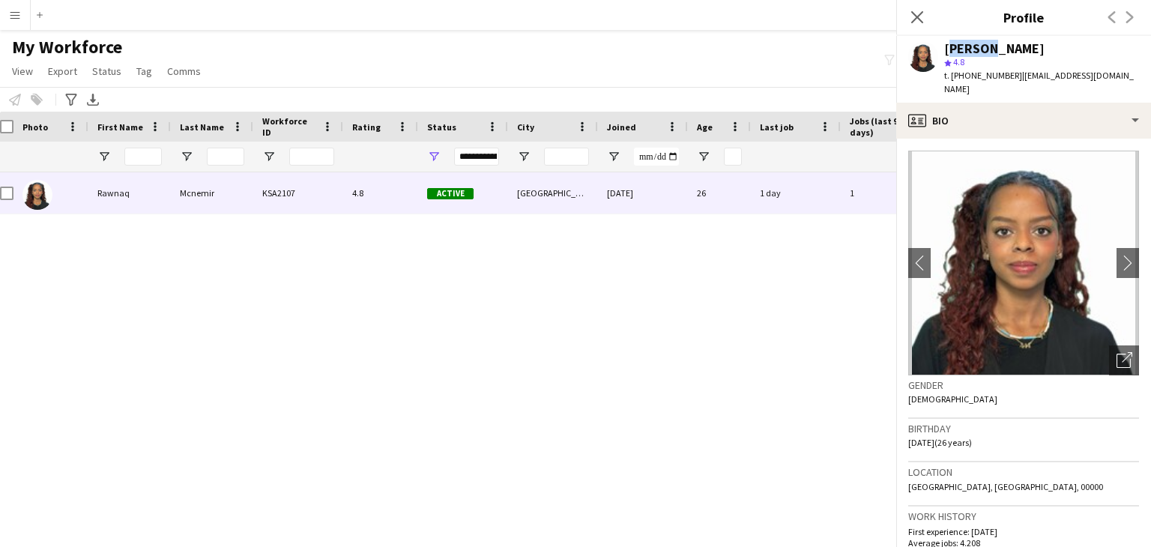
click at [961, 50] on div "Rawnaq Mcnemir" at bounding box center [994, 48] width 100 height 13
copy div "Rawnaq"
click at [1020, 52] on div "Rawnaq Mcnemir" at bounding box center [994, 48] width 100 height 13
copy div "Mcnemir"
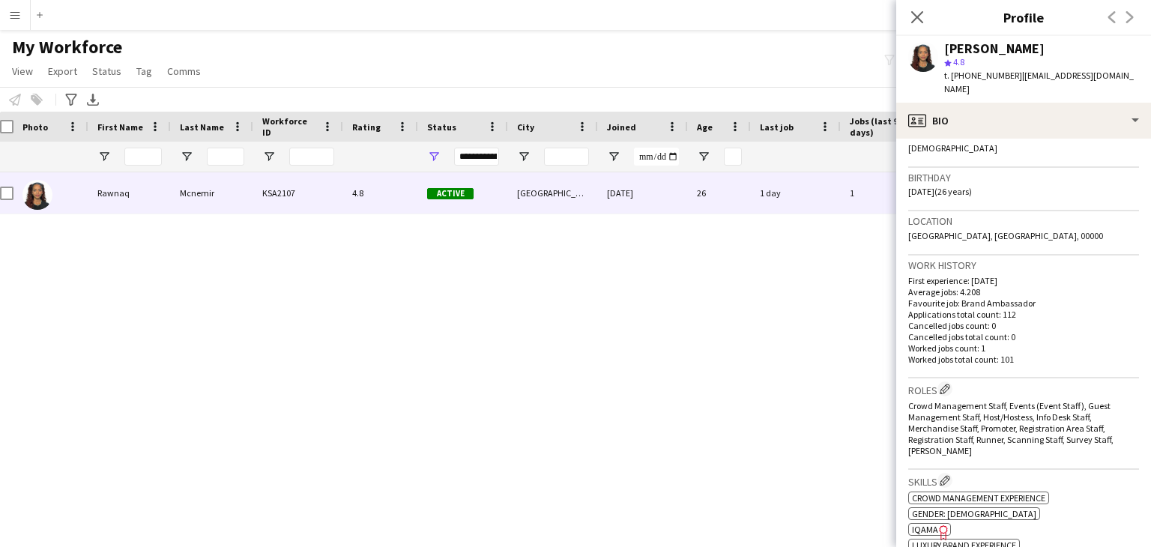
scroll to position [300, 0]
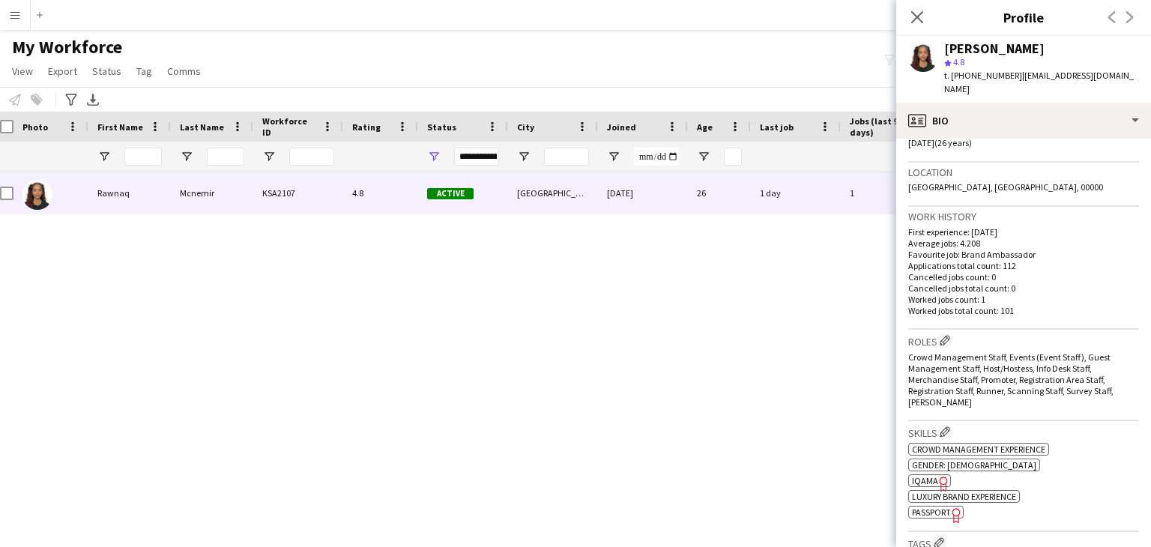
click at [947, 507] on span "Passport" at bounding box center [931, 512] width 39 height 11
click at [926, 475] on span "IQAMA" at bounding box center [925, 480] width 26 height 11
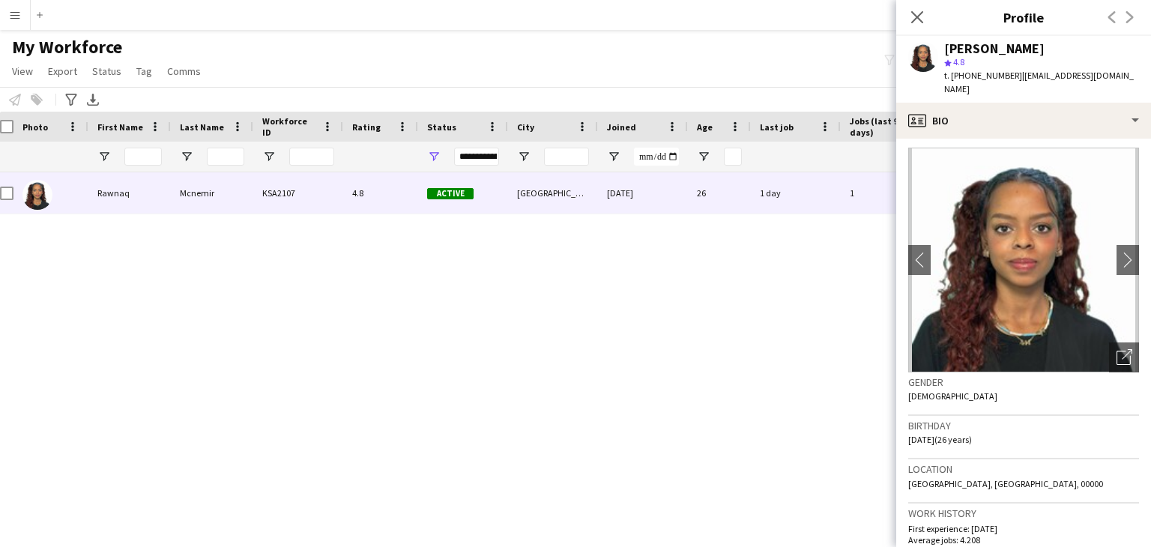
scroll to position [0, 0]
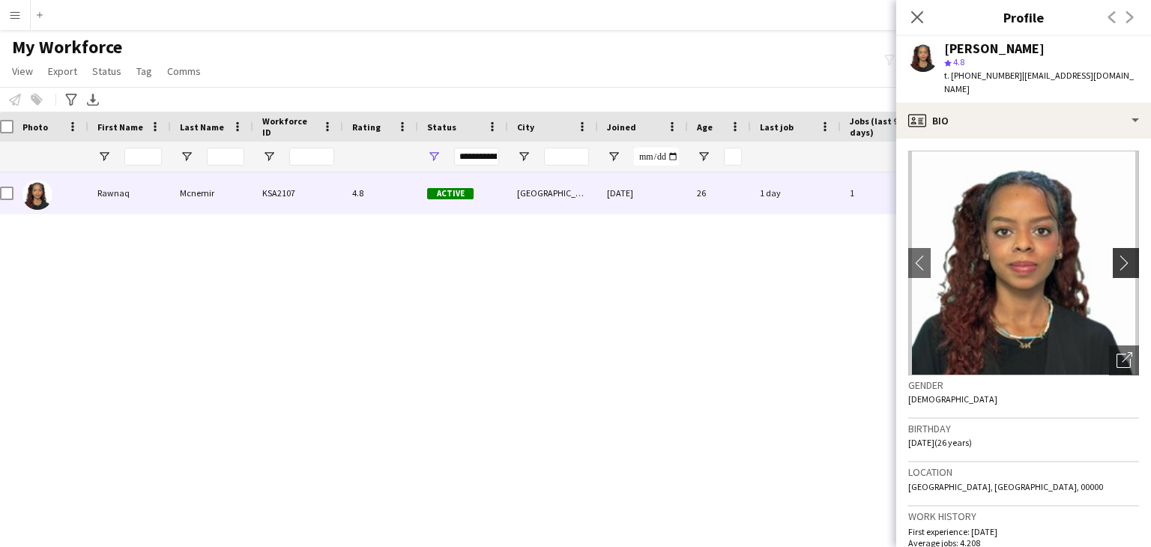
click at [1117, 255] on app-icon "chevron-right" at bounding box center [1128, 263] width 23 height 16
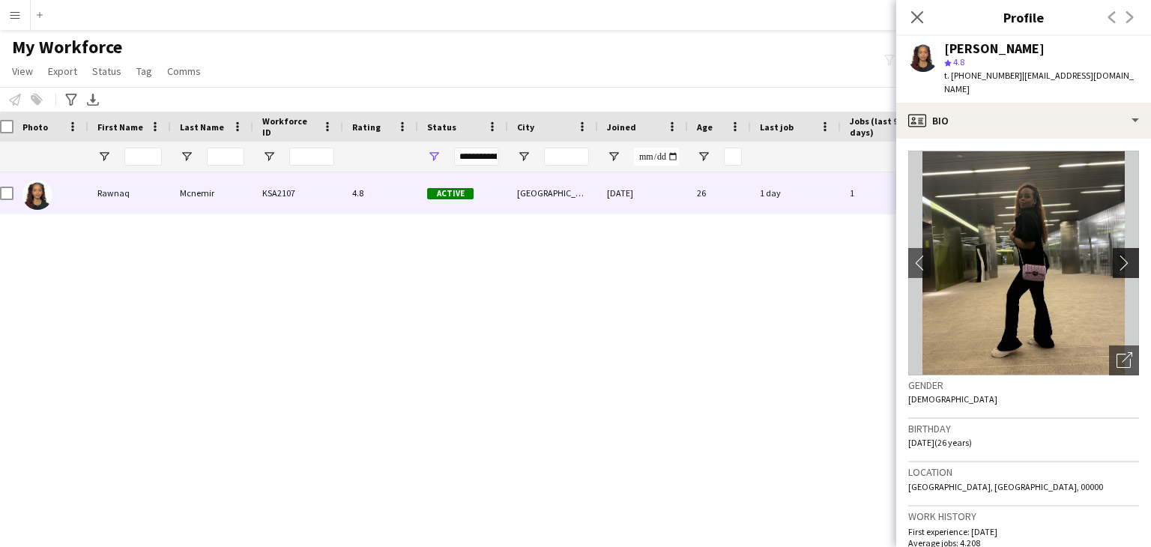
click at [1117, 255] on app-icon "chevron-right" at bounding box center [1128, 263] width 23 height 16
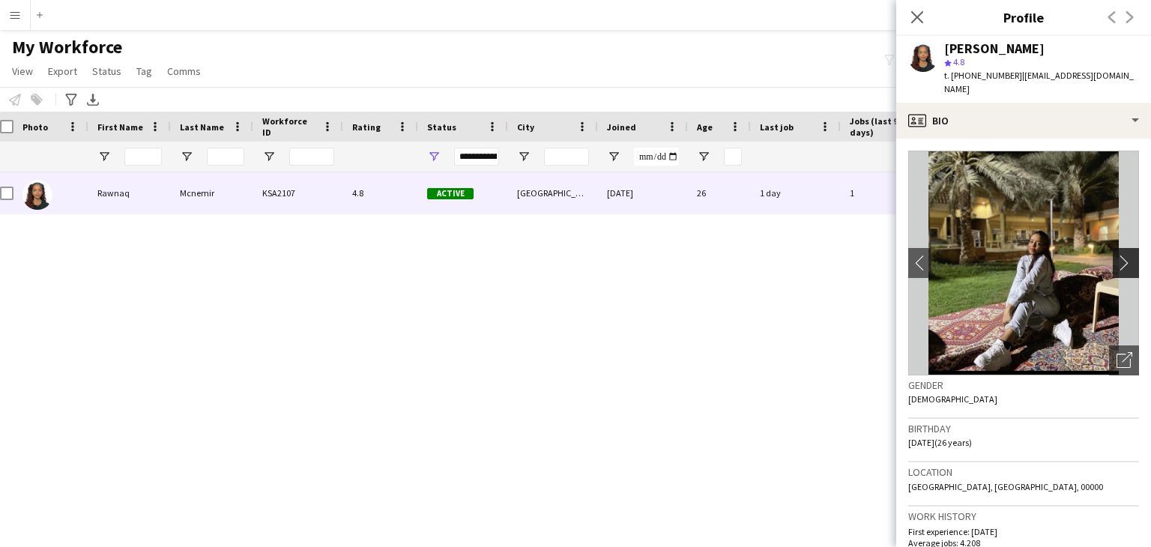
click at [1117, 255] on app-icon "chevron-right" at bounding box center [1128, 263] width 23 height 16
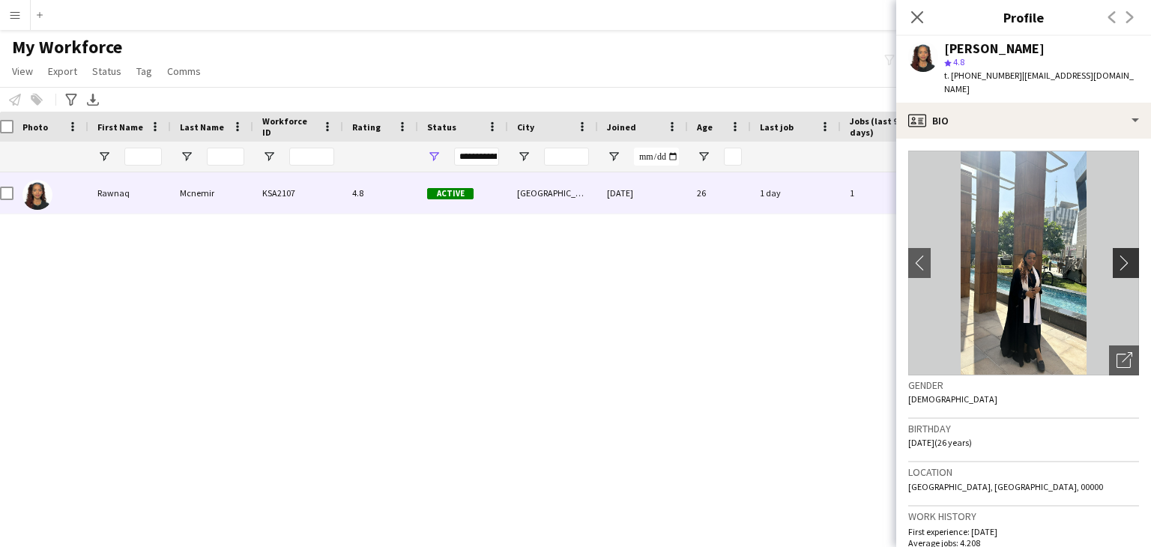
click at [1117, 255] on app-icon "chevron-right" at bounding box center [1128, 263] width 23 height 16
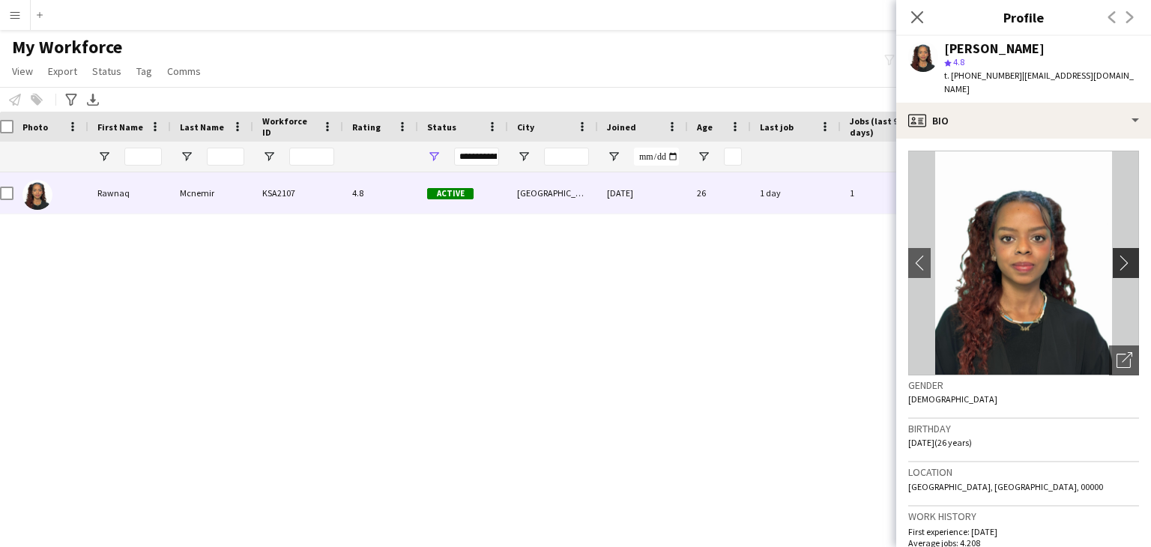
click at [1117, 255] on app-icon "chevron-right" at bounding box center [1128, 263] width 23 height 16
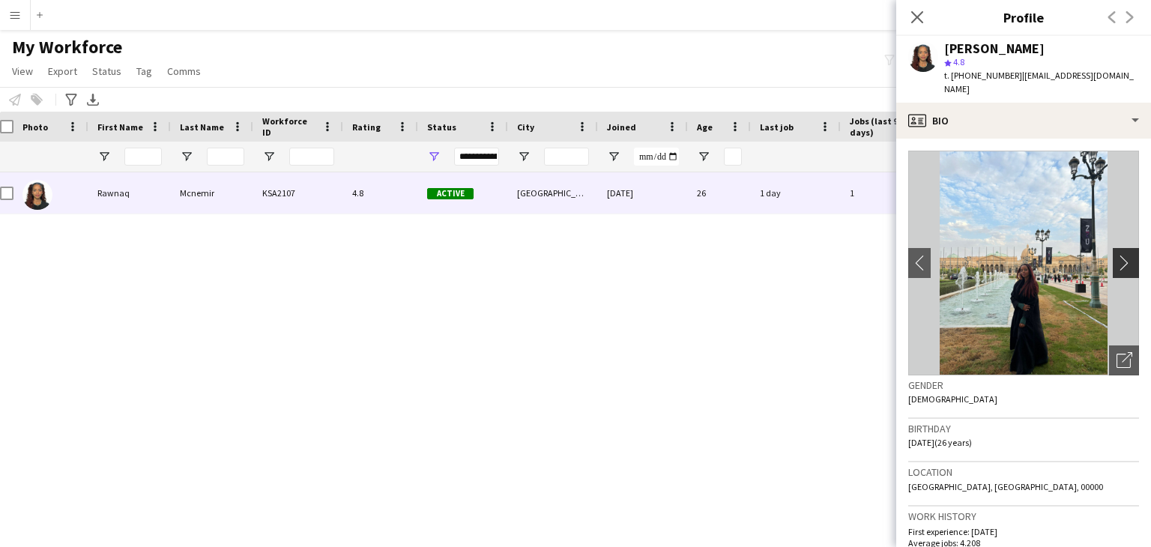
click at [1117, 255] on app-icon "chevron-right" at bounding box center [1128, 263] width 23 height 16
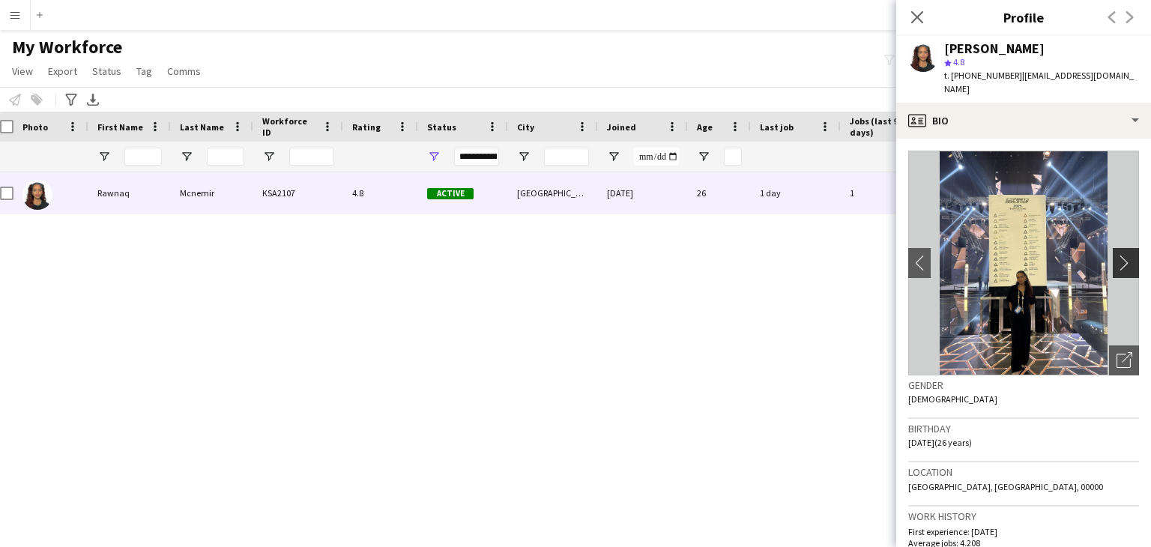
click at [1117, 255] on app-icon "chevron-right" at bounding box center [1128, 263] width 23 height 16
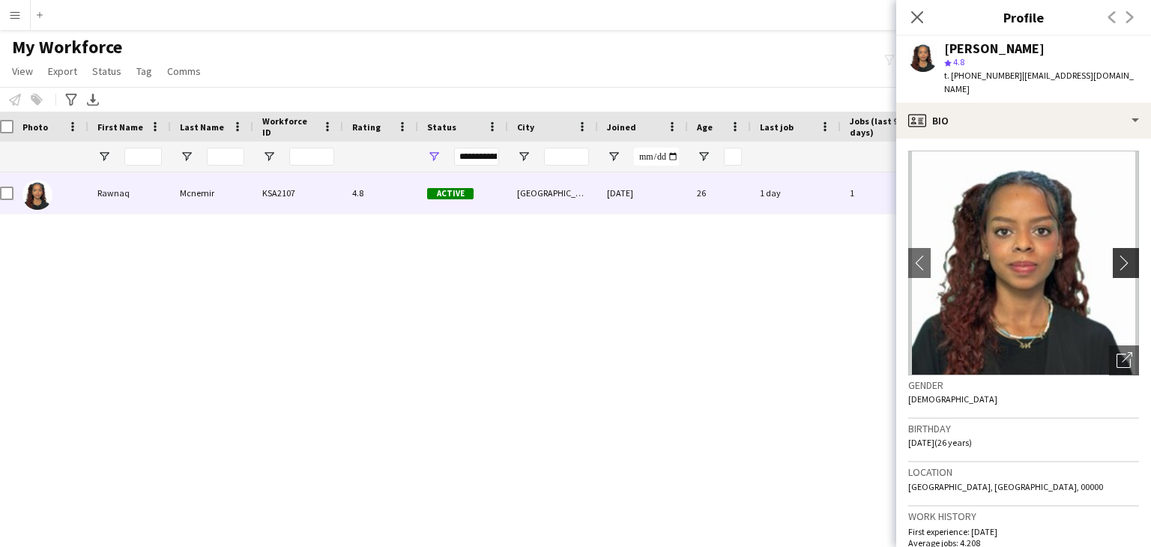
click at [1117, 255] on app-icon "chevron-right" at bounding box center [1128, 263] width 23 height 16
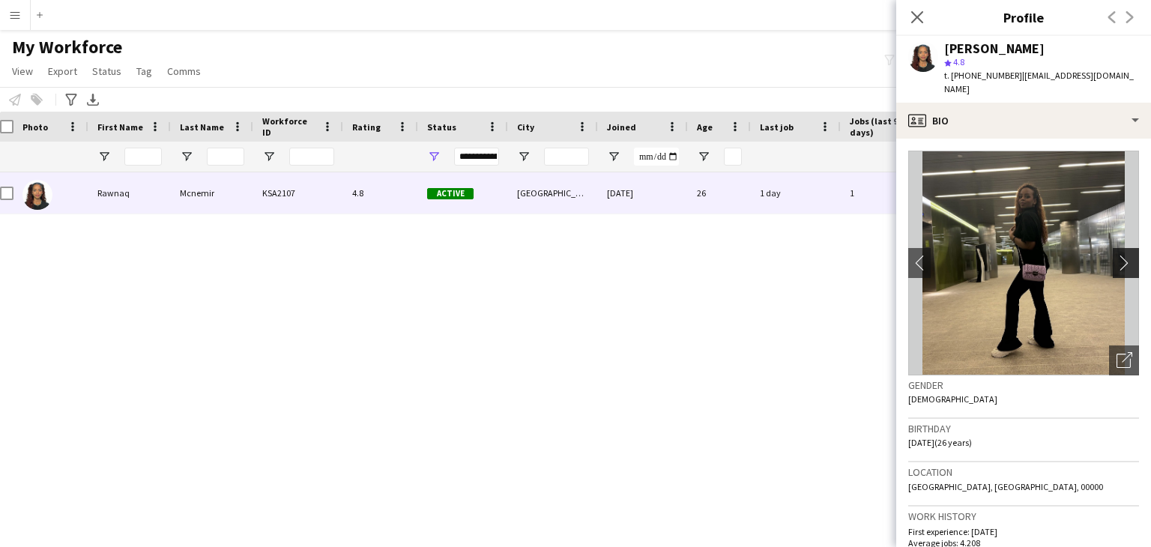
click at [1117, 255] on app-icon "chevron-right" at bounding box center [1128, 263] width 23 height 16
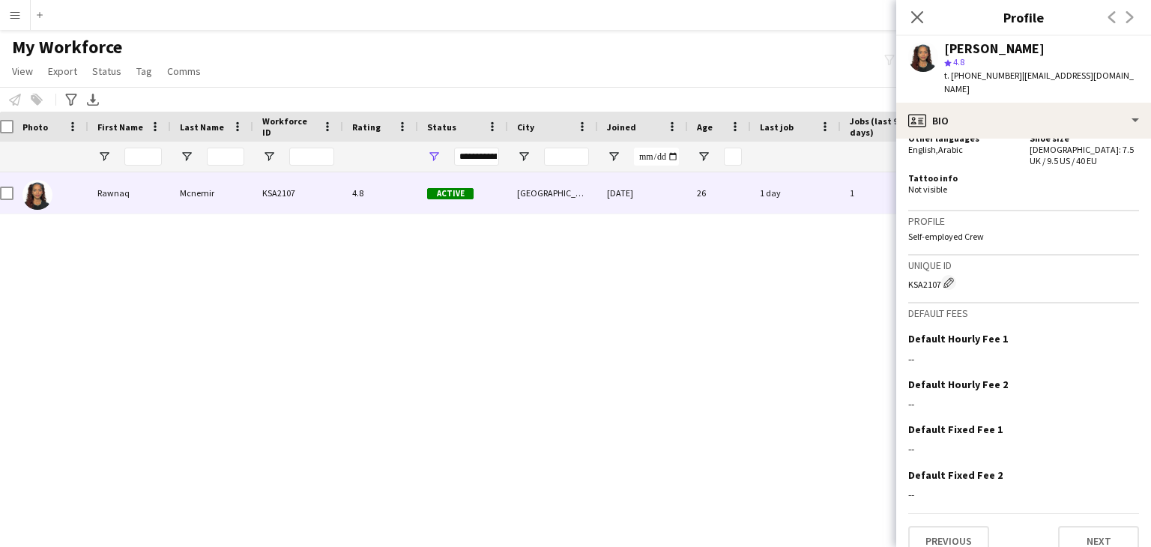
scroll to position [955, 0]
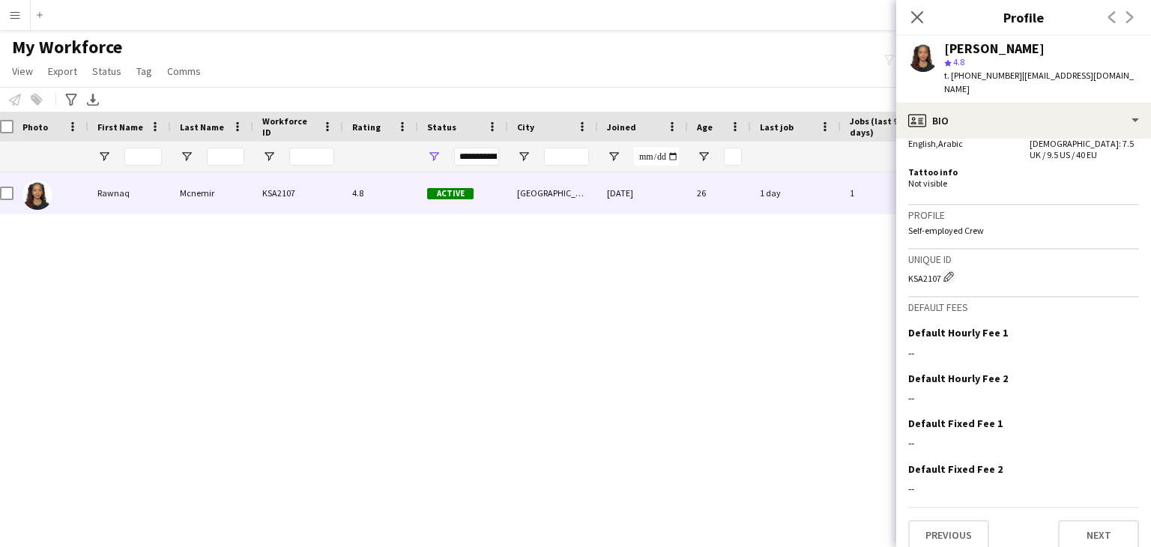
drag, startPoint x: 913, startPoint y: 25, endPoint x: 917, endPoint y: 34, distance: 9.4
click at [913, 25] on app-icon "Close pop-in" at bounding box center [917, 17] width 18 height 18
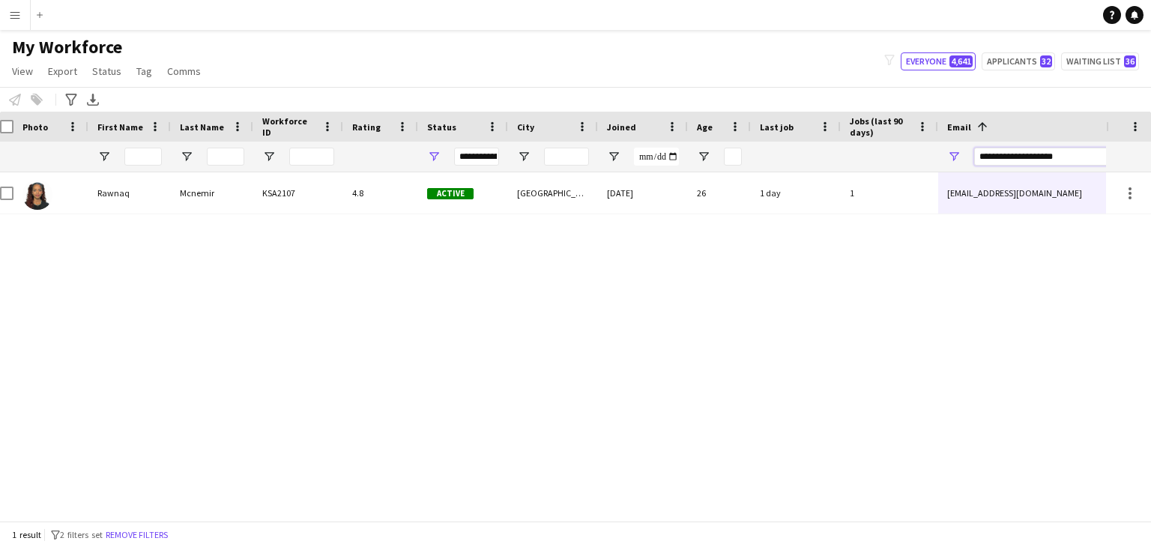
drag, startPoint x: 1075, startPoint y: 156, endPoint x: 823, endPoint y: 147, distance: 252.0
click at [823, 147] on div "**********" at bounding box center [803, 157] width 1625 height 30
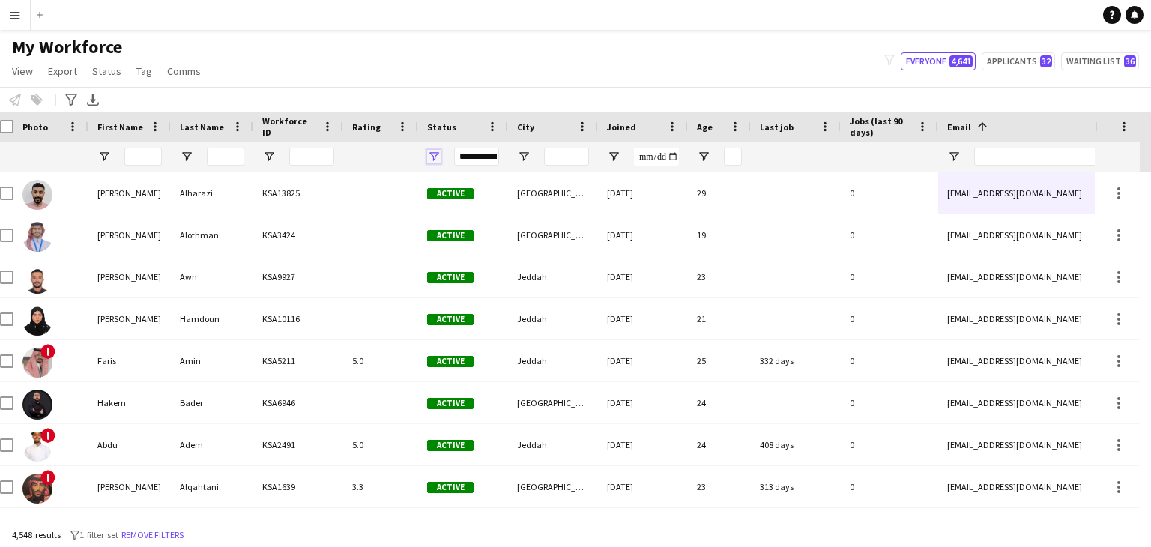
click at [431, 150] on span "Open Filter Menu" at bounding box center [433, 156] width 13 height 13
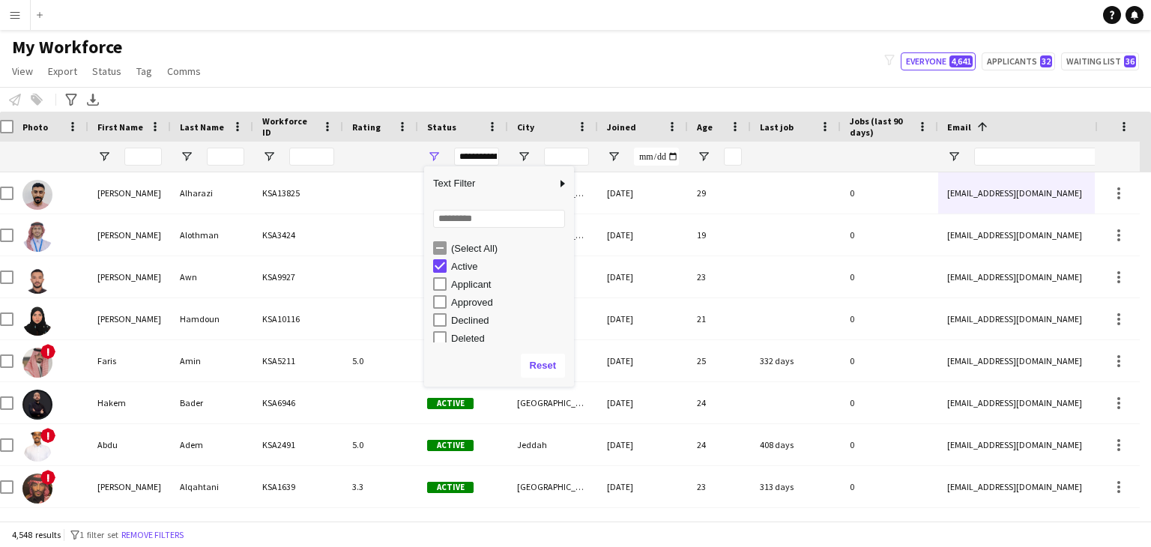
click at [455, 271] on div "Active" at bounding box center [510, 266] width 118 height 11
type input "**********"
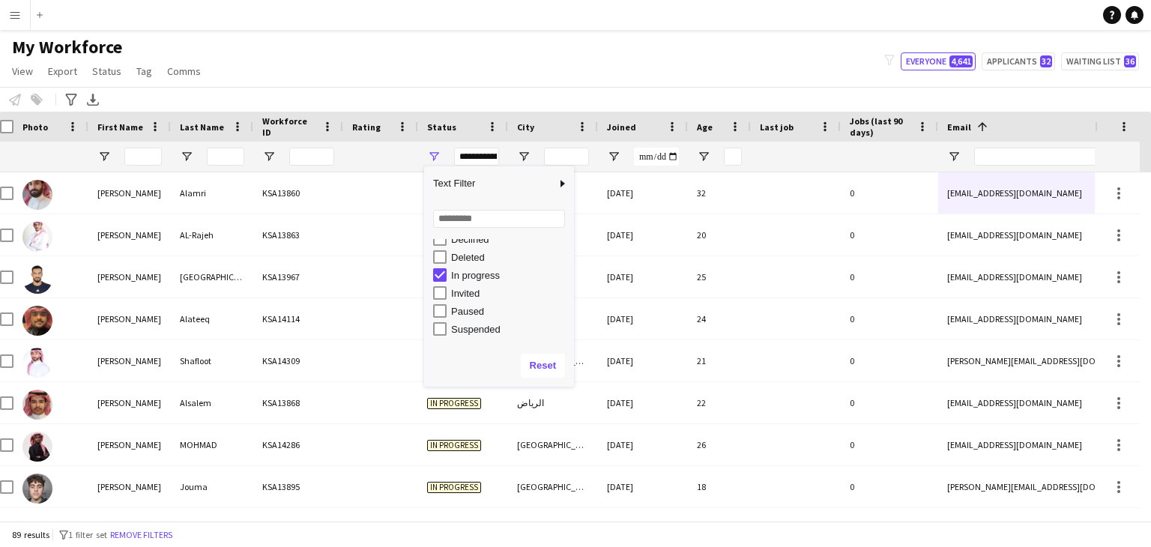
scroll to position [94, 0]
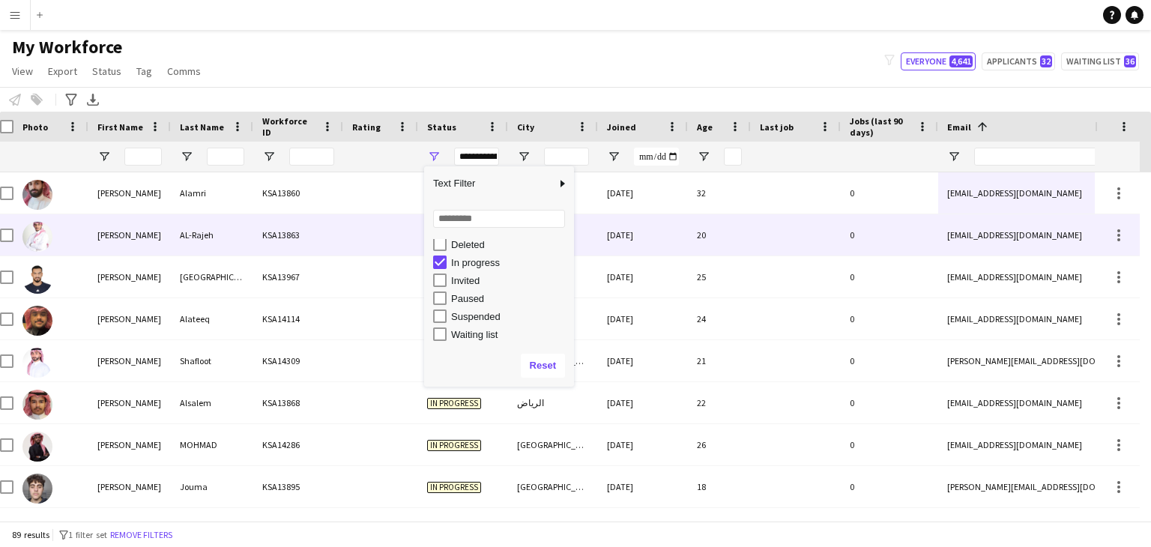
click at [784, 245] on div at bounding box center [796, 234] width 90 height 41
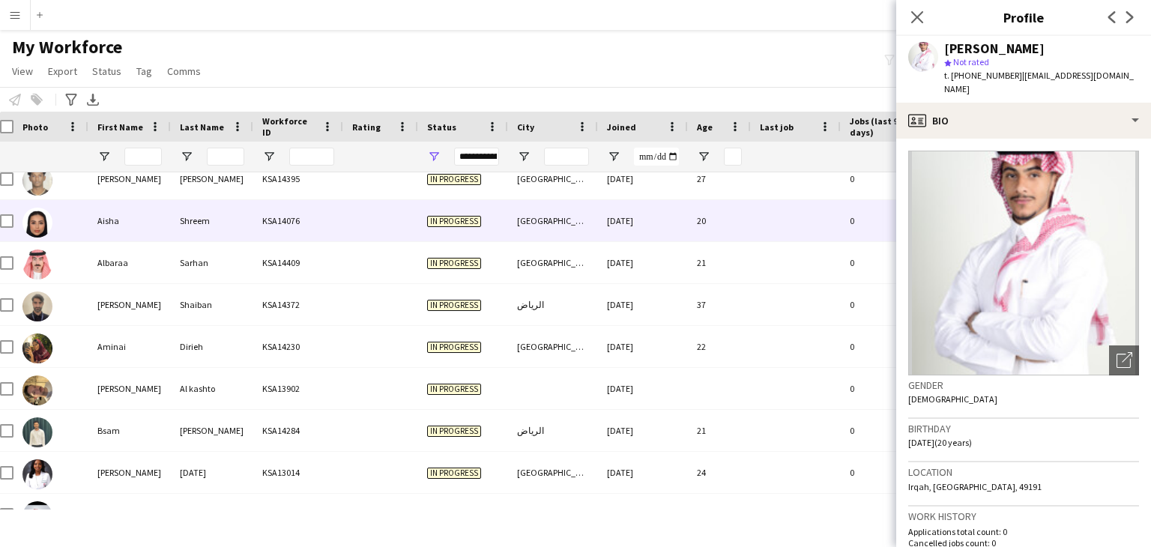
scroll to position [0, 0]
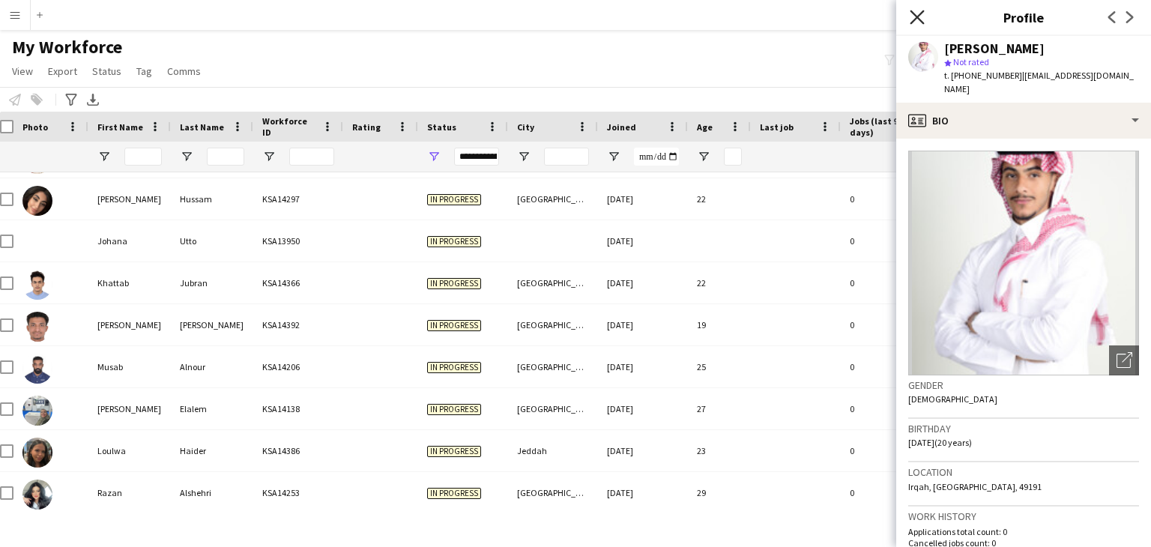
click at [923, 19] on icon "Close pop-in" at bounding box center [917, 17] width 14 height 14
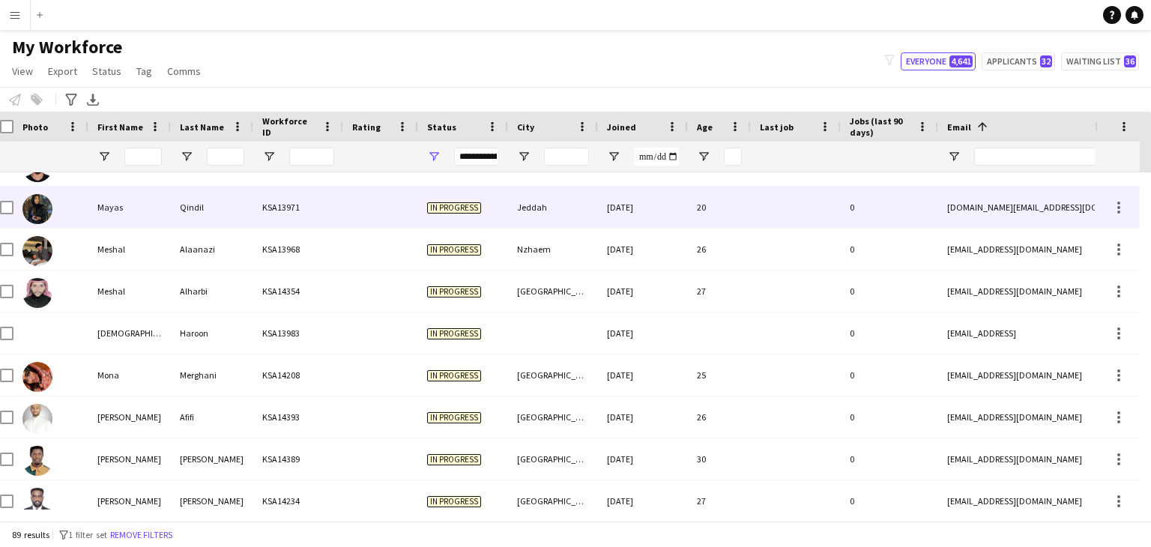
scroll to position [2473, 0]
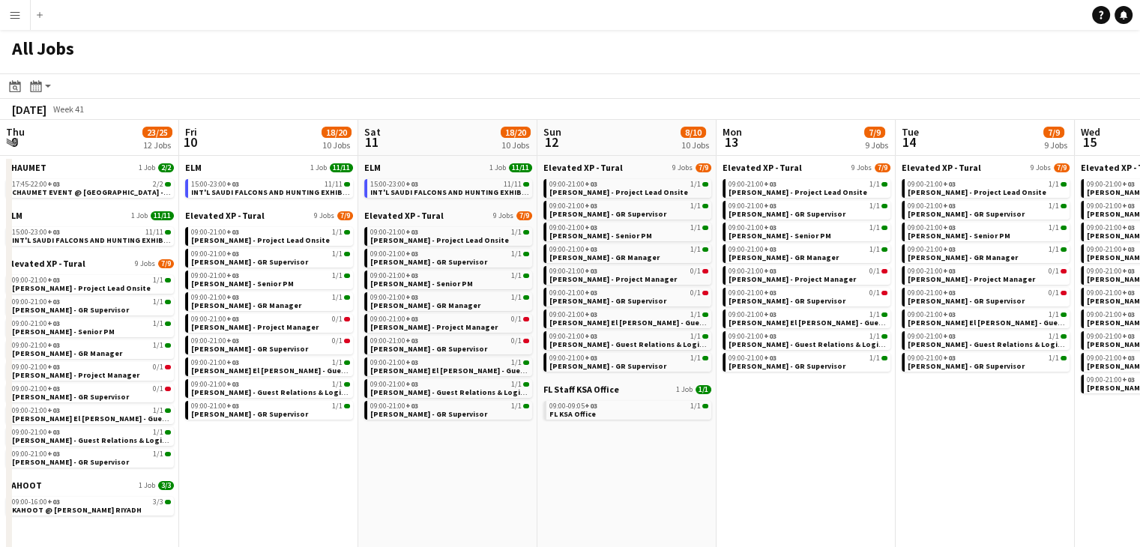
scroll to position [0, 694]
